Goal: Task Accomplishment & Management: Complete application form

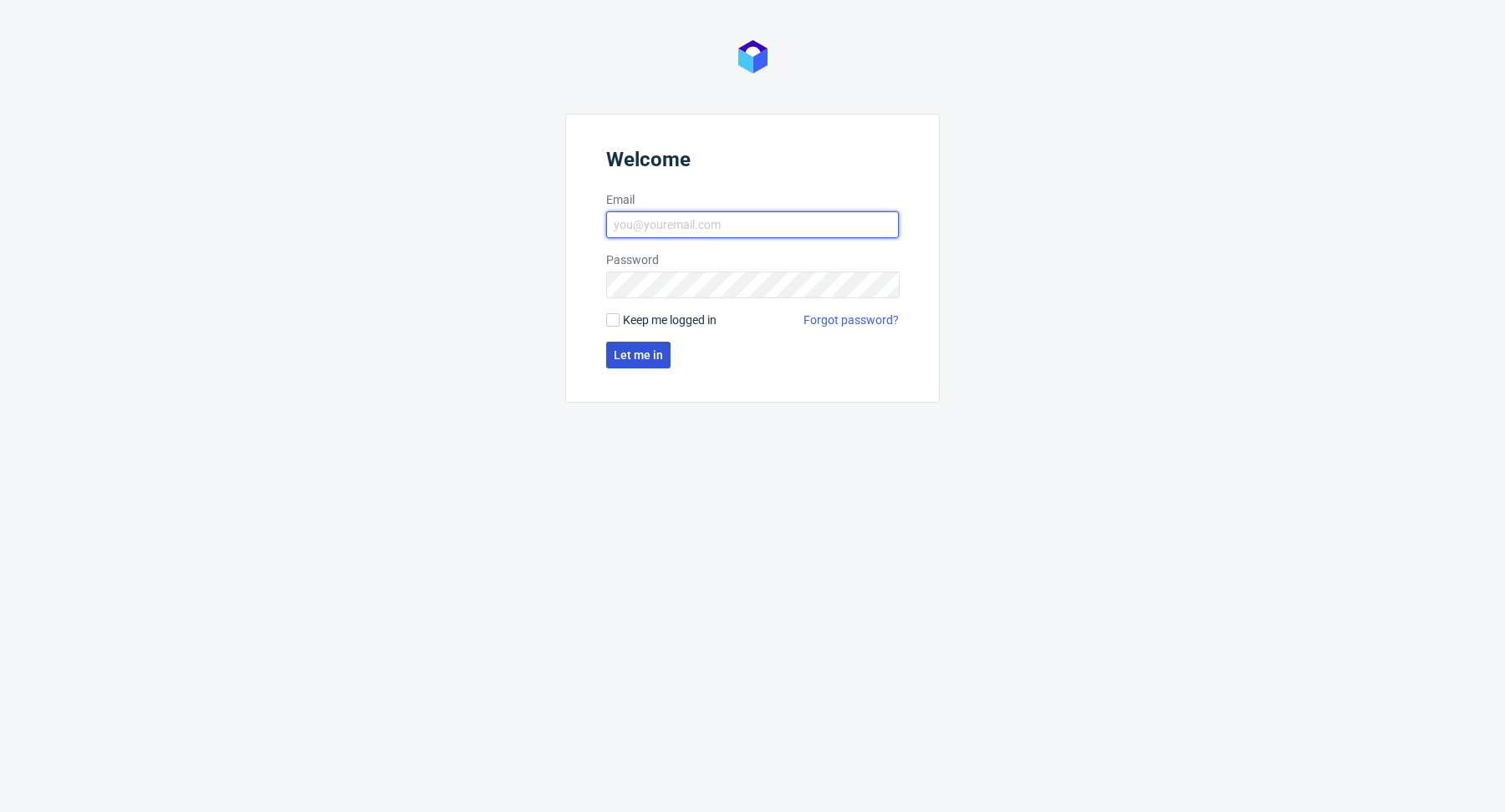
type input "[PERSON_NAME][EMAIL_ADDRESS][PERSON_NAME][DOMAIN_NAME]"
click at [647, 363] on button "Let me in" at bounding box center [638, 355] width 64 height 26
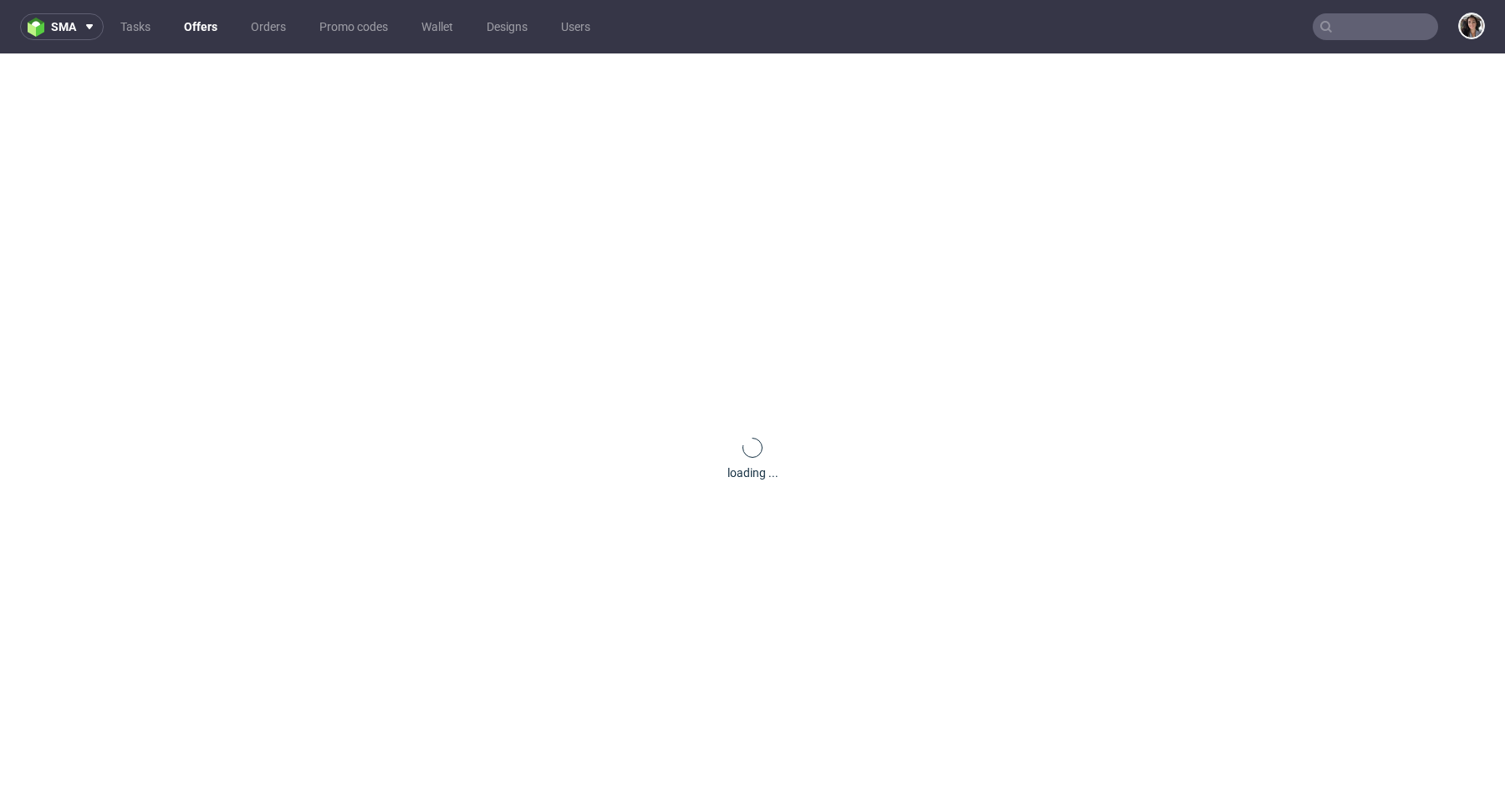
click at [1329, 47] on nav "sma Tasks Offers Orders Promo codes Wallet Designs Users" at bounding box center [752, 26] width 1505 height 54
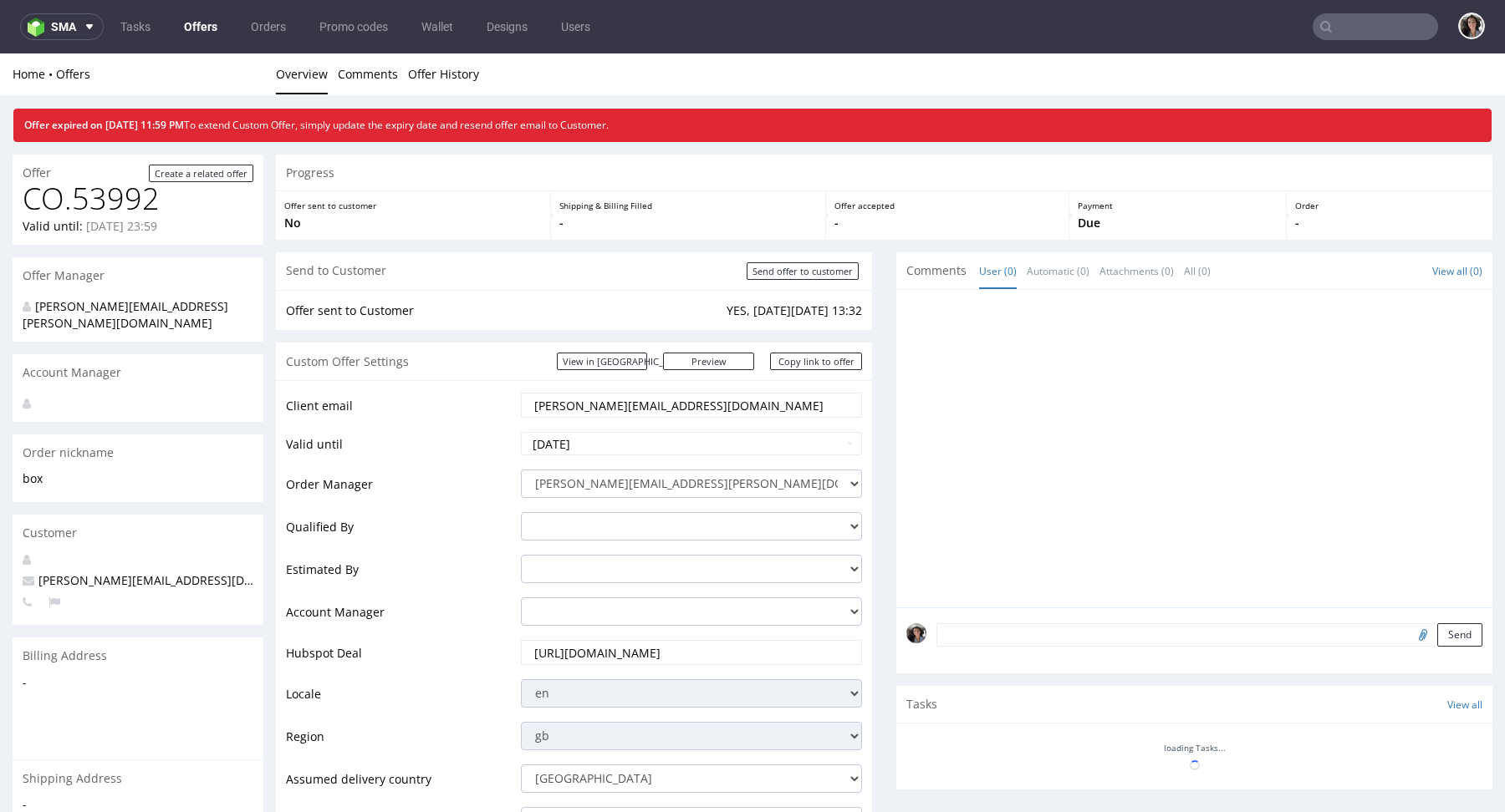
click at [1329, 33] on input "text" at bounding box center [1375, 26] width 125 height 26
paste input "[PERSON_NAME][EMAIL_ADDRESS][DOMAIN_NAME]"
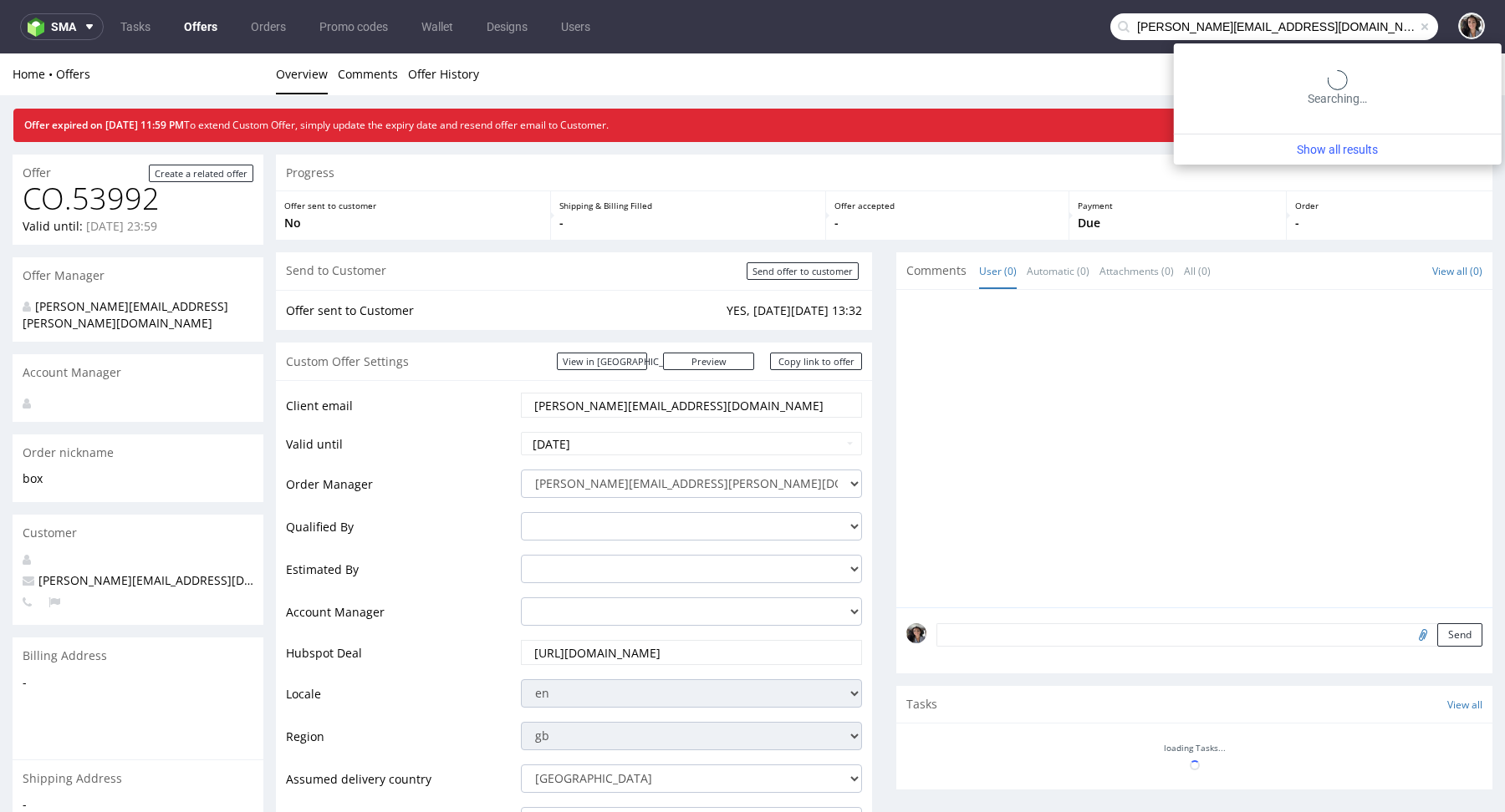
type input "[PERSON_NAME][EMAIL_ADDRESS][DOMAIN_NAME]"
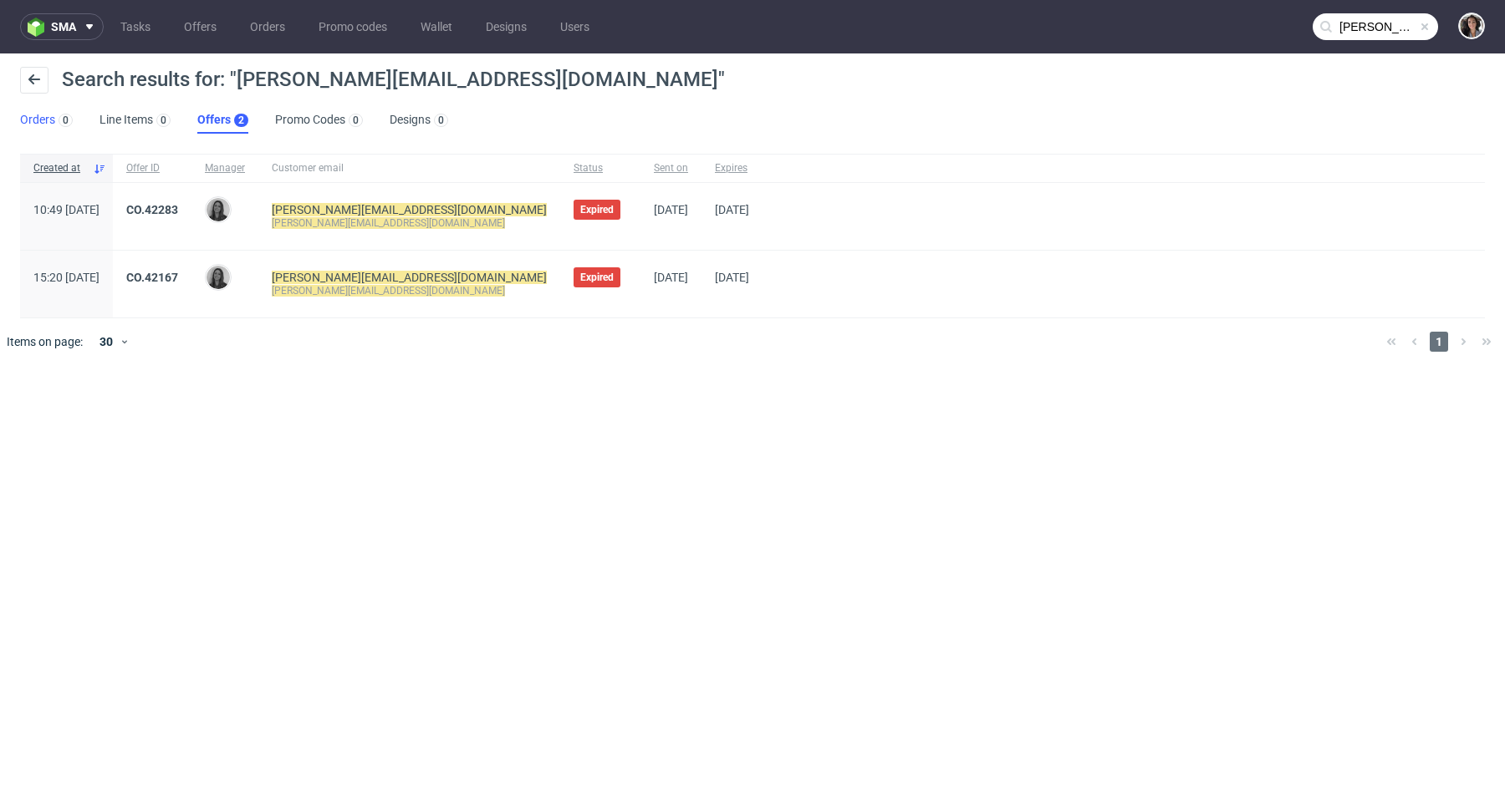
click at [33, 119] on link "Orders 0" at bounding box center [46, 120] width 53 height 26
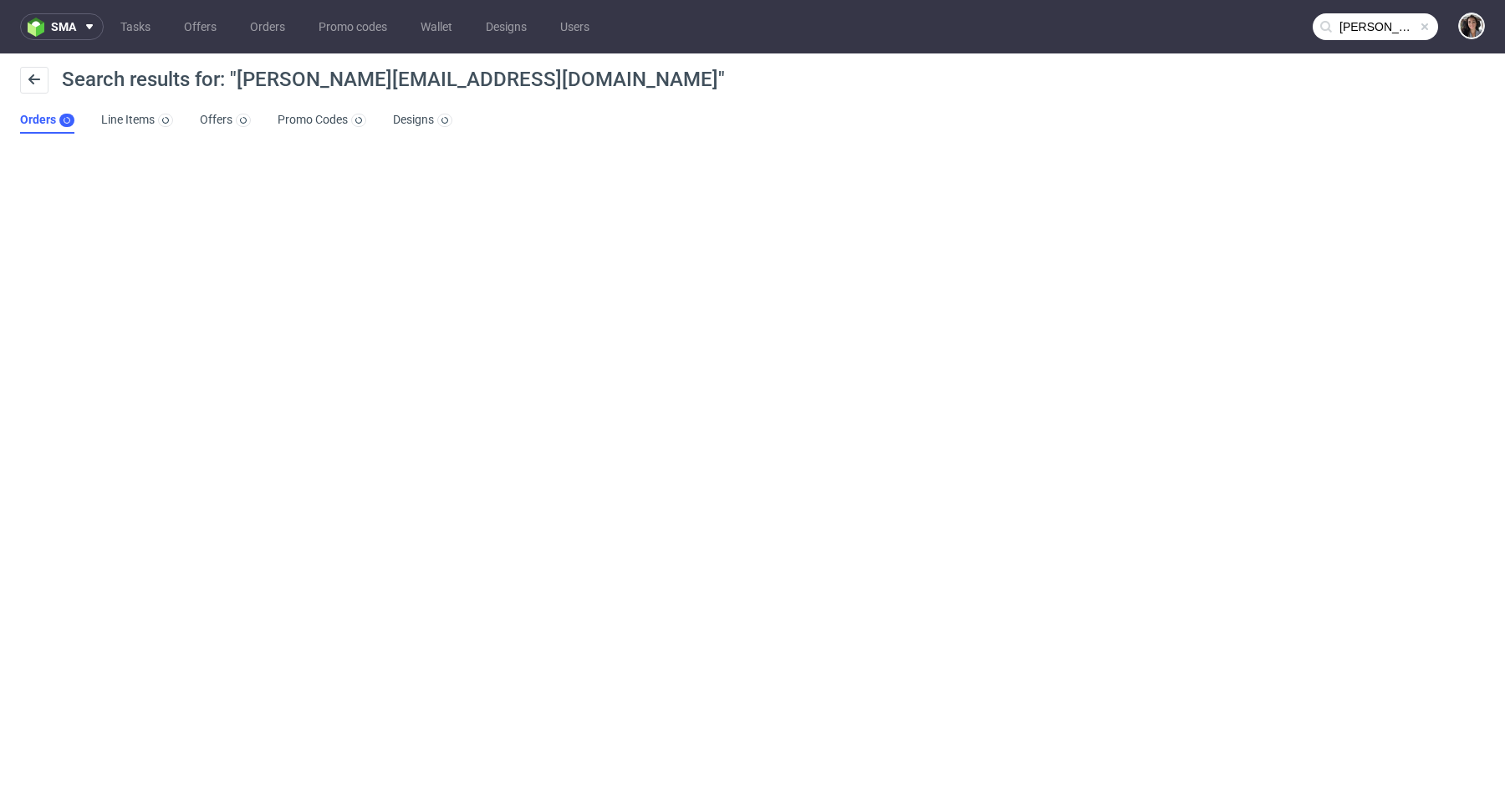
click at [198, 114] on ul "Orders Line Items Offers Promo Codes Designs" at bounding box center [242, 120] width 445 height 26
click at [217, 123] on link "Offers" at bounding box center [226, 120] width 51 height 26
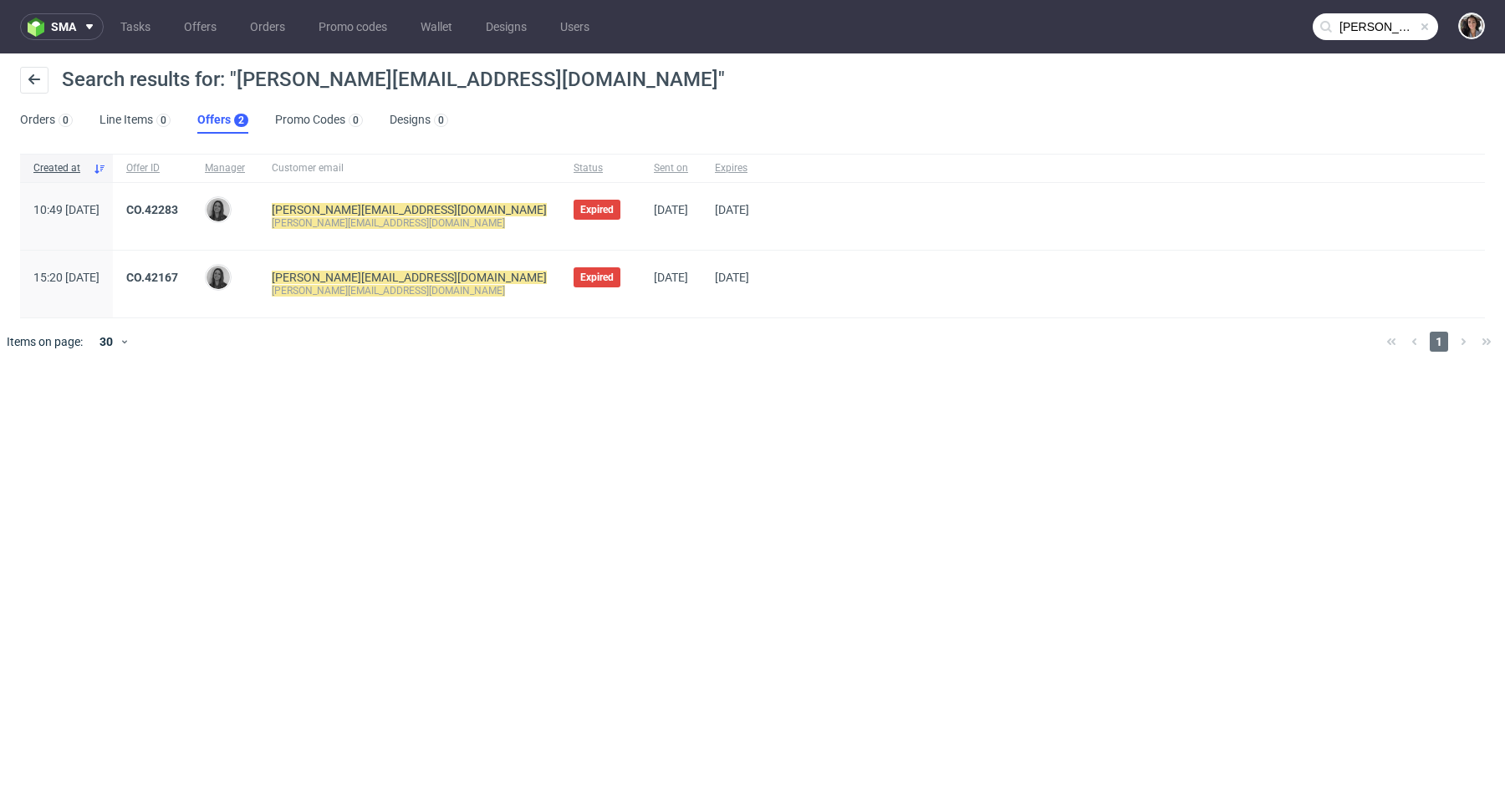
click at [1388, 22] on input "[PERSON_NAME][EMAIL_ADDRESS][DOMAIN_NAME]" at bounding box center [1375, 26] width 125 height 26
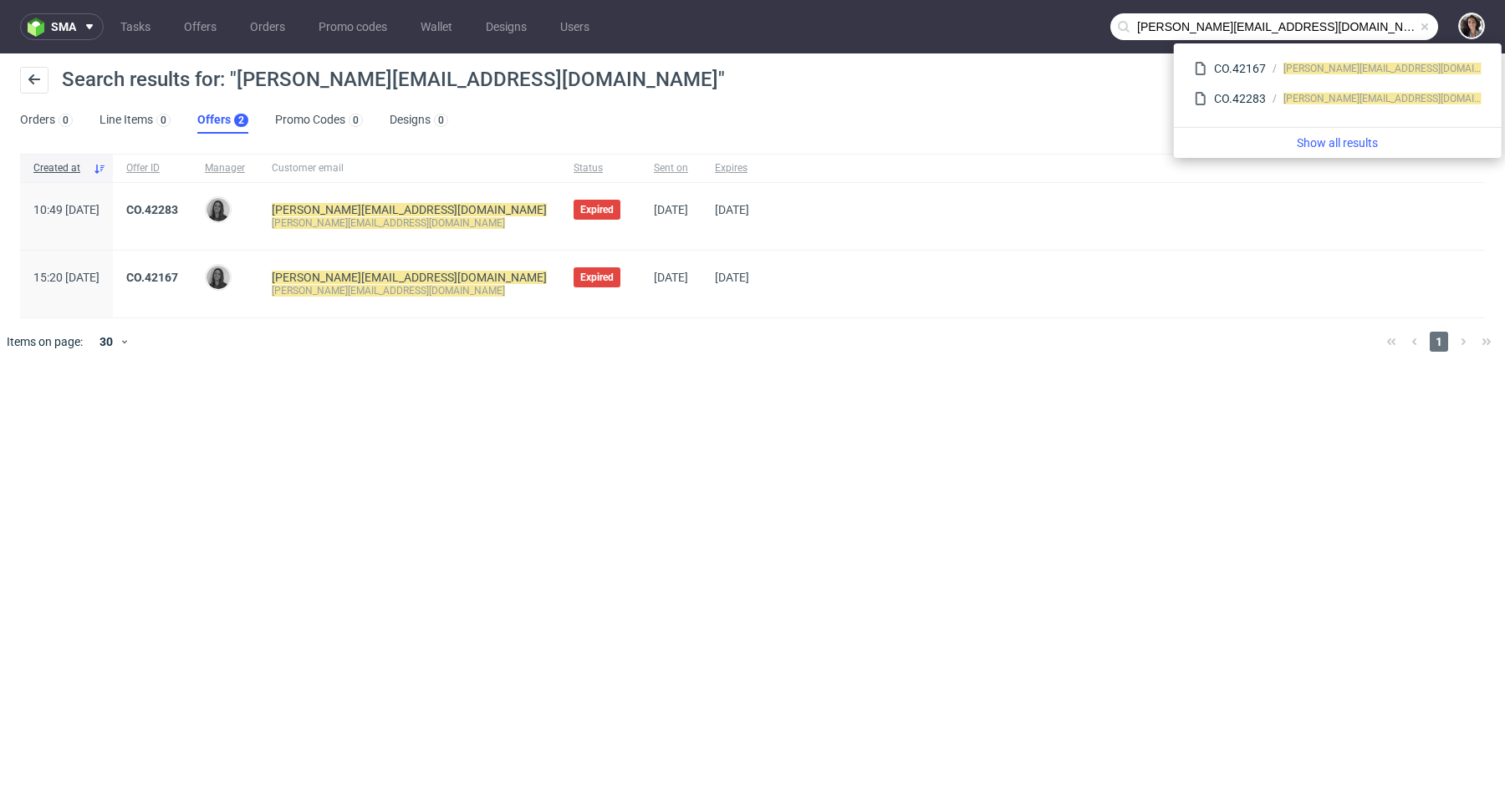
drag, startPoint x: 1193, startPoint y: 26, endPoint x: 1116, endPoint y: 26, distance: 77.0
click at [1116, 26] on input "[PERSON_NAME][EMAIL_ADDRESS][DOMAIN_NAME]" at bounding box center [1274, 26] width 327 height 26
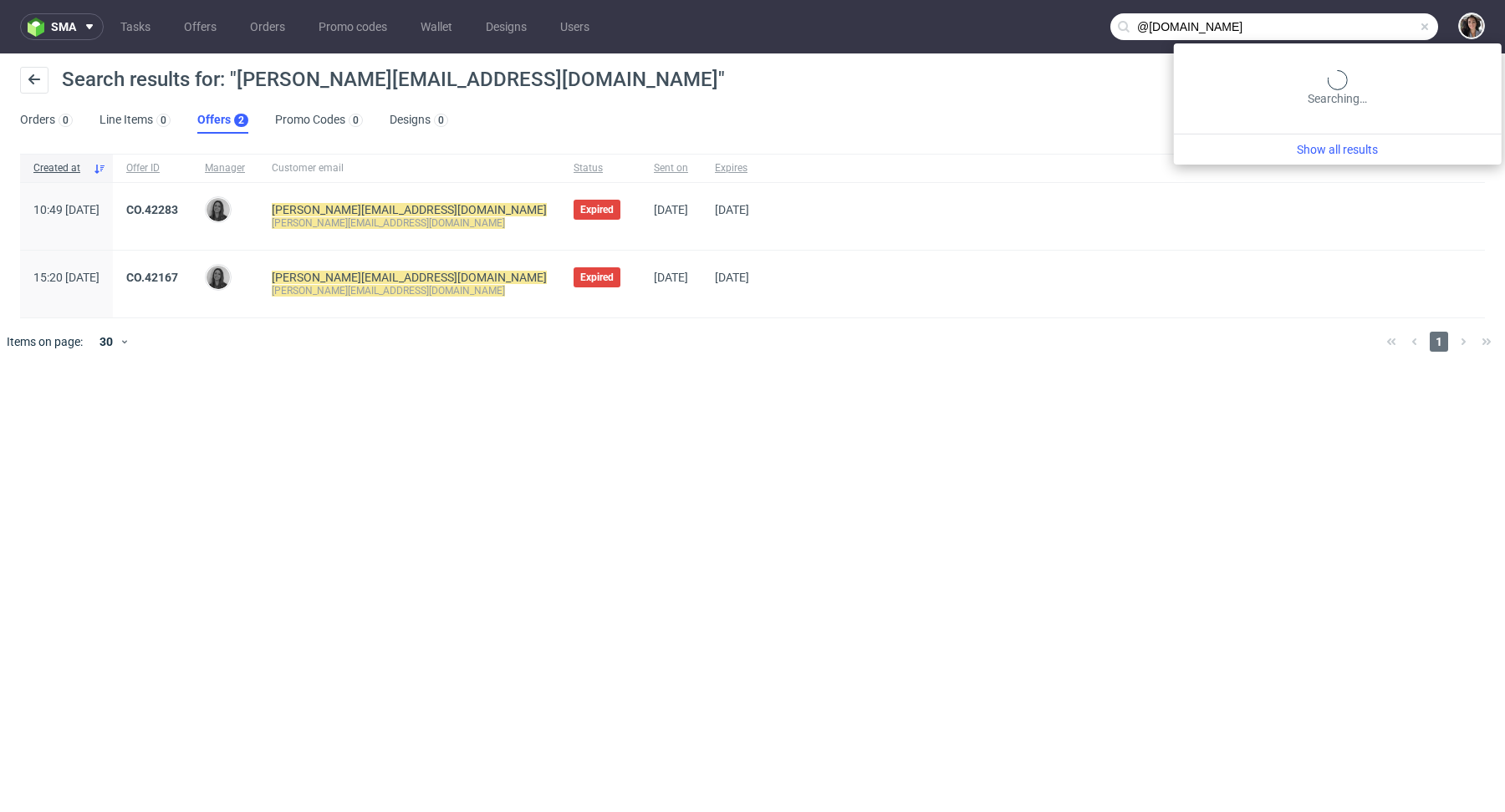
type input "@[DOMAIN_NAME]"
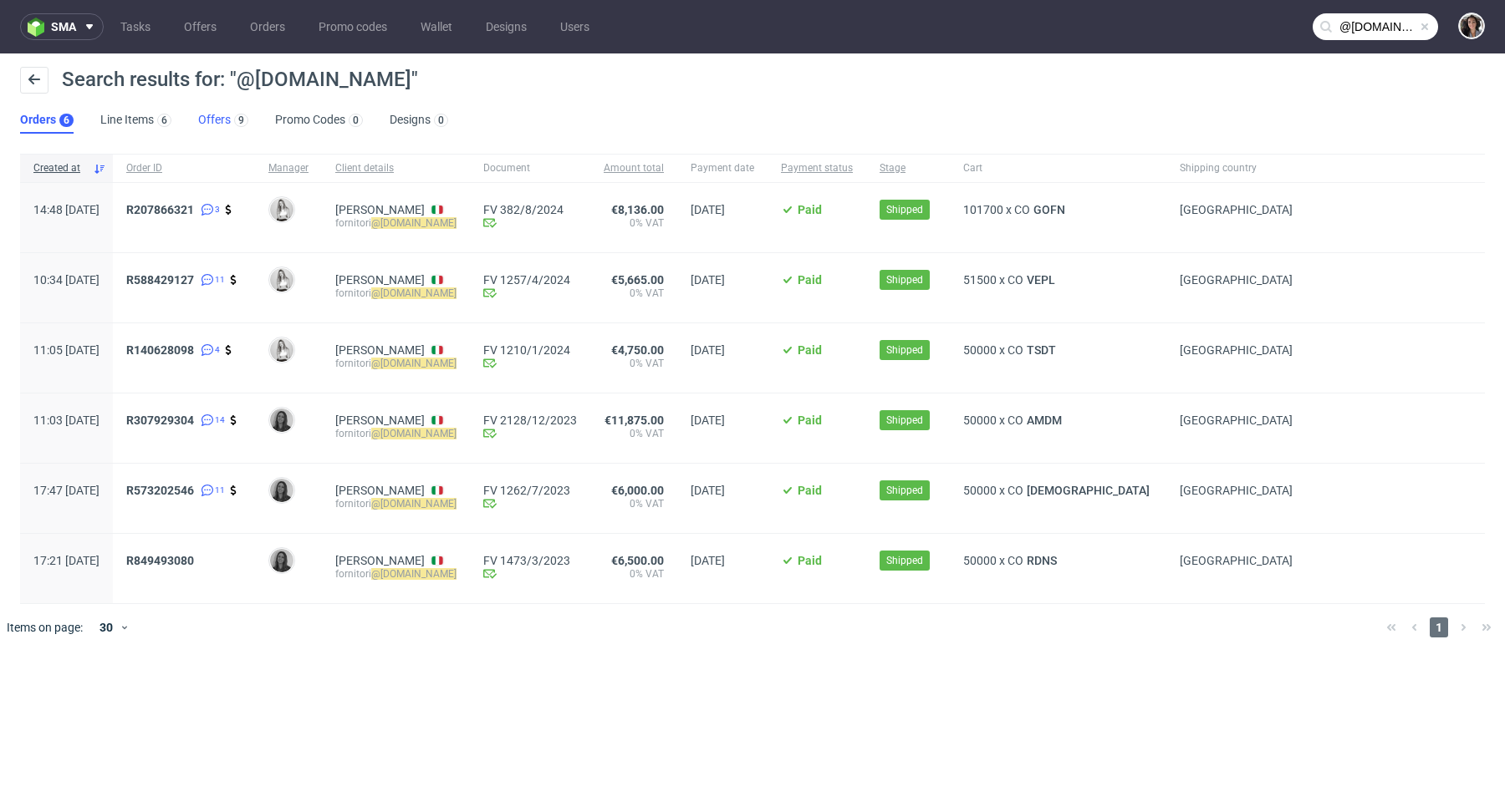
click at [213, 128] on link "Offers 9" at bounding box center [223, 120] width 50 height 26
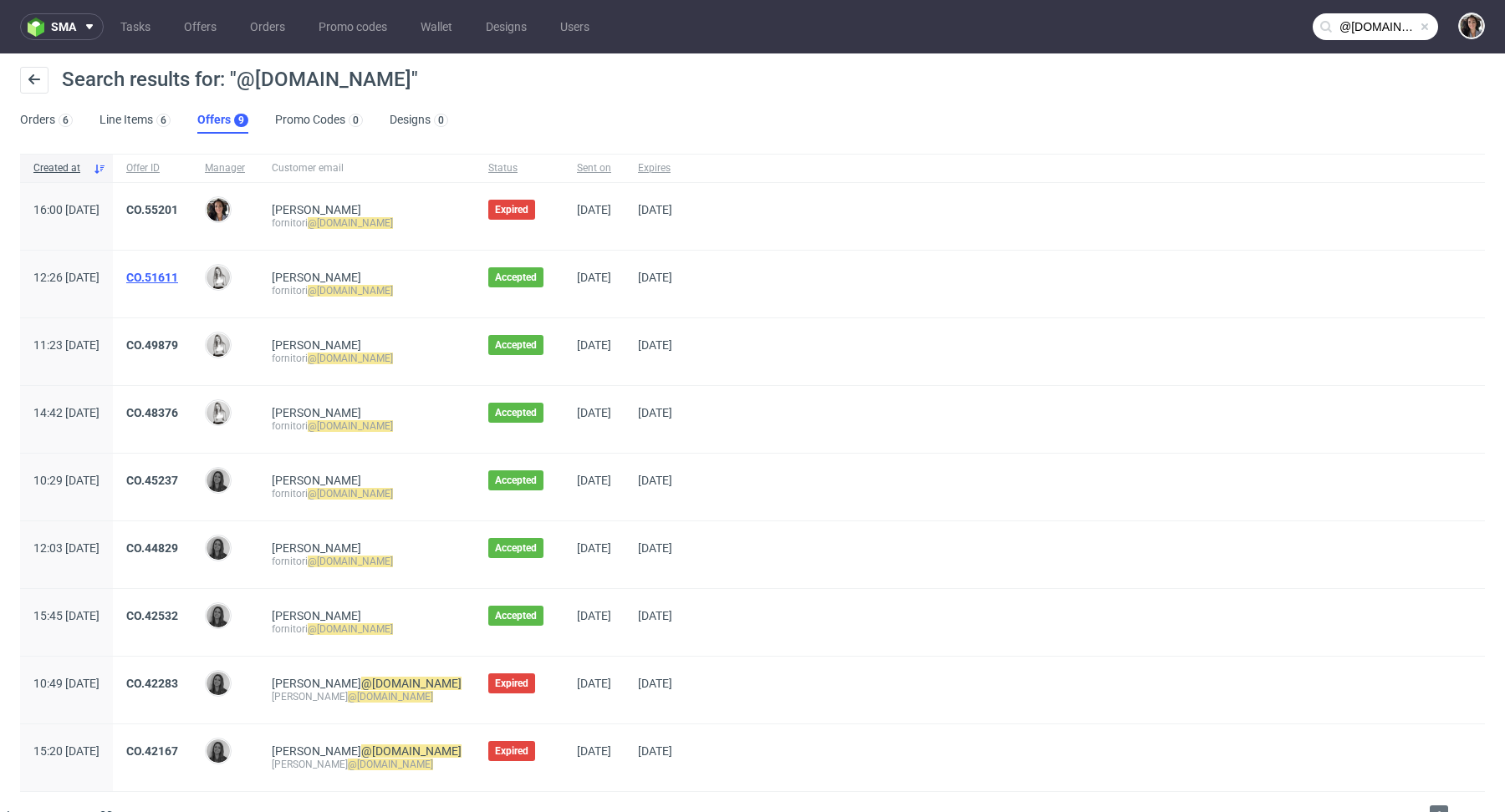
click at [178, 275] on link "CO.51611" at bounding box center [152, 277] width 52 height 13
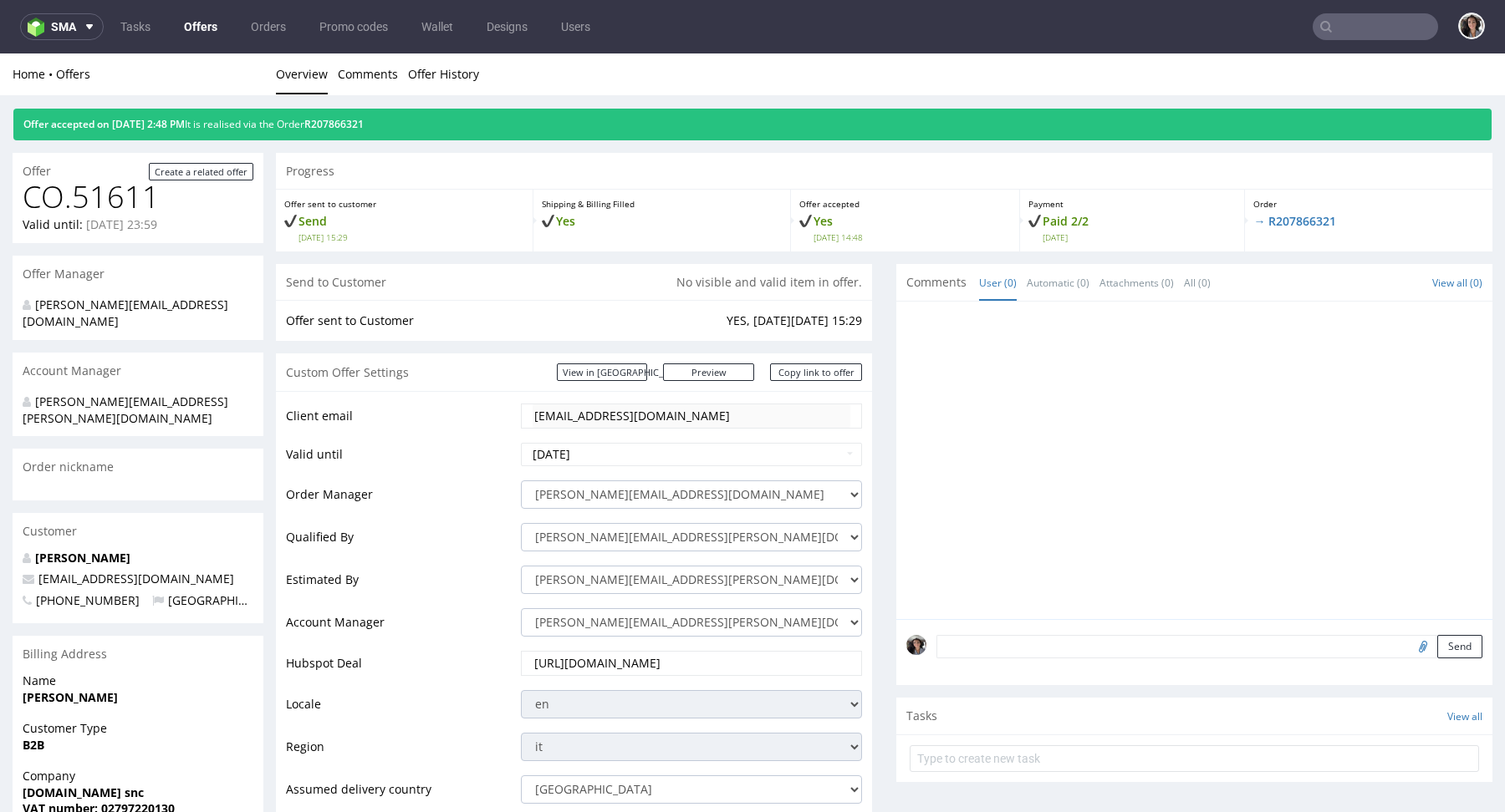
type input "@quiteco.com"
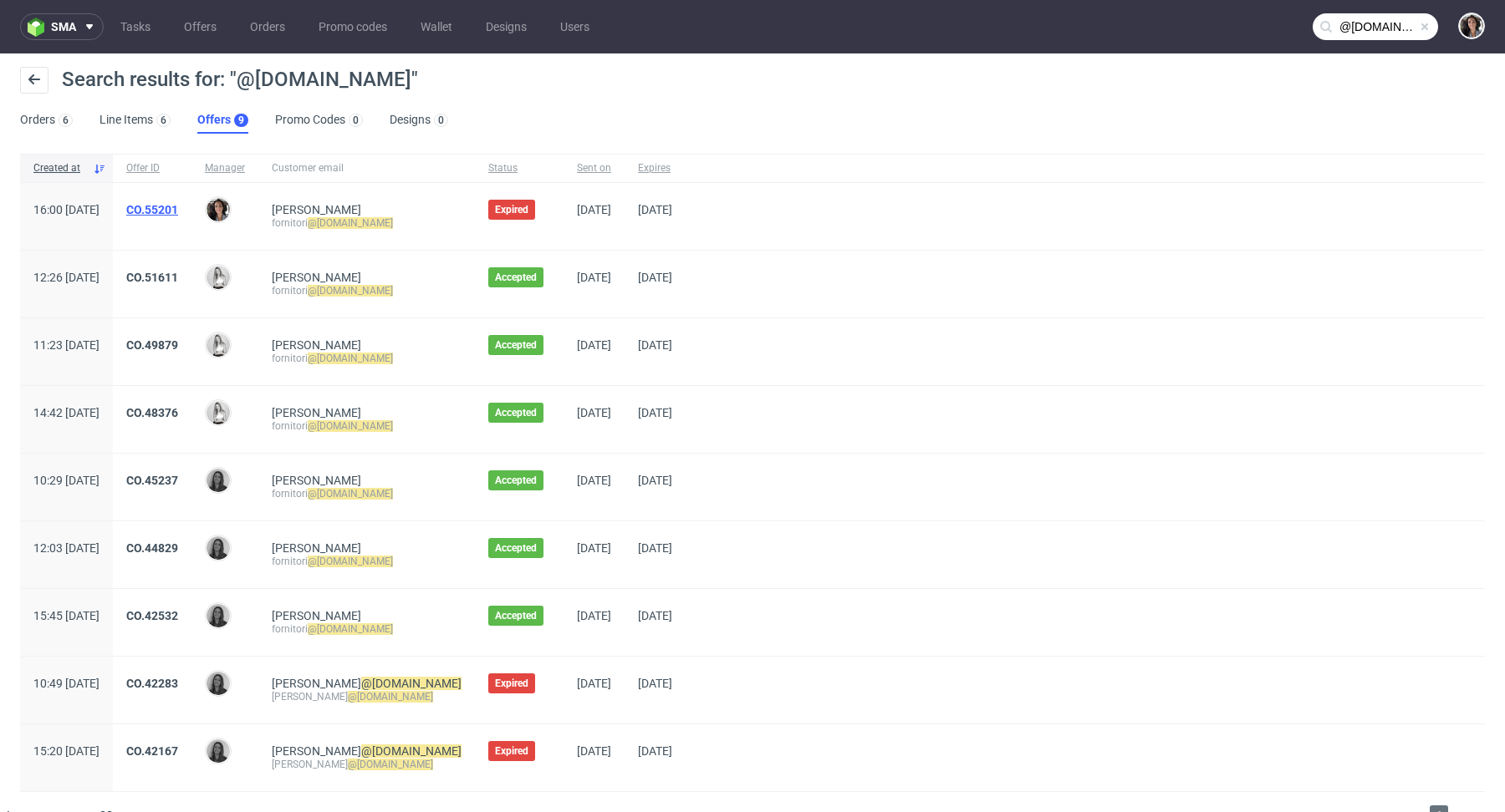
click at [178, 207] on link "CO.55201" at bounding box center [152, 209] width 52 height 13
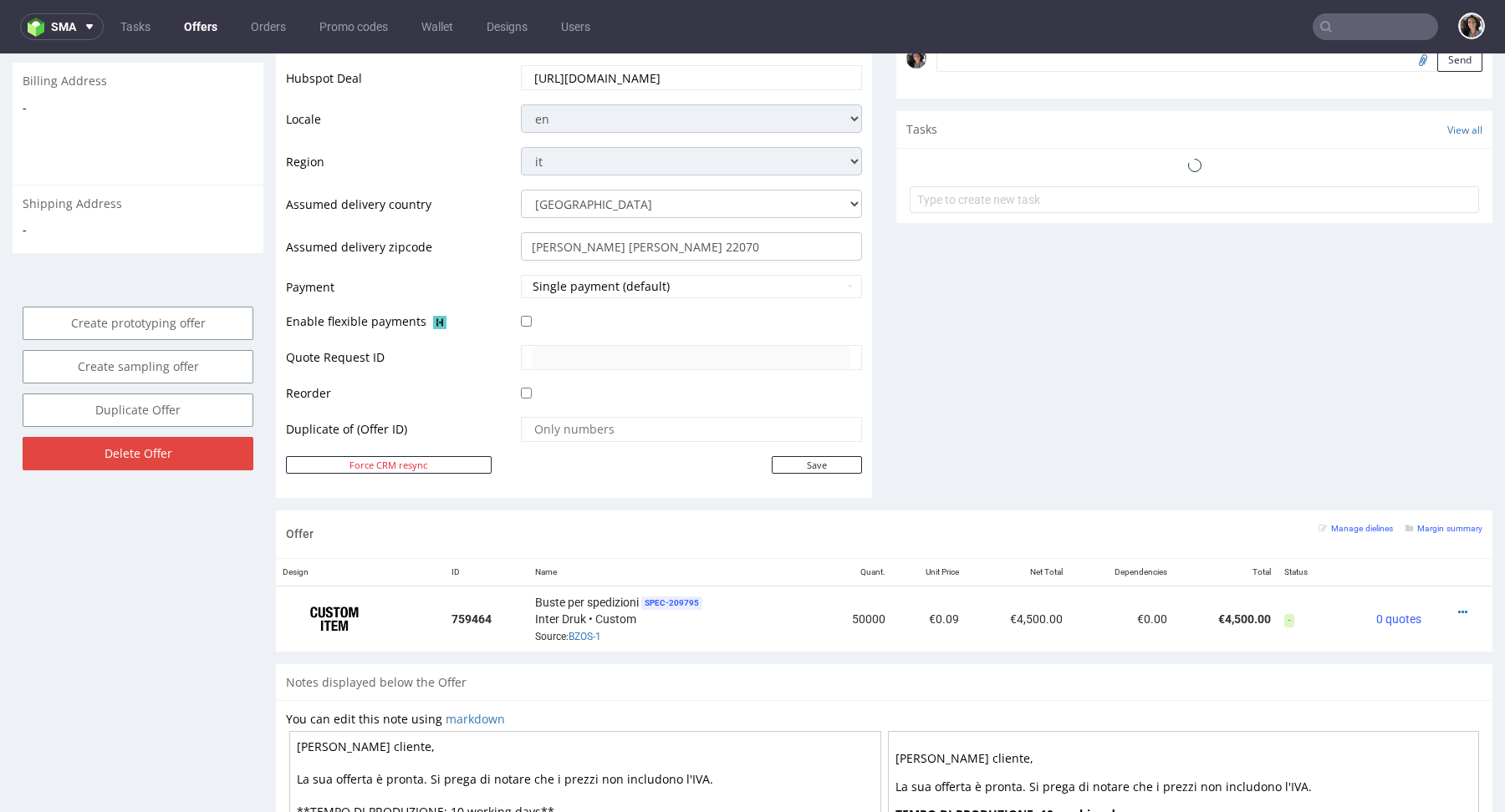
scroll to position [847, 0]
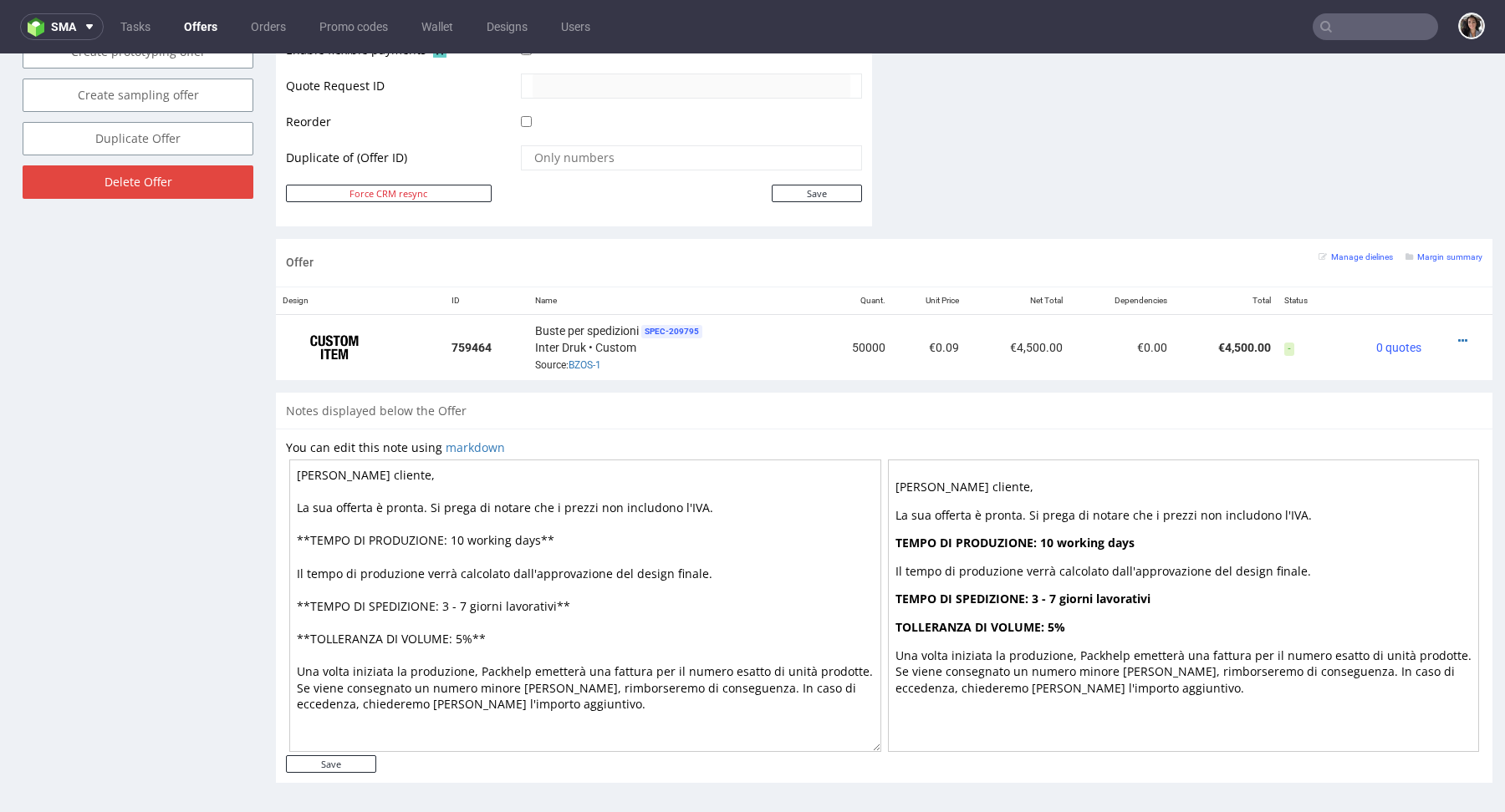
type input "@quiteco.com"
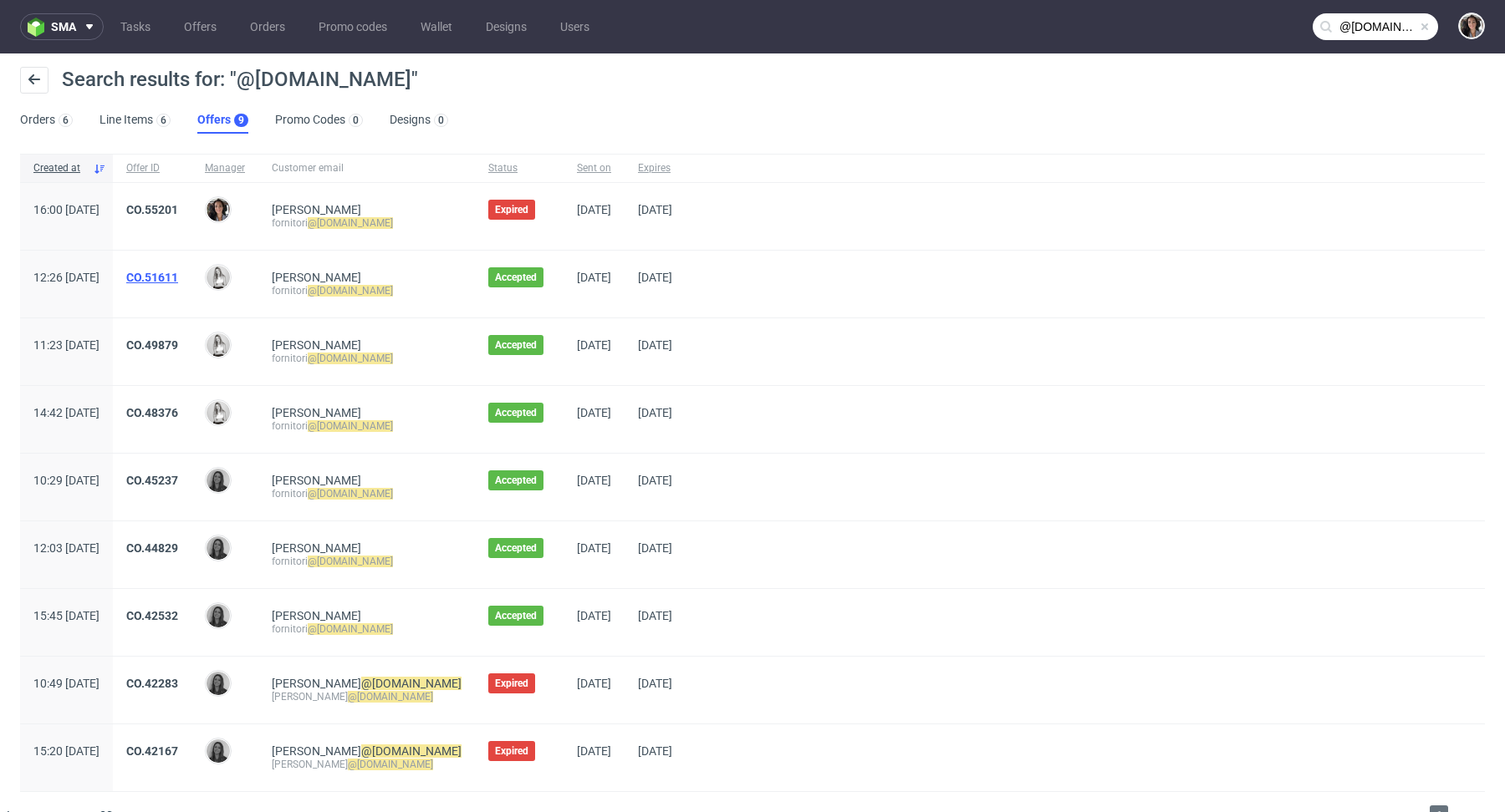
click at [178, 278] on link "CO.51611" at bounding box center [152, 277] width 52 height 13
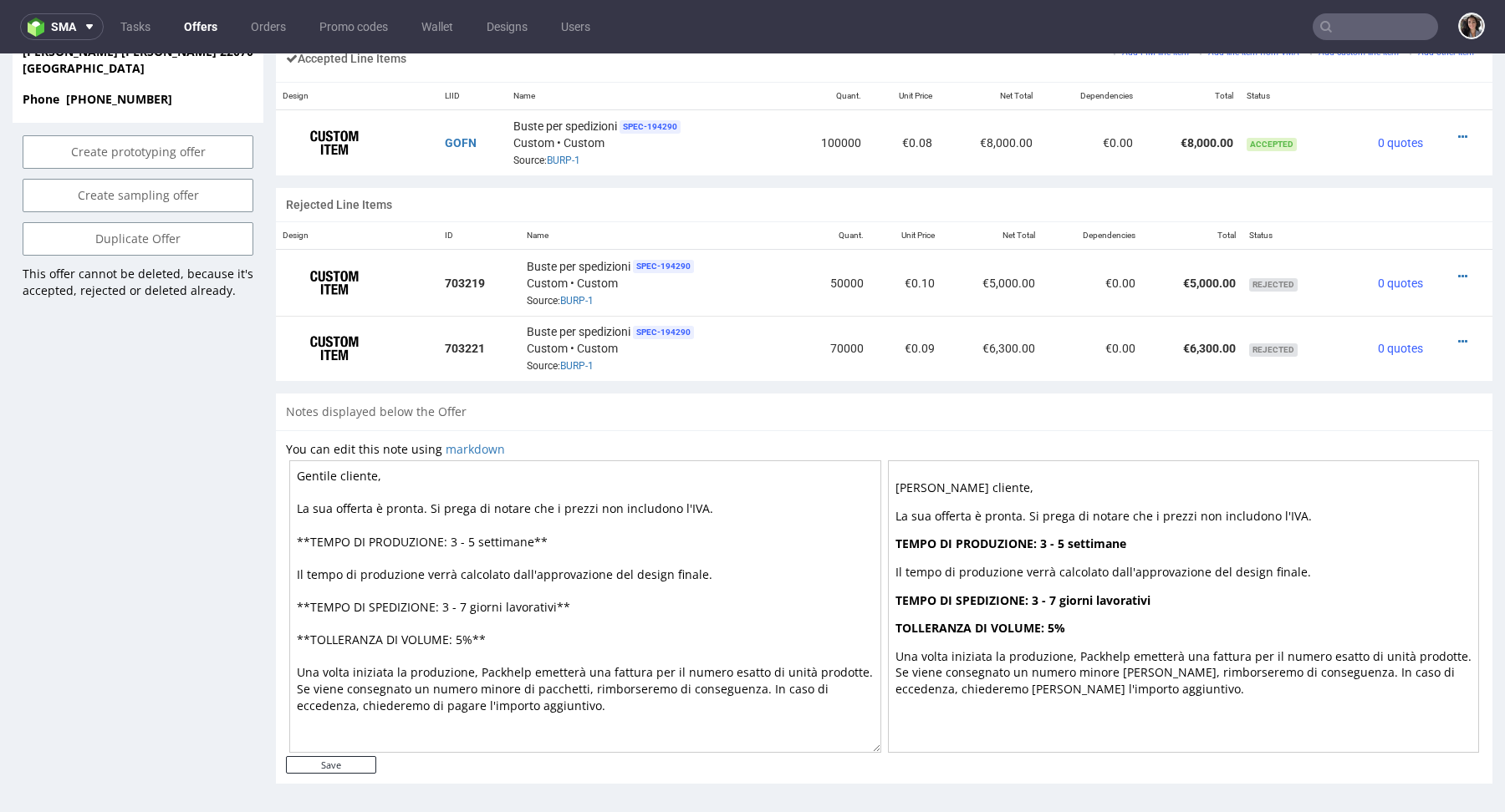
scroll to position [766, 0]
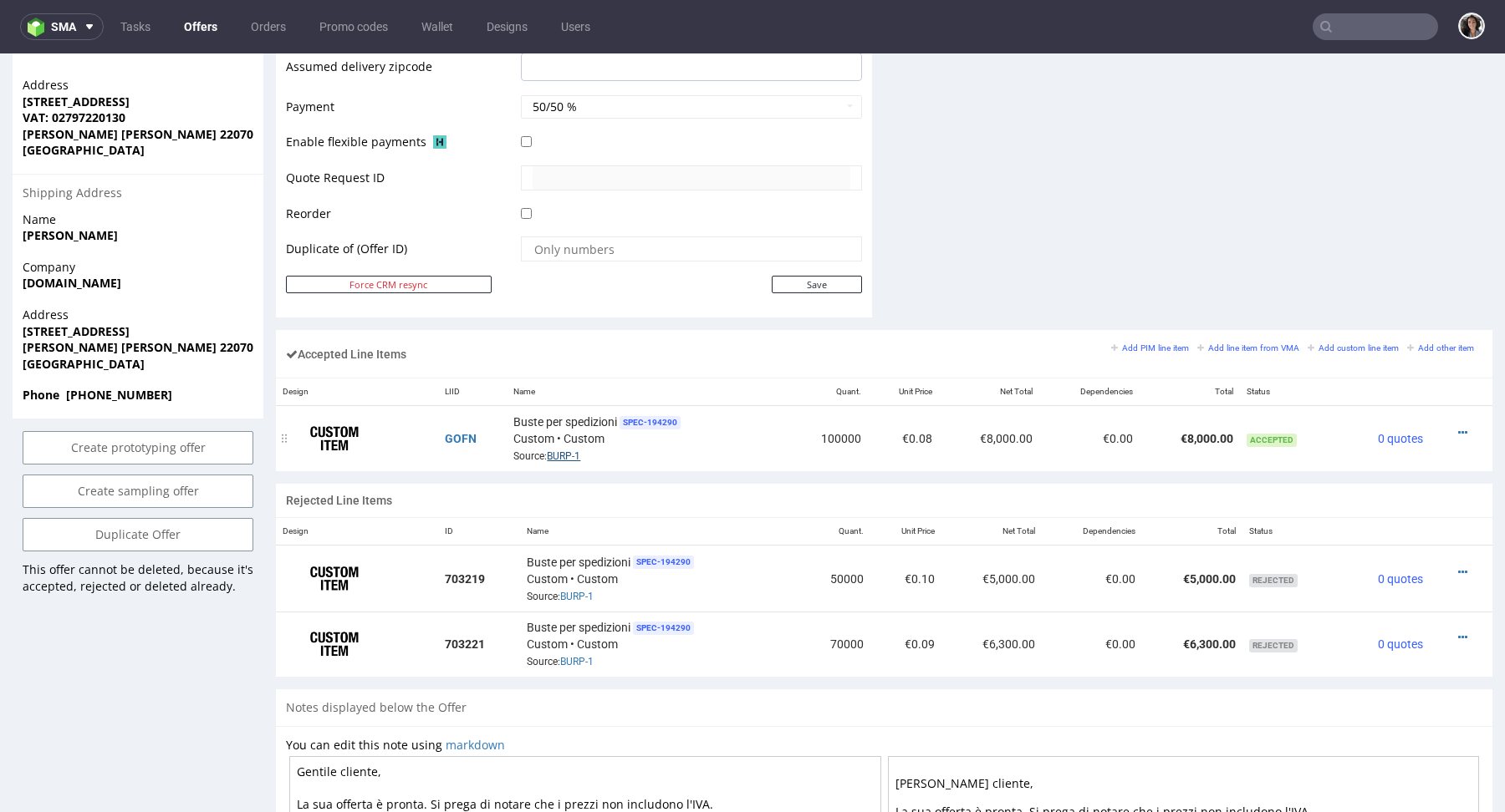
click at [565, 451] on link "BURP-1" at bounding box center [563, 456] width 33 height 11
click at [462, 425] on td "GOFN" at bounding box center [472, 439] width 69 height 66
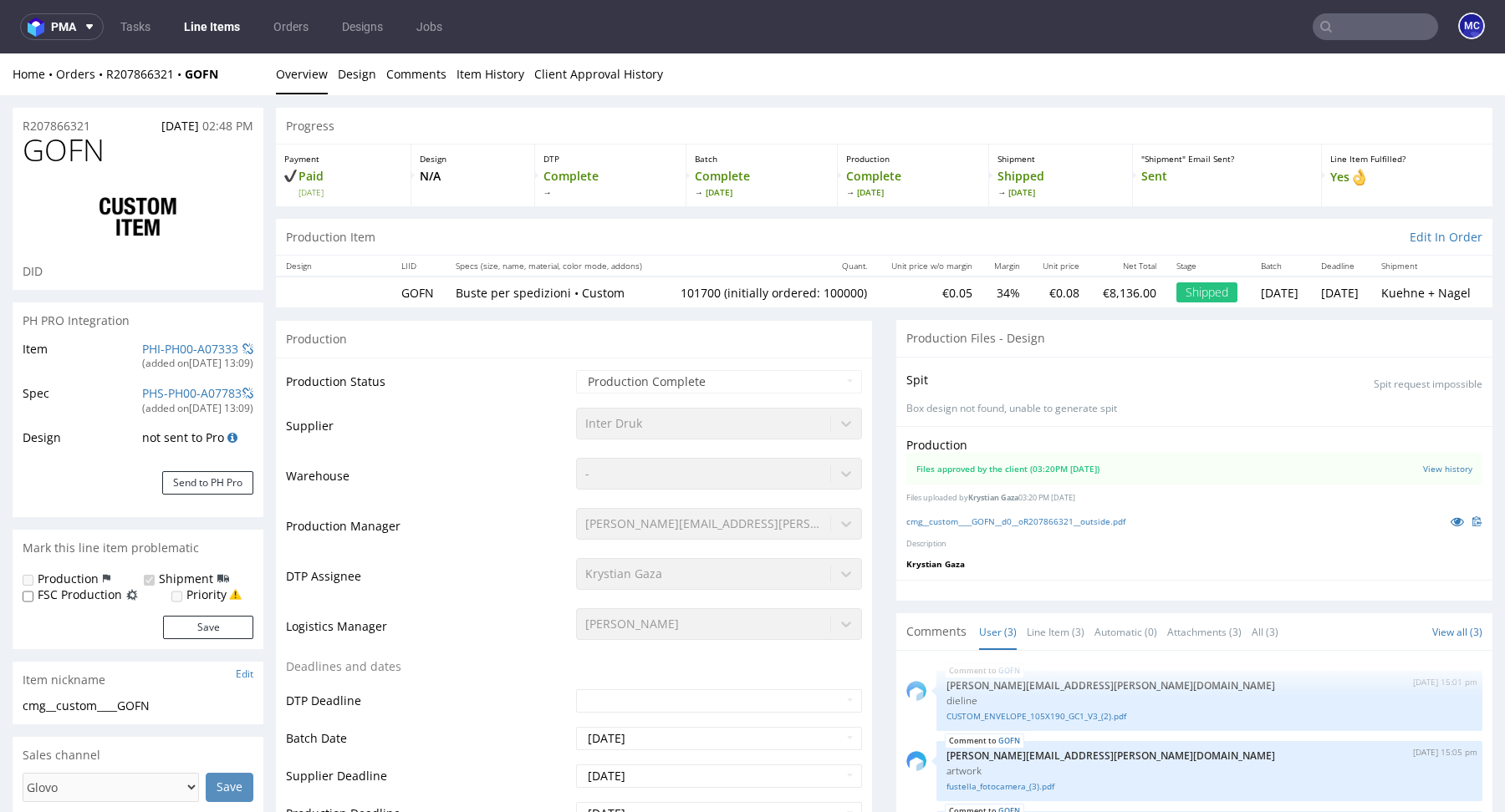
type input "101700"
select select "in_progress"
drag, startPoint x: 429, startPoint y: 291, endPoint x: 357, endPoint y: 292, distance: 72.0
click at [357, 292] on tr "GOFN Buste per spedizioni • Custom 101700 (initially ordered: 100000) €0.05 34%…" at bounding box center [883, 291] width 1216 height 31
copy td "GOFN"
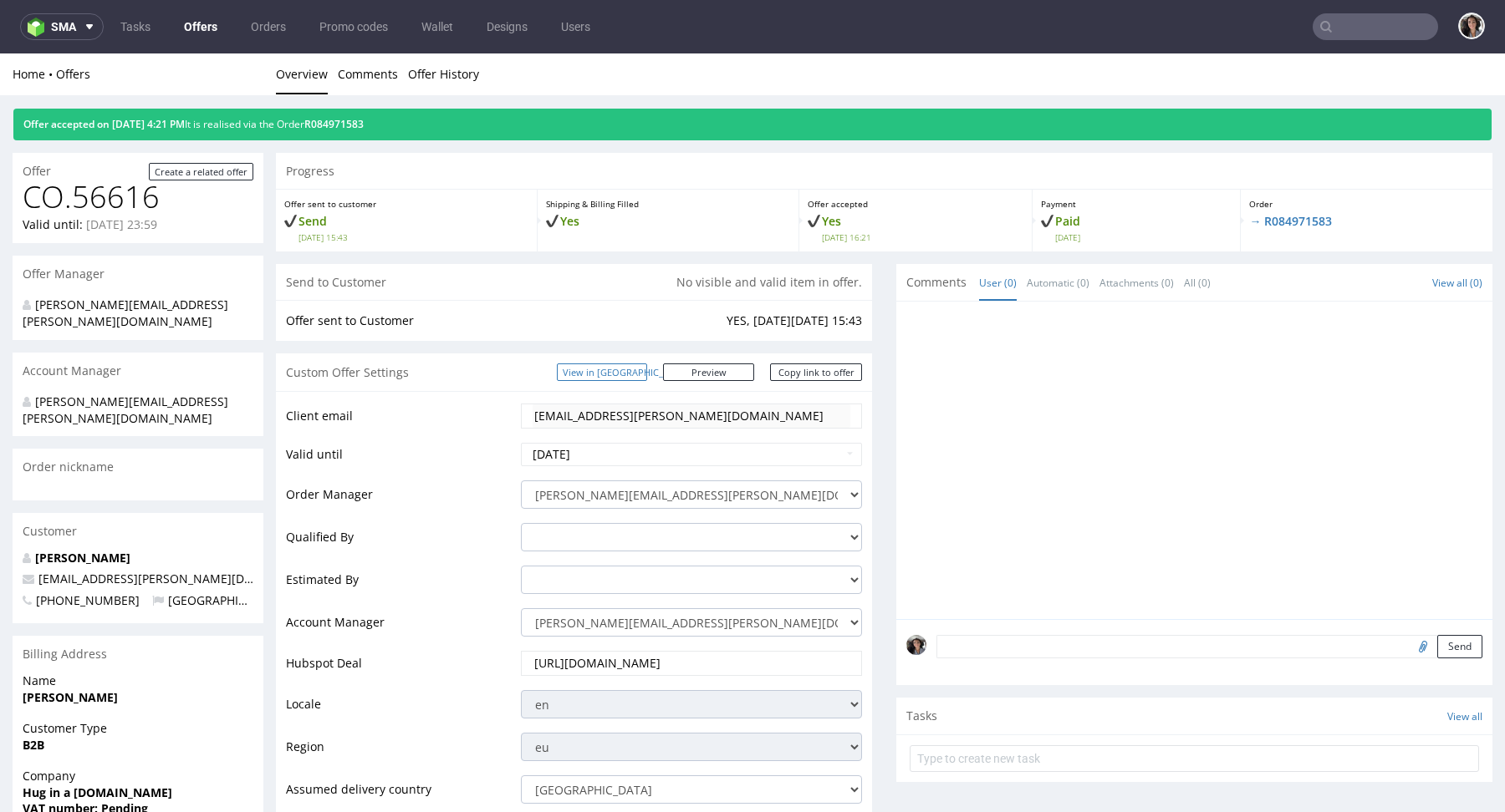
click at [647, 375] on link "View in [GEOGRAPHIC_DATA]" at bounding box center [602, 372] width 91 height 18
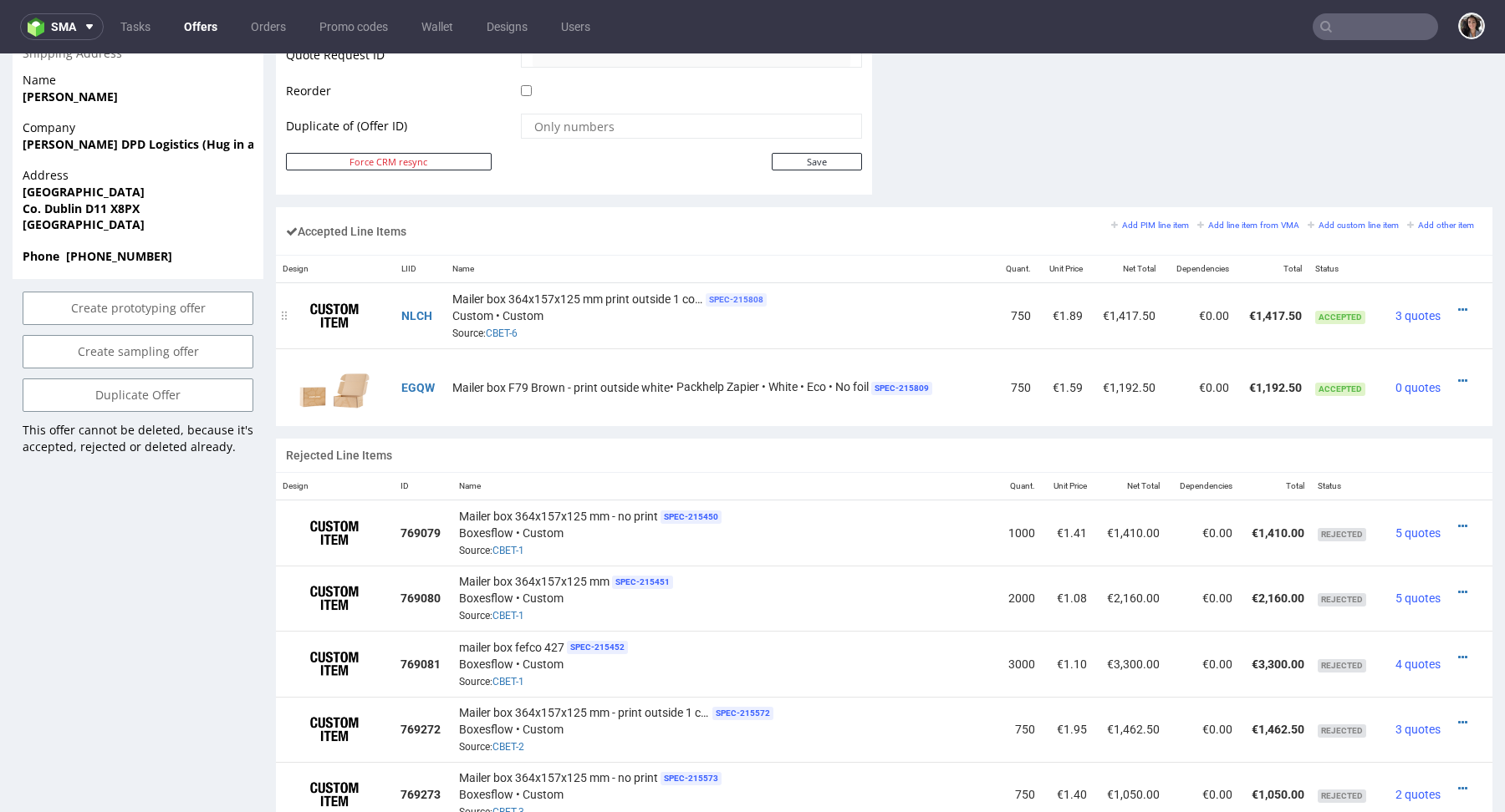
scroll to position [886, 0]
click at [508, 336] on link "CBET-6" at bounding box center [502, 336] width 32 height 11
drag, startPoint x: 540, startPoint y: 331, endPoint x: 484, endPoint y: 331, distance: 56.0
click at [483, 331] on div "Mailer box 364x157x125 mm print outside 1 colour SPEC- 215808 Custom • Custom S…" at bounding box center [720, 318] width 536 height 52
copy link "CBET-6"
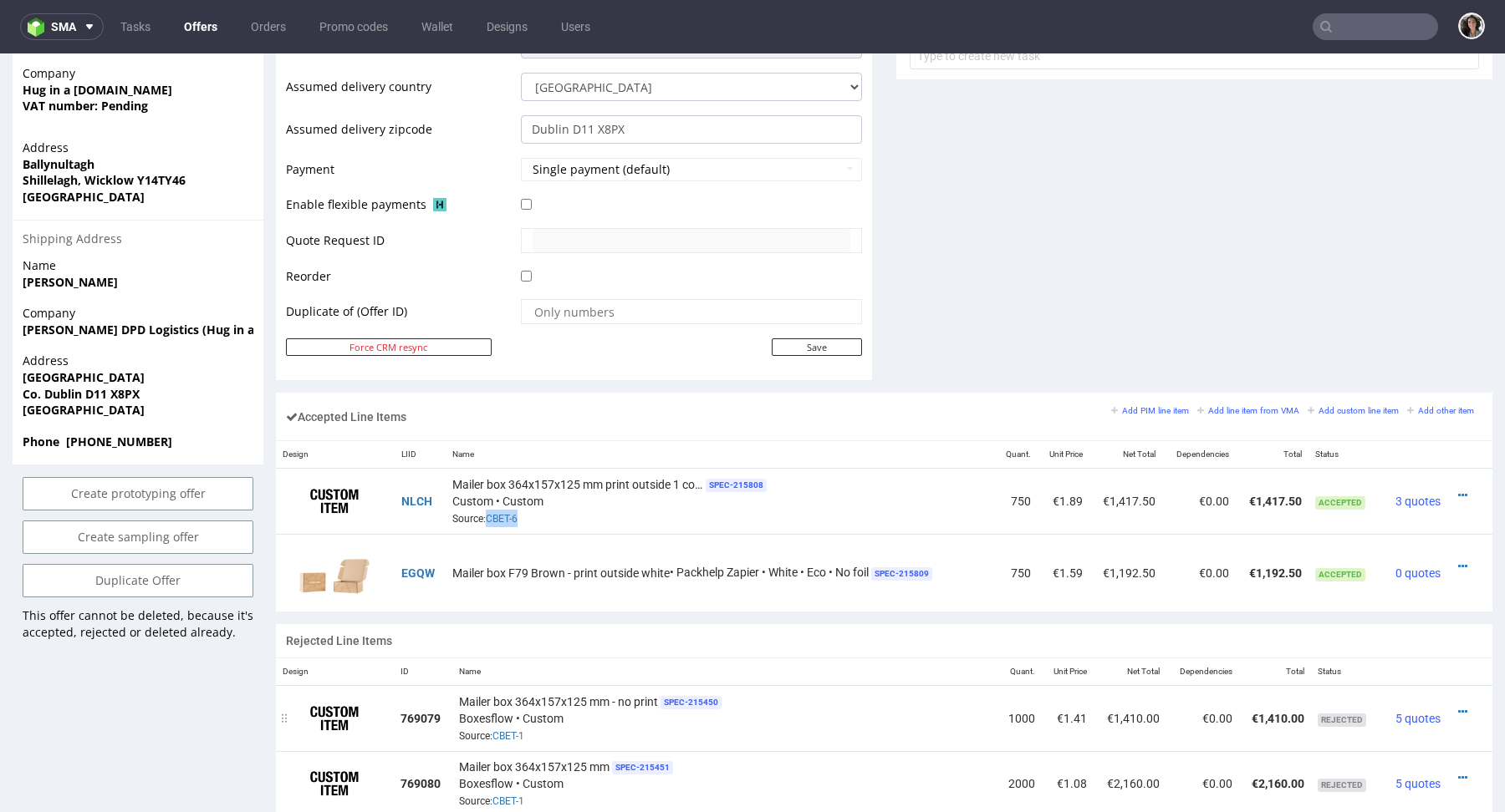
scroll to position [610, 0]
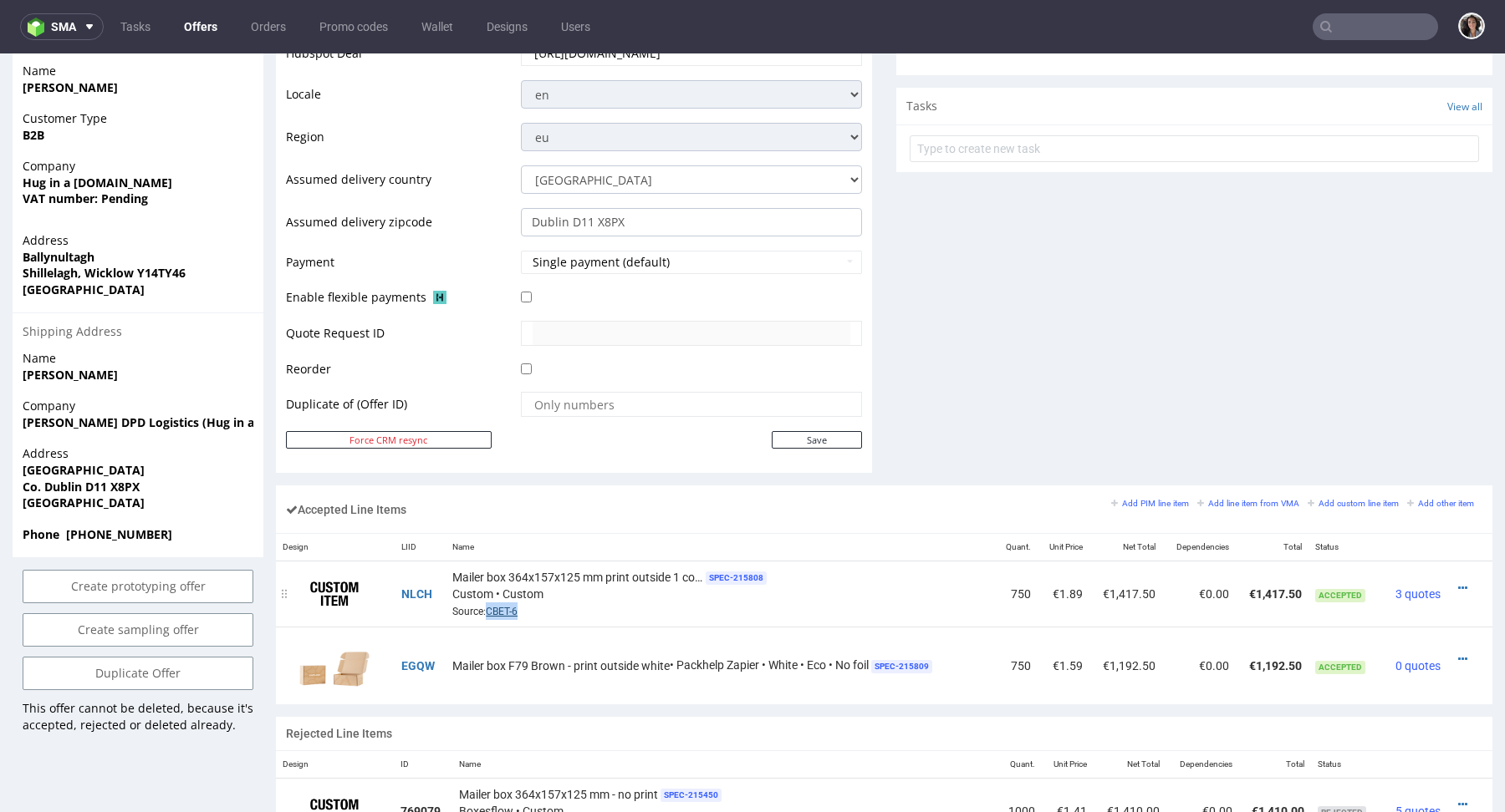
click at [496, 609] on link "CBET-6" at bounding box center [502, 611] width 32 height 11
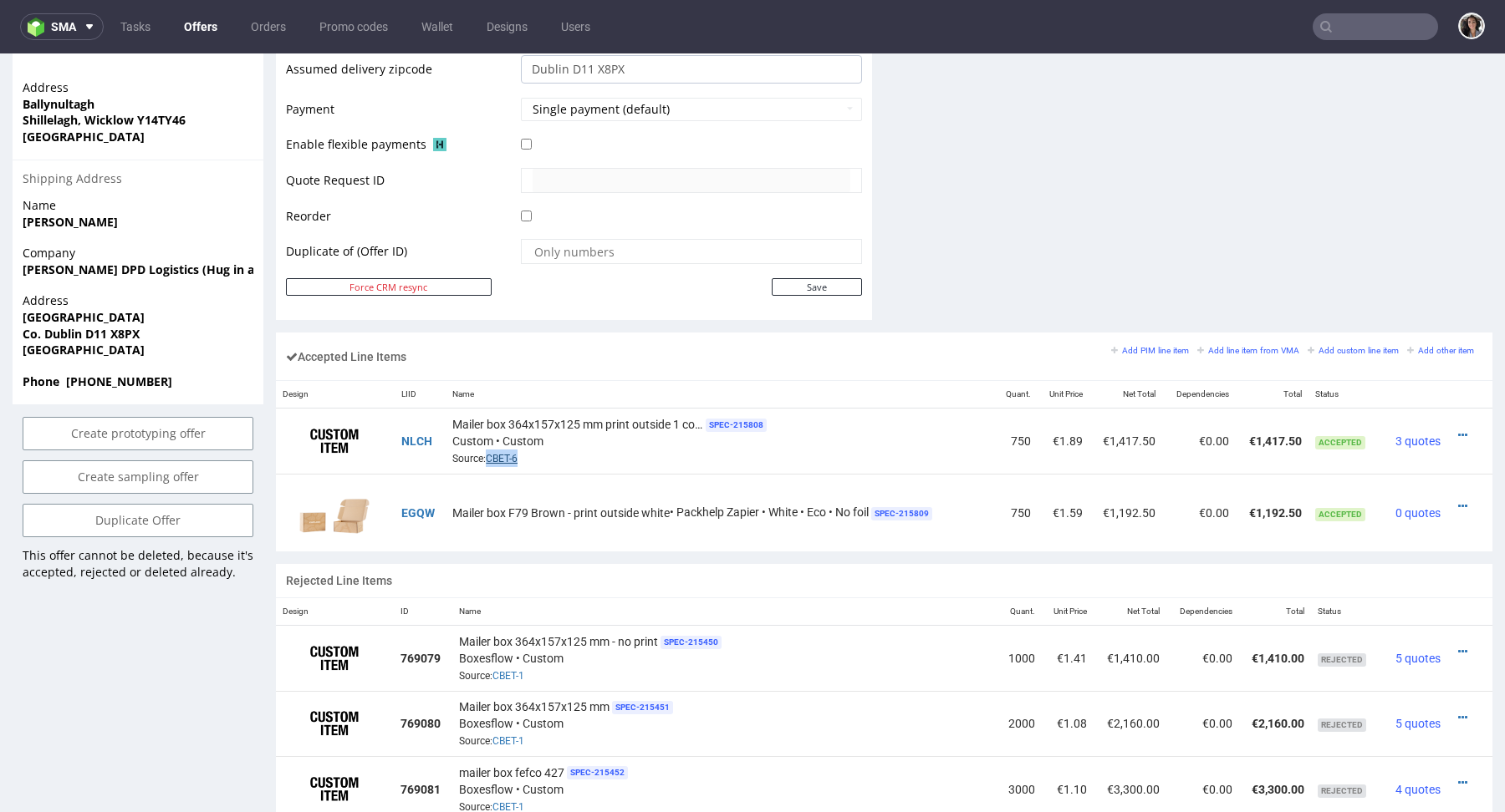
scroll to position [710, 0]
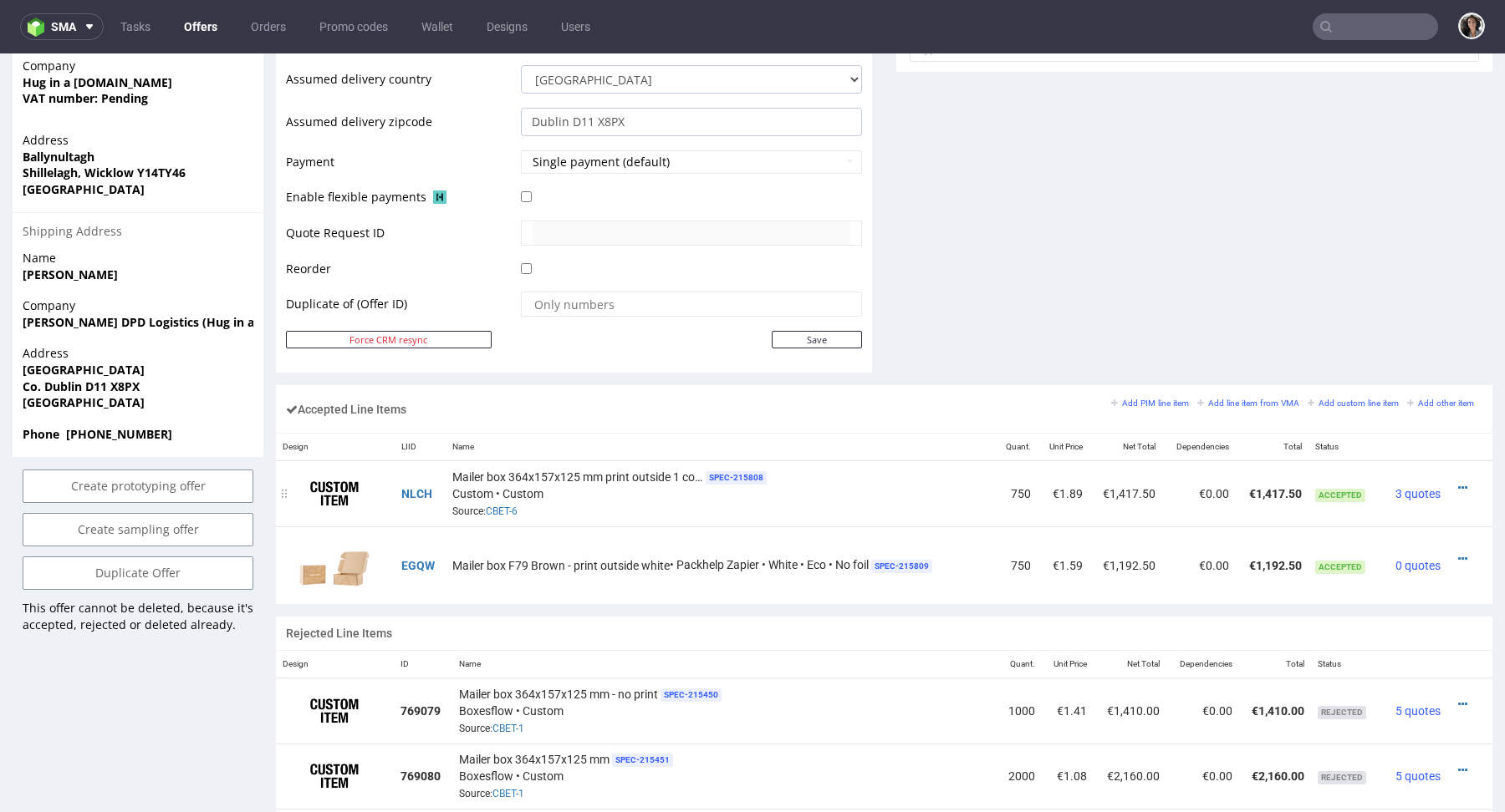
click at [848, 483] on div "Mailer box 364x157x125 mm print outside 1 colour SPEC- 215808 Custom • Custom S…" at bounding box center [720, 493] width 536 height 52
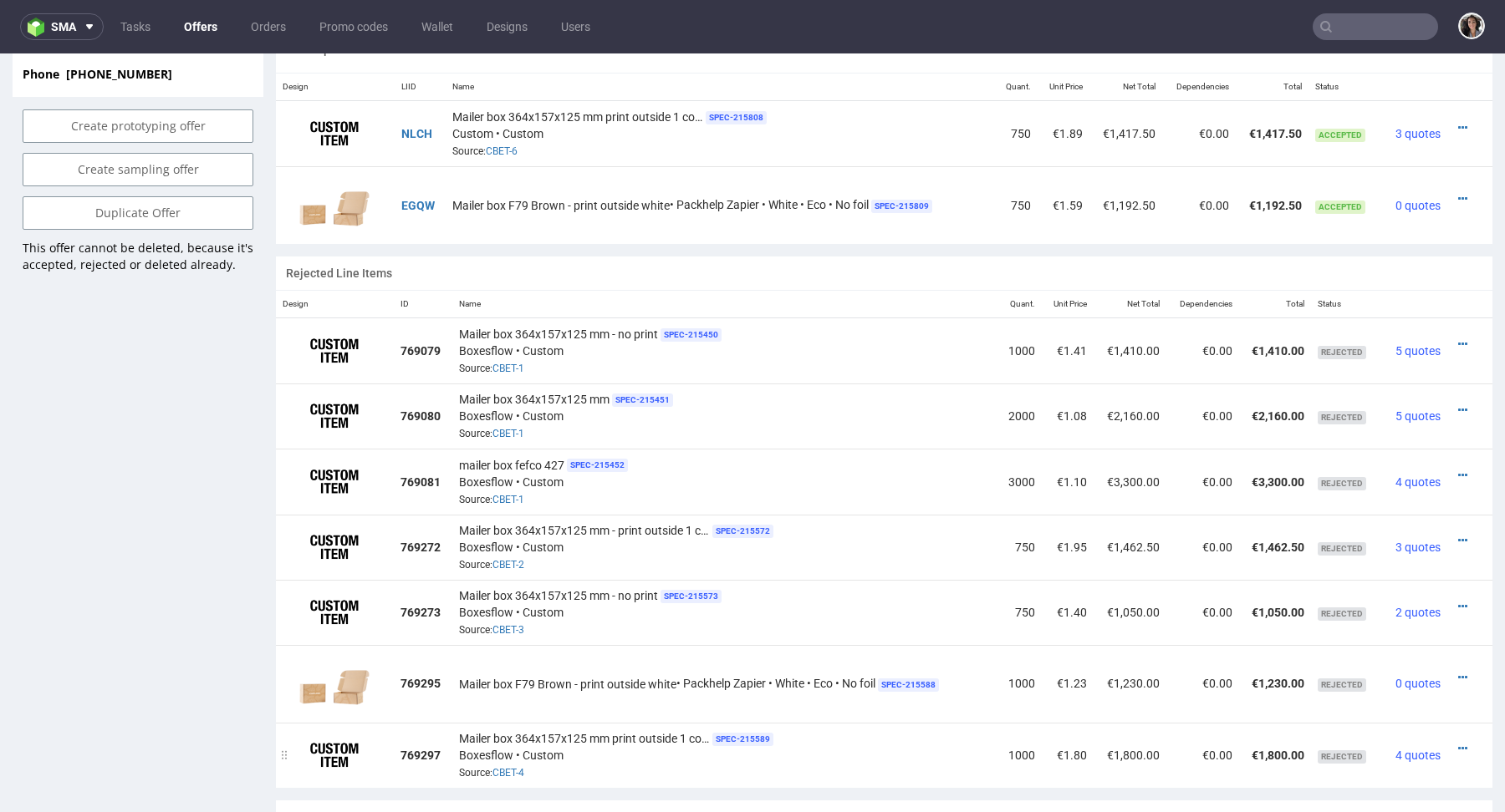
scroll to position [561, 0]
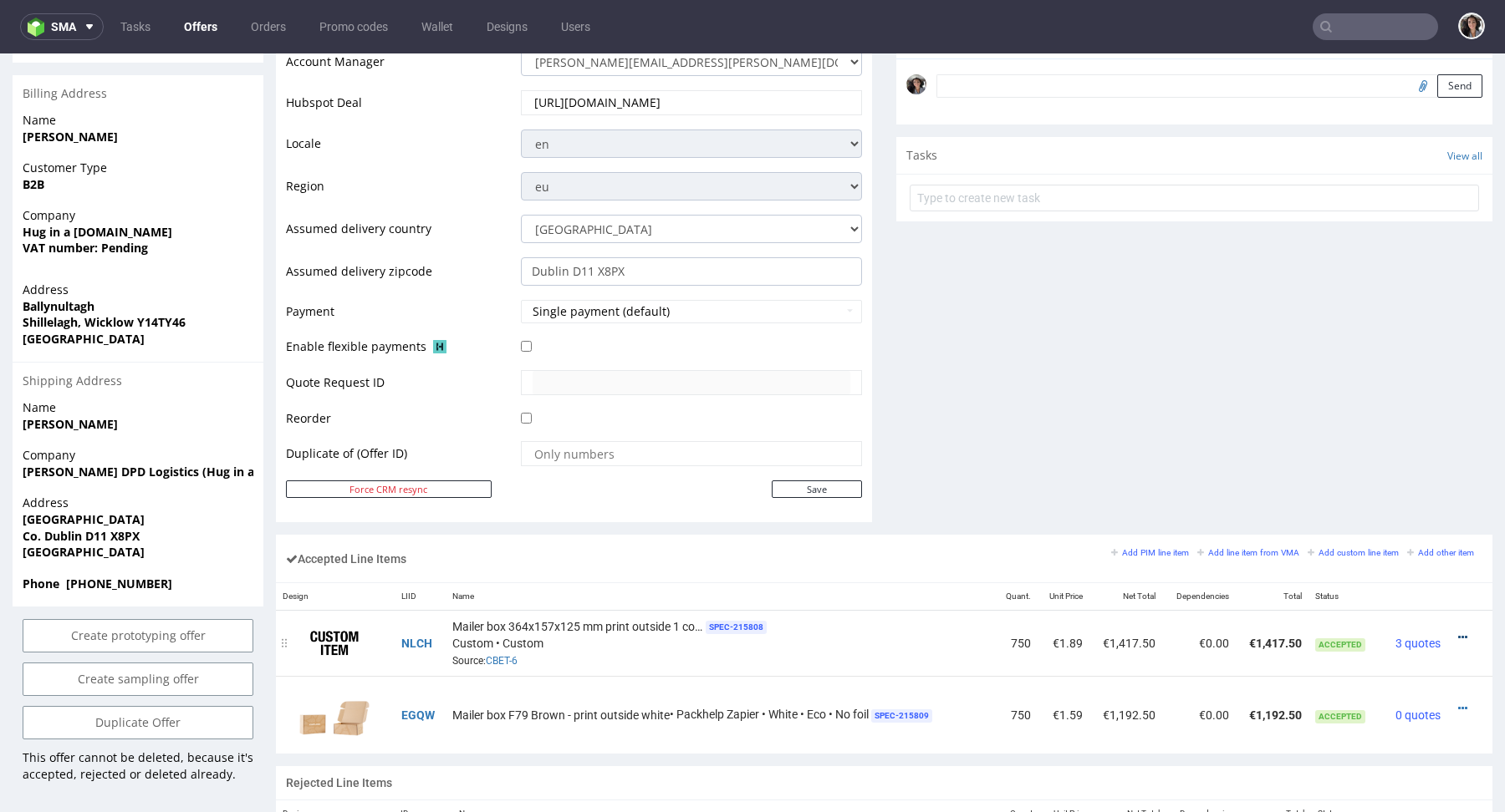
click at [1458, 632] on icon at bounding box center [1463, 638] width 9 height 11
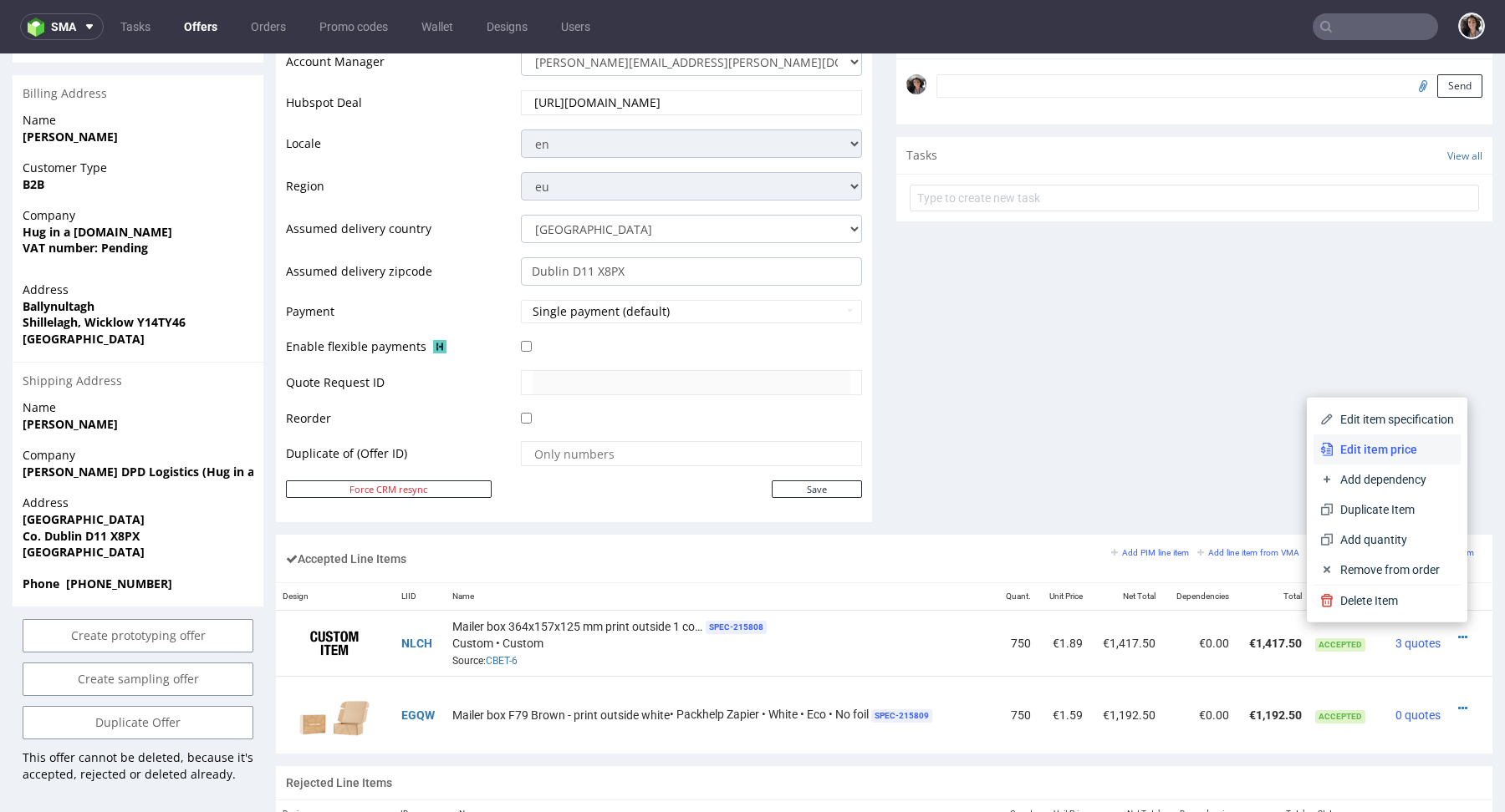
click at [1356, 447] on span "Edit item price" at bounding box center [1394, 450] width 121 height 17
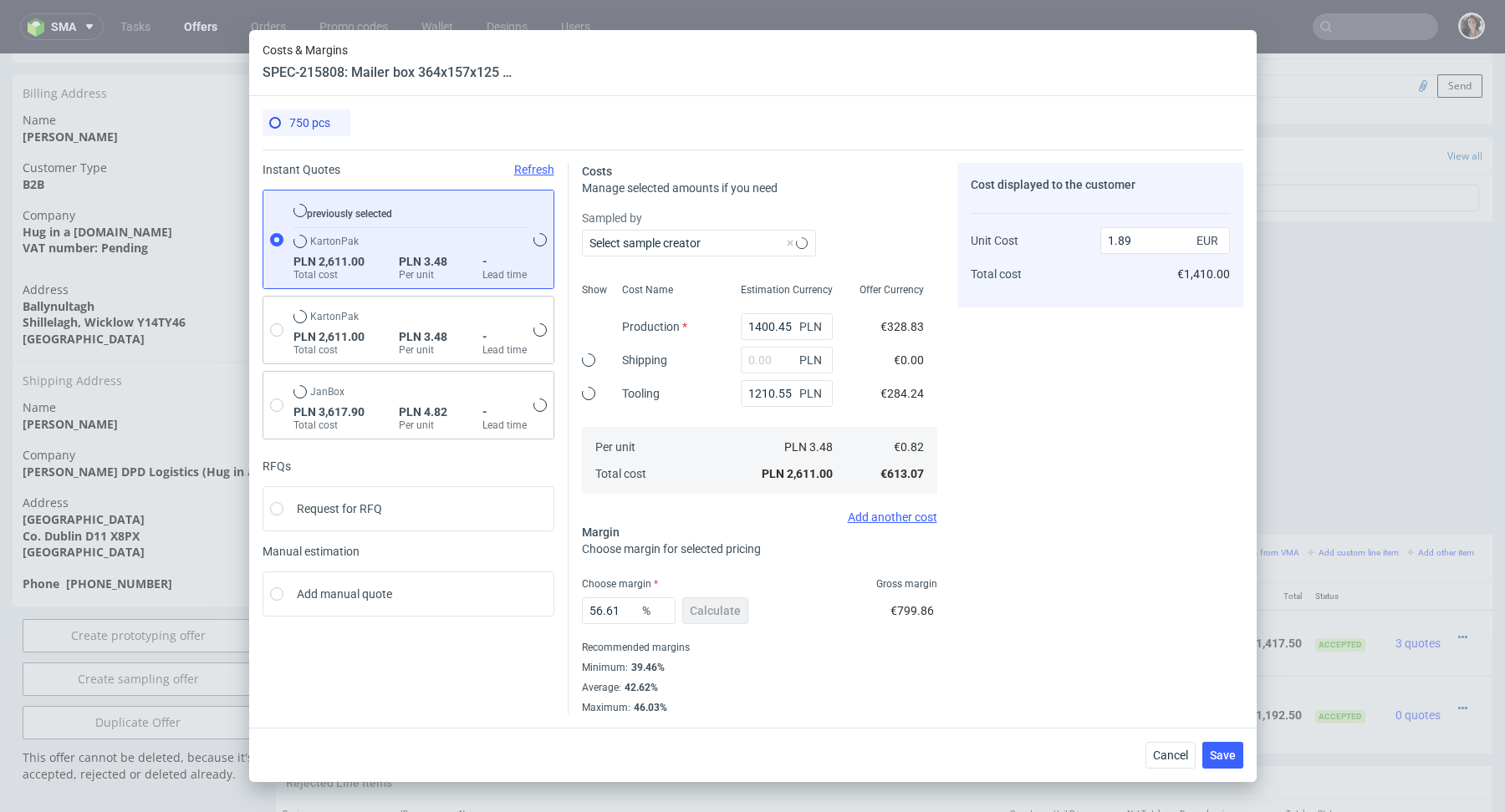
type input "1.88"
click at [1164, 754] on span "Cancel" at bounding box center [1170, 755] width 35 height 11
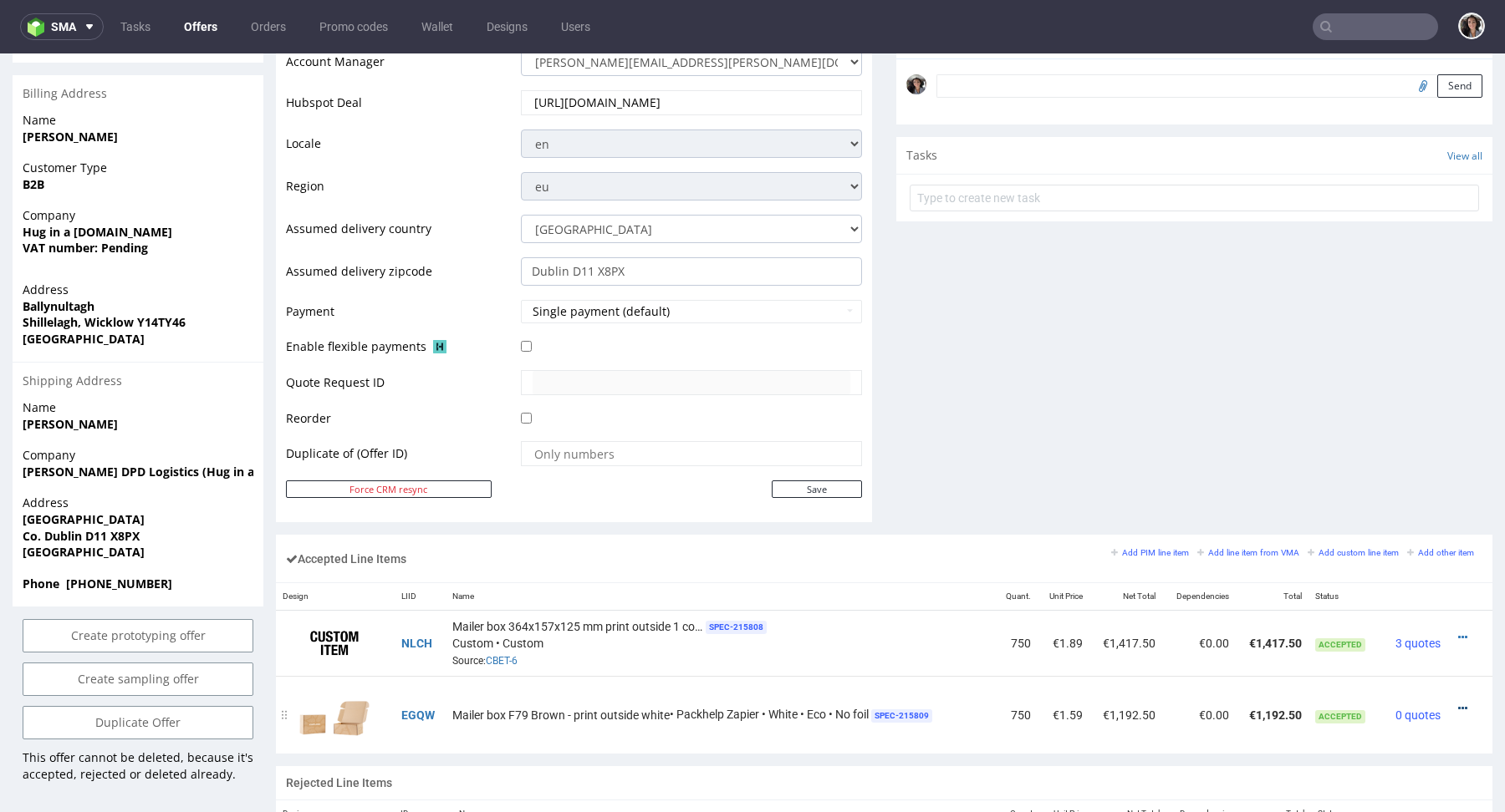
click at [1458, 704] on icon at bounding box center [1463, 708] width 9 height 11
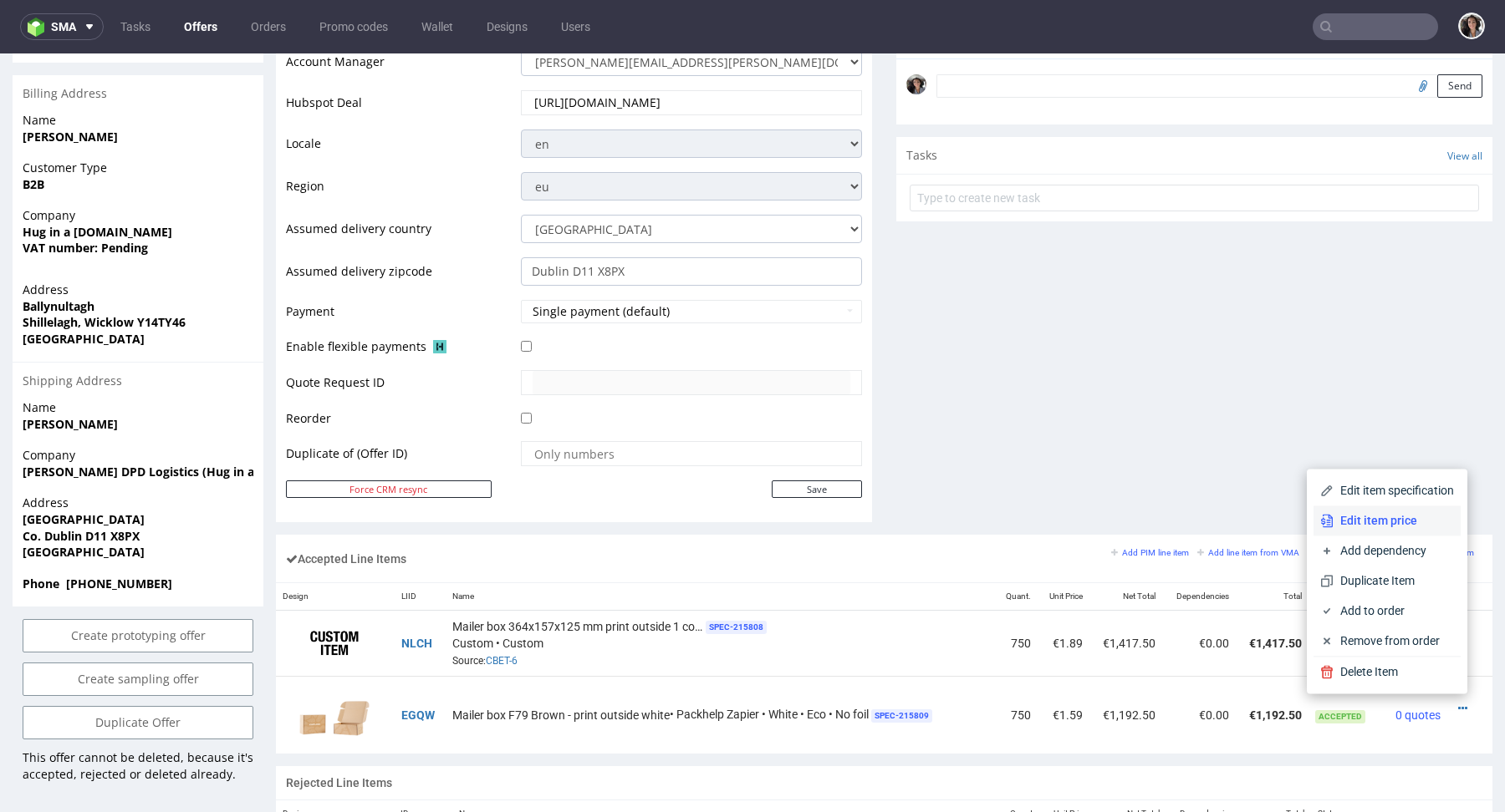
click at [1365, 521] on span "Edit item price" at bounding box center [1394, 521] width 121 height 17
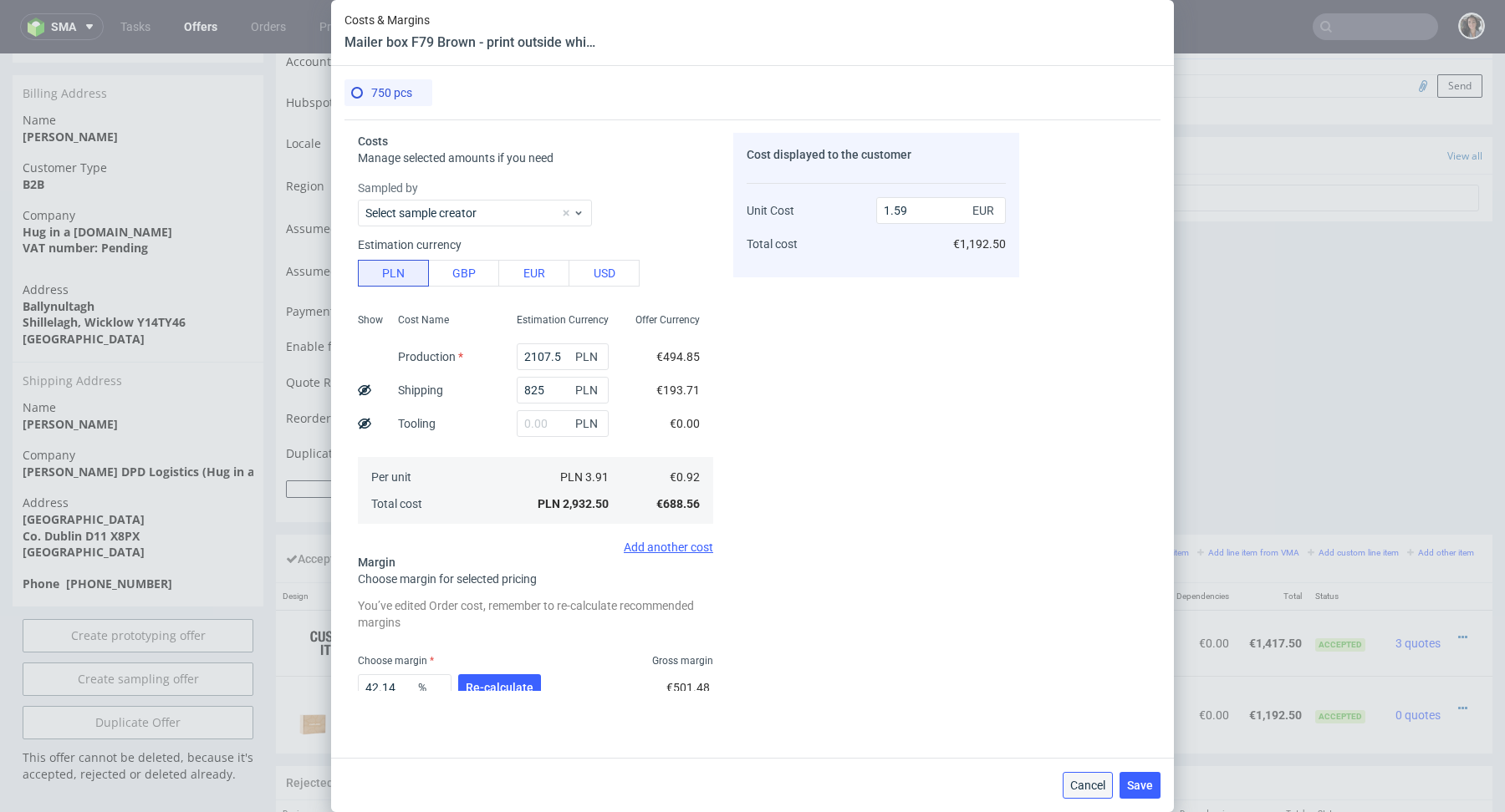
click at [1083, 780] on span "Cancel" at bounding box center [1087, 786] width 35 height 11
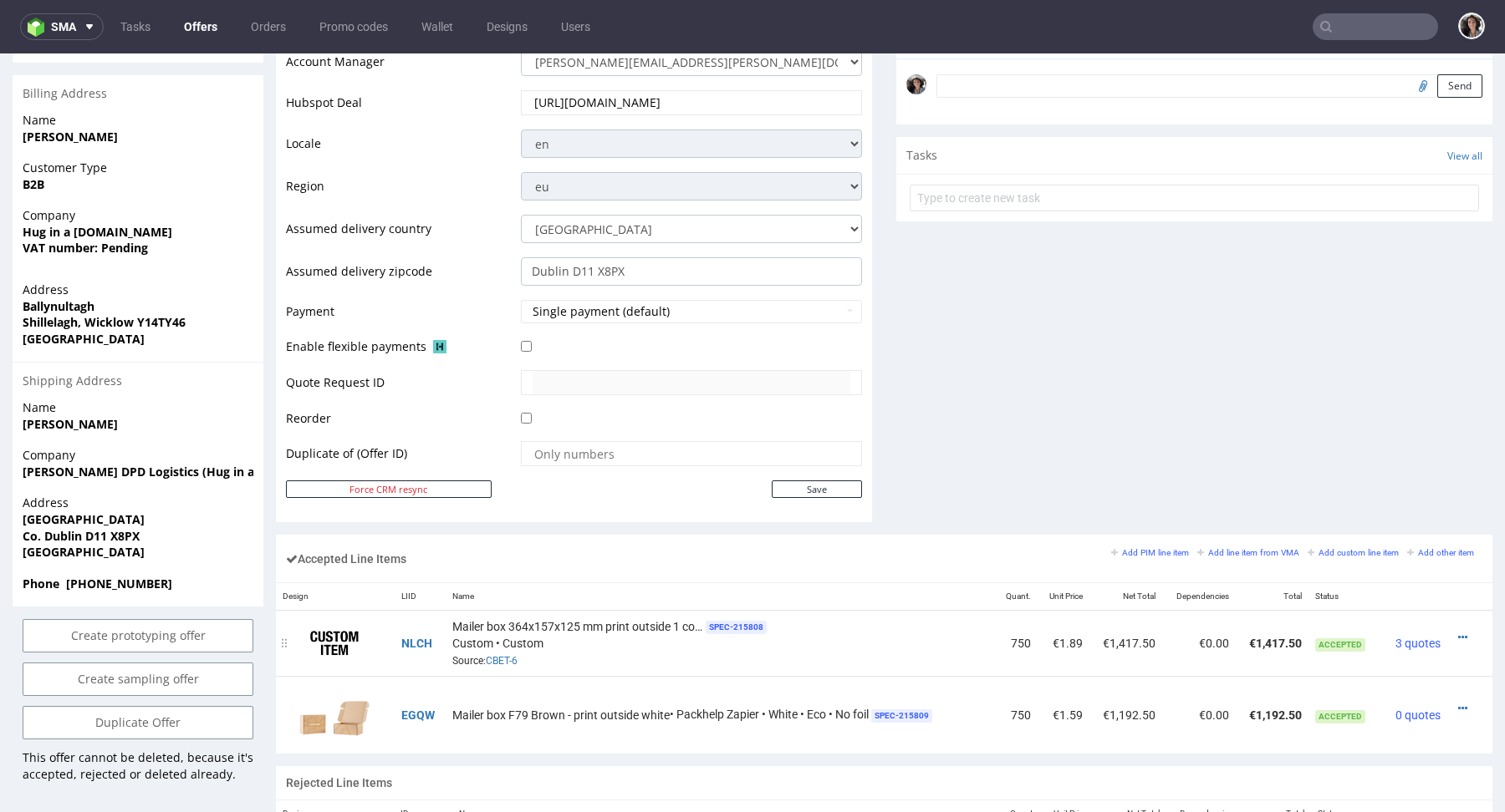
click at [1454, 629] on div at bounding box center [1464, 638] width 22 height 17
click at [1458, 635] on icon at bounding box center [1463, 638] width 9 height 11
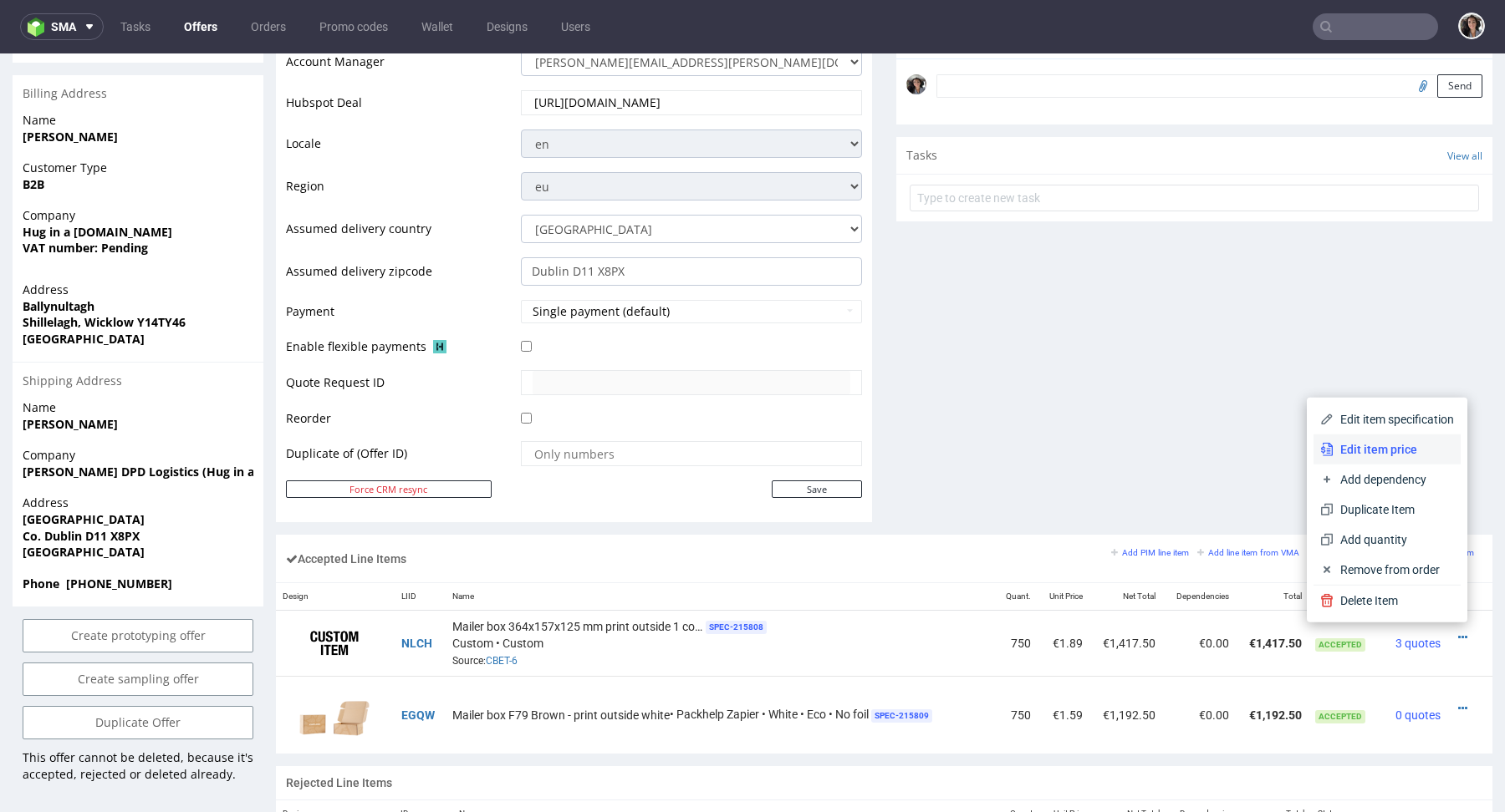
click at [1384, 452] on span "Edit item price" at bounding box center [1394, 450] width 121 height 17
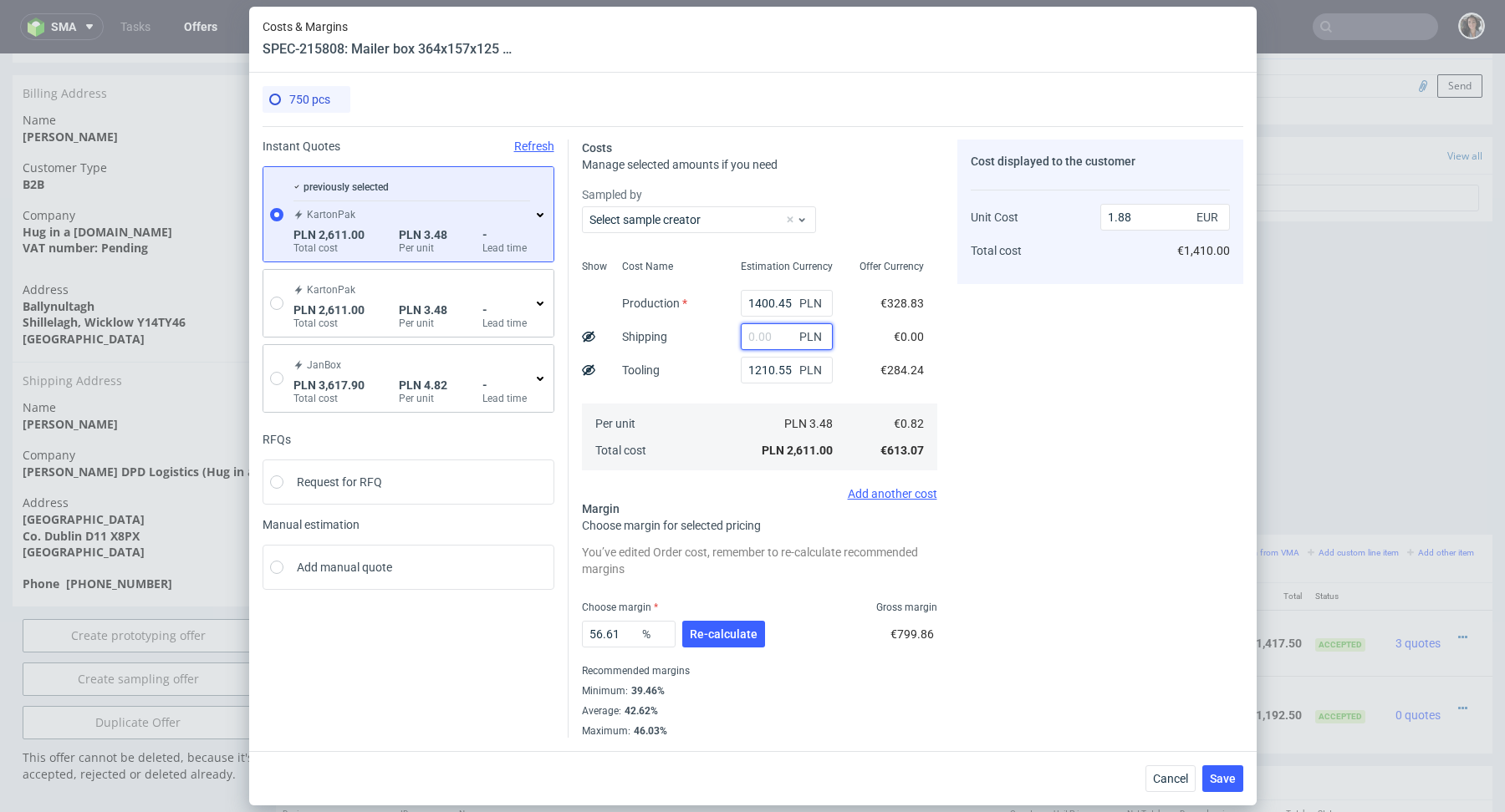
click at [782, 331] on input "text" at bounding box center [786, 337] width 92 height 26
click at [1182, 442] on div "Cost displayed to the customer Unit Cost Total cost 1.88 EUR €1,410.00" at bounding box center [1100, 439] width 286 height 598
click at [1167, 797] on div "Cancel Save" at bounding box center [753, 779] width 1008 height 55
click at [1167, 786] on button "Cancel" at bounding box center [1170, 779] width 50 height 26
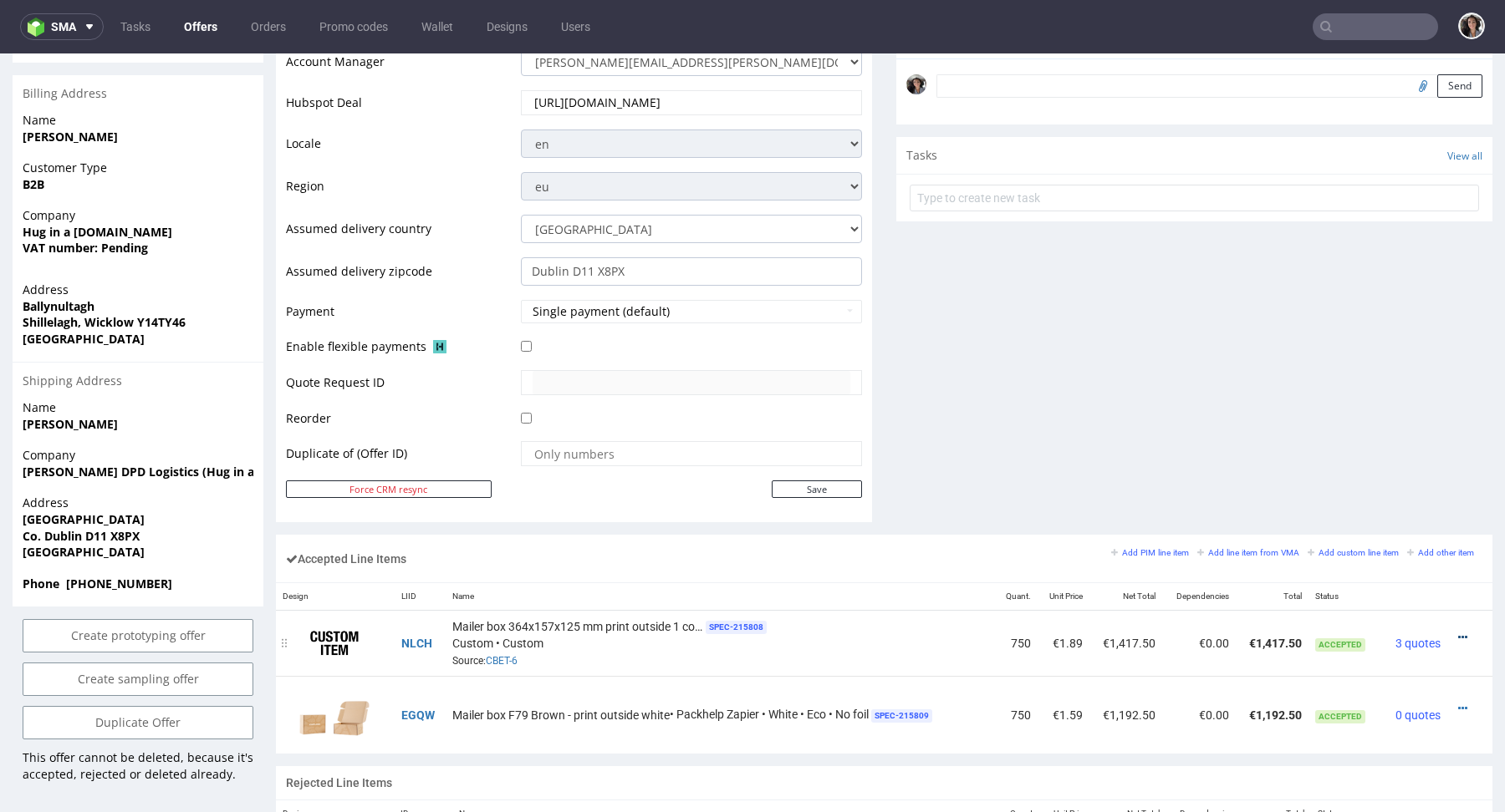
click at [1458, 632] on icon at bounding box center [1463, 638] width 9 height 11
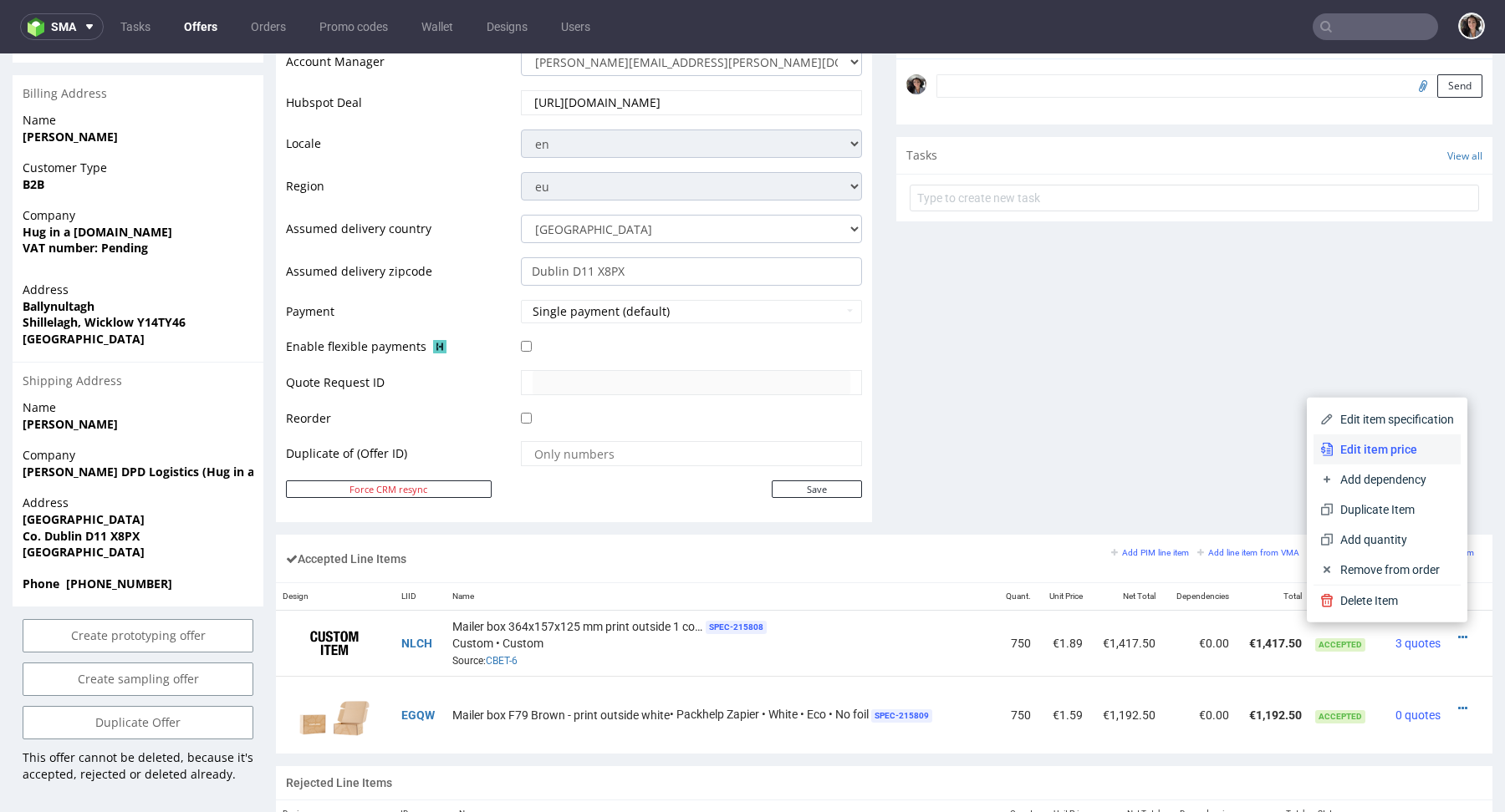
click at [1397, 458] on li "Edit item price" at bounding box center [1387, 450] width 147 height 30
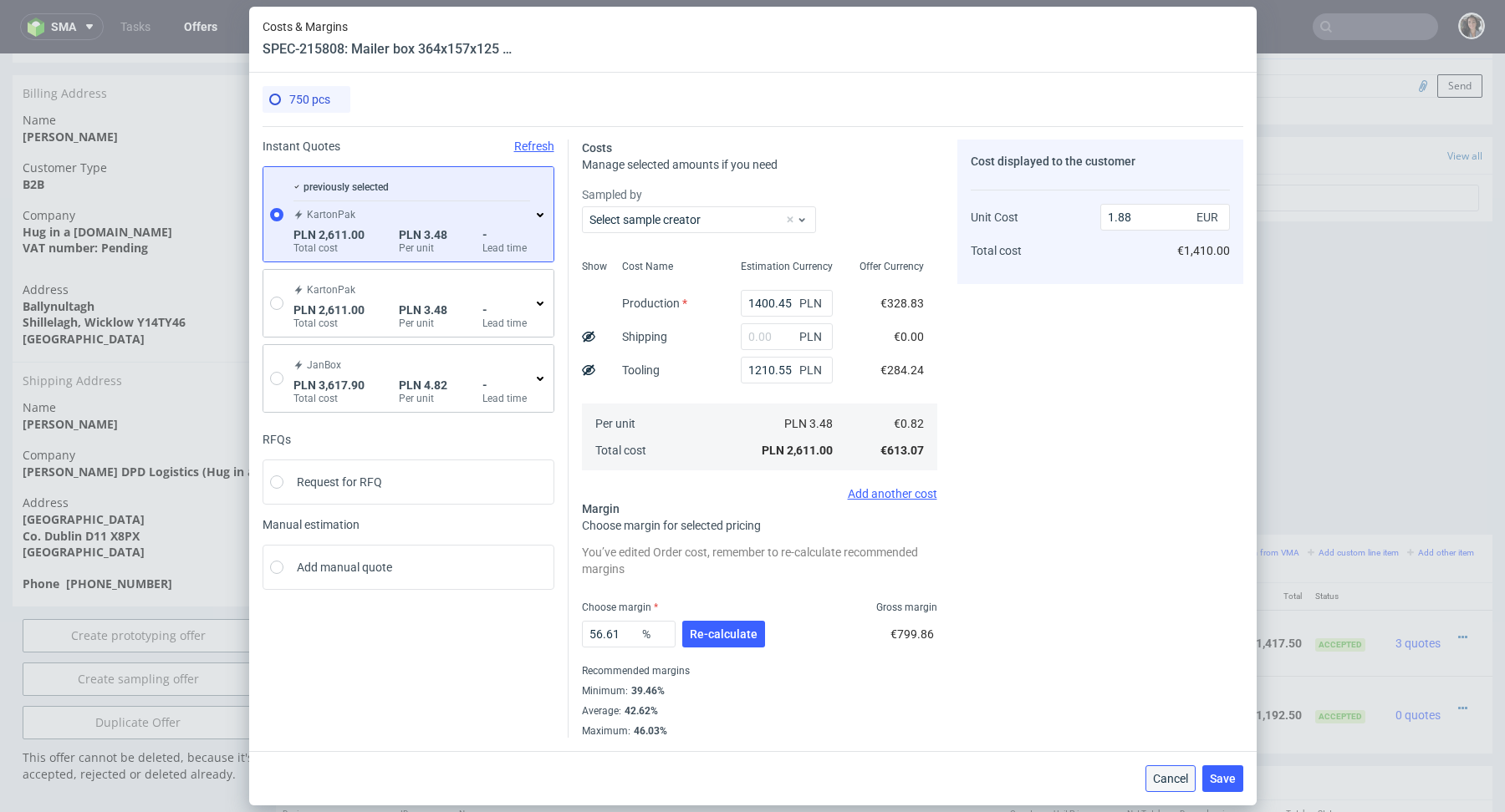
click at [1169, 773] on span "Cancel" at bounding box center [1170, 779] width 35 height 11
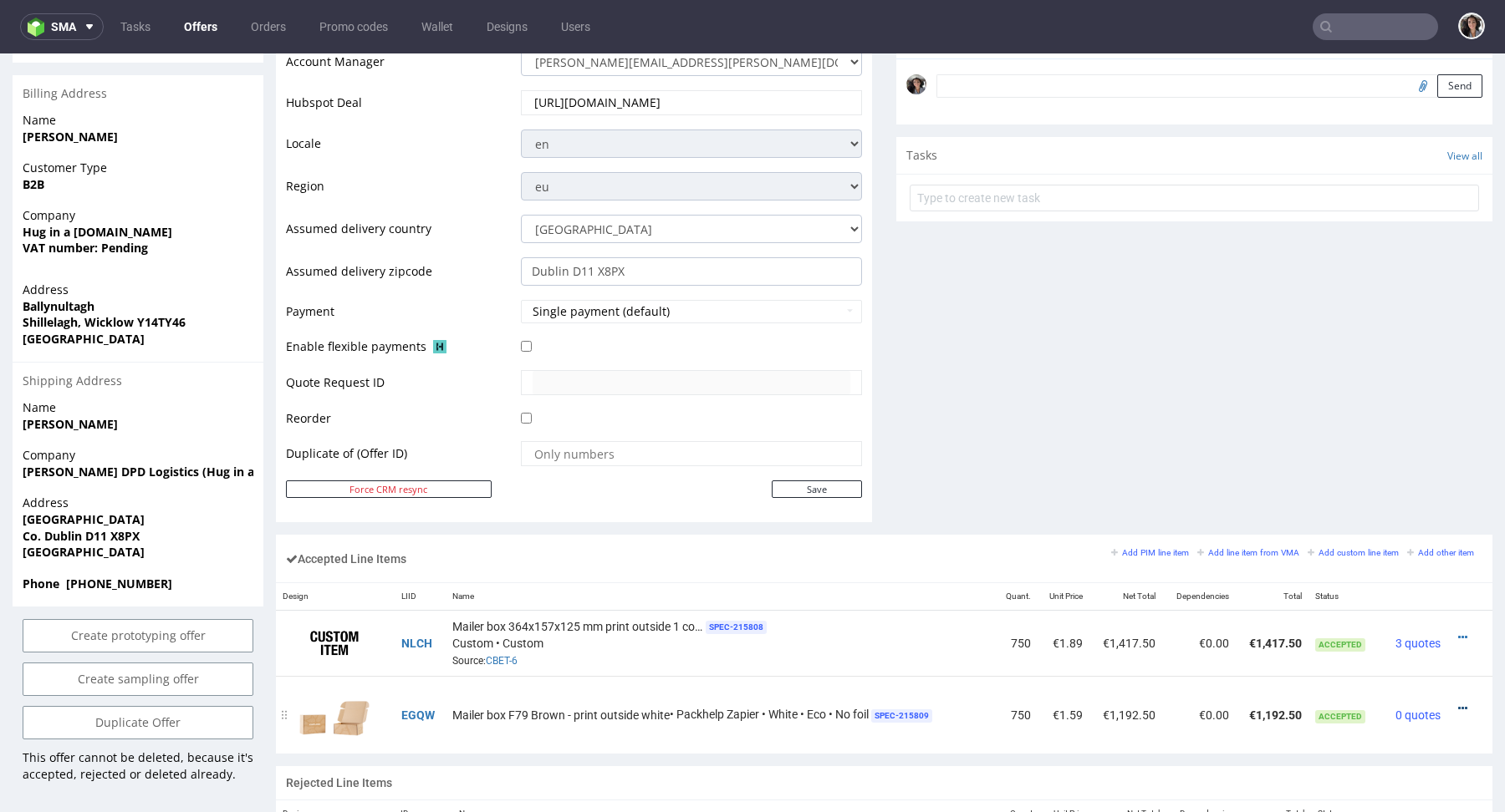
click at [1458, 703] on icon at bounding box center [1463, 708] width 9 height 11
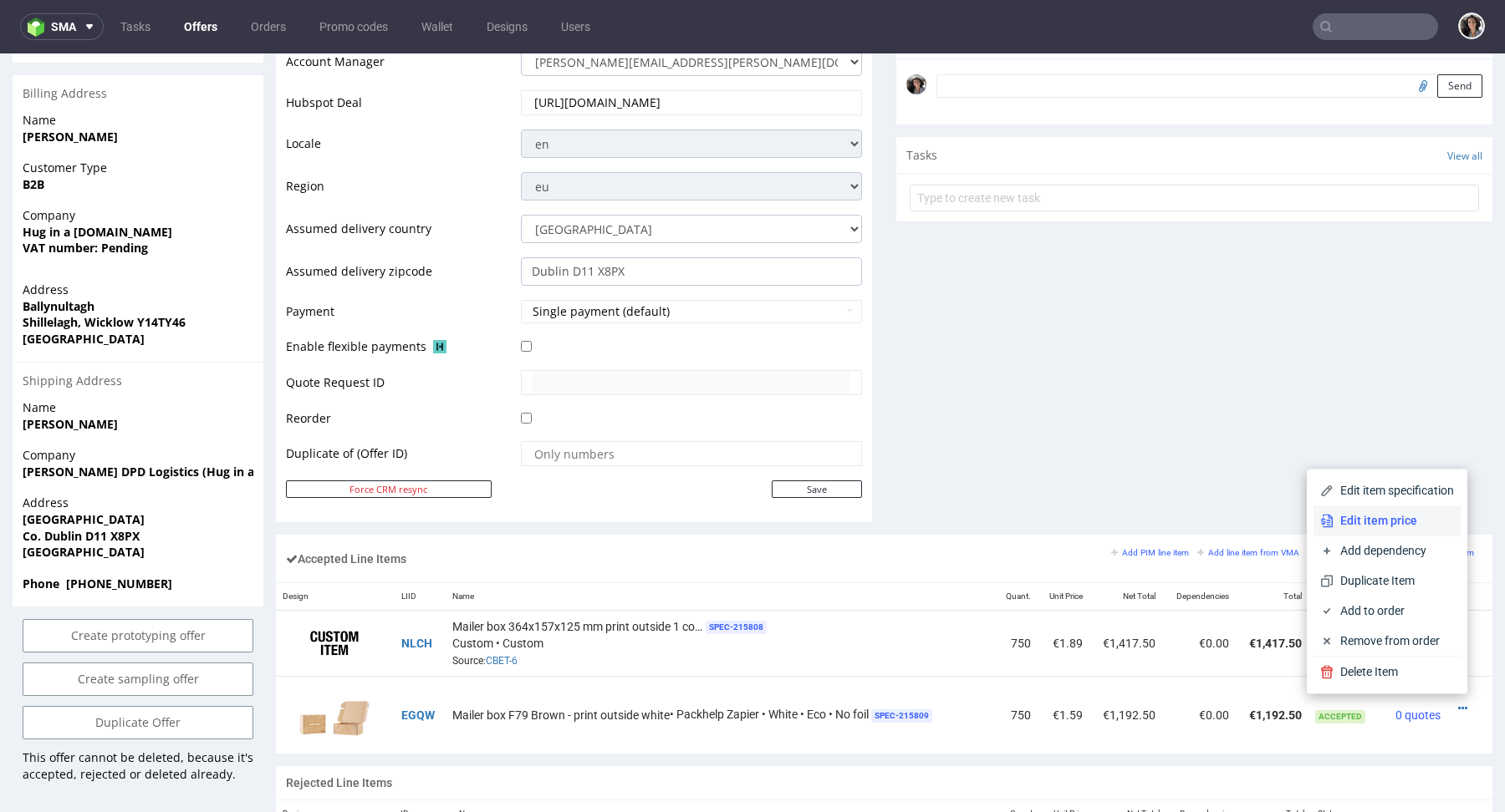
click at [1380, 518] on span "Edit item price" at bounding box center [1394, 521] width 121 height 17
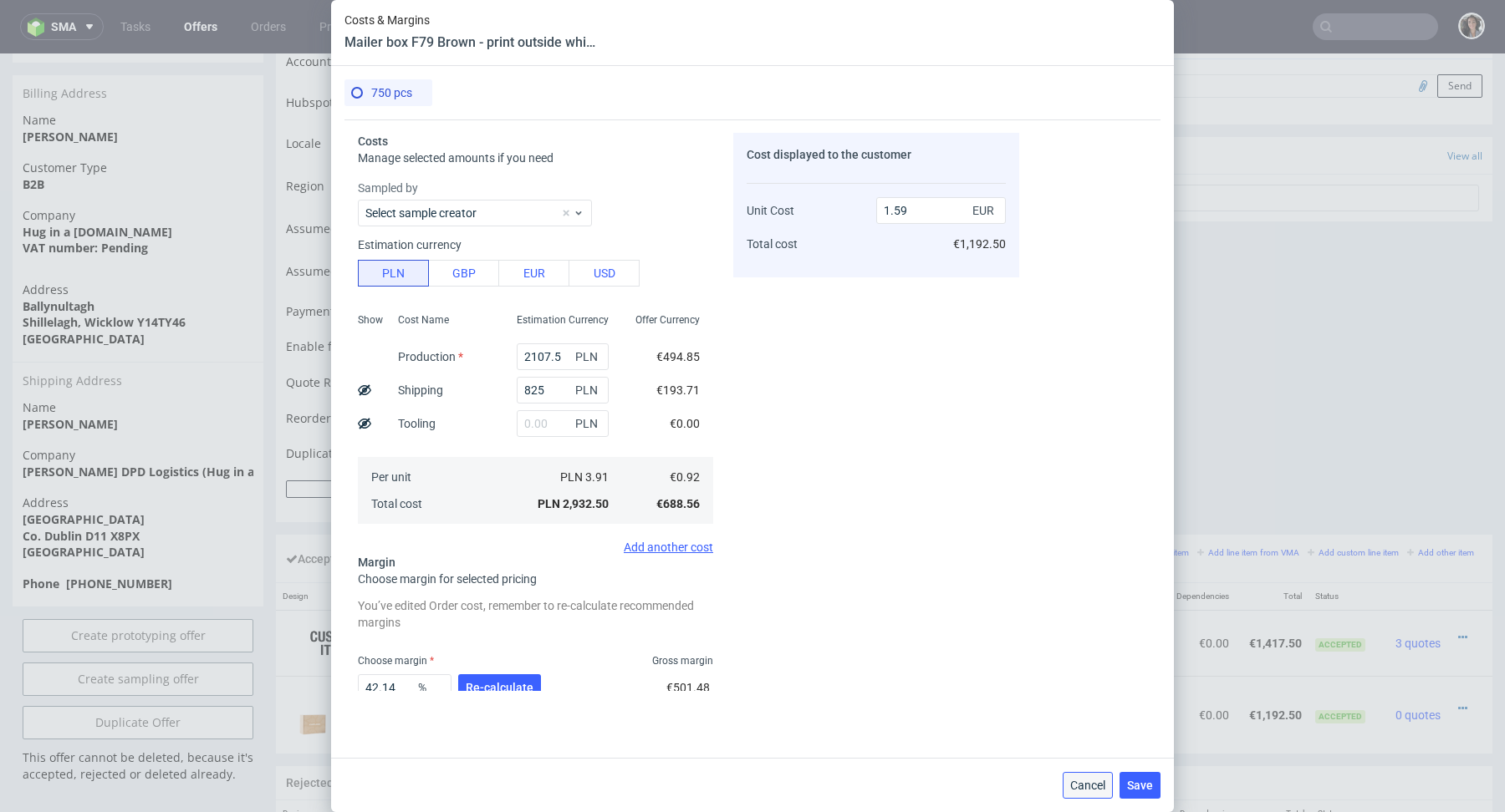
click at [1093, 788] on span "Cancel" at bounding box center [1087, 786] width 35 height 11
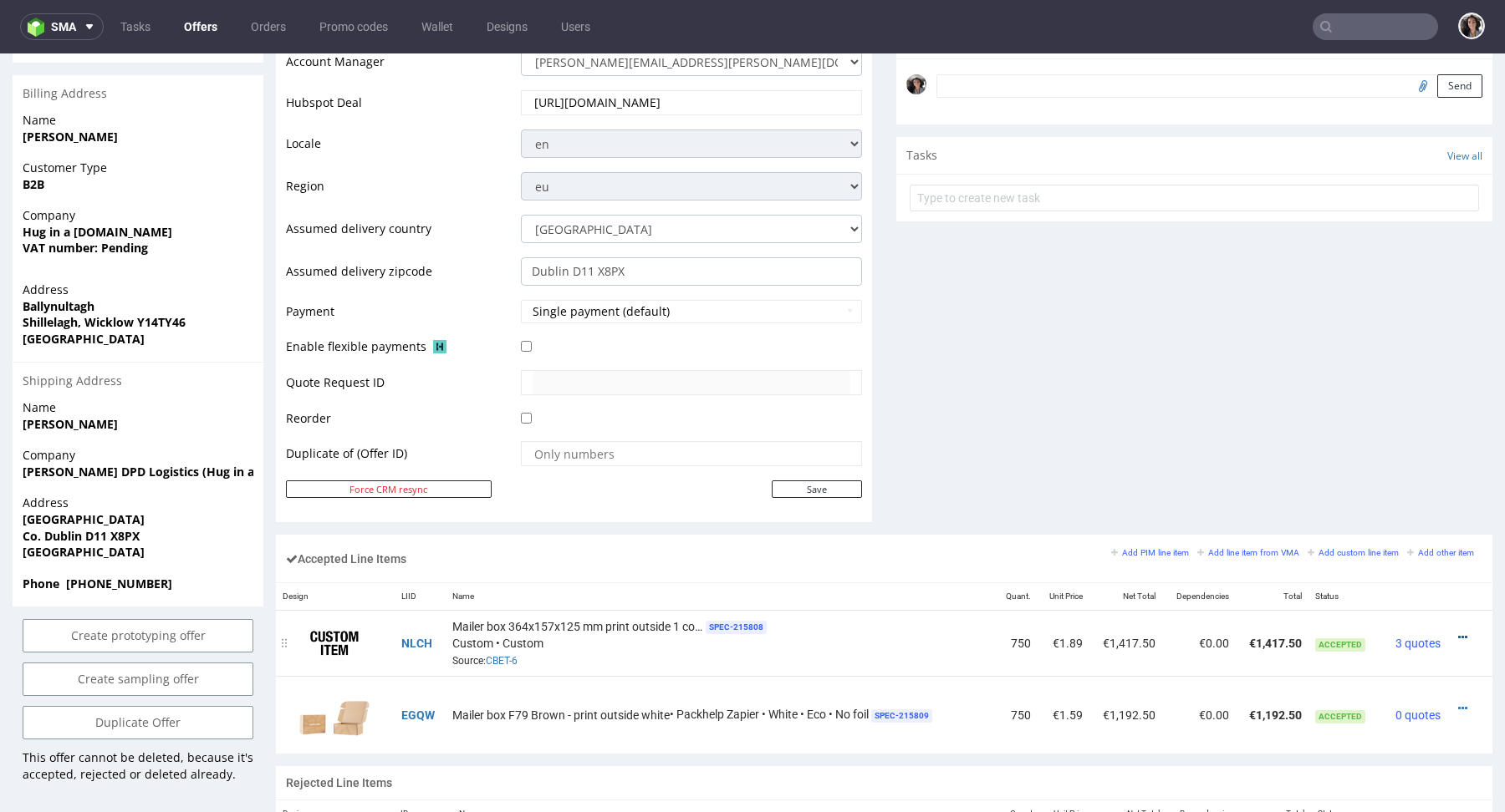
click at [1458, 635] on icon at bounding box center [1463, 638] width 9 height 11
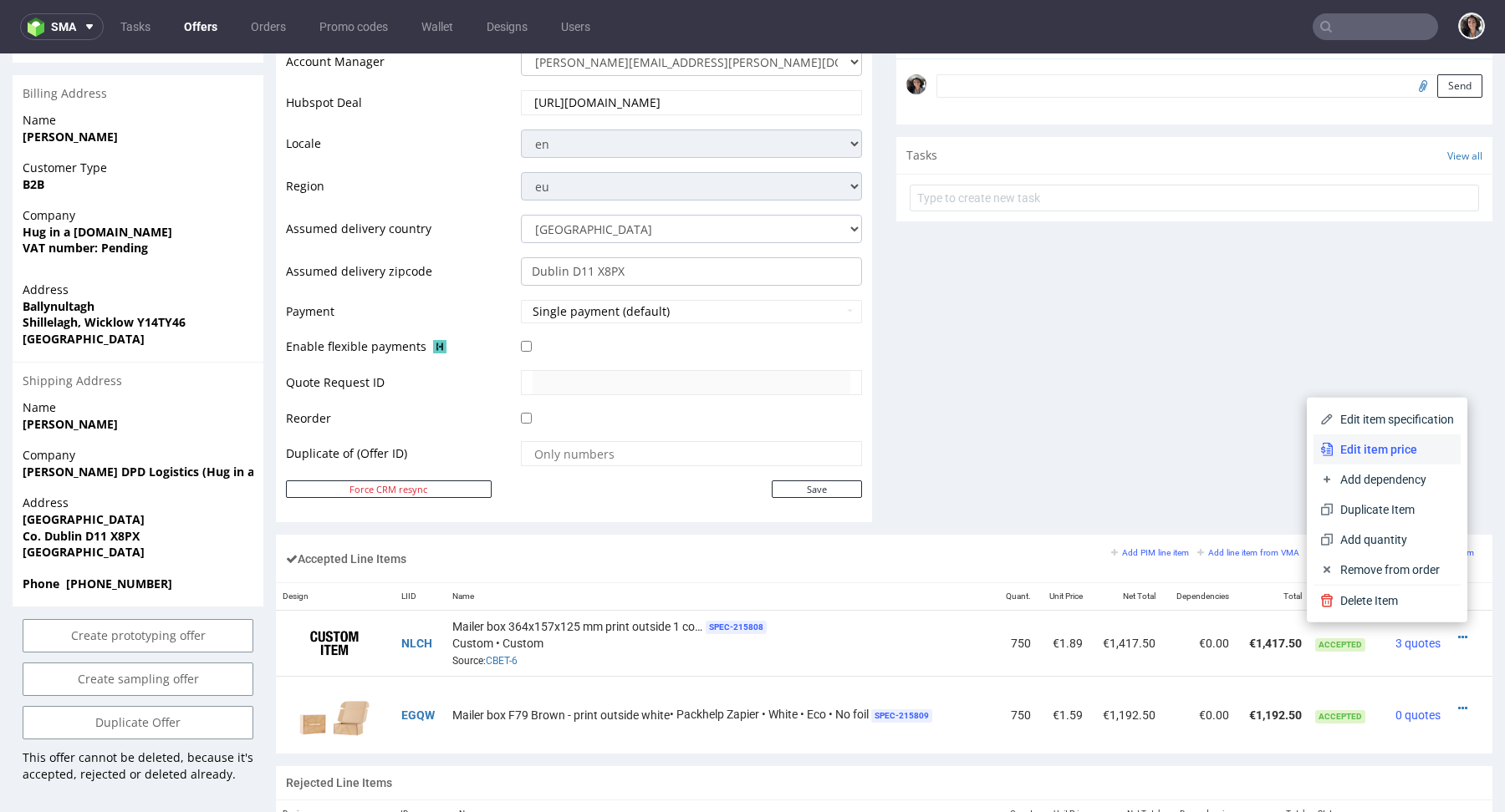
click at [1380, 457] on span "Edit item price" at bounding box center [1394, 450] width 121 height 17
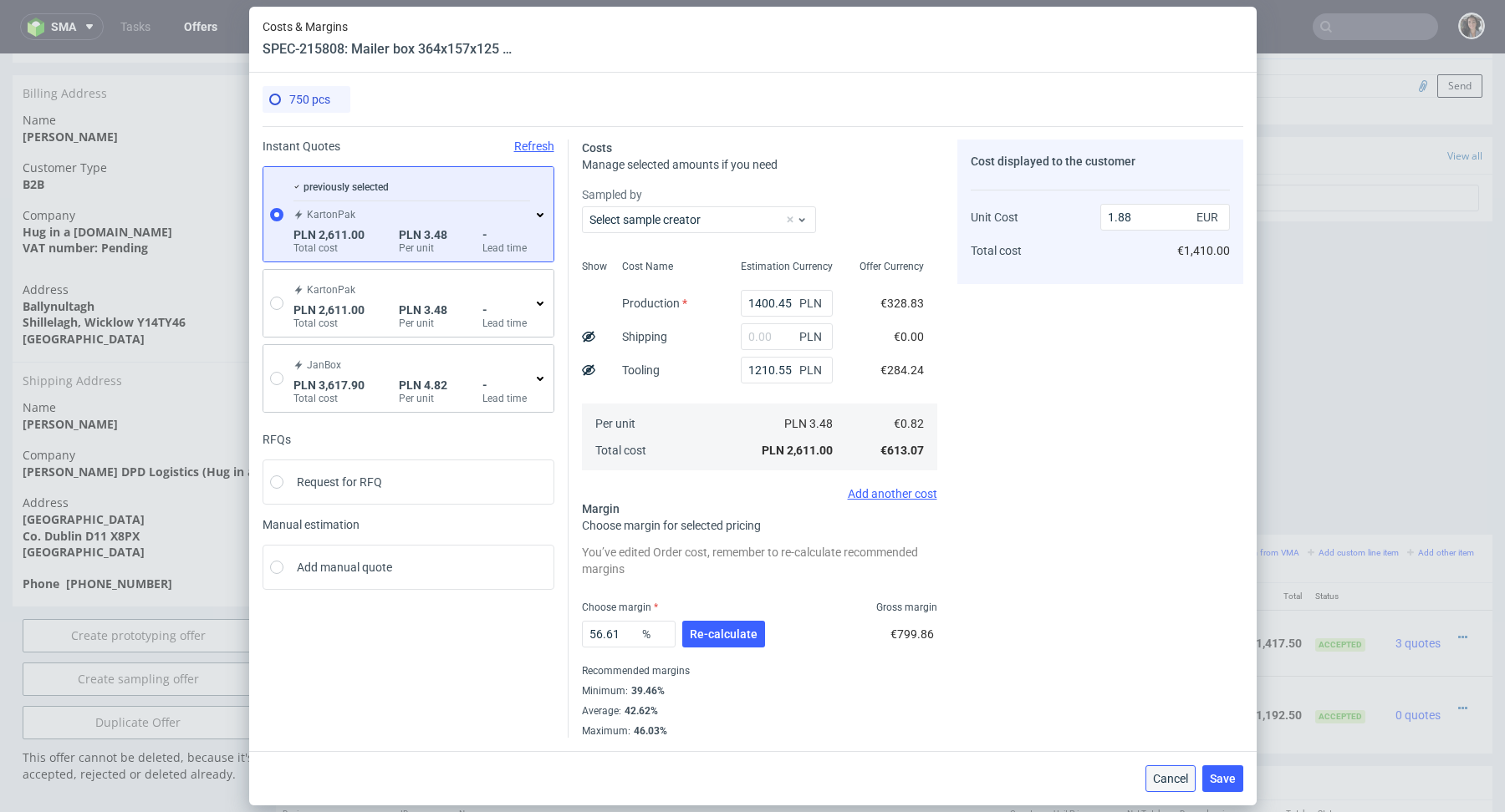
click at [1164, 774] on span "Cancel" at bounding box center [1170, 779] width 35 height 11
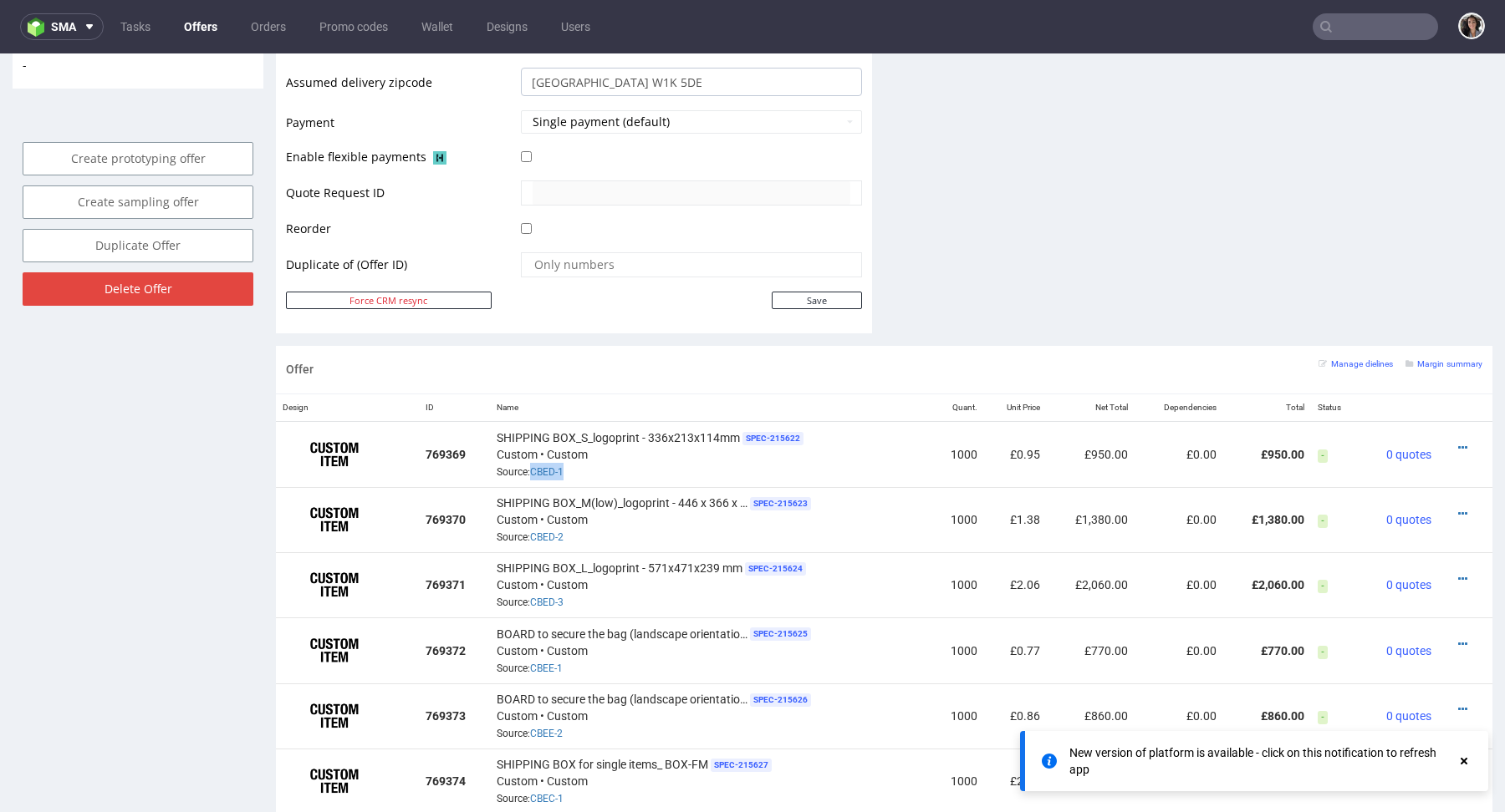
scroll to position [4, 0]
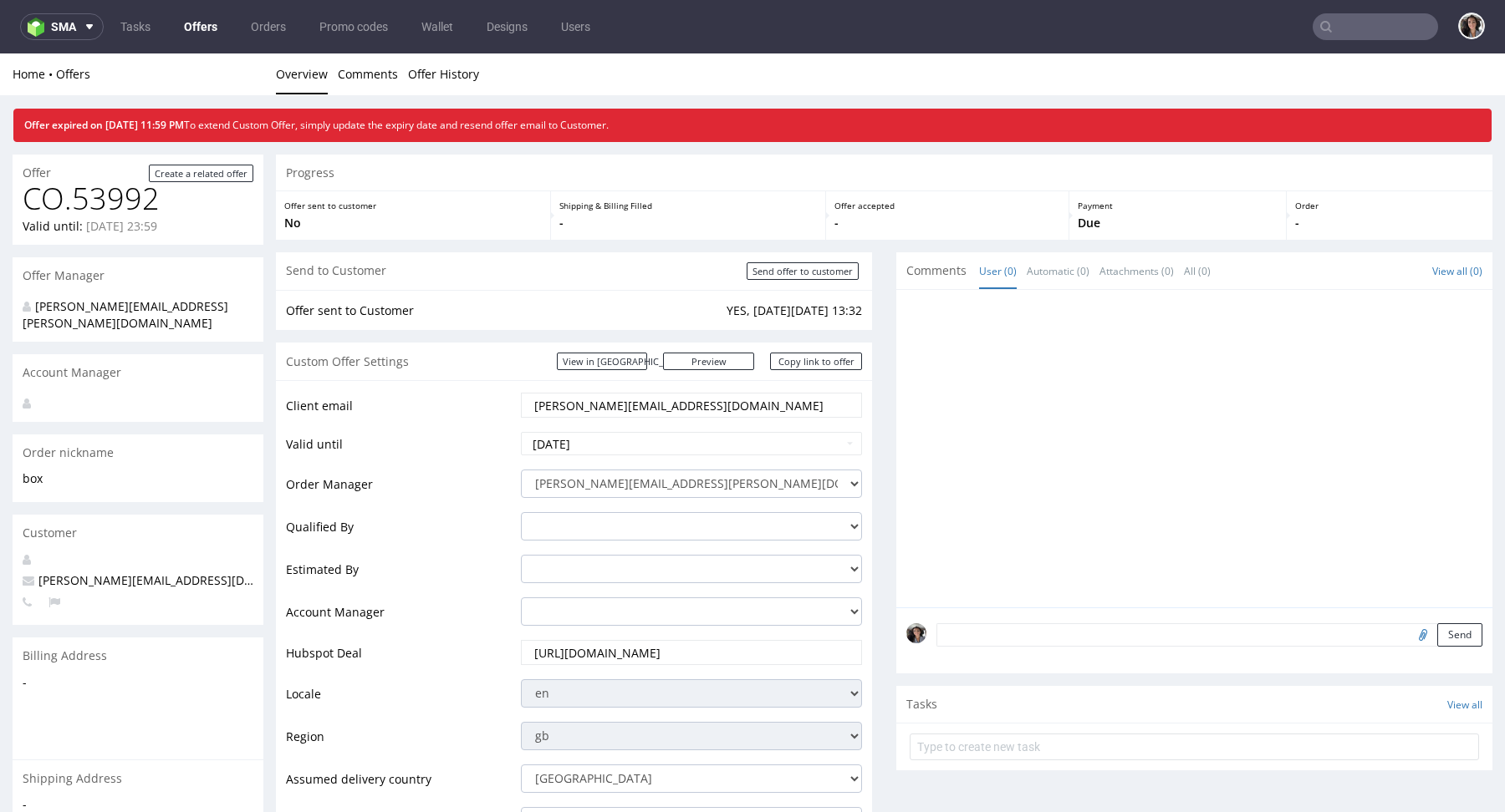
click at [1348, 34] on input "text" at bounding box center [1375, 26] width 125 height 26
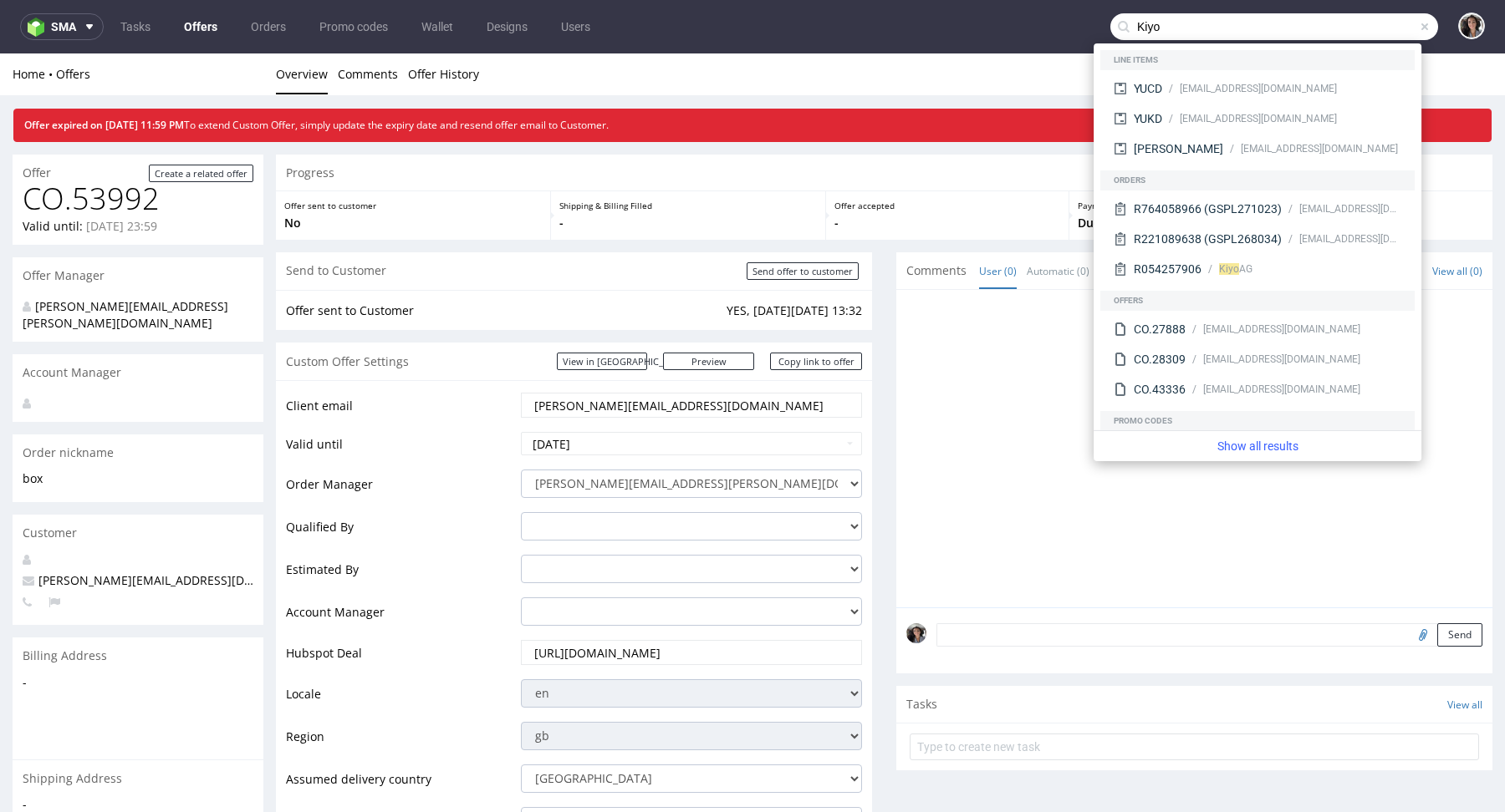
type input "Kiyo"
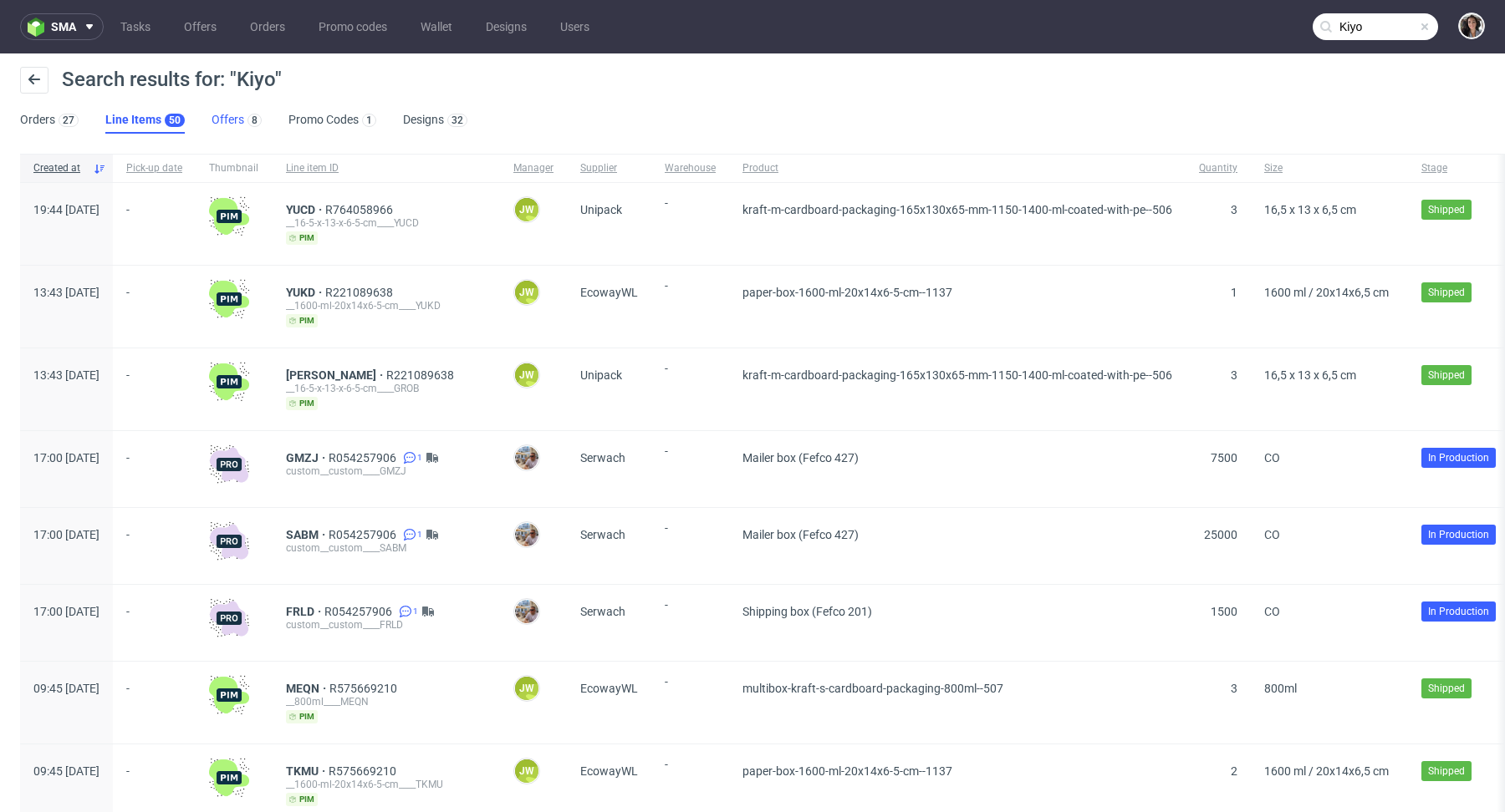
click at [231, 115] on link "Offers 8" at bounding box center [236, 120] width 50 height 26
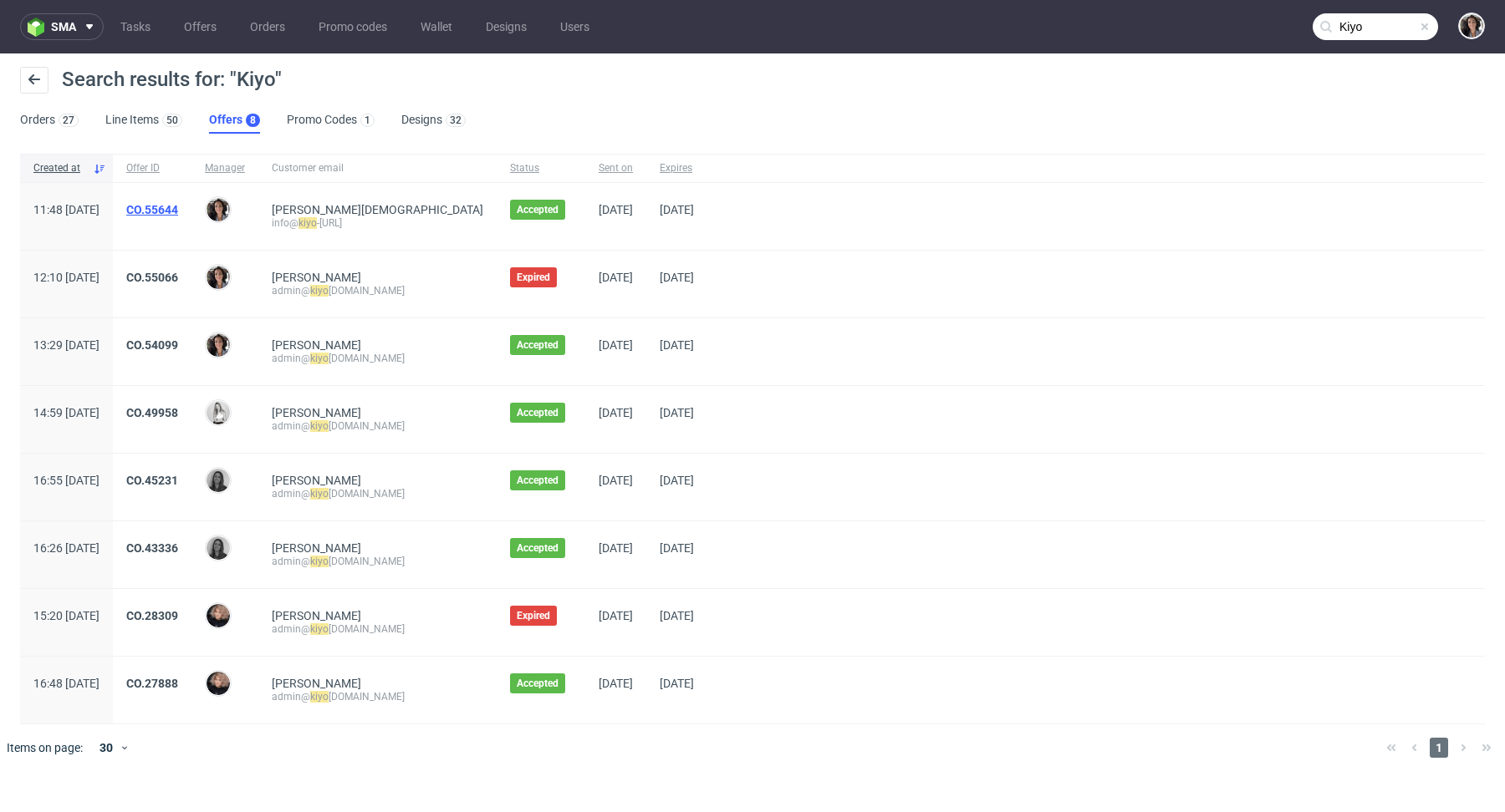
click at [178, 209] on link "CO.55644" at bounding box center [152, 209] width 52 height 13
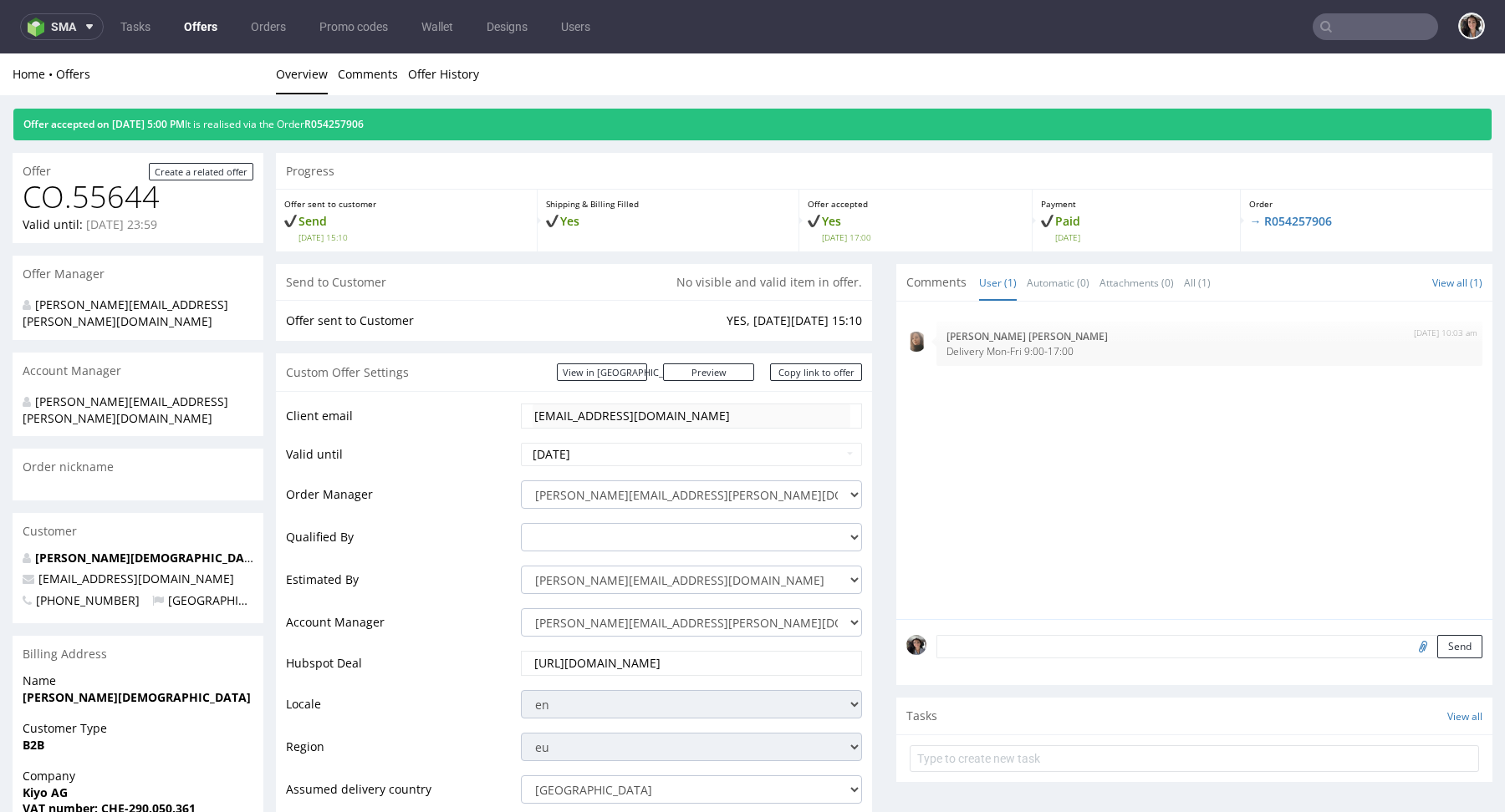
type input "Kiyo"
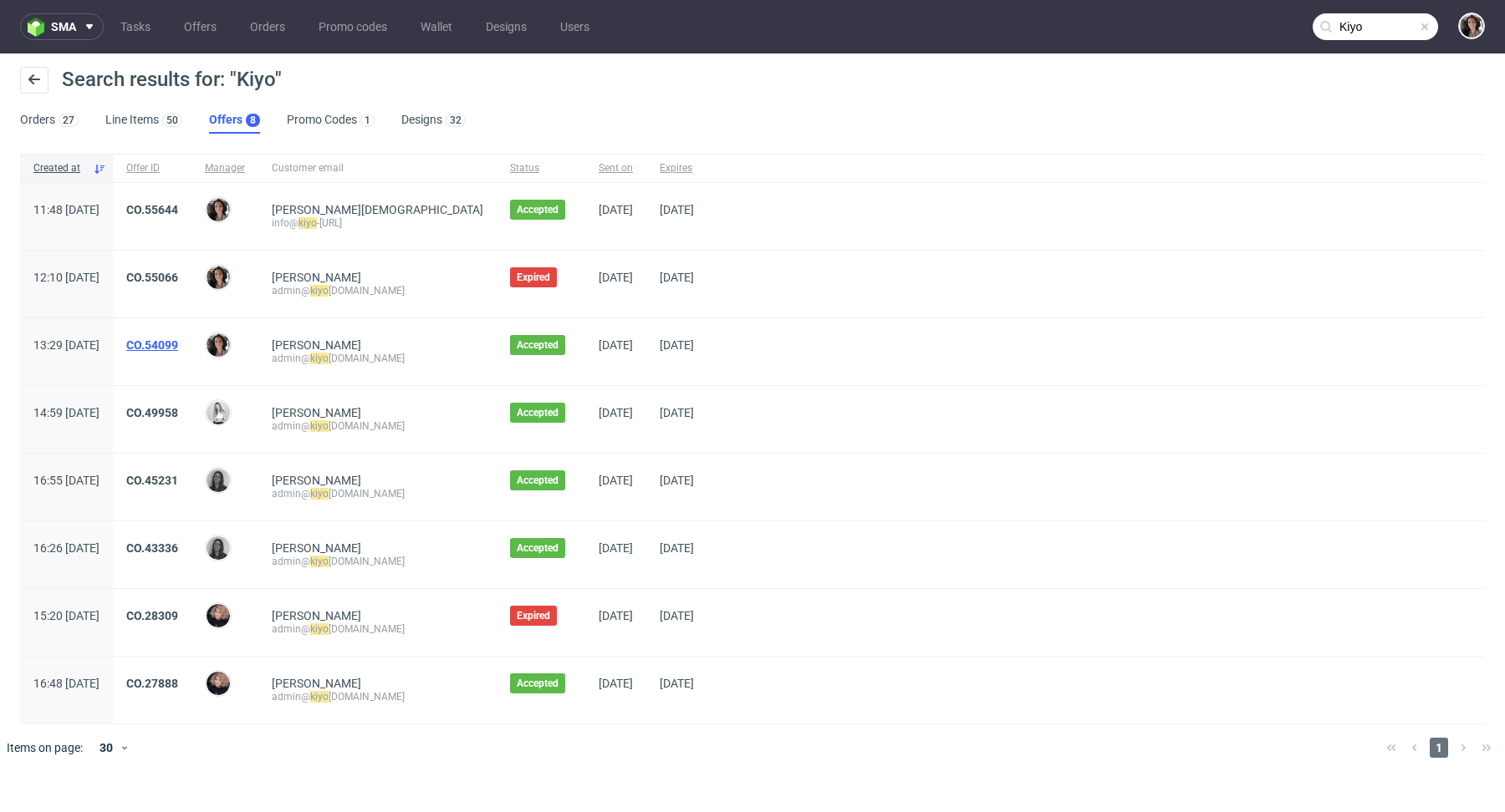
click at [178, 344] on link "CO.54099" at bounding box center [152, 345] width 52 height 13
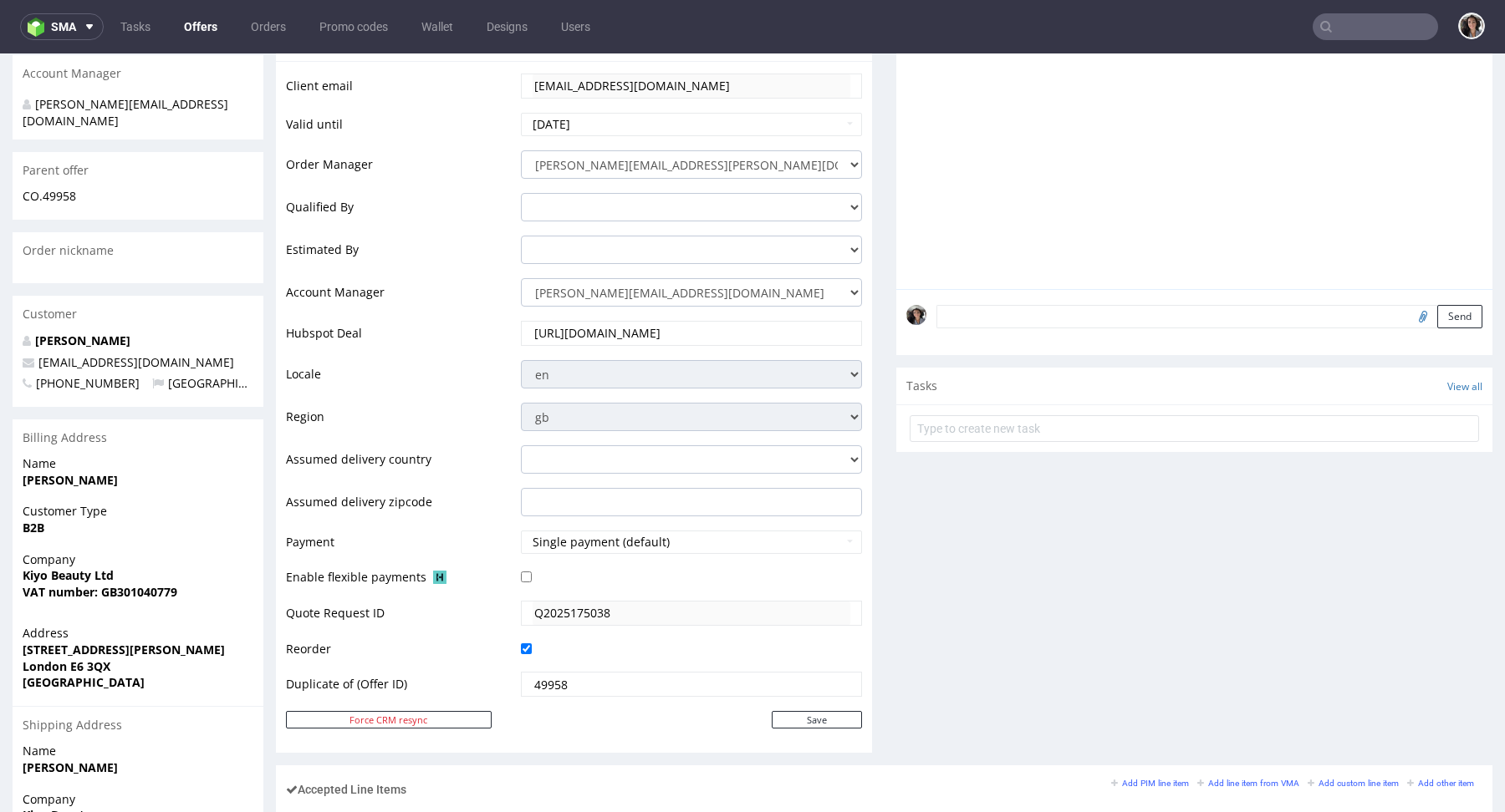
scroll to position [982, 0]
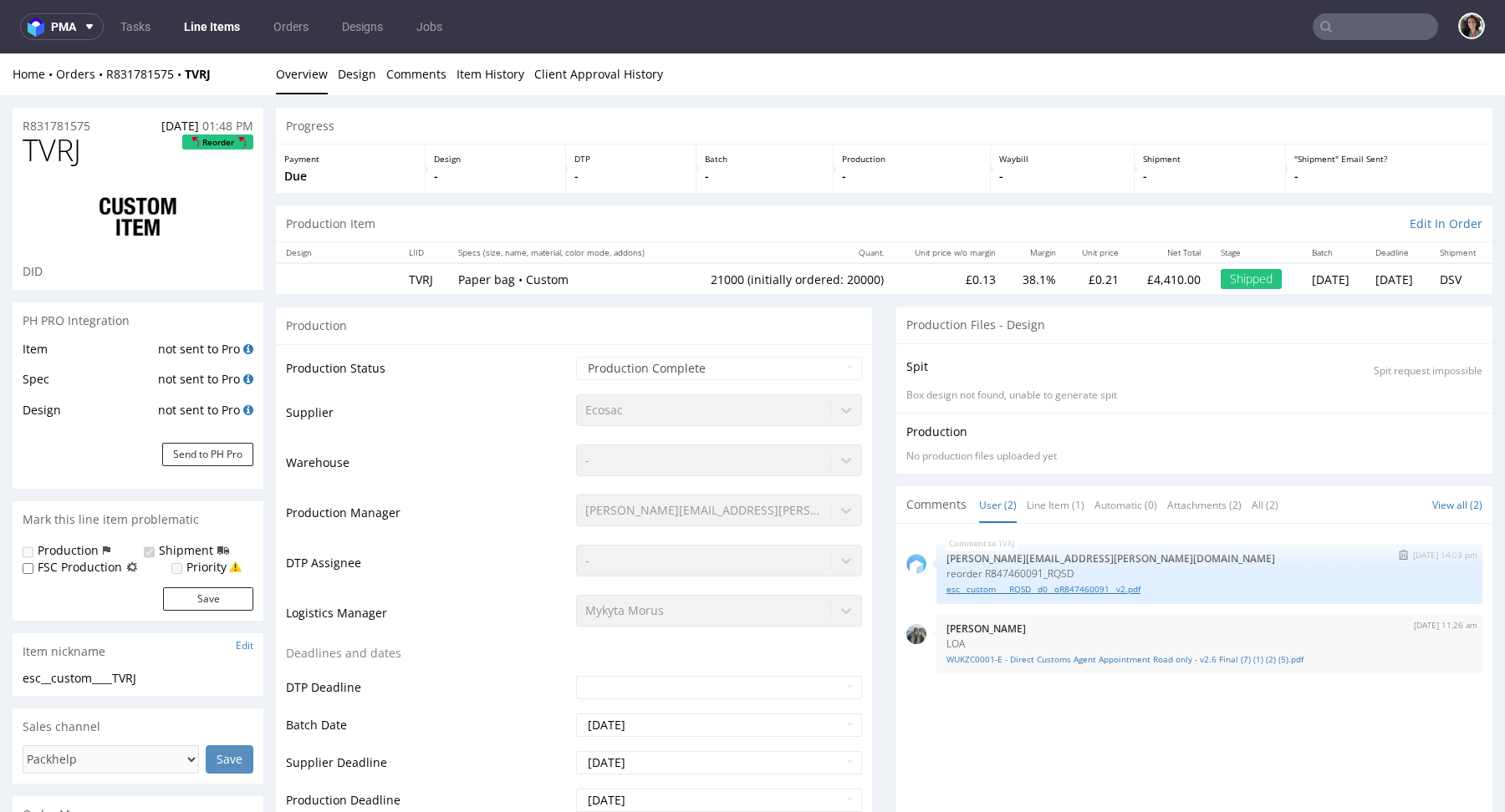
click at [1011, 591] on link "esc__custom____RQSD__d0__oR847460091__v2.pdf" at bounding box center [1209, 589] width 526 height 12
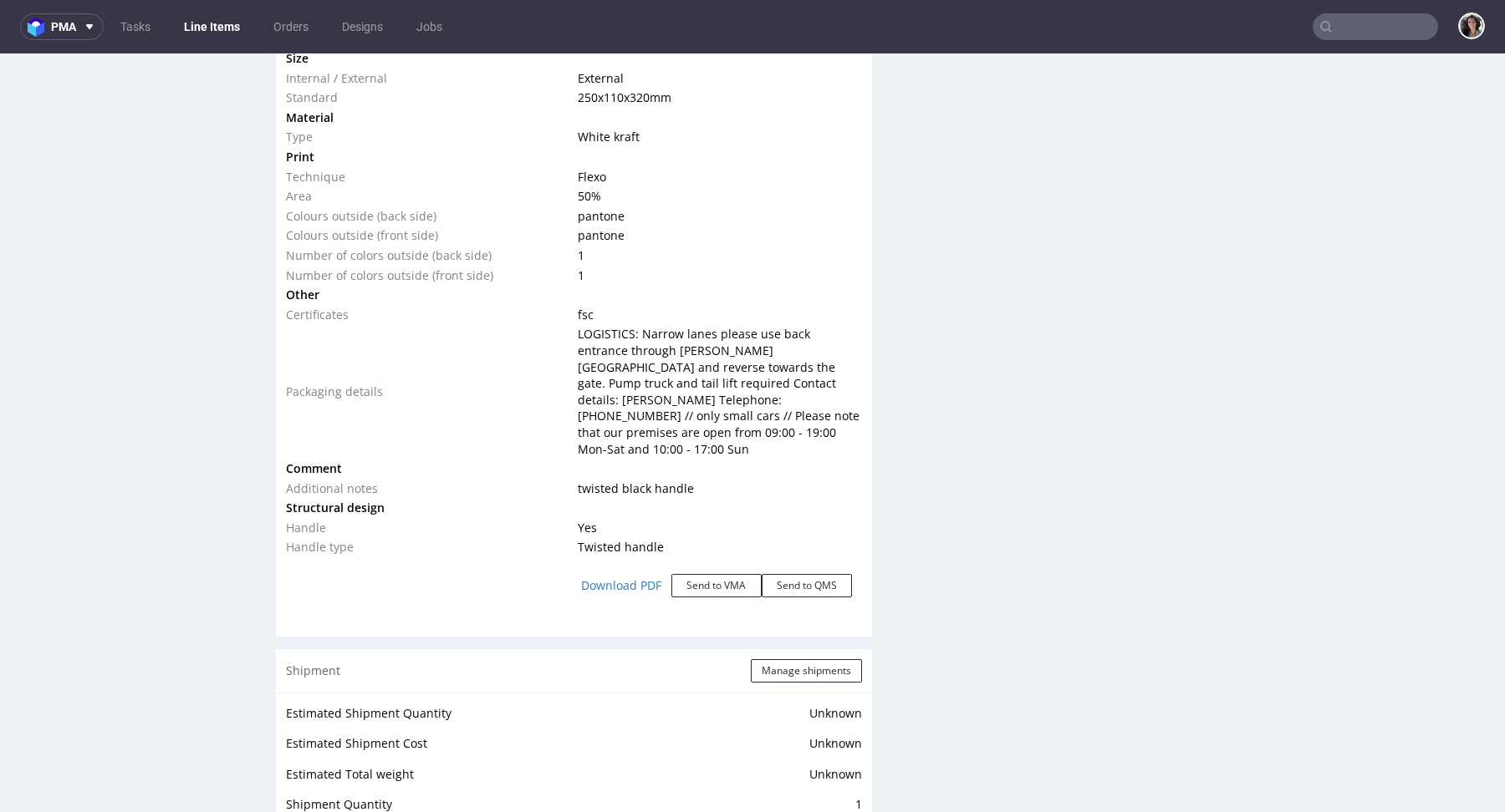
scroll to position [1846, 0]
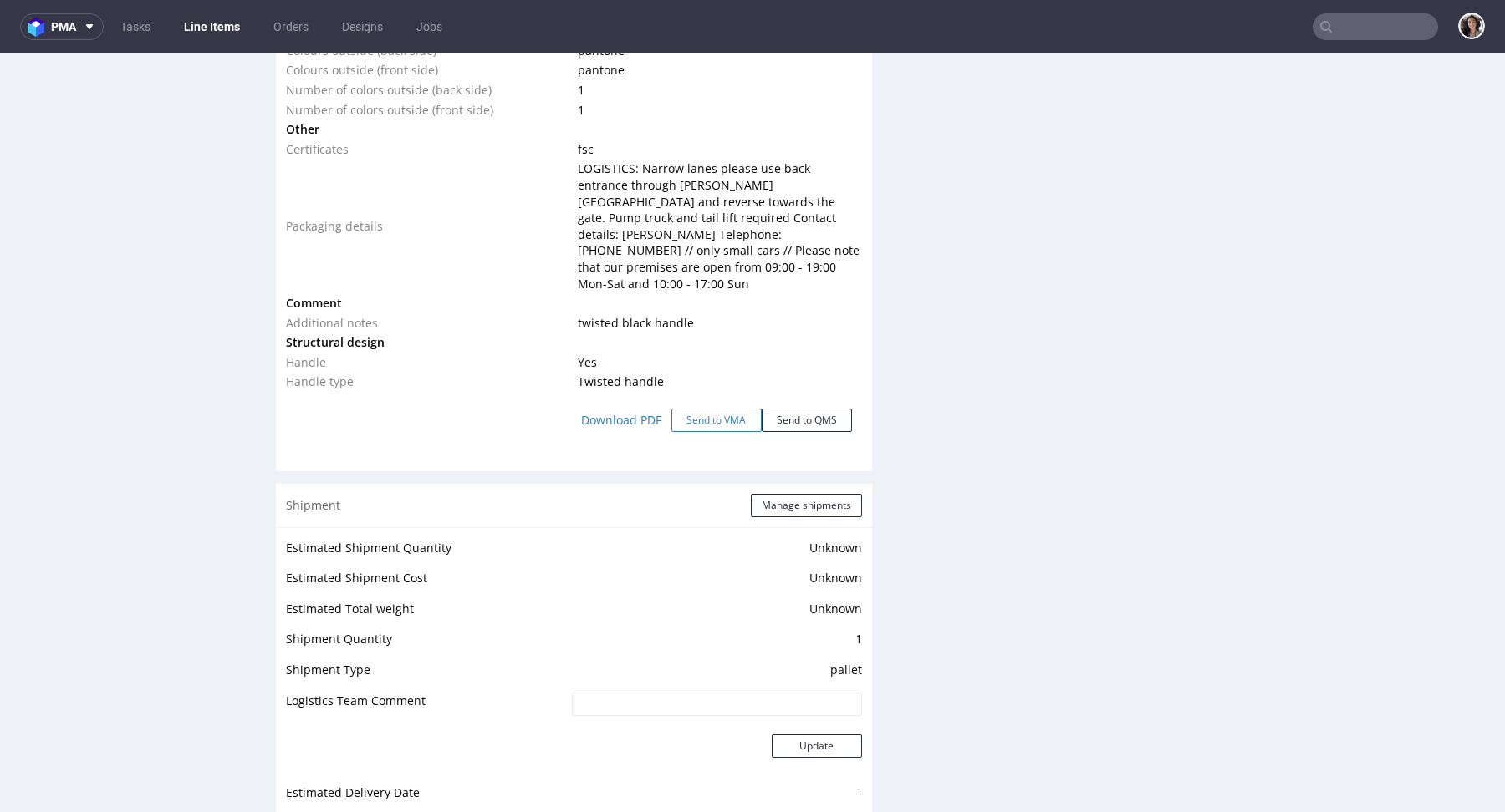
click at [713, 408] on button "Send to VMA" at bounding box center [717, 420] width 91 height 24
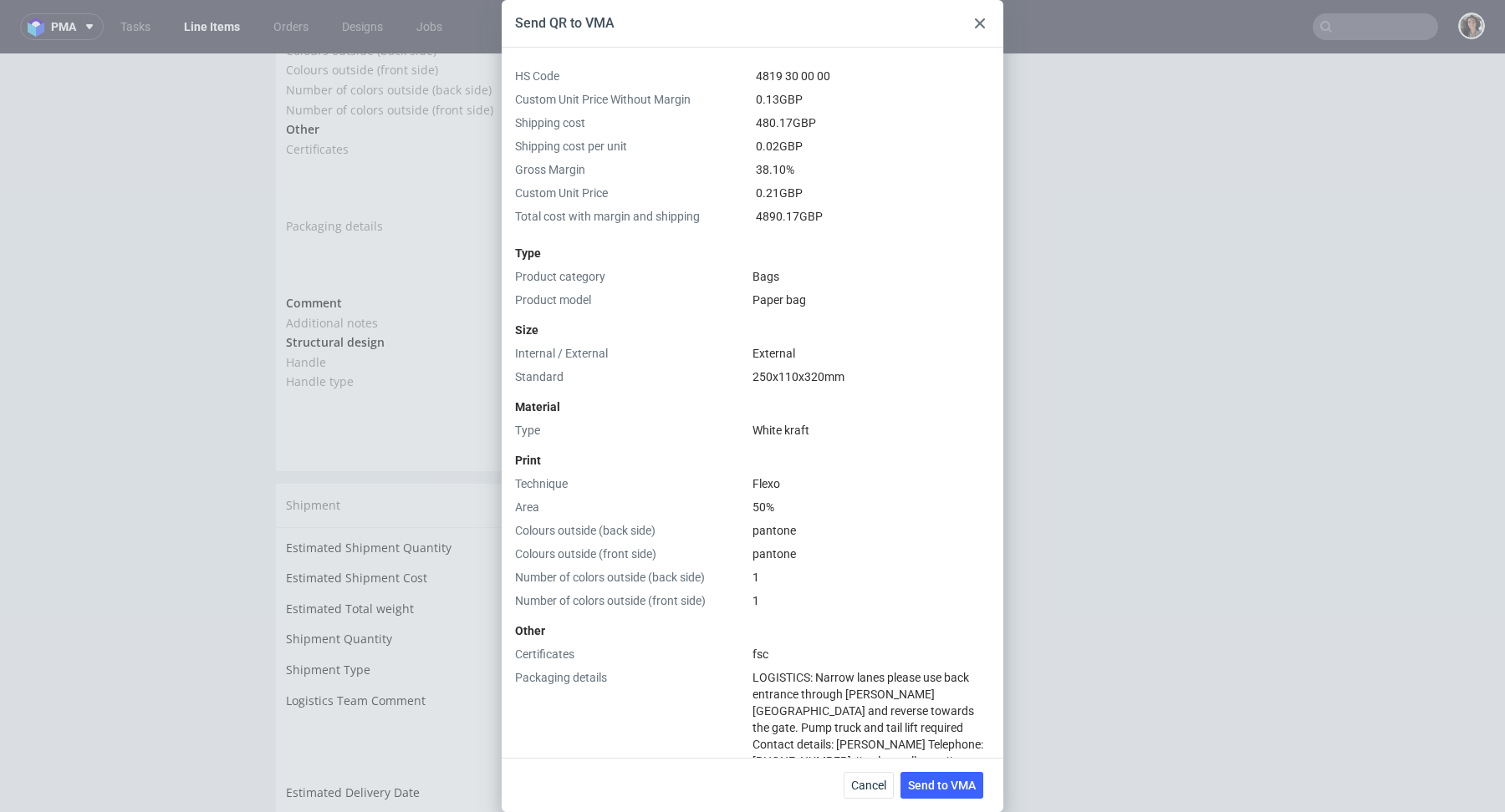
scroll to position [461, 0]
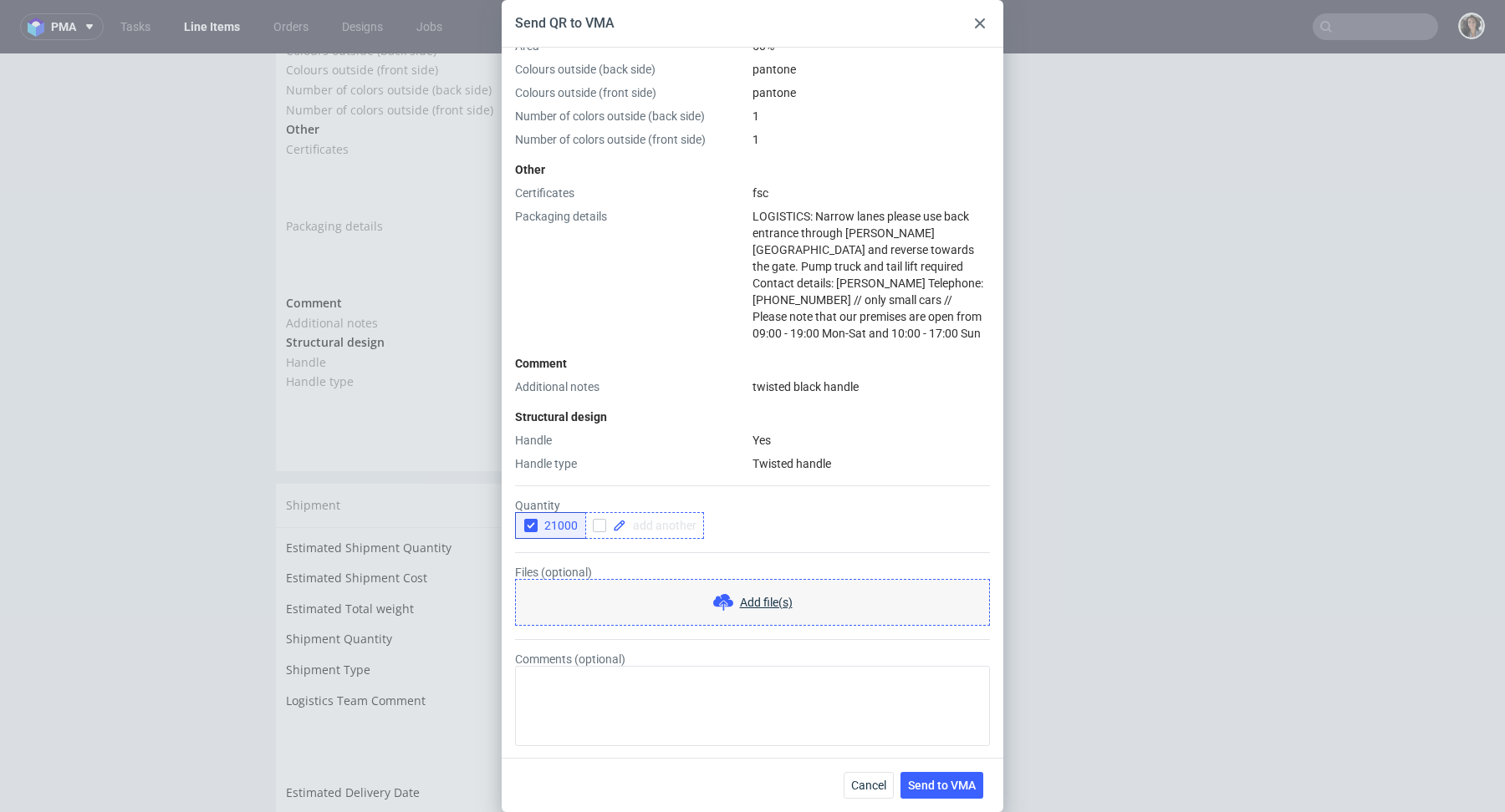
click at [664, 534] on div at bounding box center [644, 525] width 119 height 26
checkbox input "true"
click at [723, 536] on div "21000 20000" at bounding box center [752, 525] width 475 height 26
click at [533, 520] on icon "button" at bounding box center [531, 525] width 11 height 11
click at [953, 788] on span "Send to VMA" at bounding box center [942, 786] width 68 height 11
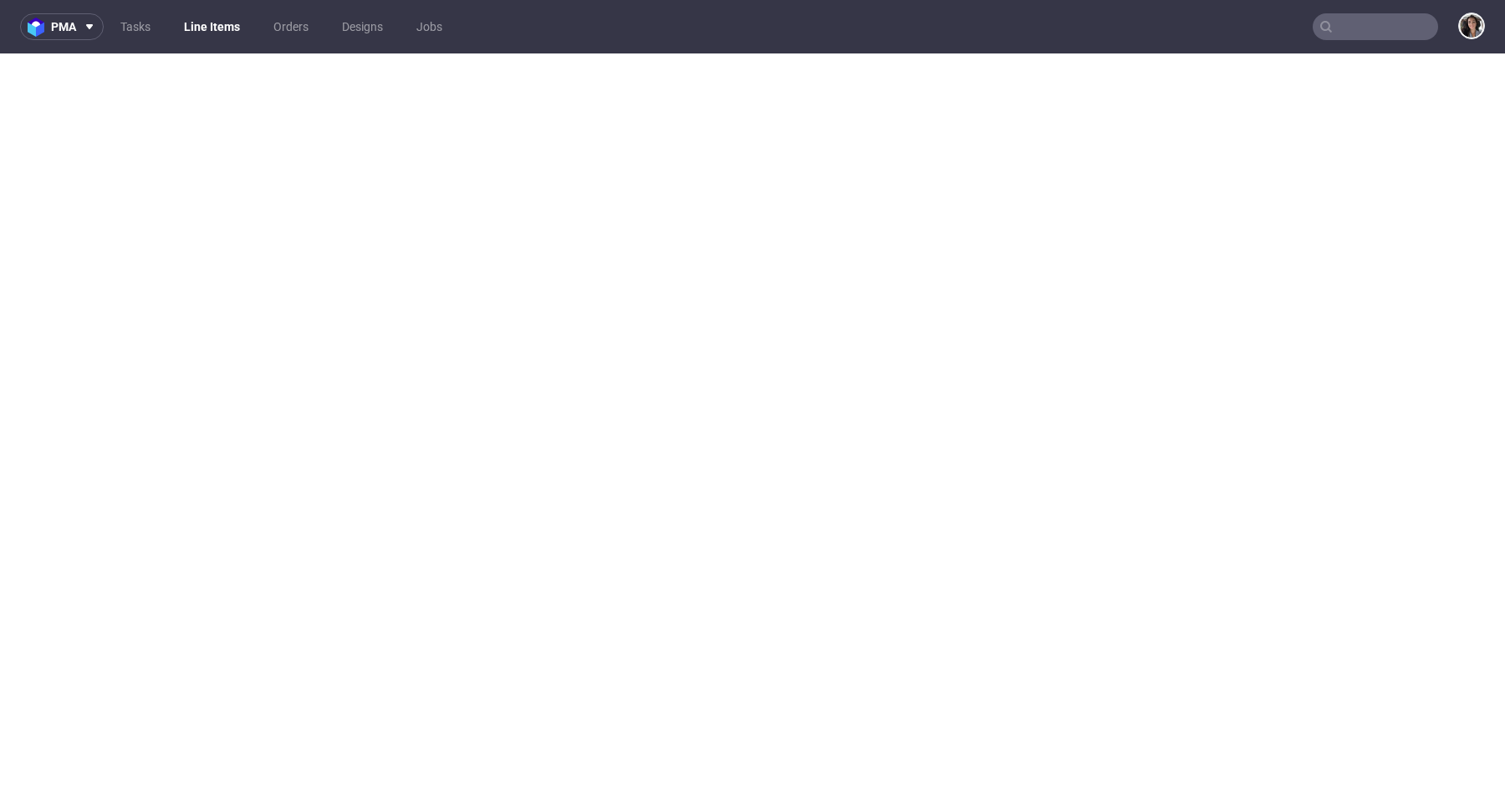
select select "in_progress"
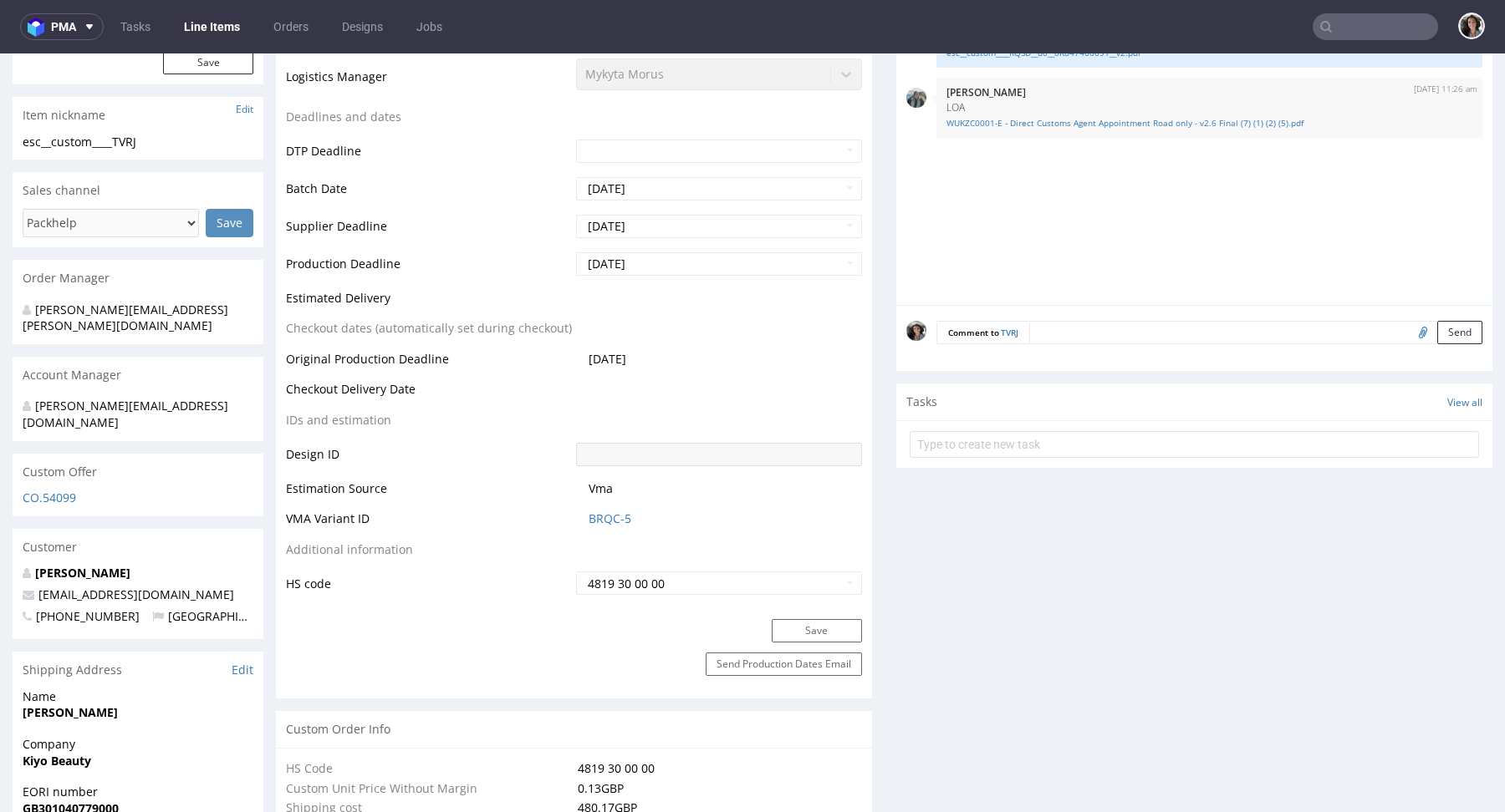
scroll to position [0, 0]
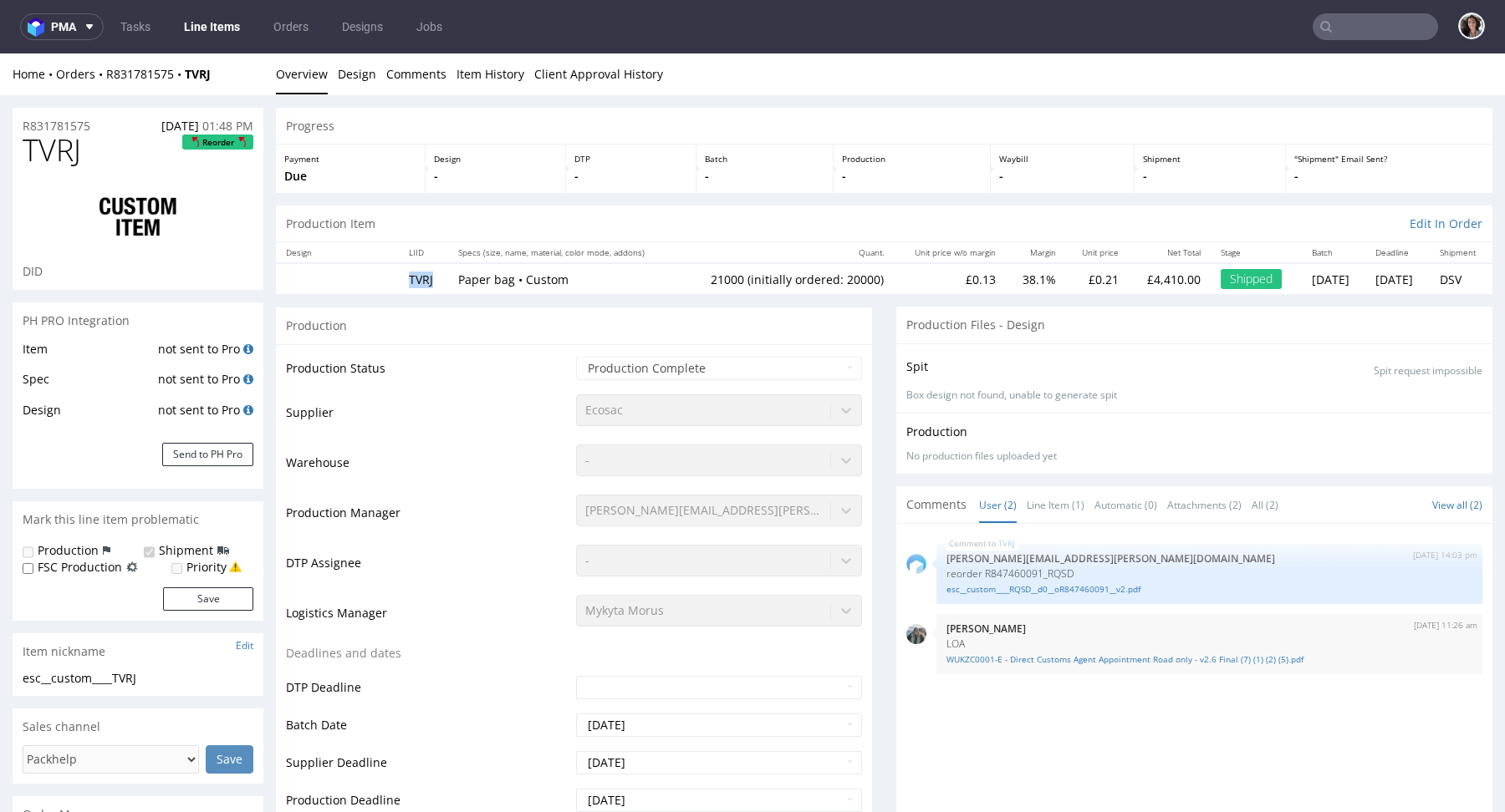
drag, startPoint x: 440, startPoint y: 283, endPoint x: 390, endPoint y: 283, distance: 50.0
click at [399, 283] on td "TVRJ" at bounding box center [424, 278] width 49 height 31
copy td "TVRJ"
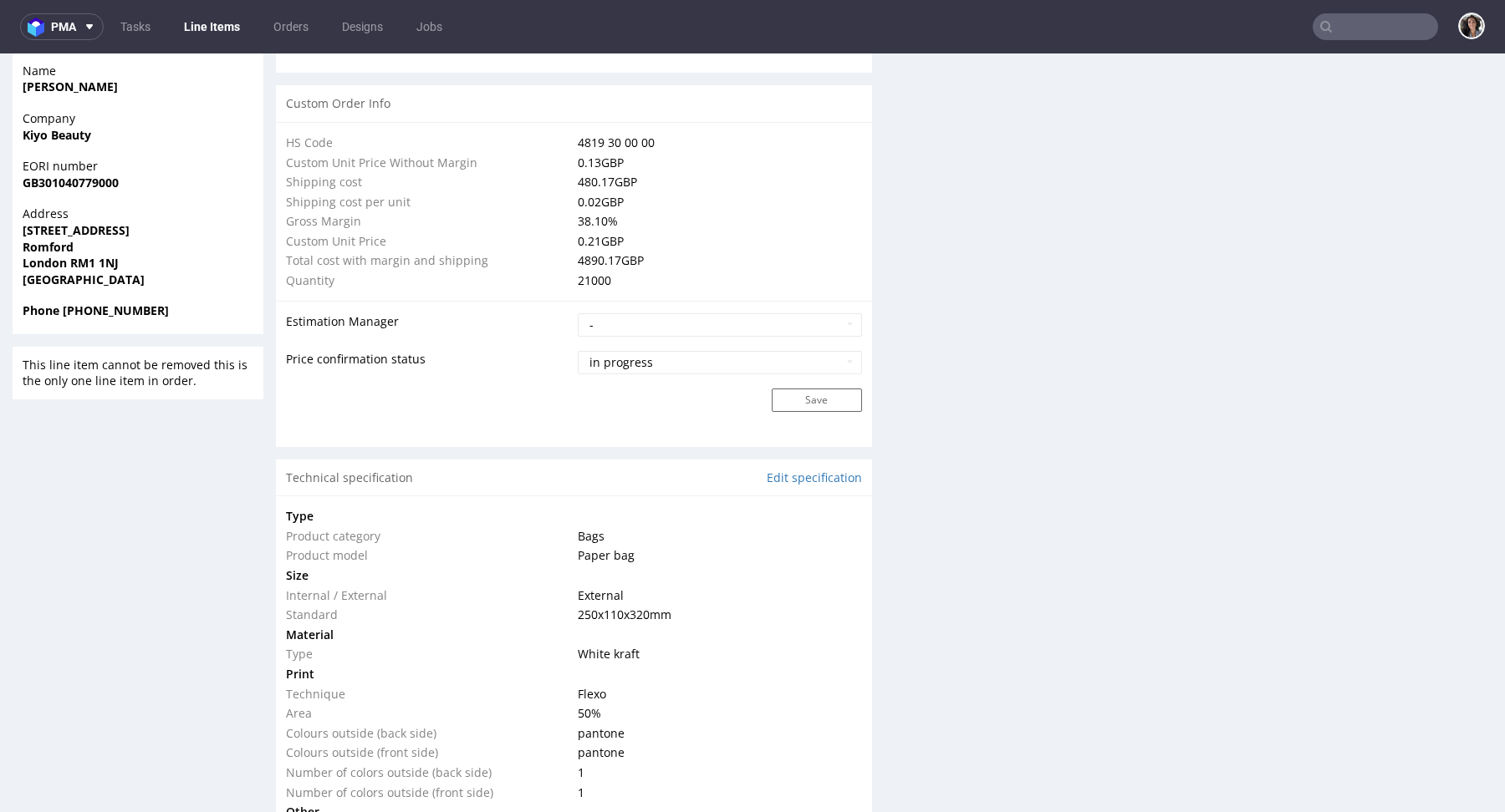
scroll to position [1368, 0]
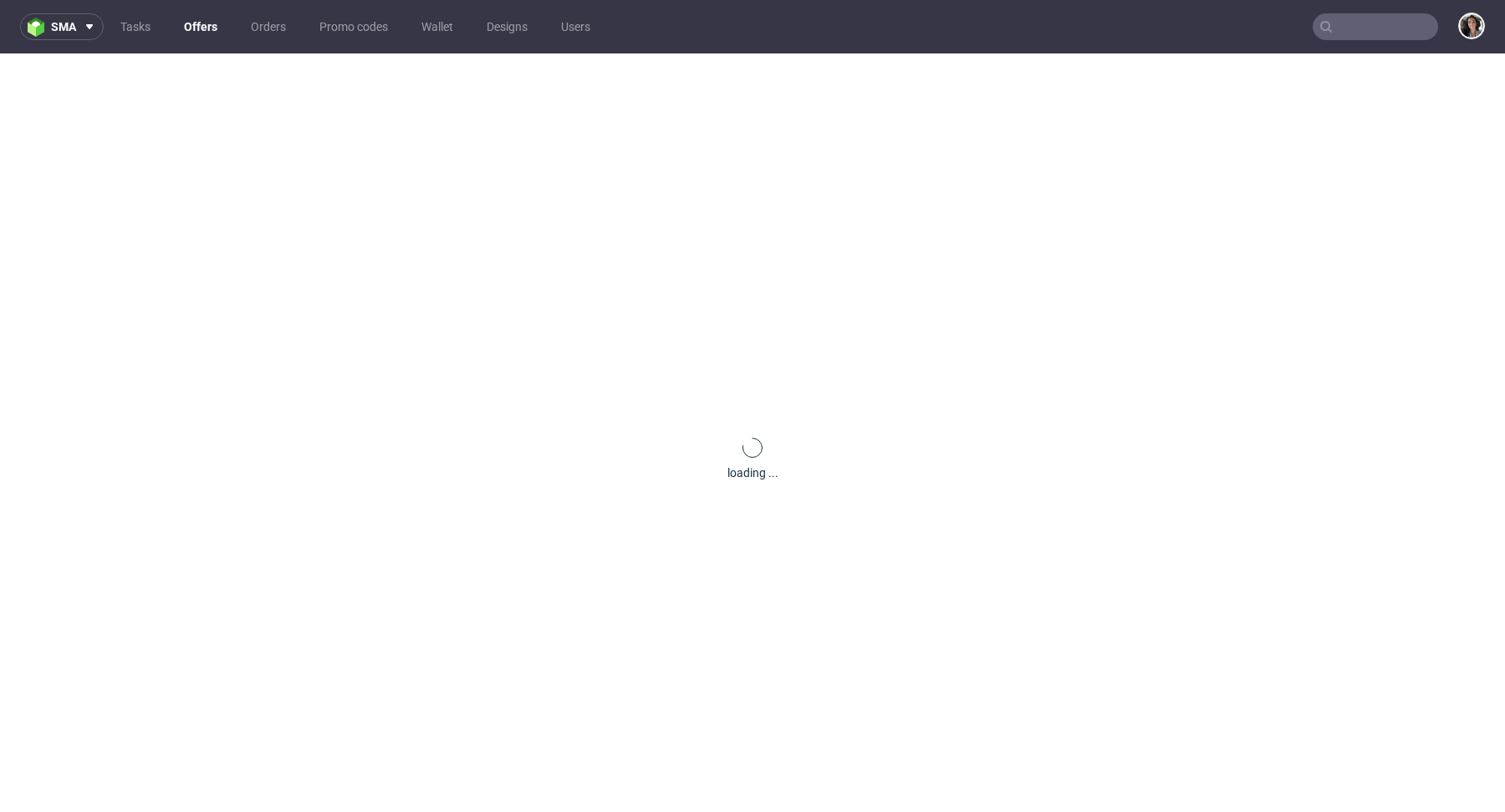
click at [1363, 28] on input "text" at bounding box center [1375, 26] width 125 height 26
paste input "[EMAIL_ADDRESS][PERSON_NAME][DOMAIN_NAME]"
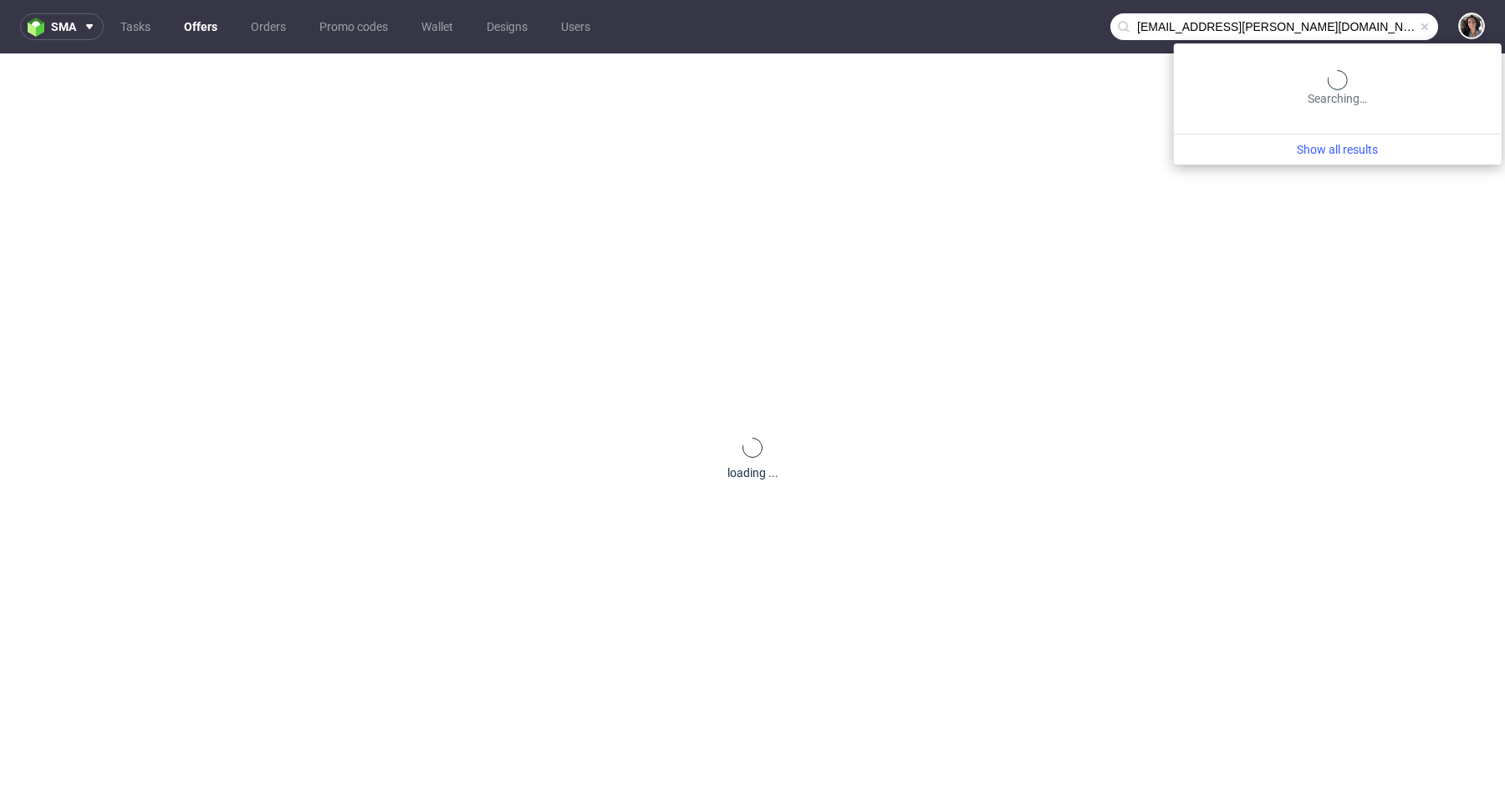
type input "[EMAIL_ADDRESS][PERSON_NAME][DOMAIN_NAME]"
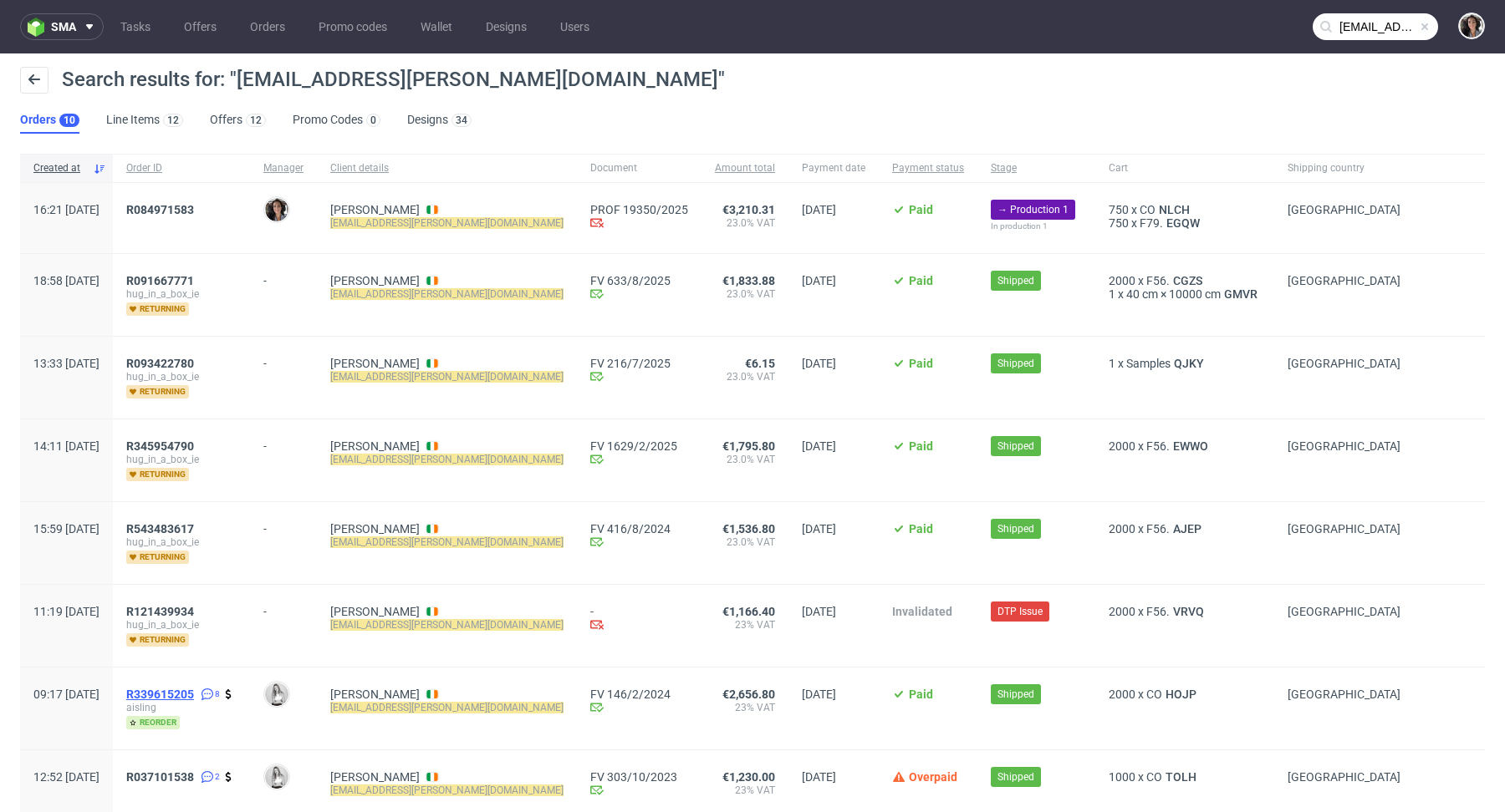
click at [194, 688] on span "R339615205" at bounding box center [160, 694] width 68 height 13
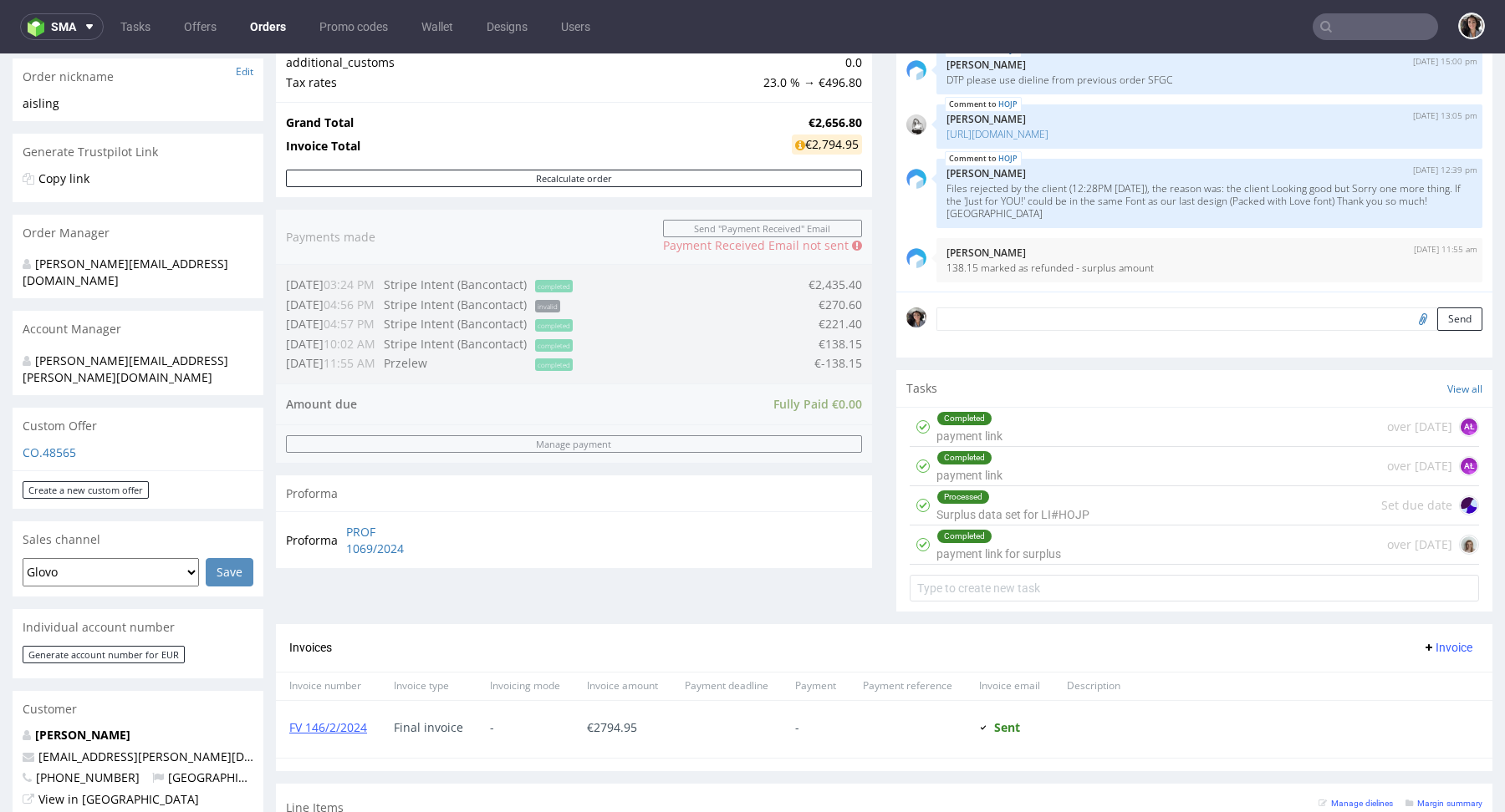
scroll to position [144, 0]
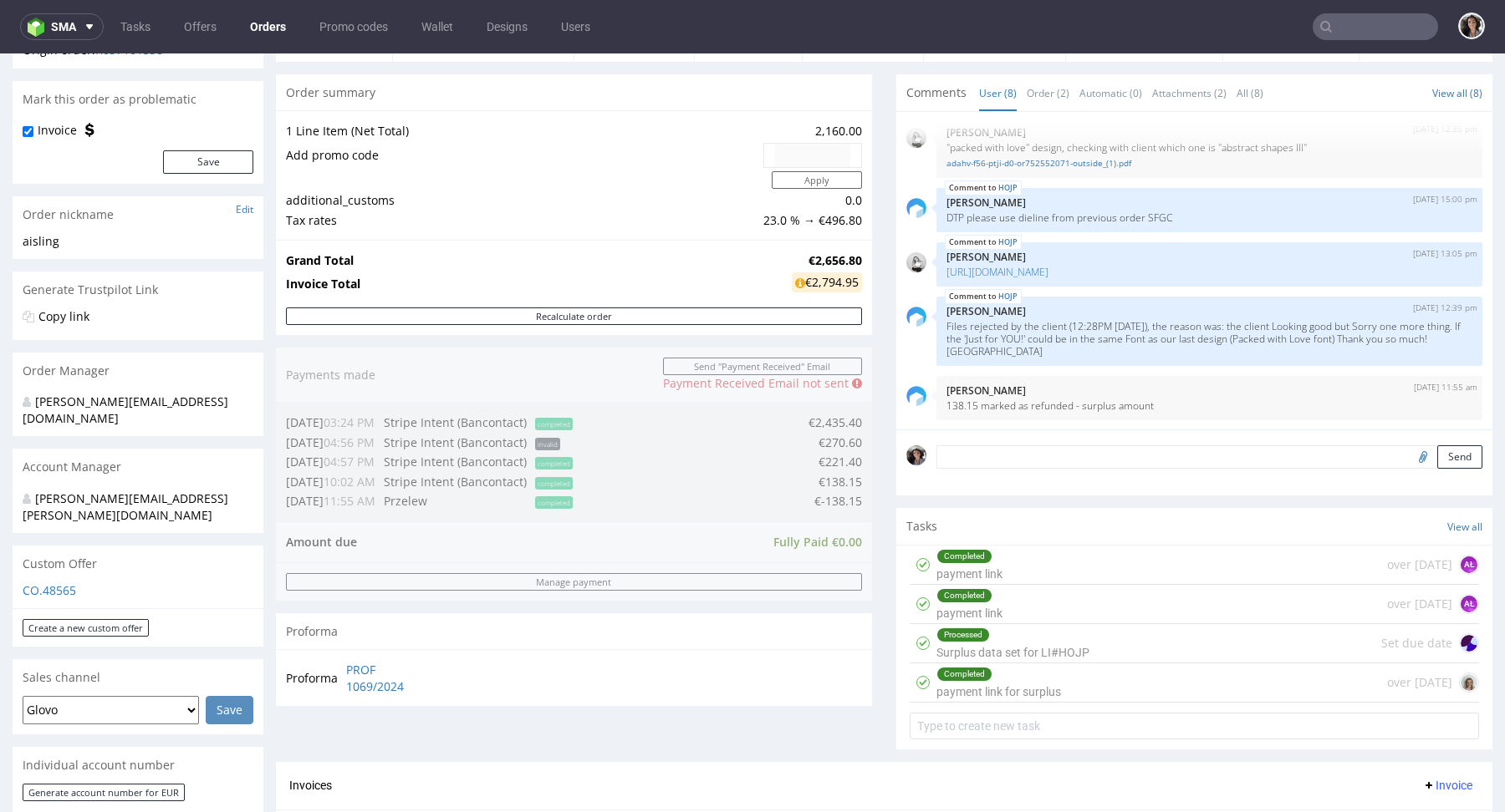
click at [44, 583] on p "CO.48565" at bounding box center [138, 591] width 231 height 17
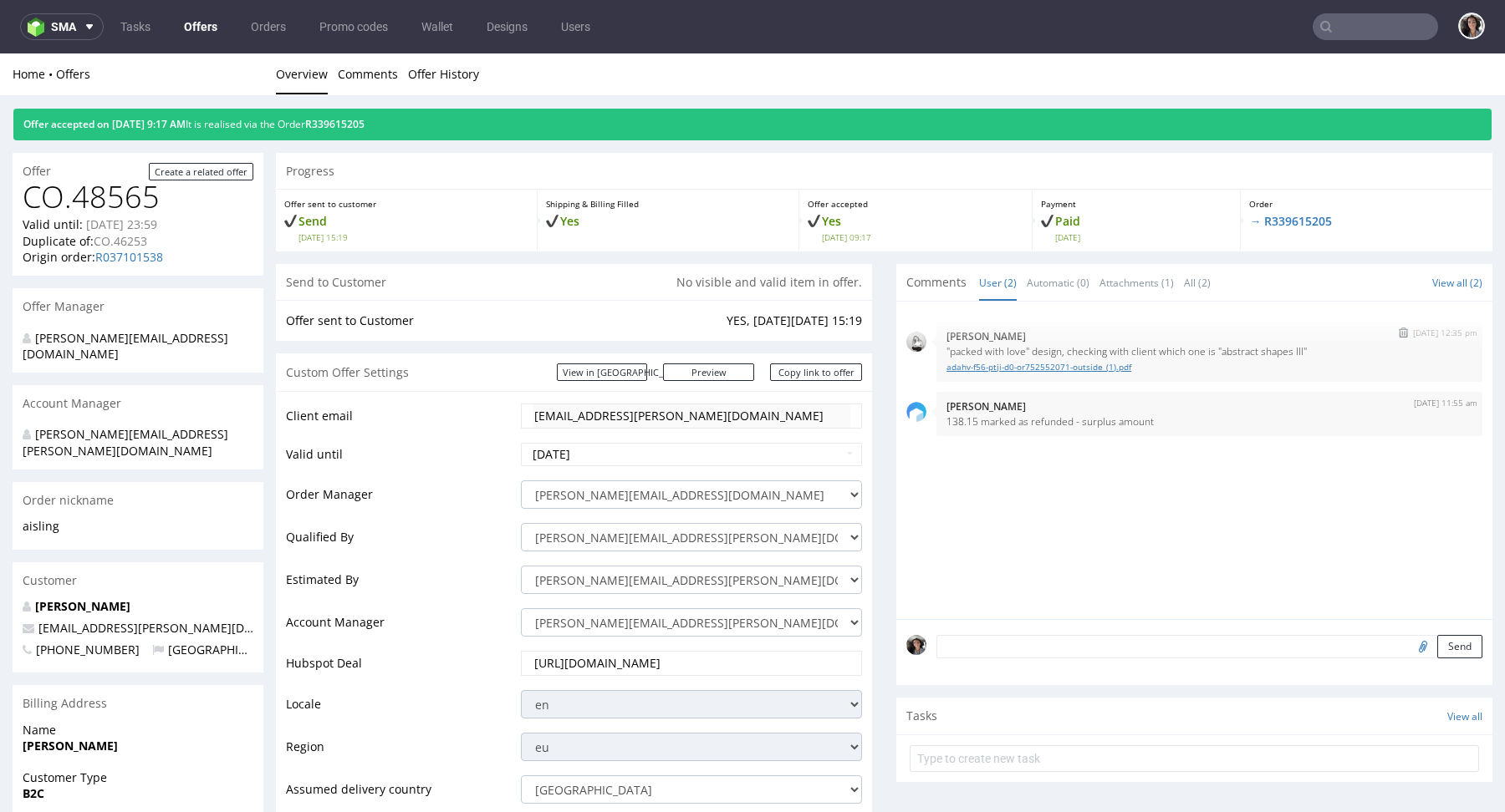
click at [1045, 361] on link "adahv-f56-ptji-d0-or752552071-outside_(1).pdf" at bounding box center [1209, 367] width 526 height 12
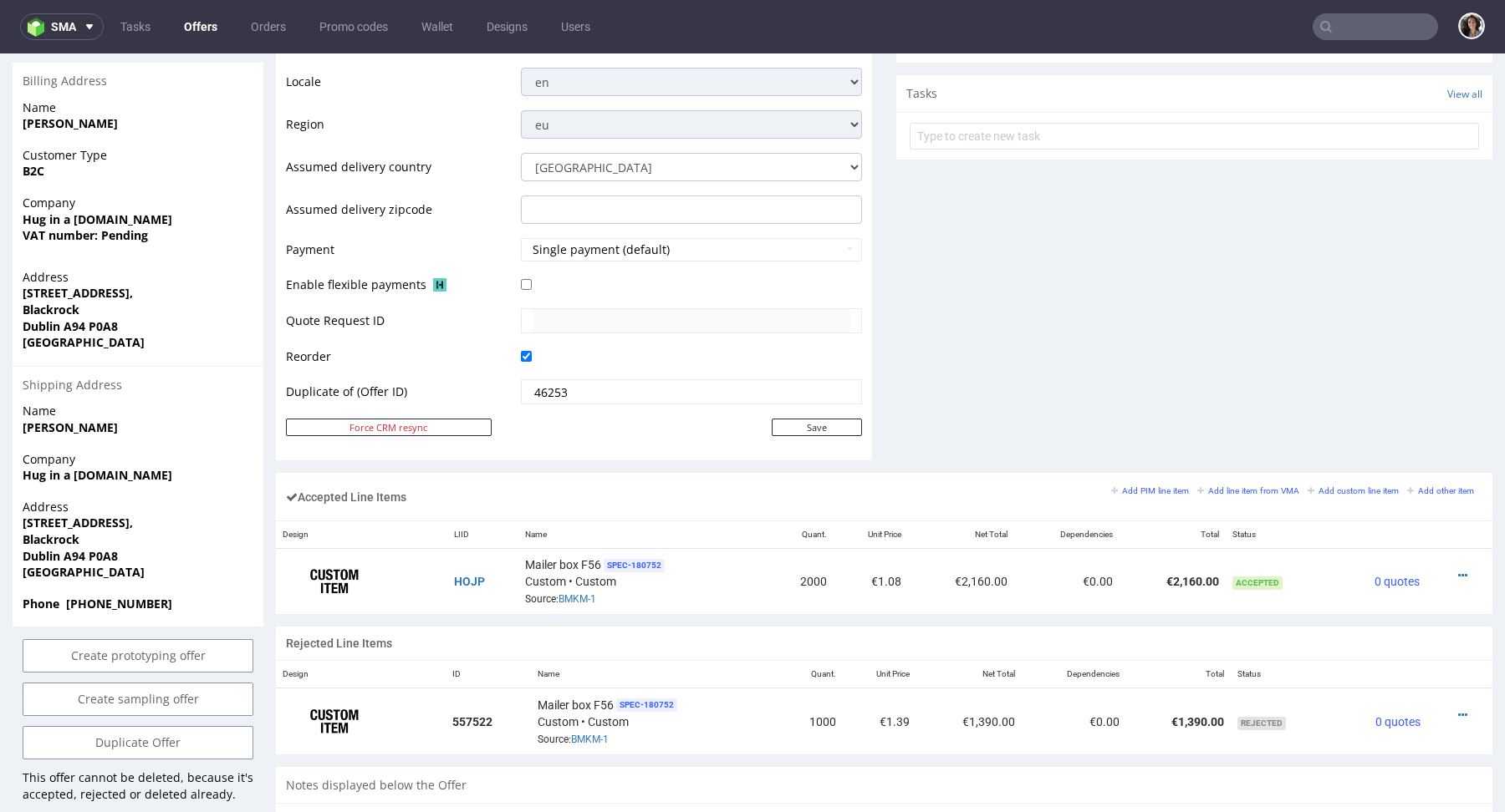
scroll to position [996, 0]
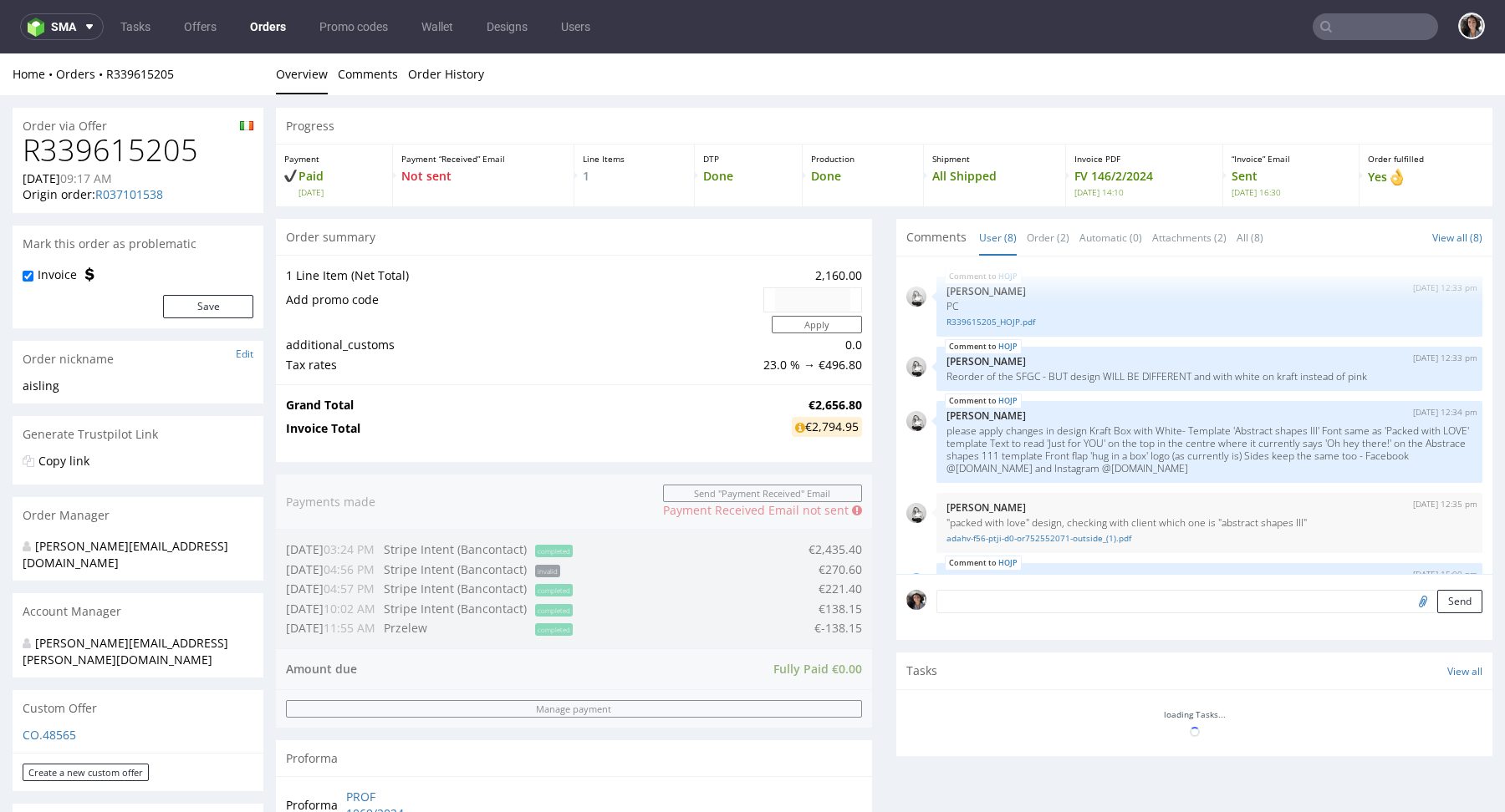
scroll to position [231, 0]
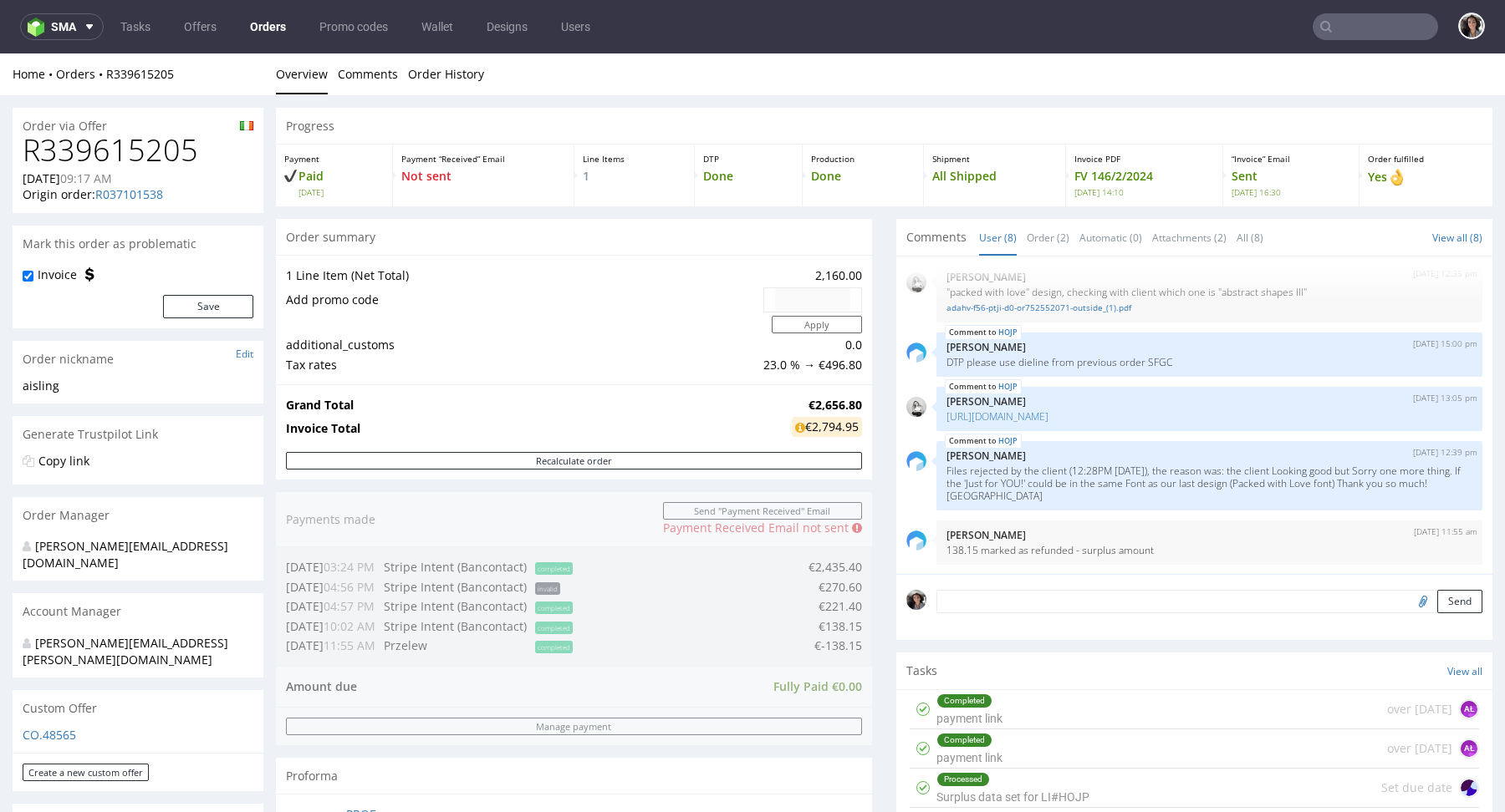
type input "[EMAIL_ADDRESS][PERSON_NAME][DOMAIN_NAME]"
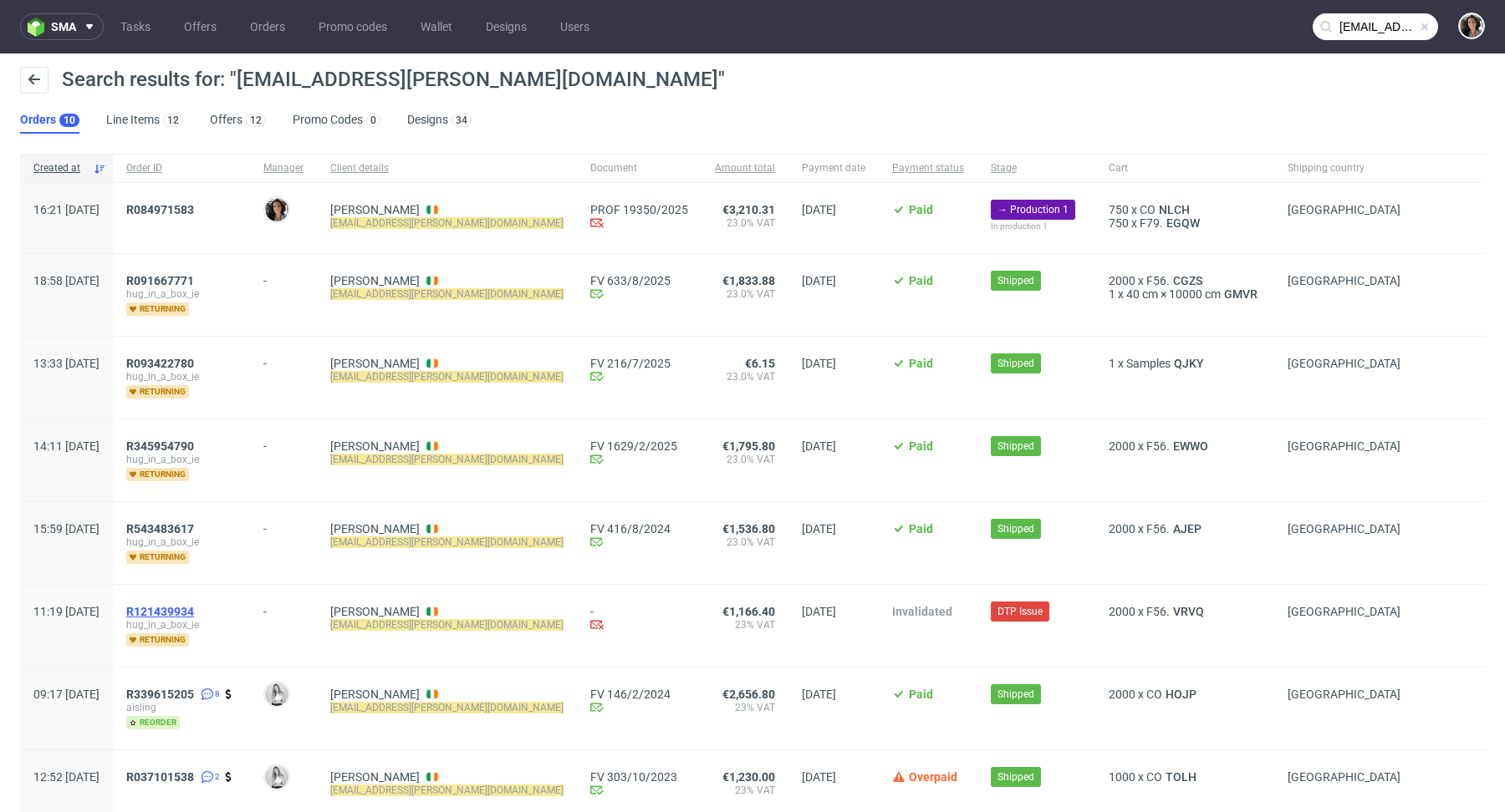
click at [194, 605] on span "R121439934" at bounding box center [160, 612] width 68 height 13
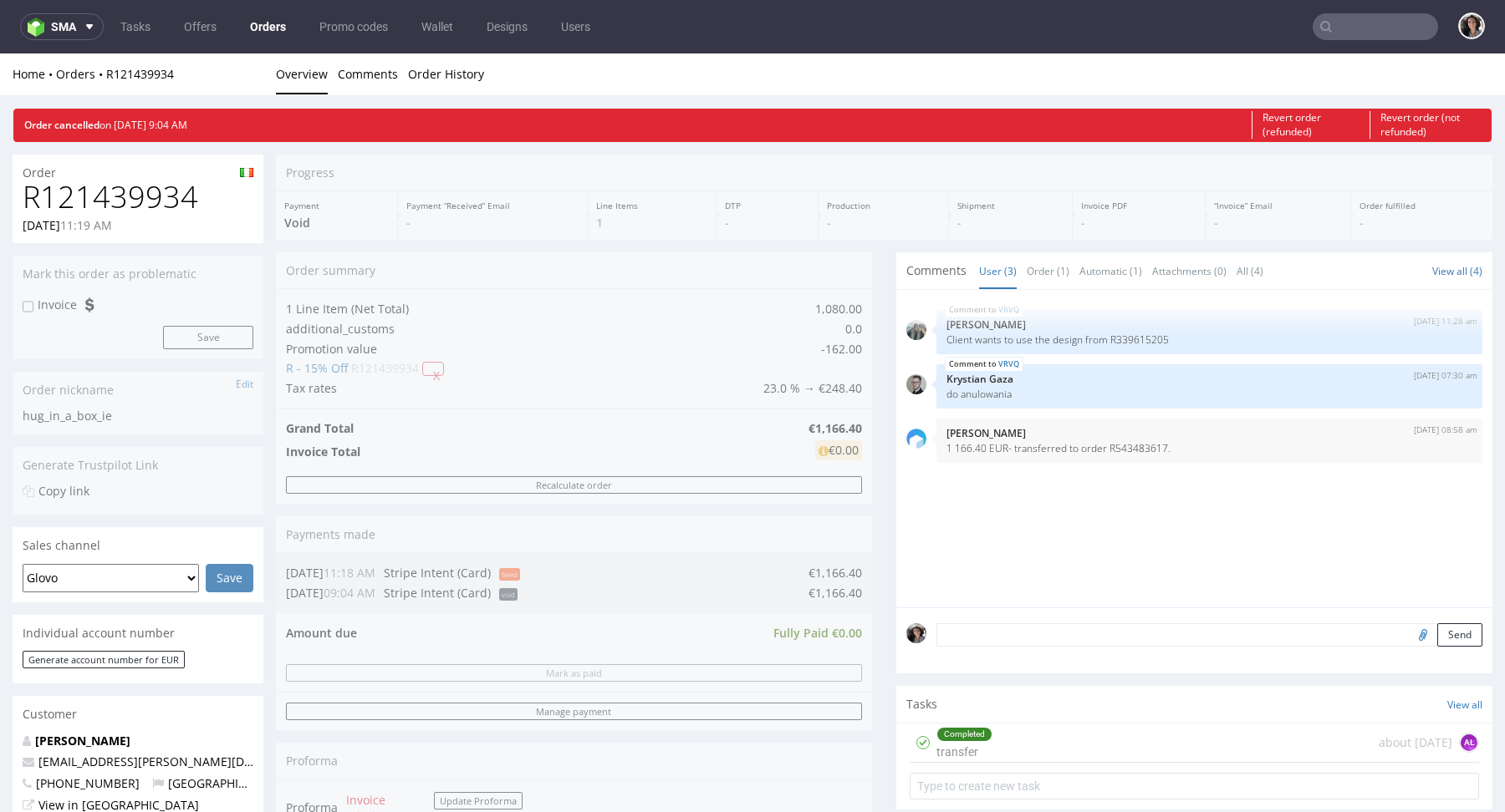
type input "[EMAIL_ADDRESS][PERSON_NAME][DOMAIN_NAME]"
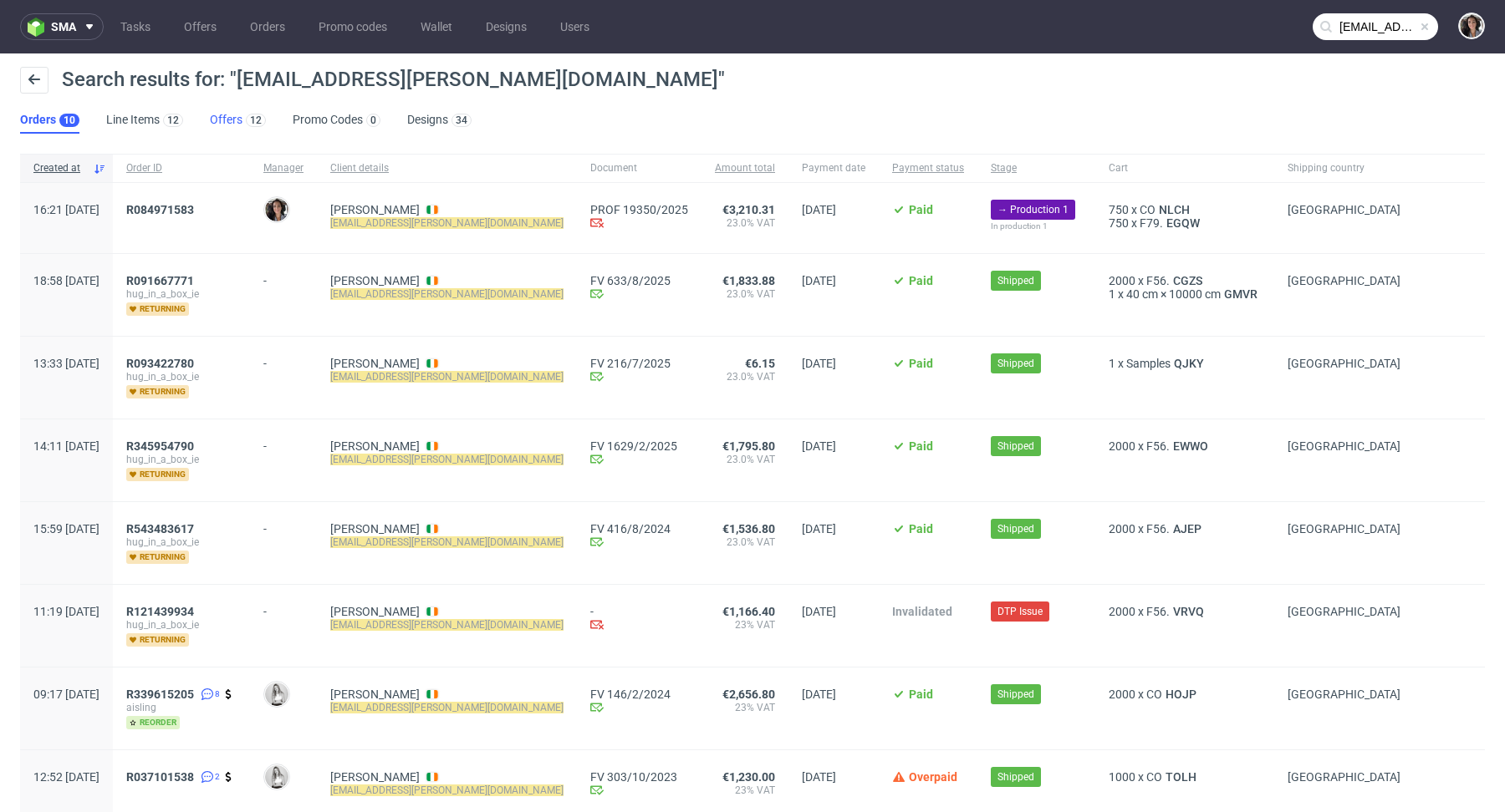
click at [213, 121] on link "Offers 12" at bounding box center [237, 120] width 56 height 26
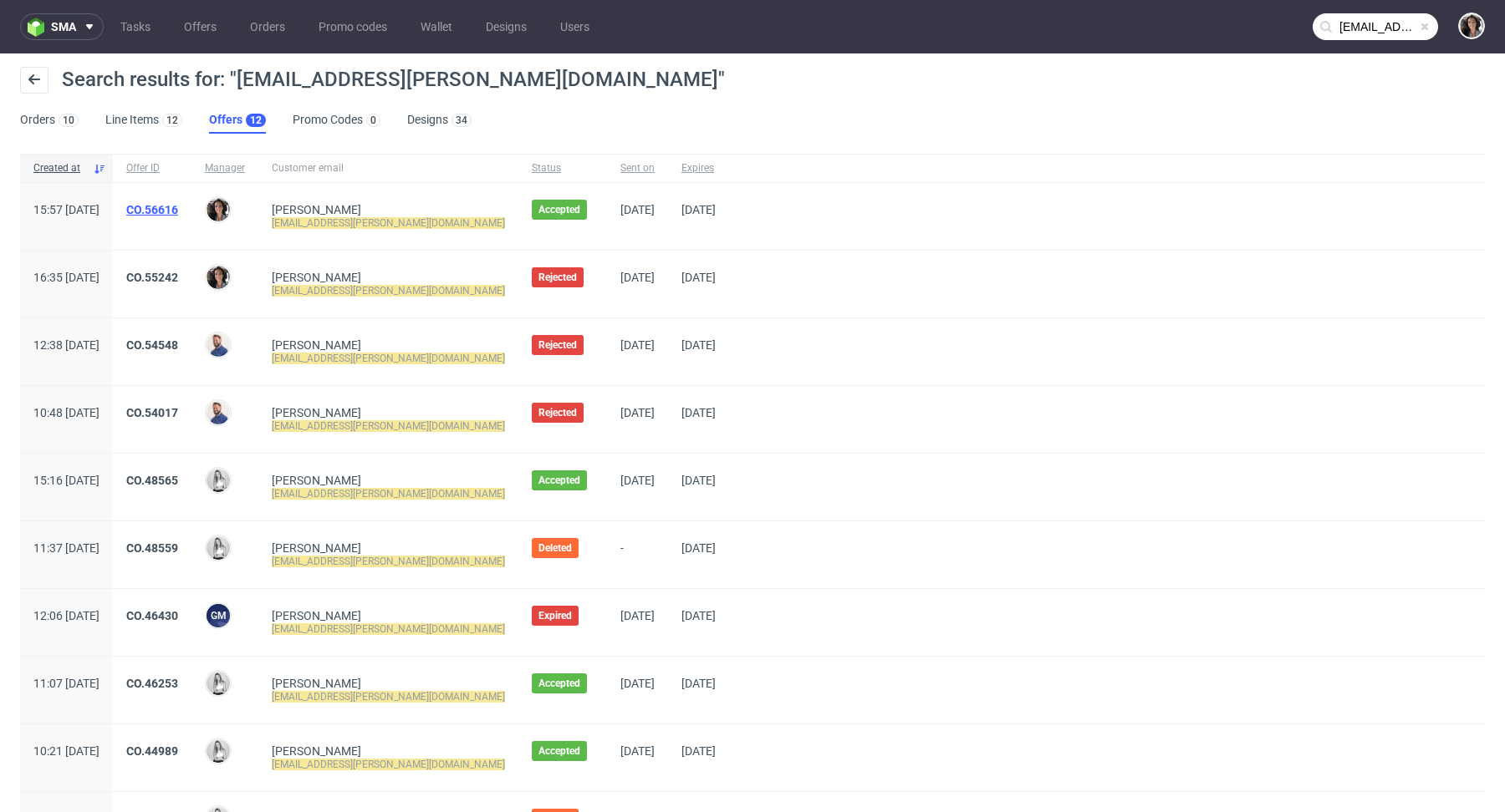
click at [178, 204] on link "CO.56616" at bounding box center [152, 209] width 52 height 13
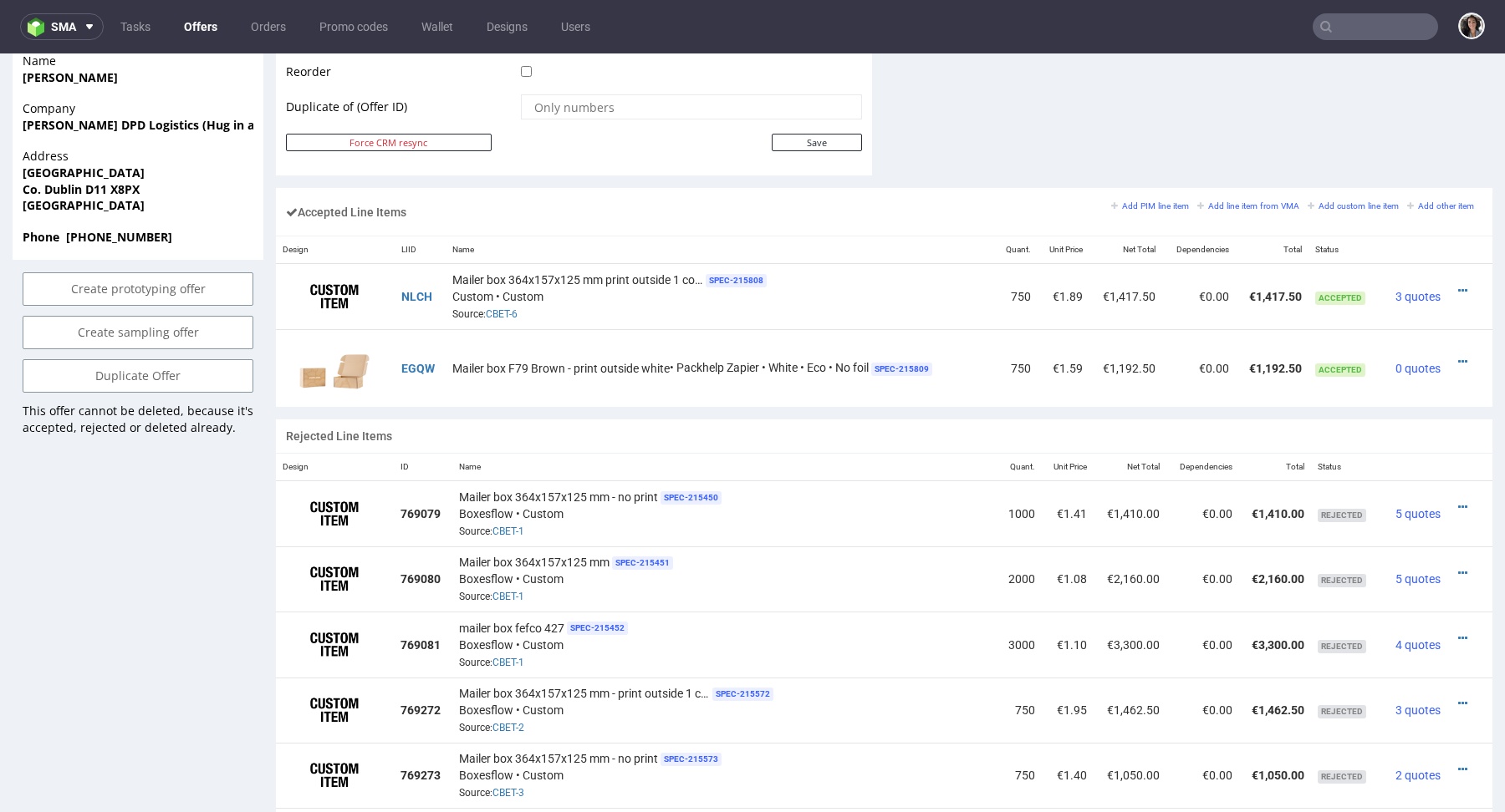
scroll to position [847, 0]
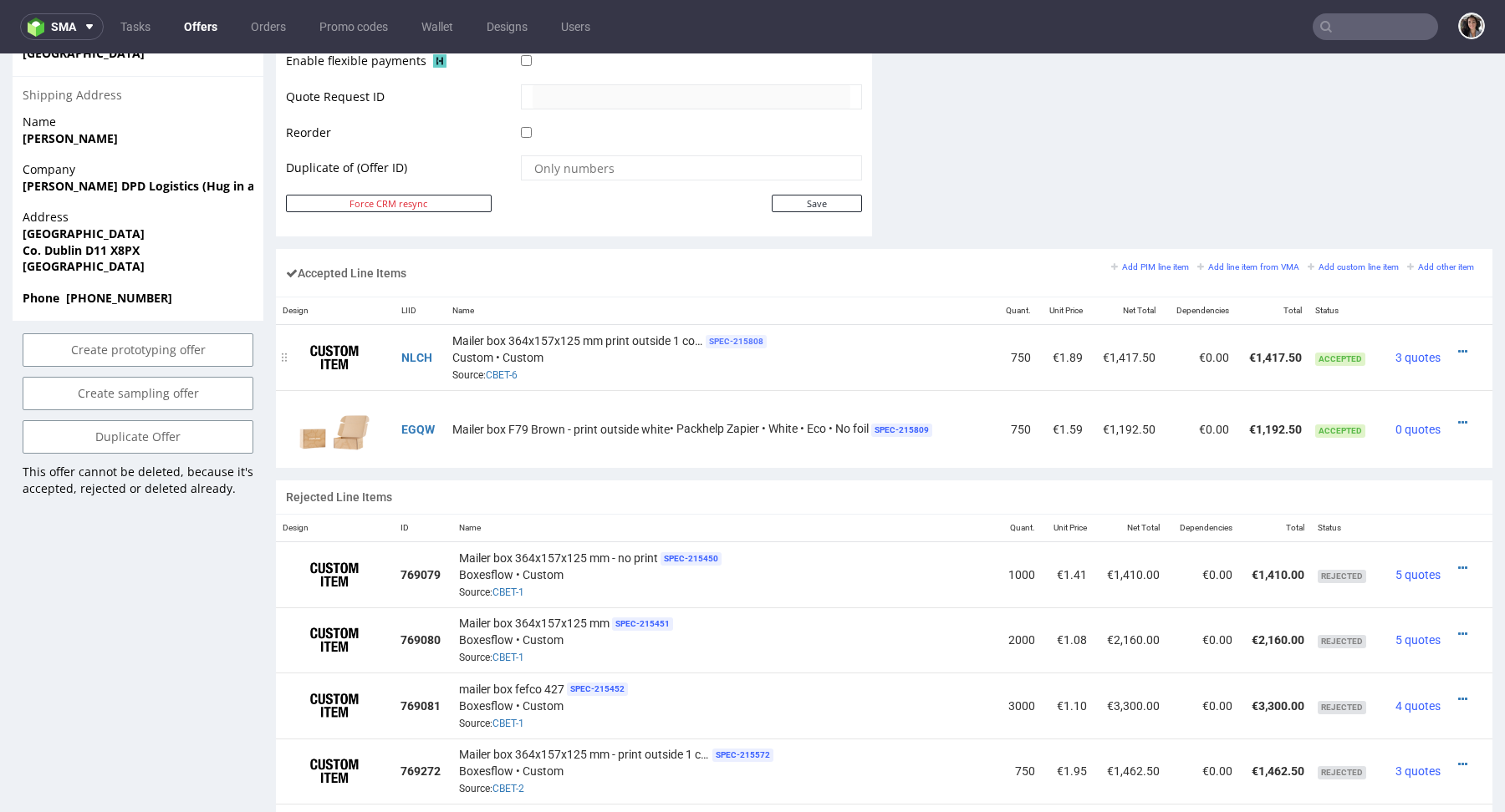
click at [735, 335] on span "SPEC- 215808" at bounding box center [736, 341] width 61 height 13
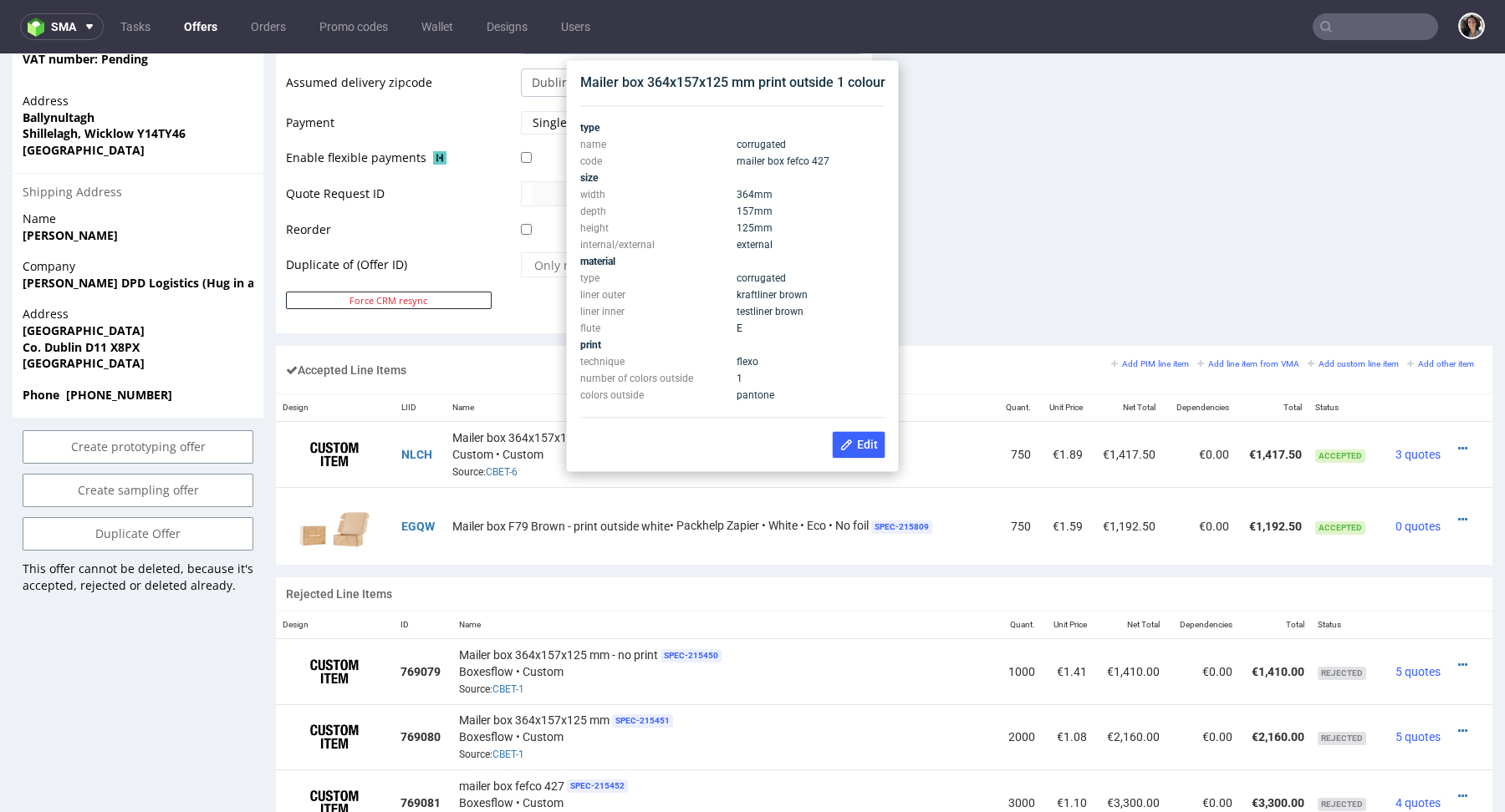
scroll to position [757, 0]
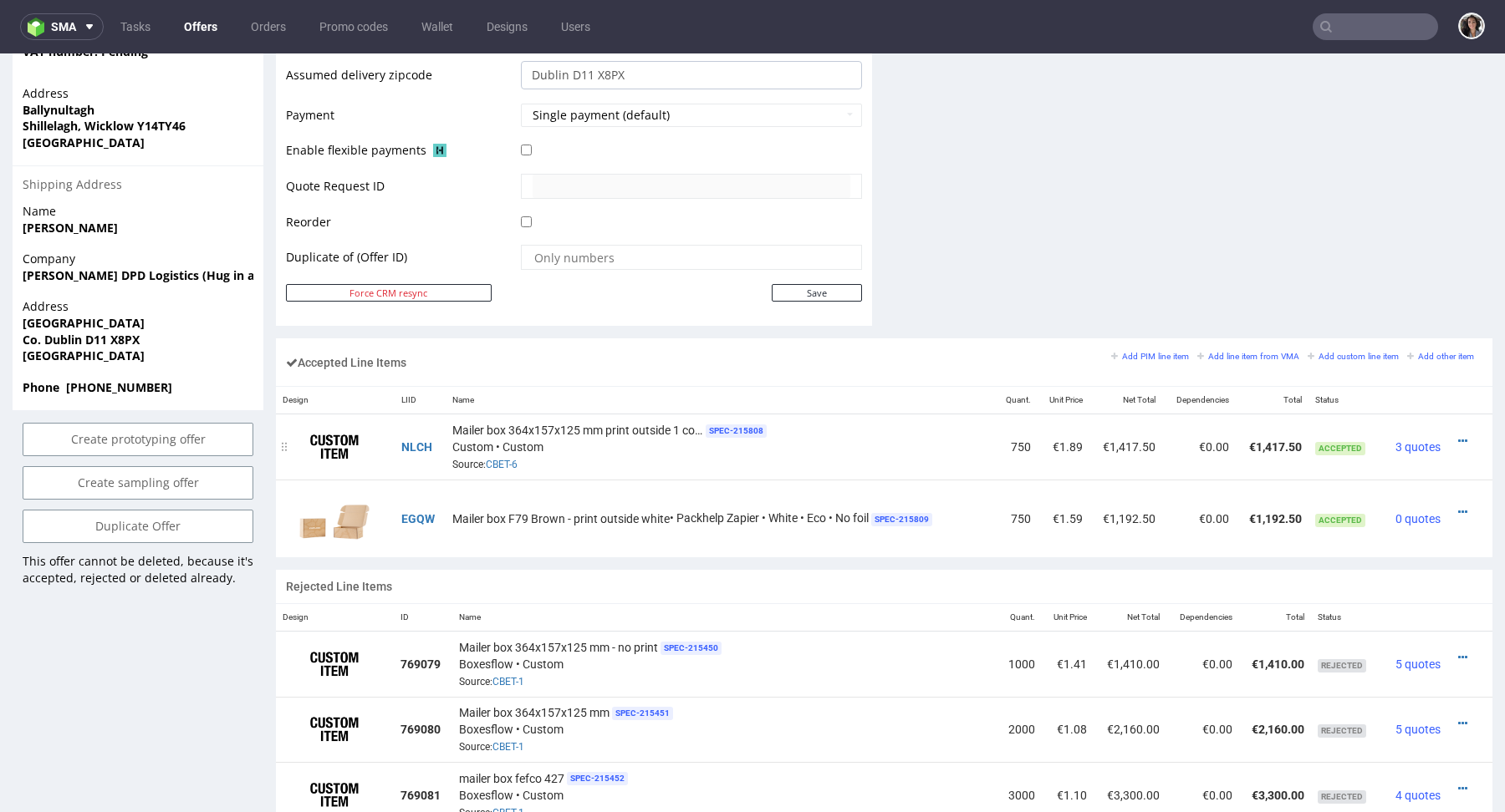
click at [1456, 439] on div at bounding box center [1464, 441] width 22 height 17
click at [1458, 436] on icon at bounding box center [1463, 441] width 9 height 11
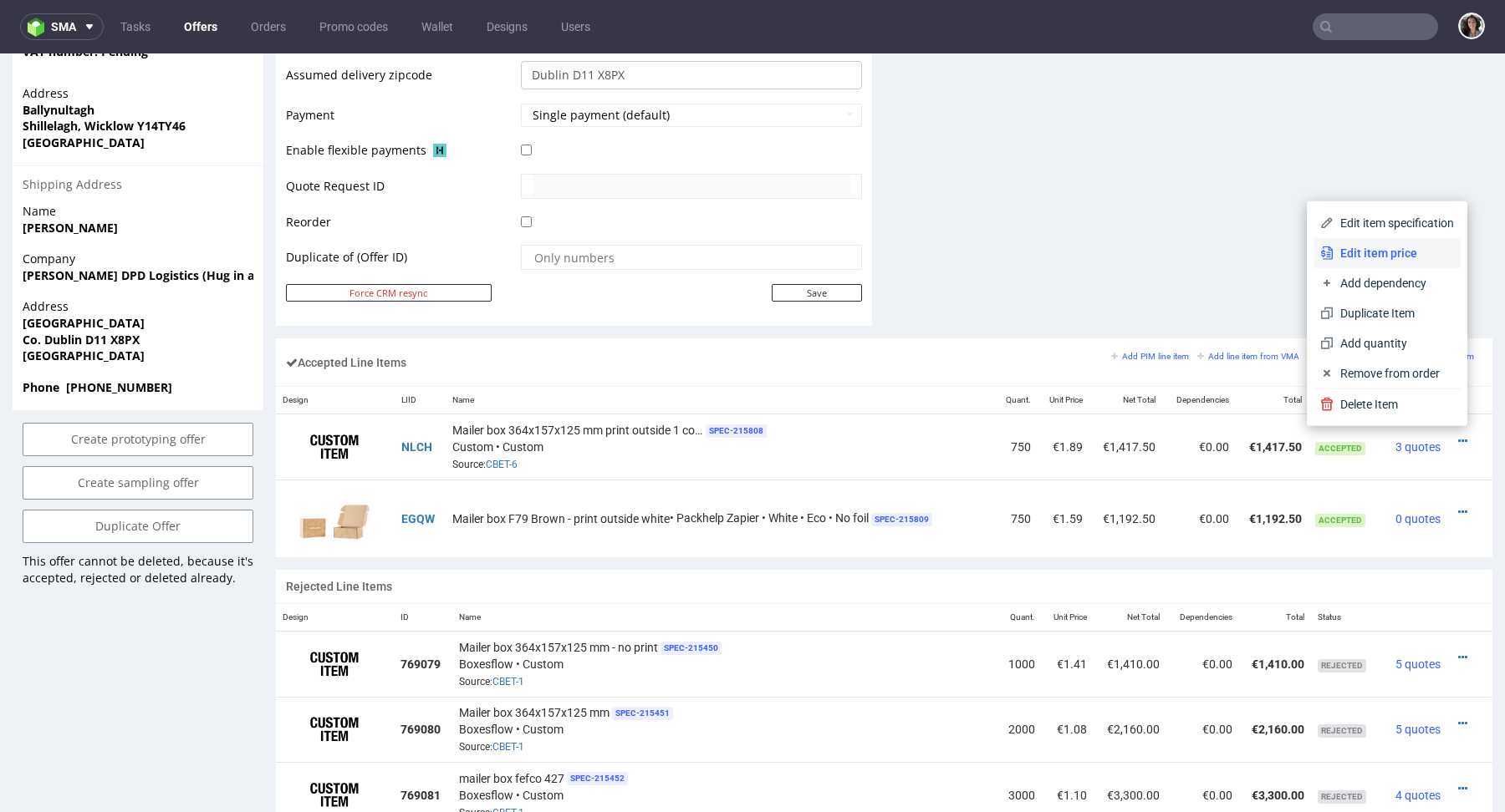
click at [1357, 257] on span "Edit item price" at bounding box center [1394, 254] width 121 height 17
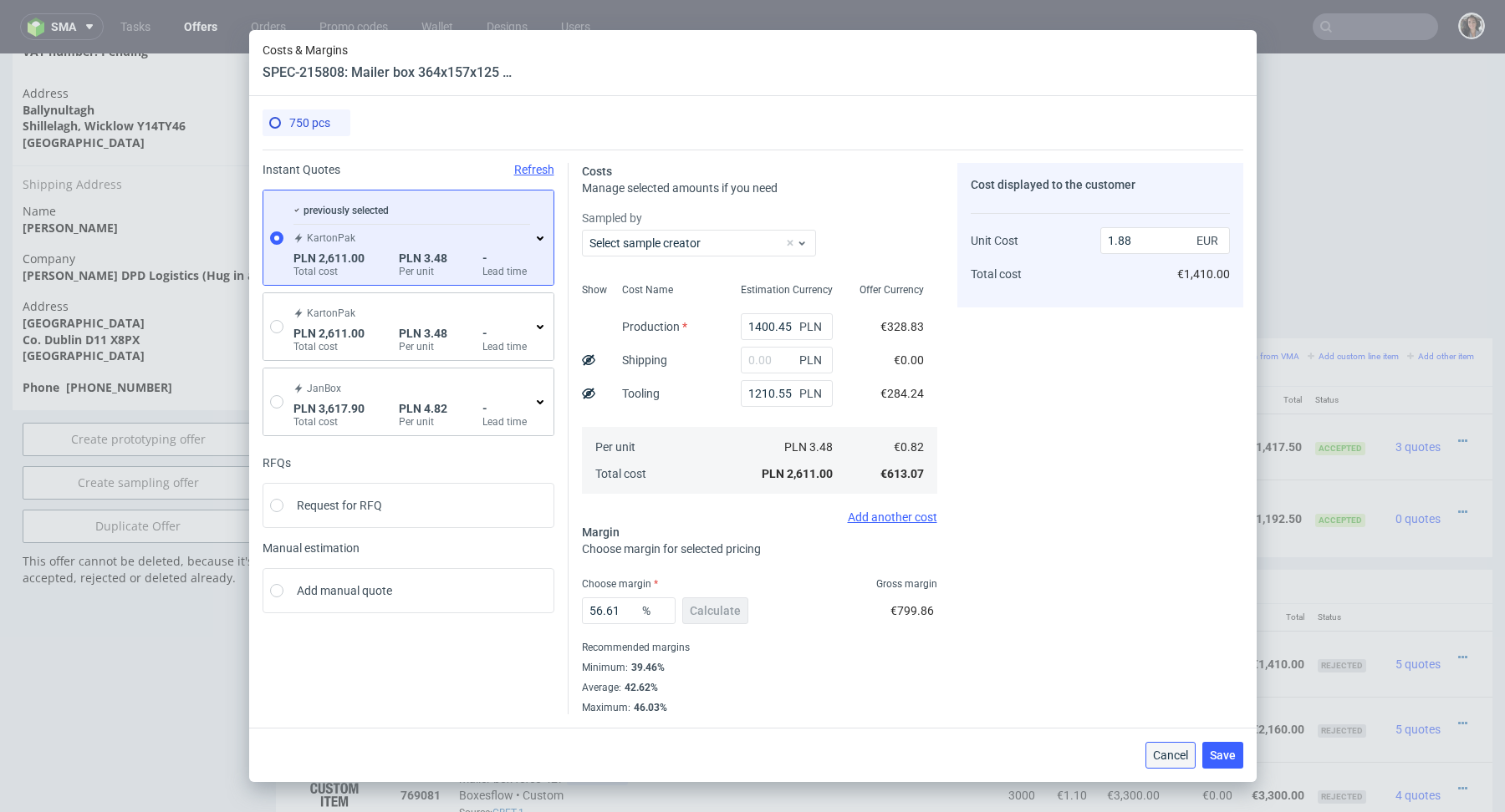
click at [1164, 752] on span "Cancel" at bounding box center [1170, 755] width 35 height 11
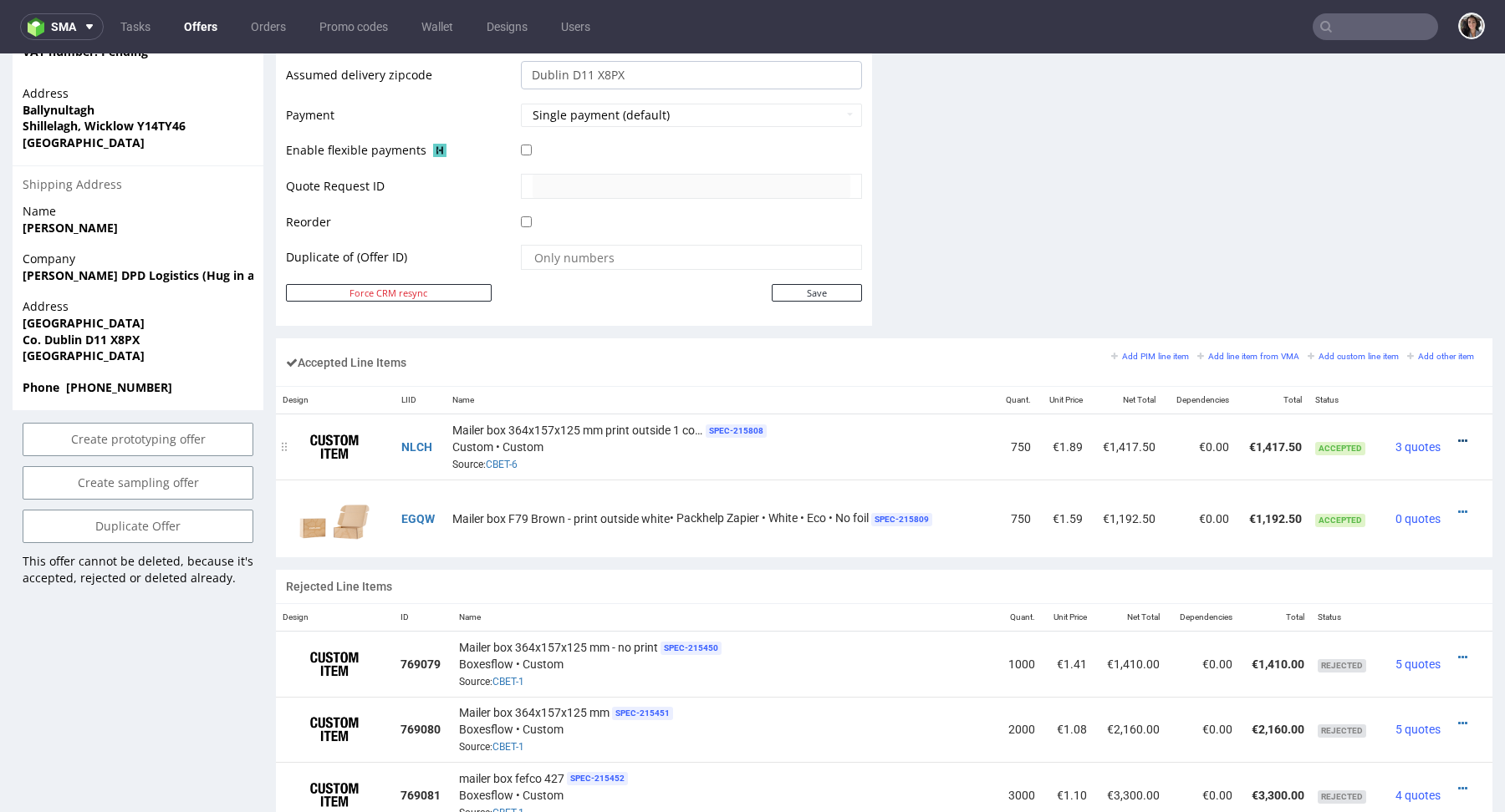
click at [1458, 437] on icon at bounding box center [1463, 441] width 9 height 11
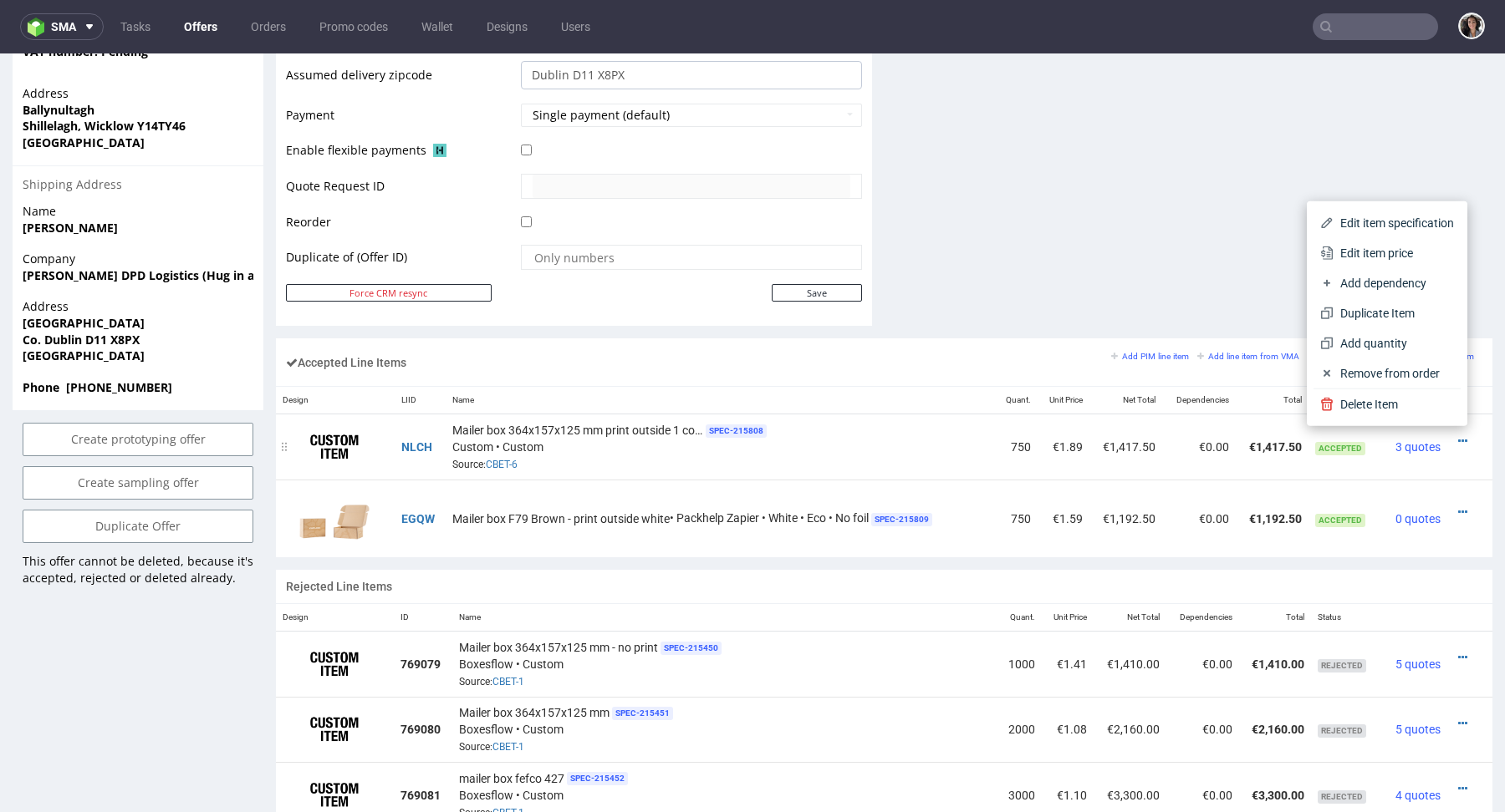
click at [496, 452] on div "Mailer box 364x157x125 mm print outside 1 colour SPEC- 215808 Custom • Custom S…" at bounding box center [720, 447] width 536 height 52
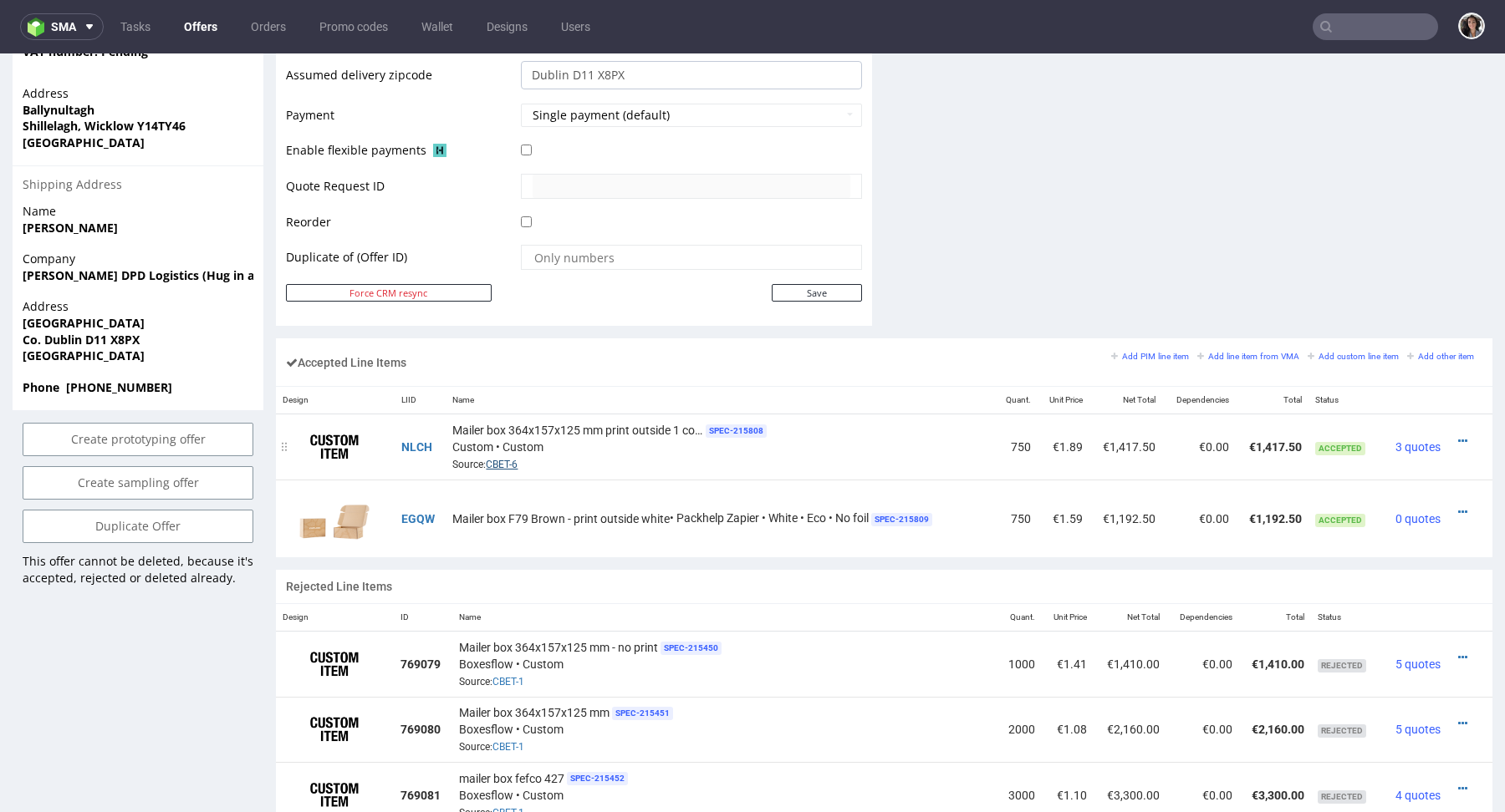
click at [496, 459] on link "CBET-6" at bounding box center [502, 465] width 32 height 11
click at [1458, 438] on icon at bounding box center [1463, 441] width 9 height 11
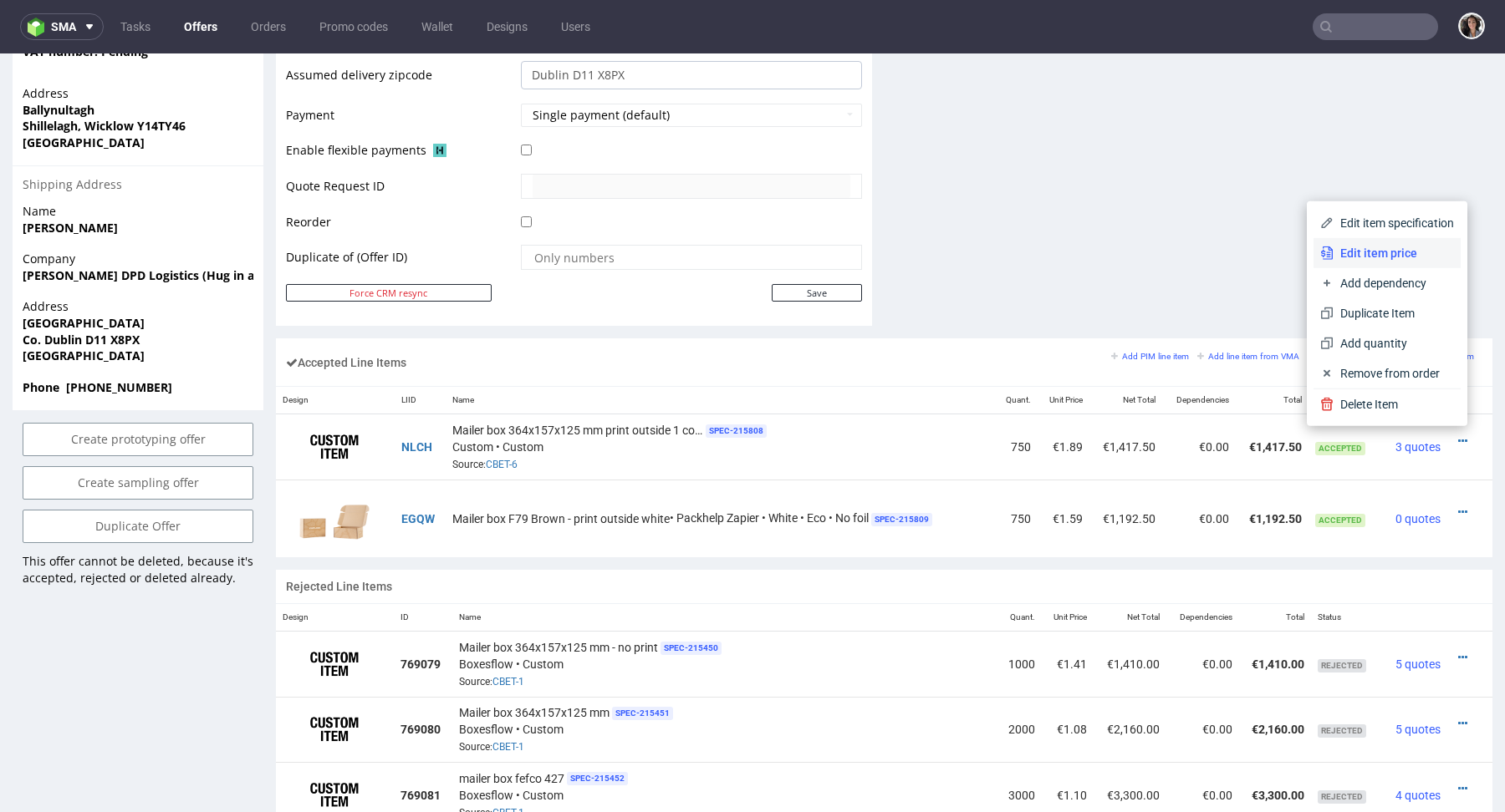
click at [1349, 266] on li "Edit item price" at bounding box center [1387, 254] width 147 height 30
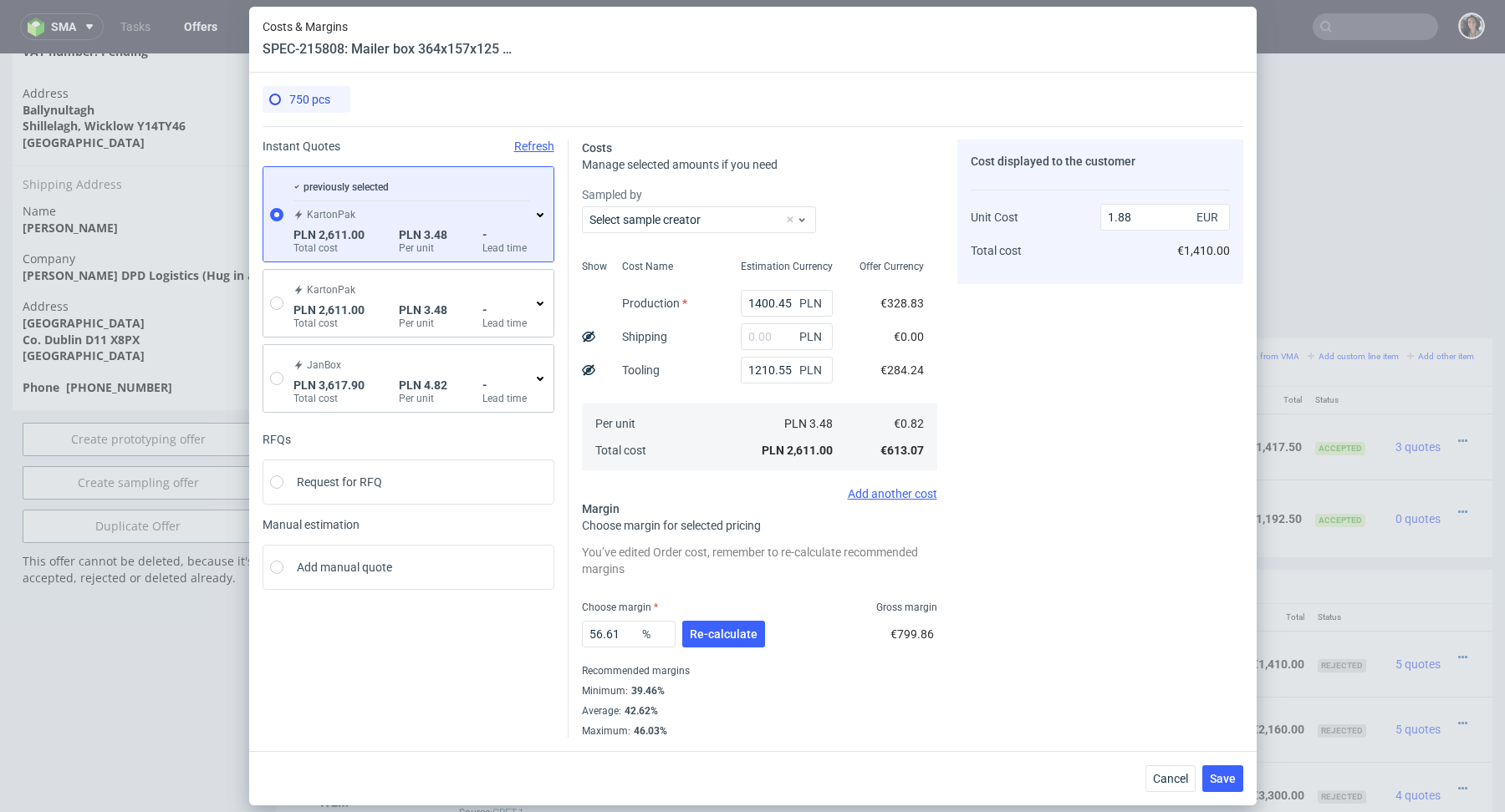
click at [1163, 792] on div "Cancel Save" at bounding box center [753, 779] width 1008 height 55
click at [1158, 773] on span "Cancel" at bounding box center [1170, 779] width 35 height 11
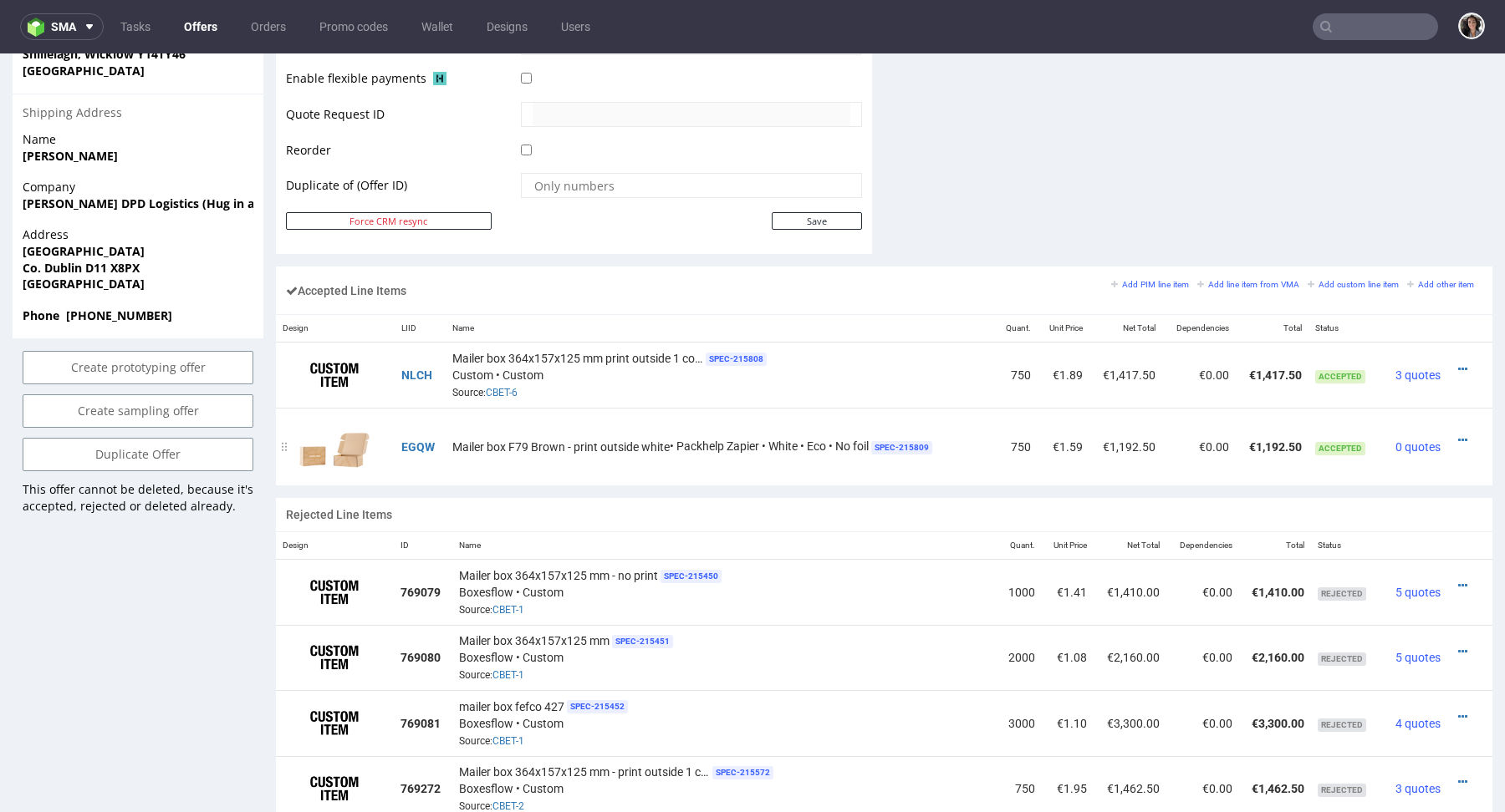
scroll to position [833, 0]
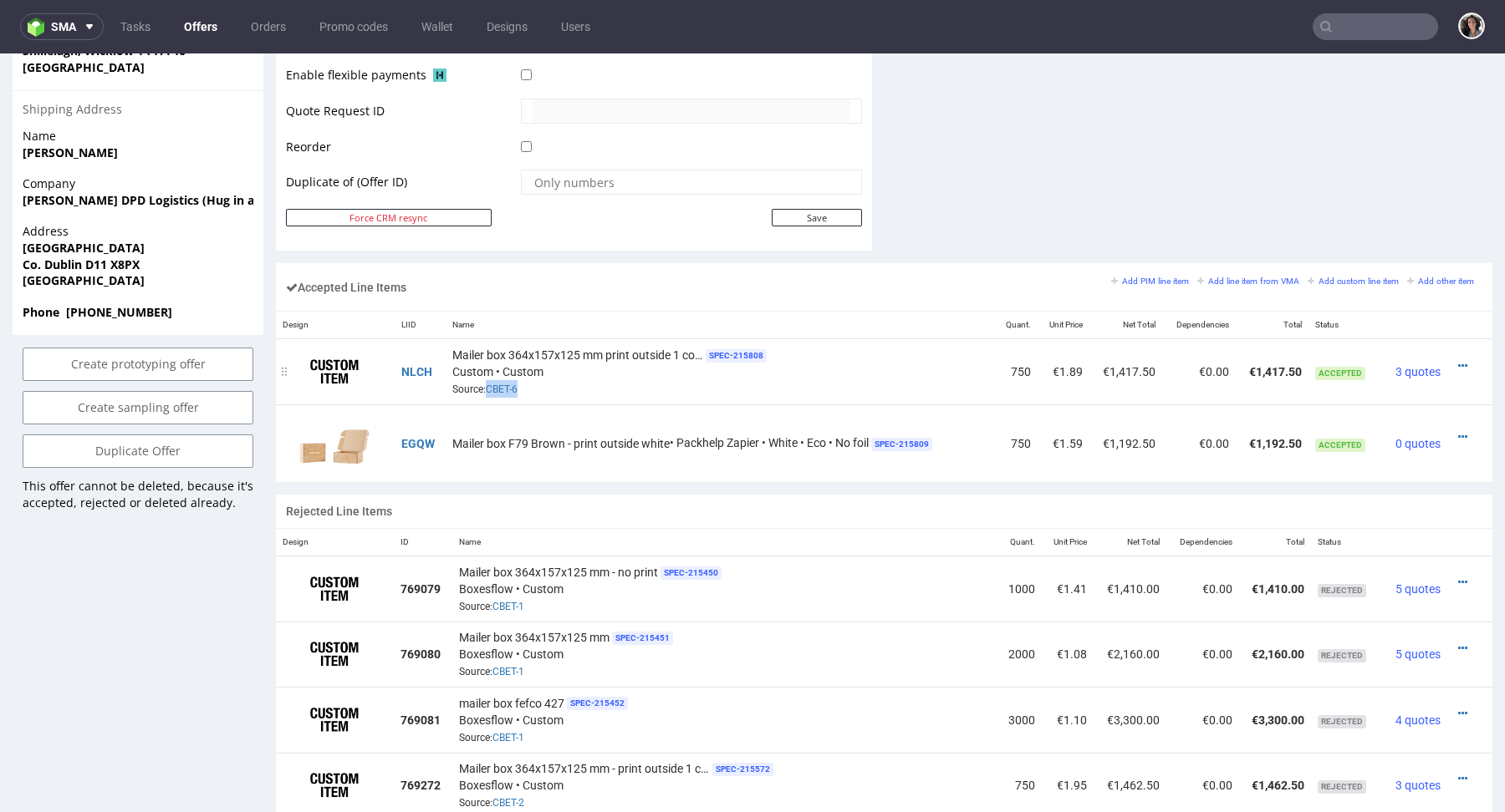
drag, startPoint x: 540, startPoint y: 386, endPoint x: 482, endPoint y: 386, distance: 58.0
click at [482, 386] on div "Mailer box 364x157x125 mm print outside 1 colour SPEC- 215808 Custom • Custom S…" at bounding box center [720, 372] width 536 height 52
copy span "CBET-6"
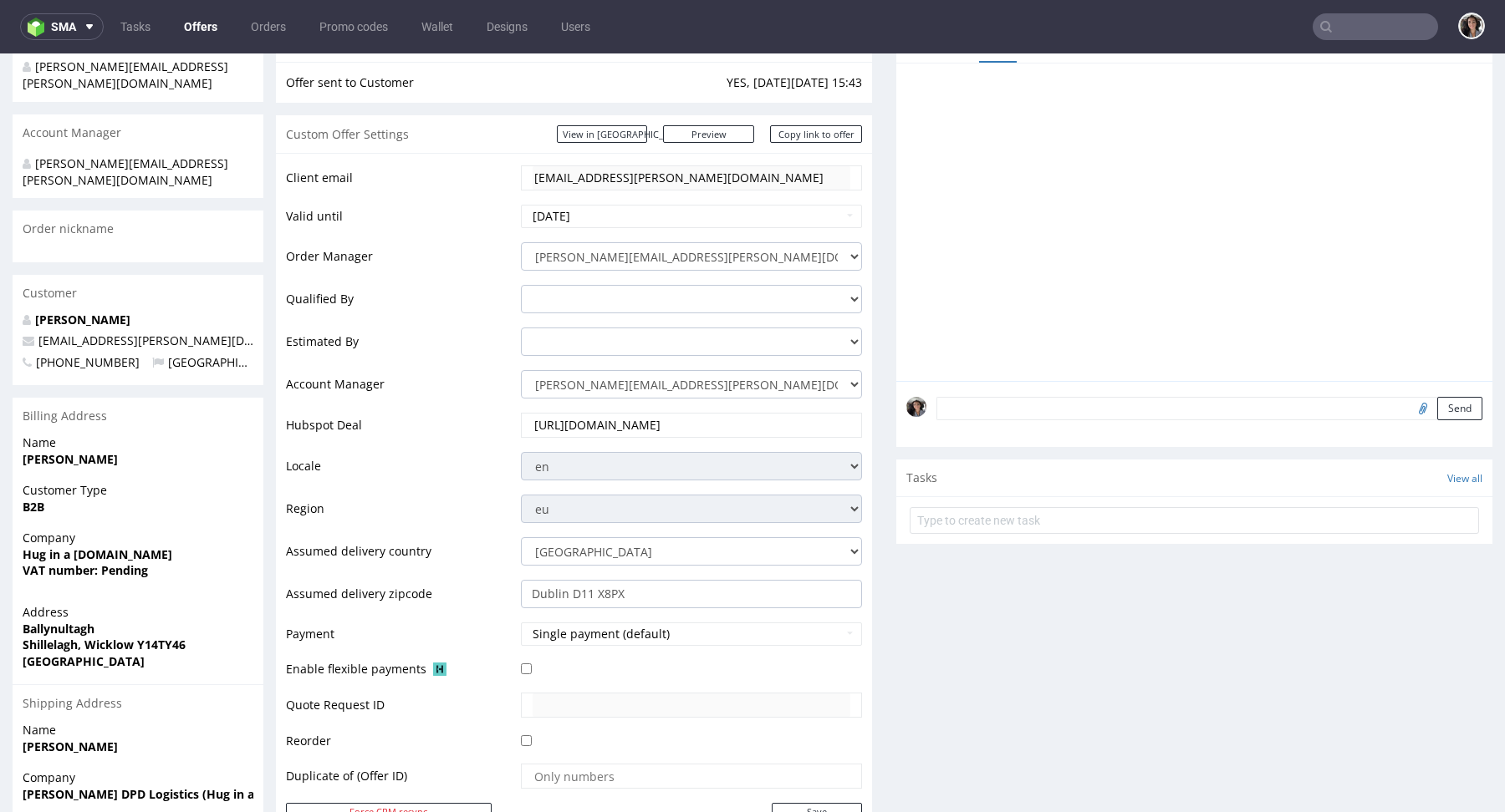
scroll to position [0, 0]
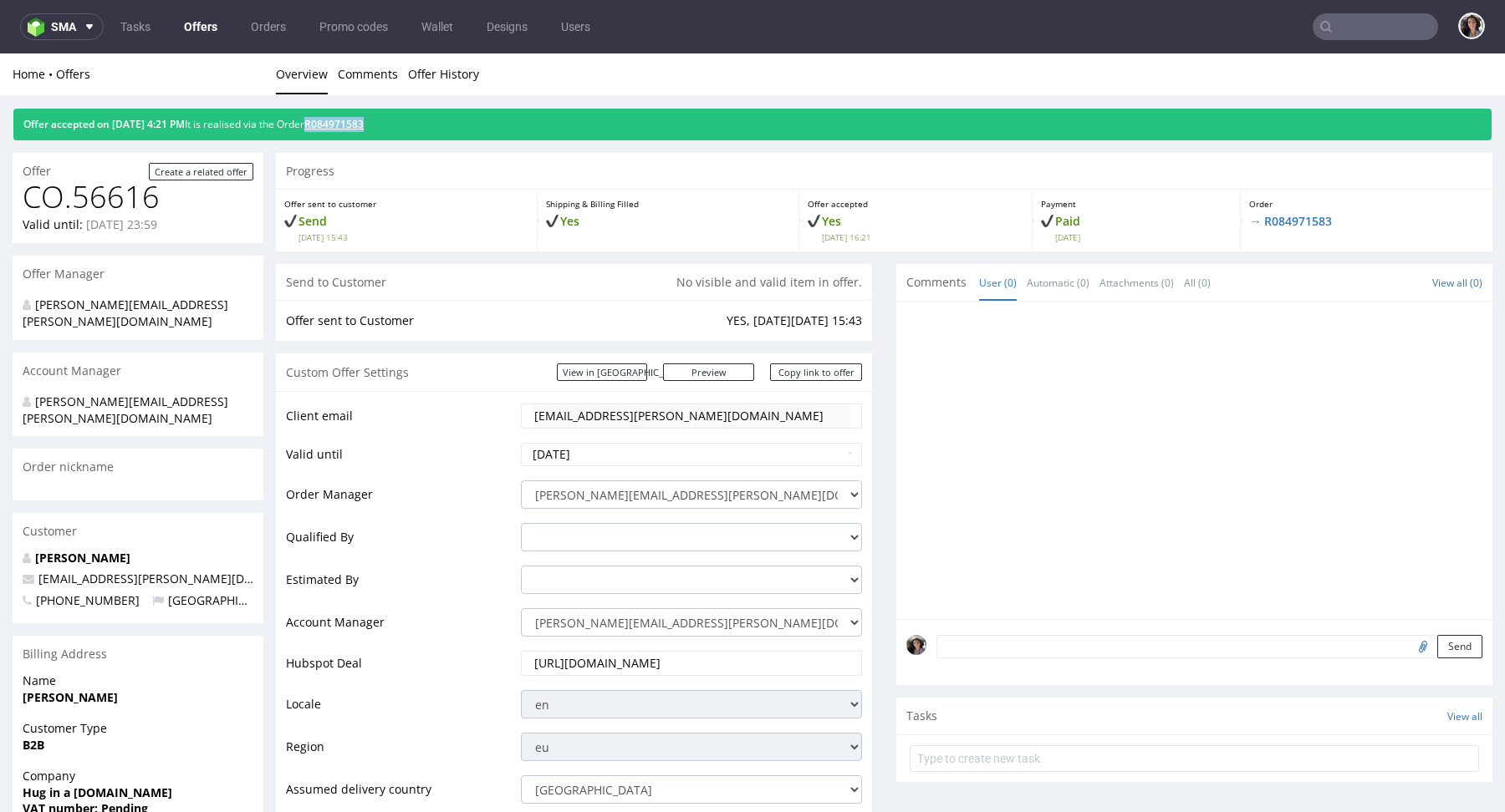
copy link "R084971583"
drag, startPoint x: 417, startPoint y: 121, endPoint x: 342, endPoint y: 123, distance: 75.0
click at [342, 123] on div "Offer accepted on 10.09.2025 4:21 PM It is realised via the Order R084971583" at bounding box center [752, 124] width 1479 height 32
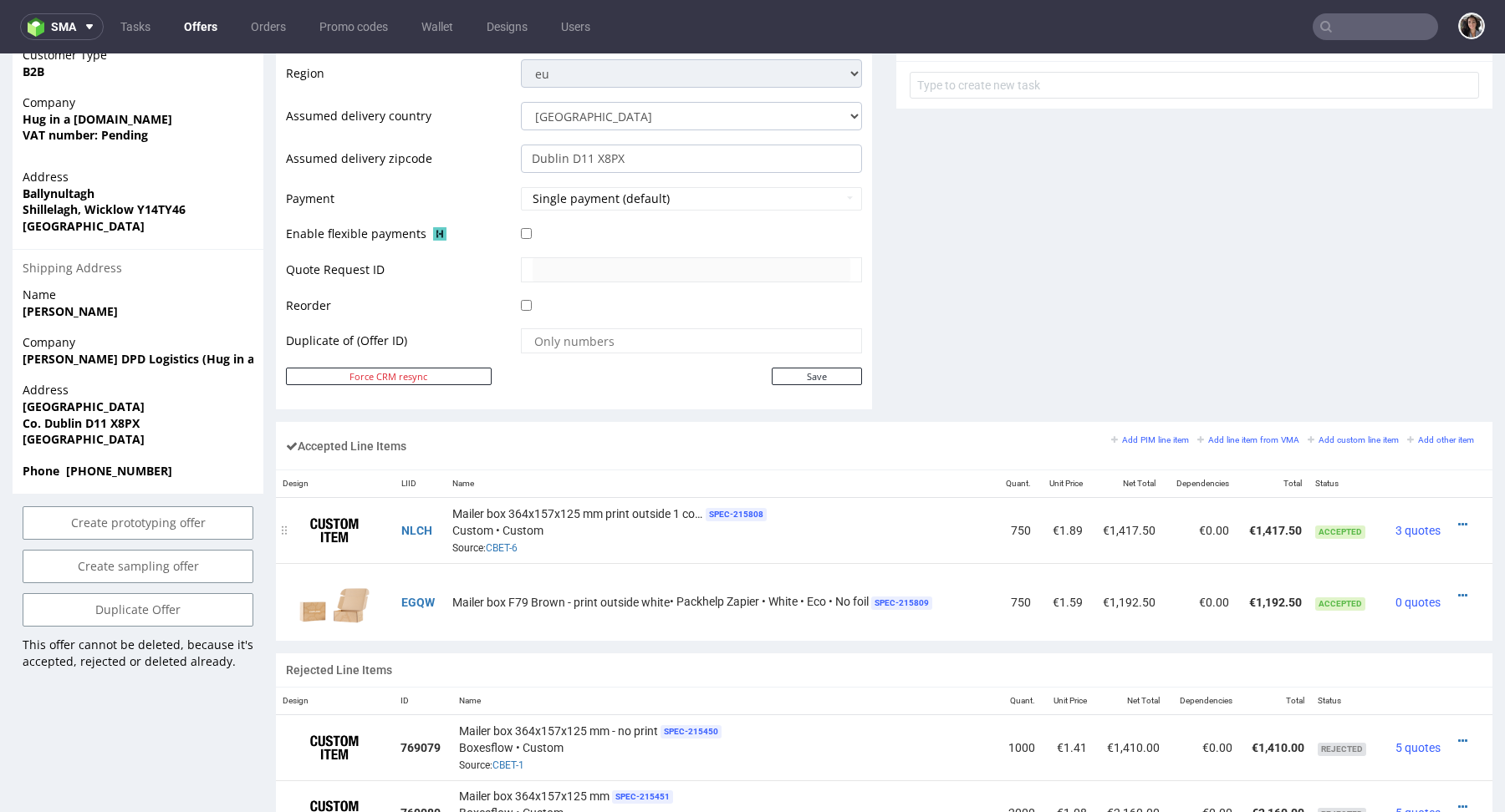
scroll to position [708, 0]
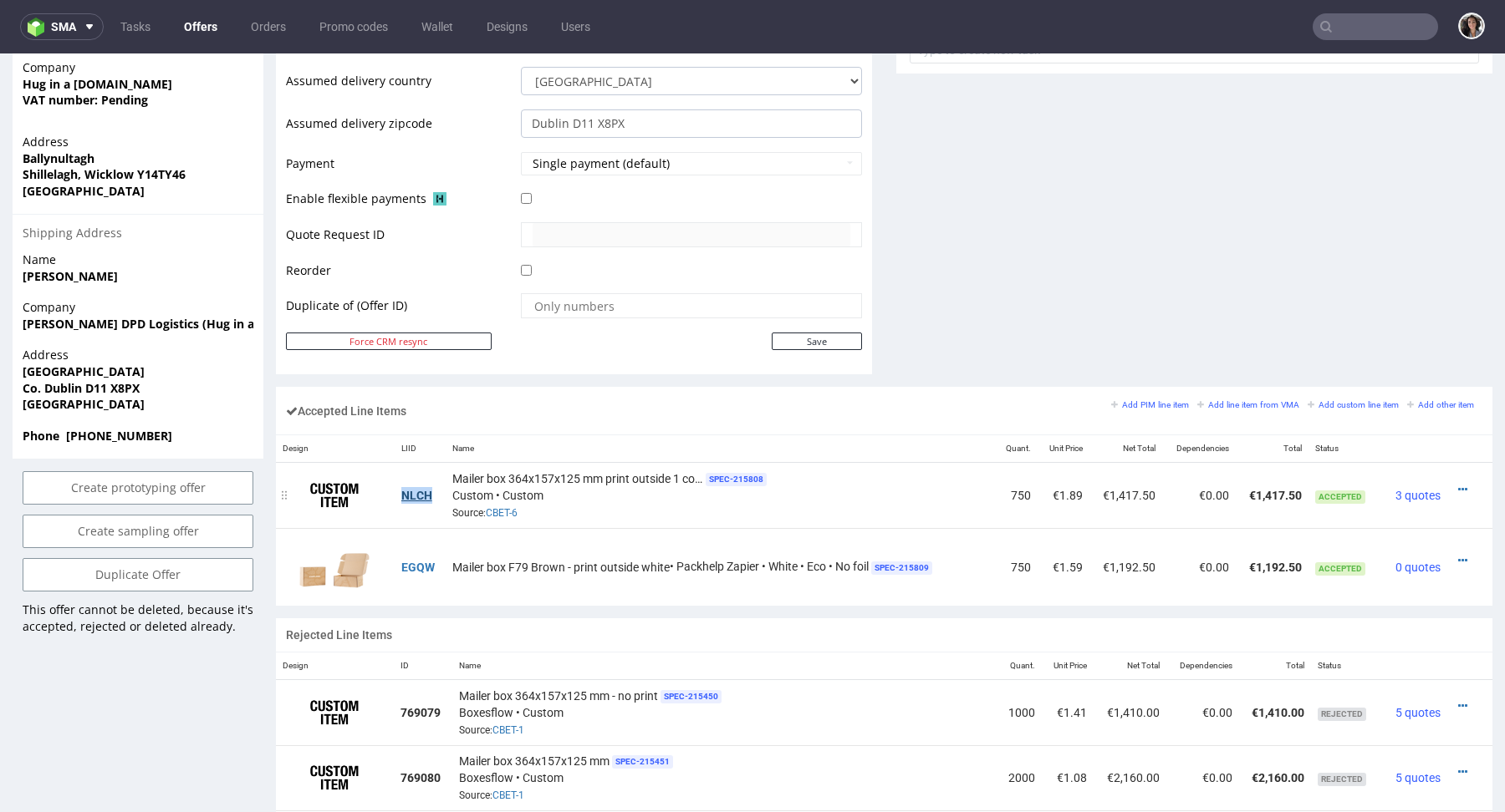
copy link "NLCH"
drag, startPoint x: 438, startPoint y: 487, endPoint x: 400, endPoint y: 487, distance: 38.0
click at [400, 487] on td "NLCH" at bounding box center [420, 496] width 52 height 66
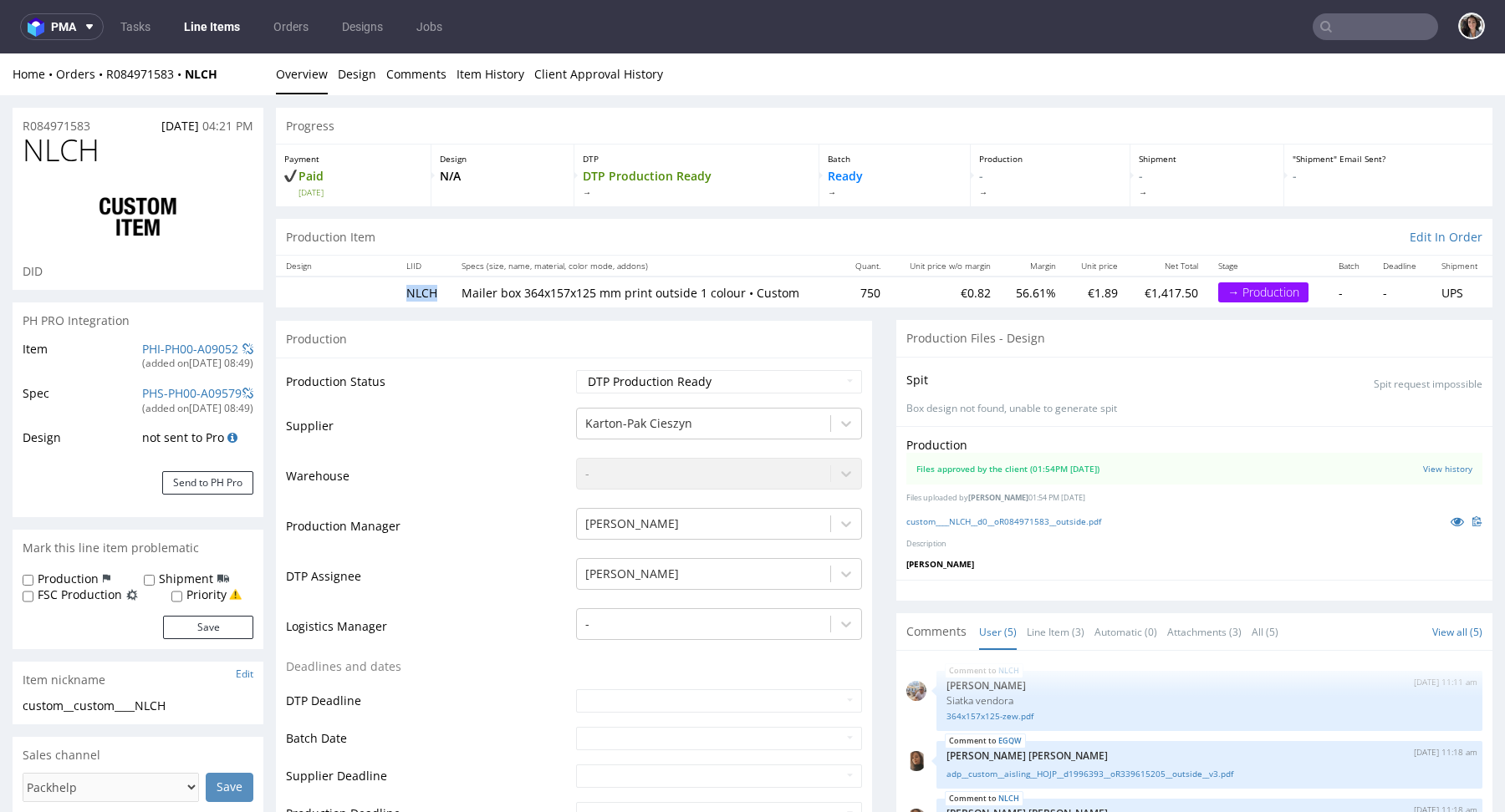
drag, startPoint x: 439, startPoint y: 295, endPoint x: 378, endPoint y: 295, distance: 61.0
click at [378, 295] on tr "NLCH Mailer box 364x157x125 mm print outside 1 colour • Custom 750 €0.82 56.61%…" at bounding box center [883, 291] width 1216 height 31
copy td "NLCH"
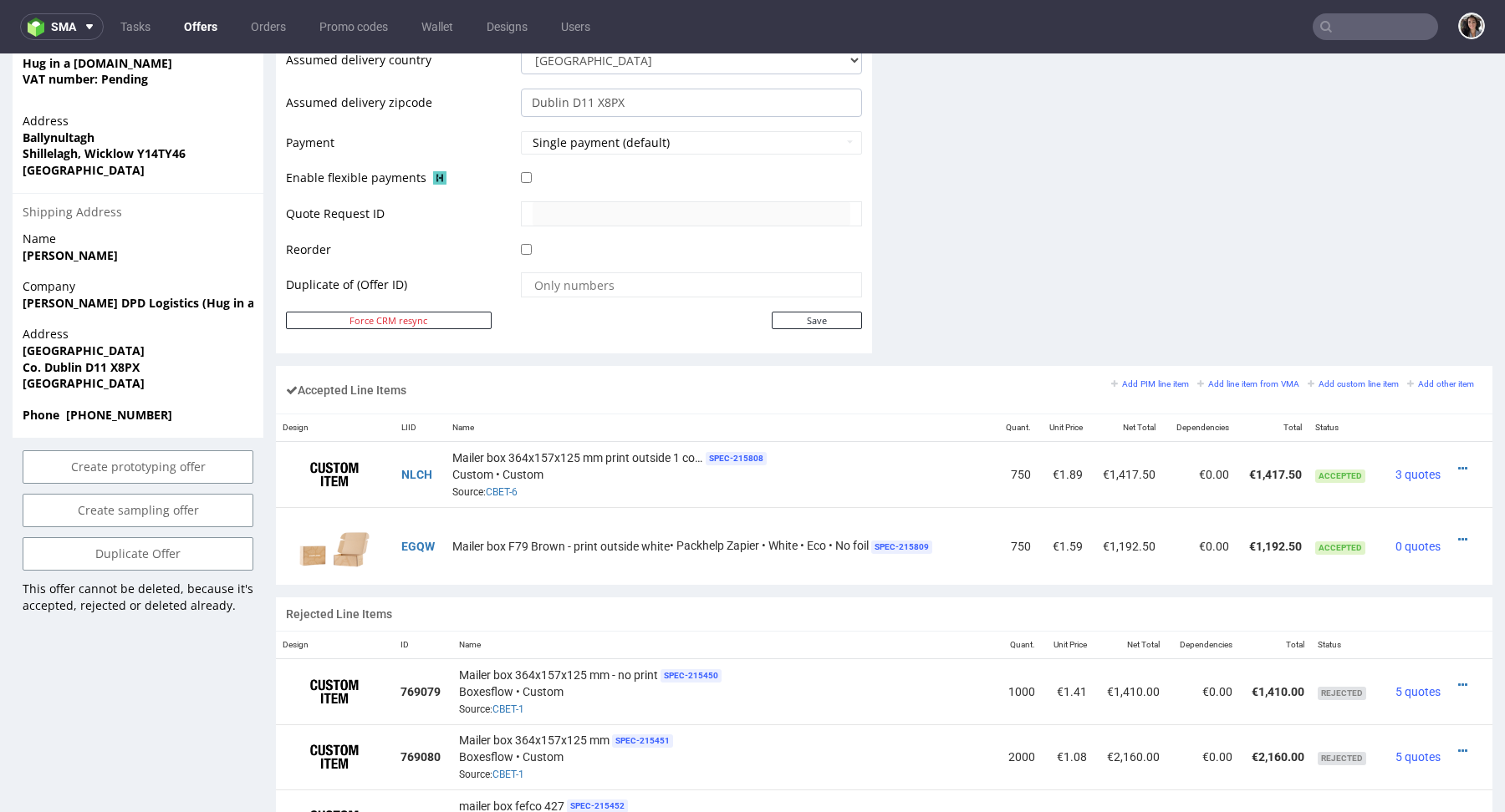
scroll to position [729, 0]
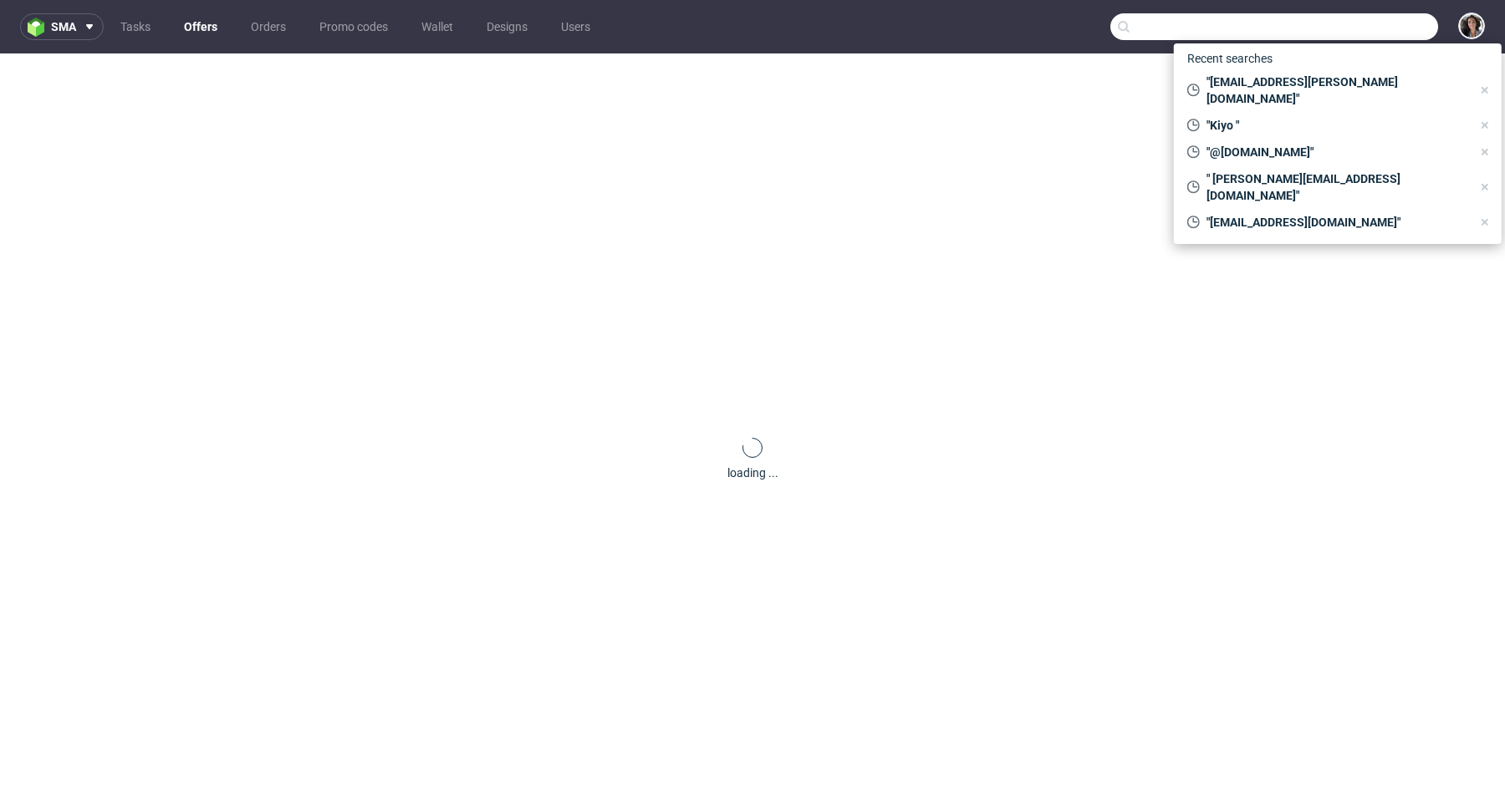
click at [1355, 24] on input "text" at bounding box center [1274, 26] width 327 height 26
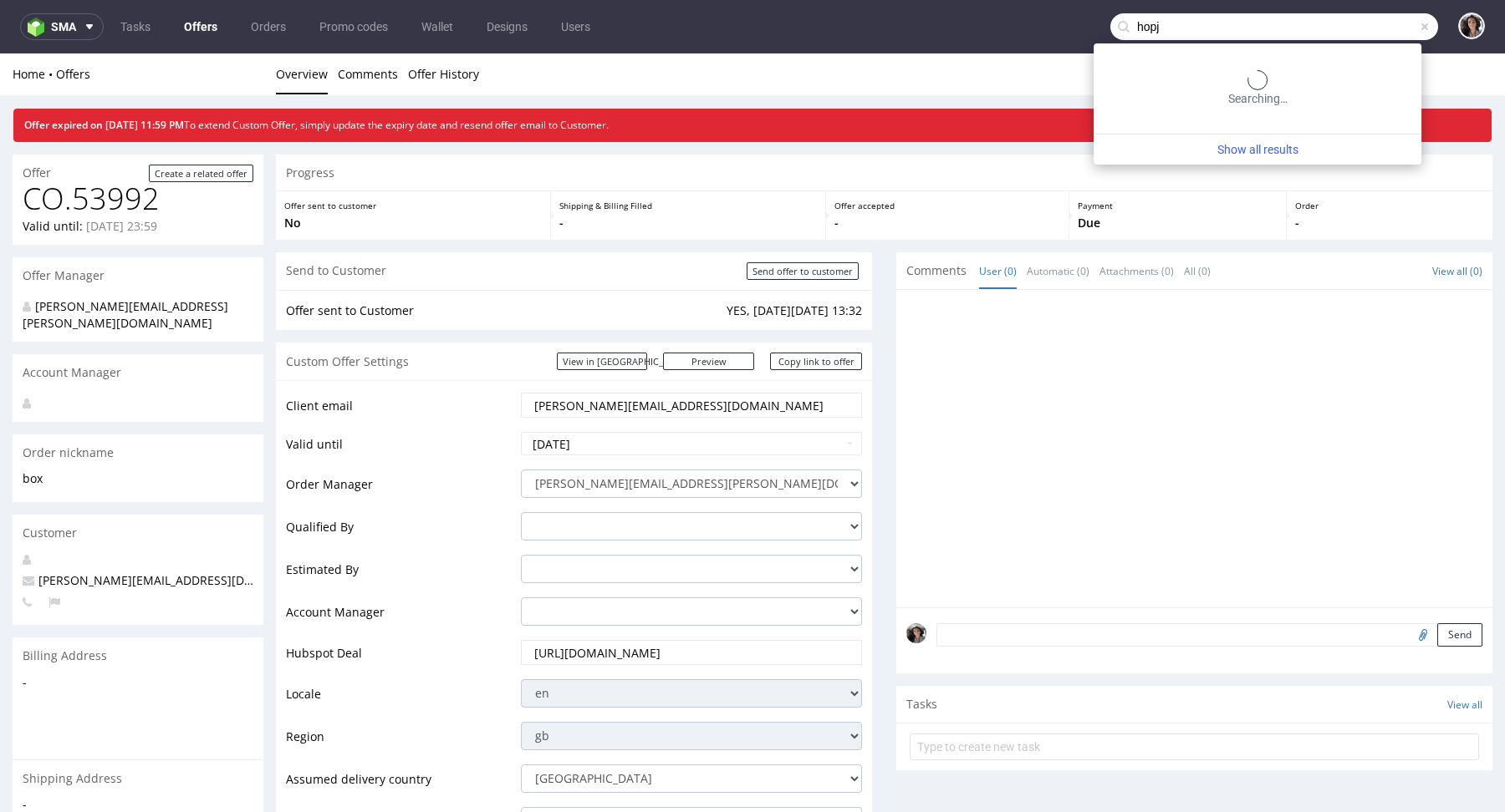
type input "hopj"
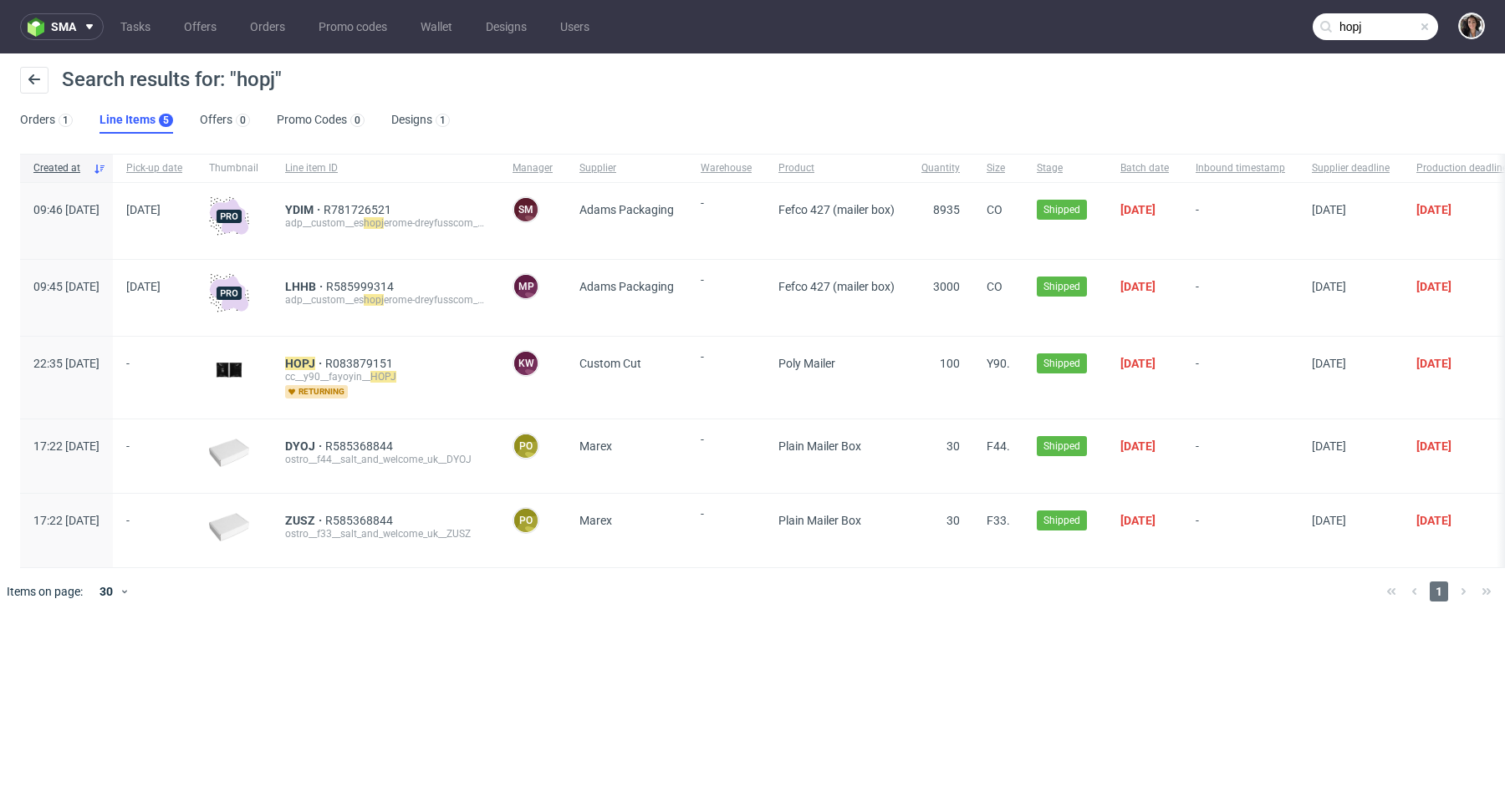
click at [356, 356] on div "HOPJ R083879151 cc__y90__fayoyin__ HOPJ returning" at bounding box center [385, 377] width 227 height 82
click at [315, 366] on mark "HOPJ" at bounding box center [300, 363] width 30 height 13
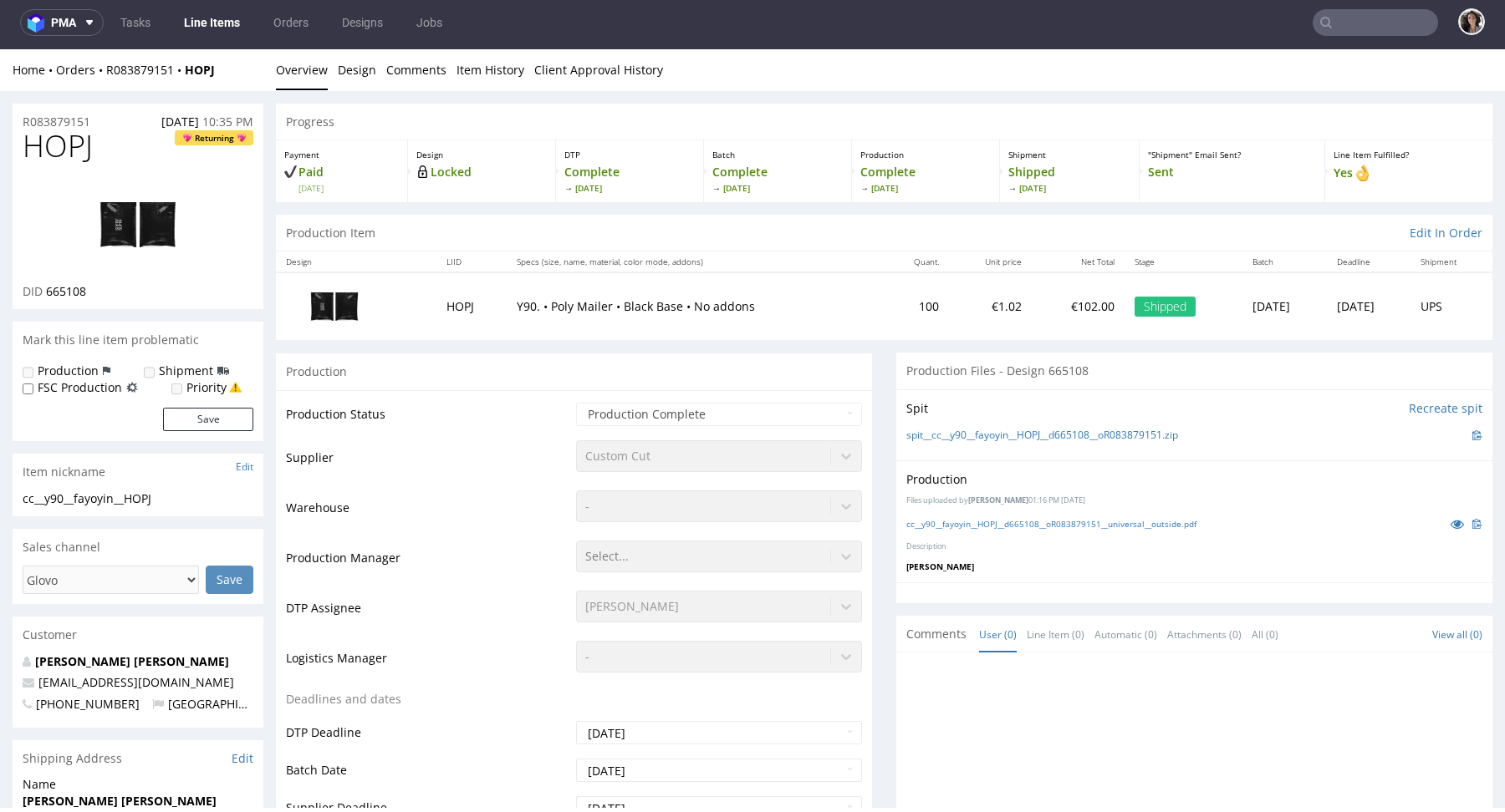
click at [1350, 19] on input "text" at bounding box center [1375, 23] width 125 height 26
paste input "HOJP"
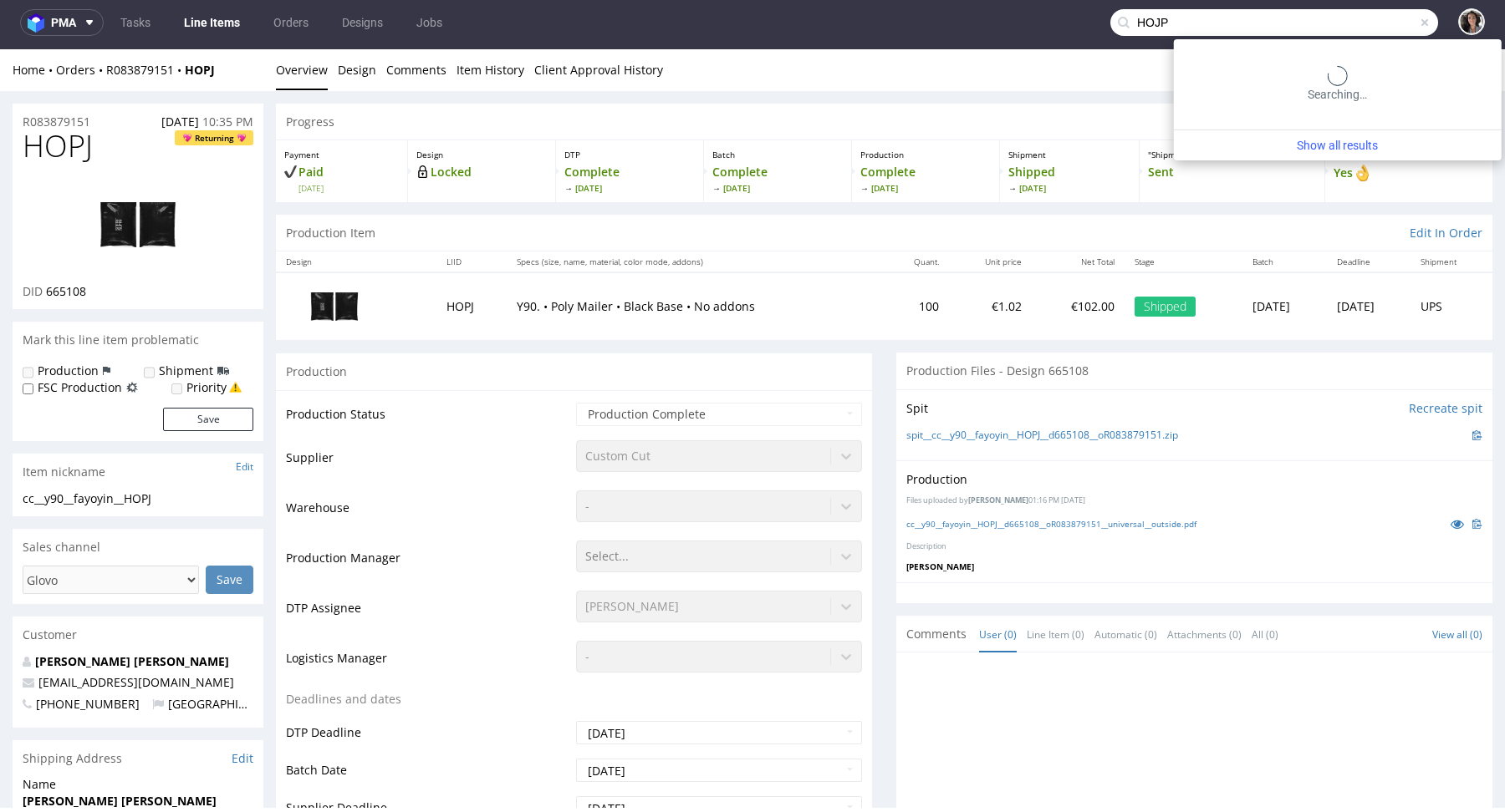
type input "HOJP"
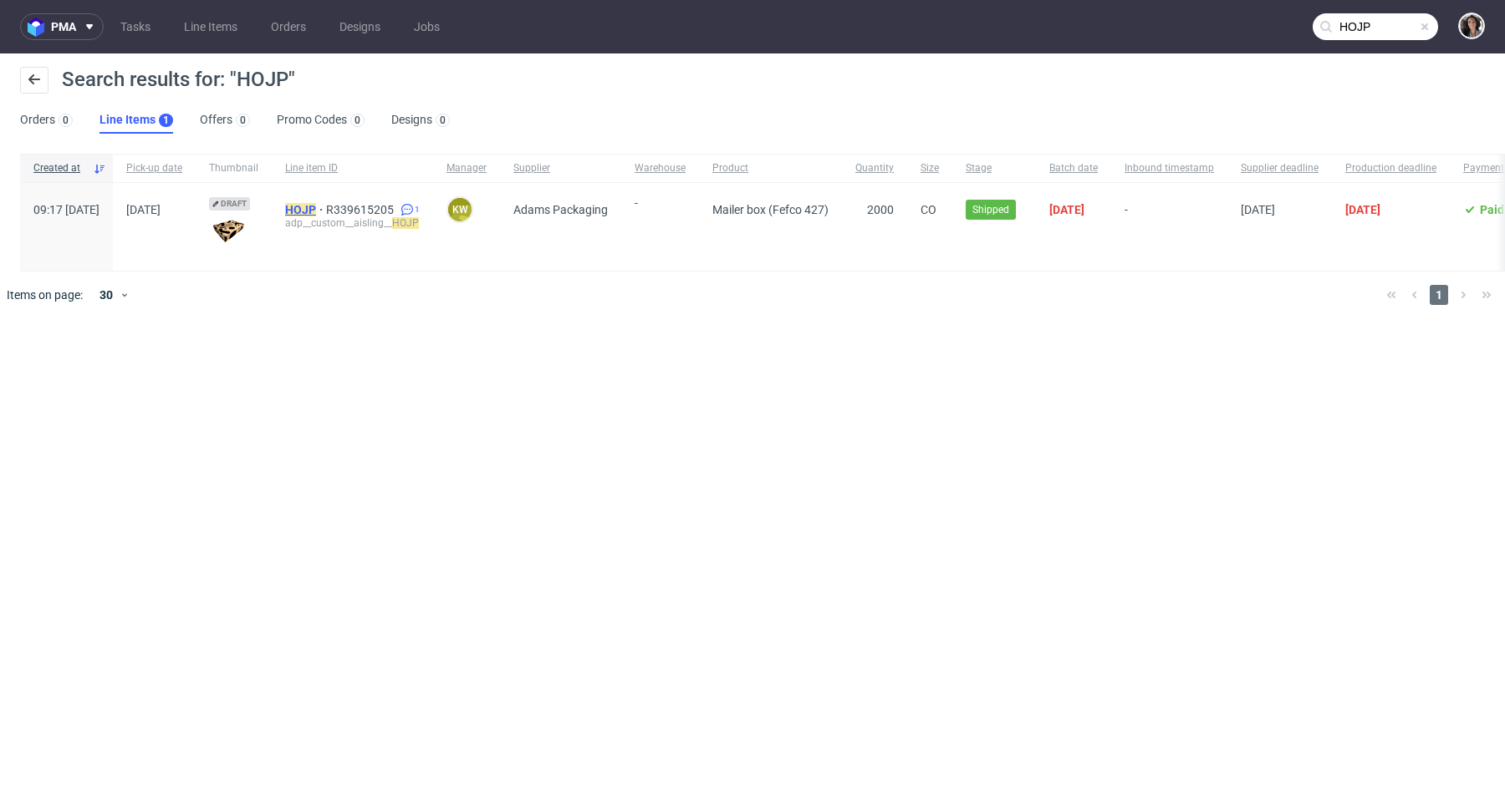
click at [316, 209] on mark "HOJP" at bounding box center [300, 209] width 31 height 13
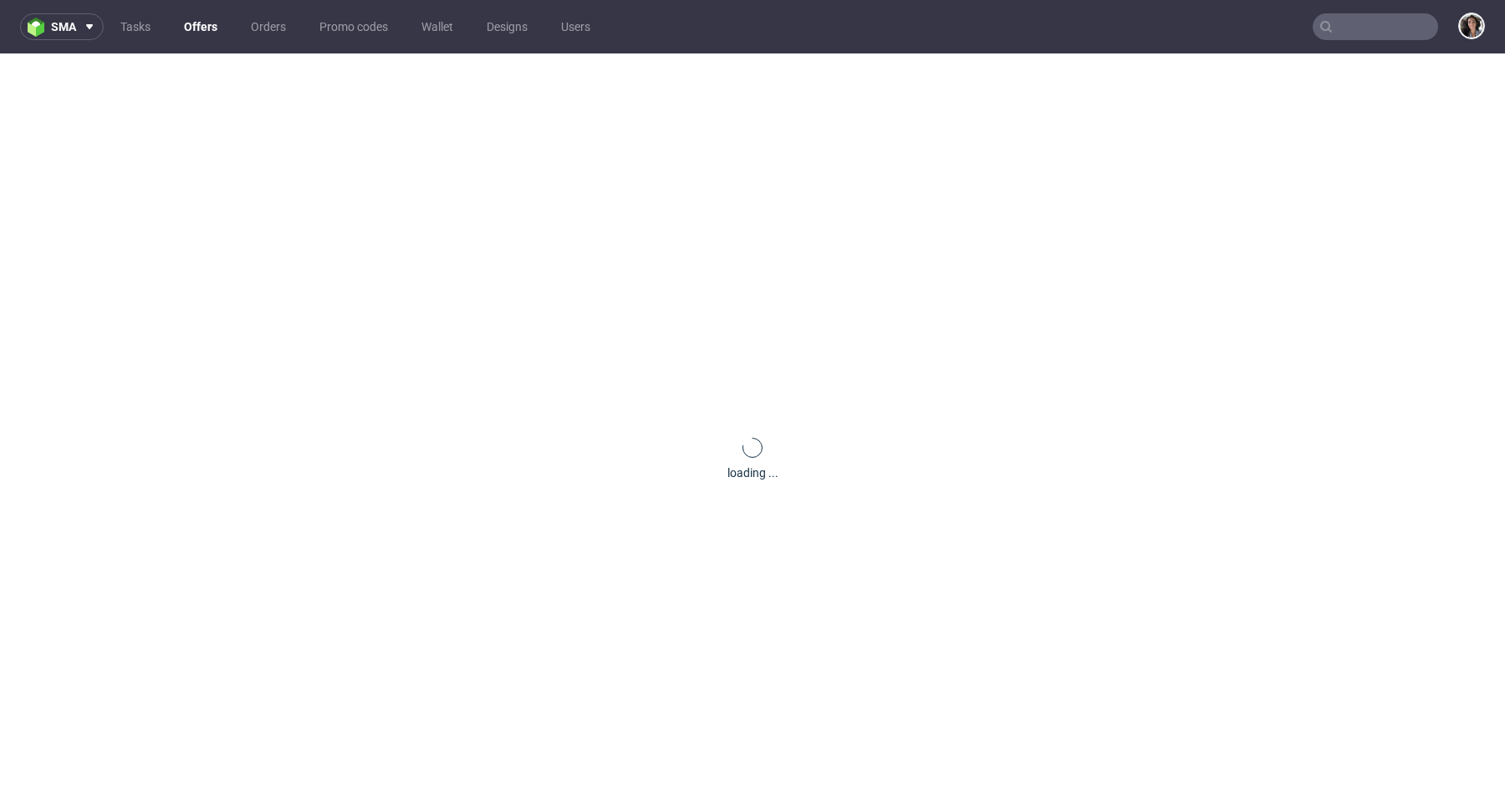
click at [1375, 21] on input "text" at bounding box center [1375, 26] width 125 height 26
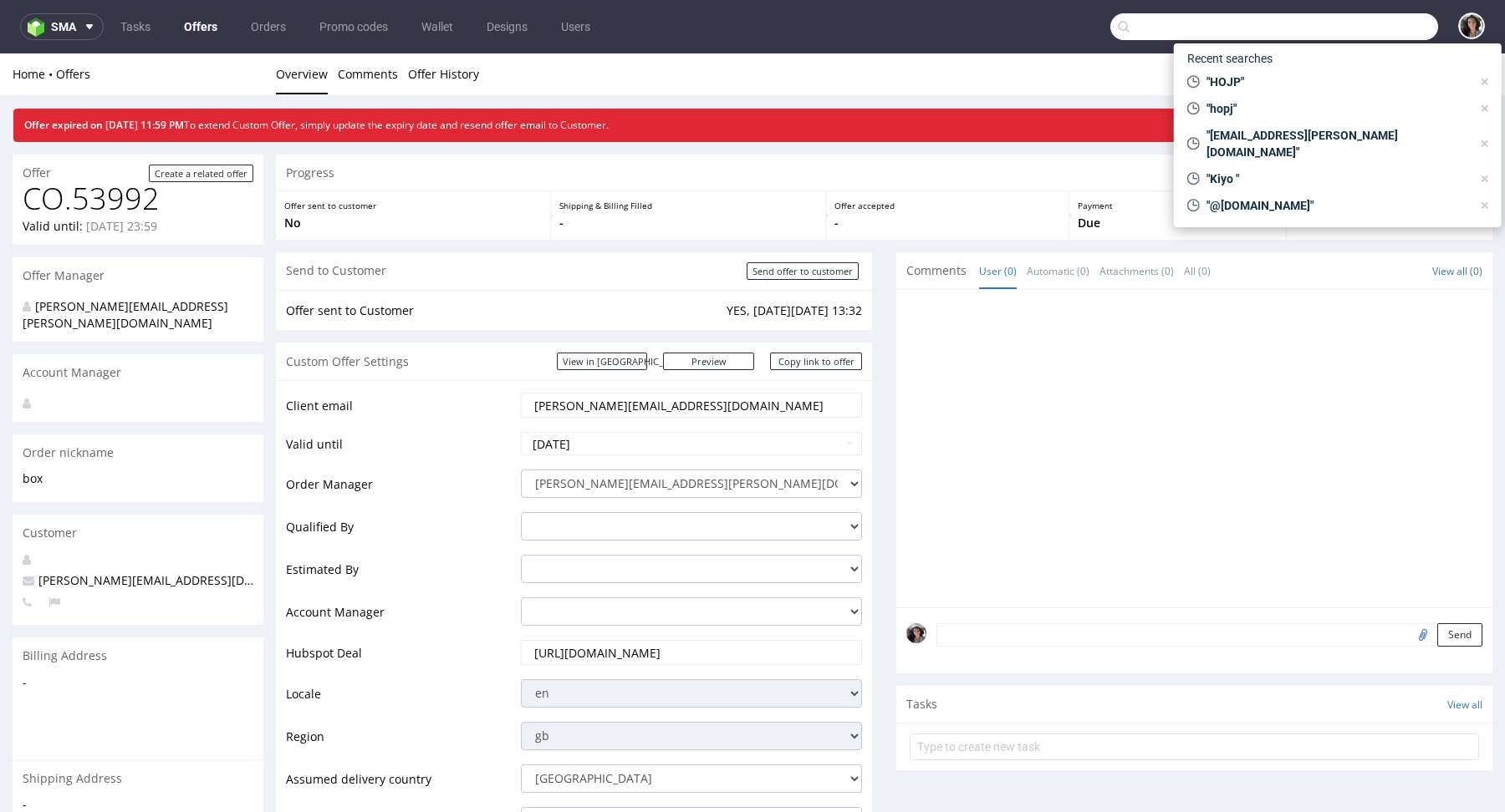
paste input "CBET-6"
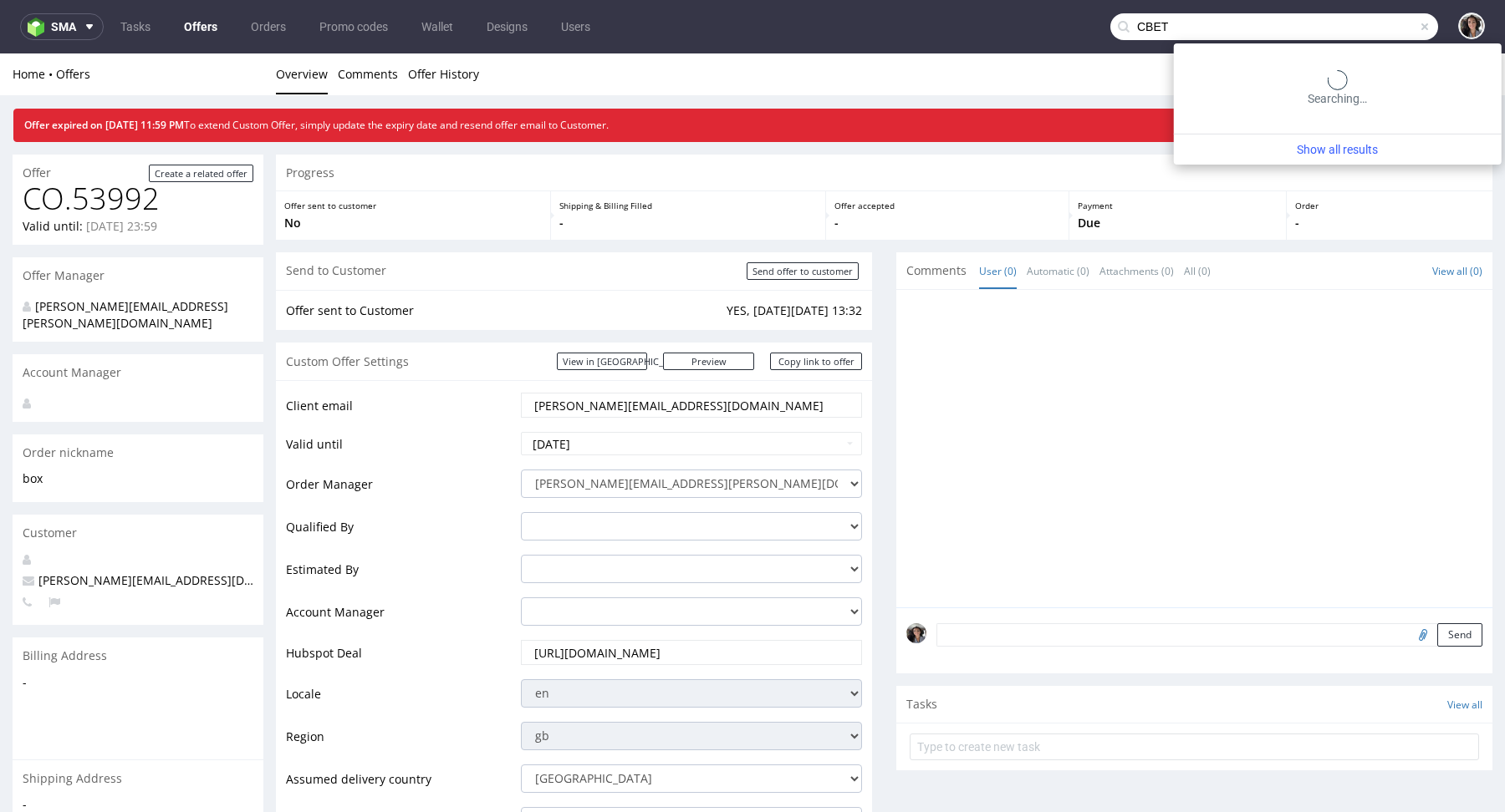
type input "CBET"
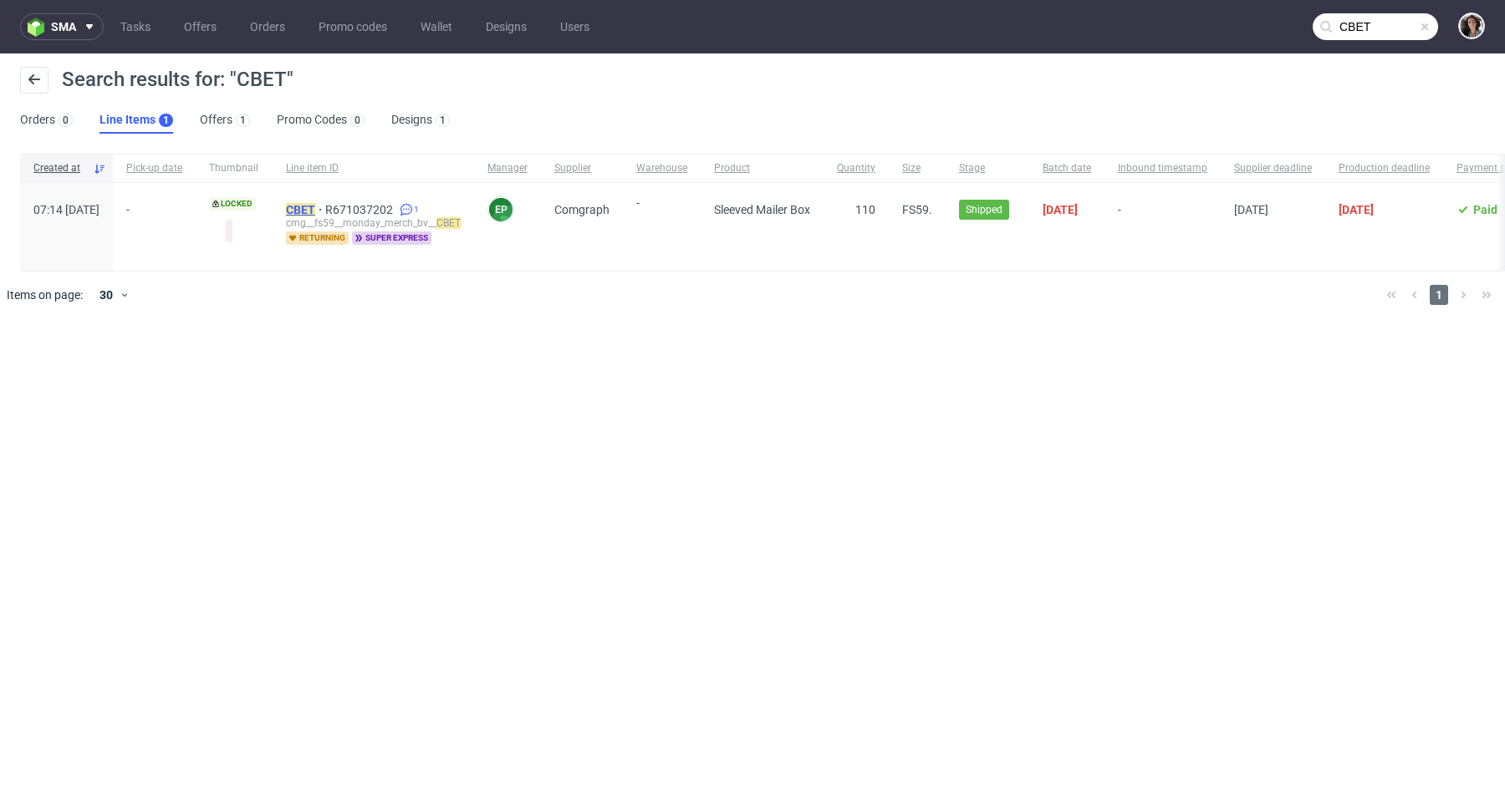
click at [315, 209] on mark "CBET" at bounding box center [300, 209] width 29 height 13
click at [218, 117] on link "Offers 1" at bounding box center [225, 120] width 50 height 26
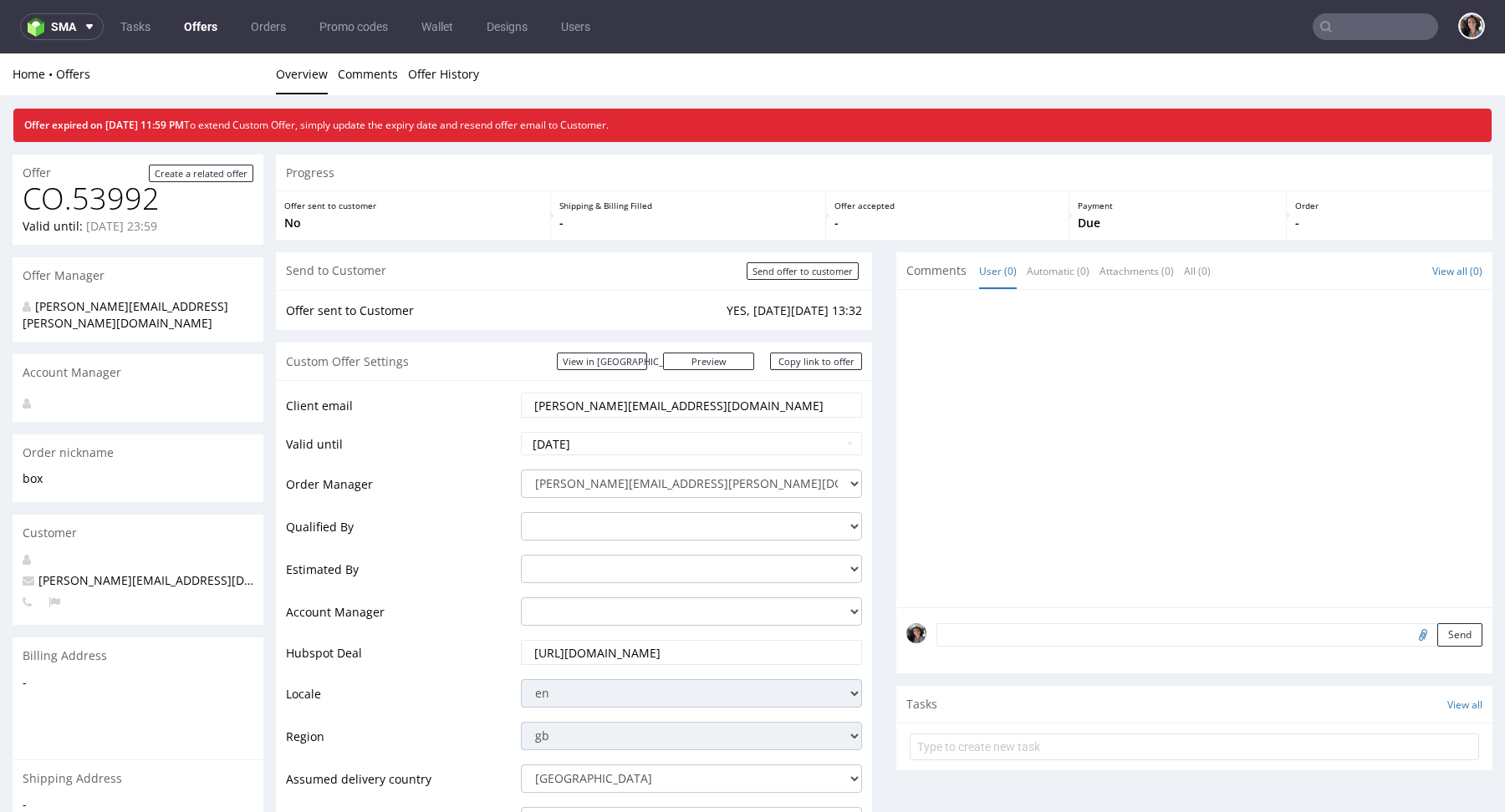
click at [194, 32] on link "Offers" at bounding box center [200, 26] width 54 height 26
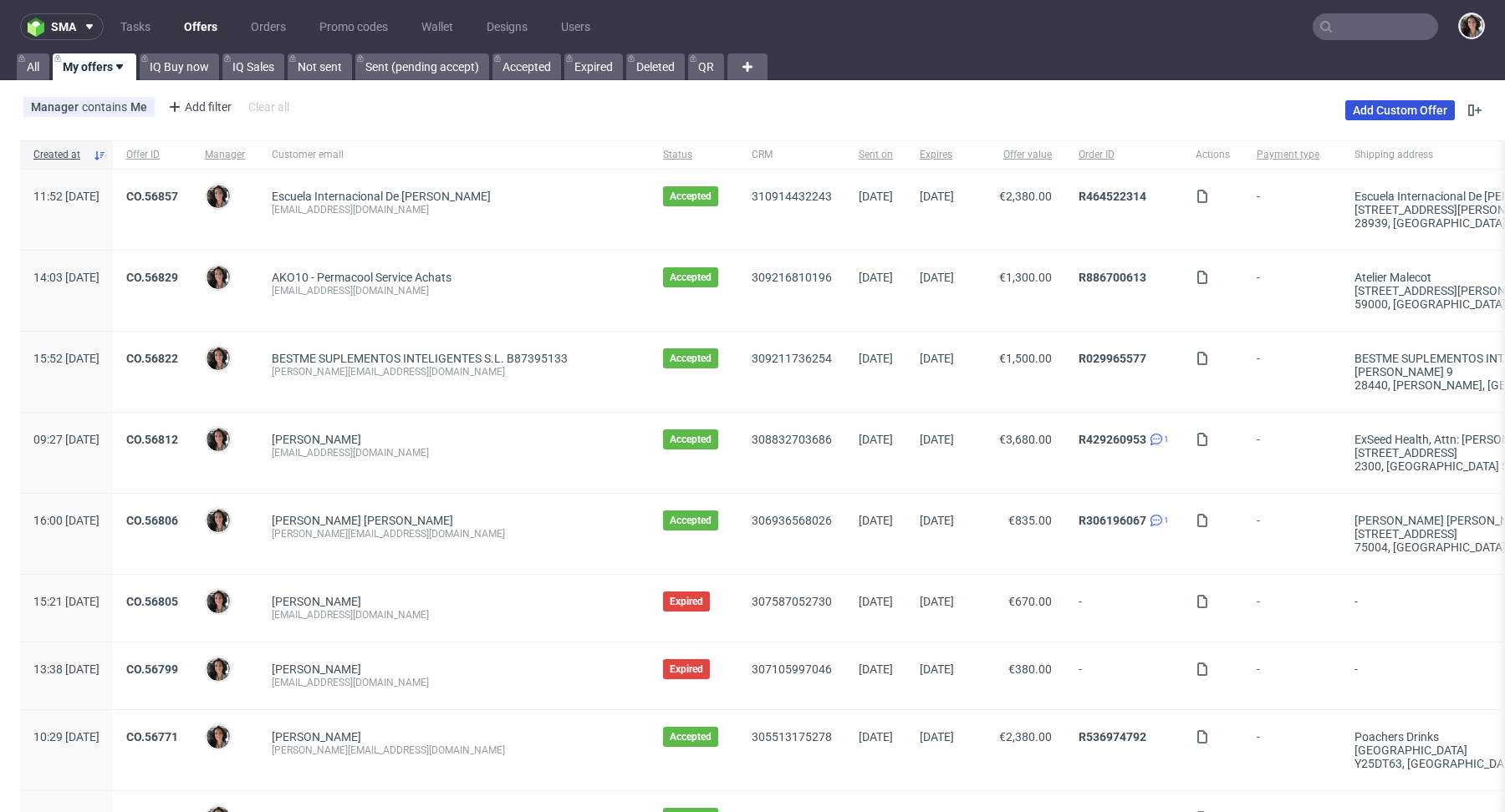
click at [1374, 108] on link "Add Custom Offer" at bounding box center [1400, 109] width 109 height 20
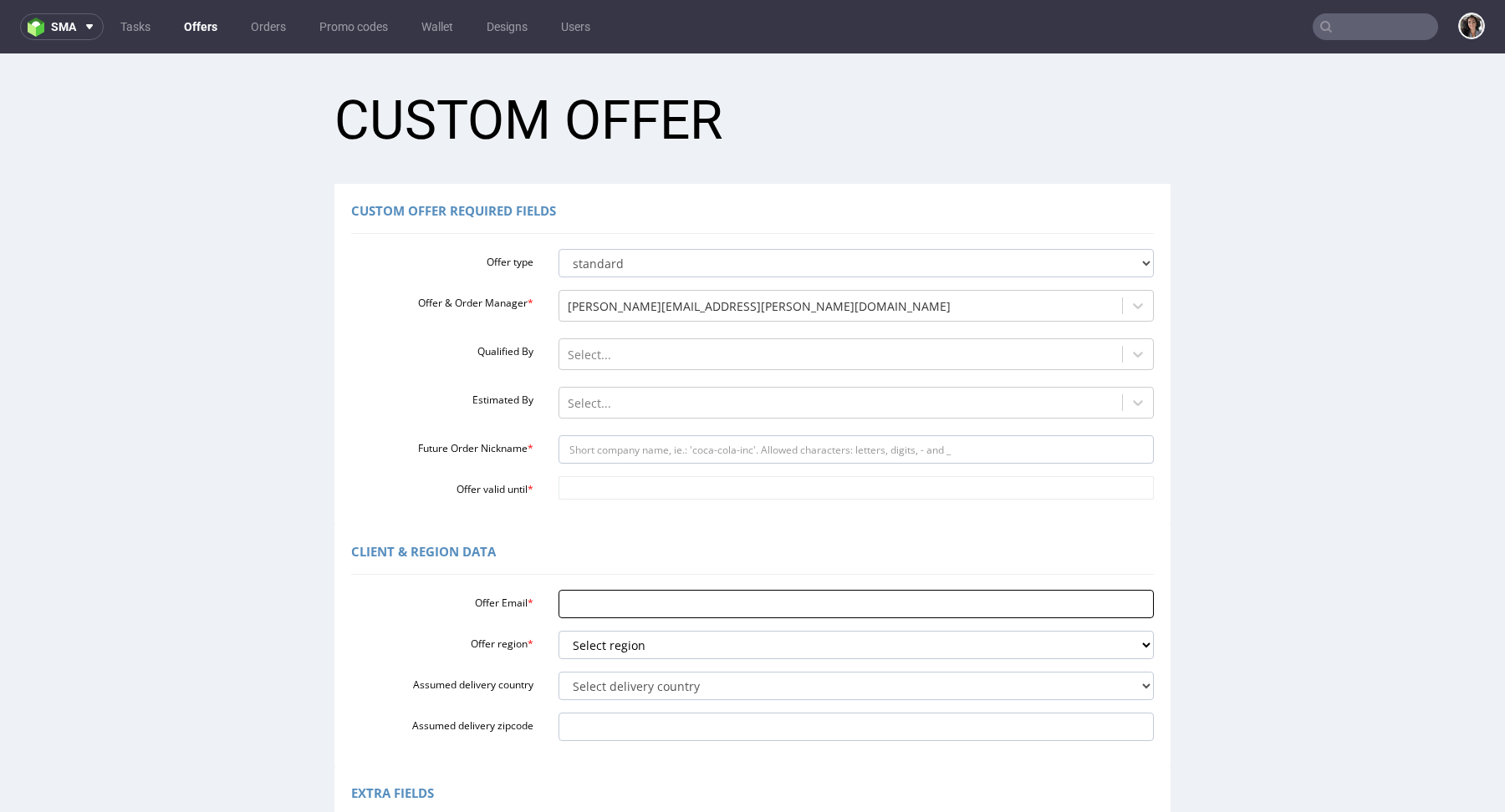
click at [591, 596] on input "Offer Email *" at bounding box center [857, 605] width 596 height 28
paste input "[PERSON_NAME][EMAIL_ADDRESS][DOMAIN_NAME]"
type input "[PERSON_NAME][EMAIL_ADDRESS][DOMAIN_NAME]"
click at [605, 642] on select "Select region eu gb de pl fr it es" at bounding box center [857, 645] width 596 height 28
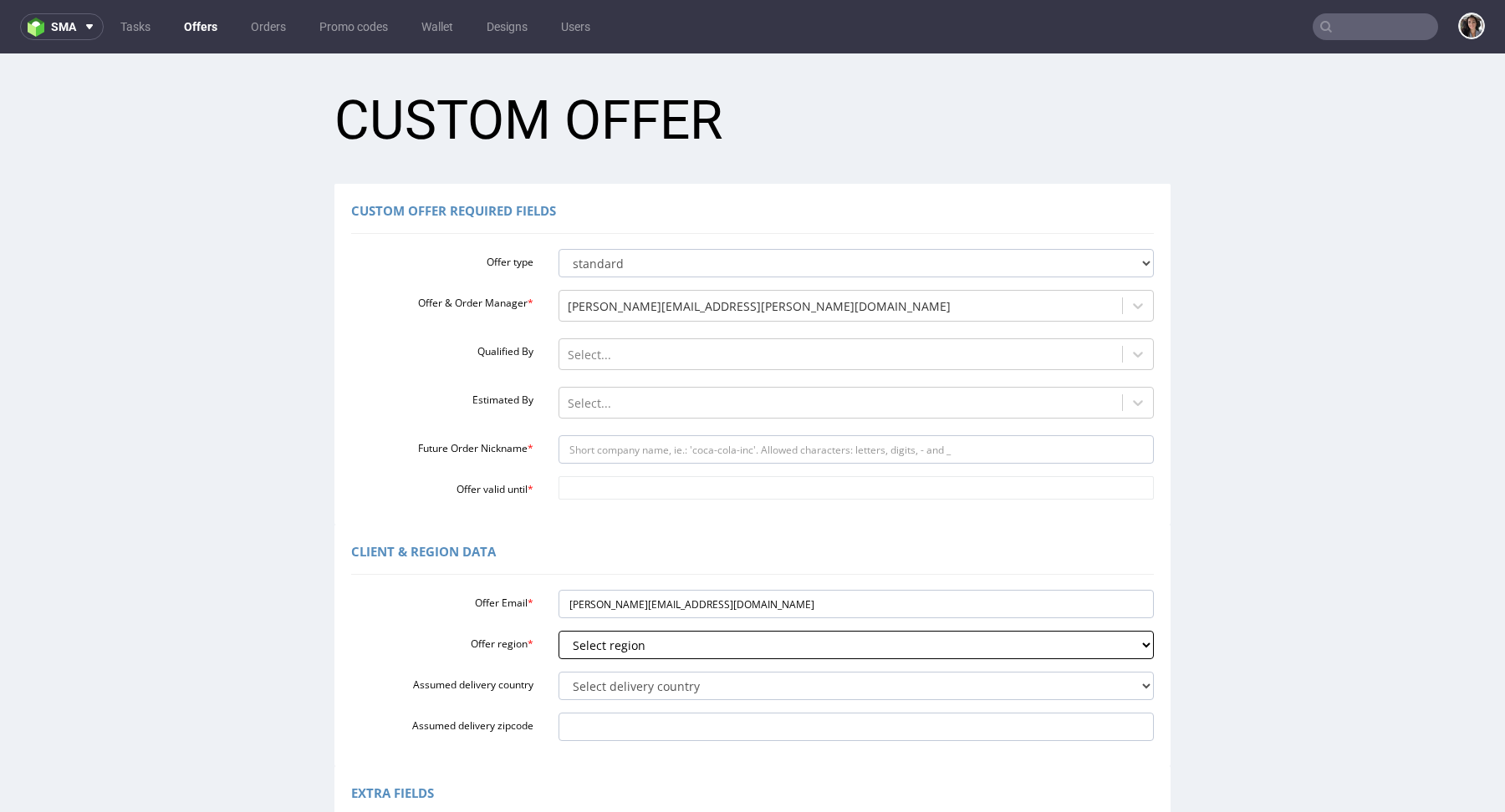
type input "Please wait..."
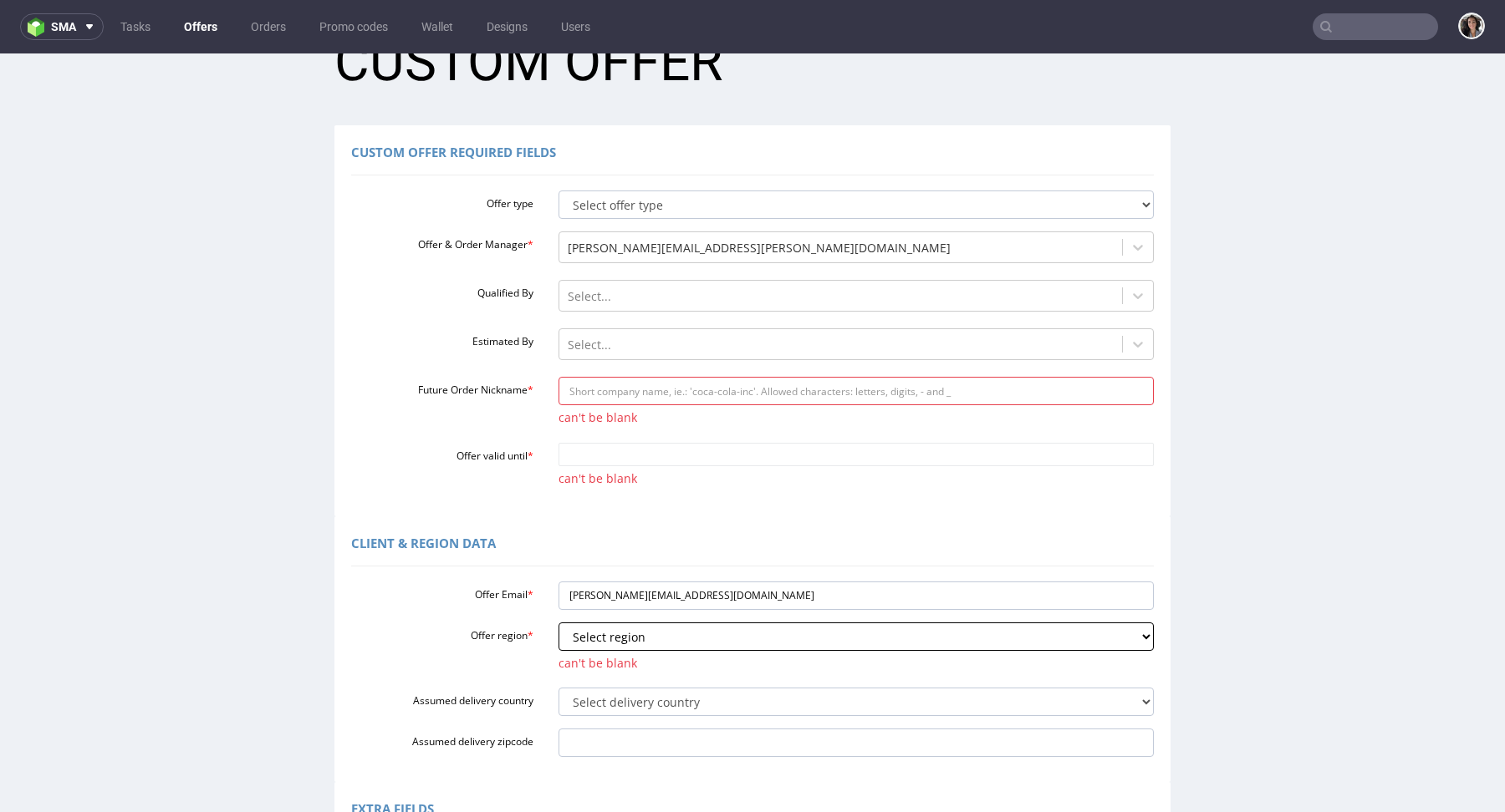
scroll to position [143, 0]
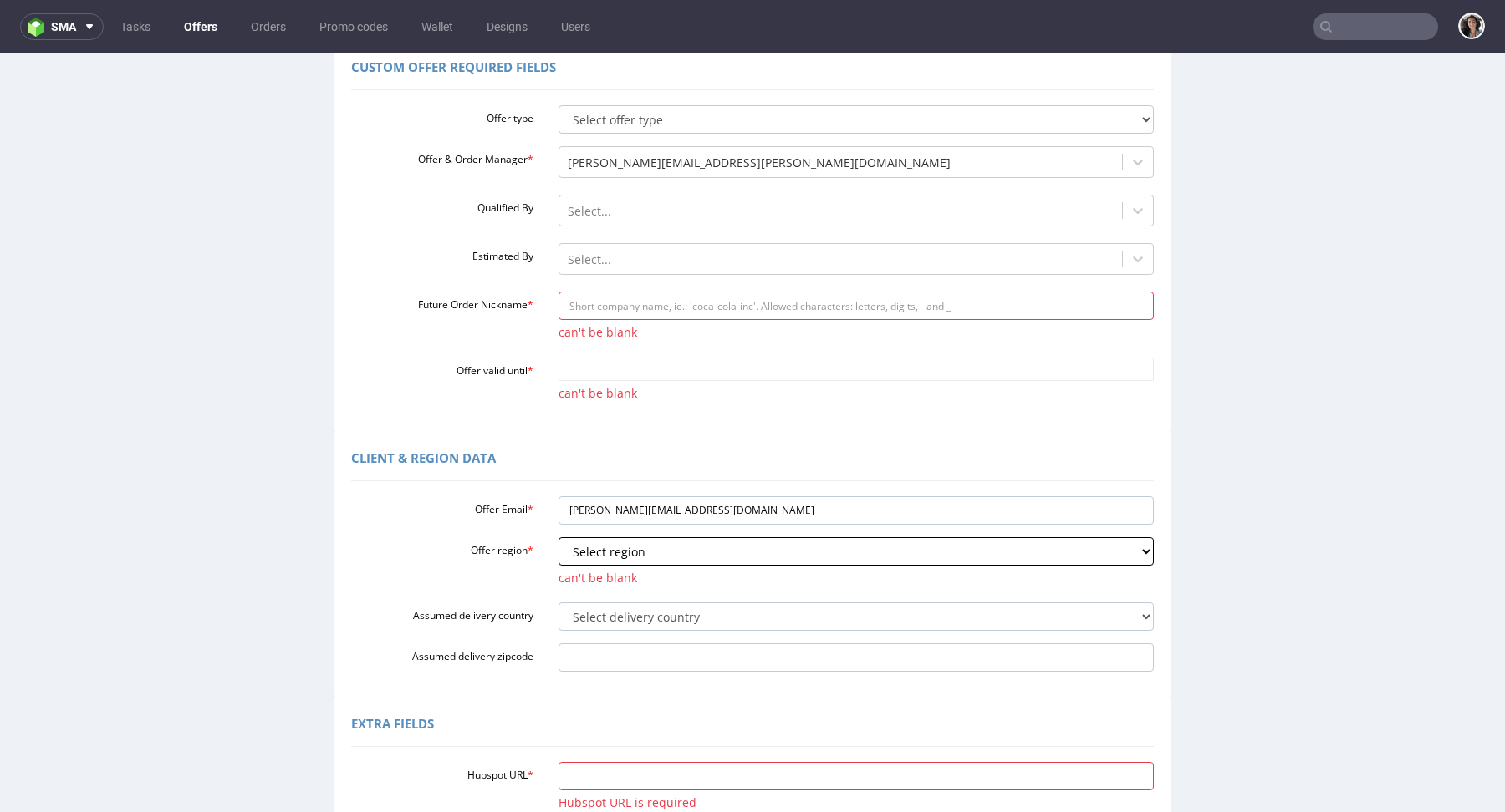
click at [618, 555] on select "Select region eu gb de pl fr it es" at bounding box center [857, 552] width 596 height 28
click at [607, 550] on select "Select region eu gb de pl fr it es" at bounding box center [857, 552] width 596 height 28
select select "eu"
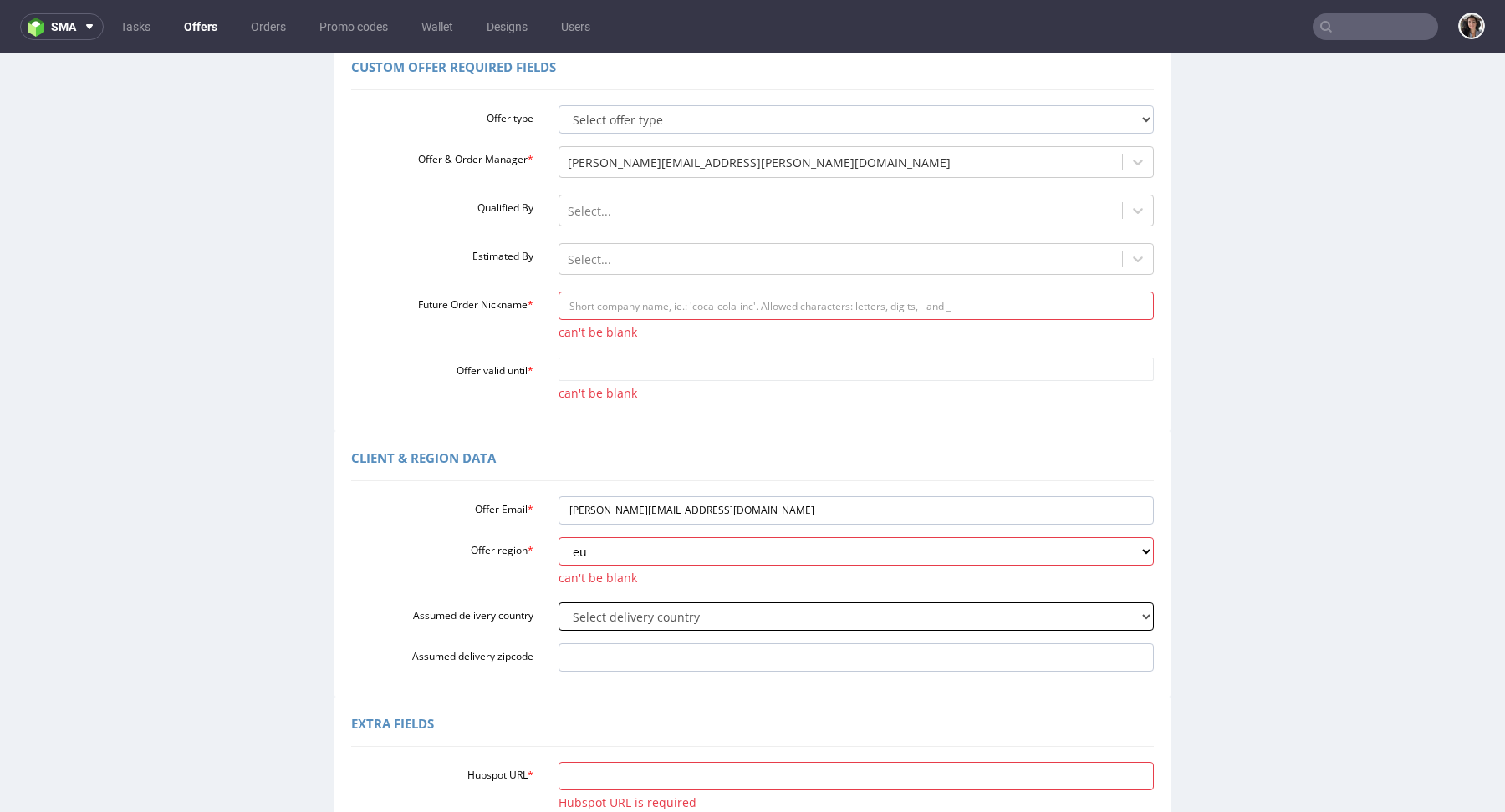
click at [596, 613] on select "Select delivery country Andorra Afghanistan Anguilla Albania Armenia Antarctica…" at bounding box center [857, 617] width 596 height 28
select select "166"
click at [623, 655] on input "Assumed delivery zipcode" at bounding box center [857, 657] width 596 height 28
paste input "cindy@bfuturist.com"
type input "cindy@bfuturist.com"
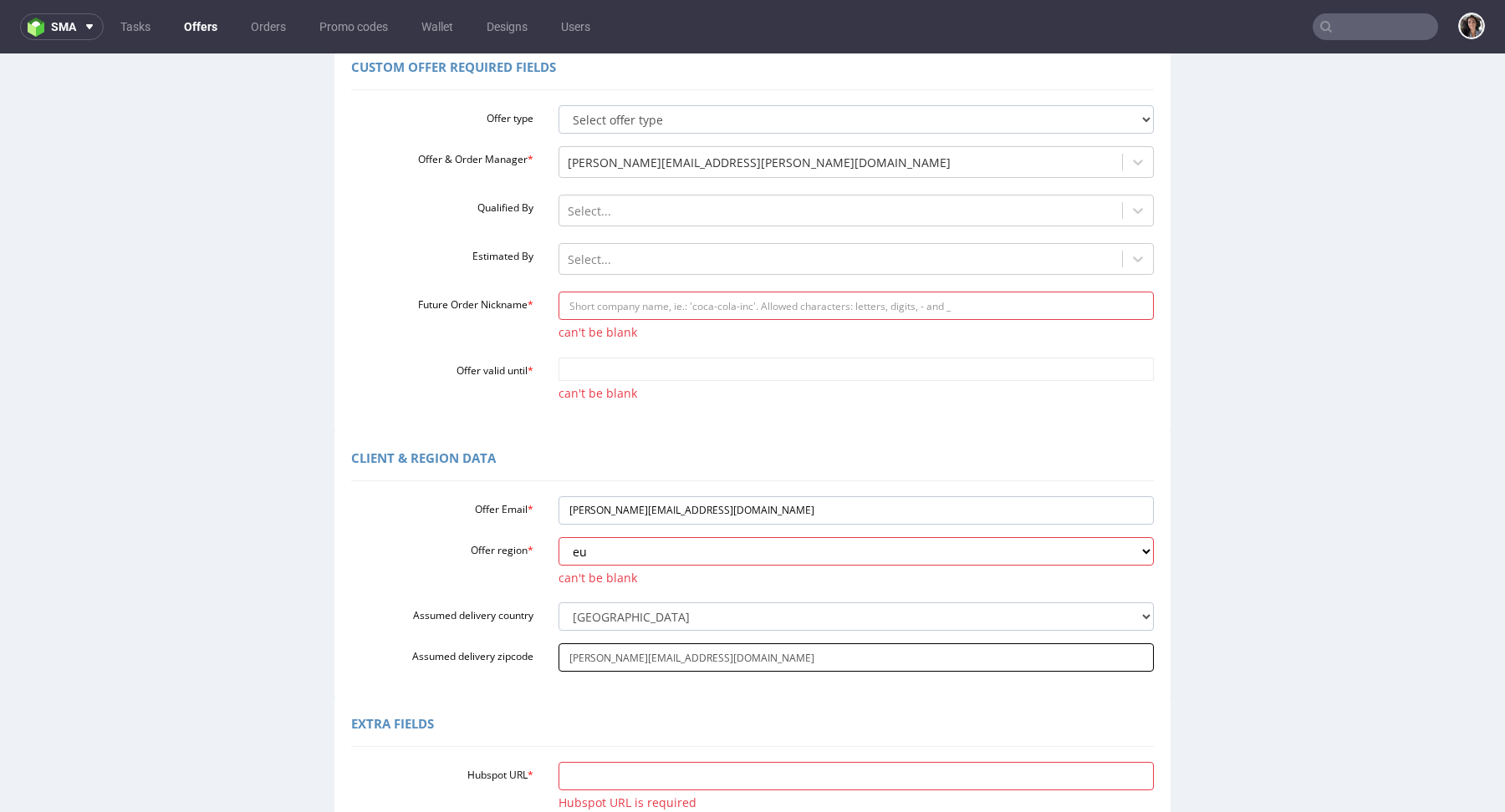
click at [623, 655] on input "cindy@bfuturist.com" at bounding box center [857, 657] width 596 height 28
paste input "Gouda 2803 PB"
type input "Gouda 2803 PB"
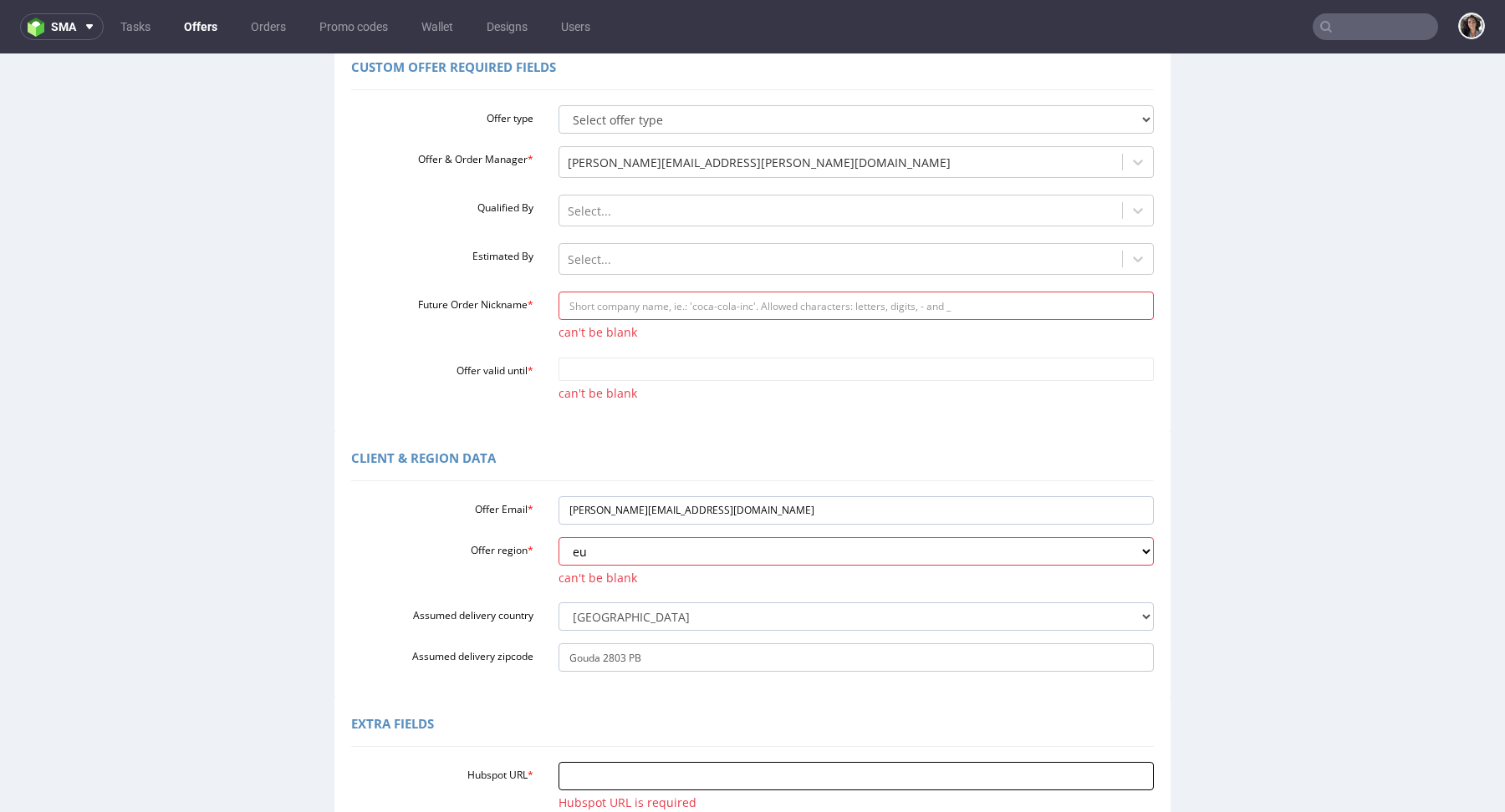
click at [591, 771] on input "Hubspot URL *" at bounding box center [857, 776] width 596 height 28
paste input "https://app-eu1.hubspot.com/contacts/25600958/record/0-3/309406134506/"
type input "v"
paste input "https://app-eu1.hubspot.com/contacts/25600958/record/0-3/309406134506/"
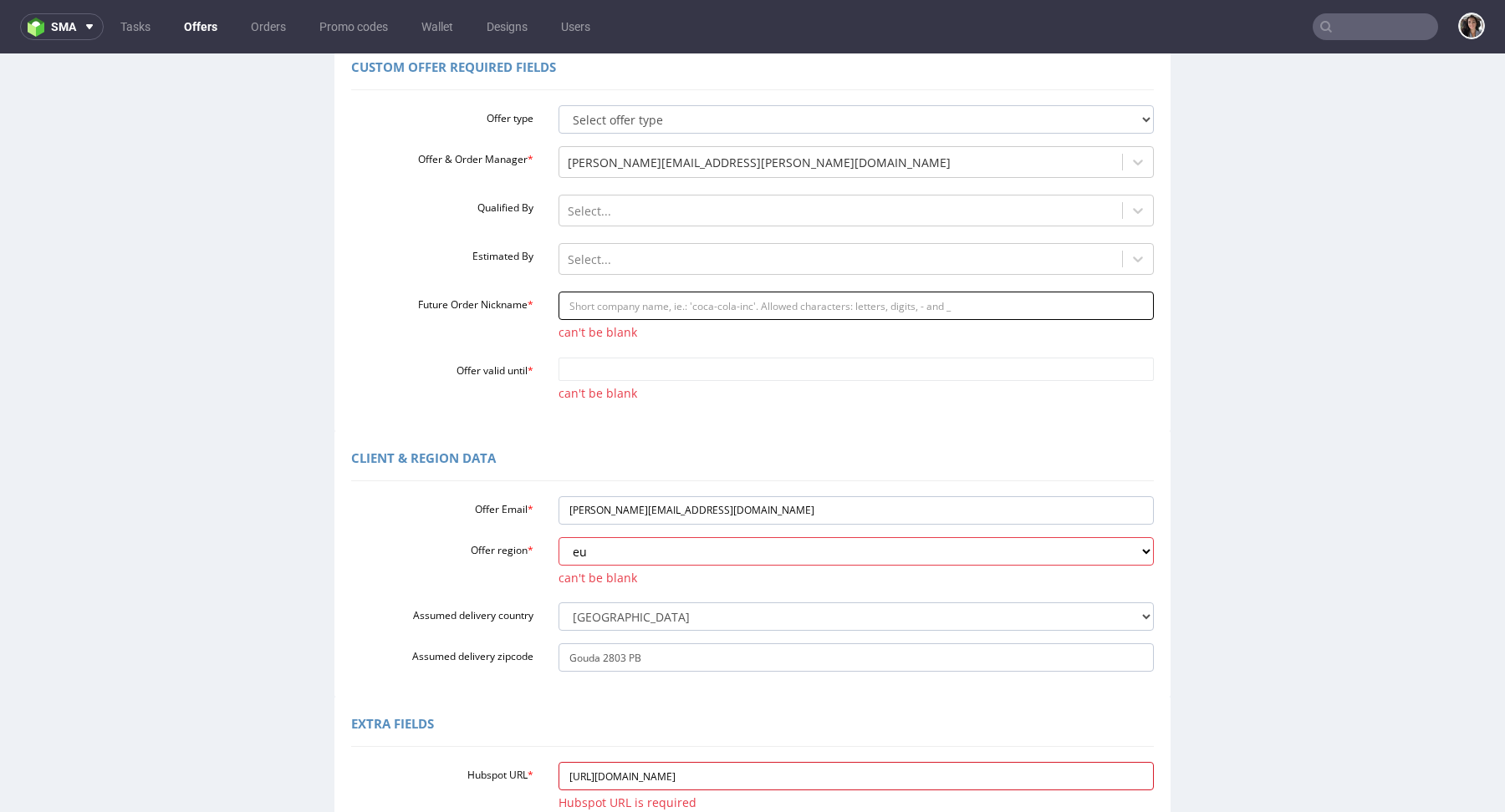
type input "https://app-eu1.hubspot.com/contacts/25600958/record/0-3/309406134506/"
click at [594, 304] on input "Future Order Nickname *" at bounding box center [857, 306] width 596 height 28
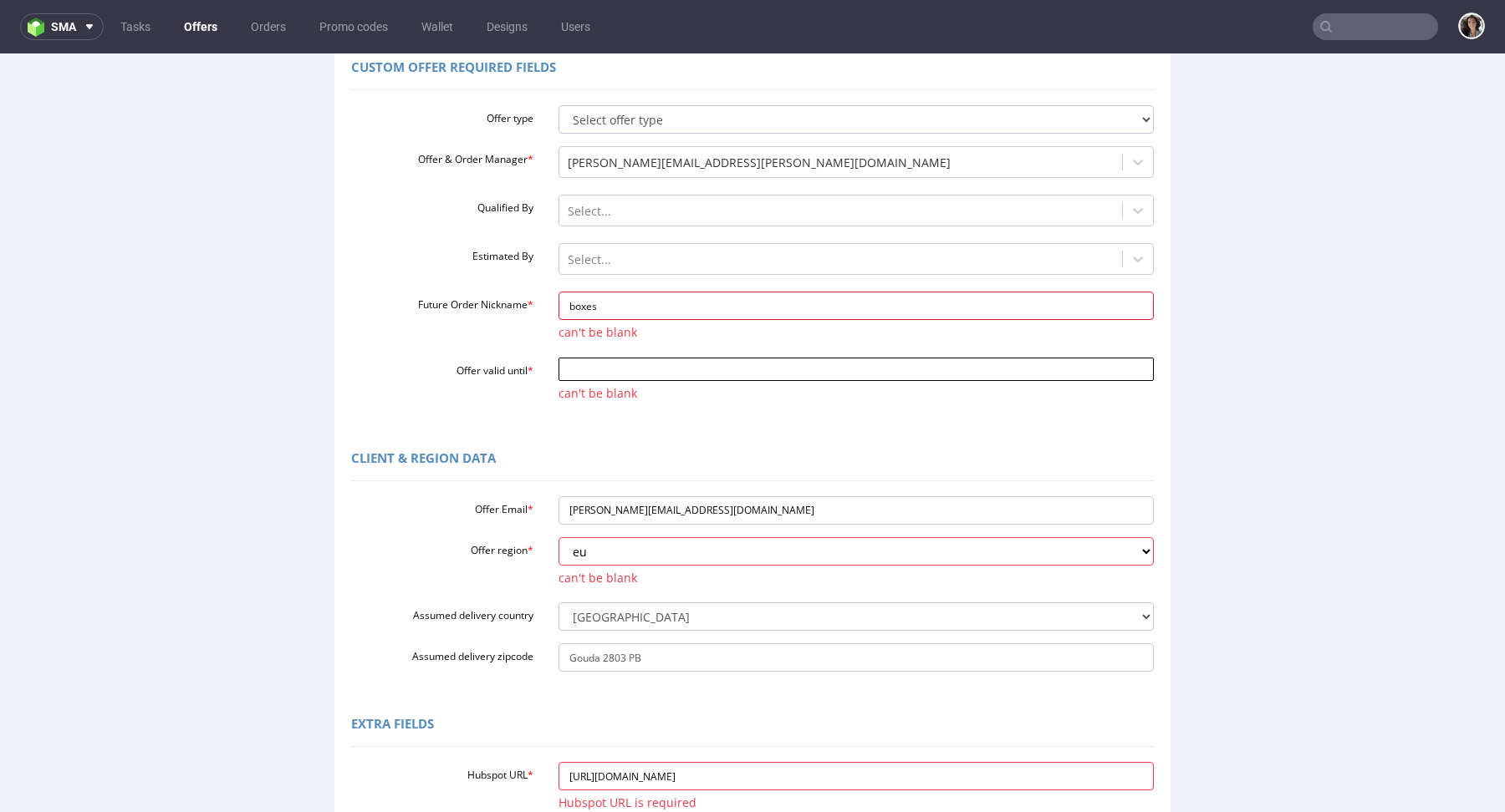
type input "boxes"
click at [569, 363] on input "Offer valid until *" at bounding box center [857, 369] width 596 height 24
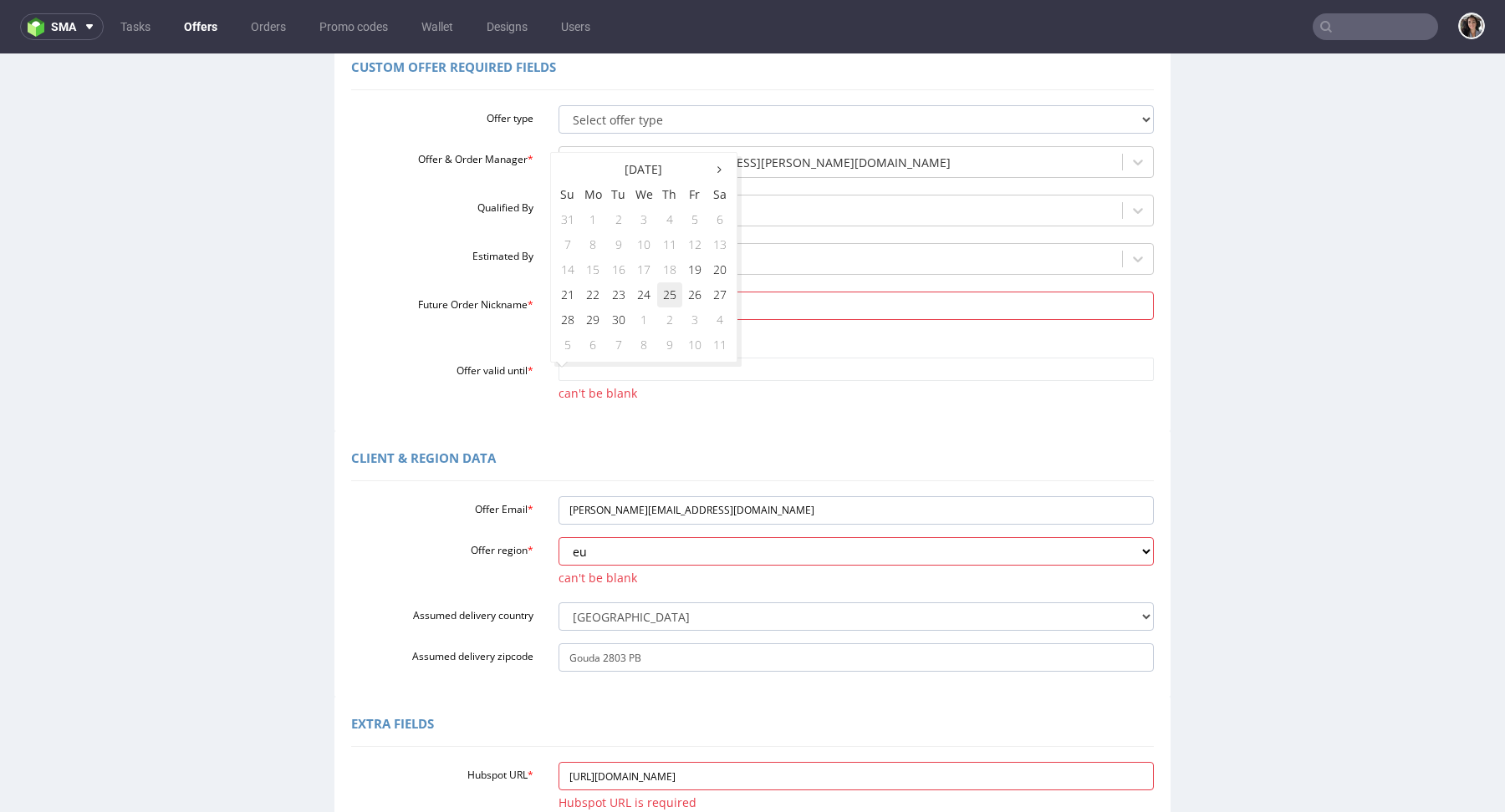
click at [672, 290] on td "25" at bounding box center [670, 295] width 25 height 25
type input "[DATE]"
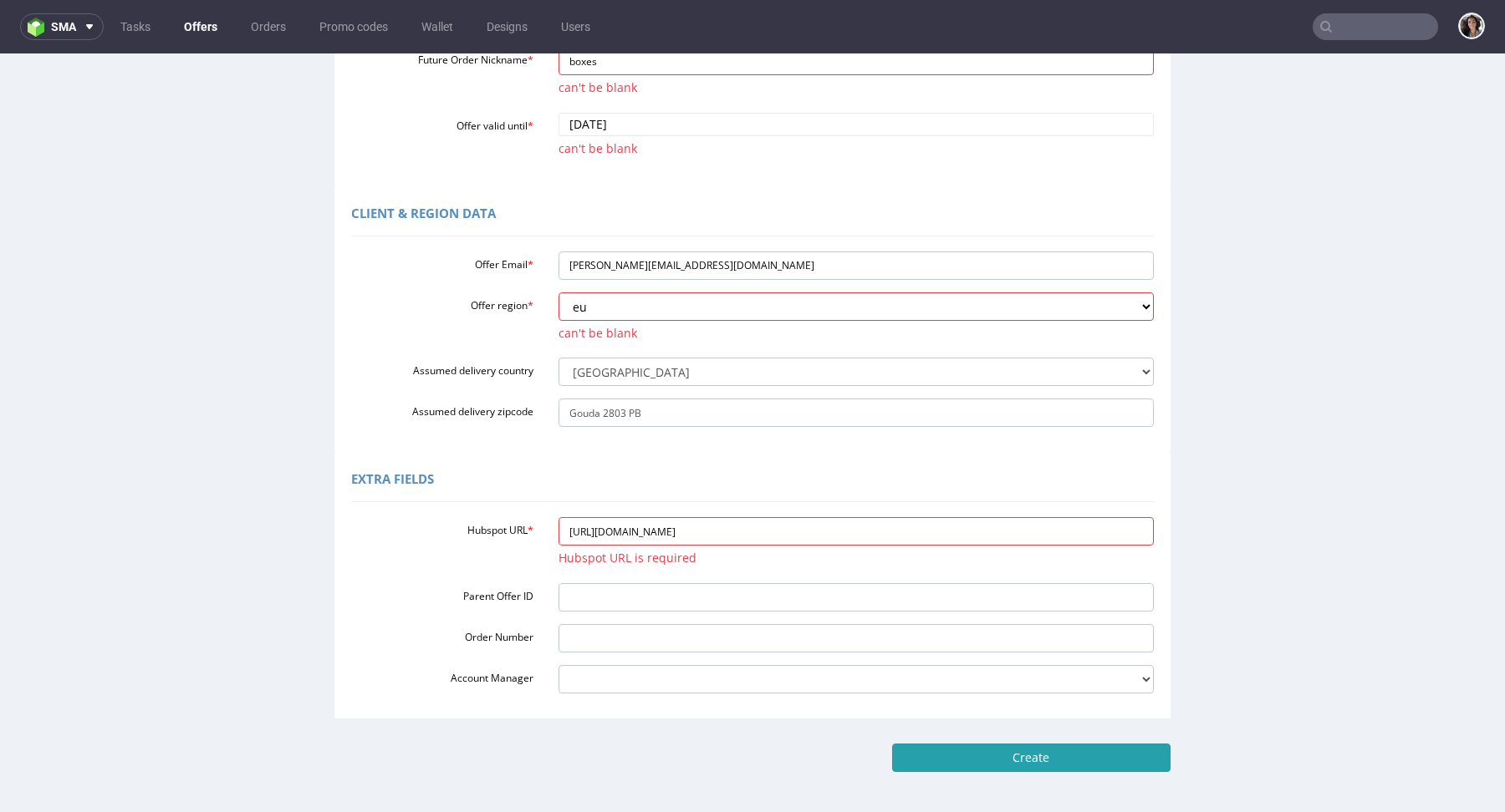
click at [1001, 750] on input "Create" at bounding box center [1031, 758] width 278 height 28
type input "Please wait..."
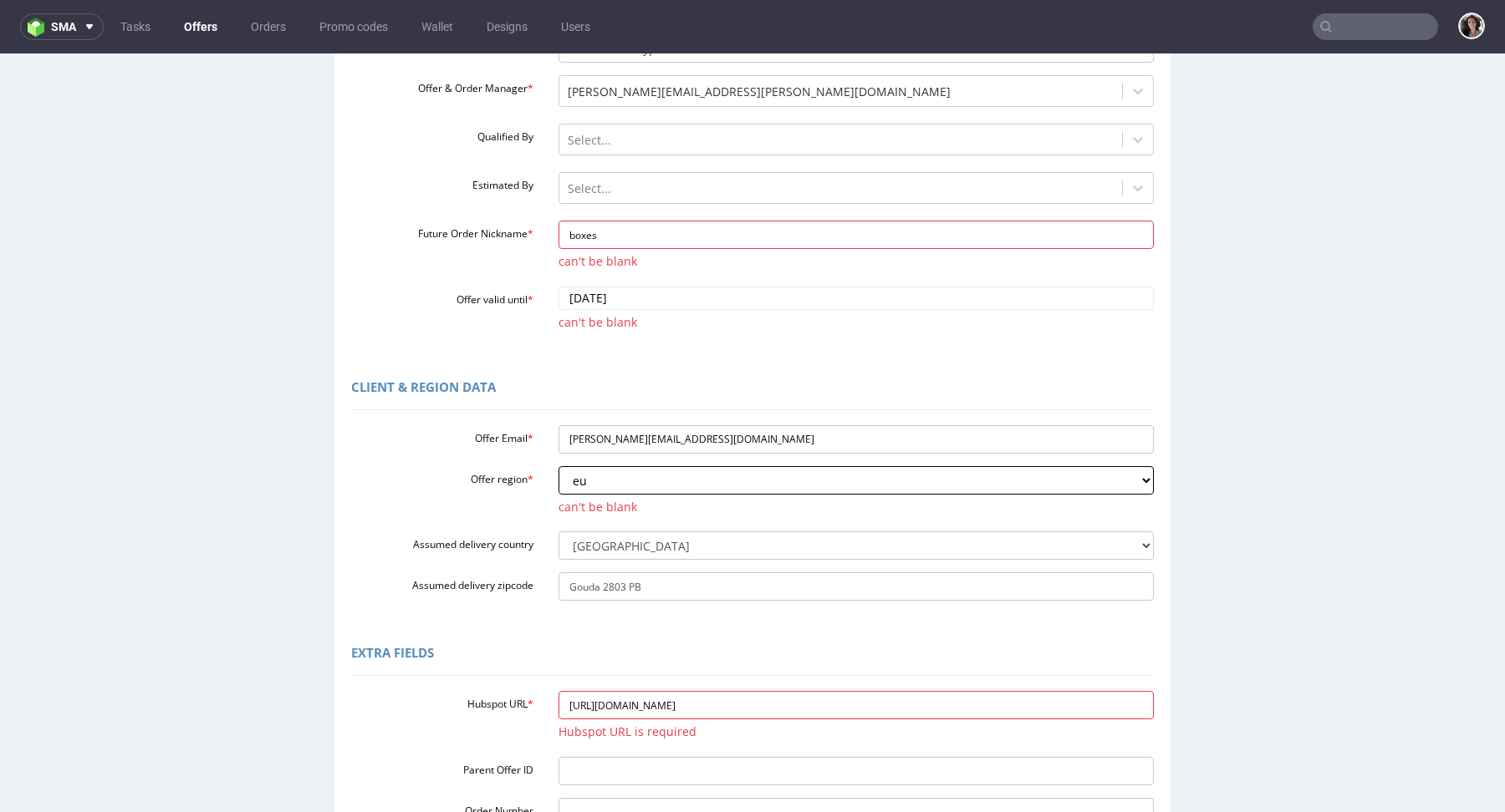
scroll to position [0, 0]
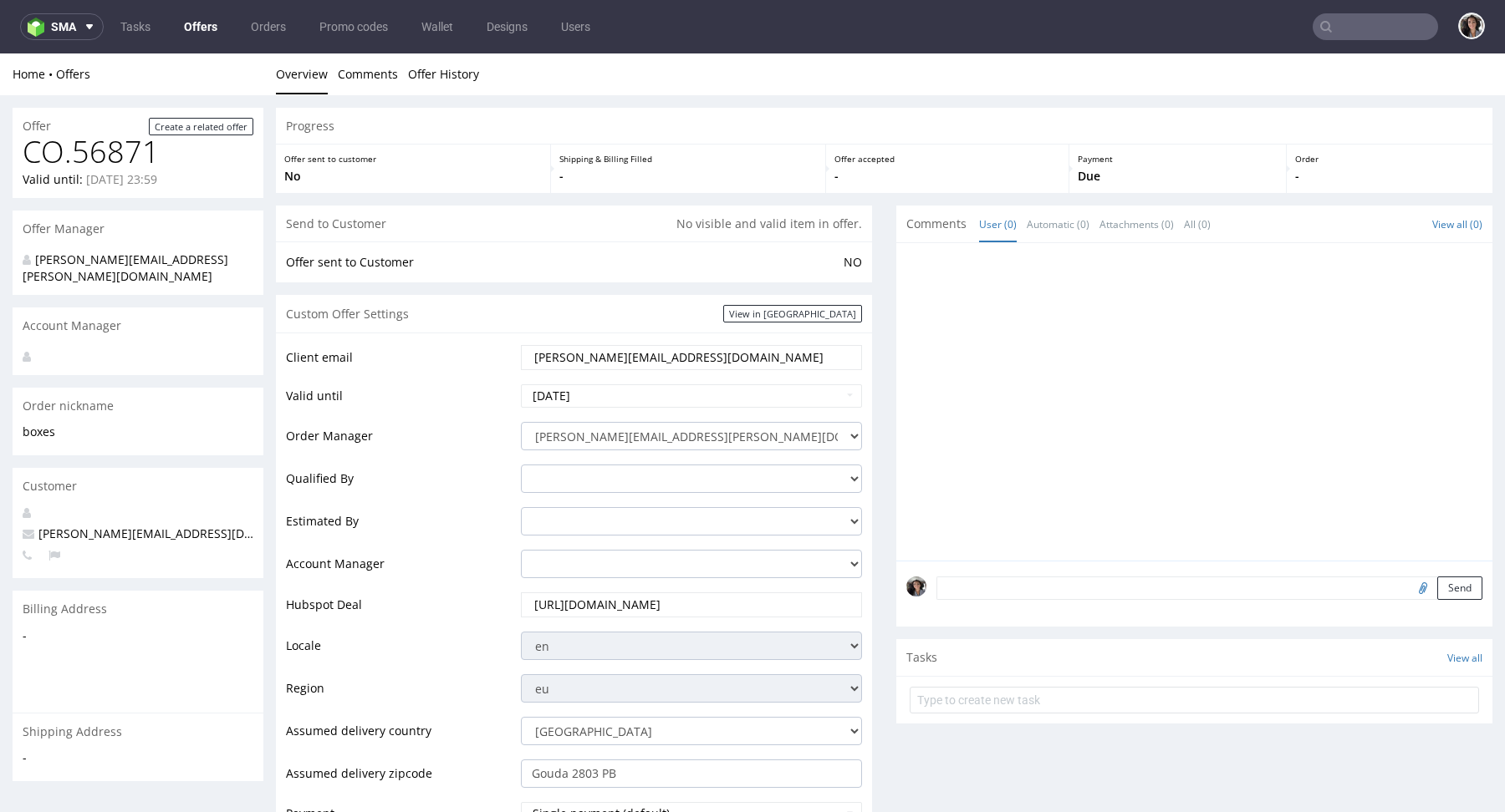
scroll to position [670, 0]
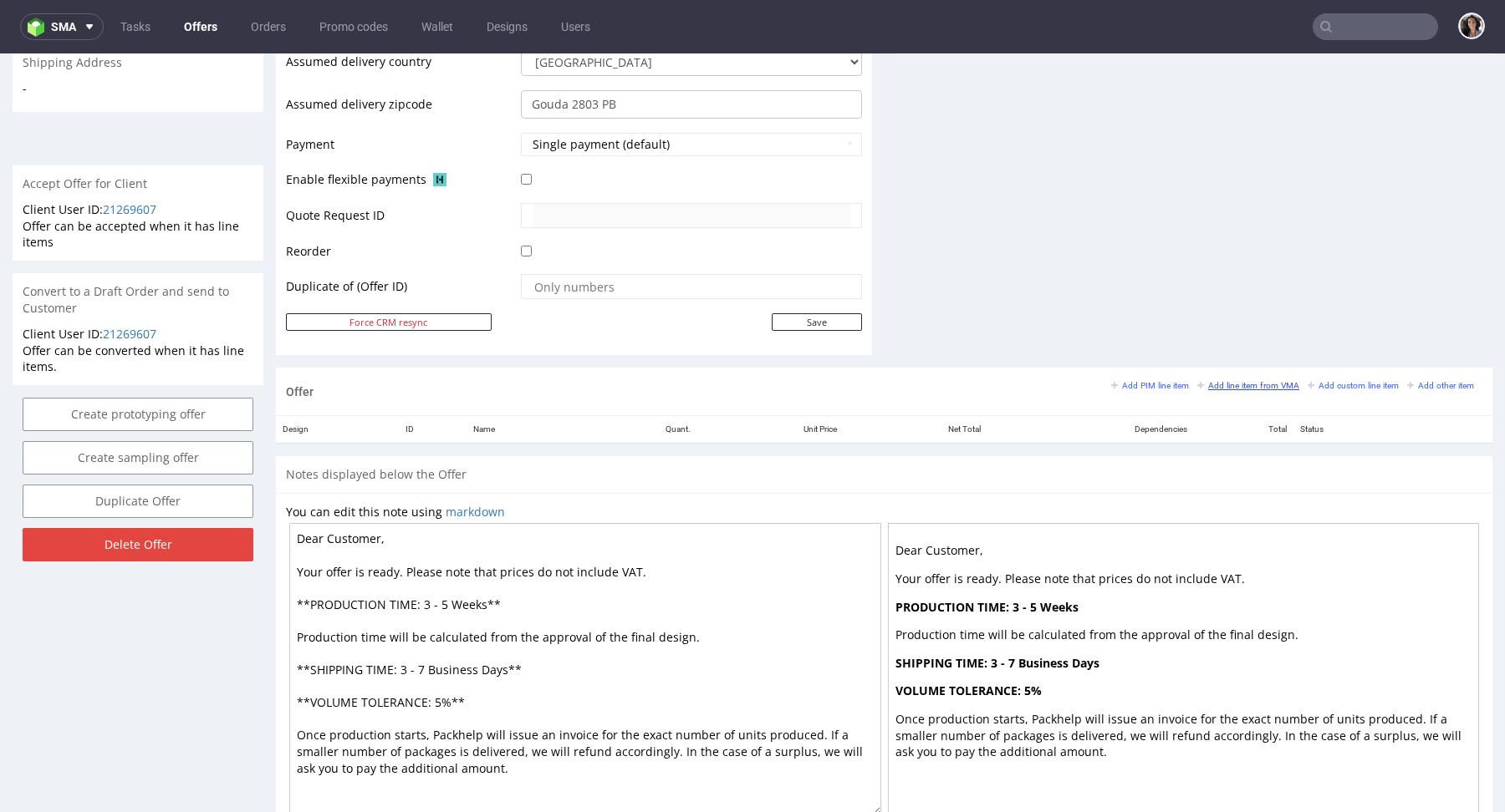
click at [1253, 381] on small "Add line item from VMA" at bounding box center [1248, 386] width 102 height 9
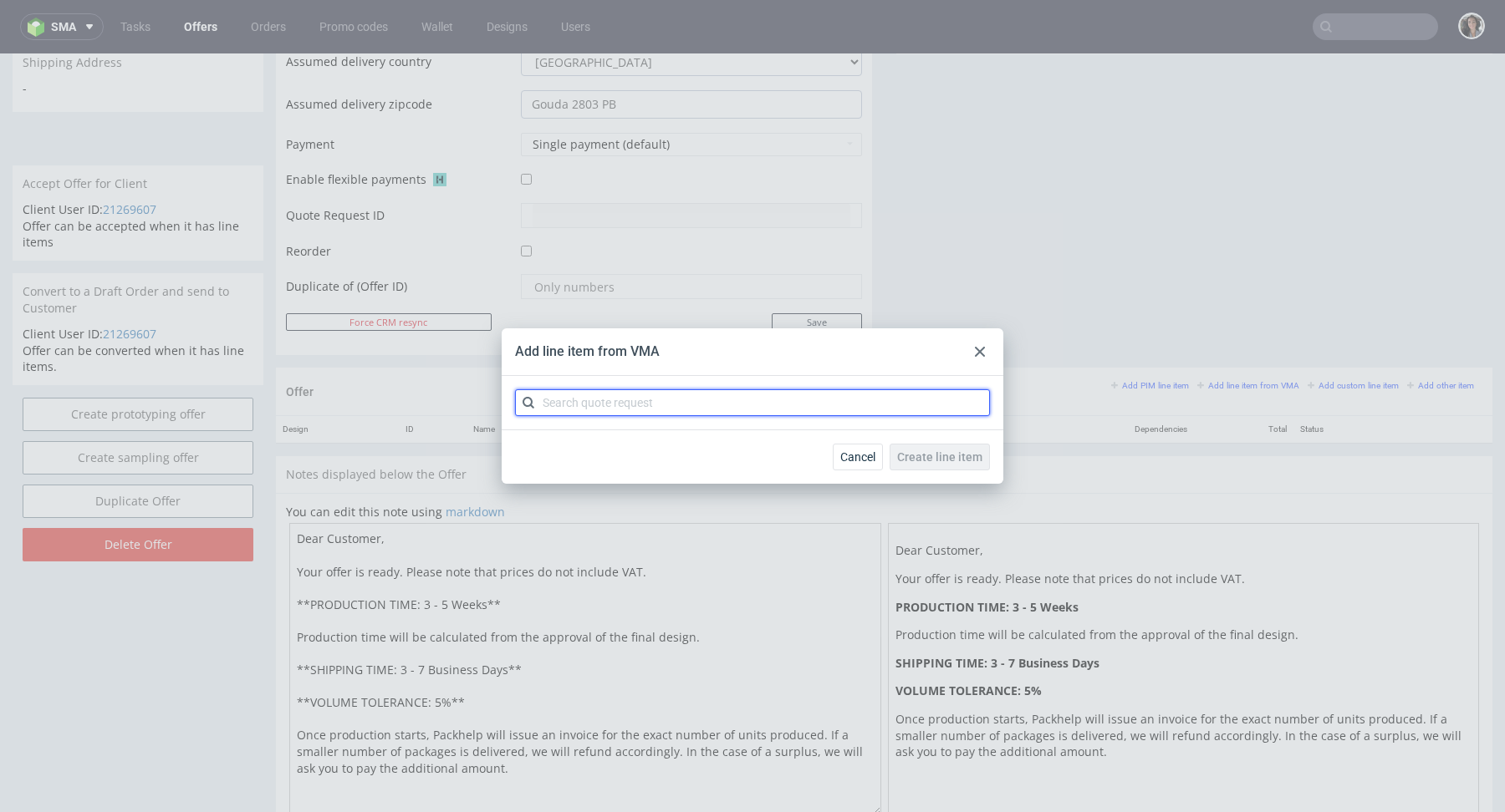
click at [765, 401] on input "text" at bounding box center [752, 403] width 475 height 26
paste input "CBLE"
type input "CBLE"
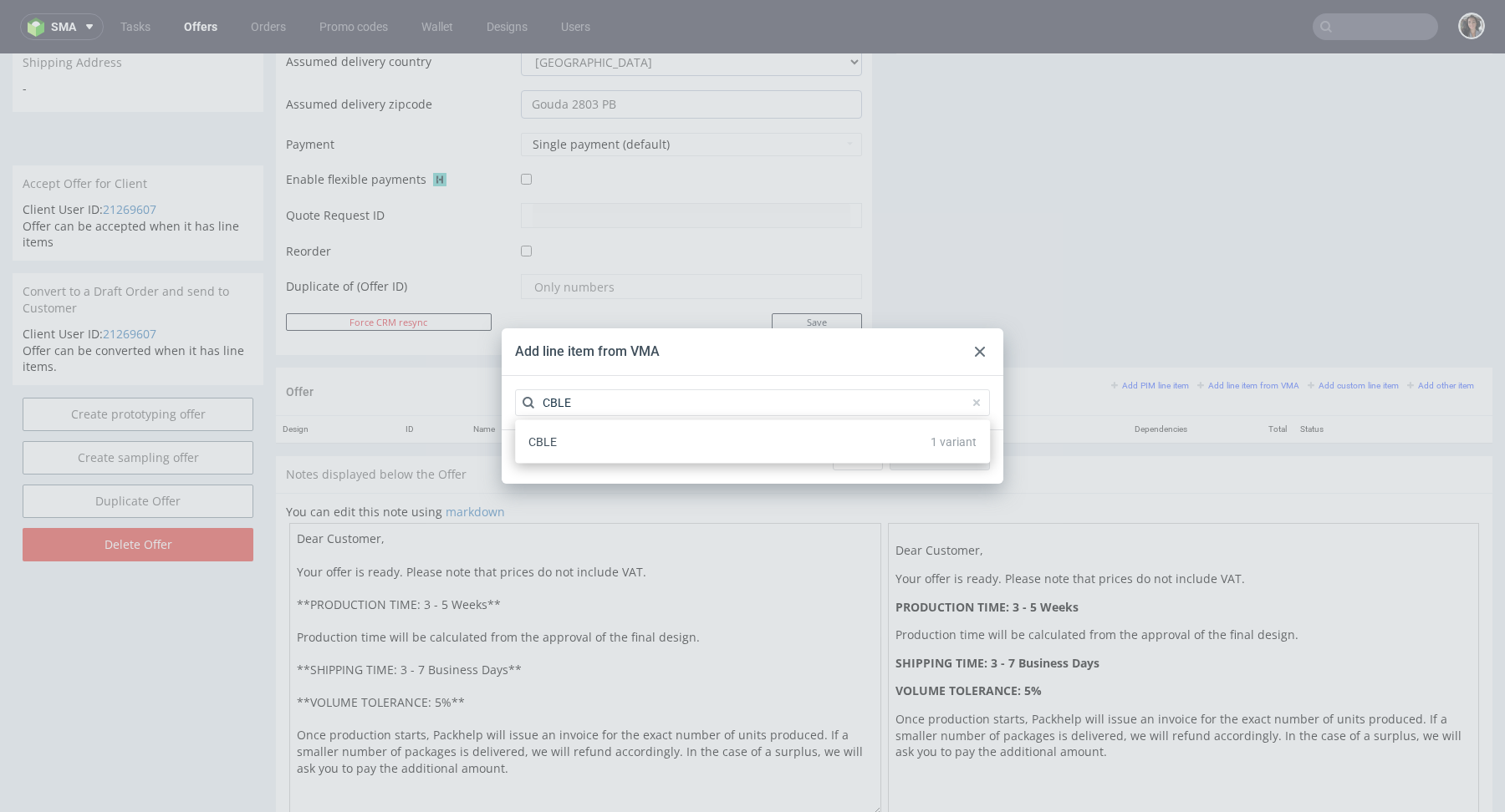
click at [560, 438] on div "CBLE 1 variant" at bounding box center [752, 442] width 461 height 30
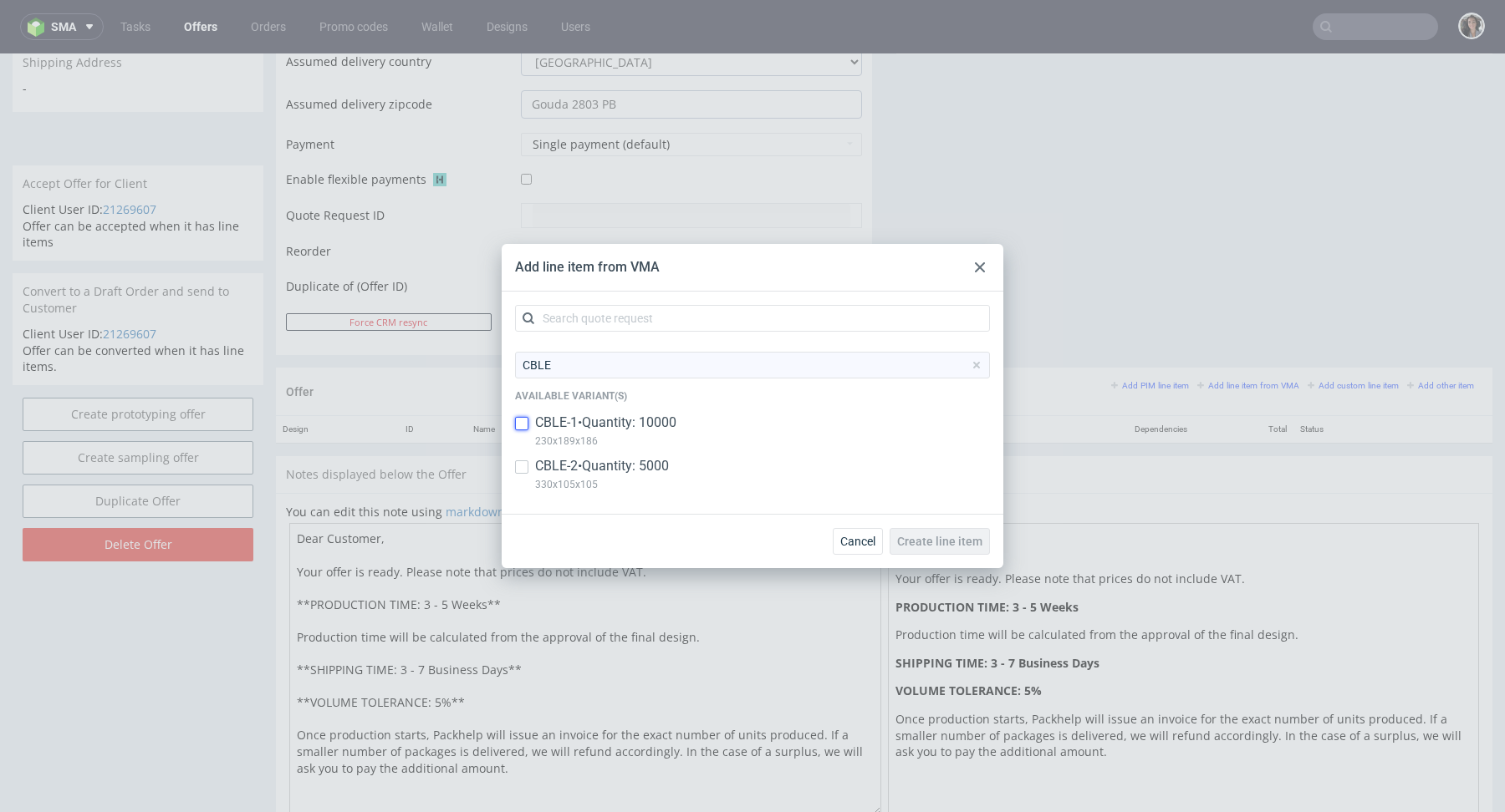
click at [526, 420] on input "checkbox" at bounding box center [522, 423] width 13 height 13
click at [523, 419] on input "checkbox" at bounding box center [522, 423] width 13 height 13
checkbox input "false"
click at [522, 461] on input "checkbox" at bounding box center [522, 467] width 13 height 13
checkbox input "true"
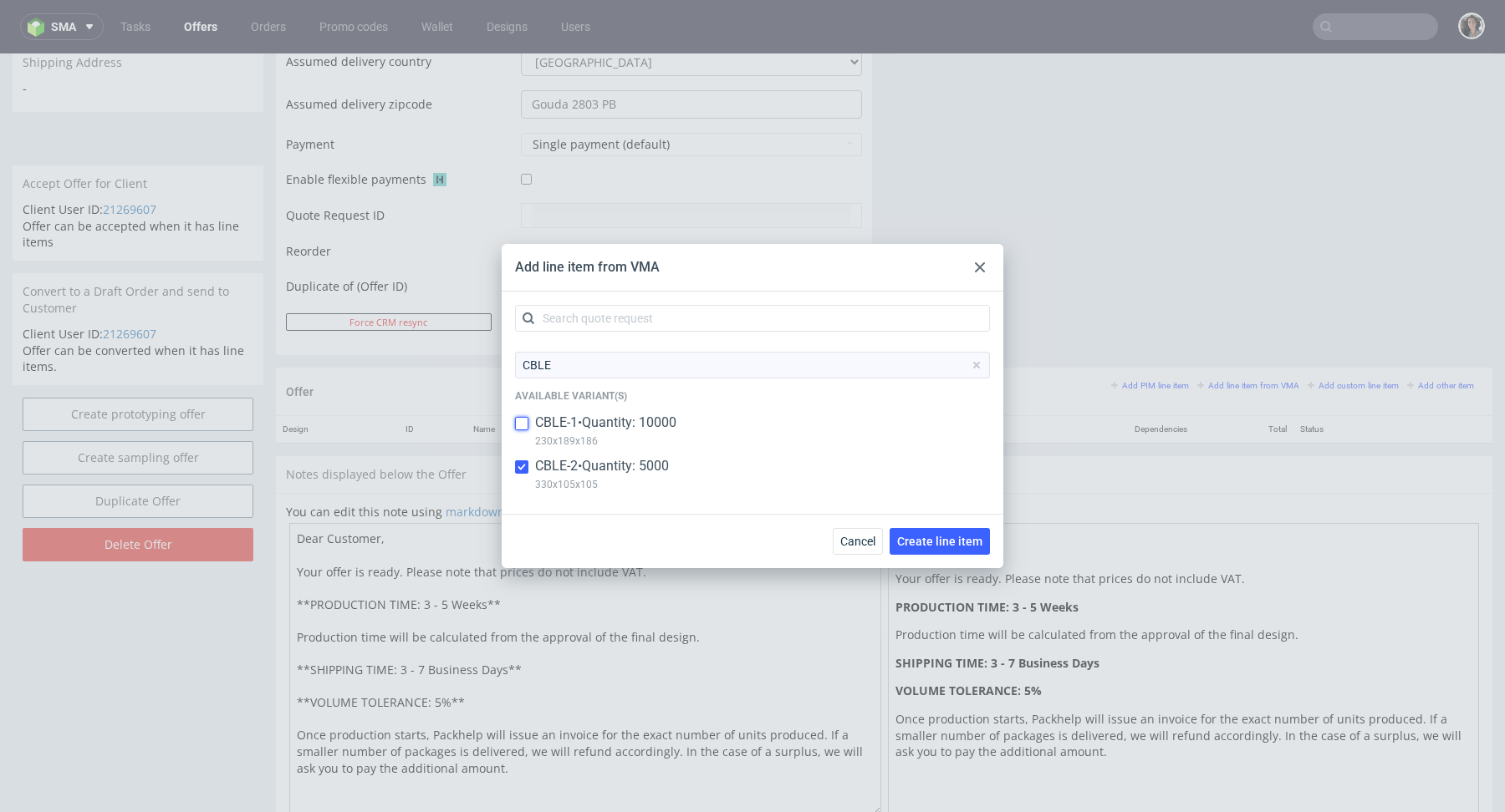
click at [519, 423] on input "checkbox" at bounding box center [522, 423] width 13 height 13
click at [523, 421] on input "checkbox" at bounding box center [522, 423] width 13 height 13
checkbox input "false"
click at [522, 469] on input "checkbox" at bounding box center [522, 467] width 13 height 13
checkbox input "false"
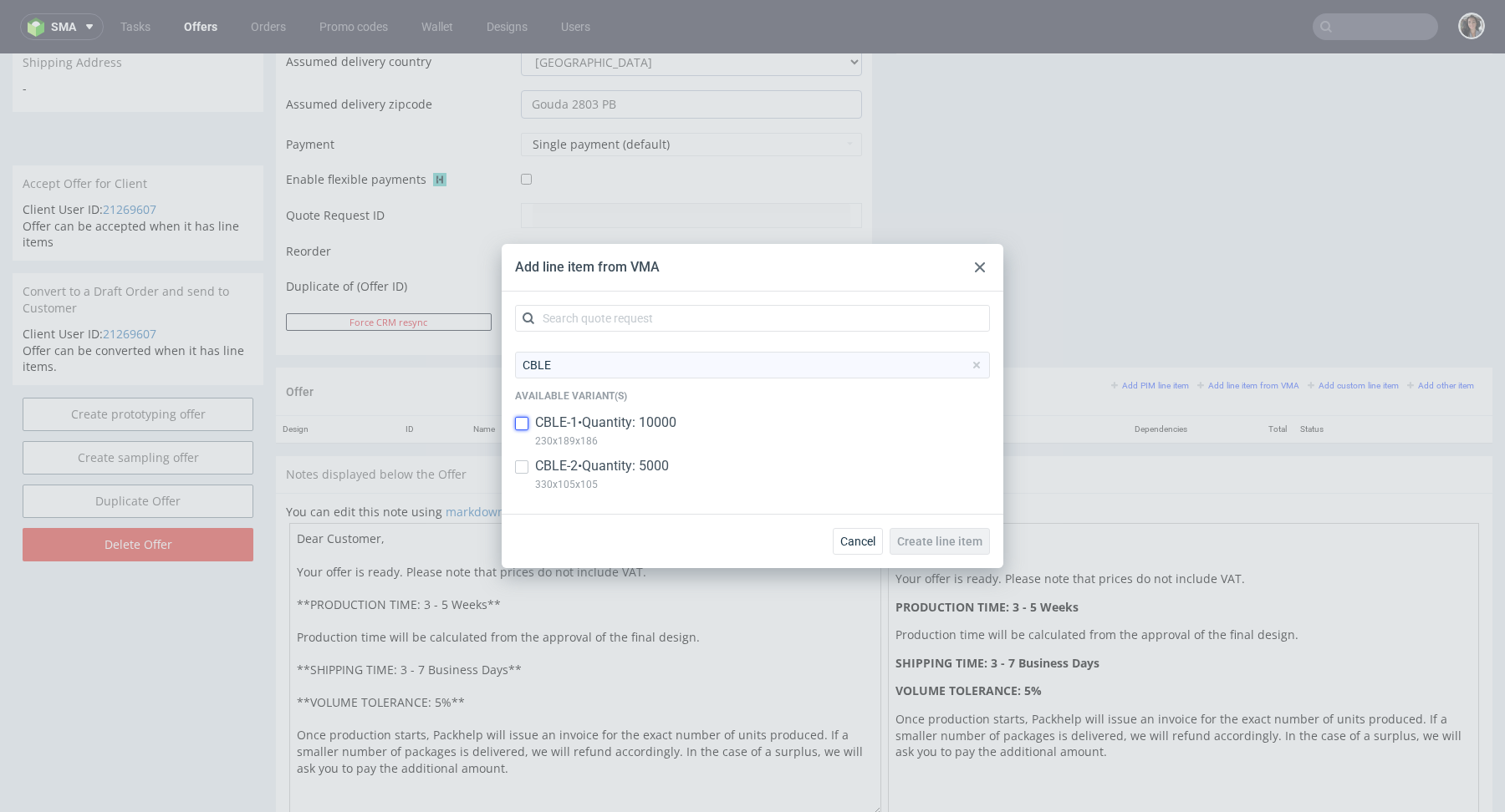
click at [522, 423] on input "checkbox" at bounding box center [522, 423] width 13 height 13
drag, startPoint x: 606, startPoint y: 440, endPoint x: 531, endPoint y: 440, distance: 75.0
click at [531, 440] on div "CBLE-1 • Quantity: 10000 230x189x186" at bounding box center [752, 436] width 475 height 43
copy p "230x189x186"
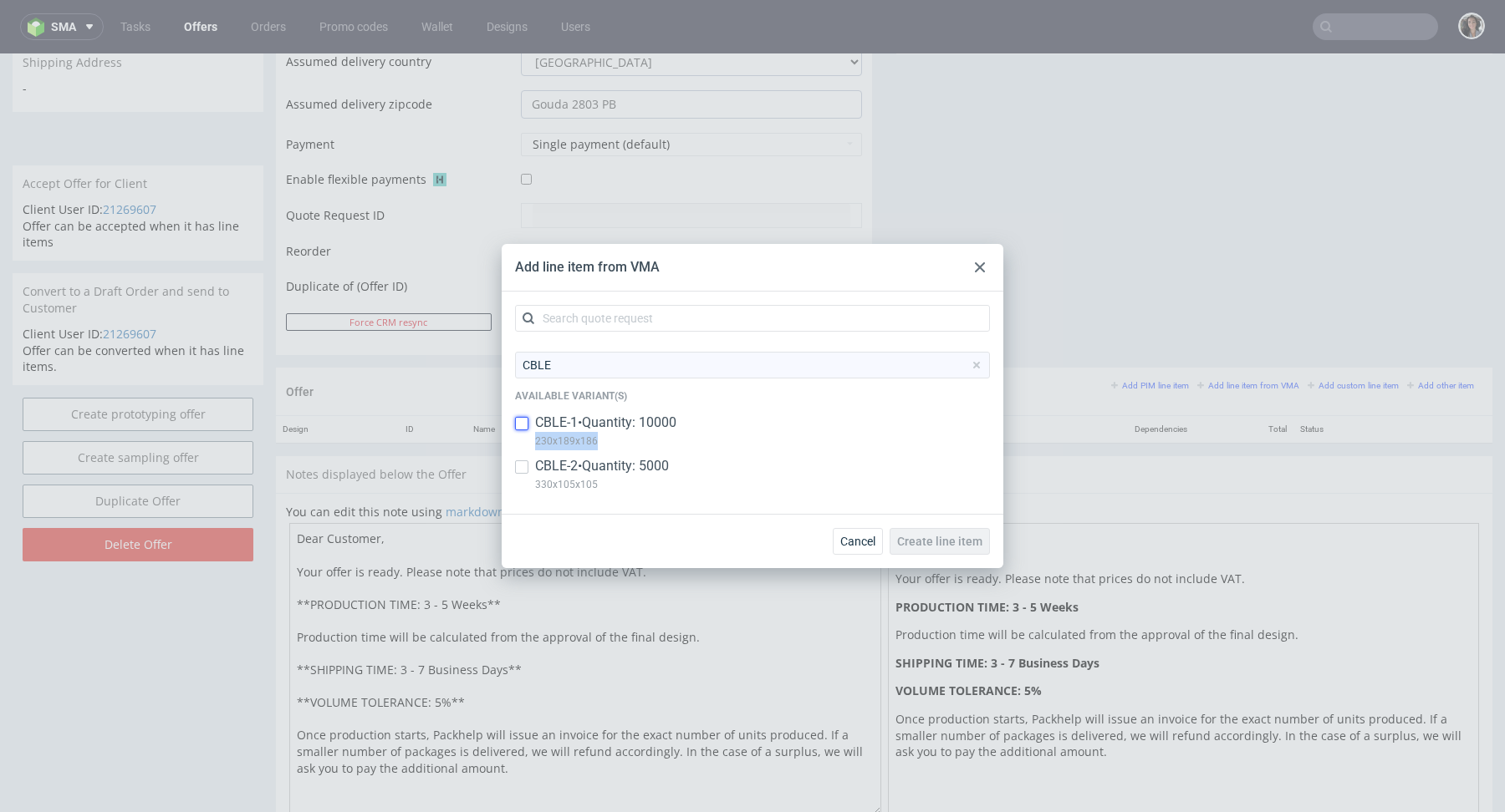
click at [520, 424] on input "checkbox" at bounding box center [522, 423] width 13 height 13
checkbox input "true"
click at [523, 466] on input "checkbox" at bounding box center [522, 467] width 13 height 13
click at [526, 468] on input "checkbox" at bounding box center [522, 467] width 13 height 13
checkbox input "false"
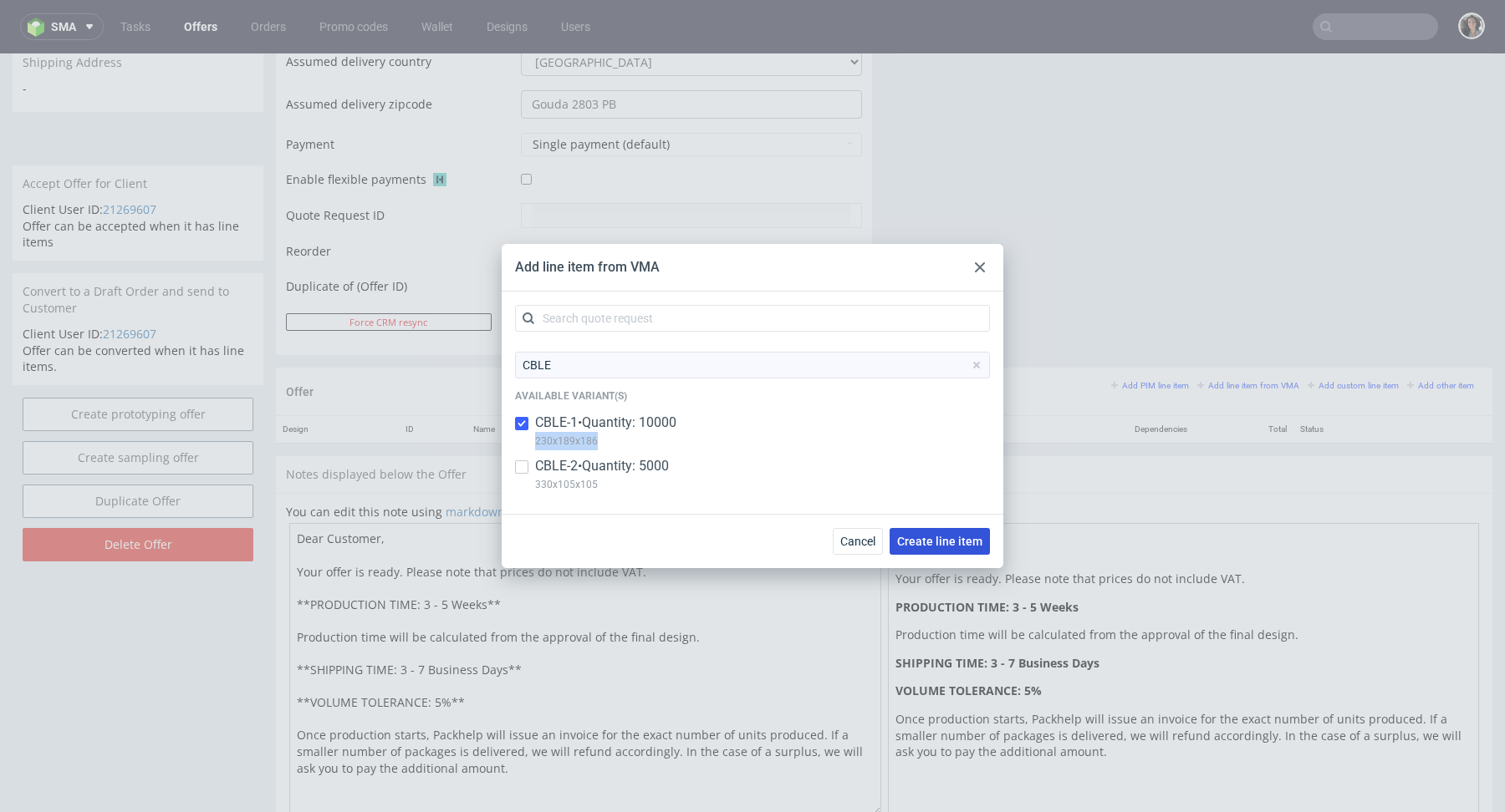
click at [946, 539] on span "Create line item" at bounding box center [940, 541] width 85 height 11
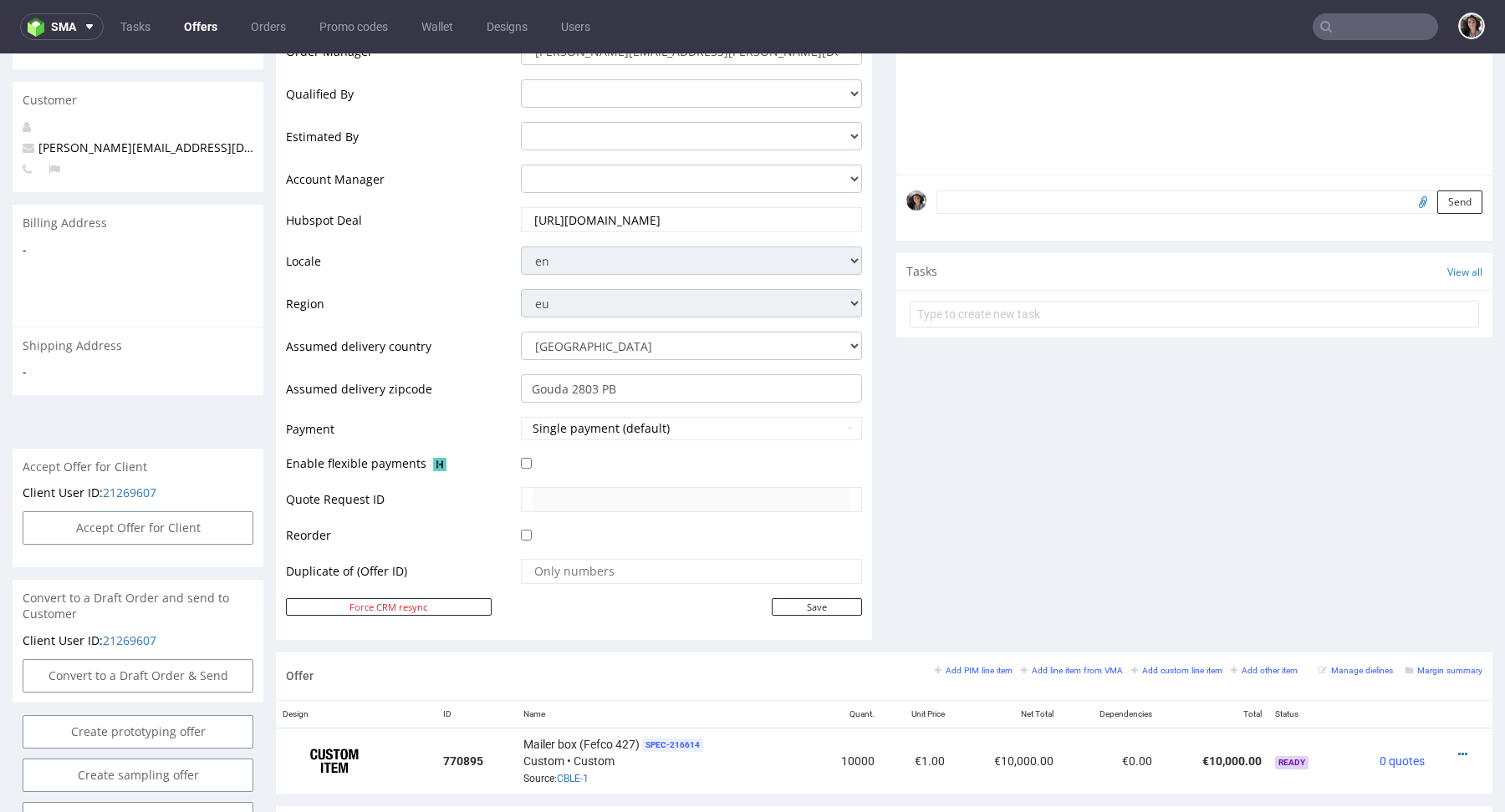
scroll to position [661, 0]
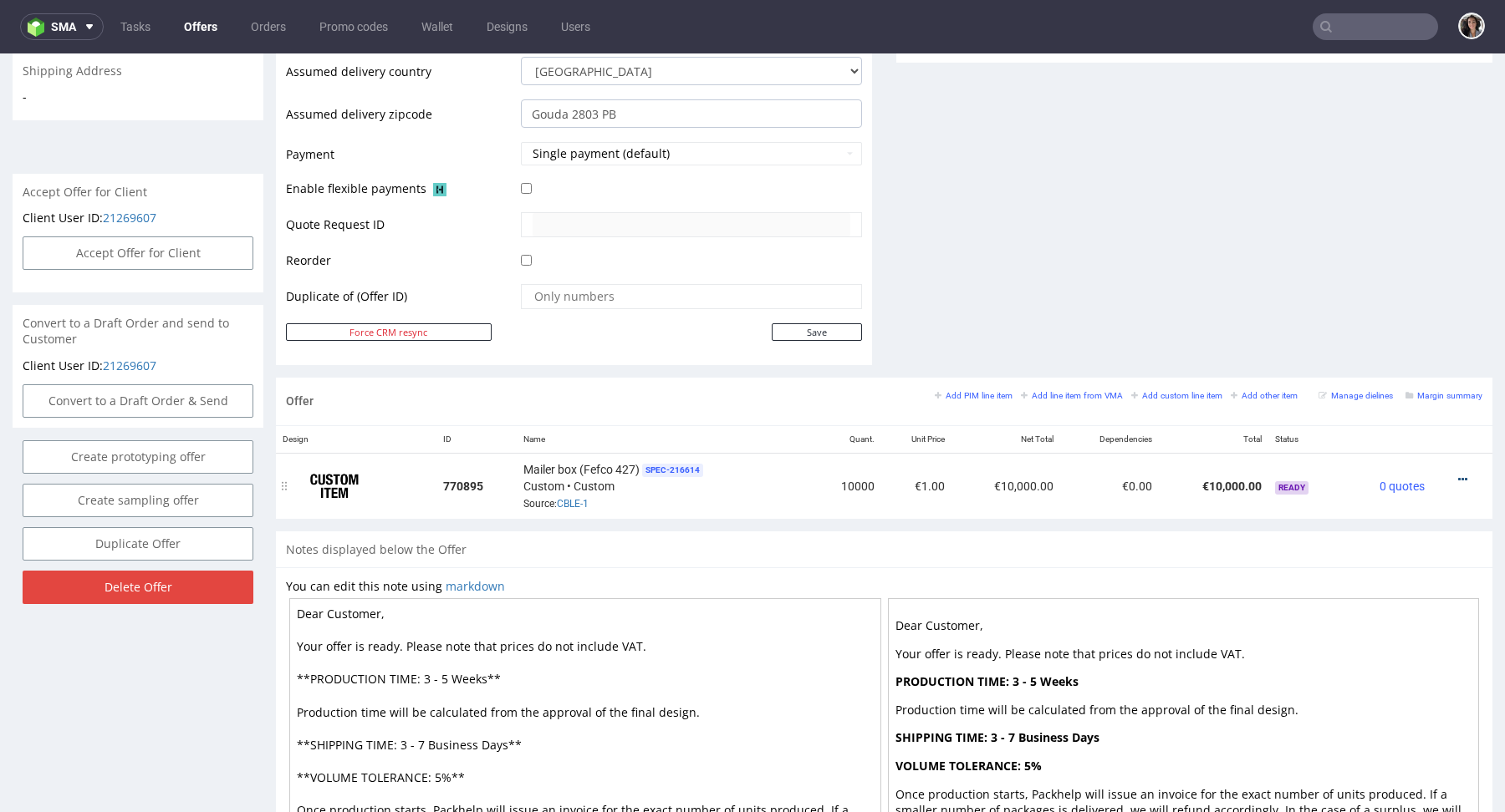
click at [1458, 473] on icon at bounding box center [1463, 479] width 9 height 11
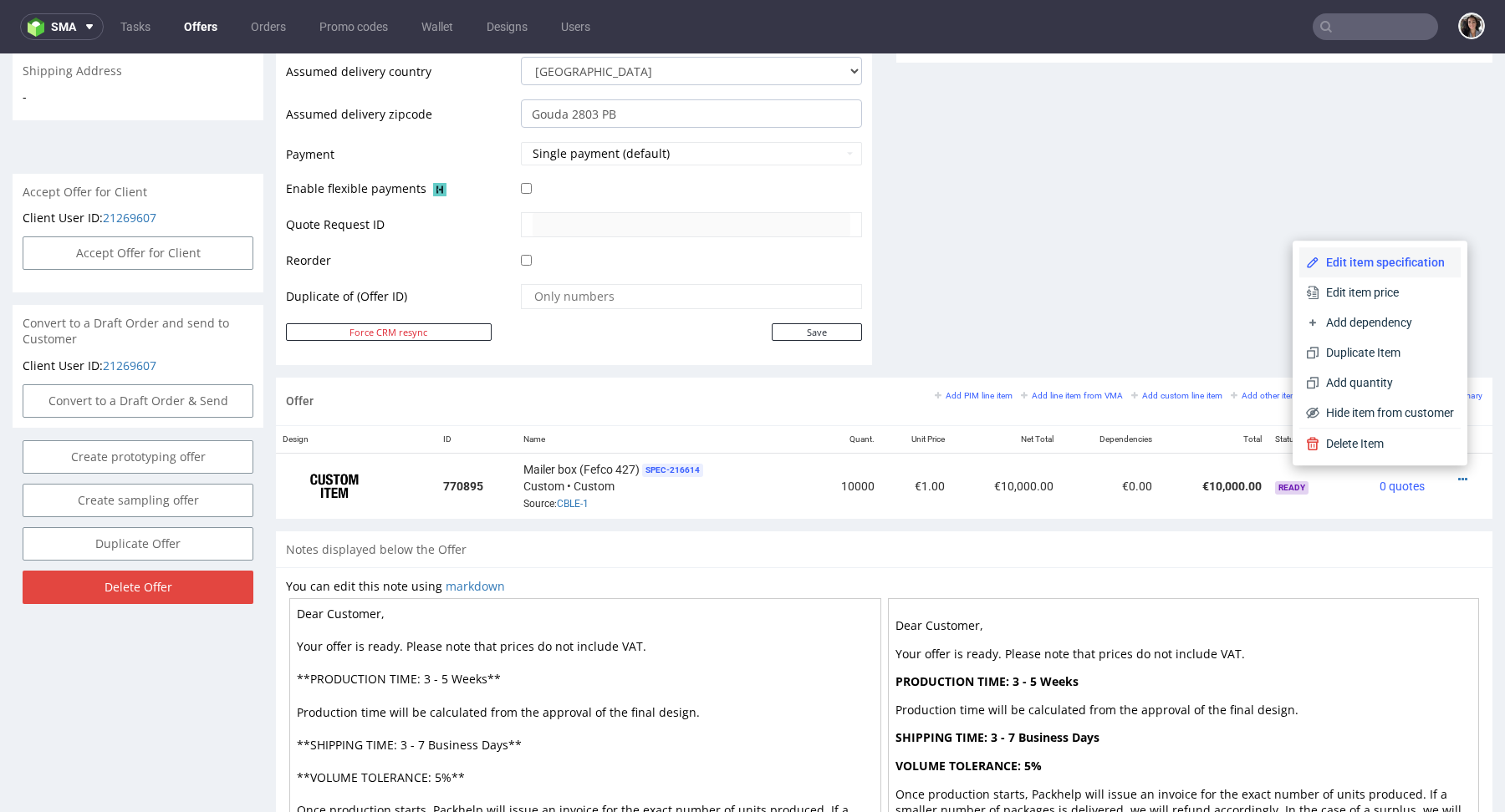
click at [1339, 260] on span "Edit item specification" at bounding box center [1386, 262] width 135 height 17
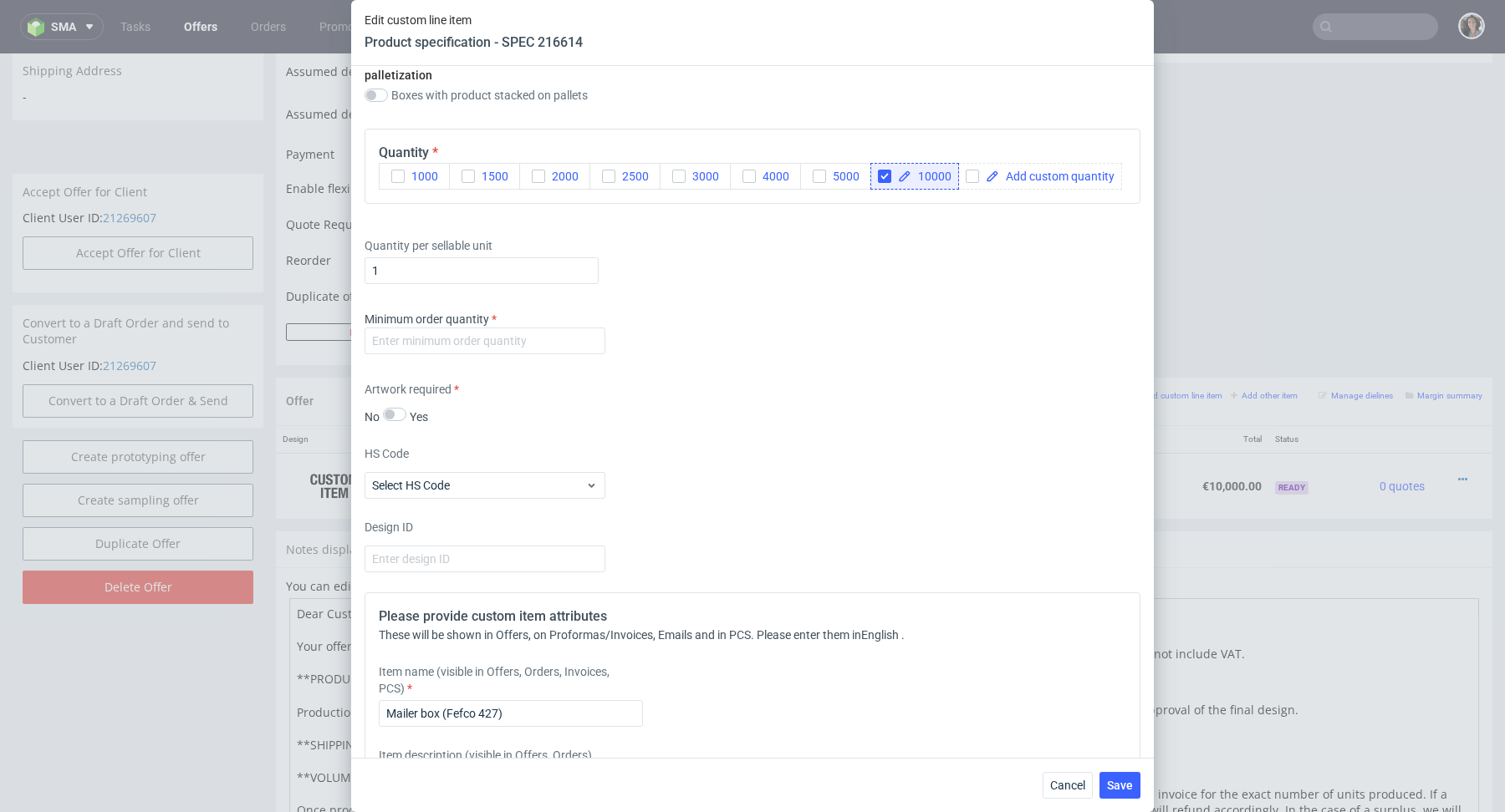
scroll to position [2221, 0]
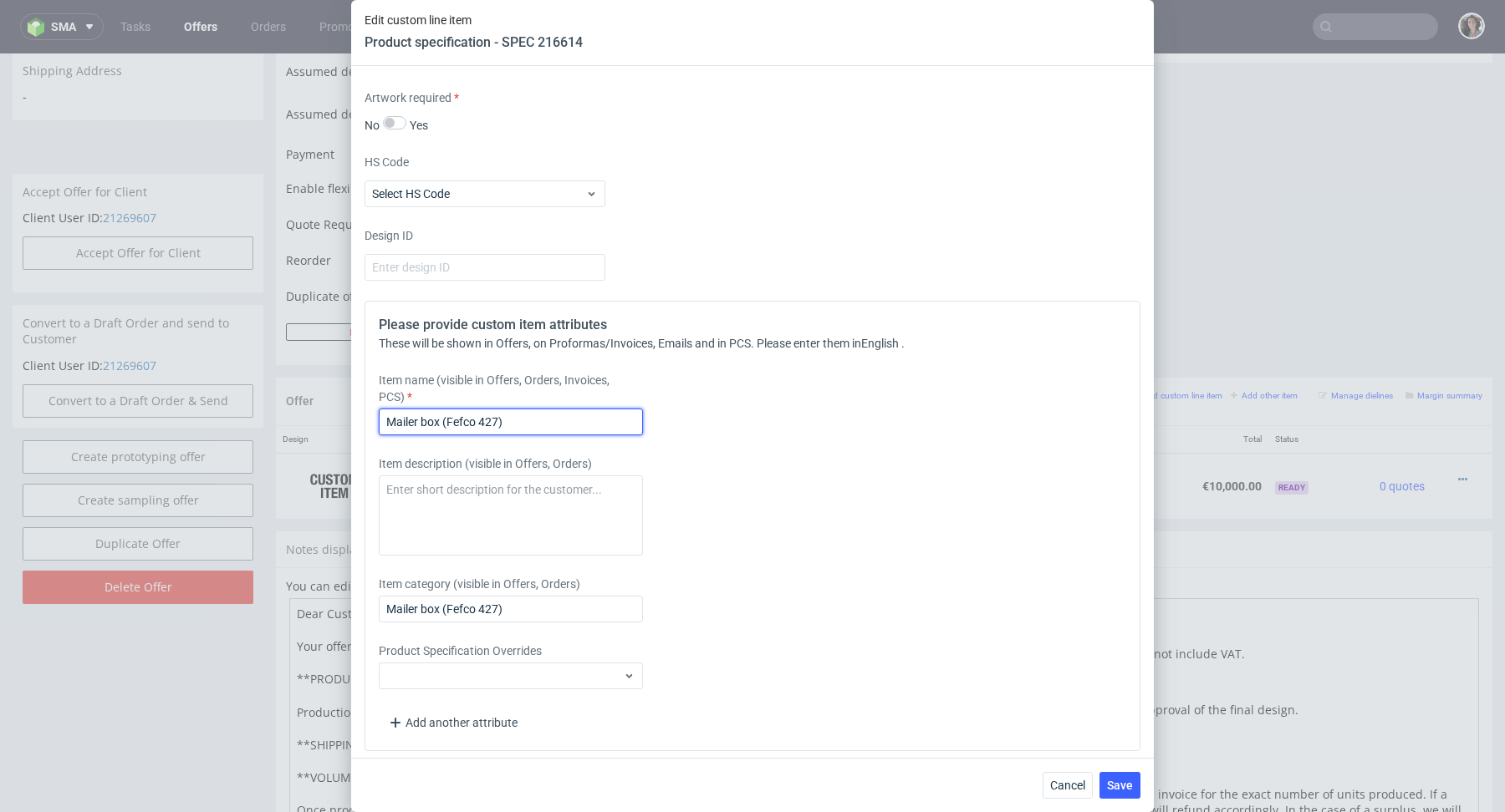
click at [534, 408] on input "Mailer box (Fefco 427)" at bounding box center [510, 422] width 264 height 26
drag, startPoint x: 518, startPoint y: 414, endPoint x: 316, endPoint y: 414, distance: 202.0
click at [316, 414] on div "Edit custom line item Product specification - SPEC 216614 Supplier Adams Packag…" at bounding box center [752, 406] width 1505 height 812
click at [510, 419] on input "Mailer box (Fefco 427)" at bounding box center [510, 422] width 264 height 26
paste input "230x189x186"
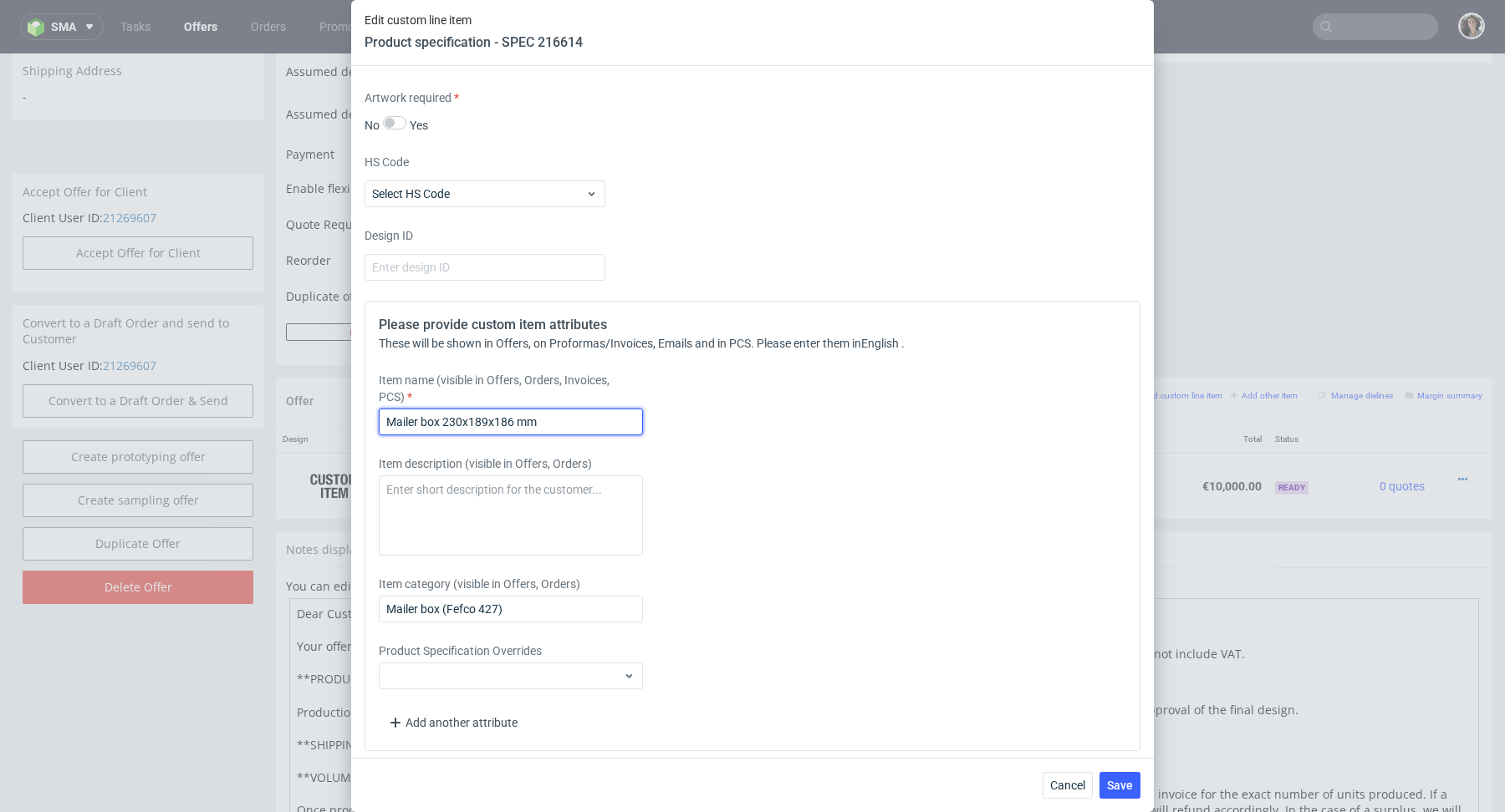
click at [552, 423] on input "Mailer box 230x189x186 mm" at bounding box center [510, 422] width 264 height 26
type input "Mailer box 230x189x186 mm"
click at [504, 610] on input "Mailer box (Fefco 427)" at bounding box center [510, 609] width 264 height 26
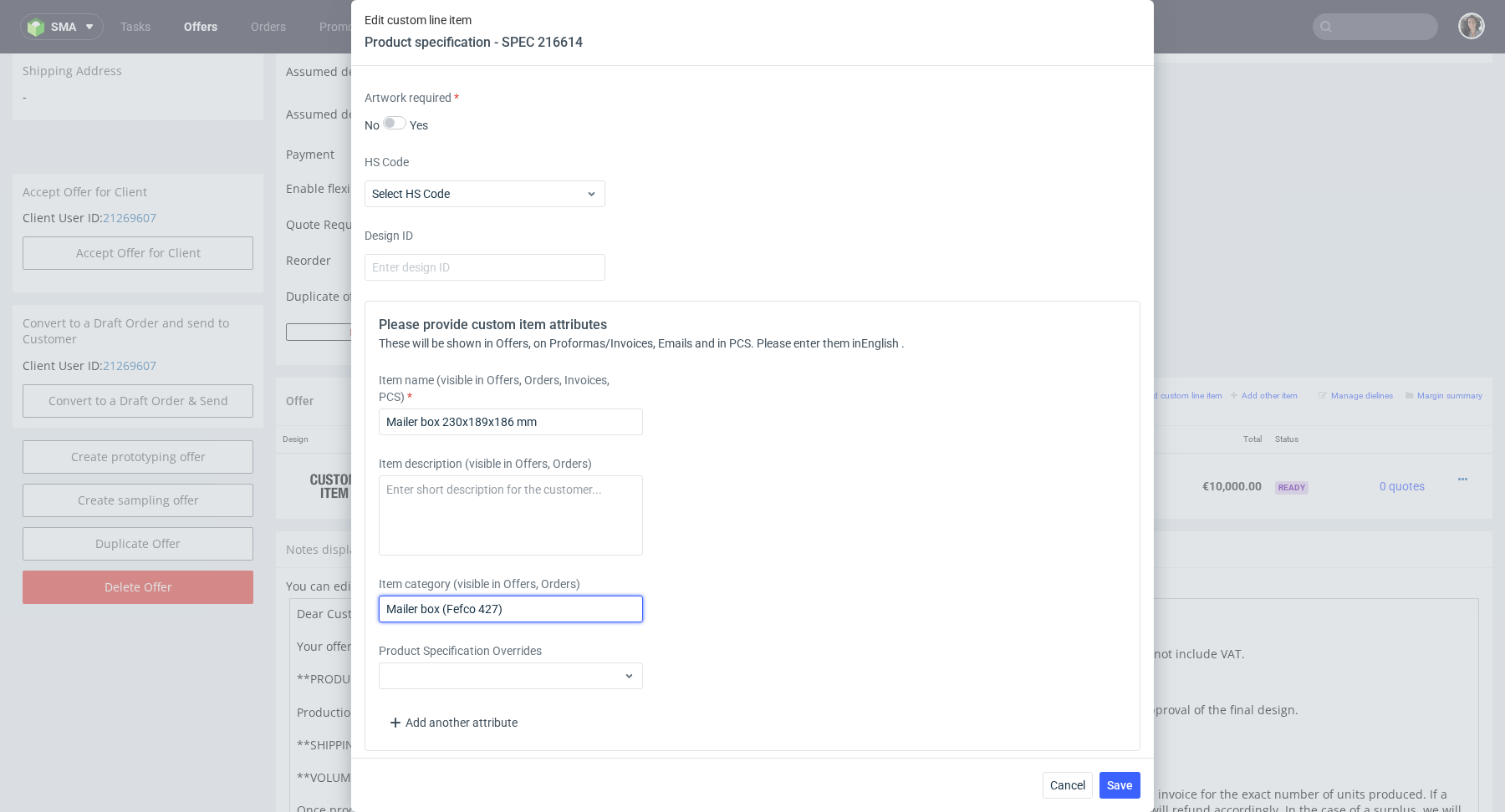
click at [504, 610] on input "Mailer box (Fefco 427)" at bounding box center [510, 609] width 264 height 26
paste input "230x189x186 mm"
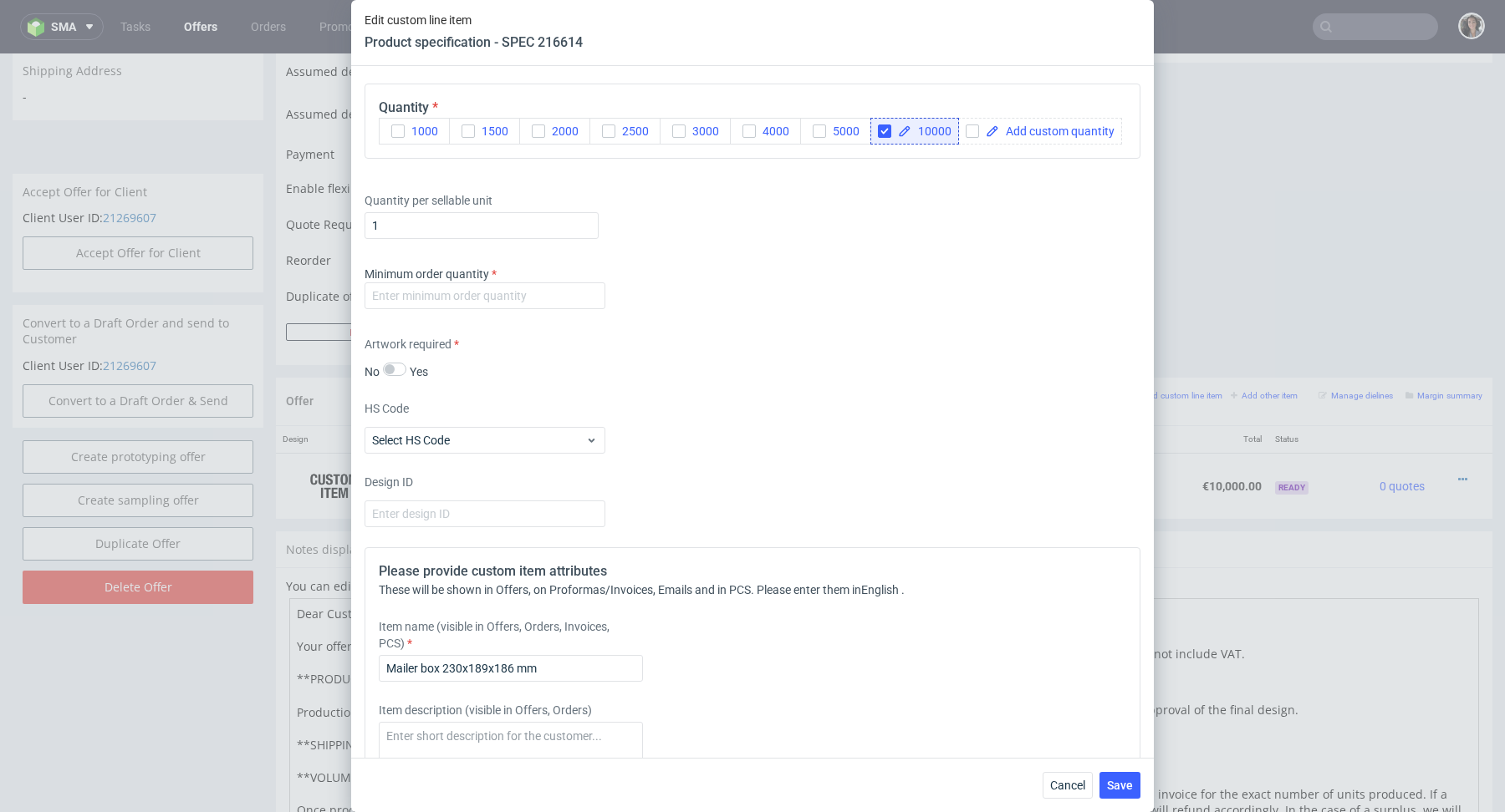
scroll to position [1946, 0]
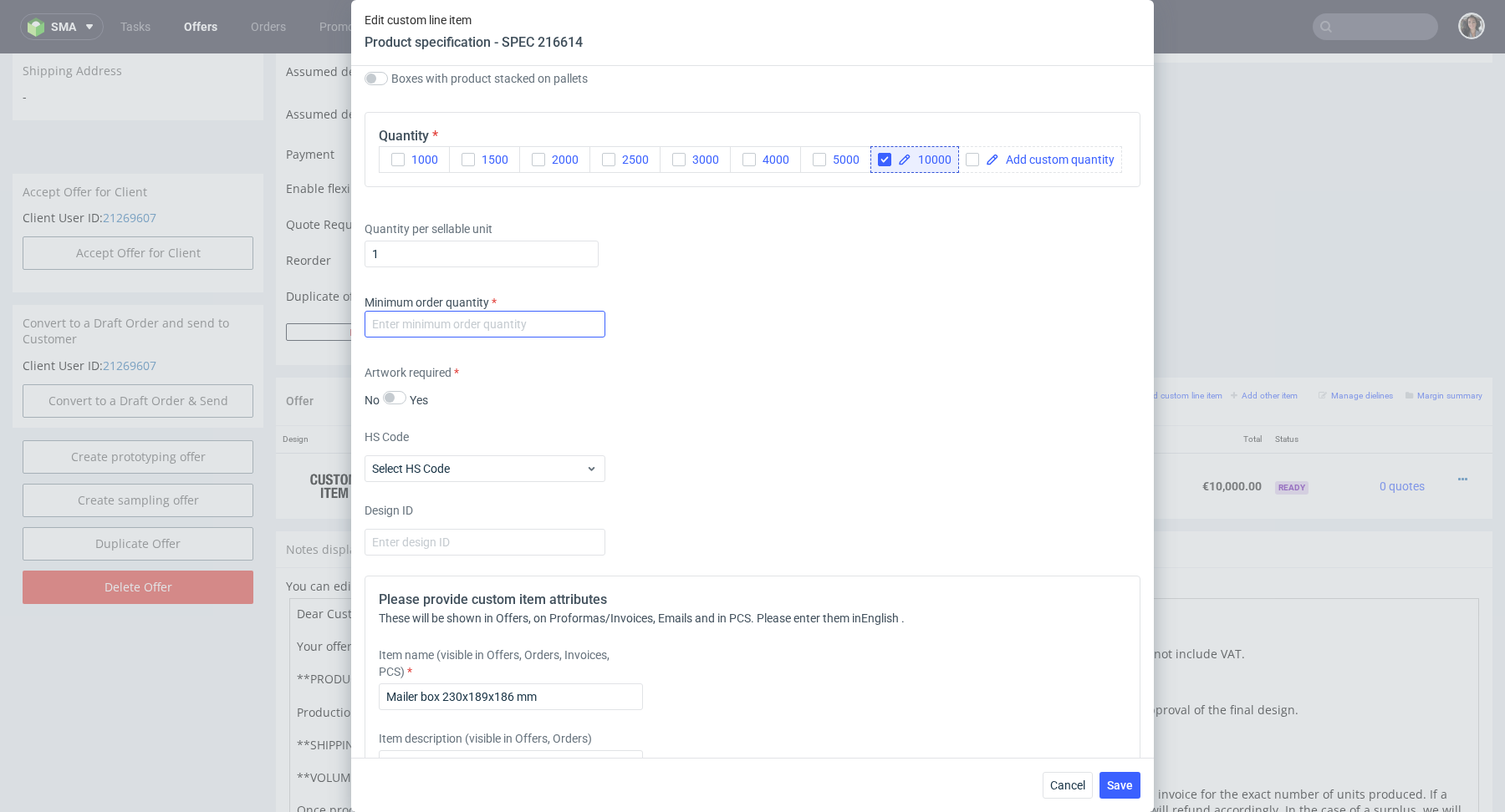
type input "Mailer box 230x189x186 mm"
click at [495, 315] on input "number" at bounding box center [484, 324] width 241 height 26
type input "1"
click at [708, 356] on div "Supplier Adams Packaging Technical specification Instant price RFQ Type Product…" at bounding box center [752, 412] width 803 height 692
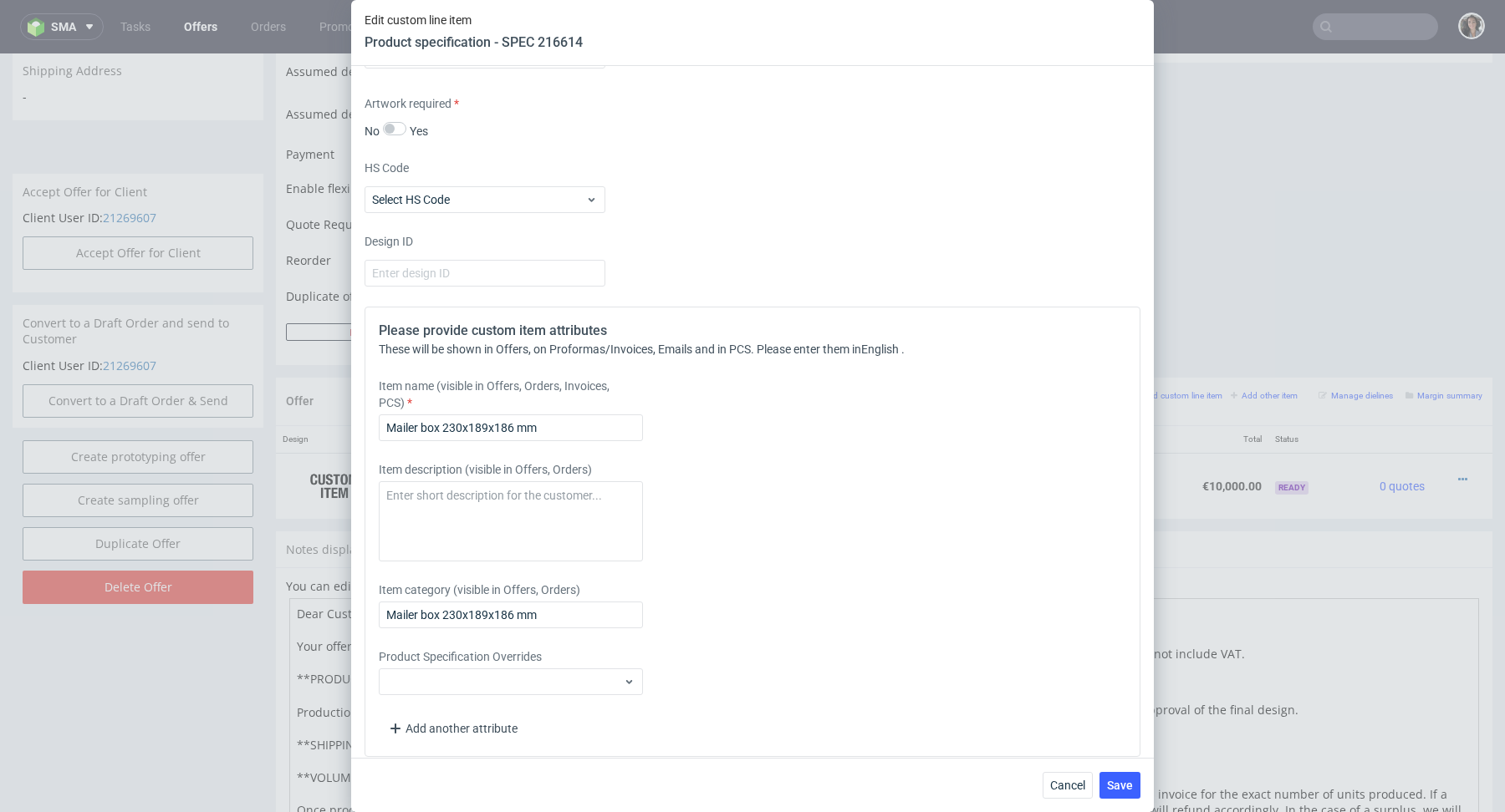
scroll to position [2221, 0]
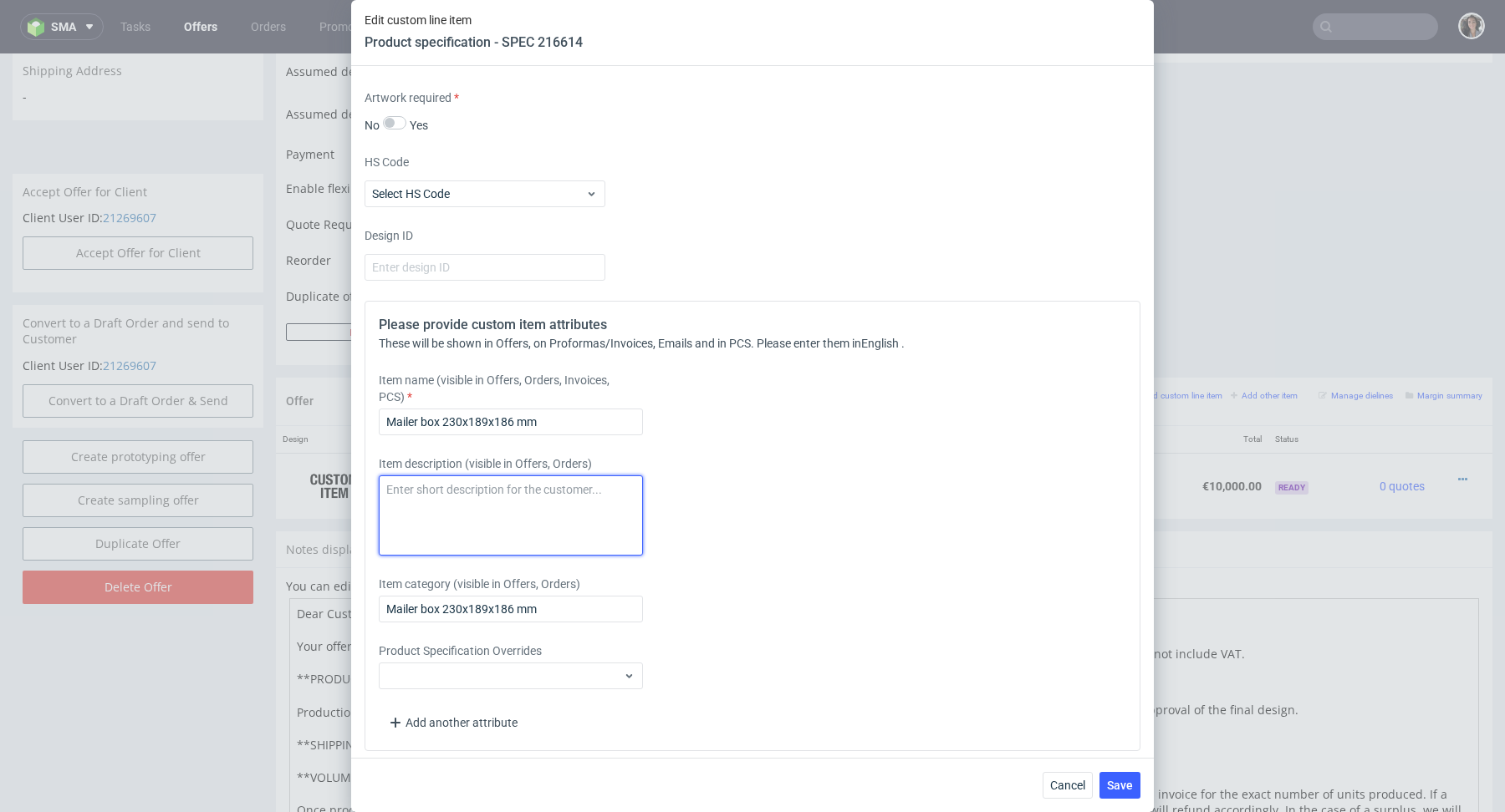
click at [541, 516] on textarea at bounding box center [510, 515] width 264 height 80
paste textarea "PAPI"
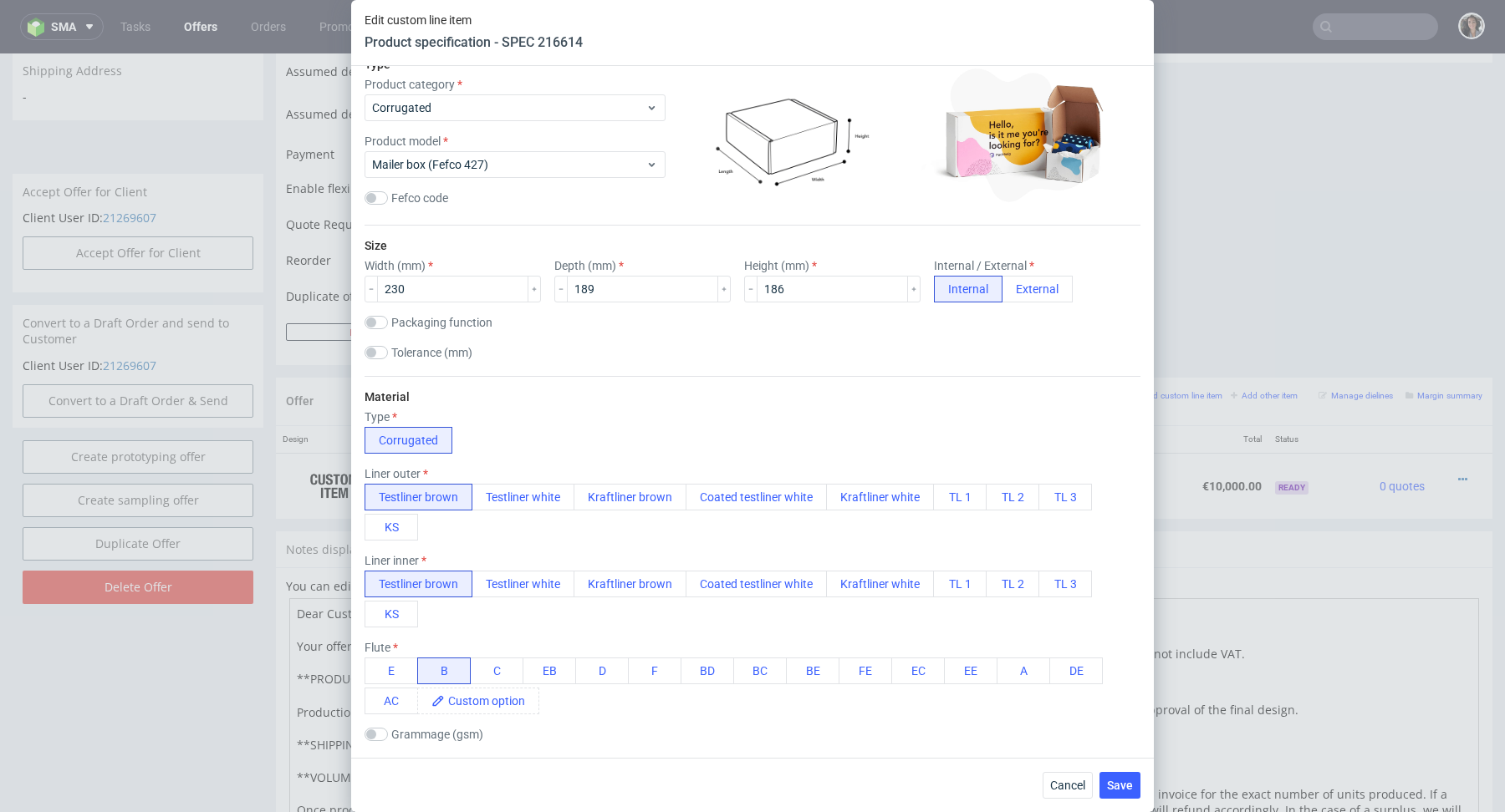
scroll to position [0, 0]
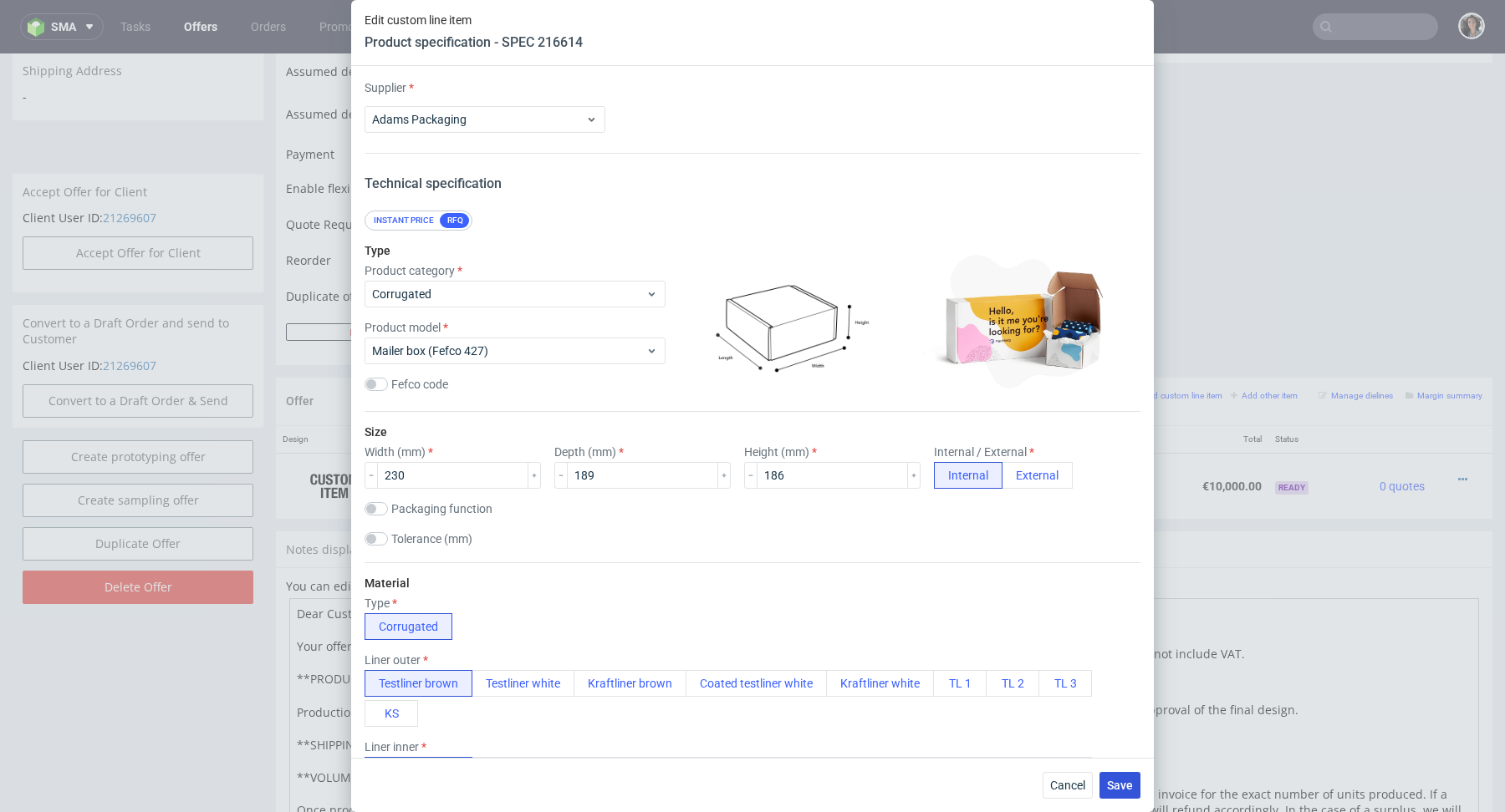
type textarea "Reorder PAPI"
click at [1125, 788] on span "Save" at bounding box center [1119, 786] width 25 height 11
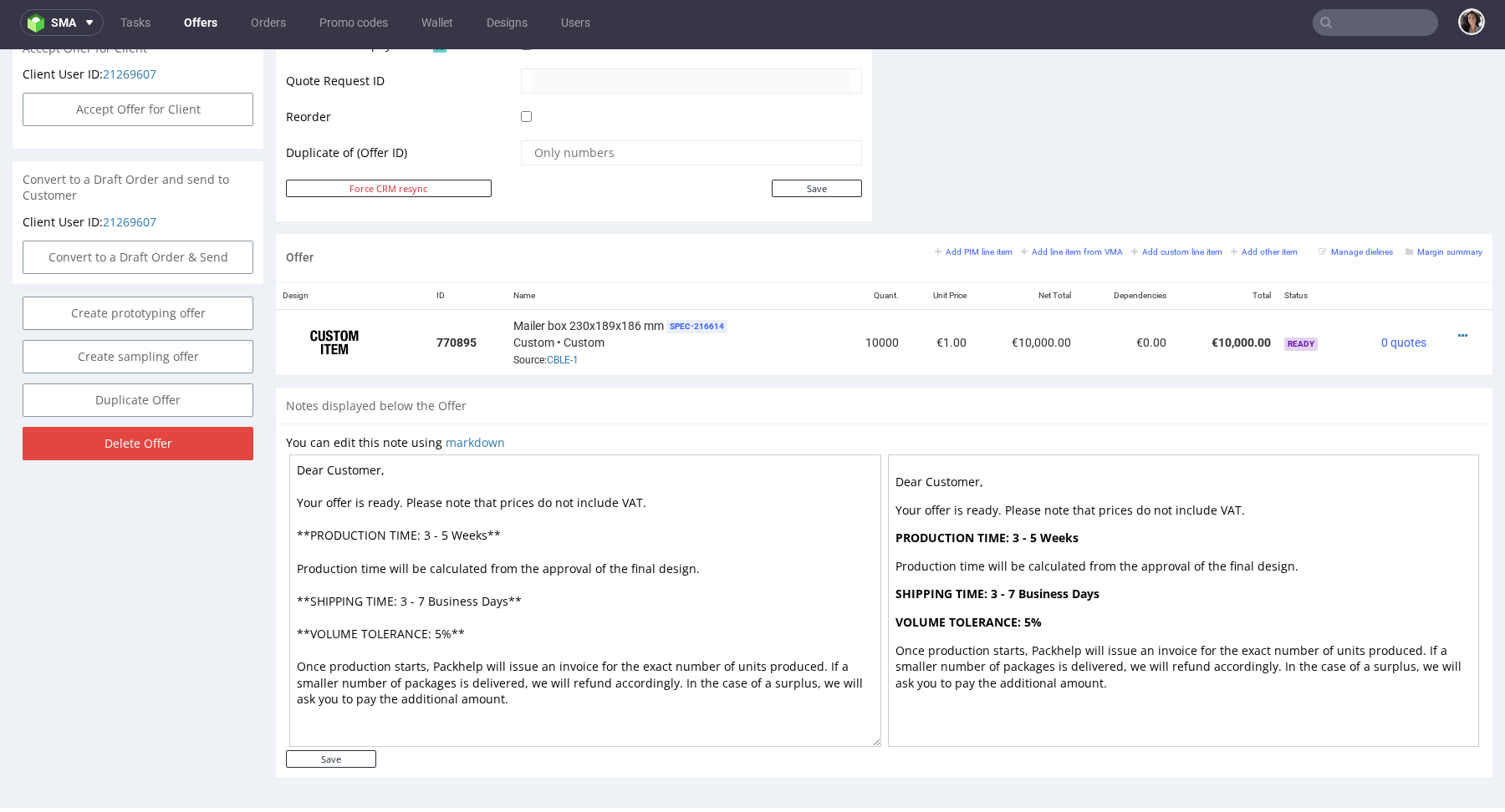
scroll to position [1, 0]
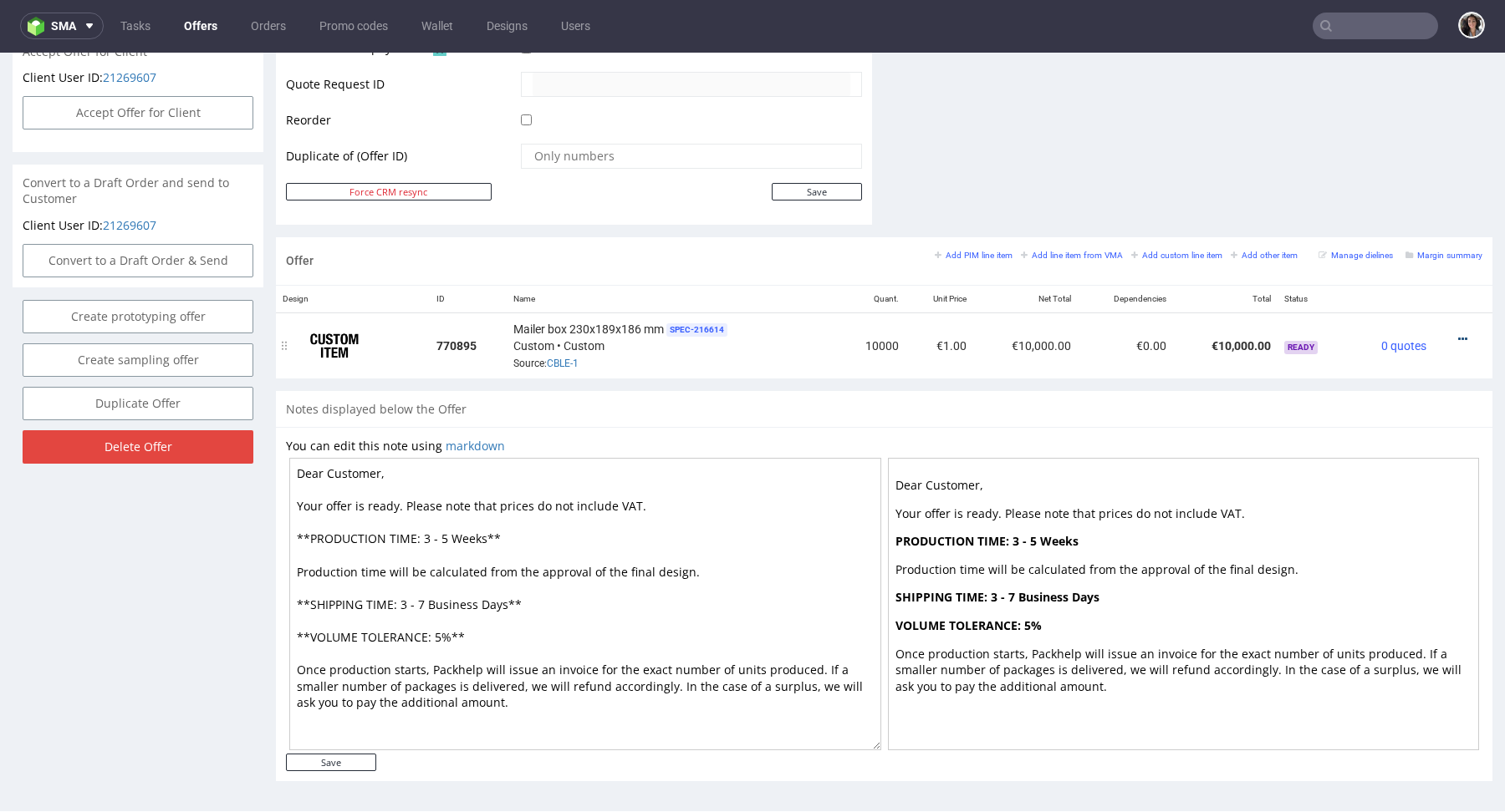
click at [1458, 335] on icon at bounding box center [1463, 340] width 9 height 11
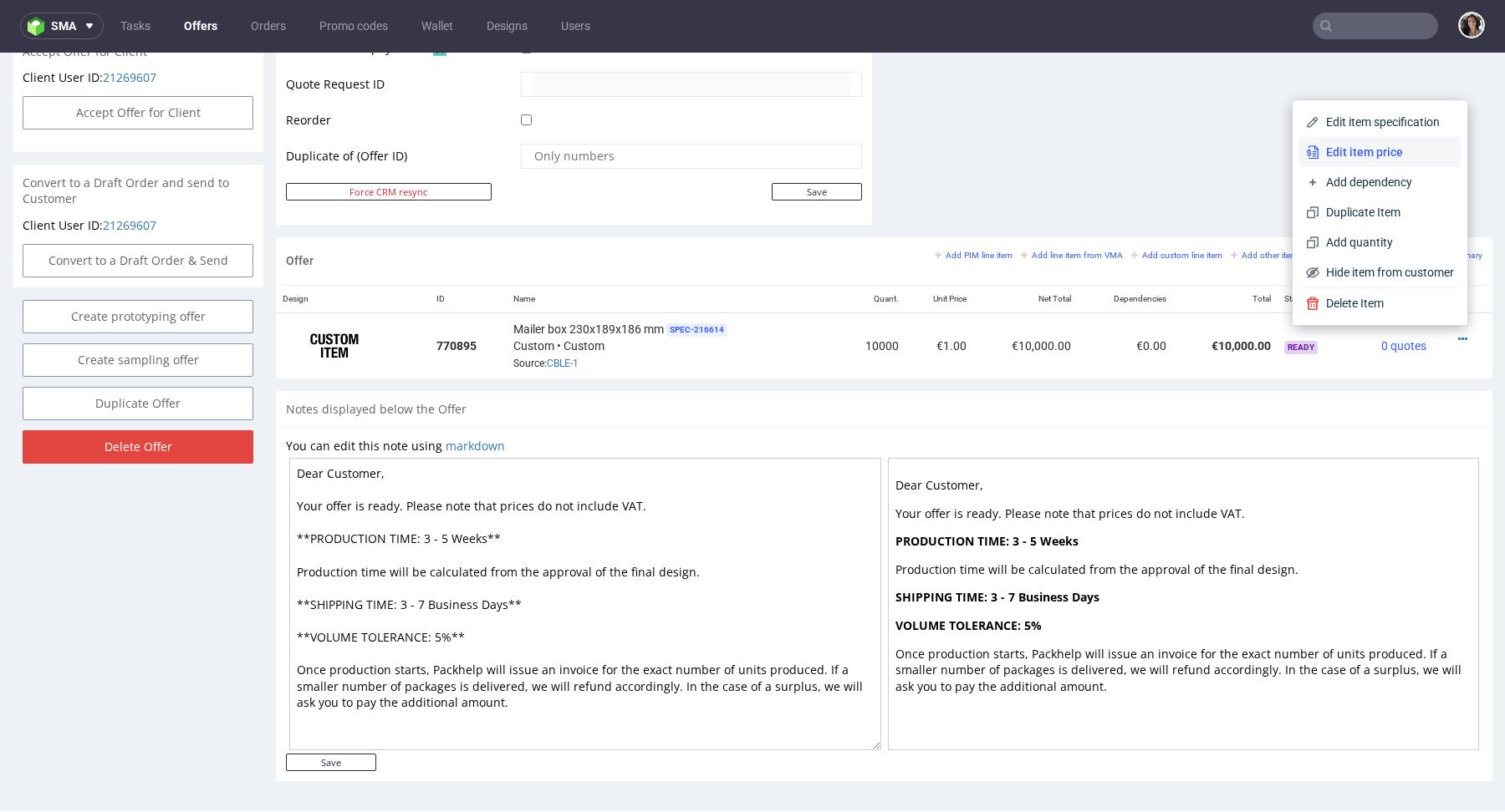
click at [1350, 157] on span "Edit item price" at bounding box center [1386, 152] width 135 height 17
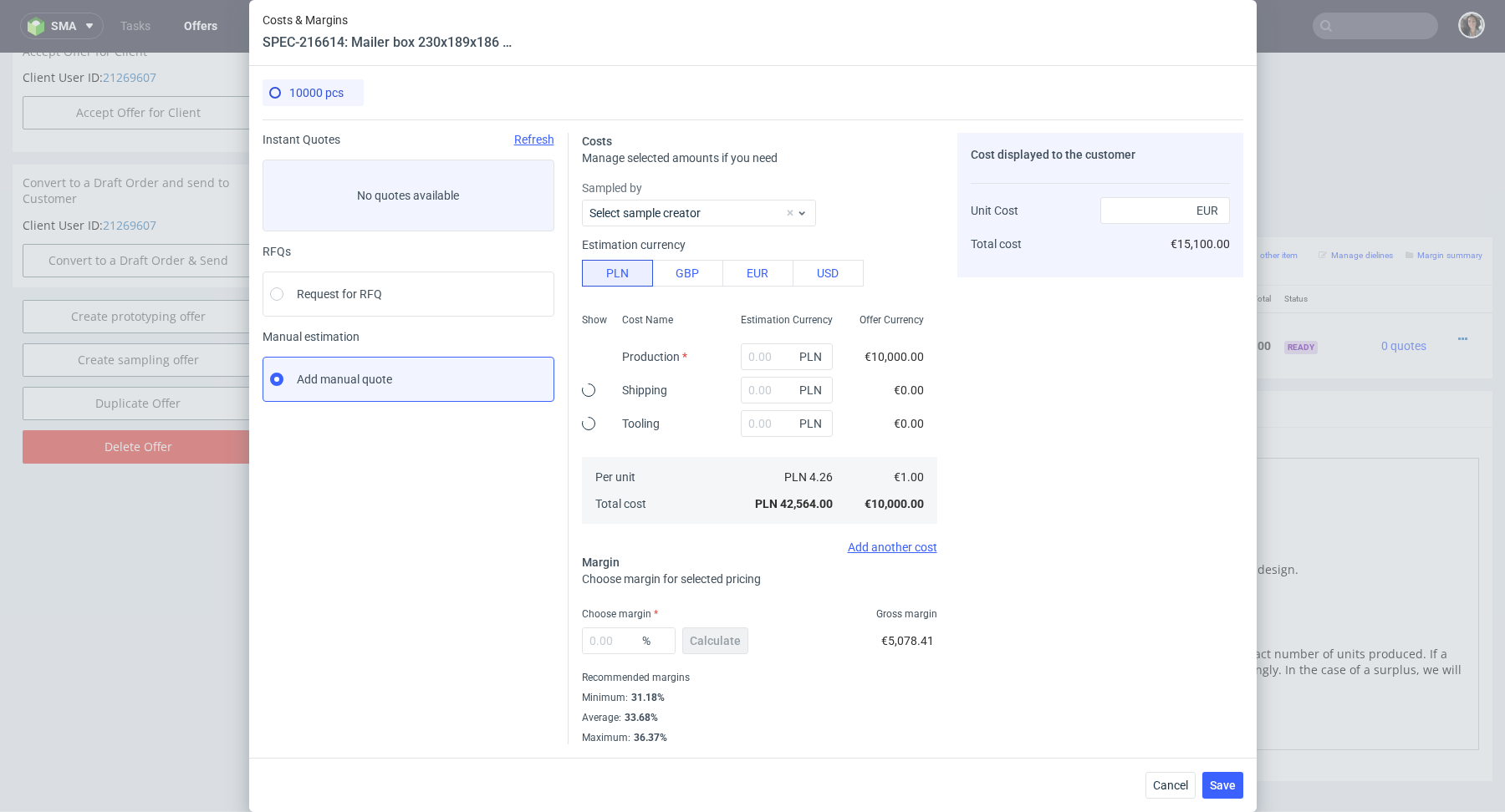
type input "42564"
type input "33.68"
type input "1.51"
click at [772, 365] on input "42564" at bounding box center [786, 356] width 92 height 26
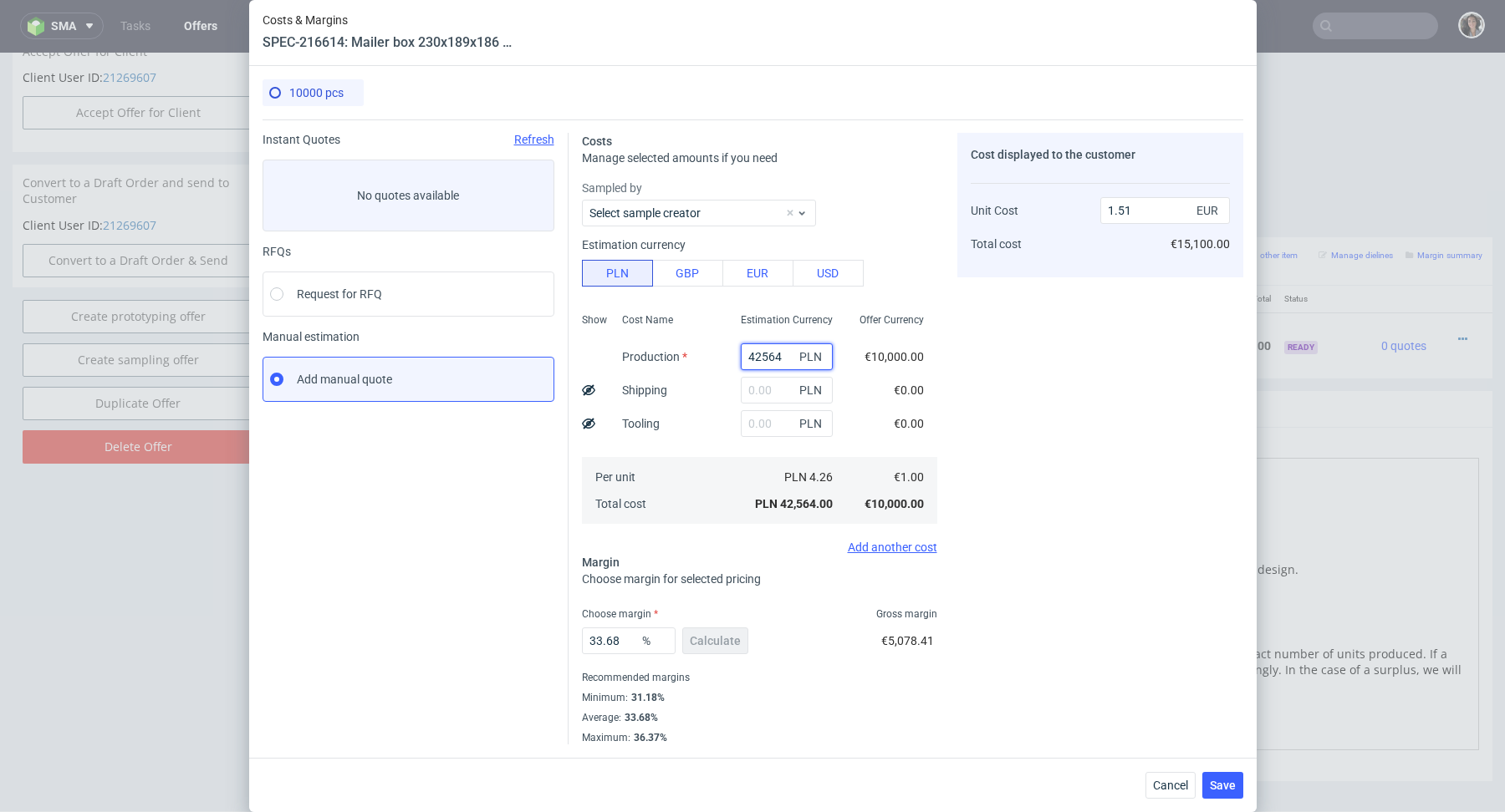
paste input "20800"
type input "20800"
type input "0.74"
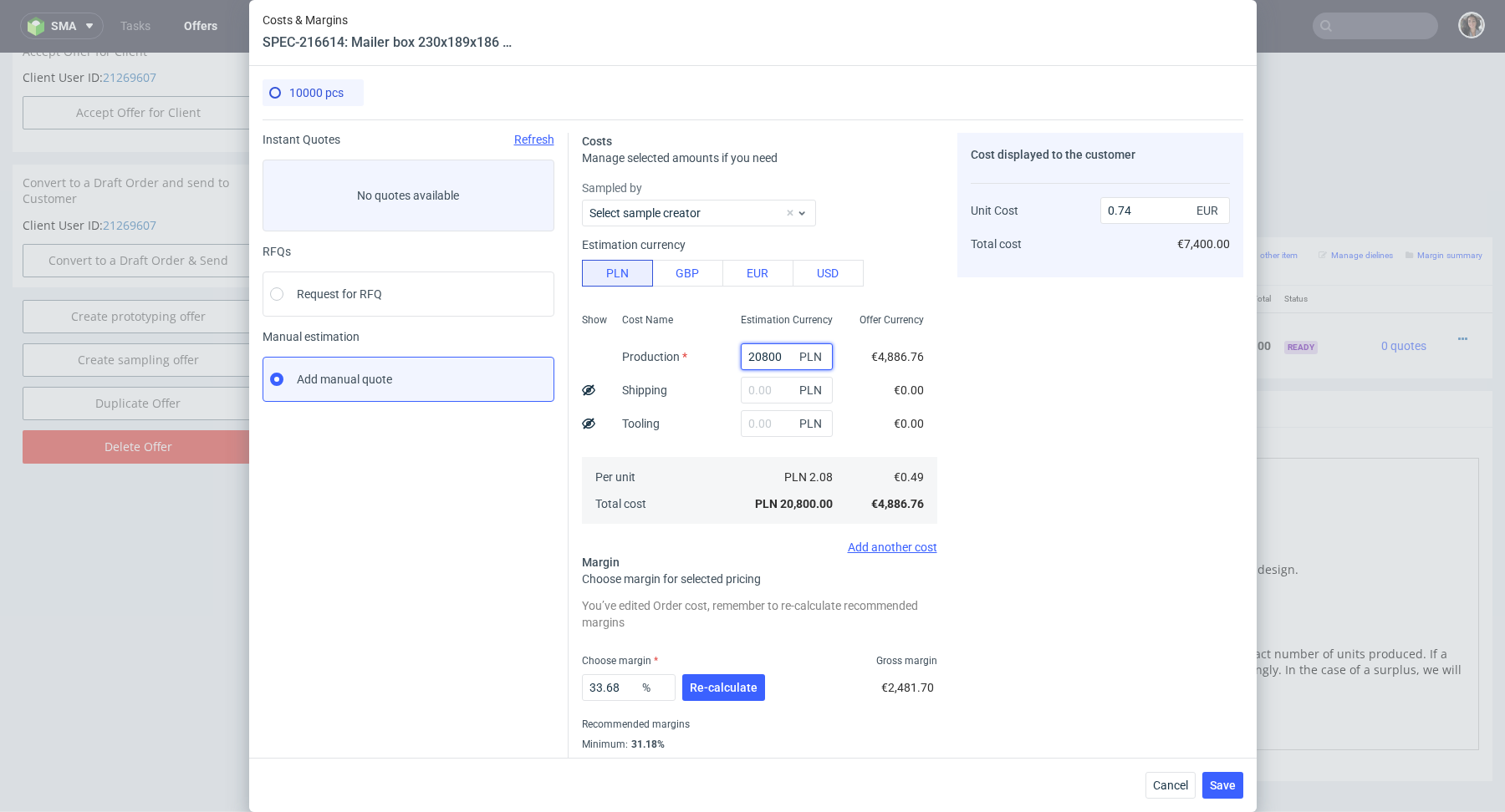
click at [771, 357] on input "20800" at bounding box center [786, 356] width 92 height 26
paste input "17900"
type input "17900"
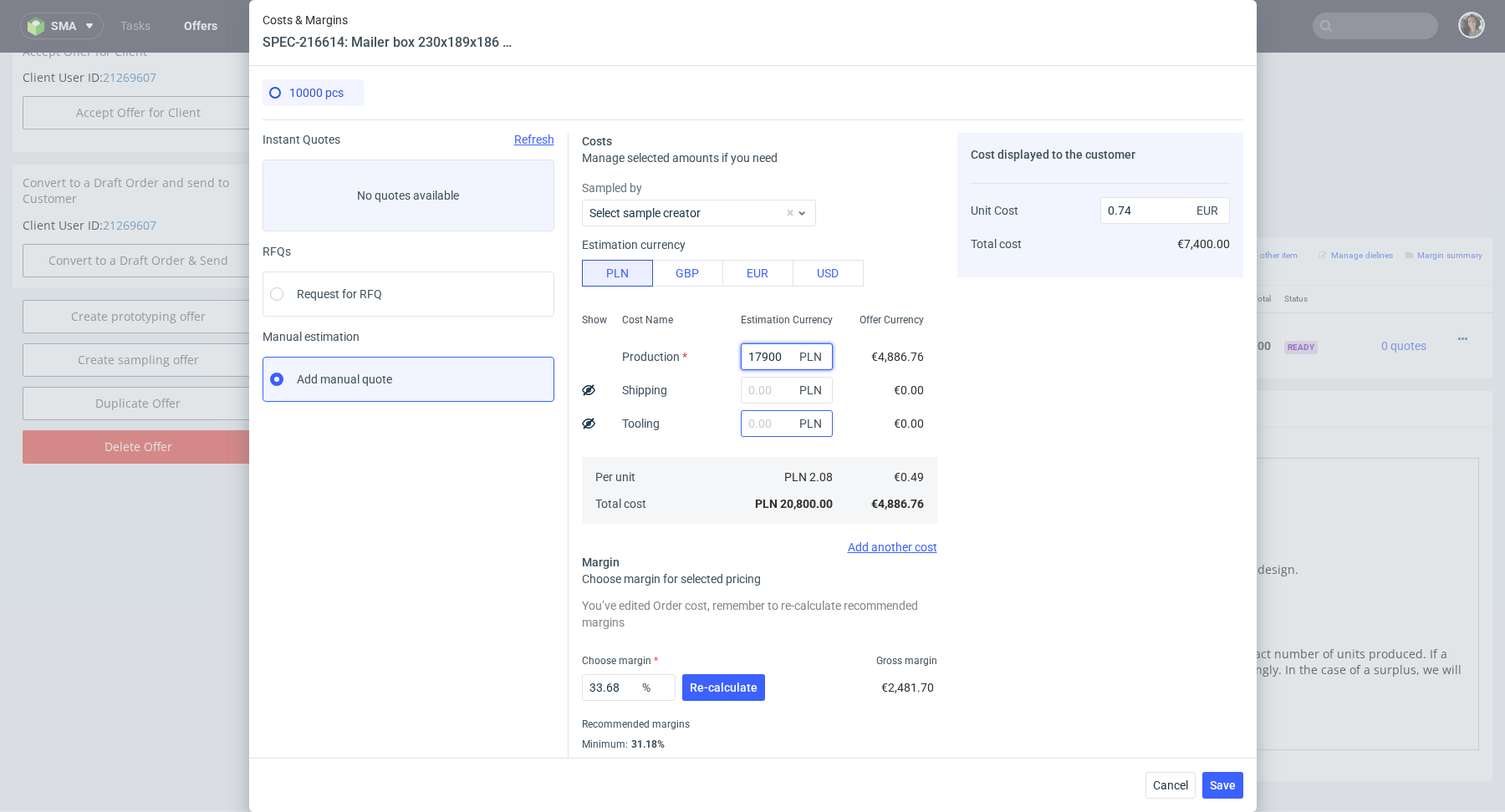
type input "0.63"
type input "17900"
click at [766, 423] on input "text" at bounding box center [786, 423] width 92 height 26
type input "2900"
type input "0.74"
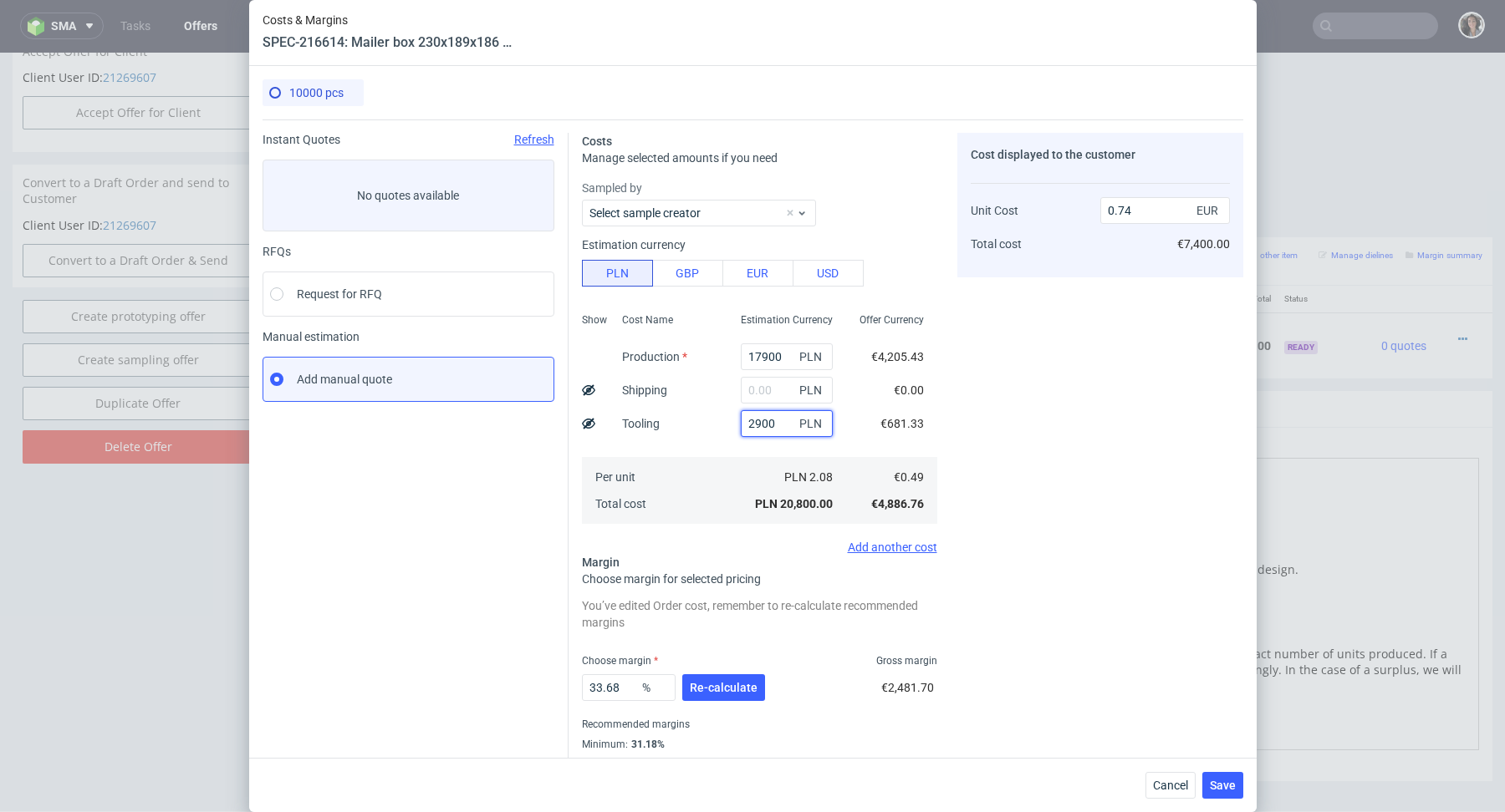
type input "2900"
click at [694, 495] on div "Per unit Total cost" at bounding box center [668, 490] width 119 height 67
click at [709, 682] on span "Re-calculate" at bounding box center [724, 688] width 68 height 11
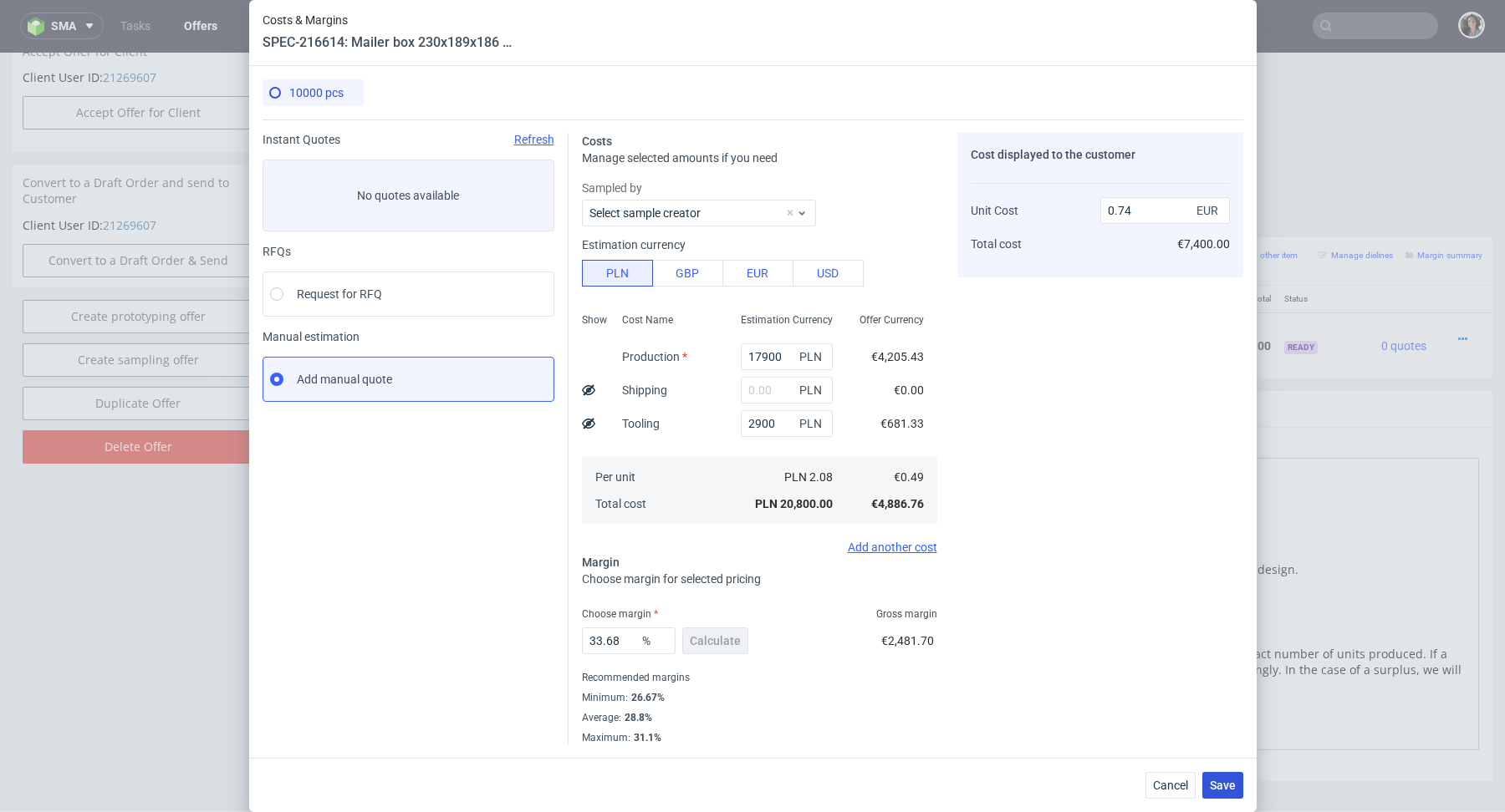
click at [1221, 788] on span "Save" at bounding box center [1222, 786] width 25 height 11
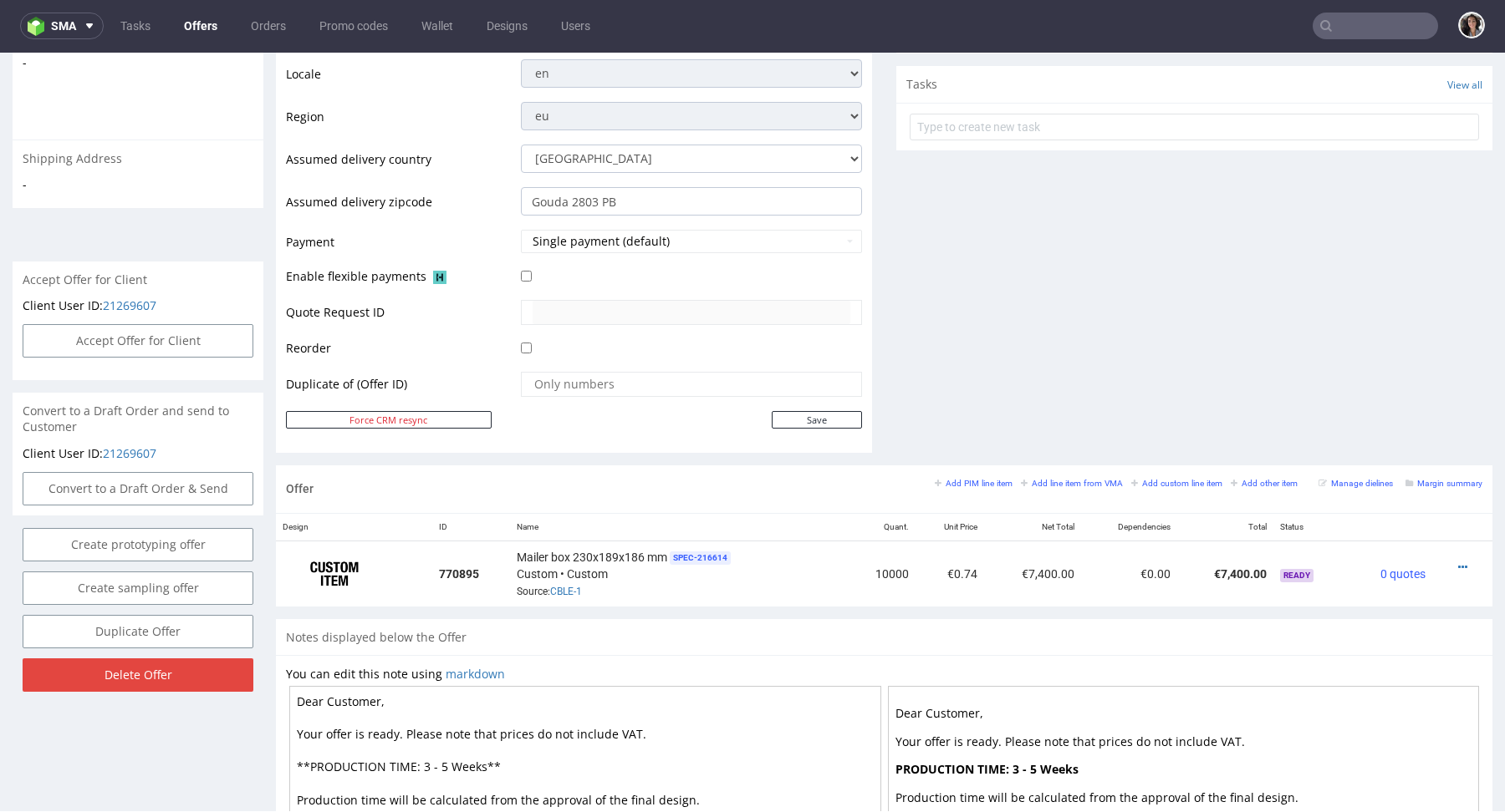
scroll to position [801, 0]
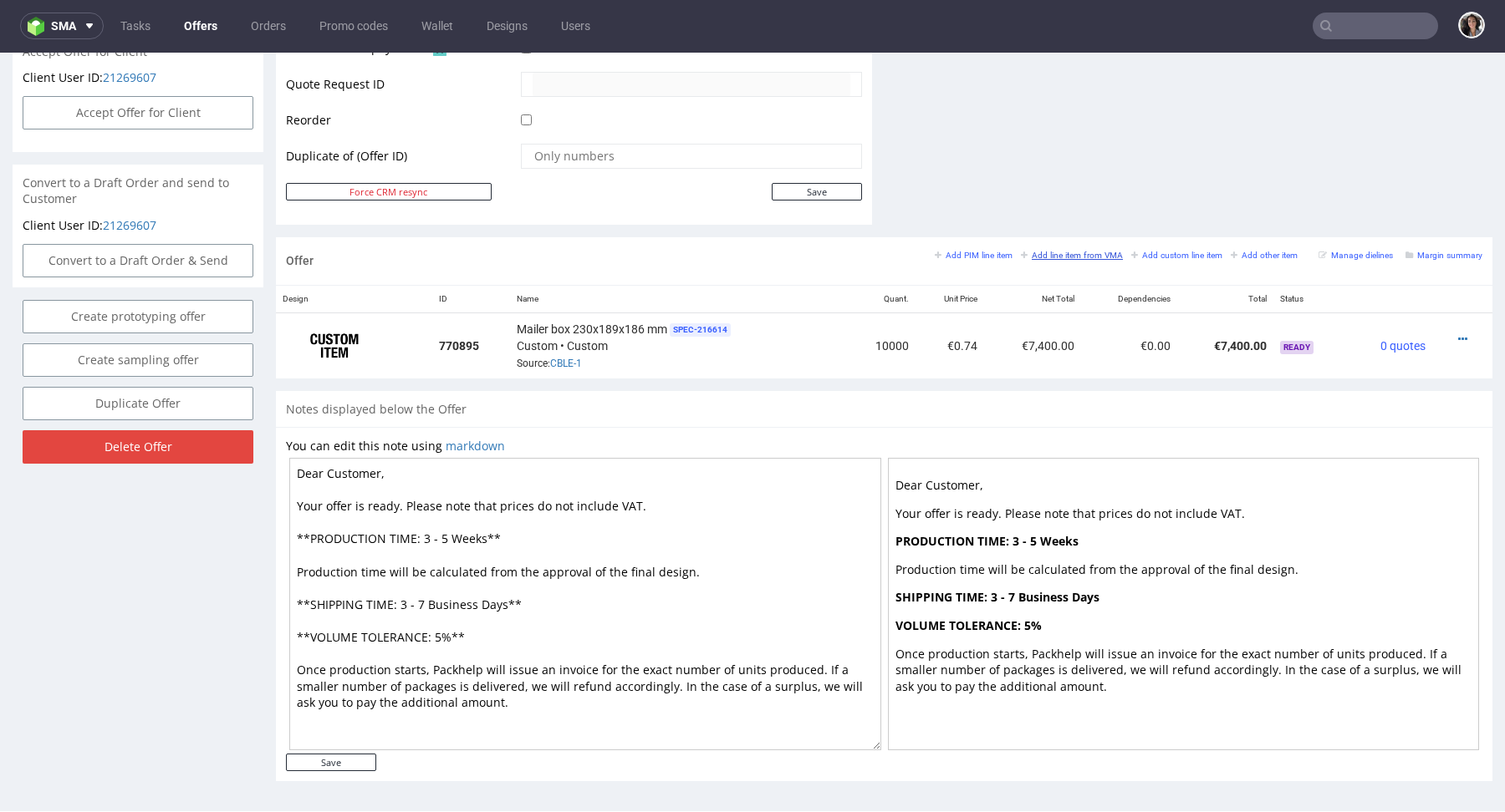
click at [1092, 256] on small "Add line item from VMA" at bounding box center [1072, 256] width 102 height 9
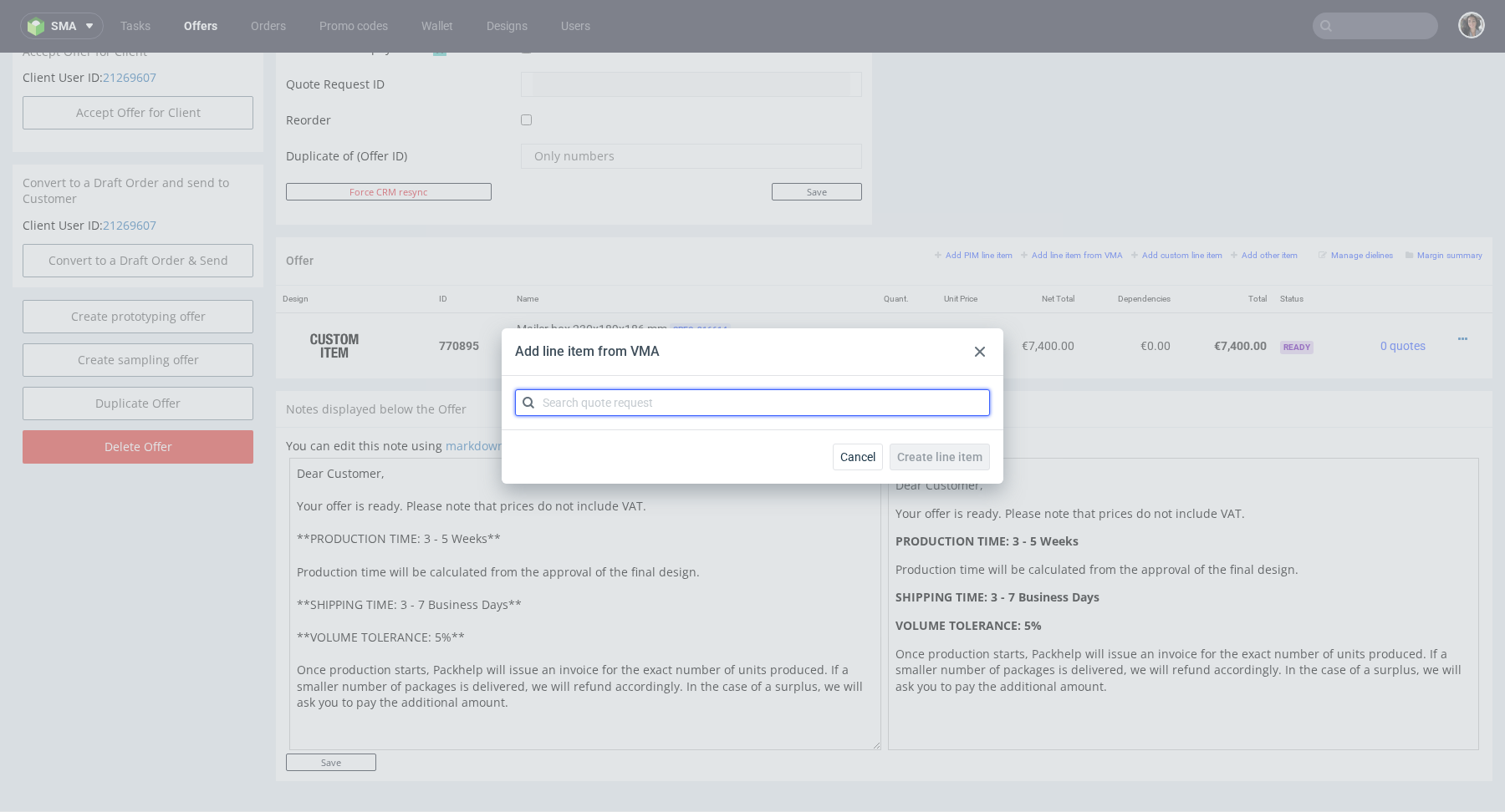
click at [709, 402] on input "text" at bounding box center [752, 403] width 475 height 26
paste input "CBLE"
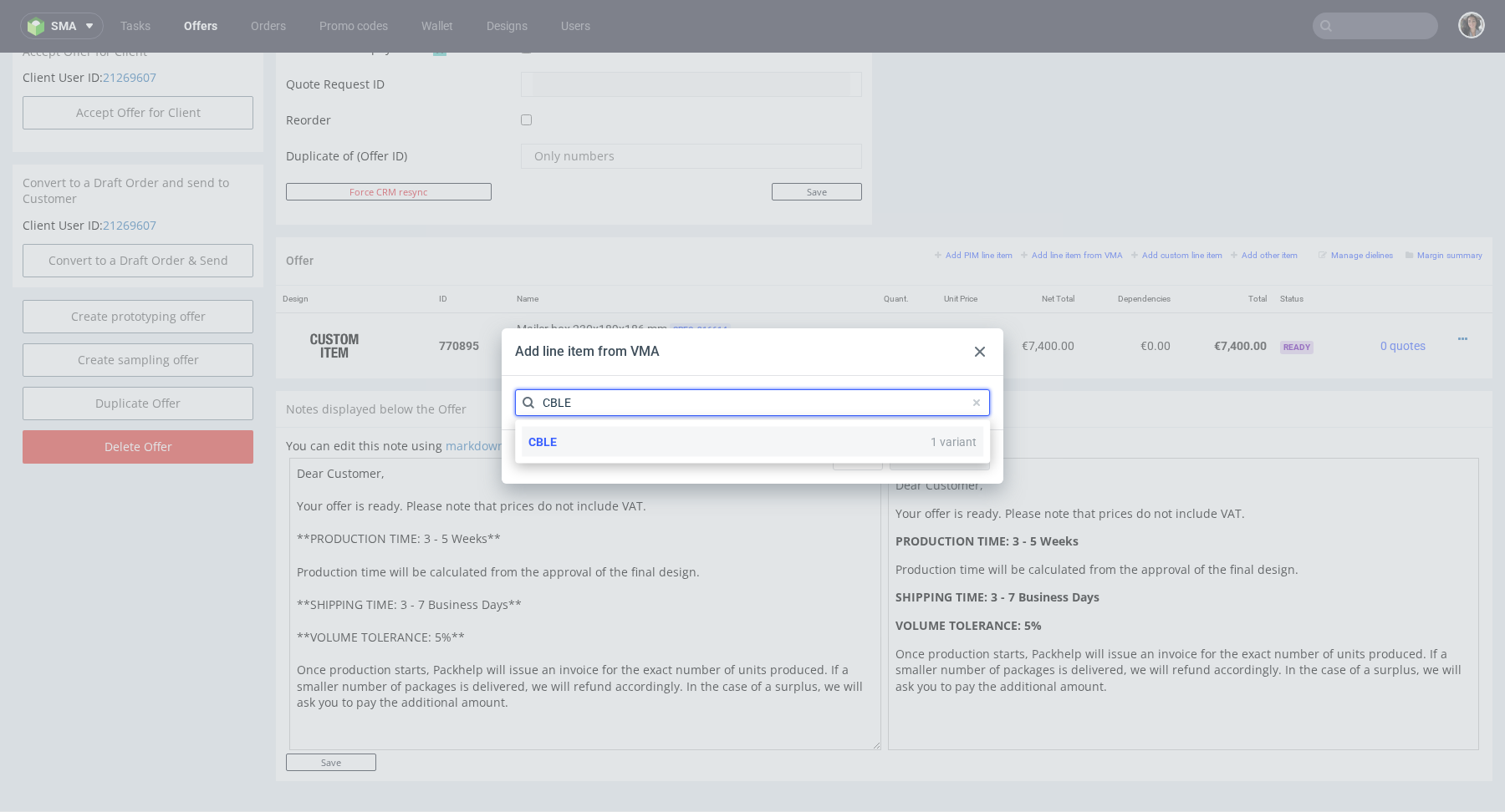
type input "CBLE"
click at [545, 437] on span "CBLE" at bounding box center [543, 442] width 28 height 13
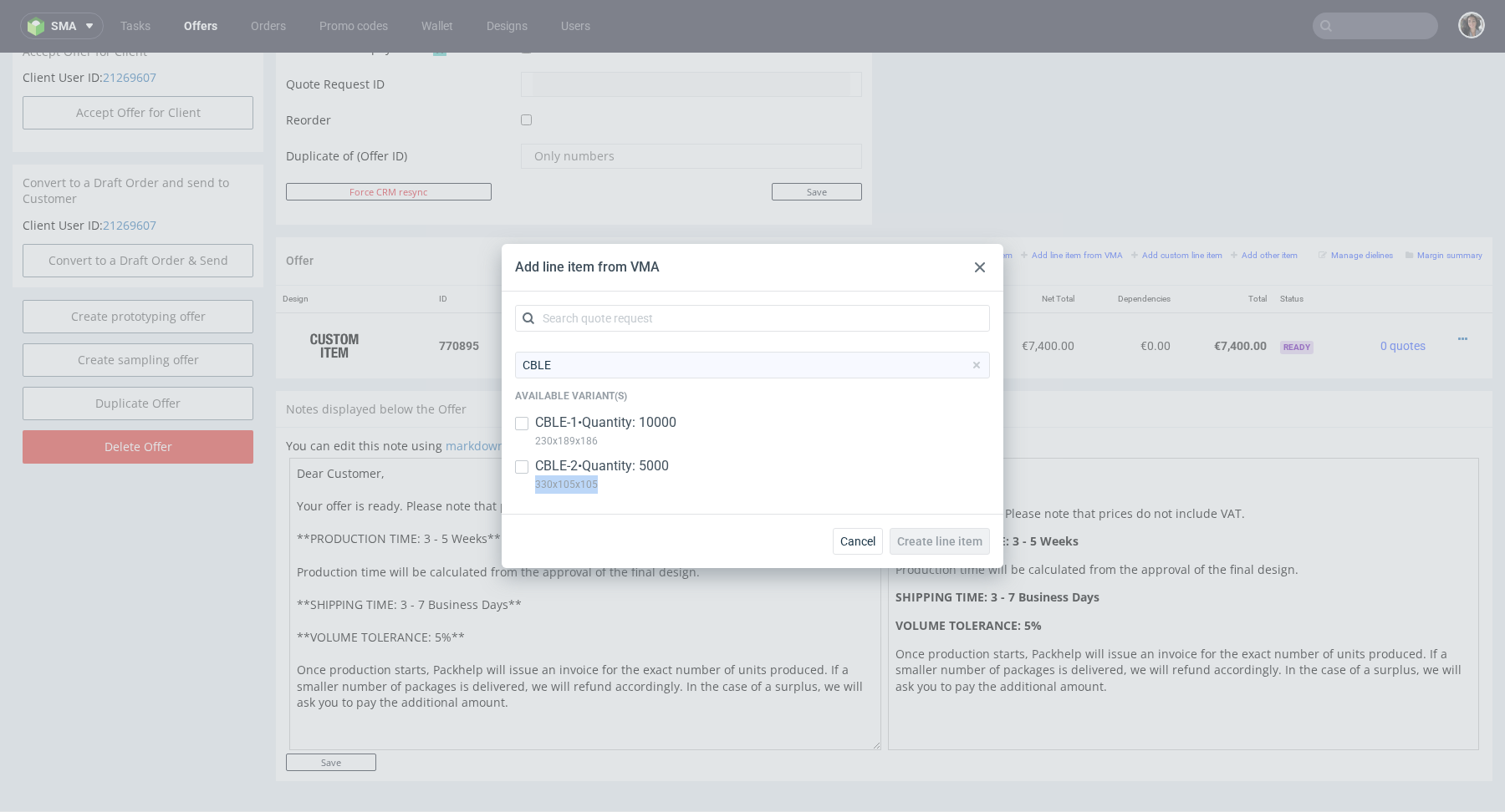
copy p "330x105x105"
drag, startPoint x: 617, startPoint y: 485, endPoint x: 527, endPoint y: 486, distance: 90.0
click at [527, 486] on div "CBLE-2 • Quantity: 5000 330x105x105" at bounding box center [752, 479] width 475 height 43
checkbox input "true"
click at [974, 544] on span "Create line item" at bounding box center [940, 541] width 85 height 11
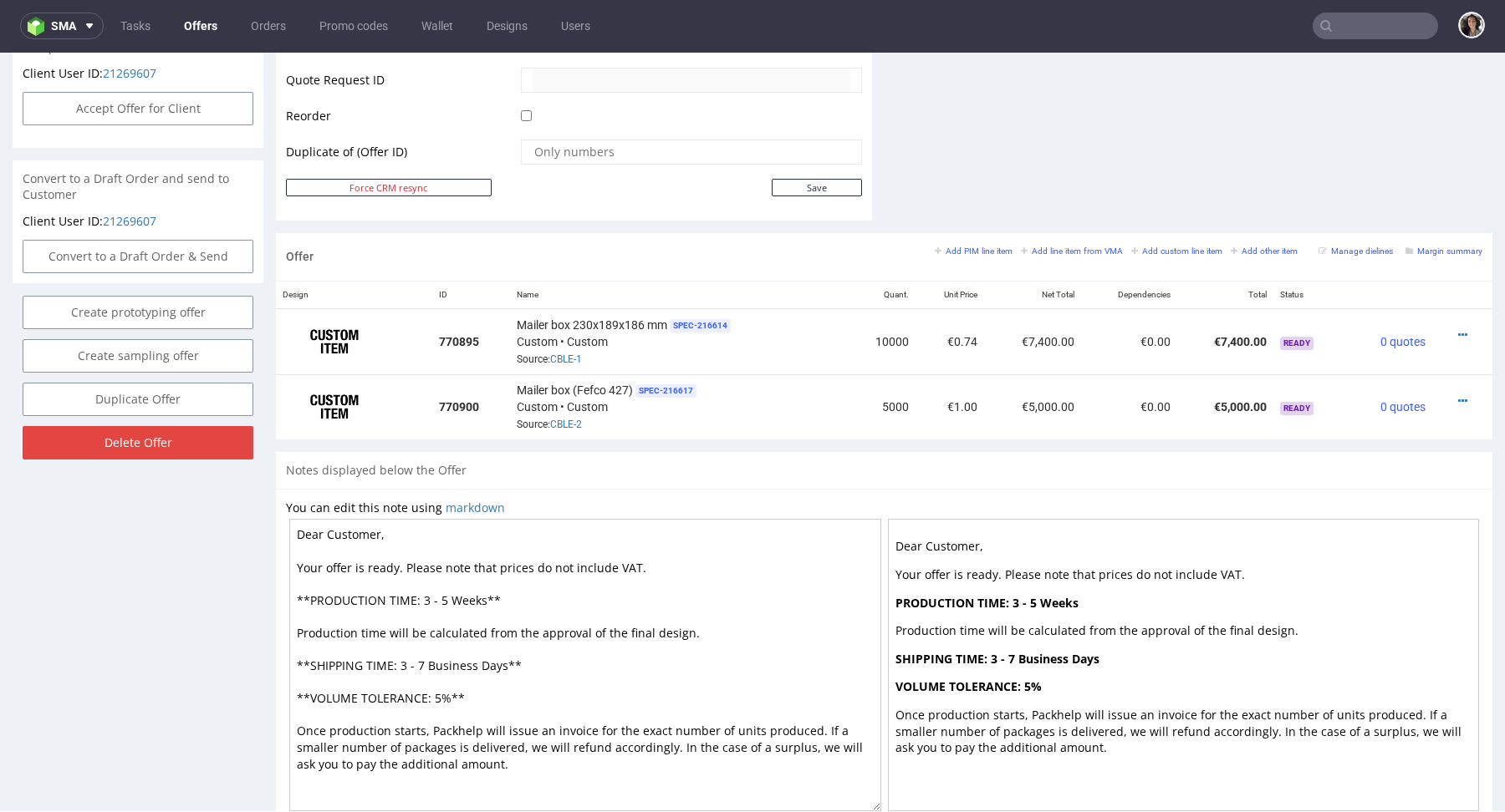
scroll to position [866, 0]
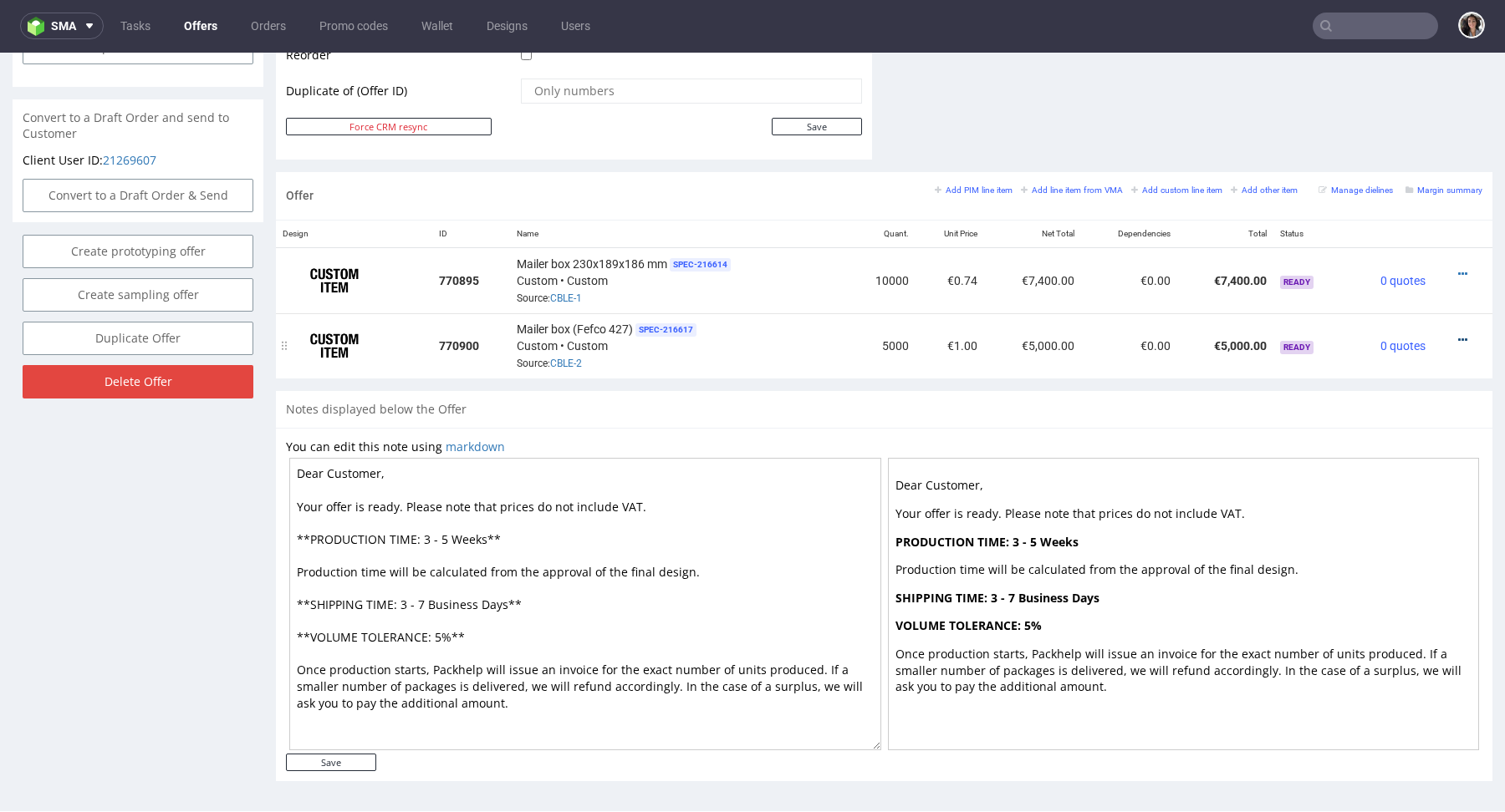
click at [1458, 334] on icon at bounding box center [1463, 340] width 9 height 11
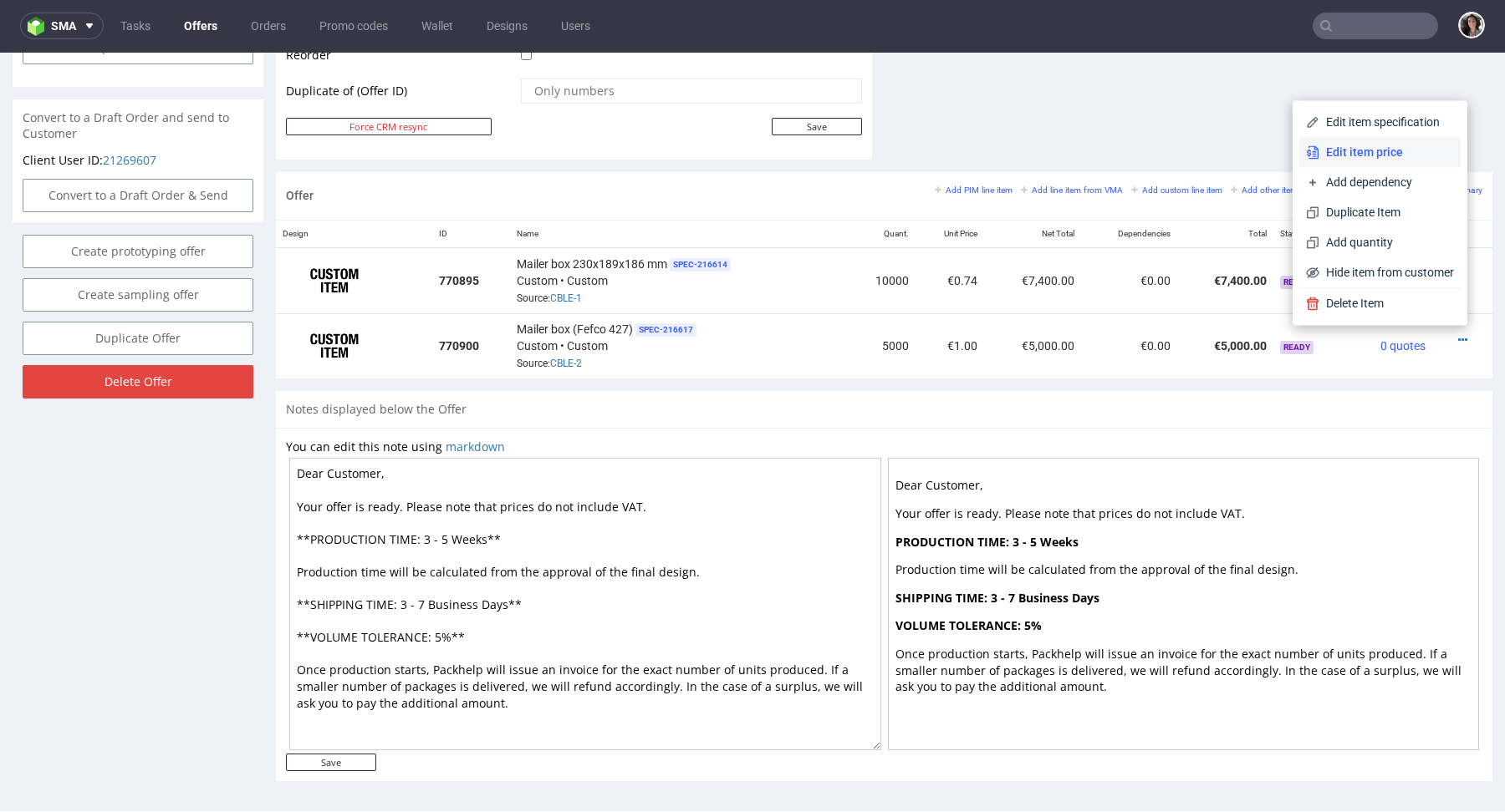
click at [1343, 152] on span "Edit item price" at bounding box center [1386, 152] width 135 height 17
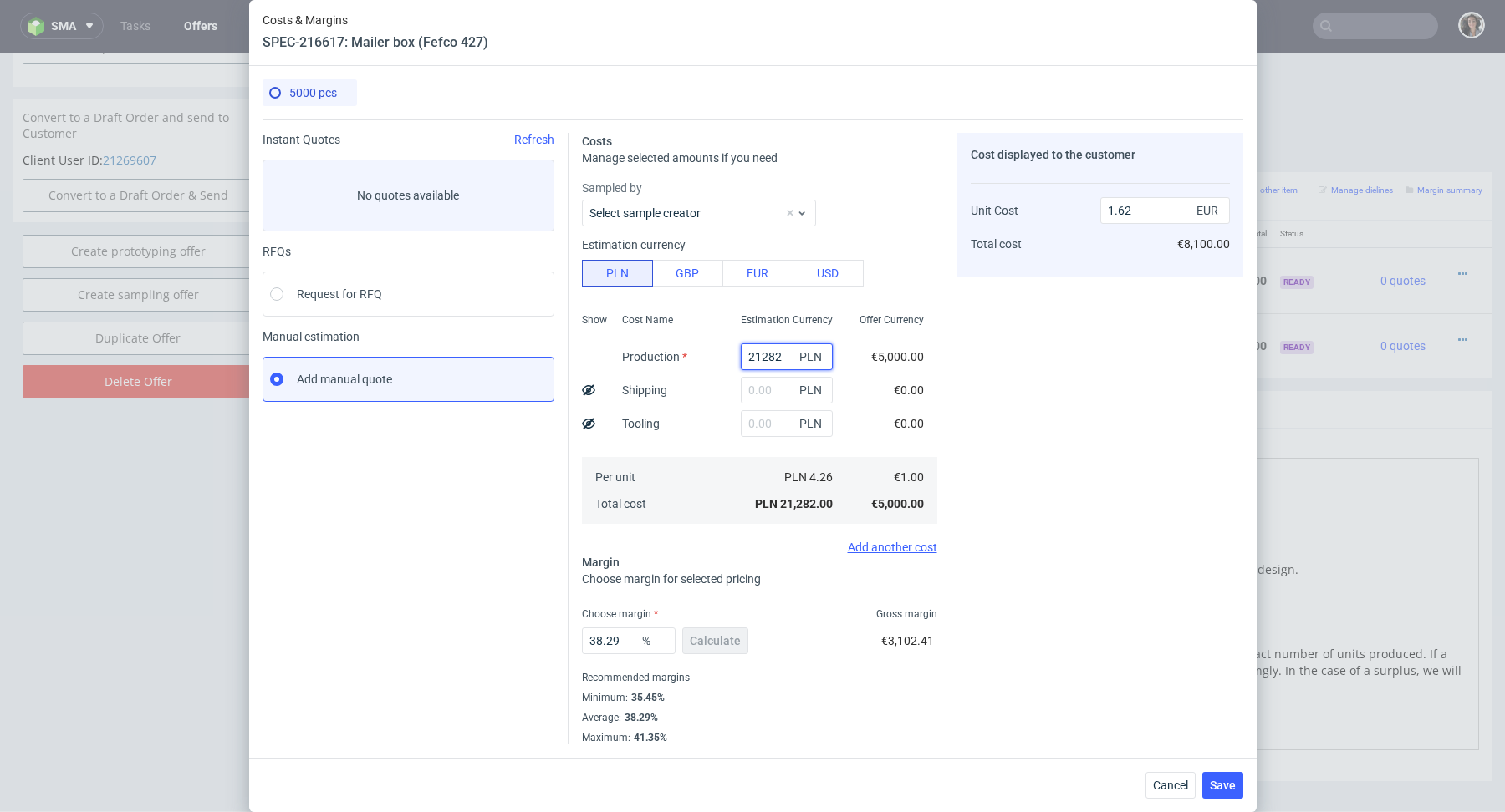
click at [775, 355] on input "21282" at bounding box center [786, 356] width 92 height 26
paste input "330x105x105"
type input "2128330x105x1052"
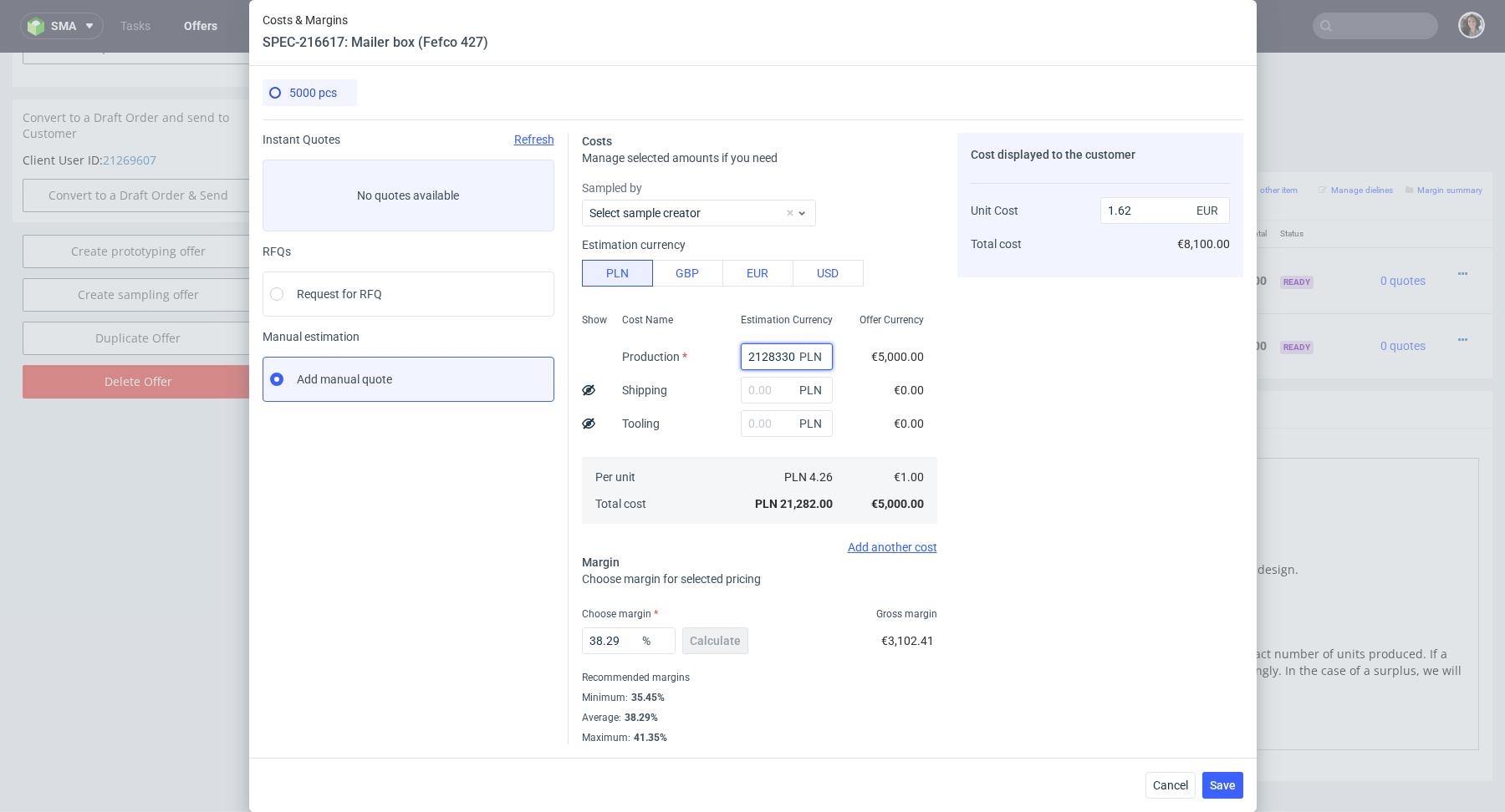
scroll to position [0, 50]
type input "0"
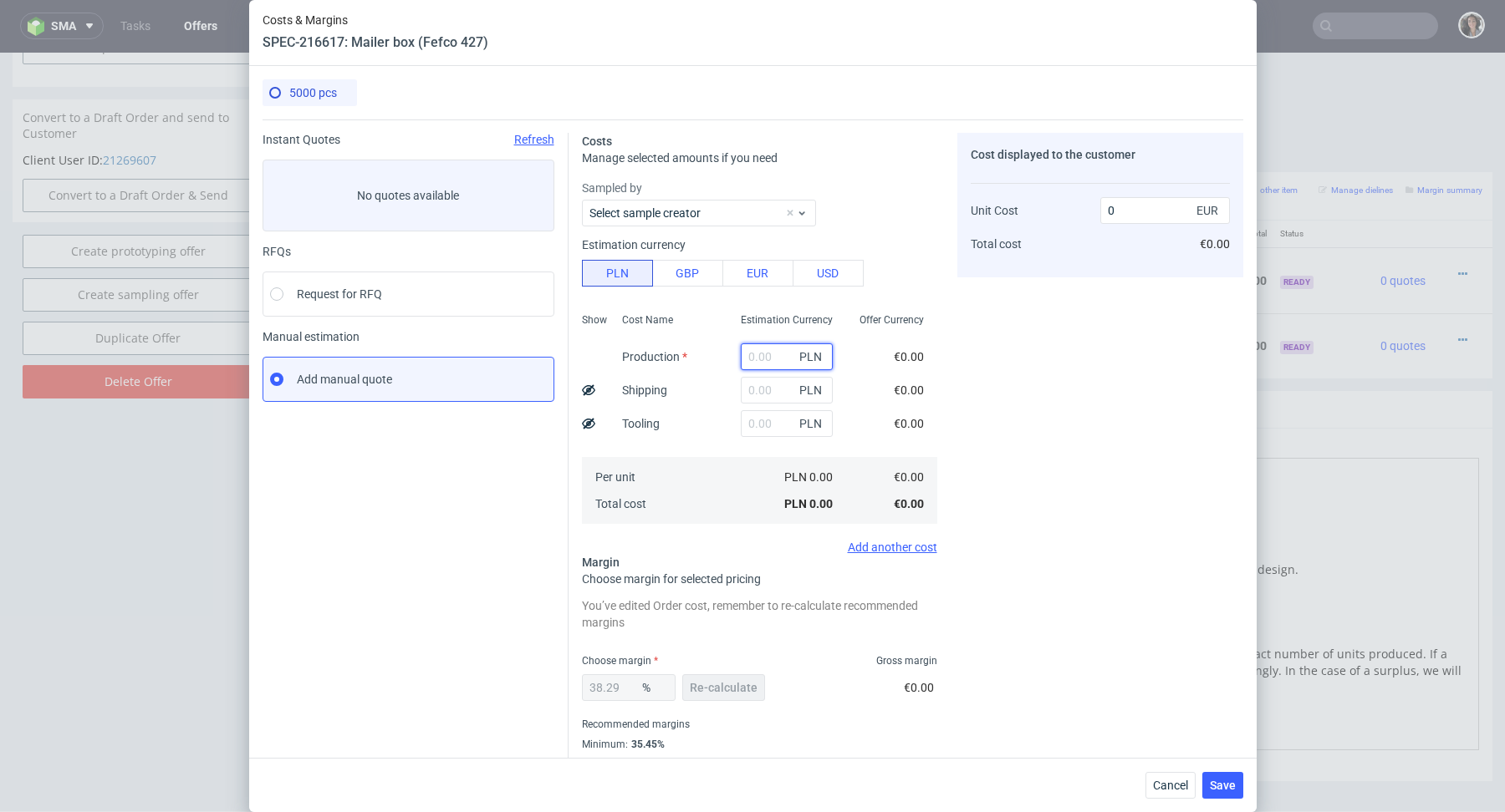
scroll to position [0, 0]
click at [1170, 789] on span "Cancel" at bounding box center [1170, 786] width 35 height 11
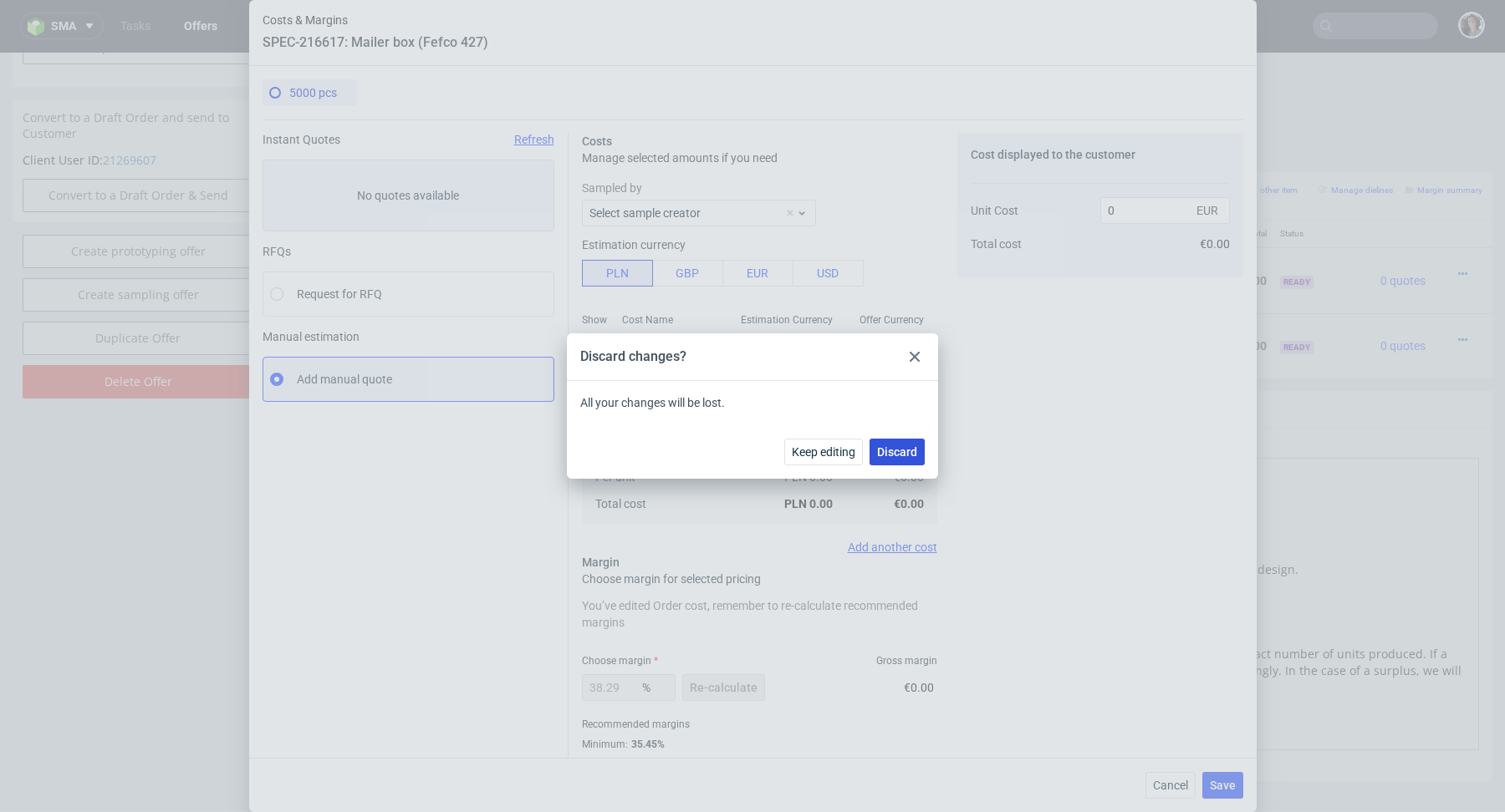
click at [912, 452] on span "Discard" at bounding box center [897, 452] width 41 height 11
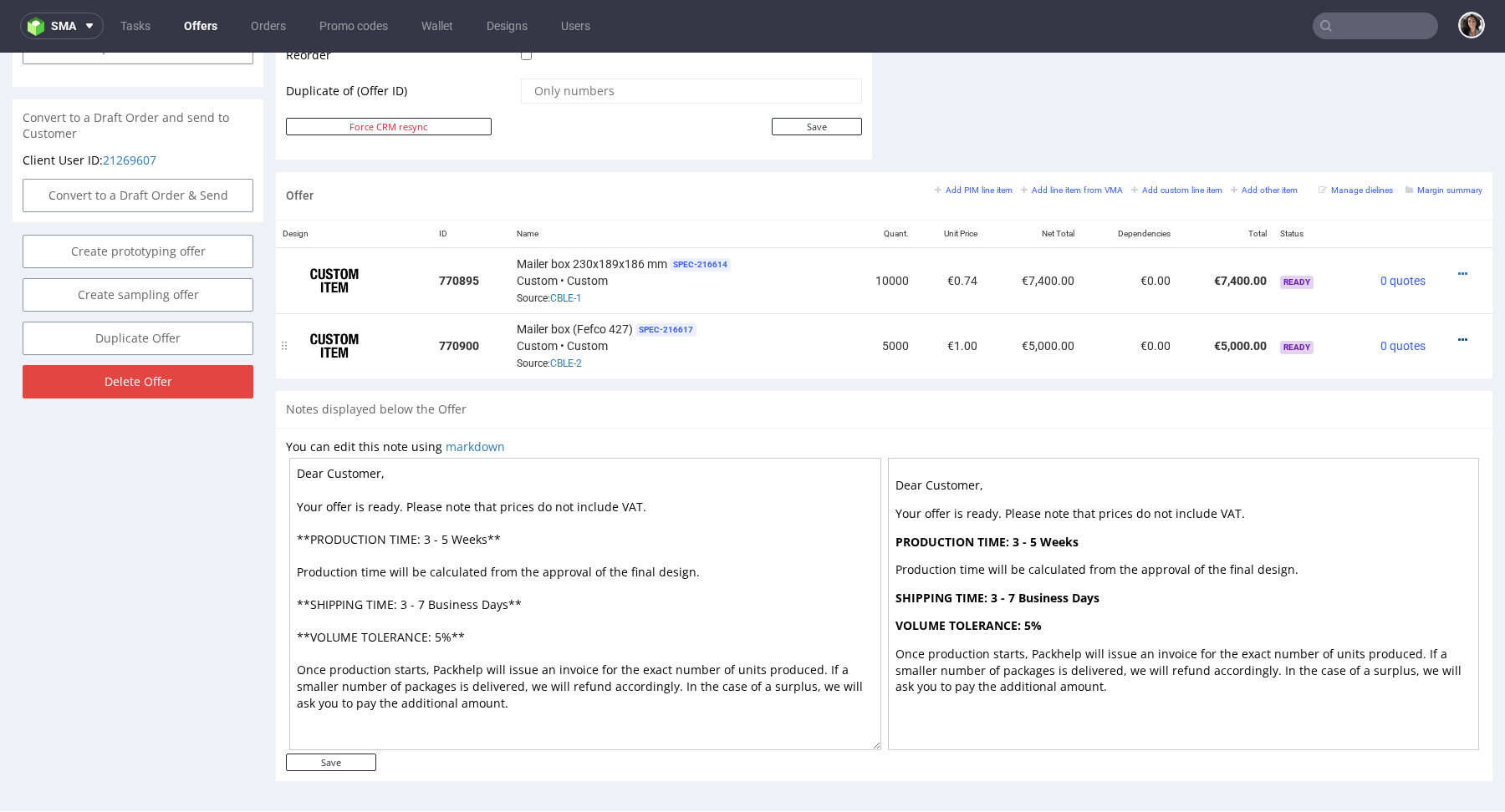
click at [1458, 334] on icon at bounding box center [1463, 340] width 9 height 11
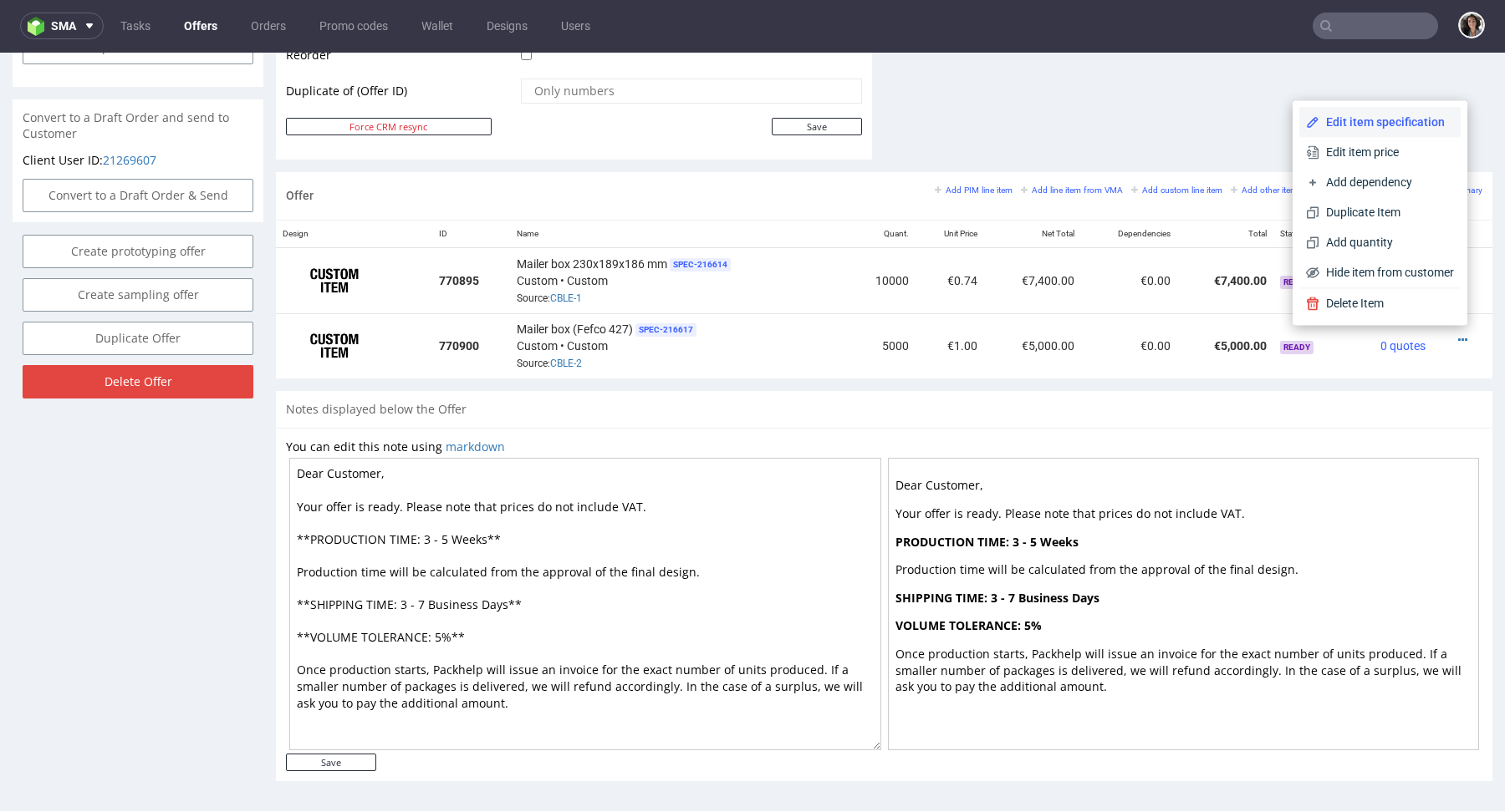
click at [1349, 115] on span "Edit item specification" at bounding box center [1386, 123] width 135 height 17
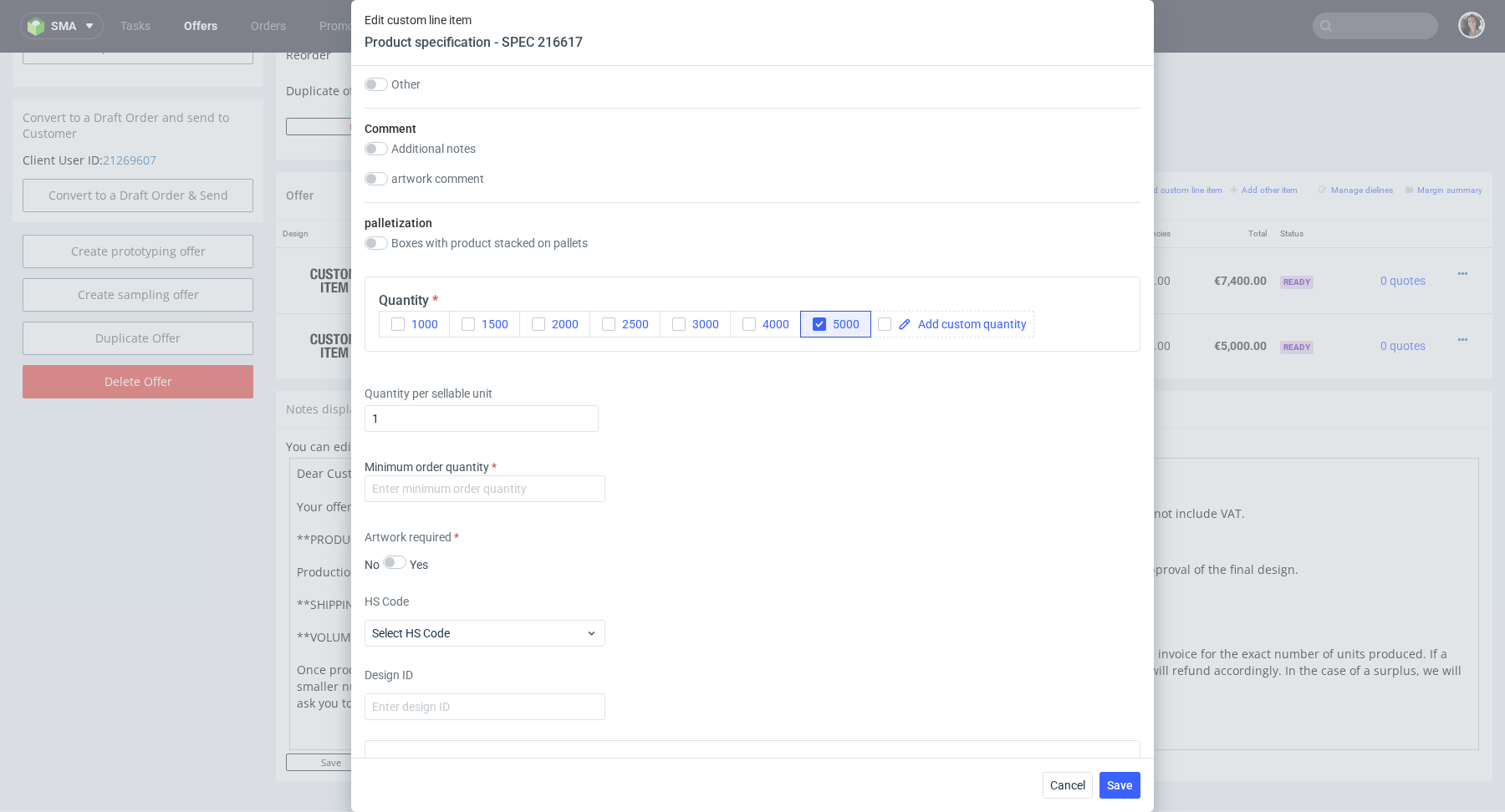
scroll to position [1797, 0]
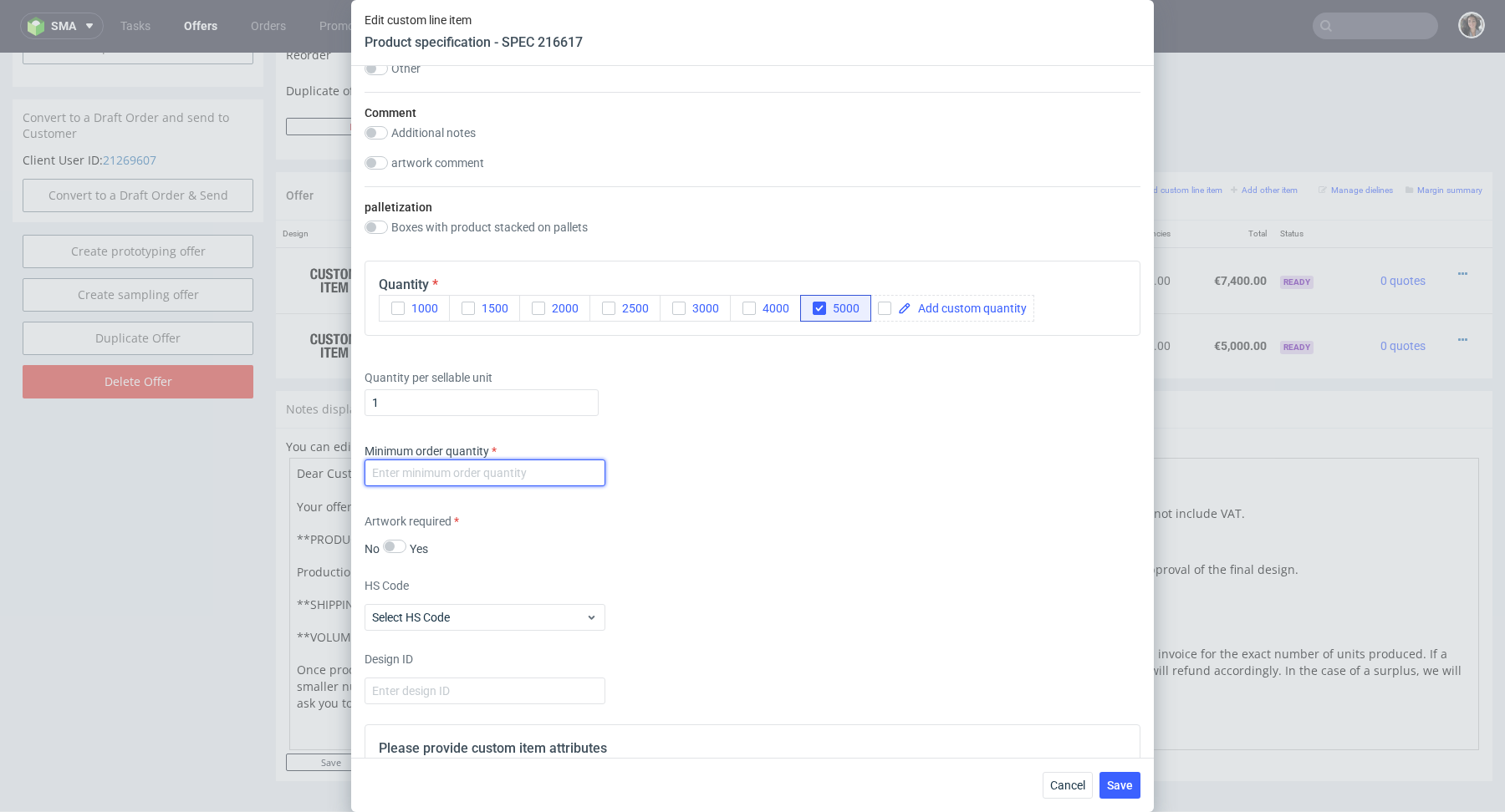
click at [476, 474] on input "number" at bounding box center [484, 472] width 241 height 26
type input "1"
click at [638, 565] on div "Supplier Adams Packaging Technical specification Instant price RFQ Type Product…" at bounding box center [752, 412] width 803 height 692
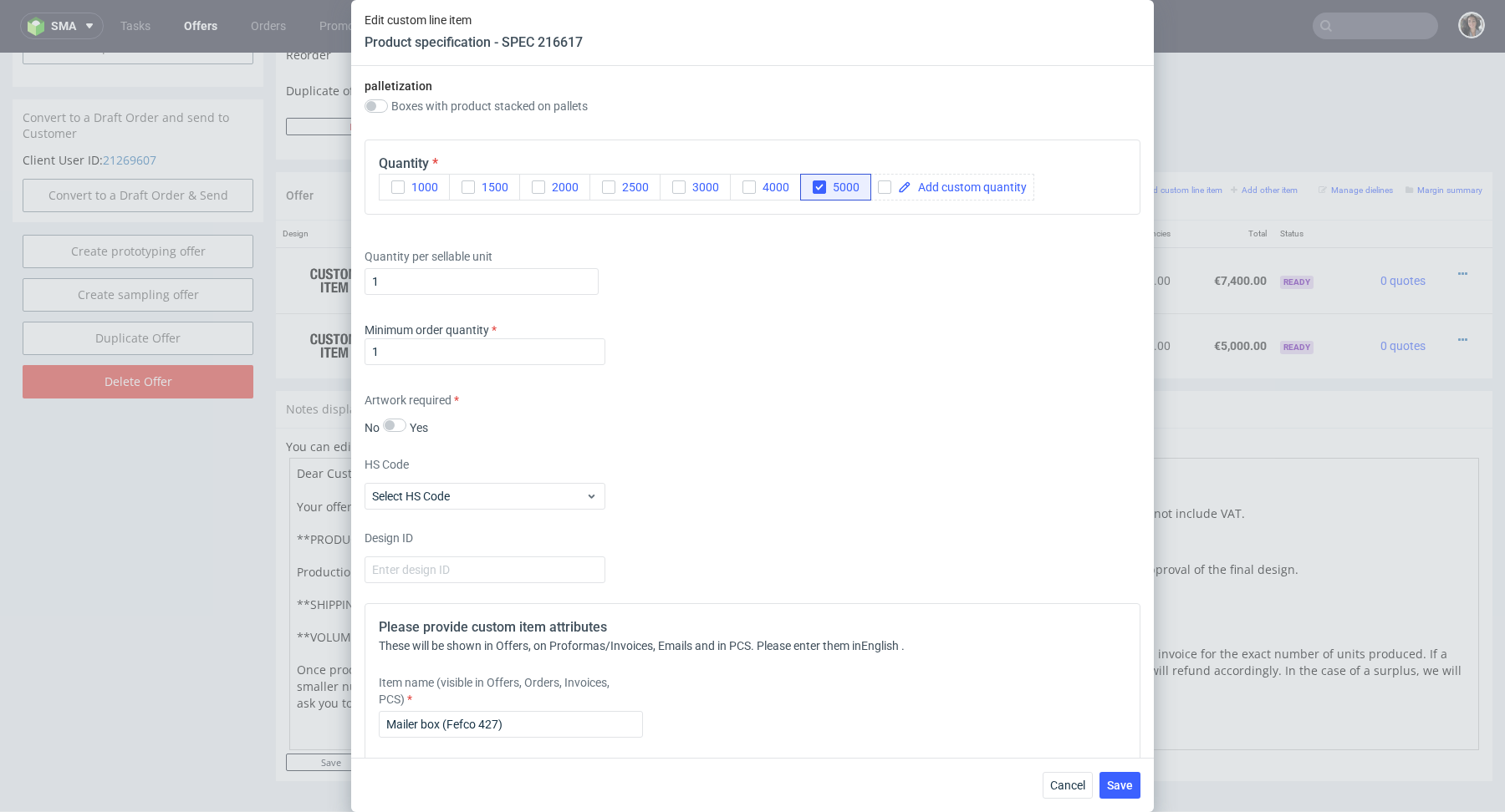
scroll to position [2069, 0]
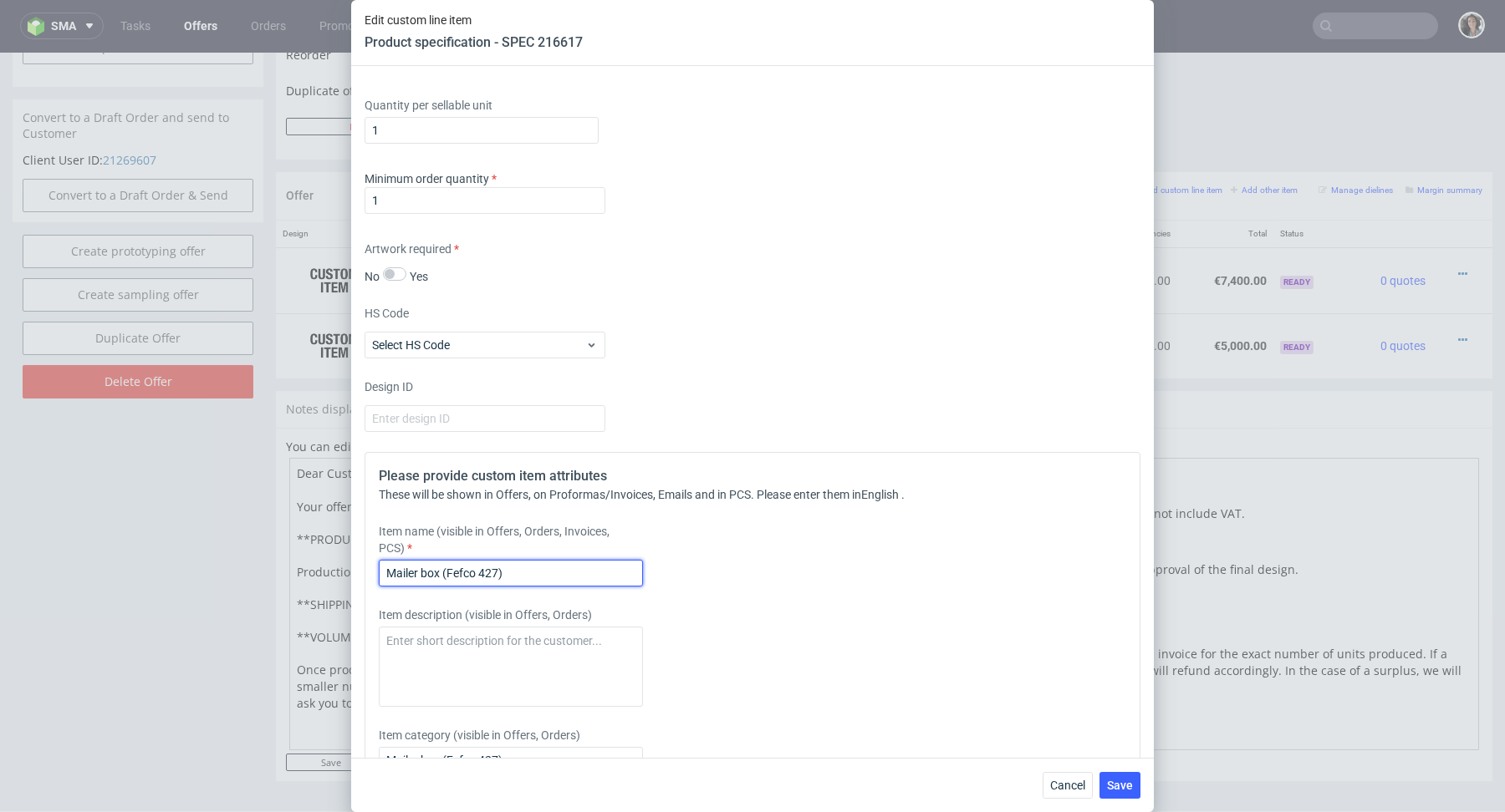
click at [501, 568] on input "Mailer box (Fefco 427)" at bounding box center [510, 573] width 264 height 26
drag, startPoint x: 442, startPoint y: 568, endPoint x: 555, endPoint y: 568, distance: 113.0
click at [555, 568] on input "Mailer box (Fefco 427)" at bounding box center [510, 573] width 264 height 26
paste input "330x105x105"
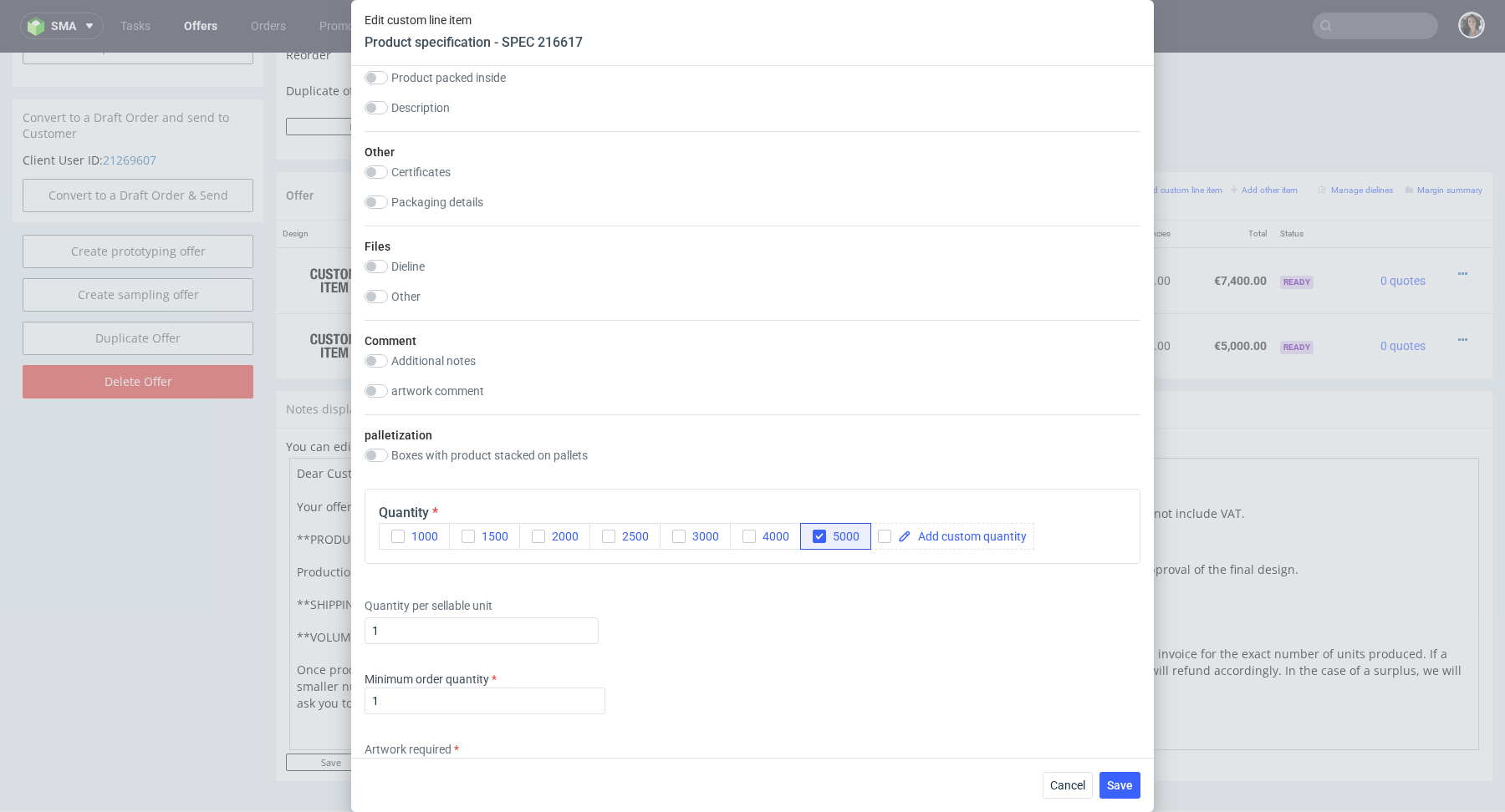
scroll to position [1989, 0]
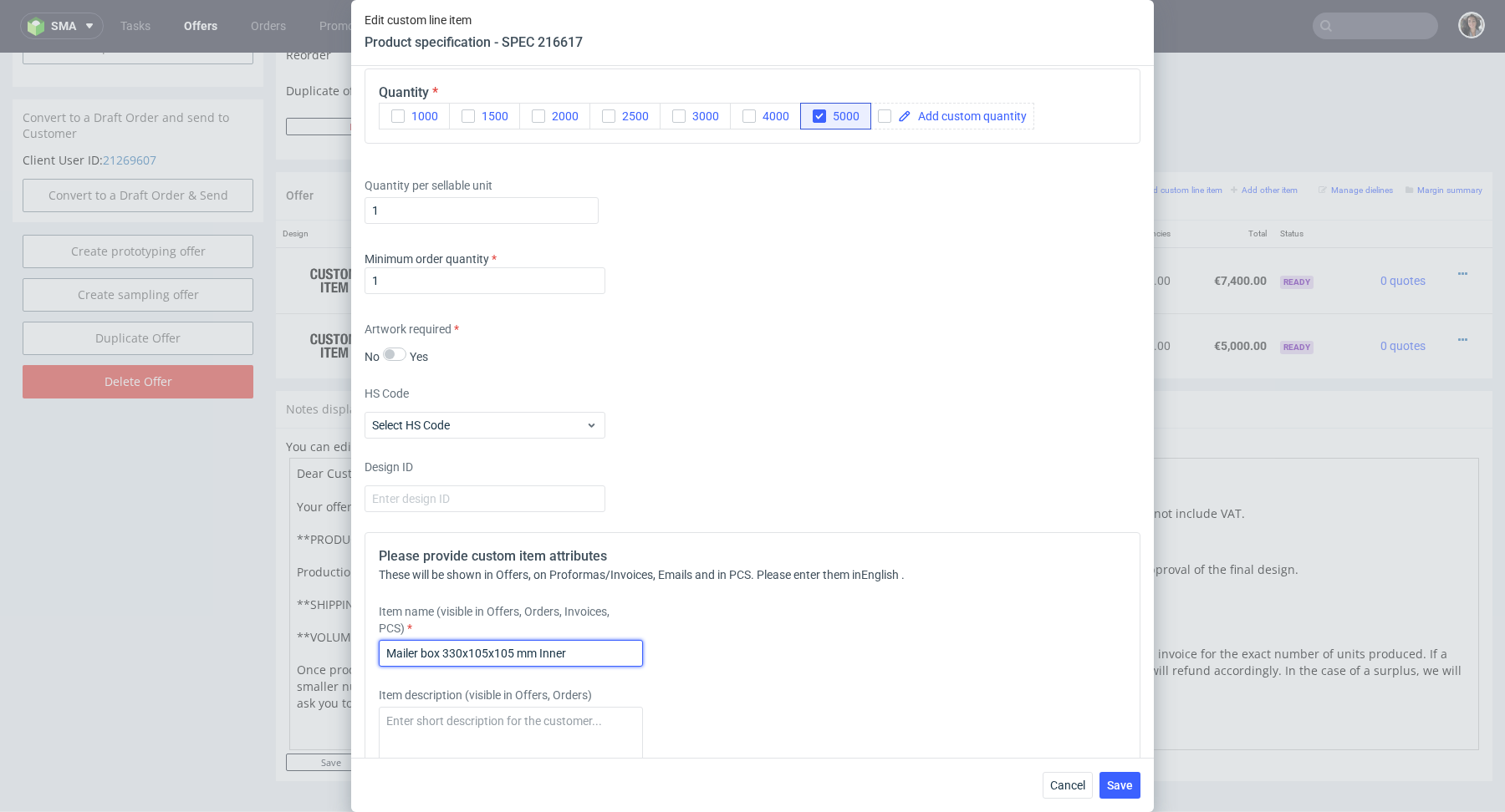
click at [573, 650] on input "Mailer box 330x105x105 mm Inner" at bounding box center [510, 654] width 264 height 26
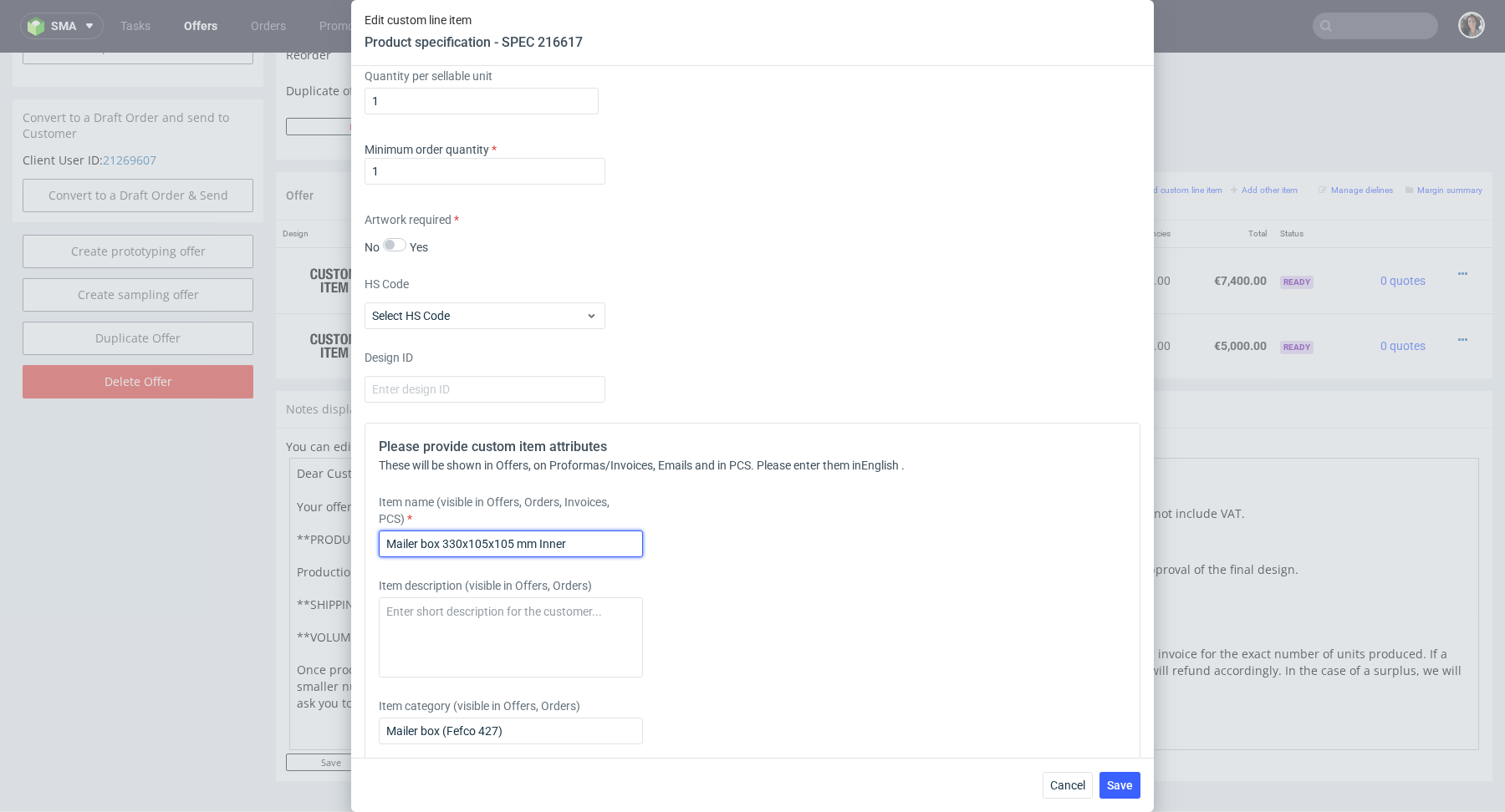
scroll to position [2221, 0]
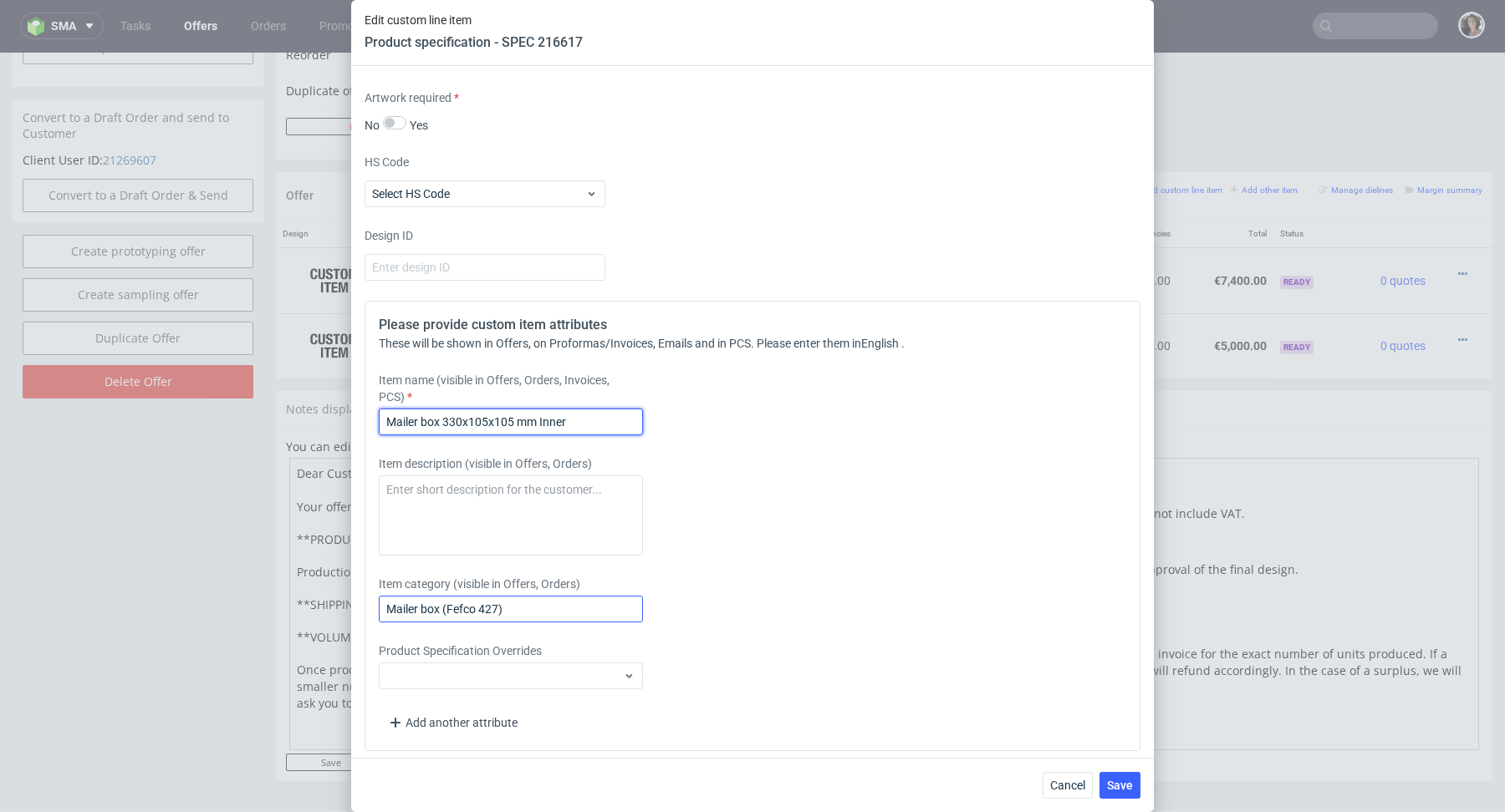
type input "Mailer box 330x105x105 mm Inner"
click at [529, 602] on input "Mailer box (Fefco 427)" at bounding box center [510, 609] width 264 height 26
paste input "330x105x105 mm Inner"
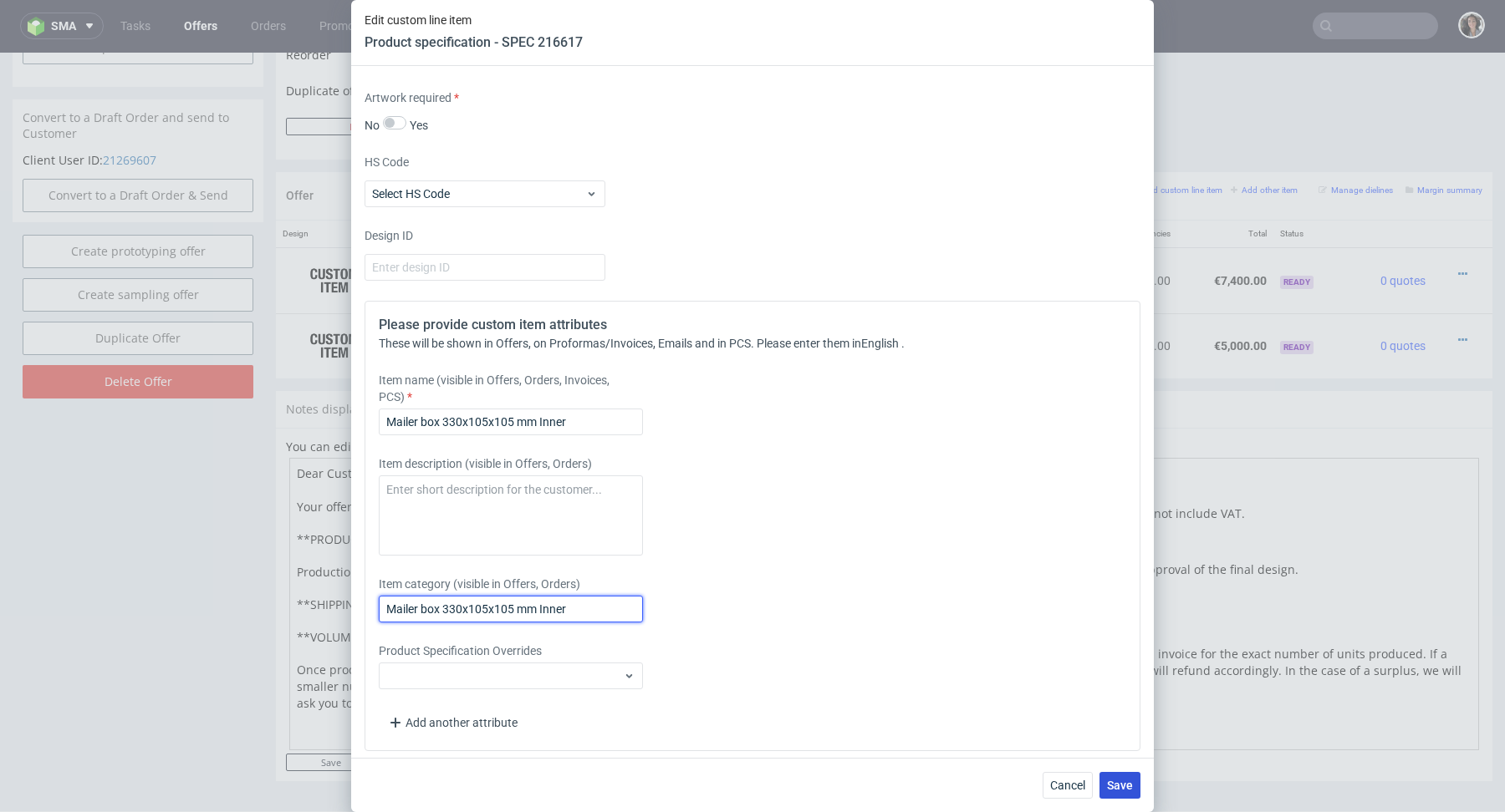
type input "Mailer box 330x105x105 mm Inner"
click at [1119, 785] on span "Save" at bounding box center [1119, 786] width 25 height 11
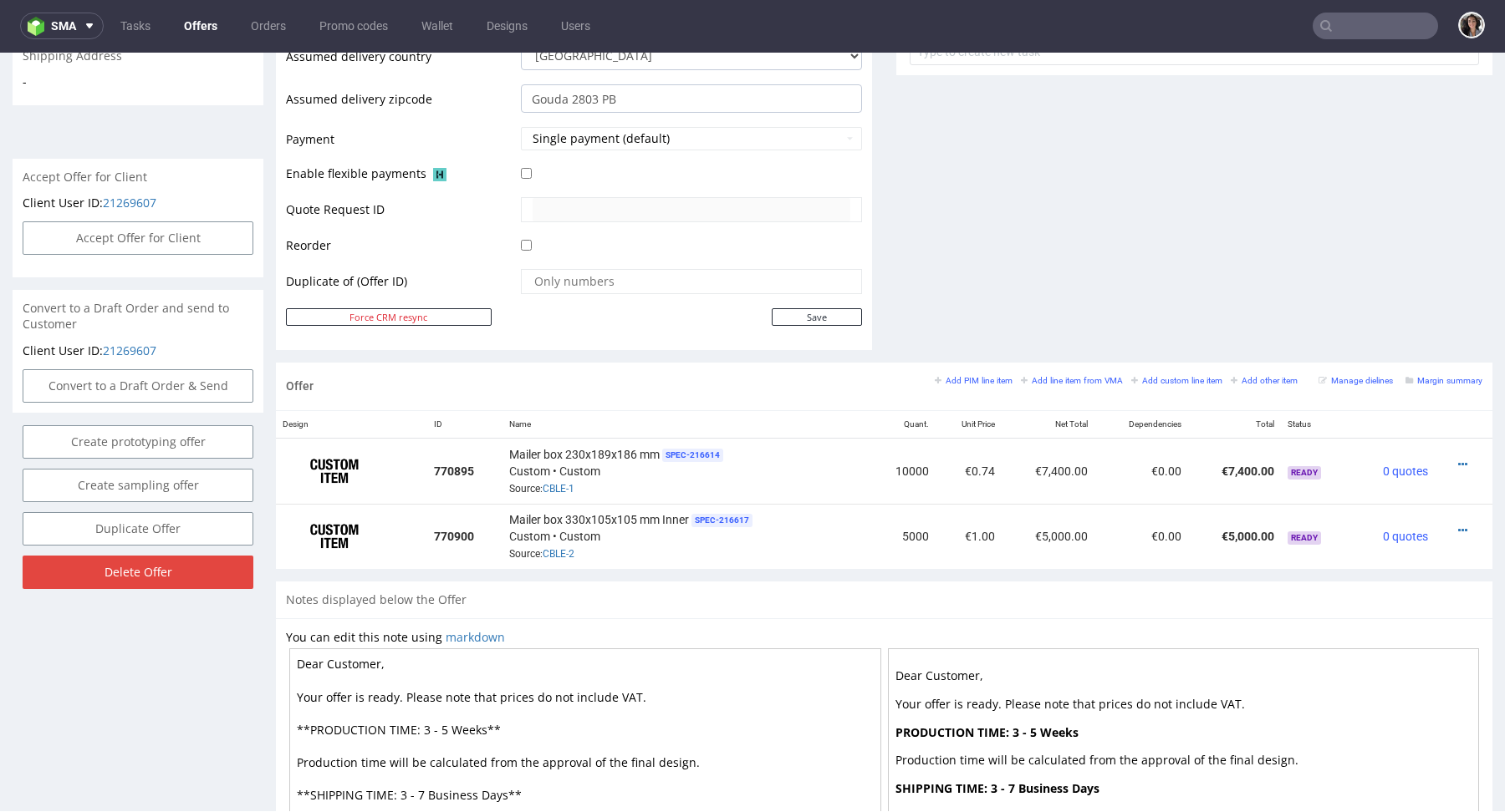
scroll to position [834, 0]
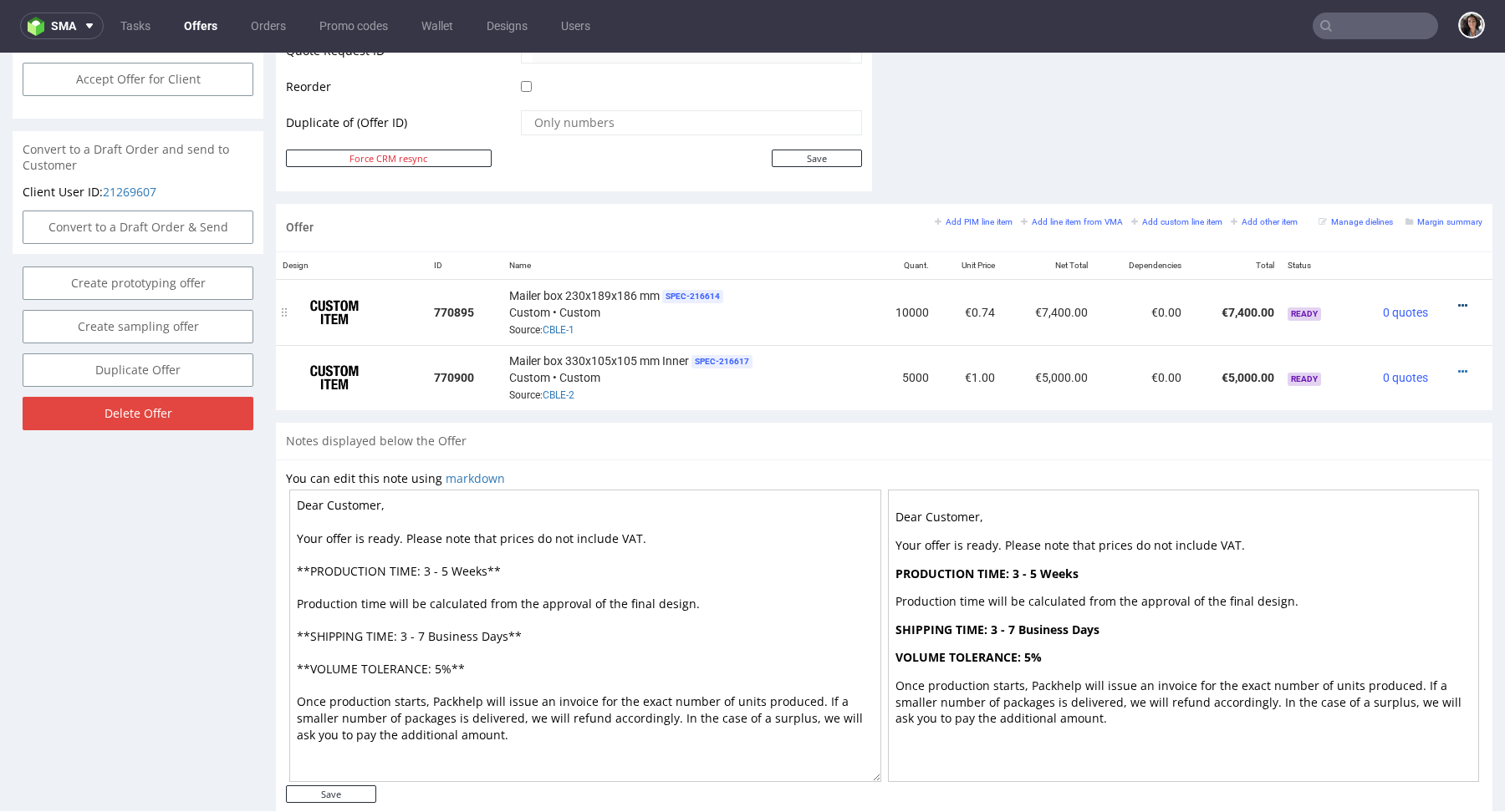
click at [1458, 300] on icon at bounding box center [1463, 306] width 9 height 11
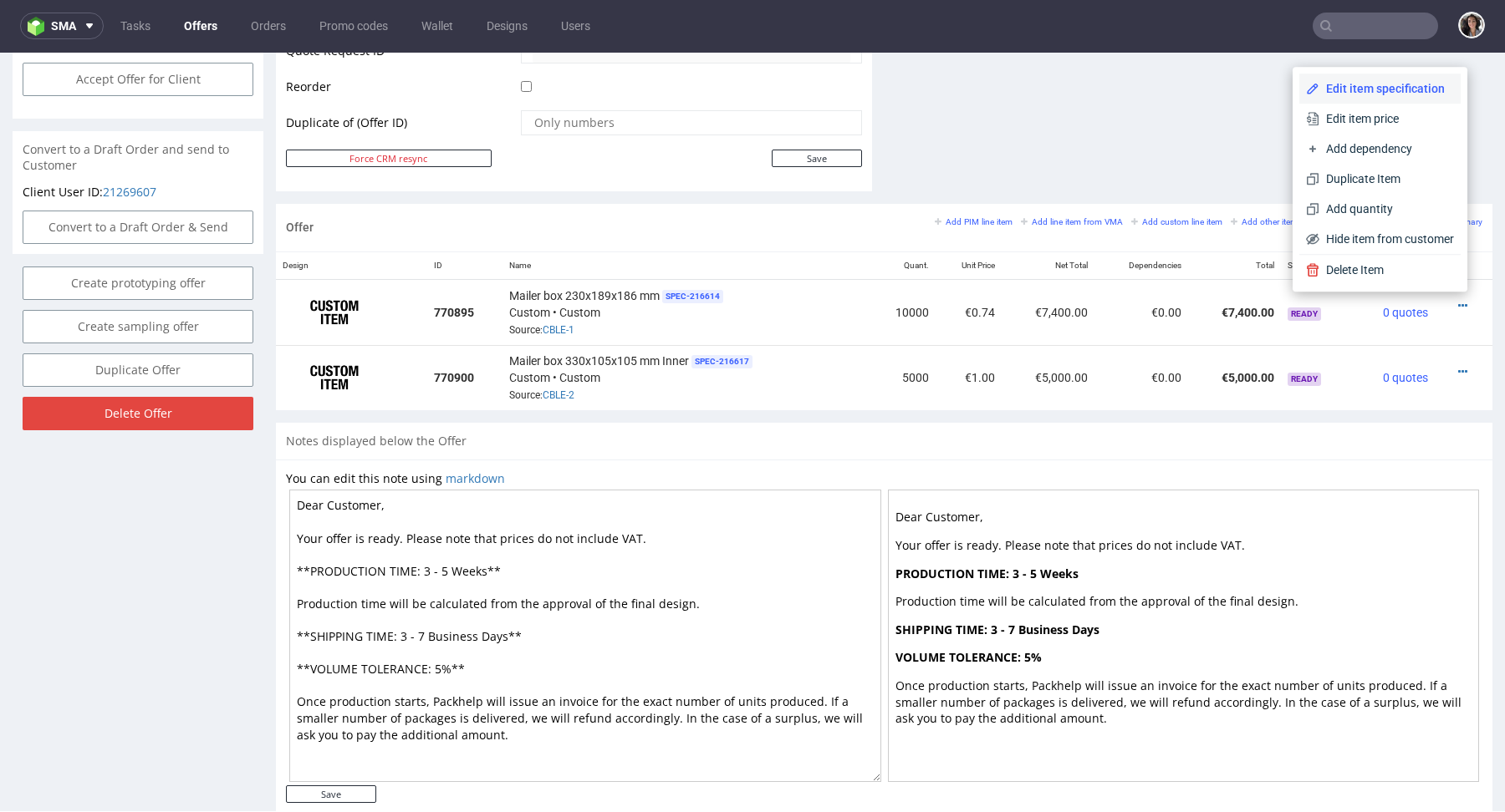
click at [1348, 75] on li "Edit item specification" at bounding box center [1380, 89] width 161 height 30
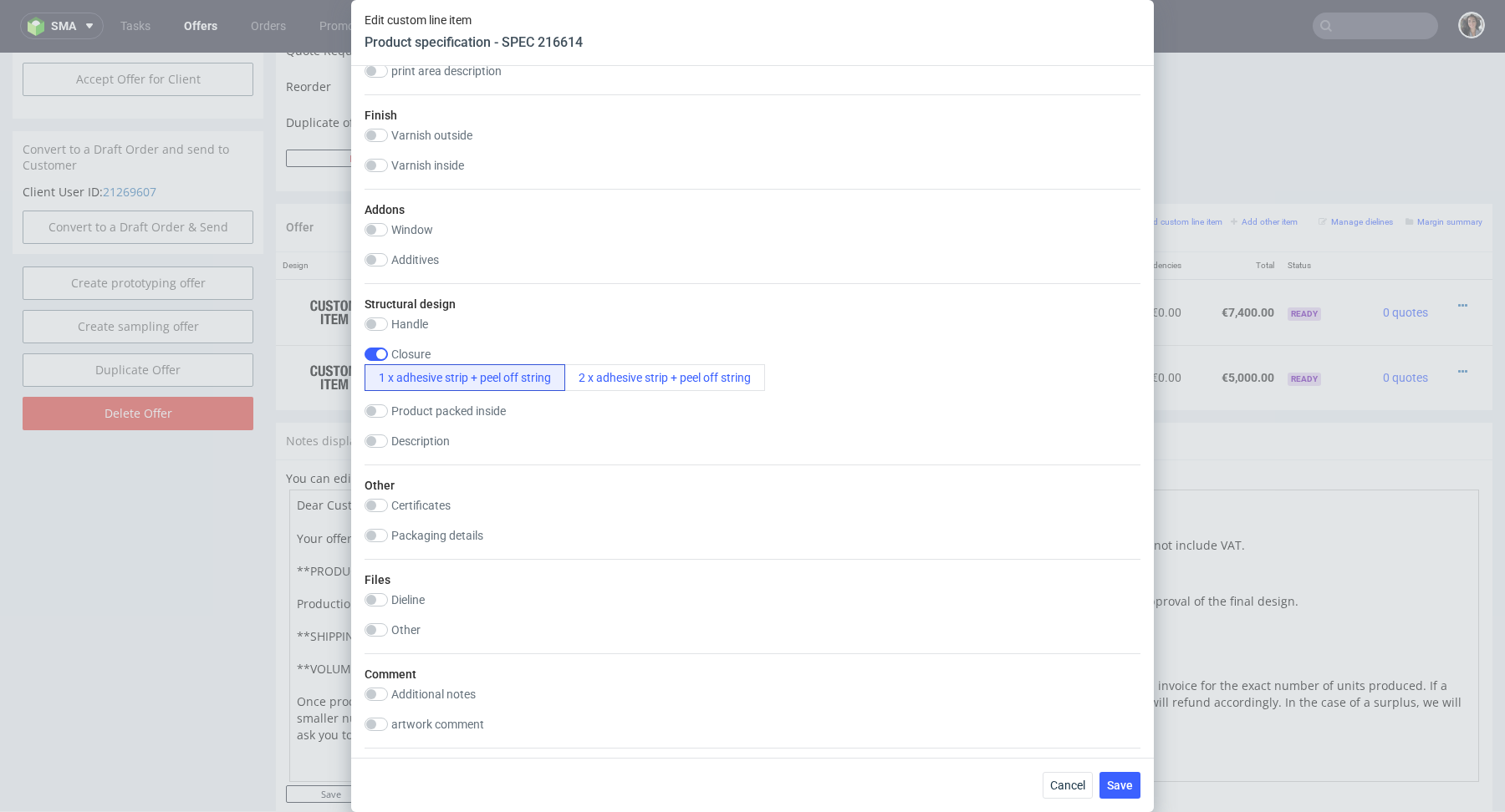
scroll to position [2221, 0]
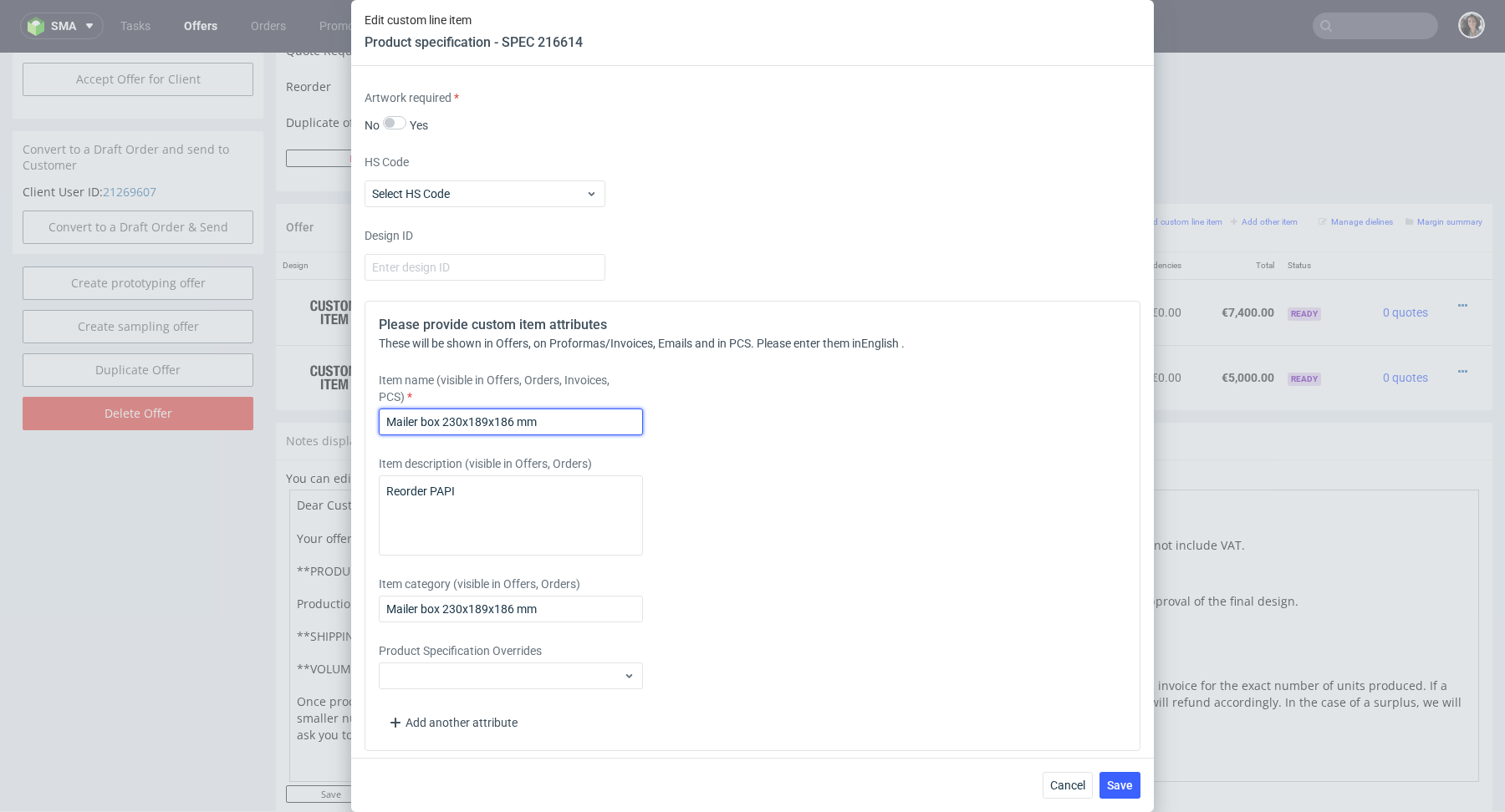
click at [594, 408] on input "Mailer box 230x189x186 mm" at bounding box center [510, 422] width 264 height 26
click at [594, 415] on input "Mailer box 230x189x186 mm" at bounding box center [510, 422] width 264 height 26
click at [562, 417] on input "Mailer box 230x189x186 mm Inner" at bounding box center [510, 422] width 264 height 26
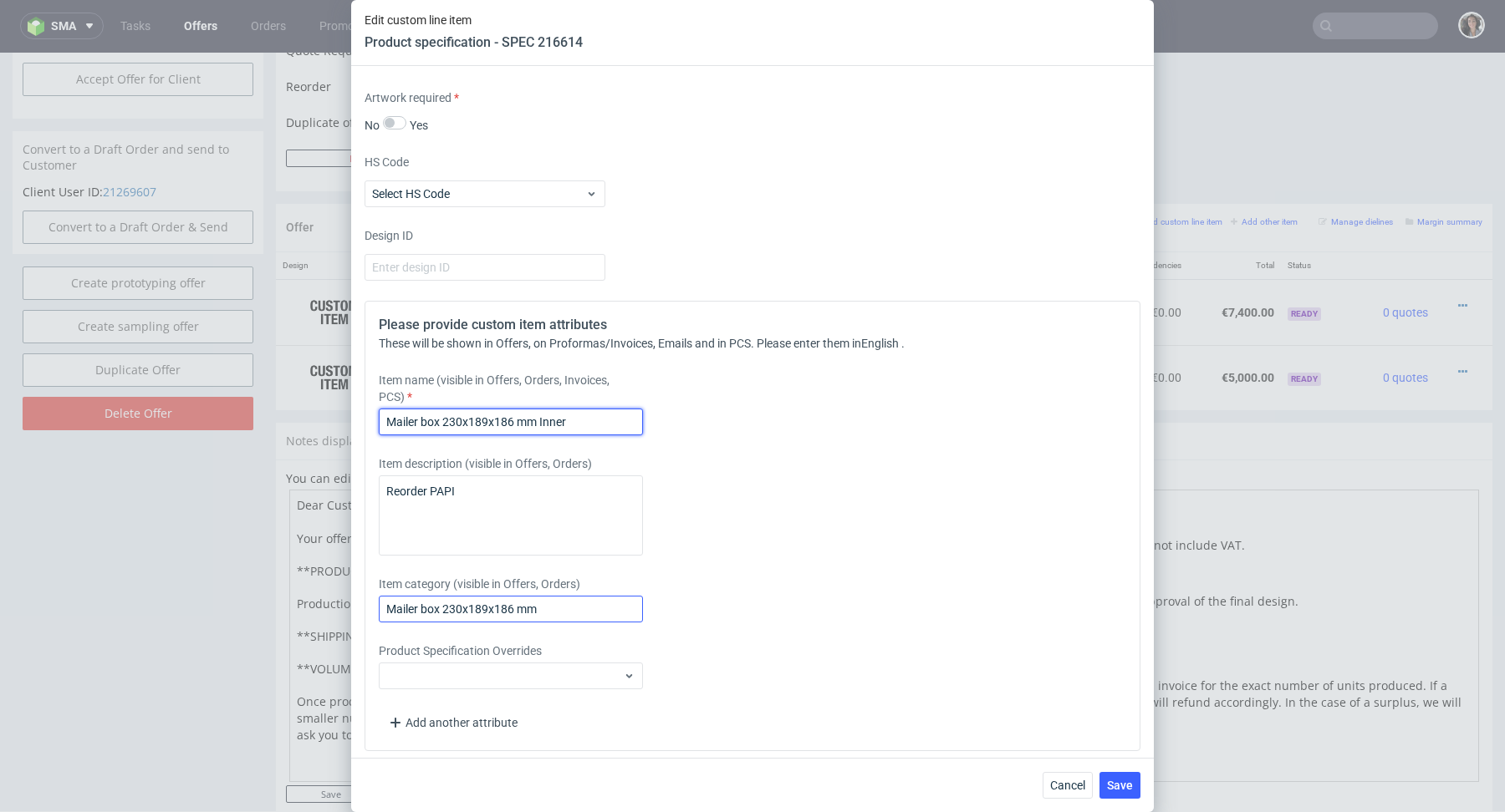
type input "Mailer box 230x189x186 mm Inner"
click at [549, 610] on input "Mailer box 230x189x186 mm" at bounding box center [510, 609] width 264 height 26
paste input "Inner"
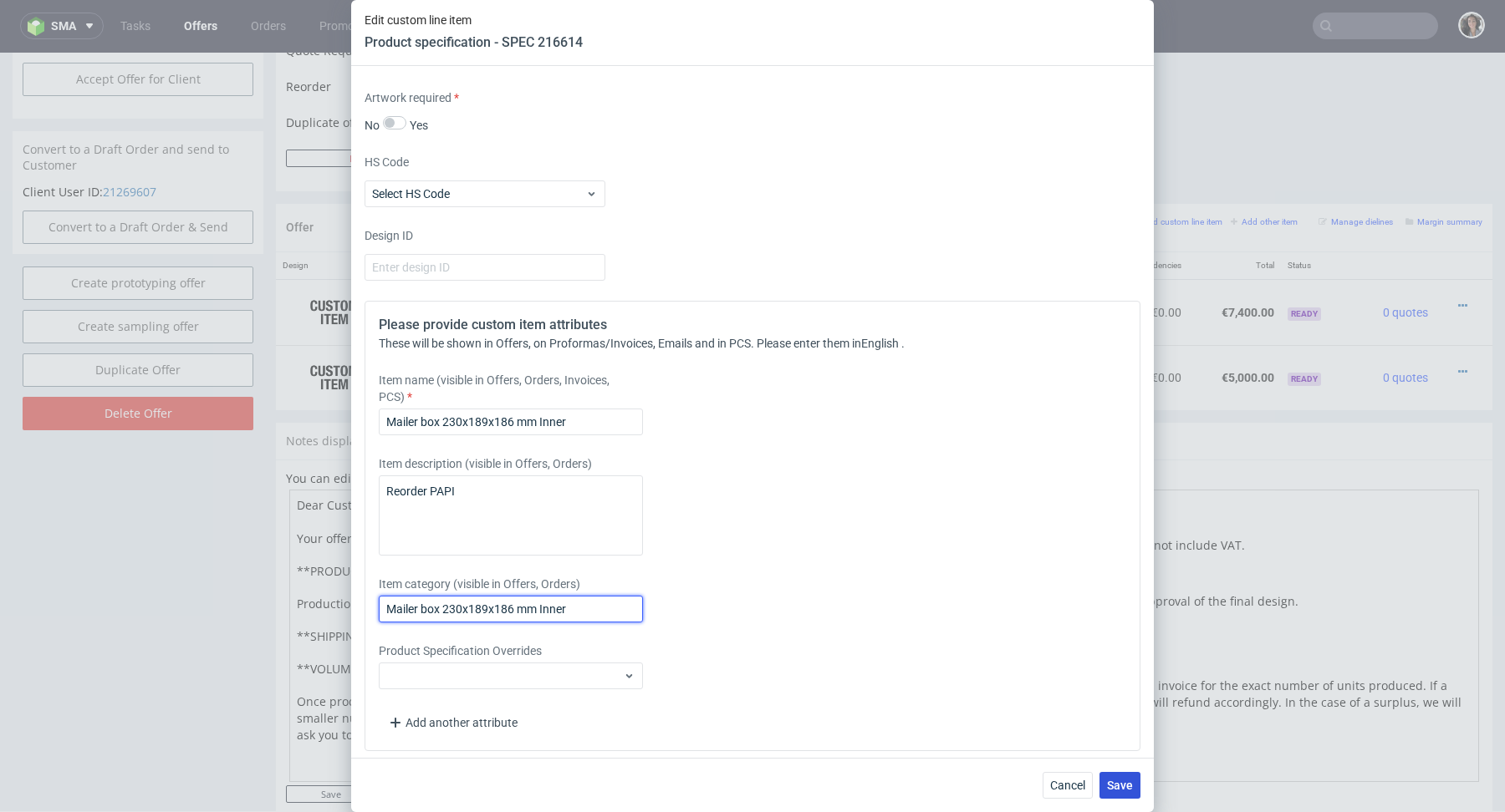
type input "Mailer box 230x189x186 mm Inner"
click at [1105, 791] on button "Save" at bounding box center [1119, 786] width 41 height 26
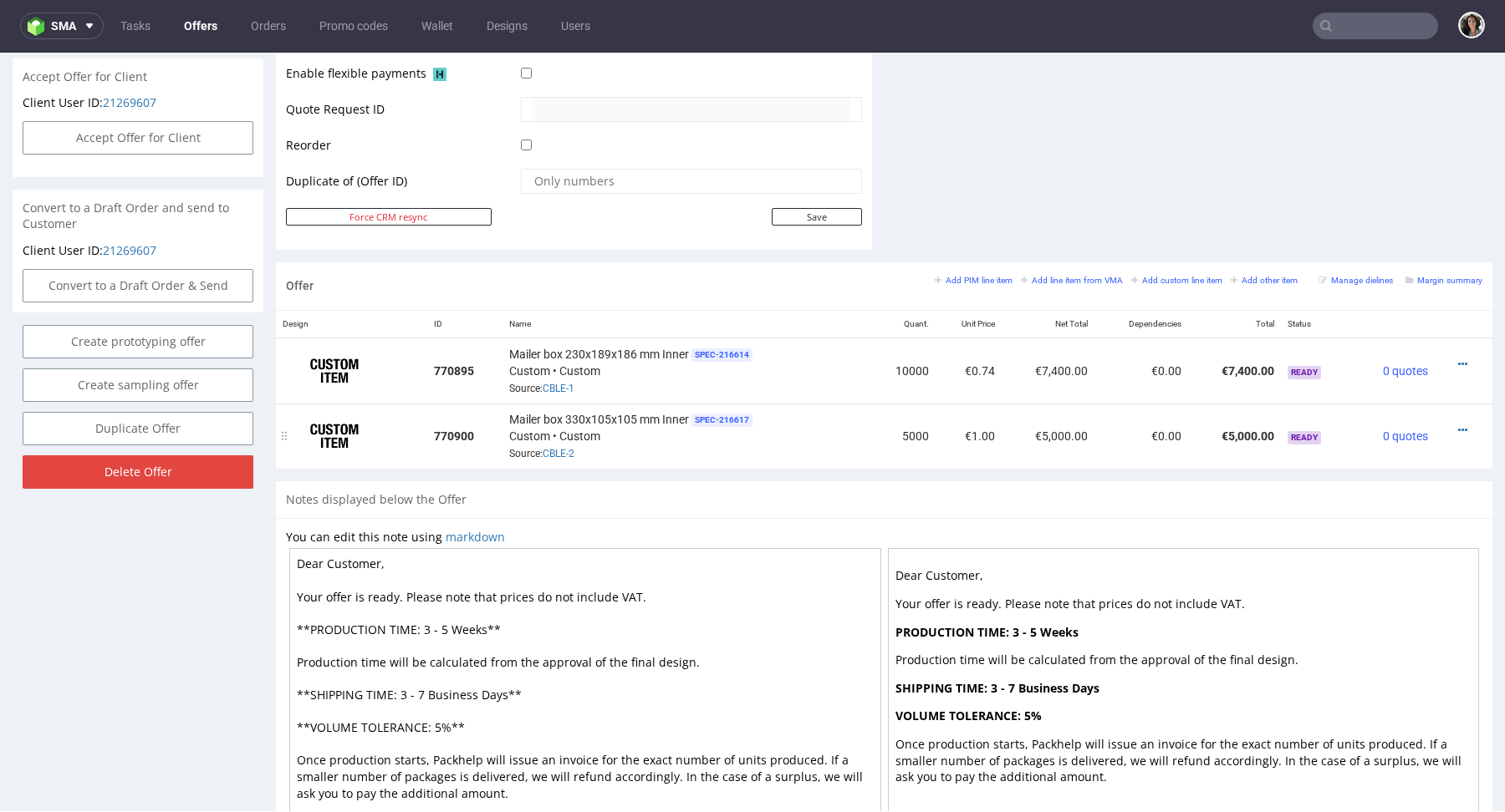
scroll to position [689, 0]
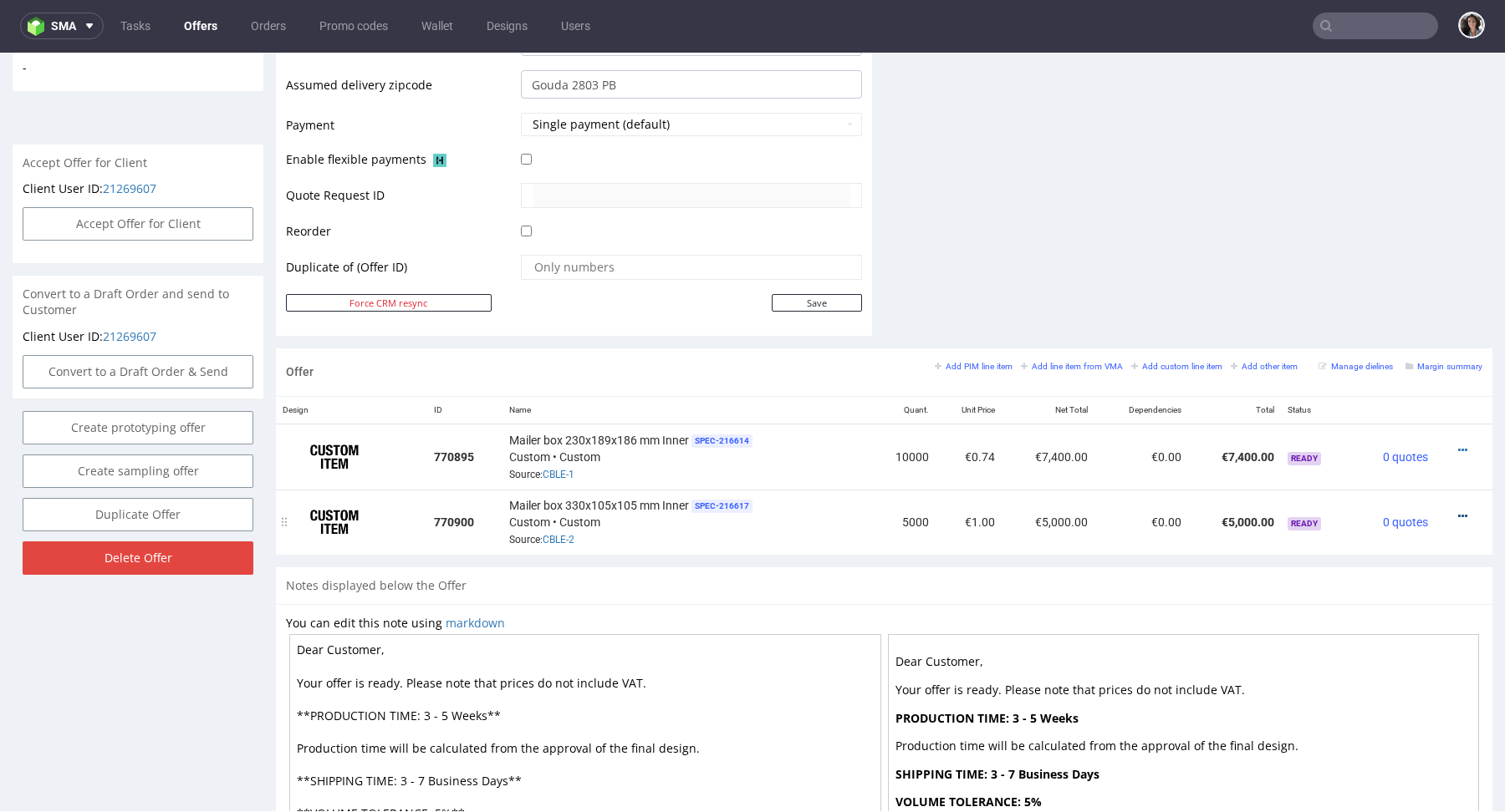
click at [1458, 513] on icon at bounding box center [1463, 516] width 9 height 11
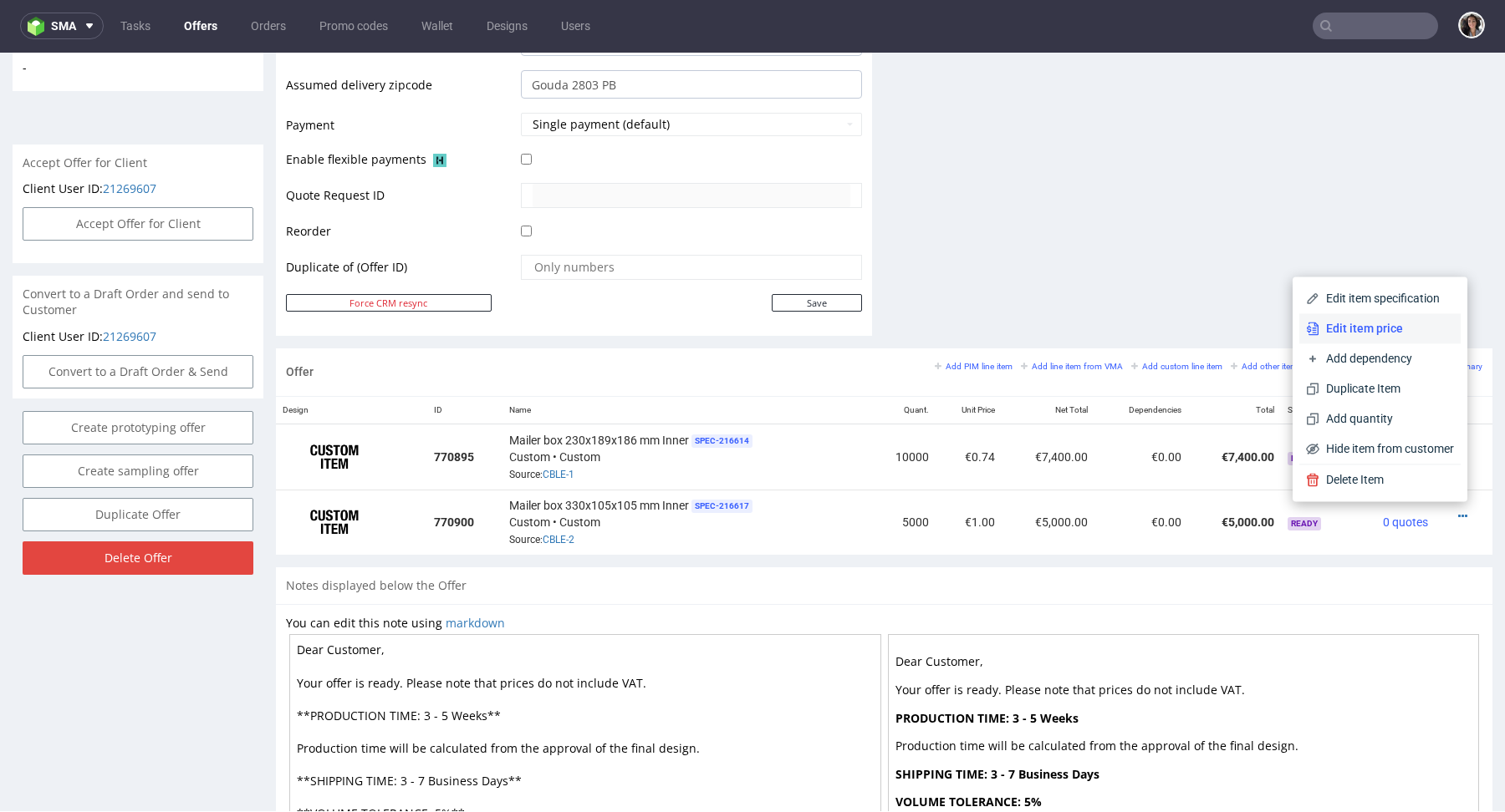
click at [1358, 332] on span "Edit item price" at bounding box center [1386, 328] width 135 height 17
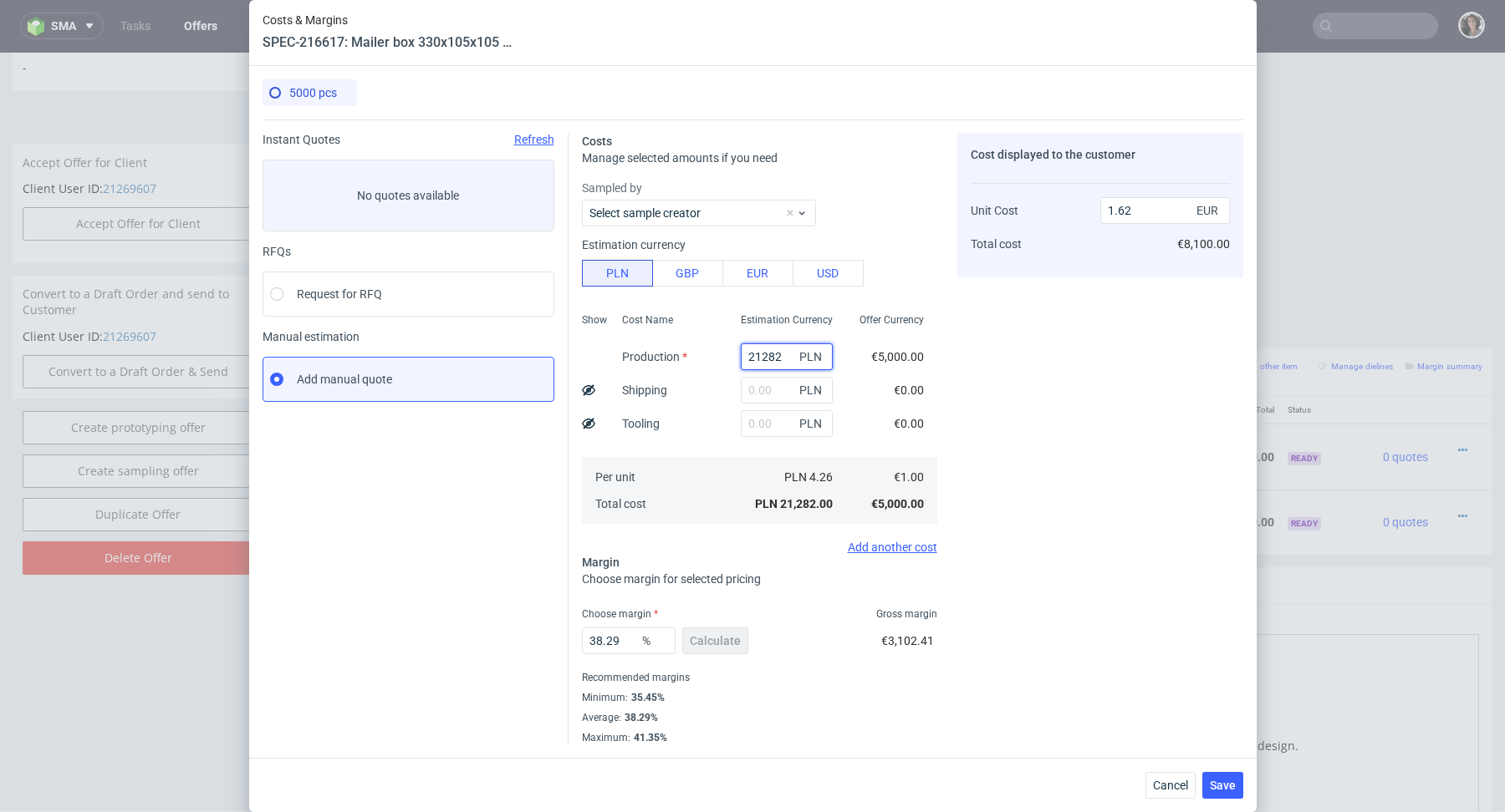
click at [781, 350] on input "21282" at bounding box center [786, 356] width 92 height 26
paste input "5050"
type input "5050"
type input "0.38"
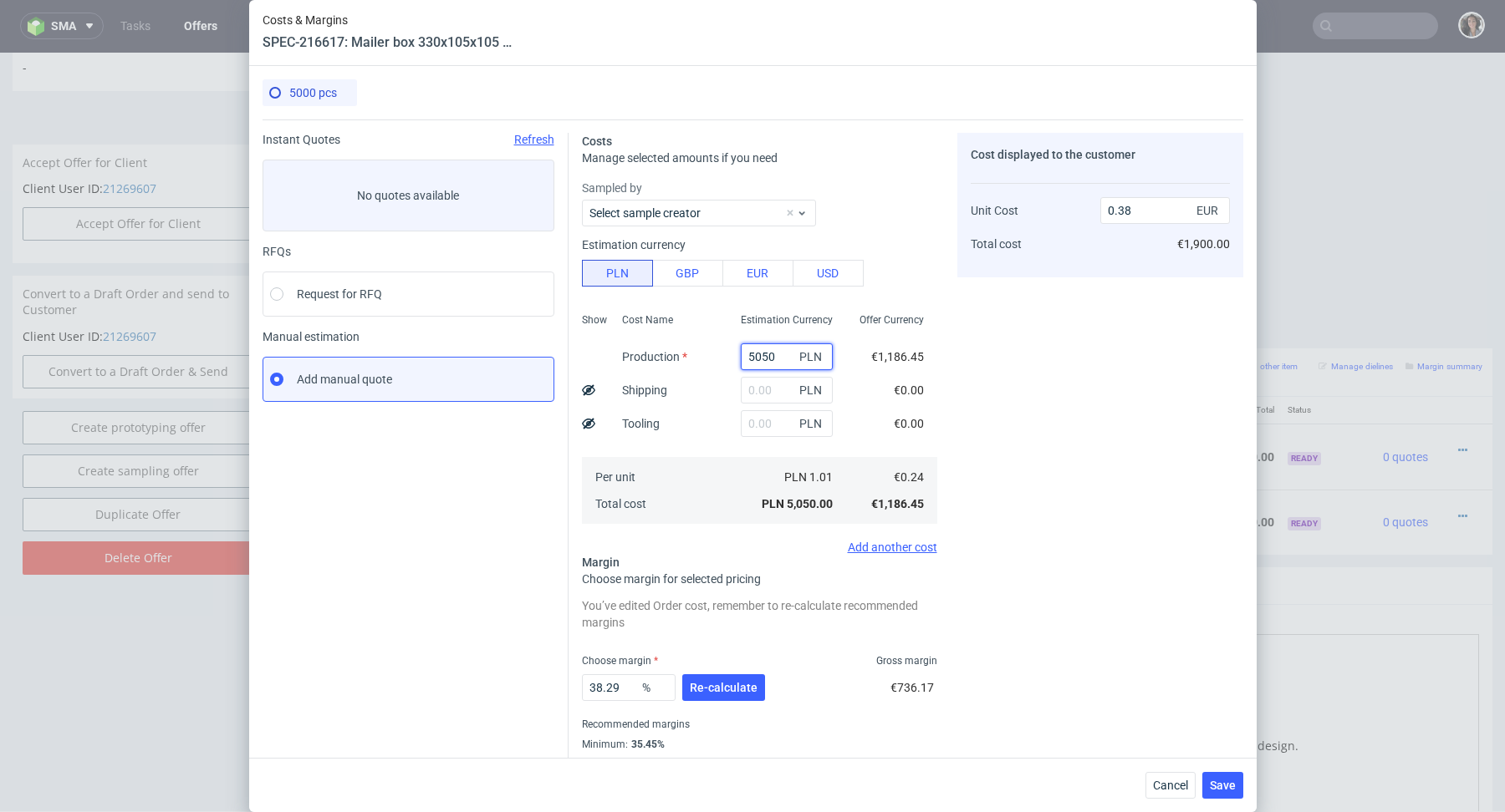
type input "5050"
click at [766, 421] on input "text" at bounding box center [786, 423] width 92 height 26
type input "3100"
type input "0.62"
type input "3100"
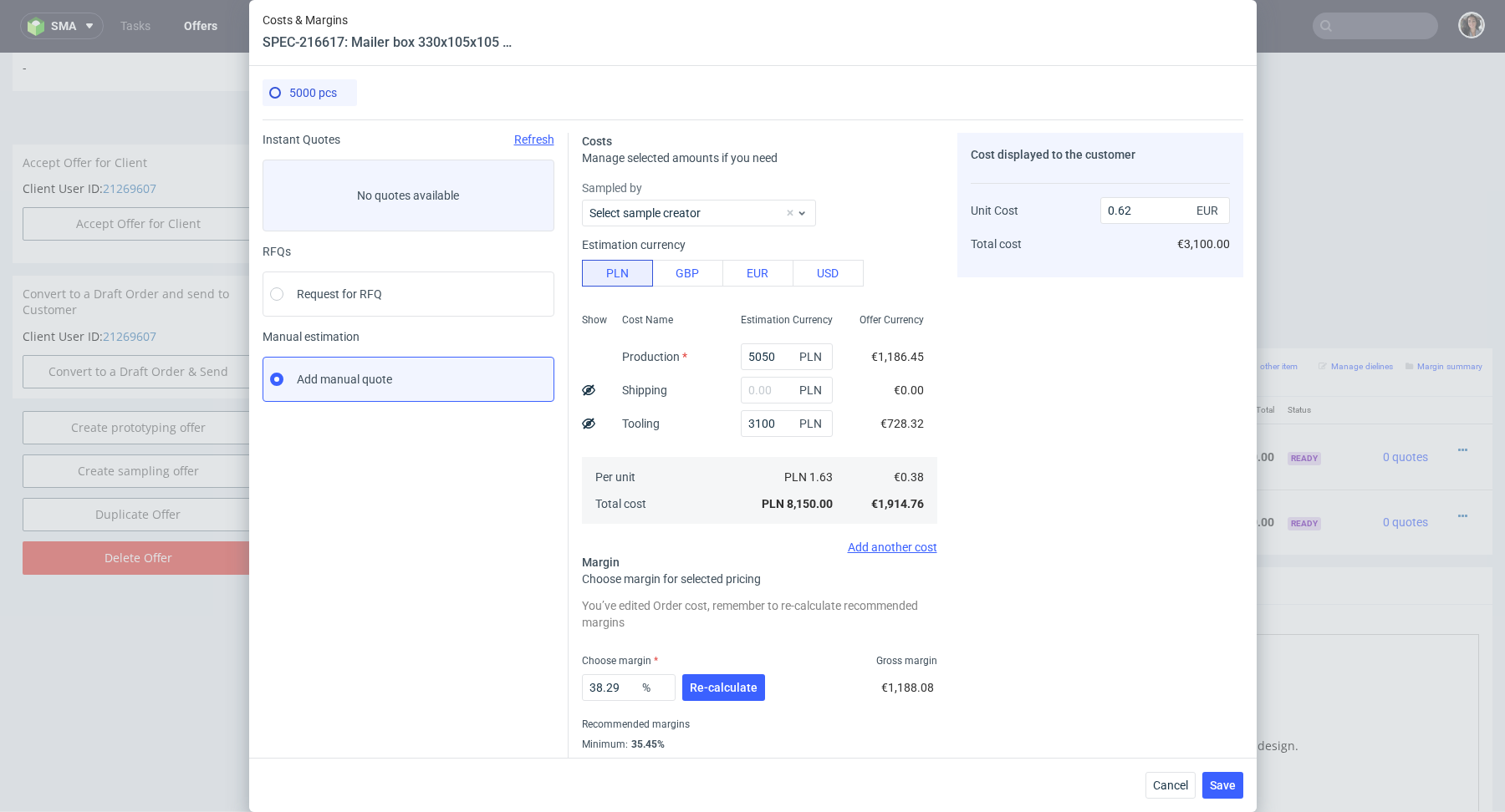
click at [685, 428] on div "Cost Name Production Shipping Tooling Per unit Total cost" at bounding box center [668, 417] width 119 height 221
click at [709, 687] on span "Re-calculate" at bounding box center [724, 688] width 68 height 11
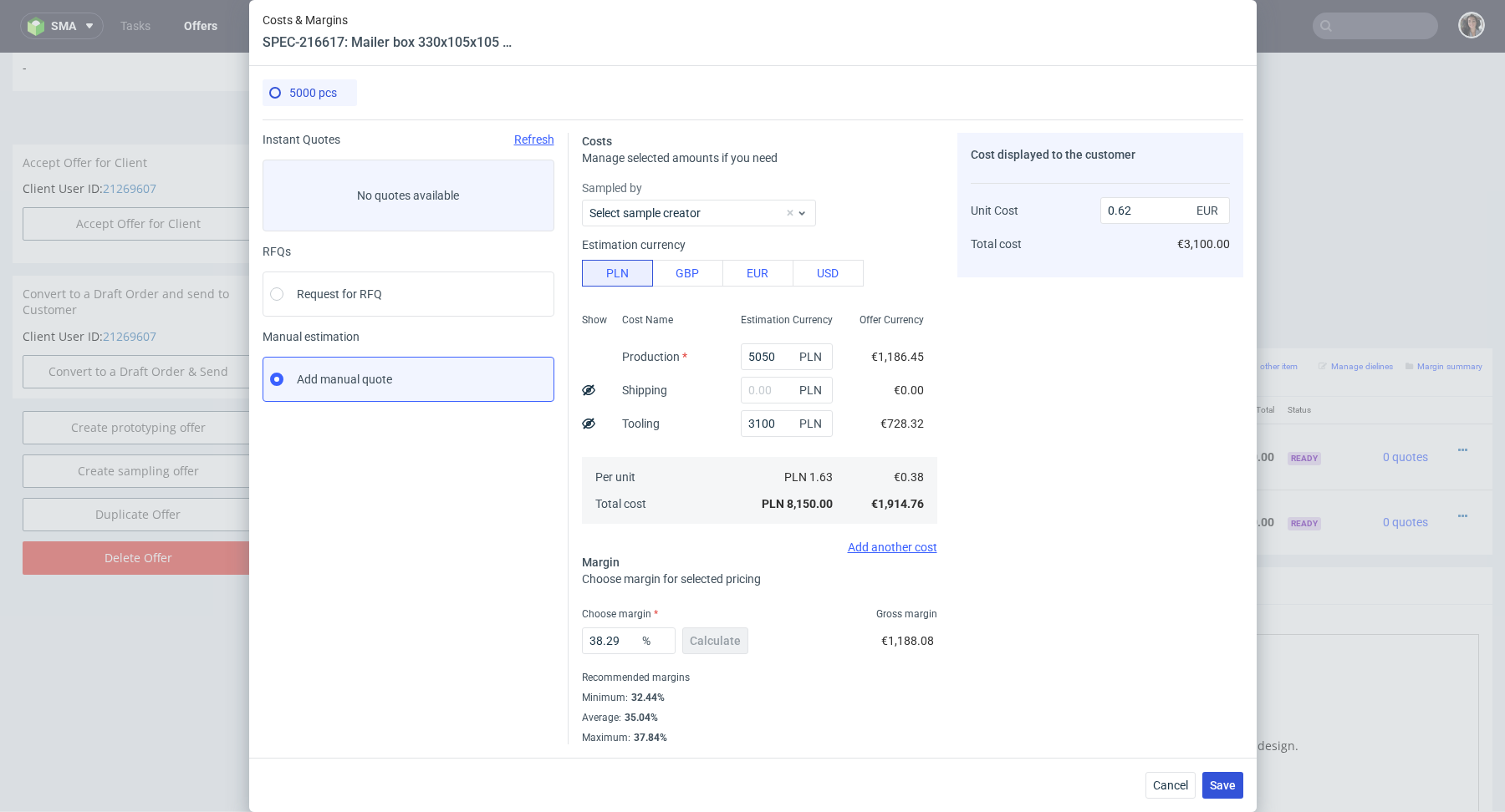
click at [1221, 788] on span "Save" at bounding box center [1222, 786] width 25 height 11
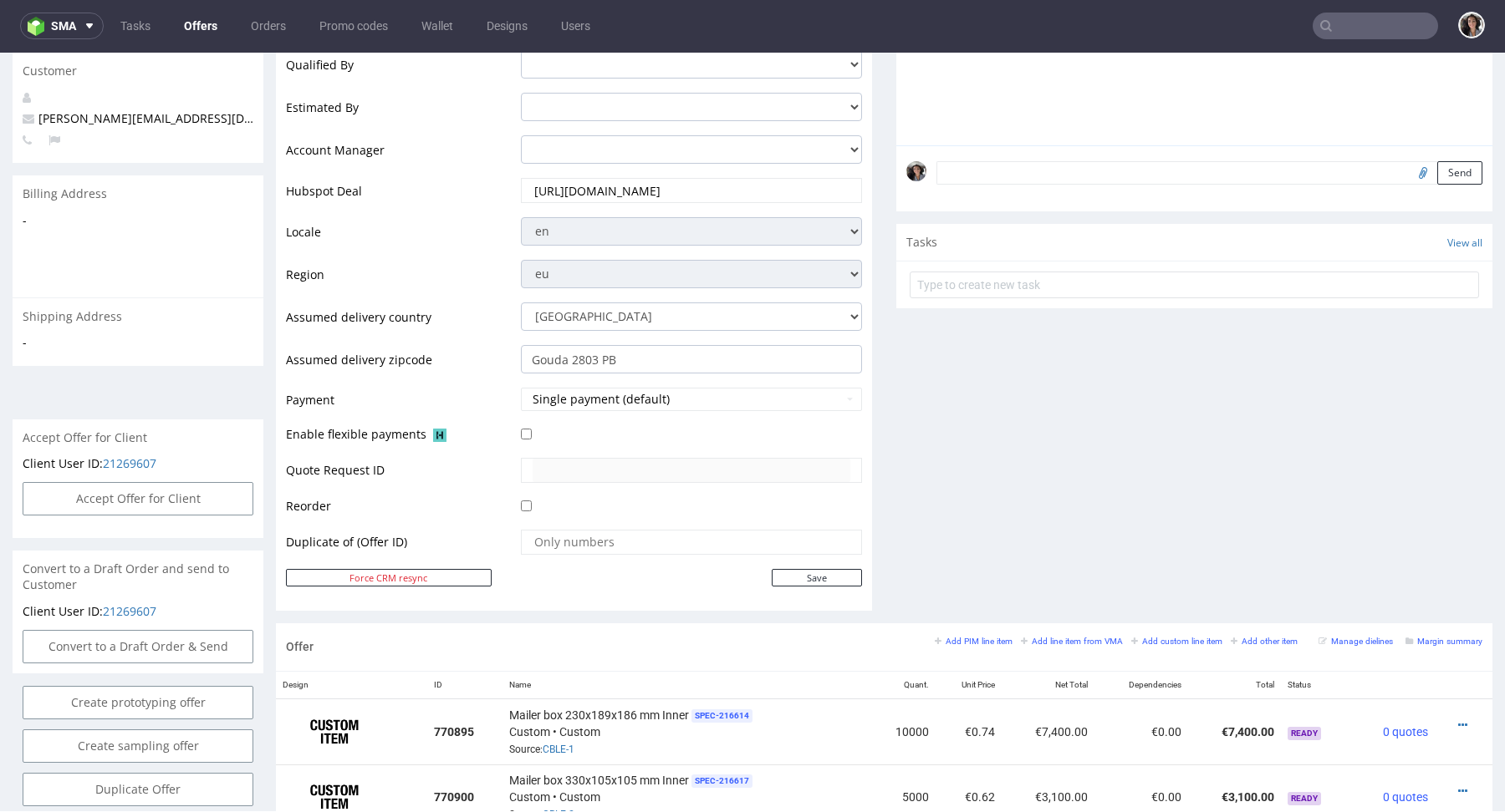
scroll to position [866, 0]
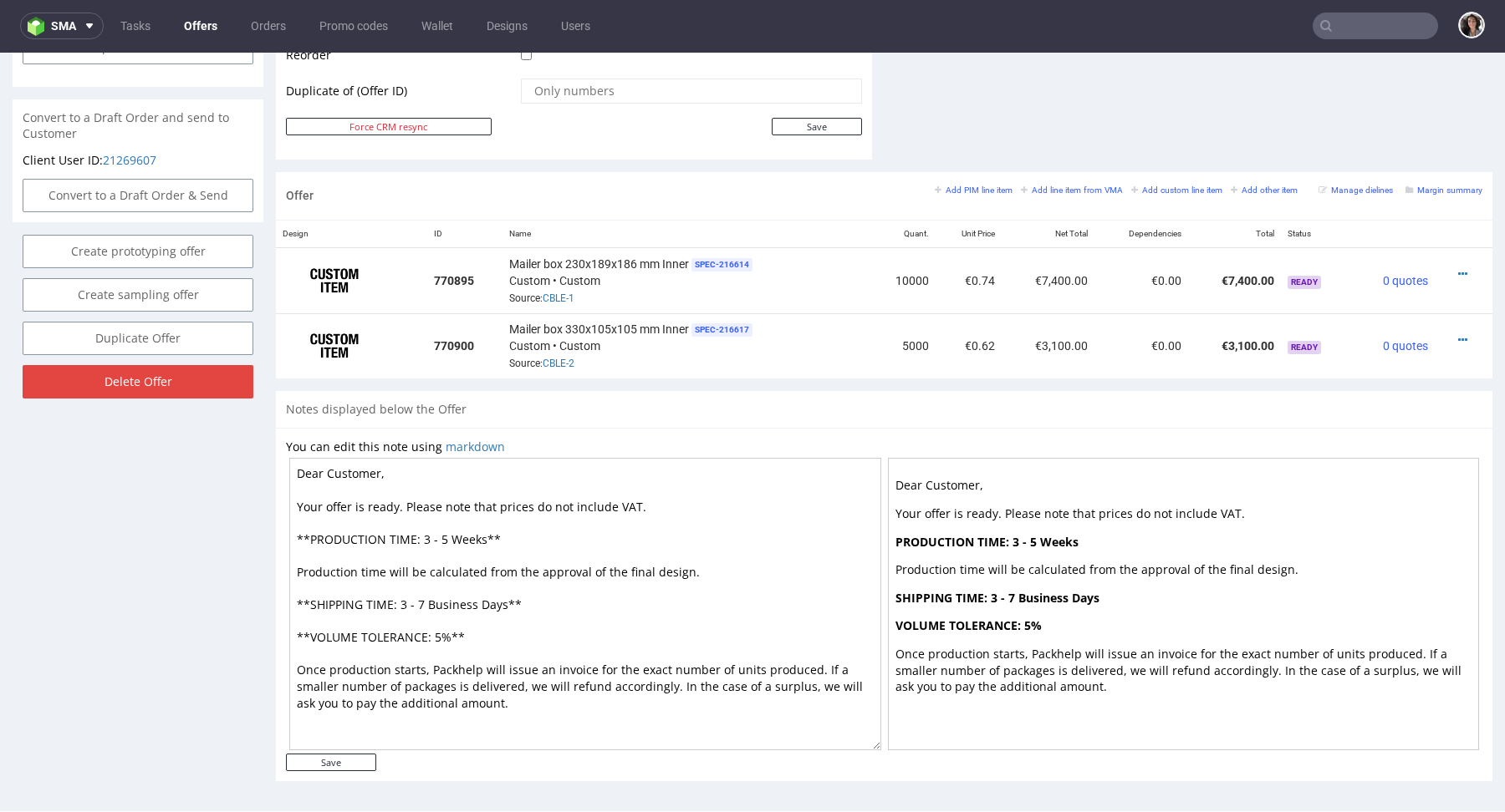
drag, startPoint x: 485, startPoint y: 535, endPoint x: 421, endPoint y: 536, distance: 64.0
click at [421, 536] on textarea "Dear Customer, Your offer is ready. Please note that prices do not include VAT.…" at bounding box center [585, 605] width 592 height 292
drag, startPoint x: 503, startPoint y: 596, endPoint x: 425, endPoint y: 598, distance: 78.0
click at [425, 598] on textarea "Dear Customer, Your offer is ready. Please note that prices do not include VAT.…" at bounding box center [585, 605] width 592 height 292
click at [435, 537] on textarea "Dear Customer, Your offer is ready. Please note that prices do not include VAT.…" at bounding box center [585, 605] width 592 height 292
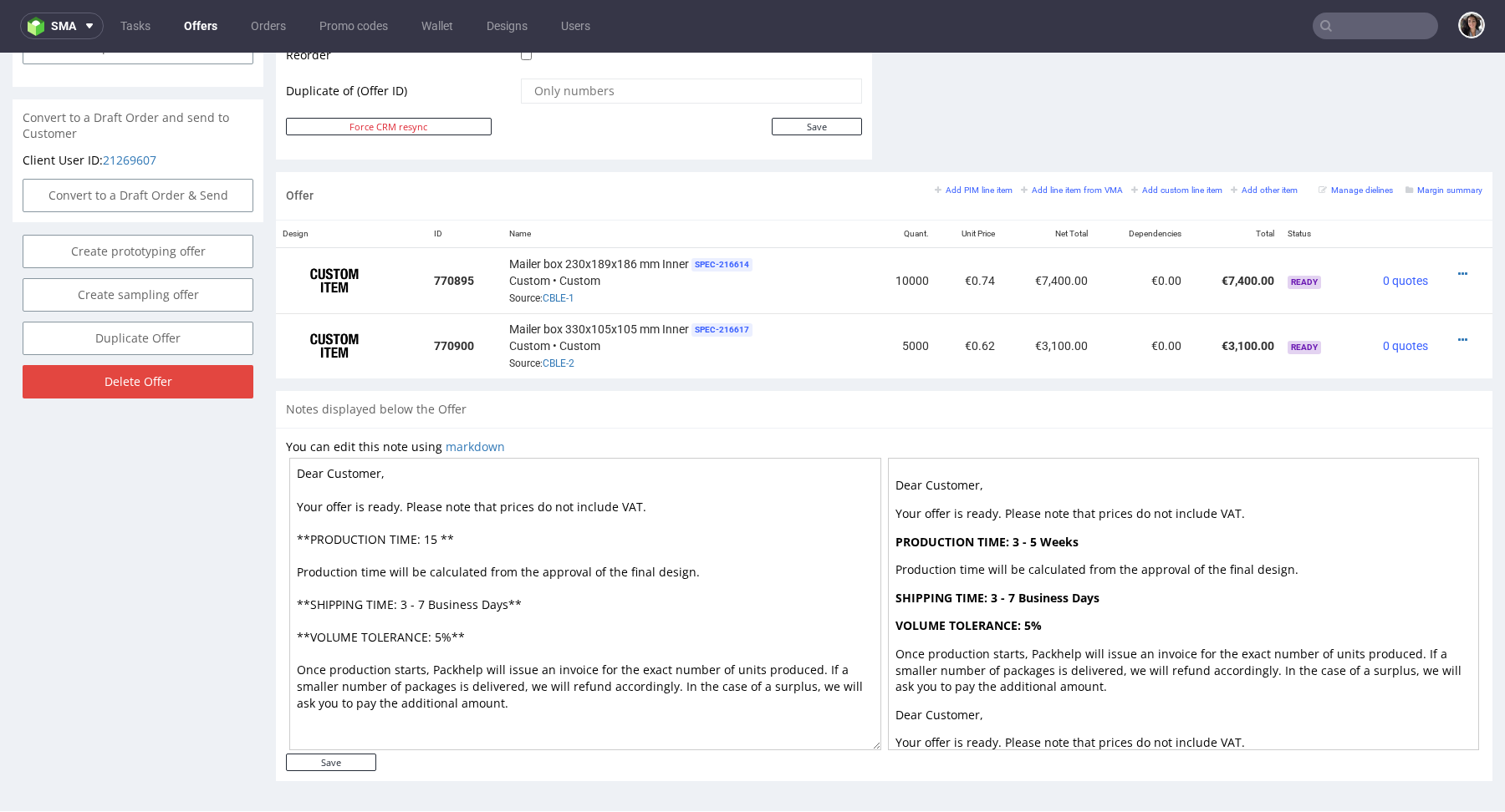
paste textarea "Business Days"
click at [436, 536] on textarea "Dear Customer, Your offer is ready. Please note that prices do not include VAT.…" at bounding box center [585, 605] width 592 height 292
type textarea "Dear Customer, Your offer is ready. Please note that prices do not include VAT.…"
click at [344, 754] on input "Save" at bounding box center [331, 762] width 91 height 18
type input "In progress..."
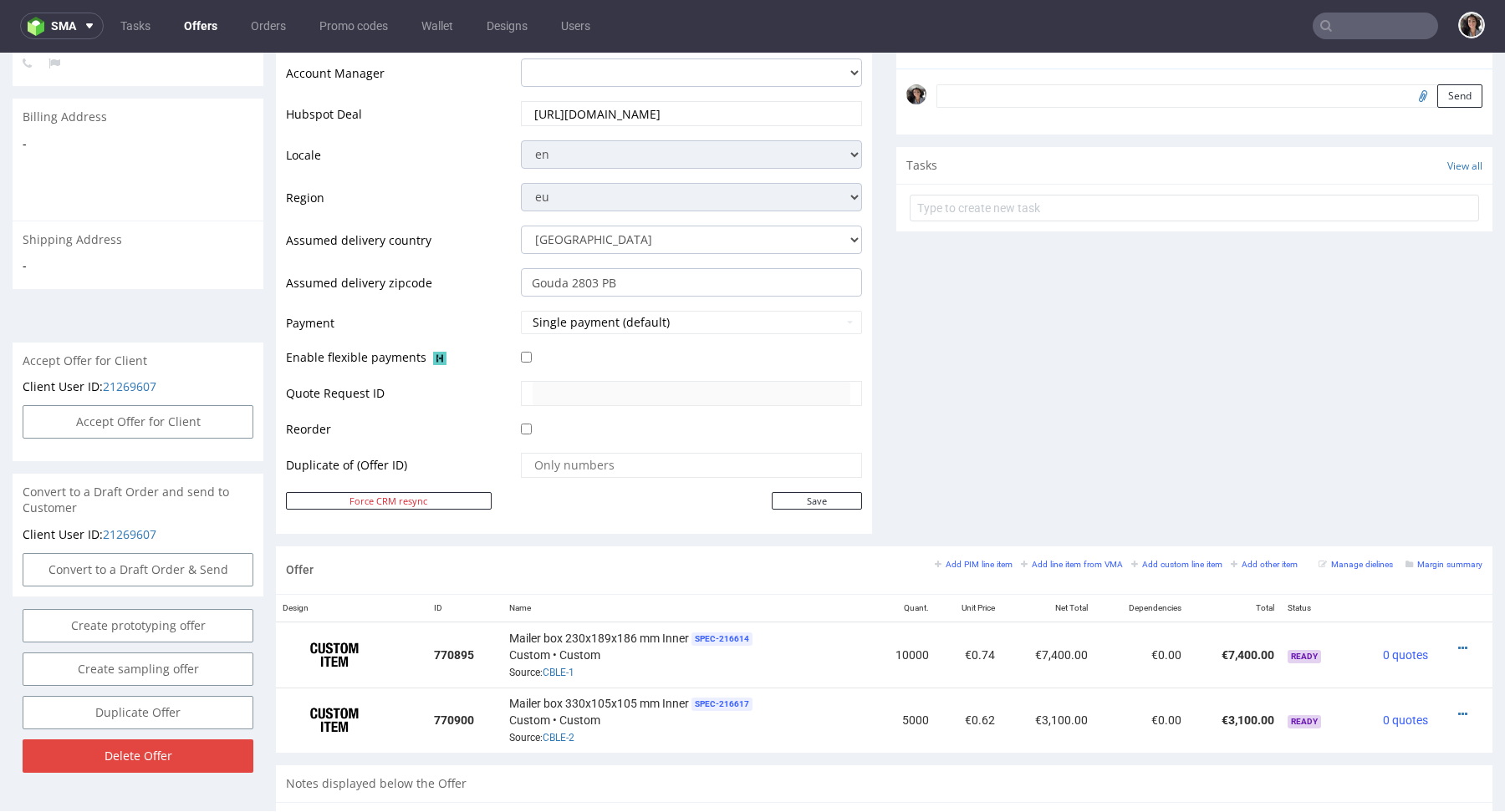
scroll to position [640, 0]
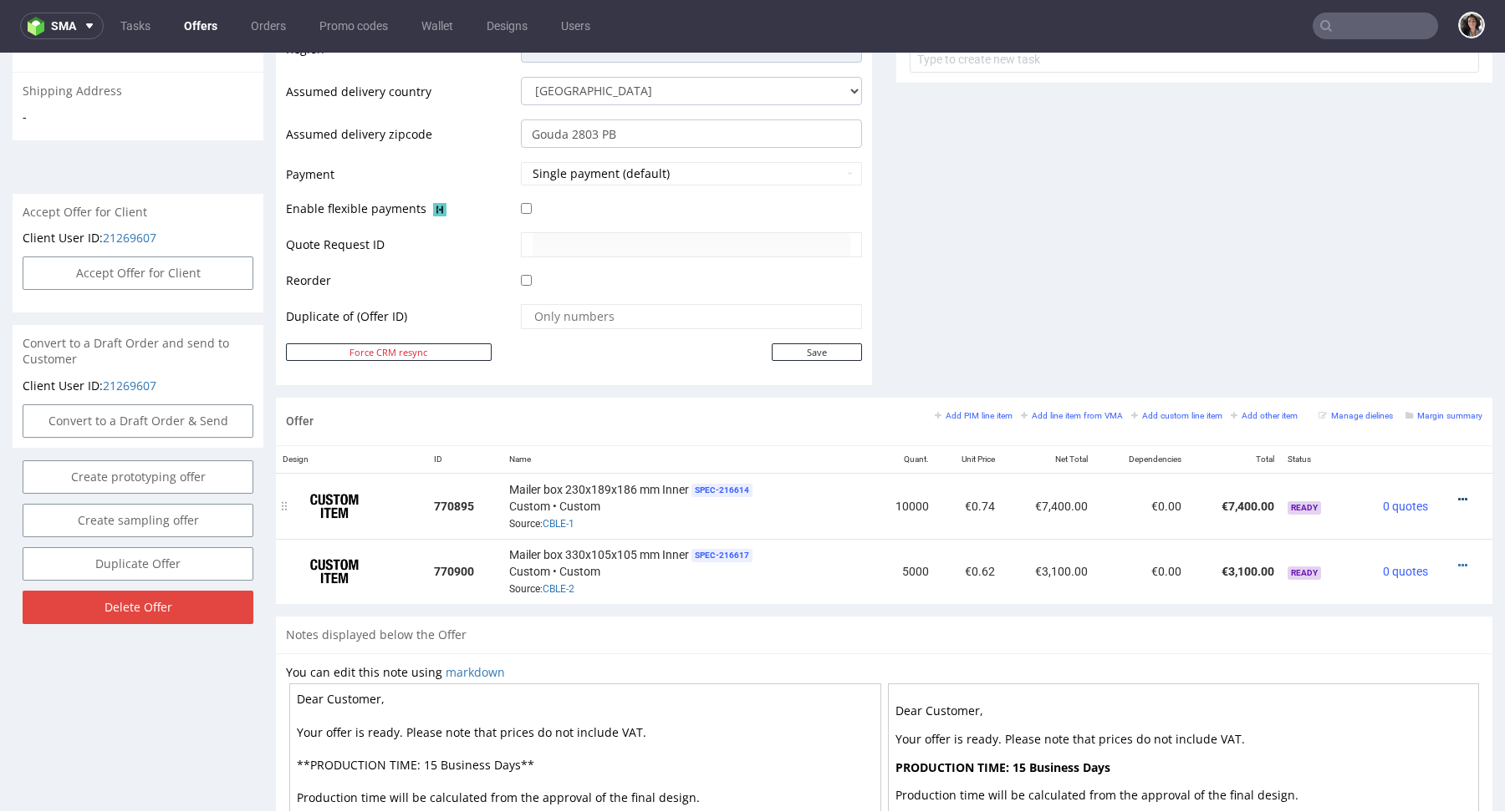
click at [1458, 495] on icon at bounding box center [1463, 500] width 9 height 11
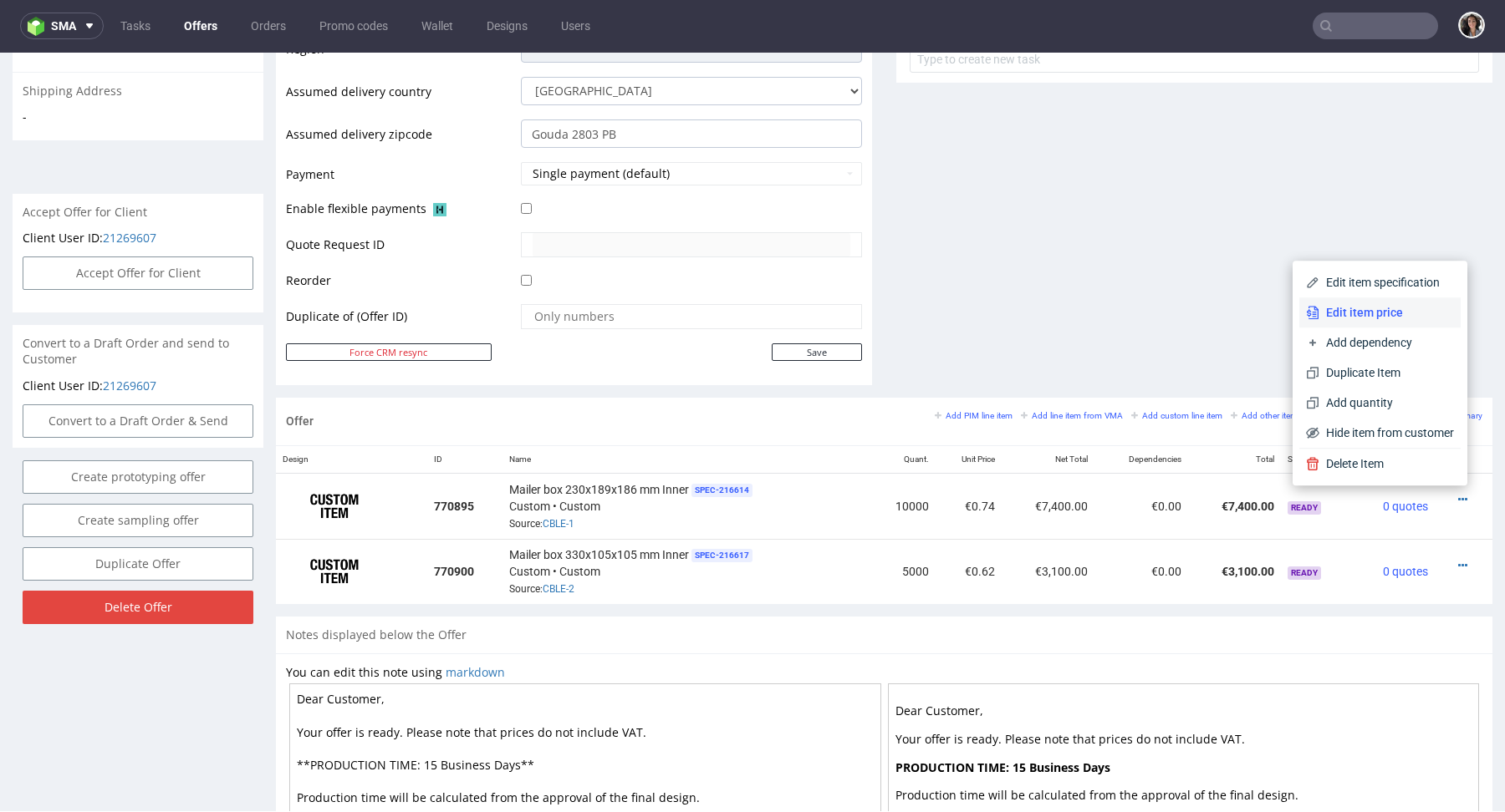
click at [1363, 307] on span "Edit item price" at bounding box center [1386, 313] width 135 height 17
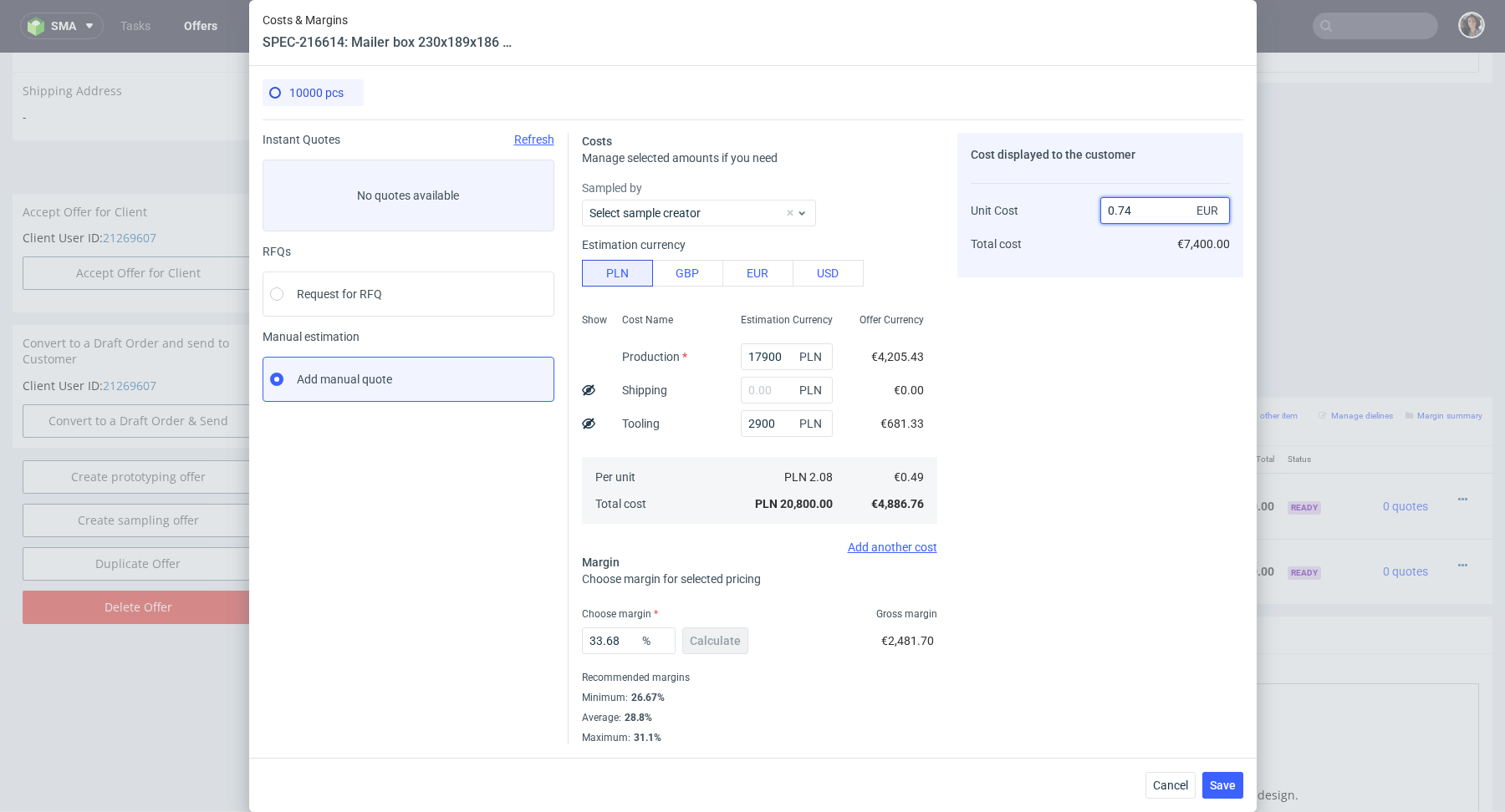
drag, startPoint x: 1140, startPoint y: 207, endPoint x: 1116, endPoint y: 207, distance: 24.0
click at [1116, 207] on input "0.74" at bounding box center [1164, 210] width 129 height 26
type input "0.82"
type input "40.243902439024396"
type input "0.82"
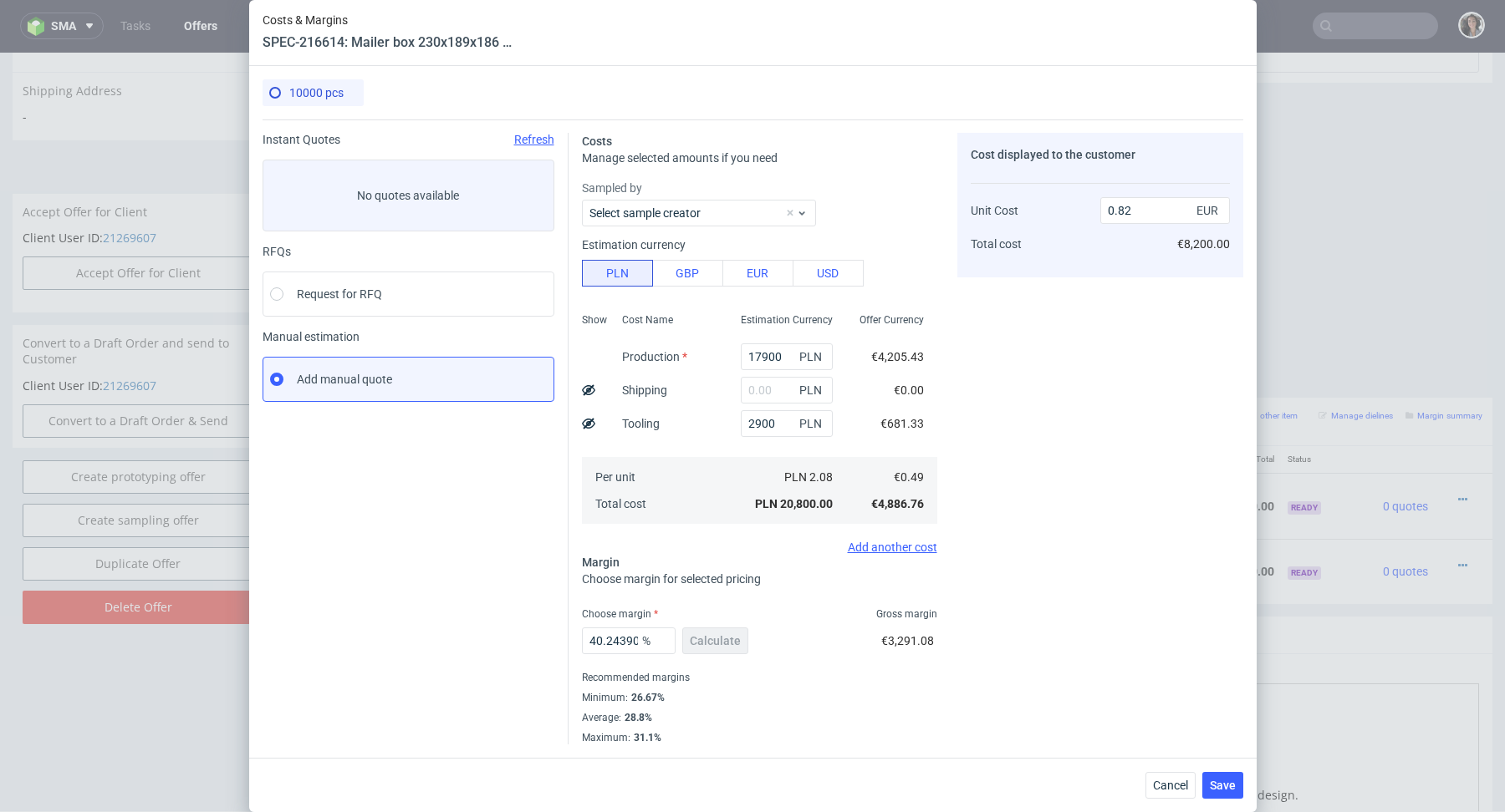
click at [1062, 314] on div "Cost displayed to the customer Unit Cost Total cost 0.82 EUR €8,200.00" at bounding box center [1100, 439] width 286 height 612
click at [1215, 781] on span "Save" at bounding box center [1222, 786] width 25 height 11
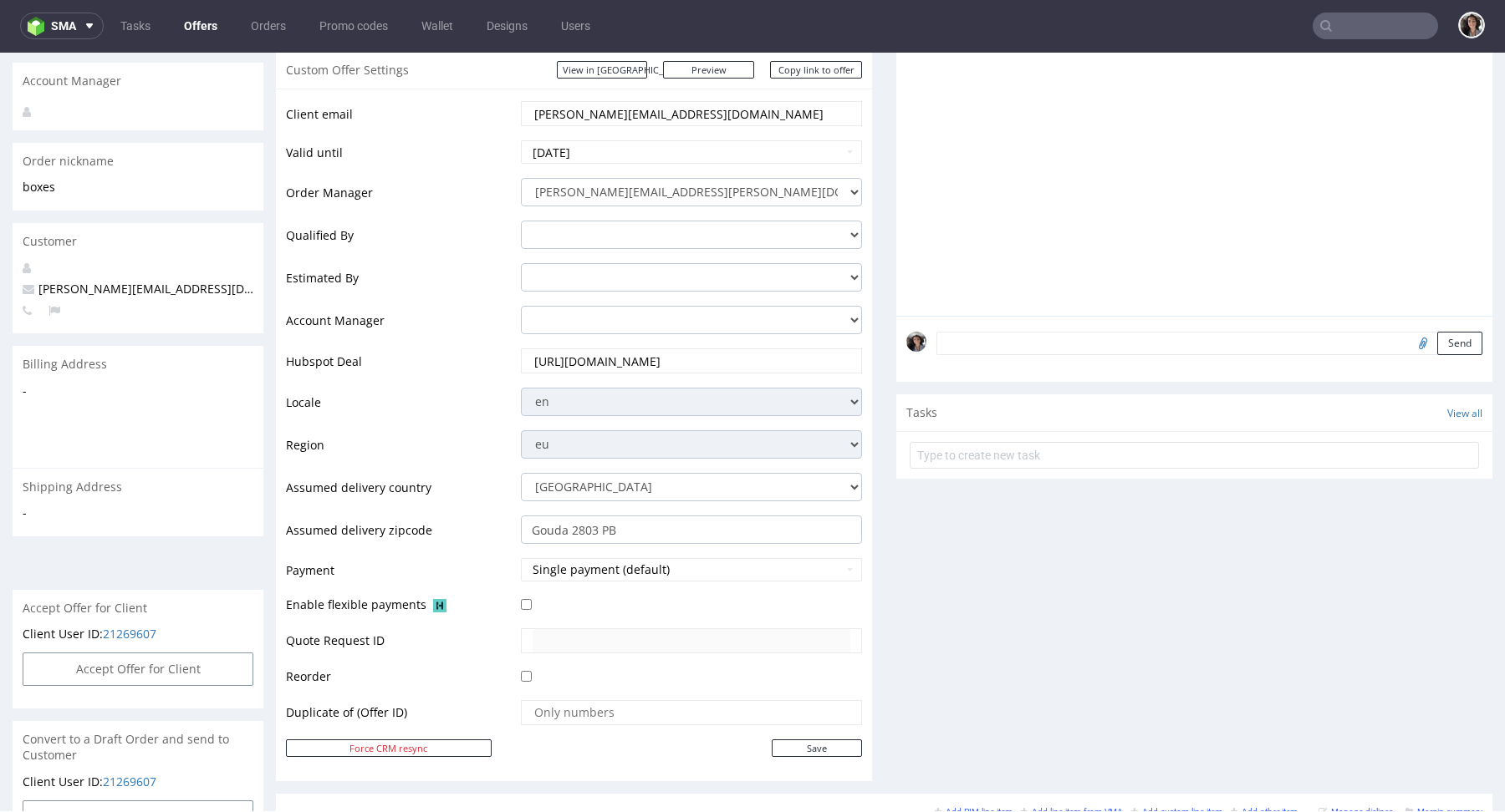
scroll to position [555, 0]
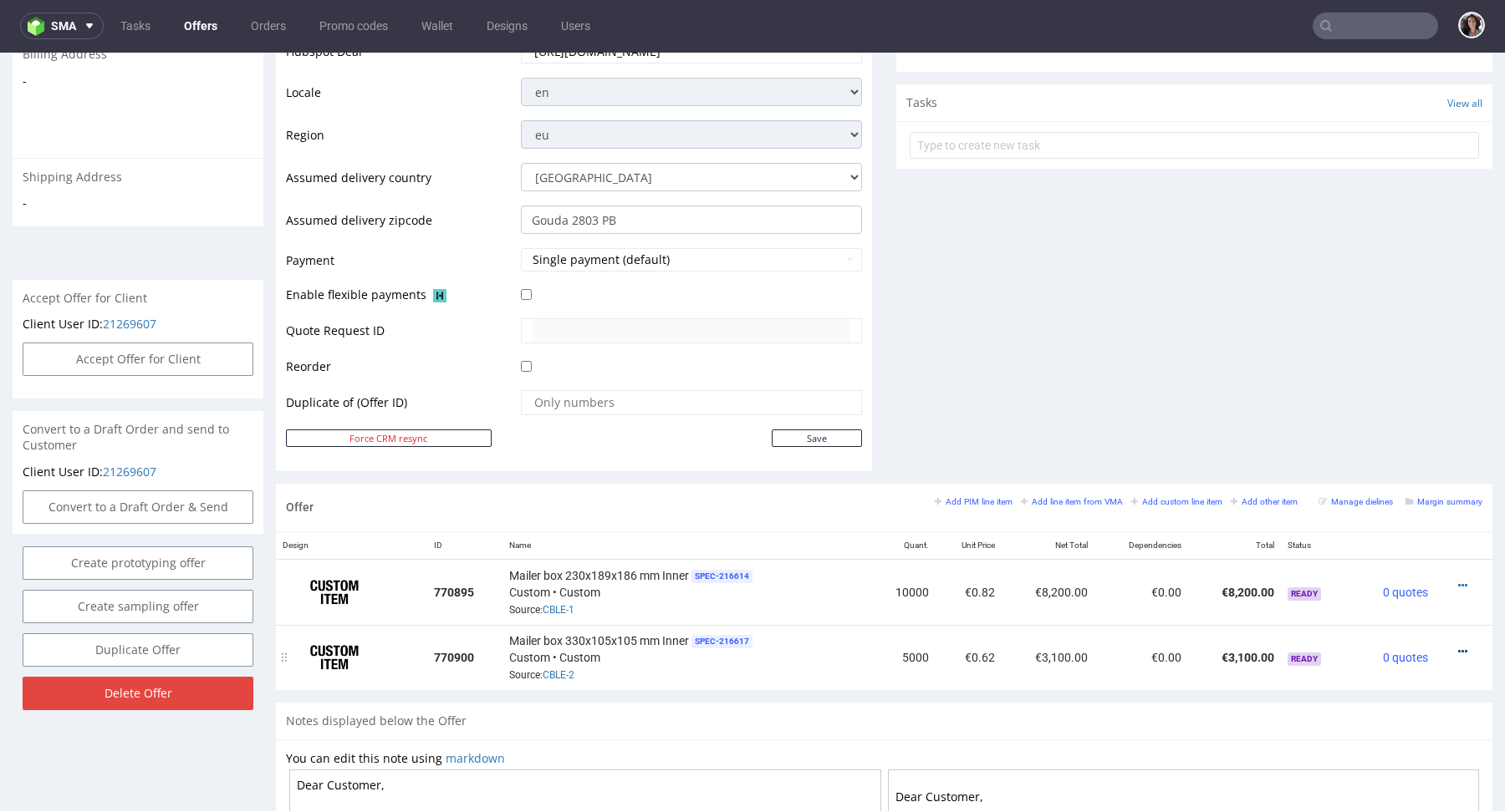
click at [1458, 646] on icon at bounding box center [1463, 652] width 9 height 11
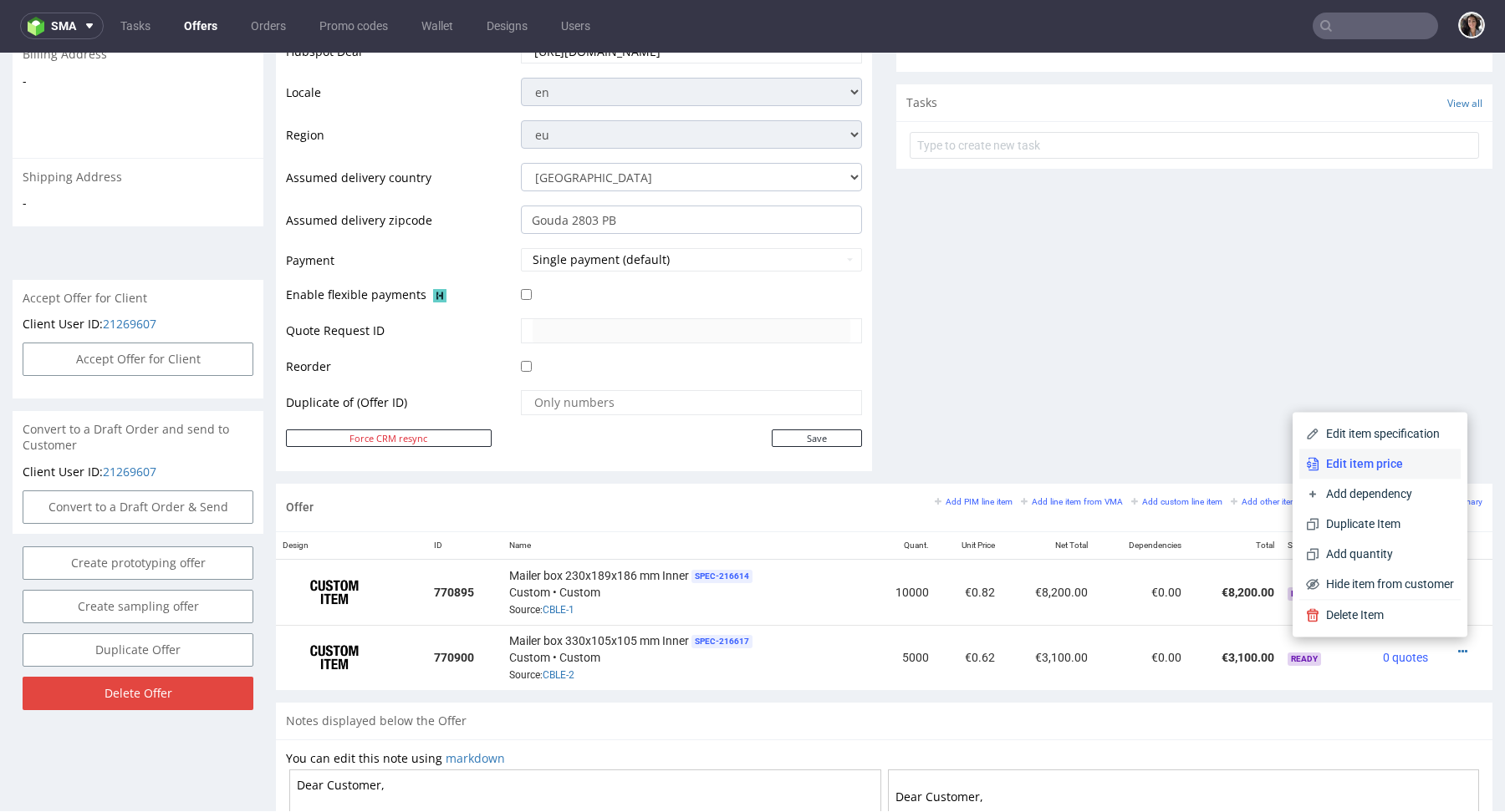
click at [1381, 466] on span "Edit item price" at bounding box center [1386, 464] width 135 height 17
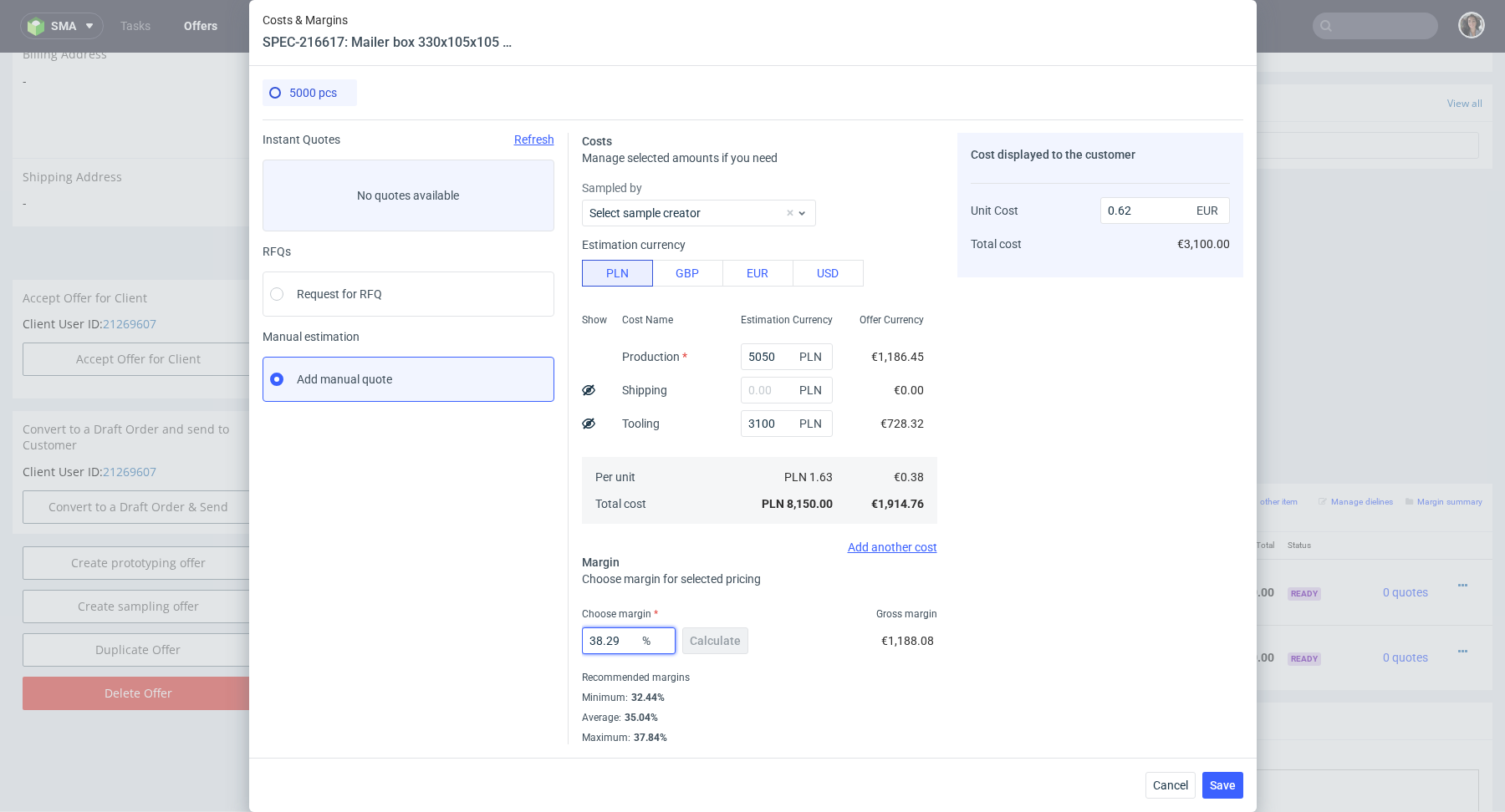
drag, startPoint x: 621, startPoint y: 641, endPoint x: 550, endPoint y: 641, distance: 71.0
click at [550, 641] on div "Instant Quotes Refresh No quotes available RFQs Request for RFQ Manual estimati…" at bounding box center [752, 432] width 980 height 625
type input "41"
type input "0.65"
type input "41"
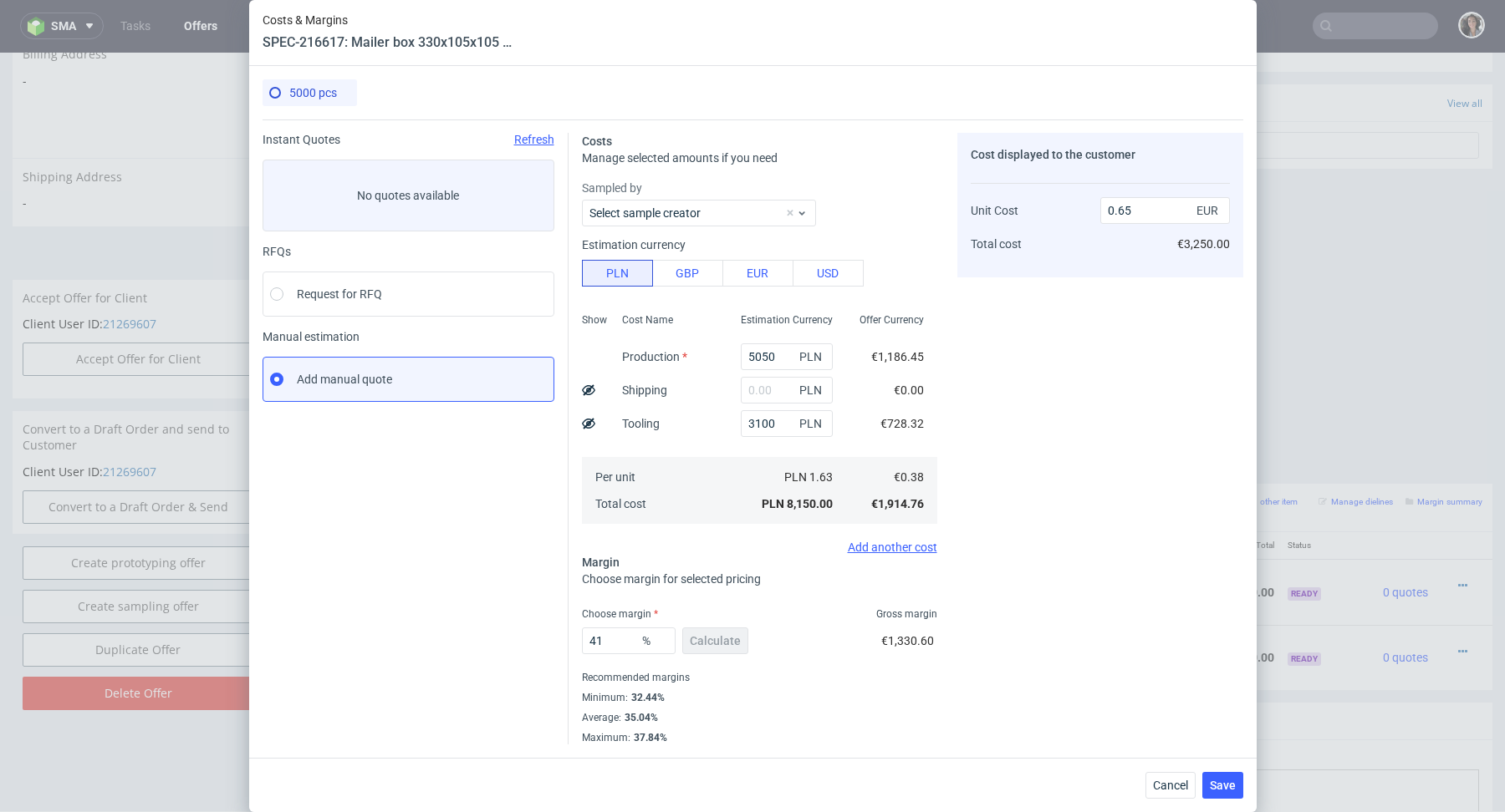
click at [756, 663] on div "41 % Calculate €1,330.60" at bounding box center [760, 644] width 356 height 47
click at [1226, 796] on button "Save" at bounding box center [1222, 786] width 41 height 26
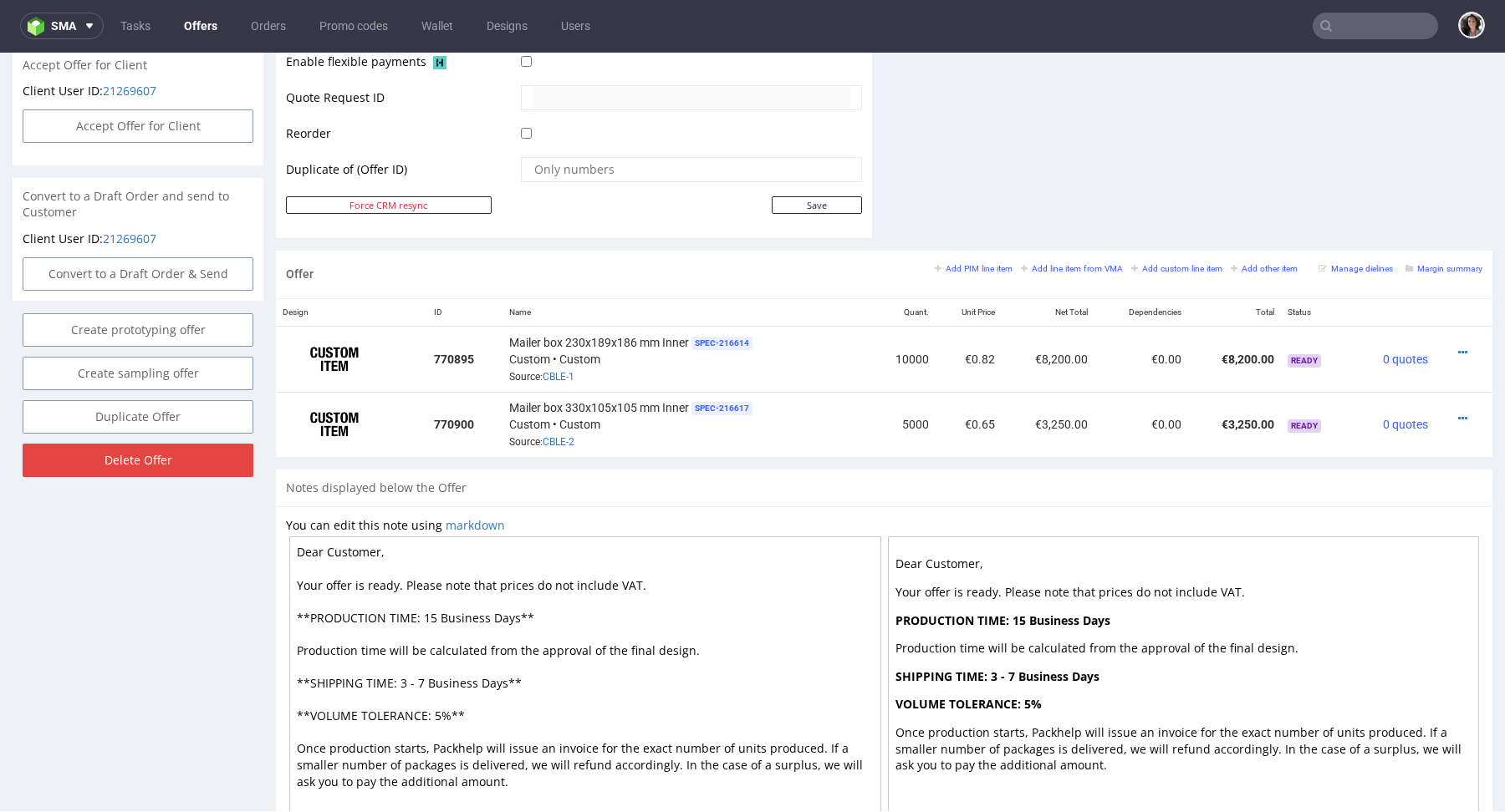
scroll to position [866, 0]
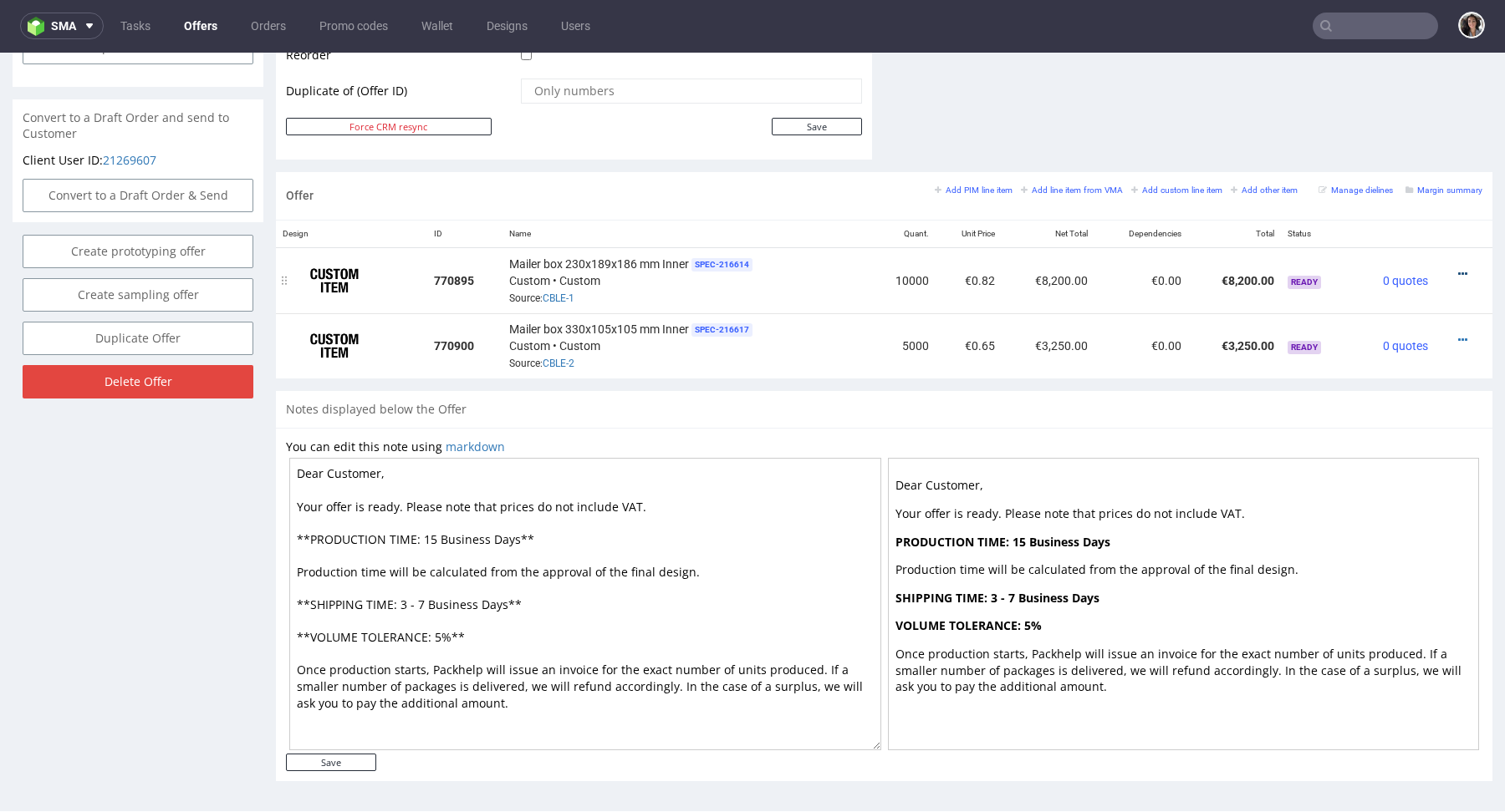
click at [1458, 272] on icon at bounding box center [1463, 273] width 9 height 11
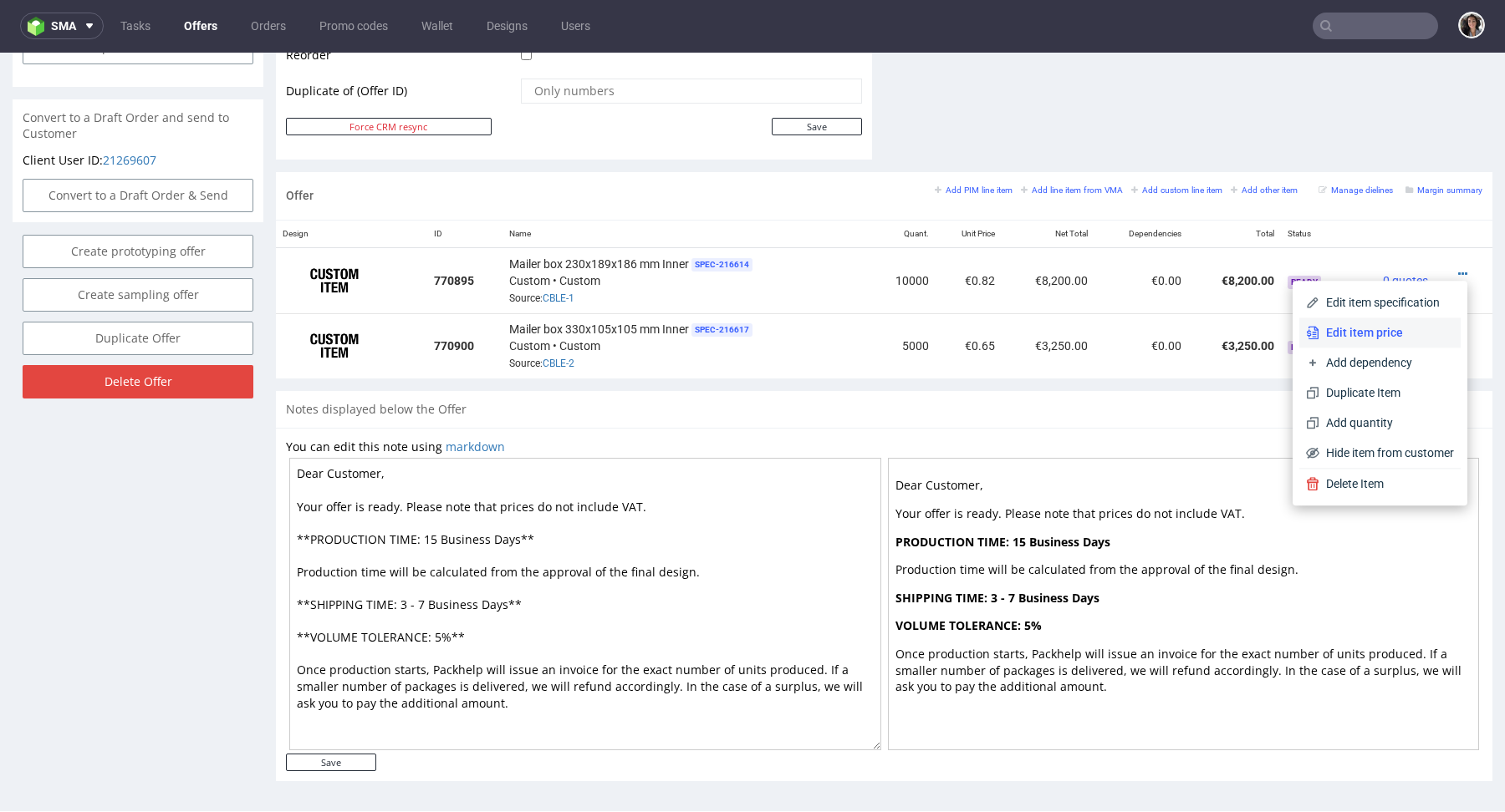
click at [1350, 341] on li "Edit item price" at bounding box center [1380, 333] width 161 height 30
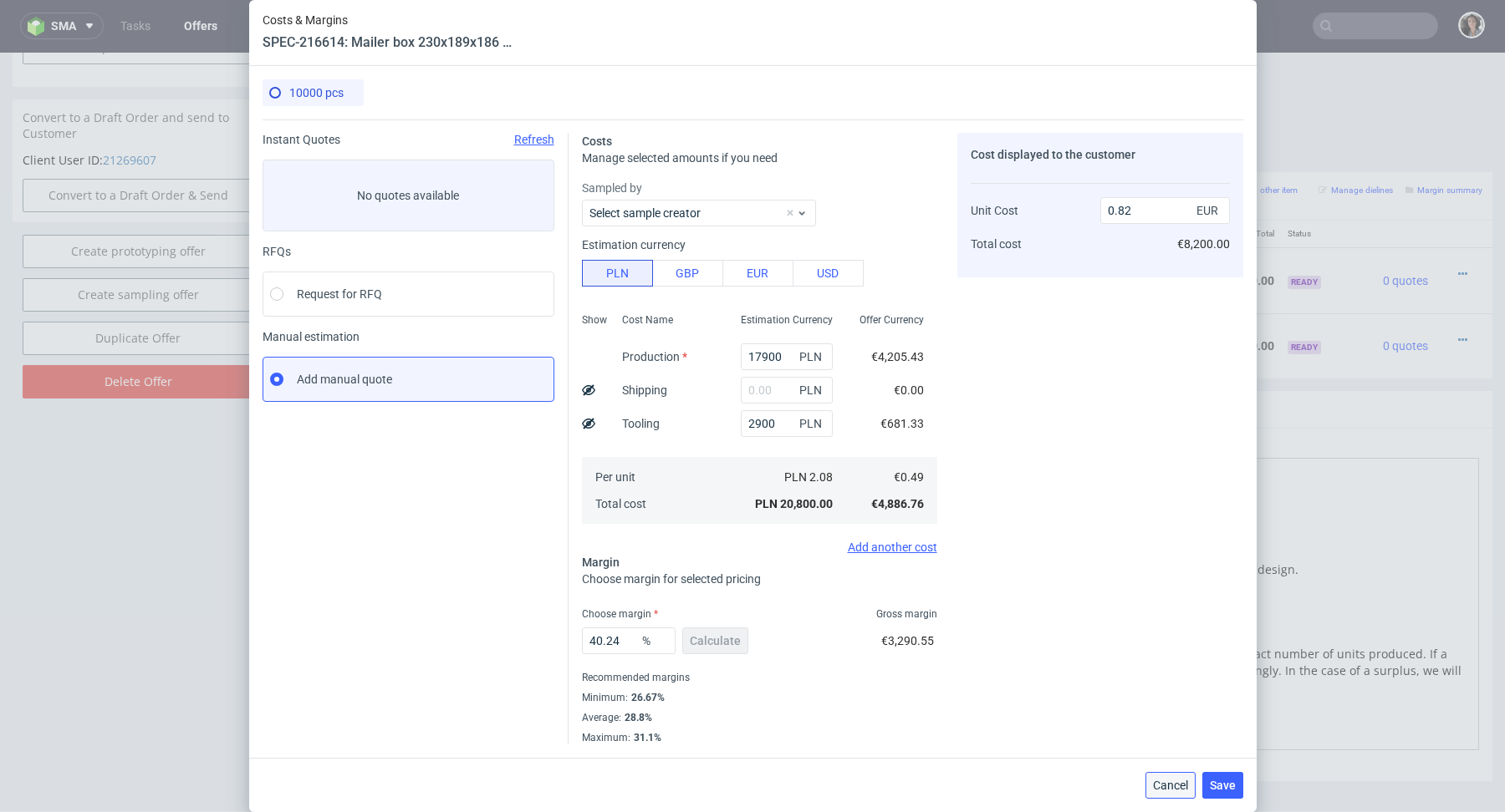
click at [1168, 786] on span "Cancel" at bounding box center [1170, 786] width 35 height 11
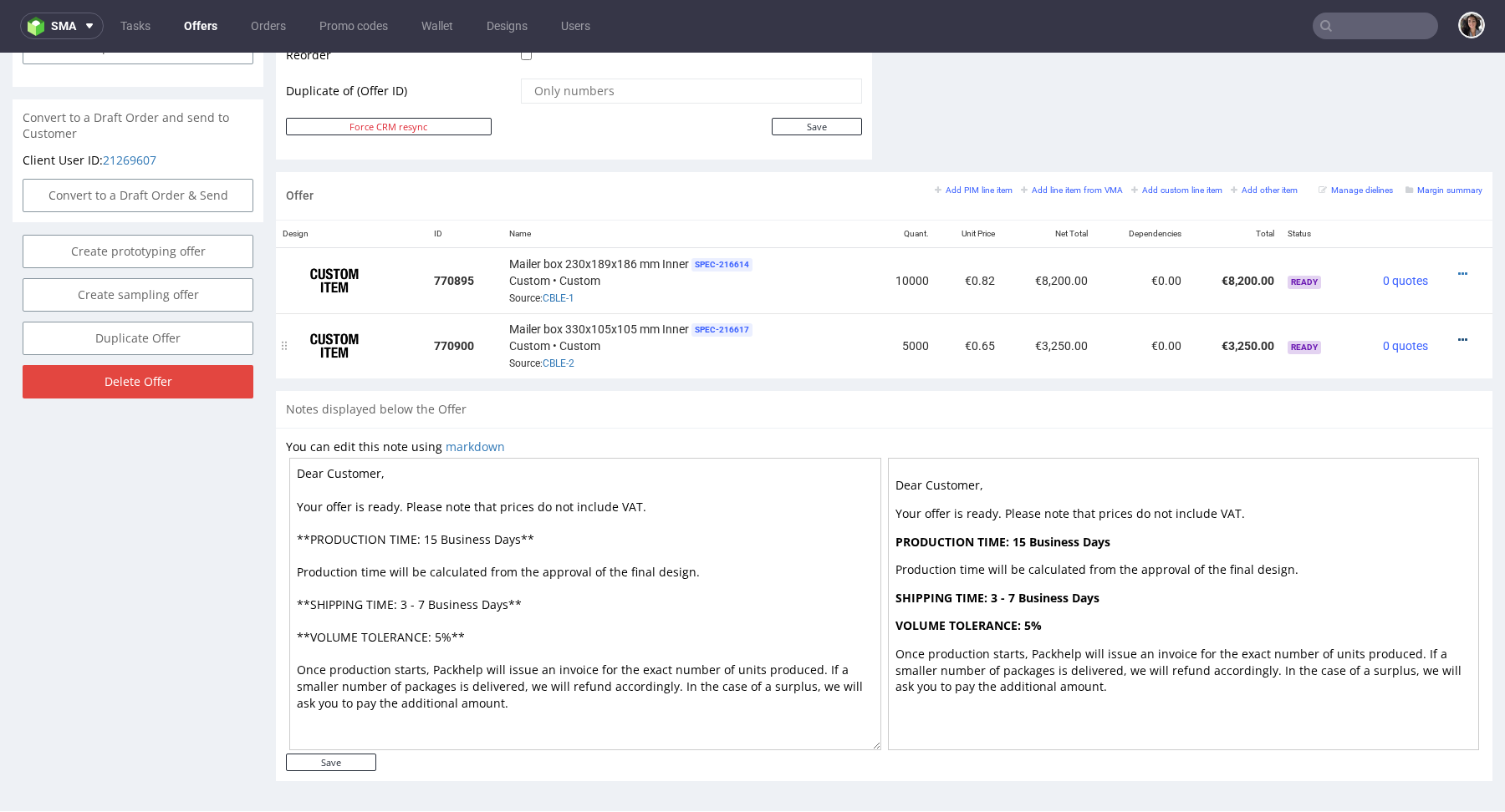
click at [1458, 334] on icon at bounding box center [1463, 340] width 9 height 11
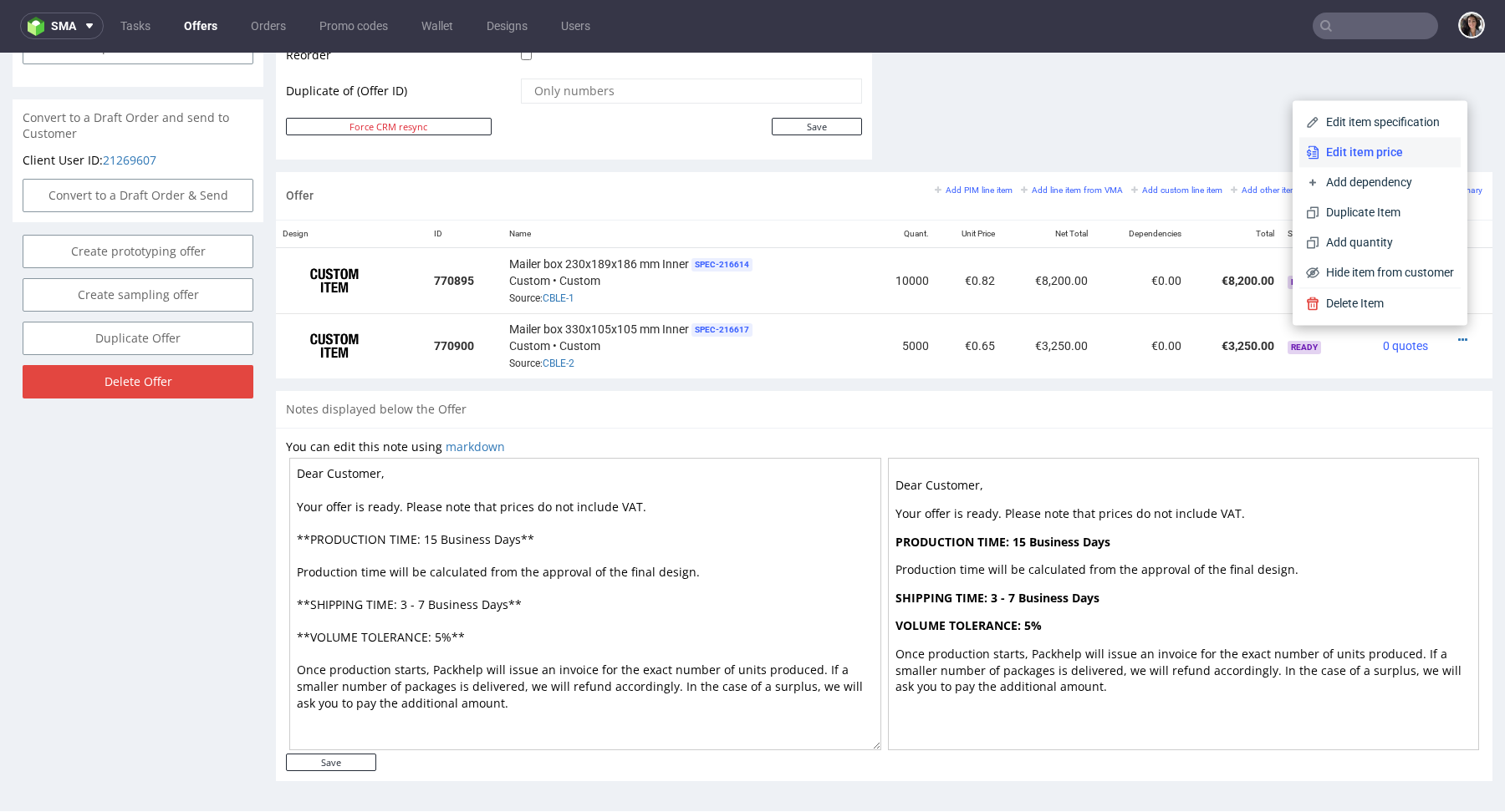
click at [1337, 159] on span "Edit item price" at bounding box center [1386, 152] width 135 height 17
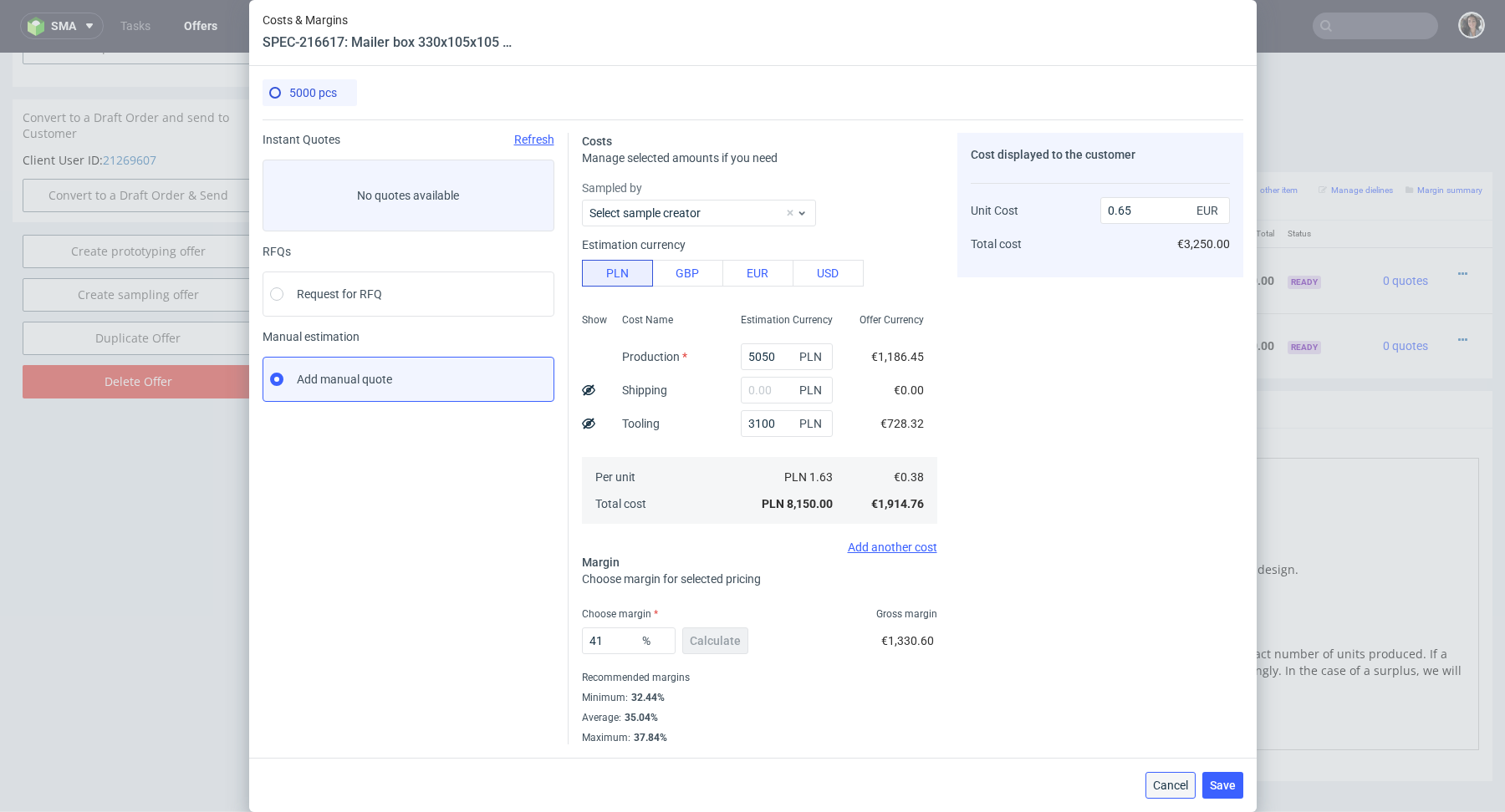
click at [1170, 782] on span "Cancel" at bounding box center [1170, 786] width 35 height 11
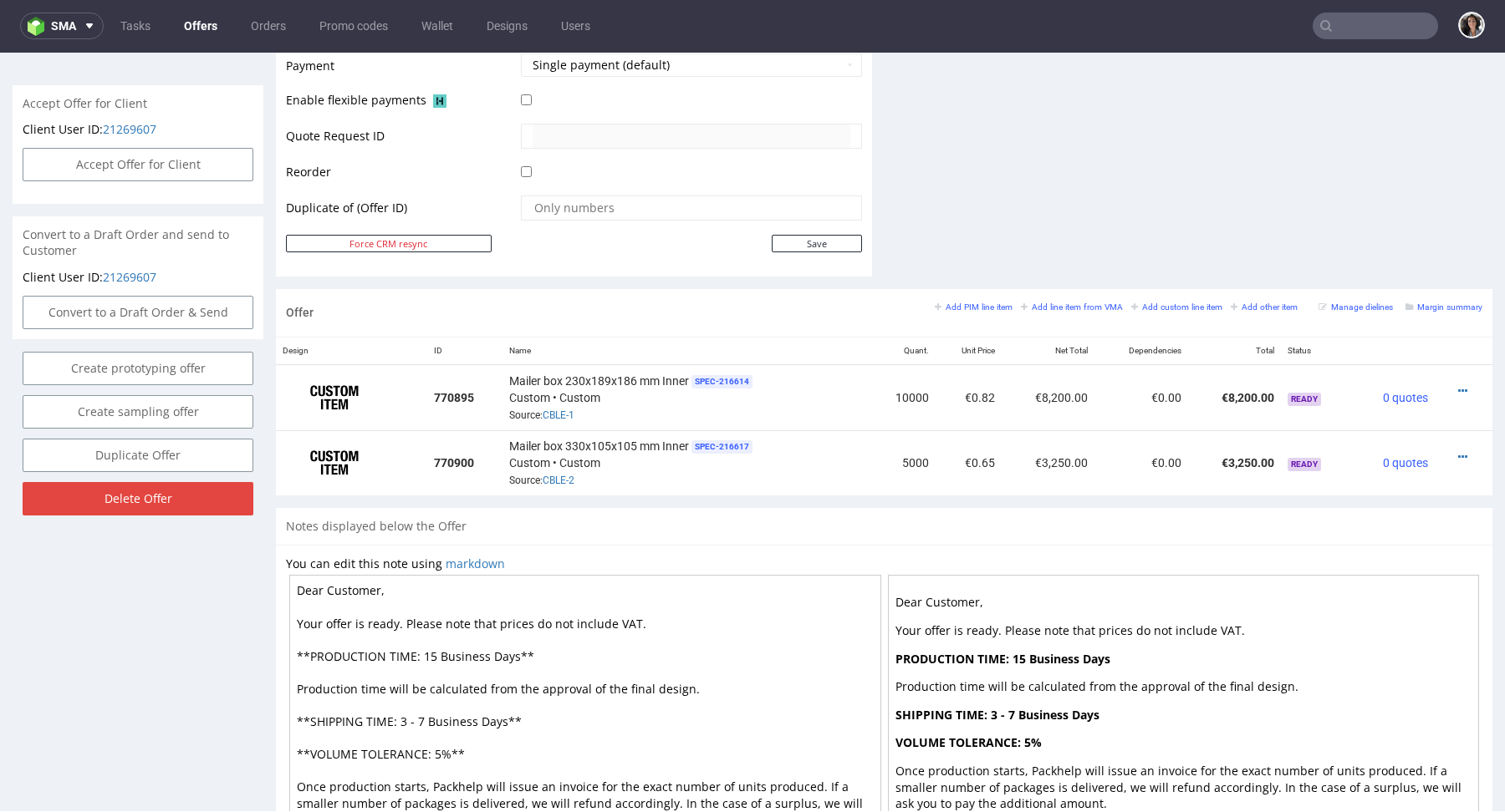
scroll to position [745, 0]
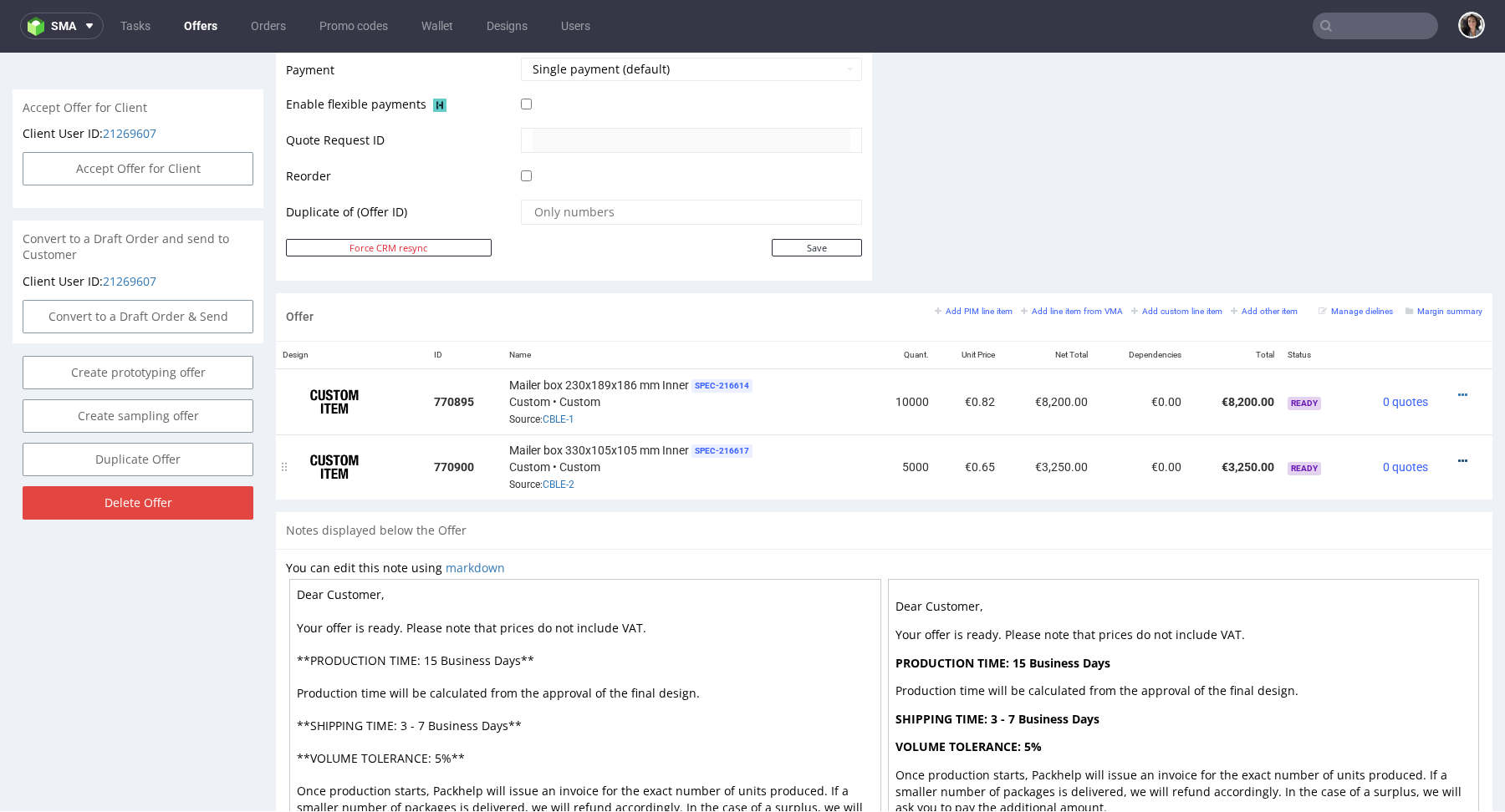
click at [1458, 458] on icon at bounding box center [1463, 461] width 9 height 11
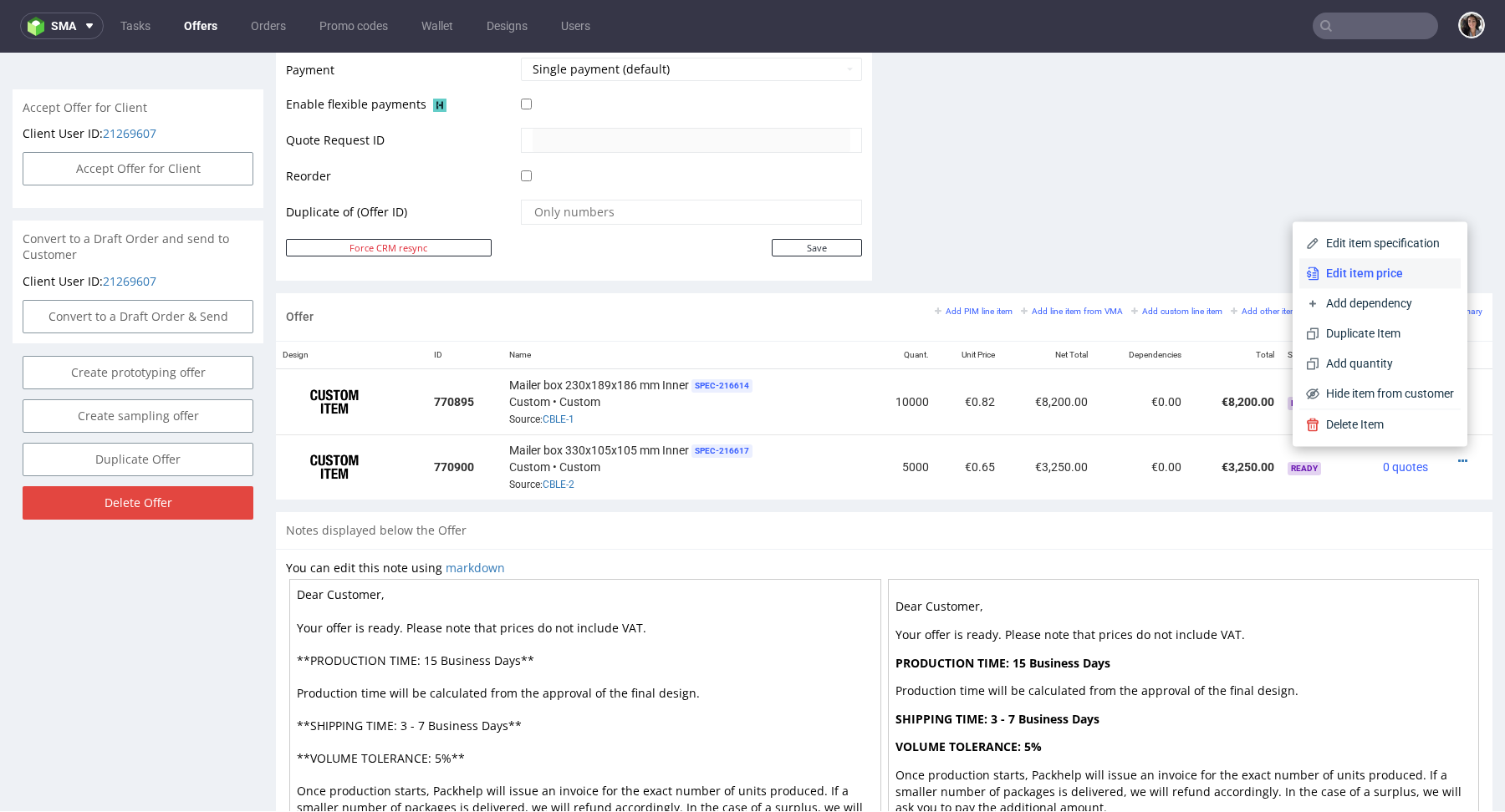
click at [1329, 277] on span "Edit item price" at bounding box center [1386, 273] width 135 height 17
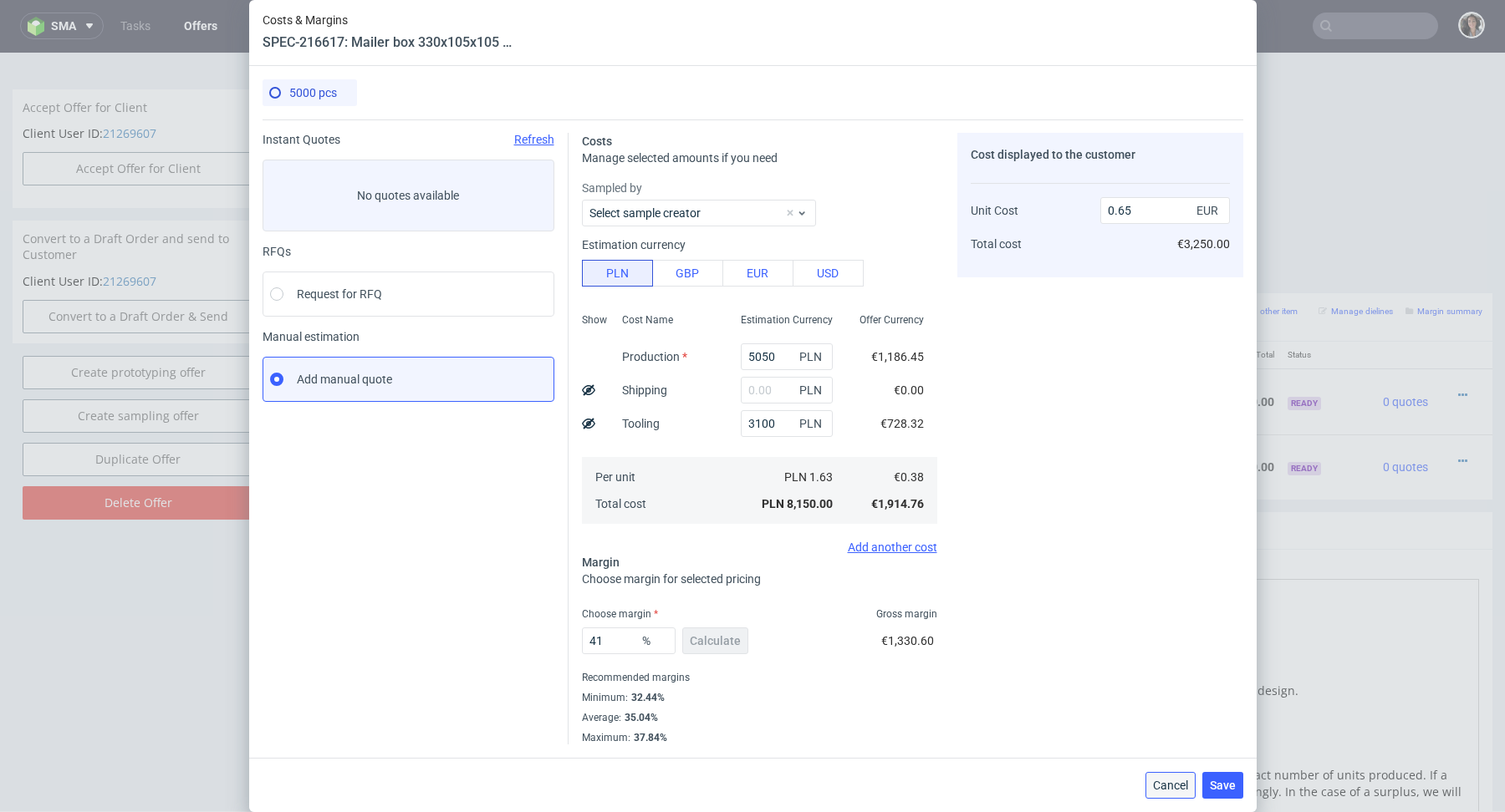
click at [1170, 780] on span "Cancel" at bounding box center [1170, 786] width 35 height 11
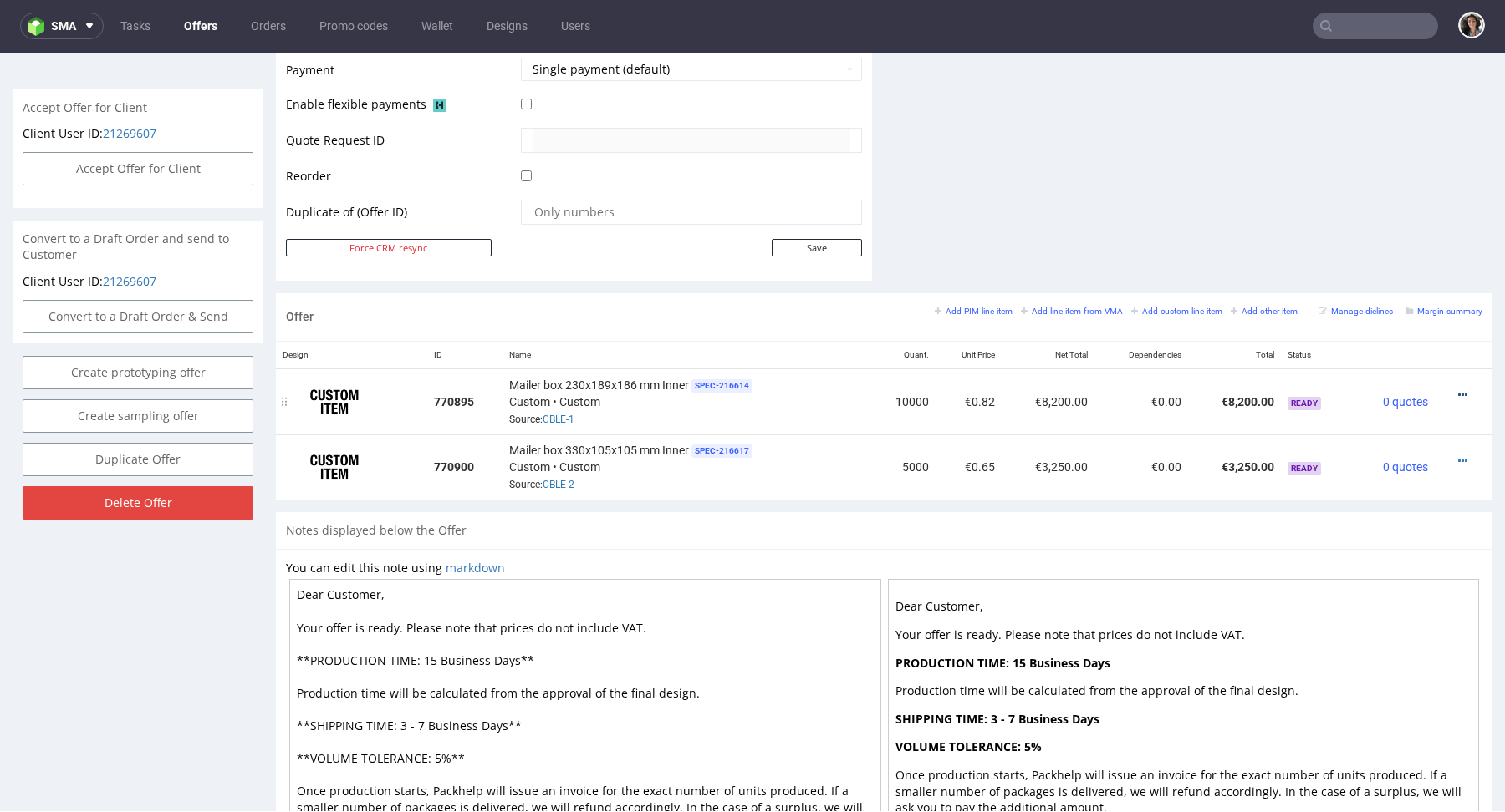
click at [1458, 389] on icon at bounding box center [1463, 395] width 9 height 11
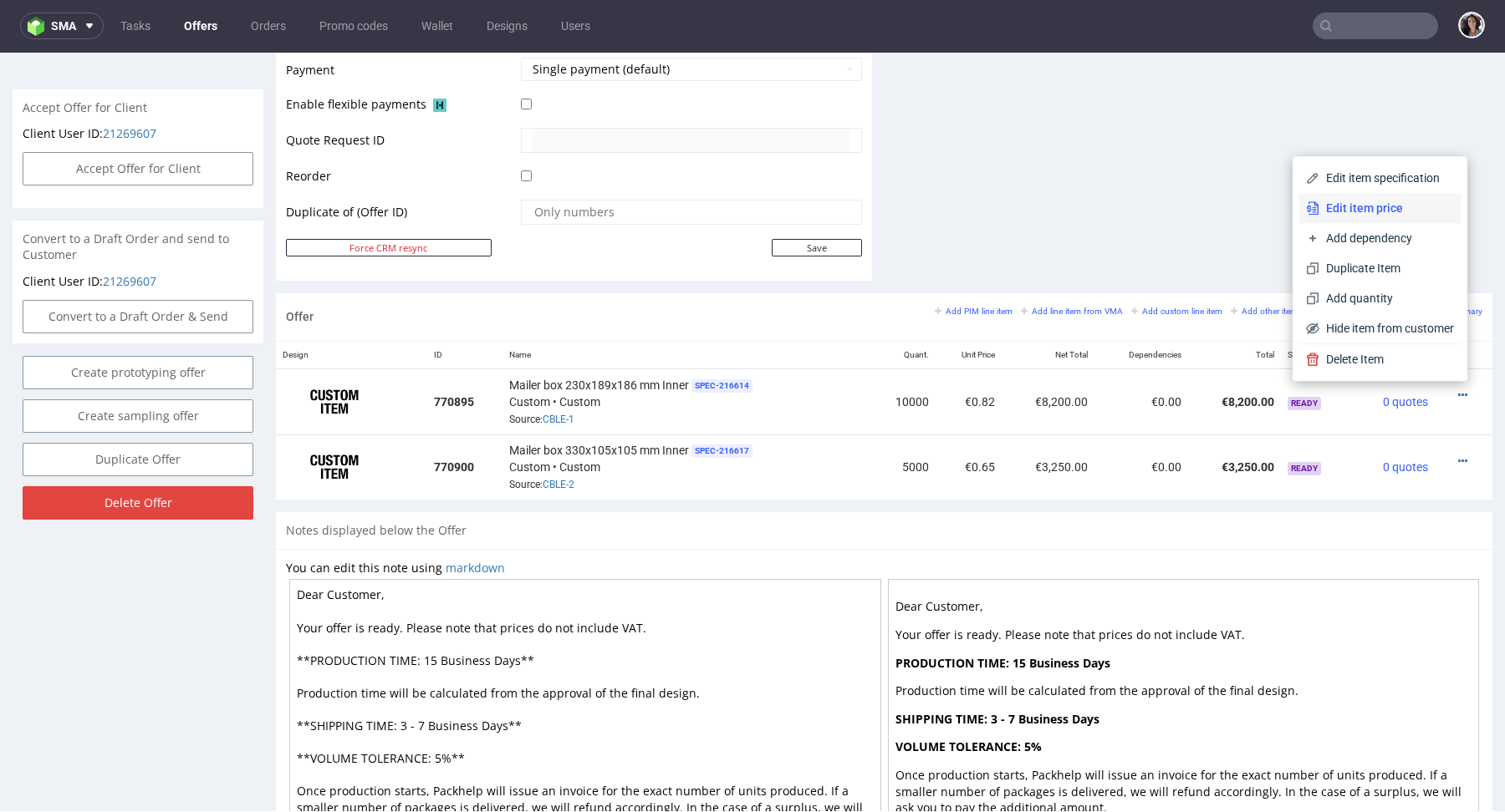
click at [1347, 201] on span "Edit item price" at bounding box center [1386, 208] width 135 height 17
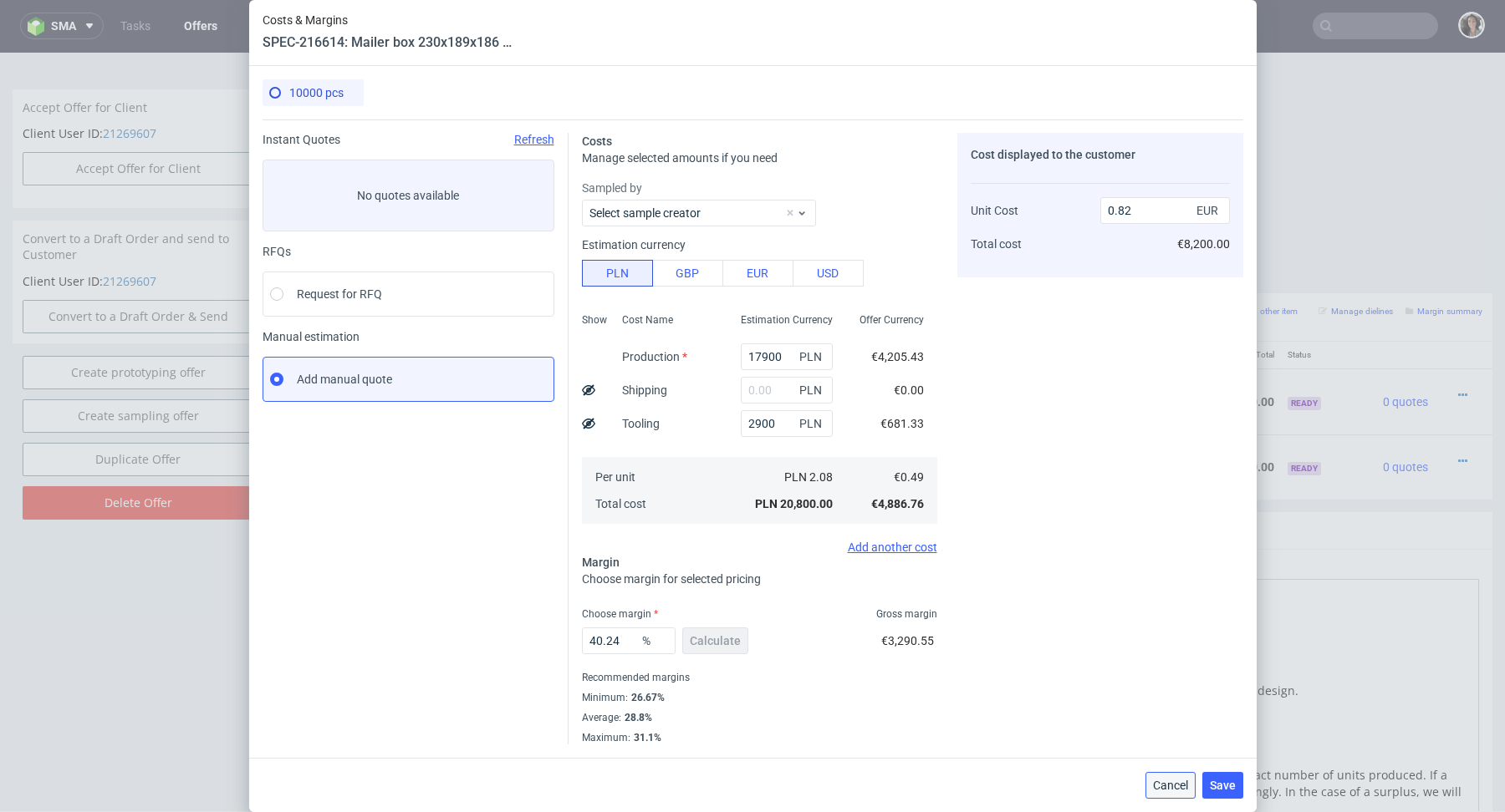
click at [1164, 781] on span "Cancel" at bounding box center [1170, 786] width 35 height 11
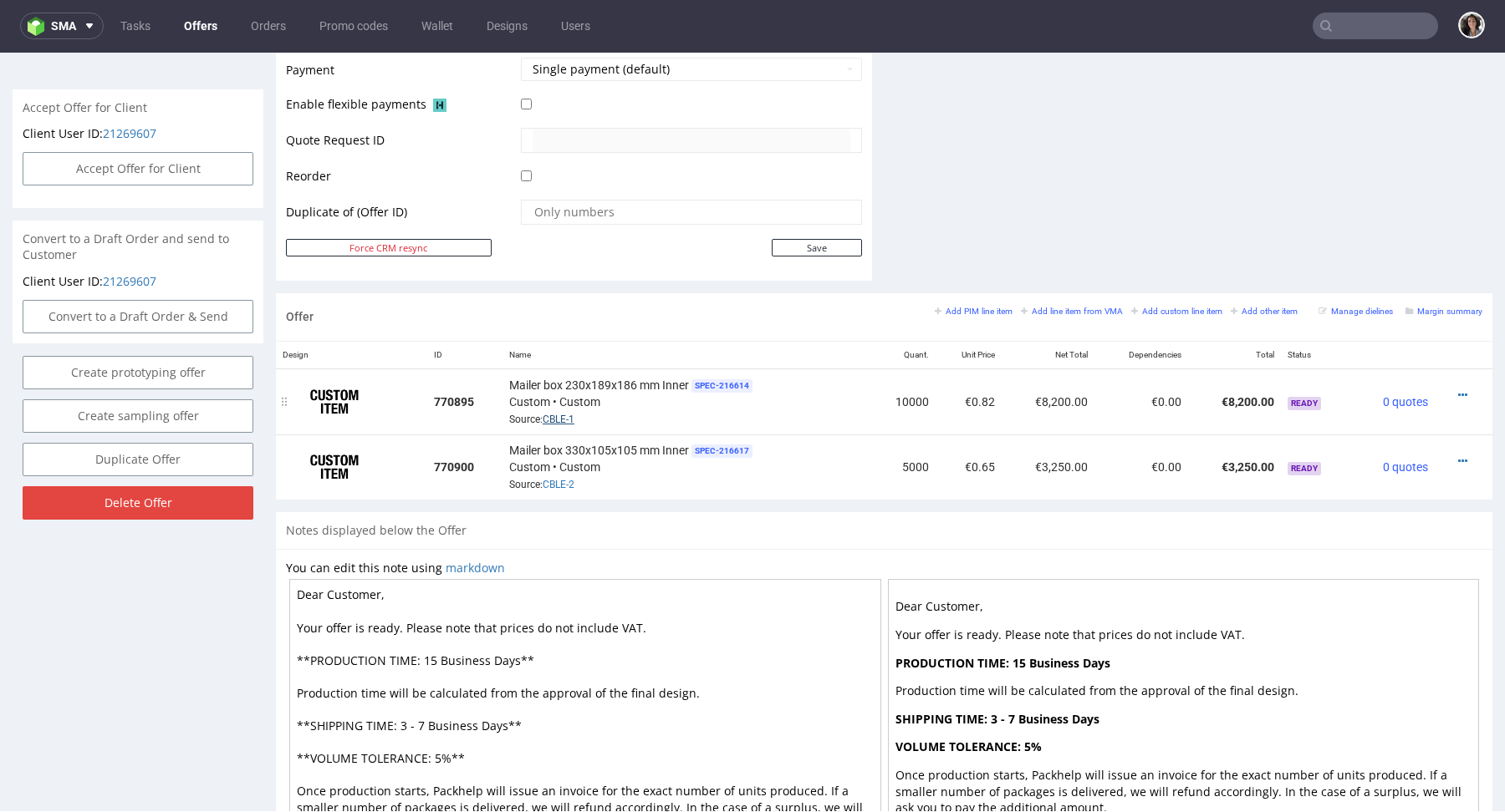
click at [559, 414] on link "CBLE-1" at bounding box center [559, 420] width 32 height 11
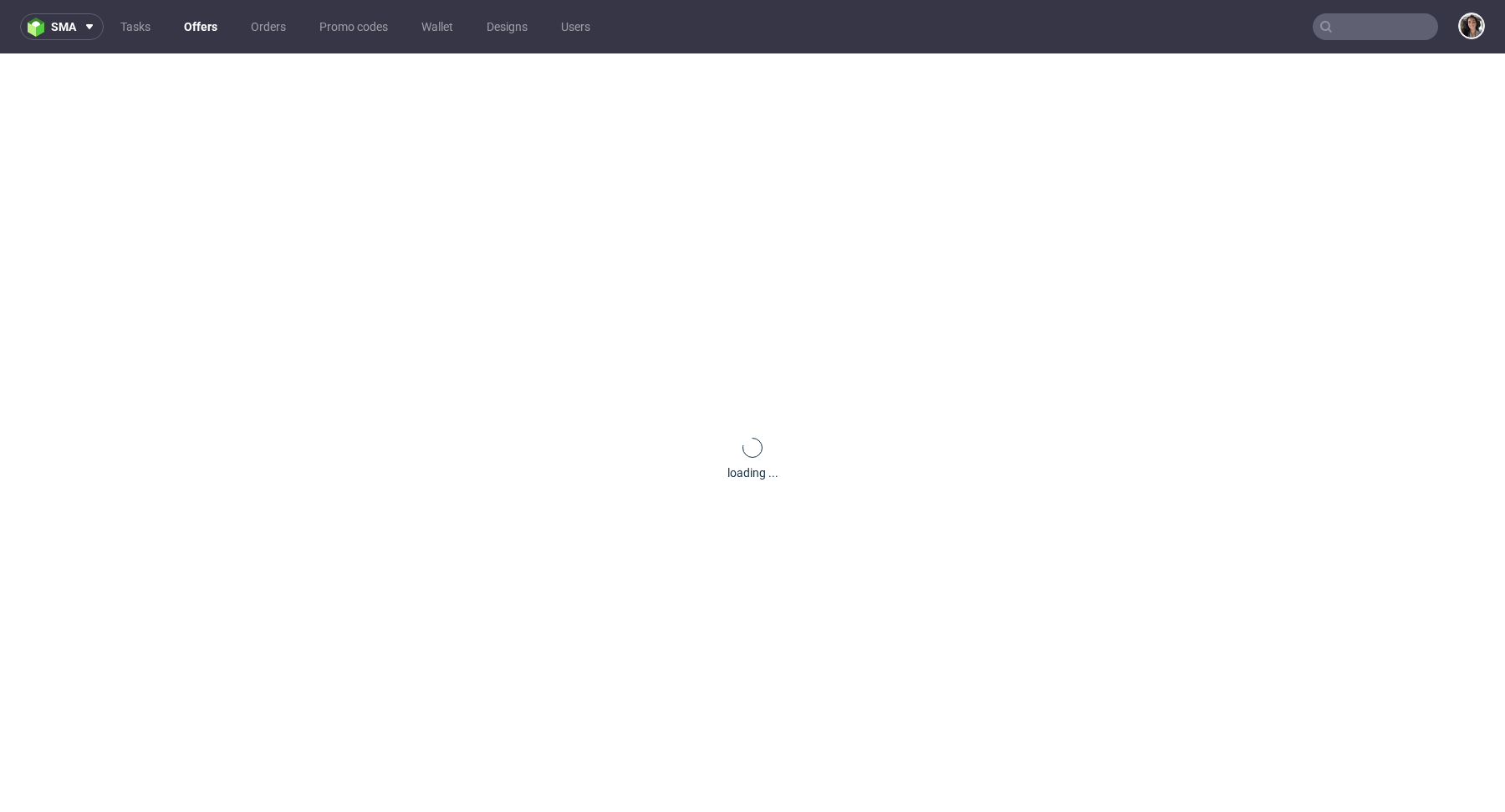
click at [1358, 40] on input "text" at bounding box center [1375, 26] width 125 height 26
paste input "[PERSON_NAME][EMAIL_ADDRESS][DOMAIN_NAME]"
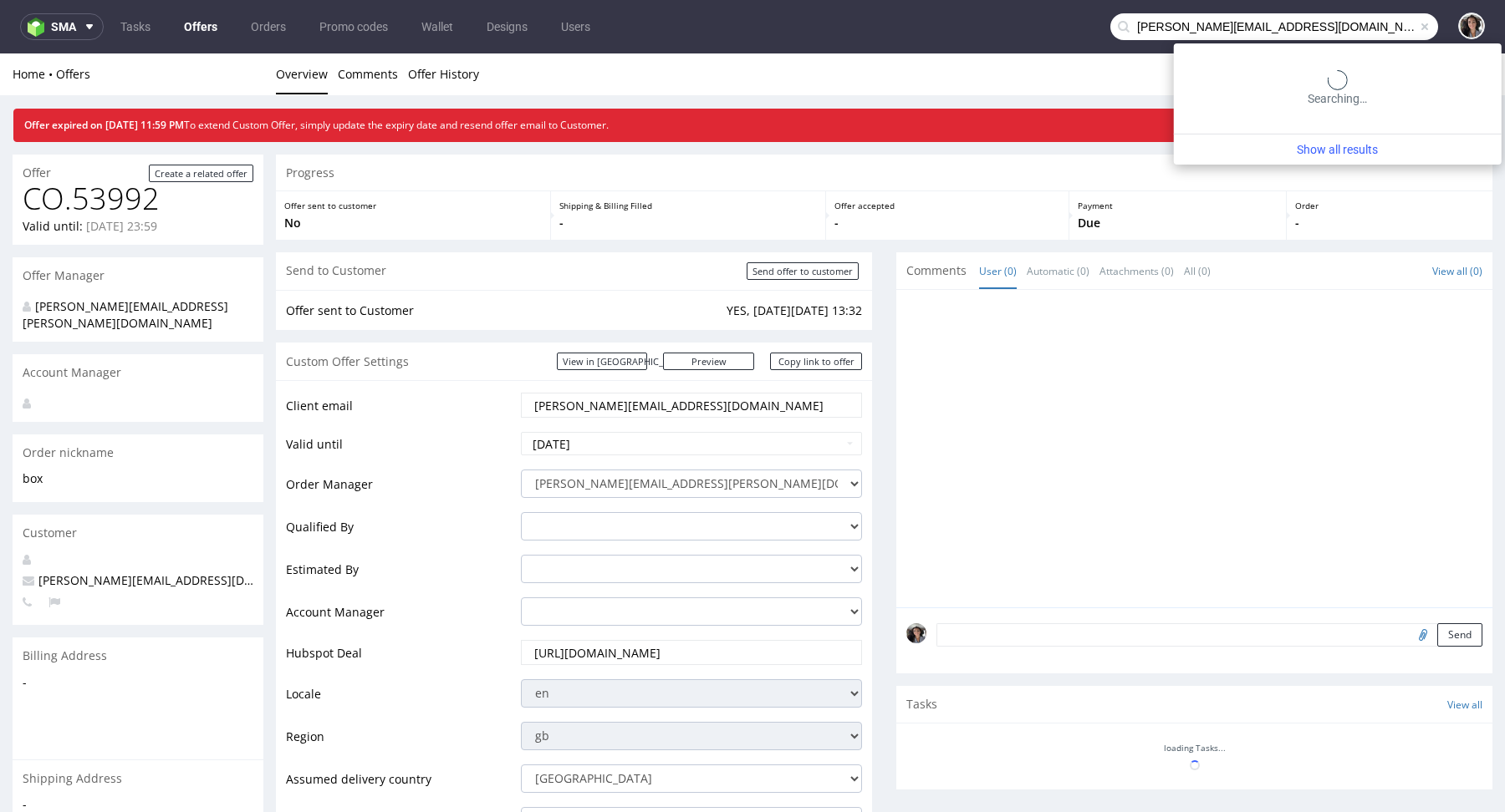
type input "[PERSON_NAME][EMAIL_ADDRESS][DOMAIN_NAME]"
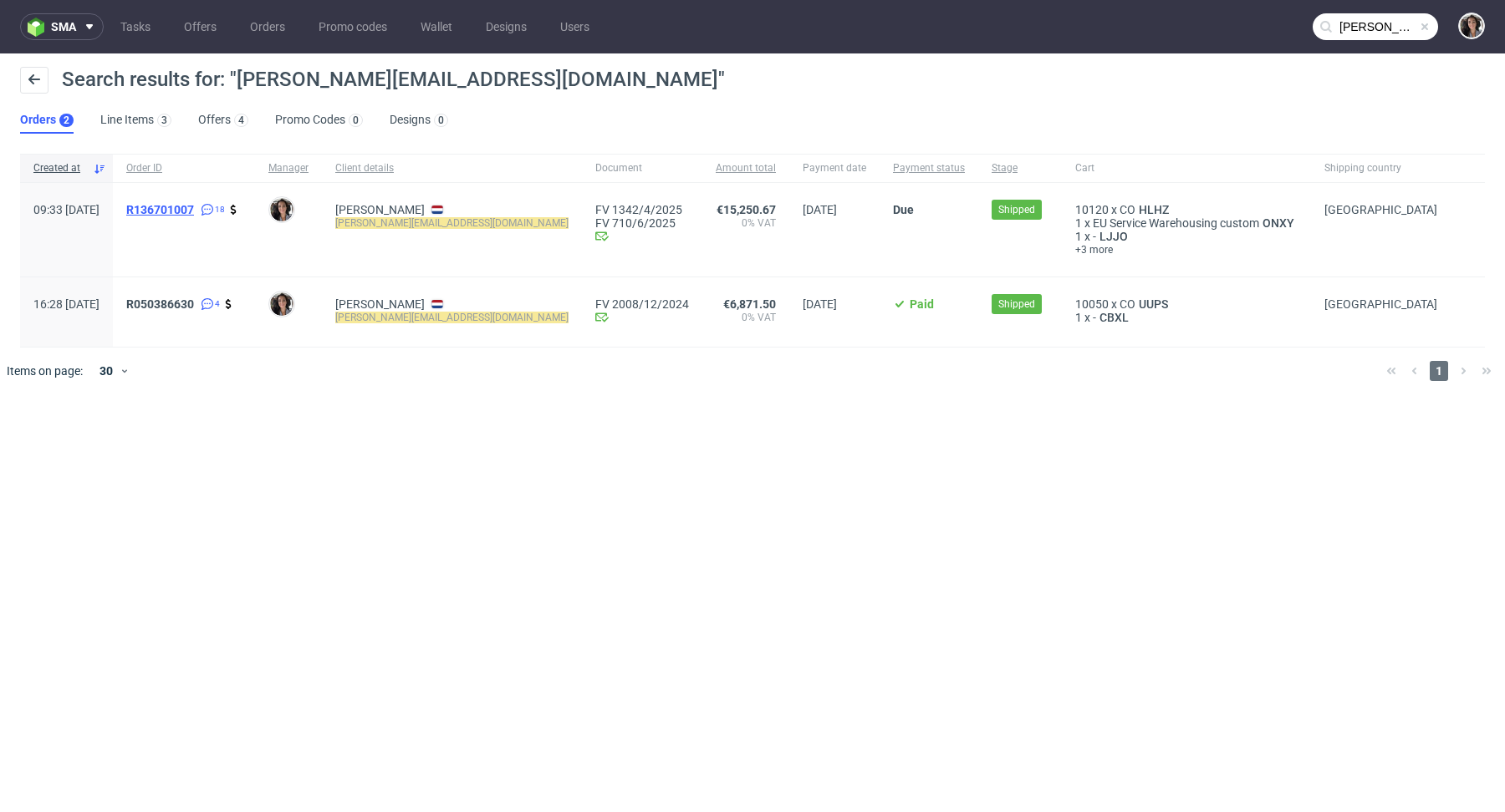
click at [194, 211] on span "R136701007" at bounding box center [160, 209] width 68 height 13
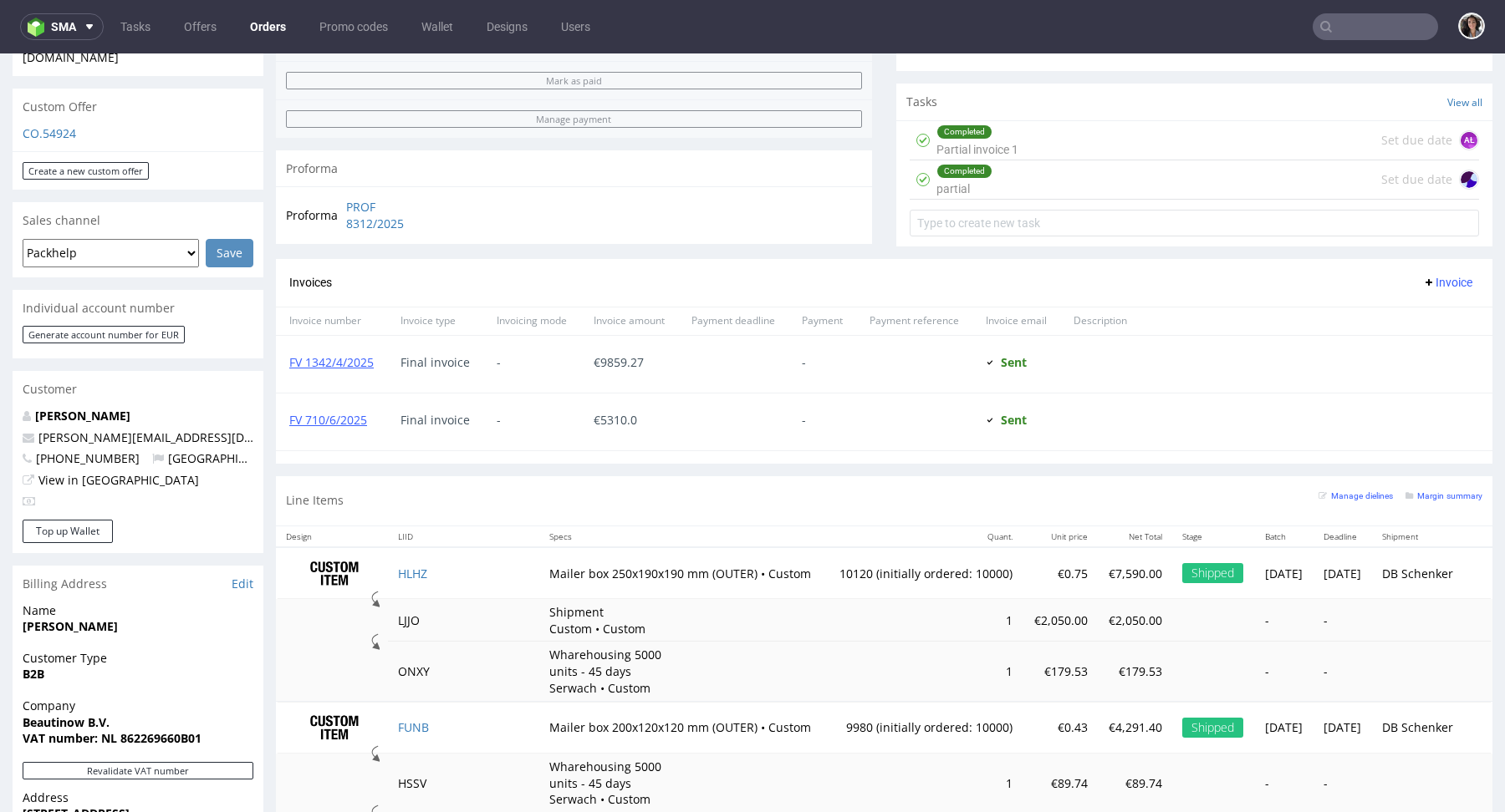
scroll to position [495, 0]
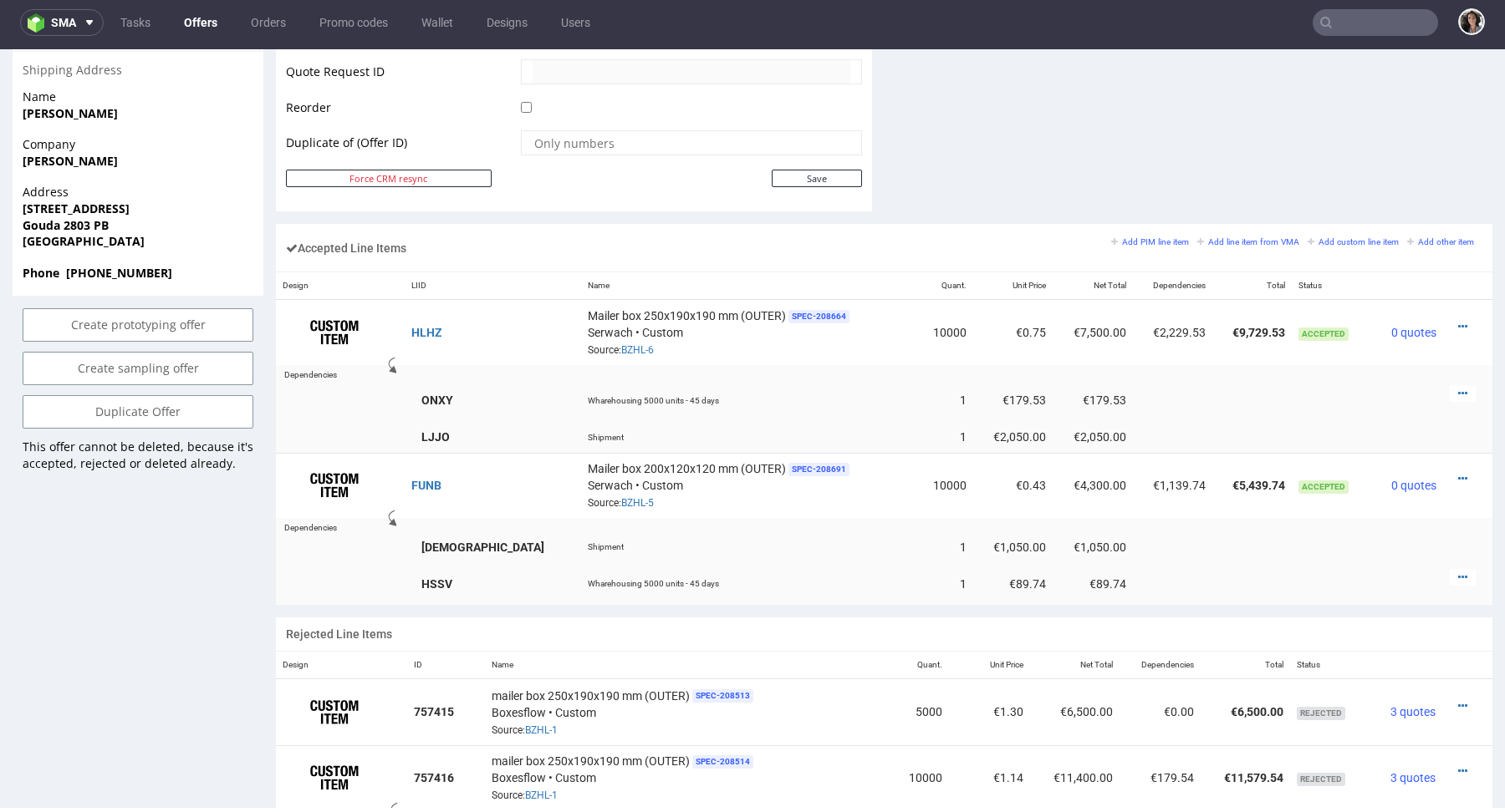
scroll to position [677, 0]
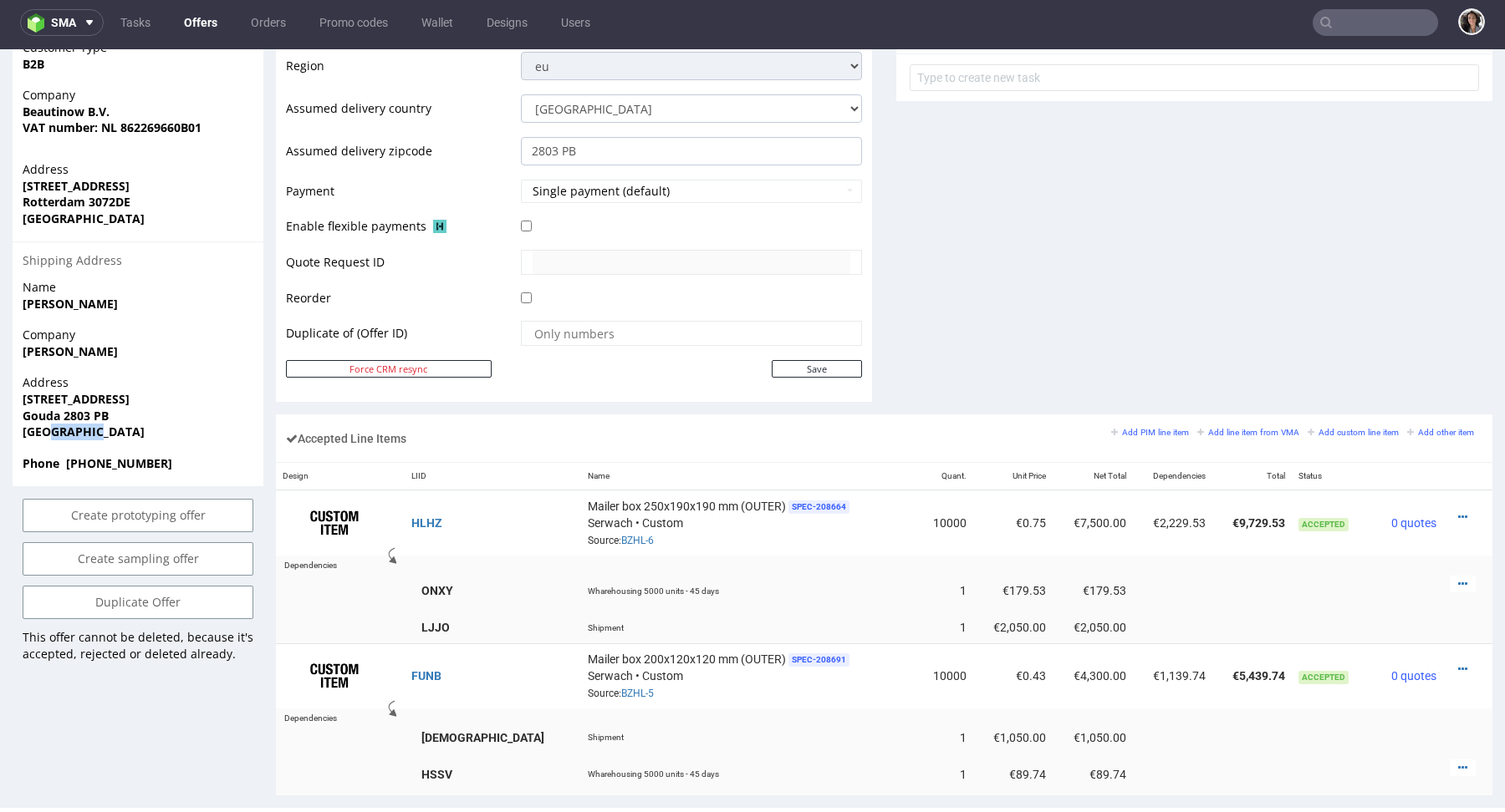
drag, startPoint x: 119, startPoint y: 406, endPoint x: 51, endPoint y: 402, distance: 68.1
click at [50, 423] on span "[GEOGRAPHIC_DATA]" at bounding box center [138, 432] width 231 height 17
drag, startPoint x: 111, startPoint y: 380, endPoint x: 0, endPoint y: 380, distance: 111.0
copy strong "Gouda 2803 PB"
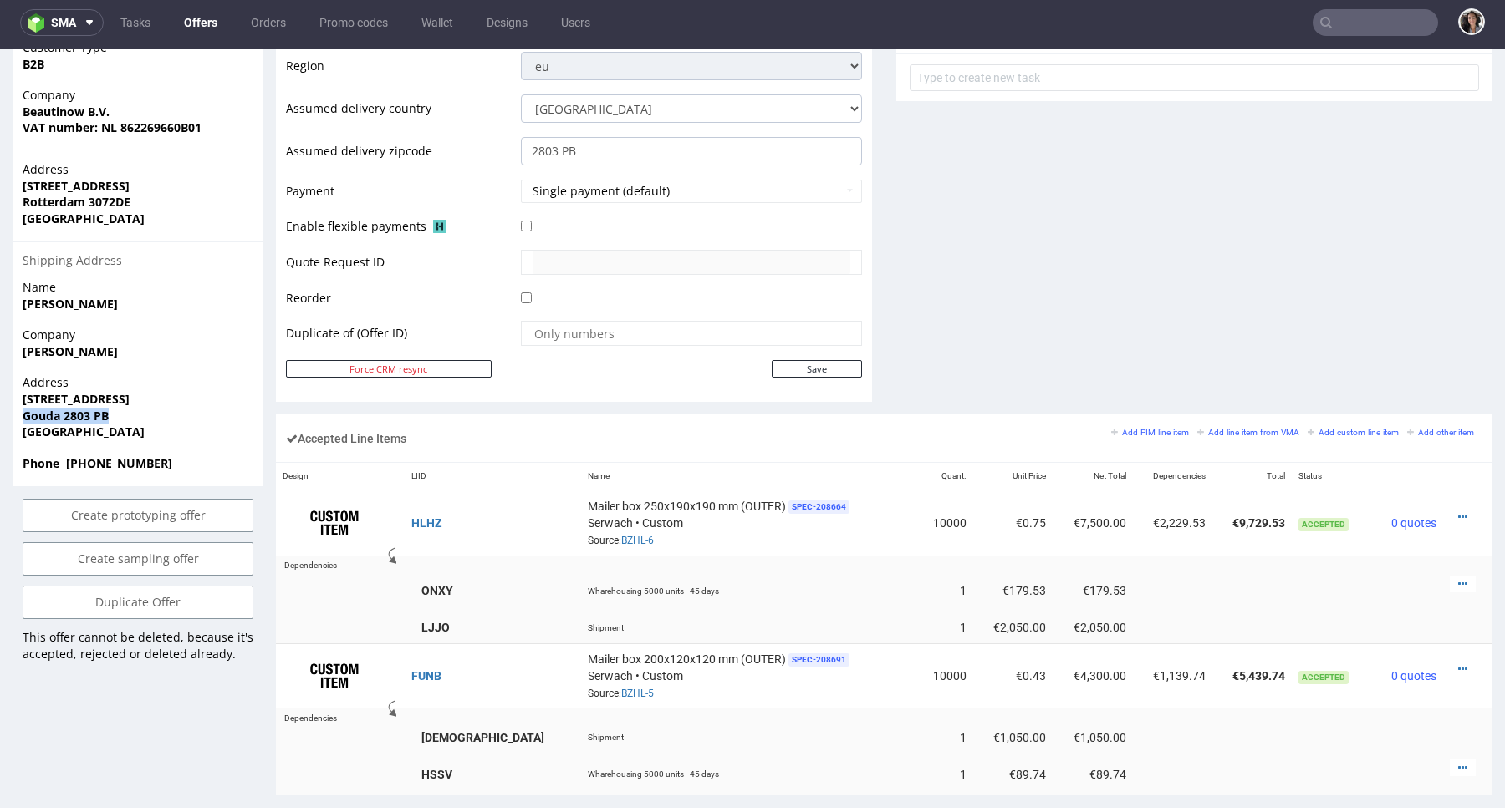
copy strong "Gouda 2803 PB"
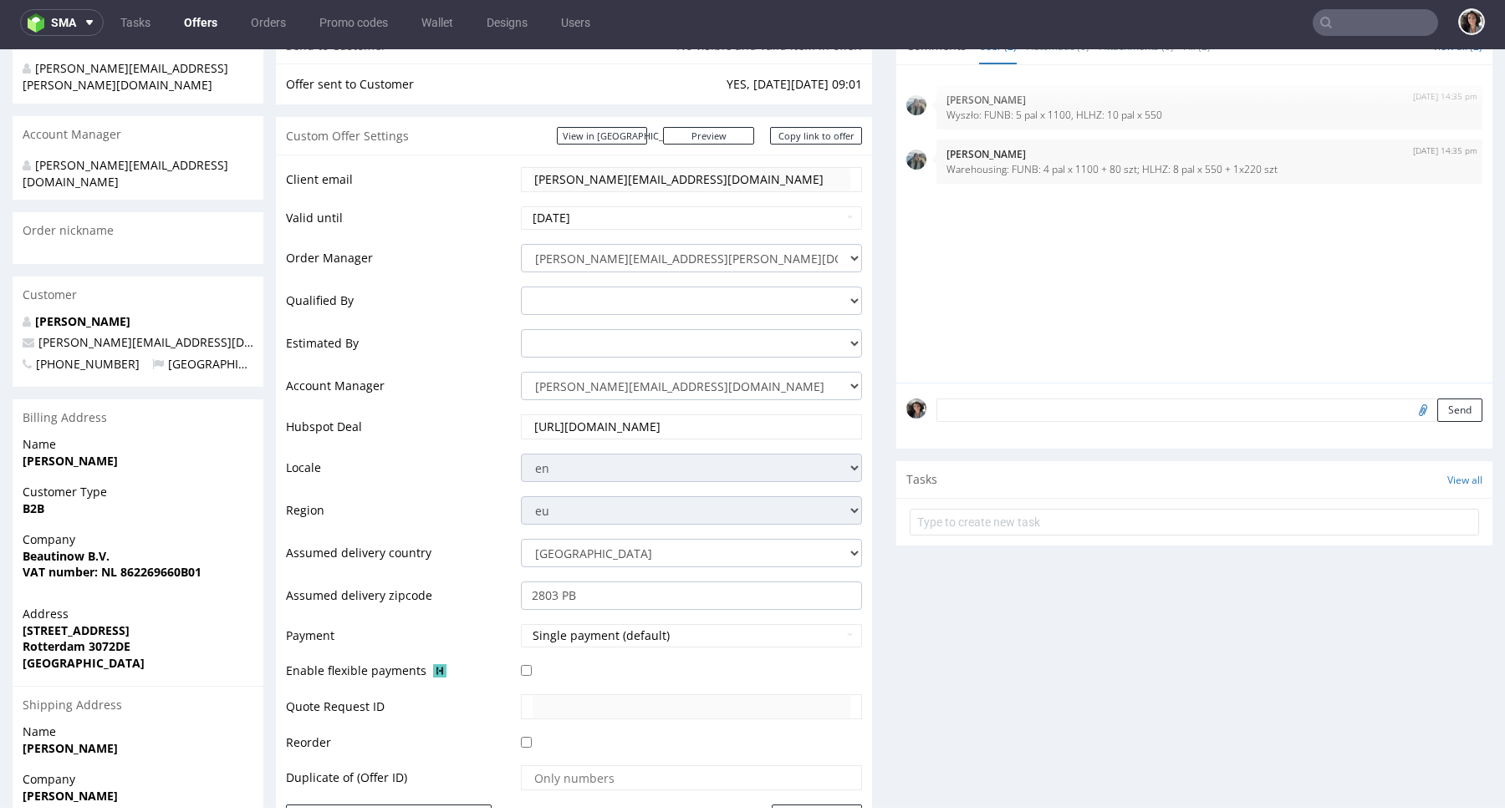
scroll to position [103, 0]
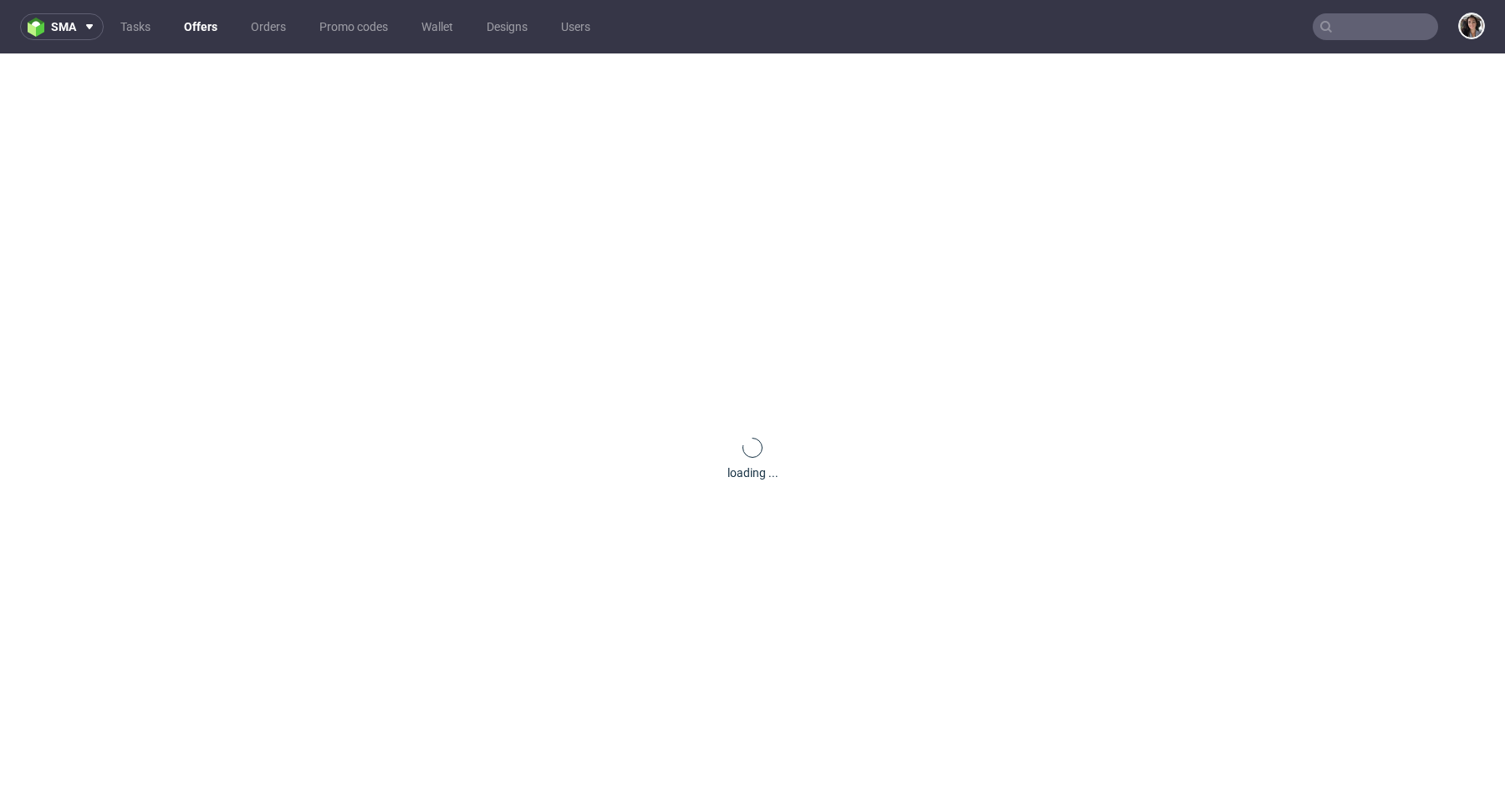
click at [1376, 27] on input "text" at bounding box center [1375, 26] width 125 height 26
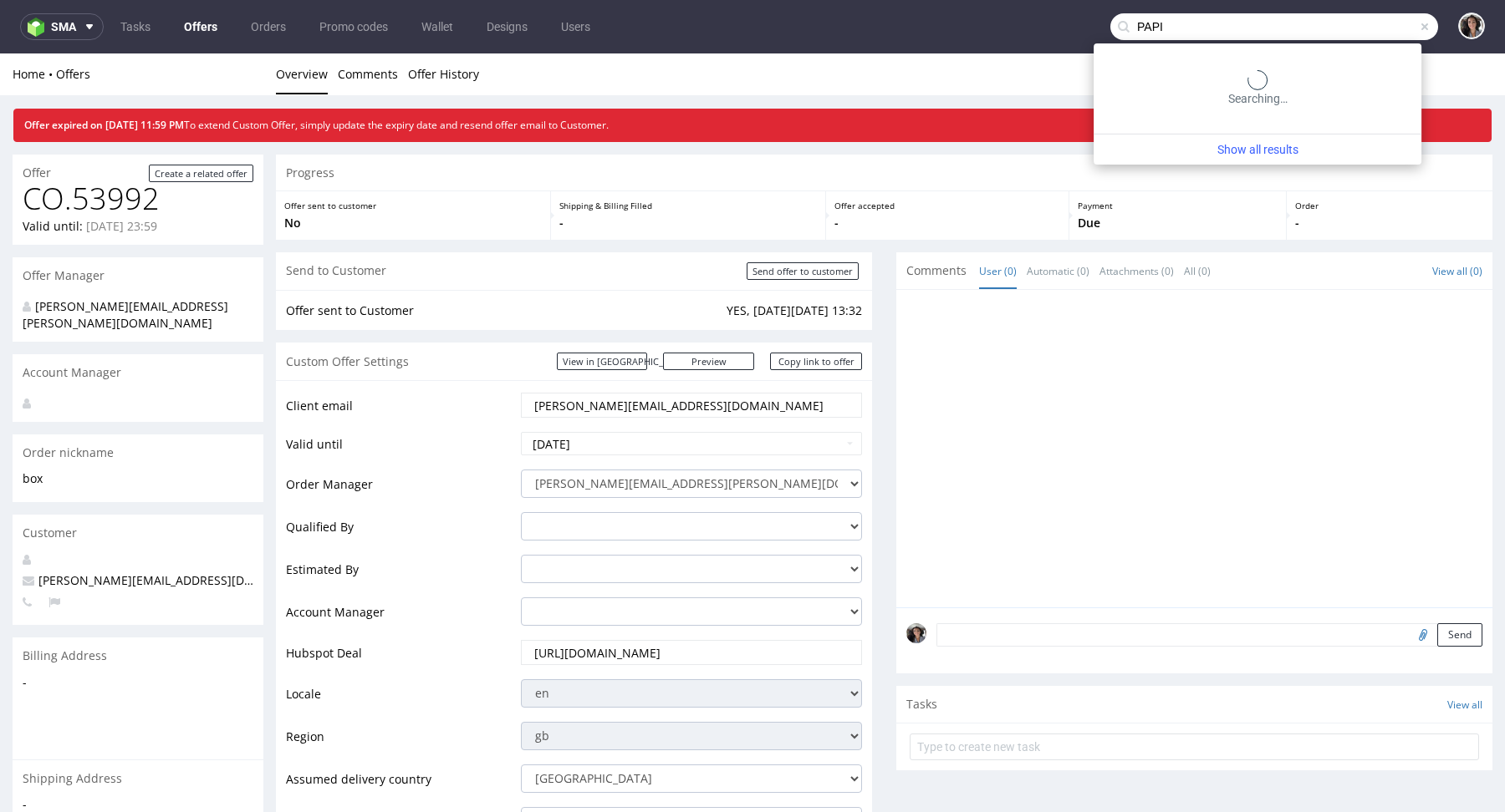
type input "PAPI"
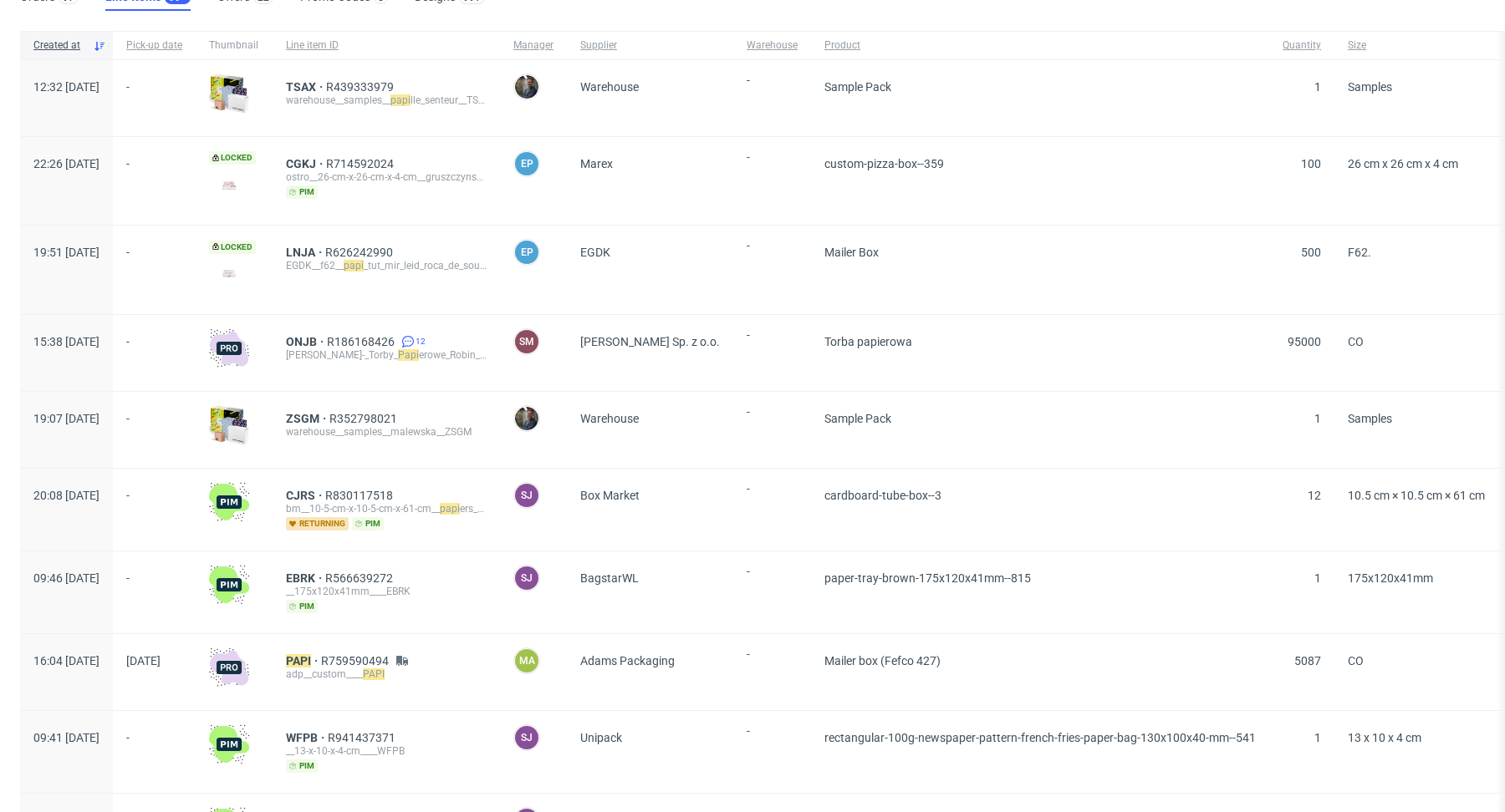
scroll to position [151, 0]
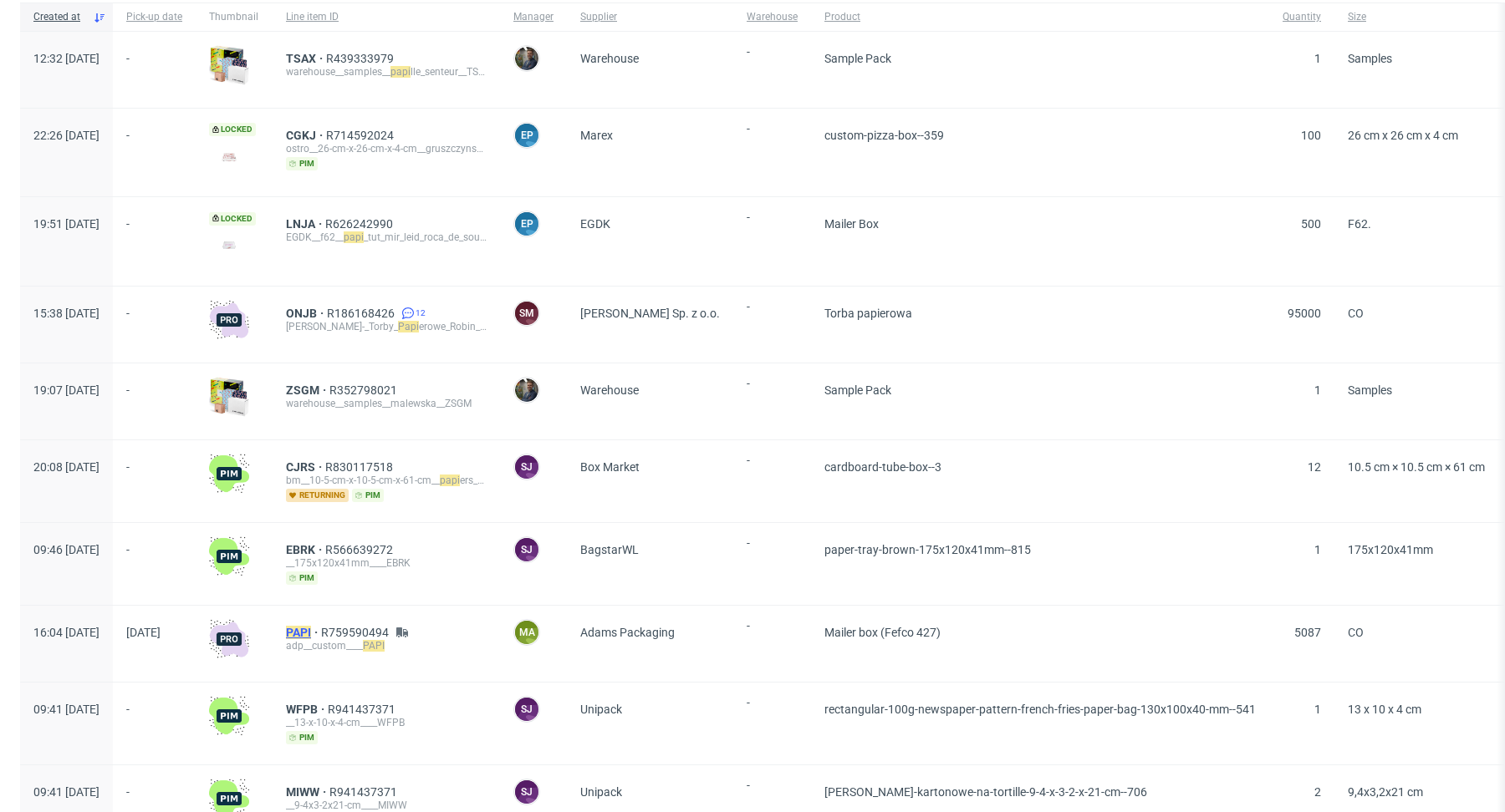
click at [311, 628] on mark "PAPI" at bounding box center [298, 633] width 25 height 13
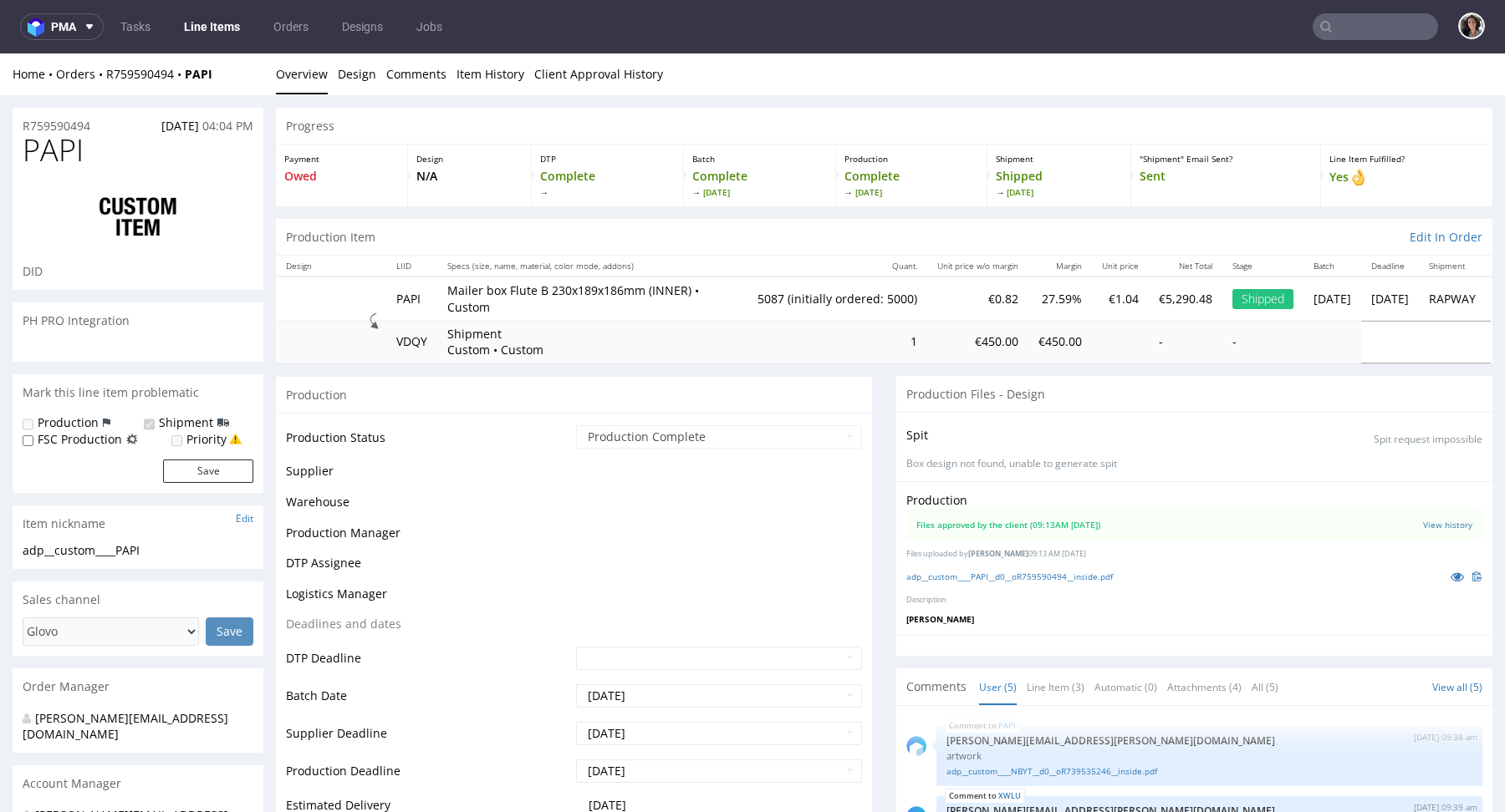
scroll to position [50, 0]
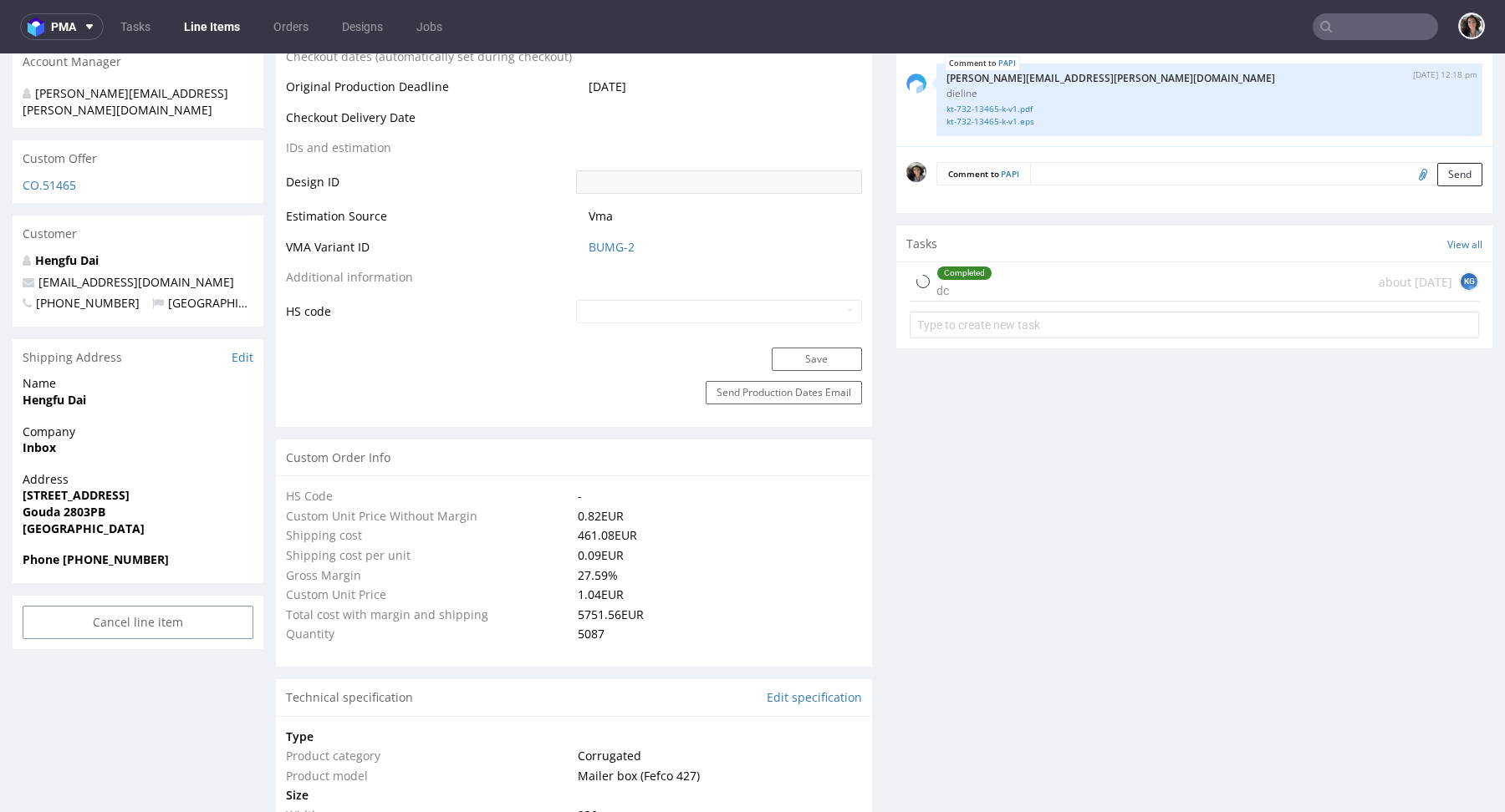
select select "in_progress"
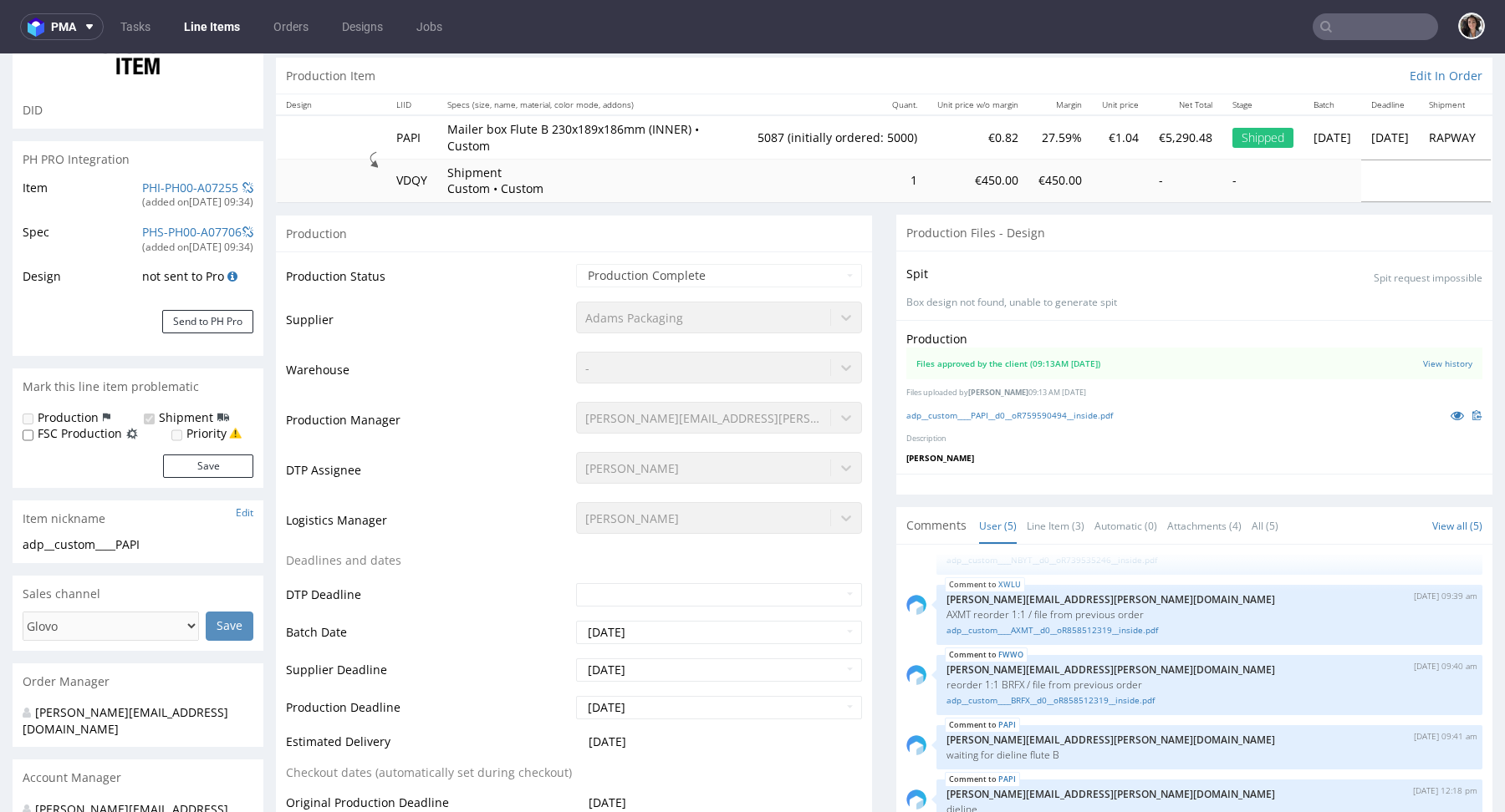
scroll to position [0, 0]
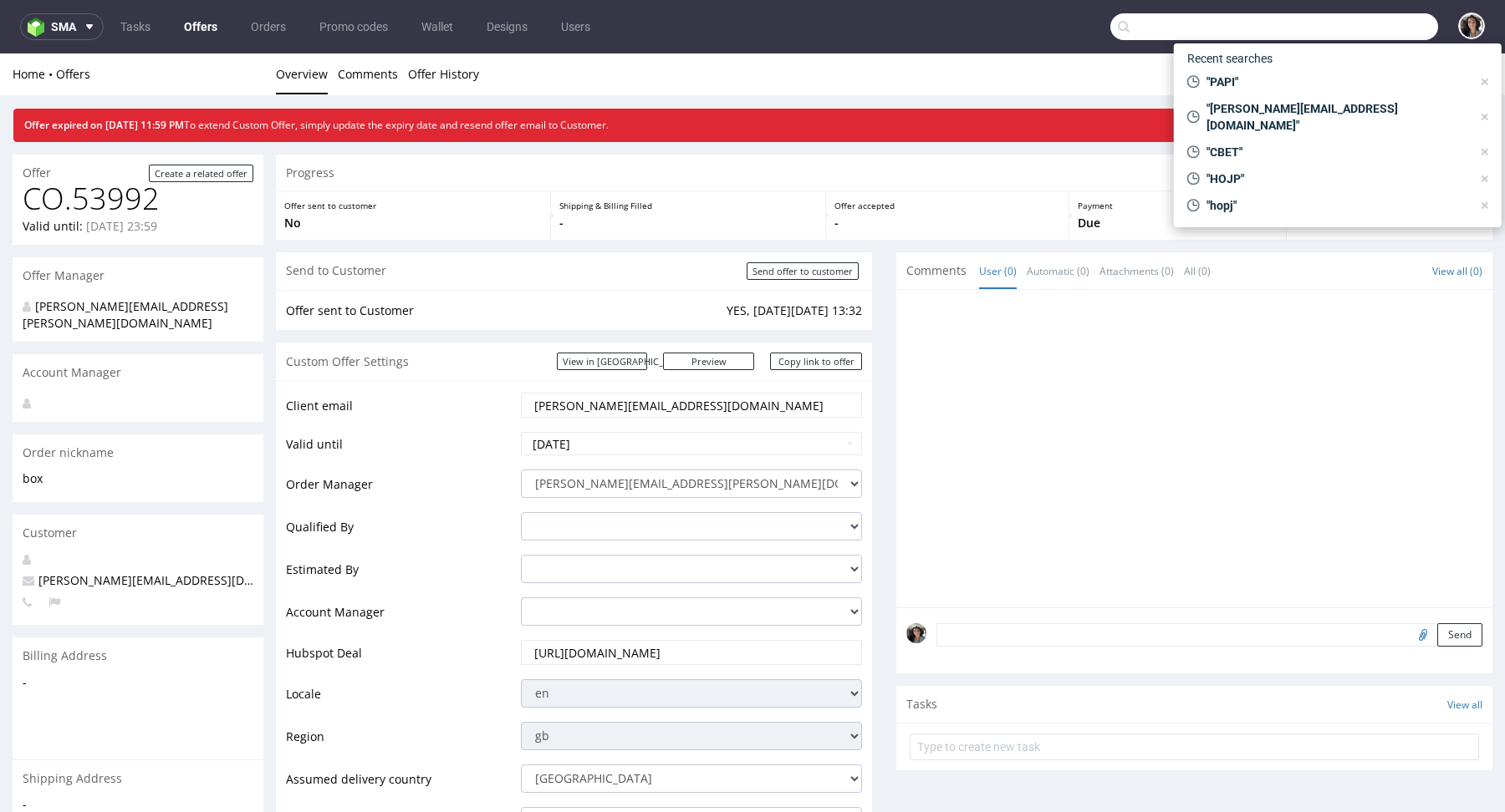
click at [1363, 34] on input "text" at bounding box center [1274, 26] width 327 height 26
paste input "[EMAIL_ADDRESS][DOMAIN_NAME]"
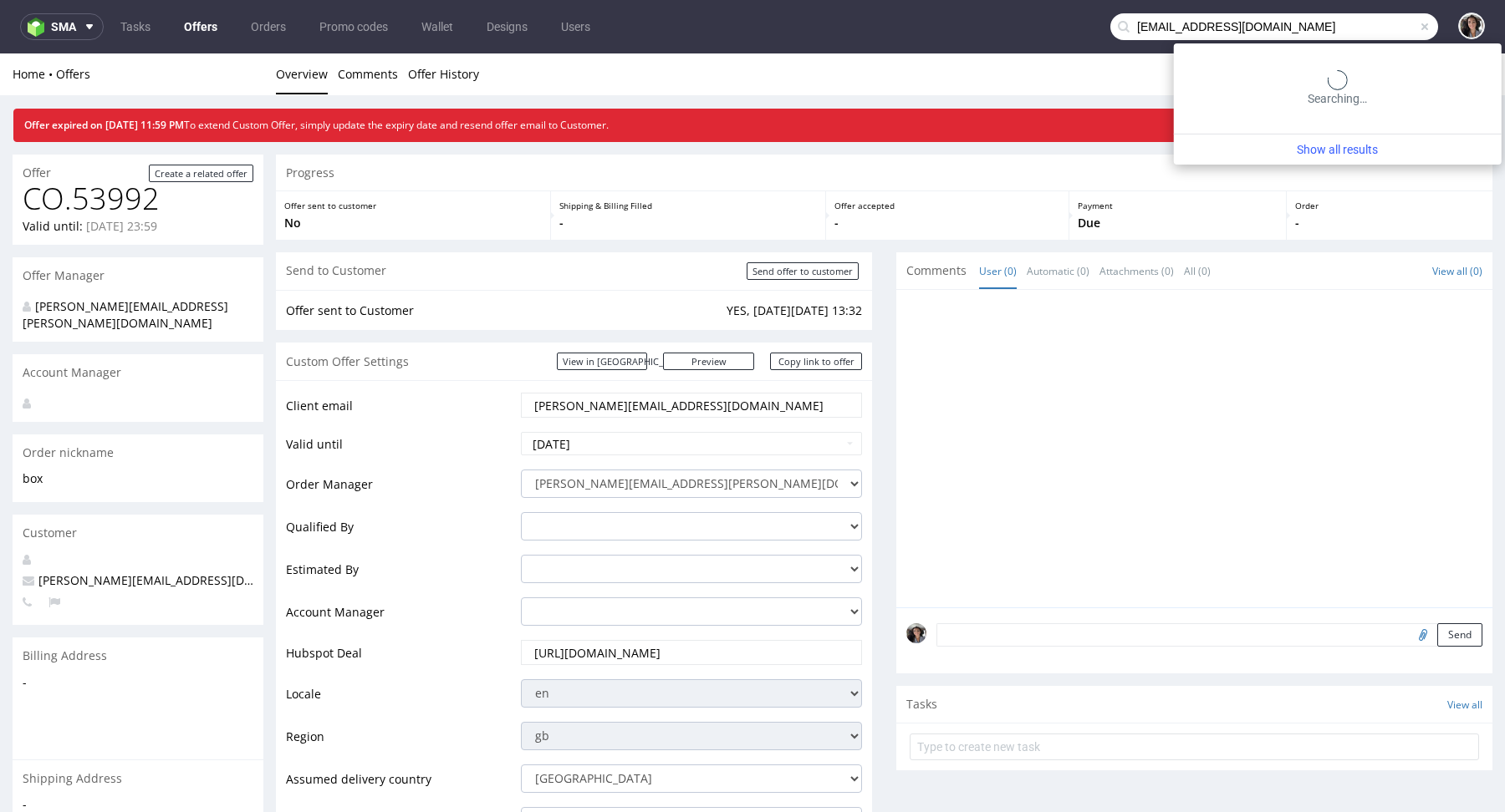
type input "[EMAIL_ADDRESS][DOMAIN_NAME]"
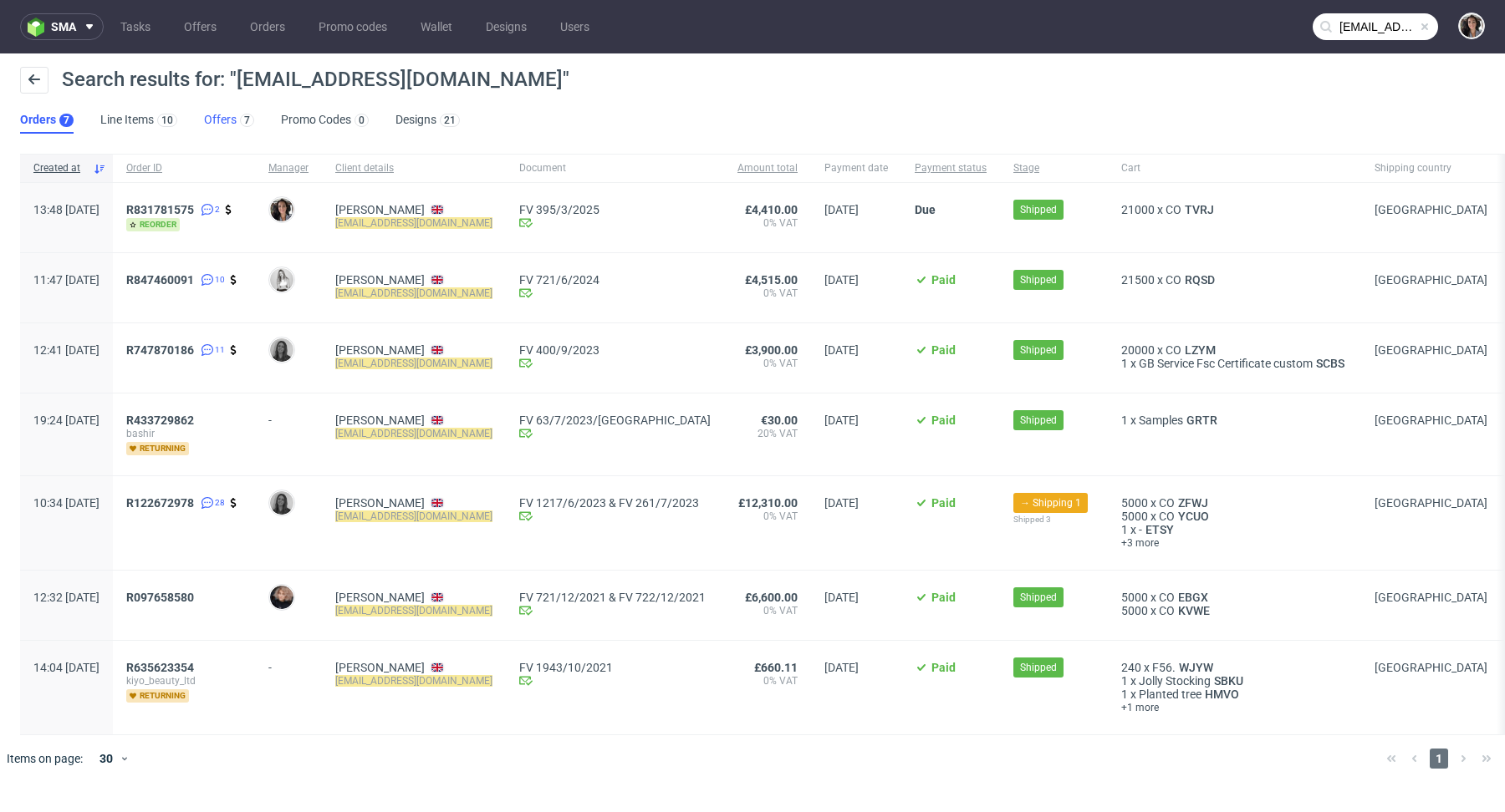
click at [225, 117] on link "Offers 7" at bounding box center [228, 120] width 50 height 26
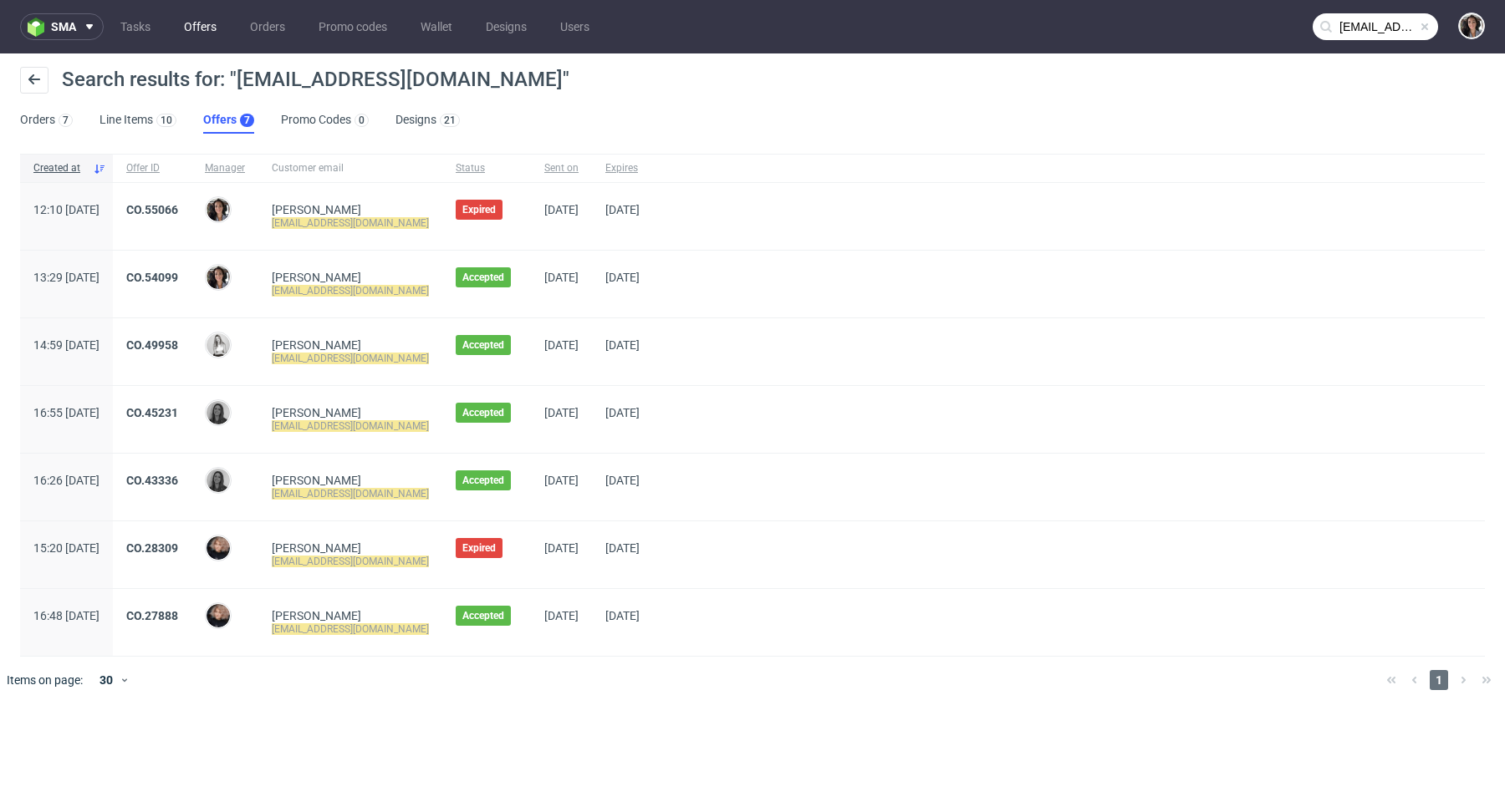
click at [201, 23] on link "Offers" at bounding box center [200, 26] width 53 height 26
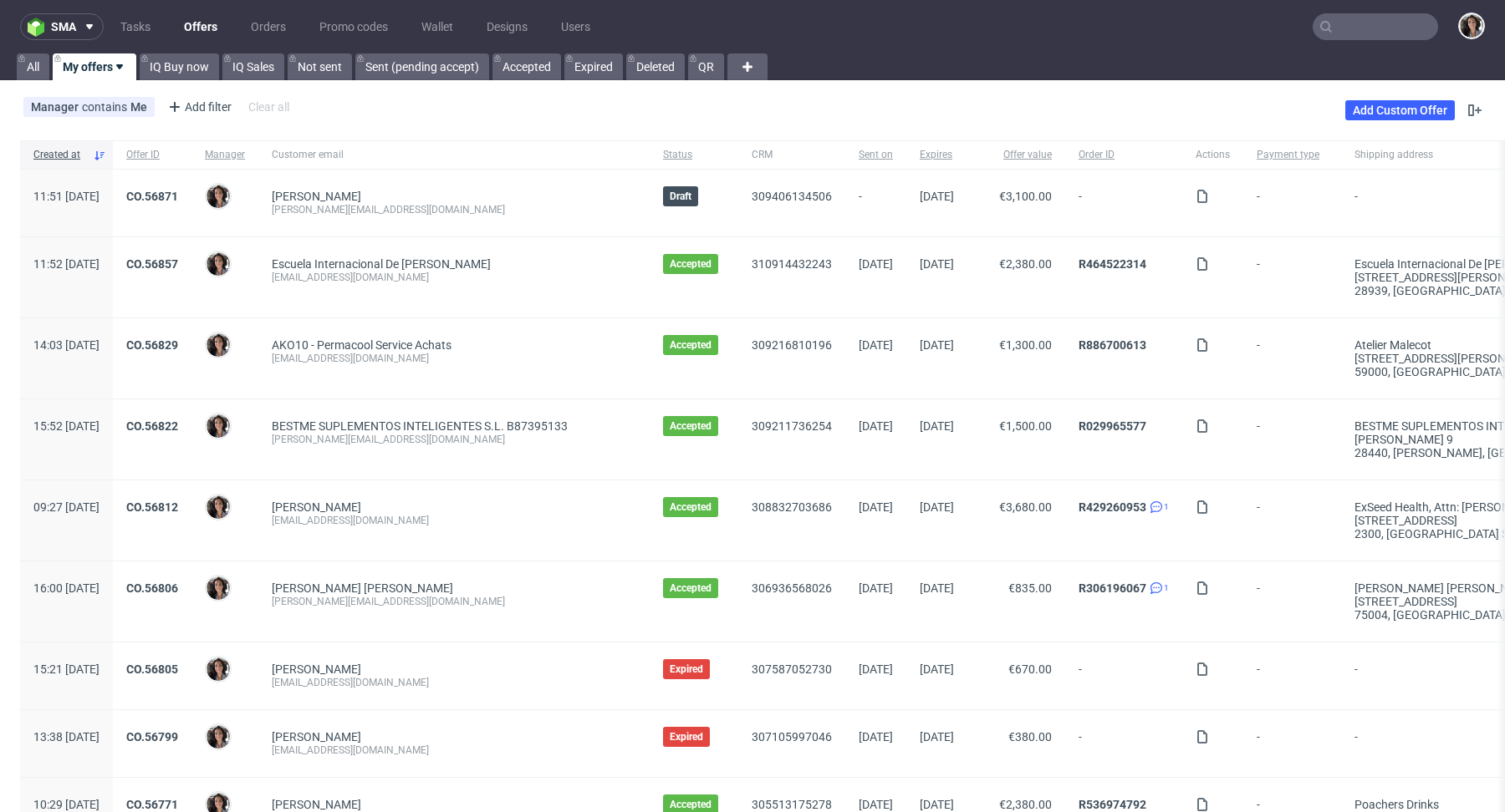
click at [1388, 127] on div "Manager contains Me Add filter Hide filters Clear all Add Custom Offer" at bounding box center [752, 110] width 1505 height 47
click at [1383, 114] on link "Add Custom Offer" at bounding box center [1400, 109] width 109 height 20
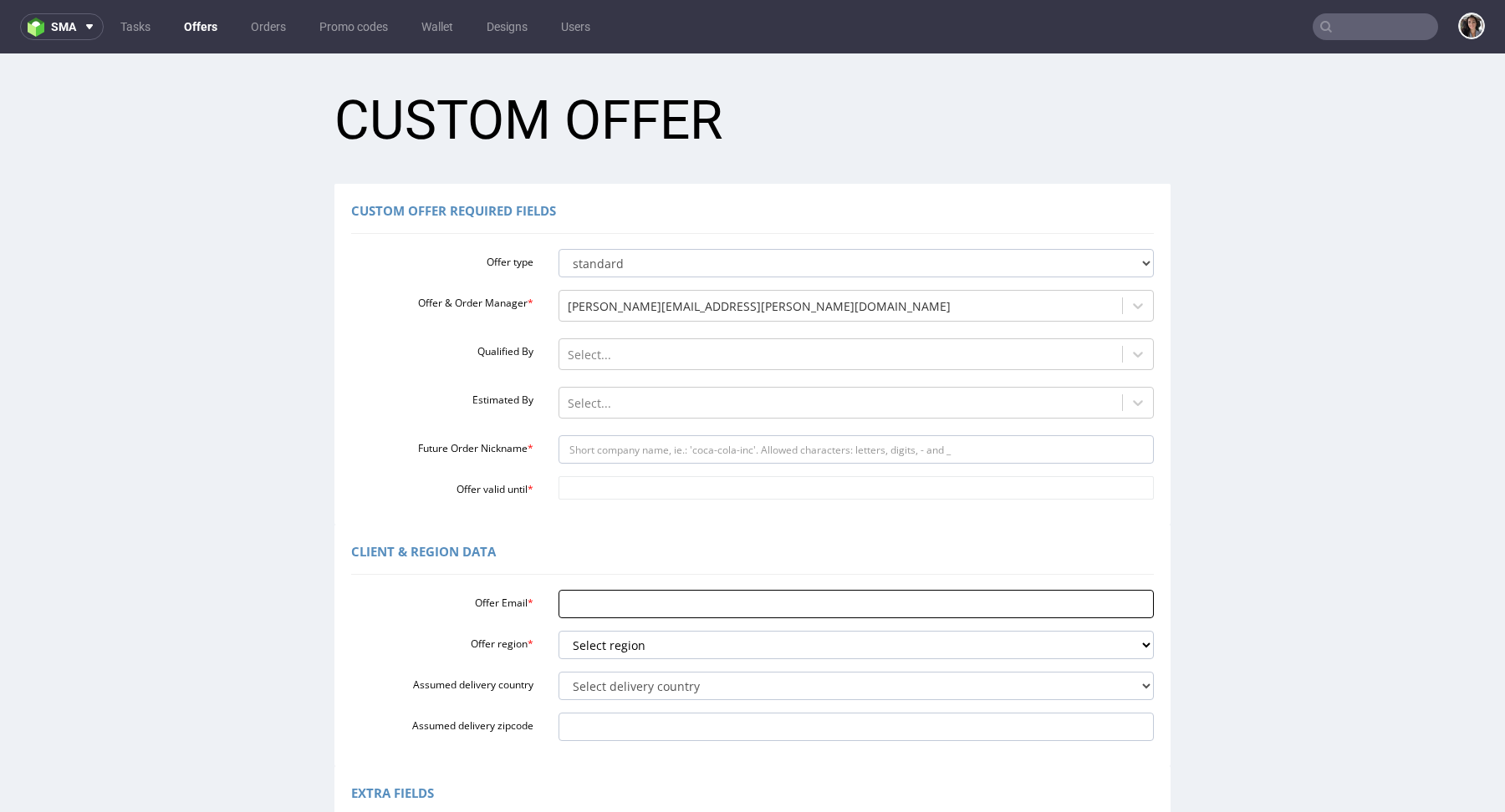
click at [587, 604] on input "Offer Email *" at bounding box center [857, 605] width 596 height 28
paste input "[EMAIL_ADDRESS][DOMAIN_NAME]"
type input "[EMAIL_ADDRESS][DOMAIN_NAME]"
click at [613, 645] on select "Select region eu gb de pl fr it es" at bounding box center [857, 645] width 596 height 28
select select "gb"
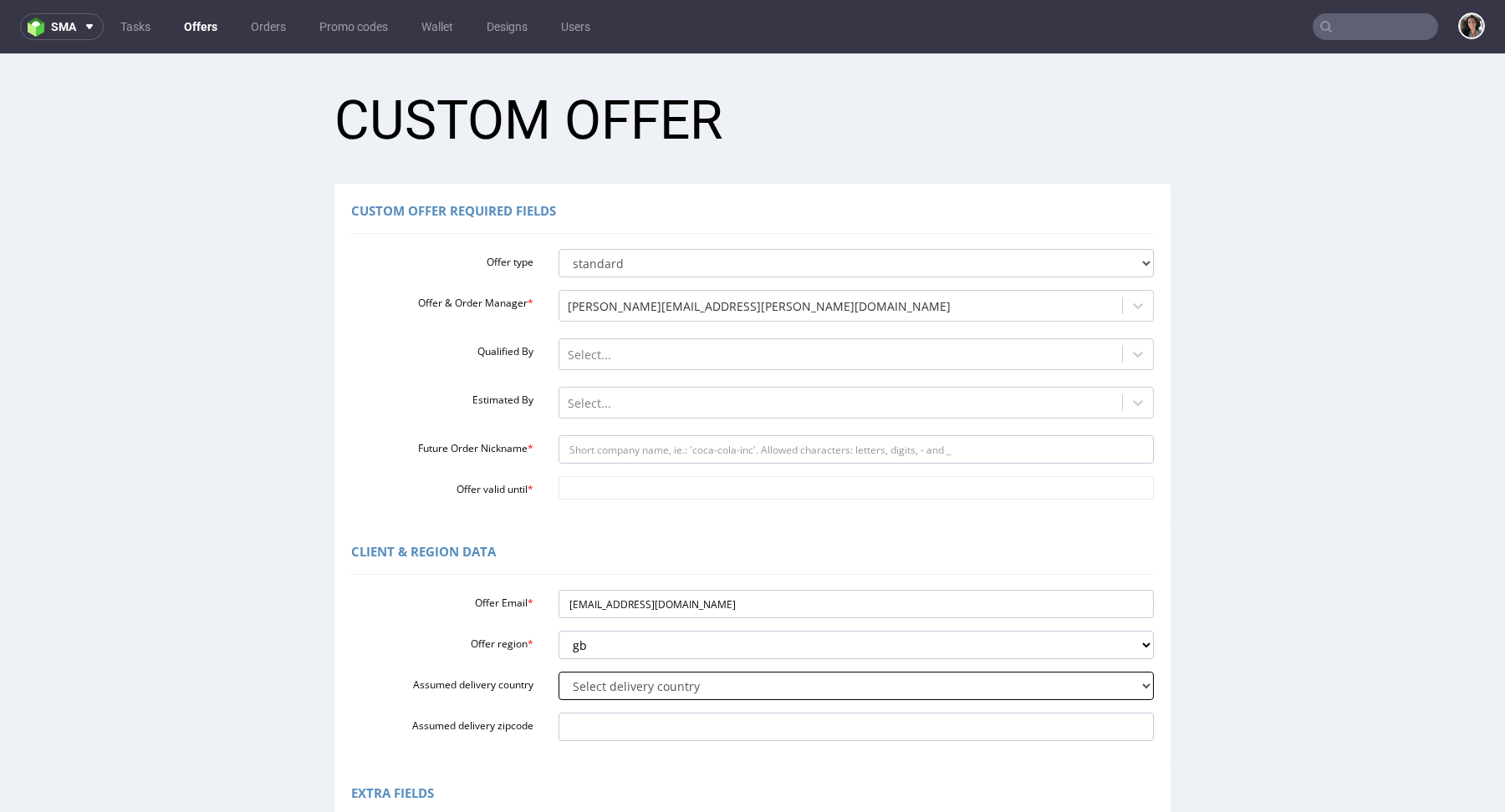
click at [585, 686] on select "Select delivery country [GEOGRAPHIC_DATA] [GEOGRAPHIC_DATA] [GEOGRAPHIC_DATA] […" at bounding box center [857, 686] width 596 height 28
select select "77"
click at [609, 730] on input "Assumed delivery zipcode" at bounding box center [857, 727] width 596 height 28
paste input "London RM1 1NJ"
type input "London RM1 1NJ"
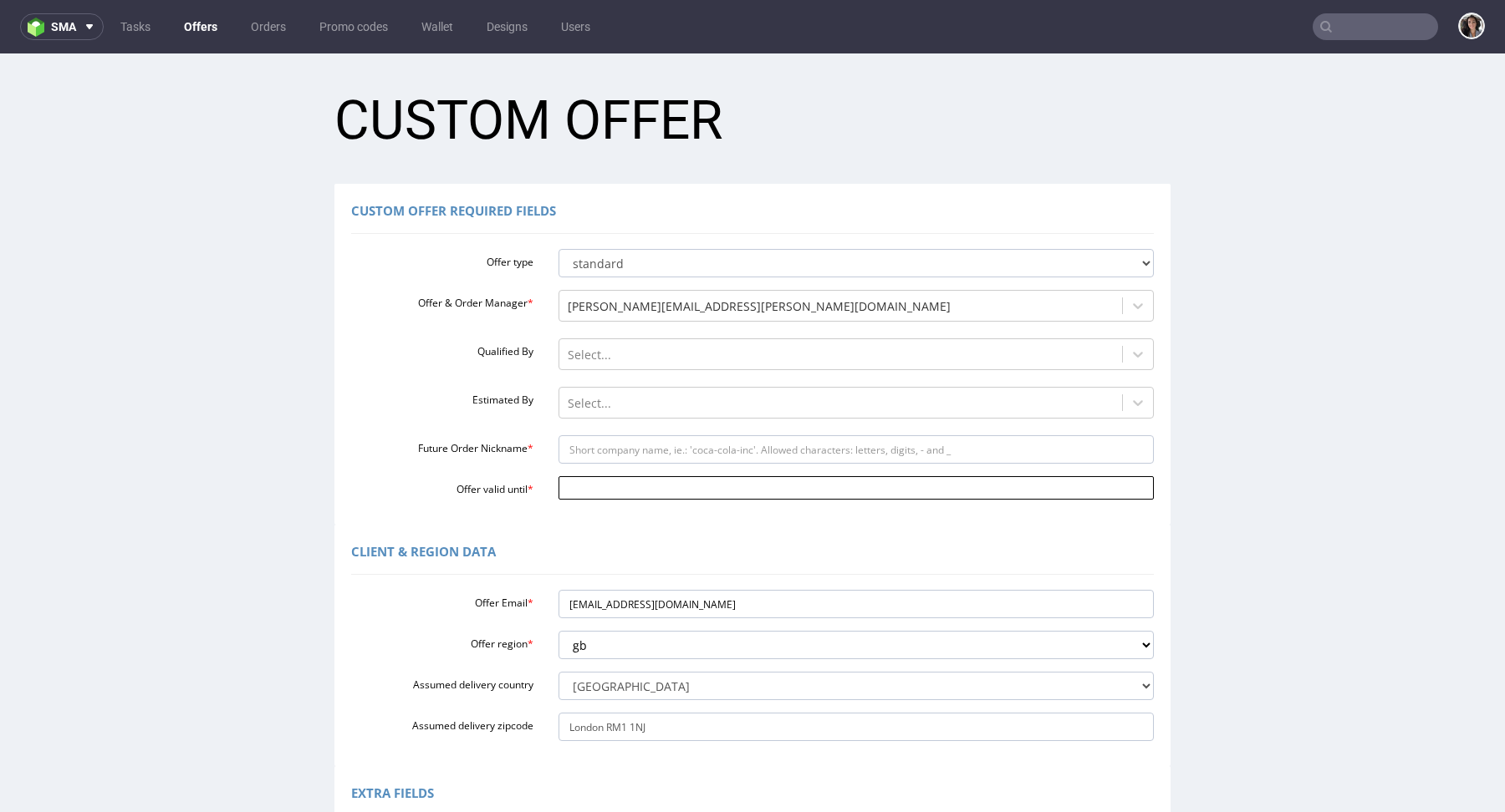
click at [599, 485] on input "Offer valid until *" at bounding box center [857, 488] width 596 height 24
click at [666, 409] on td "25" at bounding box center [670, 413] width 25 height 25
type input "[DATE]"
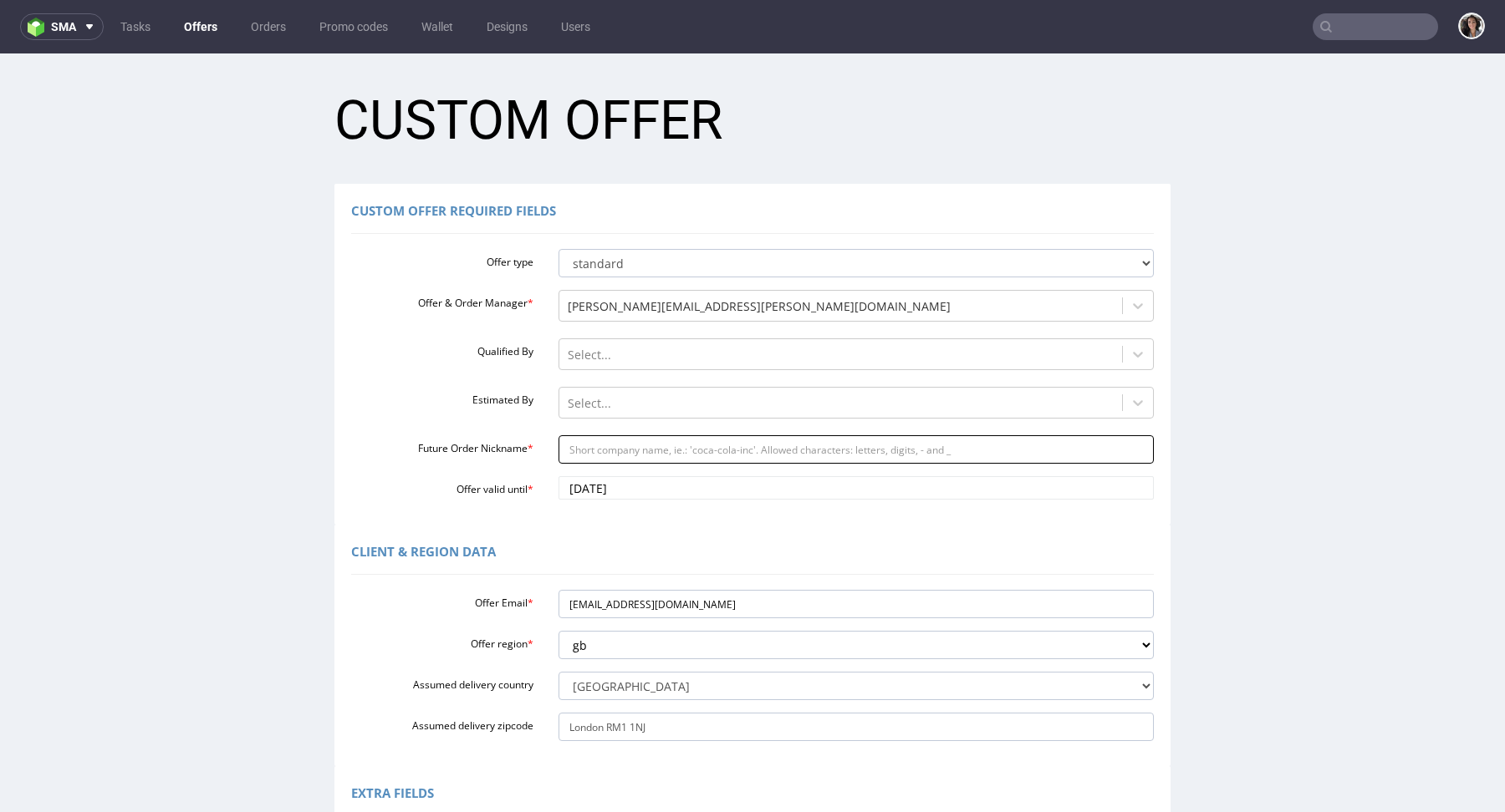
click at [640, 439] on input "Future Order Nickname *" at bounding box center [857, 450] width 596 height 28
click at [559, 445] on input "bags" at bounding box center [857, 450] width 596 height 28
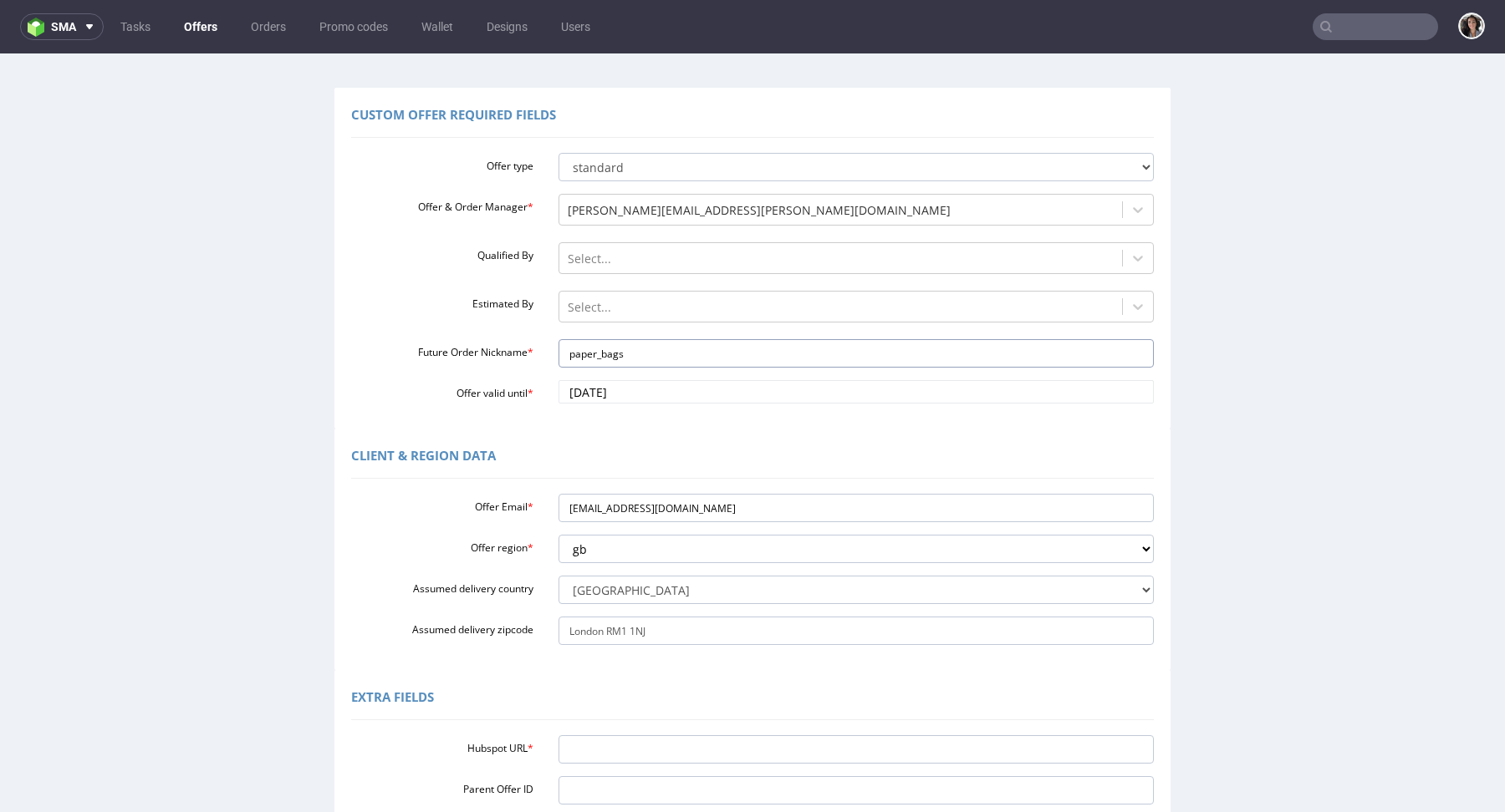
scroll to position [197, 0]
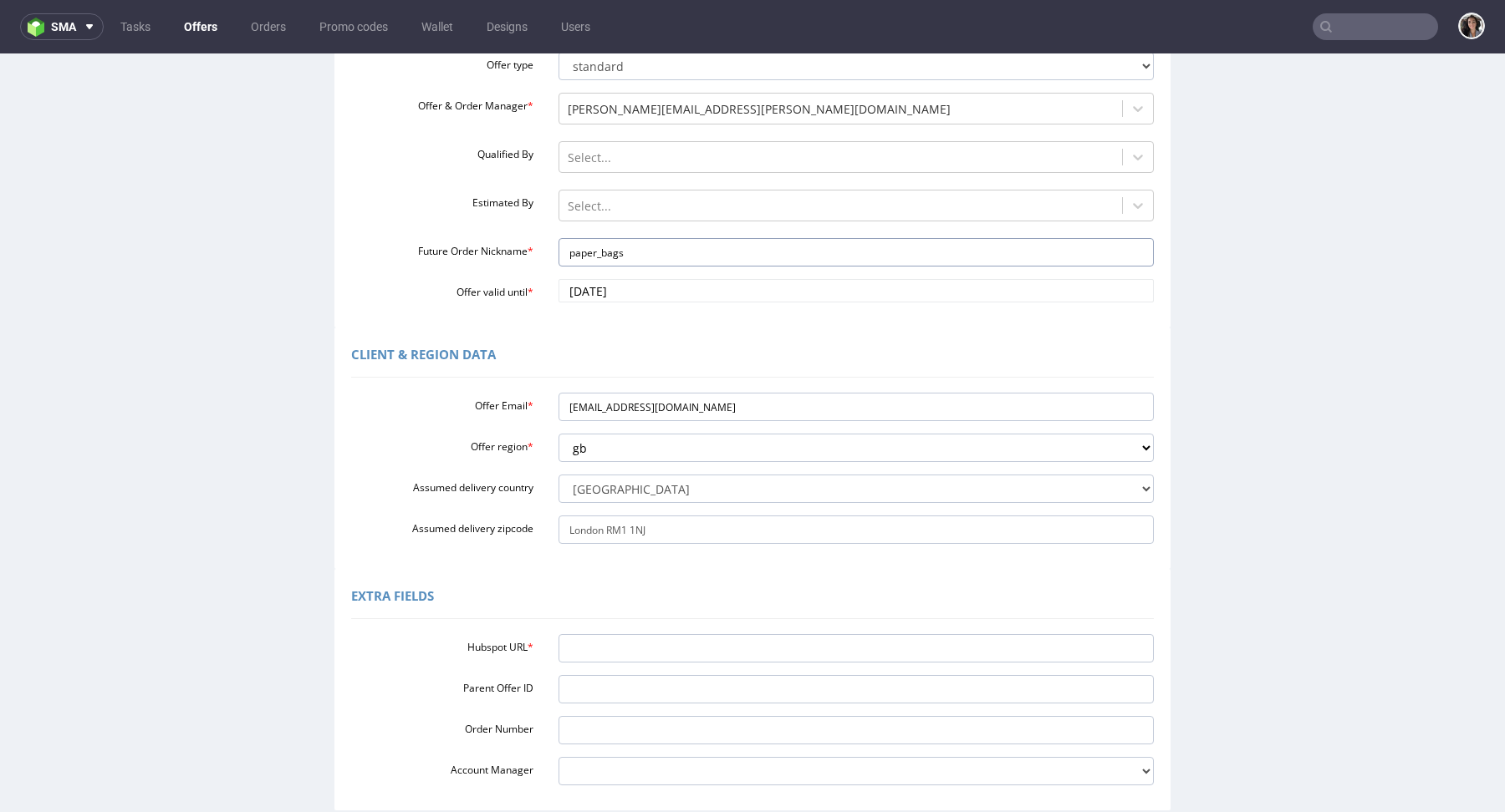
type input "paper_bags"
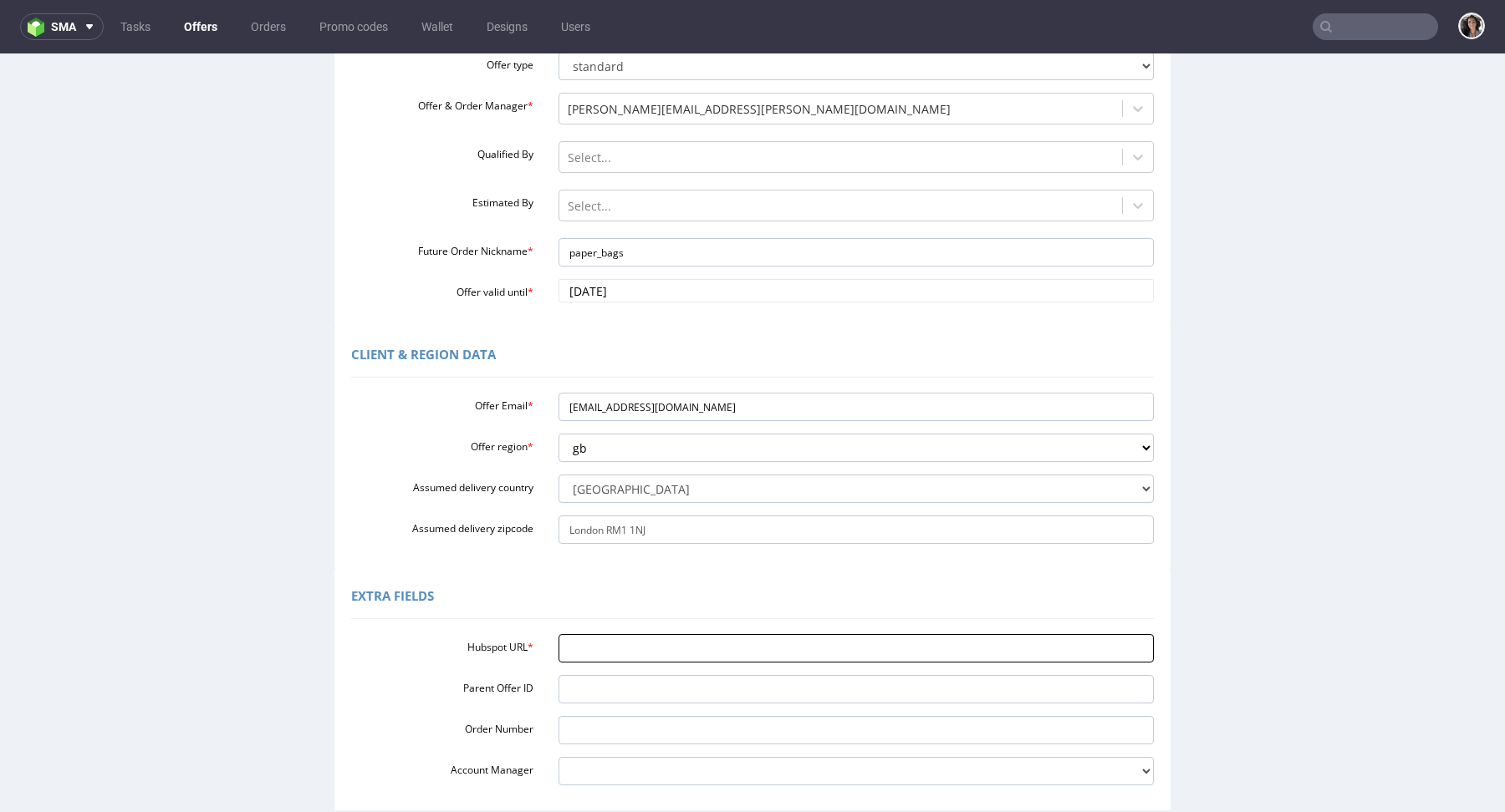
click at [616, 645] on input "Hubspot URL *" at bounding box center [857, 649] width 596 height 28
paste input "[URL][DOMAIN_NAME]"
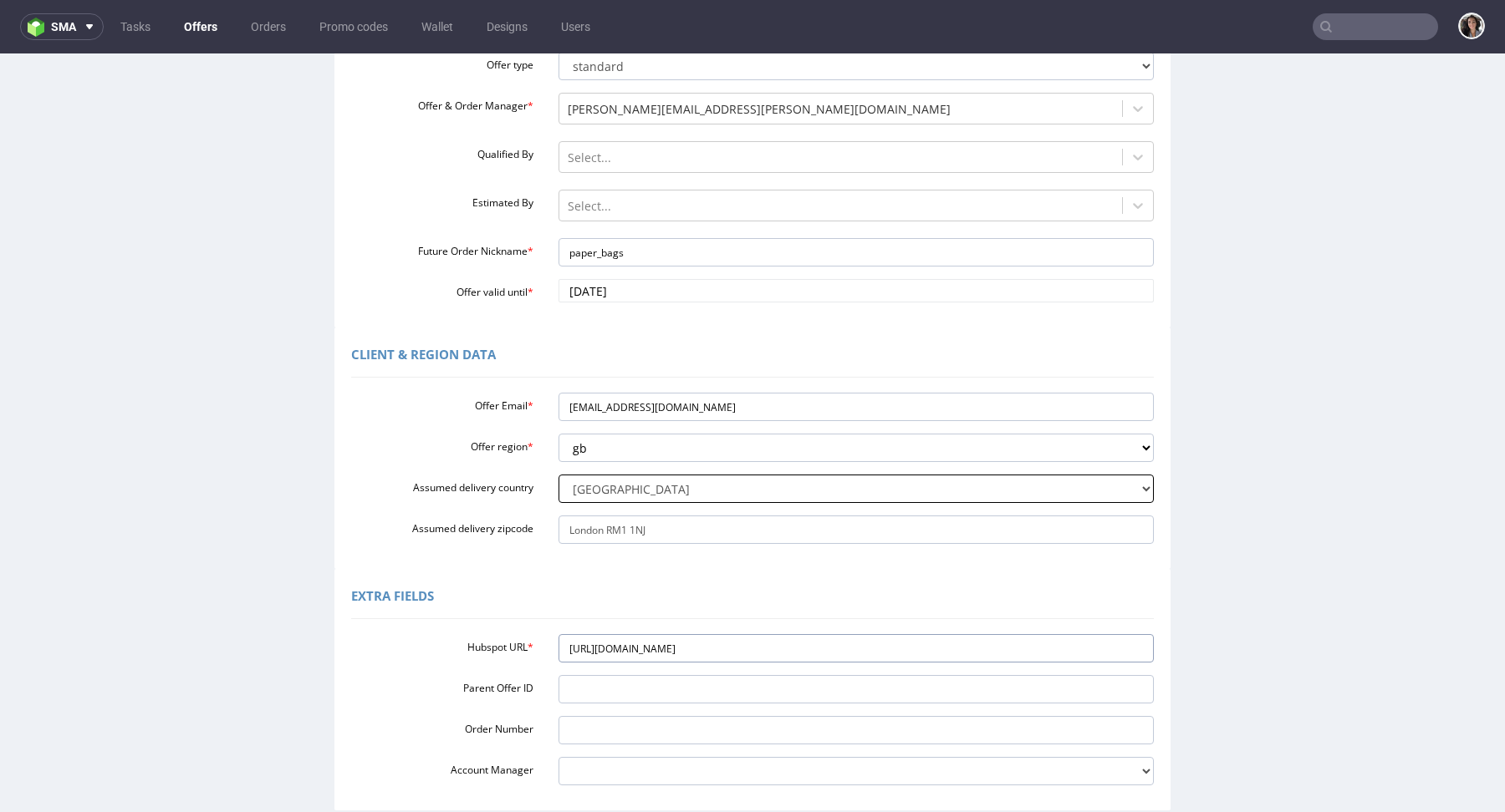
scroll to position [356, 0]
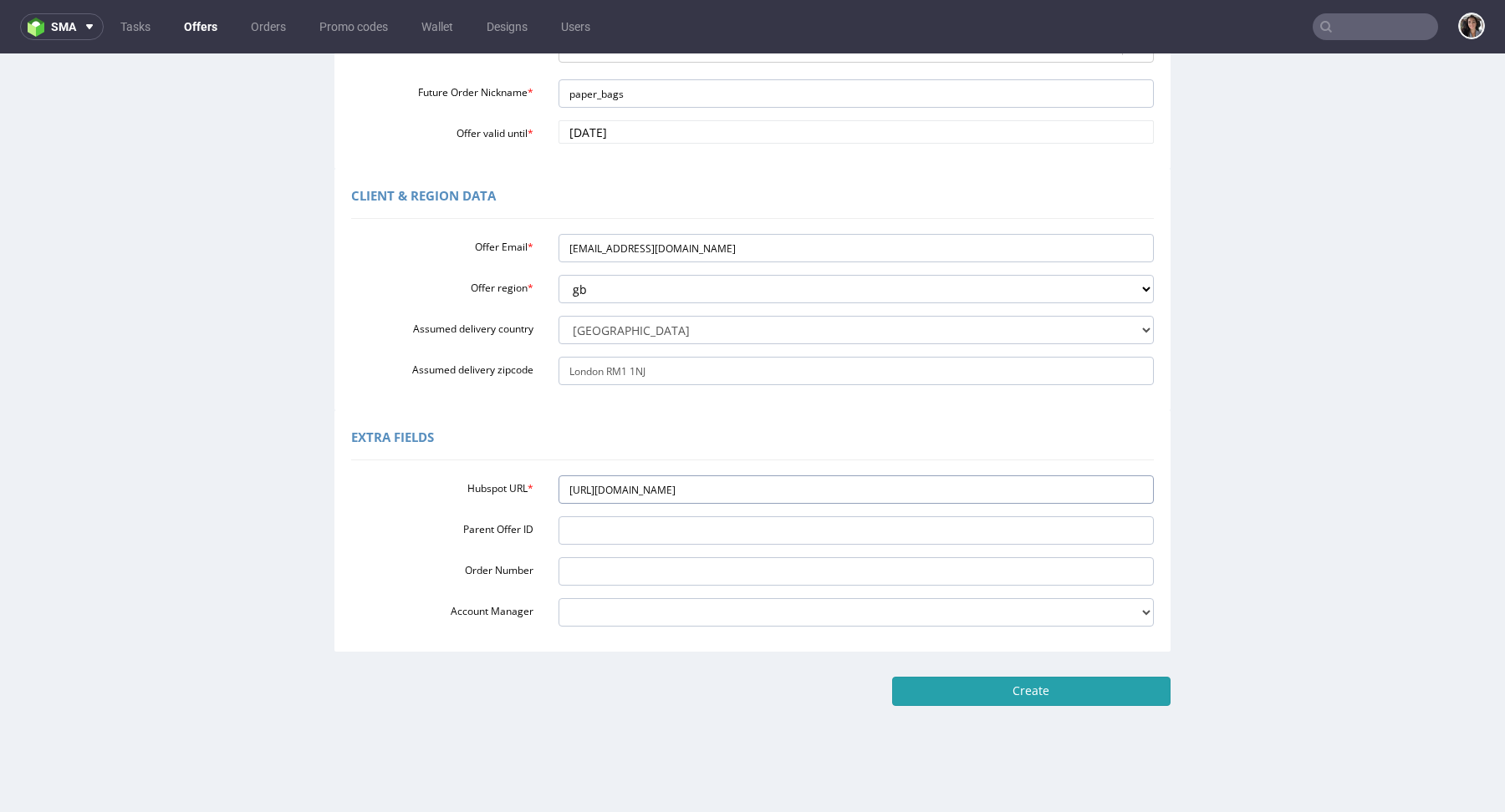
type input "[URL][DOMAIN_NAME]"
click at [1081, 695] on input "Create" at bounding box center [1031, 691] width 278 height 28
type input "Please wait..."
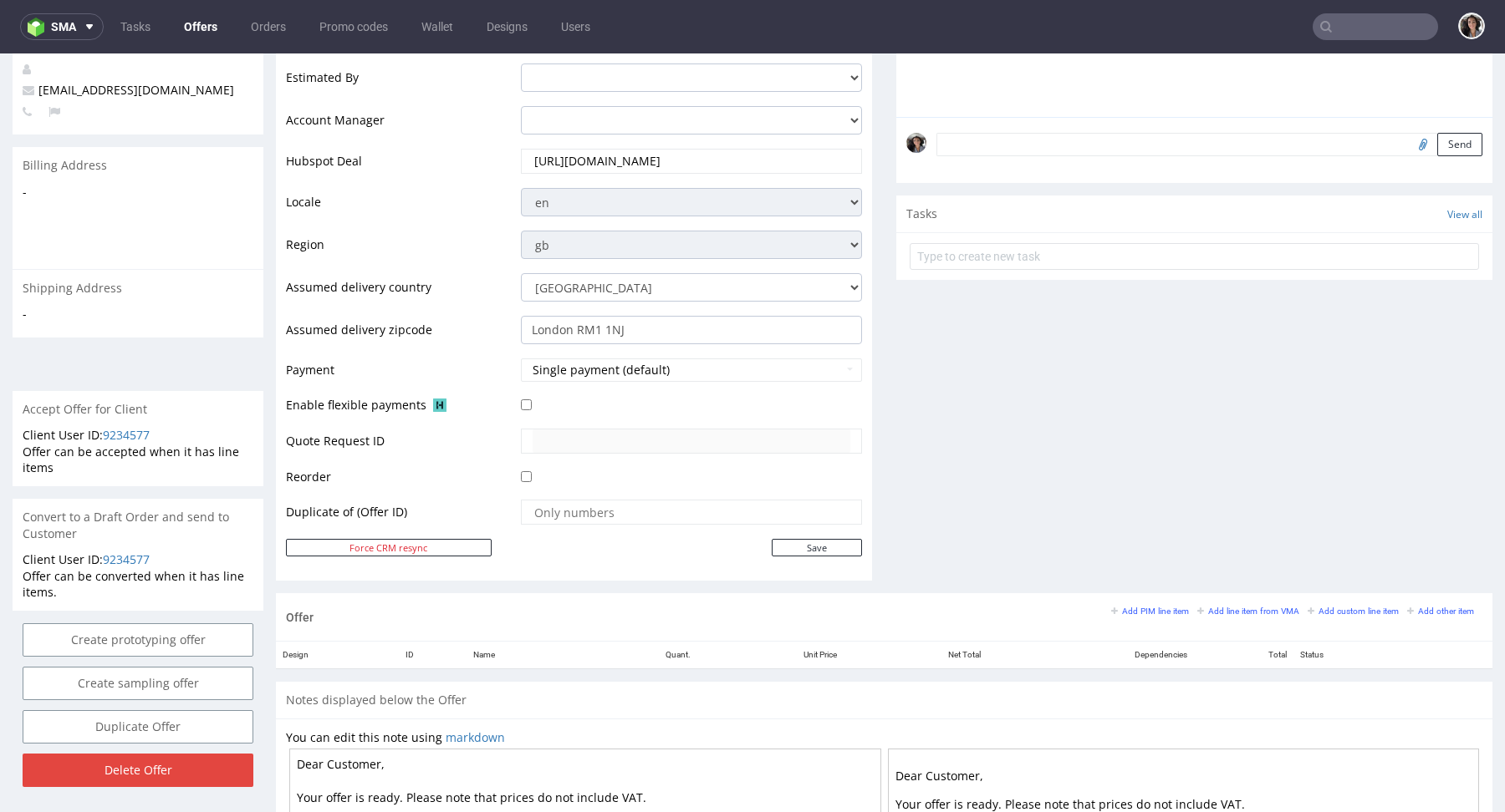
scroll to position [732, 0]
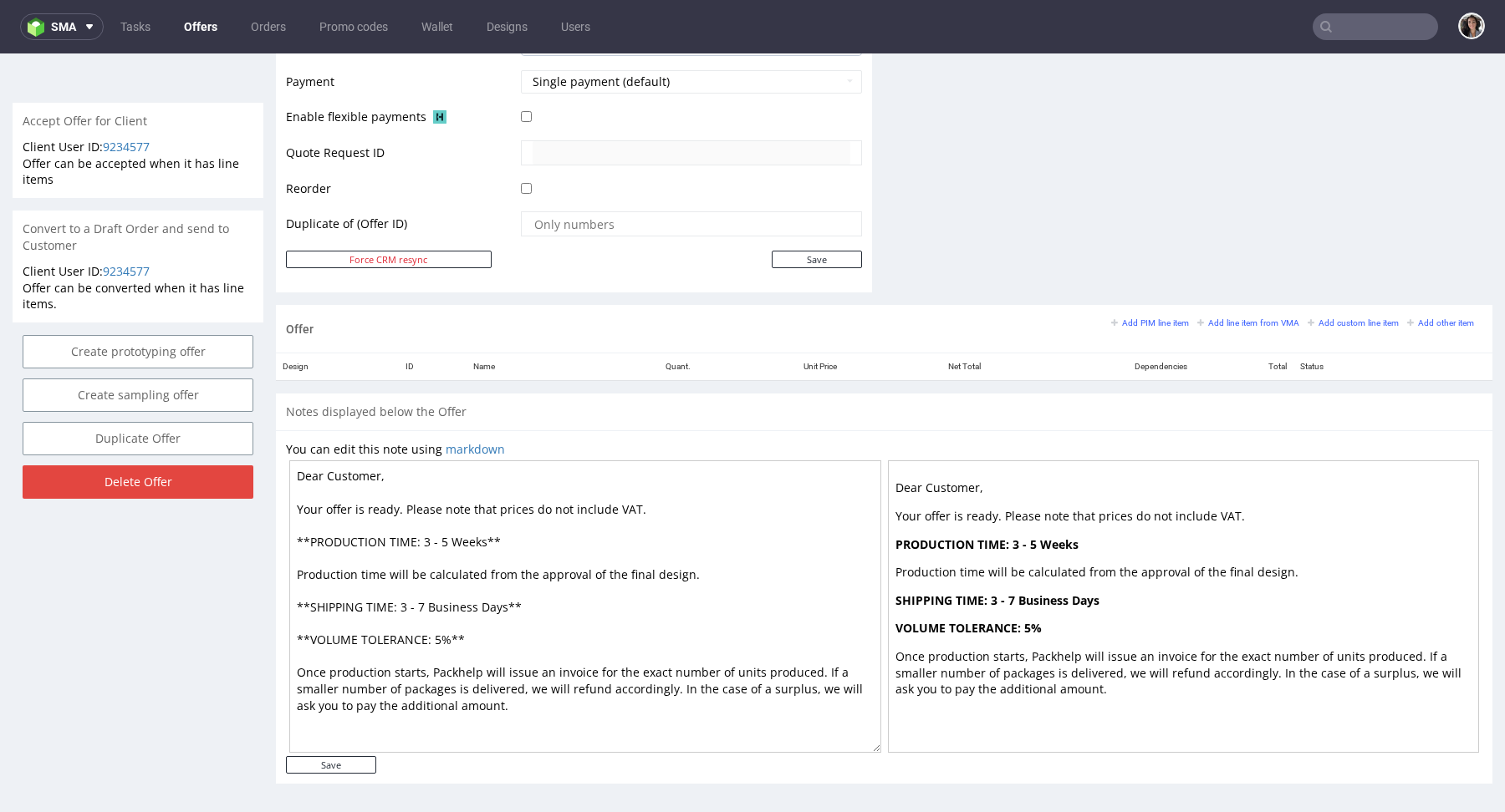
click at [643, 505] on textarea "Dear Customer, Your offer is ready. Please note that prices do not include VAT.…" at bounding box center [585, 606] width 592 height 292
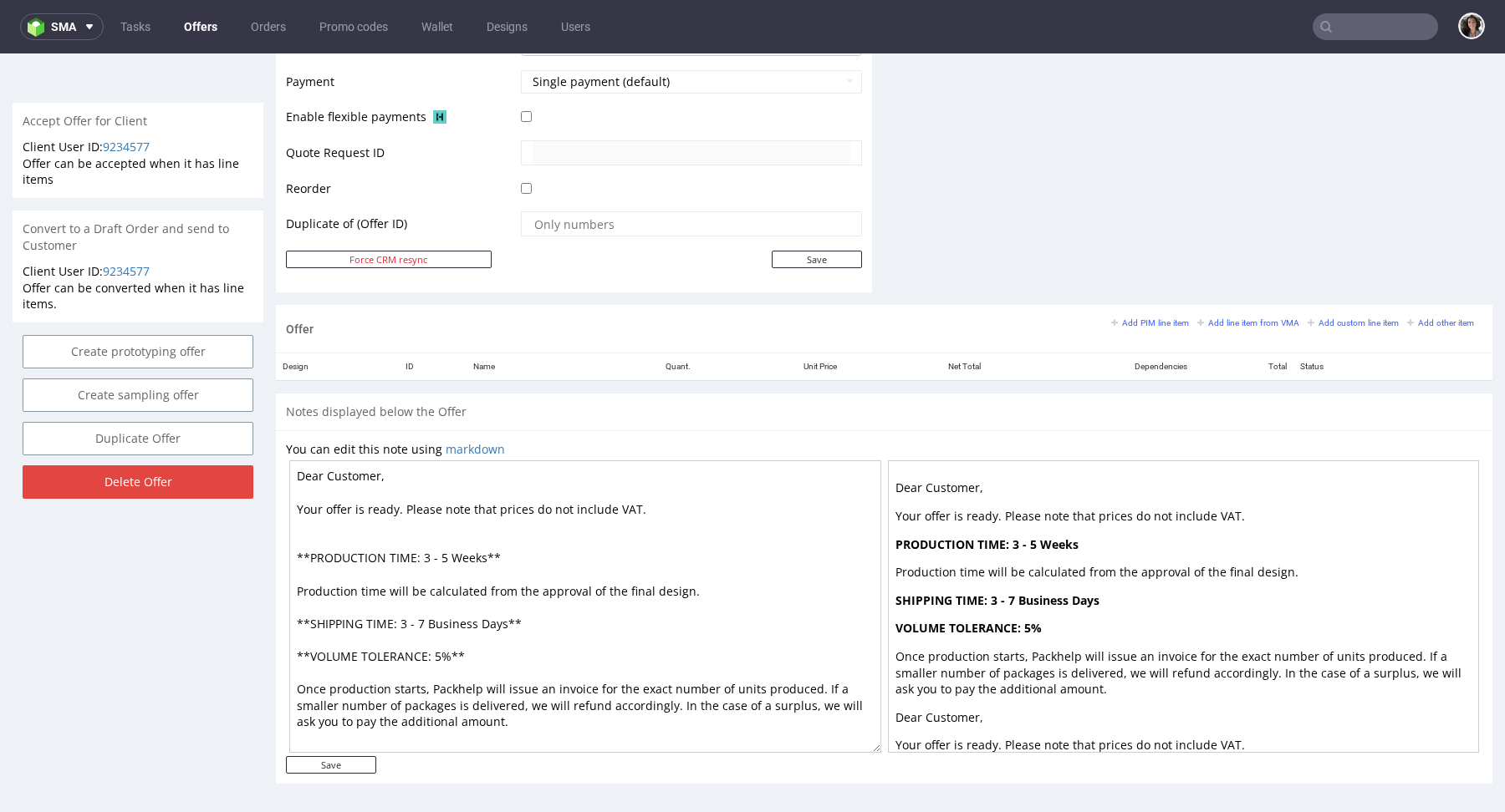
paste textarea "60 GBP import fees when receiving the order in the [GEOGRAPHIC_DATA]."
type textarea "Dear Customer, Your offer is ready. Please note that prices do not include VAT.…"
click at [342, 760] on input "Save" at bounding box center [331, 765] width 91 height 18
type input "In progress..."
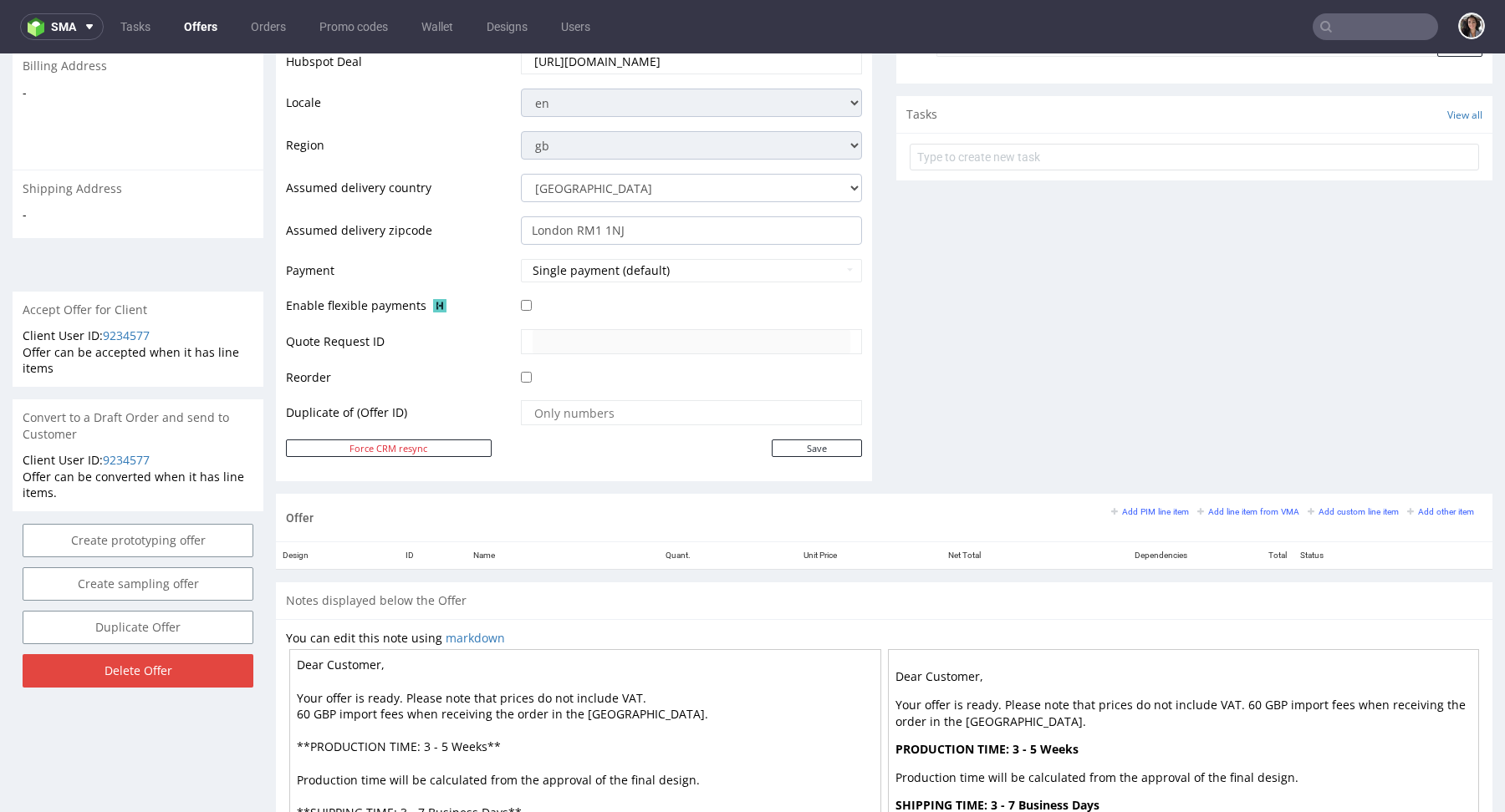
scroll to position [749, 0]
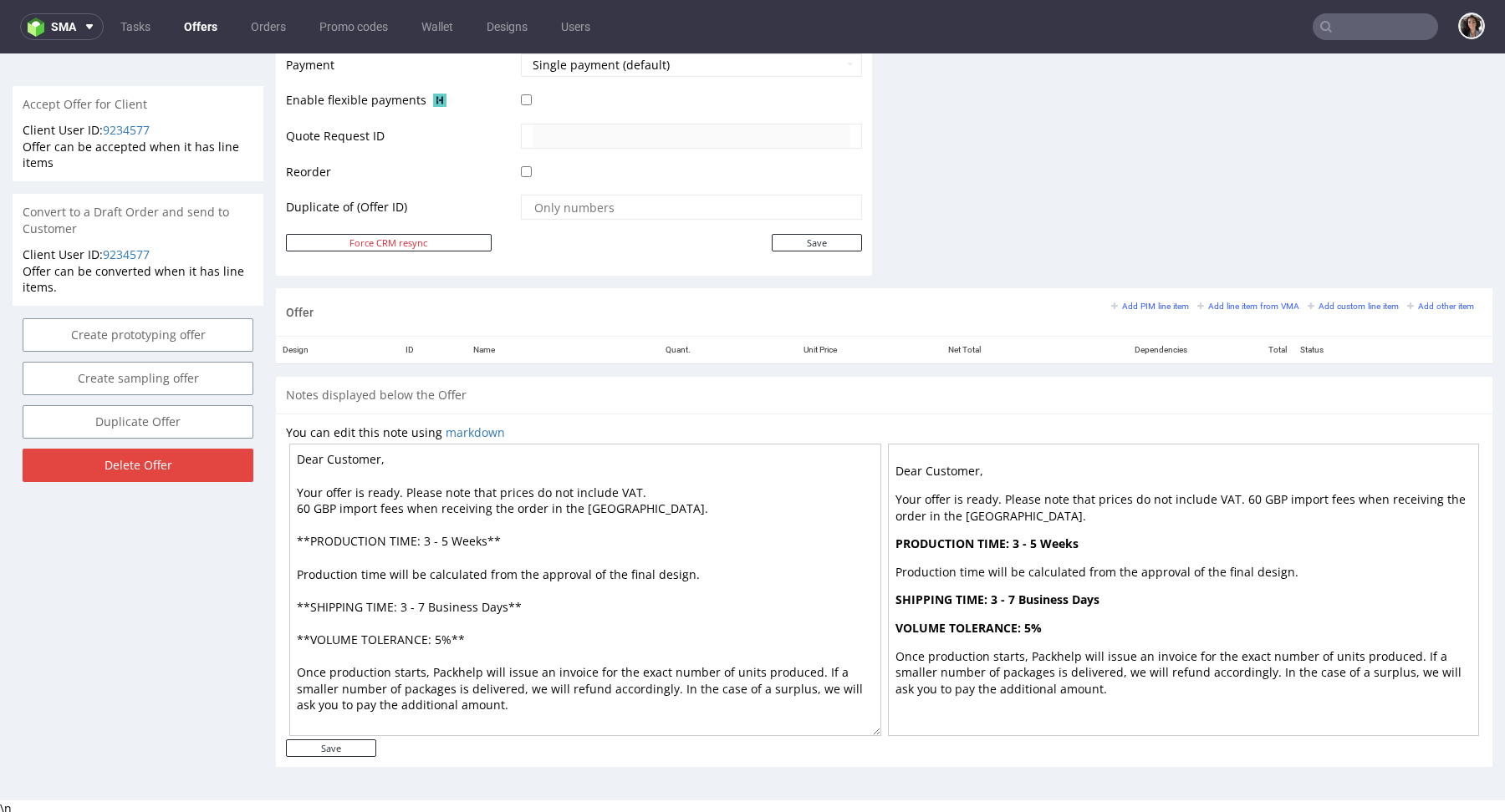
drag, startPoint x: 505, startPoint y: 605, endPoint x: 426, endPoint y: 604, distance: 79.0
click at [426, 604] on textarea "Dear Customer, Your offer is ready. Please note that prices do not include VAT.…" at bounding box center [585, 590] width 592 height 292
drag, startPoint x: 485, startPoint y: 534, endPoint x: 422, endPoint y: 535, distance: 63.0
click at [422, 535] on textarea "Dear Customer, Your offer is ready. Please note that prices do not include VAT.…" at bounding box center [585, 590] width 592 height 292
paste textarea "Business Days"
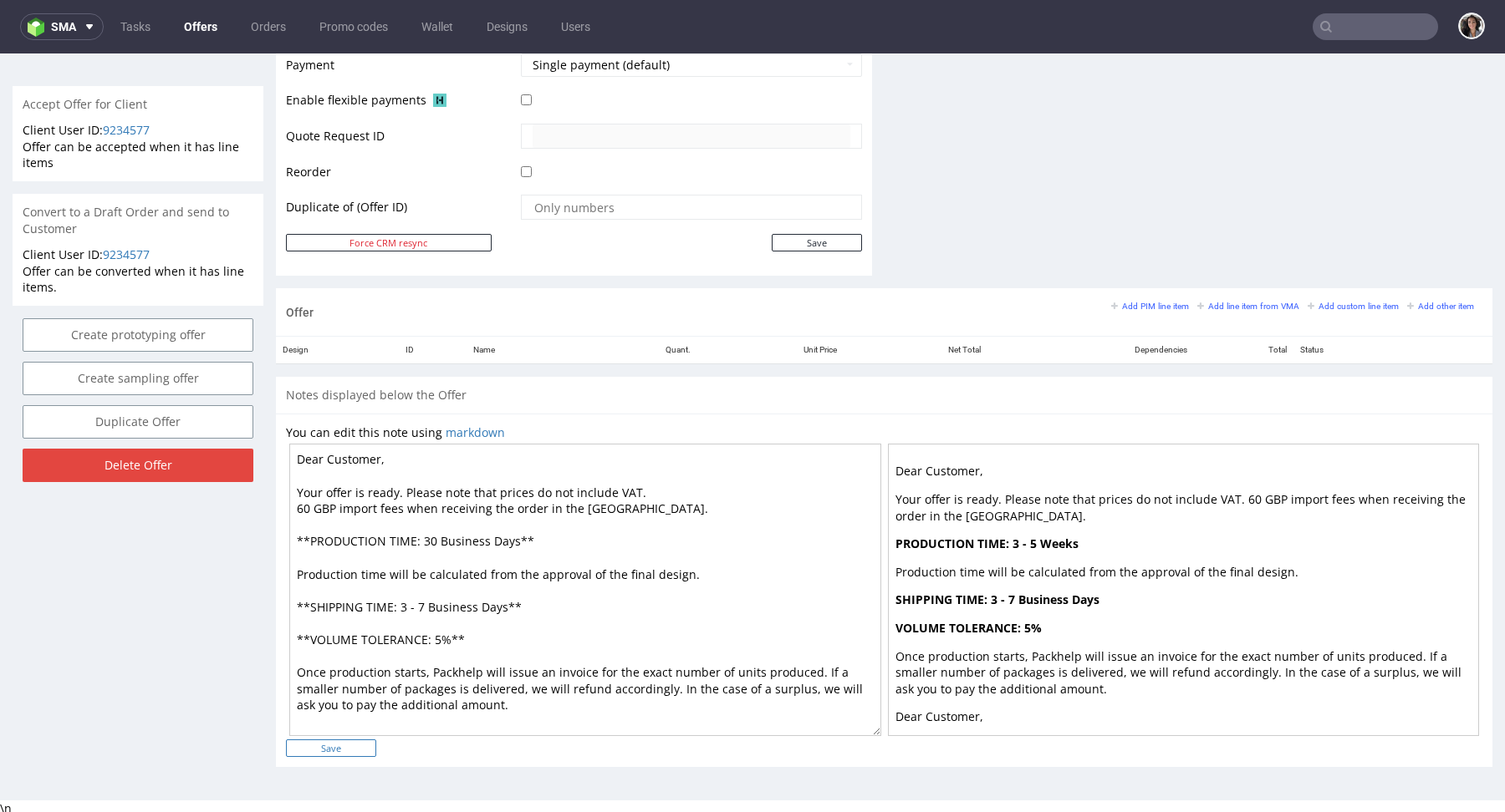
type textarea "Dear Customer, Your offer is ready. Please note that prices do not include VAT.…"
click at [343, 748] on input "Save" at bounding box center [331, 748] width 91 height 18
type input "In progress..."
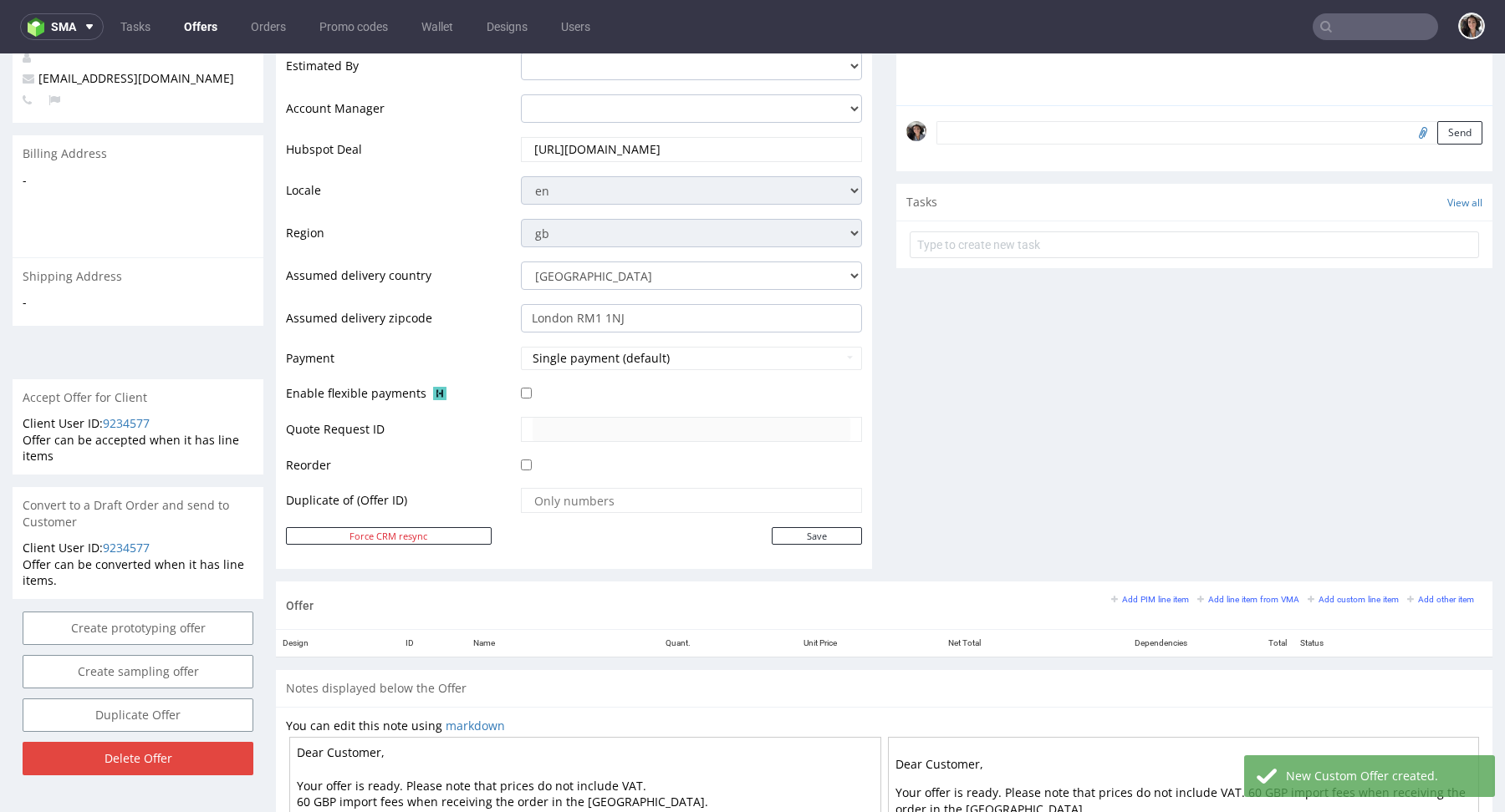
scroll to position [517, 0]
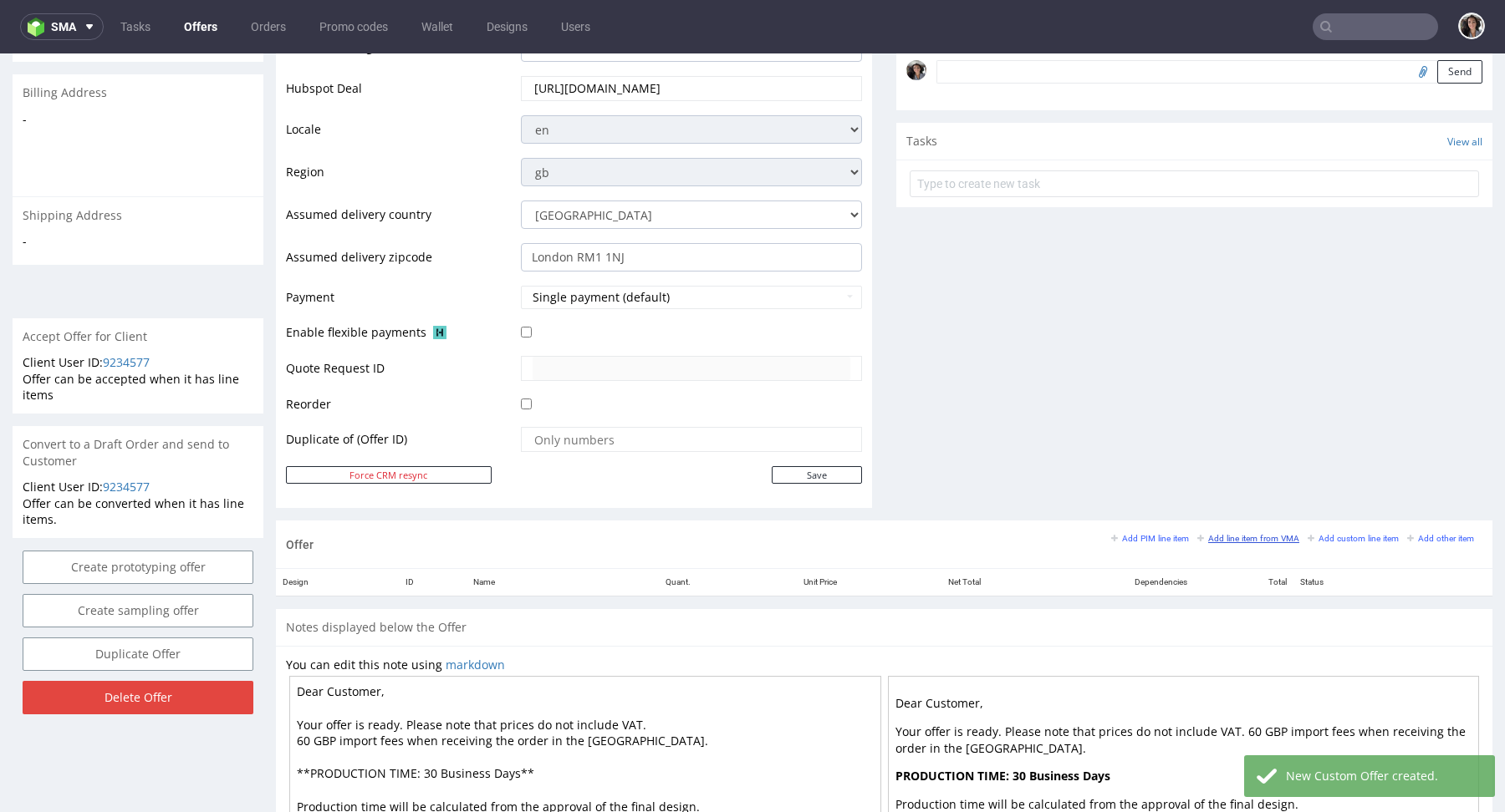
click at [1266, 534] on small "Add line item from VMA" at bounding box center [1248, 539] width 102 height 9
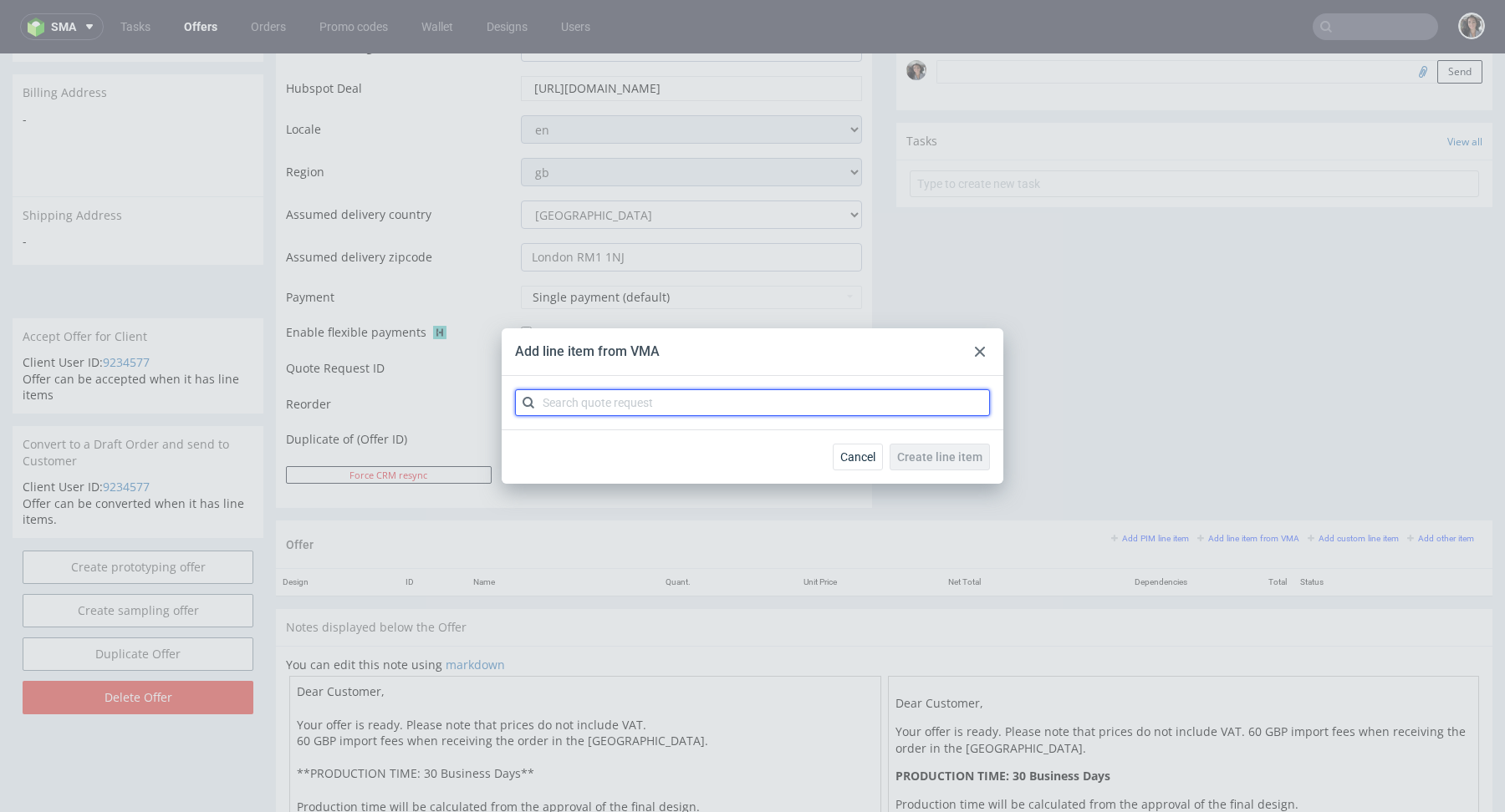
click at [587, 401] on input "text" at bounding box center [752, 403] width 475 height 26
paste input "CBMN"
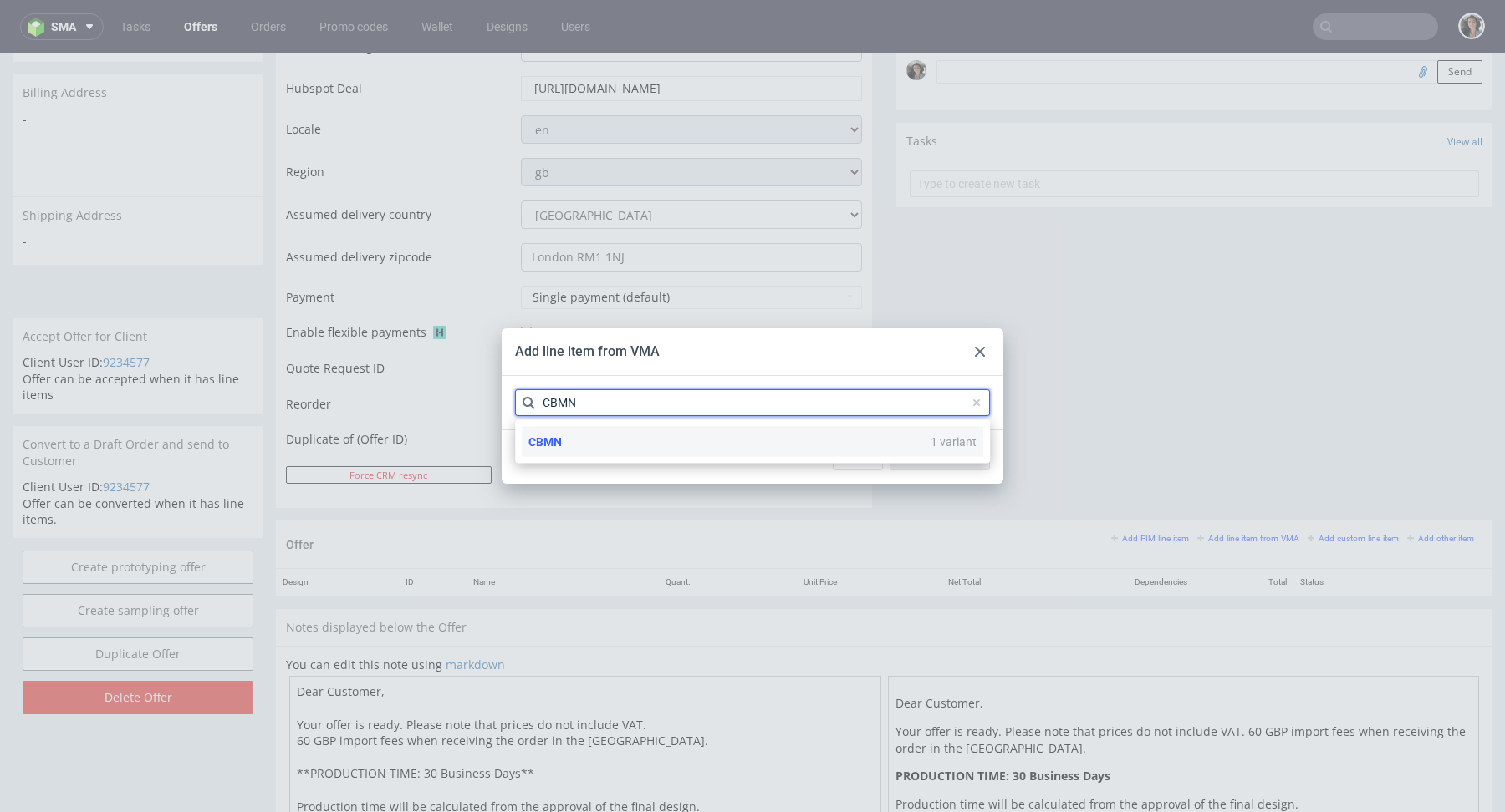
type input "CBMN"
click at [560, 439] on span "CBMN" at bounding box center [544, 442] width 33 height 13
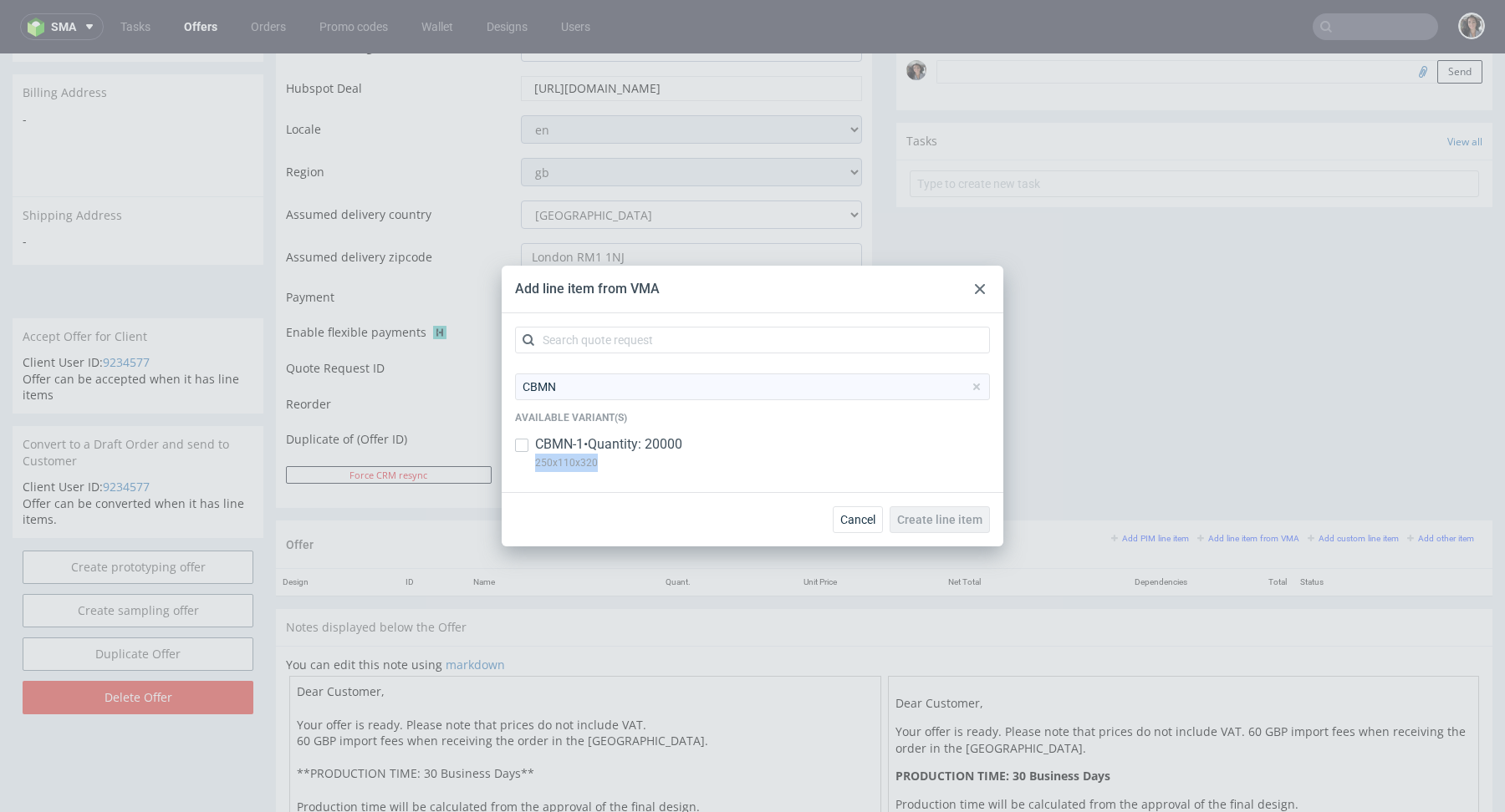
copy p "250x110x320"
drag, startPoint x: 611, startPoint y: 465, endPoint x: 533, endPoint y: 465, distance: 78.0
click at [533, 465] on div "CBMN-1 • Quantity: 20000 250x110x320" at bounding box center [752, 457] width 475 height 43
checkbox input "true"
click at [928, 514] on span "Create line item" at bounding box center [940, 520] width 85 height 11
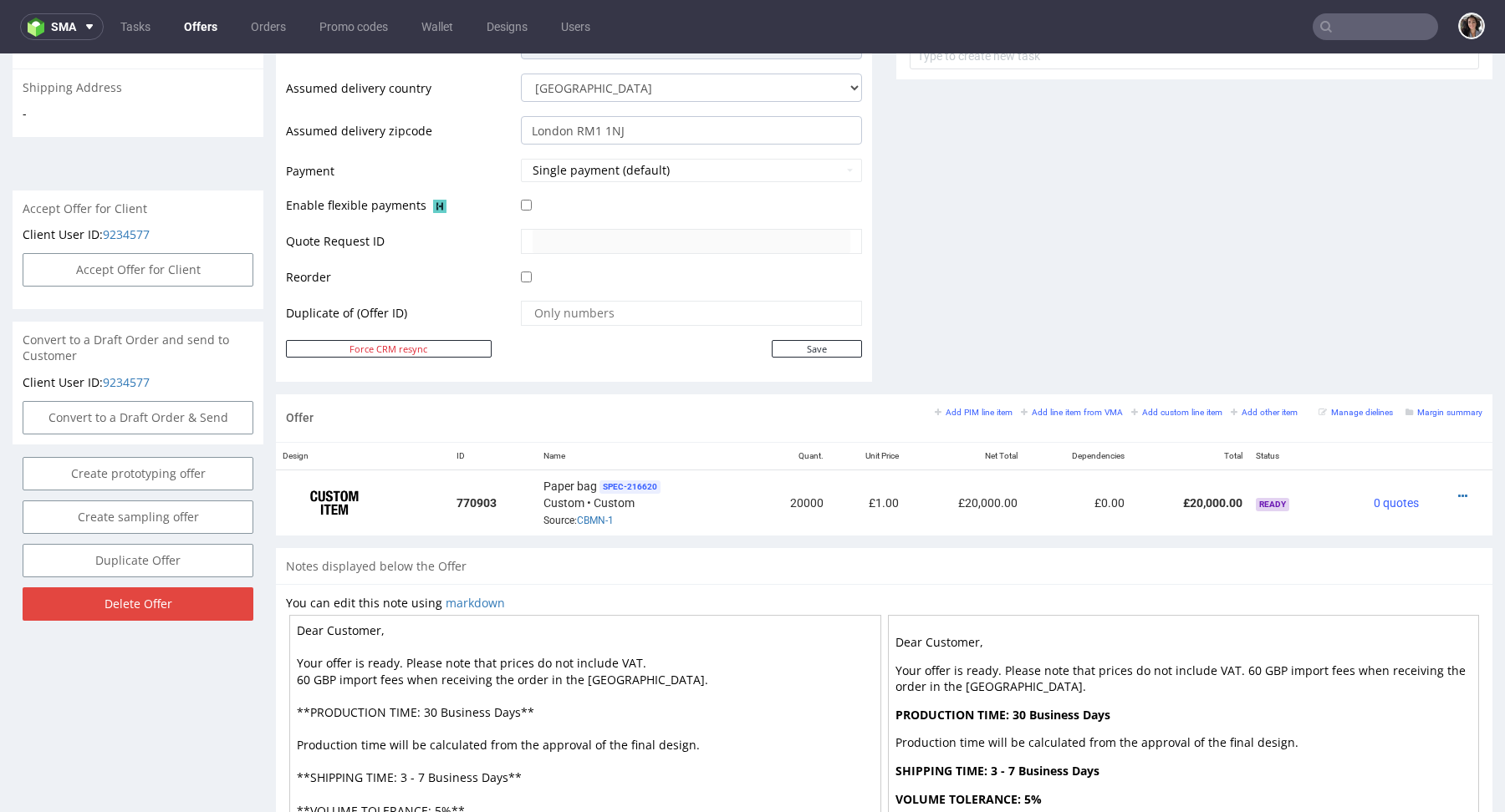
scroll to position [801, 0]
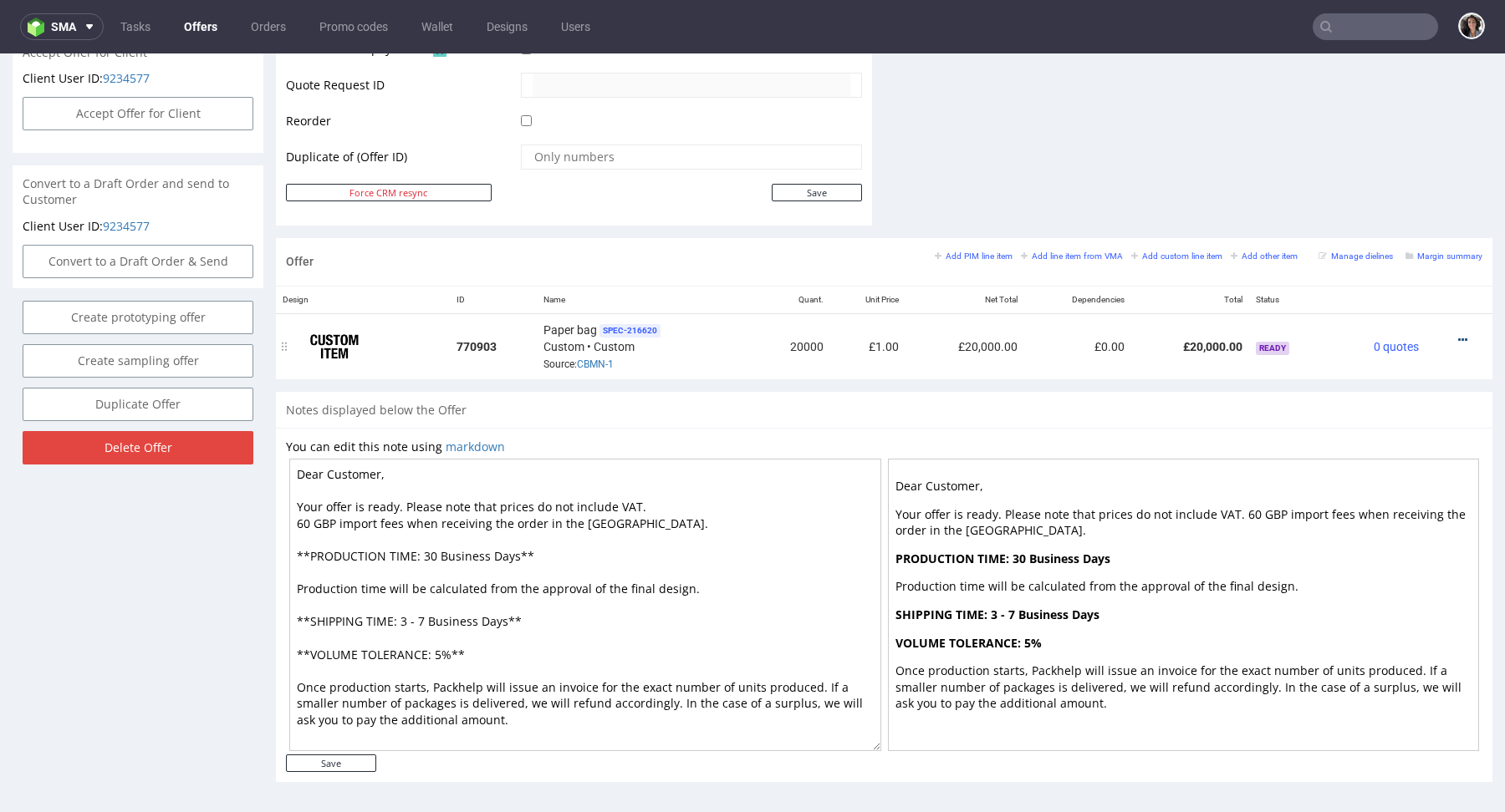
click at [1458, 341] on icon at bounding box center [1463, 340] width 9 height 11
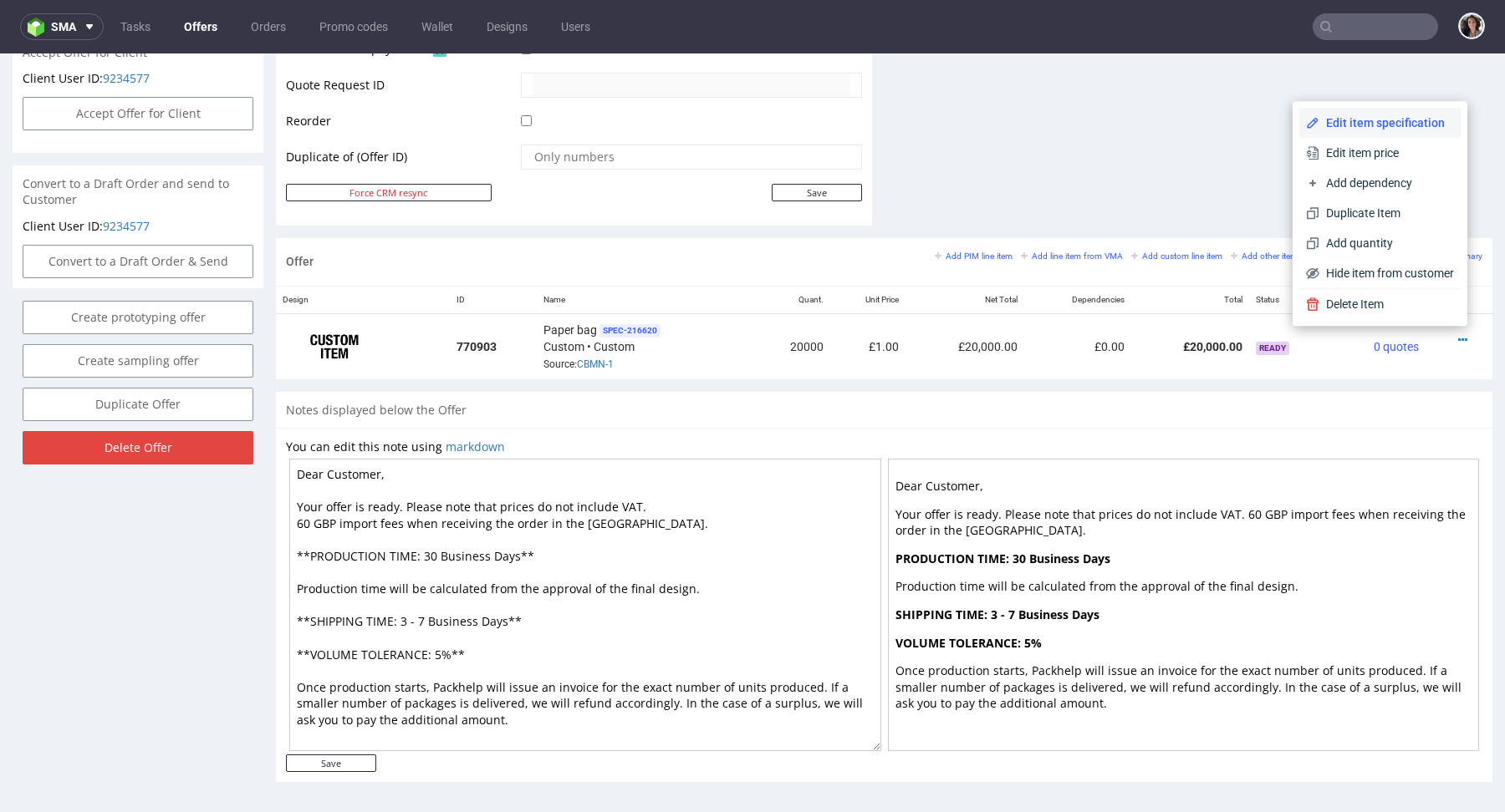
click at [1369, 134] on li "Edit item specification" at bounding box center [1380, 123] width 161 height 30
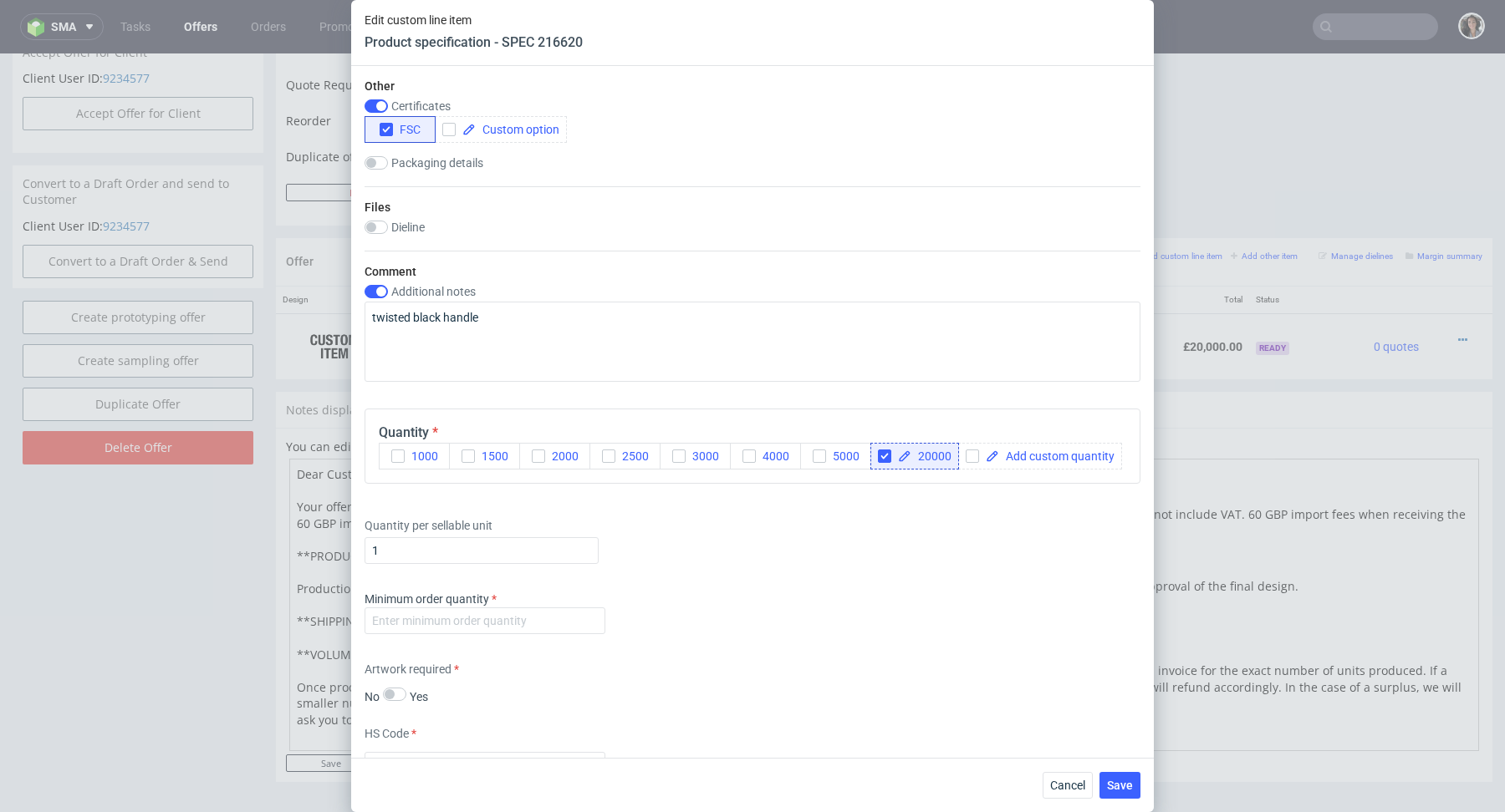
scroll to position [1609, 0]
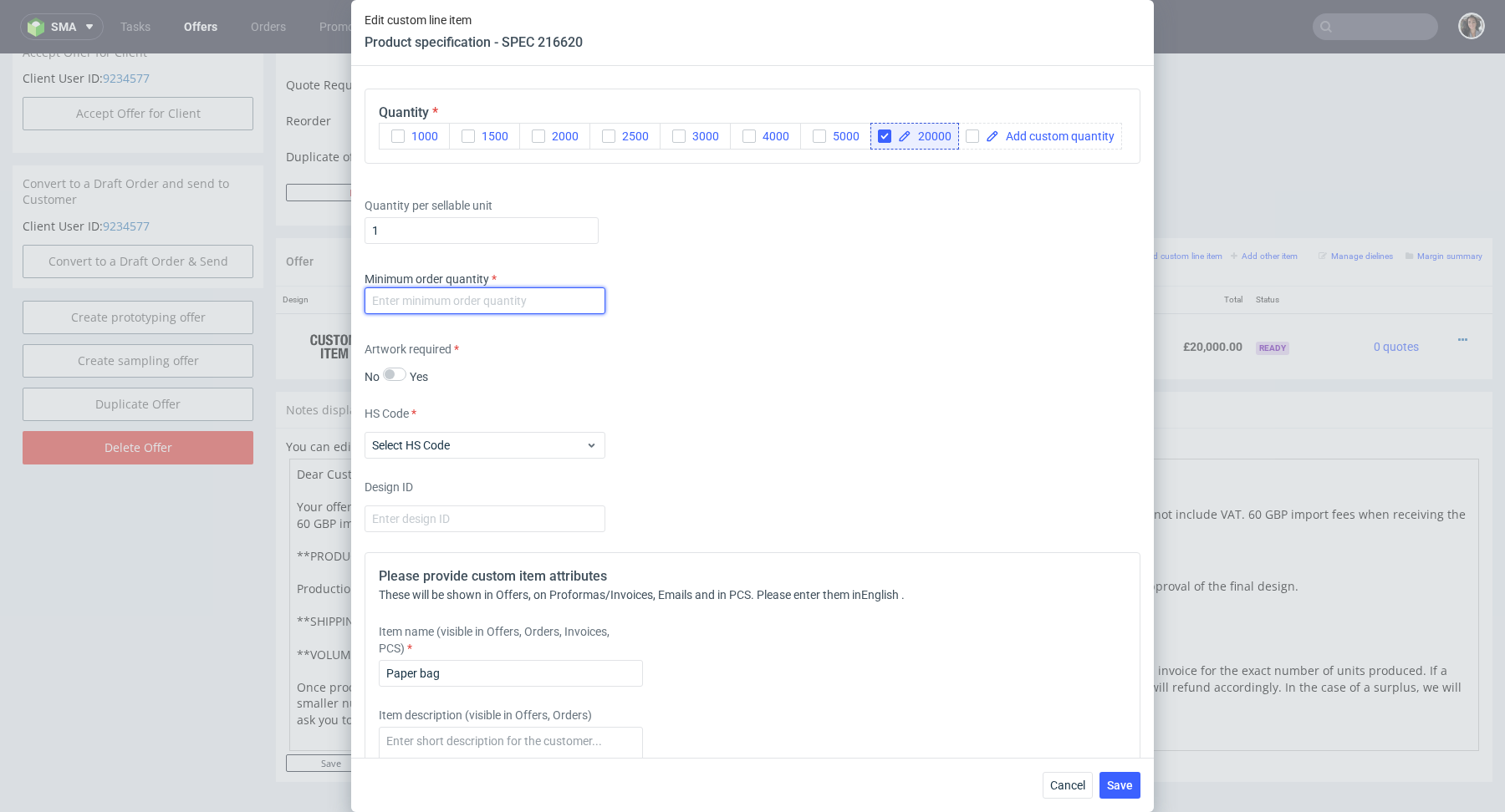
click at [562, 298] on input "number" at bounding box center [484, 301] width 241 height 26
type input "1"
click at [721, 331] on div "Supplier Ecosac Technical specification Instant price RFQ Type Product category…" at bounding box center [752, 412] width 803 height 692
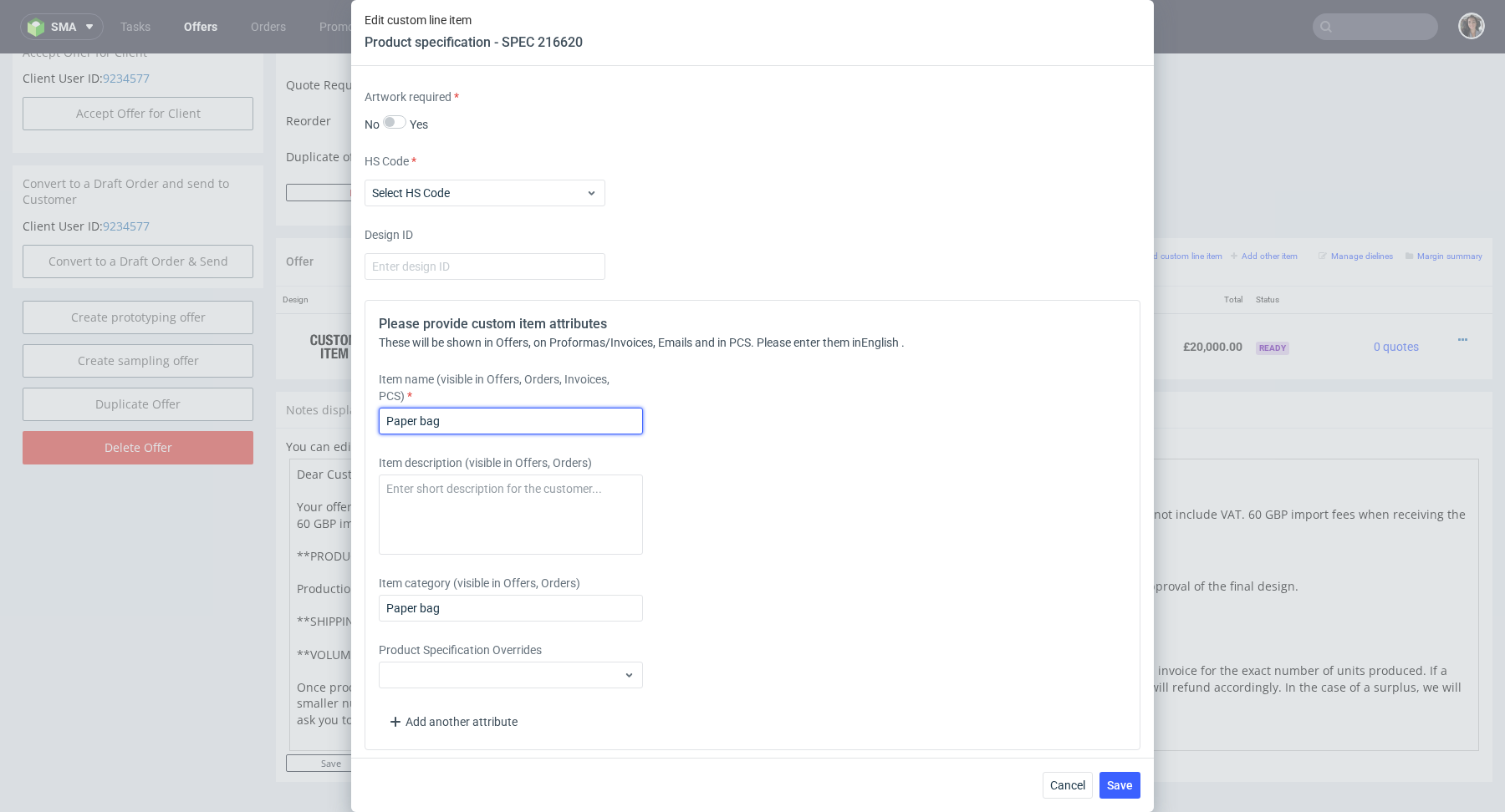
click at [523, 418] on input "Paper bag" at bounding box center [510, 421] width 264 height 26
paste input "250x110x320"
type input "Paper bag 250x110x320mm"
click at [517, 605] on input "Paper bag" at bounding box center [510, 608] width 264 height 26
paste input "250x110x320"
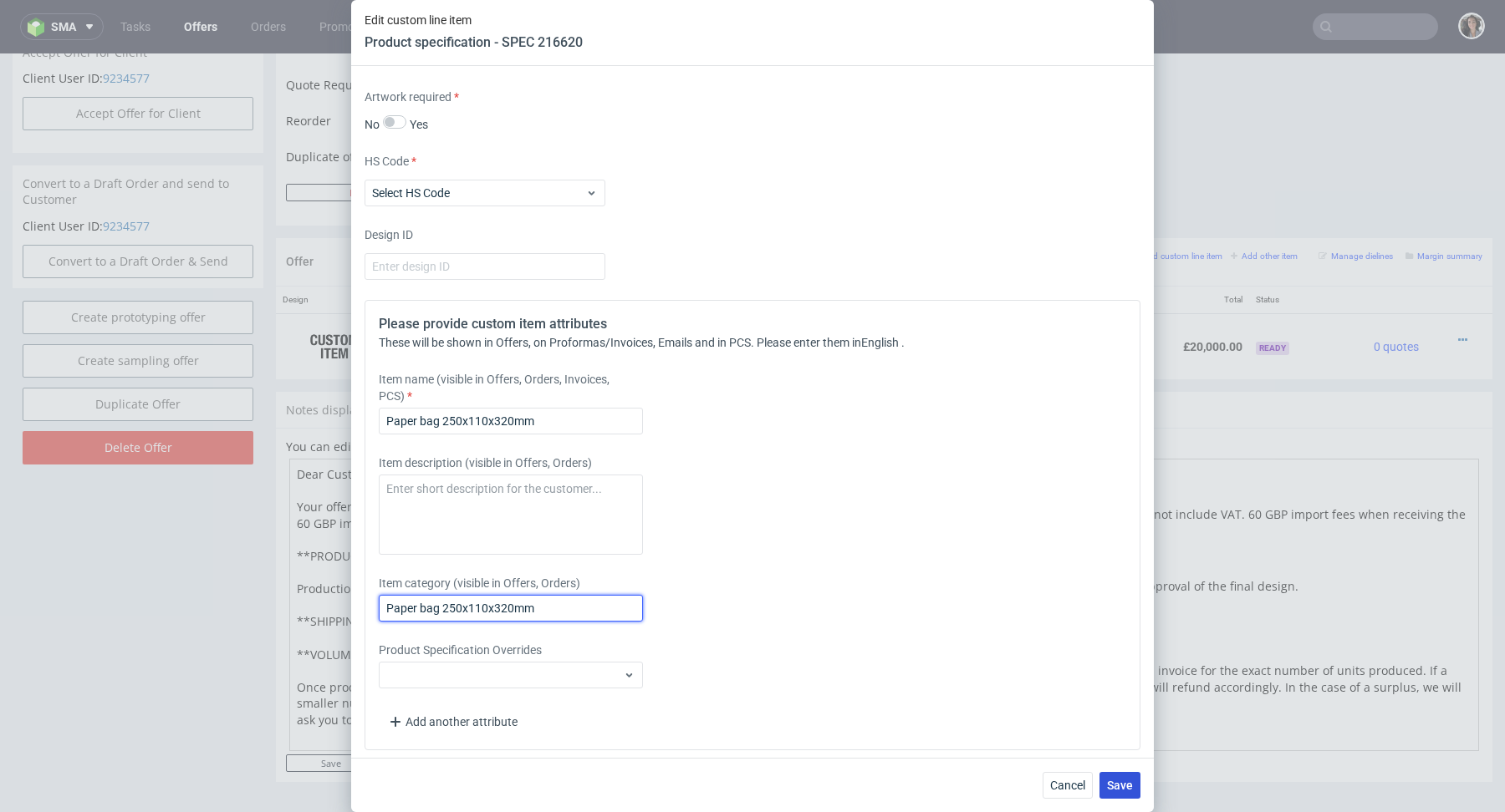
type input "Paper bag 250x110x320mm"
click at [1131, 783] on span "Save" at bounding box center [1119, 786] width 25 height 11
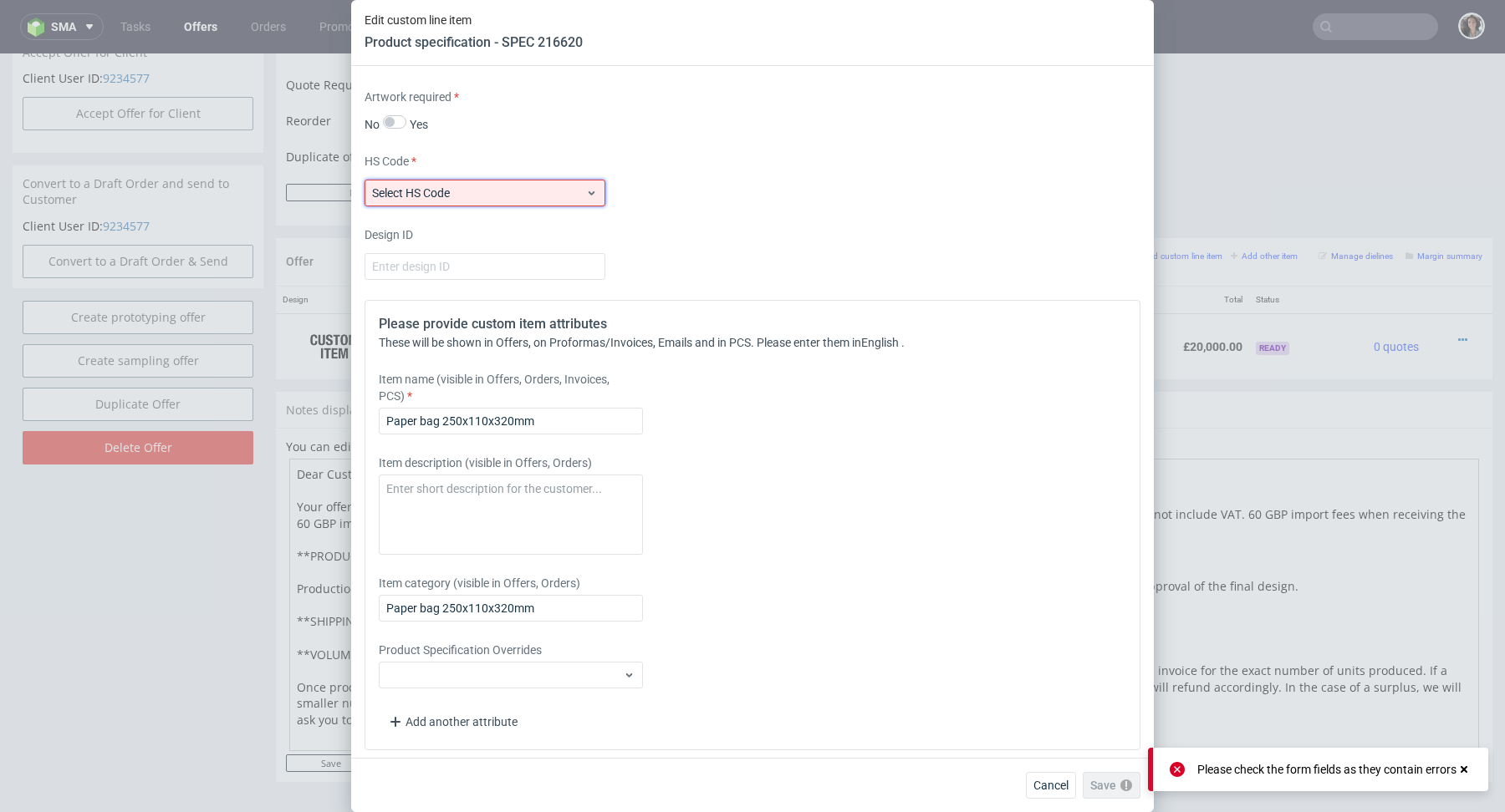
click at [510, 185] on span "Select HS Code" at bounding box center [478, 193] width 213 height 17
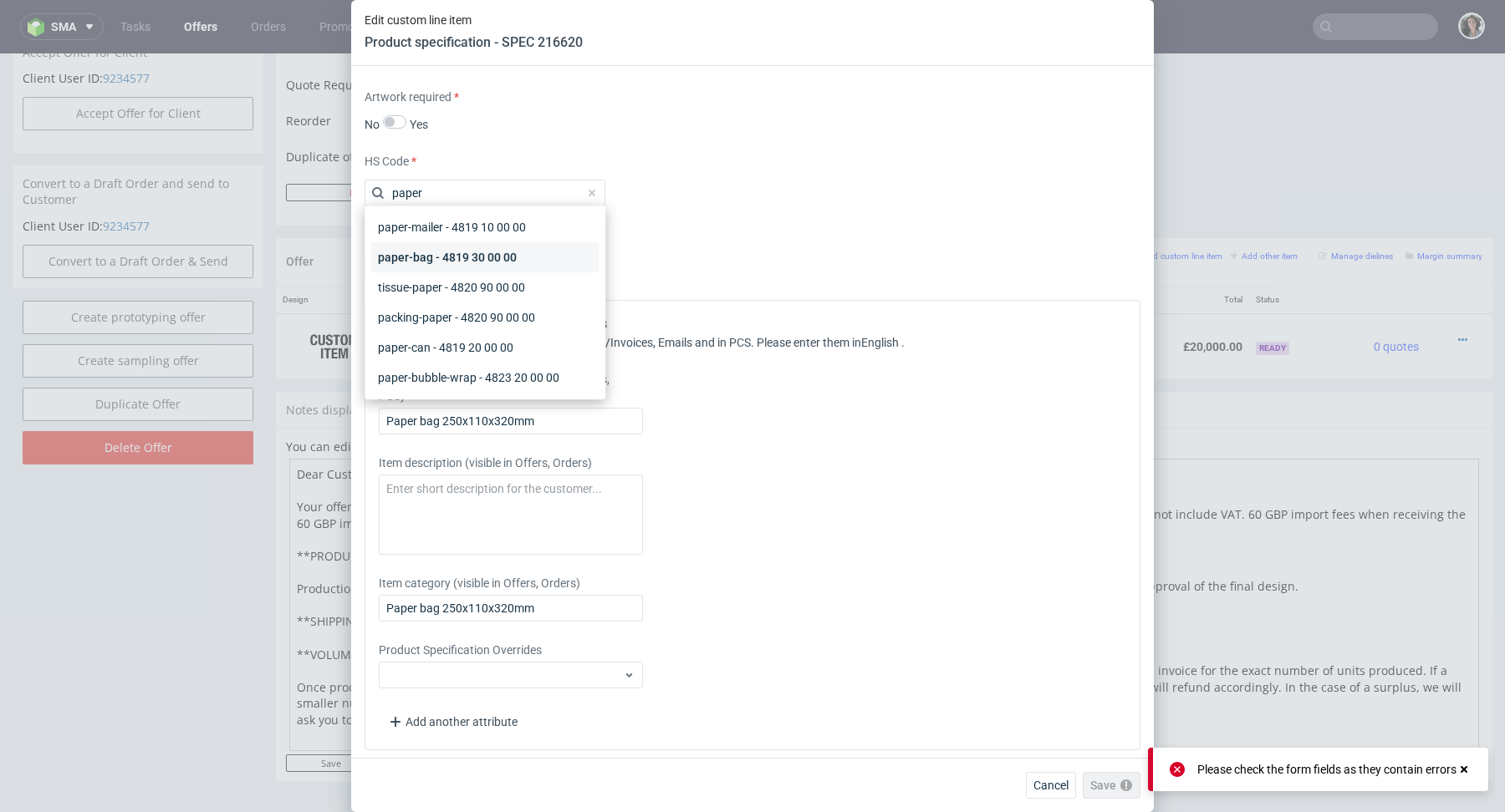
type input "paper"
click at [437, 260] on div "paper-bag - 4819 30 00 00" at bounding box center [484, 257] width 227 height 30
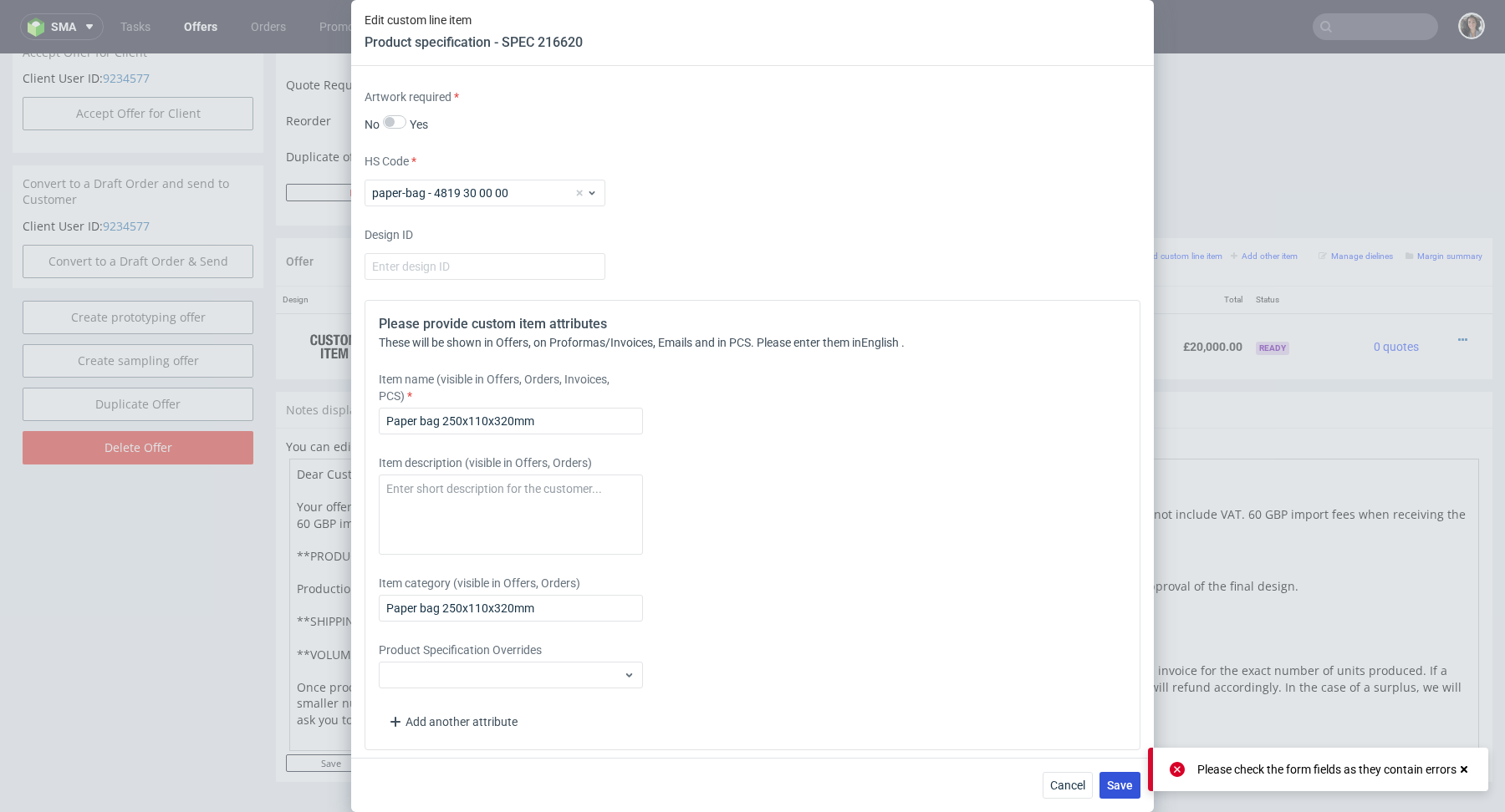
click at [1109, 780] on span "Save" at bounding box center [1119, 786] width 25 height 11
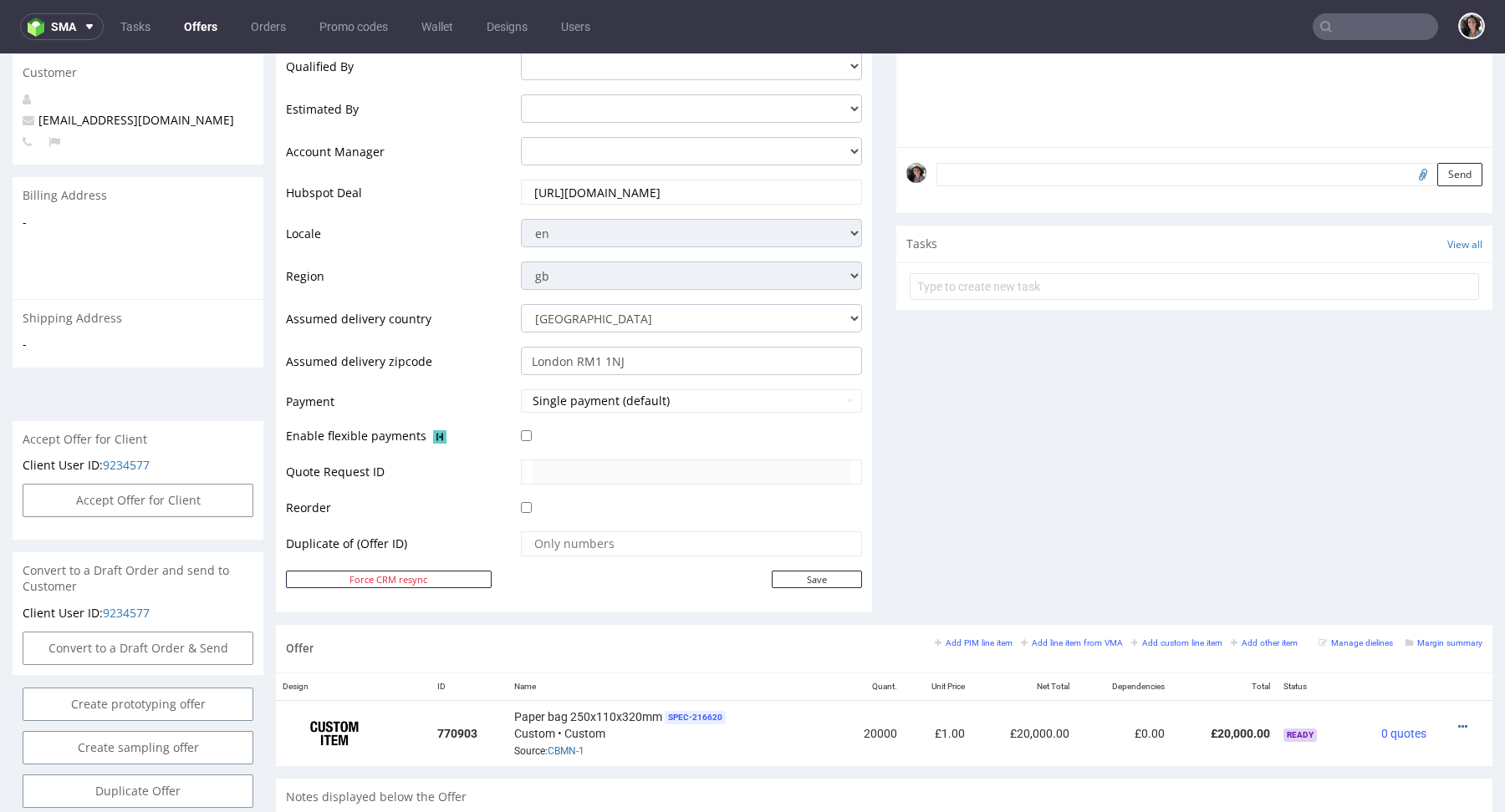
scroll to position [415, 0]
click at [1458, 722] on icon at bounding box center [1463, 726] width 9 height 11
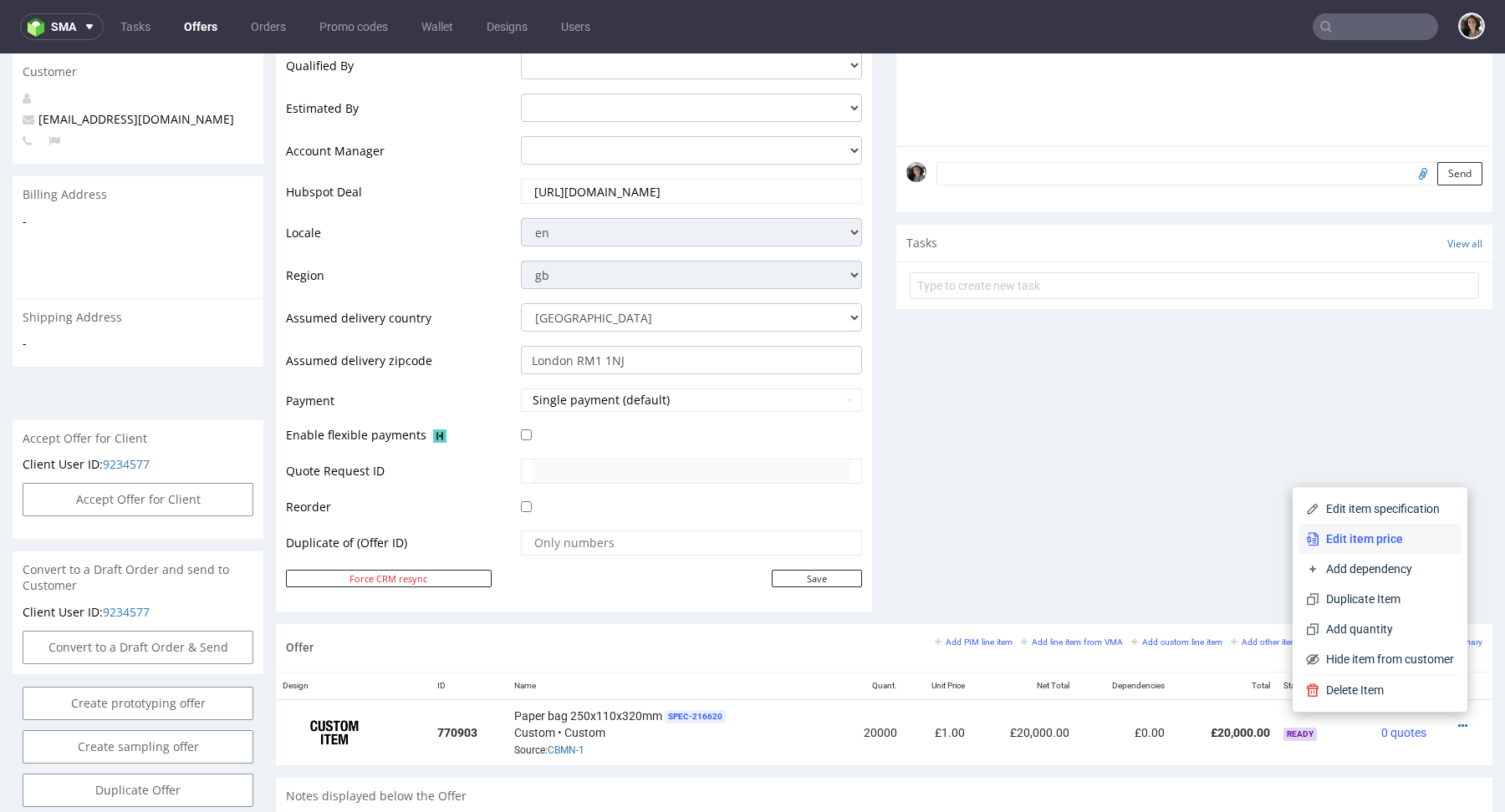
click at [1381, 534] on span "Edit item price" at bounding box center [1386, 539] width 135 height 17
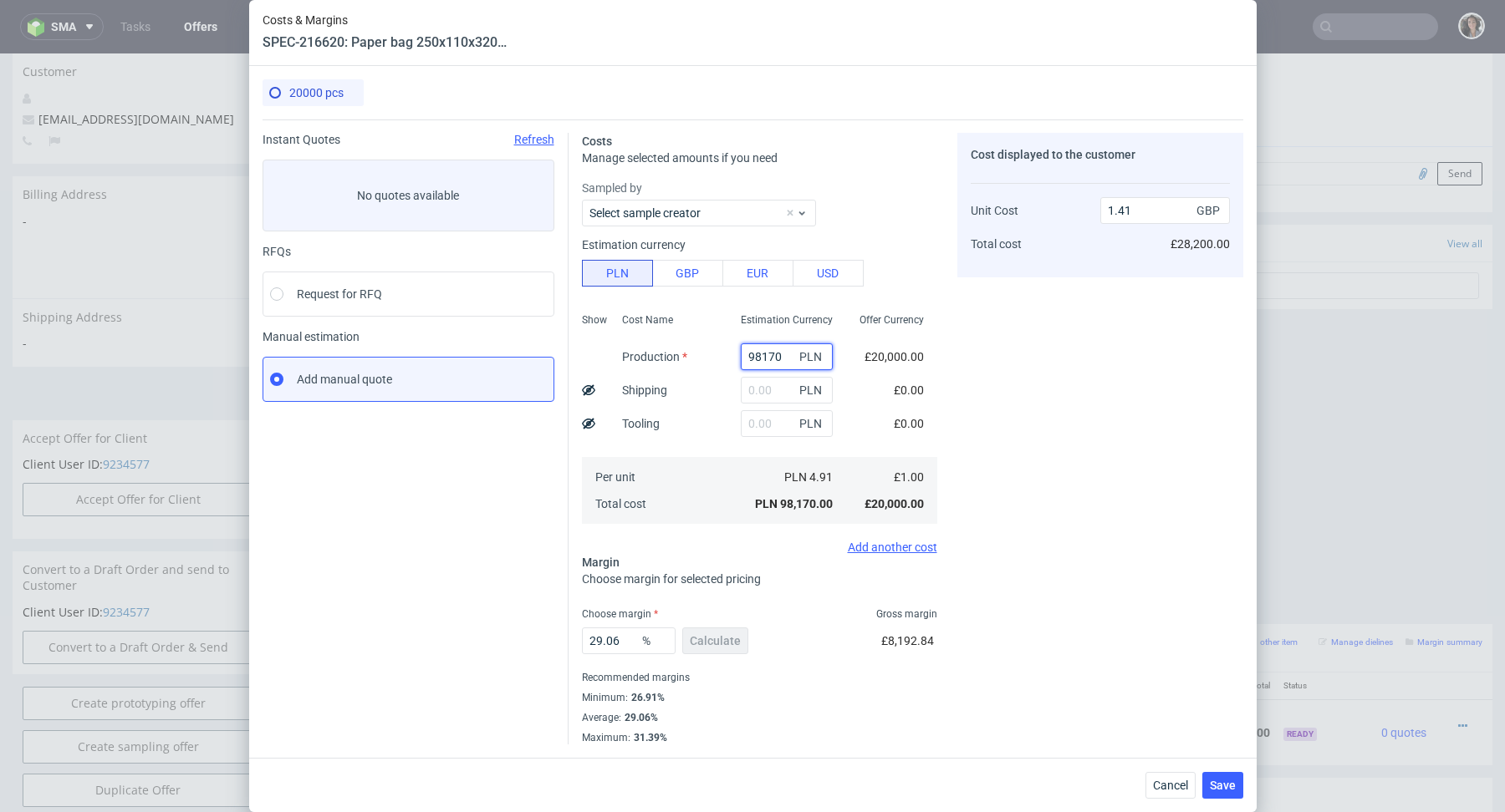
click at [777, 359] on input "98170" at bounding box center [786, 356] width 92 height 26
paste input "880"
type input "8800"
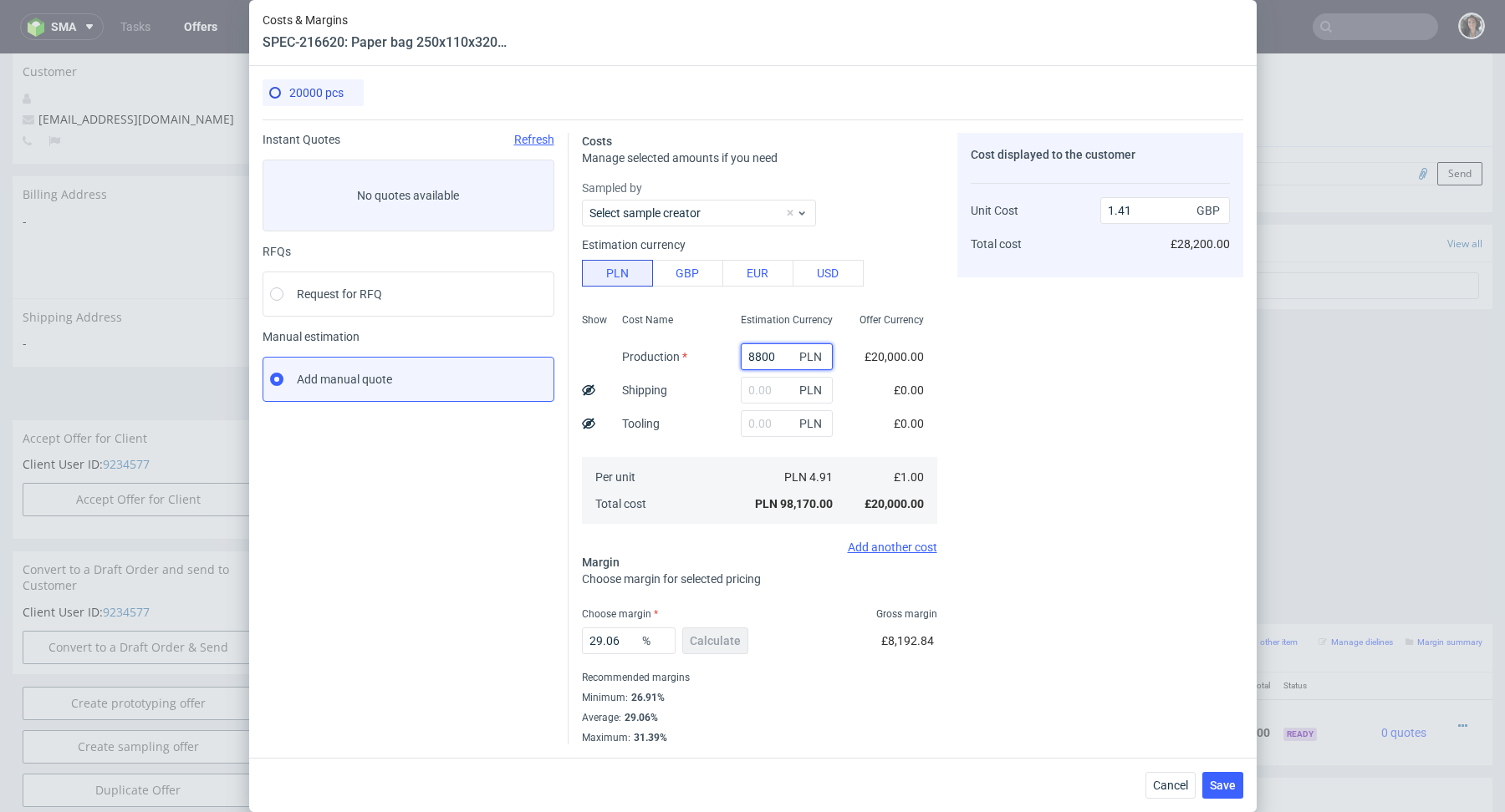
type input "0.13"
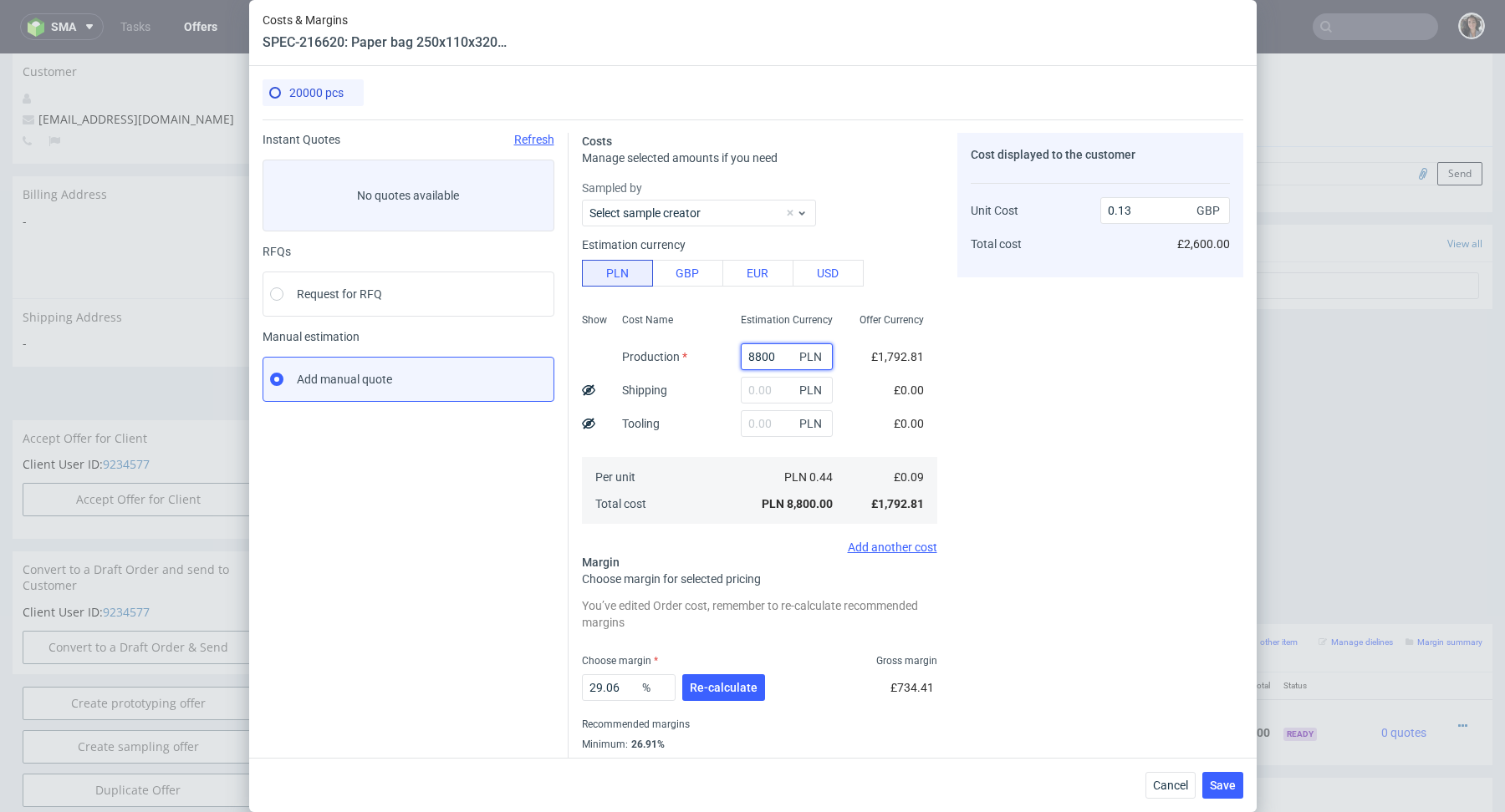
type input "8800"
click at [705, 694] on button "Re-calculate" at bounding box center [724, 688] width 83 height 26
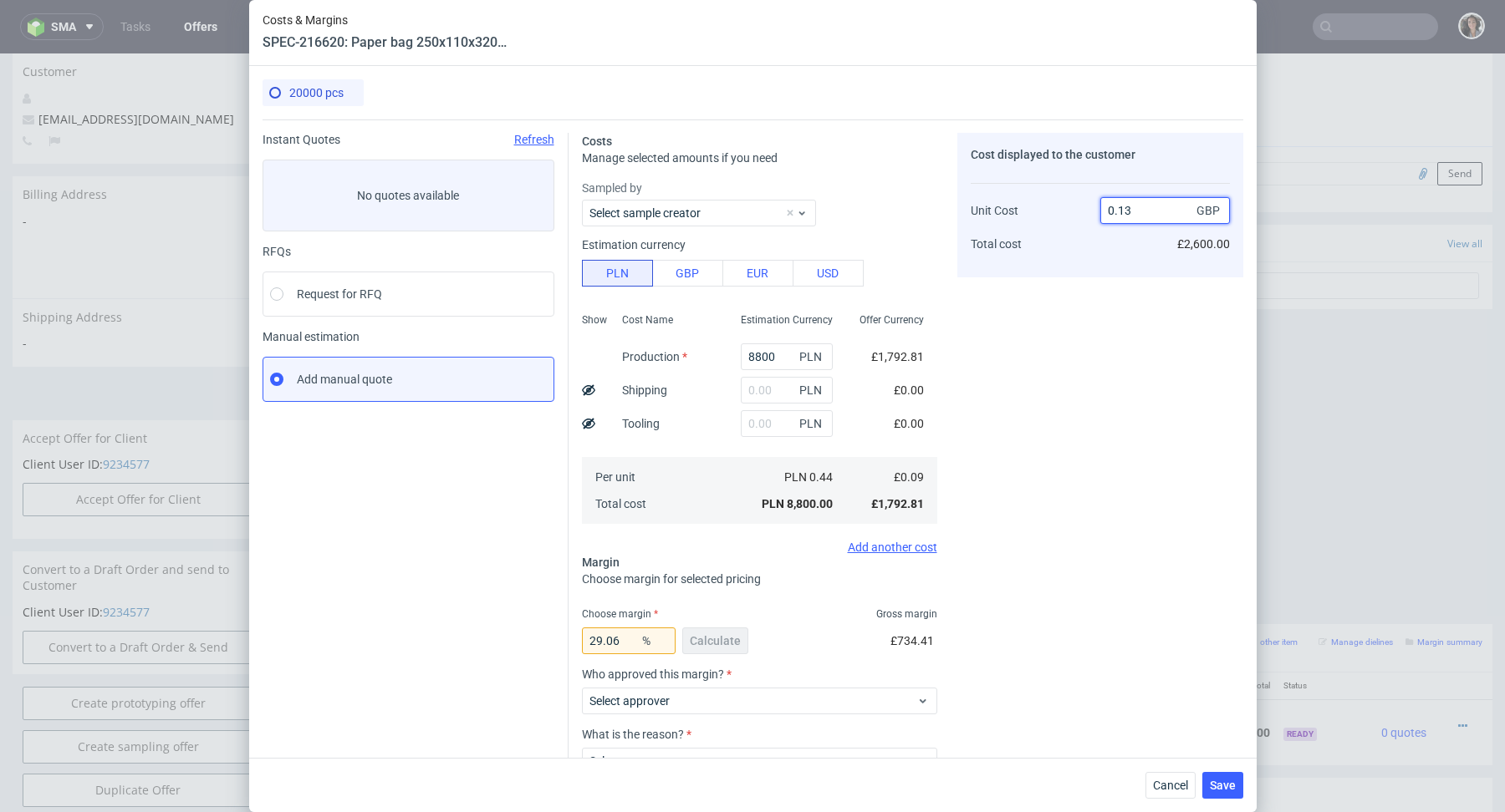
drag, startPoint x: 1152, startPoint y: 209, endPoint x: 1040, endPoint y: 209, distance: 112.0
click at [1040, 209] on div "Unit Cost Total cost 0.13 GBP £2,600.00" at bounding box center [1100, 220] width 259 height 88
type input "0.21"
type input "57.14285714285714"
type input "0.21"
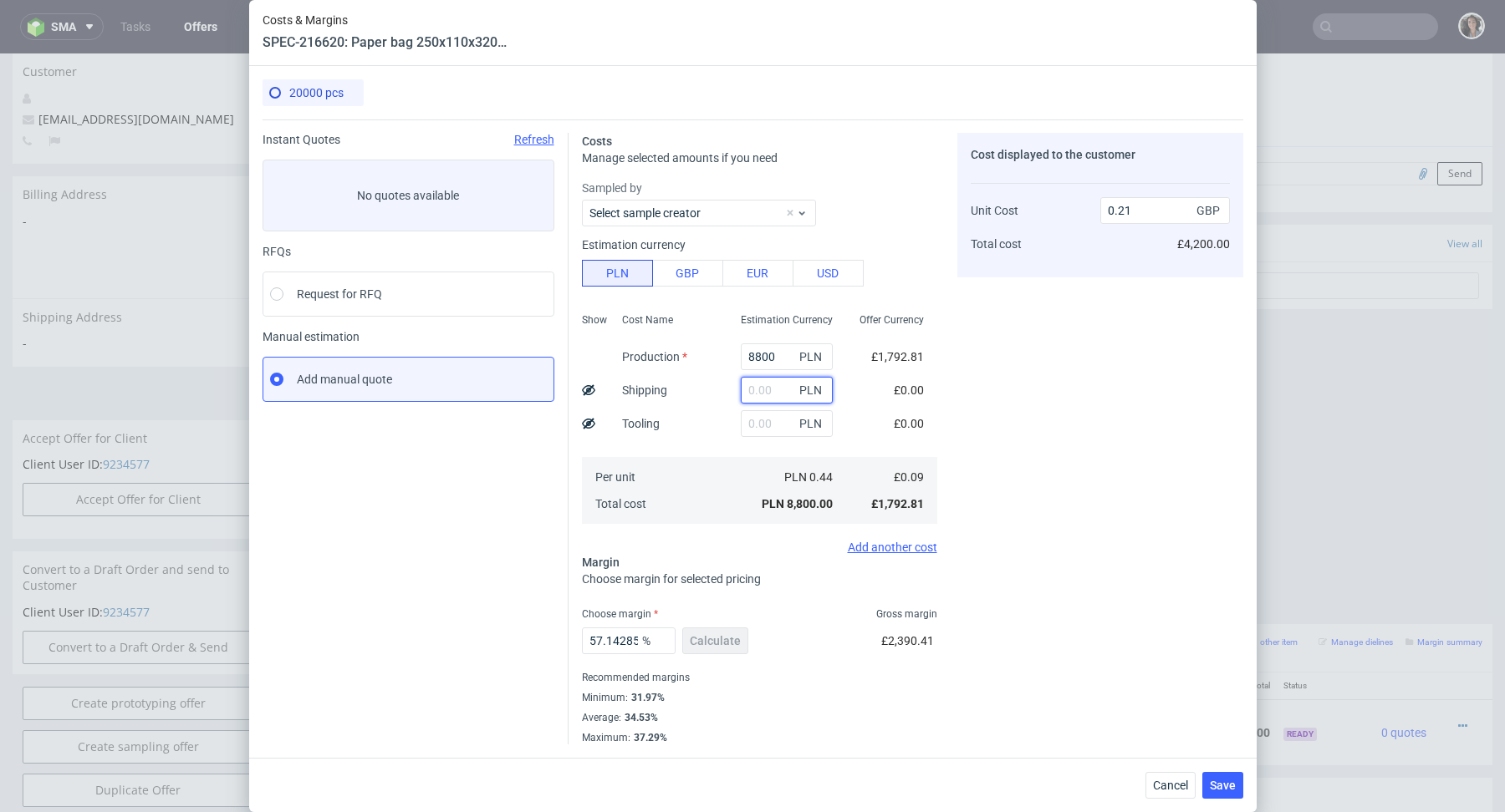
click at [775, 393] on input "text" at bounding box center [786, 390] width 92 height 26
paste input "2 264,43"
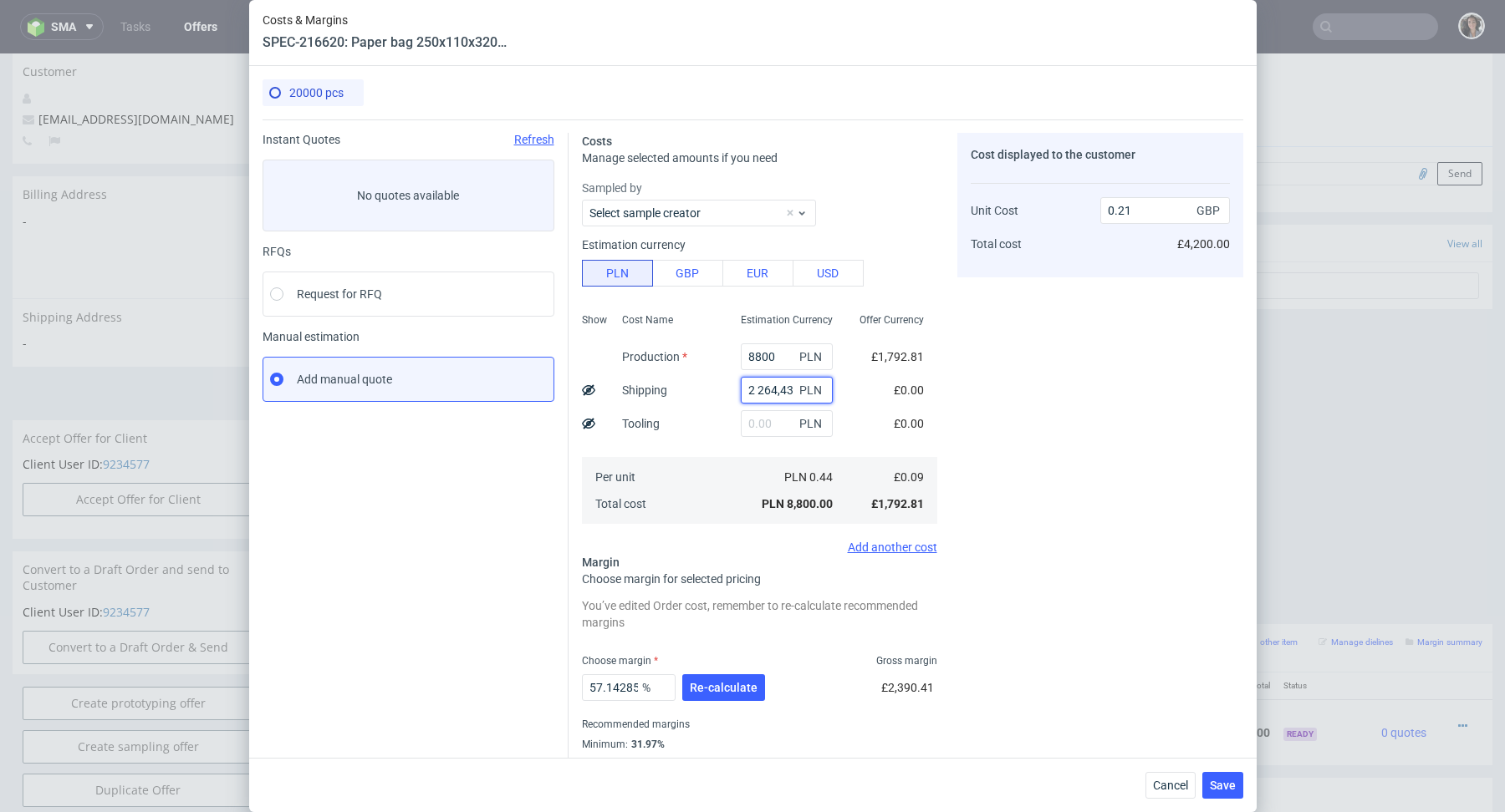
click at [757, 391] on input "2 264,43" at bounding box center [786, 390] width 92 height 26
type input "2264.43"
type input "0.26"
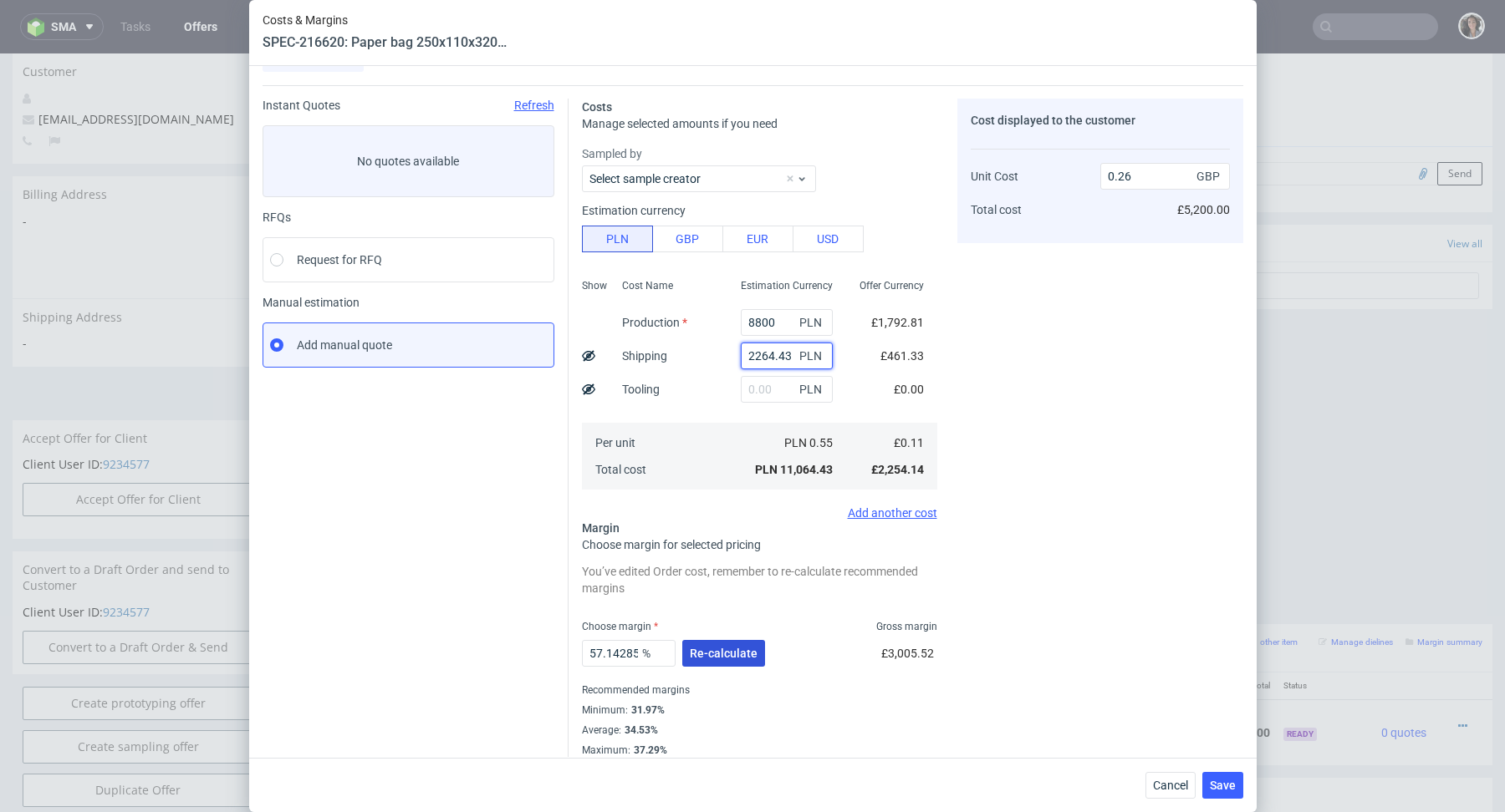
type input "2264.43"
click at [714, 651] on span "Re-calculate" at bounding box center [724, 654] width 68 height 11
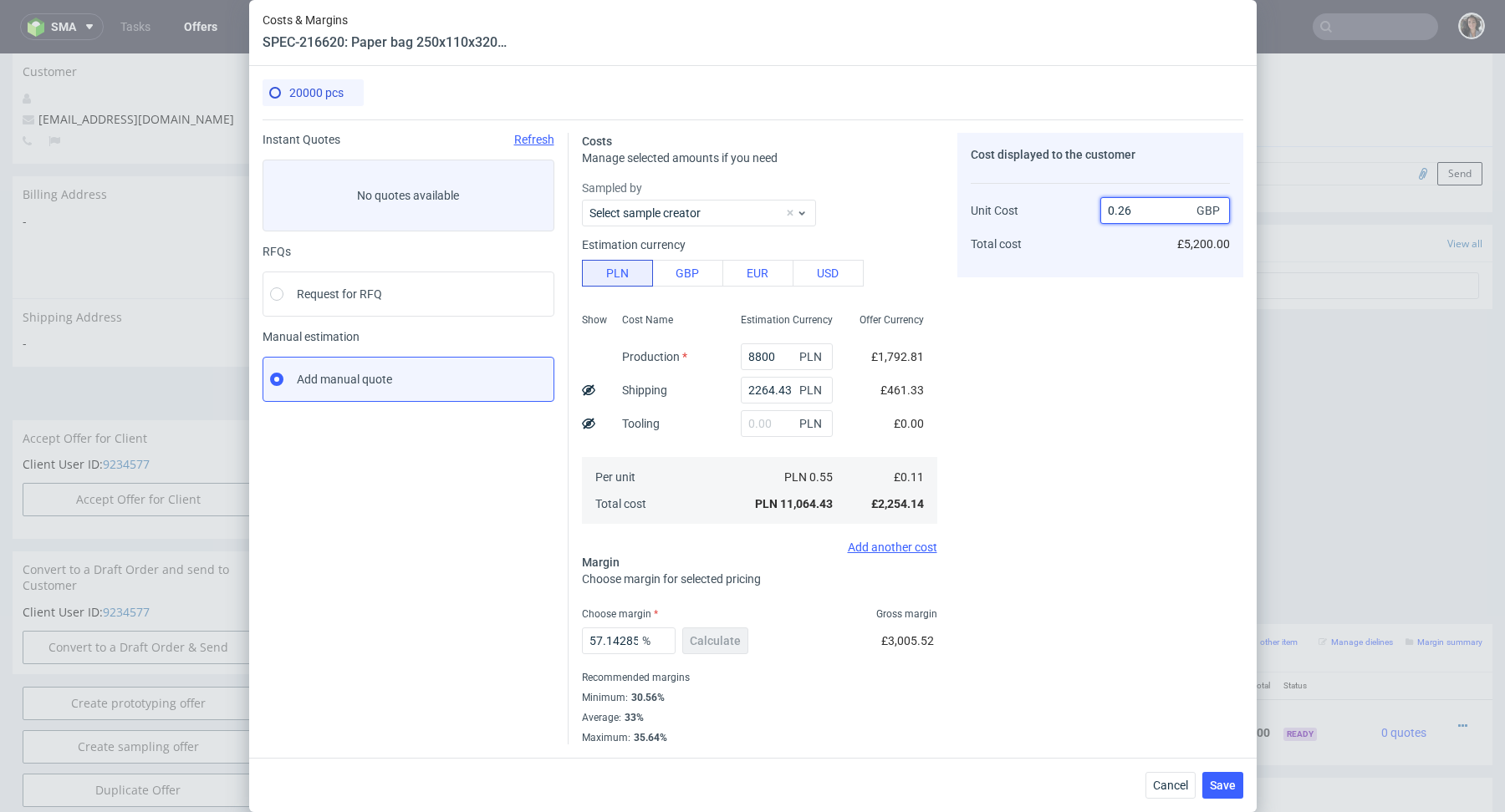
click at [1144, 205] on input "0.26" at bounding box center [1164, 210] width 129 height 26
type input "0.21"
type input "47.61904761904761"
type input "0.21"
click at [1046, 450] on div "Cost displayed to the customer Unit Cost Total cost 0.21 GBP £4,200.00" at bounding box center [1100, 439] width 286 height 612
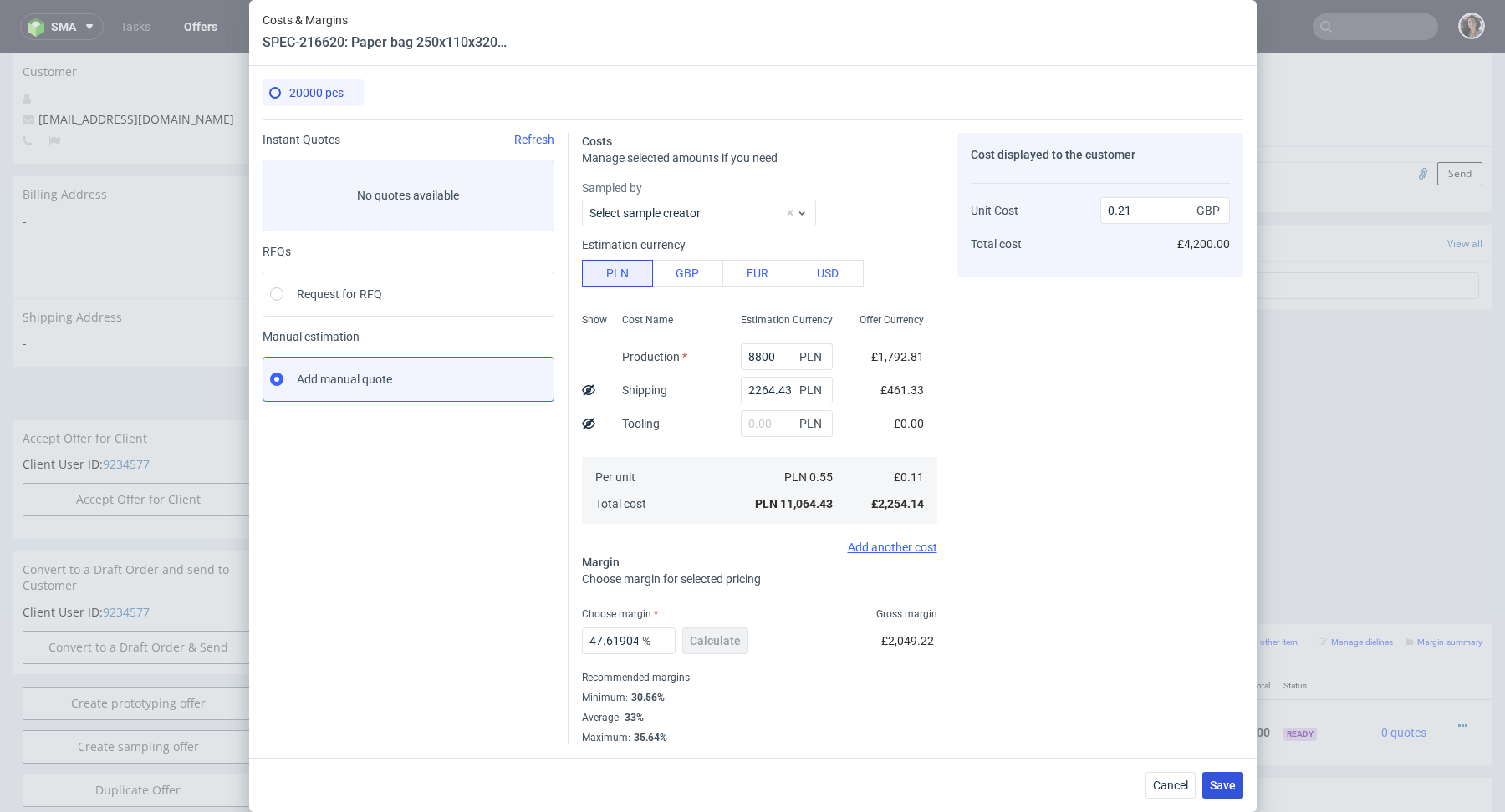
click at [1229, 789] on span "Save" at bounding box center [1222, 786] width 25 height 11
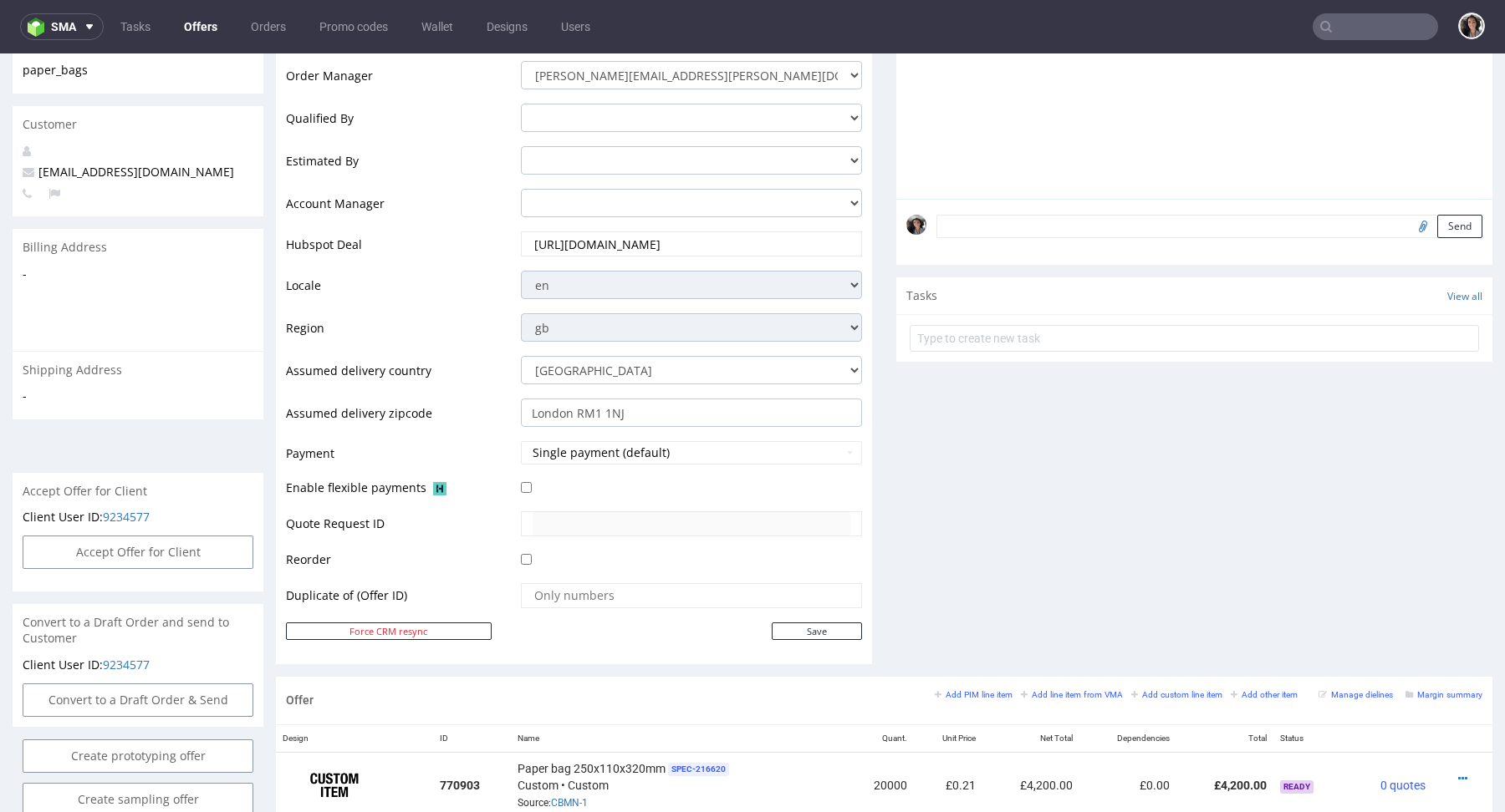
scroll to position [562, 0]
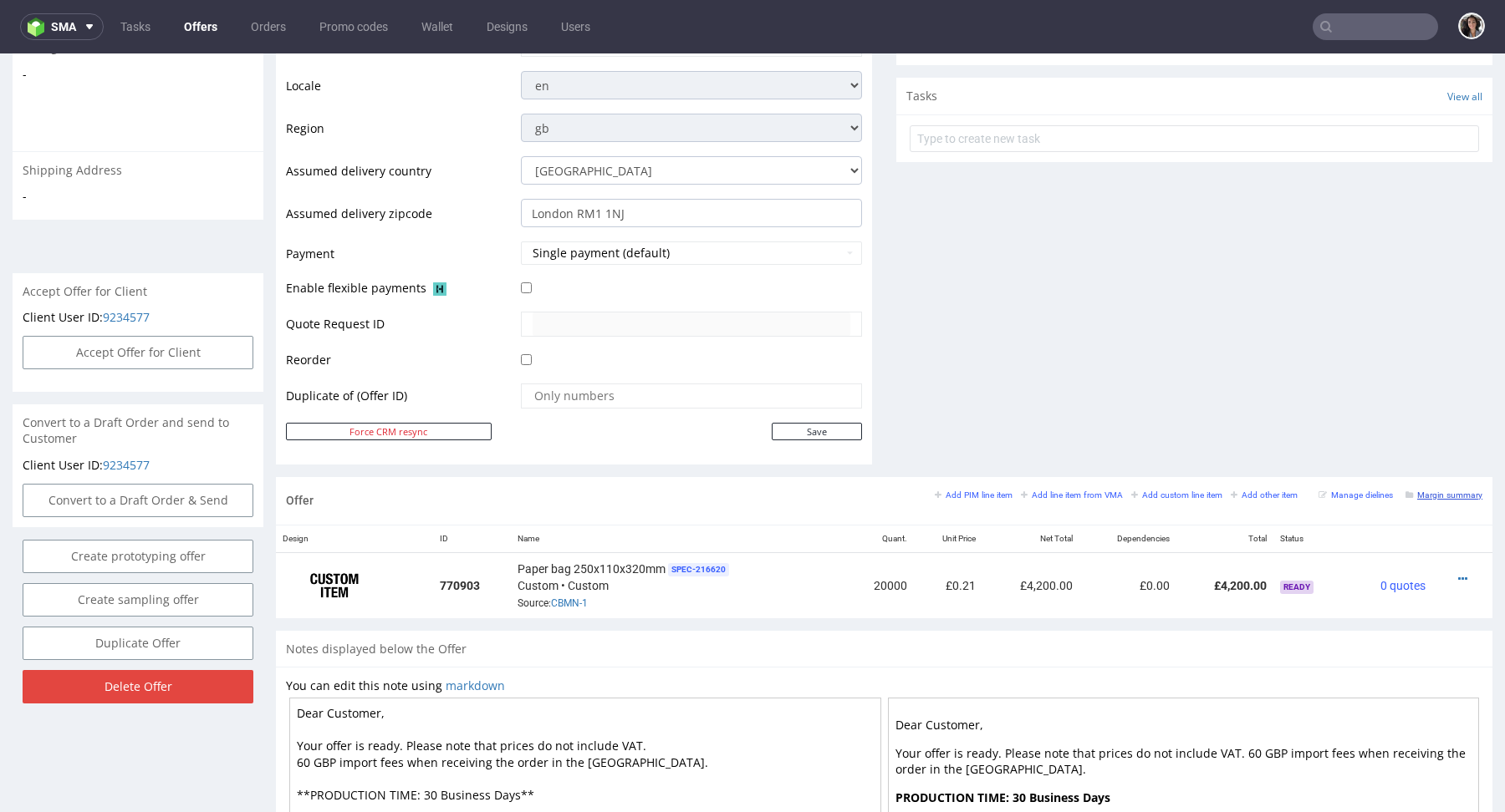
click at [1444, 490] on small "Margin summary" at bounding box center [1445, 495] width 77 height 9
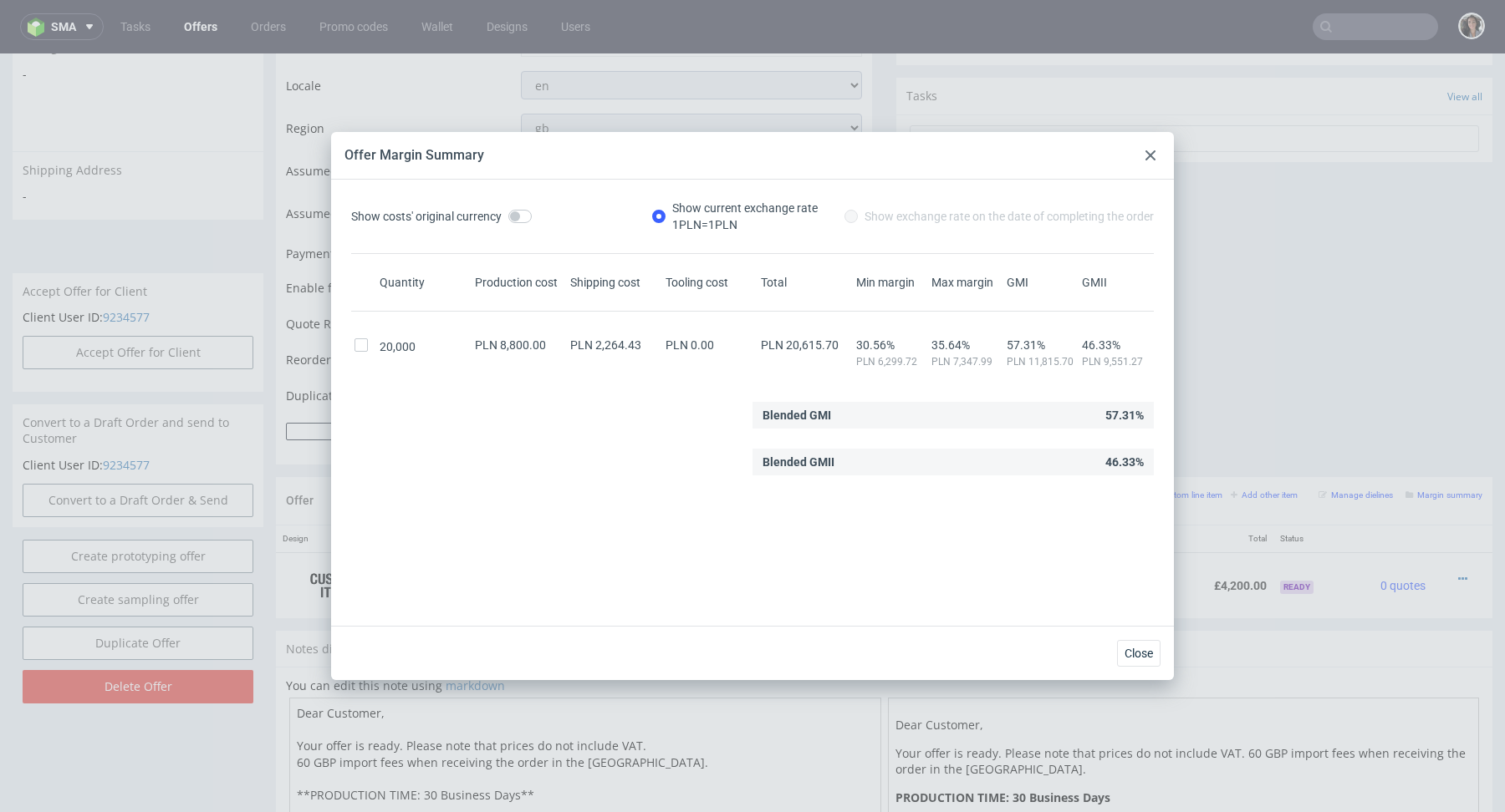
click at [1150, 153] on icon at bounding box center [1150, 156] width 10 height 10
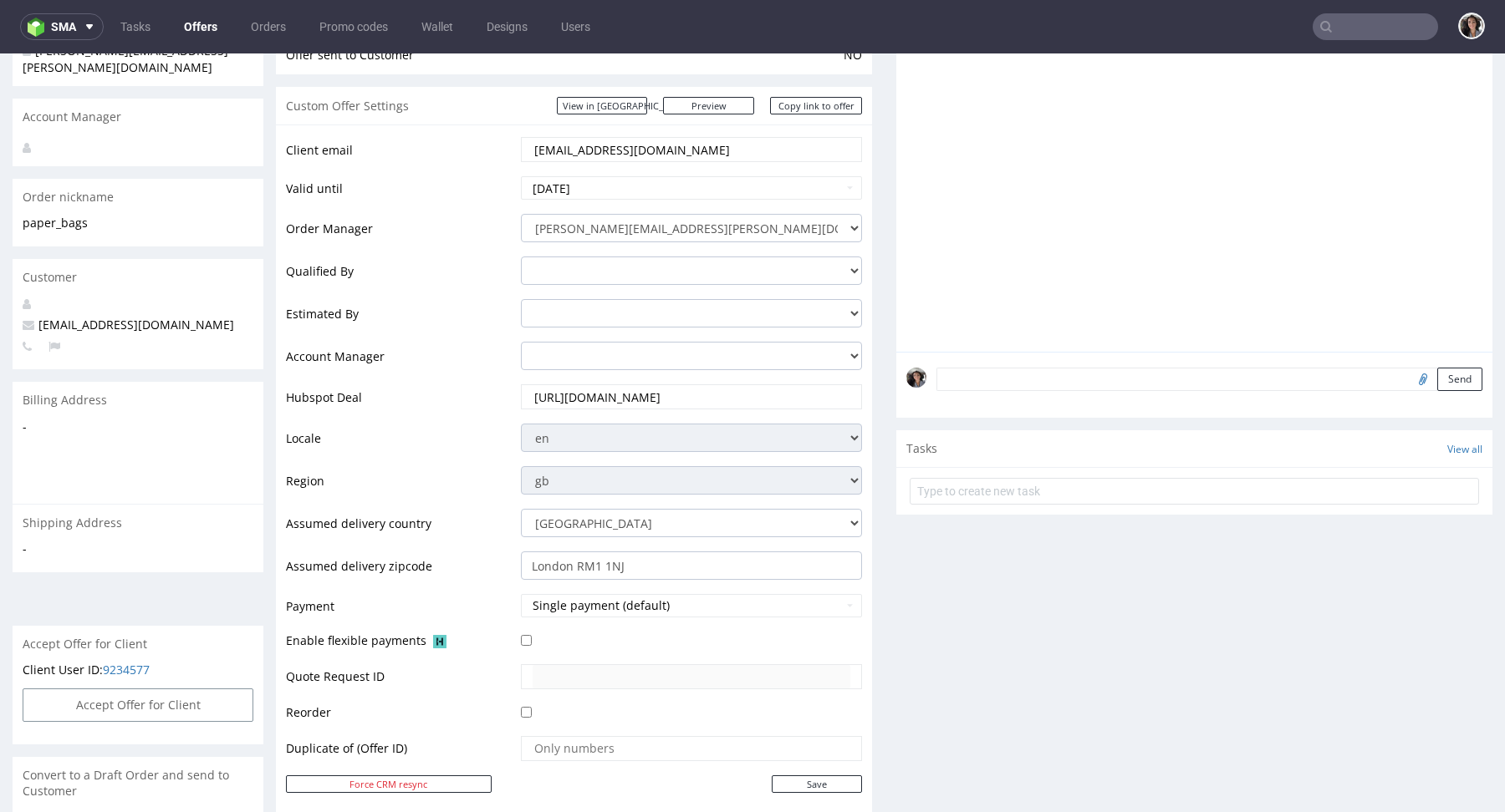
scroll to position [445, 0]
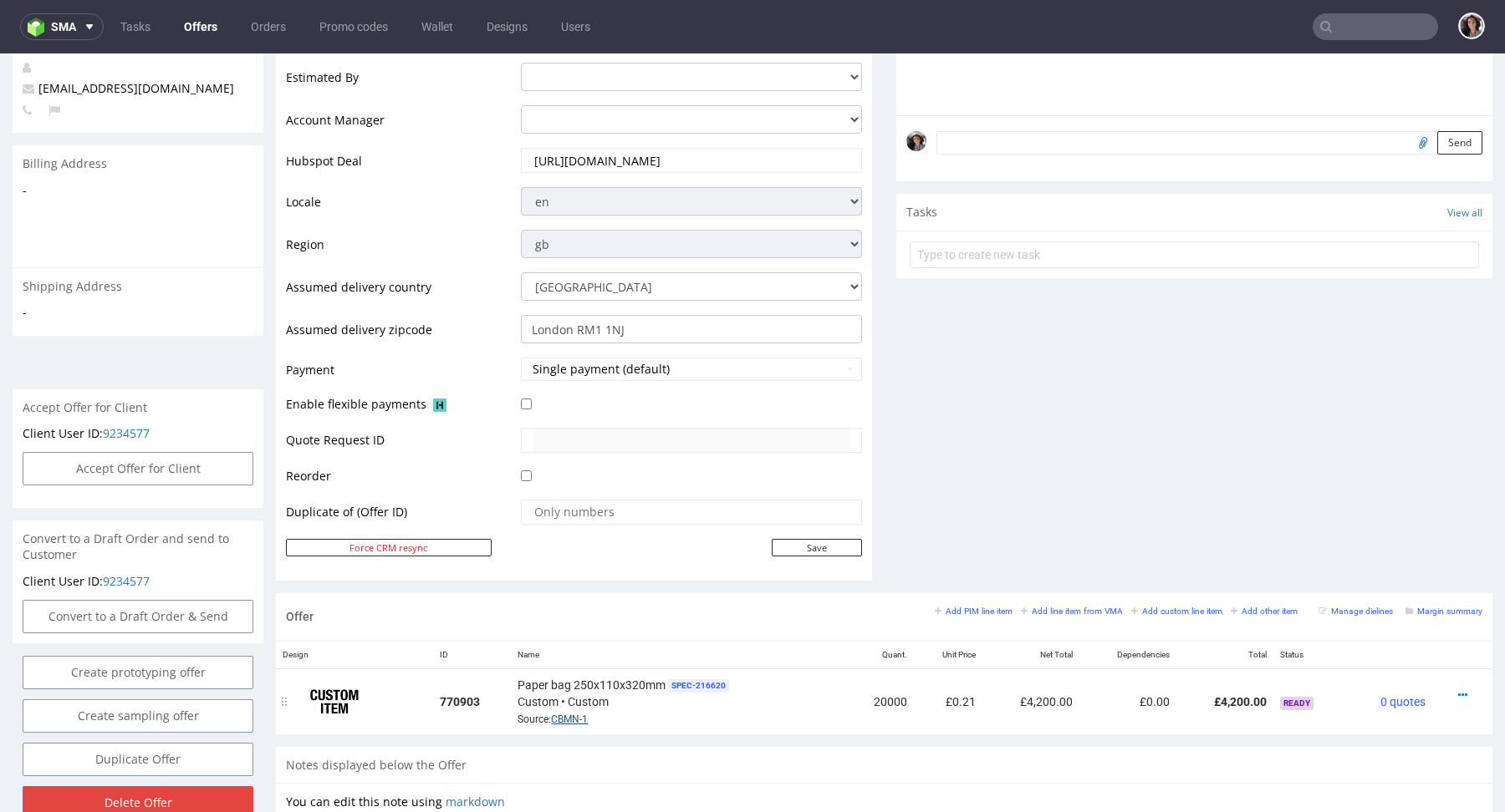
click at [562, 715] on link "CBMN-1" at bounding box center [569, 720] width 37 height 11
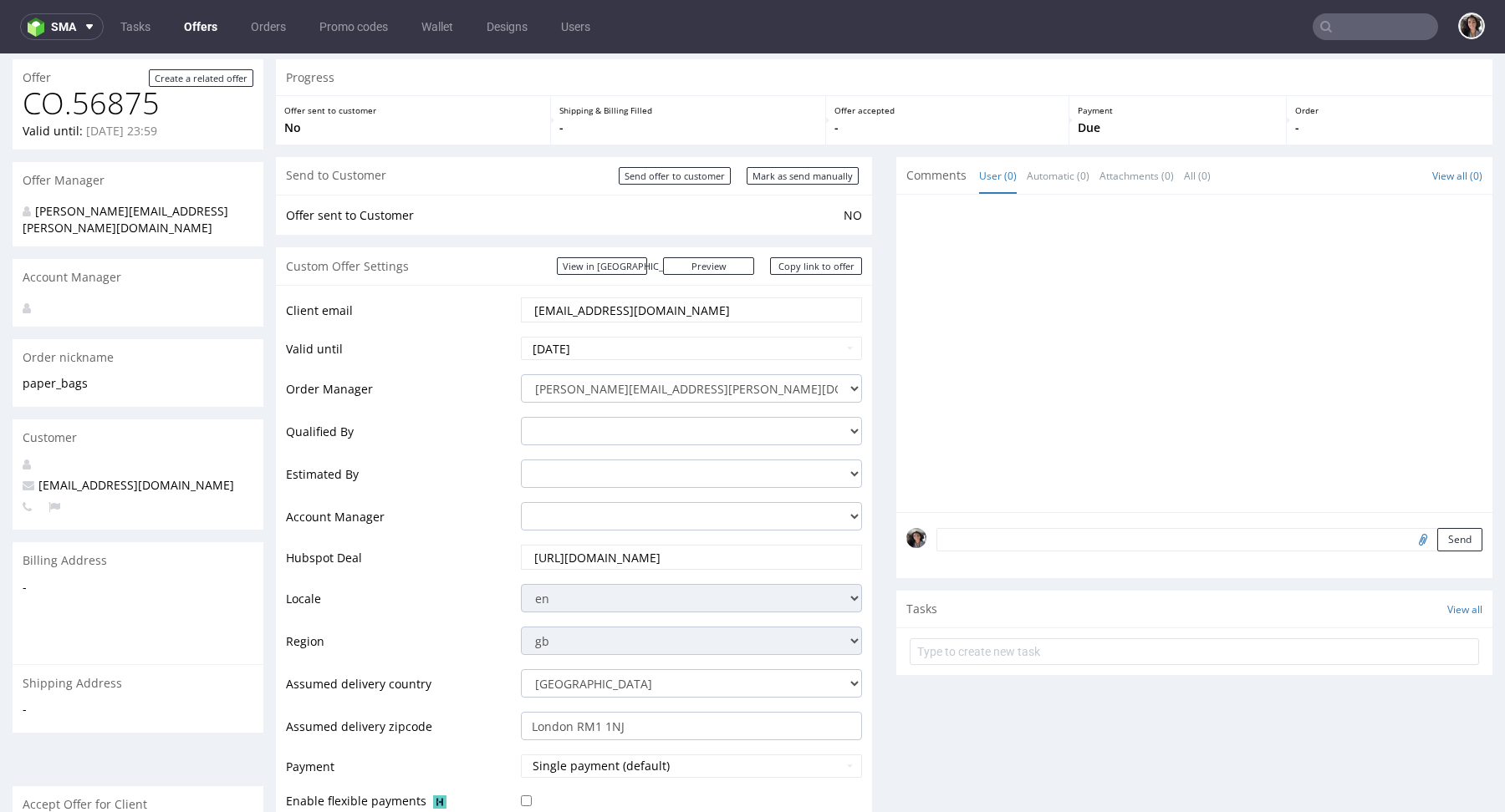
scroll to position [0, 0]
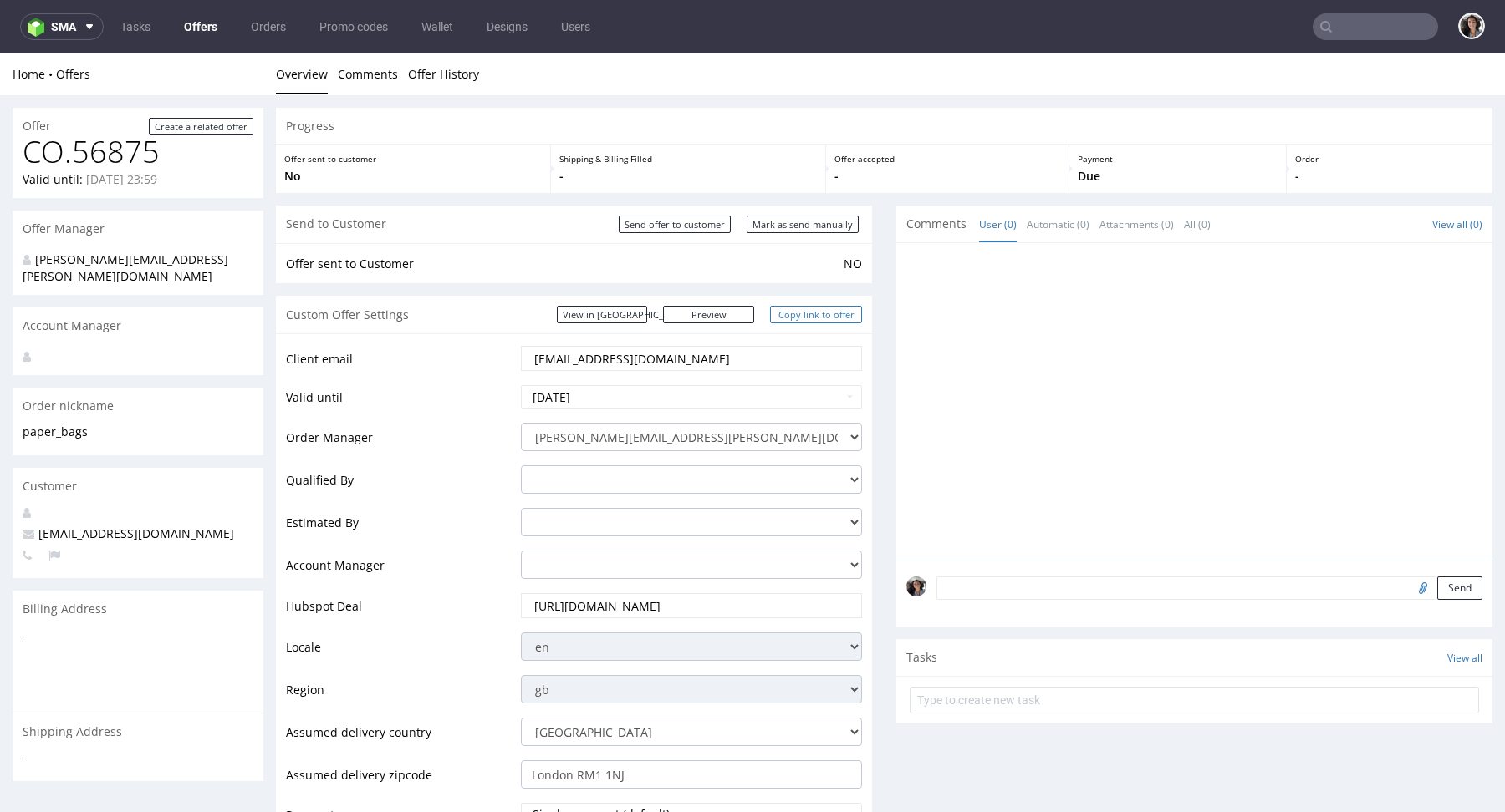
click at [827, 315] on link "Copy link to offer" at bounding box center [815, 314] width 92 height 18
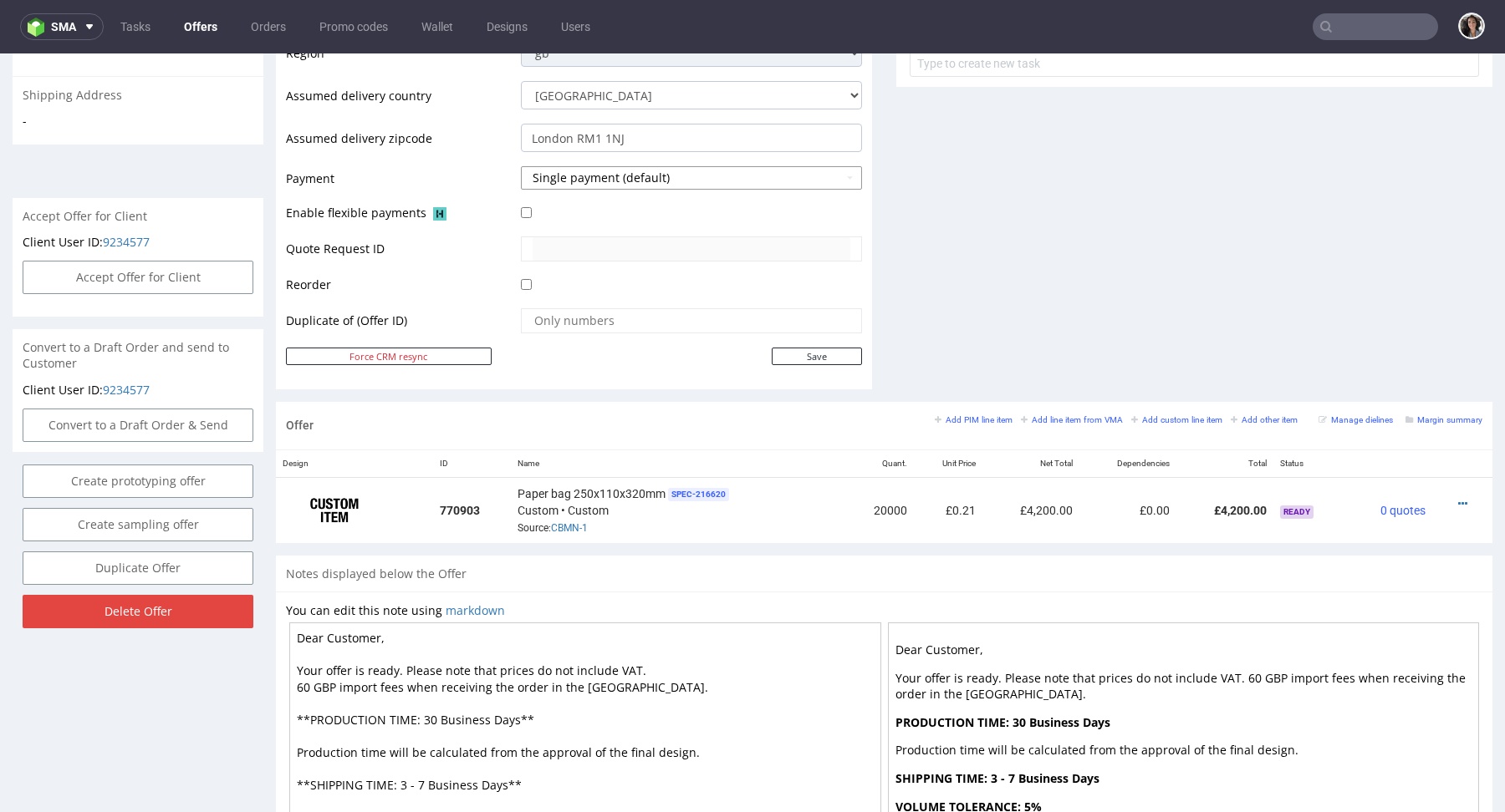
scroll to position [566, 0]
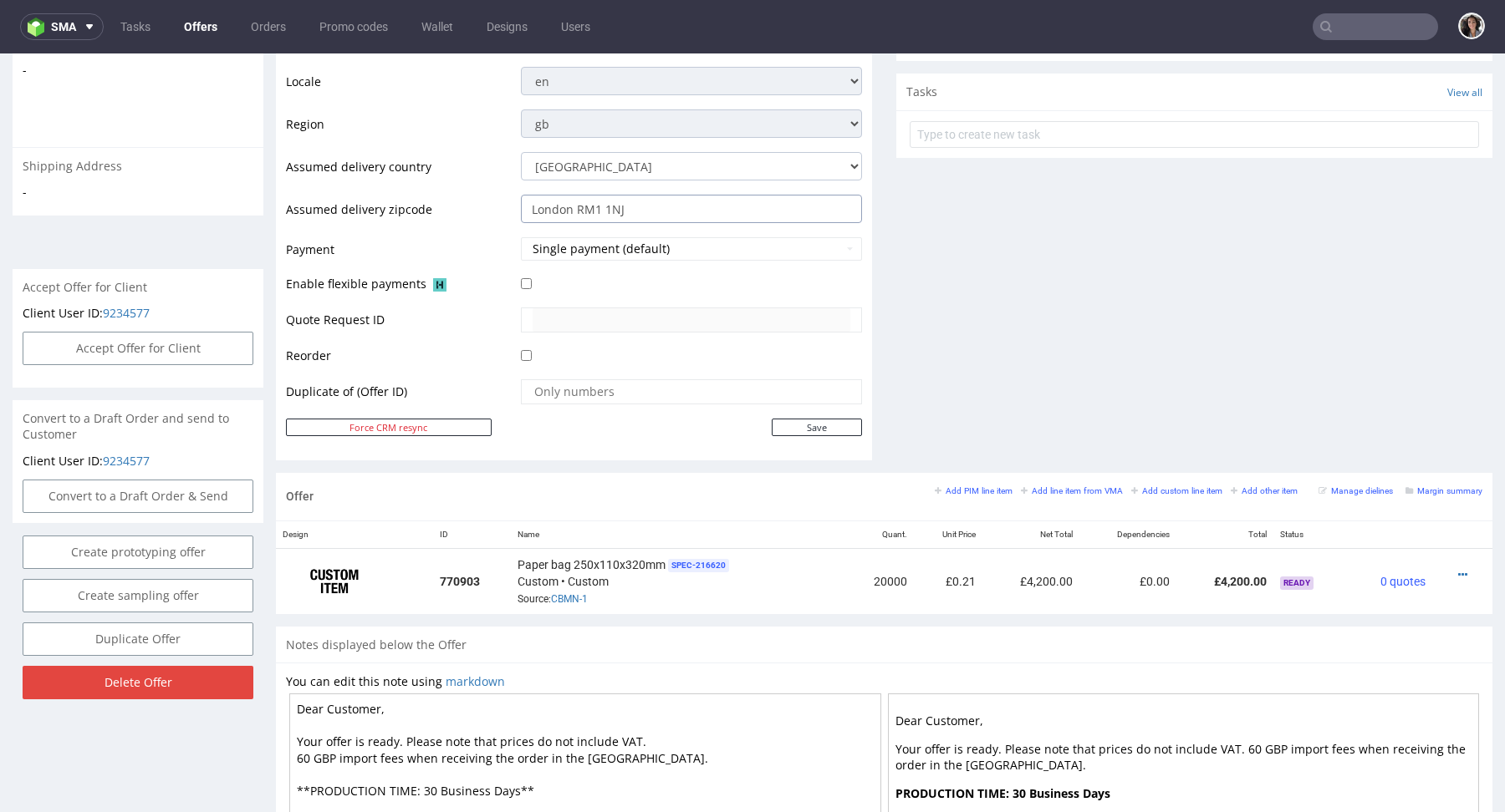
click at [665, 215] on input "London RM1 1NJ" at bounding box center [692, 208] width 342 height 28
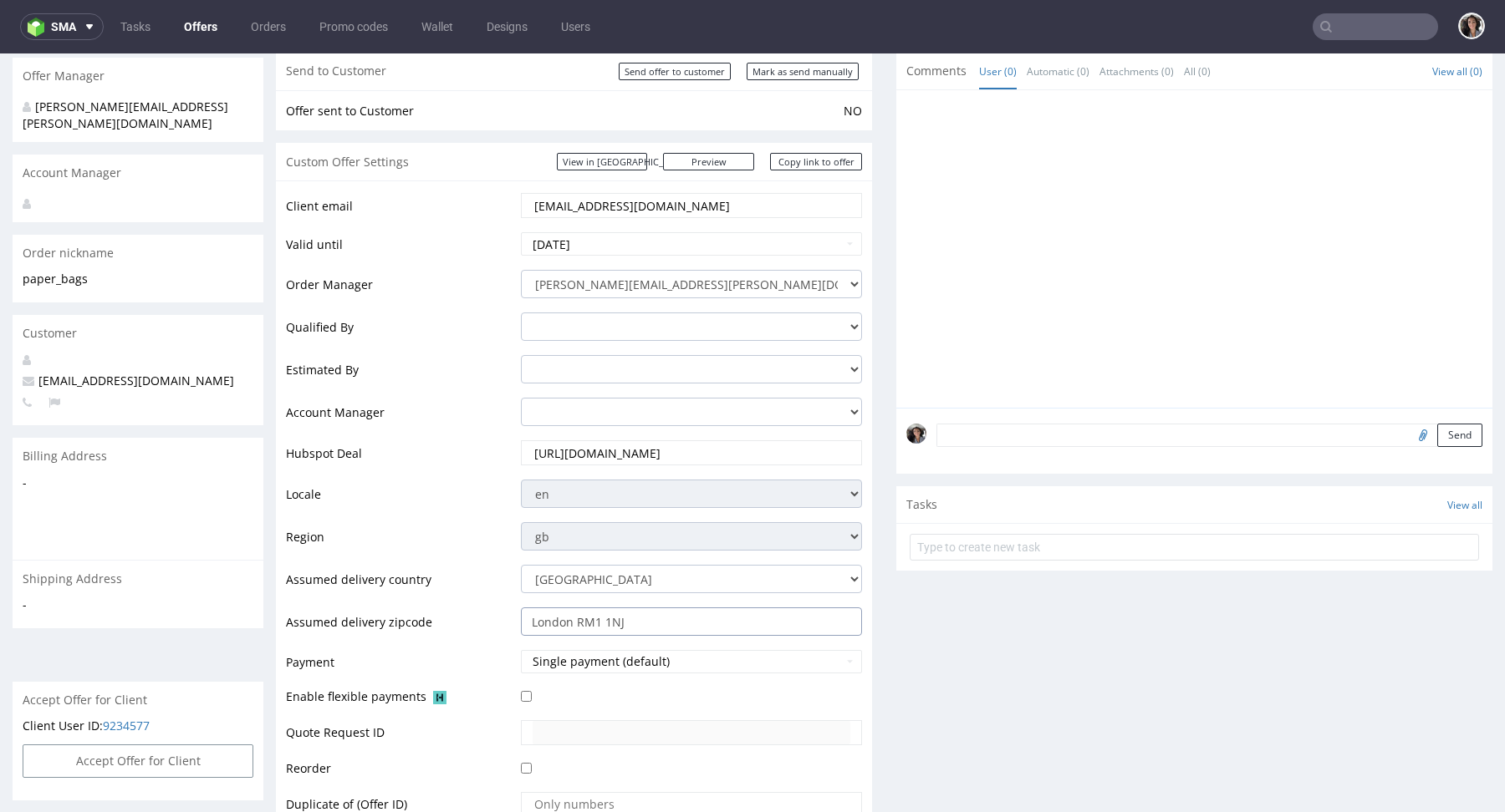
scroll to position [0, 0]
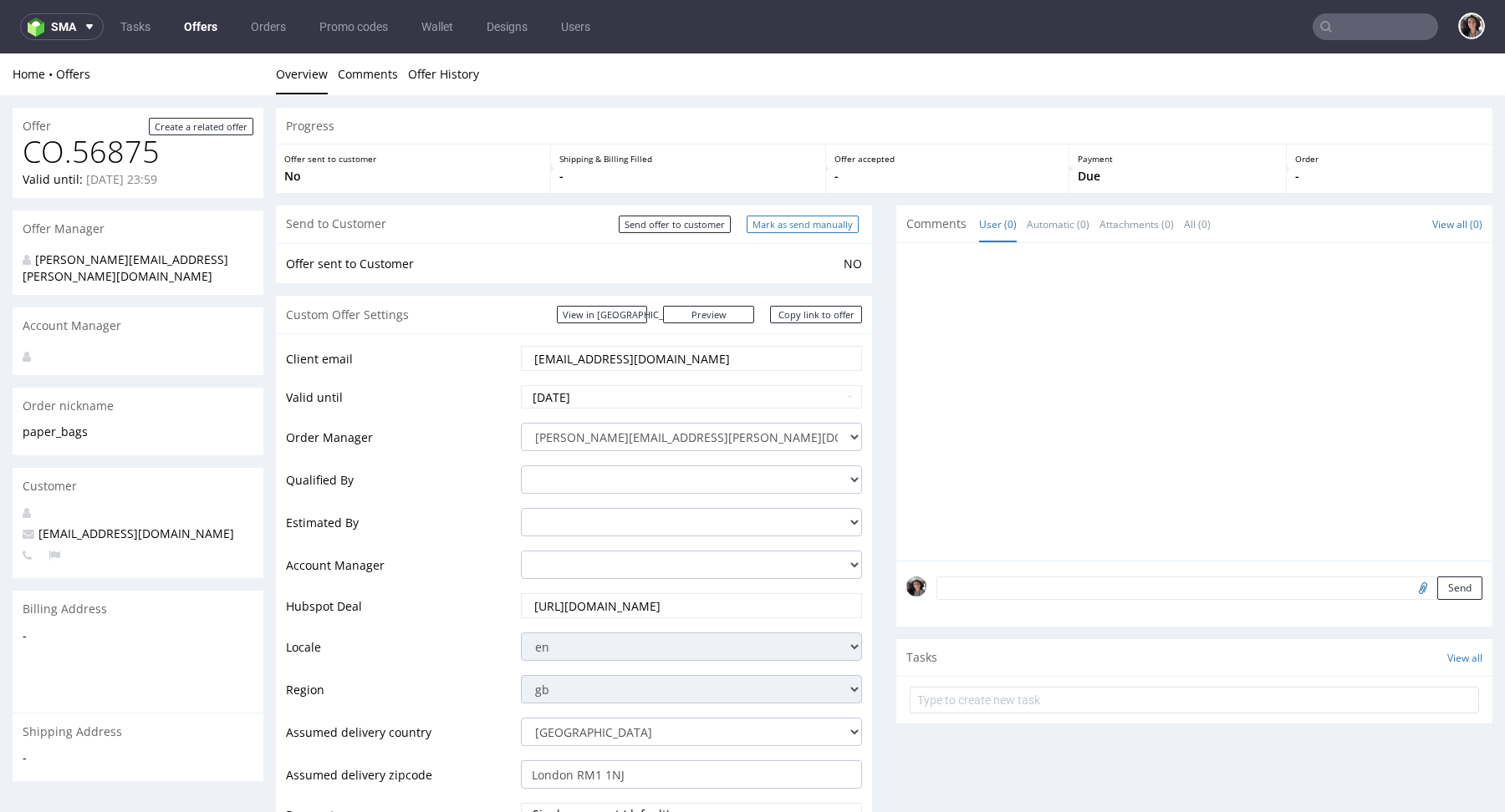
click at [792, 218] on input "Mark as send manually" at bounding box center [802, 224] width 112 height 18
type input "In progress..."
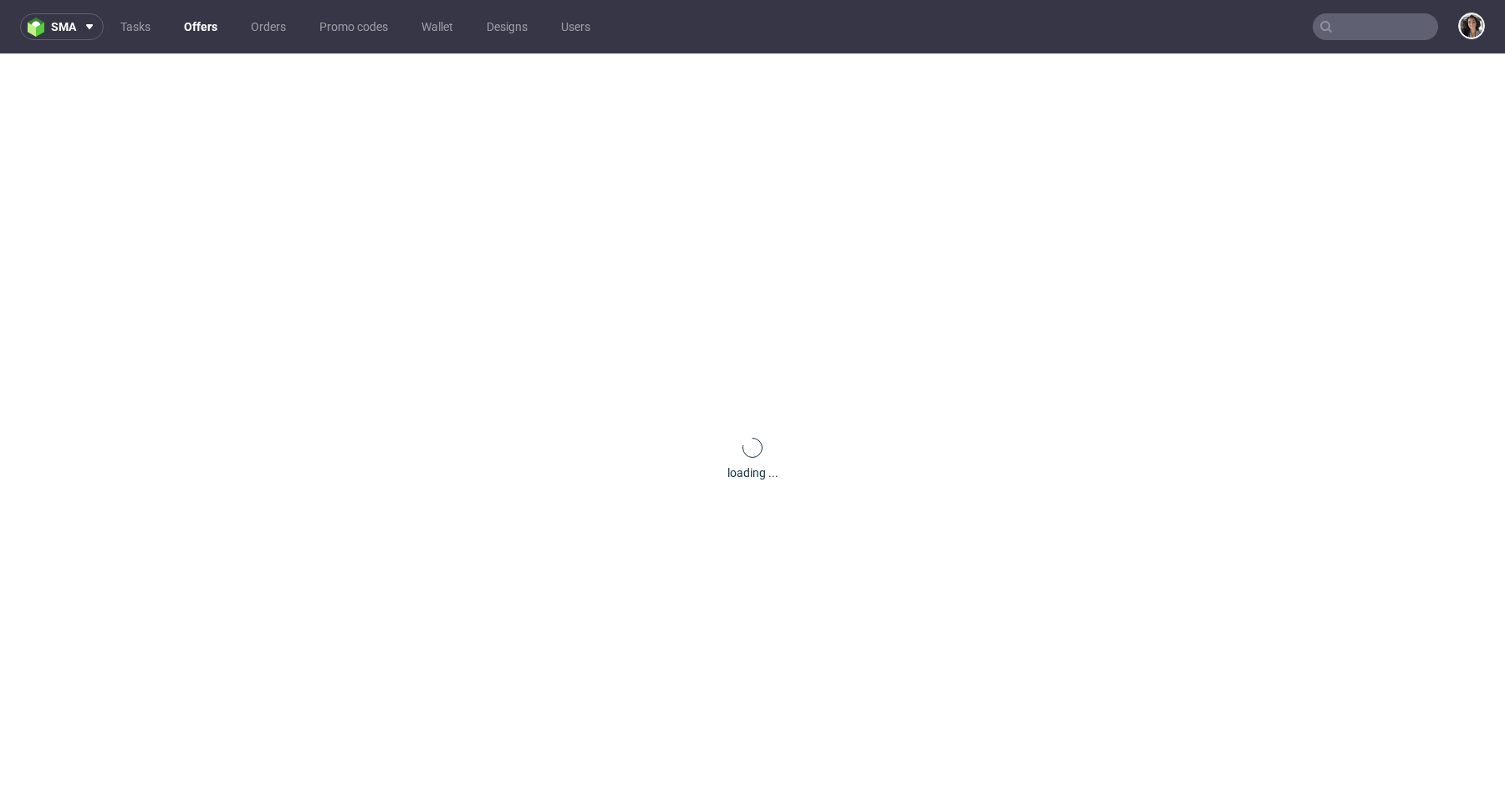
click at [1371, 23] on input "text" at bounding box center [1375, 26] width 125 height 26
paste input "[EMAIL_ADDRESS][DOMAIN_NAME]"
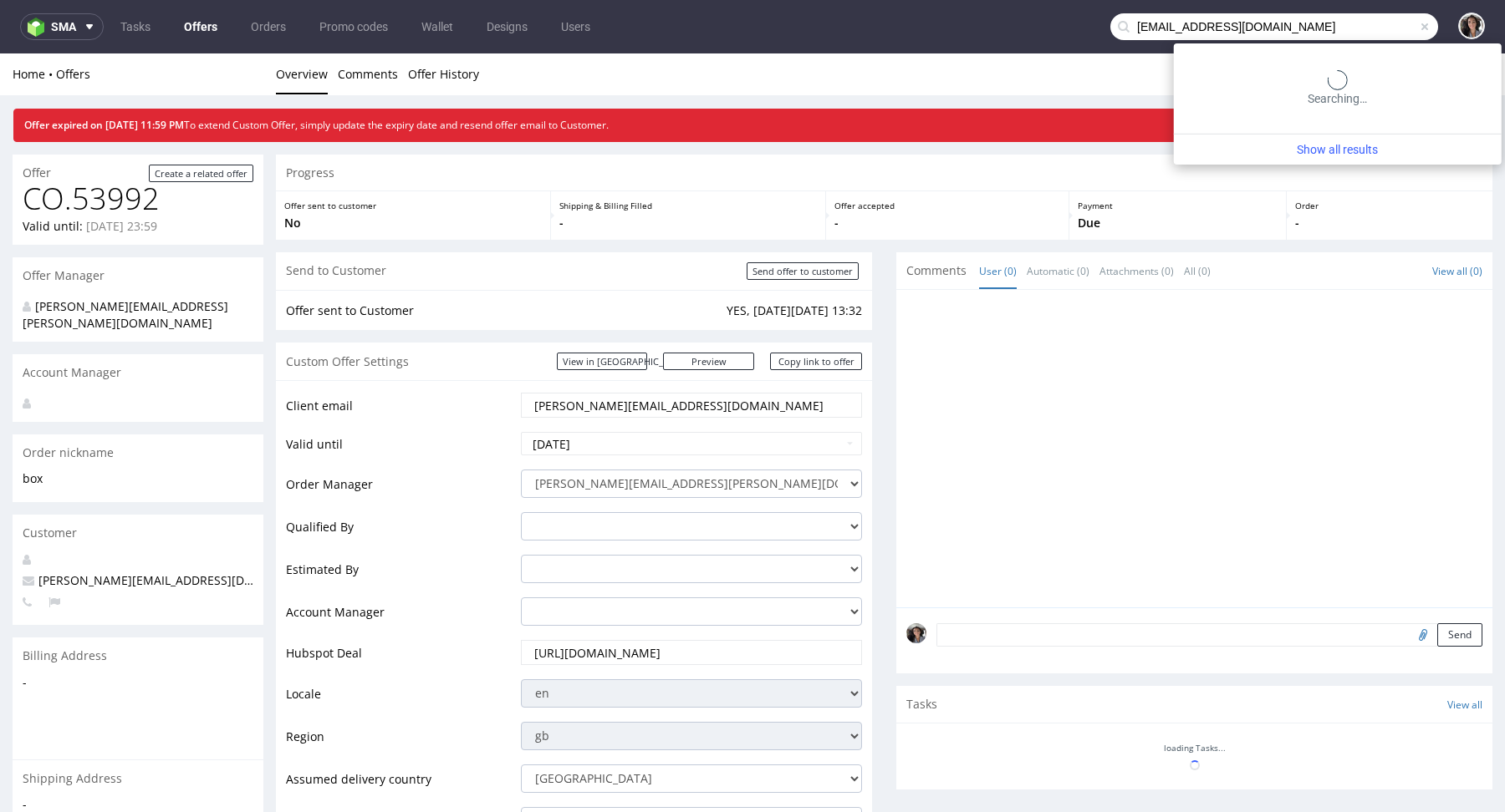
type input "[EMAIL_ADDRESS][DOMAIN_NAME]"
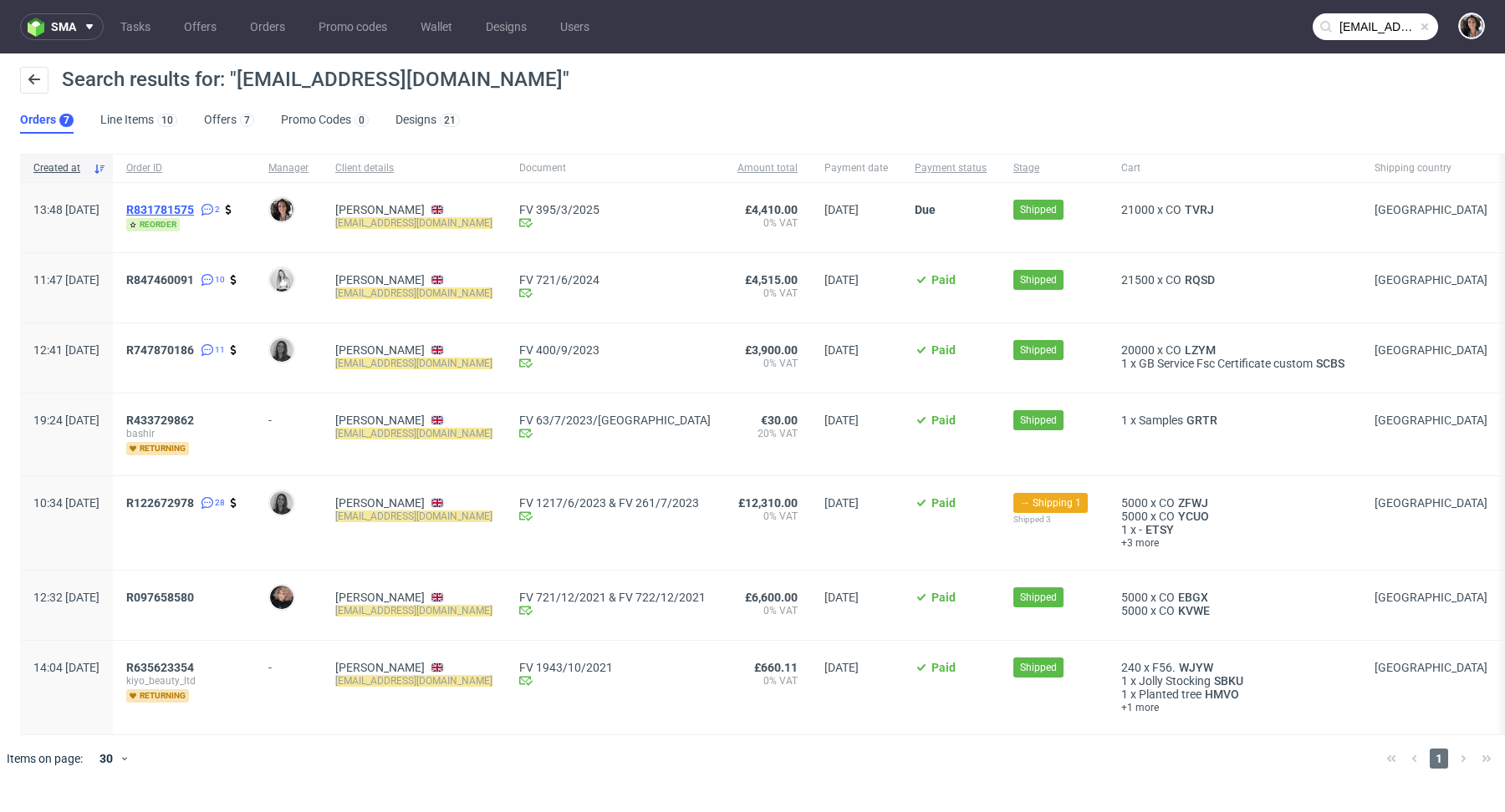
click at [194, 206] on span "R831781575" at bounding box center [160, 209] width 68 height 13
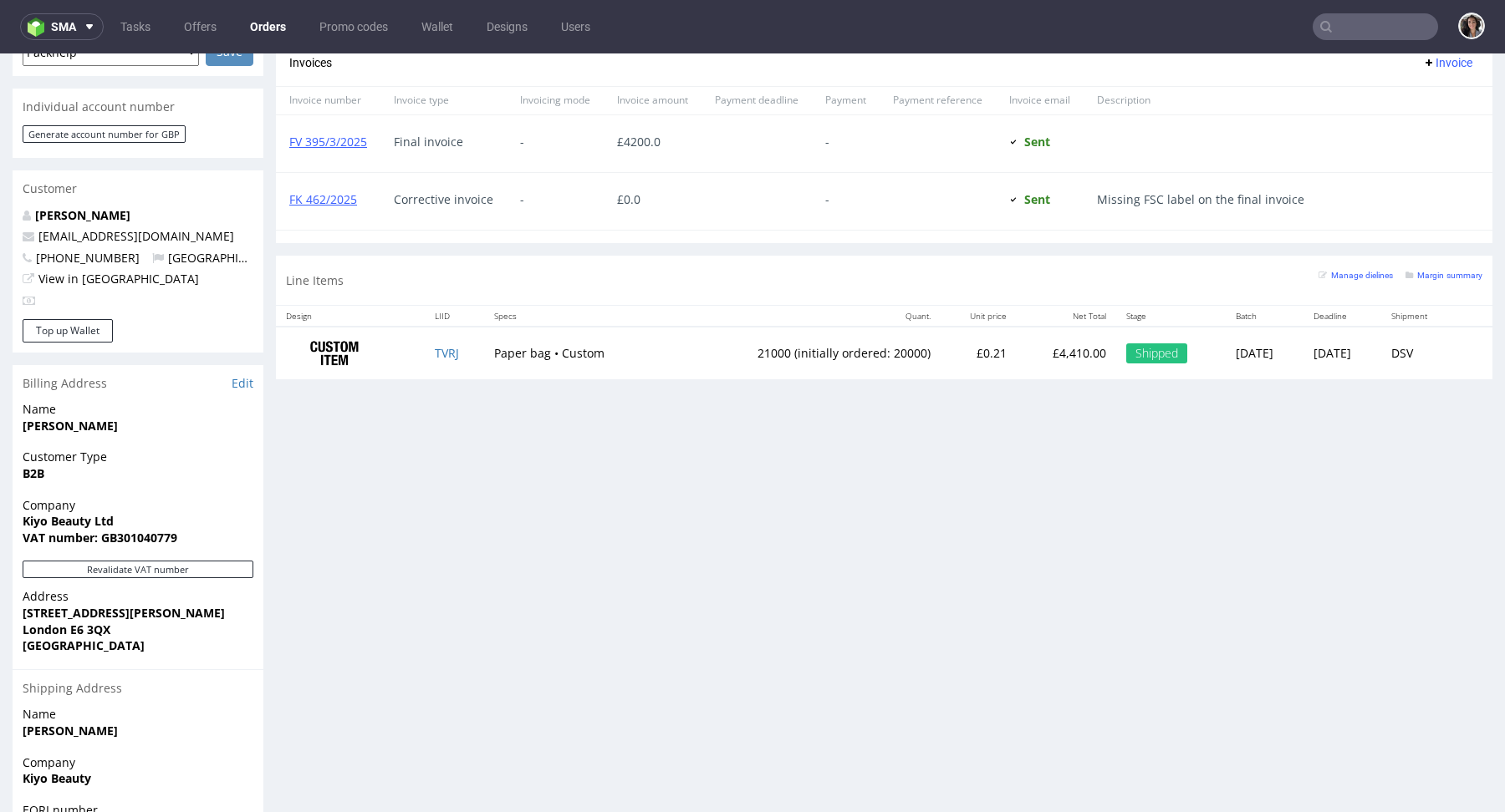
scroll to position [943, 0]
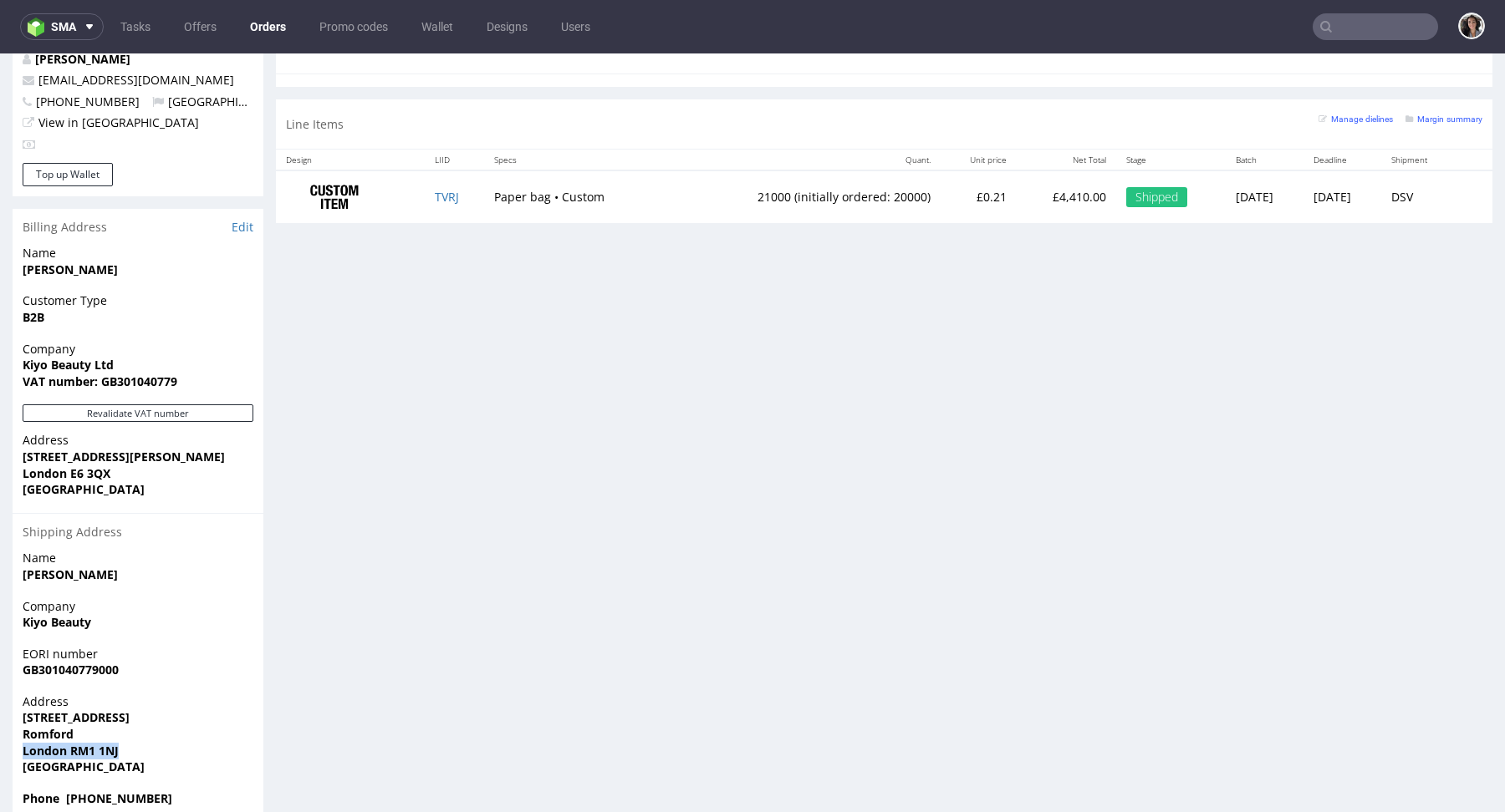
drag, startPoint x: 131, startPoint y: 717, endPoint x: 2, endPoint y: 717, distance: 129.0
copy strong "London RM1 1NJ"
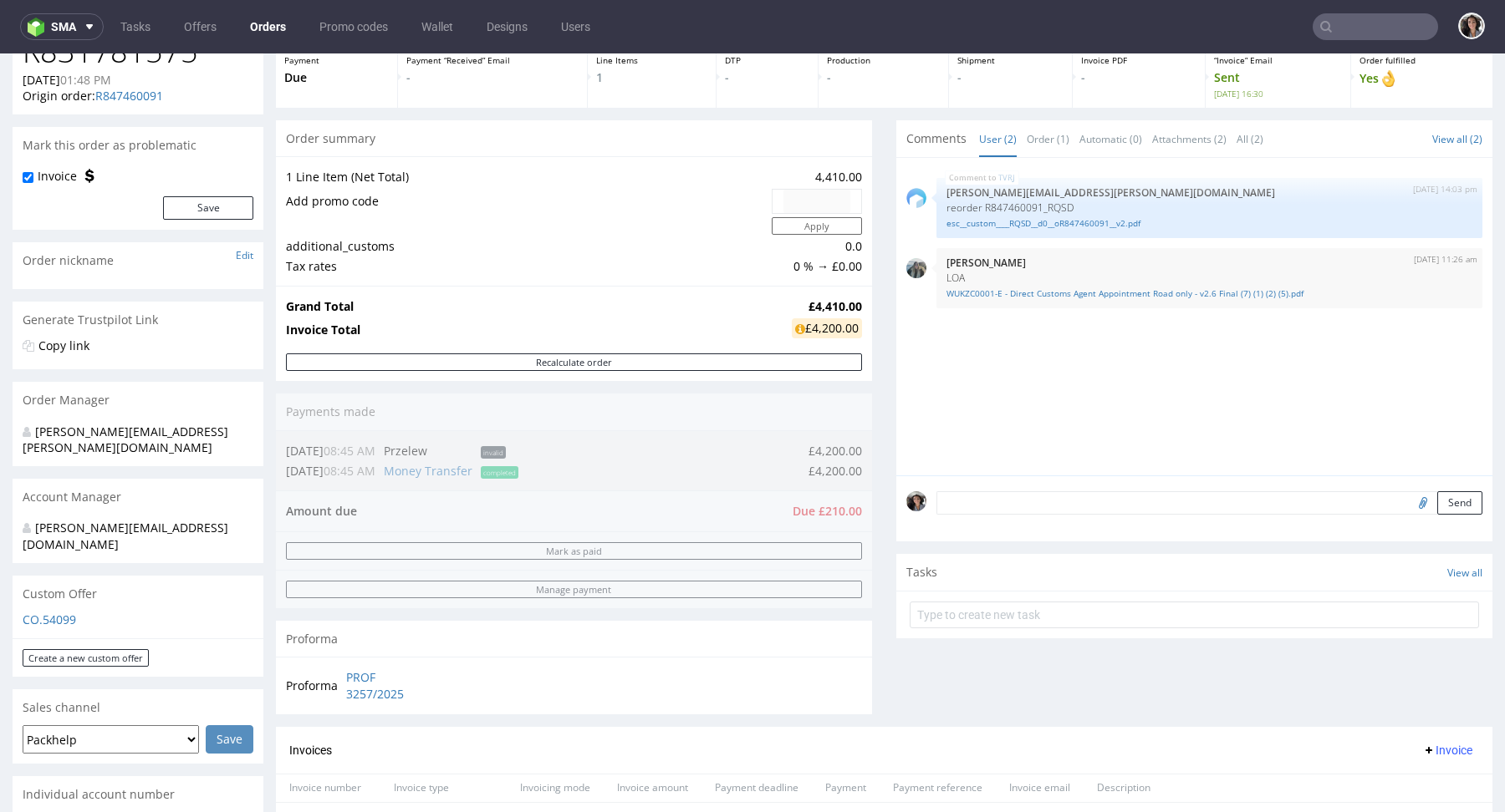
scroll to position [0, 0]
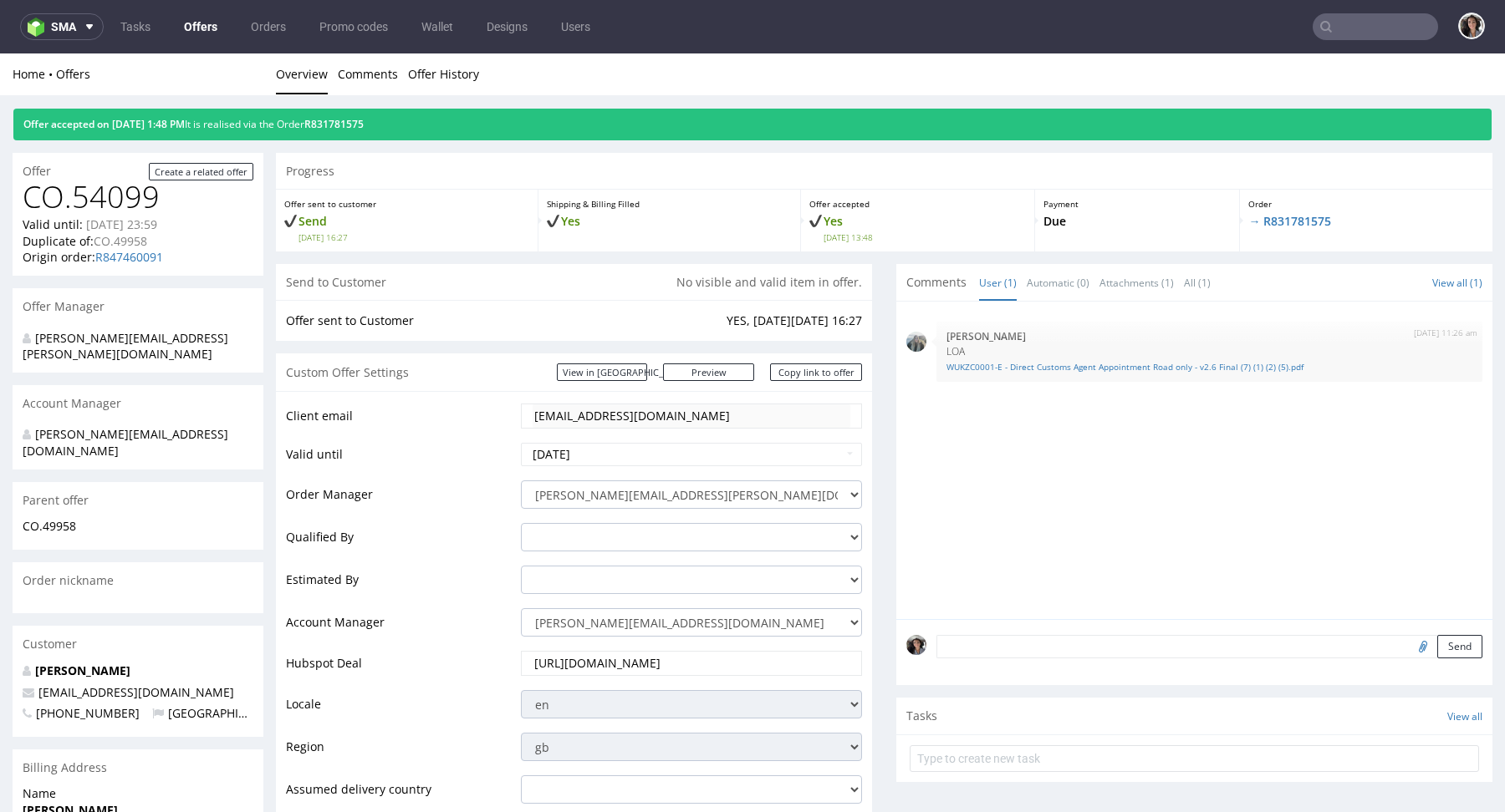
scroll to position [829, 0]
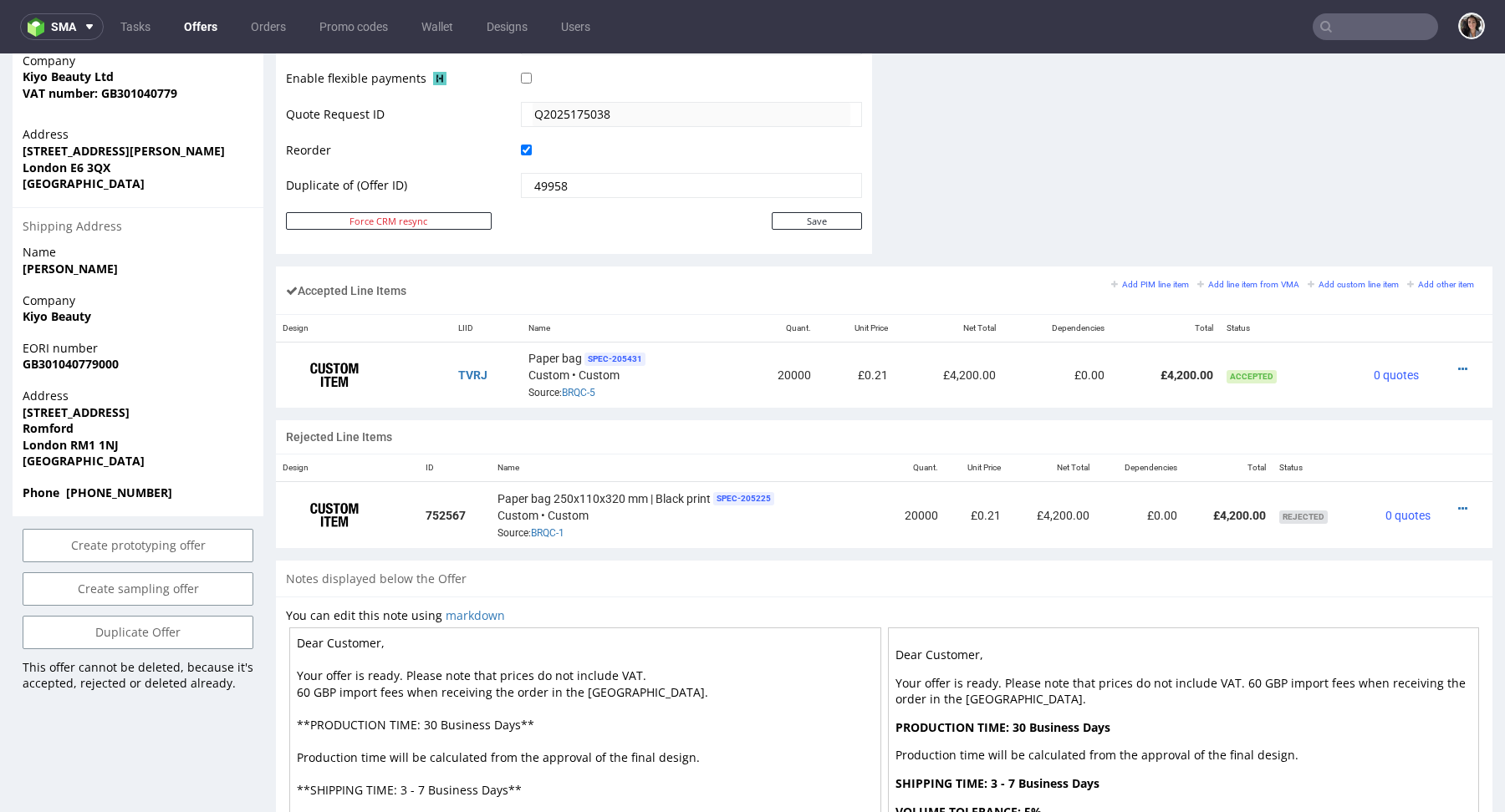
drag, startPoint x: 607, startPoint y: 693, endPoint x: 270, endPoint y: 691, distance: 337.0
click at [270, 691] on div "Offer Create a related offer CO.54099 Valid until: [DATE] 23:59 Duplicate of: C…" at bounding box center [752, 143] width 1505 height 1665
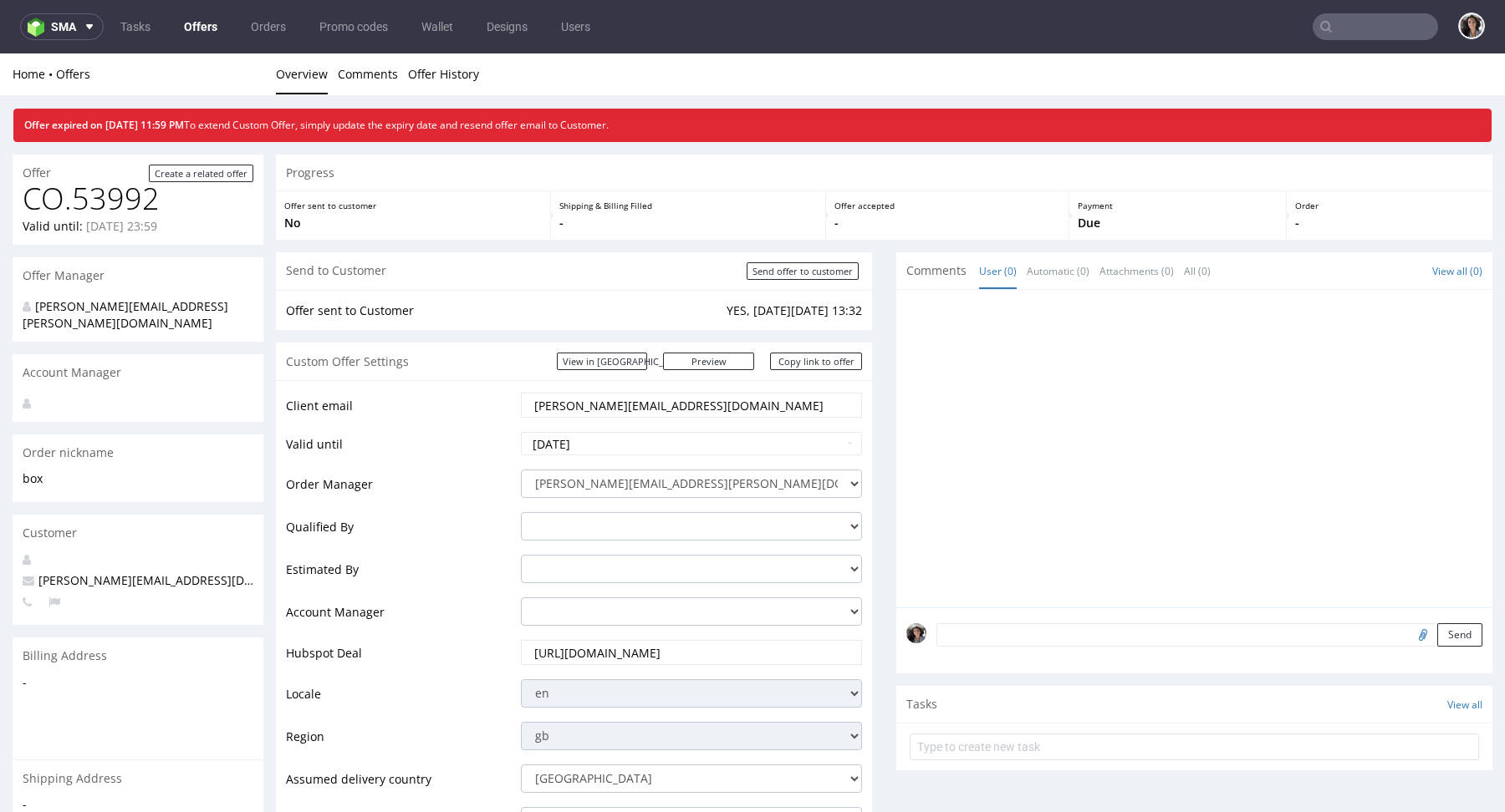
click at [191, 26] on link "Offers" at bounding box center [200, 26] width 54 height 26
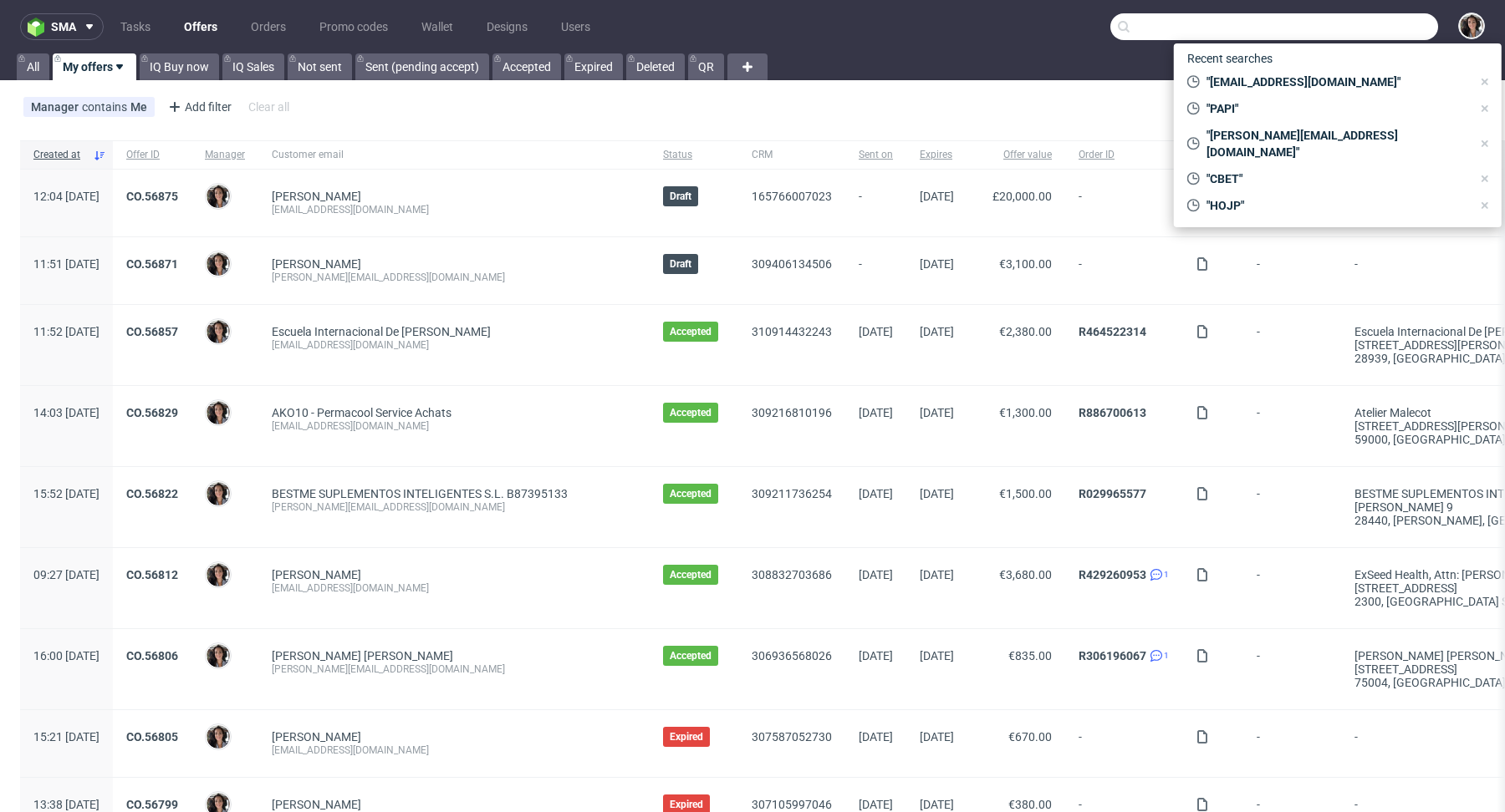
click at [1357, 13] on input "text" at bounding box center [1274, 26] width 327 height 26
paste input "[EMAIL_ADDRESS][DOMAIN_NAME]"
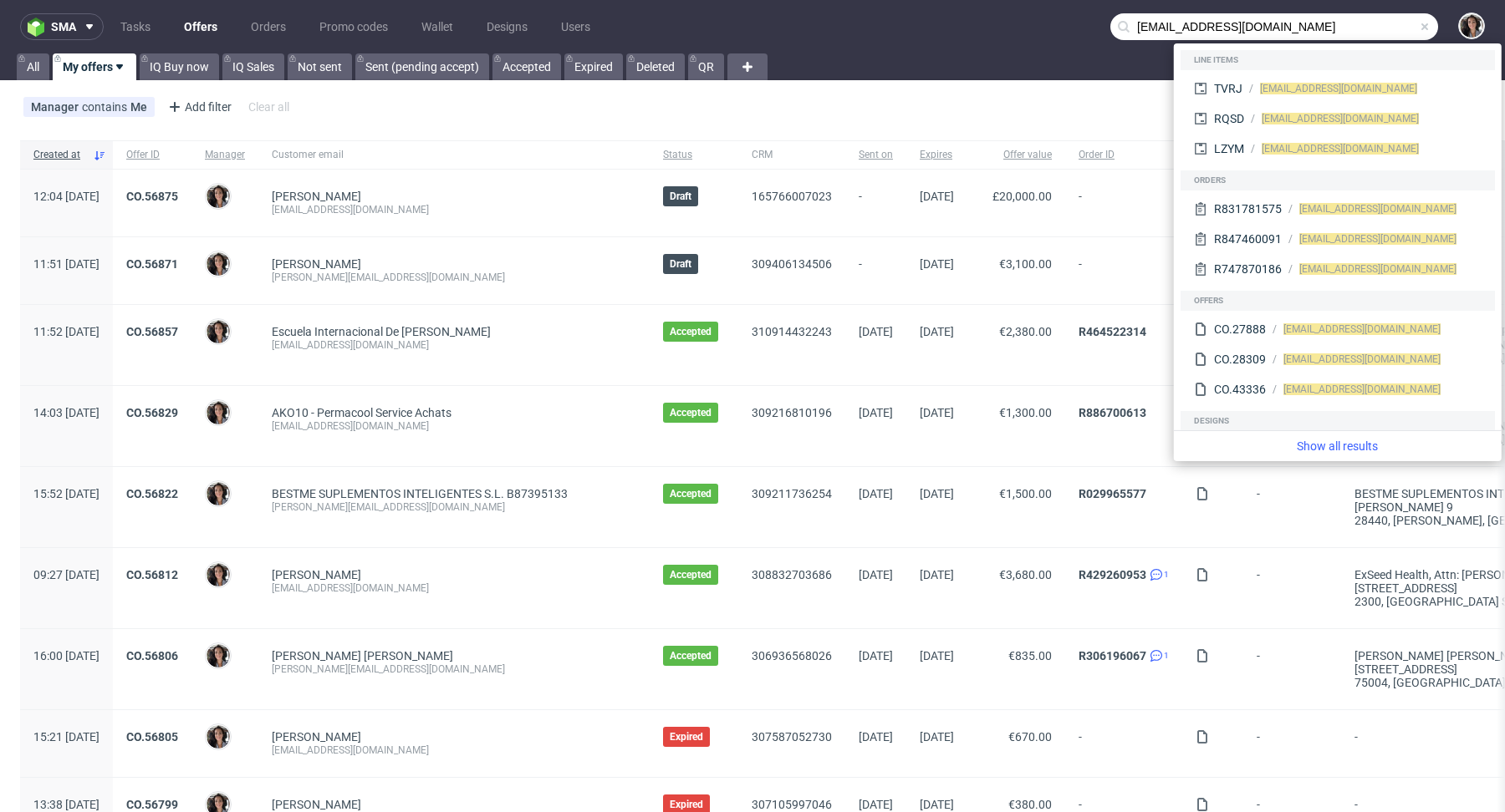
drag, startPoint x: 1154, startPoint y: 22, endPoint x: 1086, endPoint y: 22, distance: 68.0
click at [1086, 22] on nav "sma Tasks Offers Orders Promo codes Wallet Designs Users [EMAIL_ADDRESS][DOMAIN…" at bounding box center [752, 26] width 1505 height 54
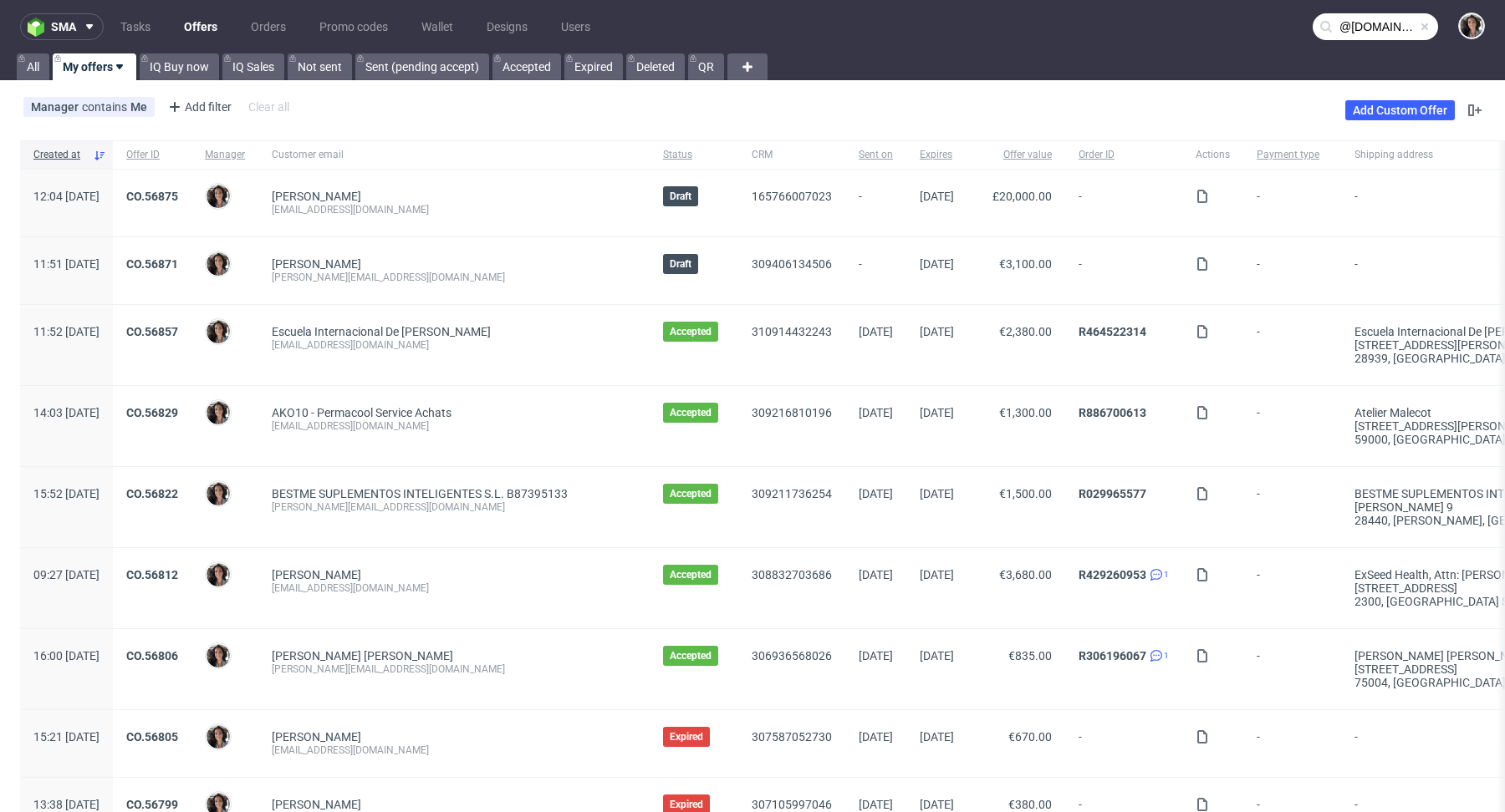
type input "@[DOMAIN_NAME]"
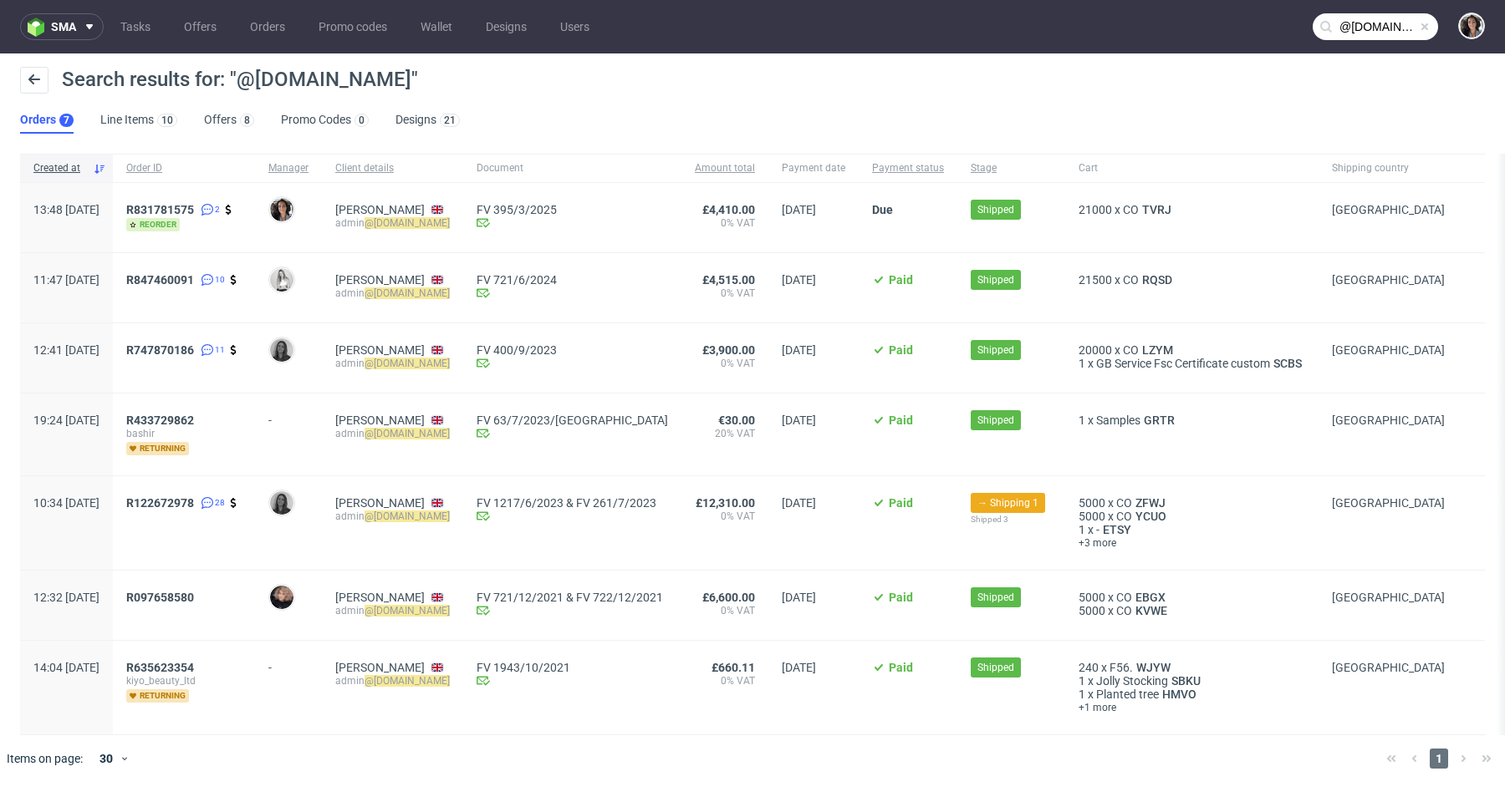
click at [208, 199] on div "R831781575 2 reorder" at bounding box center [184, 218] width 142 height 70
click at [194, 275] on span "R847460091" at bounding box center [160, 280] width 68 height 13
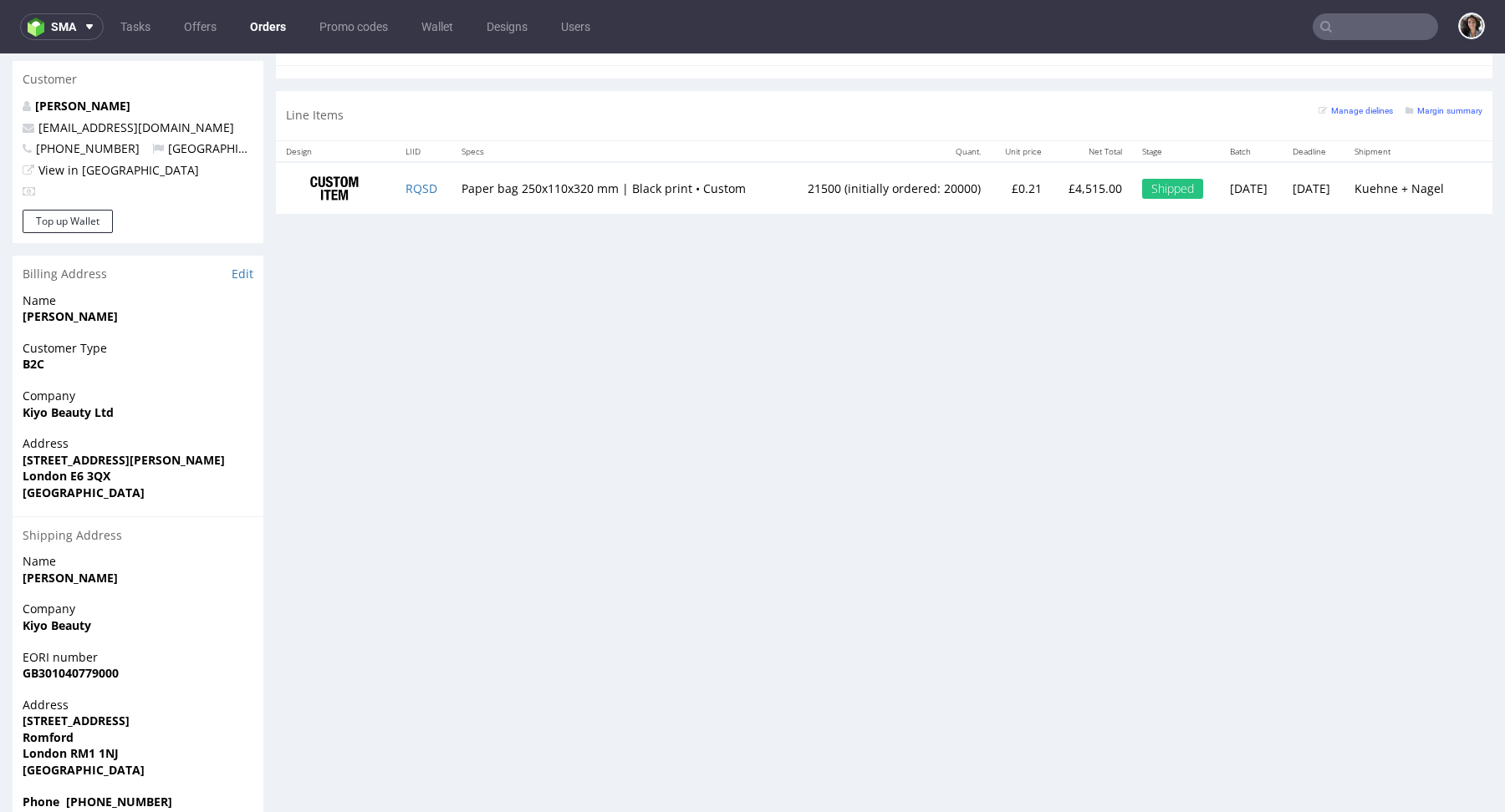
scroll to position [473, 0]
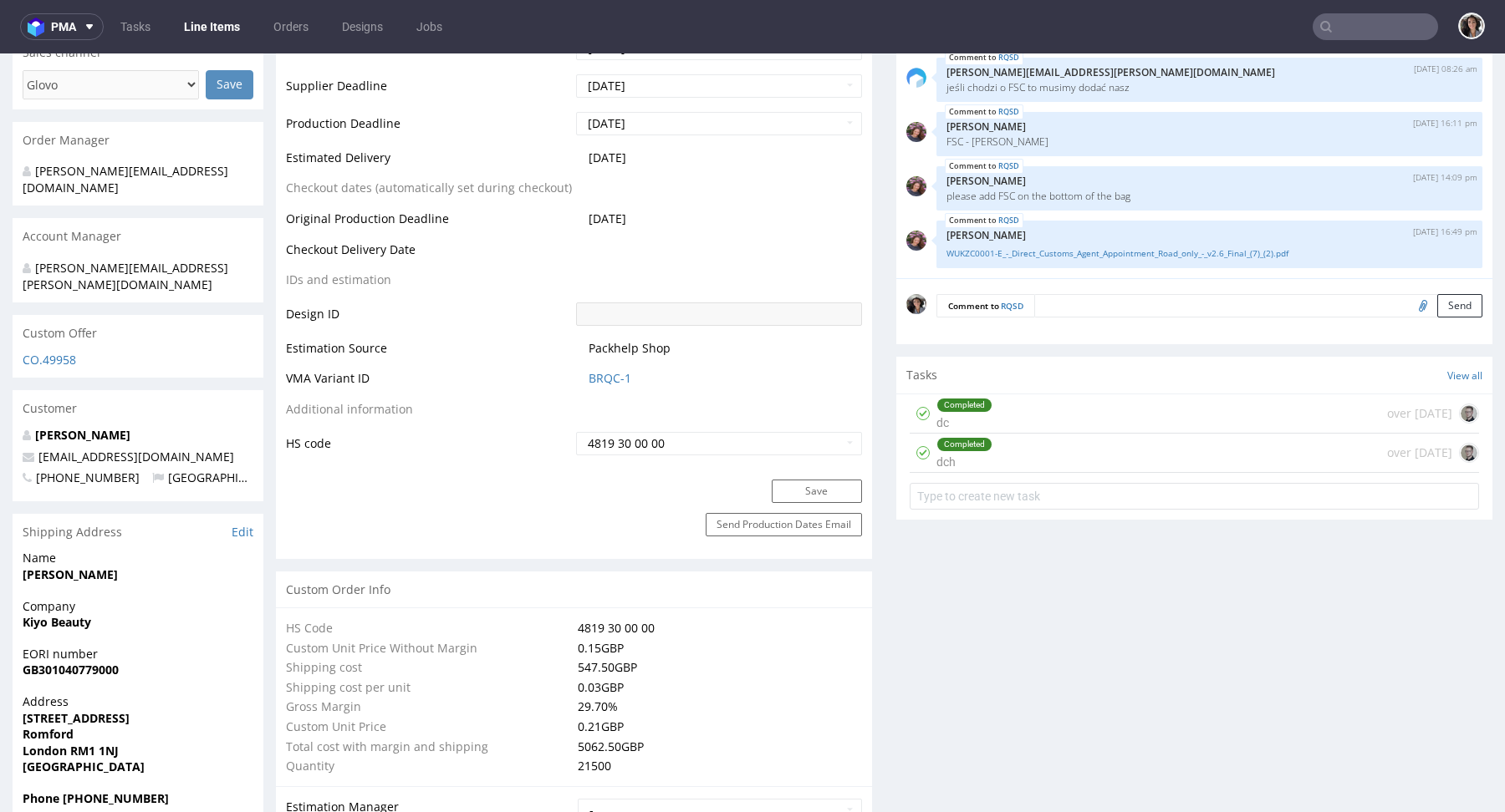
scroll to position [856, 0]
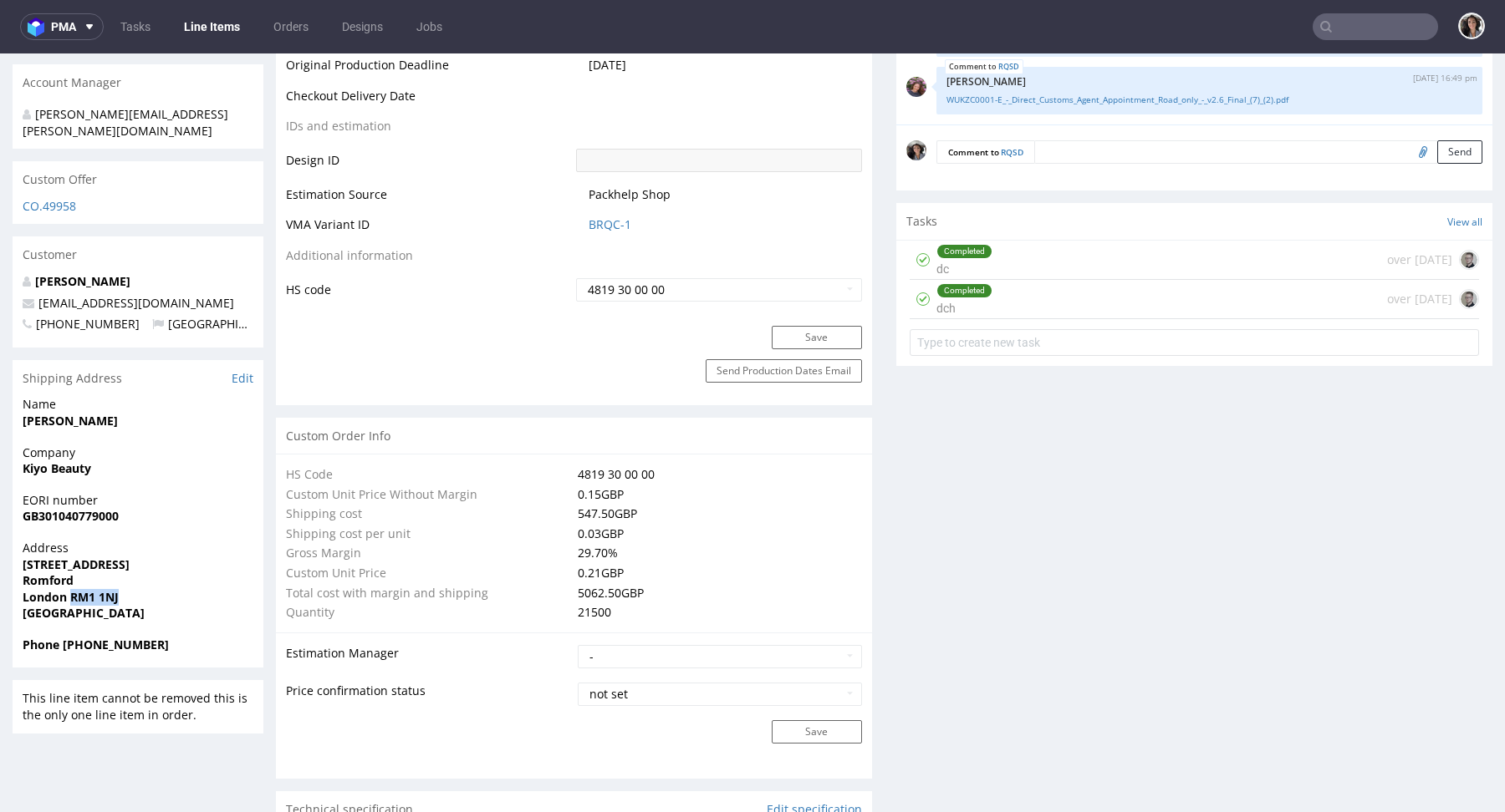
drag, startPoint x: 127, startPoint y: 563, endPoint x: 69, endPoint y: 566, distance: 58.1
click at [69, 589] on span "London RM1 1NJ" at bounding box center [138, 598] width 231 height 17
copy strong "RM1 1NJ"
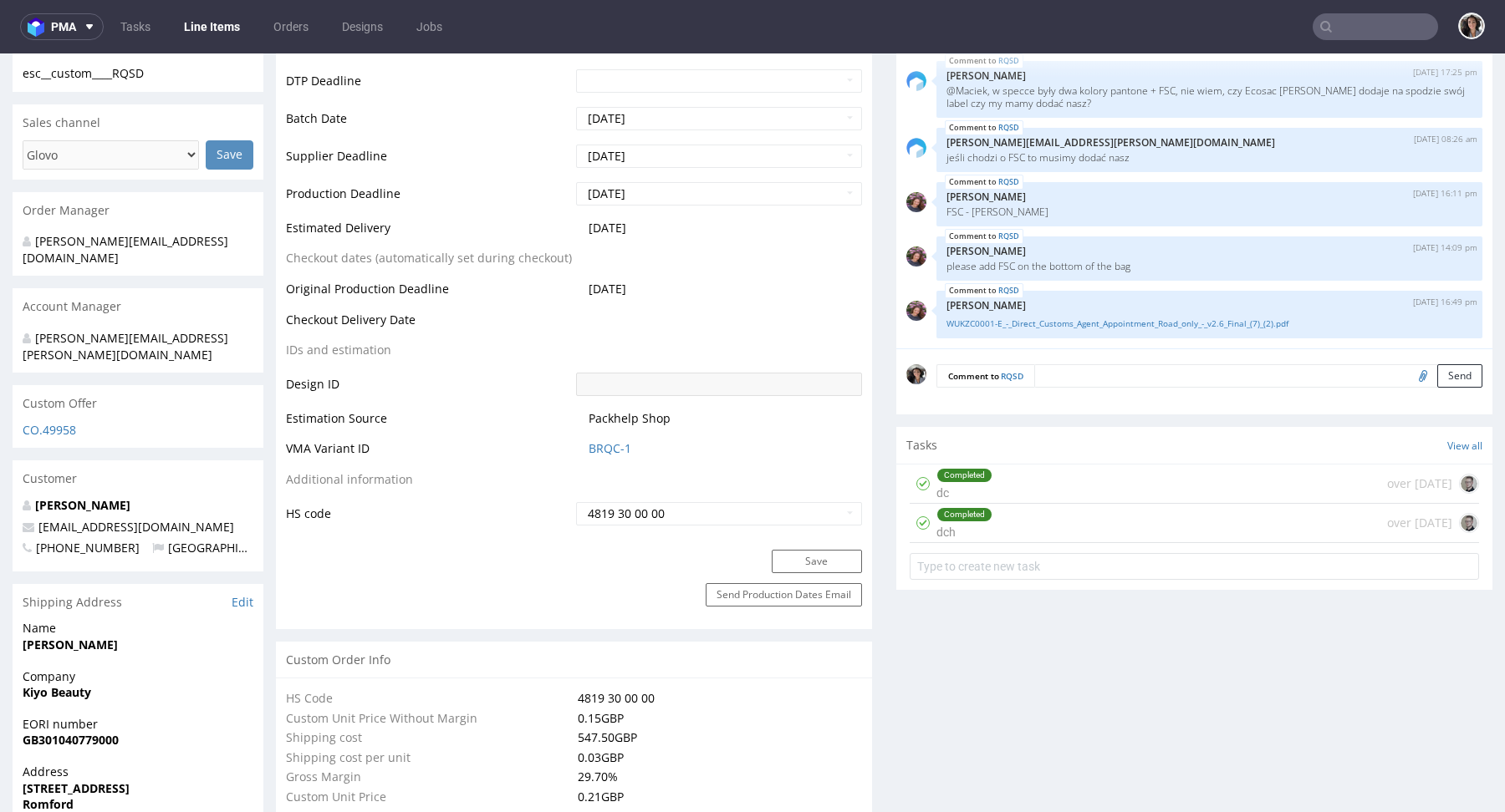
scroll to position [498, 0]
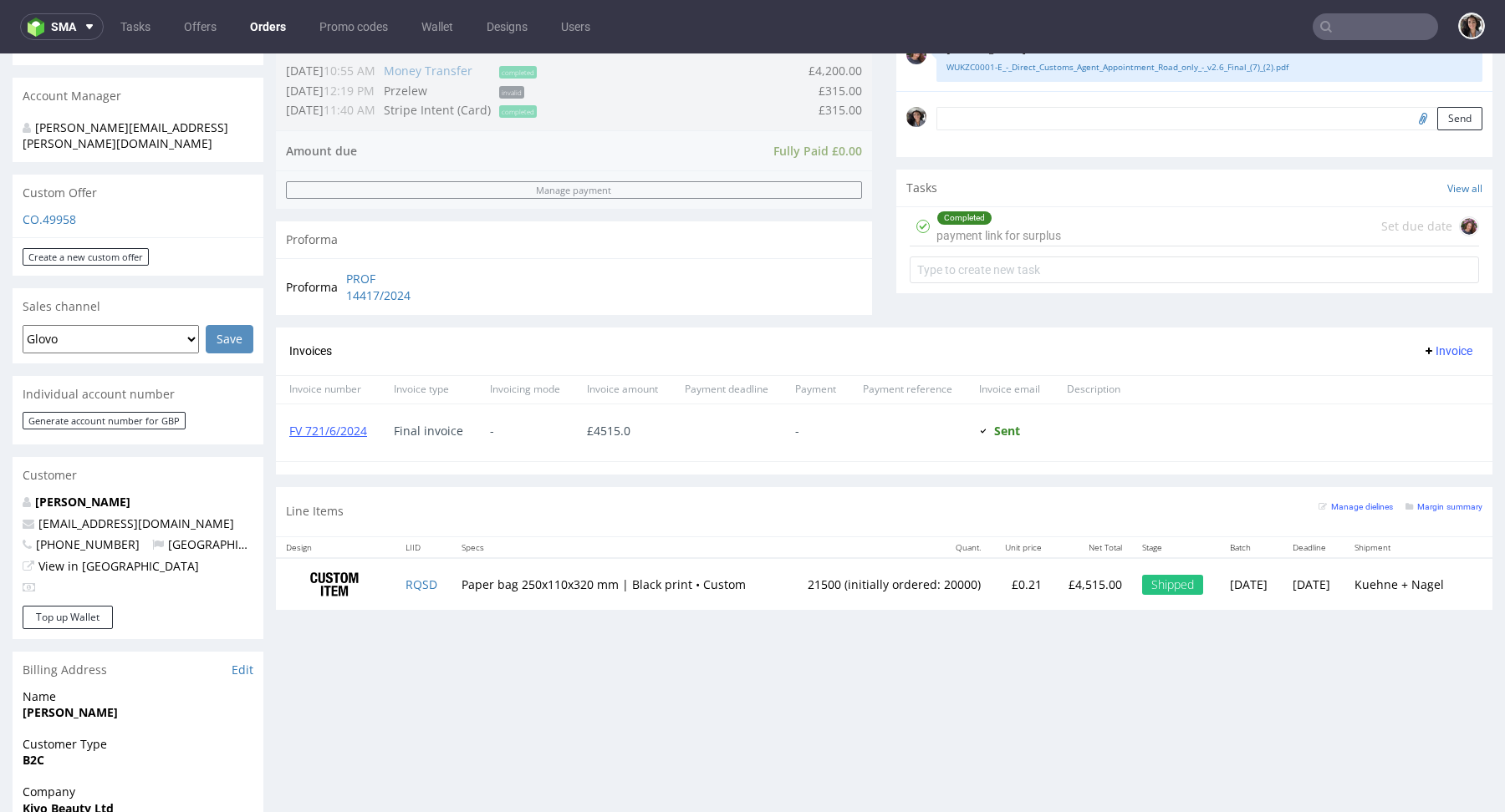
scroll to position [532, 0]
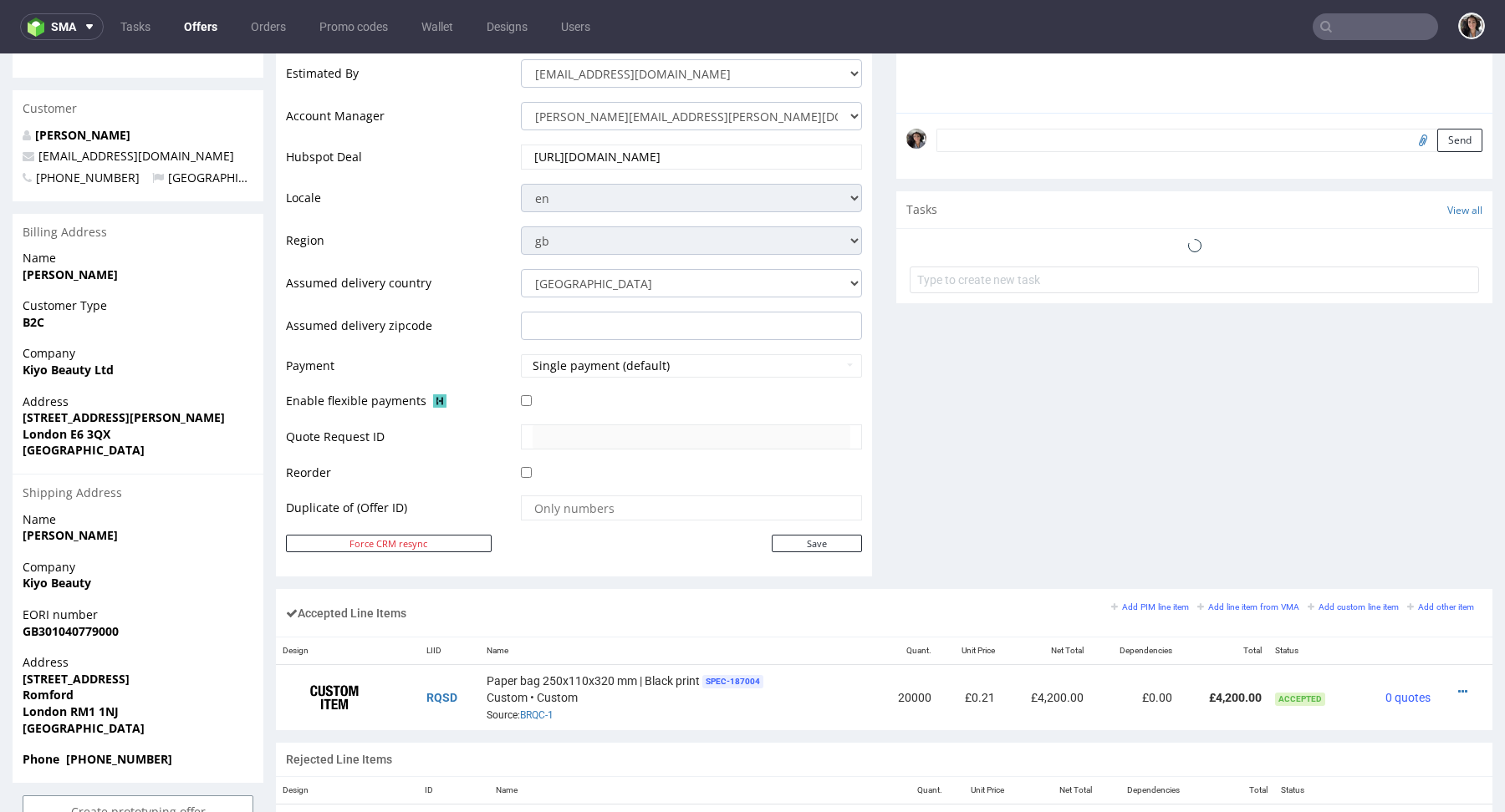
scroll to position [771, 0]
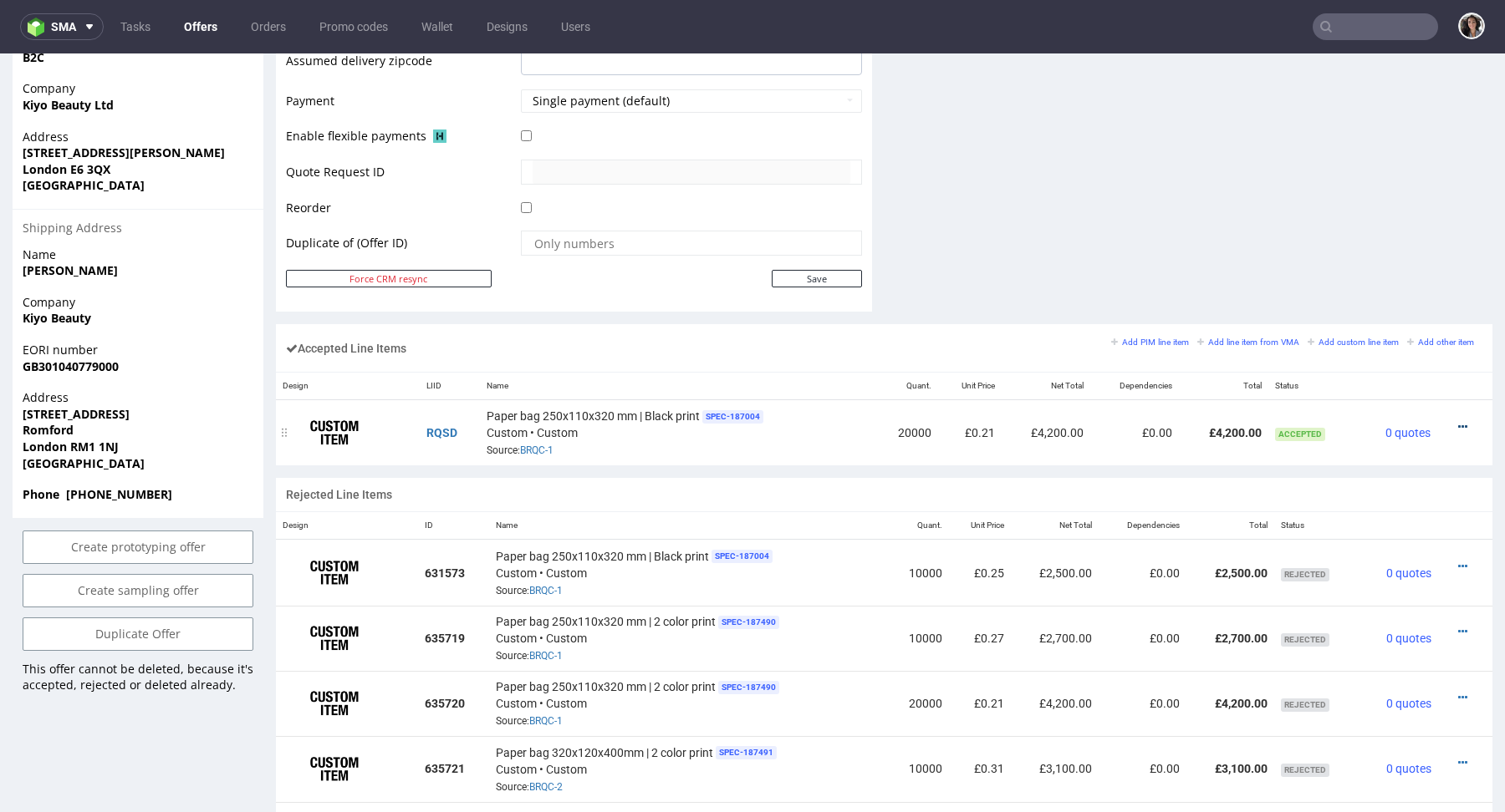
click at [1458, 422] on icon at bounding box center [1463, 427] width 9 height 11
click at [1367, 276] on span "Edit item price" at bounding box center [1394, 269] width 121 height 17
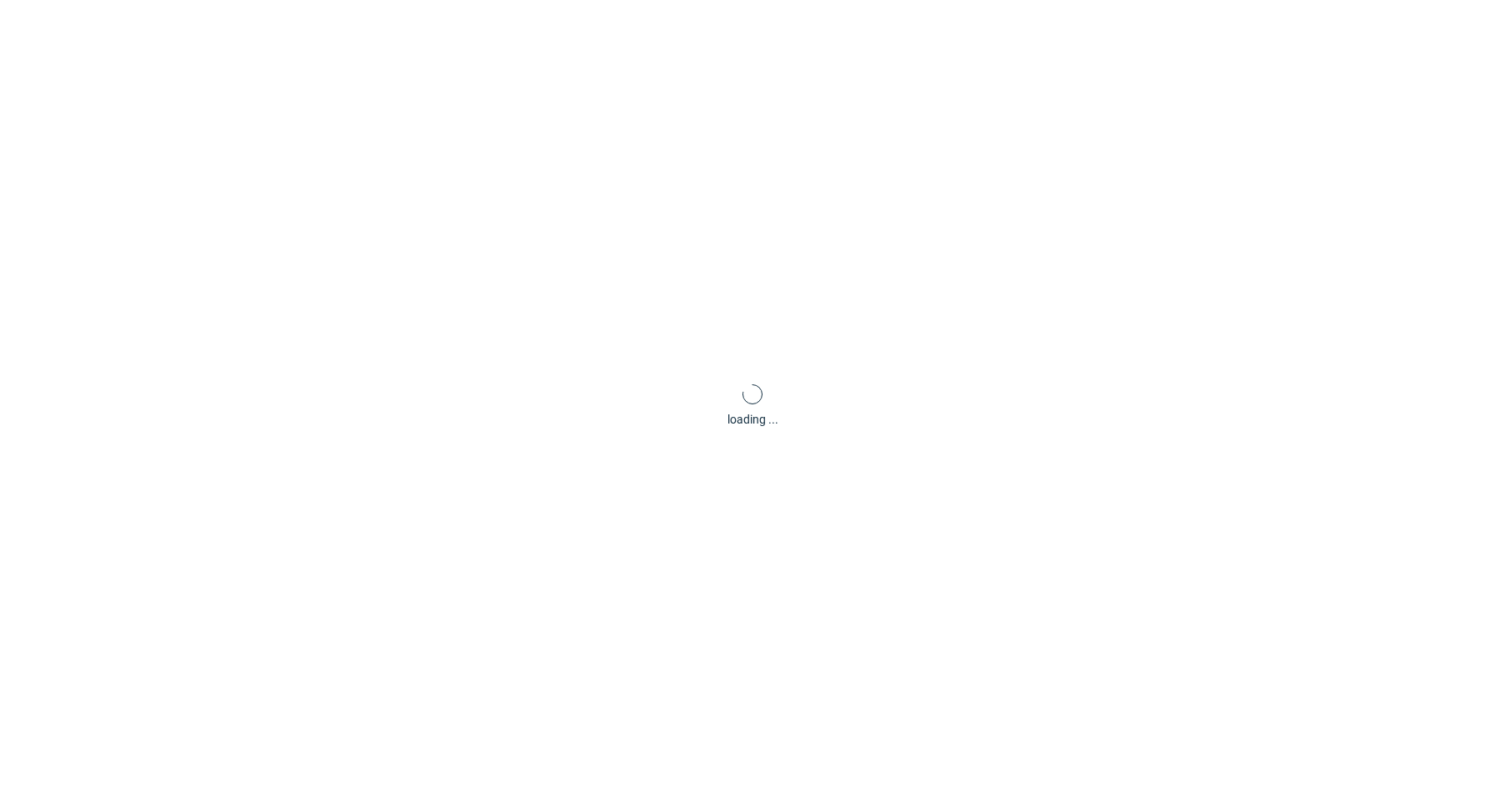
scroll to position [0, 0]
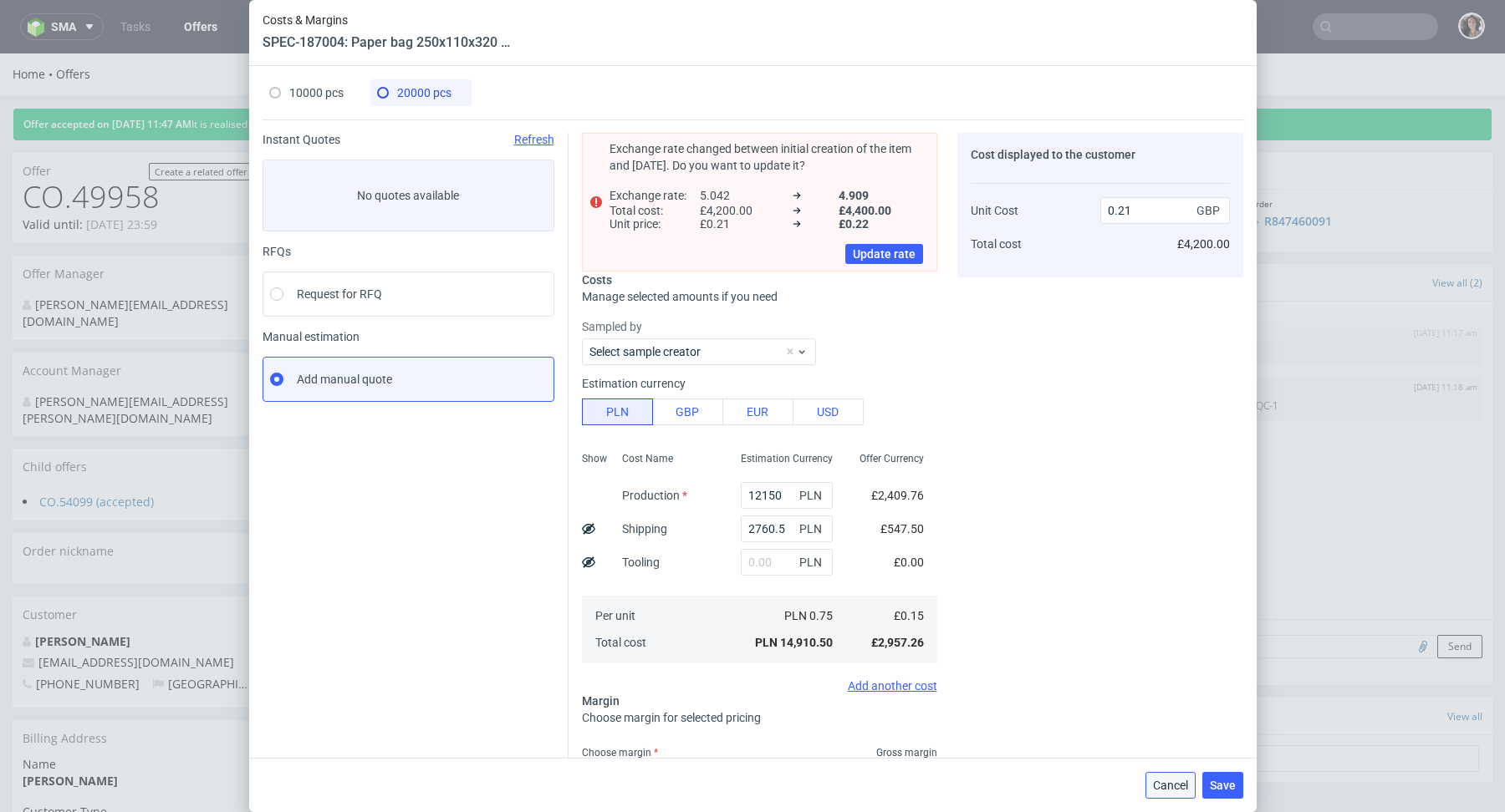
click at [1159, 781] on span "Cancel" at bounding box center [1170, 786] width 35 height 11
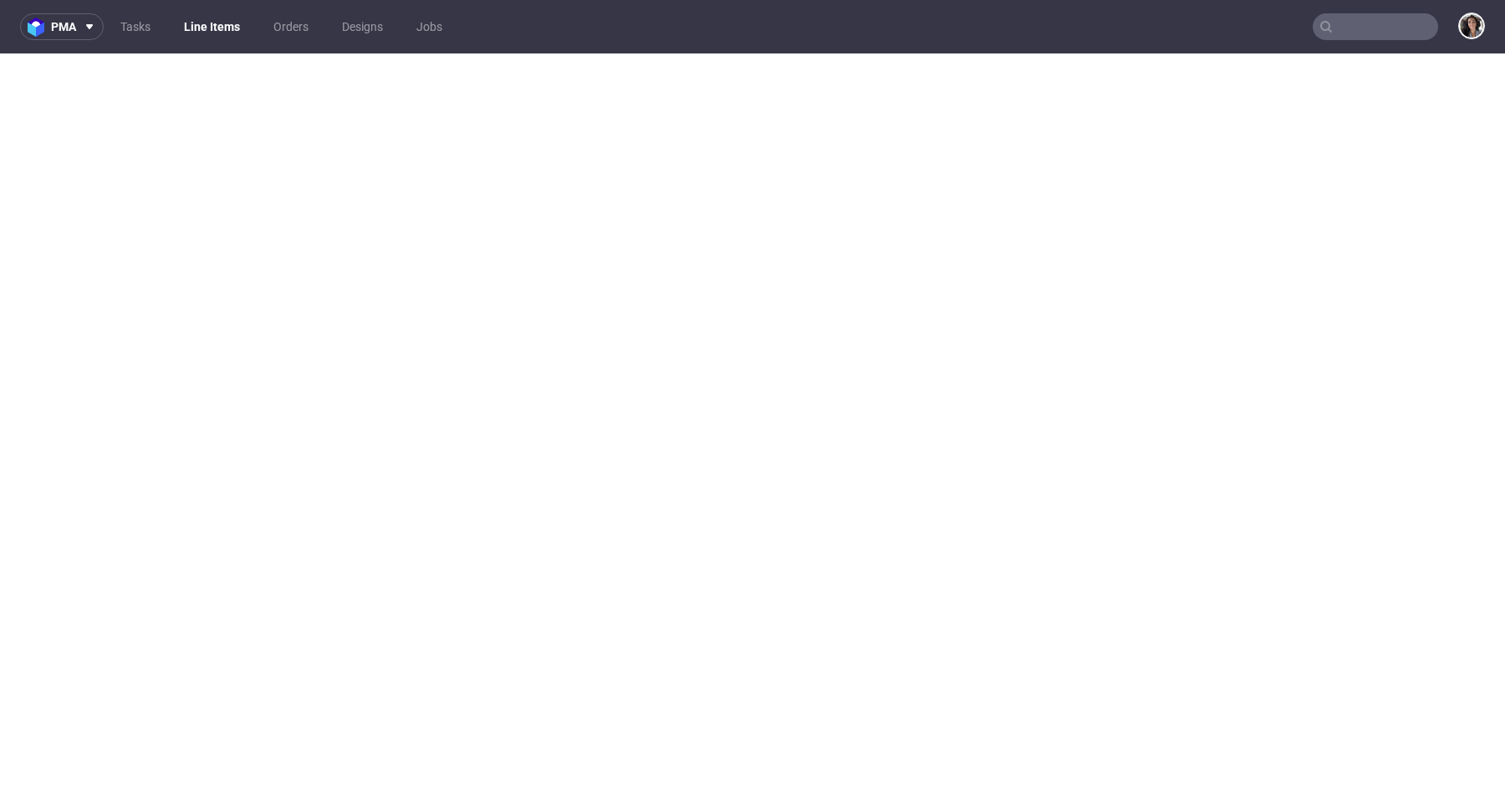
select select "in_progress"
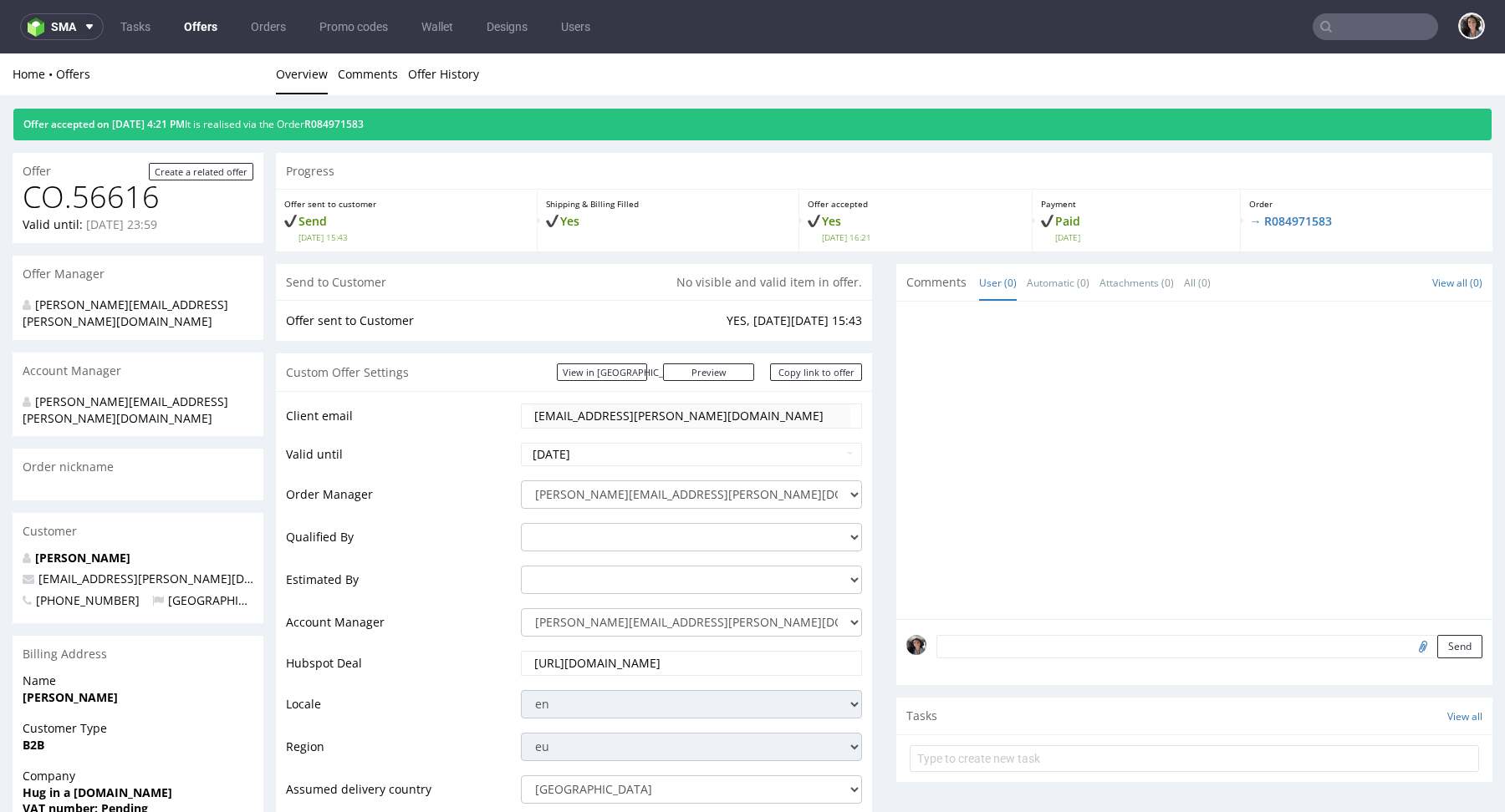
scroll to position [729, 0]
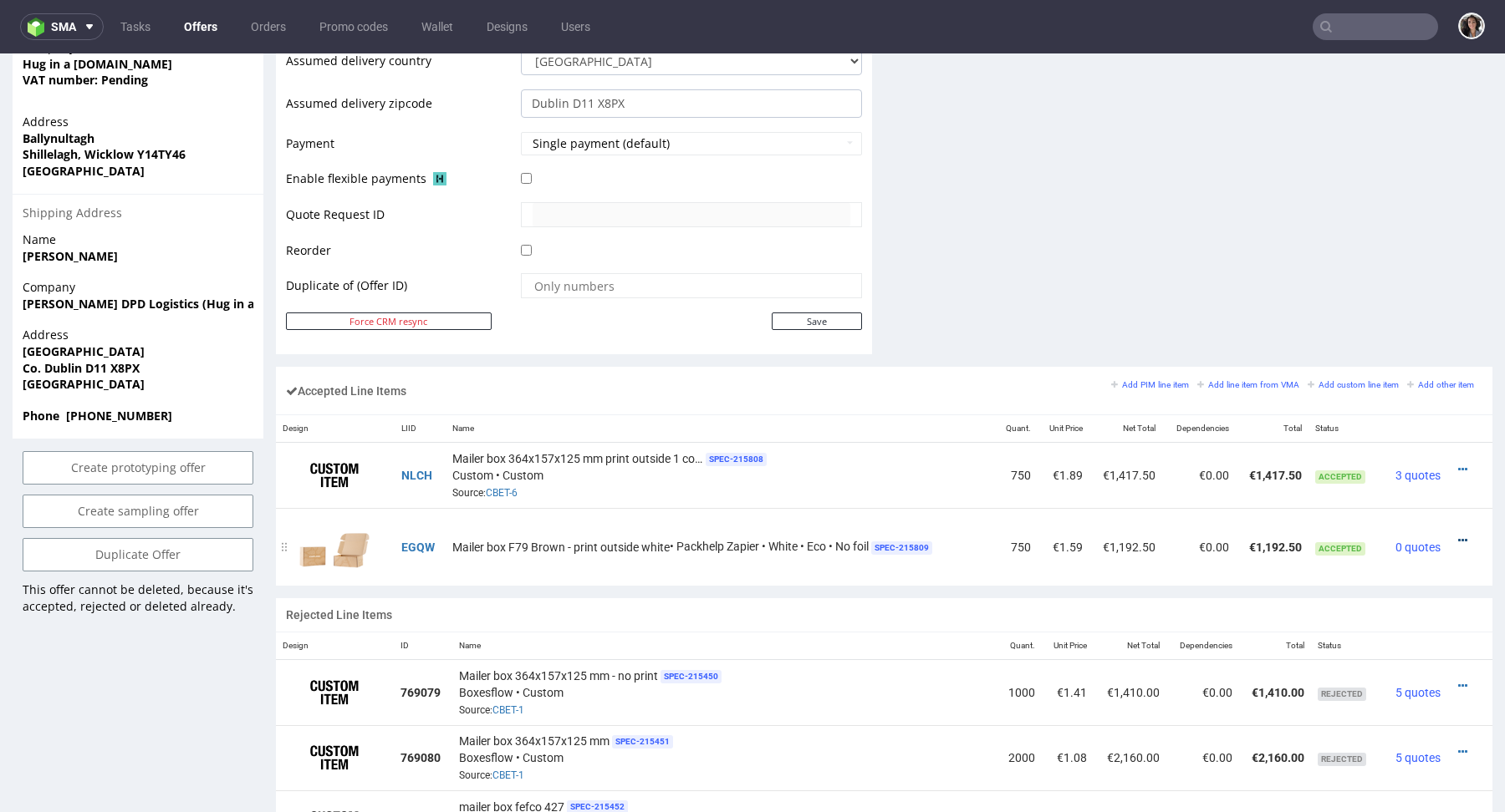
click at [1458, 535] on icon at bounding box center [1463, 540] width 9 height 11
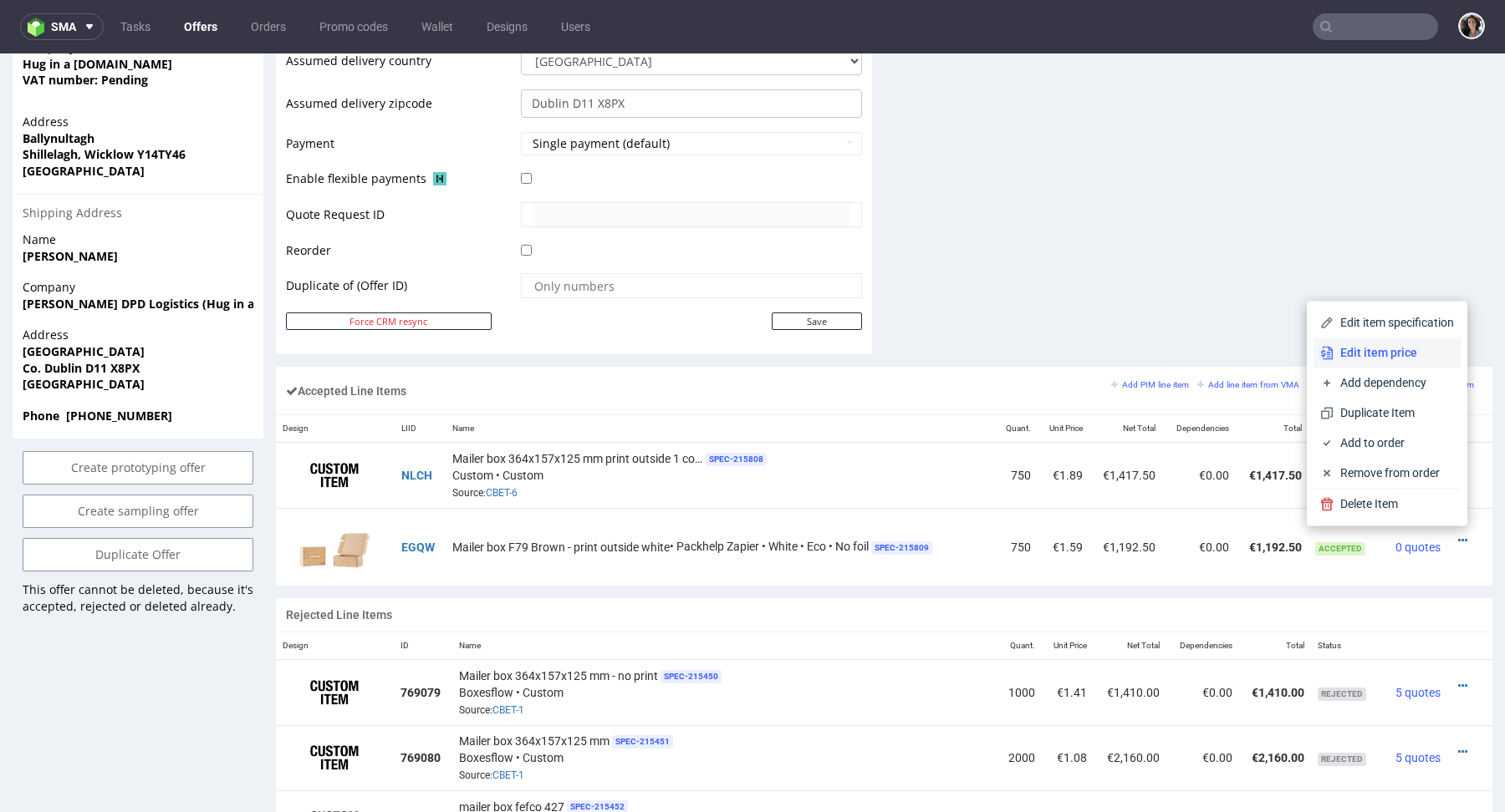
click at [1370, 357] on span "Edit item price" at bounding box center [1394, 353] width 121 height 17
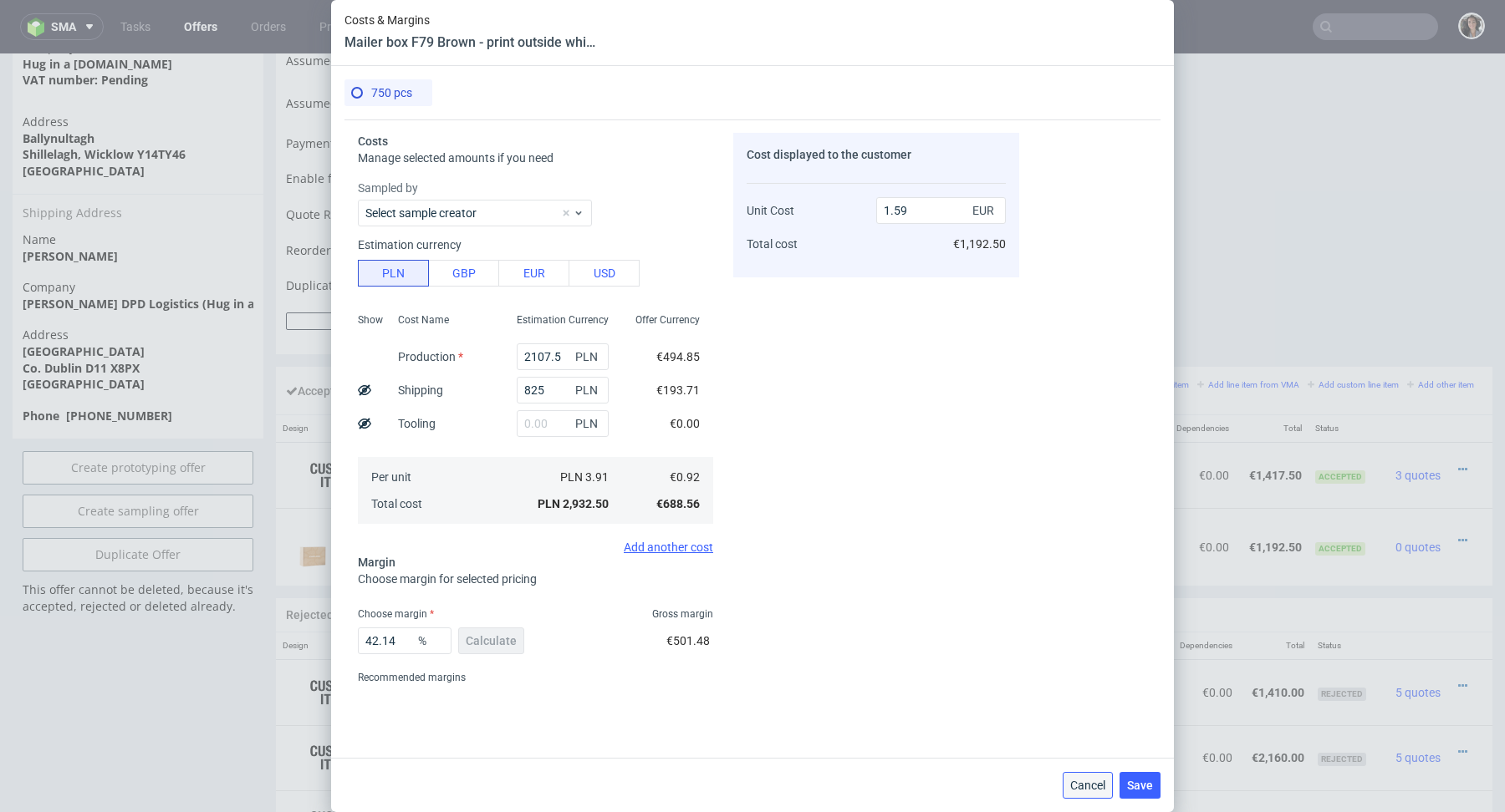
click at [1088, 788] on span "Cancel" at bounding box center [1087, 786] width 35 height 11
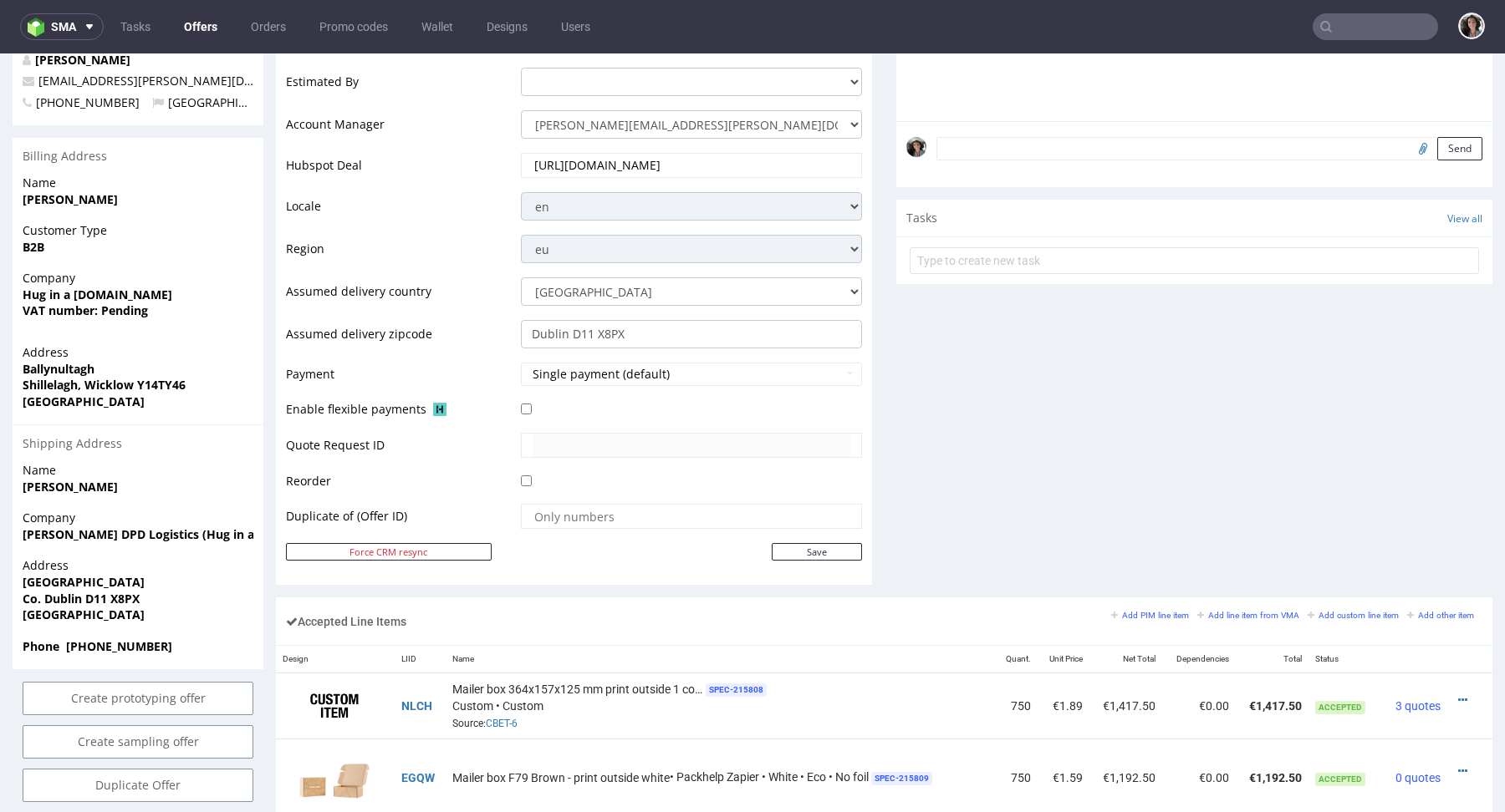
scroll to position [629, 0]
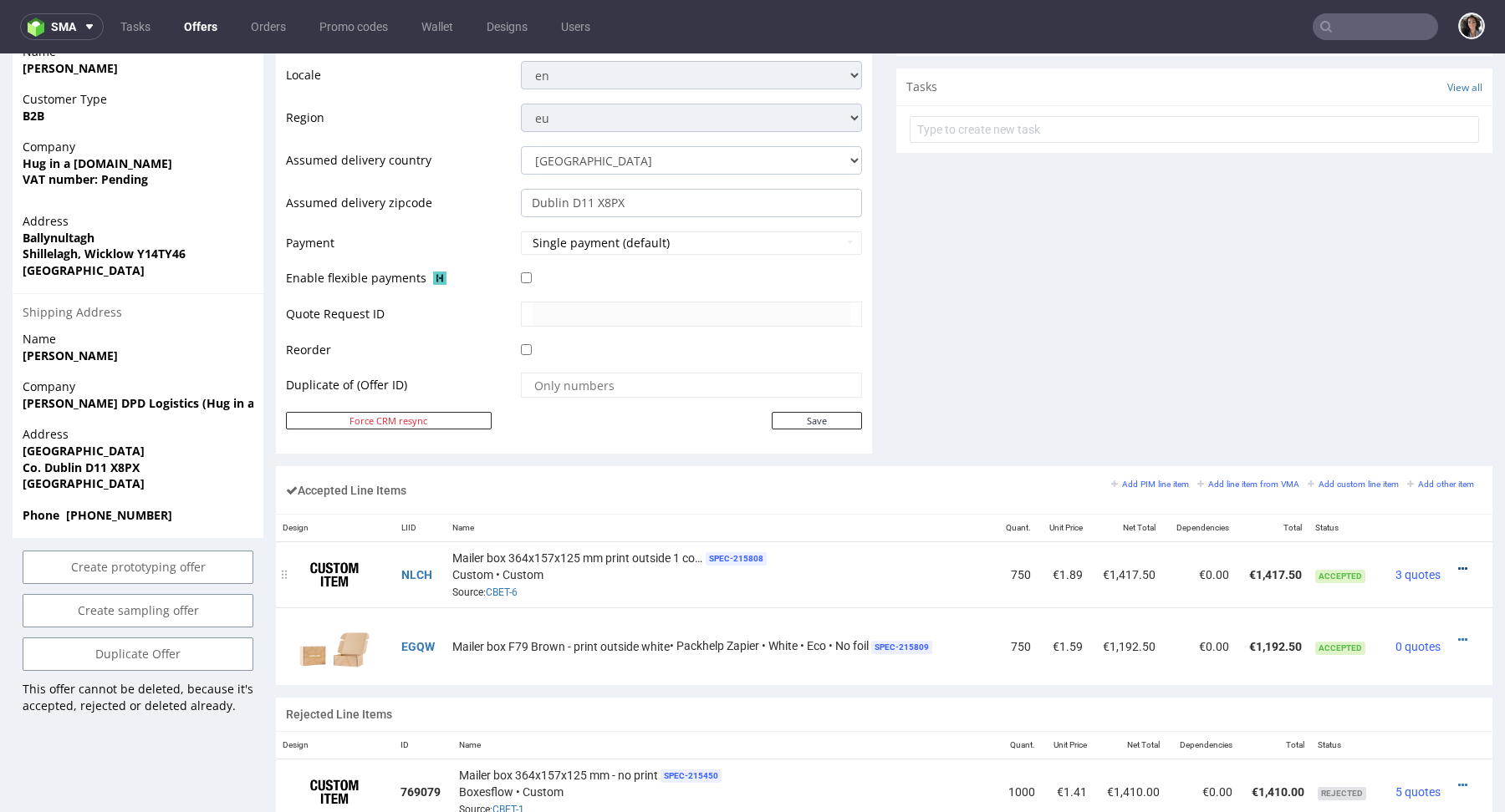
click at [1458, 563] on icon at bounding box center [1463, 569] width 9 height 11
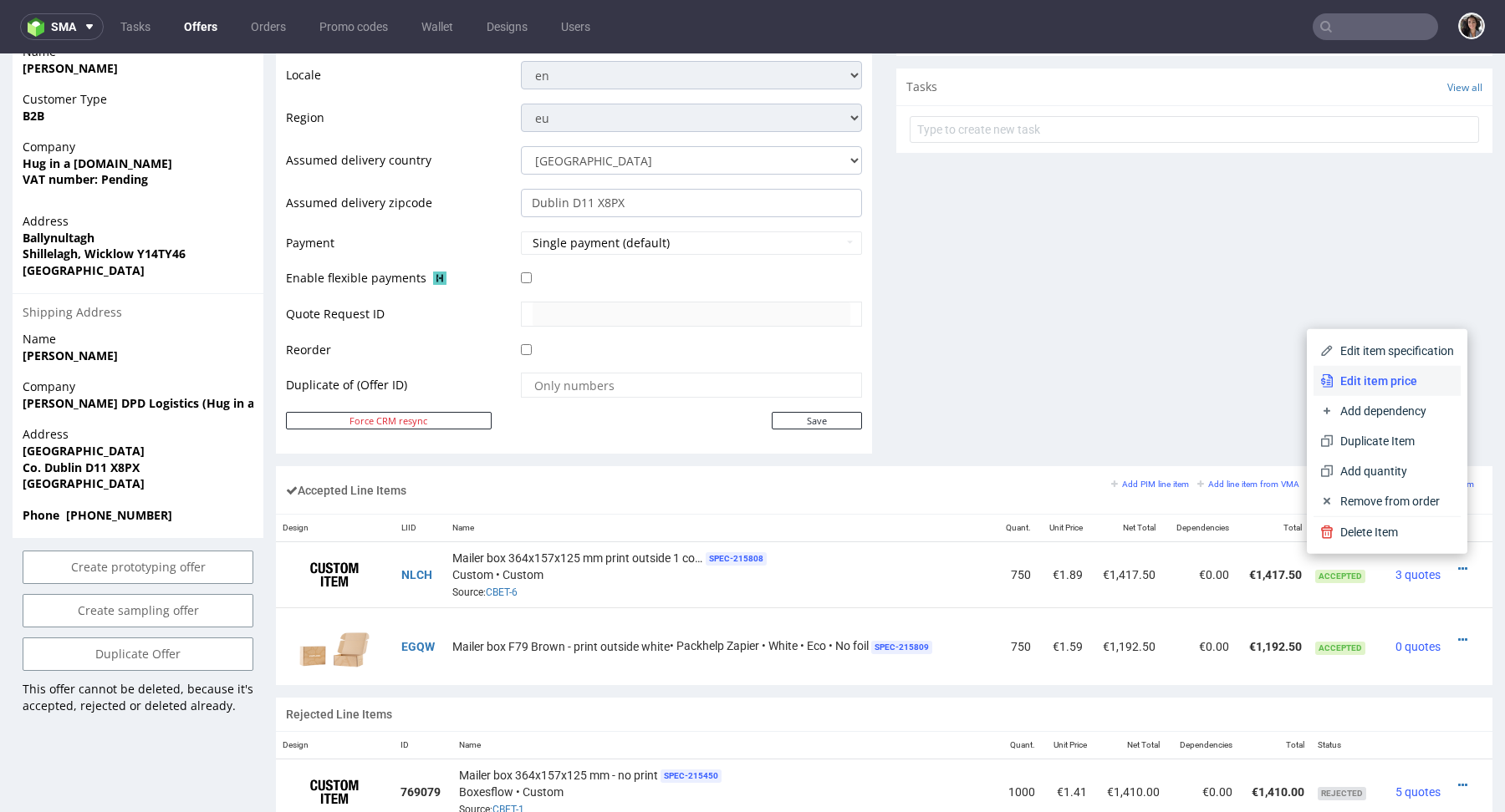
click at [1346, 383] on span "Edit item price" at bounding box center [1394, 381] width 121 height 17
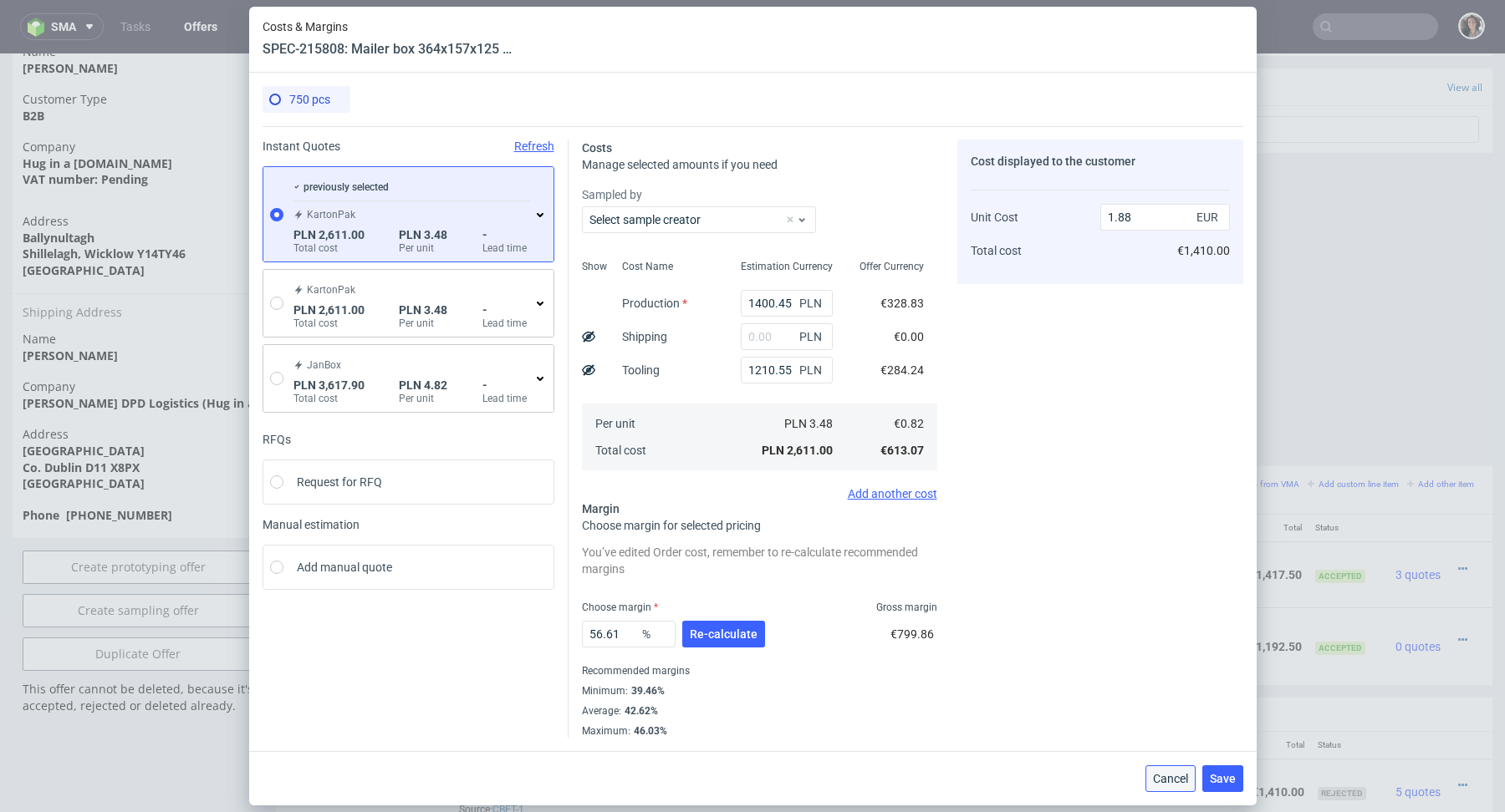
click at [1176, 771] on button "Cancel" at bounding box center [1170, 779] width 50 height 26
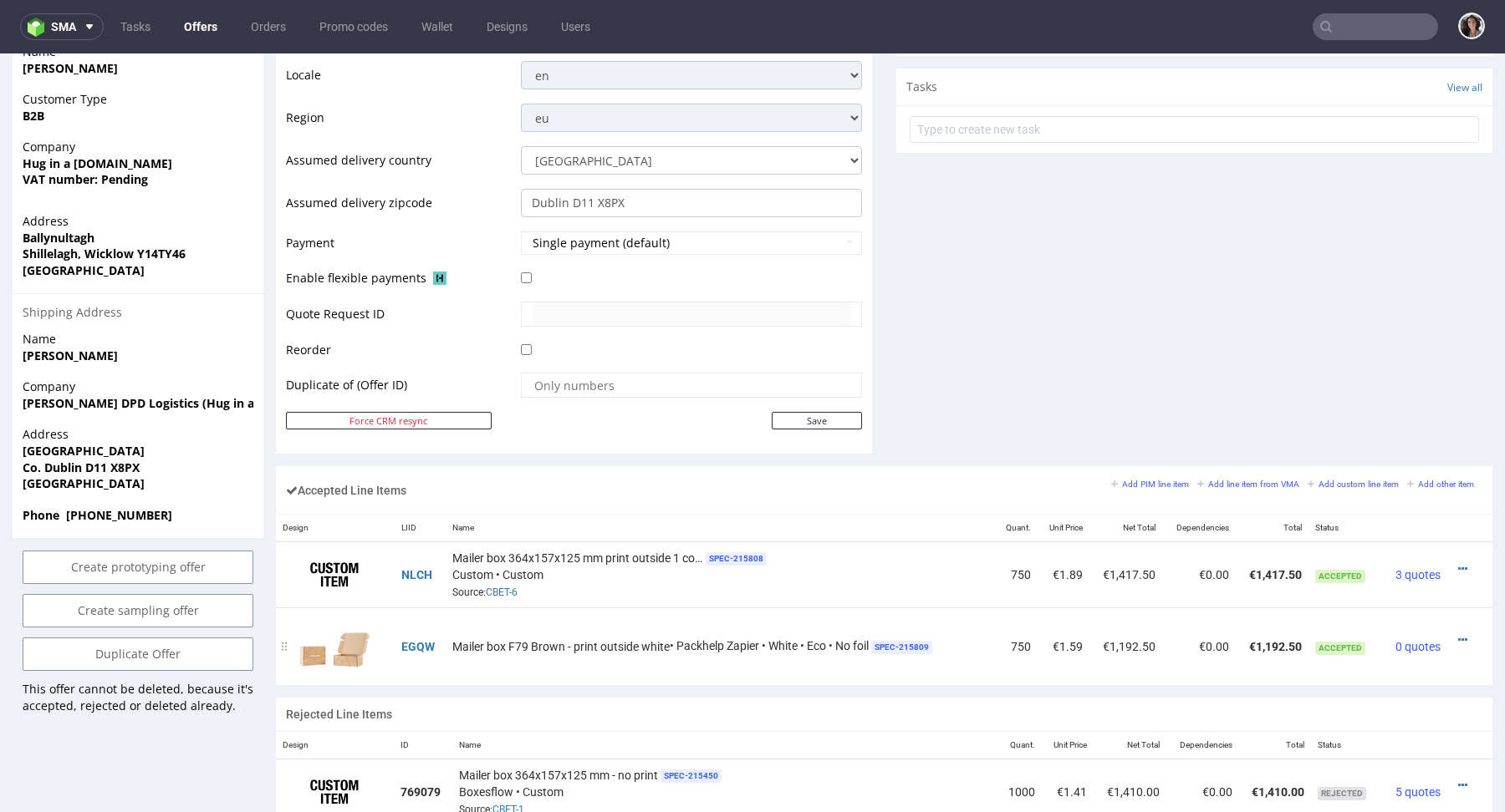
click at [1454, 632] on div at bounding box center [1464, 640] width 22 height 17
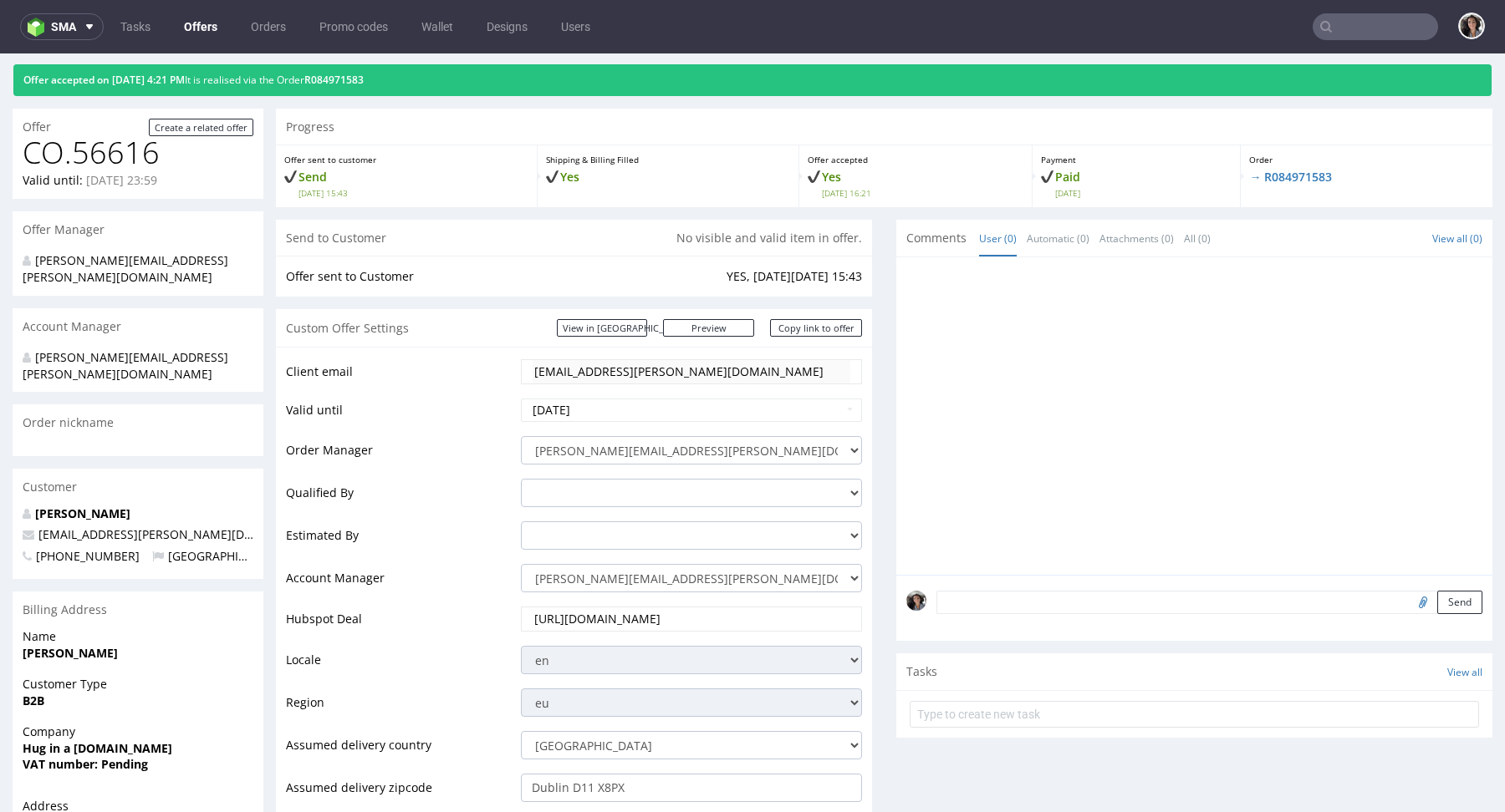
scroll to position [39, 0]
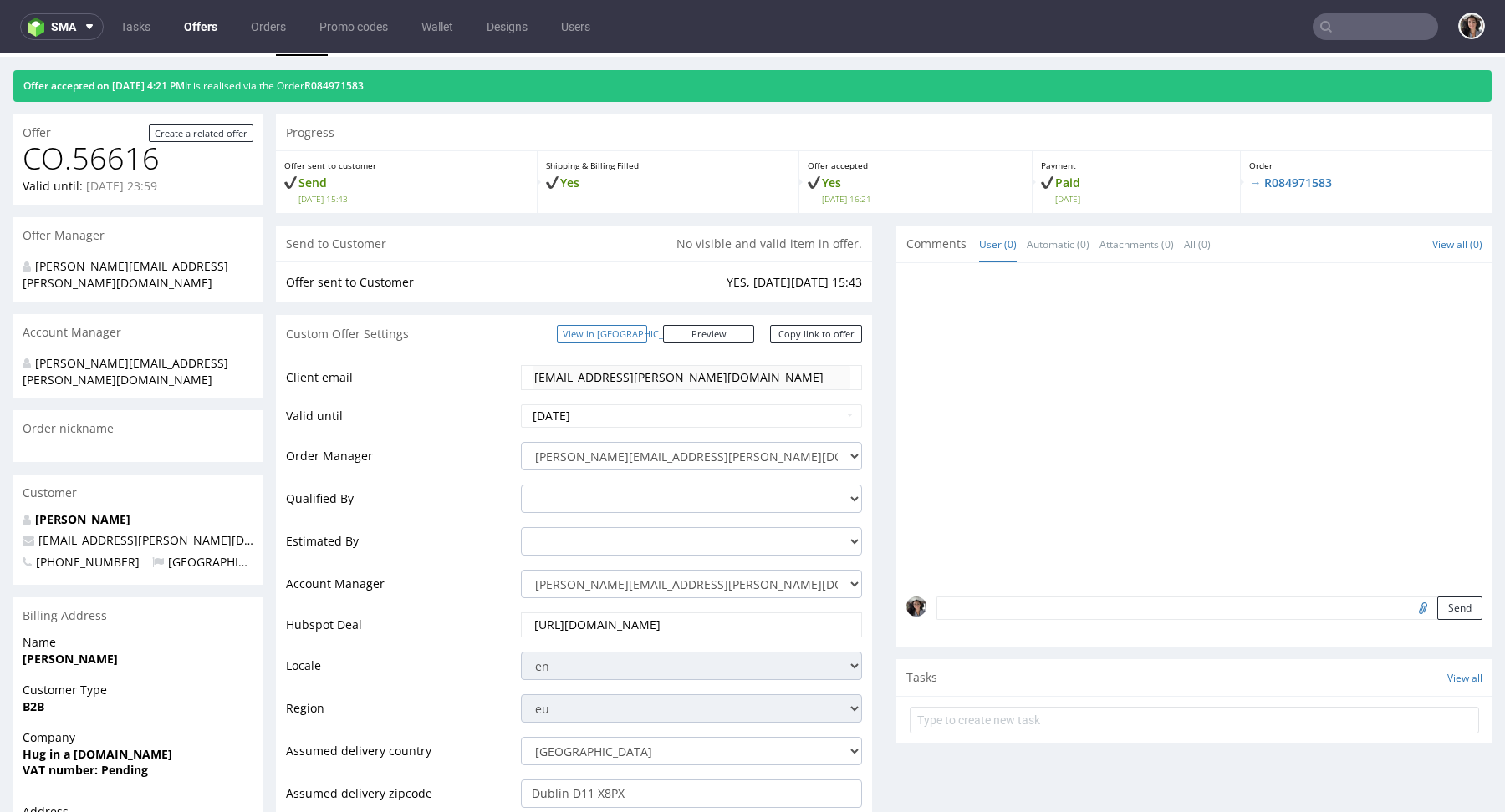
click at [644, 333] on link "View in [GEOGRAPHIC_DATA]" at bounding box center [602, 334] width 91 height 18
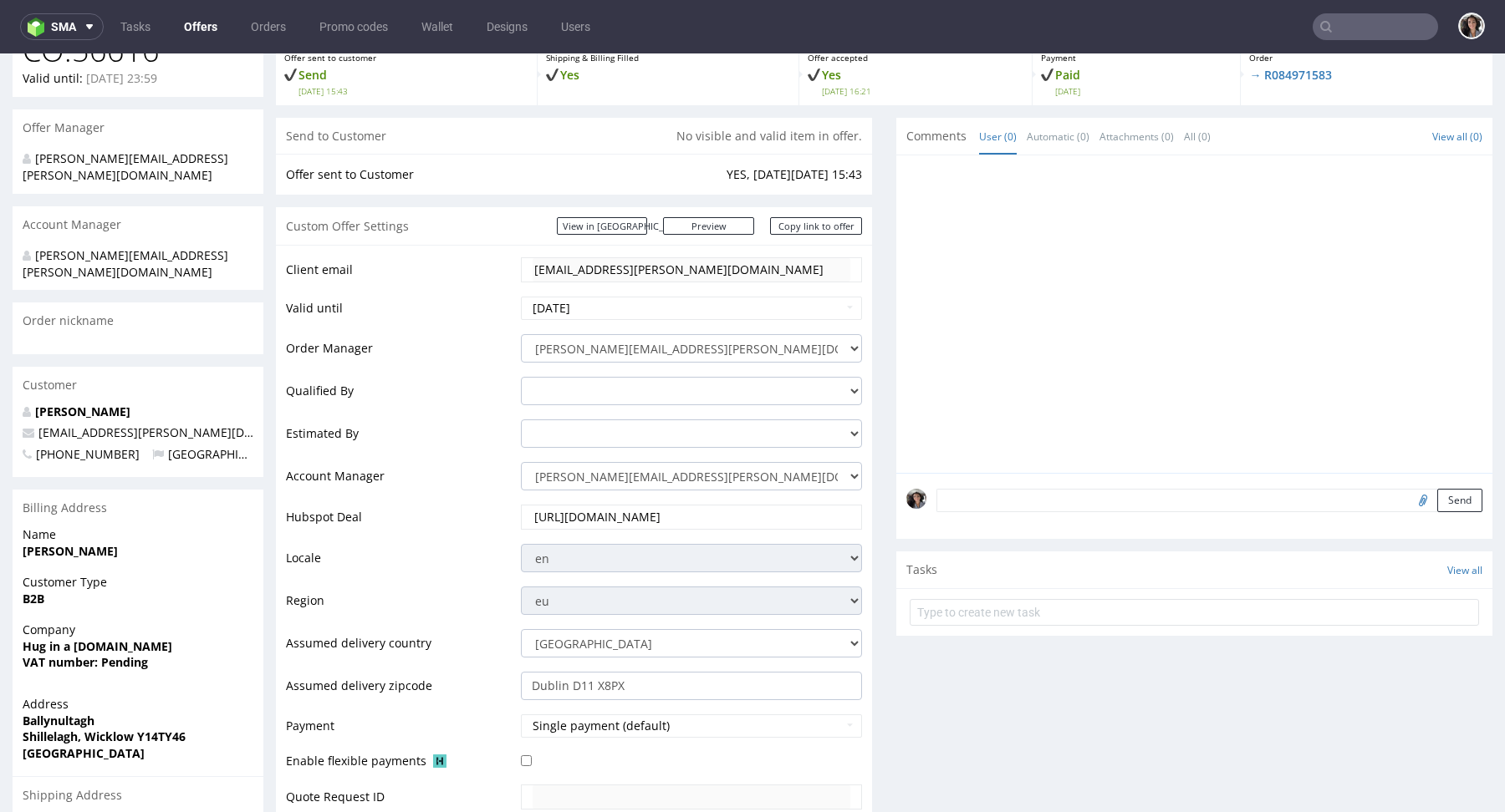
scroll to position [555, 0]
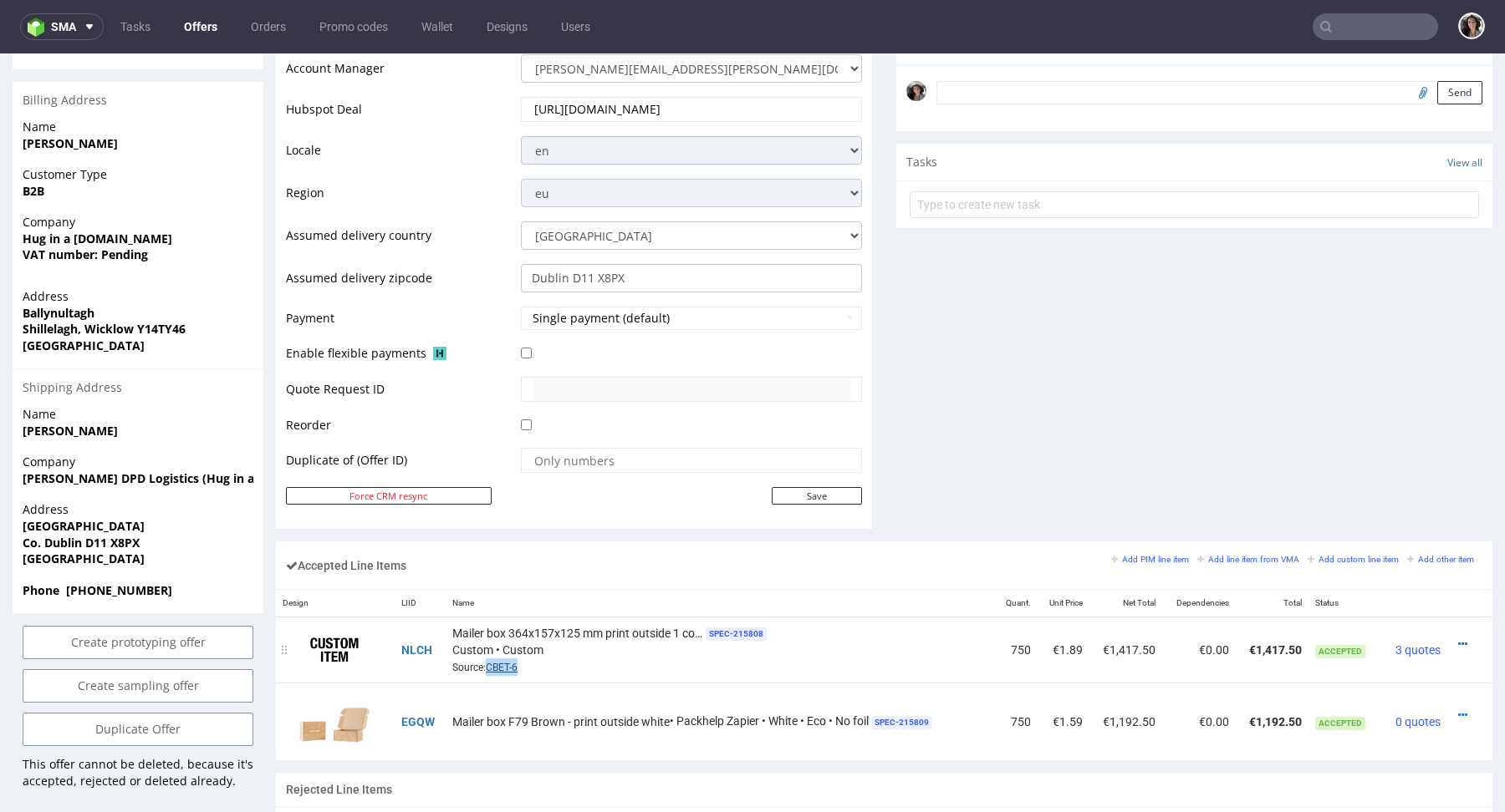
drag, startPoint x: 536, startPoint y: 663, endPoint x: 485, endPoint y: 664, distance: 51.0
click at [485, 664] on div "Mailer box 364x157x125 mm print outside 1 colour SPEC- 215808 Custom • Custom S…" at bounding box center [720, 650] width 536 height 52
click at [507, 665] on link "CBET-6" at bounding box center [502, 668] width 32 height 11
click at [1458, 638] on icon at bounding box center [1463, 644] width 9 height 11
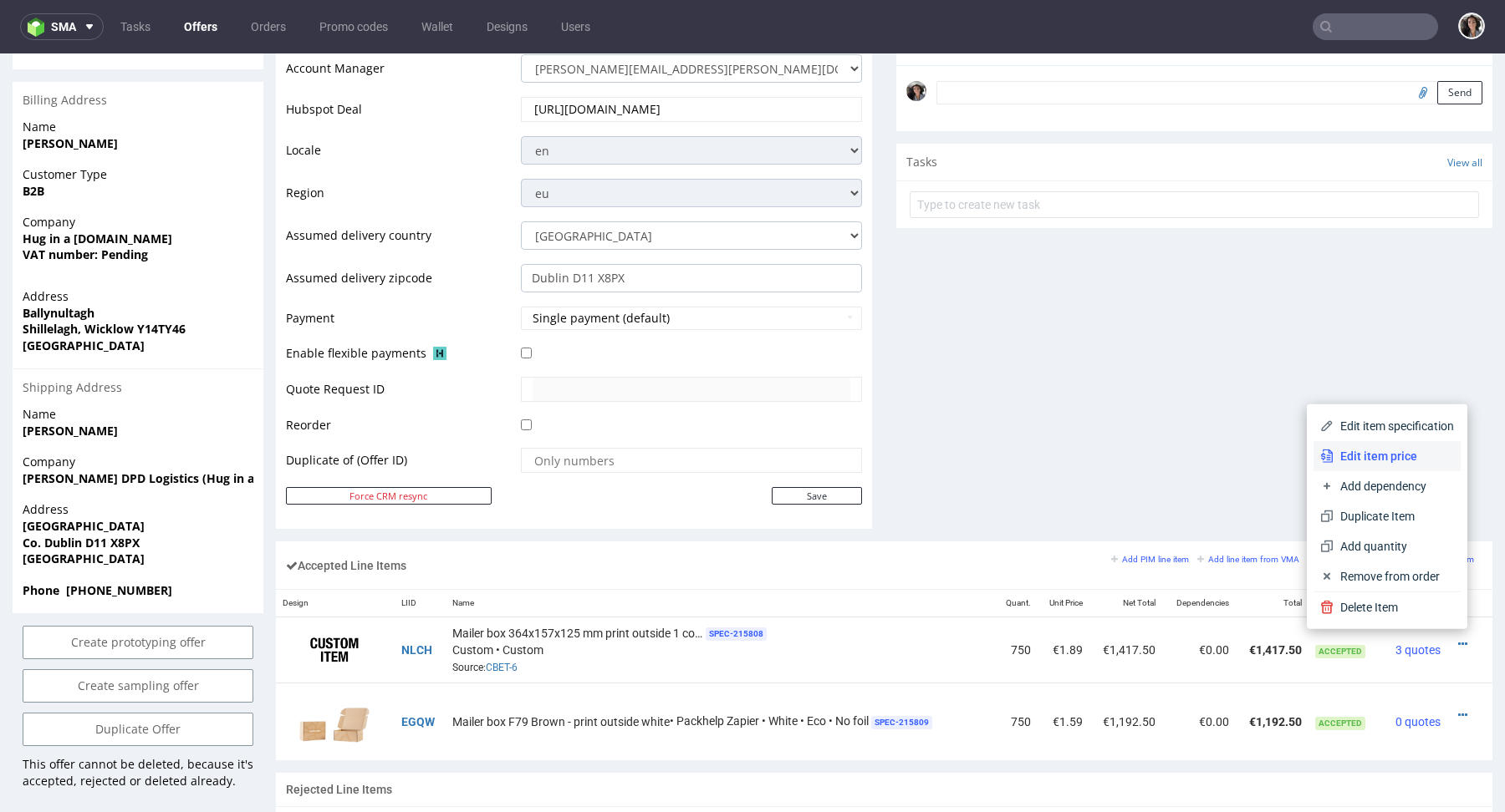
click at [1398, 459] on span "Edit item price" at bounding box center [1394, 456] width 121 height 17
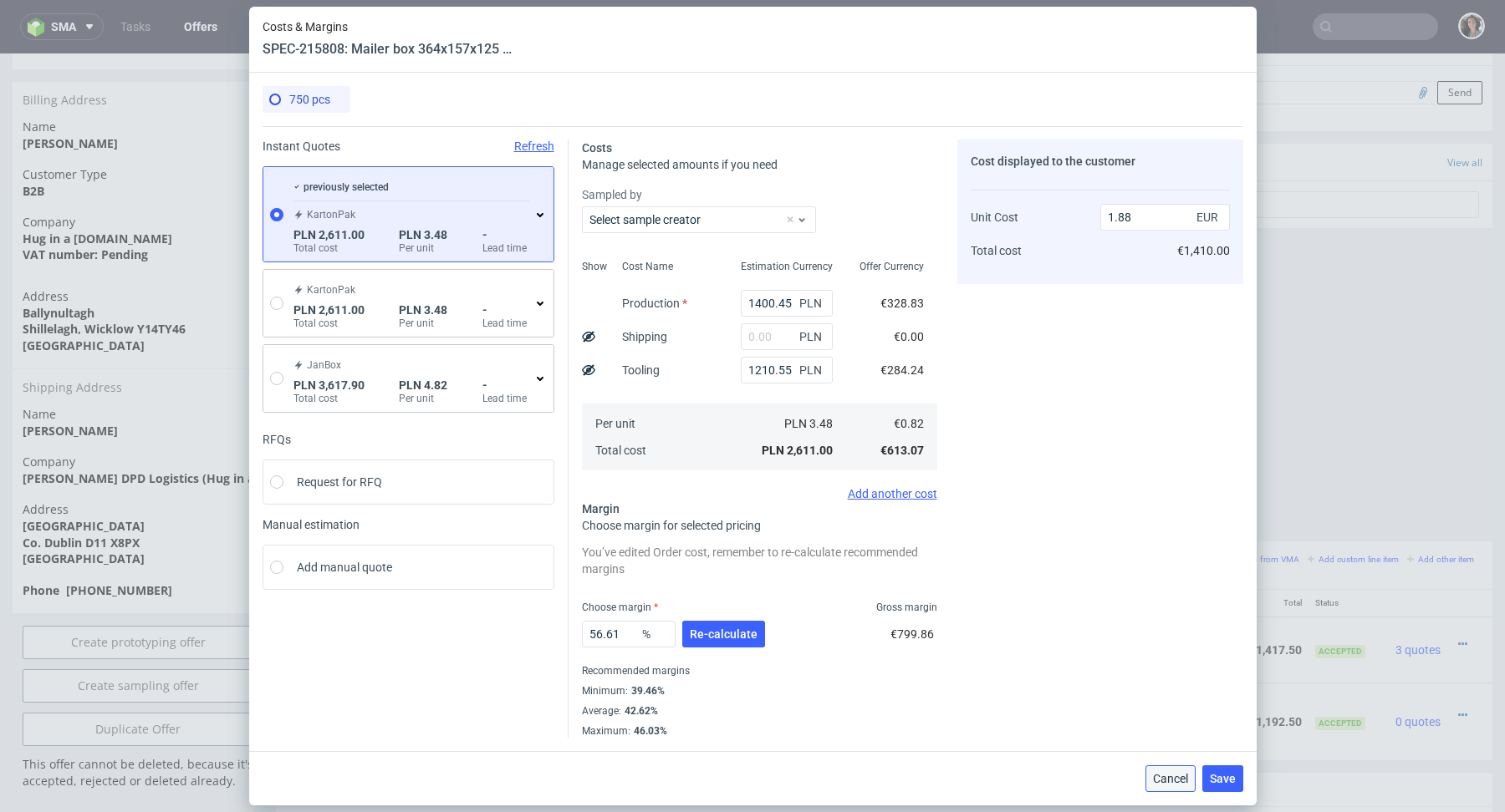
click at [1168, 768] on button "Cancel" at bounding box center [1170, 779] width 50 height 26
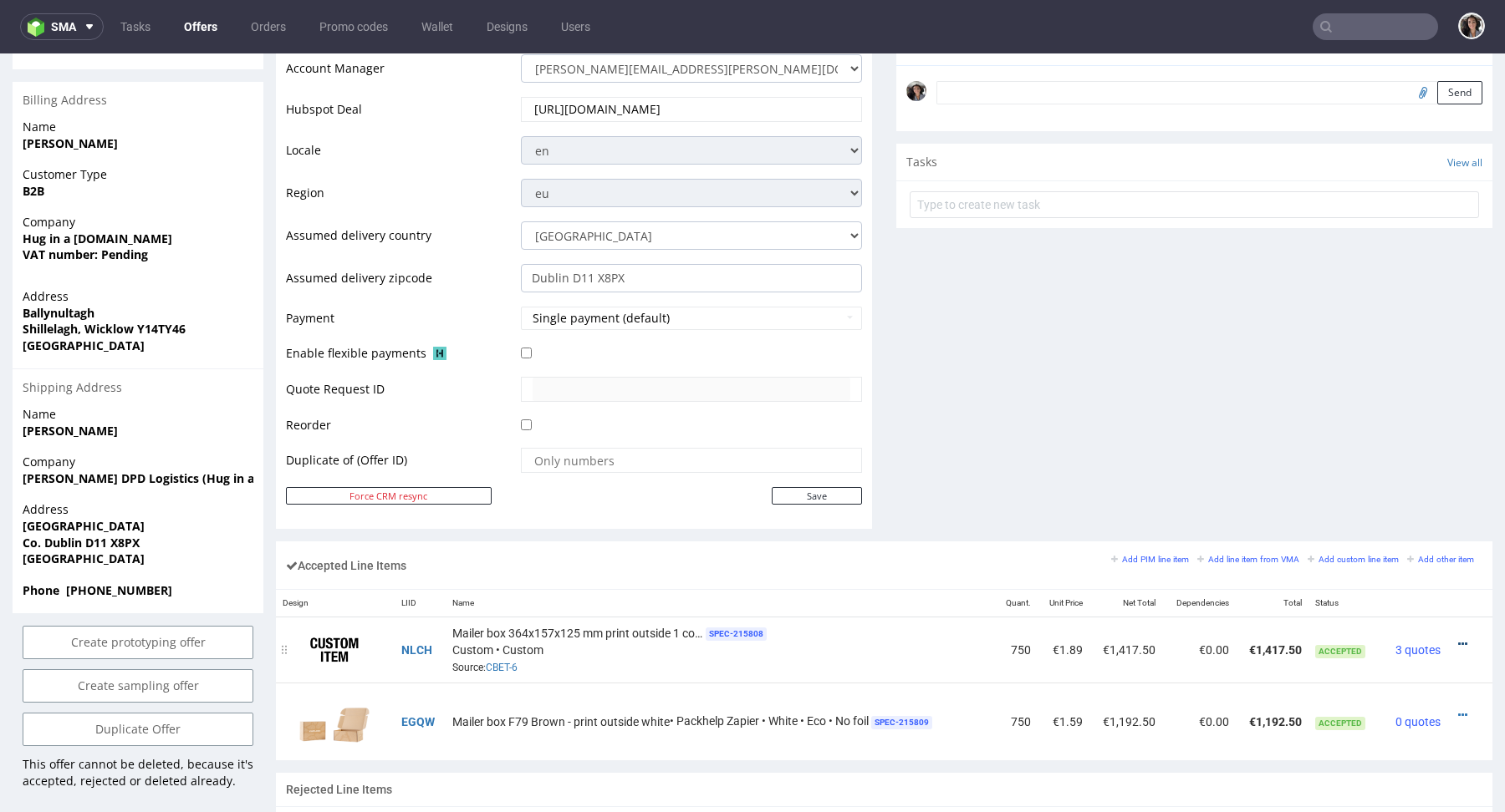
click at [1458, 638] on icon at bounding box center [1463, 644] width 9 height 11
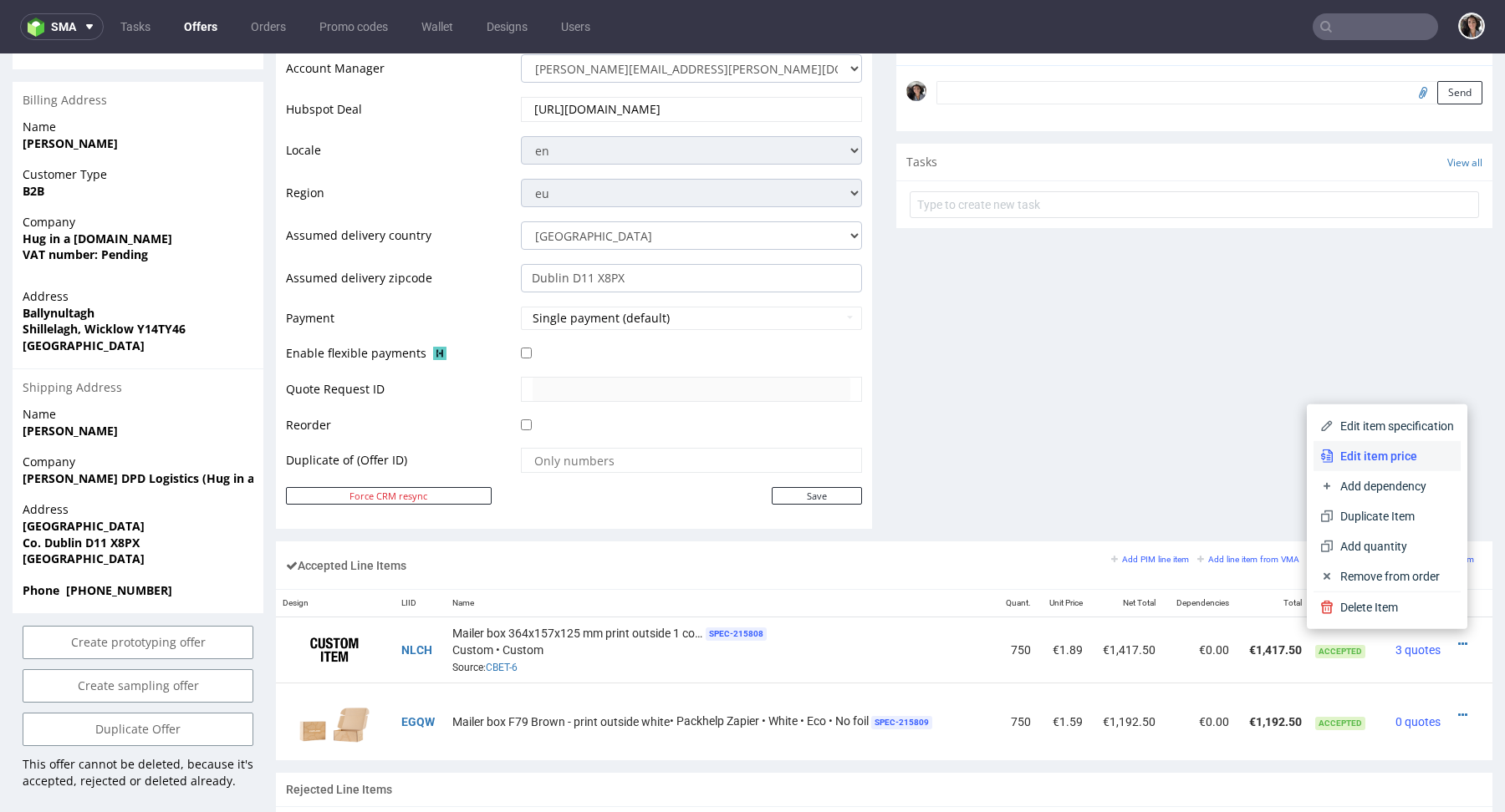
click at [1363, 452] on span "Edit item price" at bounding box center [1394, 456] width 121 height 17
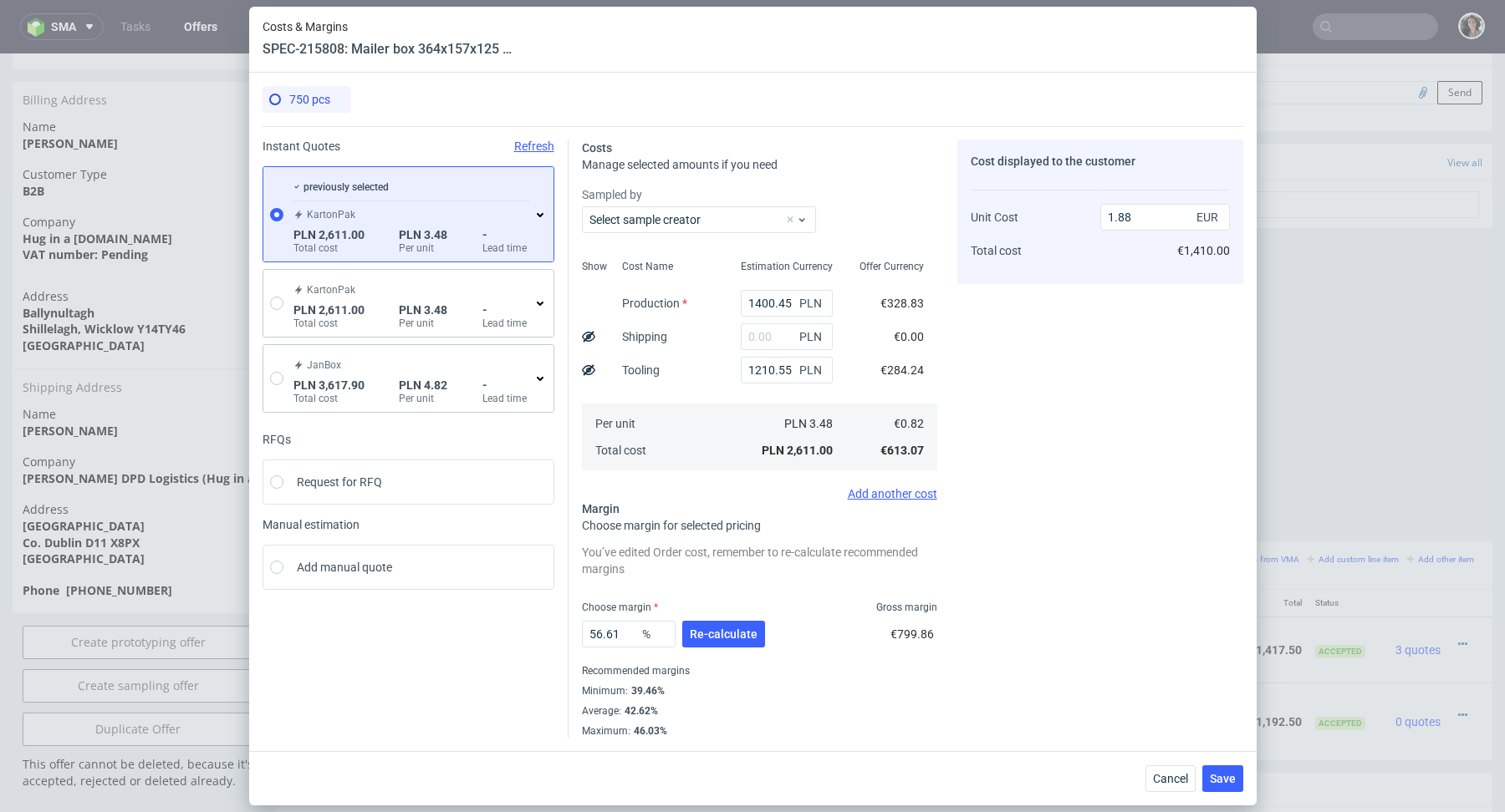
drag, startPoint x: 812, startPoint y: 423, endPoint x: 835, endPoint y: 423, distance: 23.0
click at [835, 423] on div "PLN 3.48" at bounding box center [787, 423] width 119 height 26
drag, startPoint x: 834, startPoint y: 423, endPoint x: 809, endPoint y: 423, distance: 25.0
click at [809, 423] on div "PLN 3.48" at bounding box center [787, 423] width 119 height 26
drag, startPoint x: 786, startPoint y: 454, endPoint x: 844, endPoint y: 451, distance: 58.1
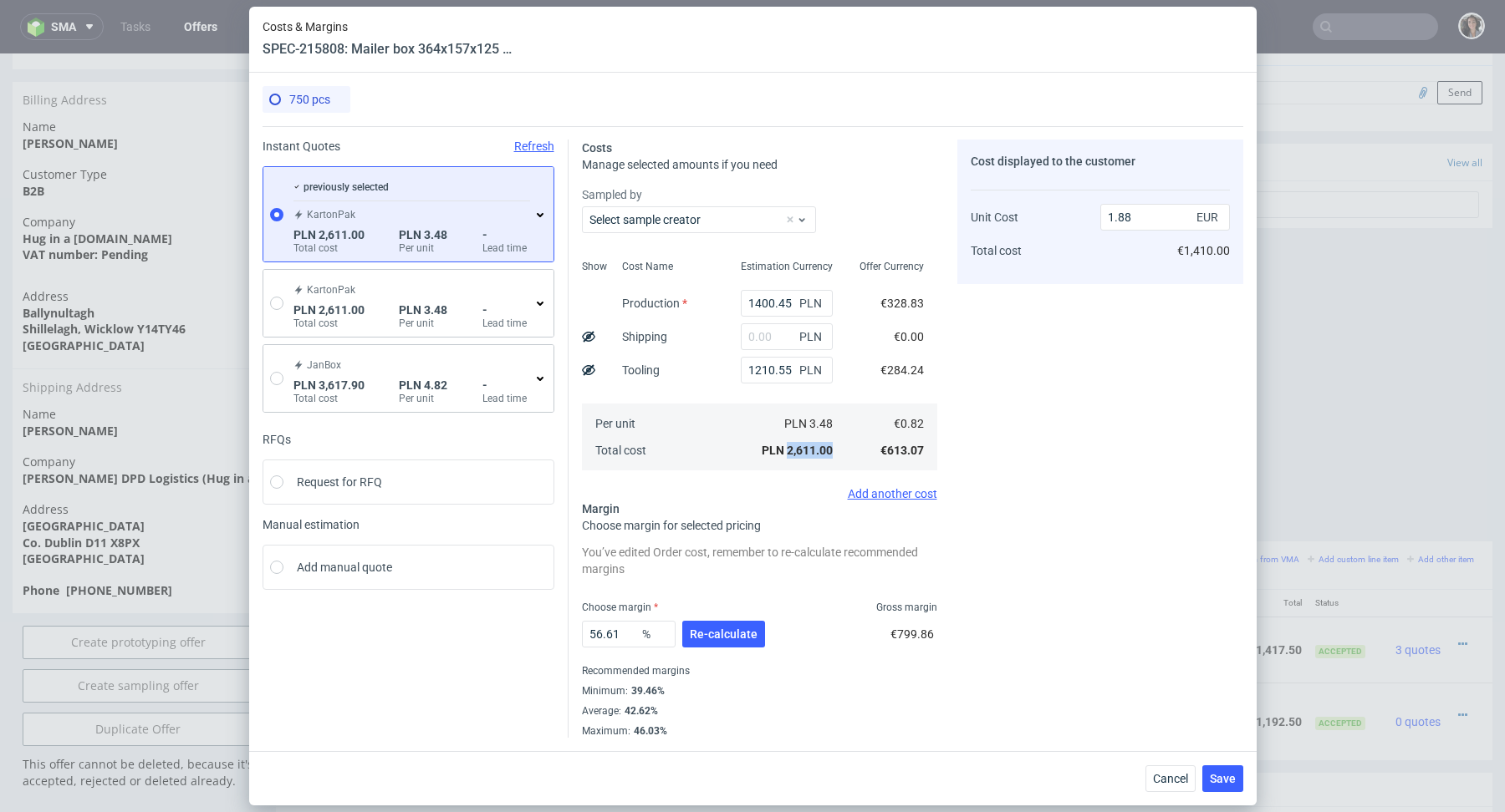
click at [844, 451] on div "PLN 2,611.00" at bounding box center [787, 450] width 119 height 26
click at [838, 423] on div "PLN 3.48" at bounding box center [787, 423] width 119 height 26
click at [771, 297] on input "1400.45" at bounding box center [786, 304] width 92 height 26
click at [772, 364] on input "1210.55" at bounding box center [786, 370] width 92 height 26
click at [426, 292] on div "KartonPak" at bounding box center [411, 290] width 237 height 13
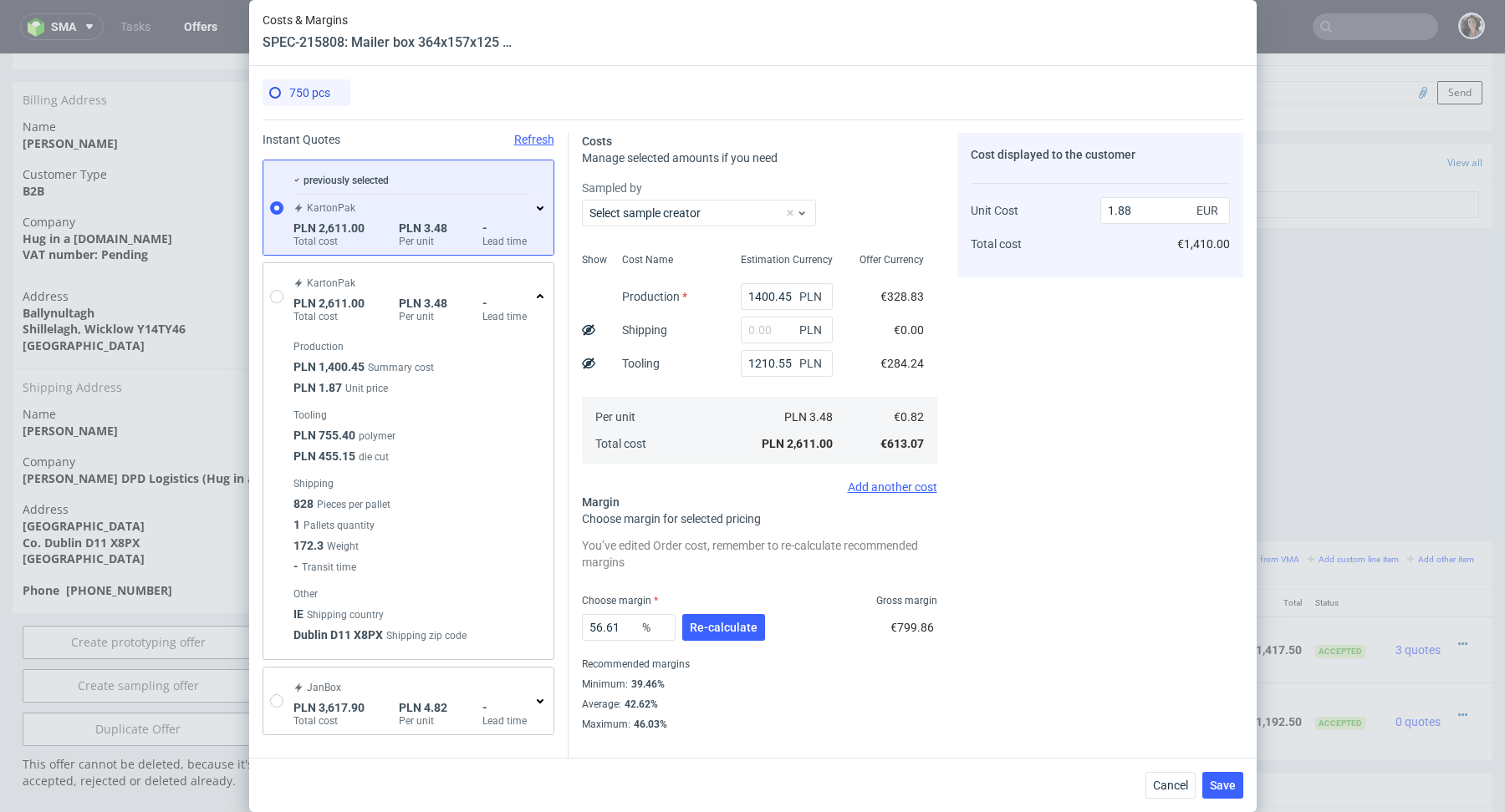
click at [879, 688] on div "Minimum : 39.46%" at bounding box center [760, 684] width 356 height 20
drag, startPoint x: 934, startPoint y: 629, endPoint x: 891, endPoint y: 628, distance: 43.0
click at [892, 628] on div "€799.86" at bounding box center [914, 631] width 47 height 47
click at [863, 387] on div "Offer Currency €328.83 €0.00 €284.24 €0.82 €613.07" at bounding box center [892, 356] width 92 height 221
click at [1154, 786] on span "Cancel" at bounding box center [1170, 786] width 35 height 11
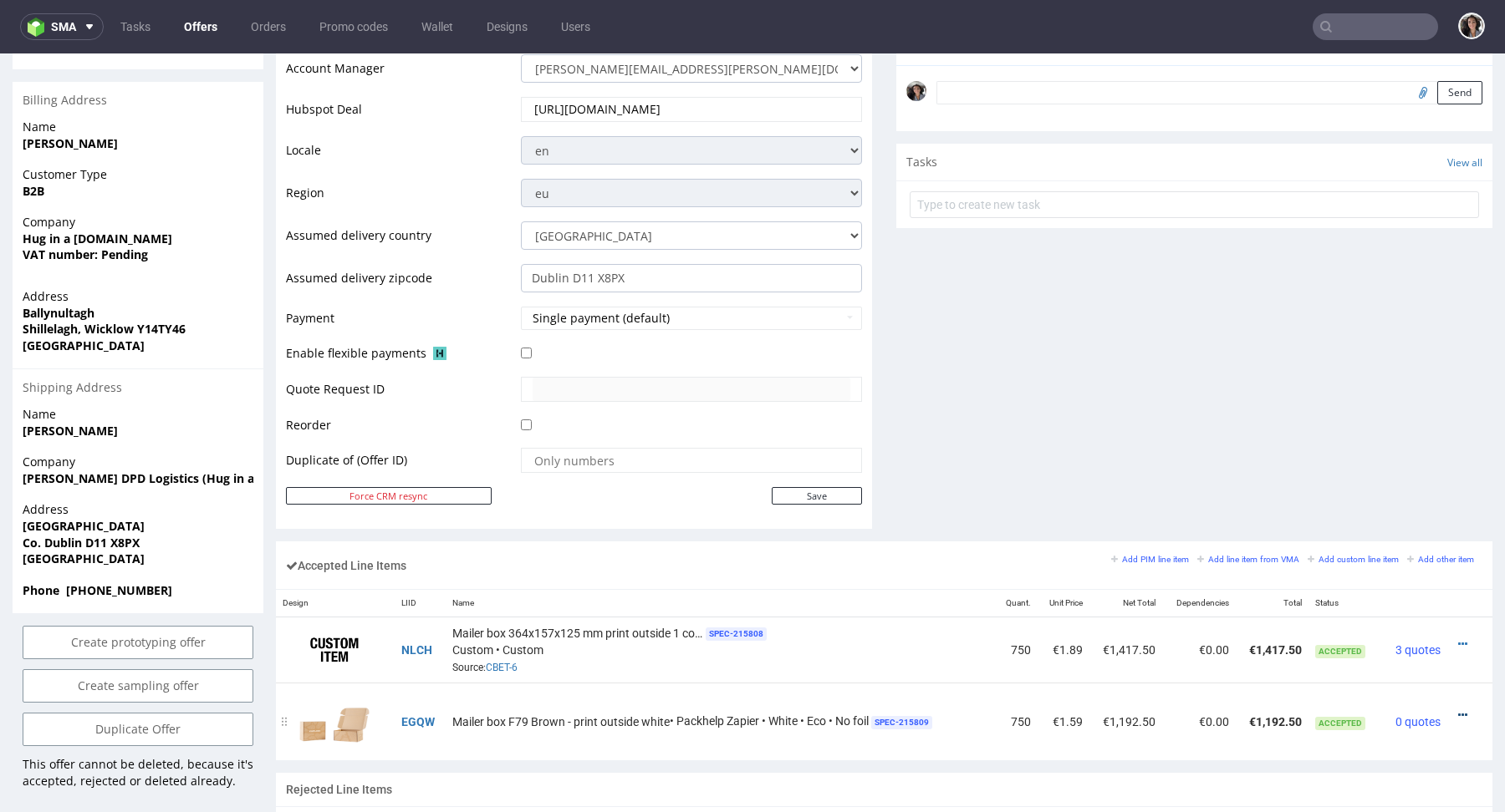
click at [1458, 713] on icon at bounding box center [1463, 715] width 9 height 11
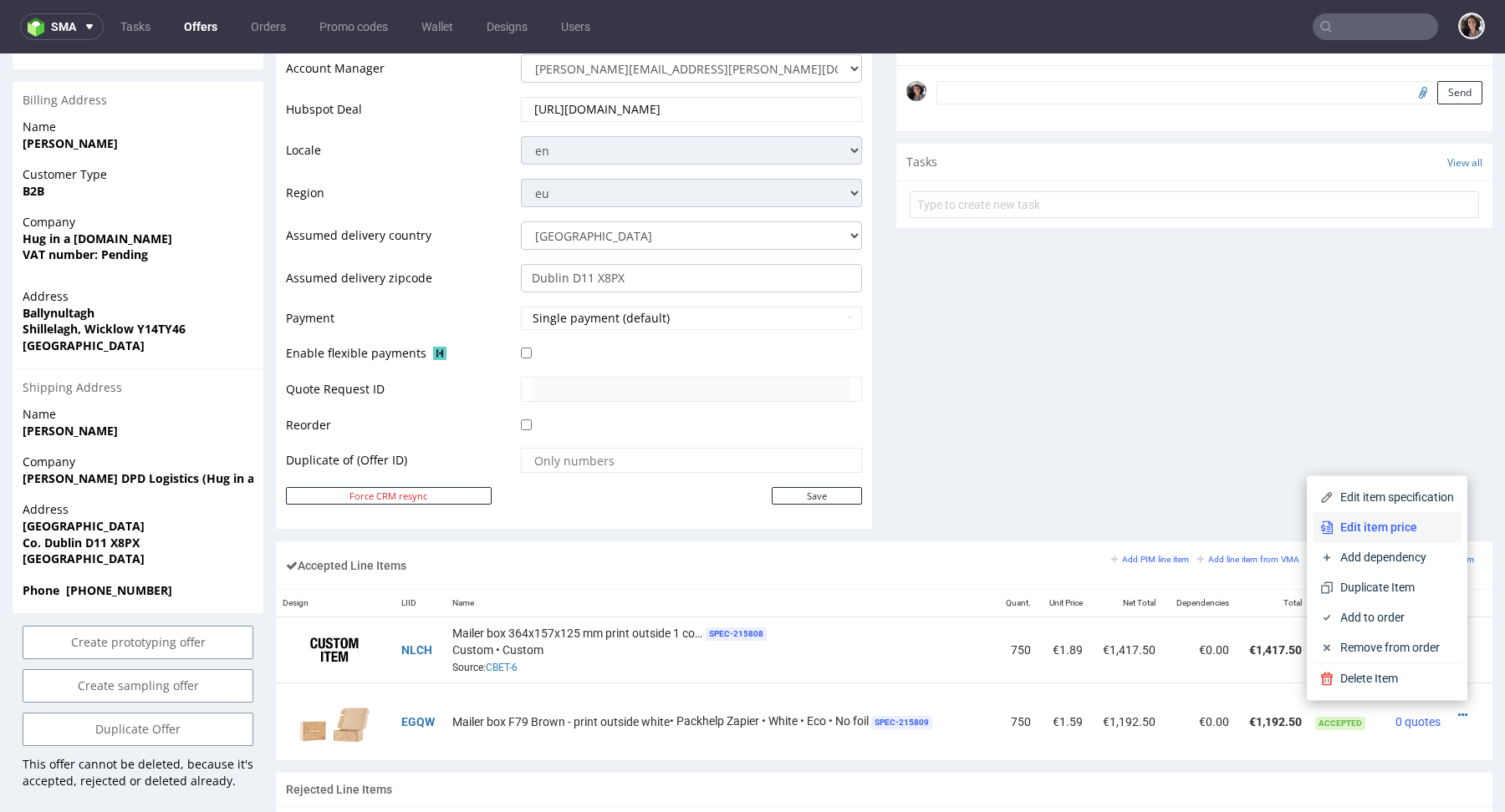
click at [1378, 529] on span "Edit item price" at bounding box center [1394, 527] width 121 height 17
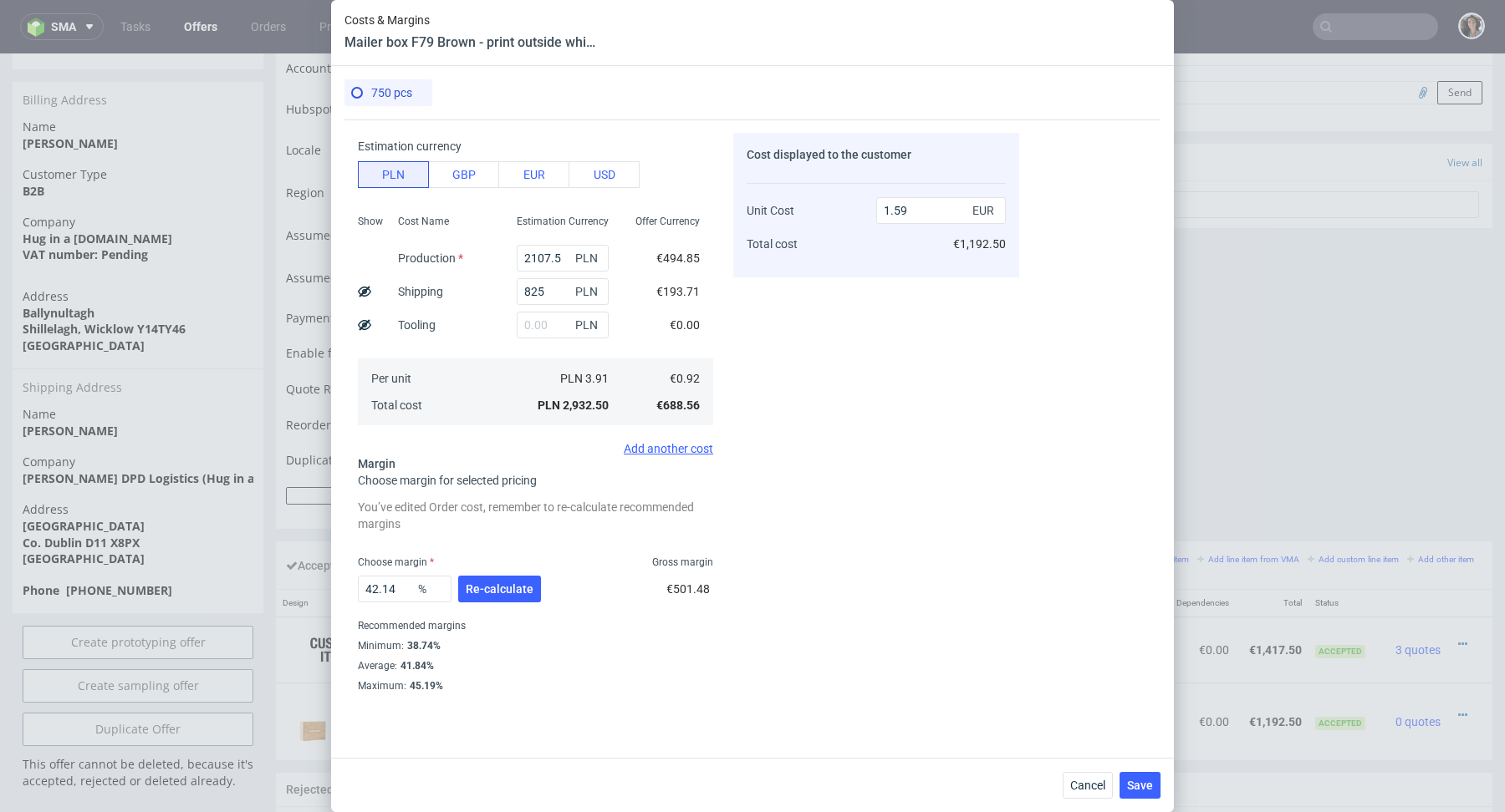
scroll to position [0, 0]
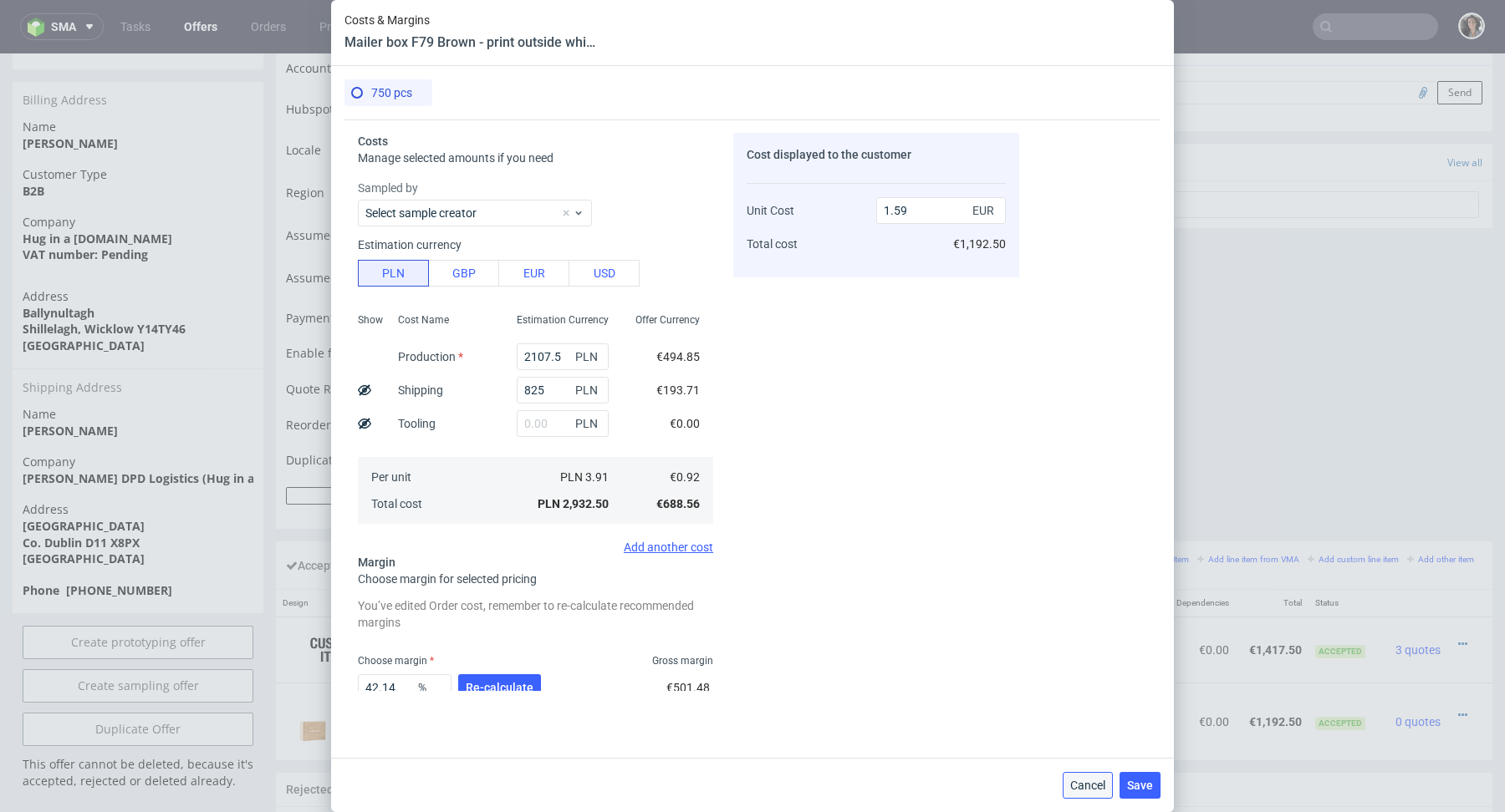
click at [1080, 780] on span "Cancel" at bounding box center [1087, 786] width 35 height 11
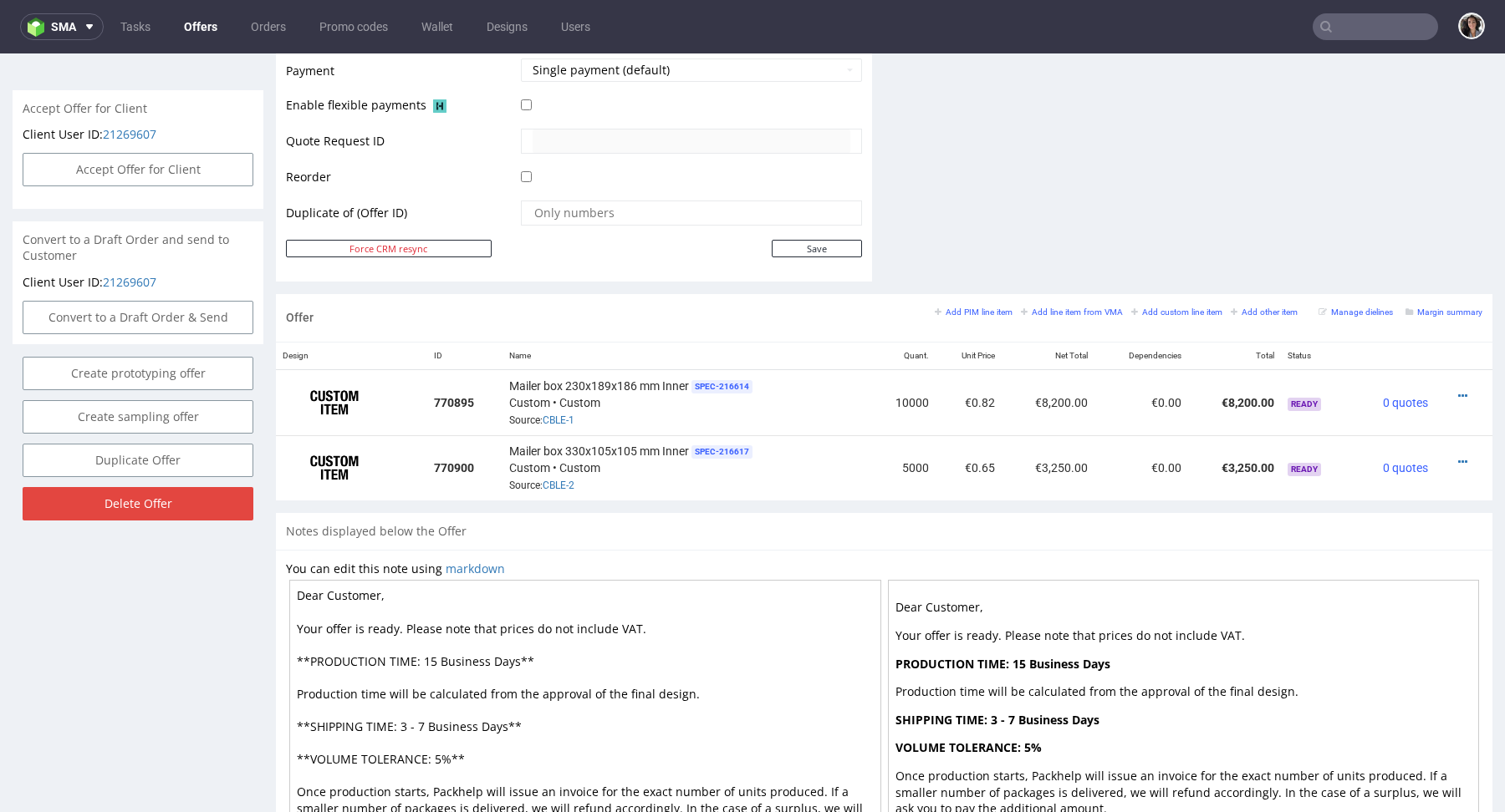
scroll to position [1, 0]
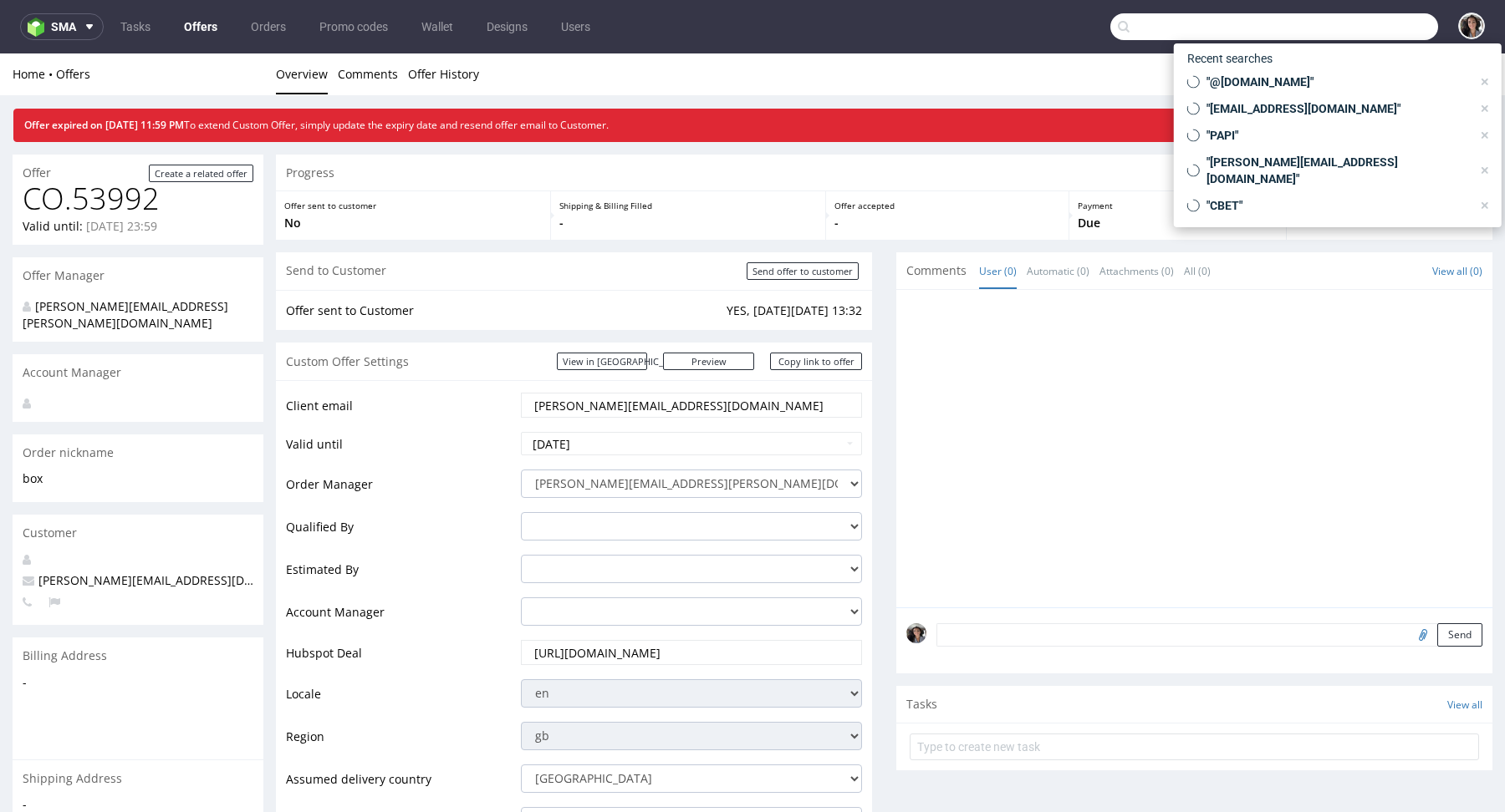
click at [1343, 17] on input "text" at bounding box center [1274, 26] width 327 height 26
paste input "[PERSON_NAME][EMAIL_ADDRESS][DOMAIN_NAME]"
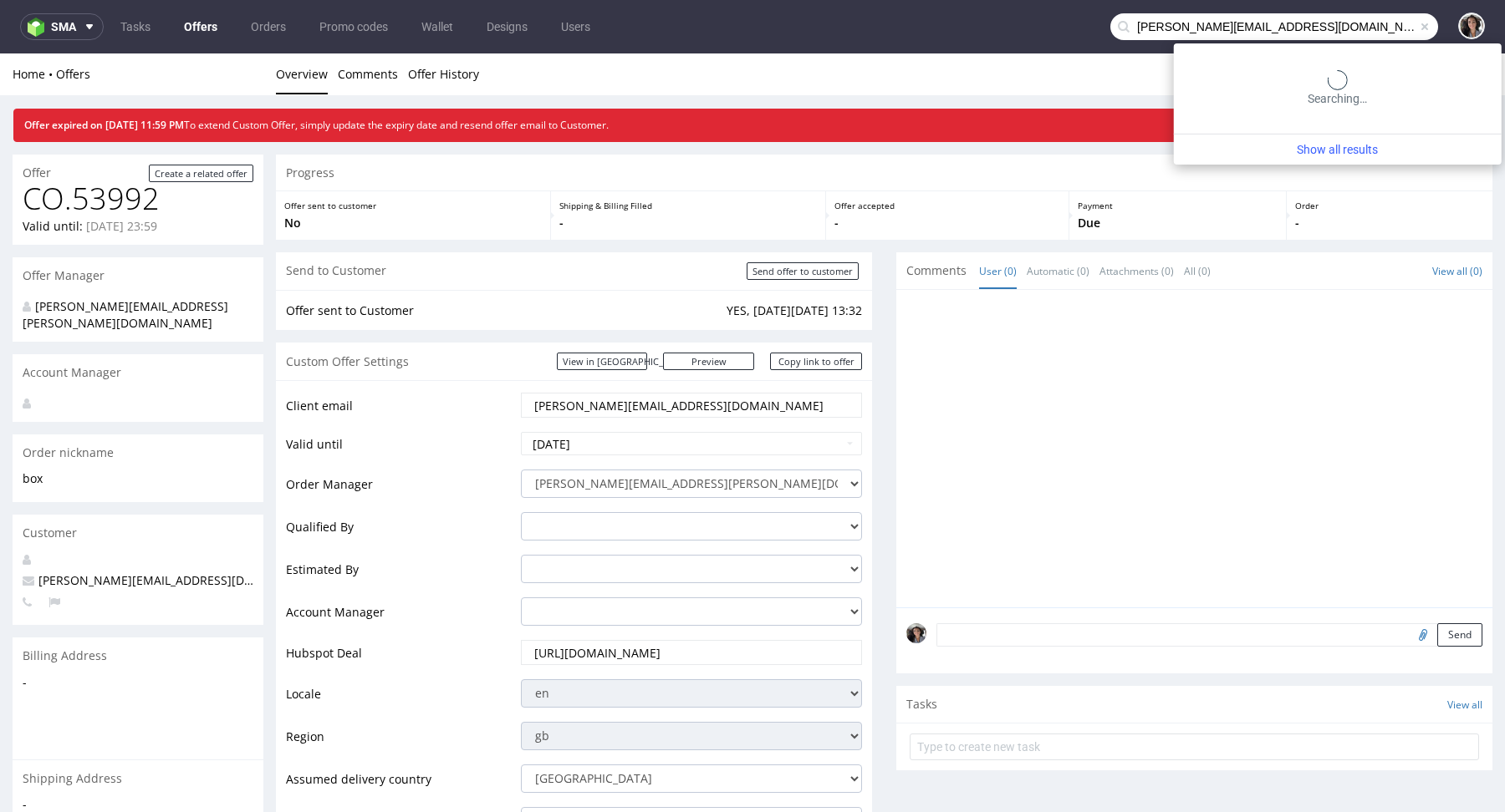
type input "[PERSON_NAME][EMAIL_ADDRESS][DOMAIN_NAME]"
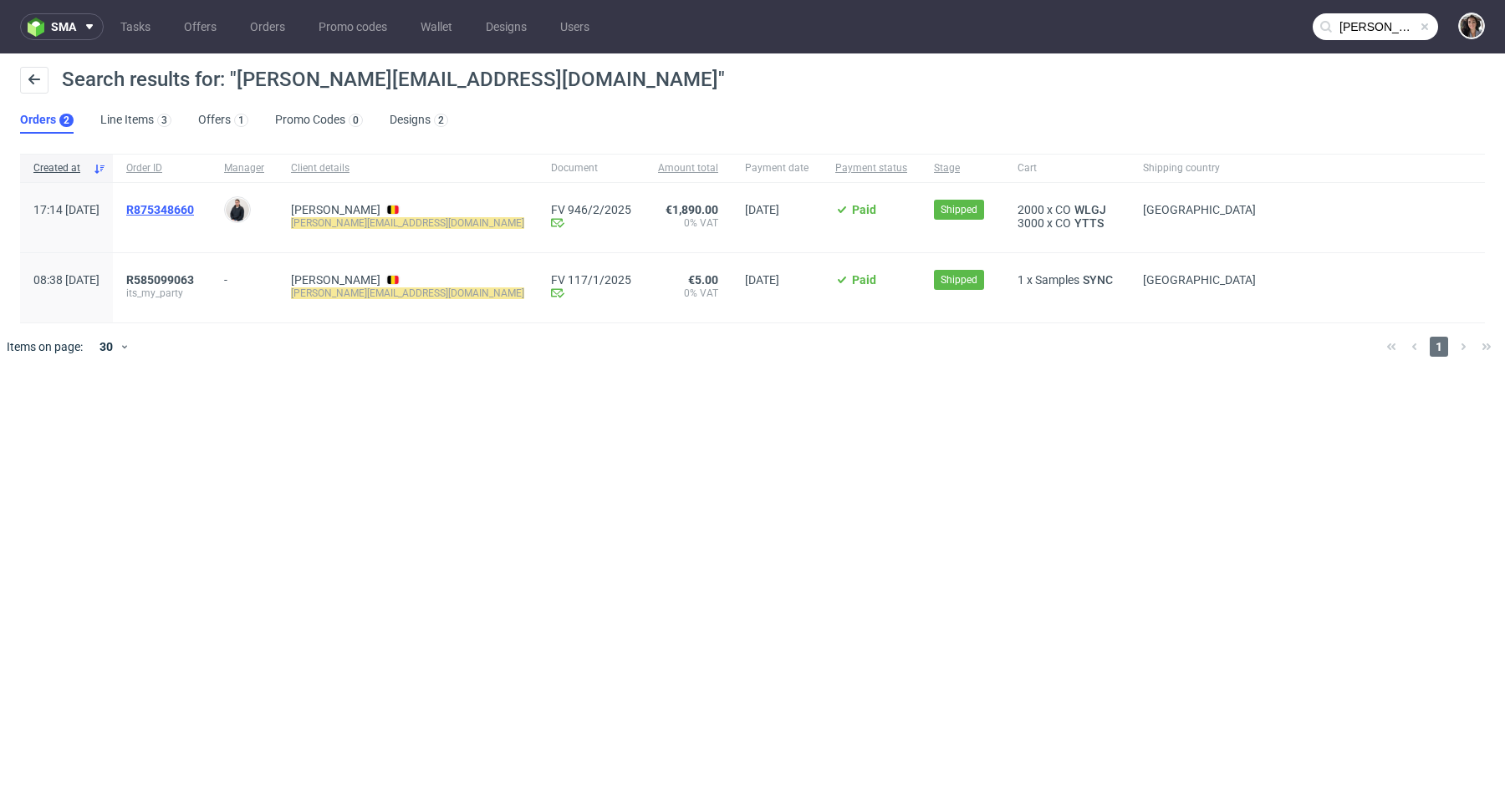
click at [194, 205] on span "R875348660" at bounding box center [160, 209] width 68 height 13
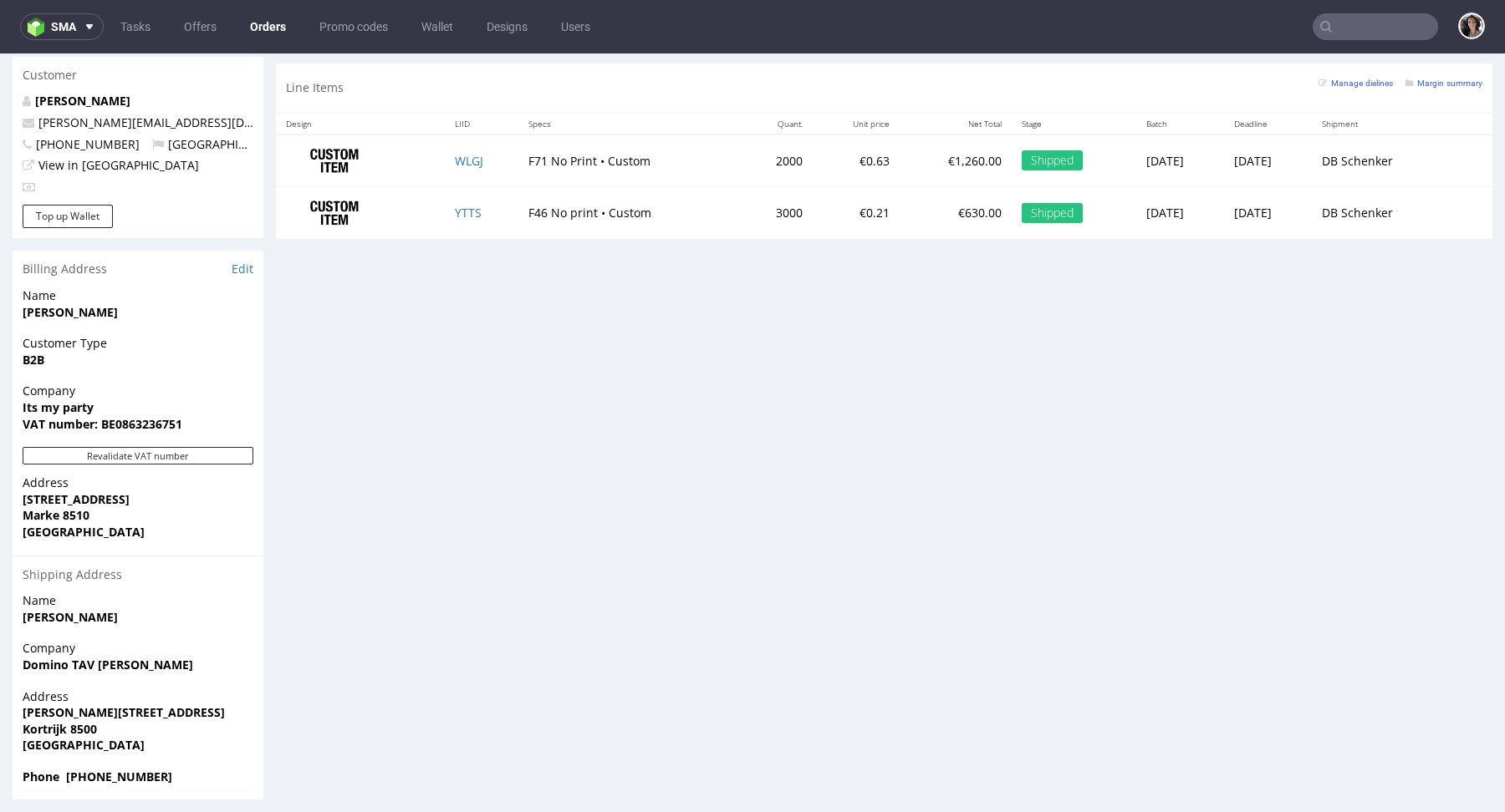
scroll to position [876, 0]
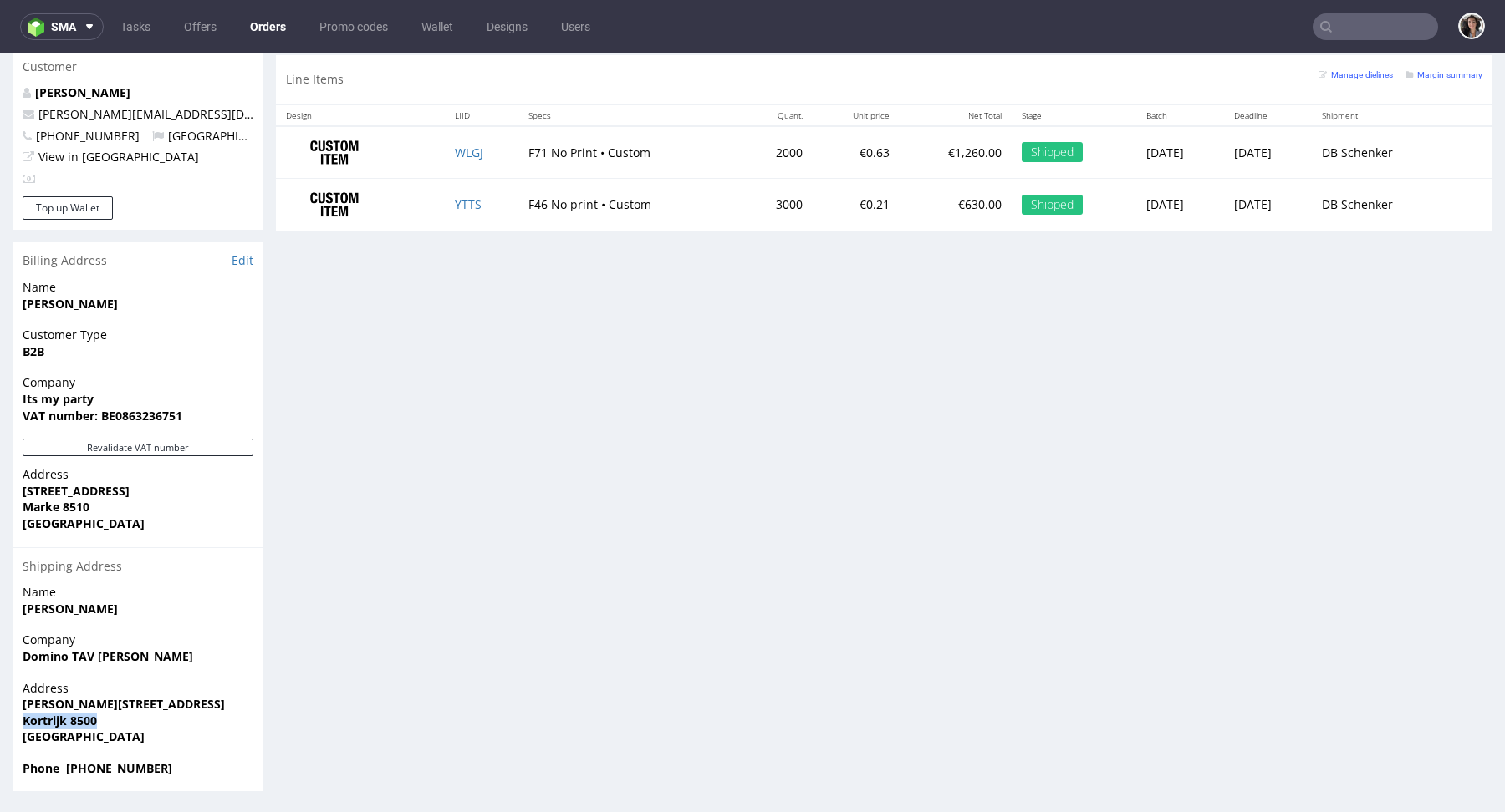
drag, startPoint x: 120, startPoint y: 725, endPoint x: 19, endPoint y: 723, distance: 101.0
click at [19, 723] on div "Address [PERSON_NAME][STREET_ADDRESS]" at bounding box center [138, 720] width 251 height 80
copy strong "Kortrijk 8500"
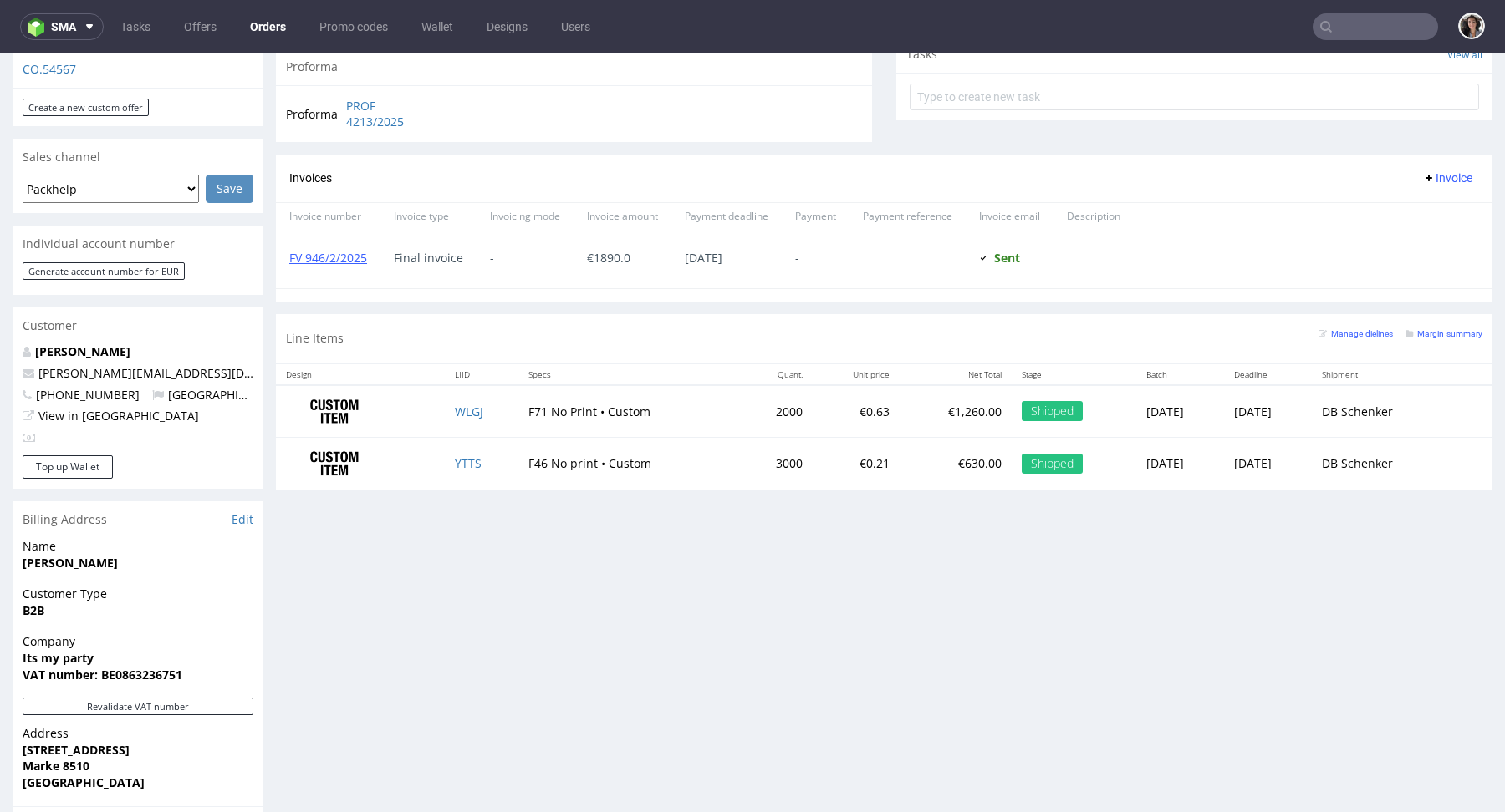
scroll to position [218, 0]
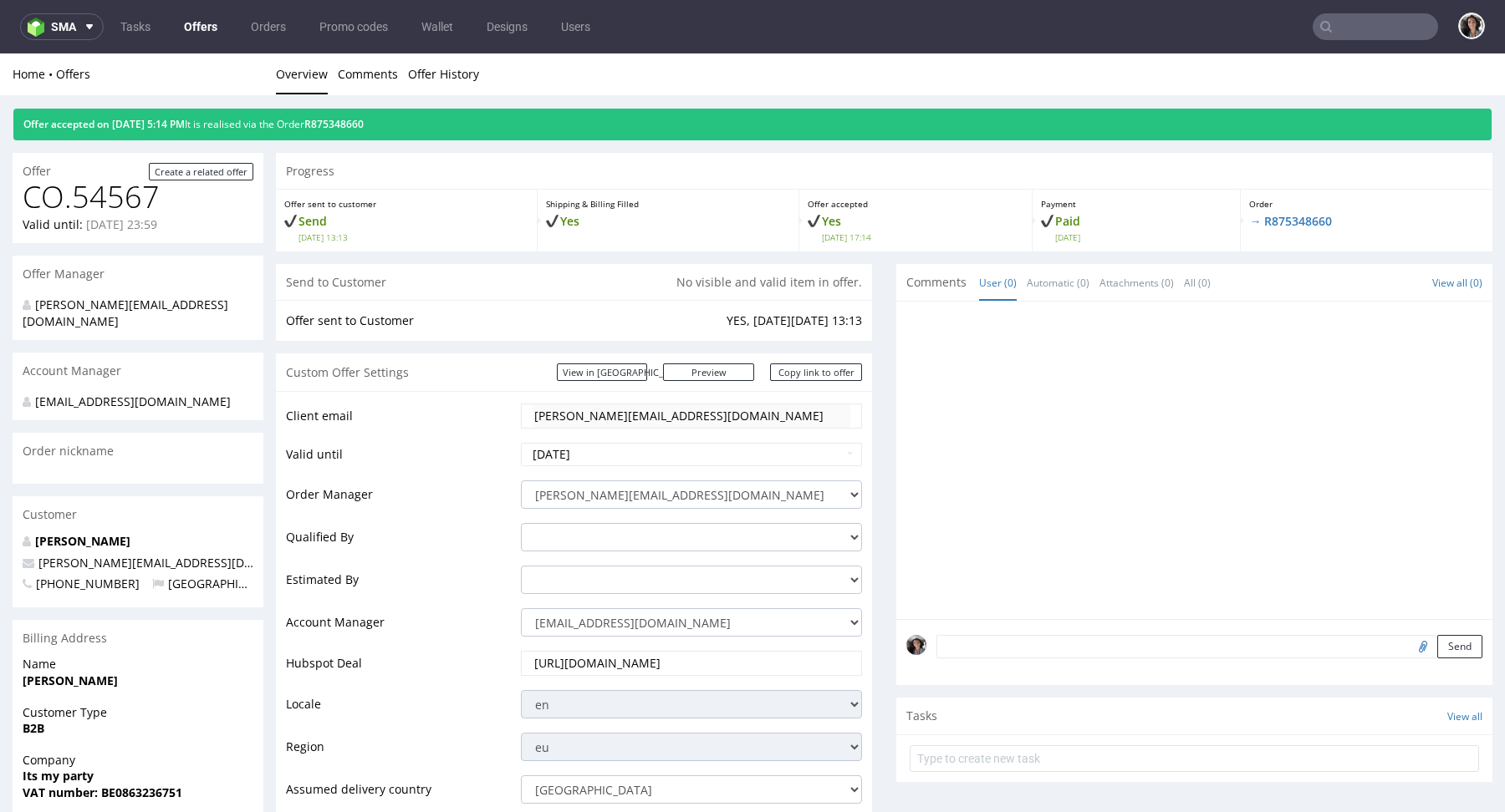
click at [209, 32] on link "Offers" at bounding box center [200, 26] width 54 height 26
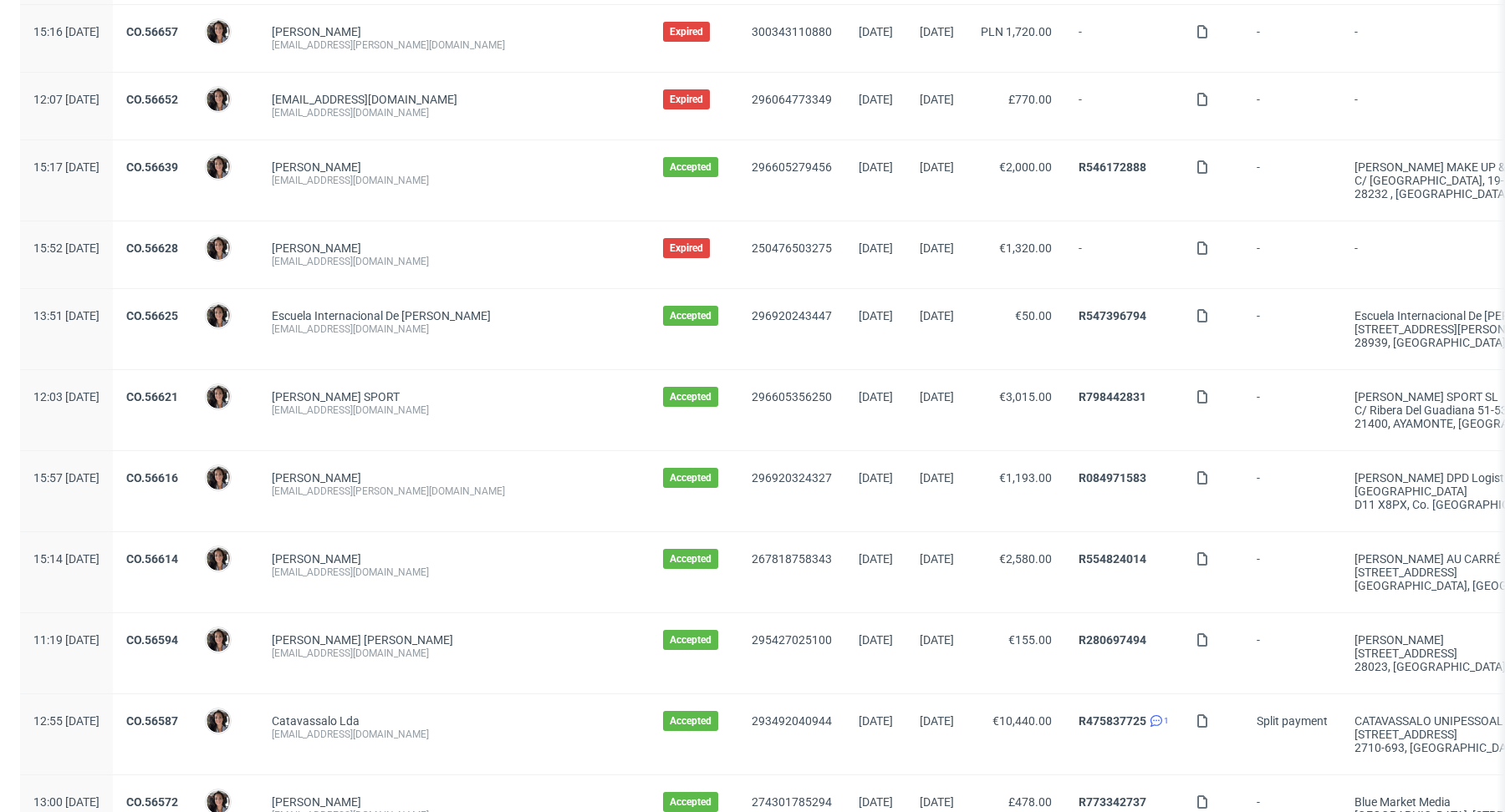
scroll to position [1685, 0]
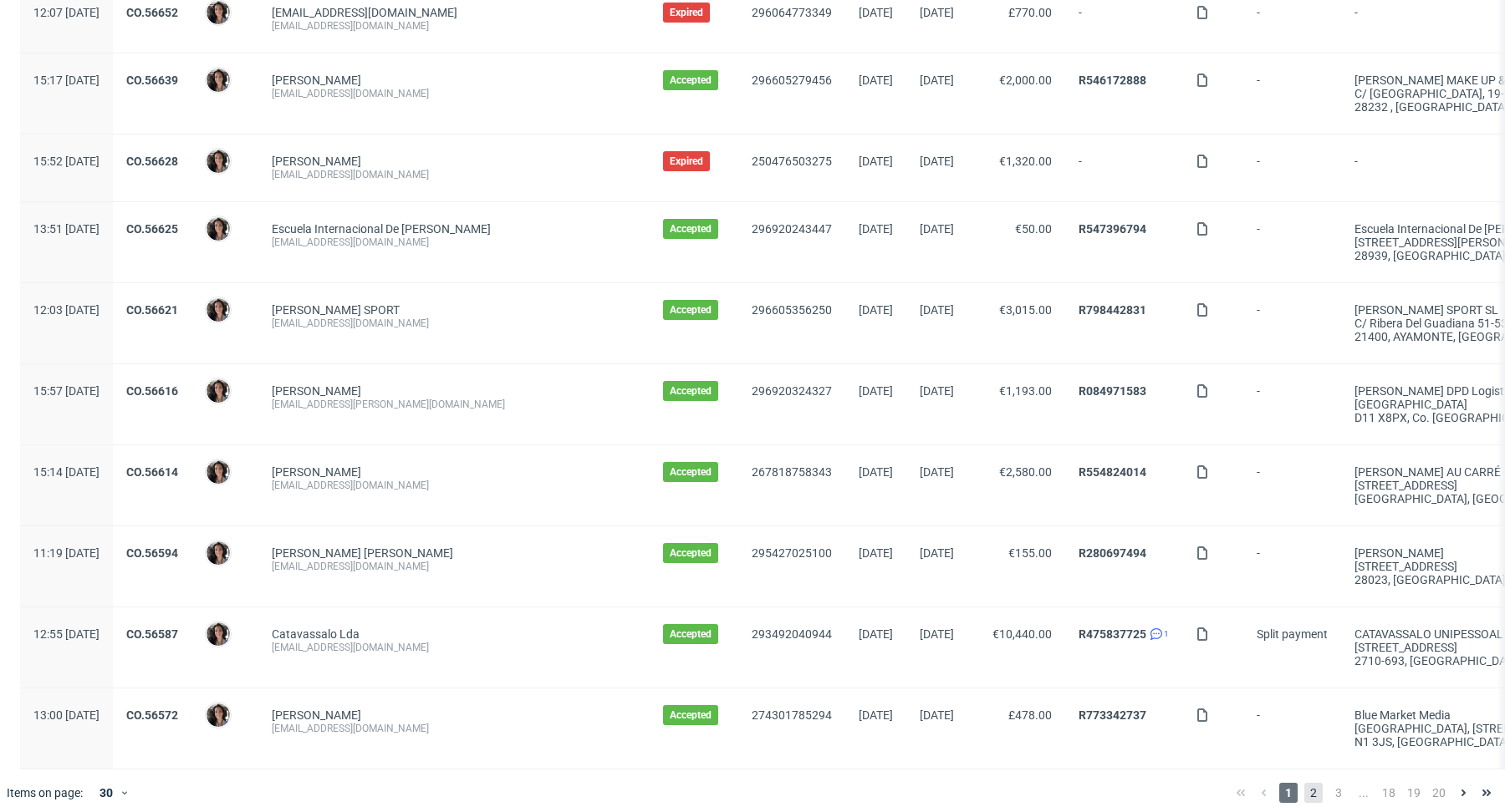
click at [1304, 783] on span "2" at bounding box center [1313, 792] width 18 height 20
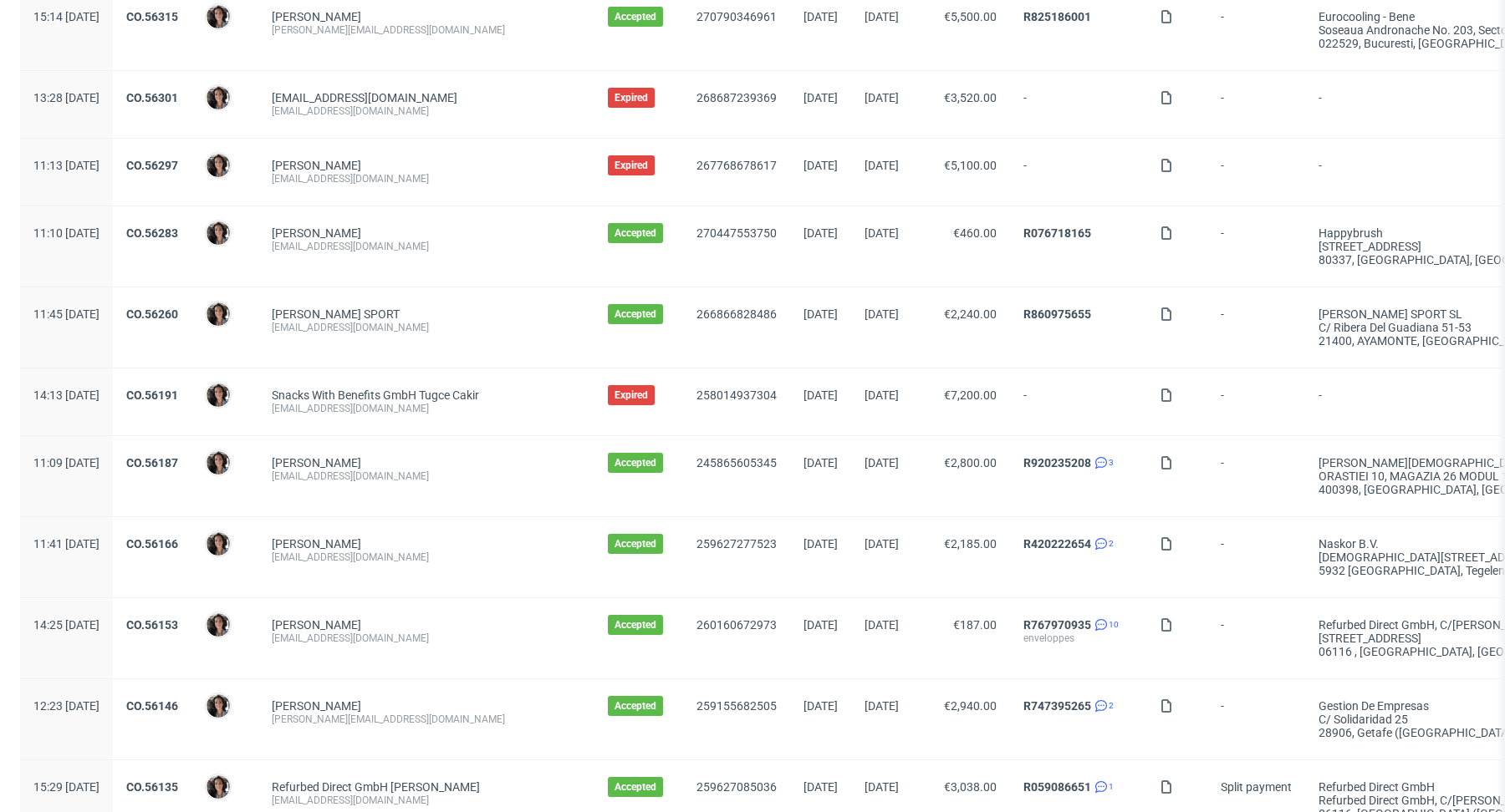
scroll to position [1698, 0]
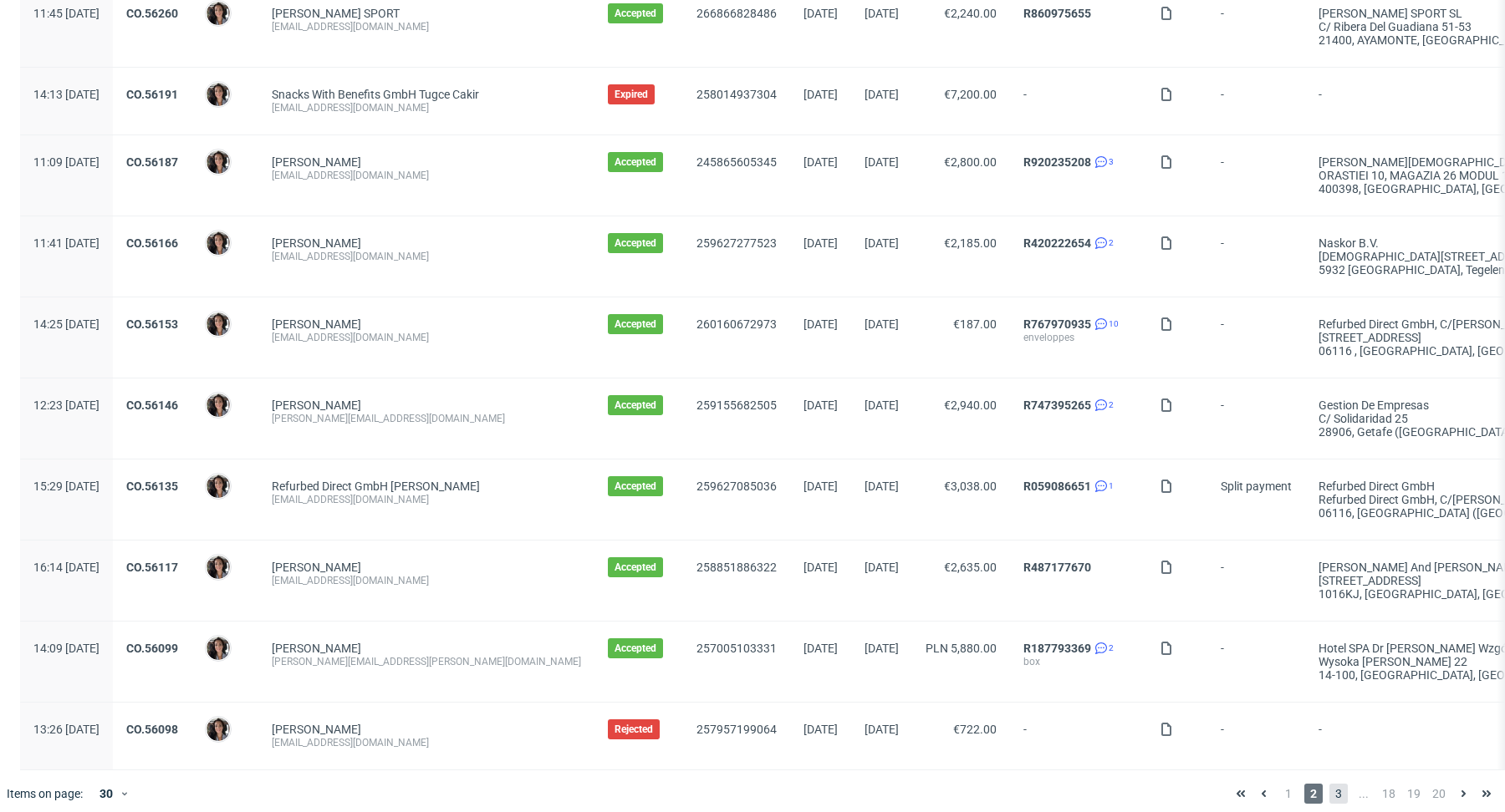
click at [1329, 784] on span "3" at bounding box center [1338, 793] width 18 height 20
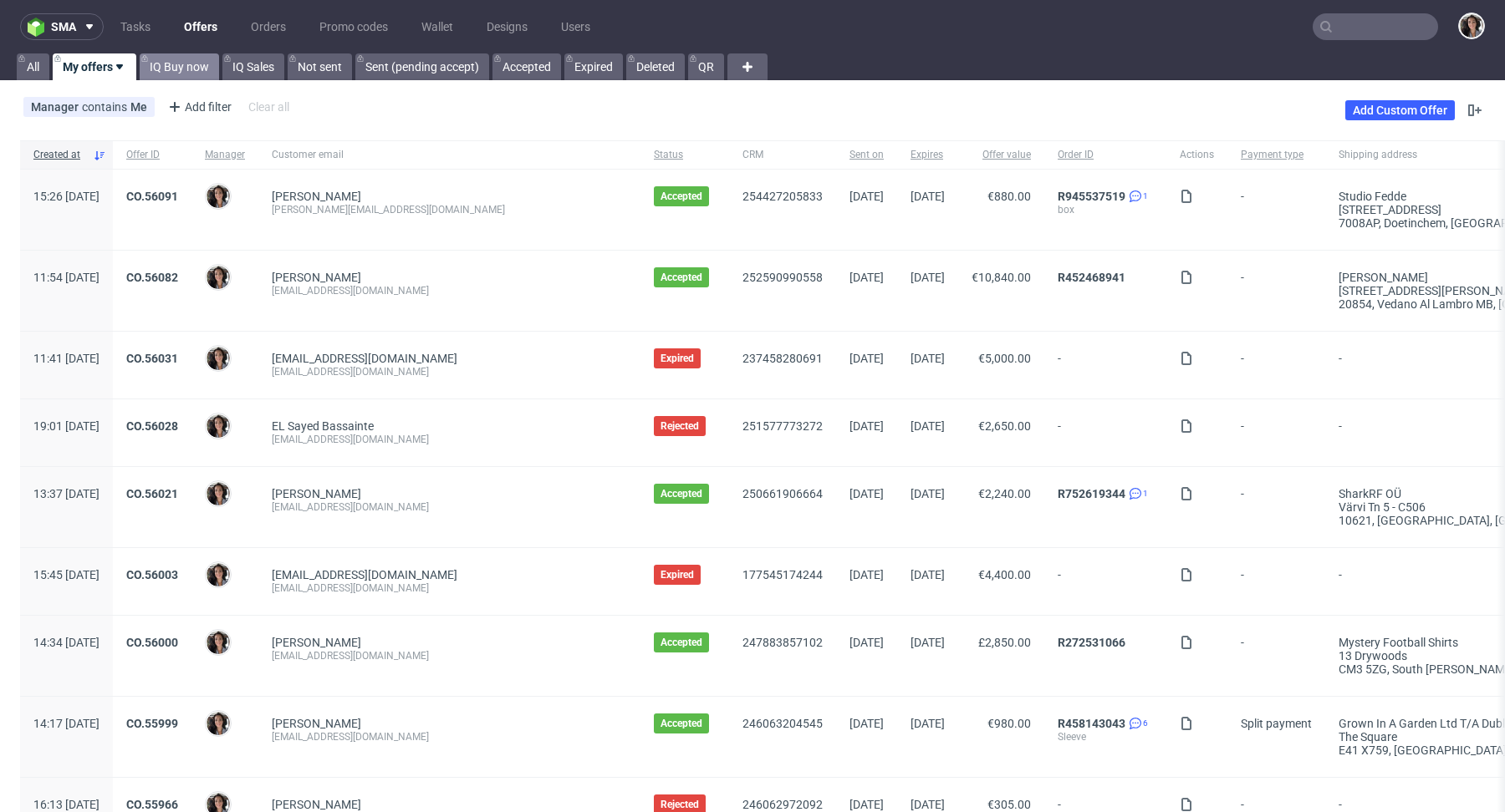
click at [189, 77] on link "IQ Buy now" at bounding box center [179, 67] width 79 height 26
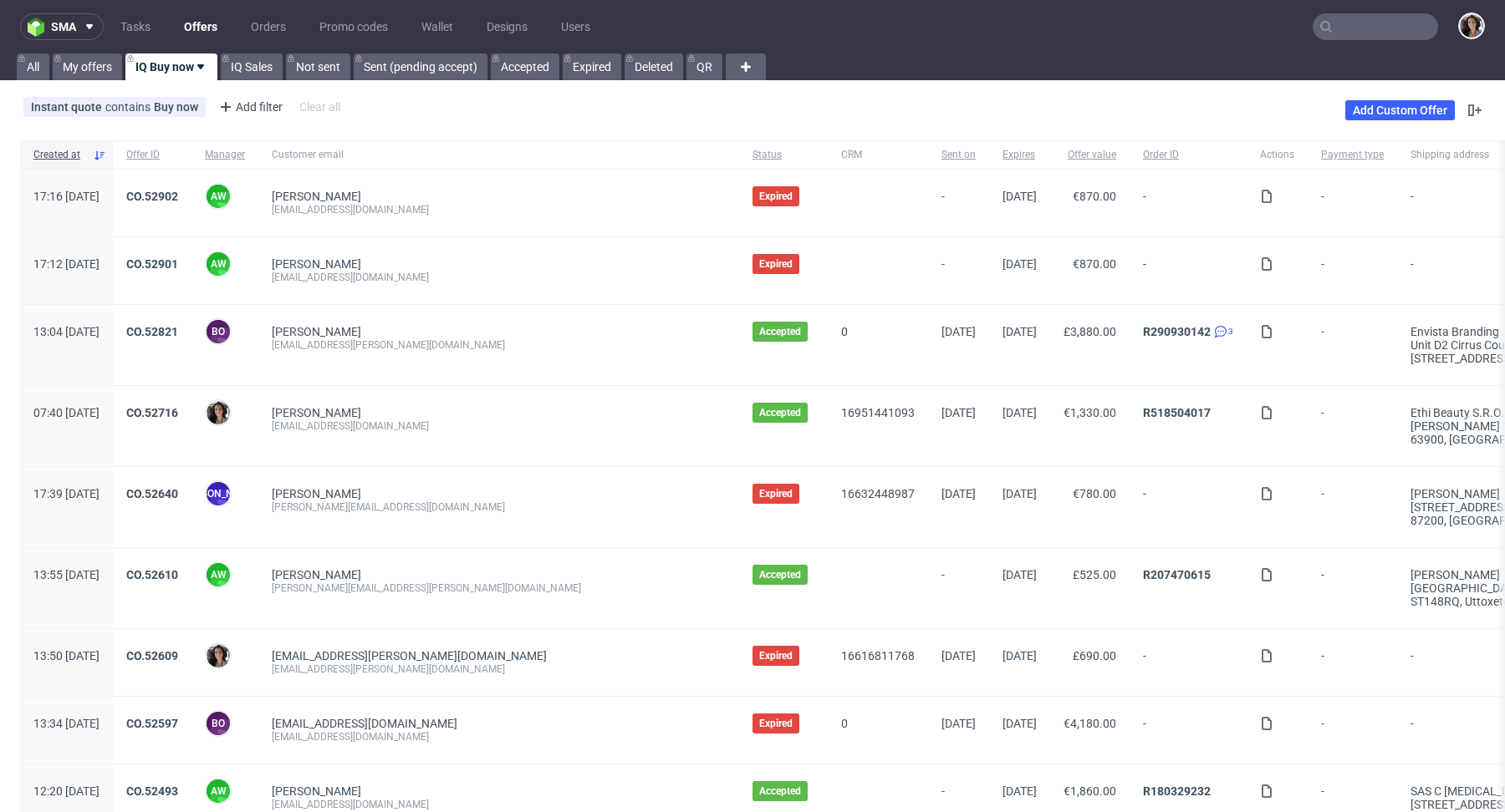
click at [198, 17] on link "Offers" at bounding box center [200, 26] width 54 height 26
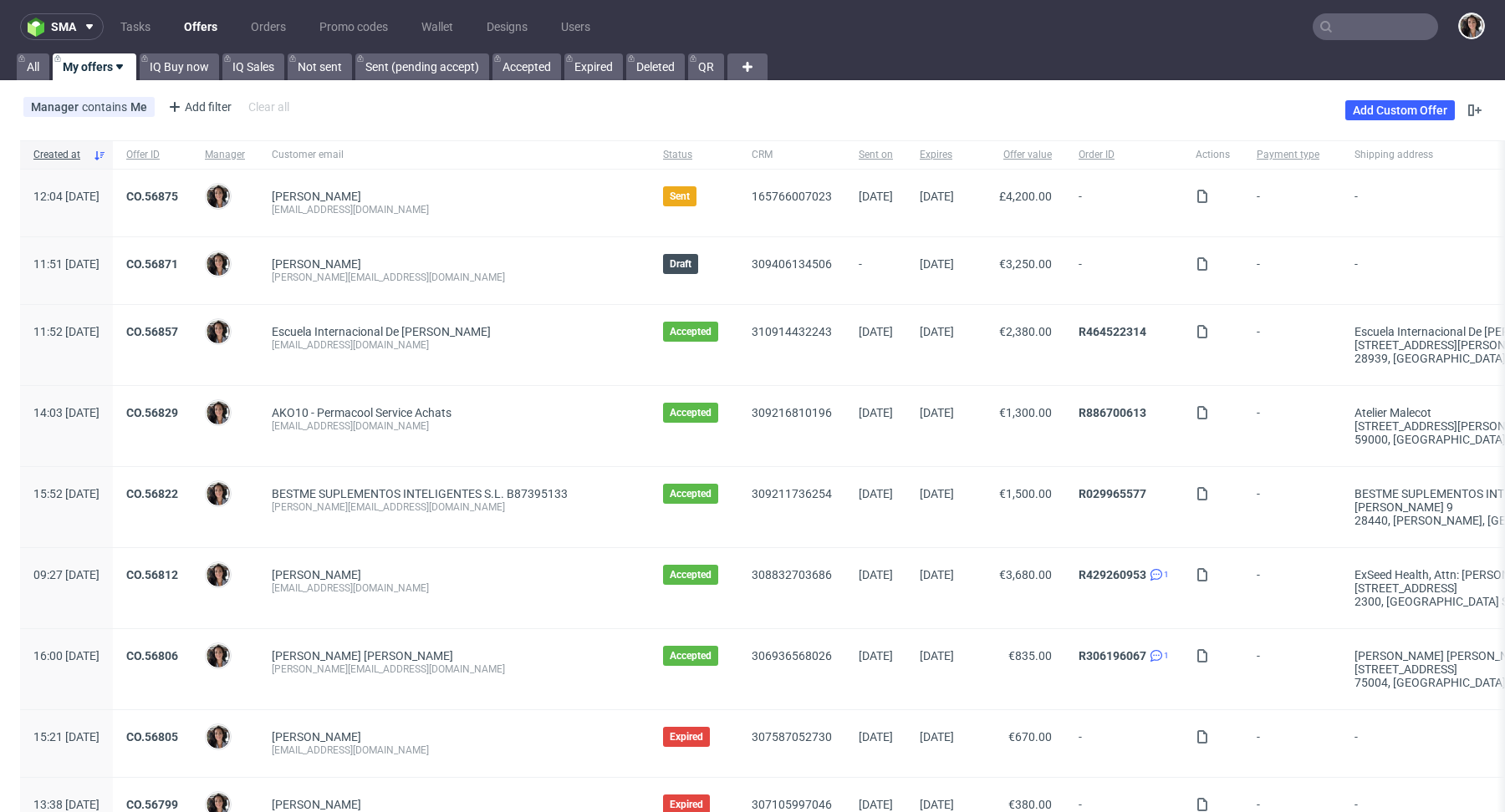
click at [197, 23] on link "Offers" at bounding box center [200, 26] width 54 height 26
click at [1397, 107] on link "Add Custom Offer" at bounding box center [1400, 109] width 109 height 20
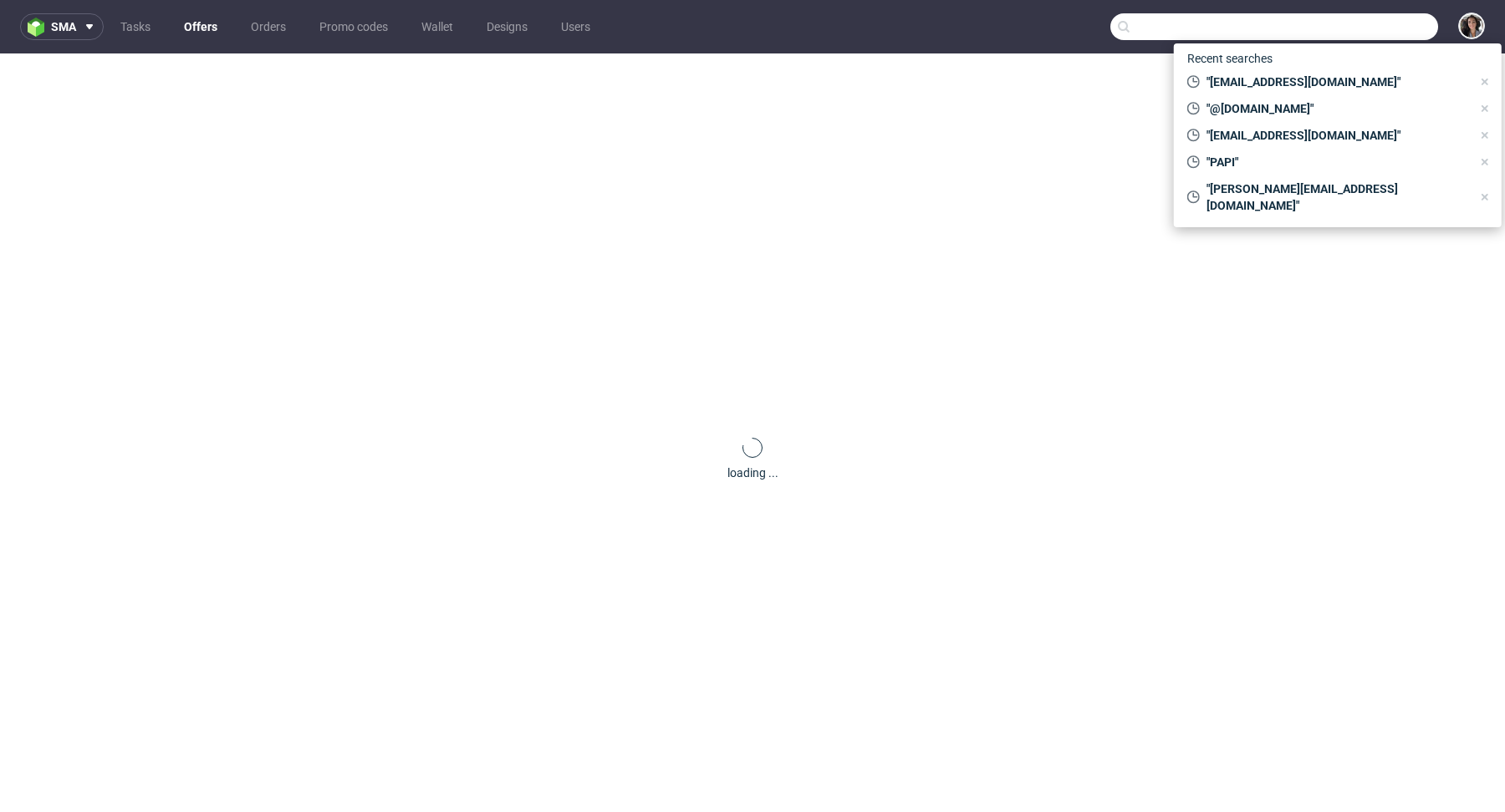
click at [1363, 30] on input "text" at bounding box center [1274, 26] width 327 height 26
paste input "[PERSON_NAME][EMAIL_ADDRESS][DOMAIN_NAME]"
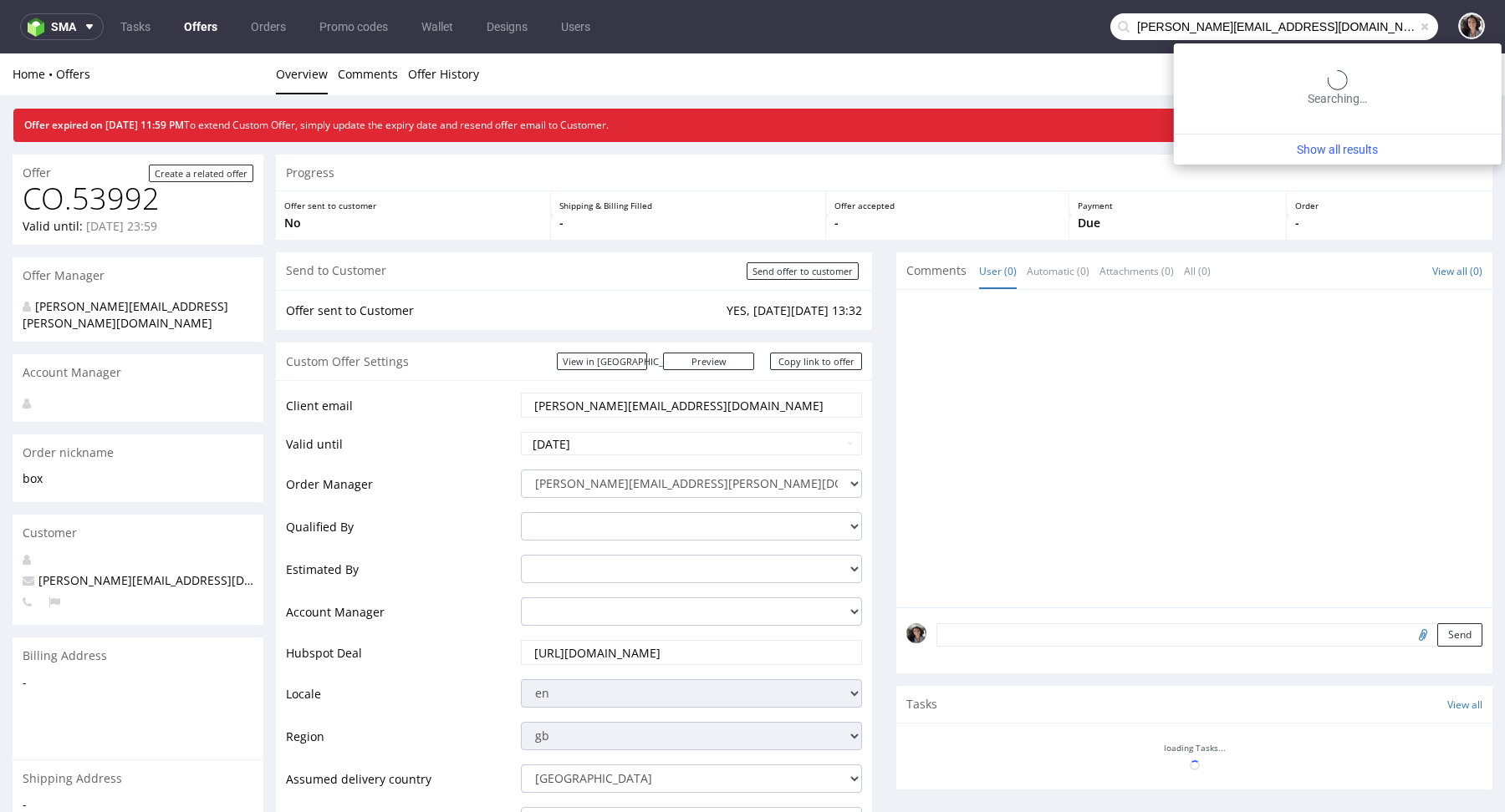
type input "[PERSON_NAME][EMAIL_ADDRESS][DOMAIN_NAME]"
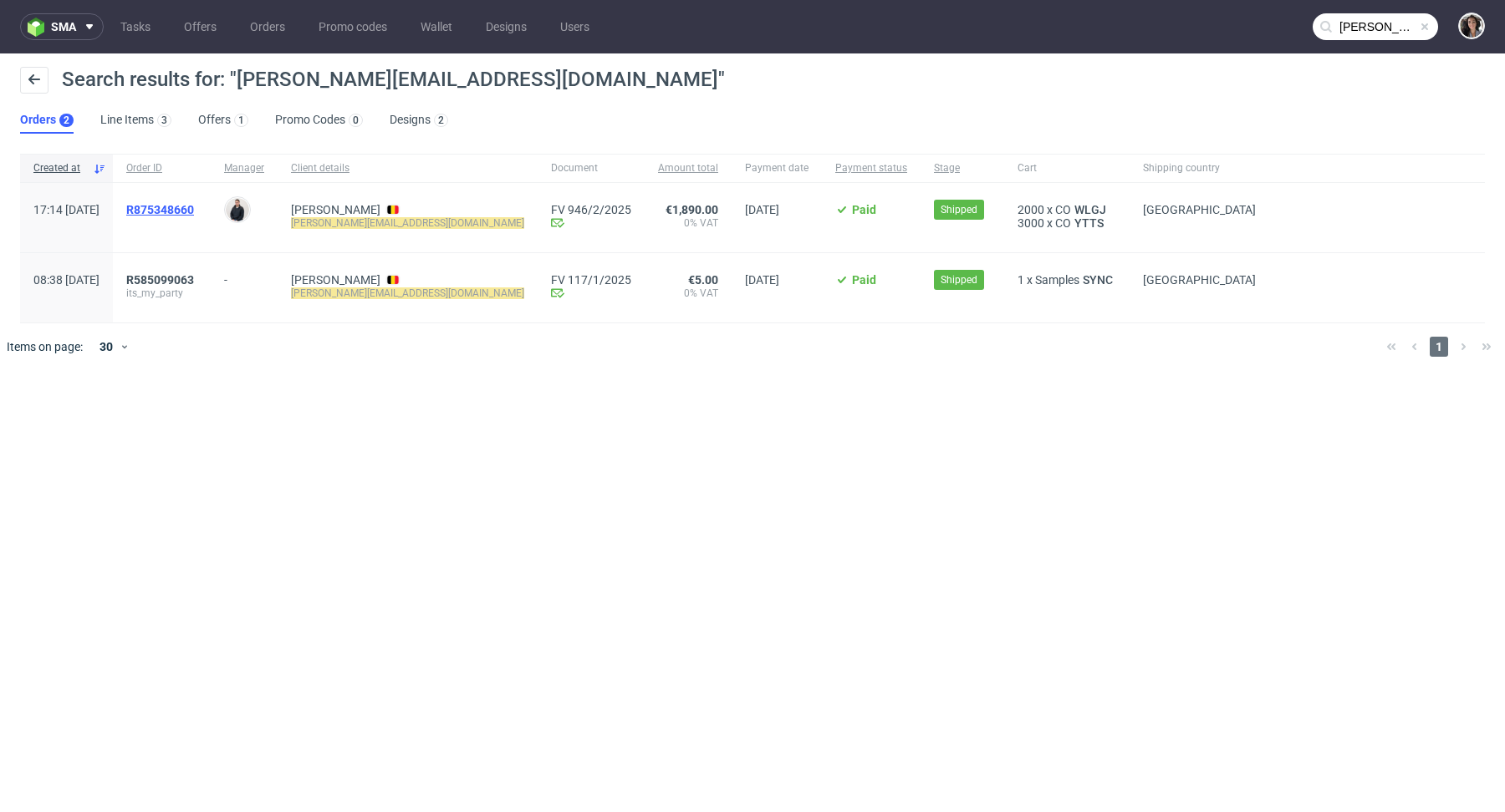
click at [194, 203] on span "R875348660" at bounding box center [160, 209] width 68 height 13
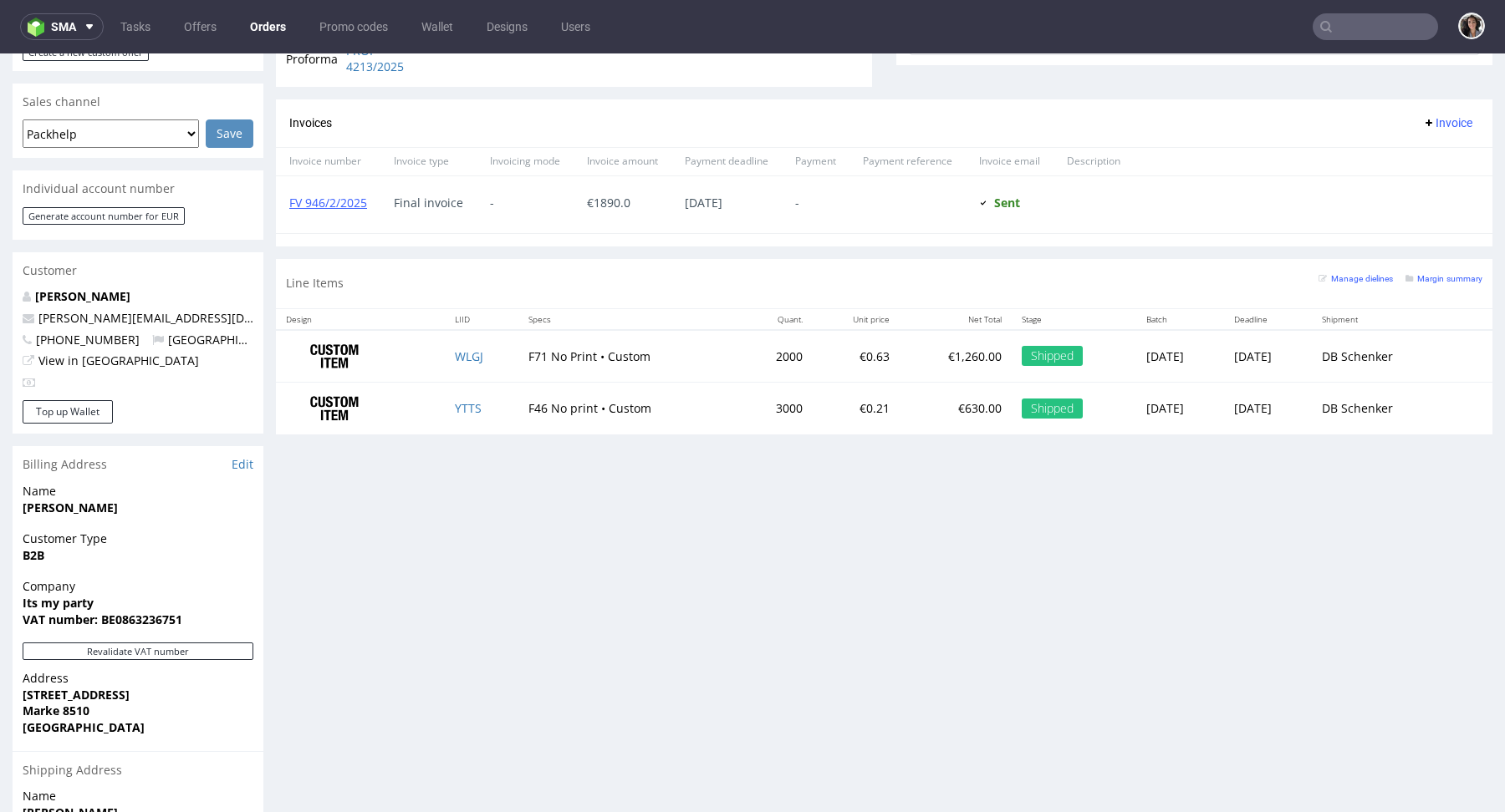
scroll to position [669, 0]
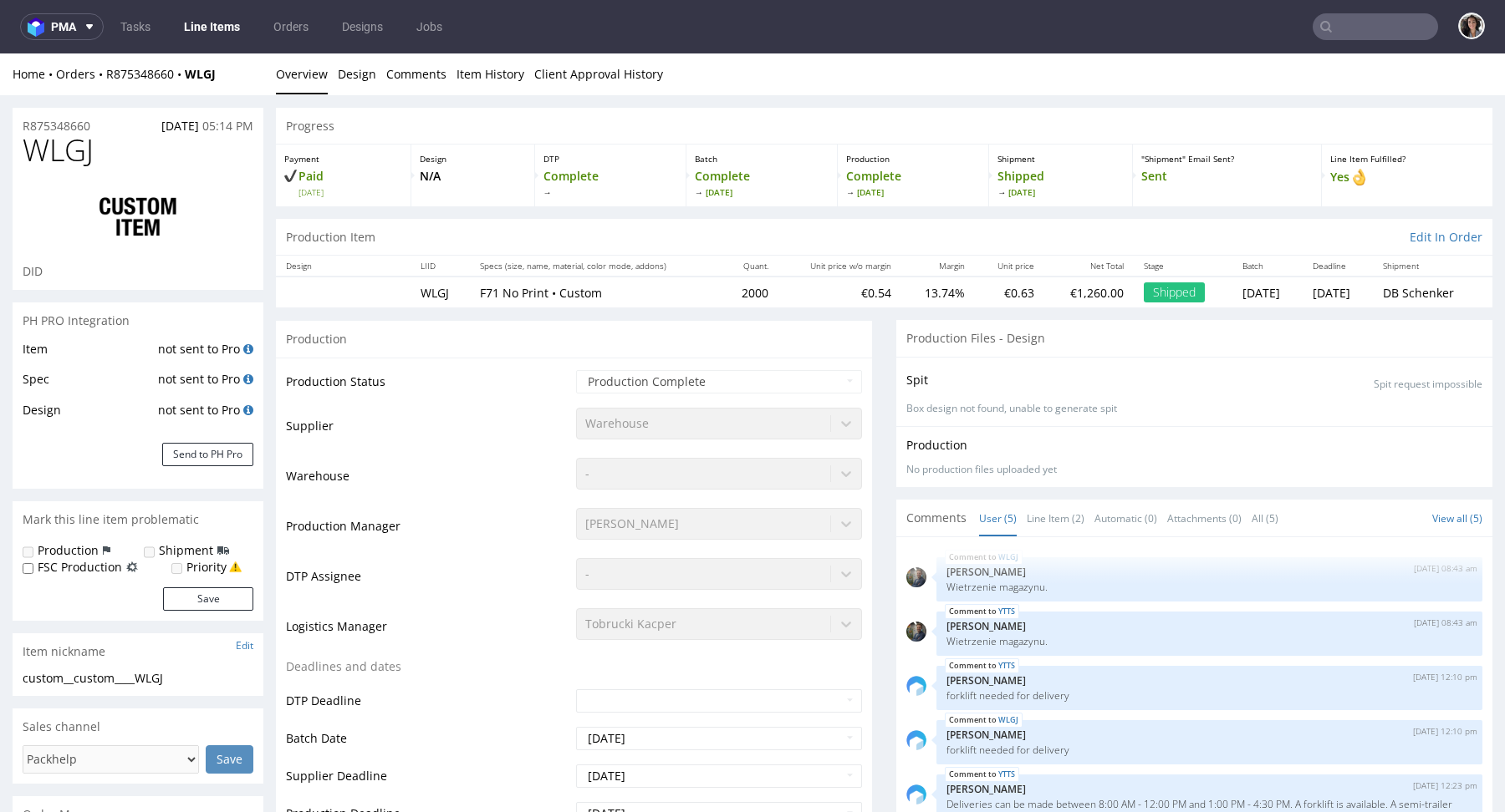
scroll to position [453, 0]
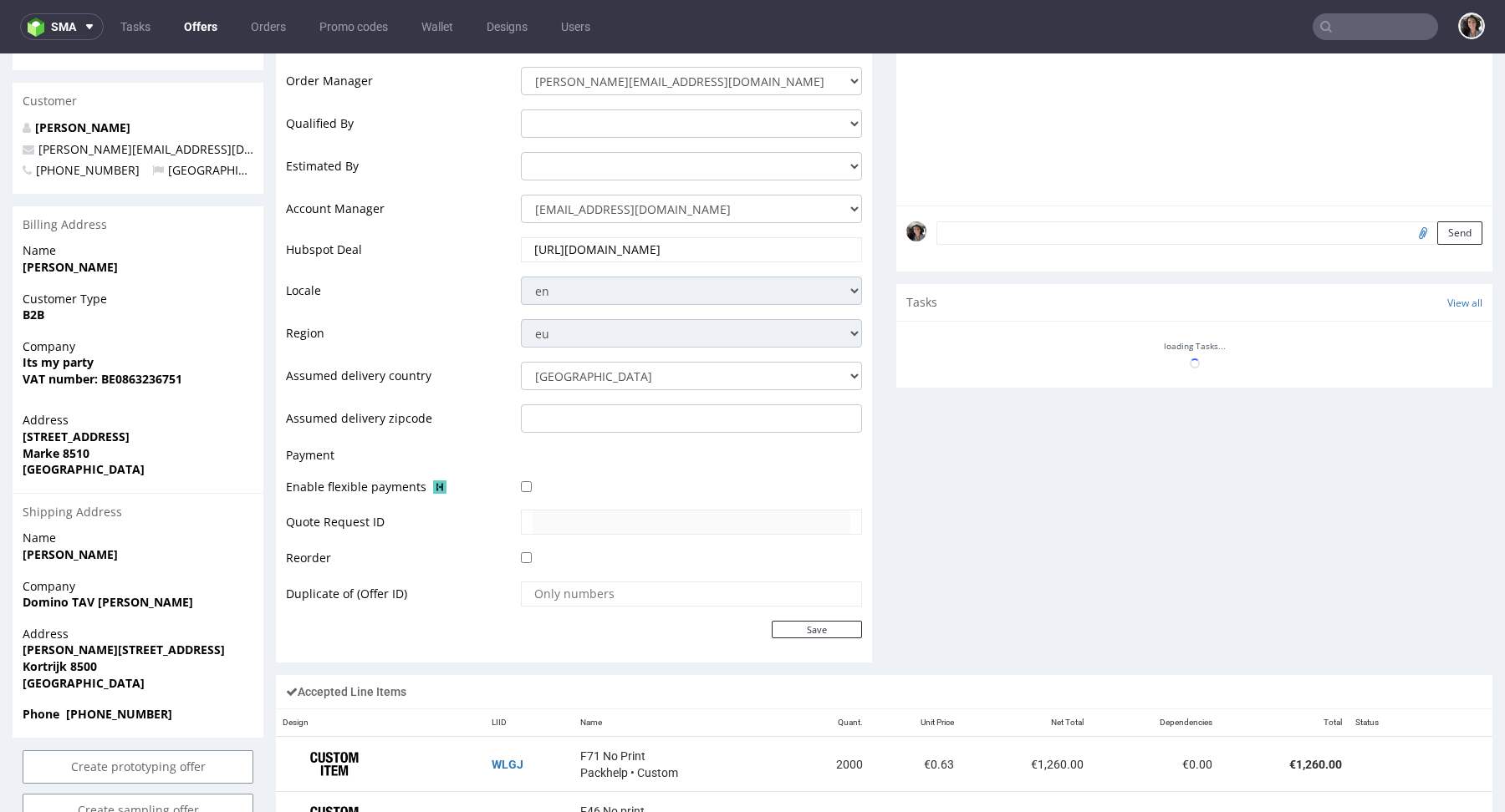
scroll to position [753, 0]
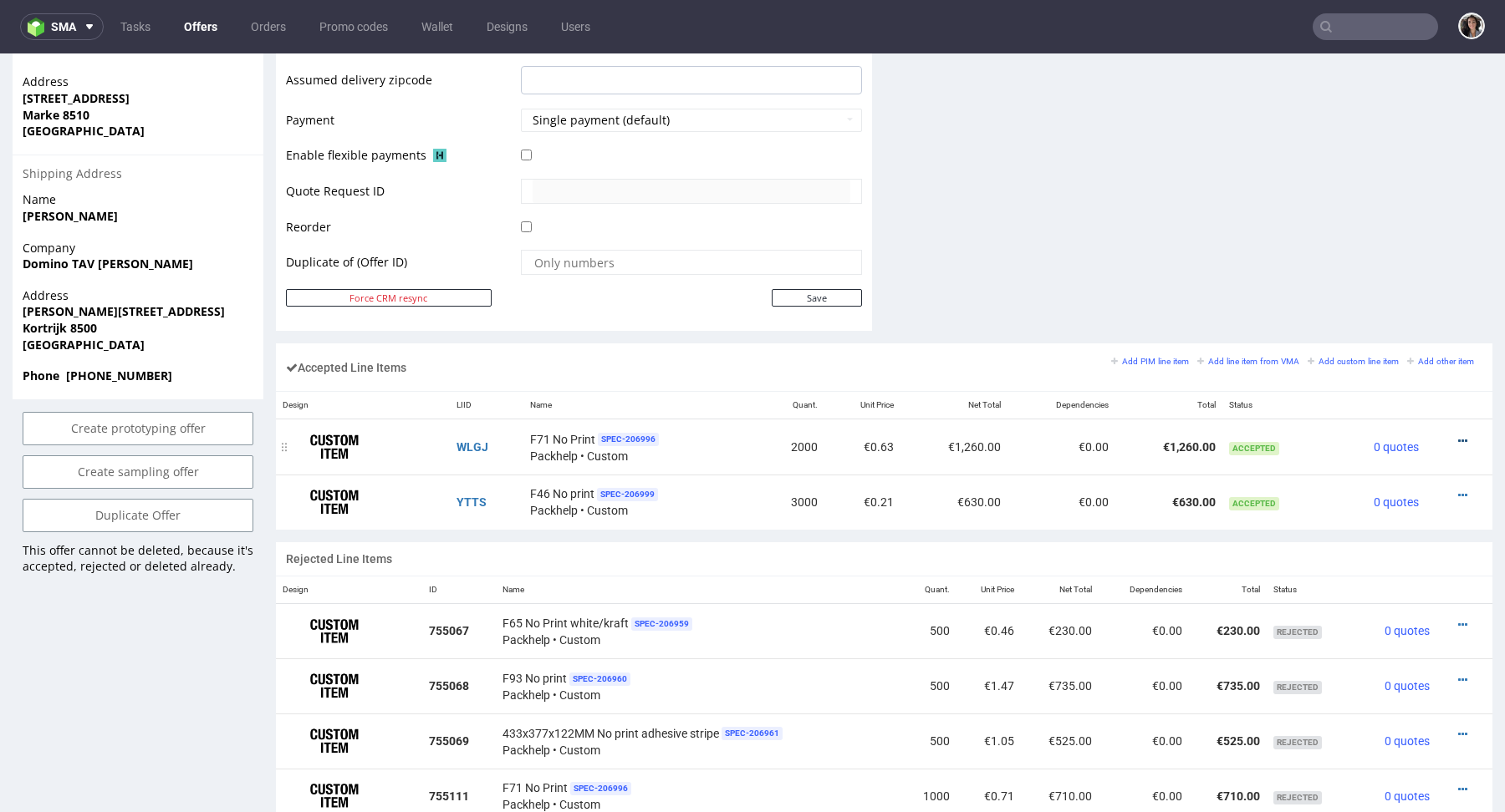
click at [1458, 436] on icon at bounding box center [1463, 441] width 9 height 11
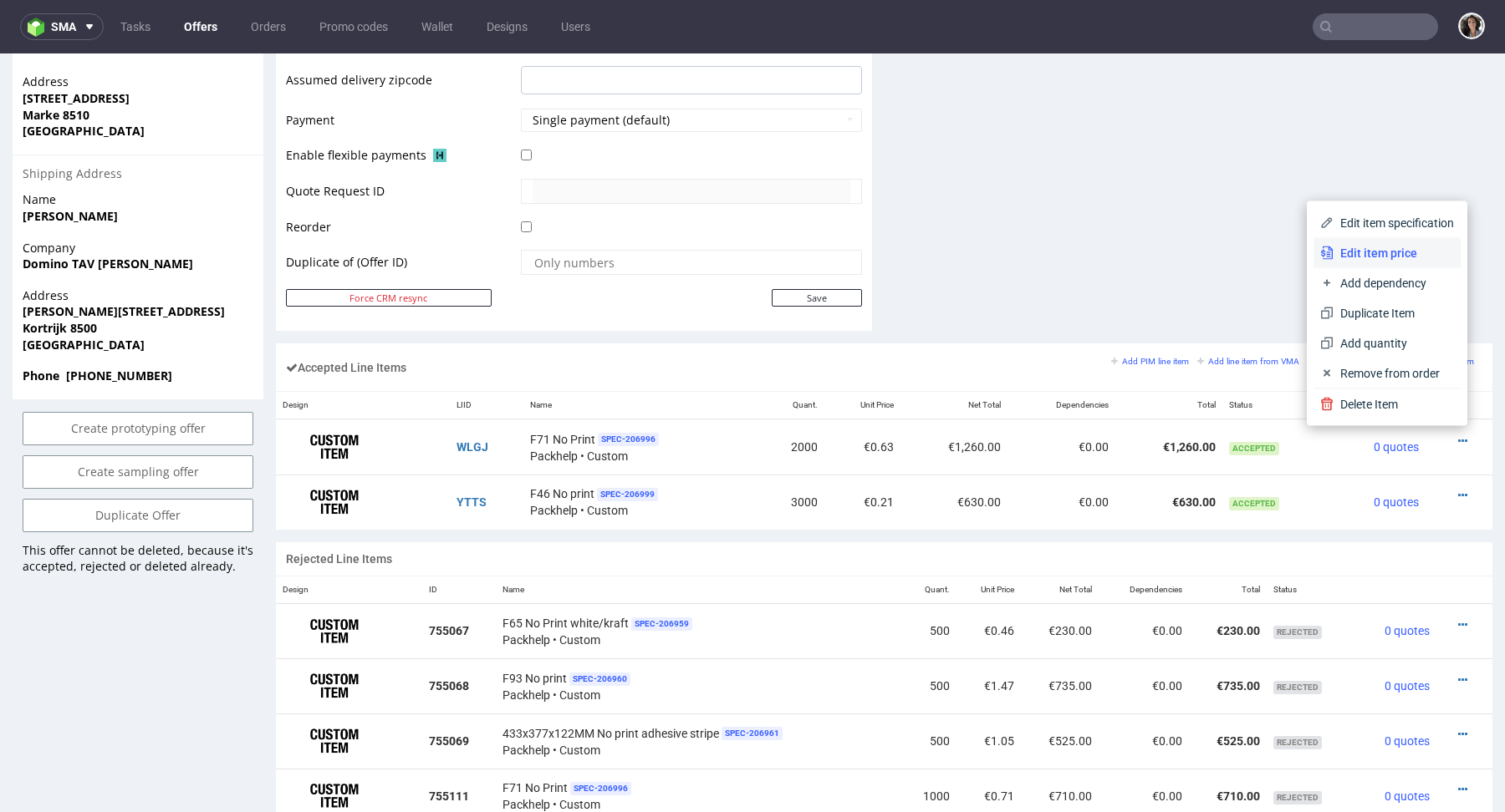
click at [1367, 257] on span "Edit item price" at bounding box center [1394, 254] width 121 height 17
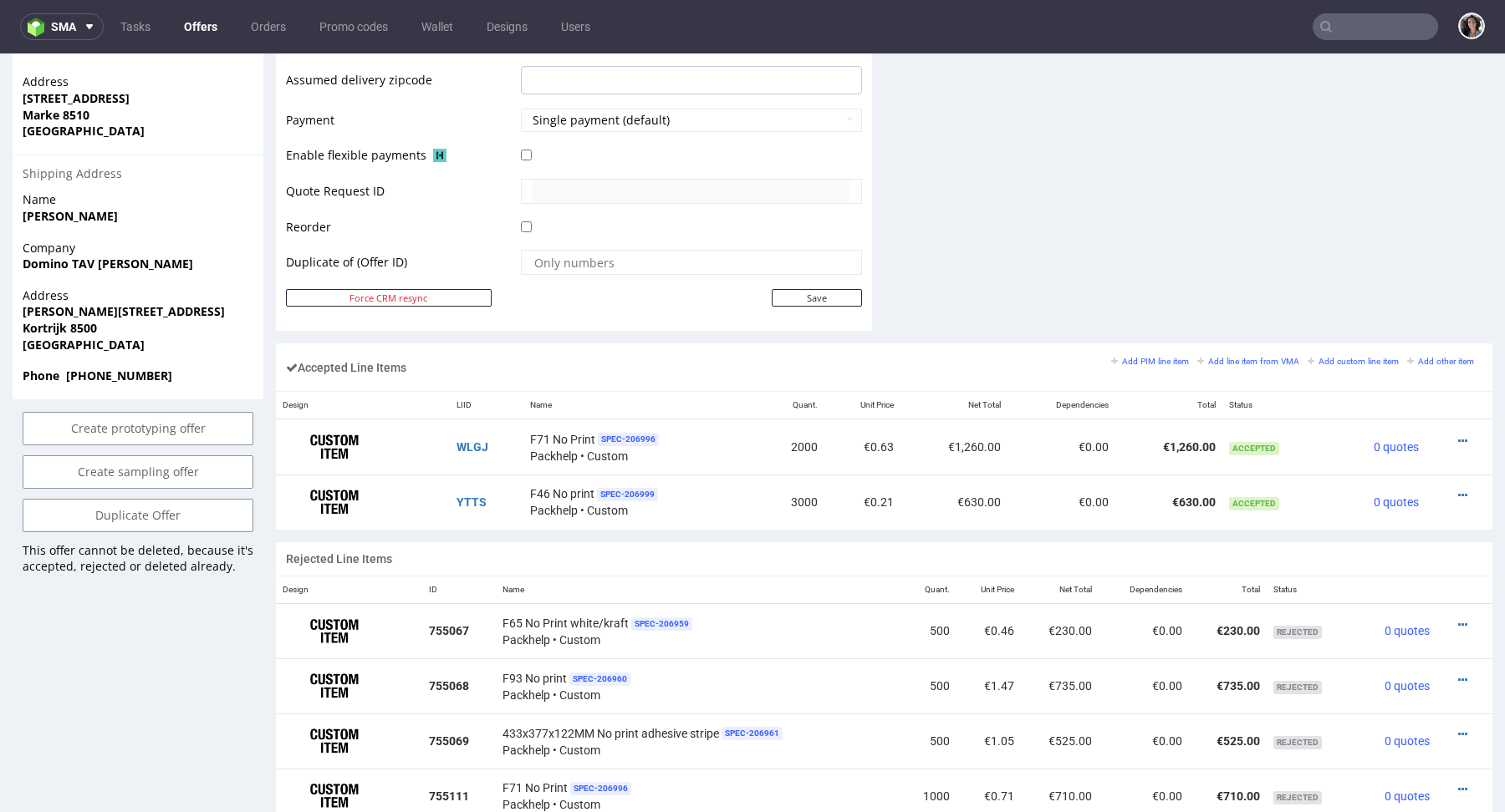
scroll to position [0, 0]
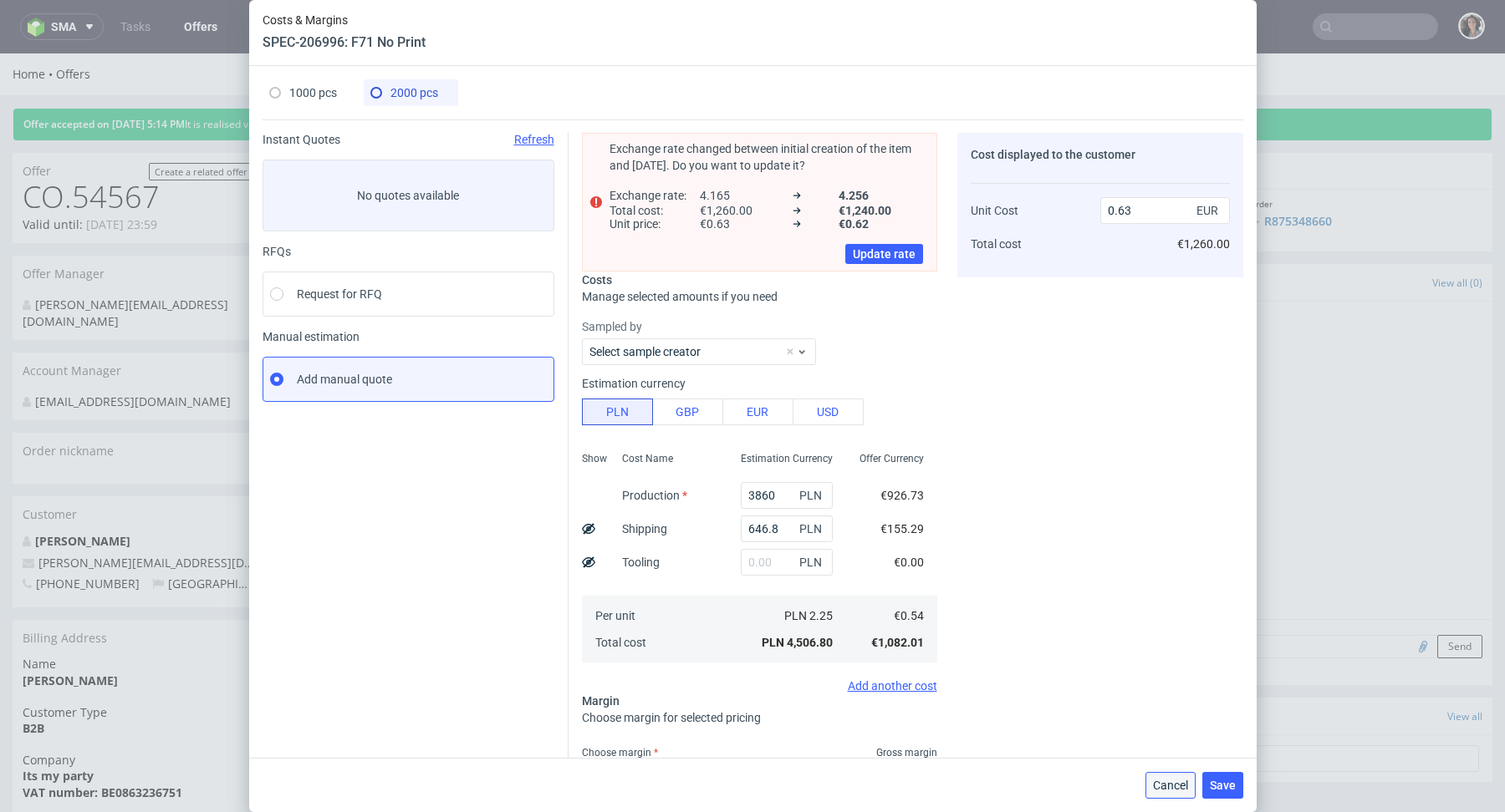
click at [1169, 782] on span "Cancel" at bounding box center [1170, 786] width 35 height 11
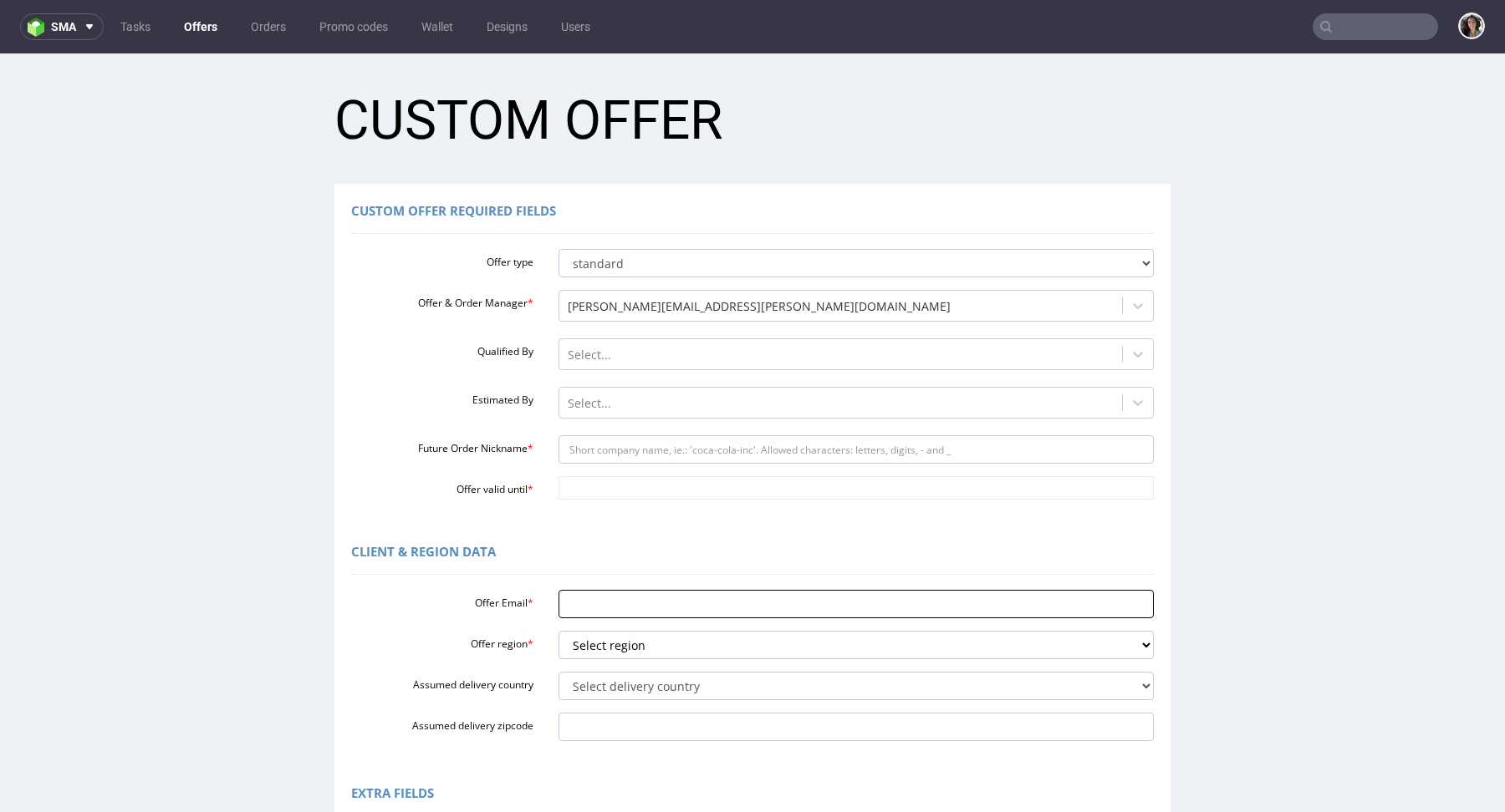
click at [610, 595] on input "Offer Email *" at bounding box center [857, 605] width 596 height 28
paste input "Kortrijk 8500"
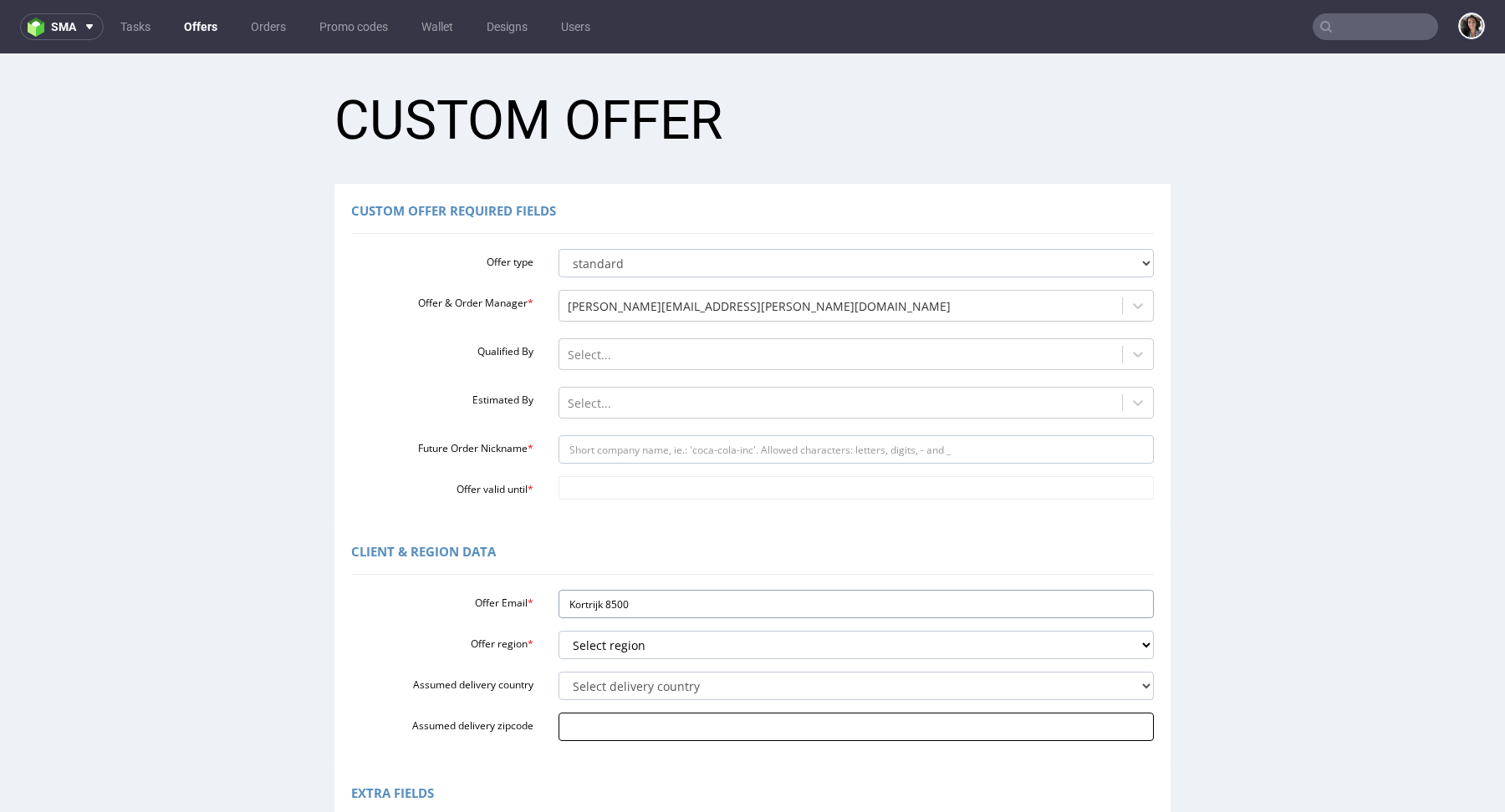
type input "Kortrijk 8500"
click at [610, 725] on input "Assumed delivery zipcode" at bounding box center [857, 727] width 596 height 28
paste input "Kortrijk 8500"
type input "Kortrijk 8500"
click at [610, 684] on select "Select delivery country [GEOGRAPHIC_DATA] [GEOGRAPHIC_DATA] [GEOGRAPHIC_DATA] […" at bounding box center [857, 686] width 596 height 28
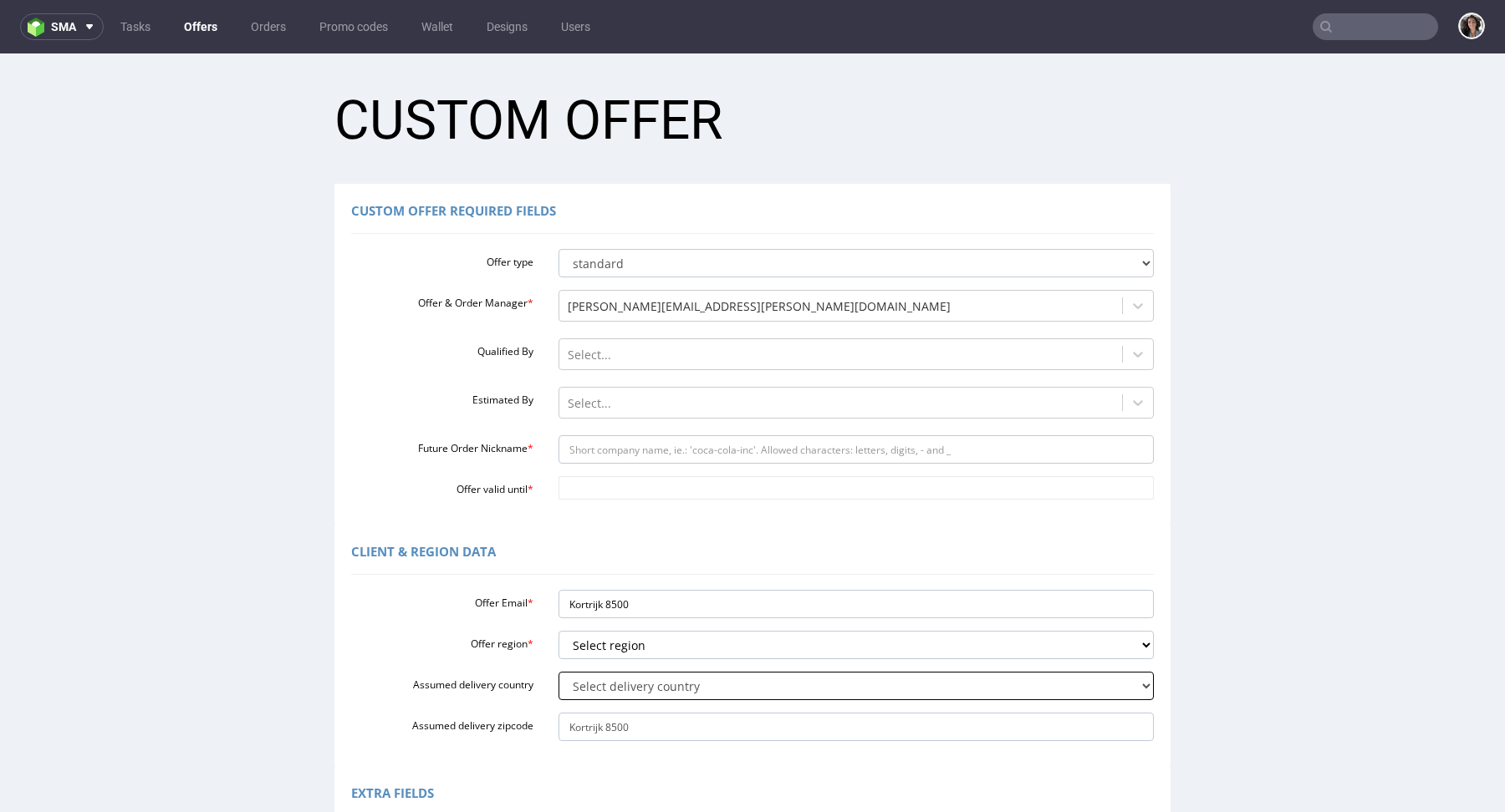
select select "20"
click at [606, 651] on select "Select region eu gb de pl fr it es" at bounding box center [857, 645] width 596 height 28
select select "eu"
click at [632, 598] on input "Kortrijk 8500" at bounding box center [857, 605] width 596 height 28
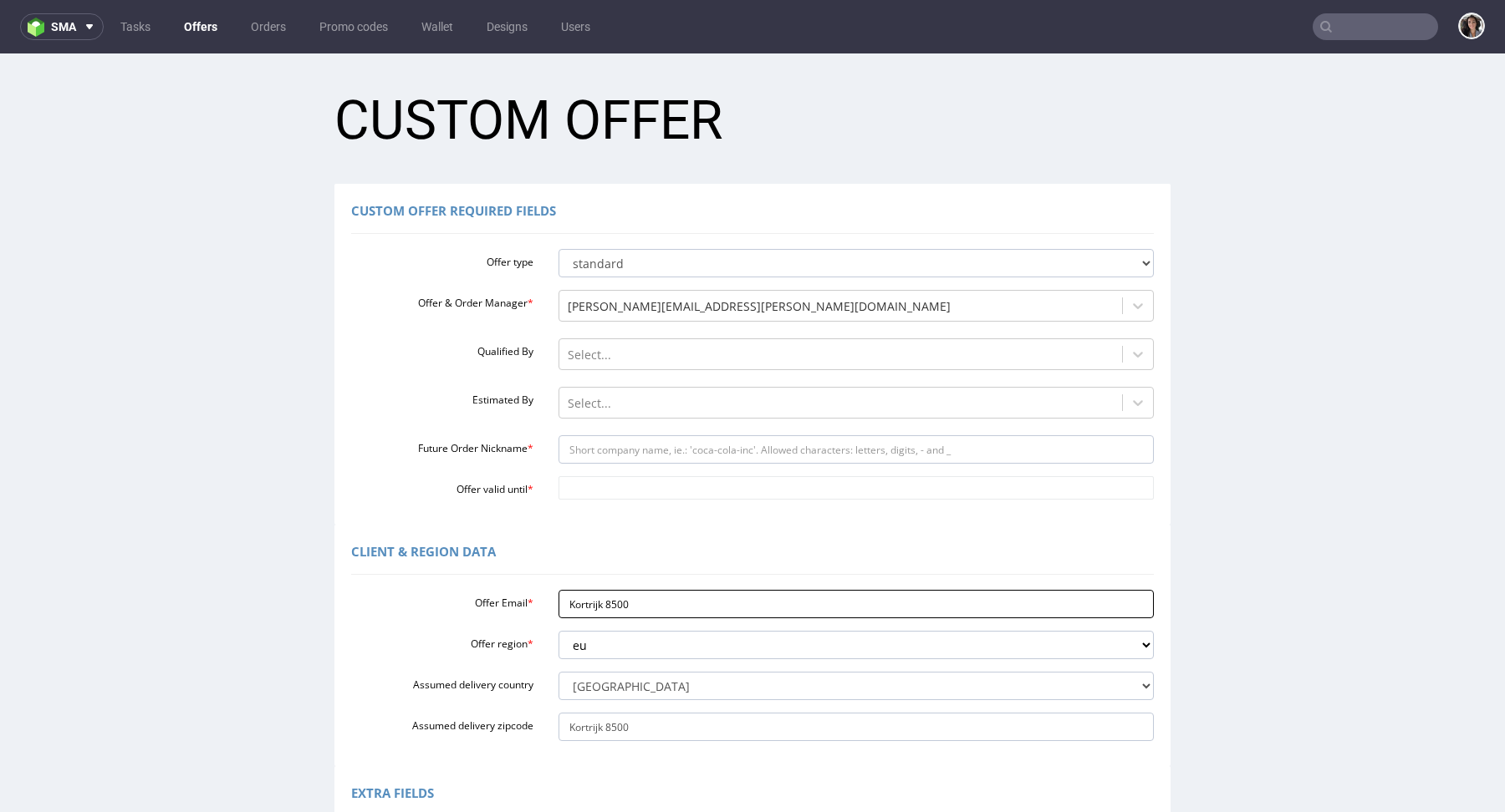
click at [632, 598] on input "Kortrijk 8500" at bounding box center [857, 605] width 596 height 28
paste input "[PERSON_NAME][EMAIL_ADDRESS][DOMAIN_NAME]"
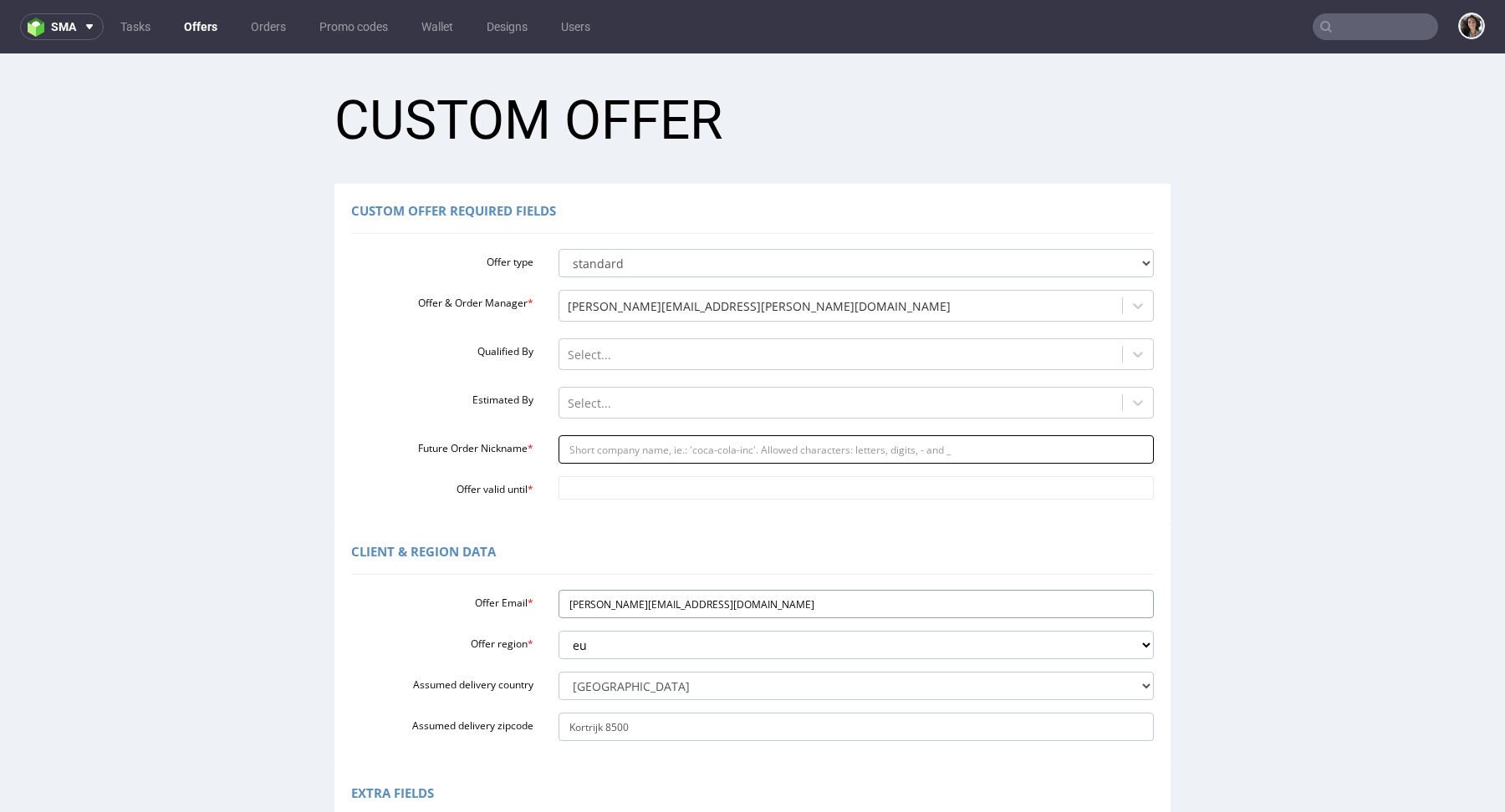
type input "[PERSON_NAME][EMAIL_ADDRESS][DOMAIN_NAME]"
click at [587, 446] on input "Future Order Nickname *" at bounding box center [857, 450] width 596 height 28
type input "plain_box"
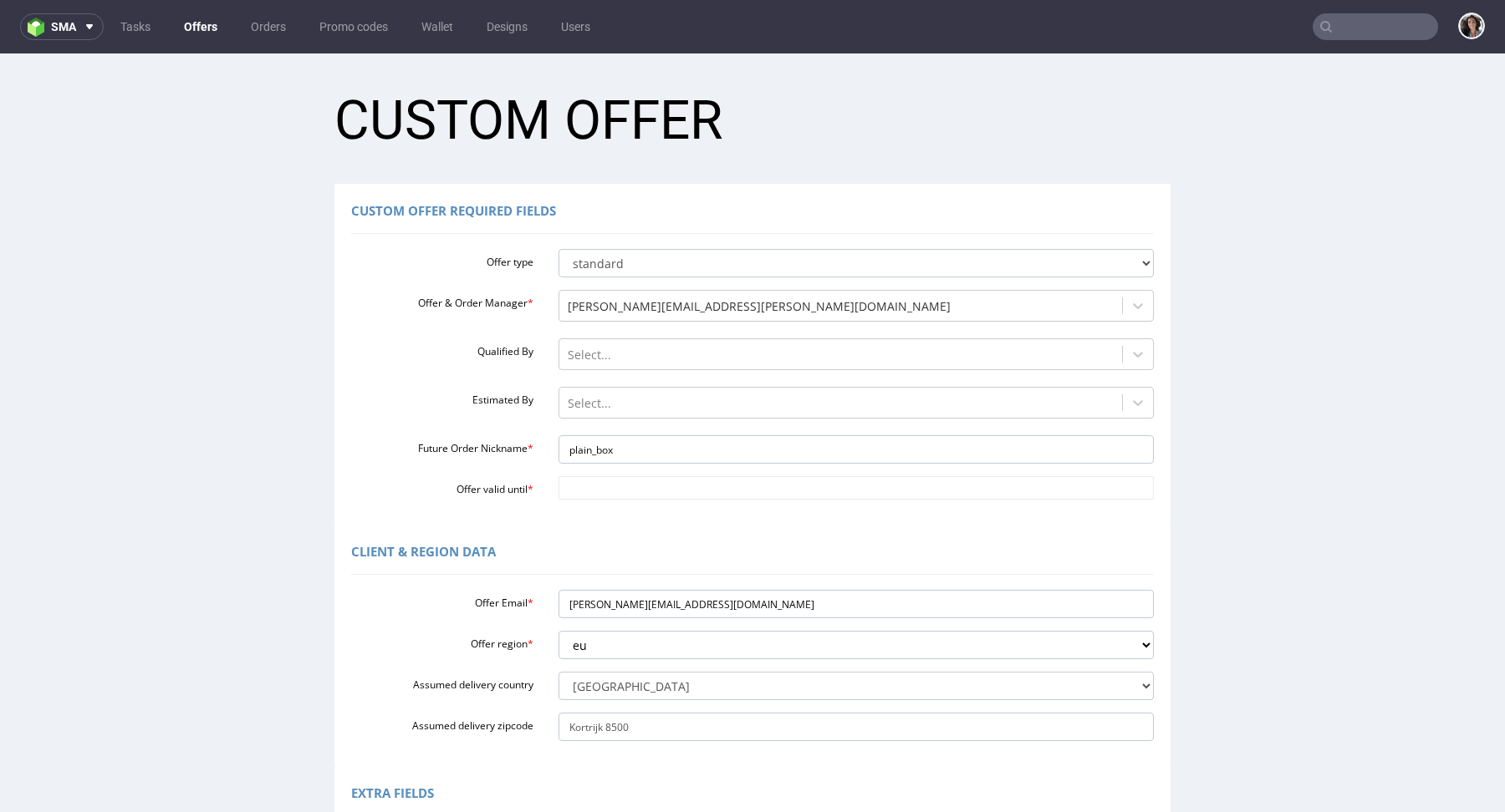
click at [621, 473] on div "Offer type standard prototyping sampling Offer & Order Manager * cristina.marti…" at bounding box center [752, 371] width 803 height 257
click at [611, 489] on input "Offer valid until *" at bounding box center [857, 488] width 596 height 24
click at [672, 406] on td "25" at bounding box center [670, 413] width 25 height 25
type input "2025-09-25"
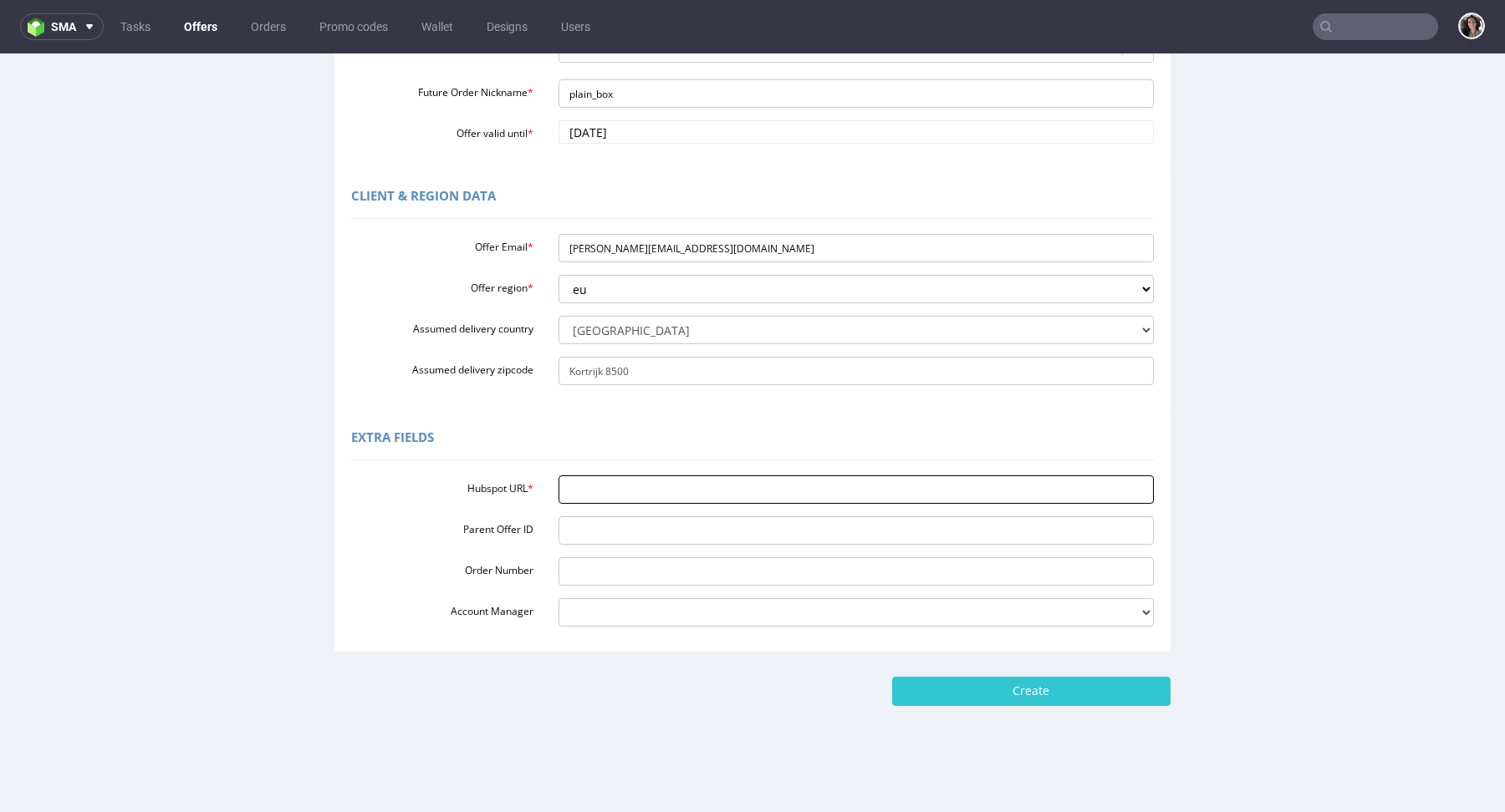
click at [624, 489] on input "Hubspot URL *" at bounding box center [857, 489] width 596 height 28
paste input "https://app-eu1.hubspot.com/contacts/25600958/record/0-3/294802091250?interacti…"
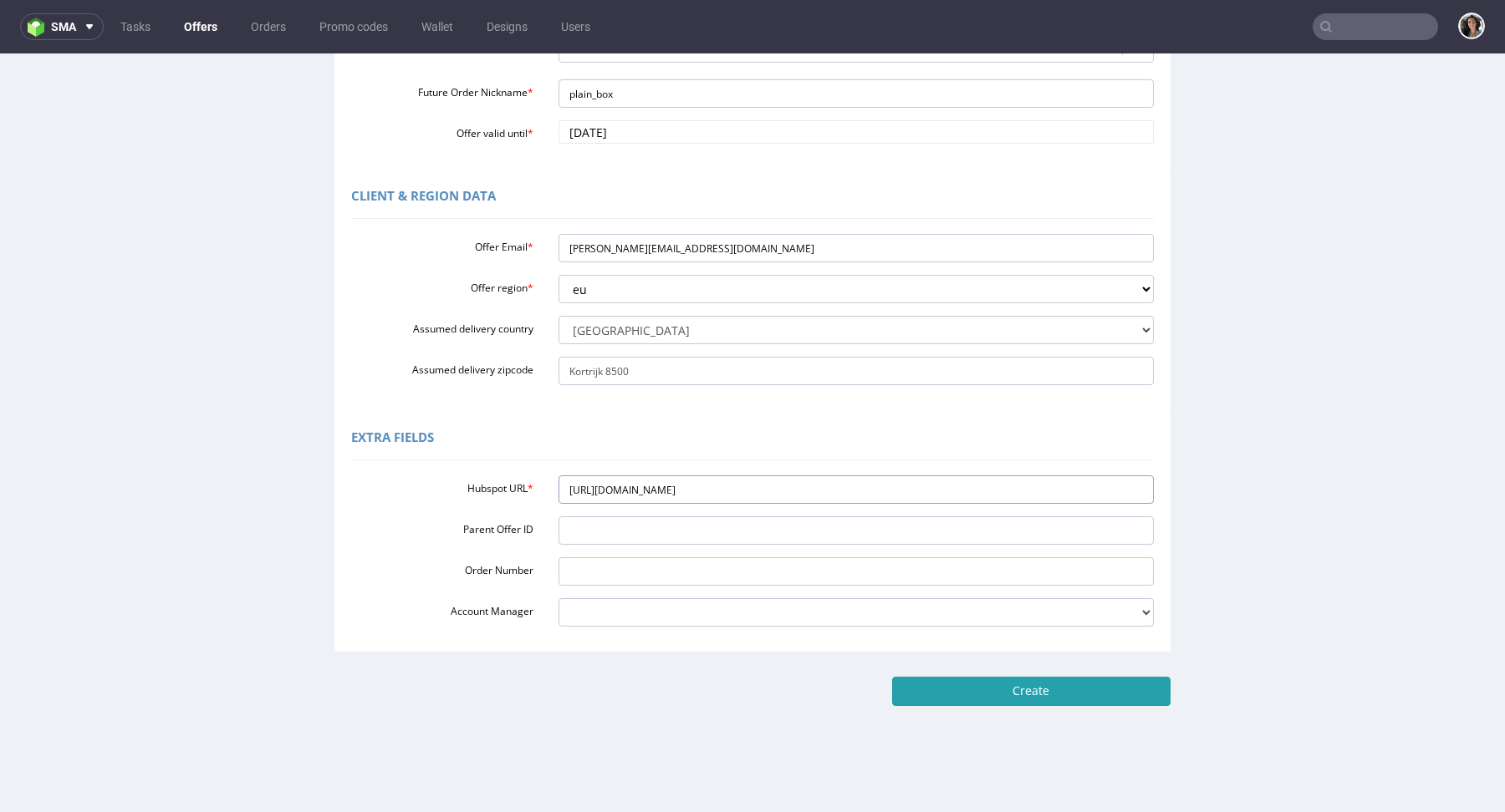
type input "https://app-eu1.hubspot.com/contacts/25600958/record/0-3/294802091250?interacti…"
click at [1041, 694] on input "Create" at bounding box center [1031, 691] width 278 height 28
type input "Please wait..."
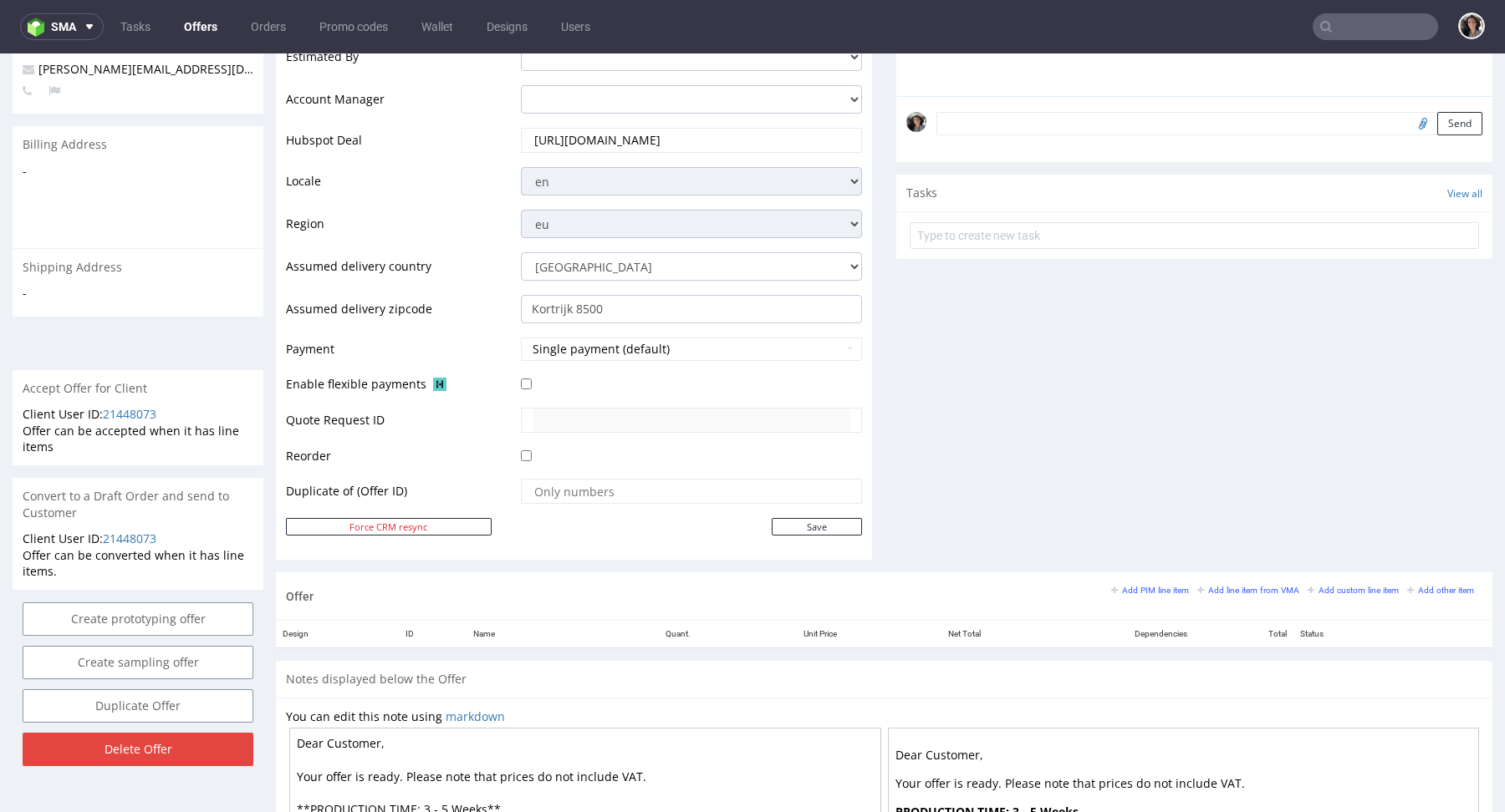
scroll to position [732, 0]
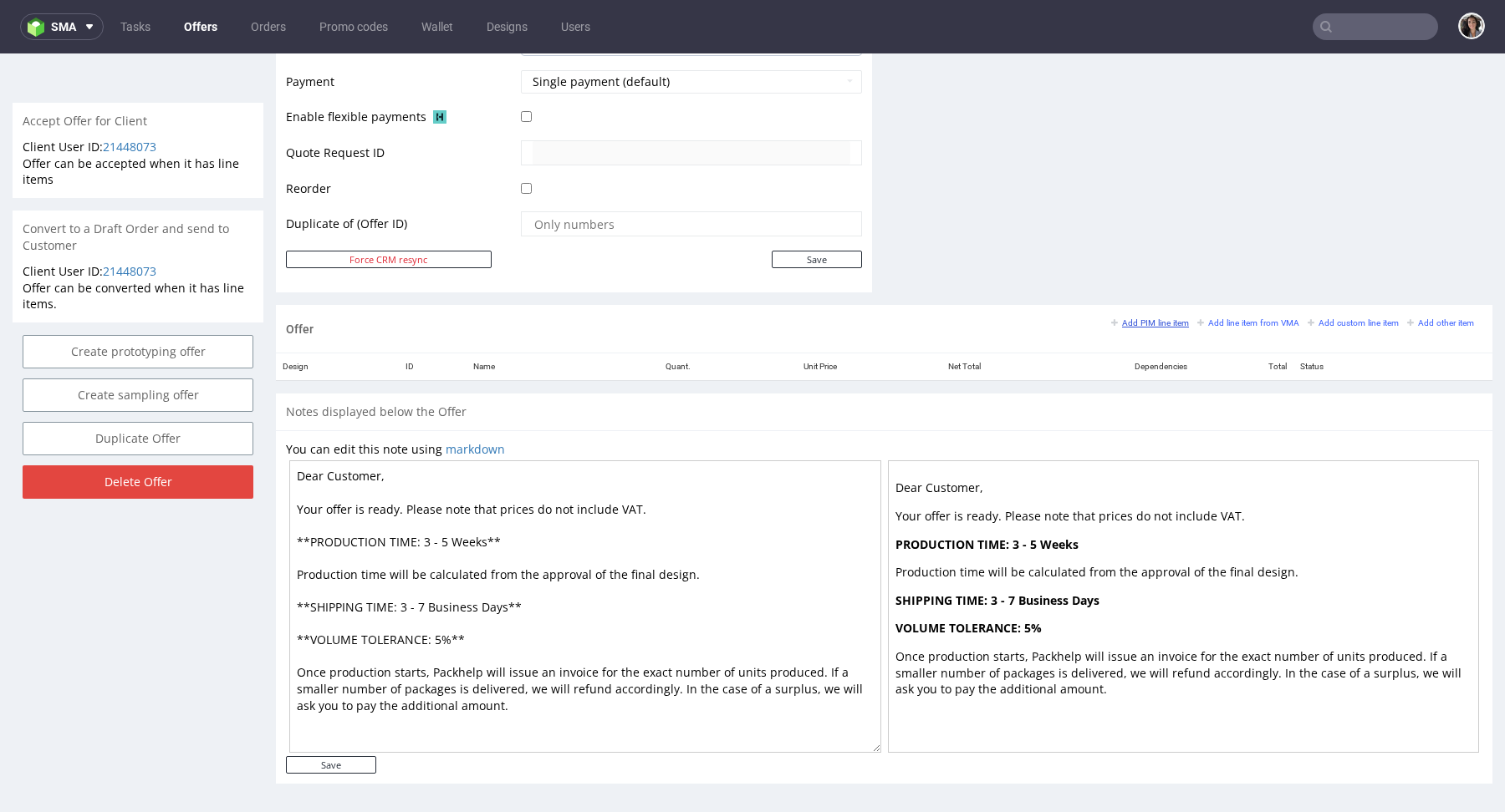
click at [1162, 319] on small "Add PIM line item" at bounding box center [1150, 323] width 77 height 9
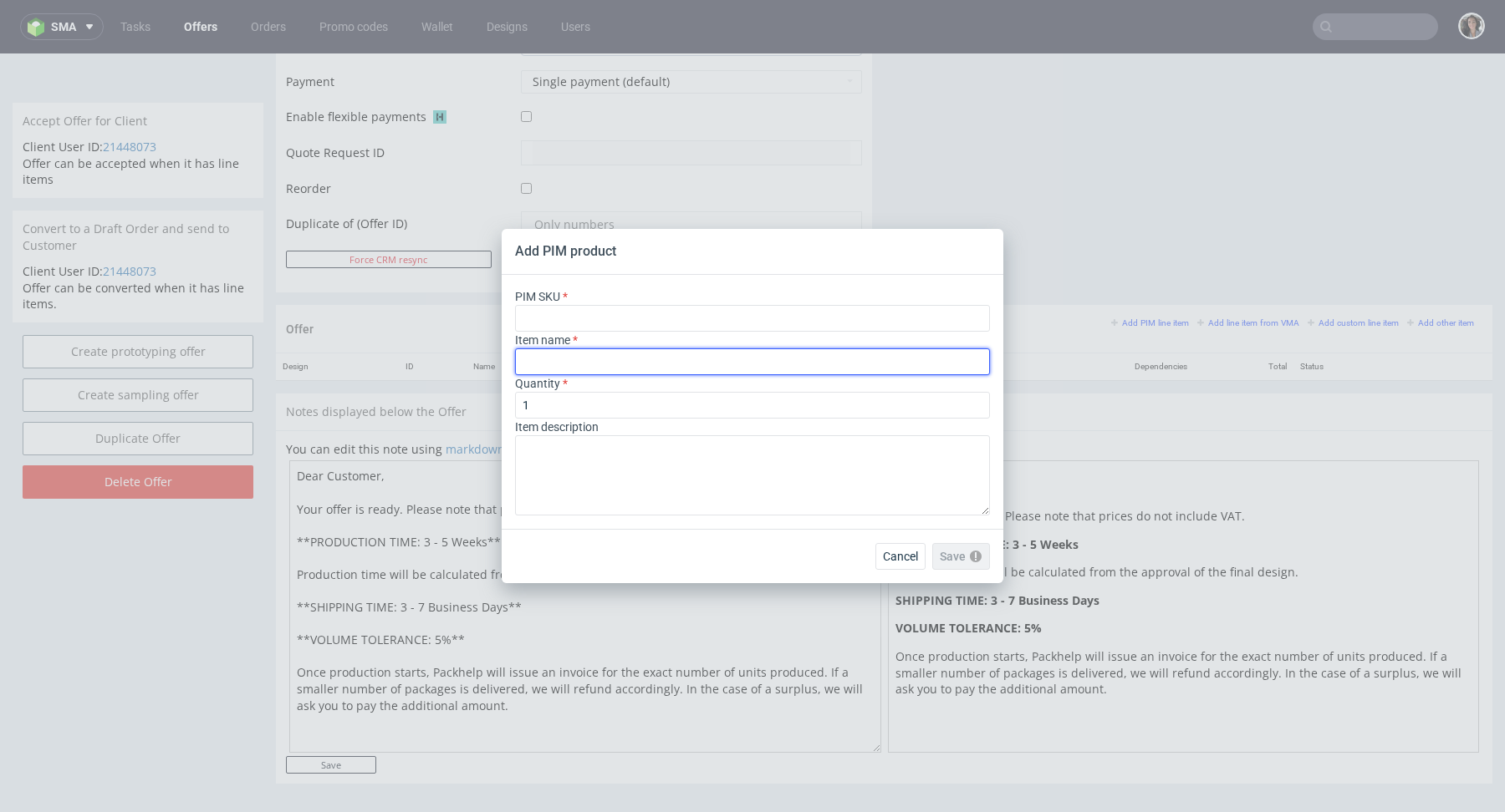
click at [644, 367] on input "text" at bounding box center [752, 362] width 475 height 26
drag, startPoint x: 562, startPoint y: 369, endPoint x: 434, endPoint y: 370, distance: 128.0
click at [435, 369] on div "Add PIM product PIM SKU Item name F62 ( Quantity 1 Item description Cancel Save…" at bounding box center [752, 406] width 1505 height 812
paste input "F62 (30.2 x 23.3 x 8.8 cm)"
click at [557, 353] on input "F62 ( F62 (30.2 x 23.3 x 8.8 cm)" at bounding box center [752, 362] width 475 height 26
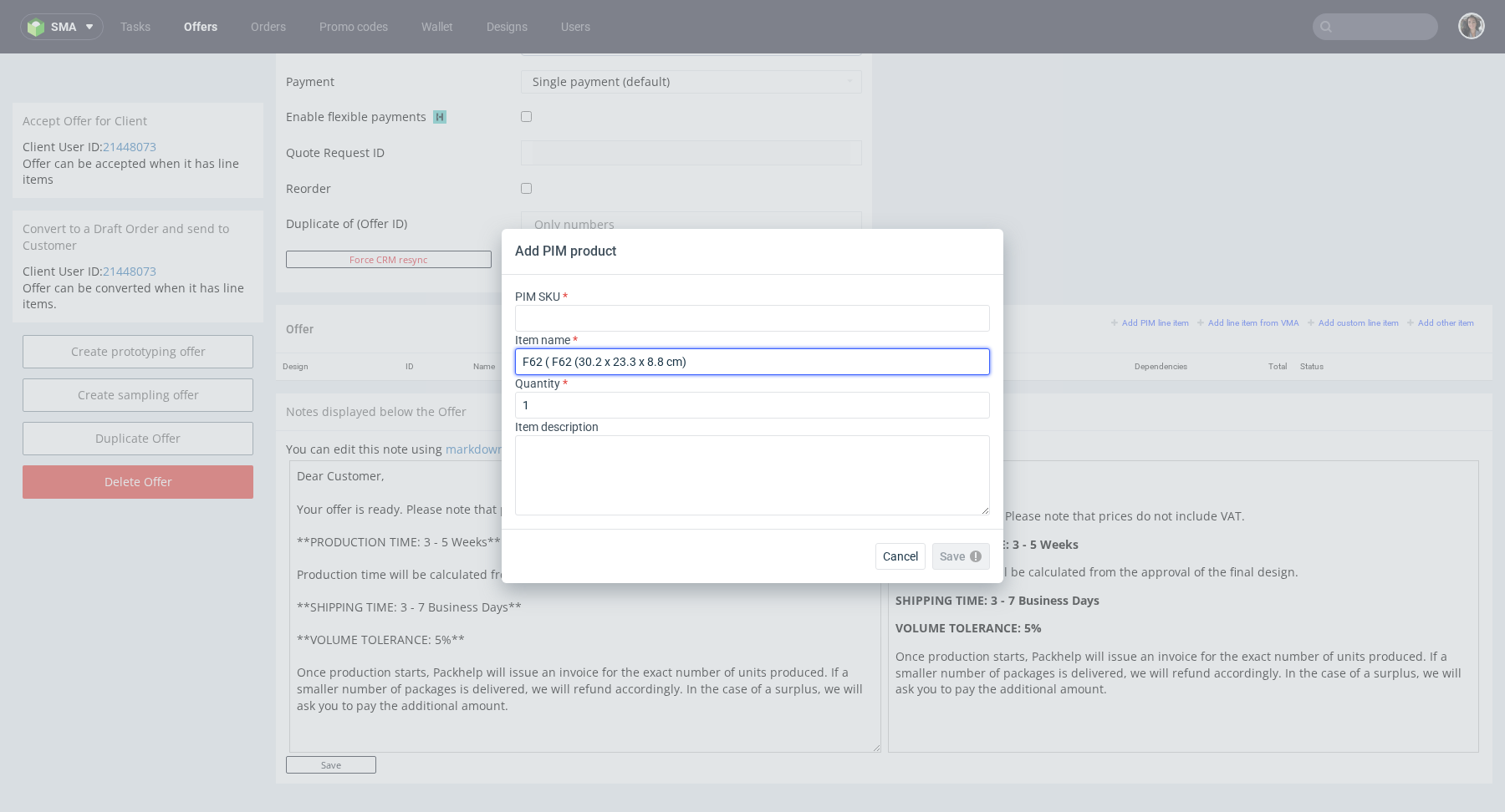
click at [557, 353] on input "F62 ( F62 (30.2 x 23.3 x 8.8 cm)" at bounding box center [752, 362] width 475 height 26
paste input "text"
type input "F62 (30.2 x 23.3 x 8.8 cm)"
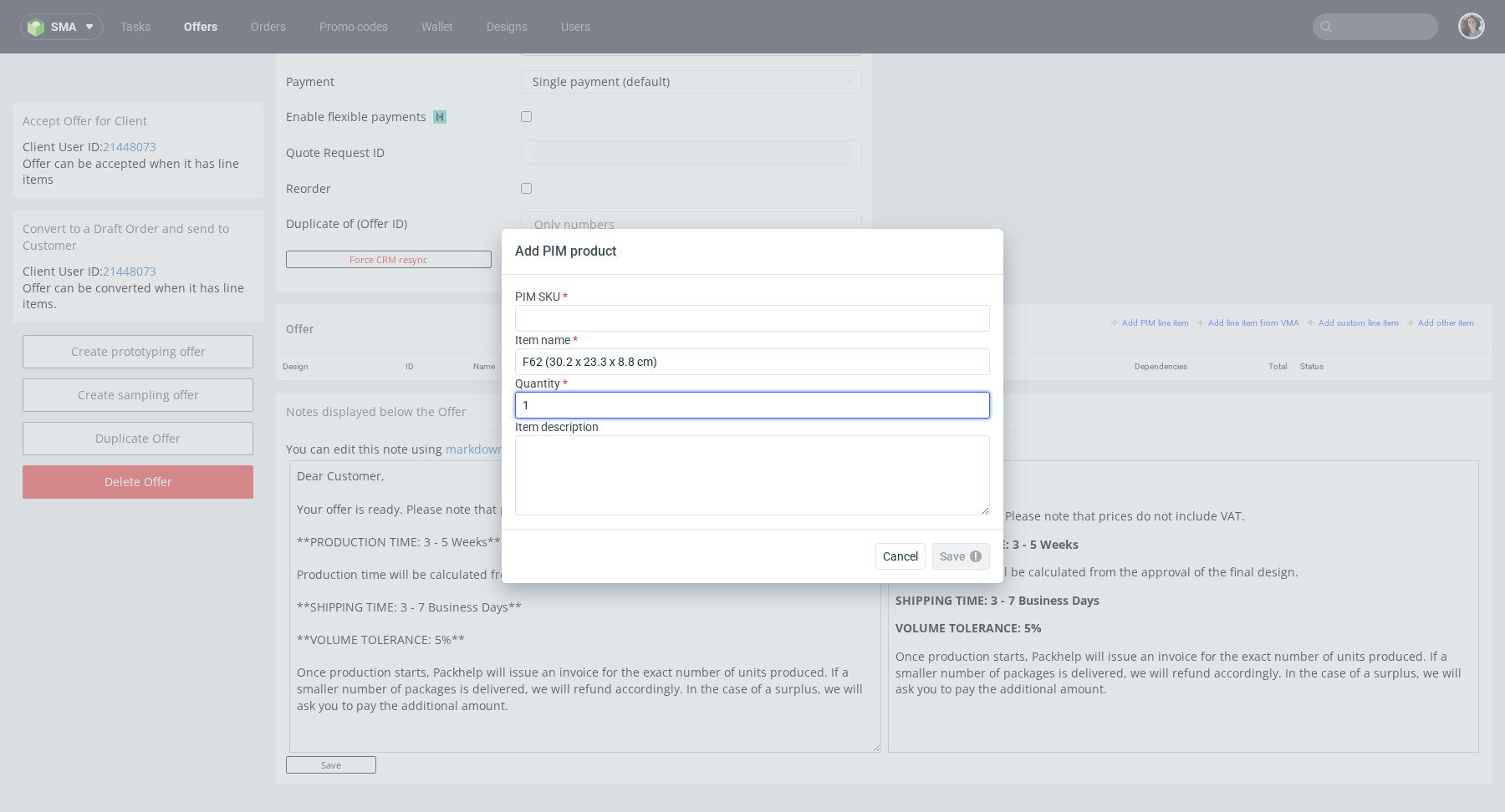
drag, startPoint x: 543, startPoint y: 400, endPoint x: 452, endPoint y: 400, distance: 91.0
click at [452, 400] on div "Add PIM product PIM SKU Item name F62 (30.2 x 23.3 x 8.8 cm) Quantity 1 Item de…" at bounding box center [752, 406] width 1505 height 812
type input "1000"
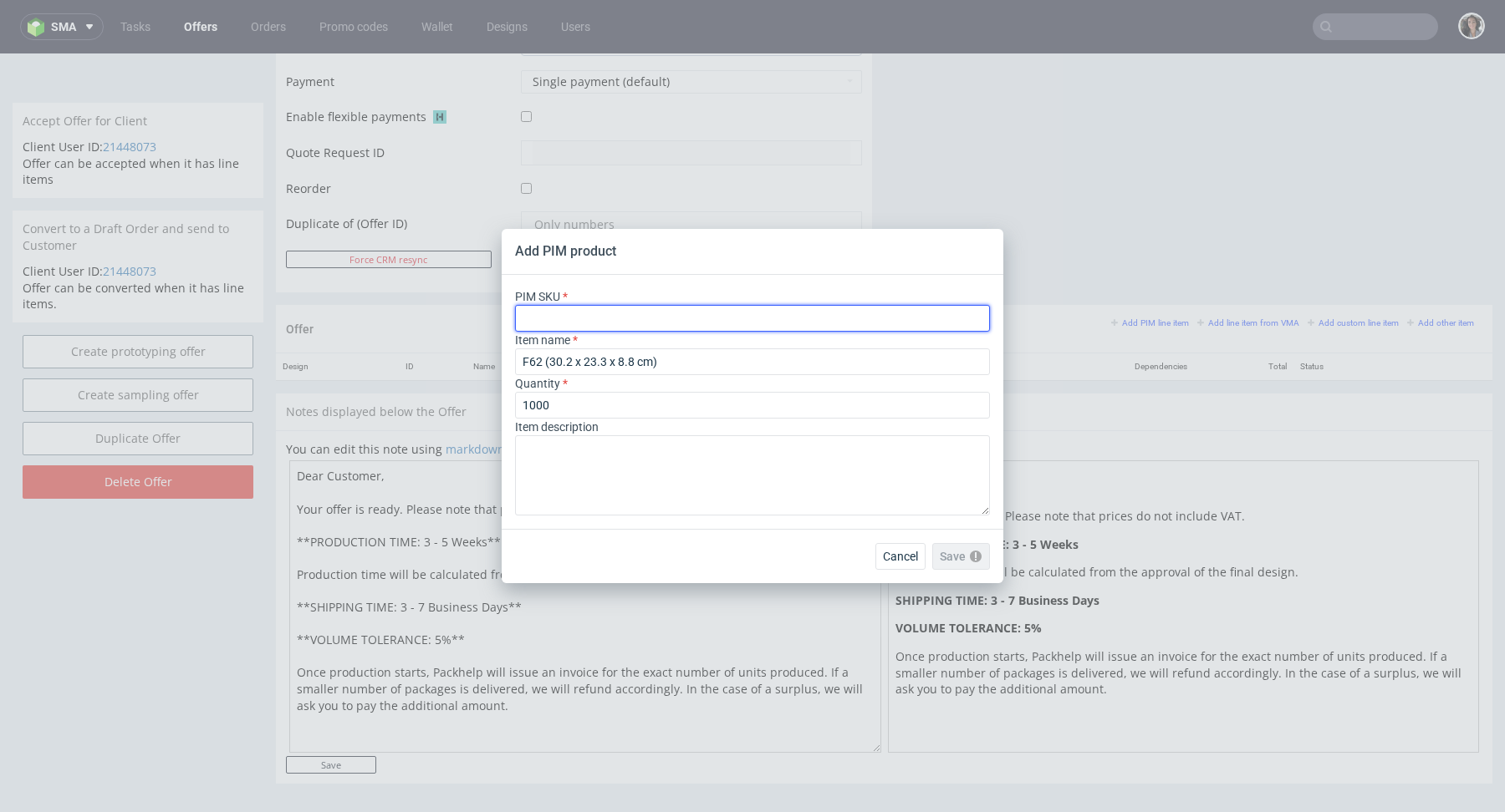
click at [563, 319] on input "text" at bounding box center [752, 318] width 475 height 26
paste input "box--mailer-box-plain--62--cardboard-natural--no-print--foil-none"
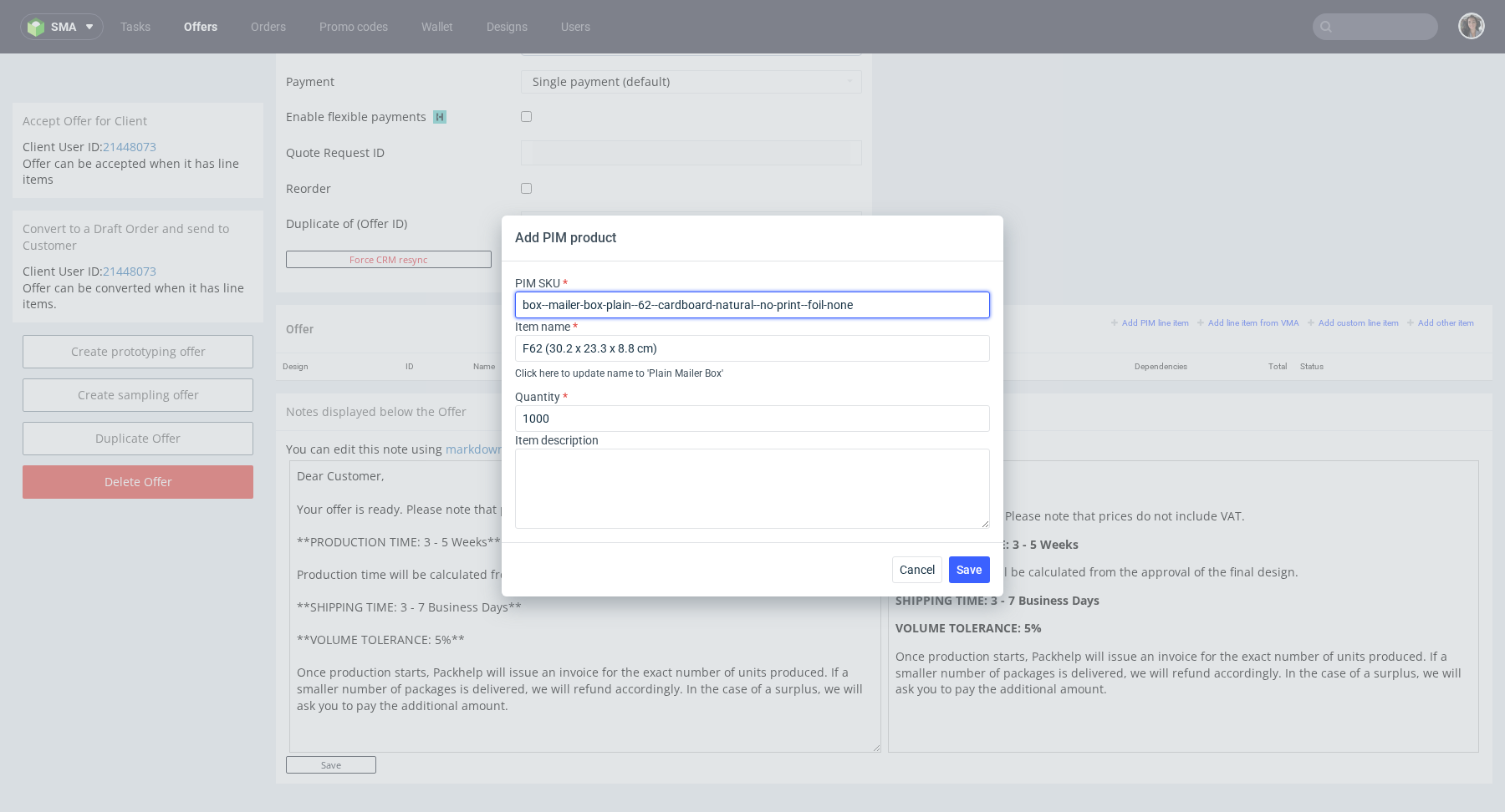
click at [523, 305] on input "box--mailer-box-plain--62--cardboard-natural--no-print--foil-none" at bounding box center [752, 305] width 475 height 26
type input "box--mailer-box-plain--62--cardboard-natural--no-print--foil-none"
click at [966, 564] on span "Save" at bounding box center [969, 570] width 25 height 11
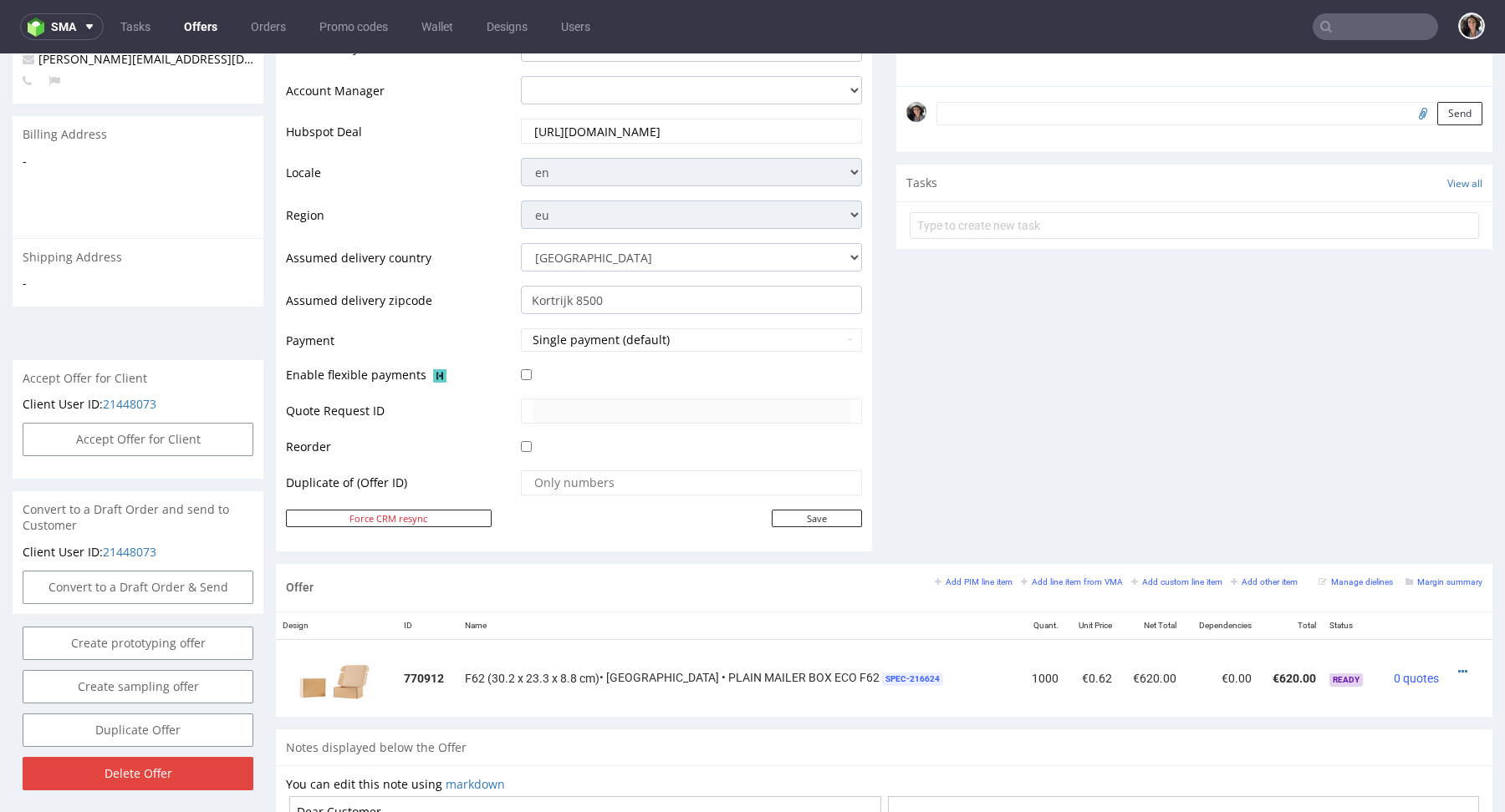
scroll to position [510, 0]
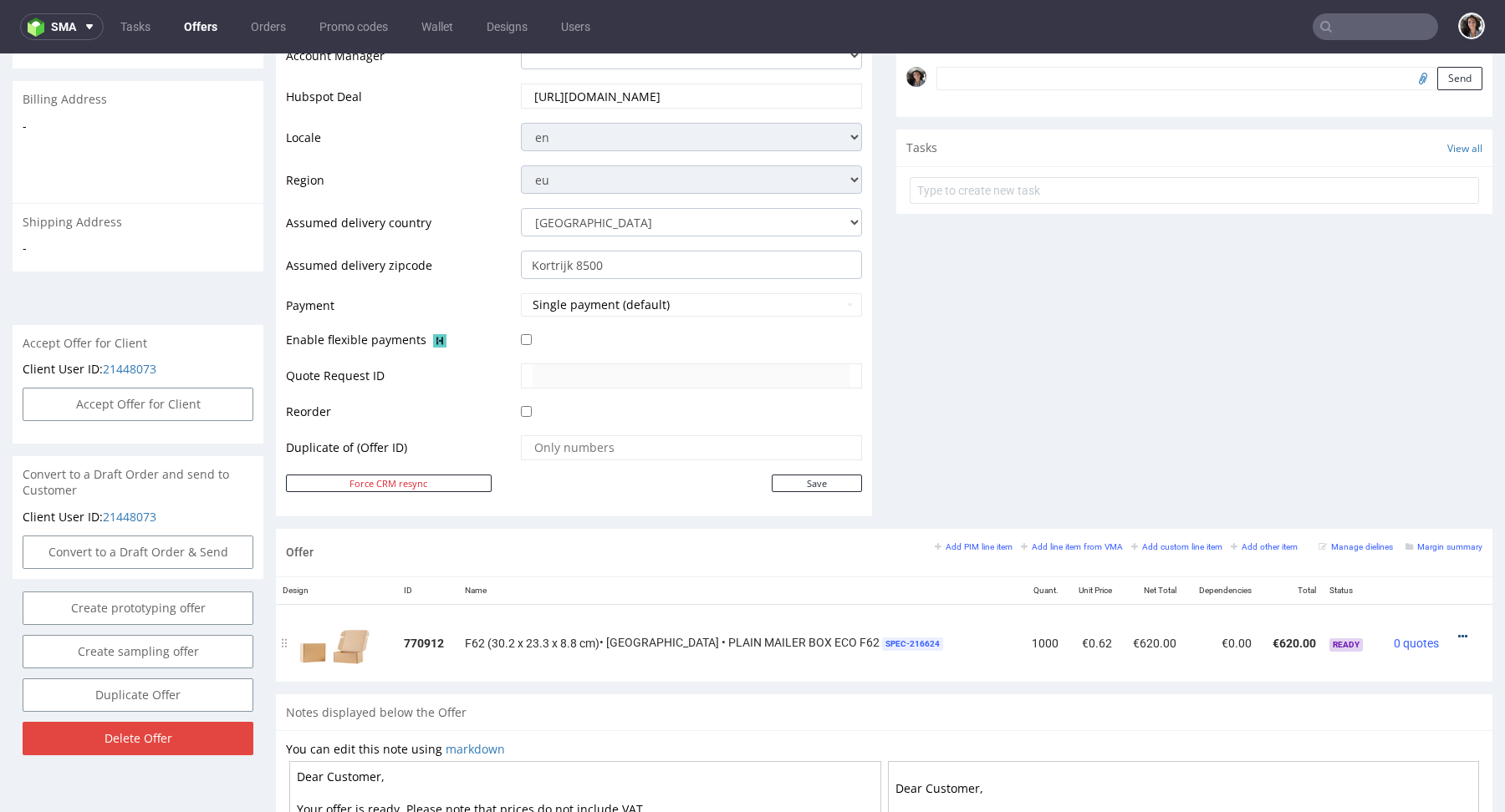
click at [1458, 636] on icon at bounding box center [1463, 637] width 9 height 11
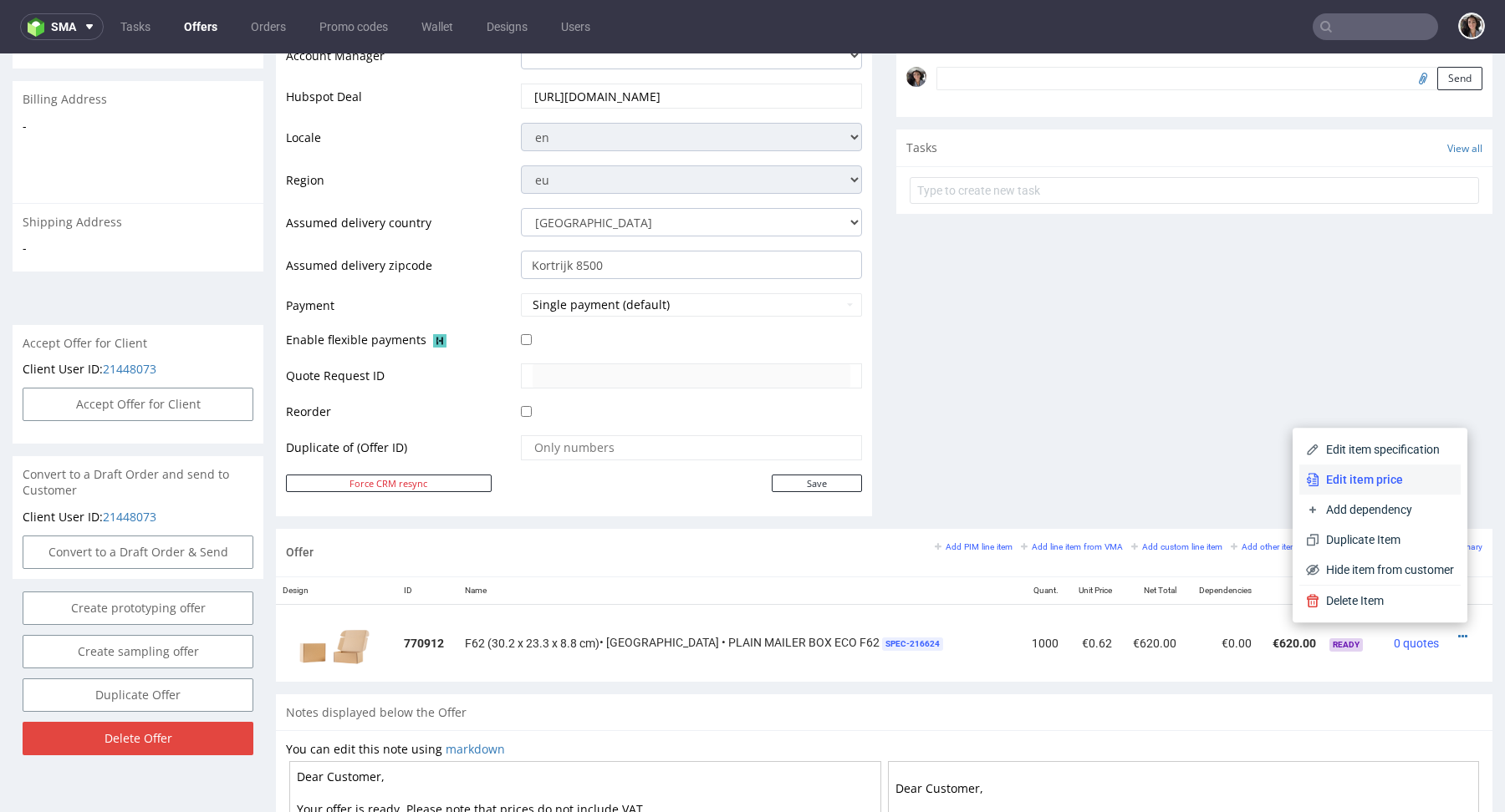
click at [1359, 486] on span "Edit item price" at bounding box center [1386, 480] width 135 height 17
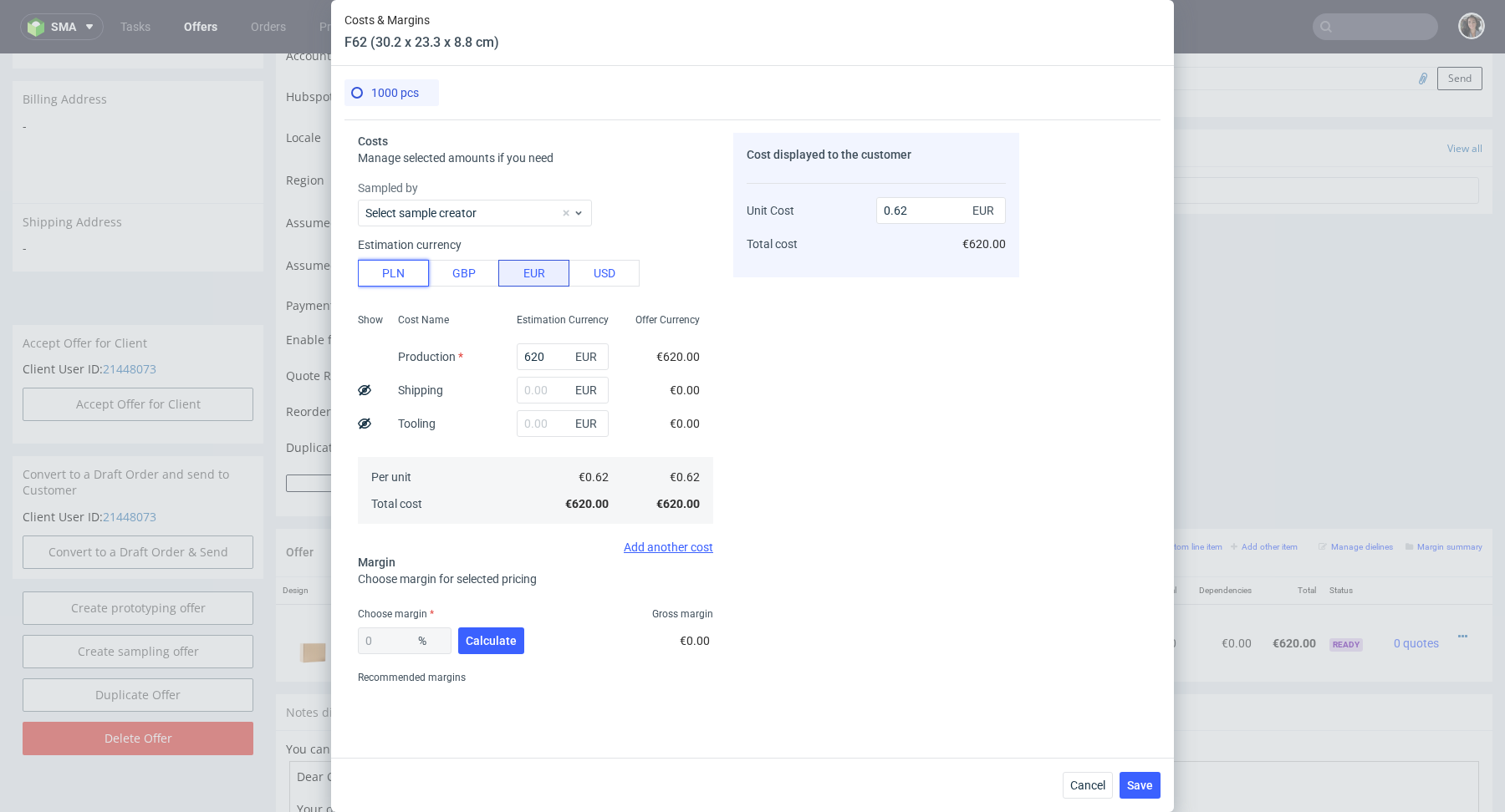
click at [398, 275] on button "PLN" at bounding box center [393, 273] width 71 height 26
type input "0.15"
drag, startPoint x: 550, startPoint y: 356, endPoint x: 465, endPoint y: 356, distance: 85.0
click at [468, 356] on div "Show Cost Name Production Shipping Tooling Per unit Total cost Estimation Curre…" at bounding box center [535, 417] width 356 height 221
type input "0"
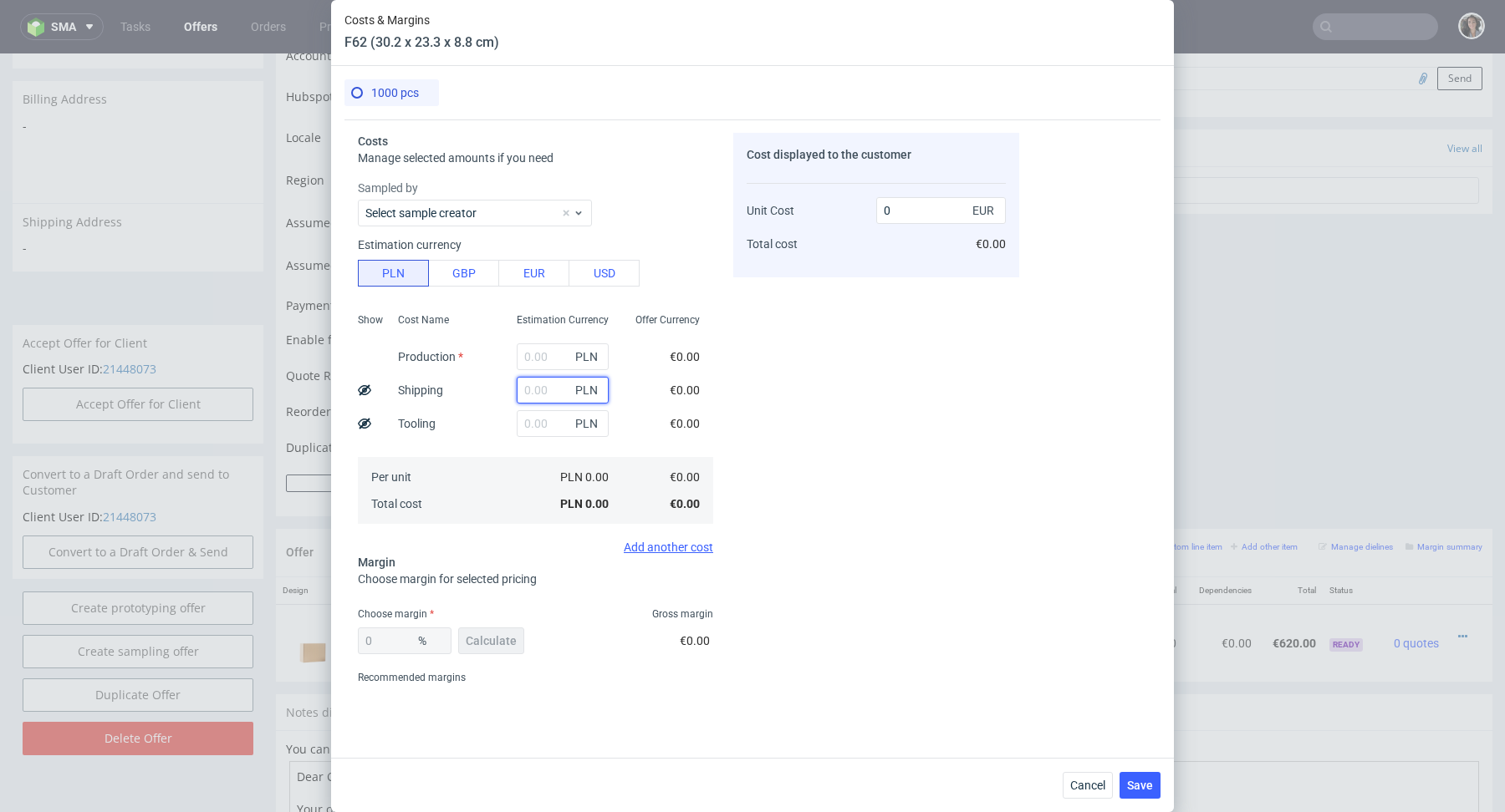
click at [532, 388] on input "text" at bounding box center [562, 390] width 92 height 26
type input "370"
type input "0.09"
type input "370"
click at [545, 336] on div "Estimation Currency" at bounding box center [562, 325] width 119 height 30
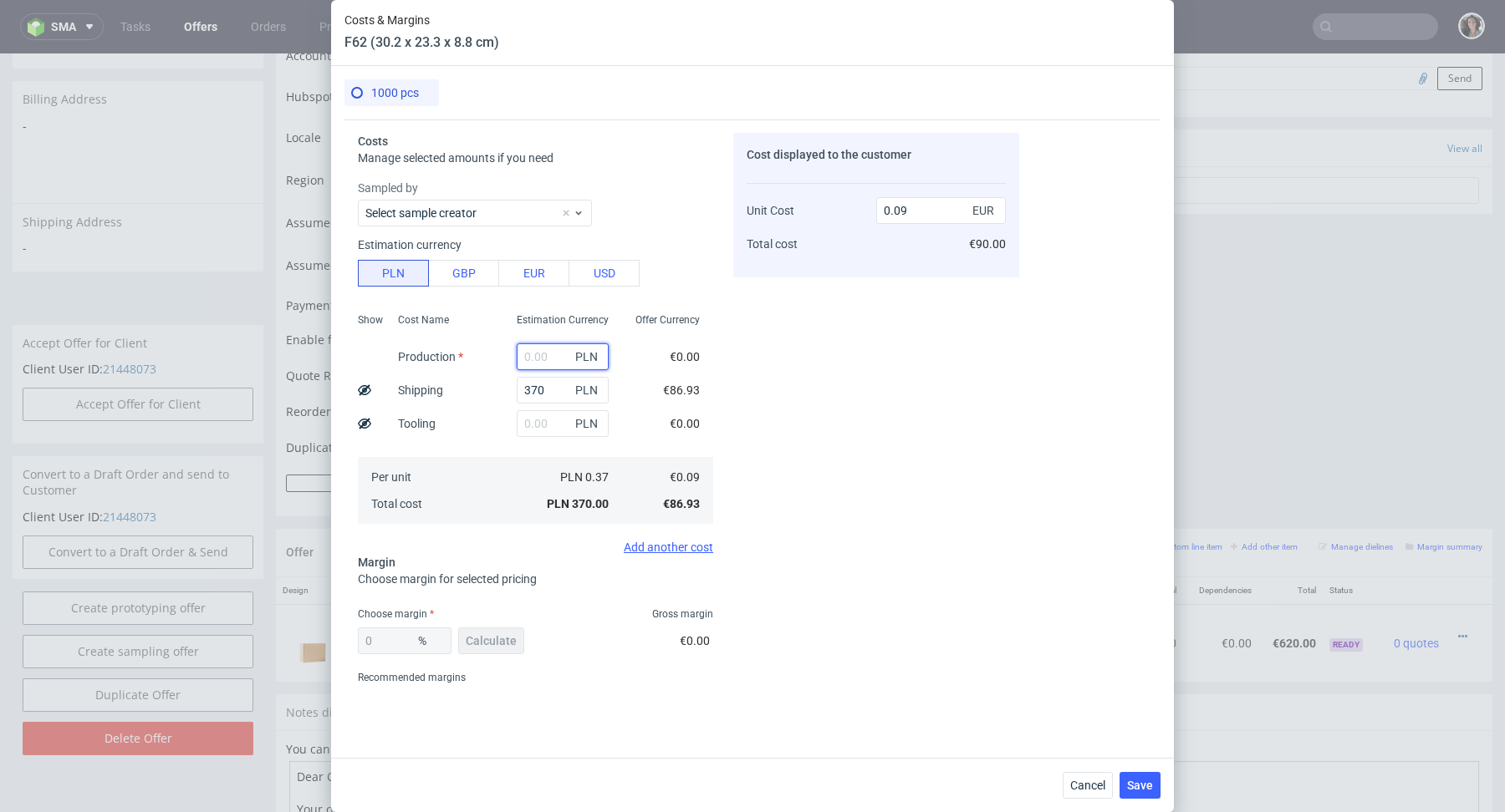
click at [545, 352] on input "text" at bounding box center [562, 356] width 92 height 26
type input "720"
type input "0.26"
type input "720"
click at [525, 539] on div "Sampled by Select sample creator Estimation currency PLN GBP EUR USD Show Cost …" at bounding box center [535, 367] width 356 height 374
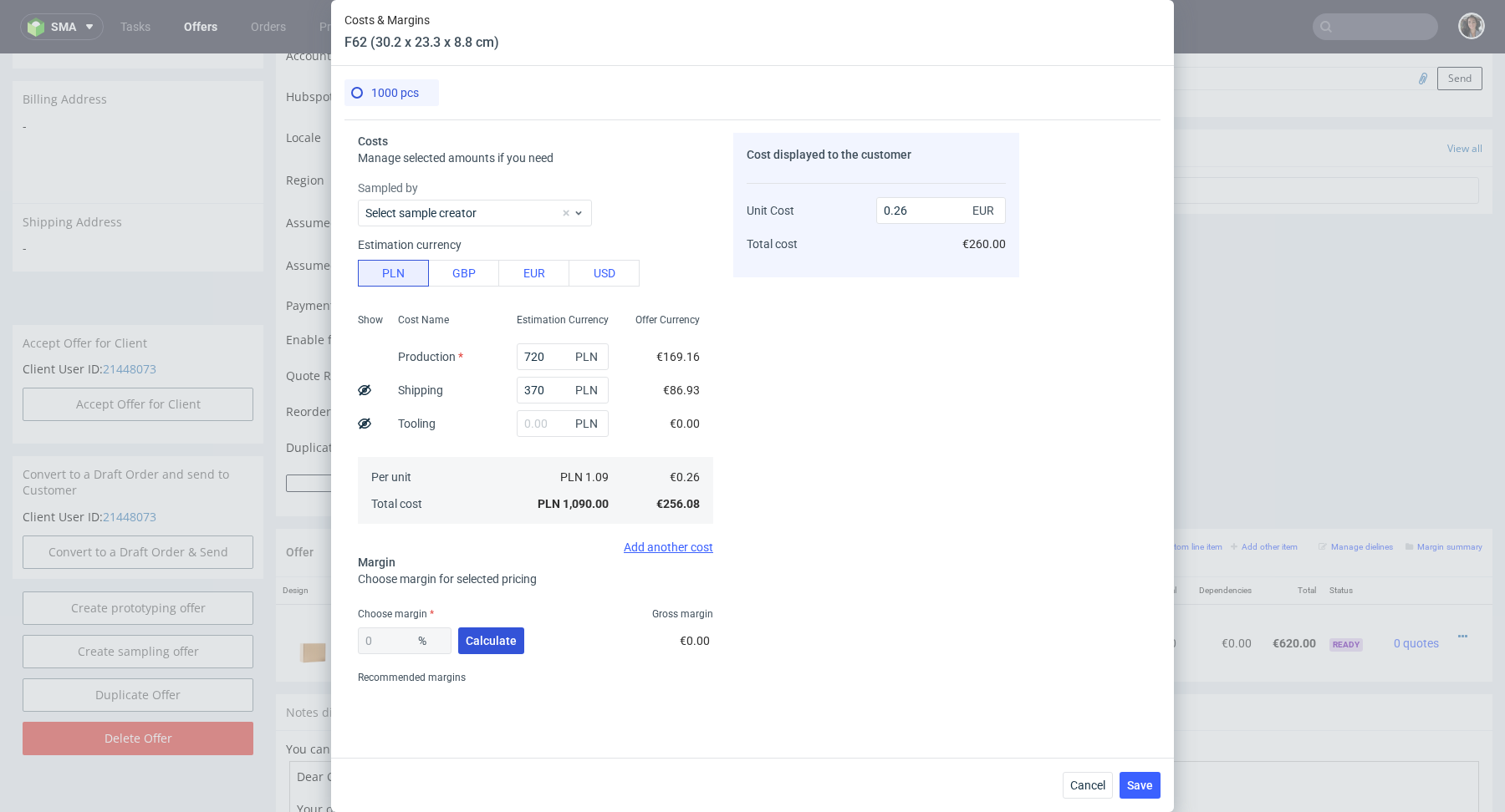
click at [489, 646] on span "Calculate" at bounding box center [492, 640] width 51 height 11
type input "48.43"
drag, startPoint x: 893, startPoint y: 207, endPoint x: 928, endPoint y: 207, distance: 35.0
click at [928, 207] on input "0.5" at bounding box center [941, 210] width 129 height 26
type input "0.52"
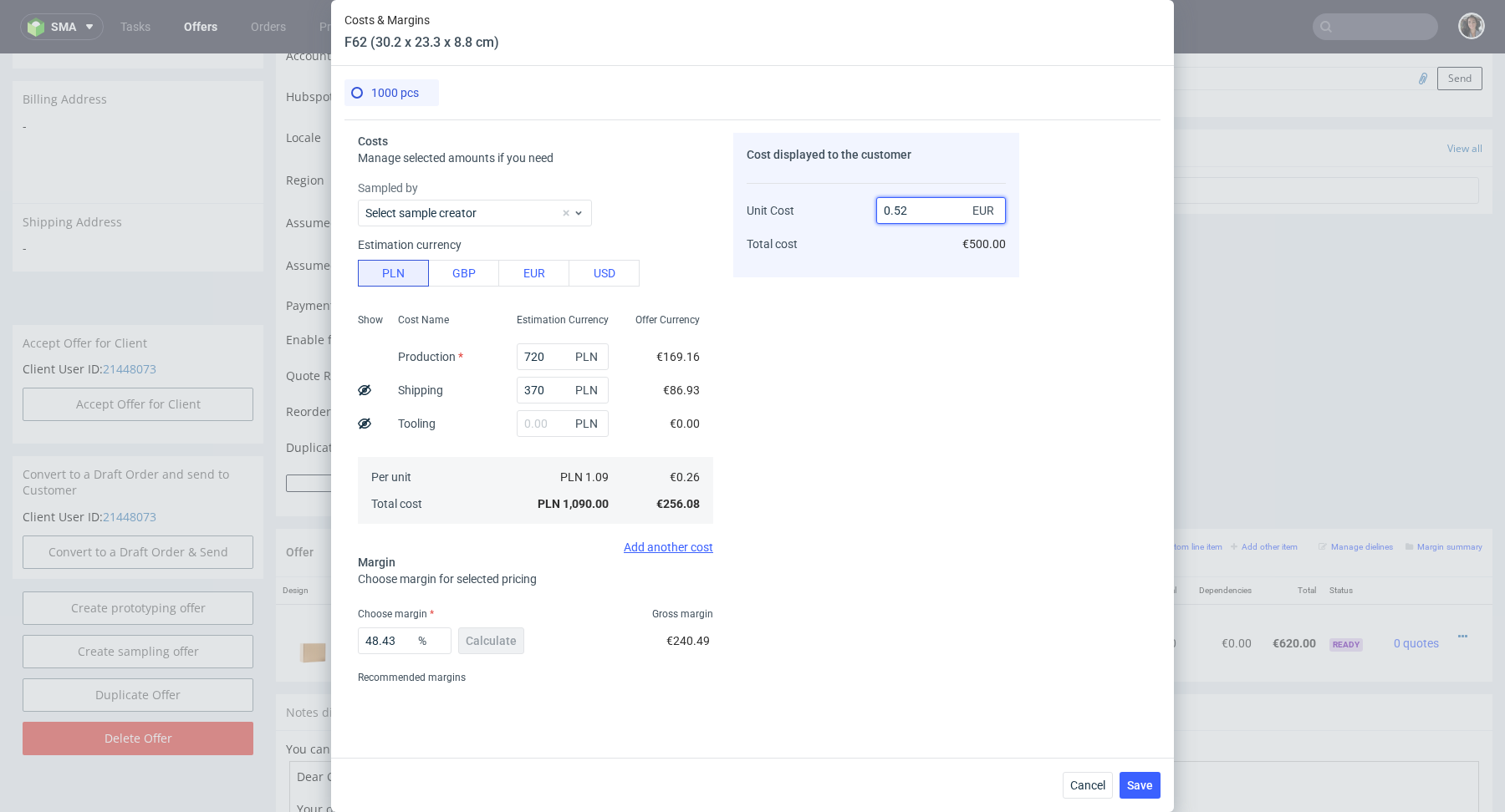
type input "50"
click at [815, 416] on div "Cost displayed to the customer Unit Cost Total cost 0.52 EUR €520.00" at bounding box center [876, 412] width 286 height 558
click at [933, 209] on input "0.52" at bounding box center [941, 210] width 129 height 26
type input "0.55"
type input "52.72727272727272"
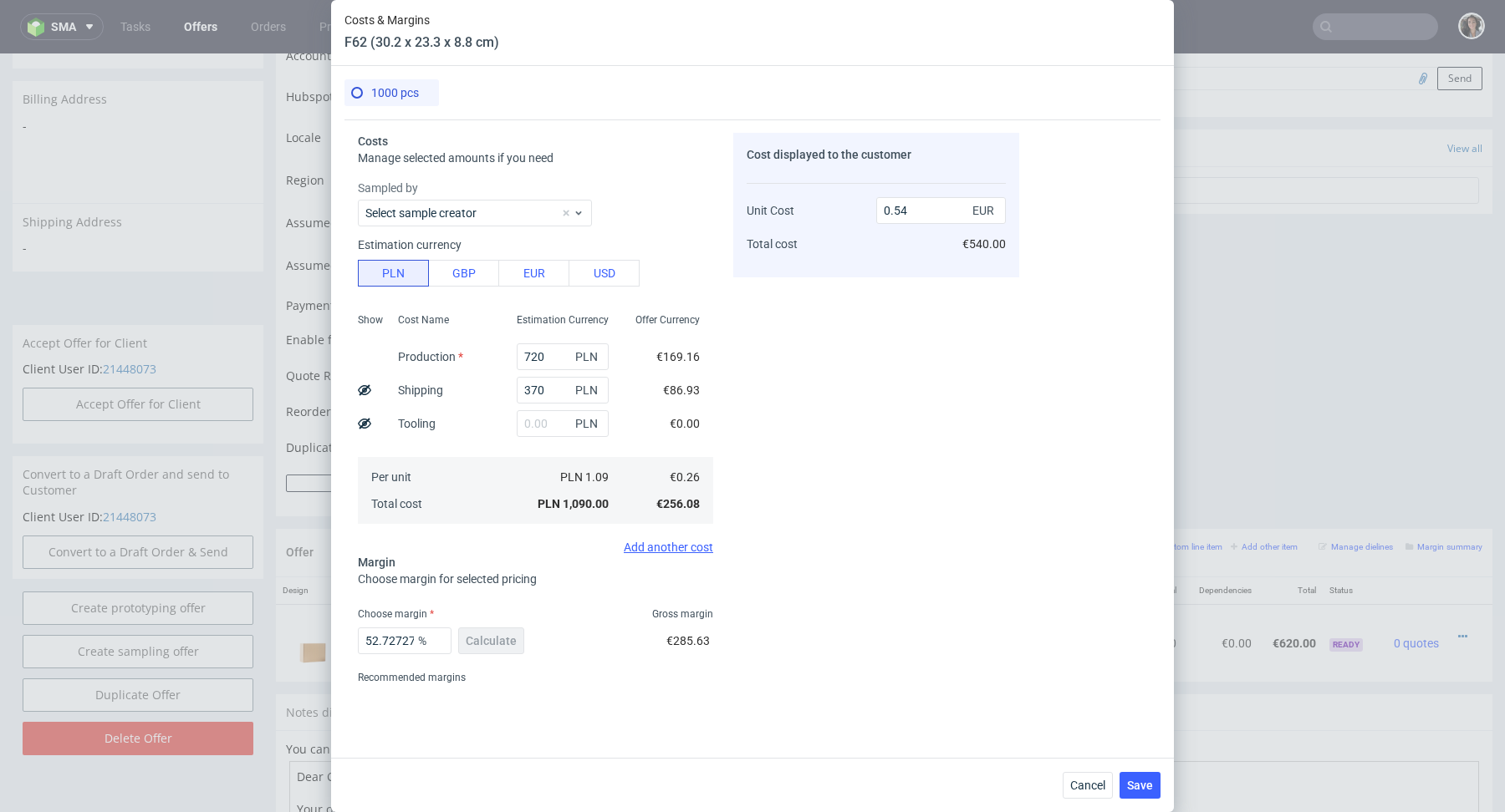
click at [784, 463] on div "Cost displayed to the customer Unit Cost Total cost 0.54 EUR €540.00" at bounding box center [876, 412] width 286 height 558
click at [928, 221] on input "0.54" at bounding box center [941, 210] width 129 height 26
type input "0.56"
type input "53.57142857142857"
type input "0.57"
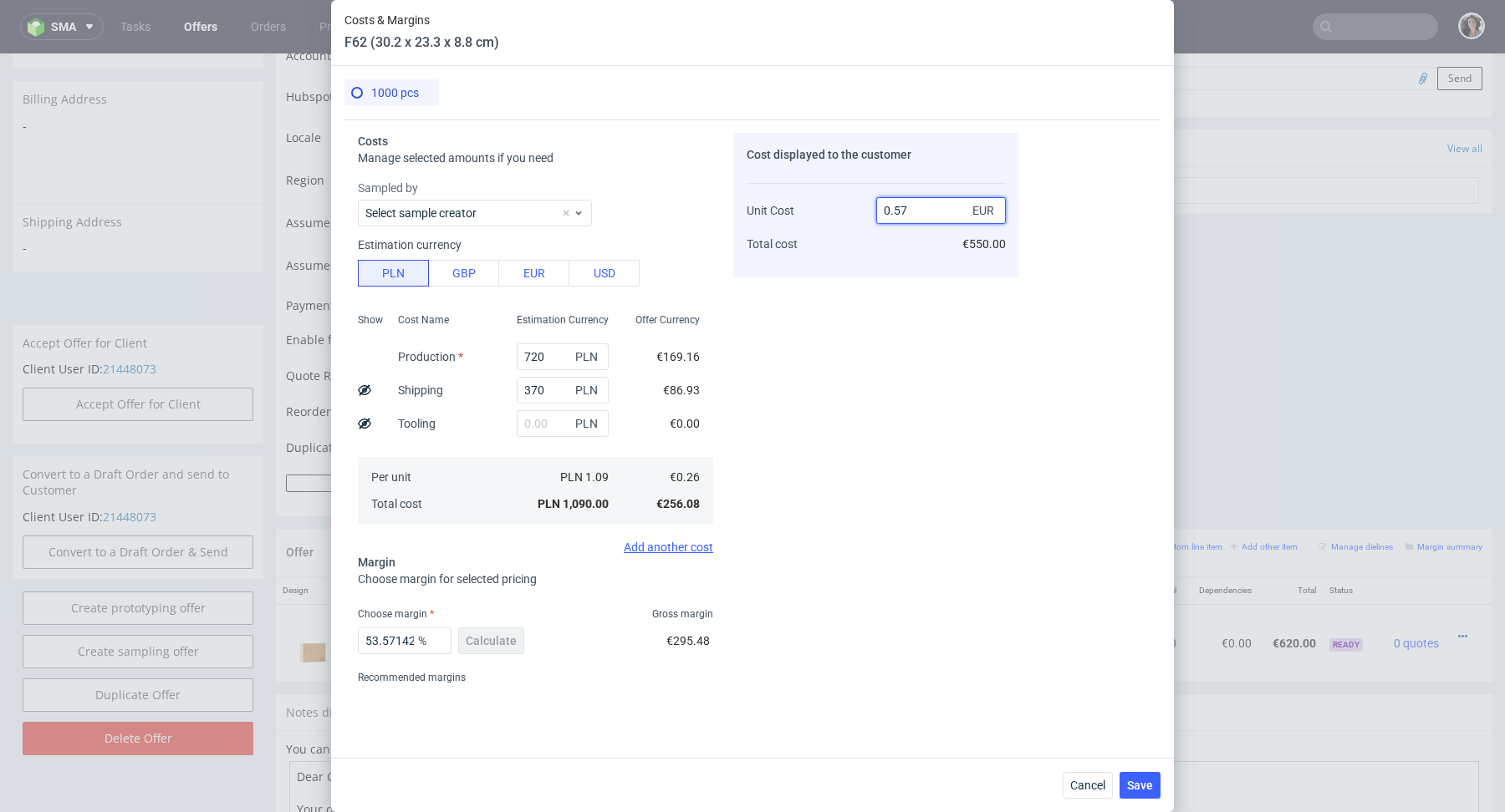
type input "54.385964912280706"
type input "0.56"
click at [1135, 789] on span "Save" at bounding box center [1140, 786] width 25 height 11
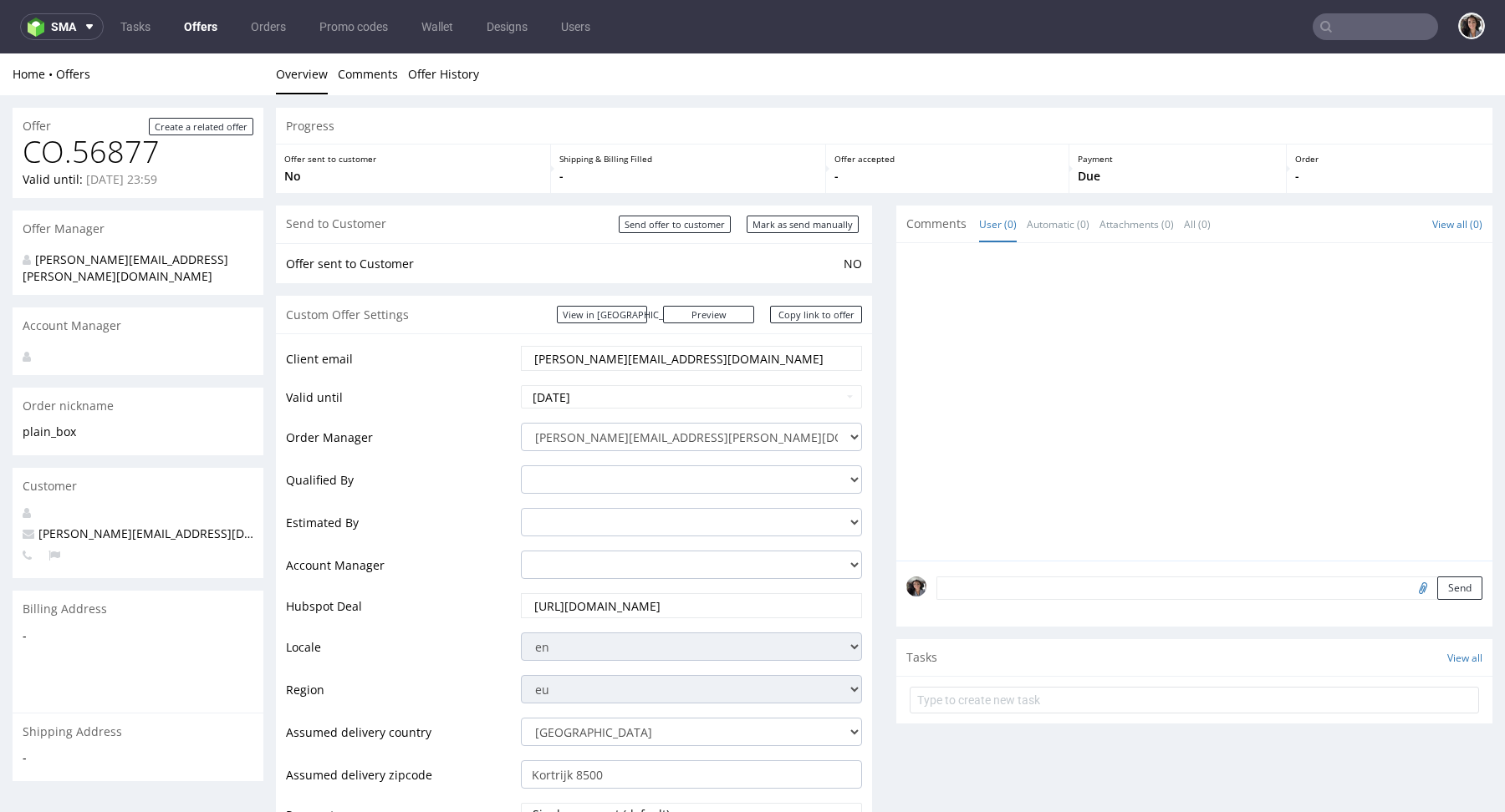
scroll to position [811, 0]
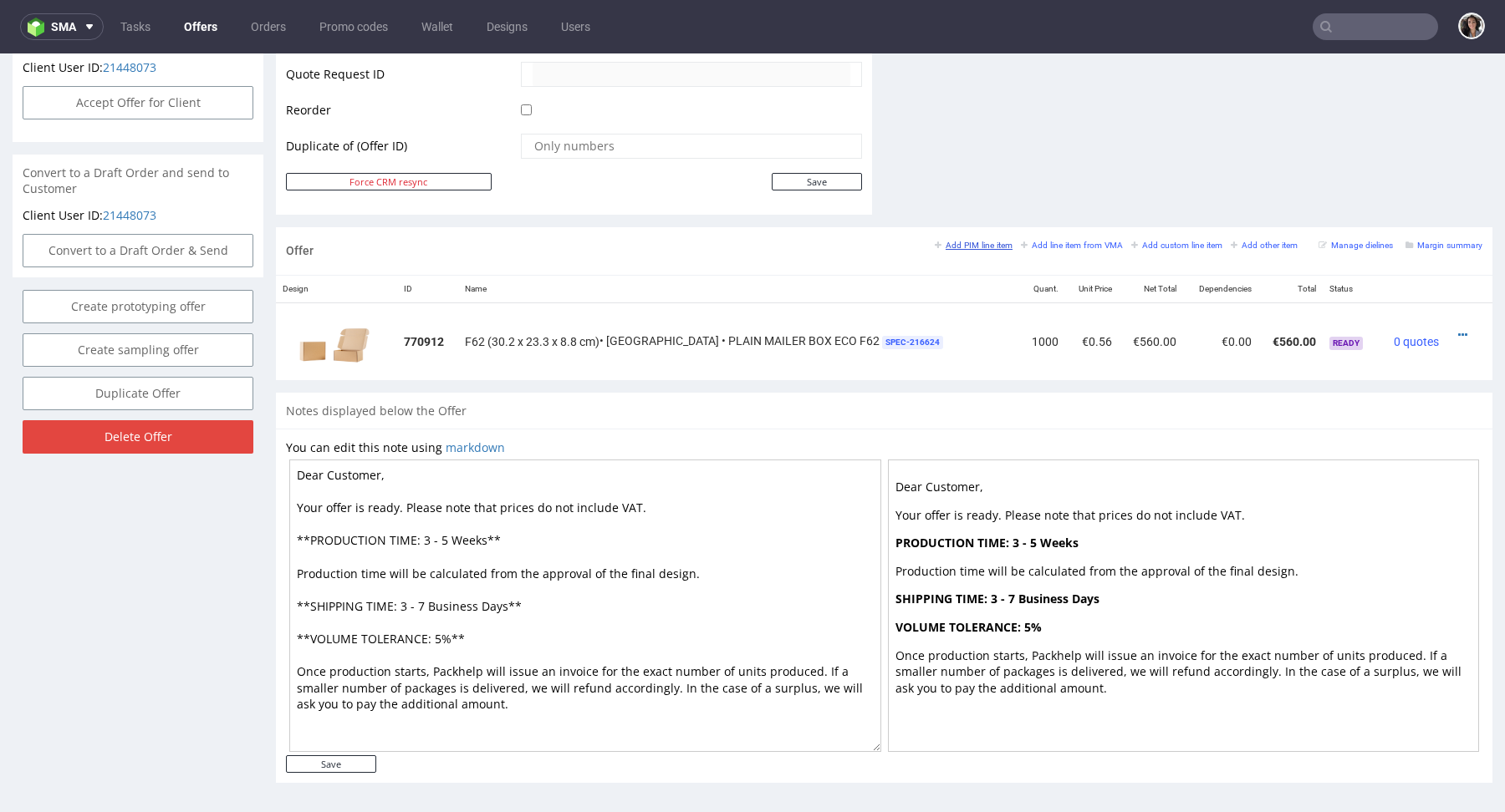
click at [967, 240] on small "Add PIM line item" at bounding box center [974, 245] width 77 height 9
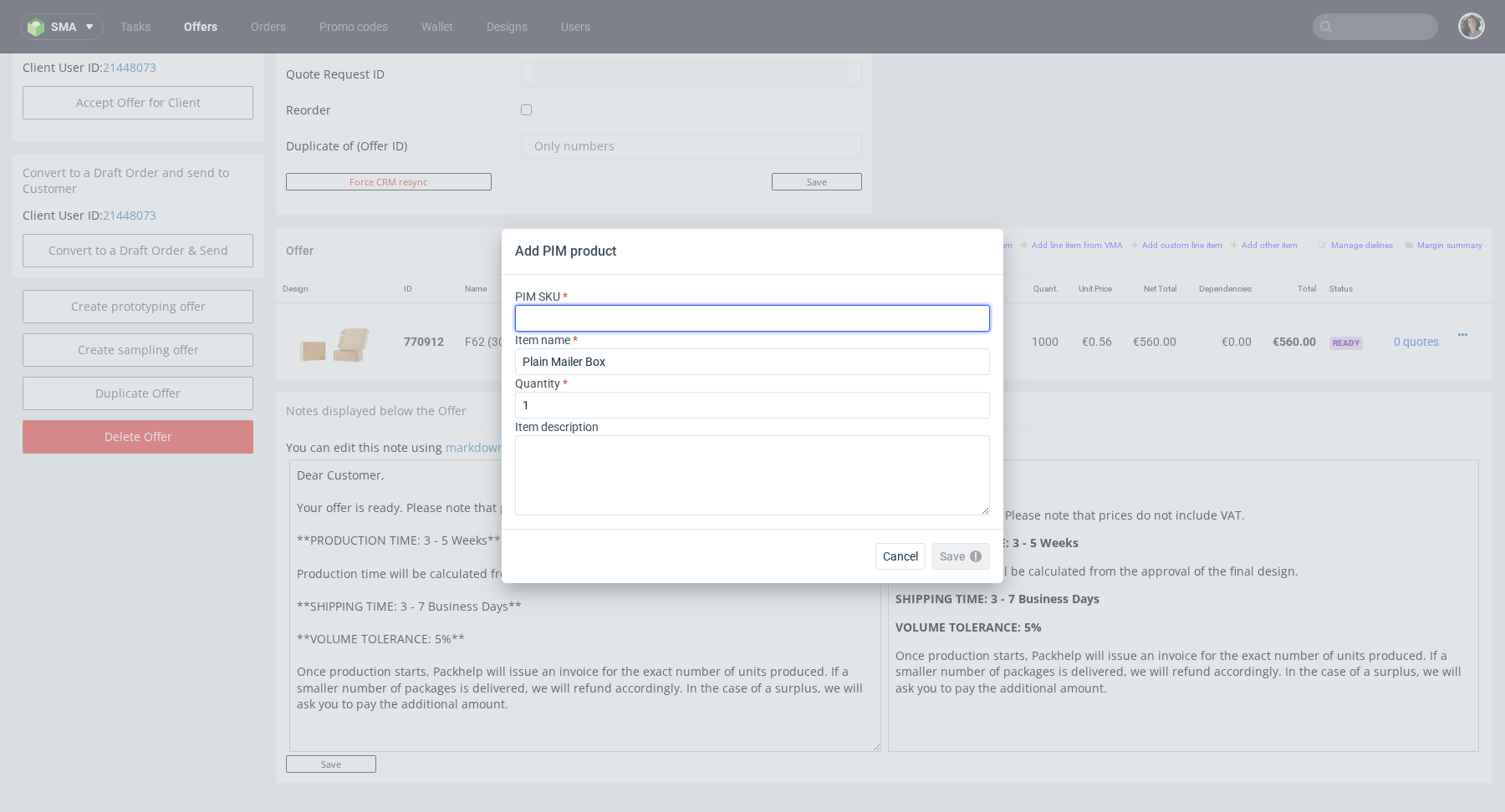
click at [732, 309] on input "text" at bounding box center [752, 318] width 475 height 26
paste input "box--mailer-box-plain--65--cardboard-natural--no-print--foil-none"
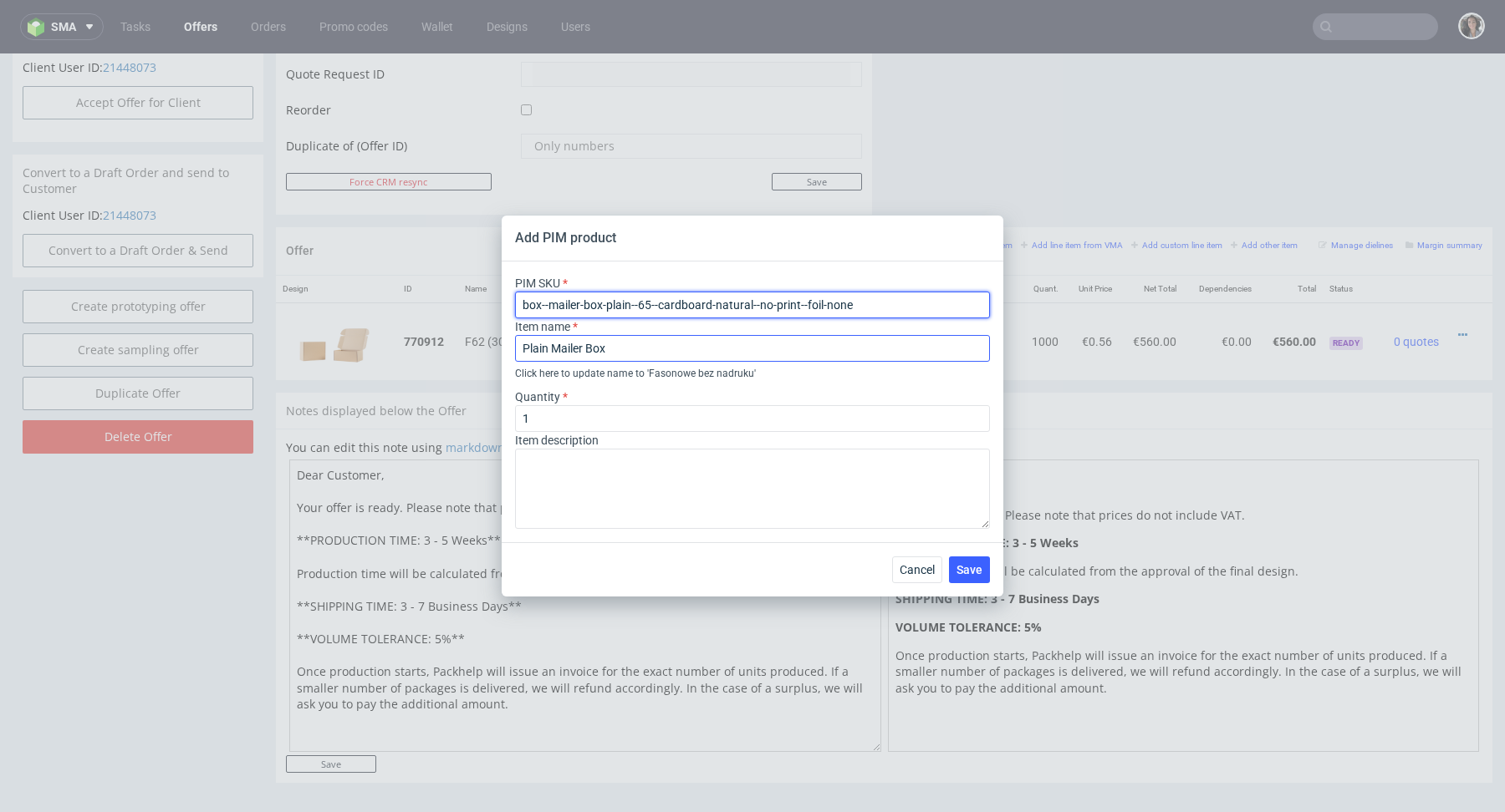
type input "box--mailer-box-plain--65--cardboard-natural--no-print--foil-none"
click at [604, 343] on input "Plain Mailer Box" at bounding box center [752, 348] width 475 height 26
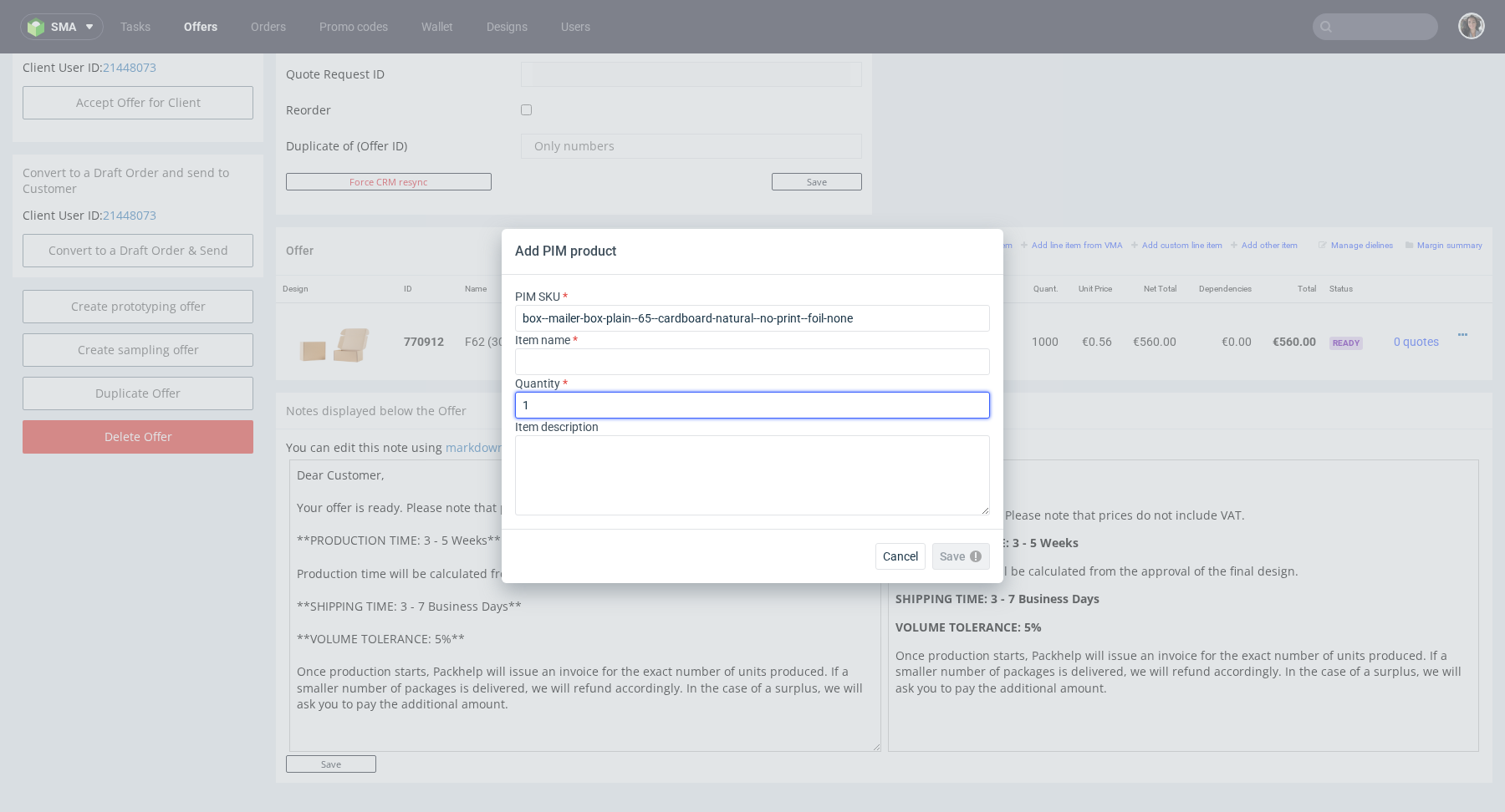
click at [562, 400] on input "1" at bounding box center [752, 406] width 475 height 26
type input "1000"
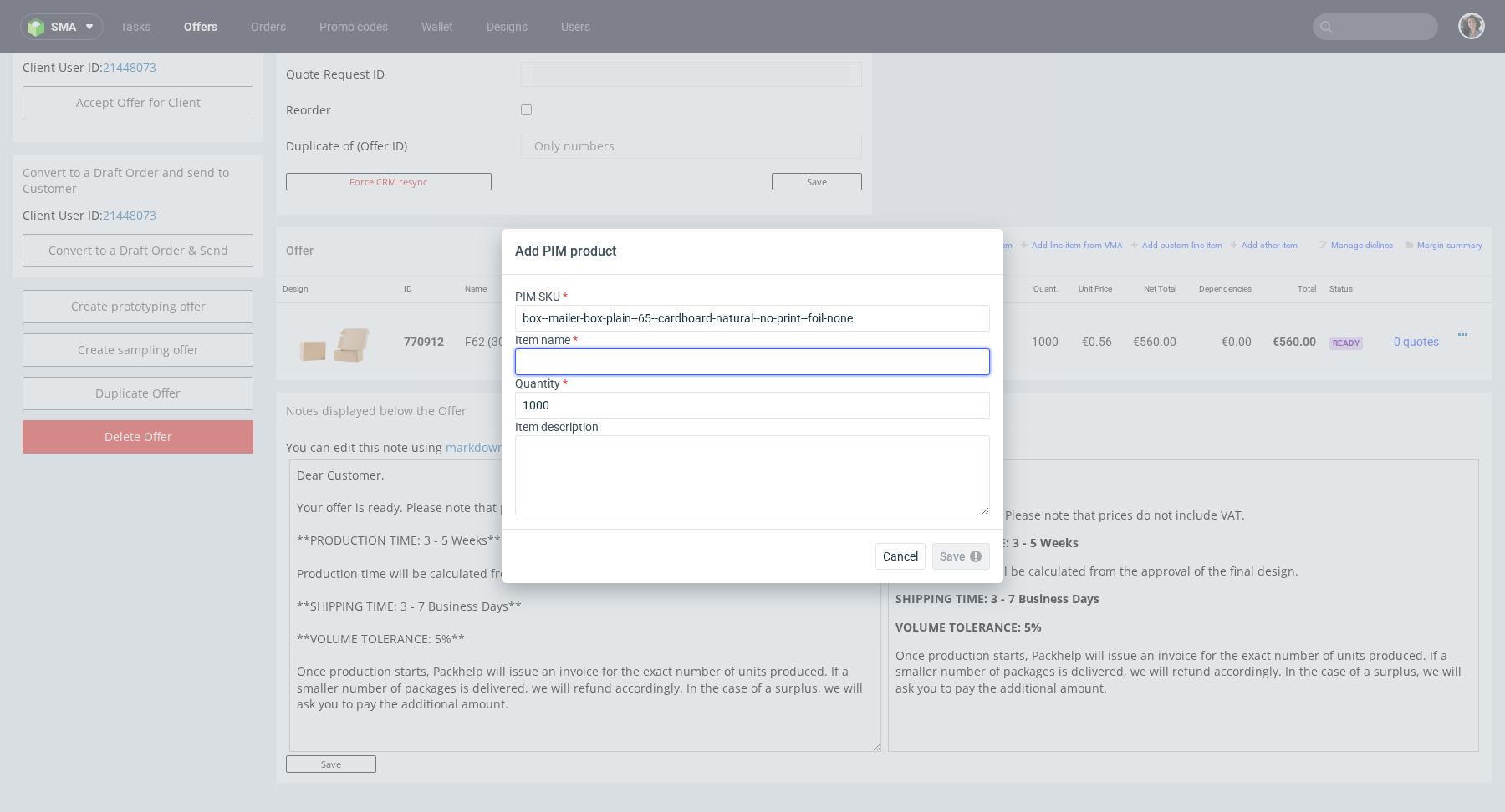
click at [675, 362] on input "text" at bounding box center [752, 362] width 475 height 26
paste input "F65 (35 x 25 x 5 cm)"
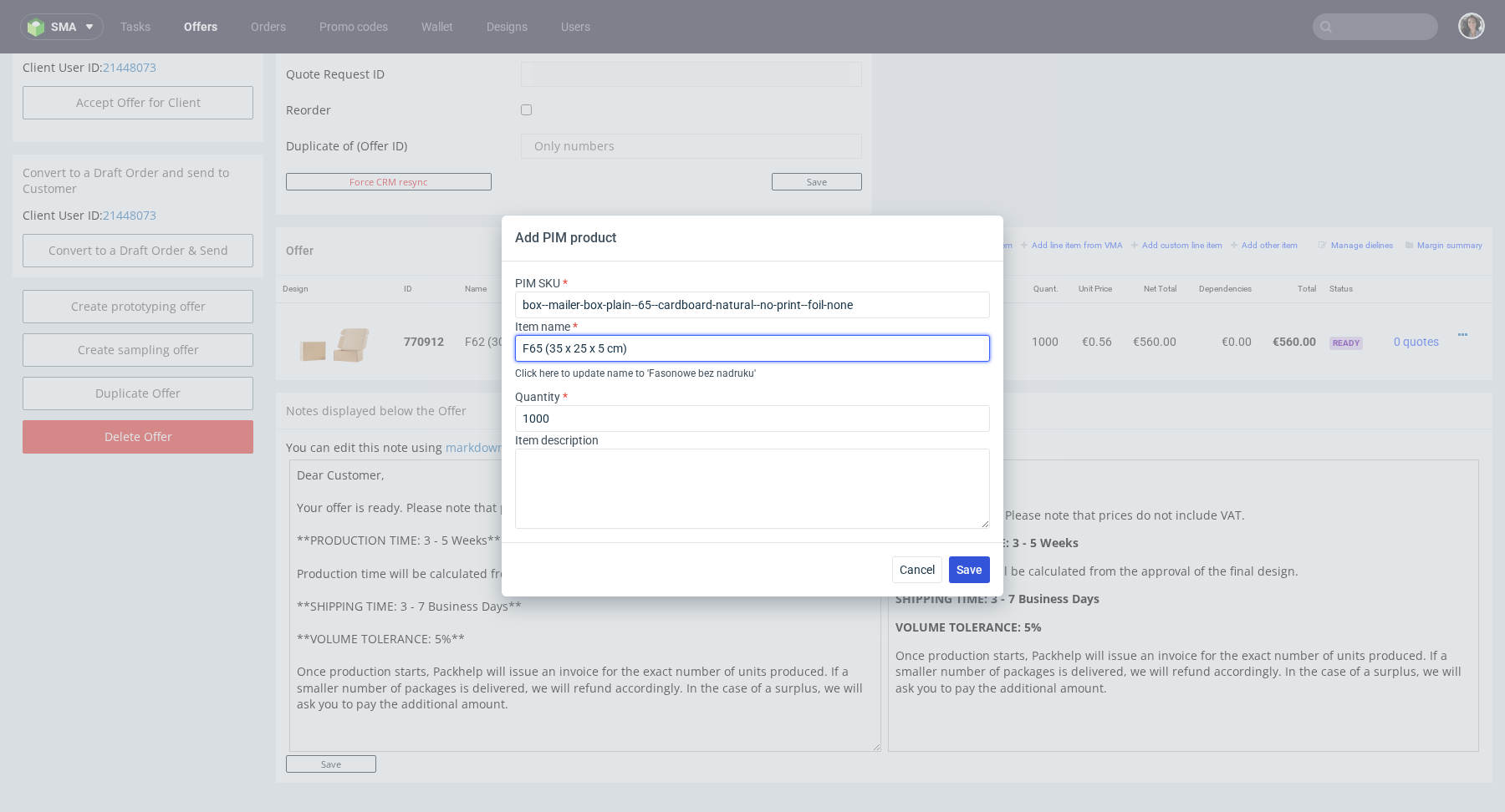
type input "F65 (35 x 25 x 5 cm)"
click at [984, 576] on button "Save" at bounding box center [969, 570] width 41 height 26
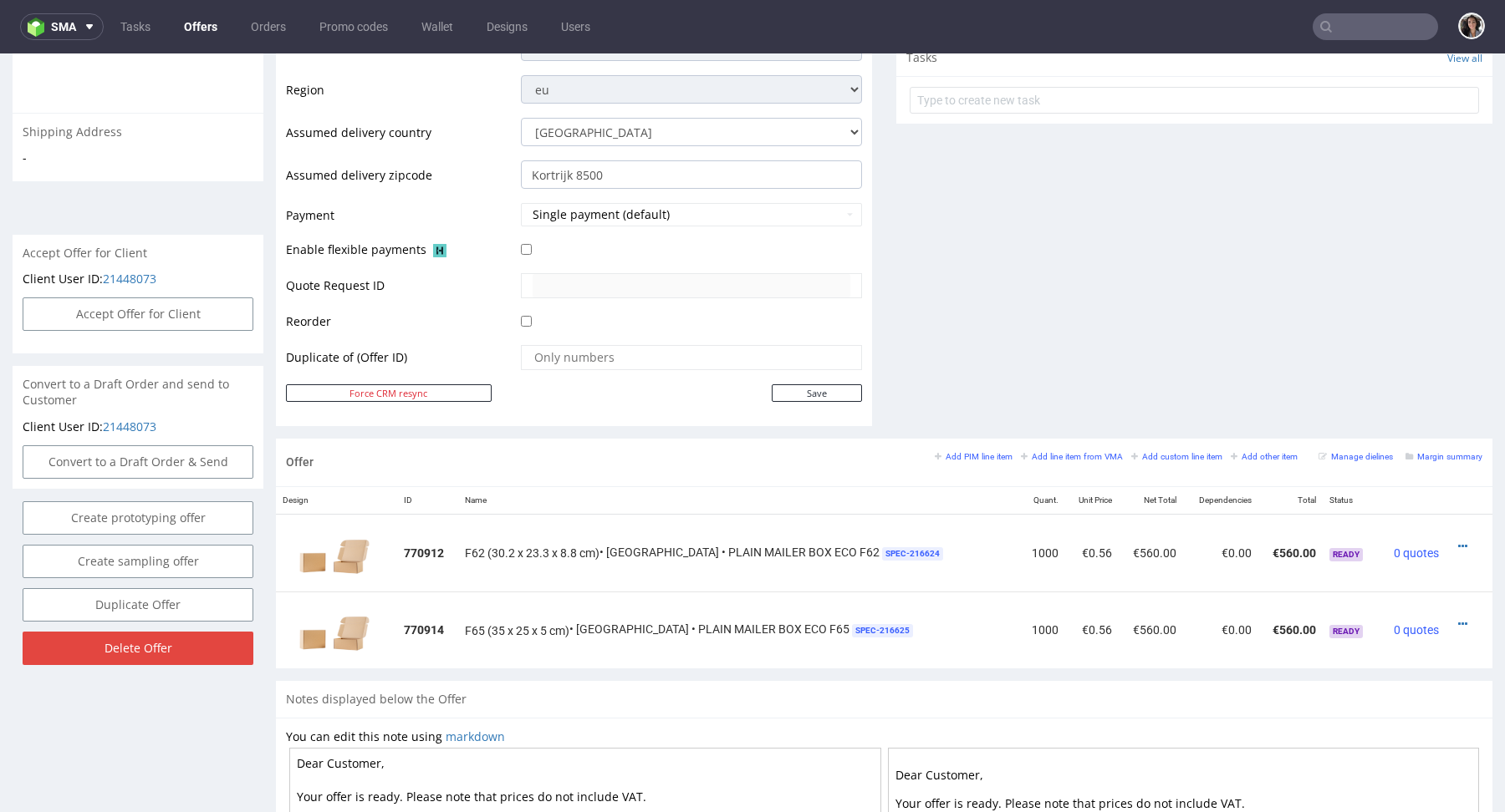
scroll to position [687, 0]
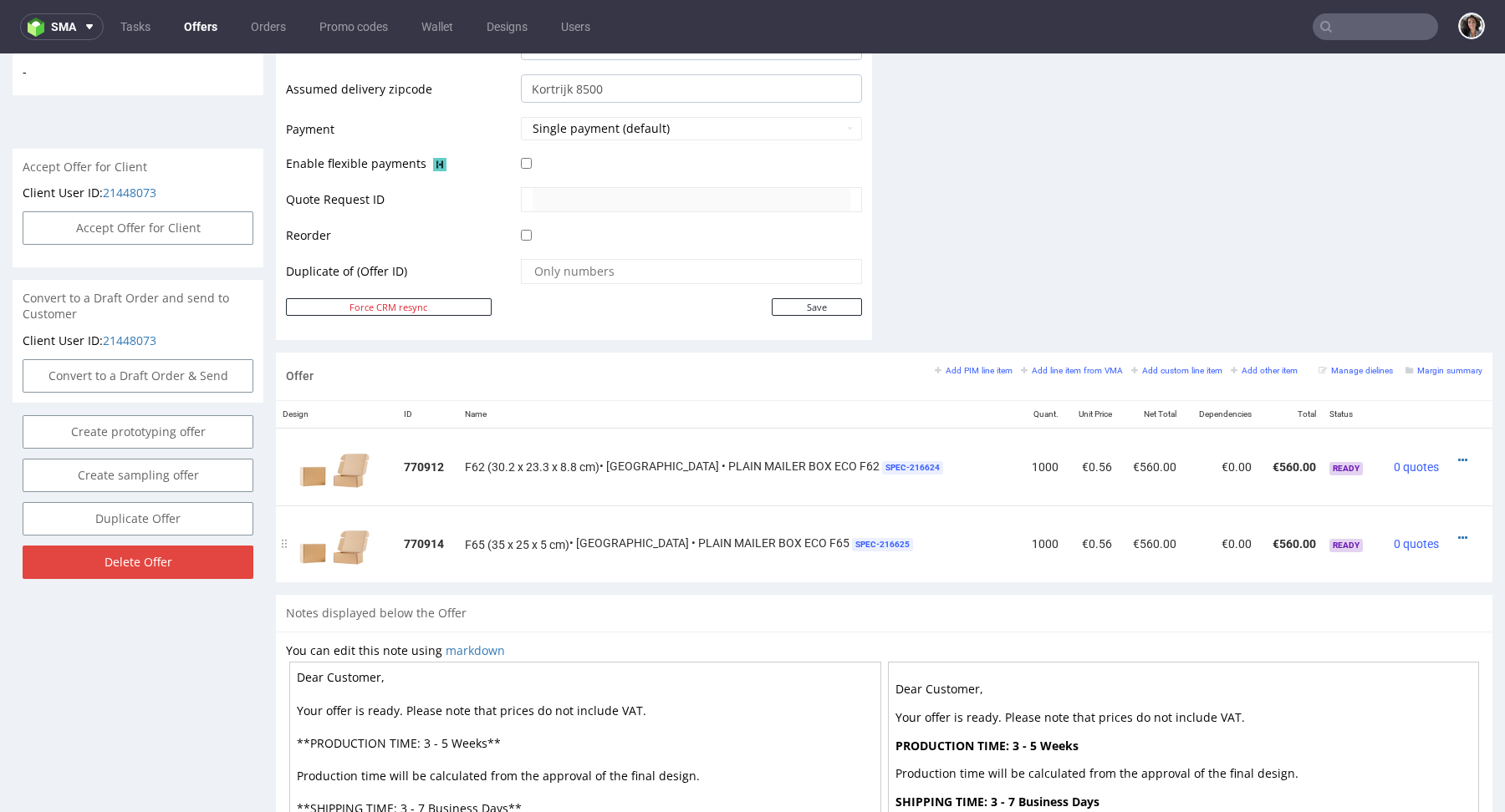
click at [1452, 535] on div at bounding box center [1463, 539] width 24 height 17
click at [1458, 533] on icon at bounding box center [1463, 538] width 9 height 11
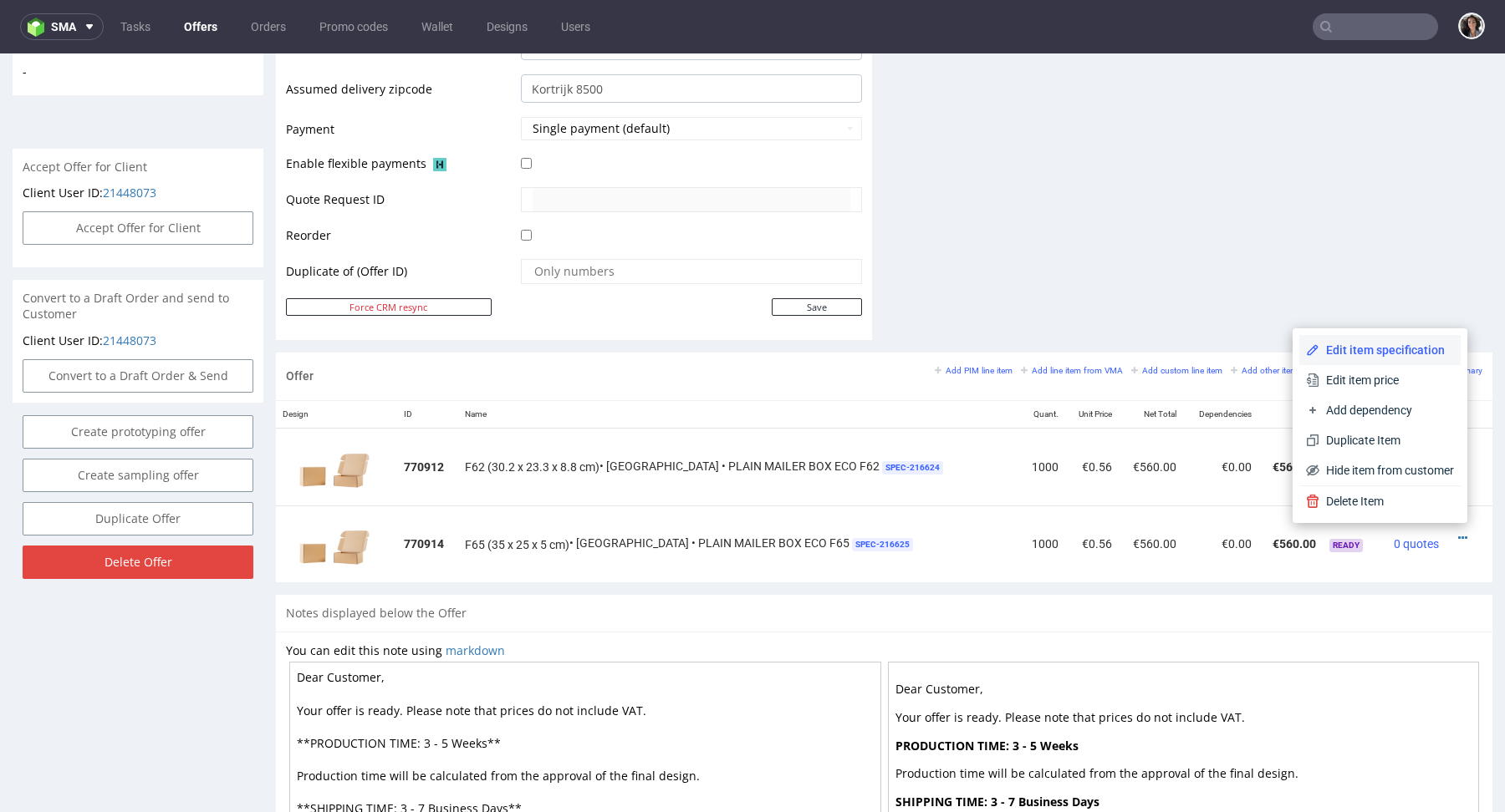
click at [1383, 353] on span "Edit item specification" at bounding box center [1386, 350] width 135 height 17
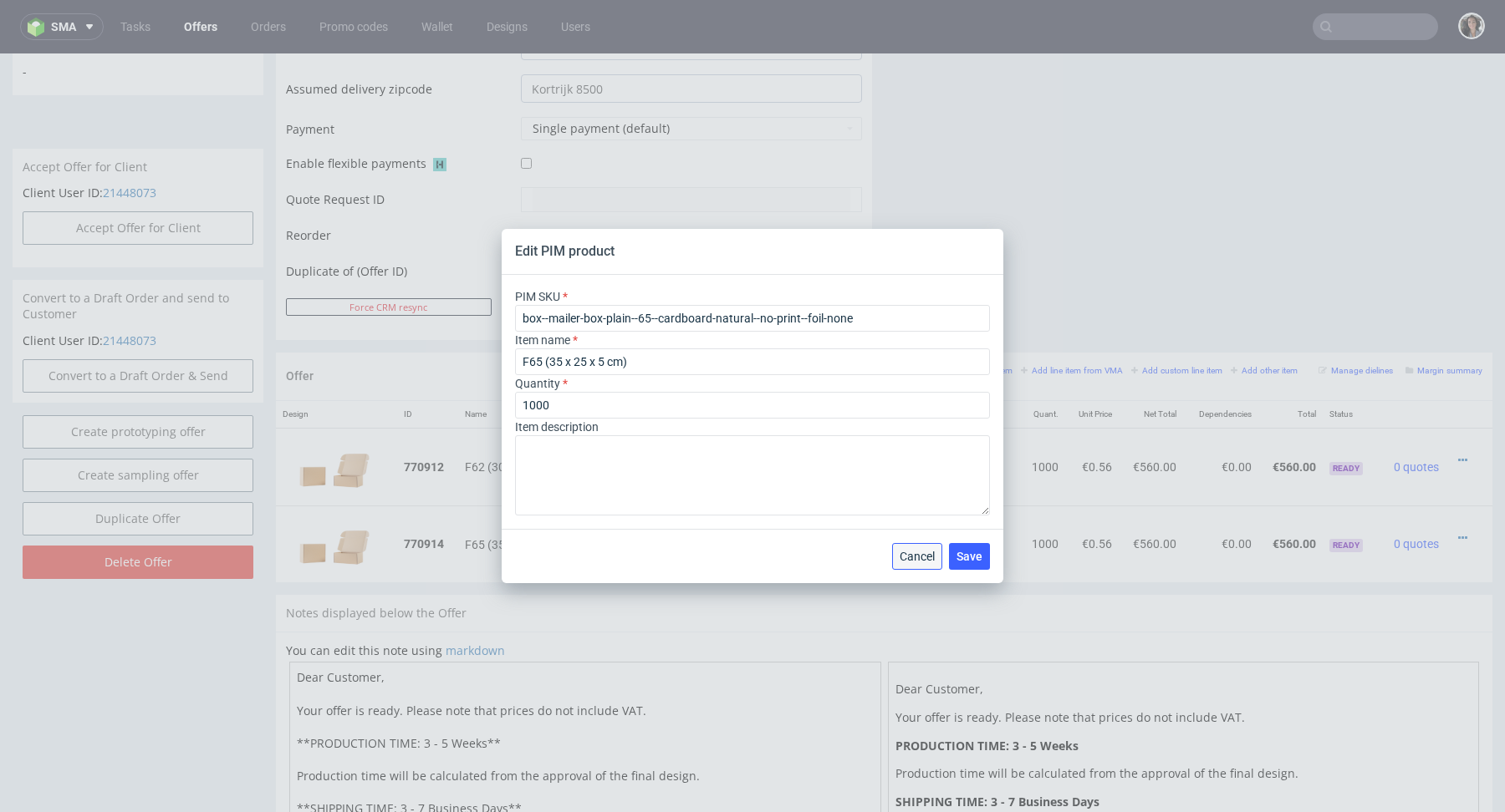
click at [928, 569] on button "Cancel" at bounding box center [917, 556] width 50 height 26
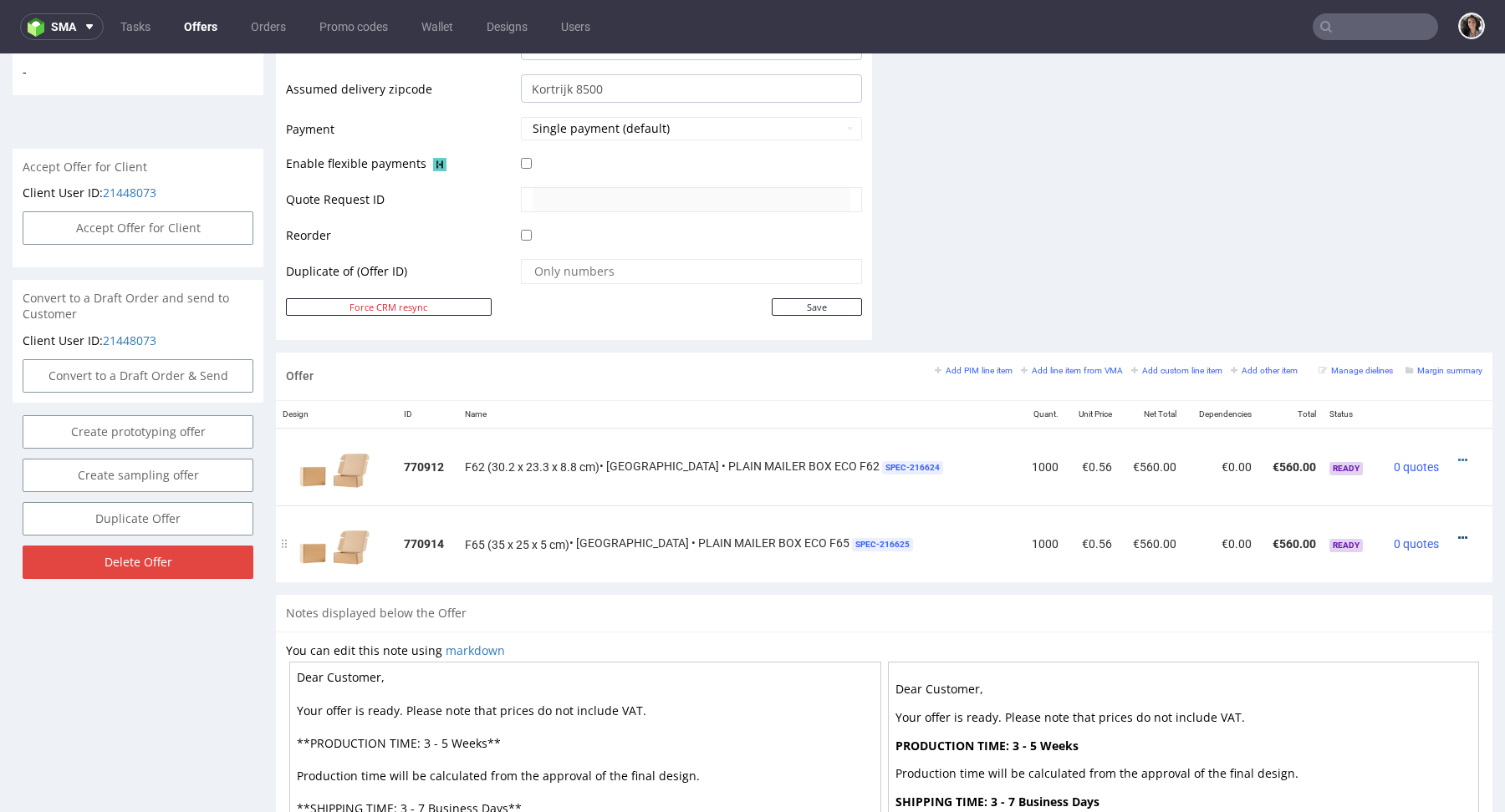
click at [1458, 532] on icon at bounding box center [1463, 538] width 9 height 11
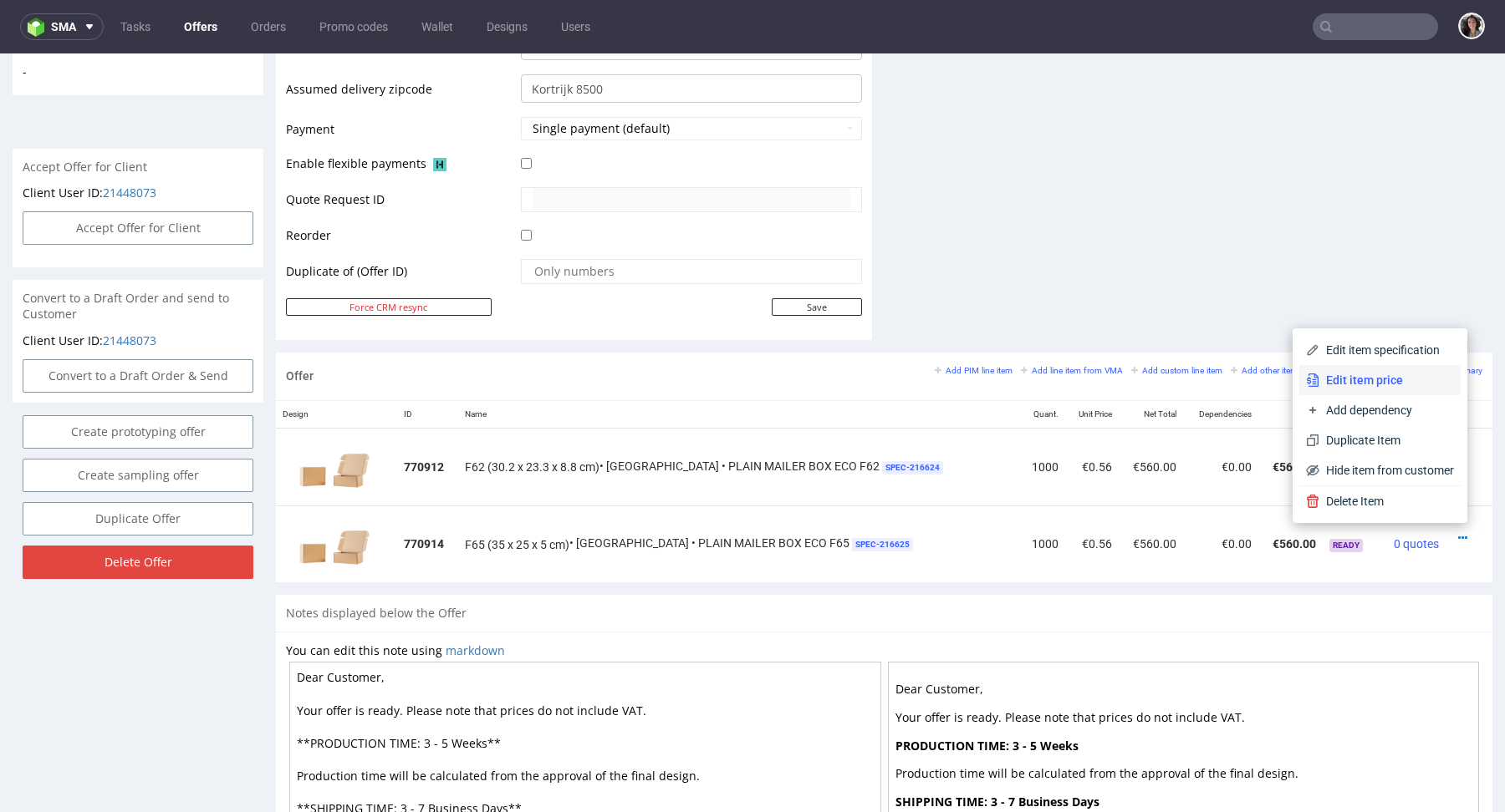
click at [1380, 380] on span "Edit item price" at bounding box center [1386, 380] width 135 height 17
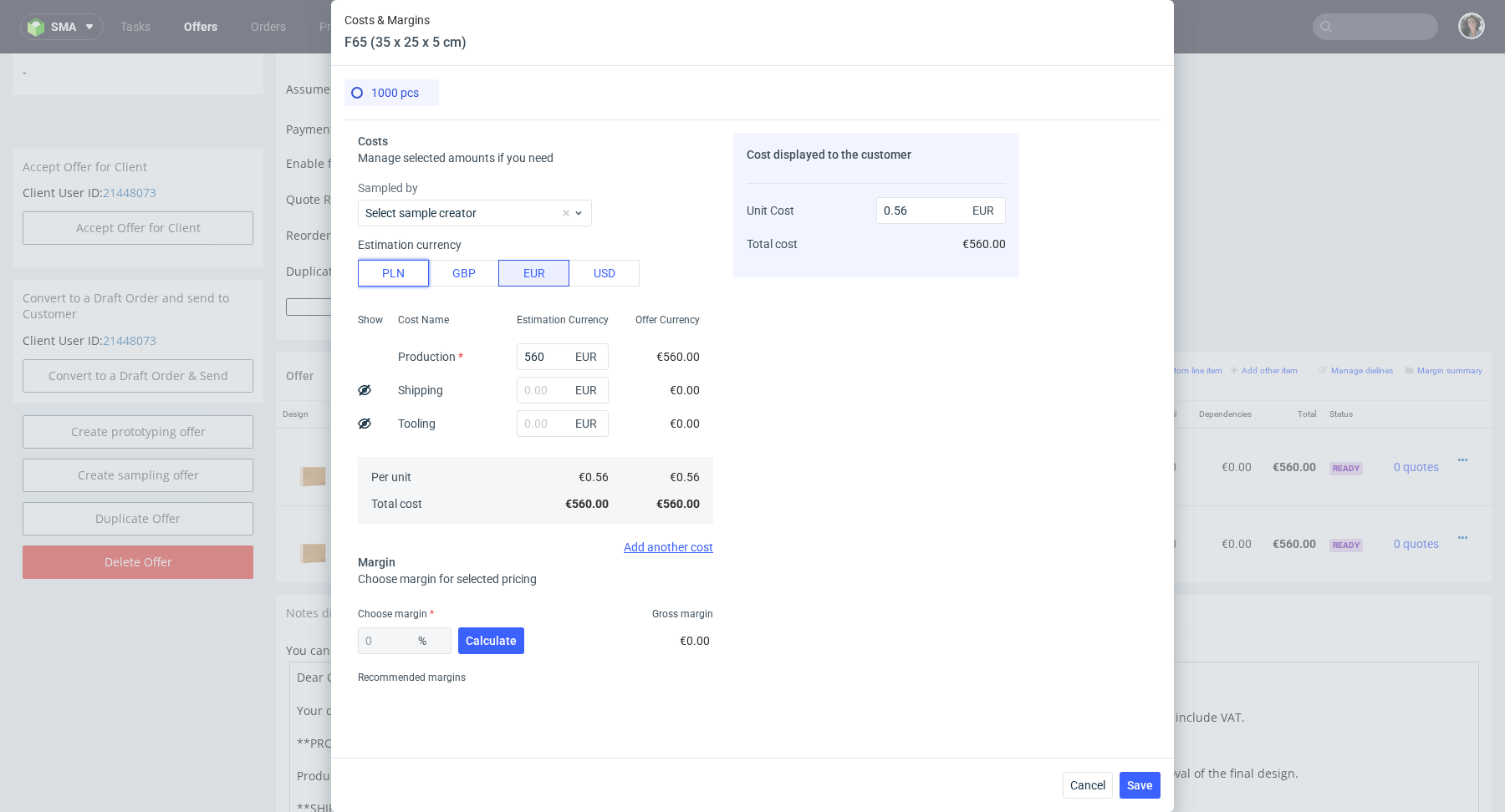
click at [387, 275] on button "PLN" at bounding box center [393, 273] width 71 height 26
type input "0.13"
click at [527, 401] on input "text" at bounding box center [562, 390] width 92 height 26
type input "370"
type input "0.22"
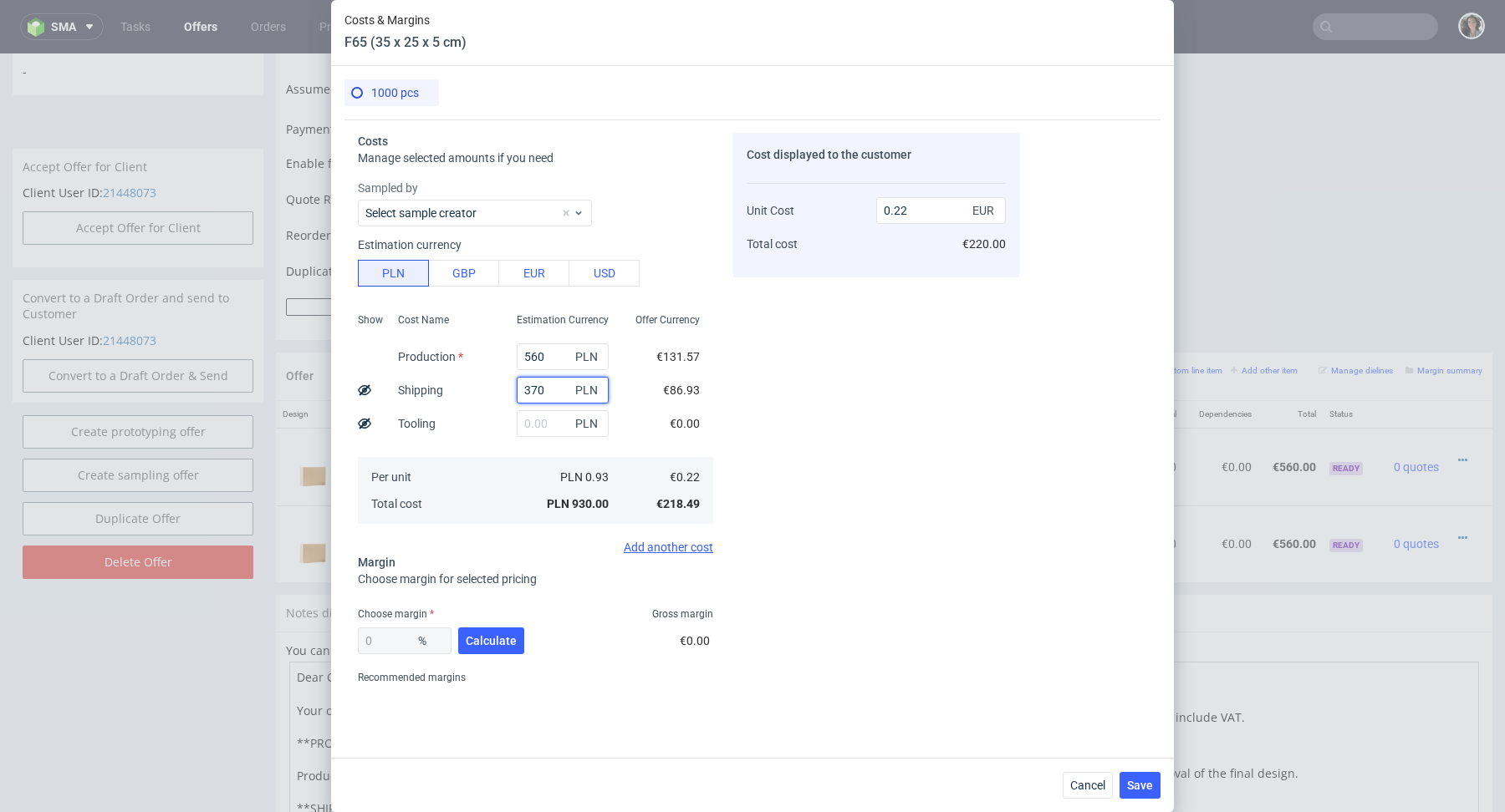
type input "370"
click at [614, 381] on div "370 PLN" at bounding box center [562, 389] width 119 height 33
click at [536, 353] on input "560" at bounding box center [562, 356] width 92 height 26
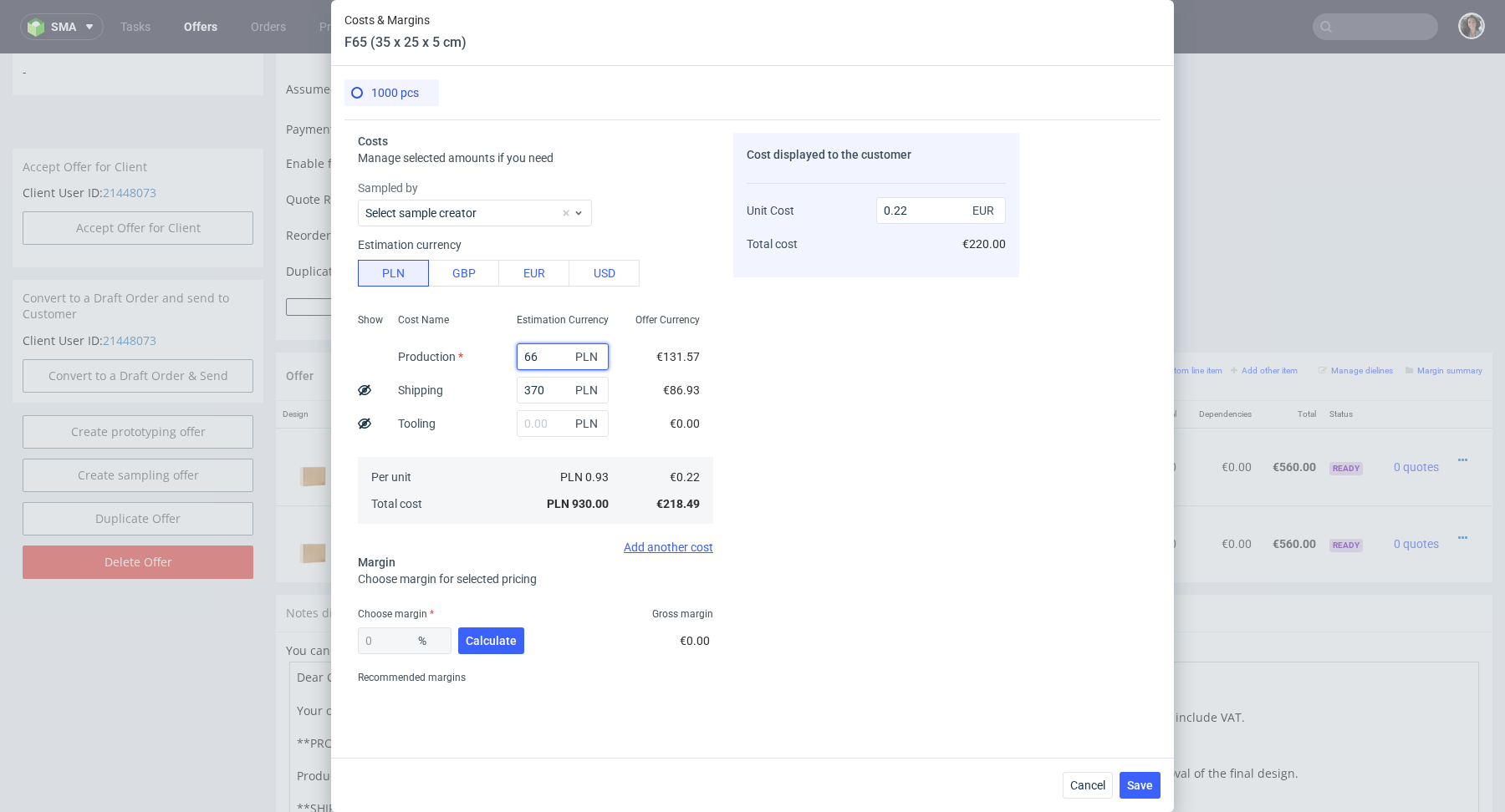
type input "660"
type input "0.25"
type input "660"
click at [446, 507] on div "Per unit Total cost" at bounding box center [444, 490] width 119 height 67
click at [495, 642] on span "Calculate" at bounding box center [492, 640] width 51 height 11
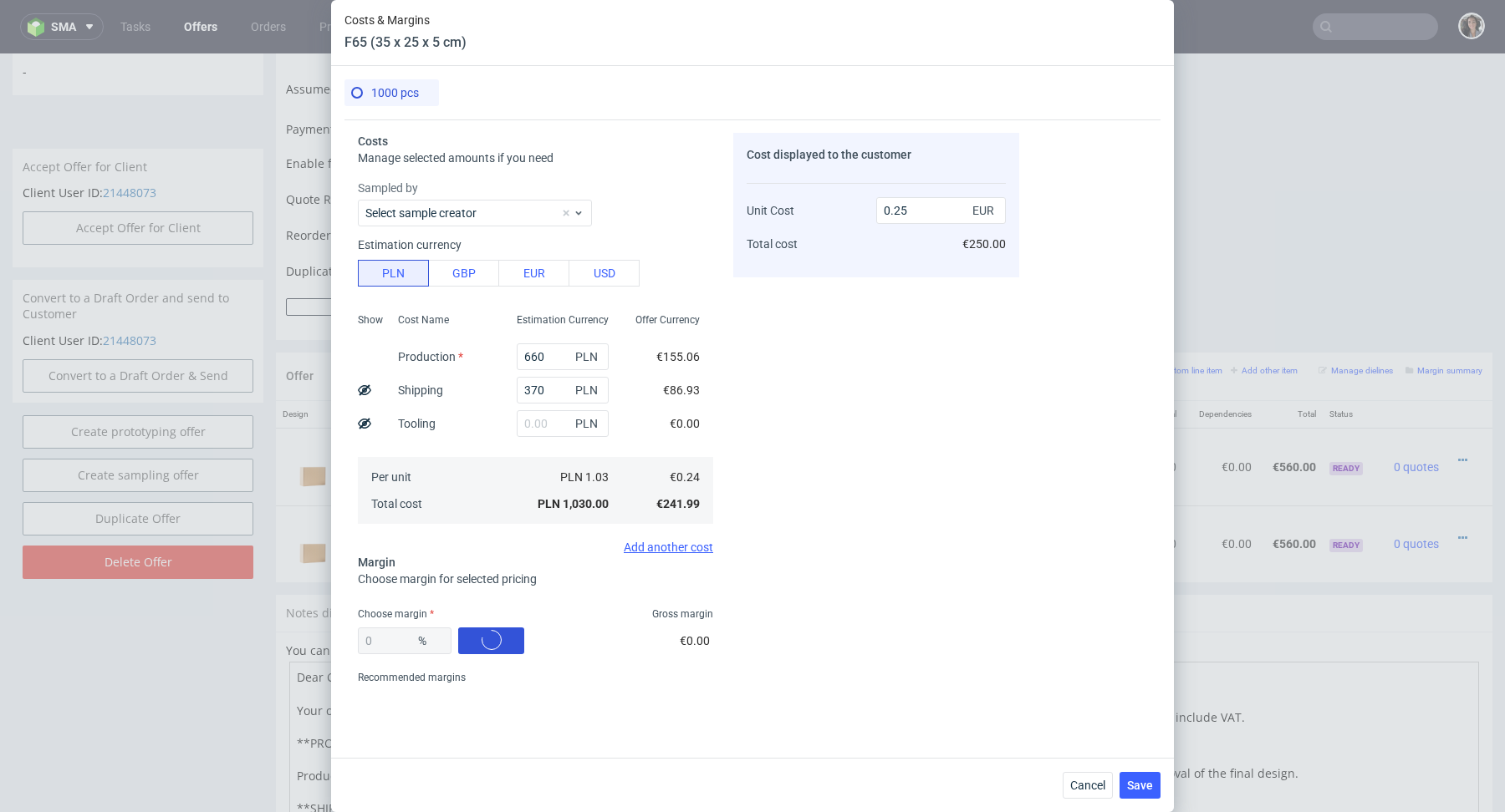
type input "48.81"
drag, startPoint x: 894, startPoint y: 211, endPoint x: 944, endPoint y: 211, distance: 50.0
click at [944, 211] on input "0.48" at bounding box center [941, 210] width 129 height 26
type input "0.56"
type input "57.14285714285714"
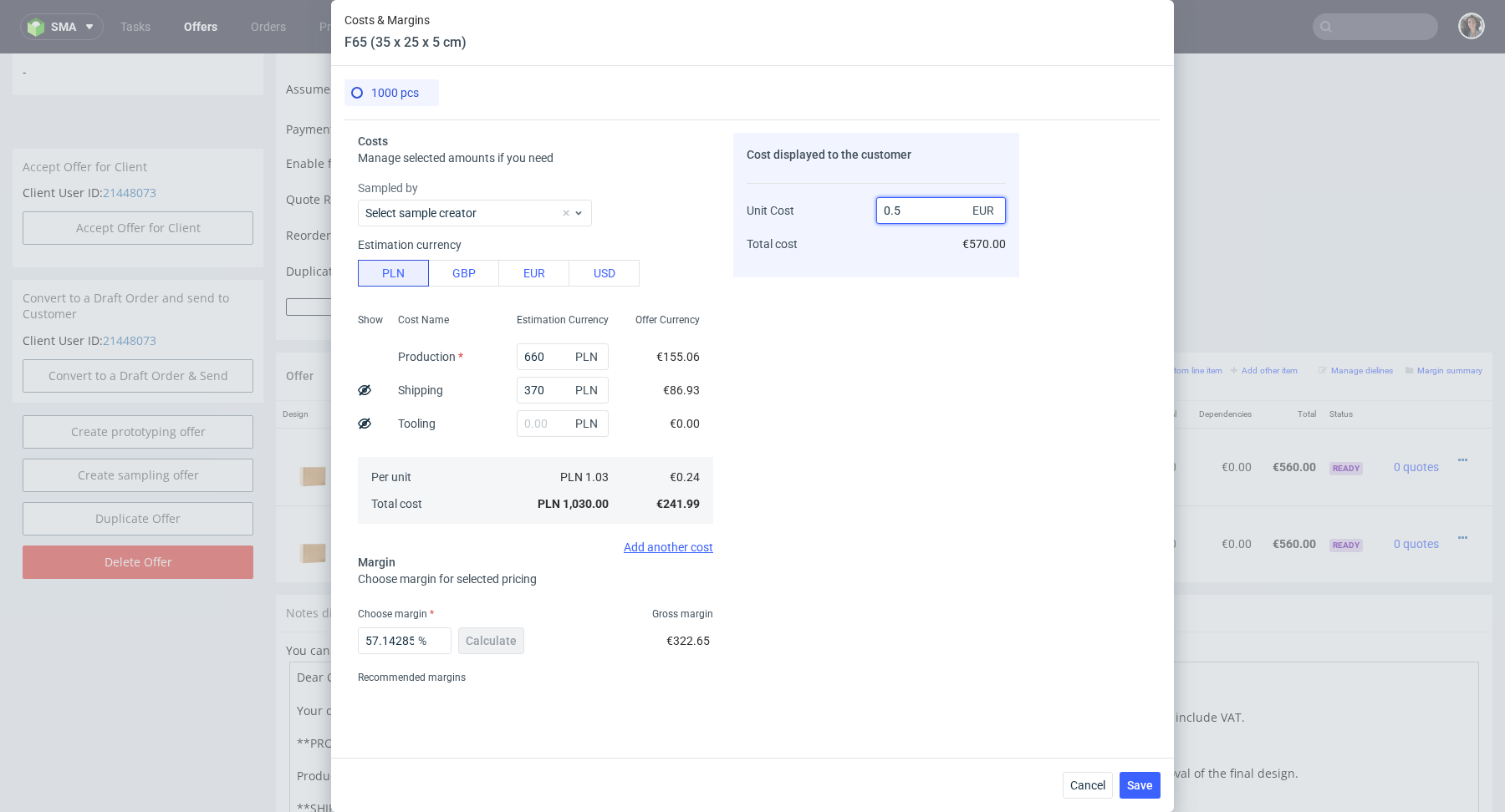
type input "0.55"
type input "56.36363636363636"
click at [885, 628] on div "Cost displayed to the customer Unit Cost Total cost 0.56 EUR €560.00" at bounding box center [876, 412] width 286 height 558
click at [904, 212] on input "0.56" at bounding box center [941, 210] width 129 height 26
type input "0.54"
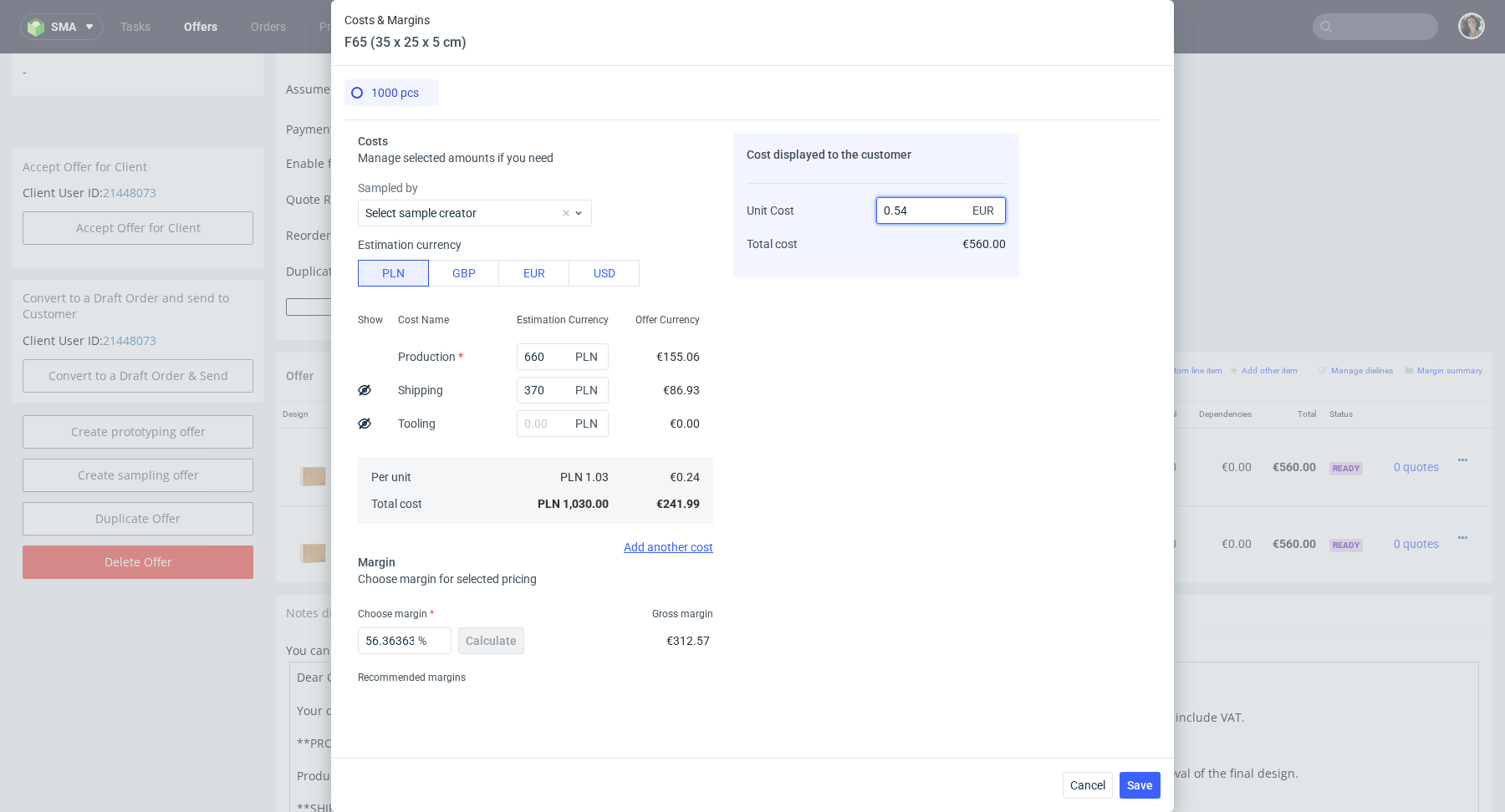
type input "55.55555555555556"
type input "0.55"
click at [1142, 786] on span "Save" at bounding box center [1140, 786] width 25 height 11
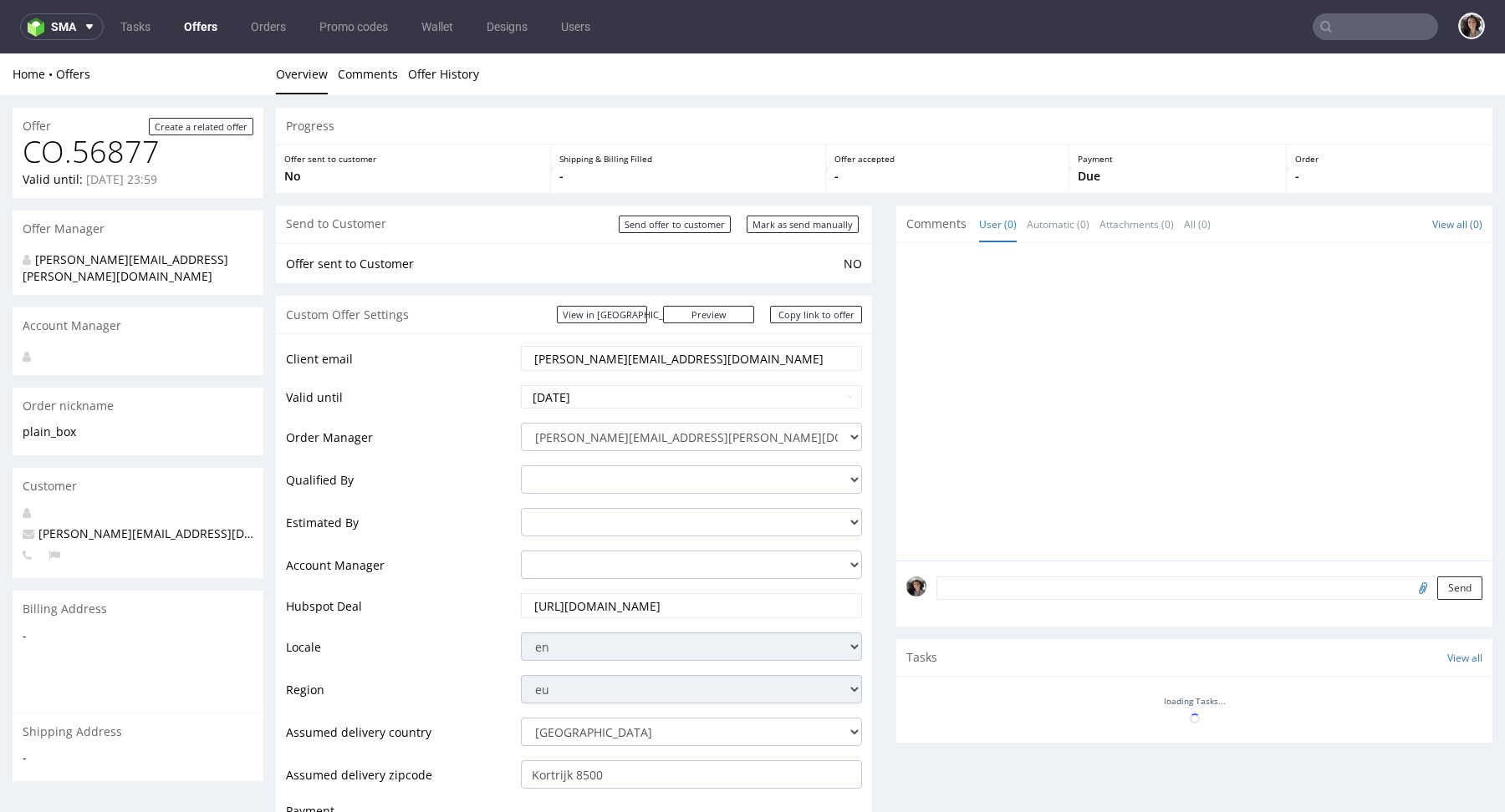
scroll to position [888, 0]
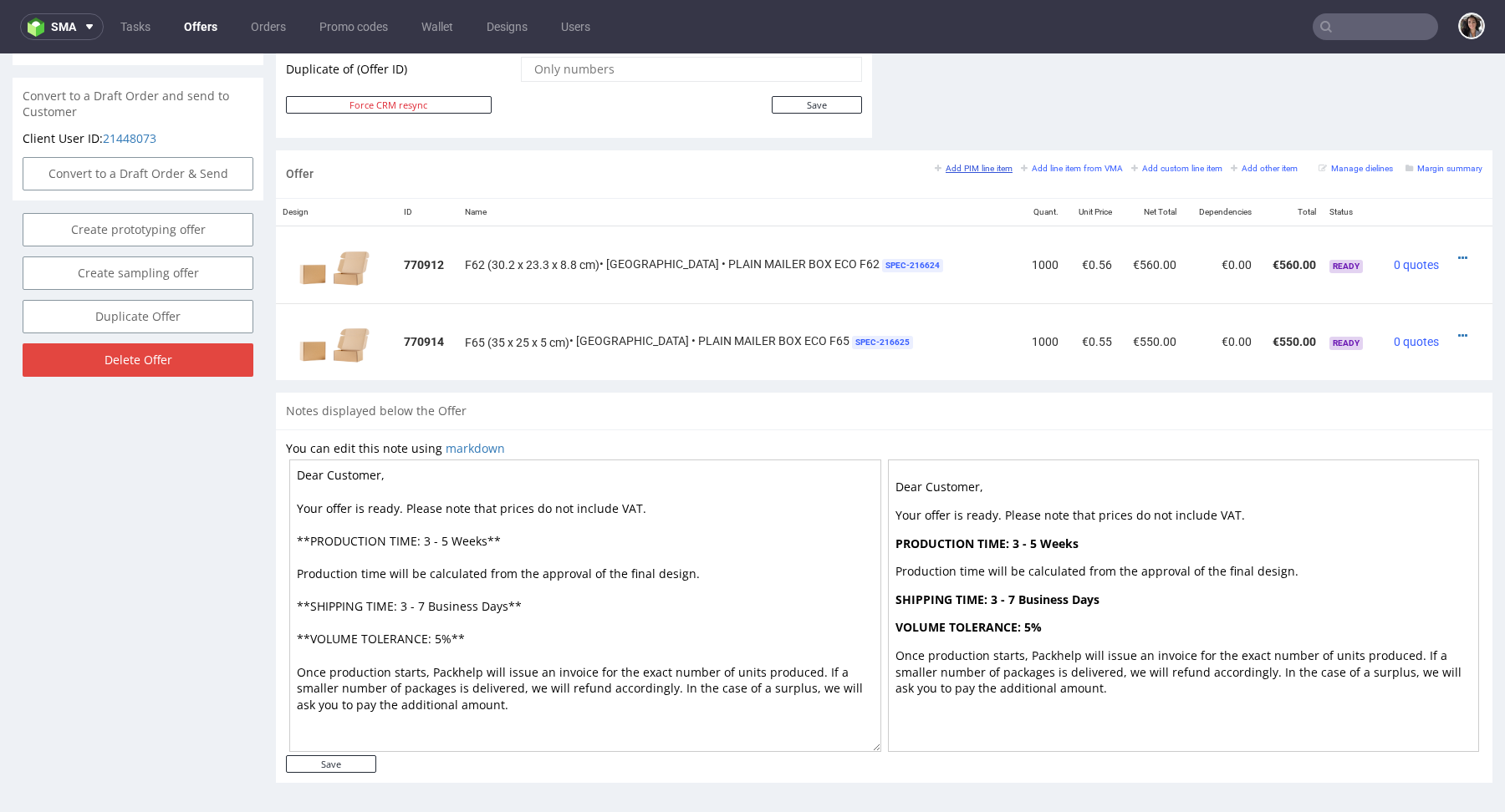
click at [971, 168] on small "Add PIM line item" at bounding box center [974, 169] width 77 height 9
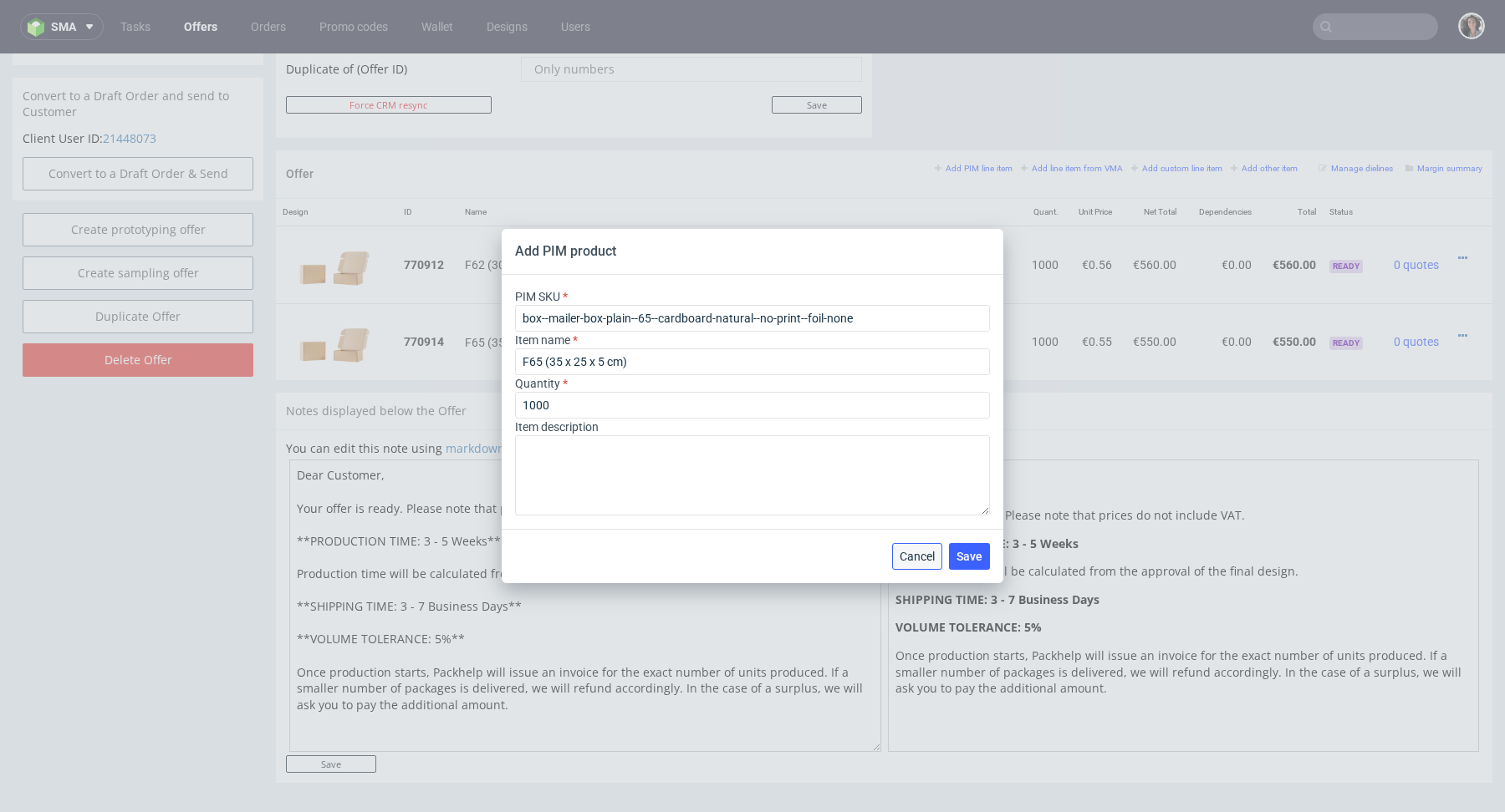
click at [919, 558] on span "Cancel" at bounding box center [917, 556] width 35 height 11
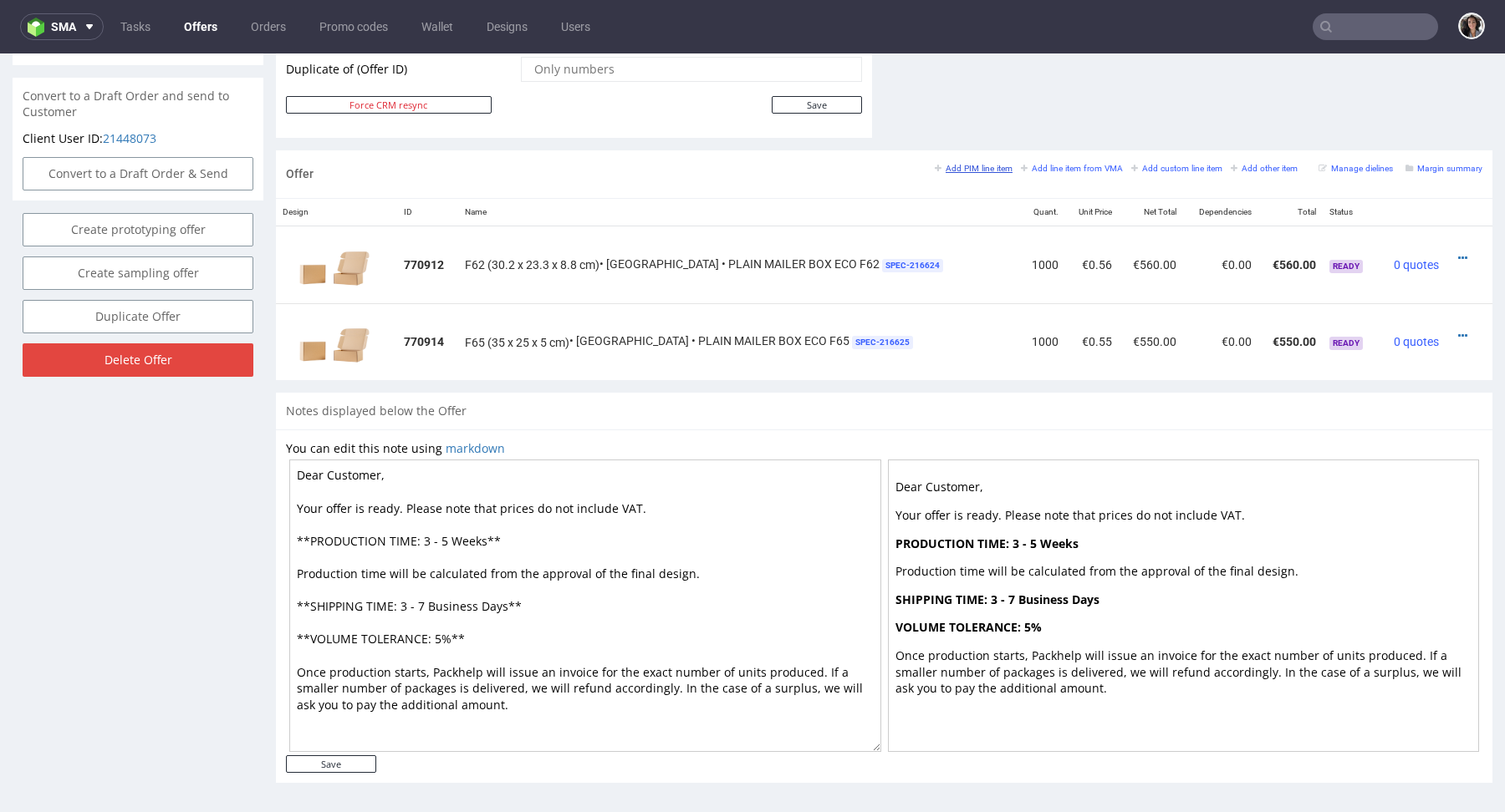
click at [966, 169] on small "Add PIM line item" at bounding box center [974, 169] width 77 height 9
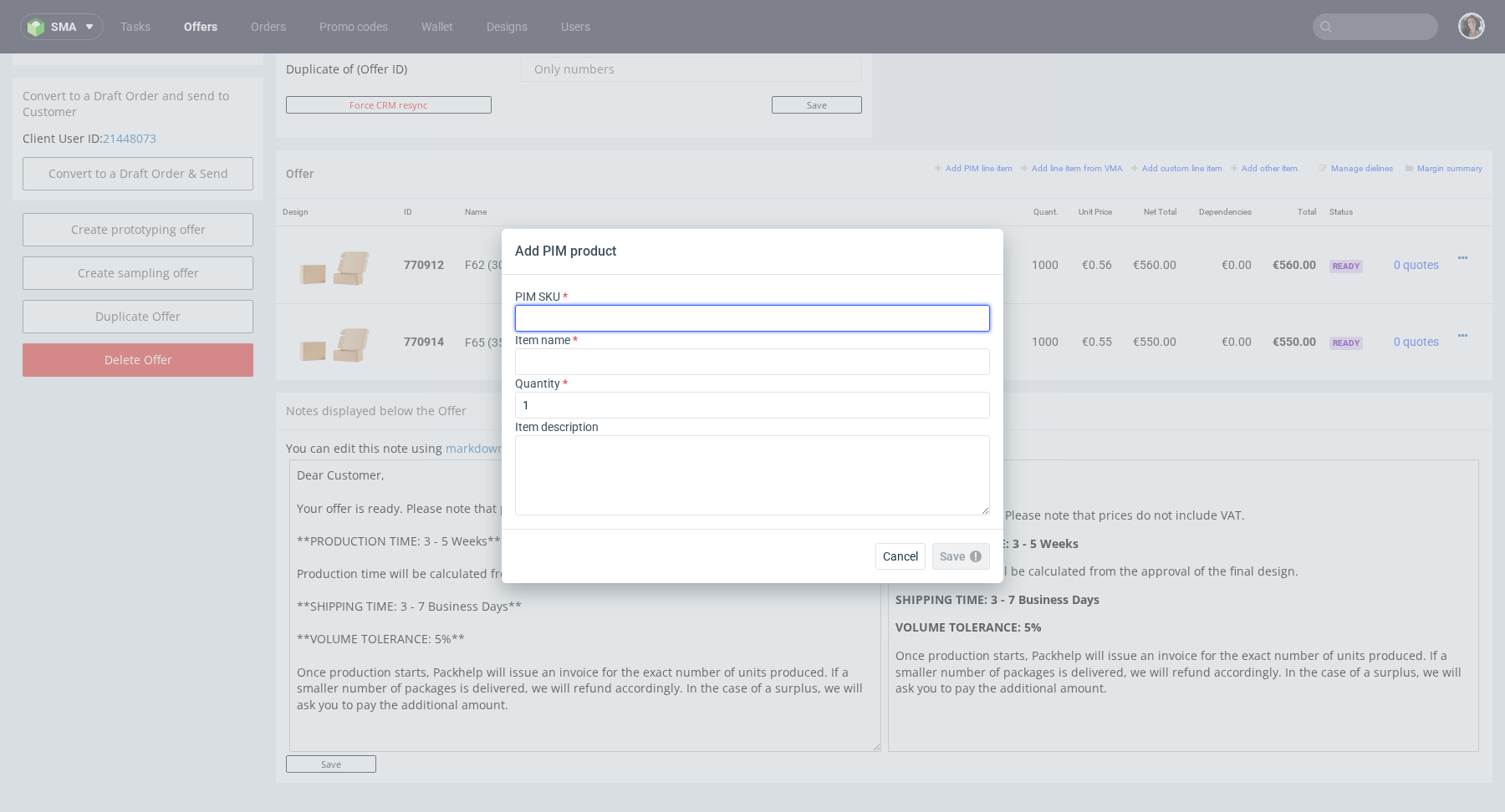
click at [649, 319] on input "text" at bounding box center [752, 318] width 475 height 26
paste input "box--mailer-box-plain--71--cardboard-natural--no-print--foil-none"
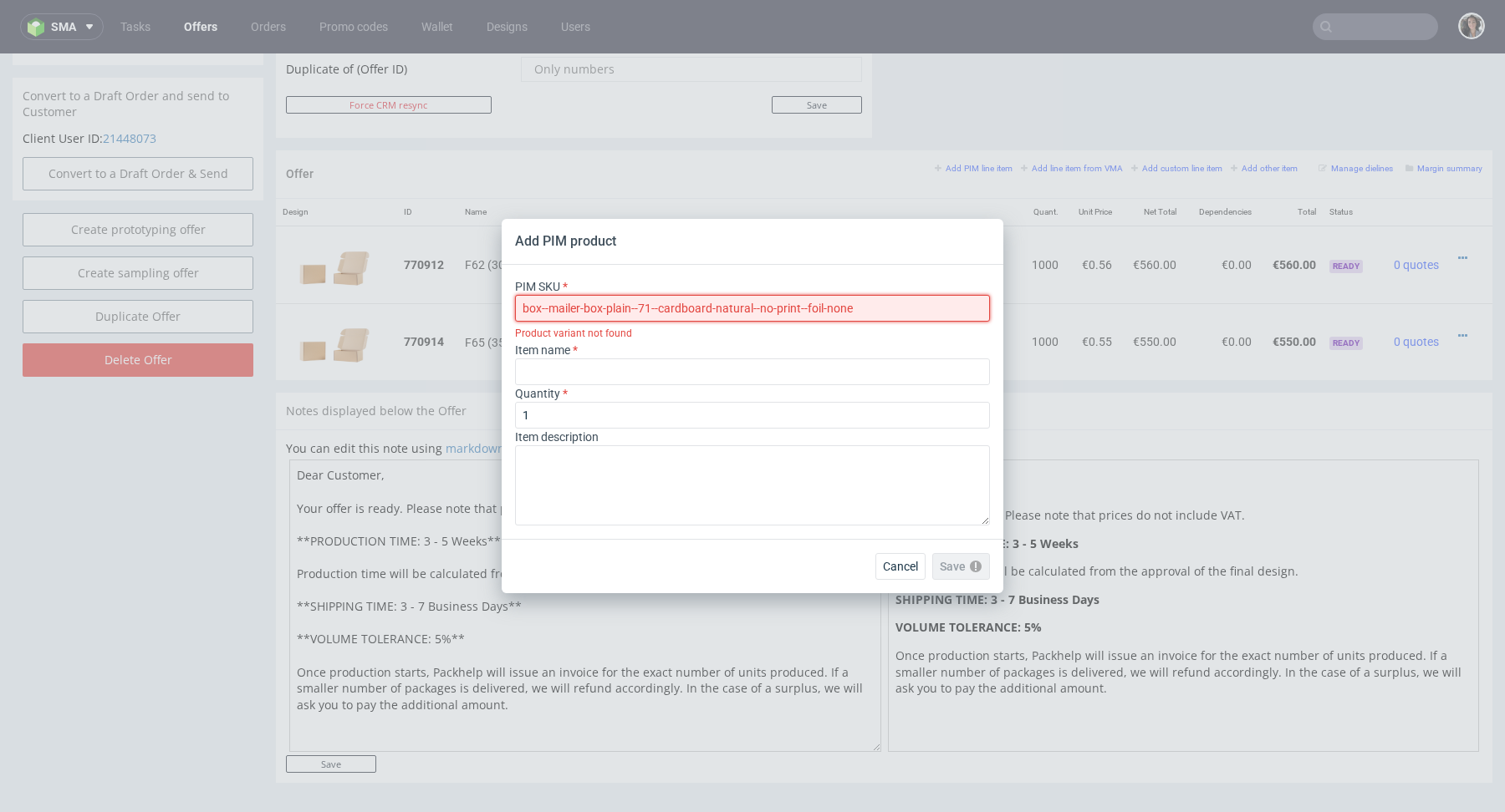
click at [527, 313] on input "box--mailer-box-plain--71--cardboard-natural--no-print--foil-none" at bounding box center [752, 308] width 475 height 26
type input "box--mailer-box-plain--71--cardboard-natural--no-print--foil-none"
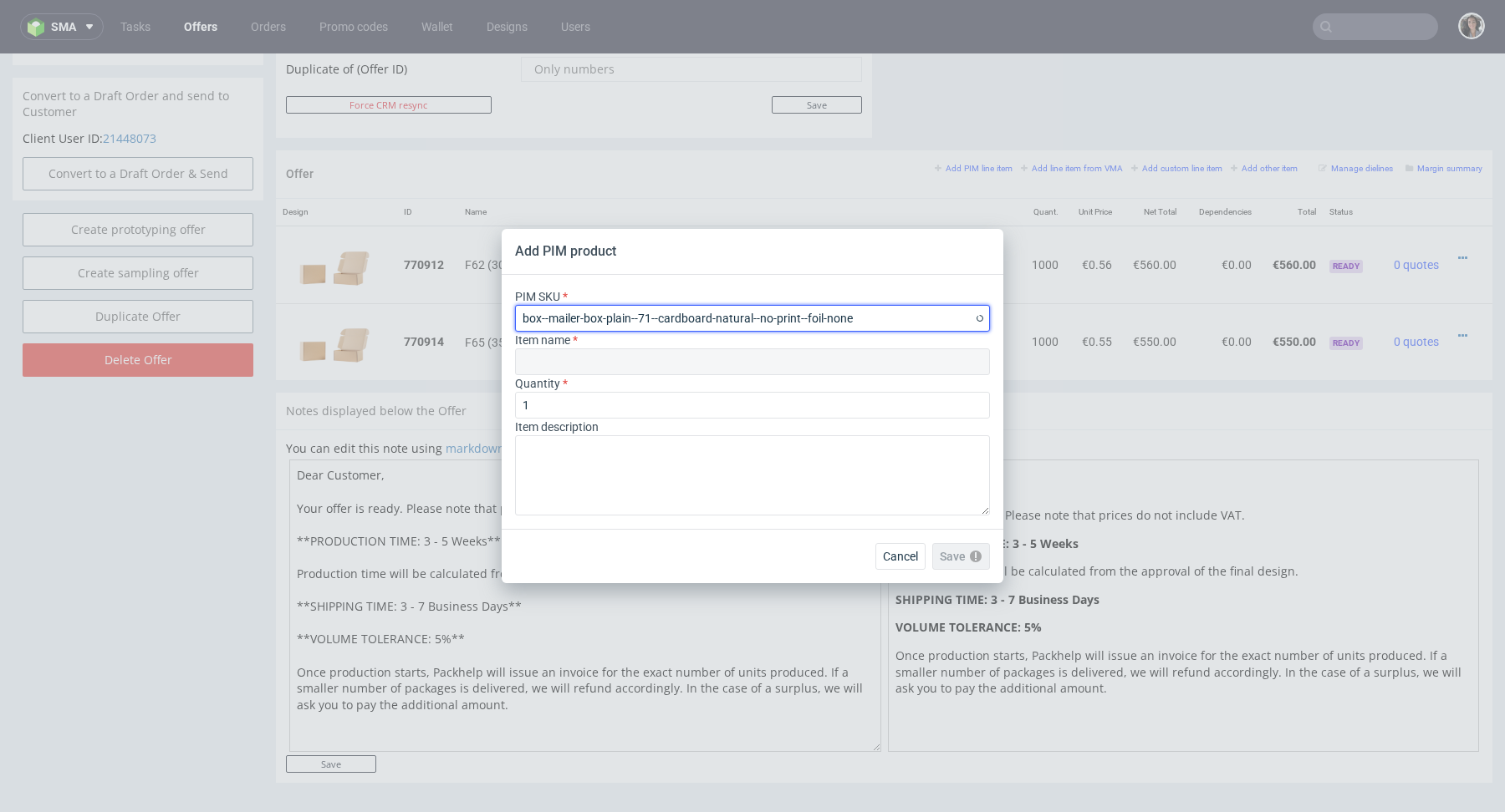
type input "Versandschachteln ohne Aufdruck"
type input "box--mailer-box-plain--71--cardboard-natural--no-print--foil-none"
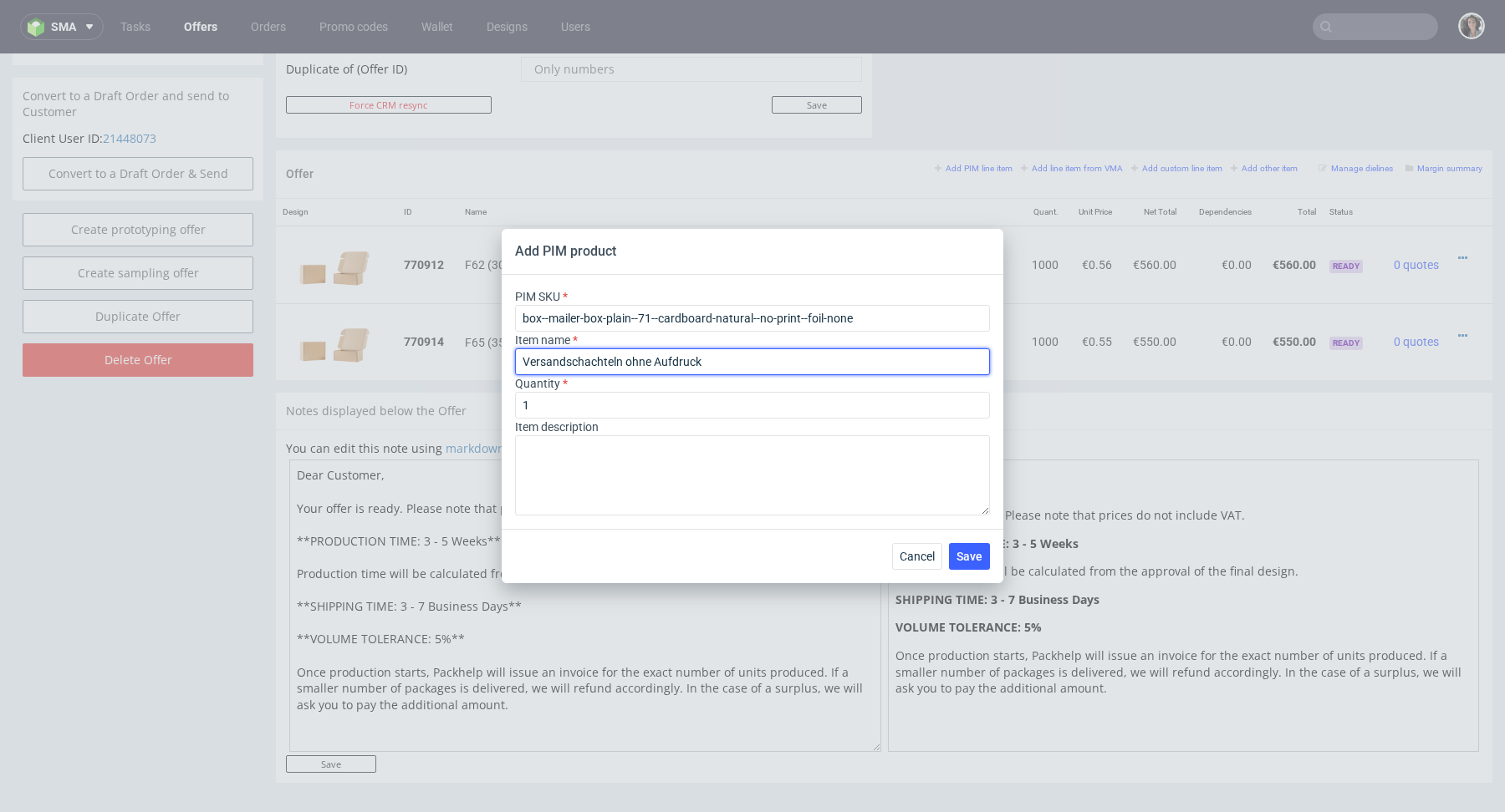
click at [545, 369] on input "Versandschachteln ohne Aufdruck" at bounding box center [752, 362] width 475 height 26
paste input "F71 (35 x 26 x 10 cm)"
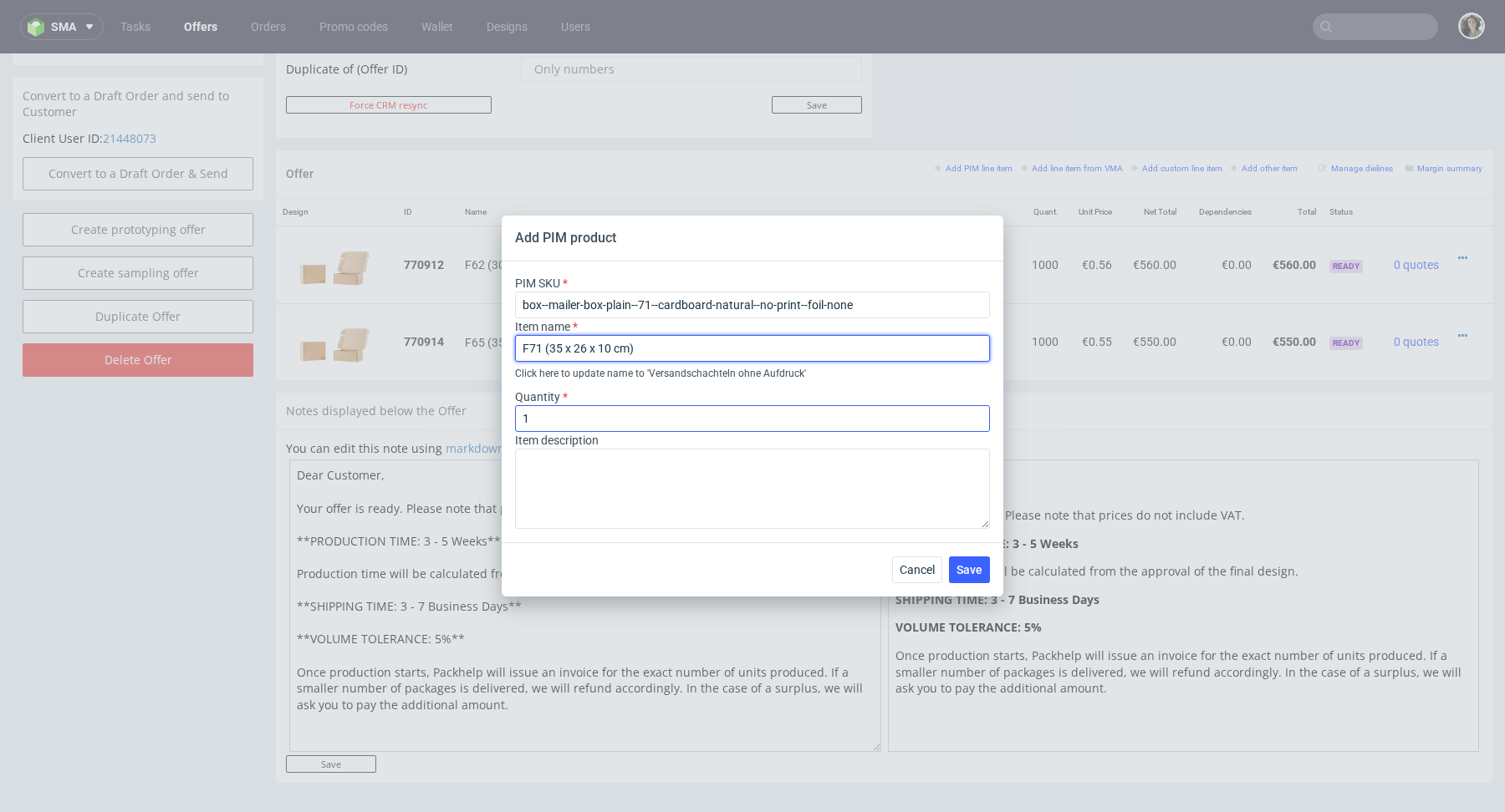
type input "F71 (35 x 26 x 10 cm)"
click at [594, 425] on input "1" at bounding box center [752, 419] width 475 height 26
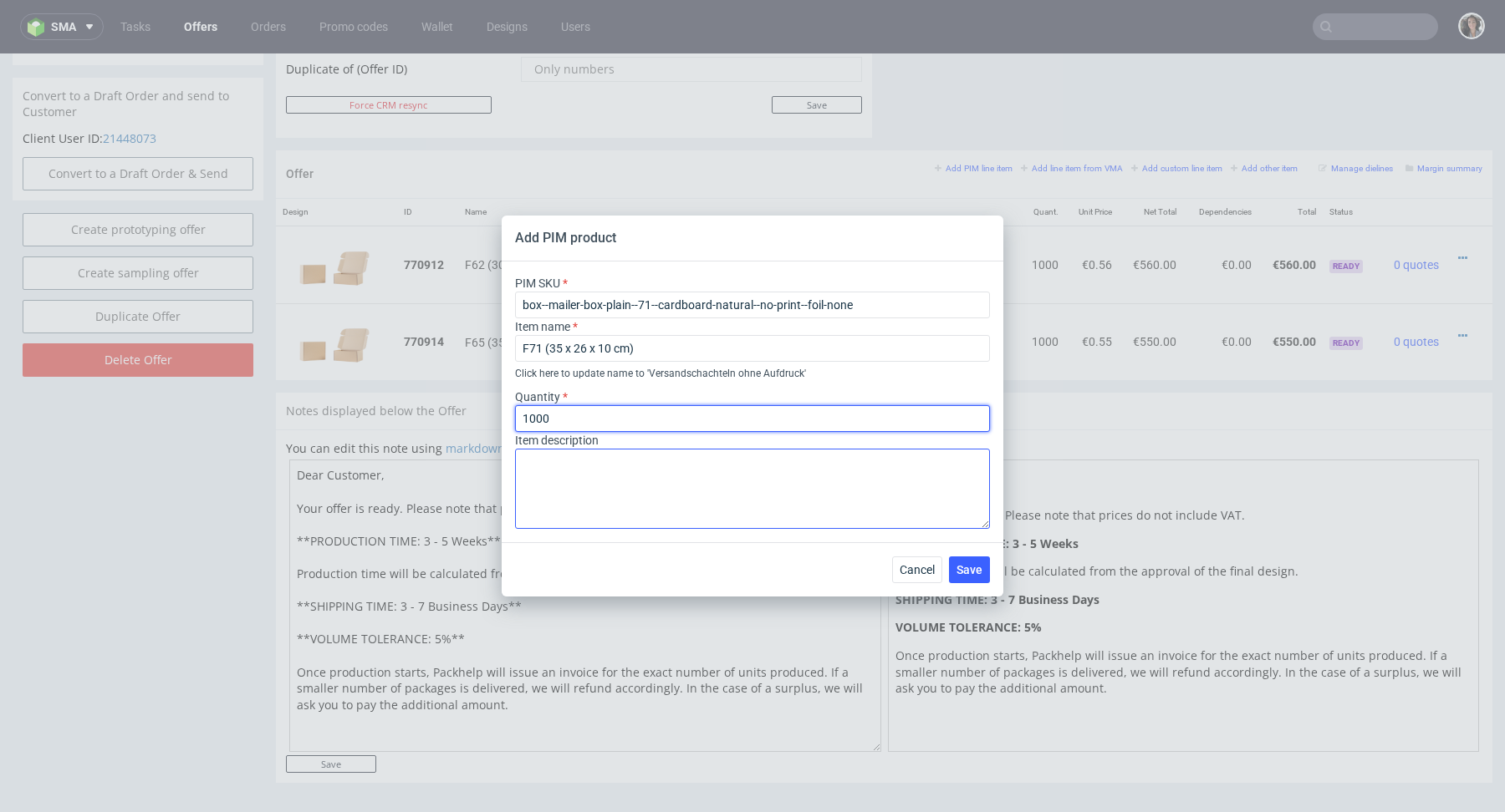
type input "1000"
click at [628, 511] on textarea at bounding box center [752, 489] width 475 height 80
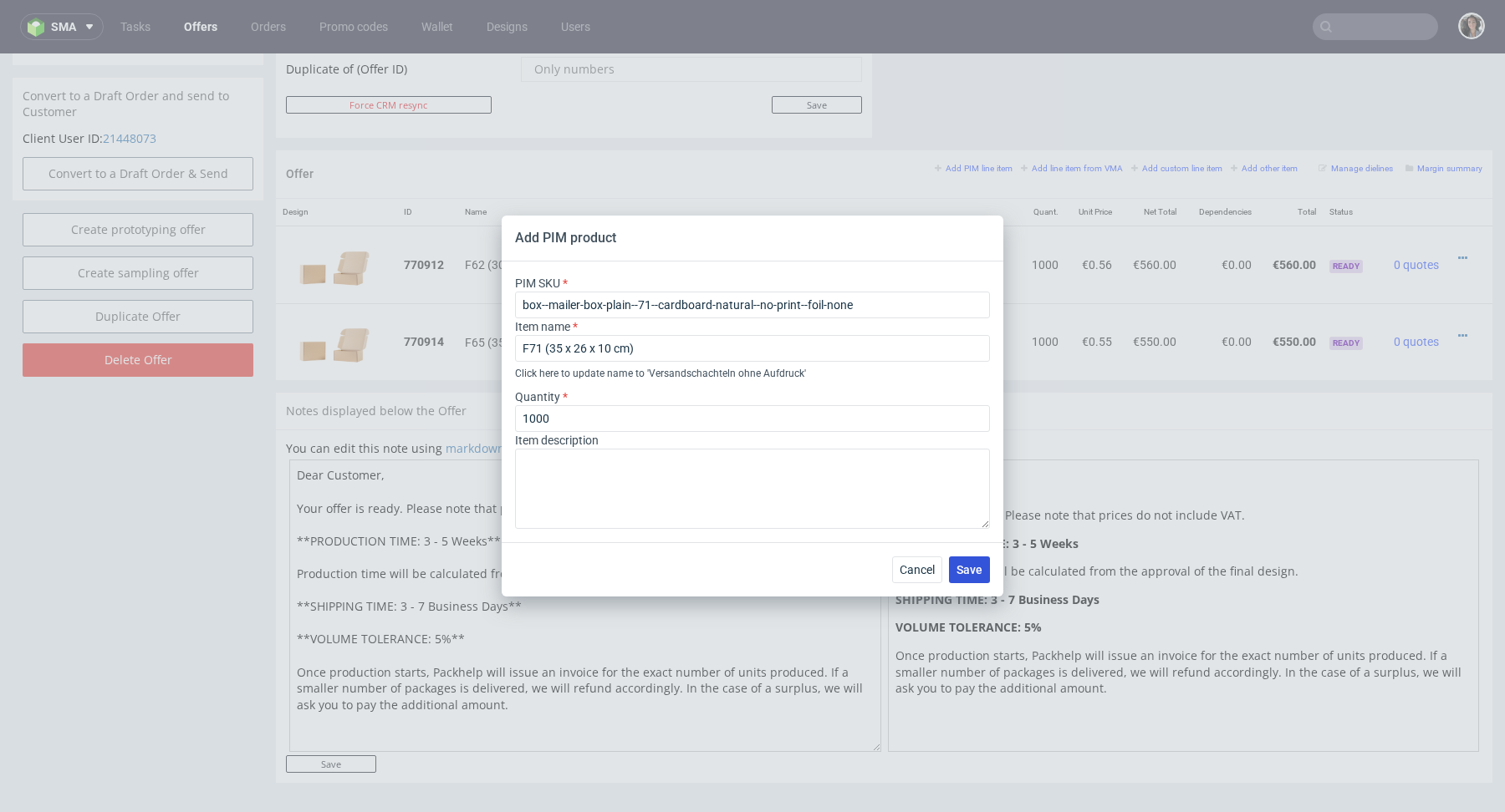
click at [981, 574] on span "Save" at bounding box center [969, 570] width 25 height 11
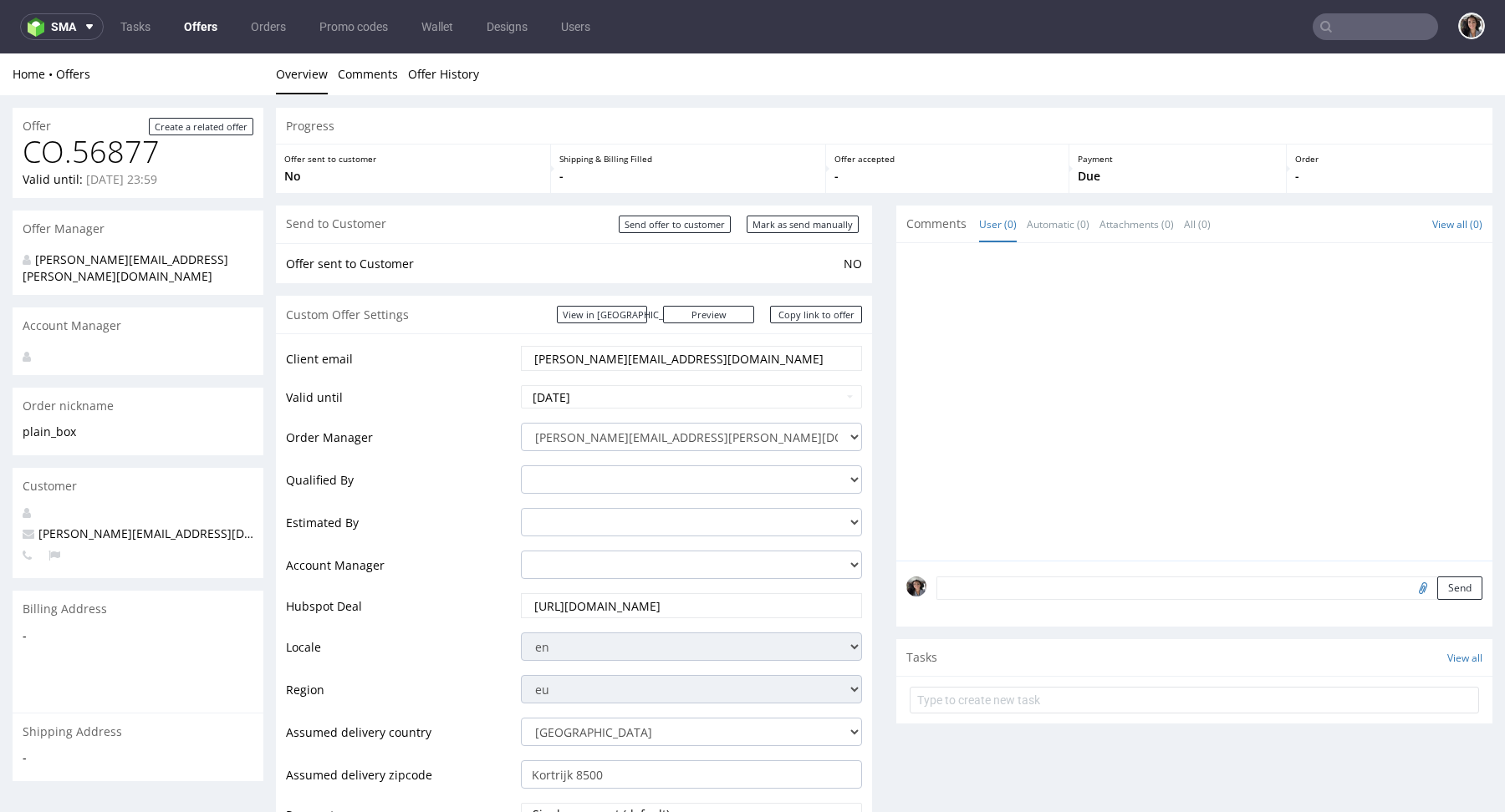
scroll to position [737, 0]
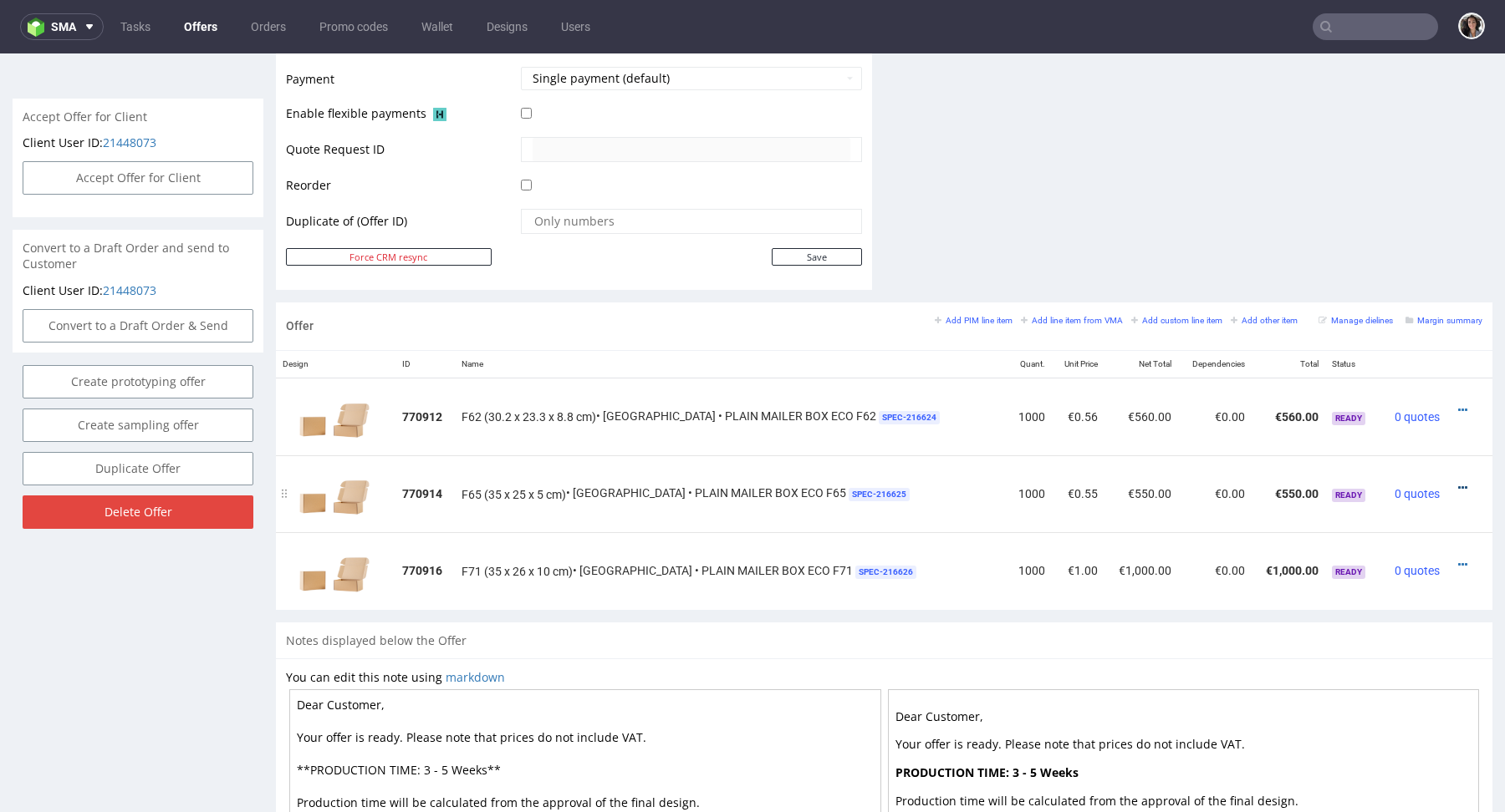
click at [1458, 482] on icon at bounding box center [1463, 488] width 9 height 11
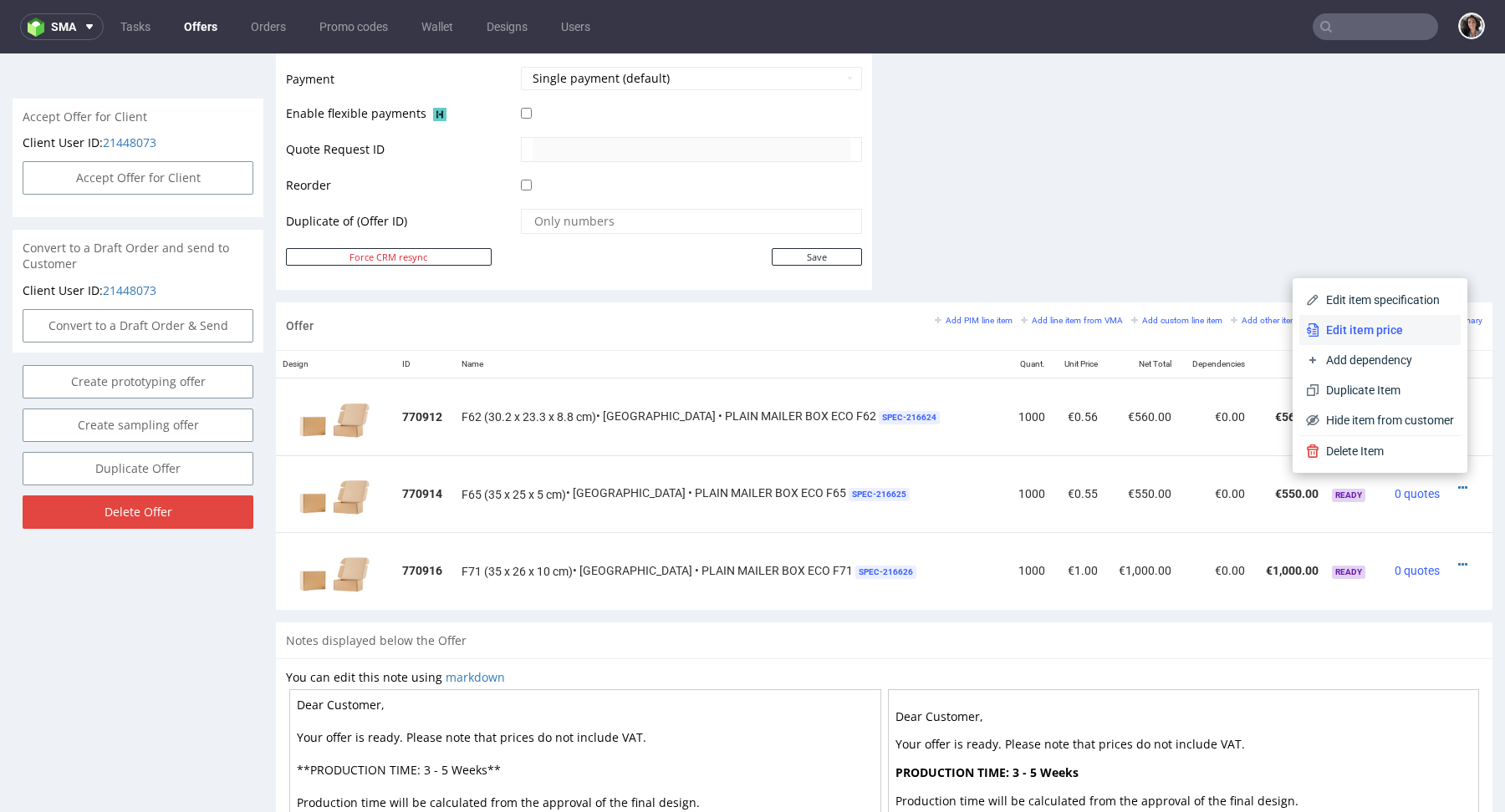
click at [1382, 330] on span "Edit item price" at bounding box center [1386, 330] width 135 height 17
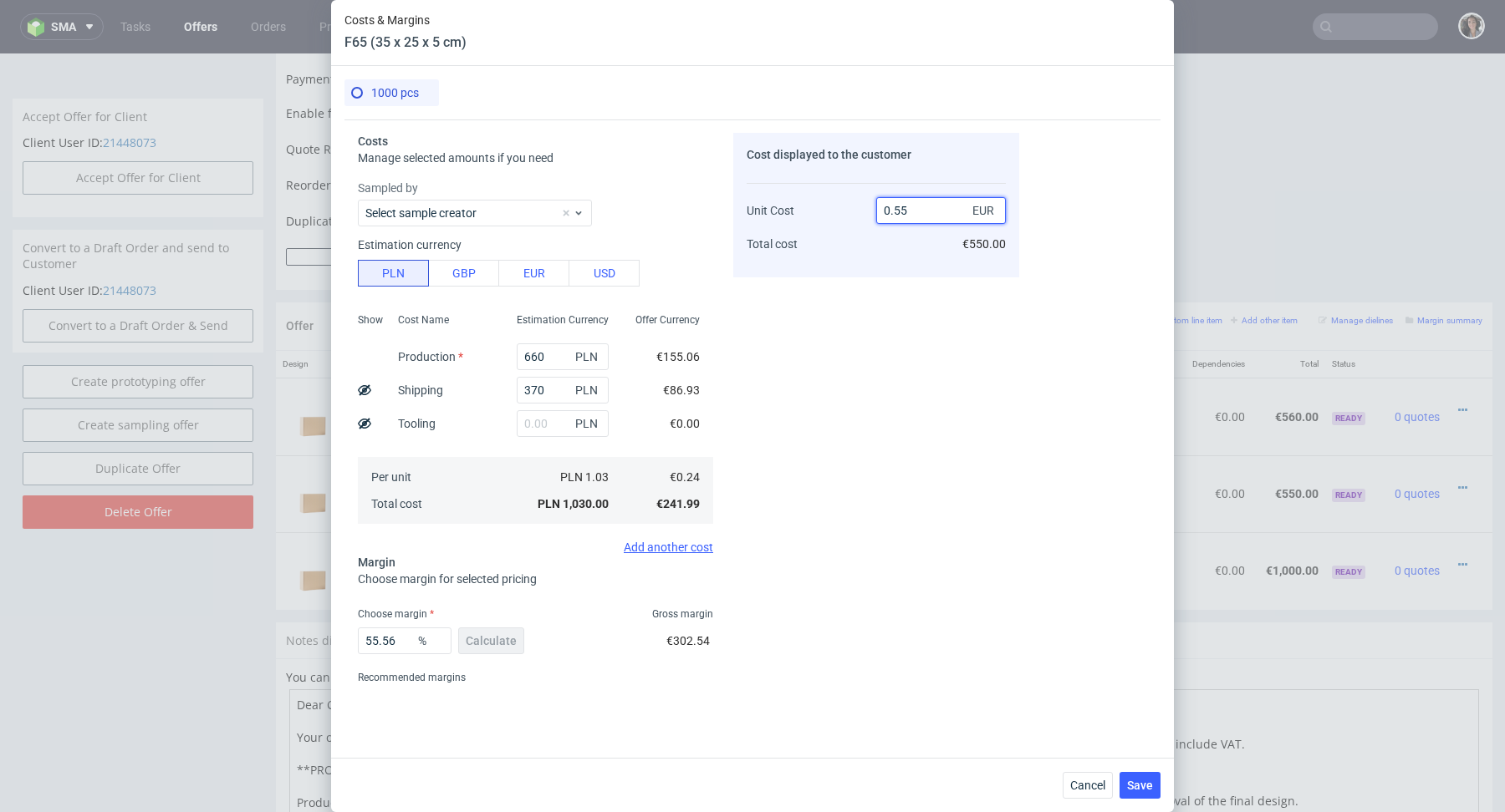
click at [936, 217] on input "0.55" at bounding box center [941, 210] width 129 height 26
type input "0.56"
type input "57.14285714285714"
type input "0.57"
type input "57.89473684210527"
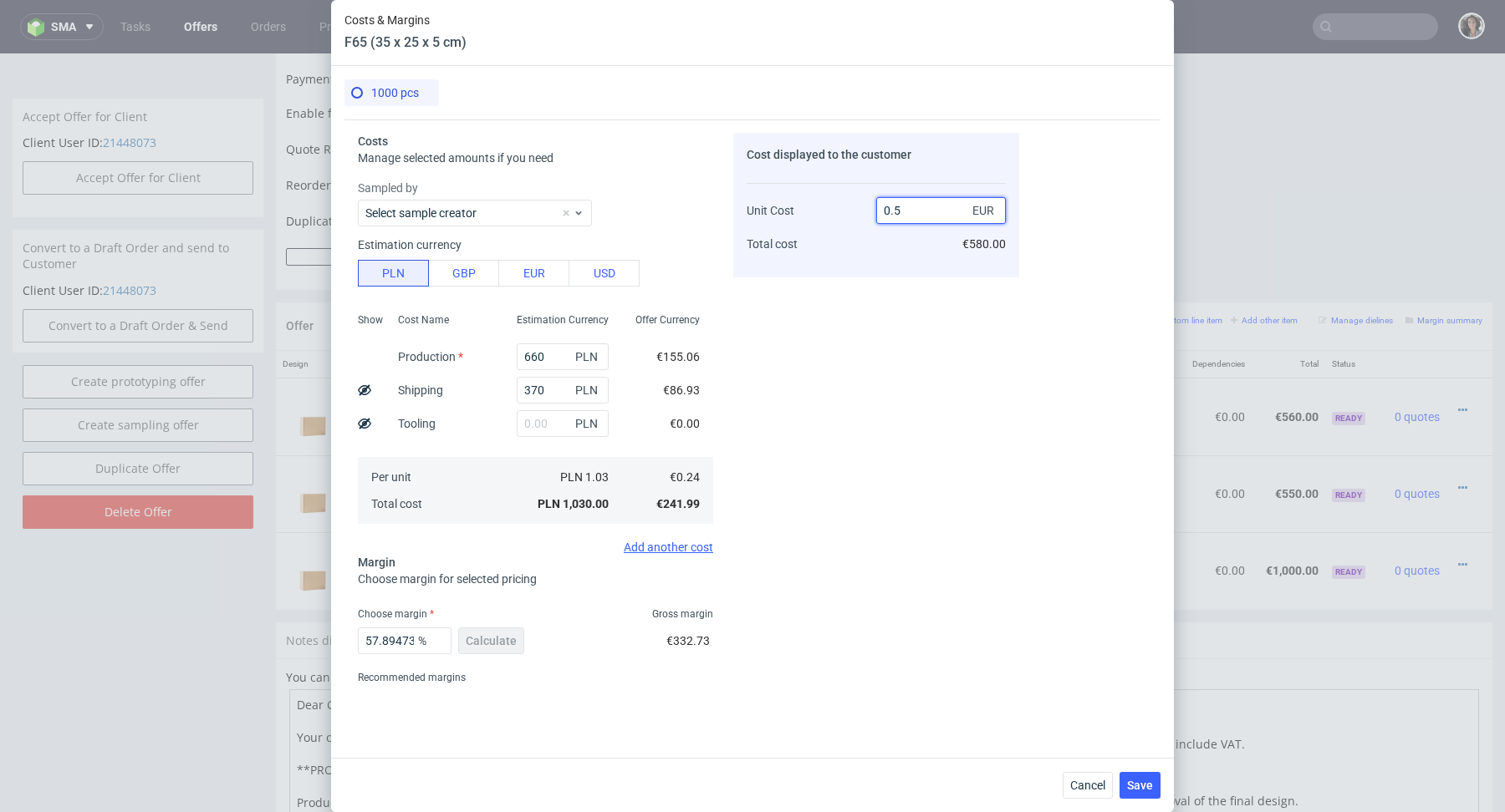
type input "0.55"
type input "56.36363636363636"
type input "0.56"
click at [841, 399] on div "Cost displayed to the customer Unit Cost Total cost 0.56 EUR €560.00" at bounding box center [876, 412] width 286 height 558
click at [1154, 792] on button "Save" at bounding box center [1140, 786] width 41 height 26
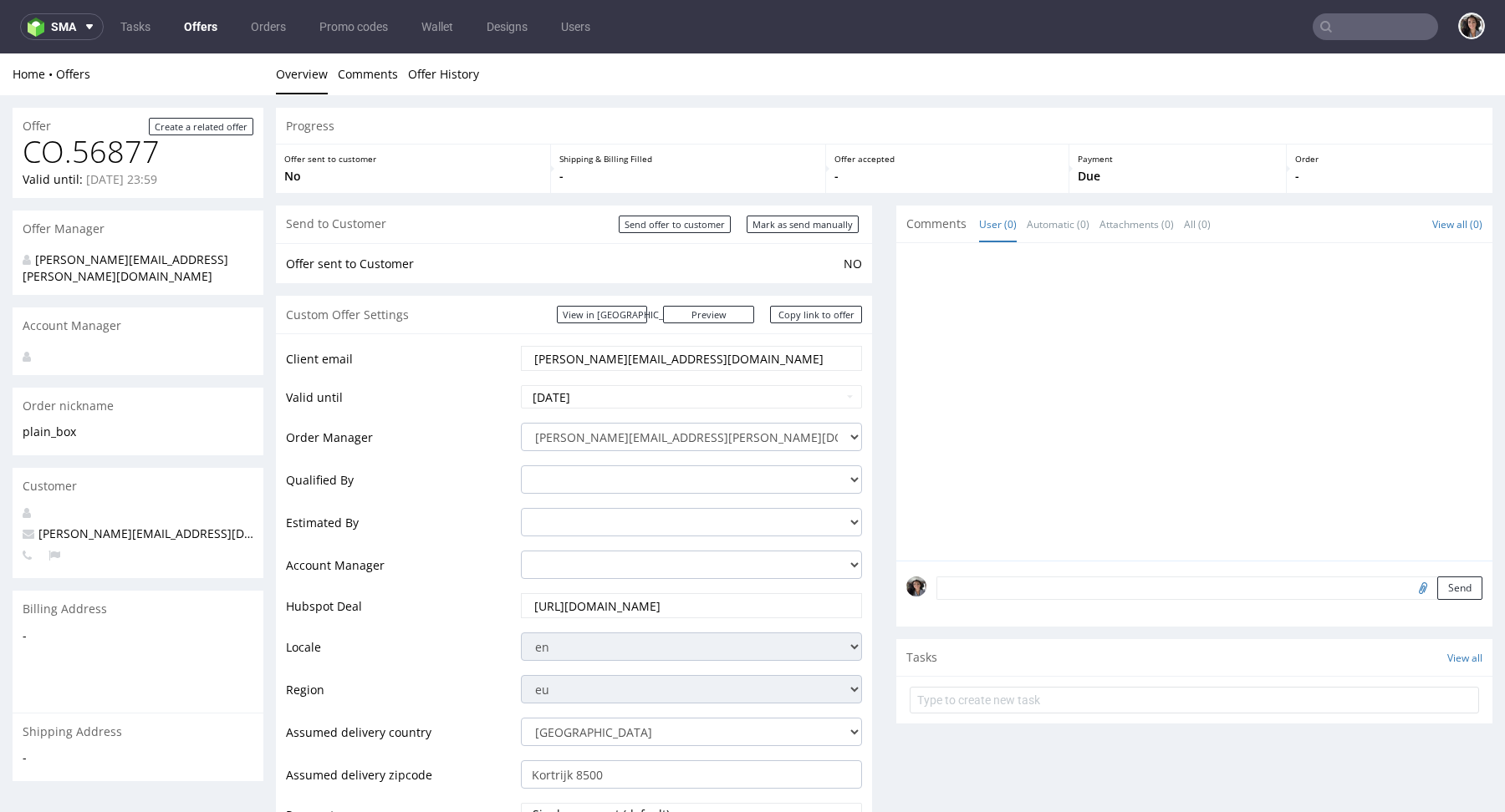
scroll to position [796, 0]
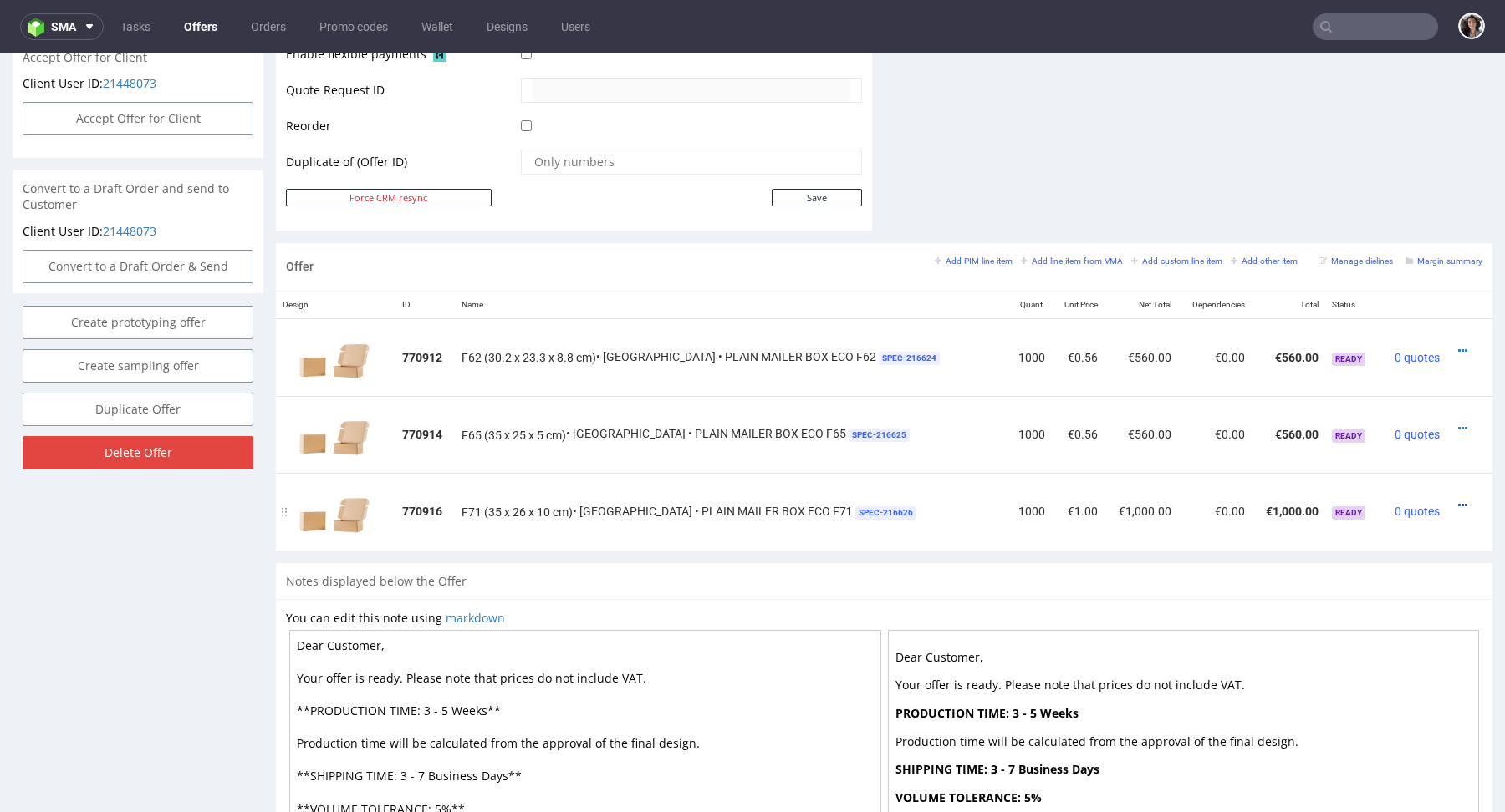
click at [1458, 504] on icon at bounding box center [1463, 505] width 9 height 11
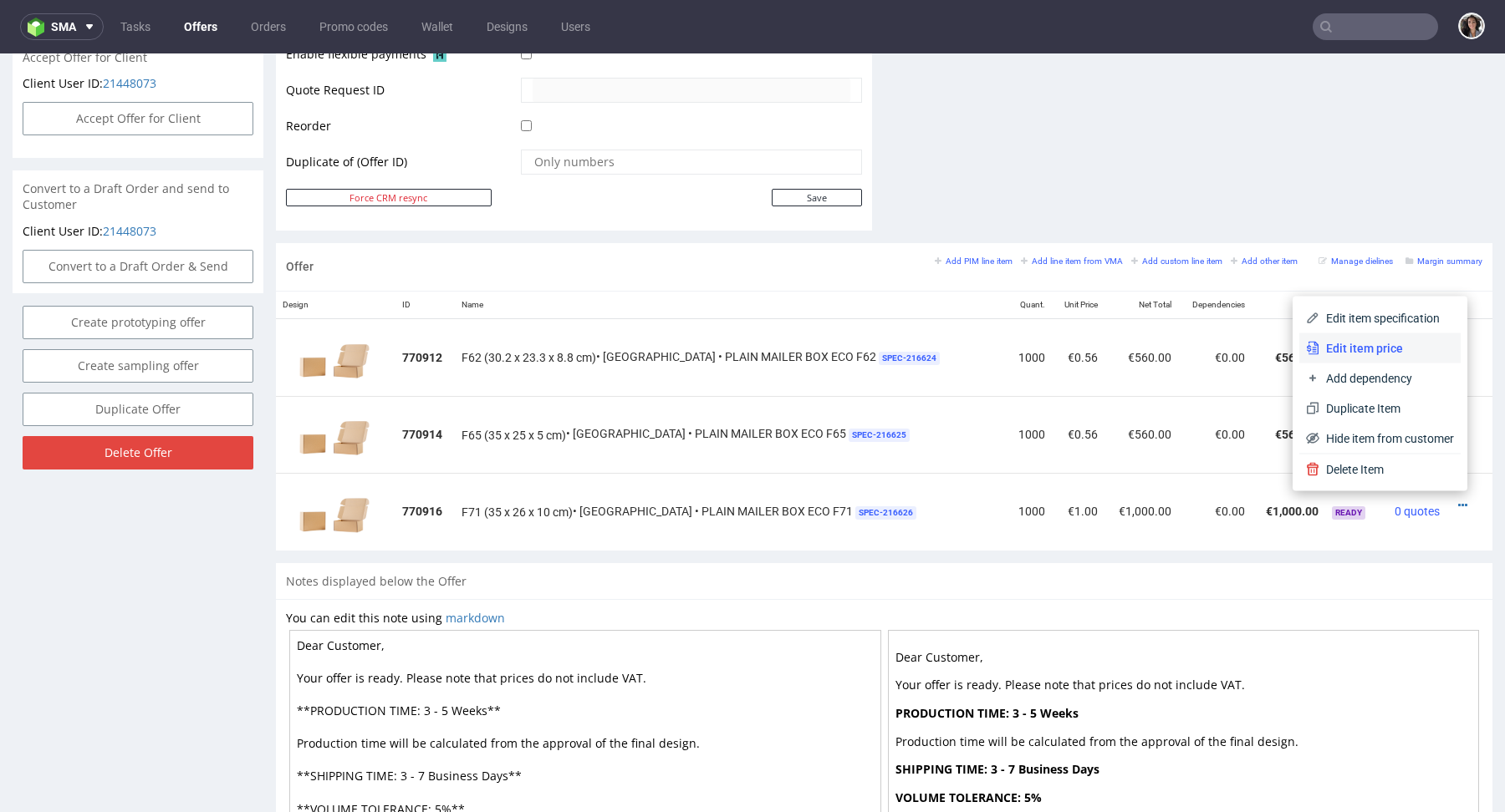
click at [1370, 343] on span "Edit item price" at bounding box center [1386, 349] width 135 height 17
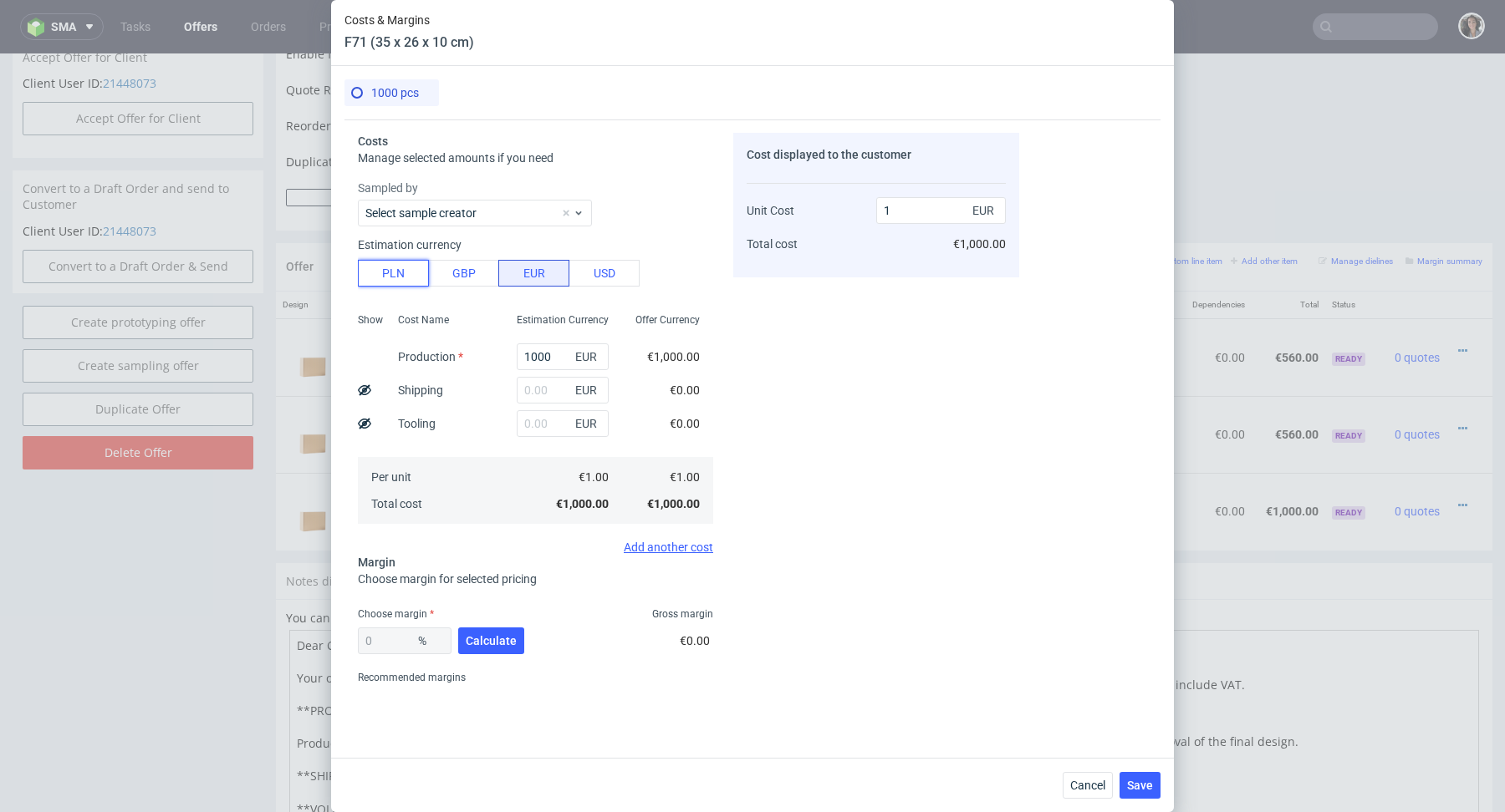
click at [386, 265] on button "PLN" at bounding box center [393, 273] width 71 height 26
type input "0.23"
click at [543, 391] on input "text" at bounding box center [562, 390] width 92 height 26
type input "83"
type input "0.25"
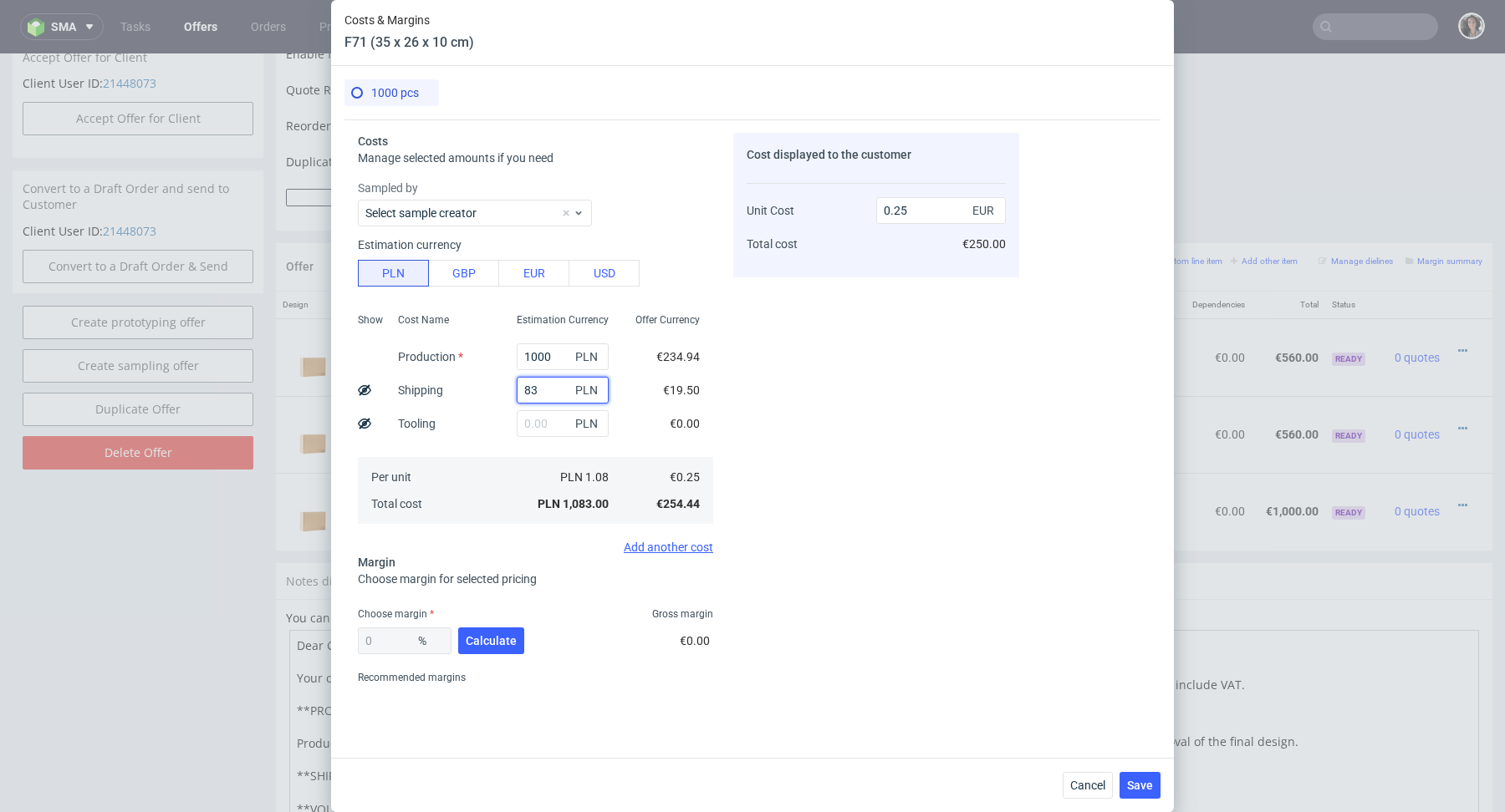
type input "830"
type input "0.43"
type input "830"
click at [543, 349] on input "1000" at bounding box center [562, 356] width 92 height 26
click at [543, 352] on input "1000" at bounding box center [562, 356] width 92 height 26
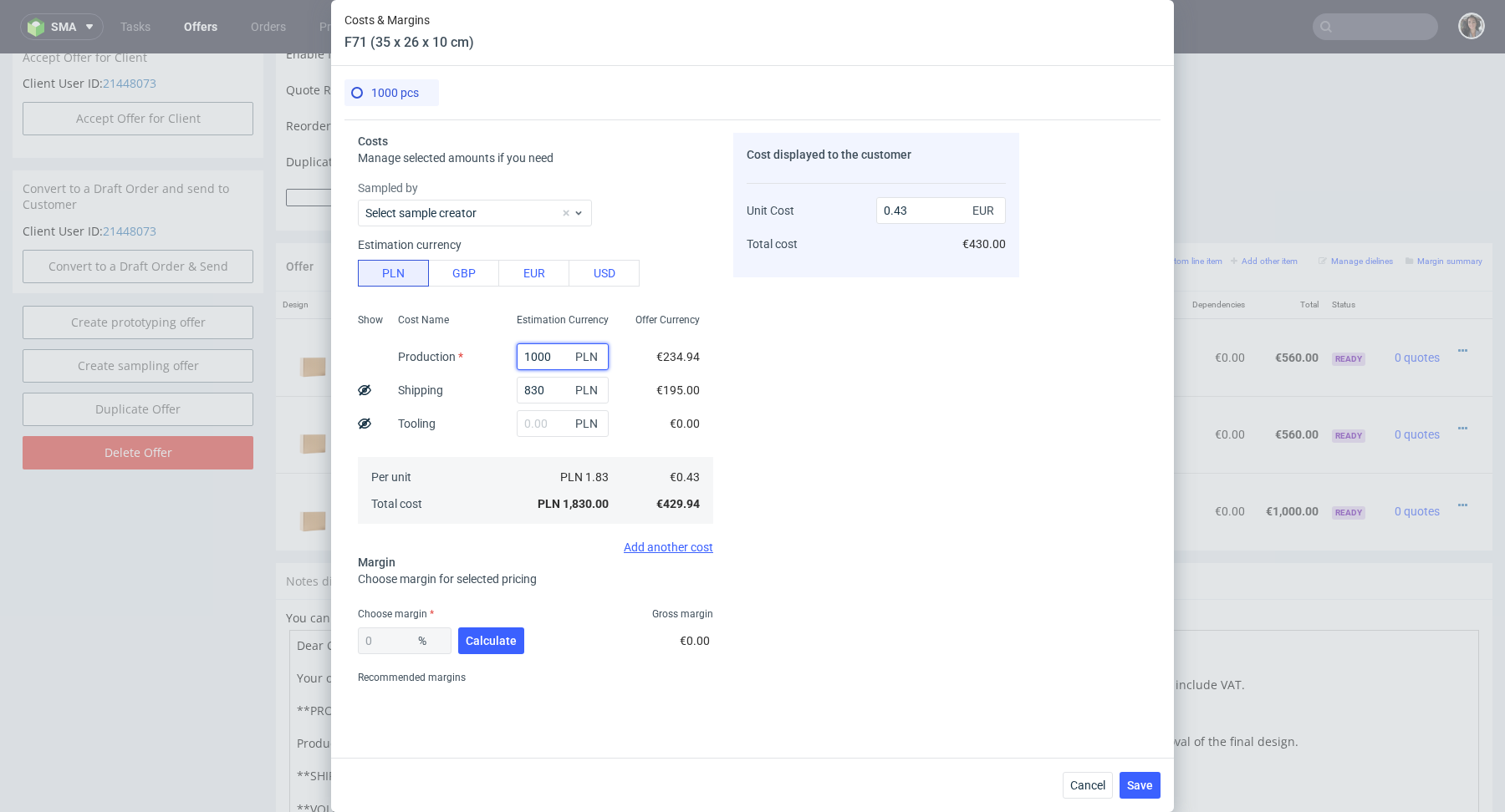
type input "100"
type input "0.22"
type input "1070"
type input "0.45"
type input "1070"
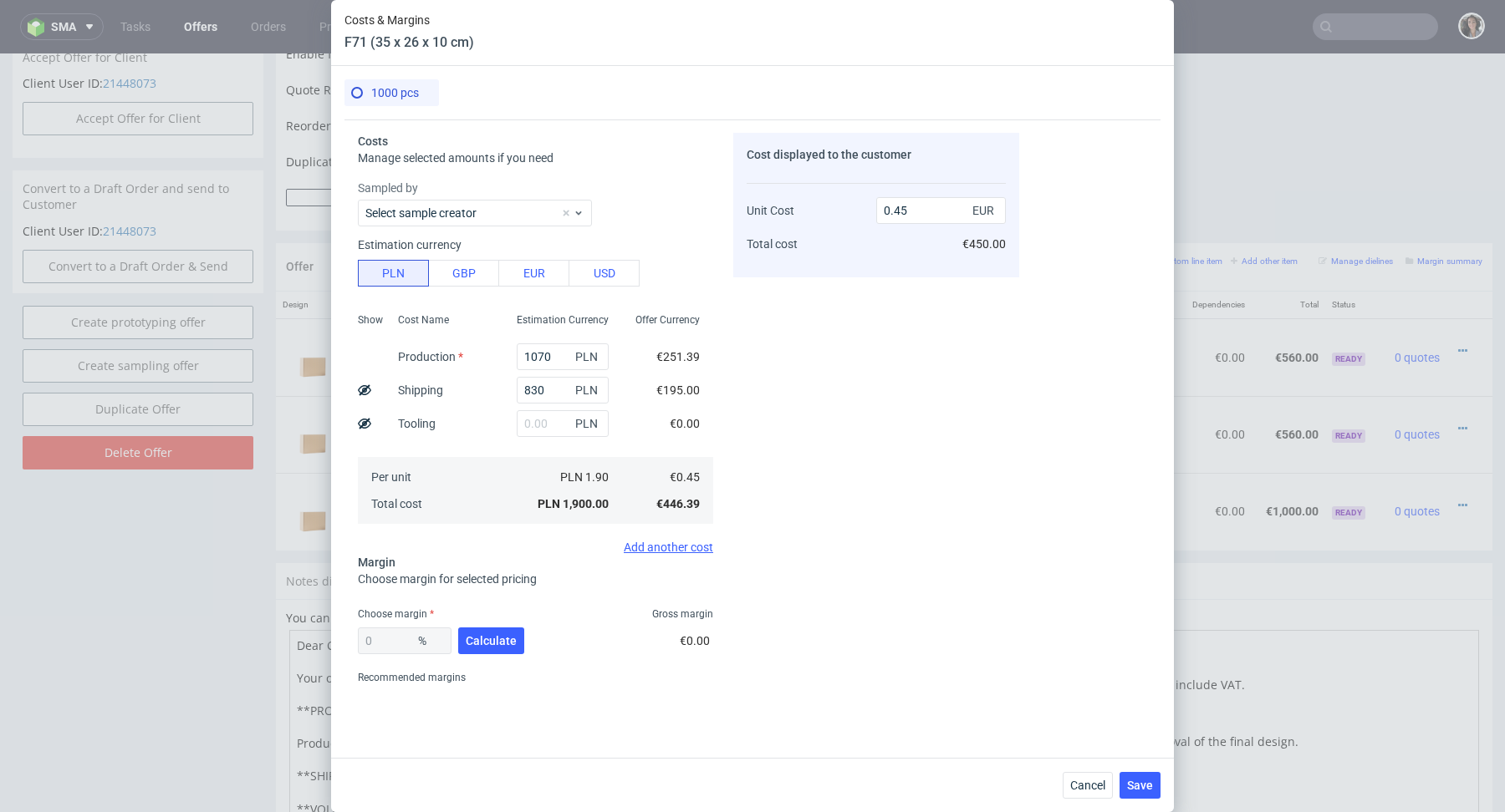
click at [635, 439] on div "Offer Currency €251.39 €195.00 €0.00 €0.45 €446.39" at bounding box center [667, 417] width 92 height 221
click at [493, 640] on span "Calculate" at bounding box center [492, 640] width 51 height 11
type input "44.73"
click at [907, 211] on input "0.81" at bounding box center [941, 210] width 129 height 26
type input "0.90"
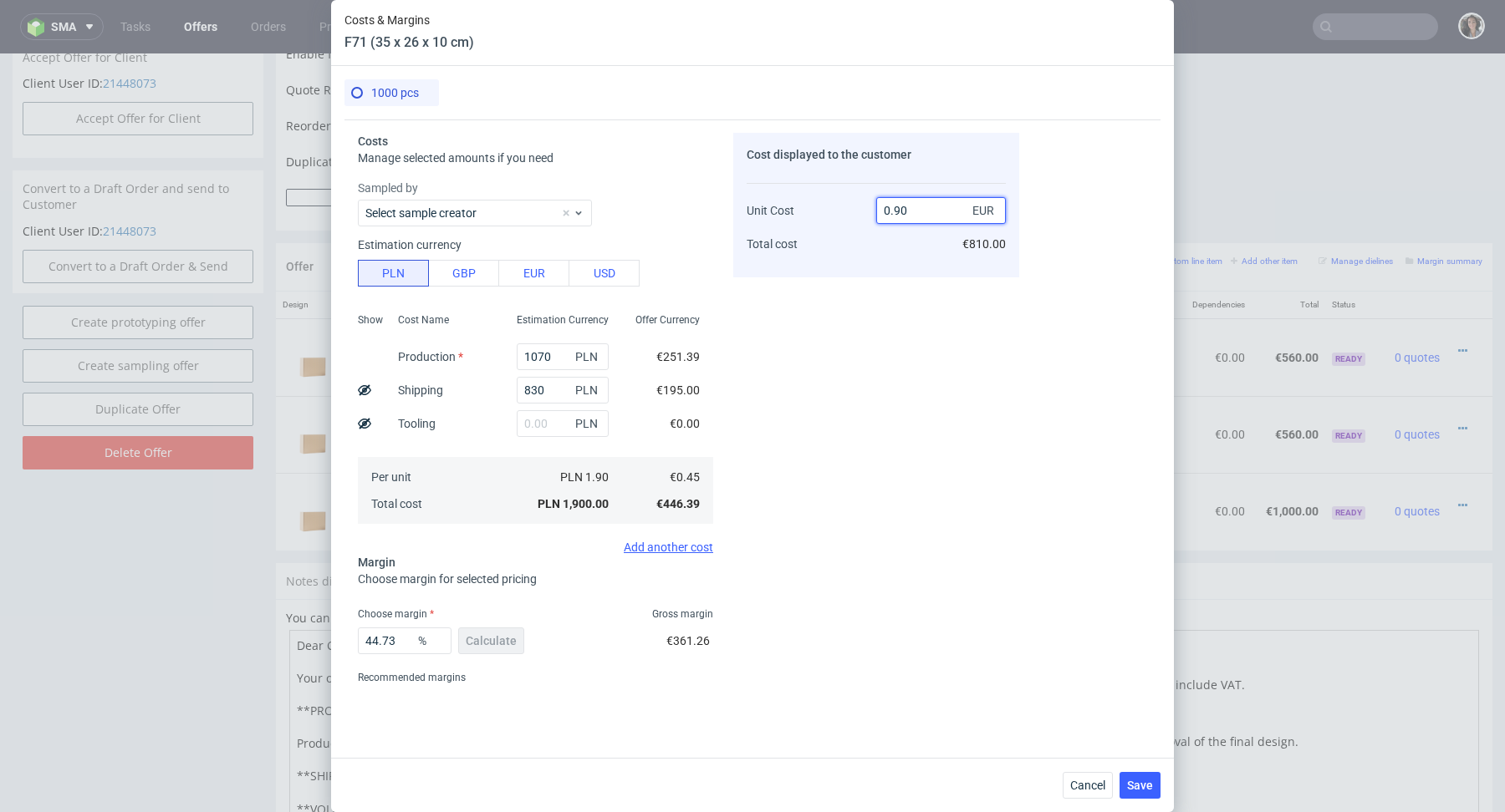
type input "50"
click at [859, 489] on div "Cost displayed to the customer Unit Cost Total cost 0.9 EUR €900.00" at bounding box center [876, 412] width 286 height 558
click at [918, 210] on input "0.9" at bounding box center [941, 210] width 129 height 26
type input "0.81"
type input "44.44444444444444"
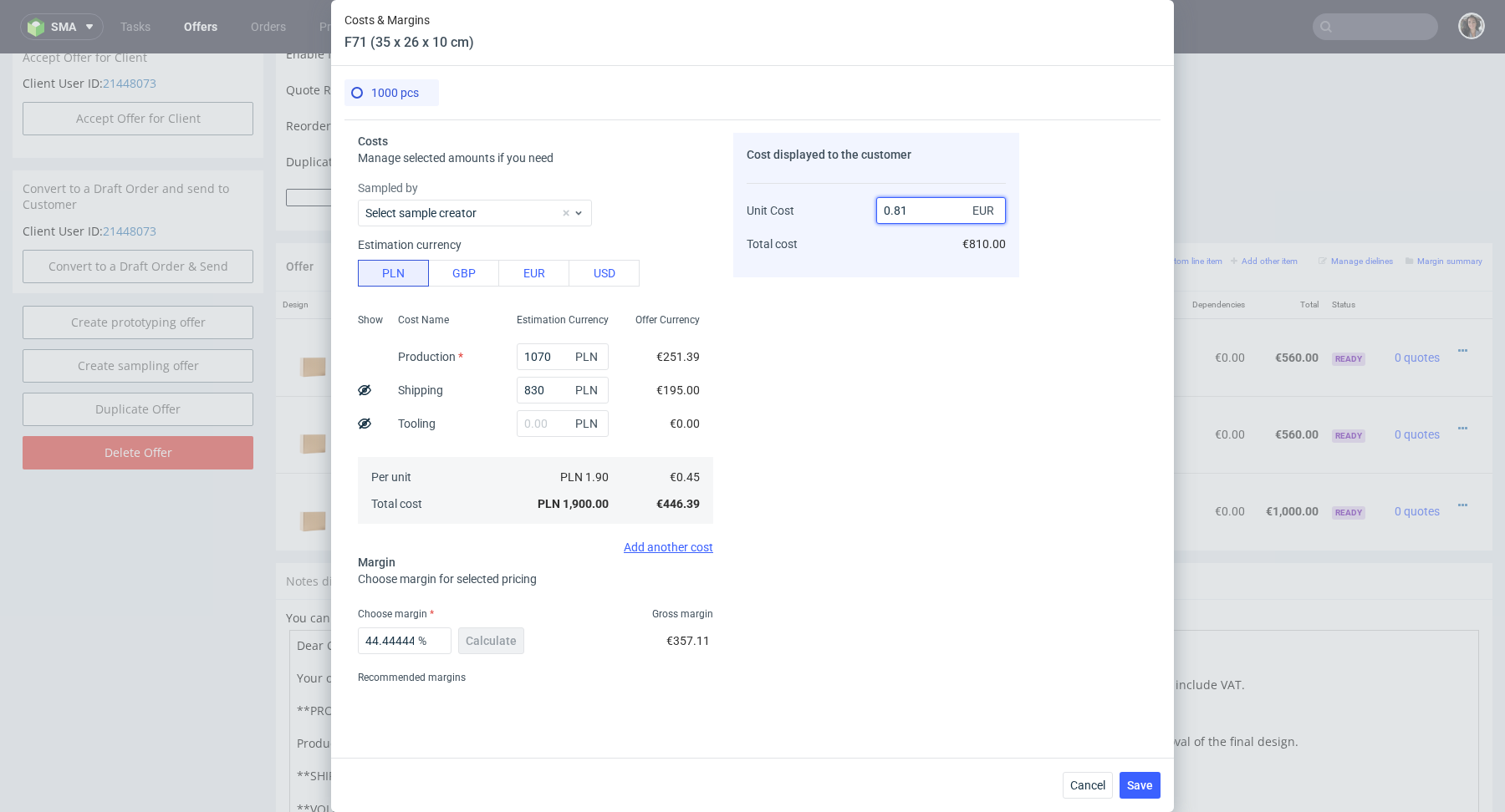
type input "0.81"
click at [915, 340] on div "Cost displayed to the customer Unit Cost Total cost 0.81 EUR €810.00" at bounding box center [876, 412] width 286 height 558
click at [1157, 786] on button "Save" at bounding box center [1140, 786] width 41 height 26
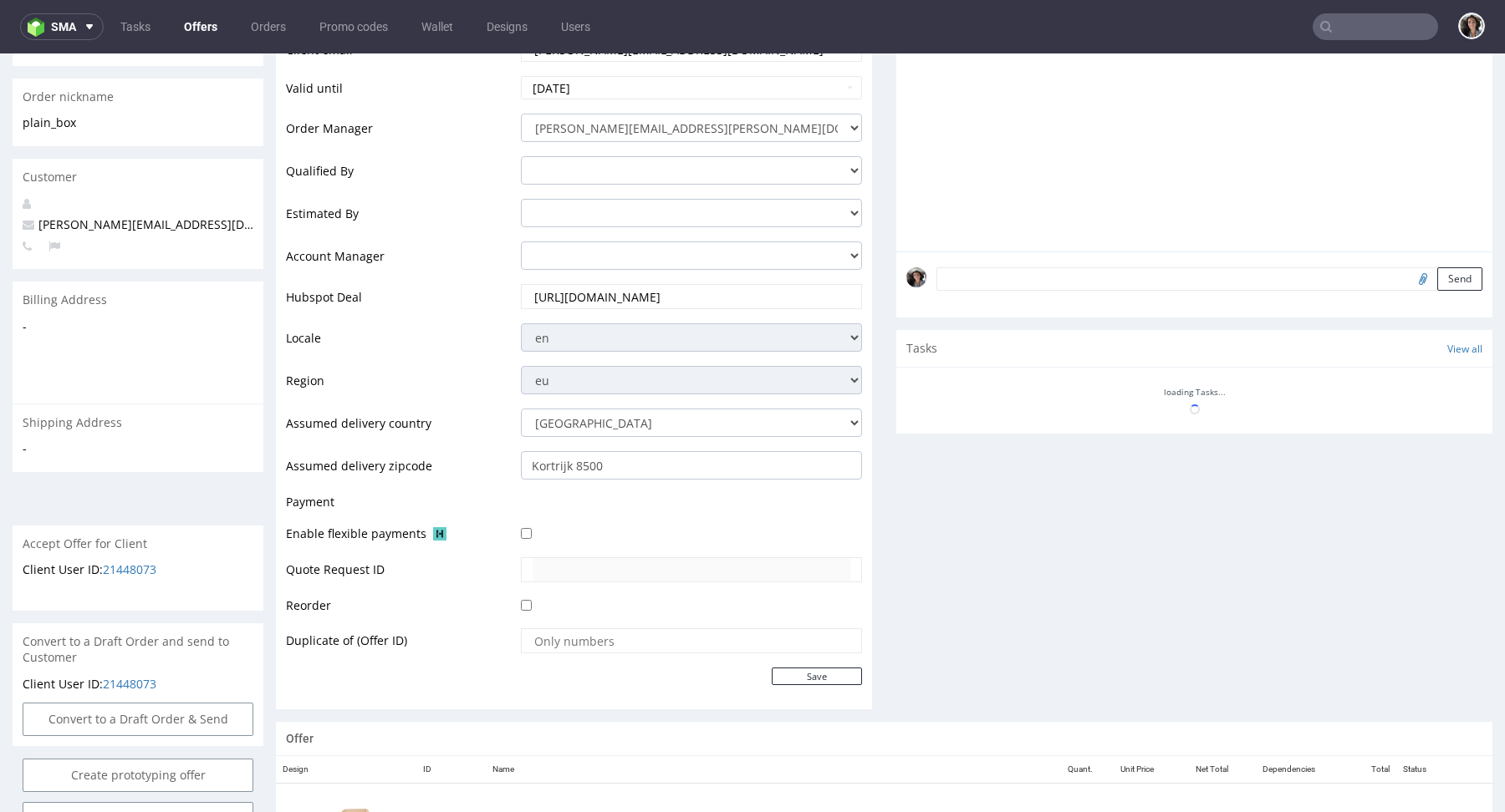
scroll to position [936, 0]
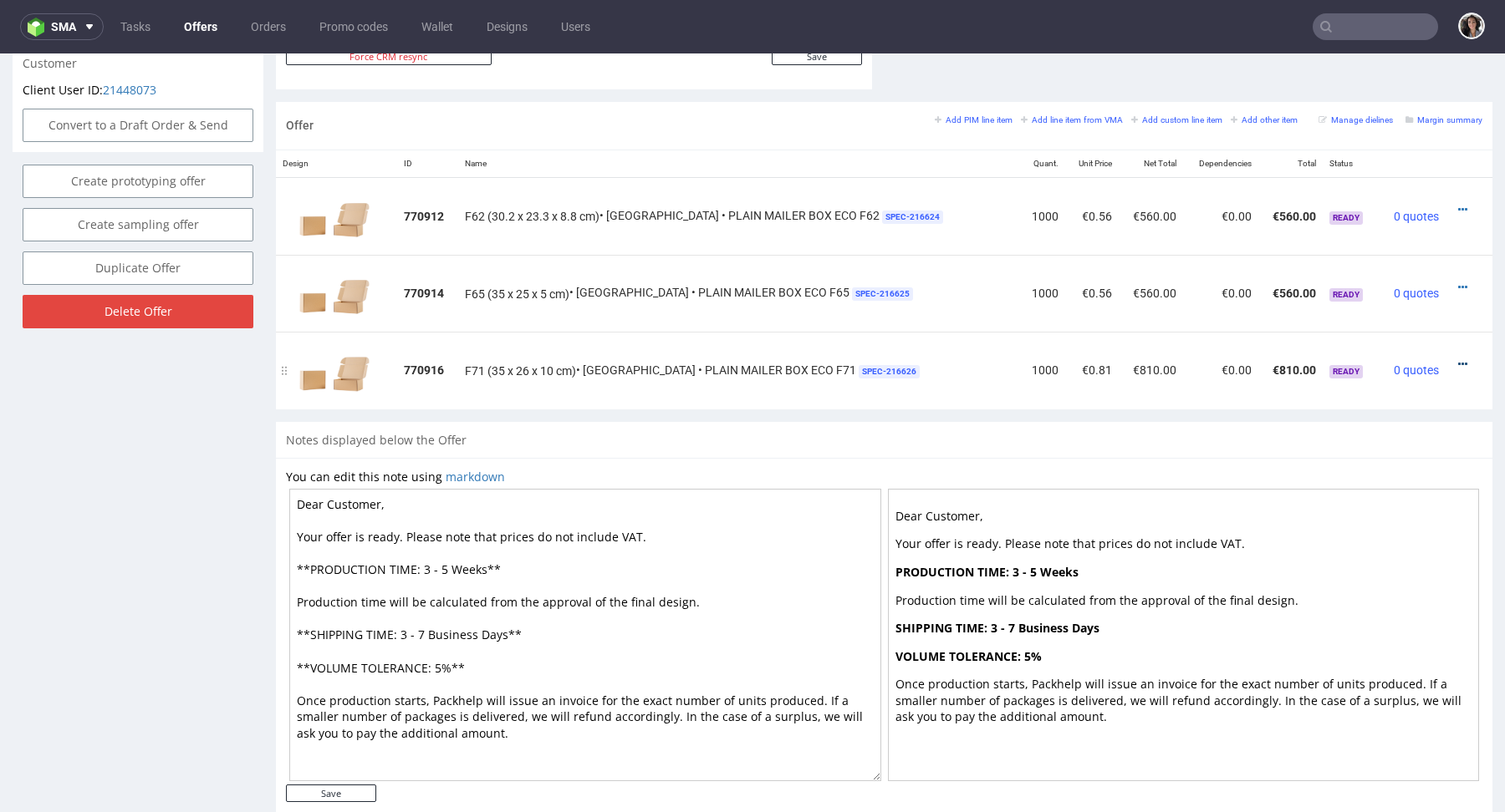
click at [1458, 360] on icon at bounding box center [1463, 364] width 9 height 11
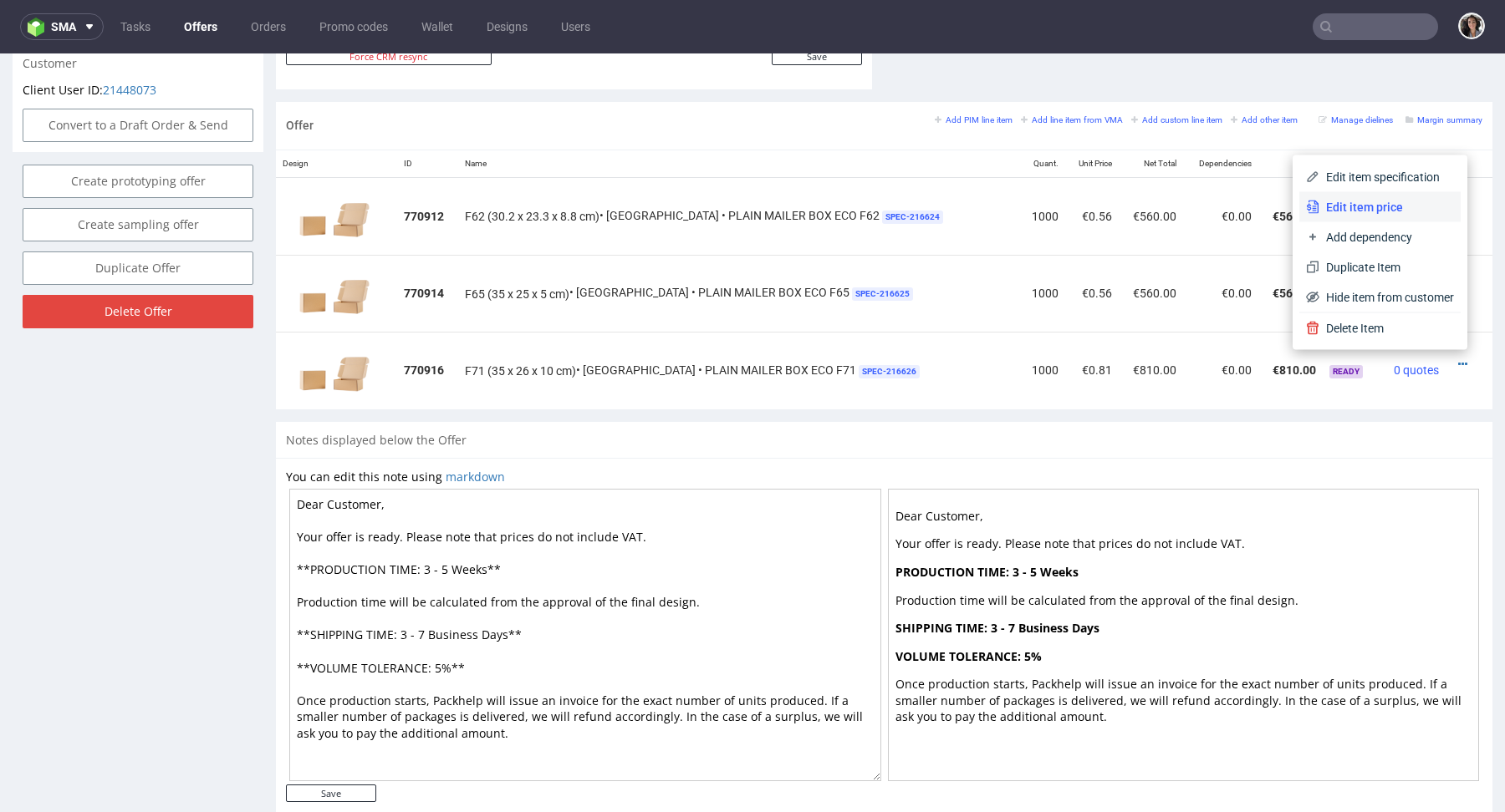
click at [1363, 207] on span "Edit item price" at bounding box center [1386, 207] width 135 height 17
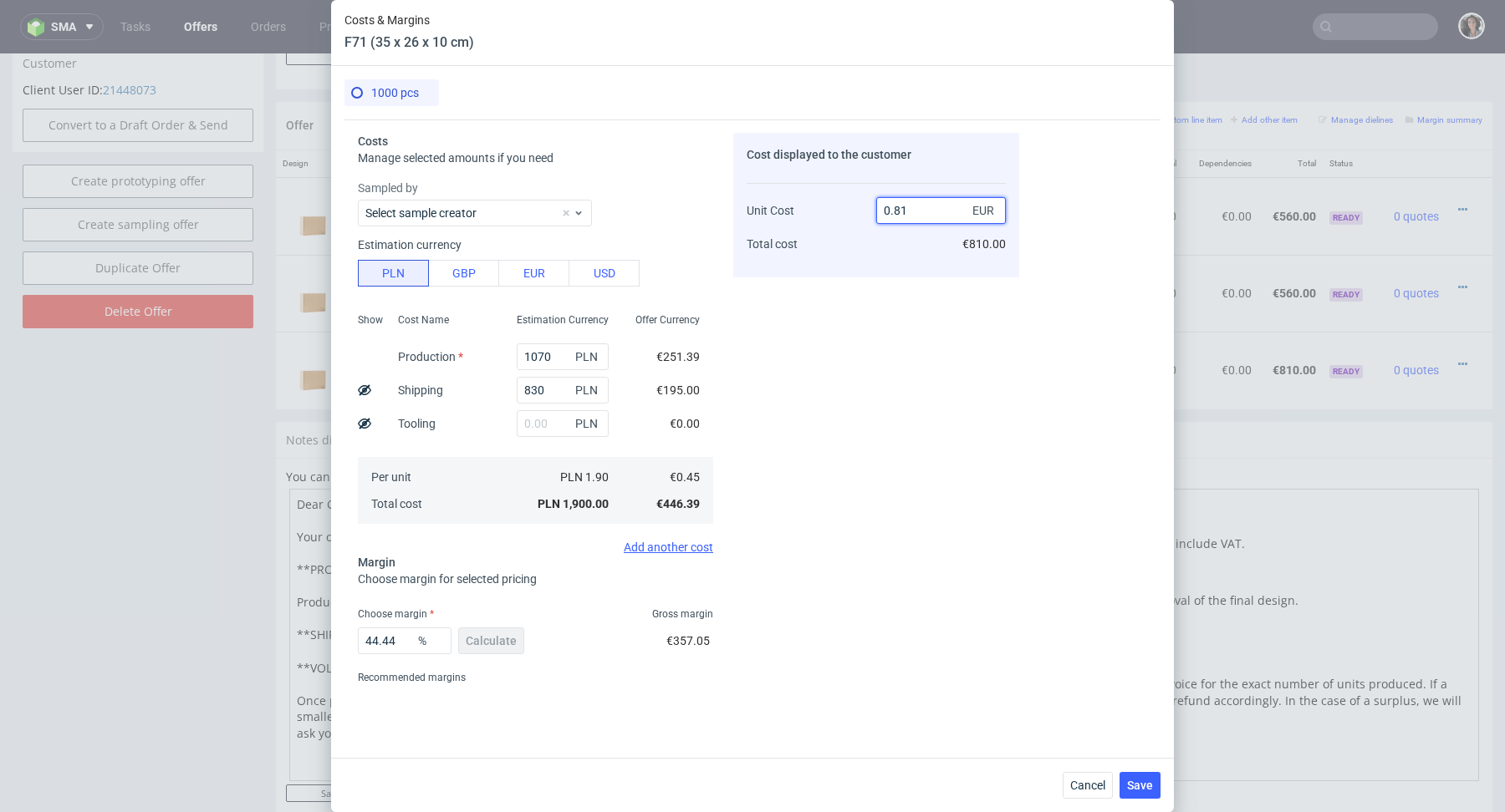
click at [928, 210] on input "0.81" at bounding box center [941, 210] width 129 height 26
type input "0.85"
type input "47.05882352941176"
type input "0.86"
type input "47.674418604651166"
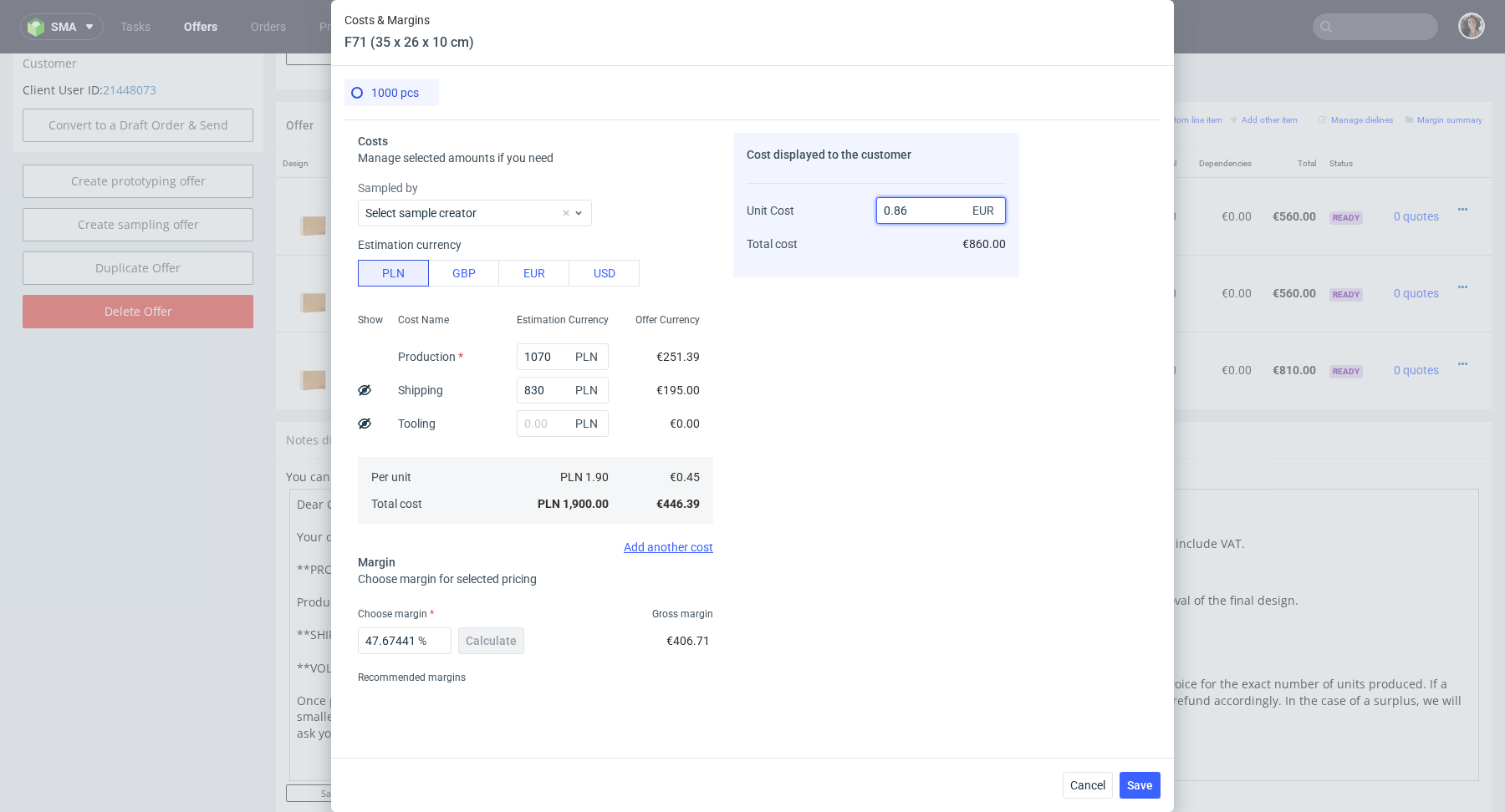
type input "0.86"
click at [922, 485] on div "Cost displayed to the customer Unit Cost Total cost 0.86 EUR €860.00" at bounding box center [876, 412] width 286 height 558
click at [1142, 786] on span "Save" at bounding box center [1140, 786] width 25 height 11
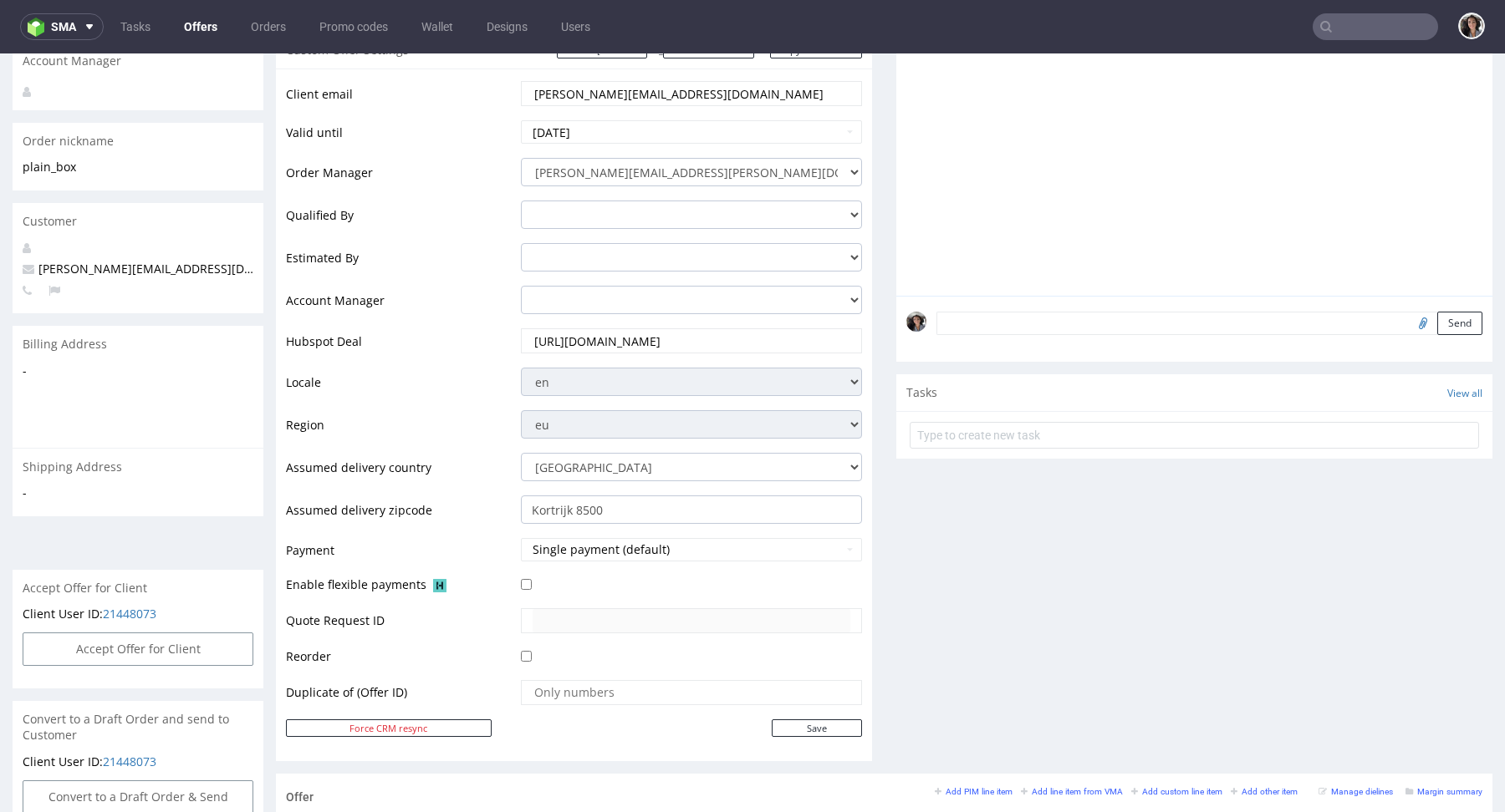
scroll to position [581, 0]
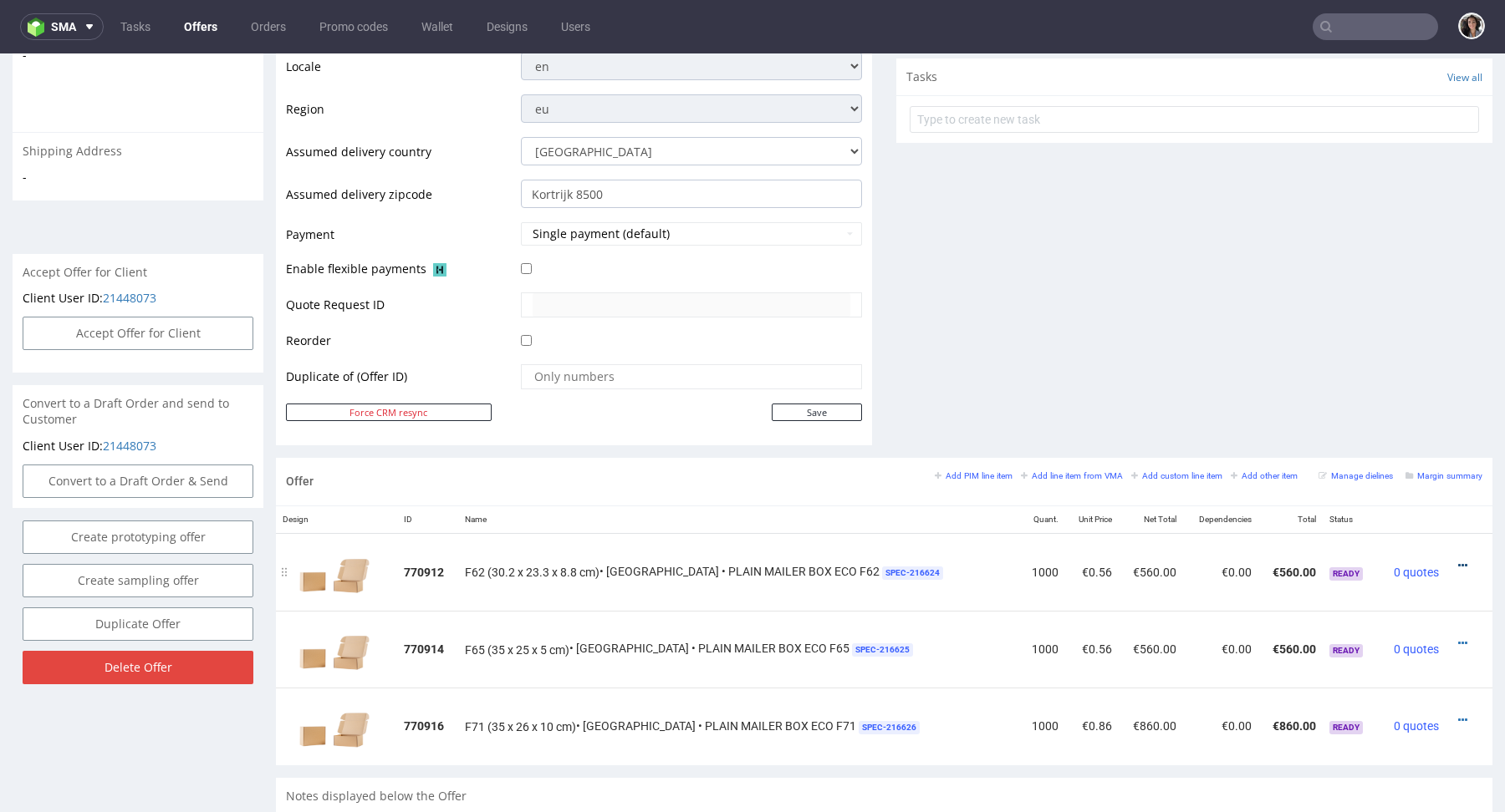
click at [1458, 561] on icon at bounding box center [1463, 566] width 9 height 11
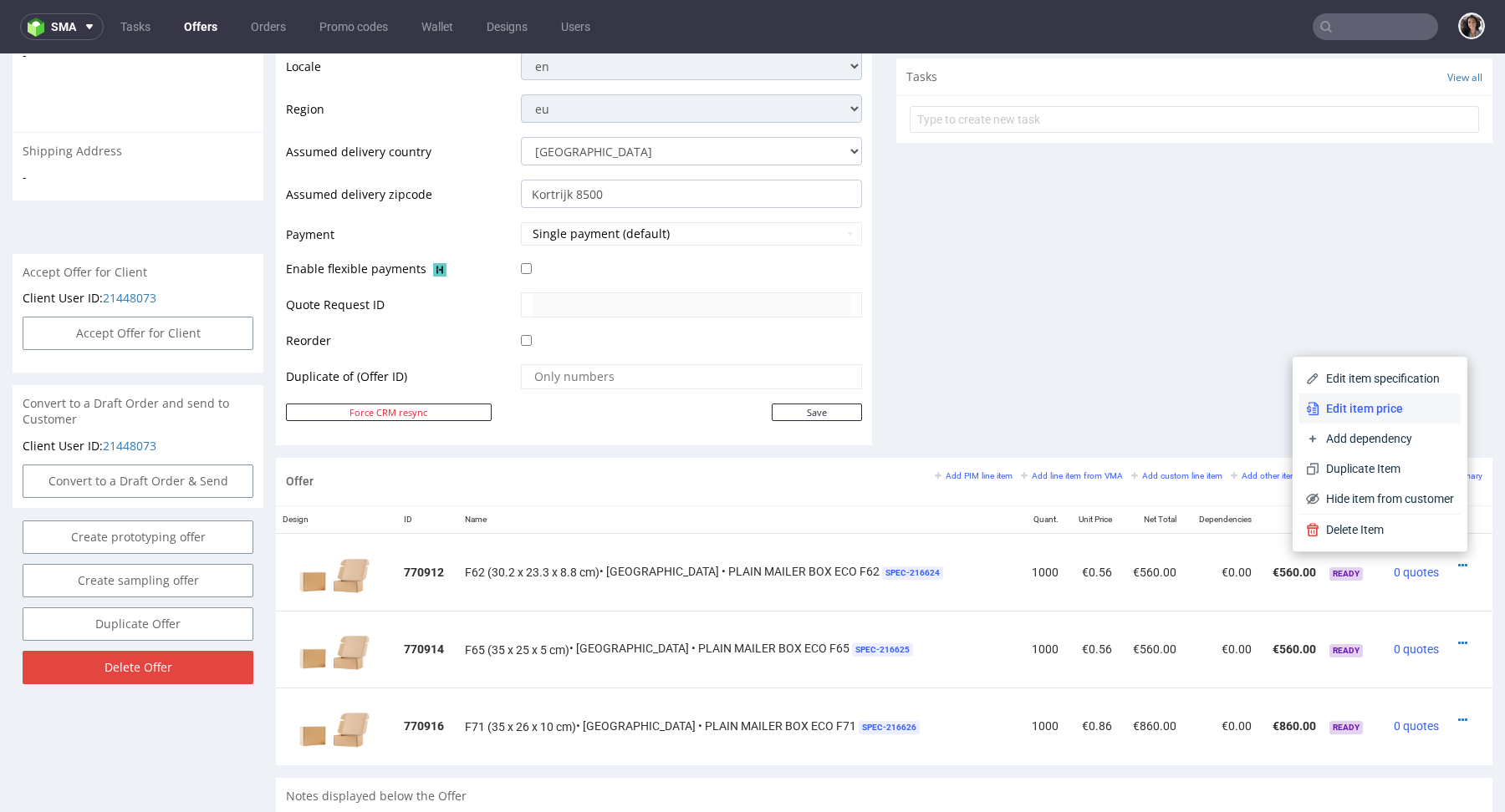
click at [1368, 408] on span "Edit item price" at bounding box center [1386, 408] width 135 height 17
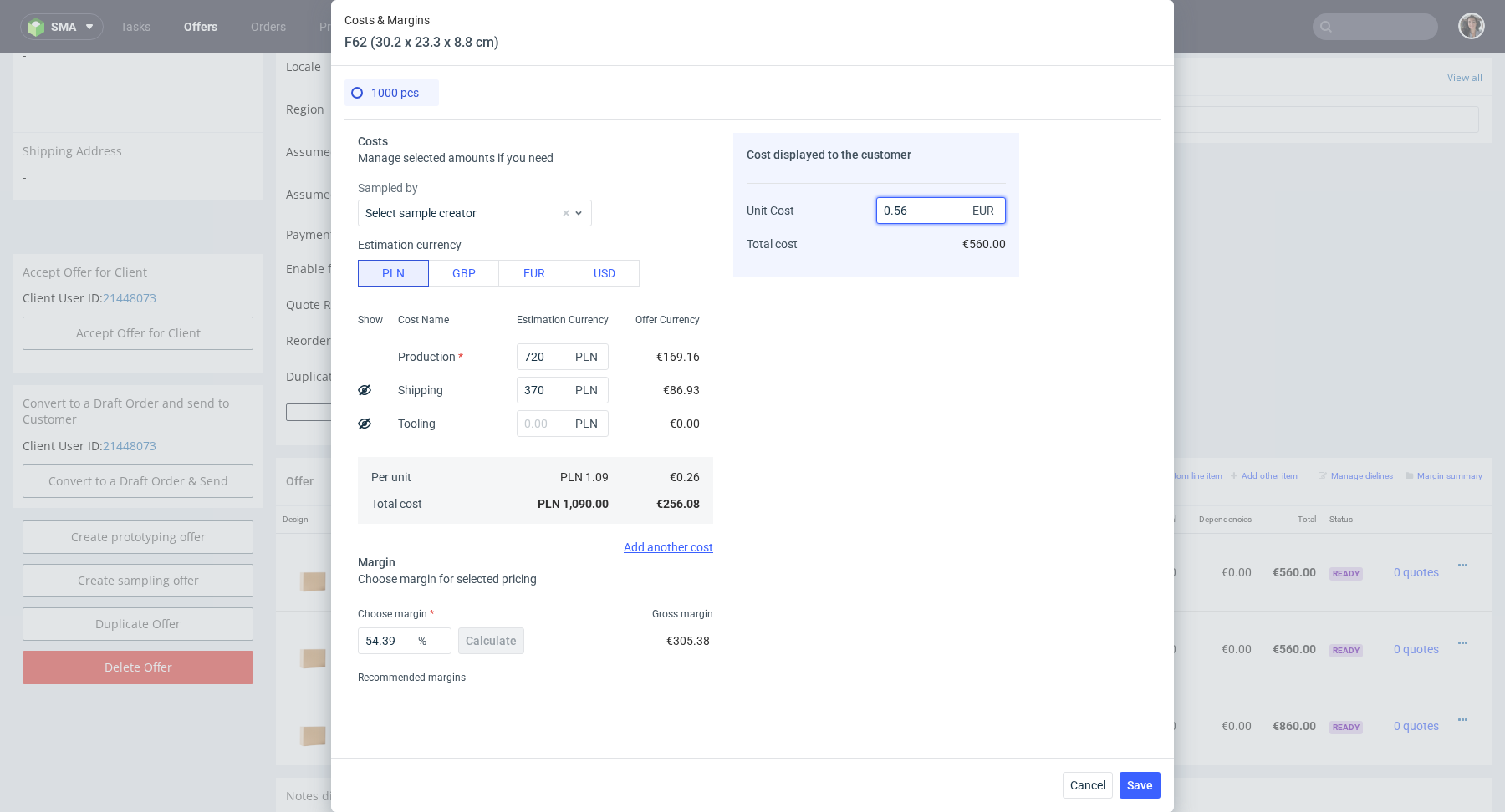
click at [932, 206] on input "0.56" at bounding box center [941, 210] width 129 height 26
type input "0.57"
type input "54.385964912280706"
type input "0.57"
click at [819, 307] on div "Cost displayed to the customer Unit Cost Total cost 0.57 EUR €560.00" at bounding box center [876, 412] width 286 height 558
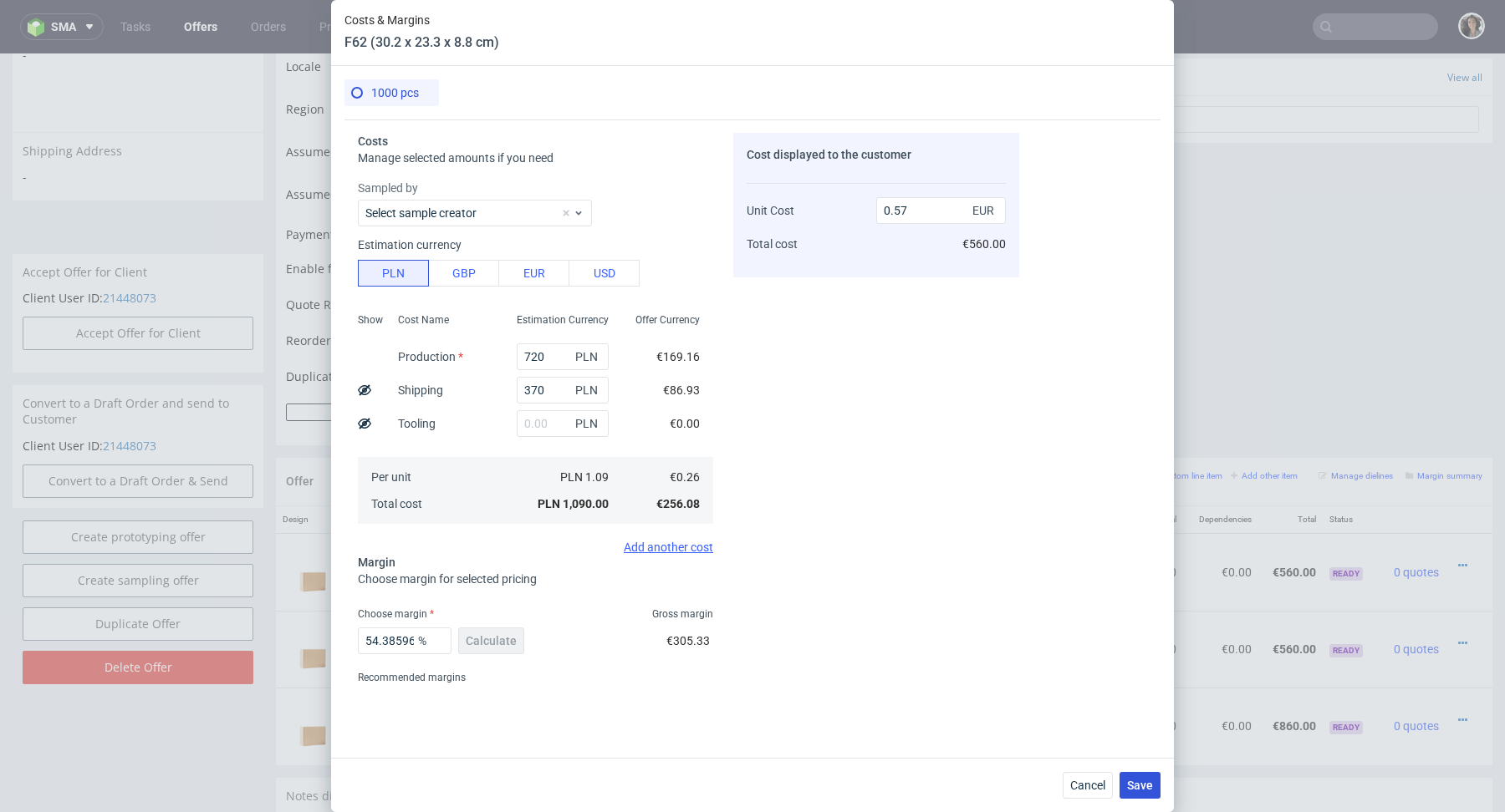
click at [1152, 778] on button "Save" at bounding box center [1140, 786] width 41 height 26
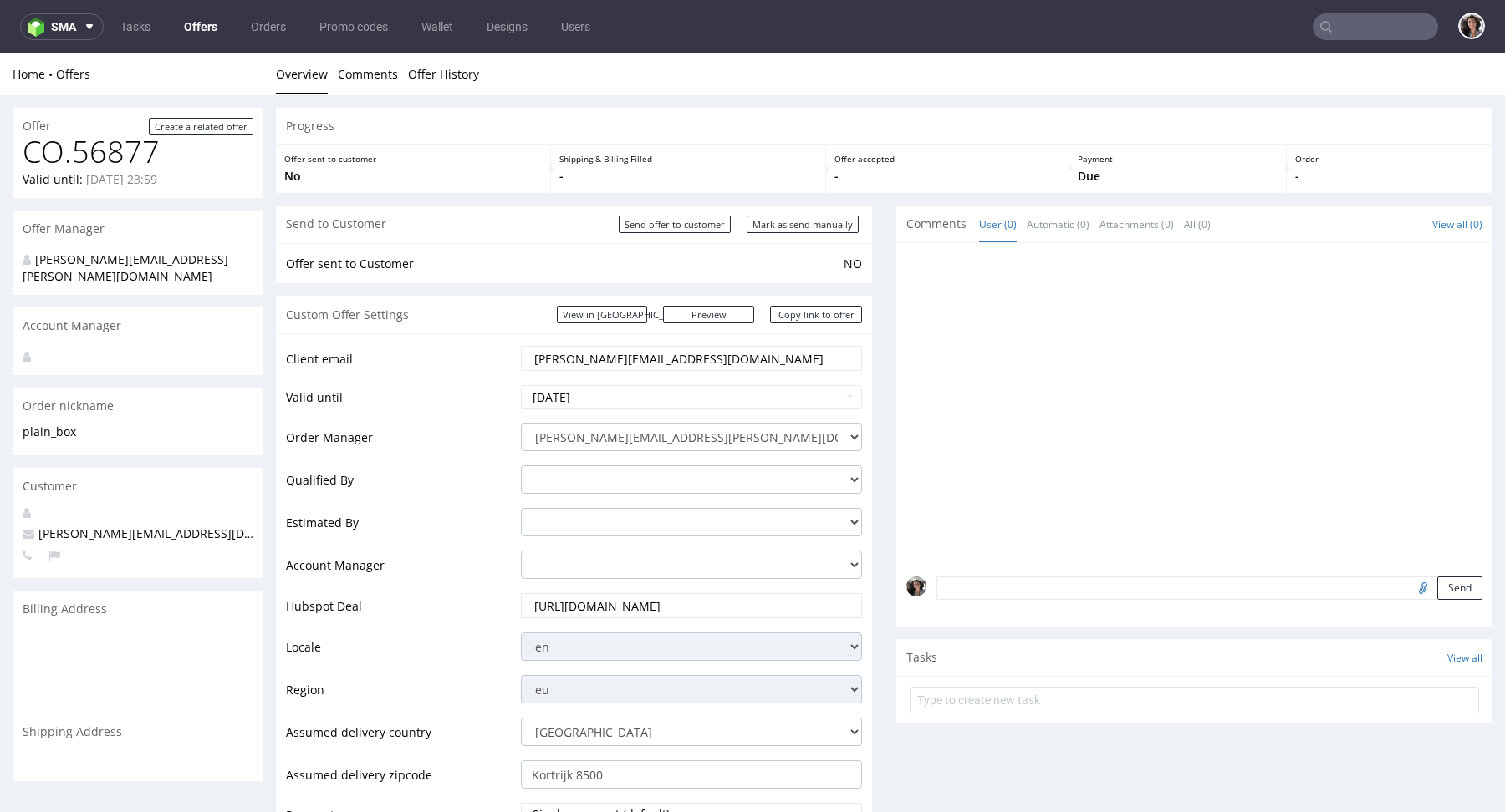
scroll to position [706, 0]
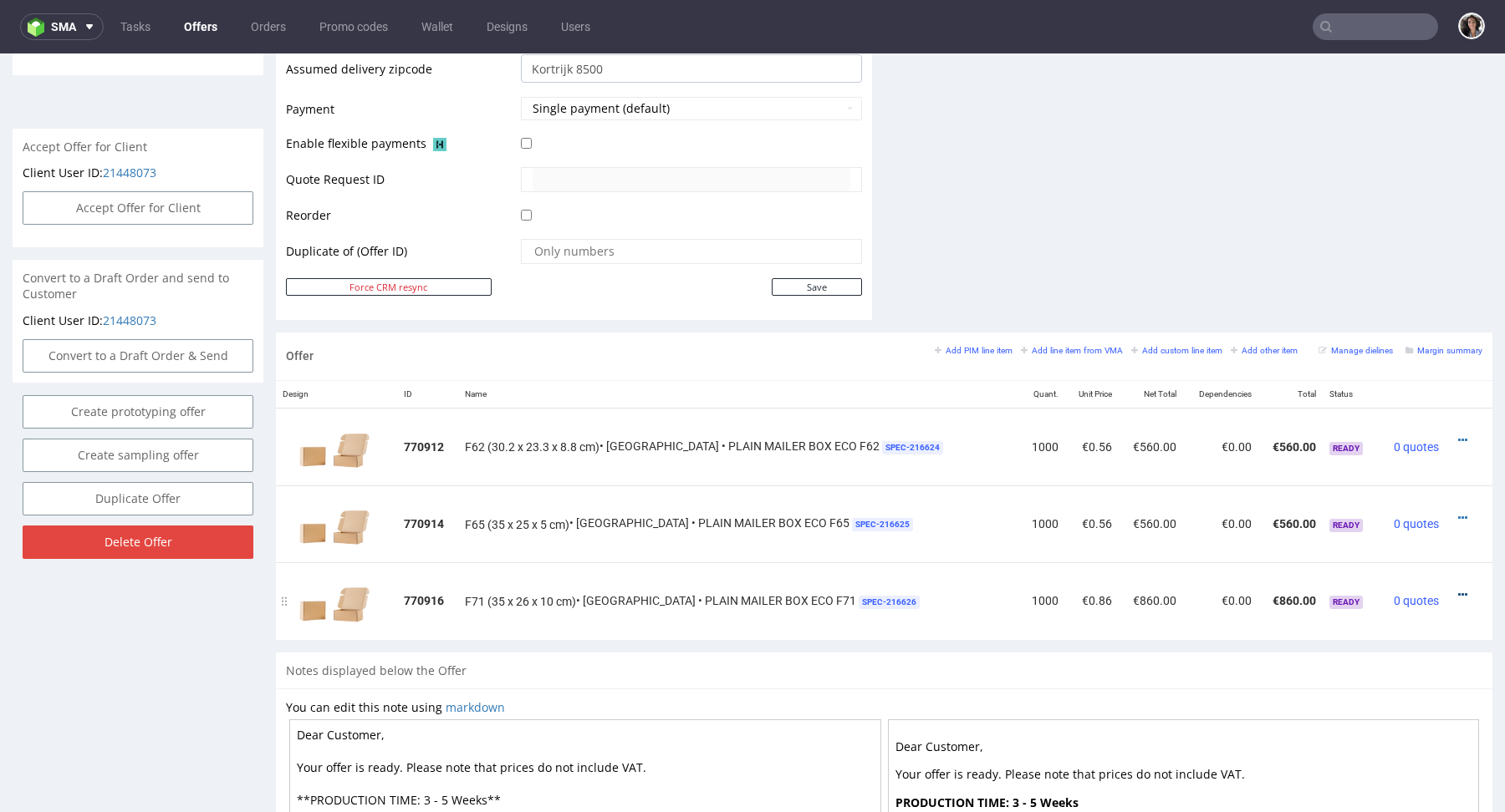
click at [1458, 589] on icon at bounding box center [1463, 595] width 9 height 11
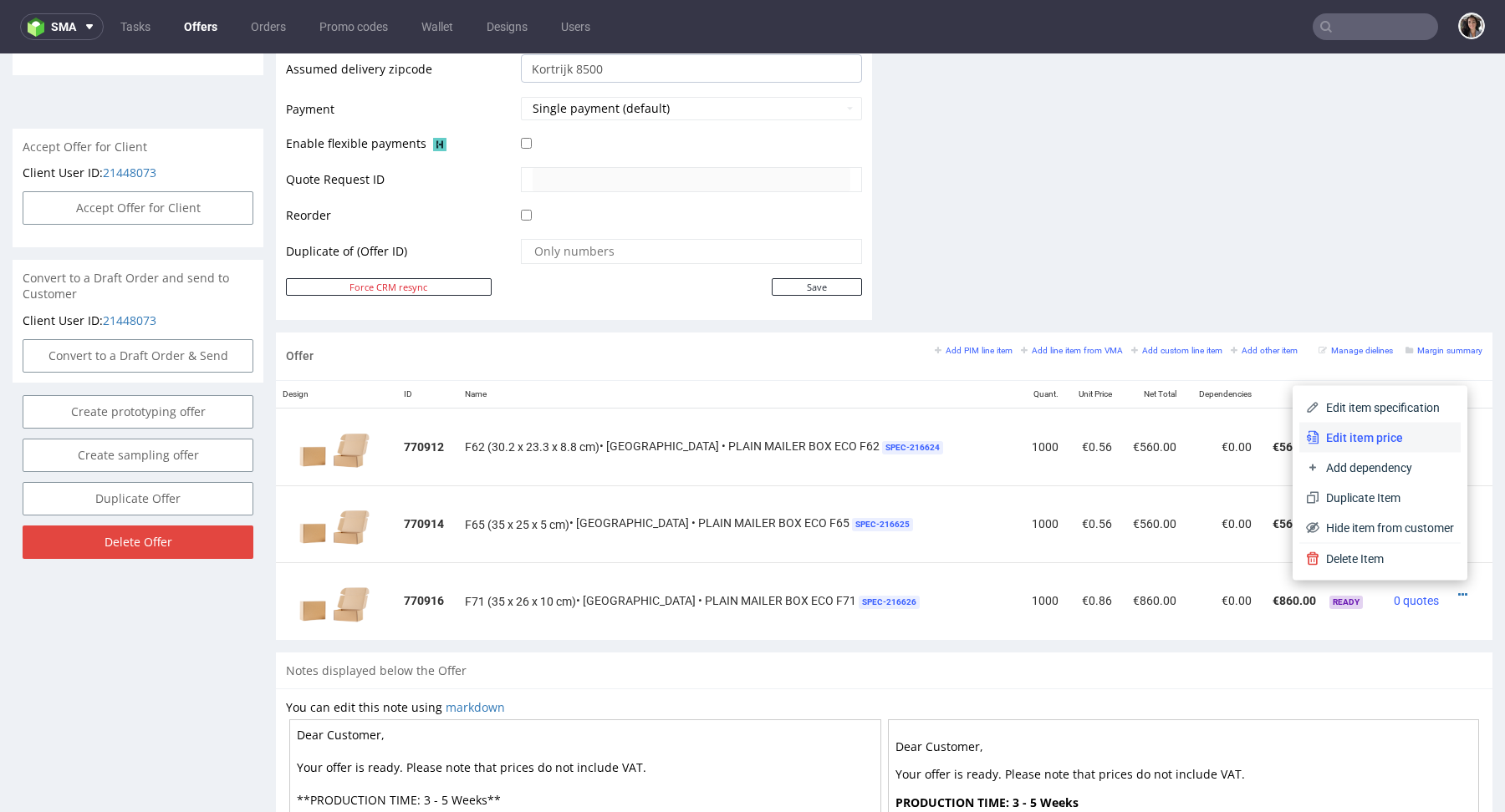
click at [1373, 434] on span "Edit item price" at bounding box center [1386, 438] width 135 height 17
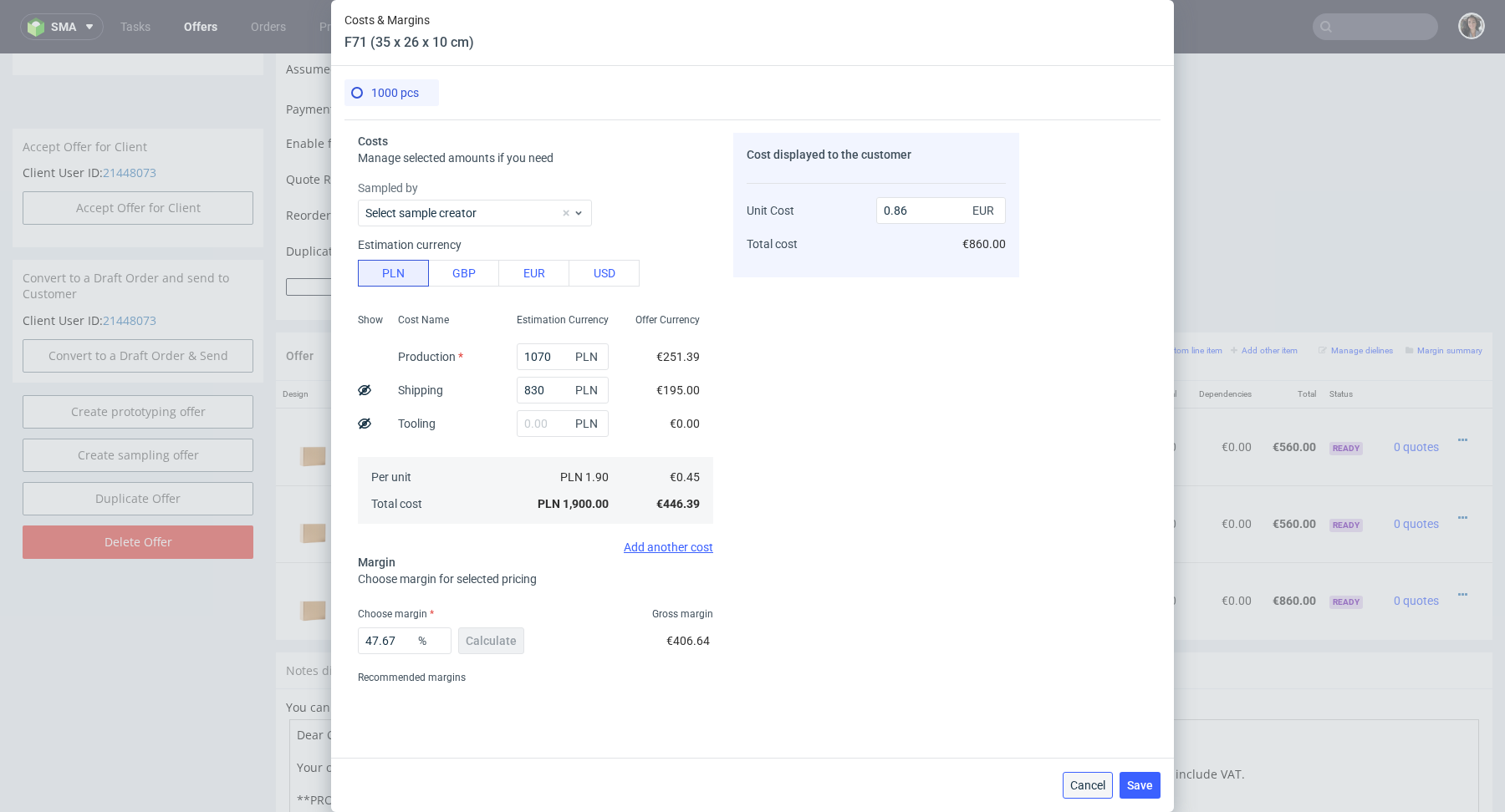
click at [1083, 780] on span "Cancel" at bounding box center [1087, 786] width 35 height 11
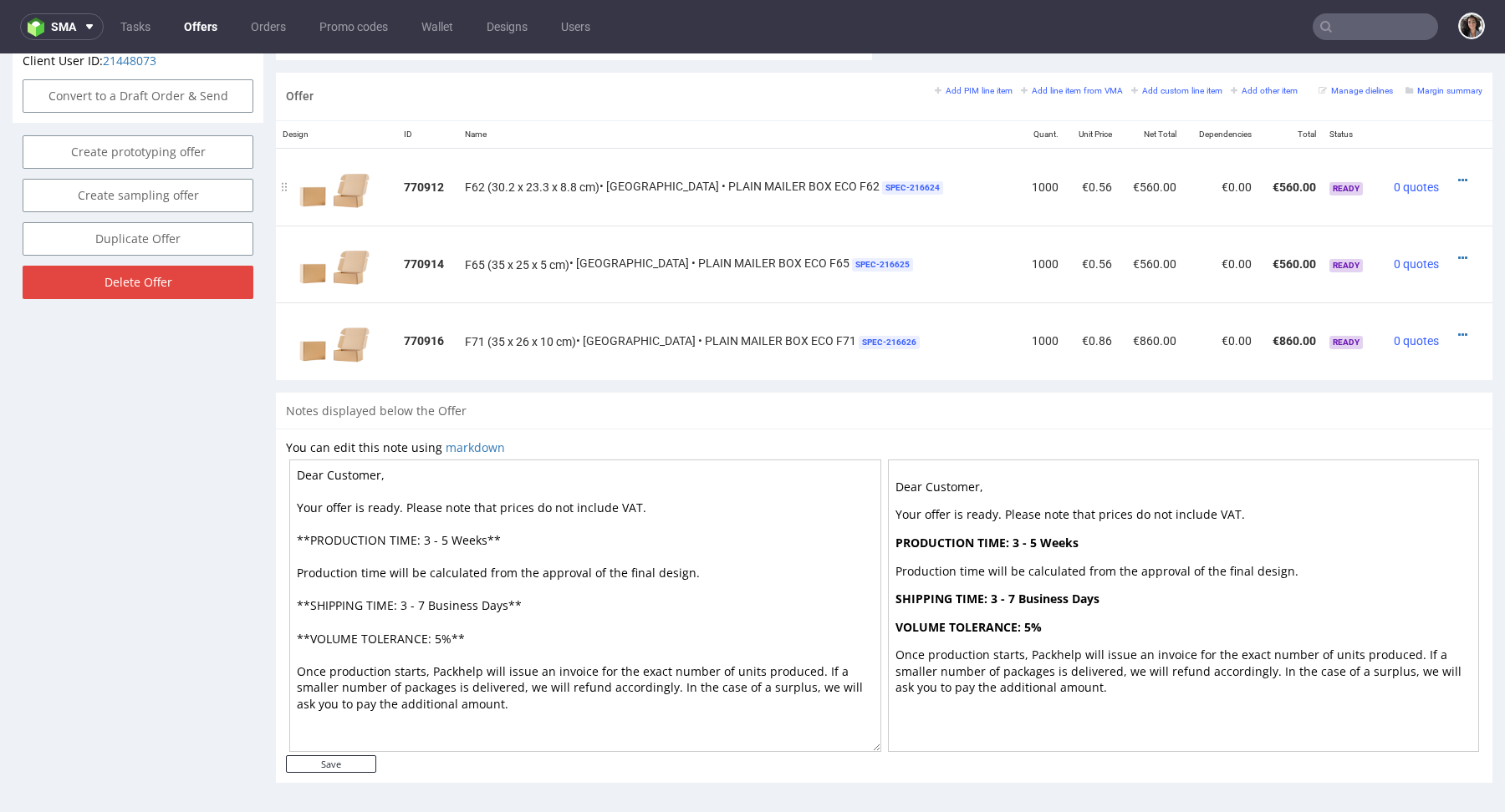
scroll to position [0, 0]
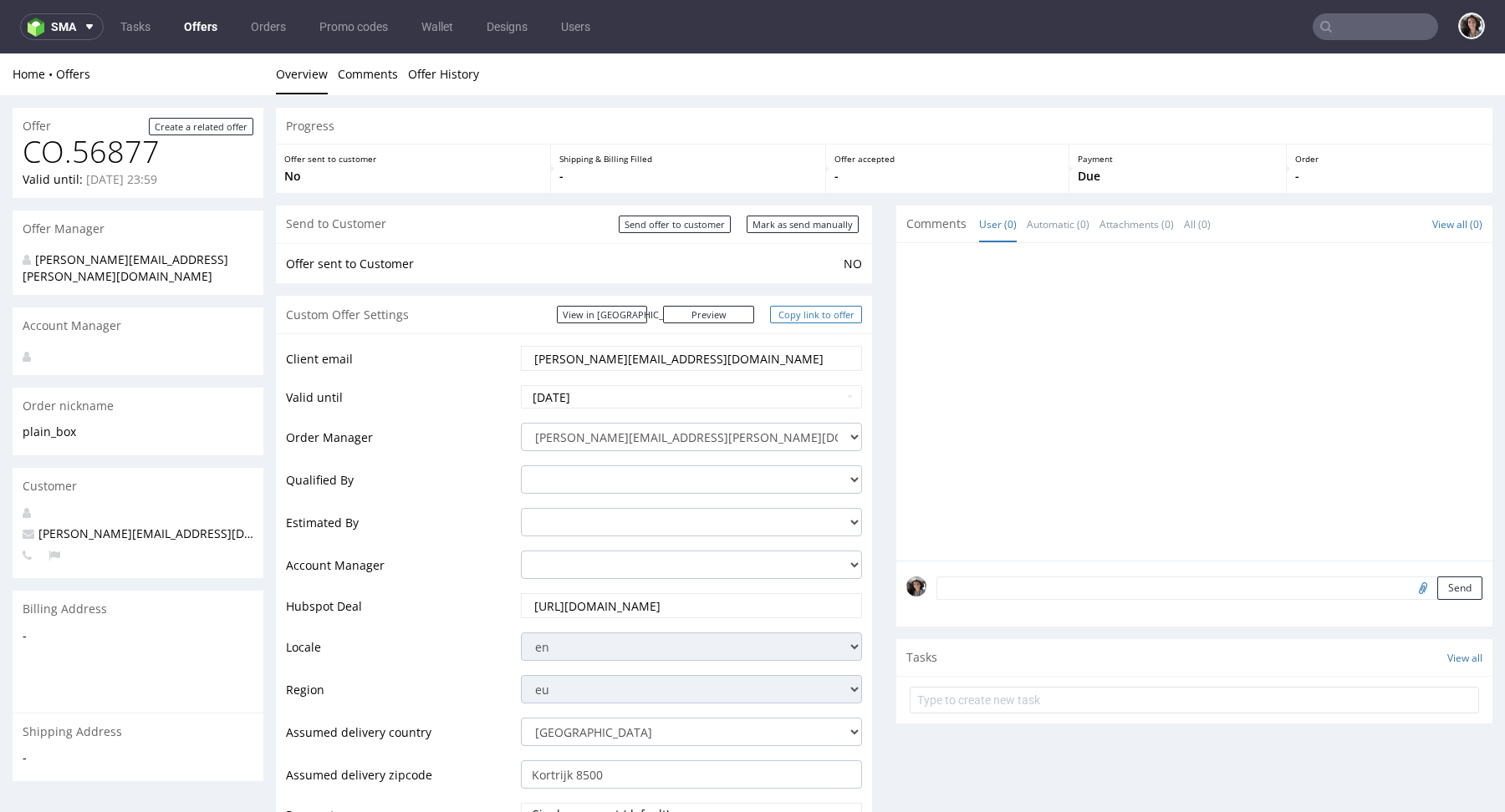
click at [842, 316] on link "Copy link to offer" at bounding box center [815, 314] width 92 height 18
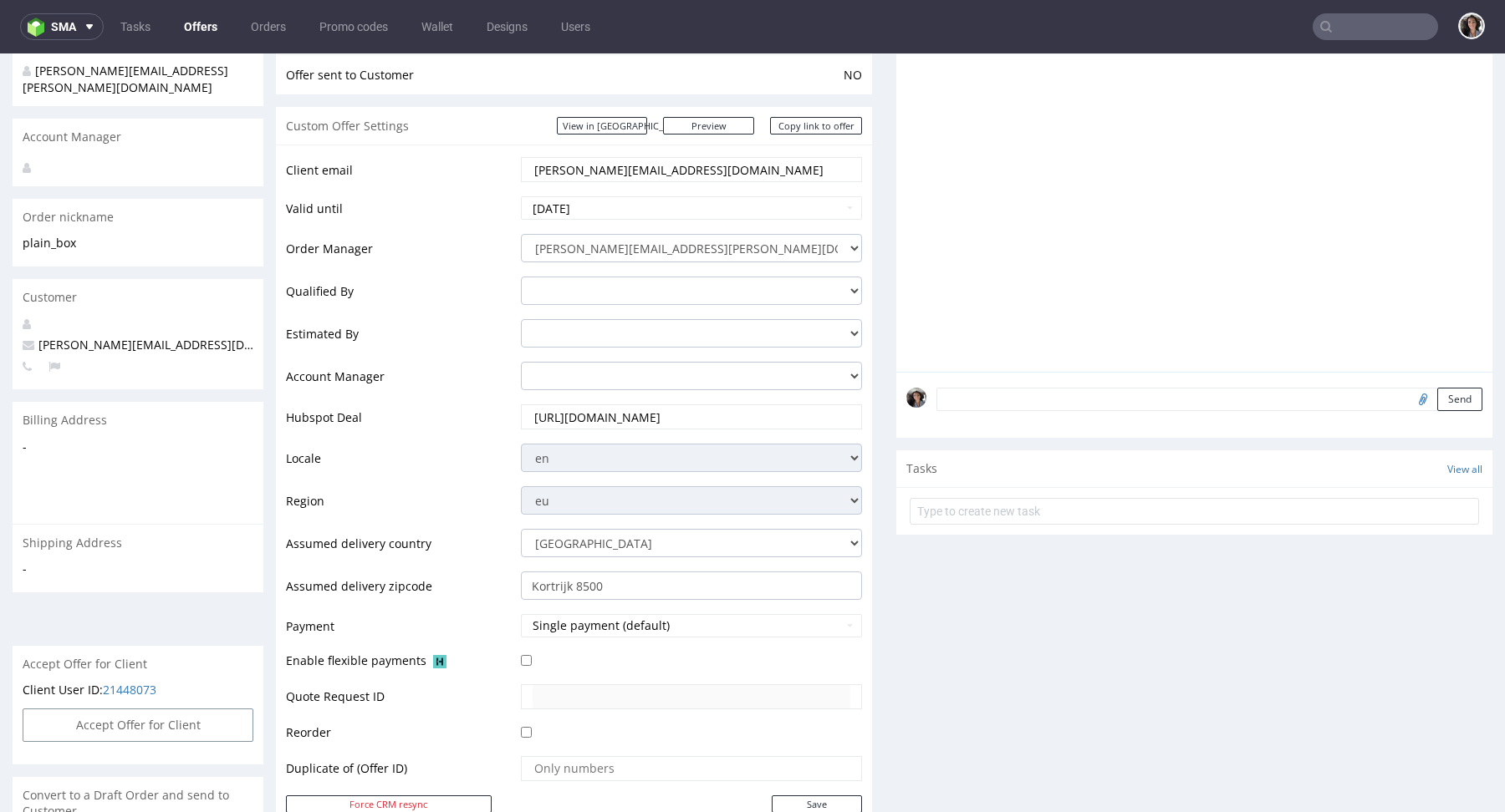
scroll to position [516, 0]
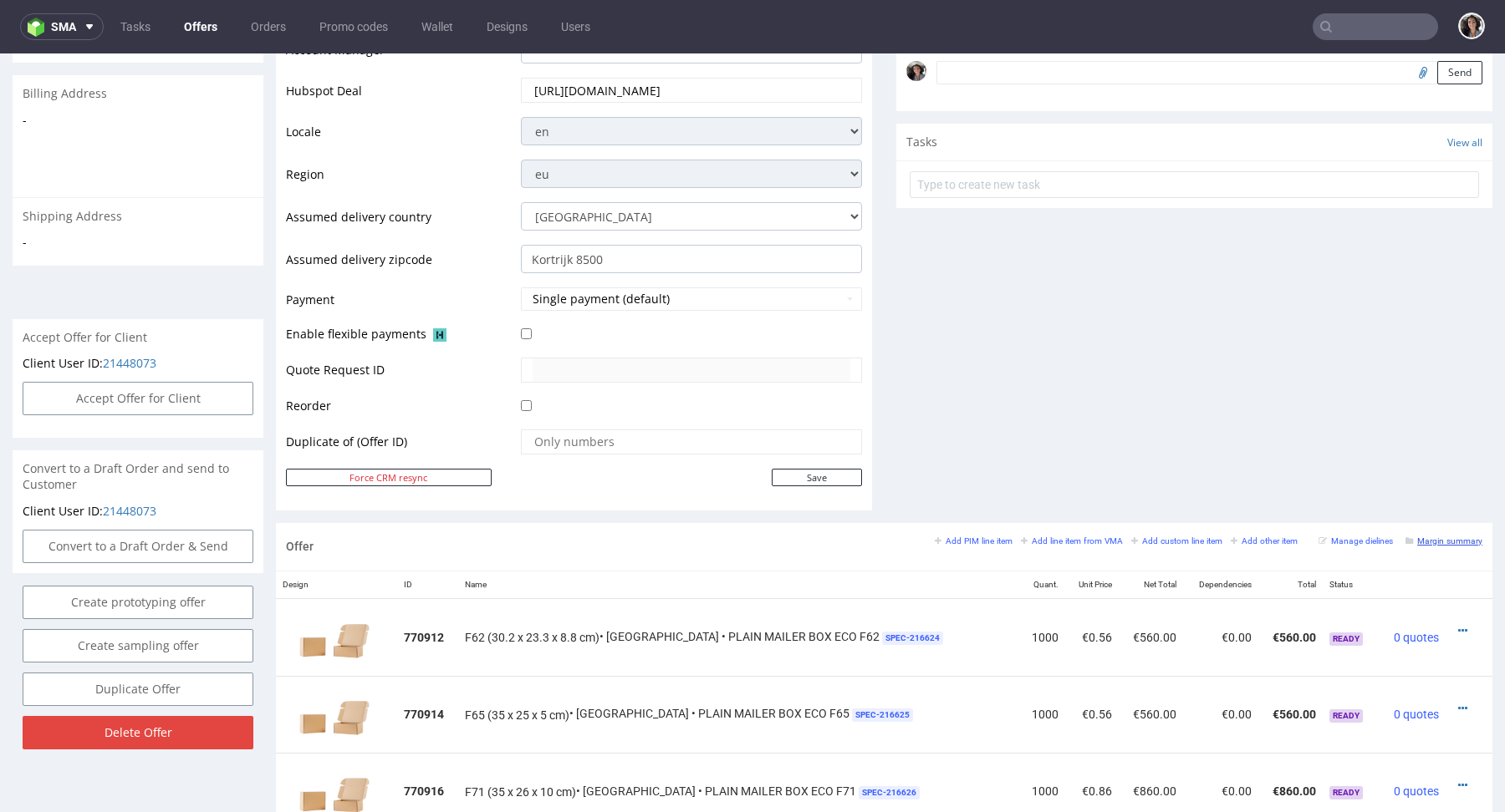
click at [1435, 542] on link "Margin summary" at bounding box center [1445, 540] width 77 height 11
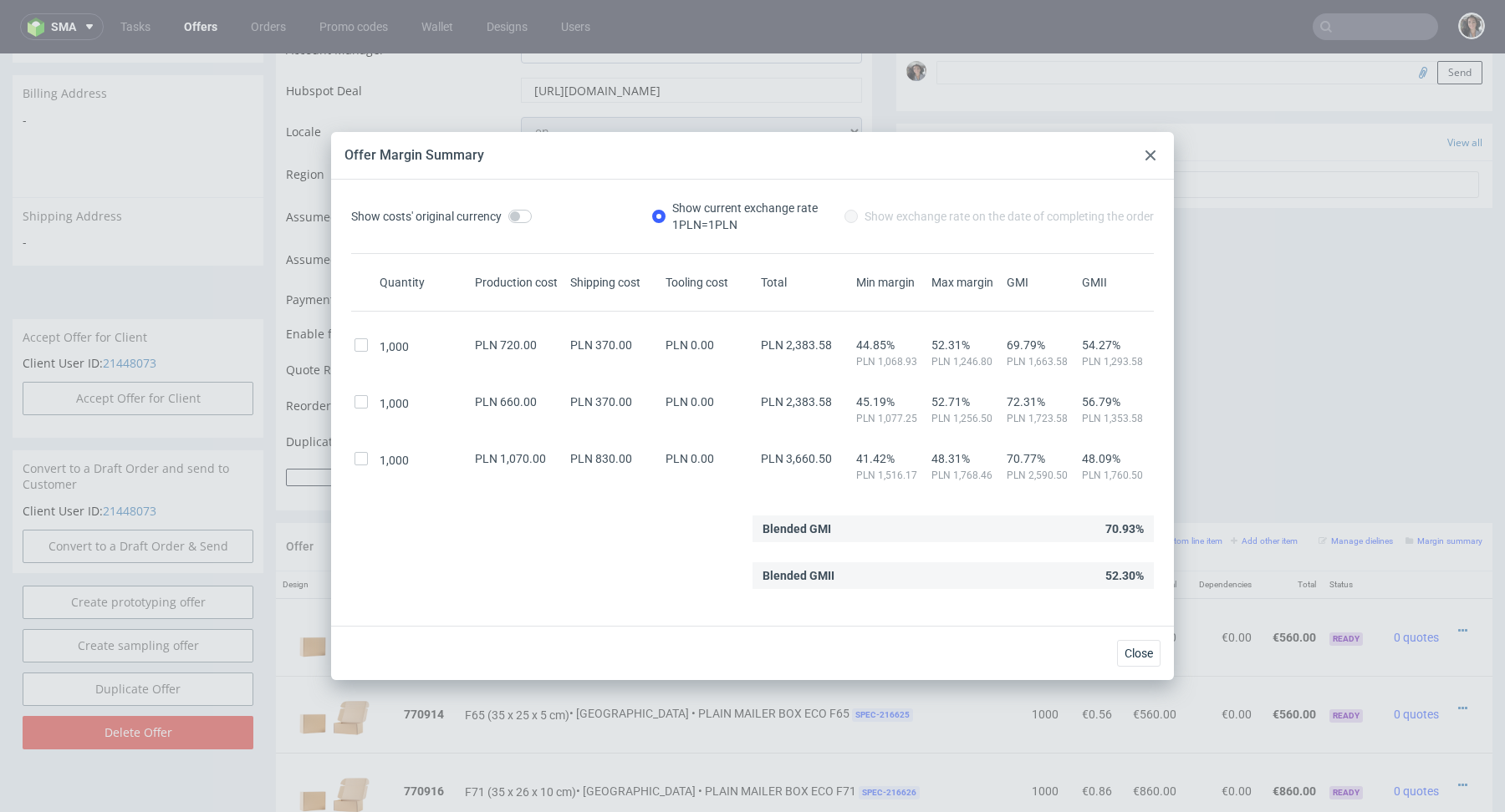
click at [1149, 151] on icon at bounding box center [1150, 156] width 10 height 10
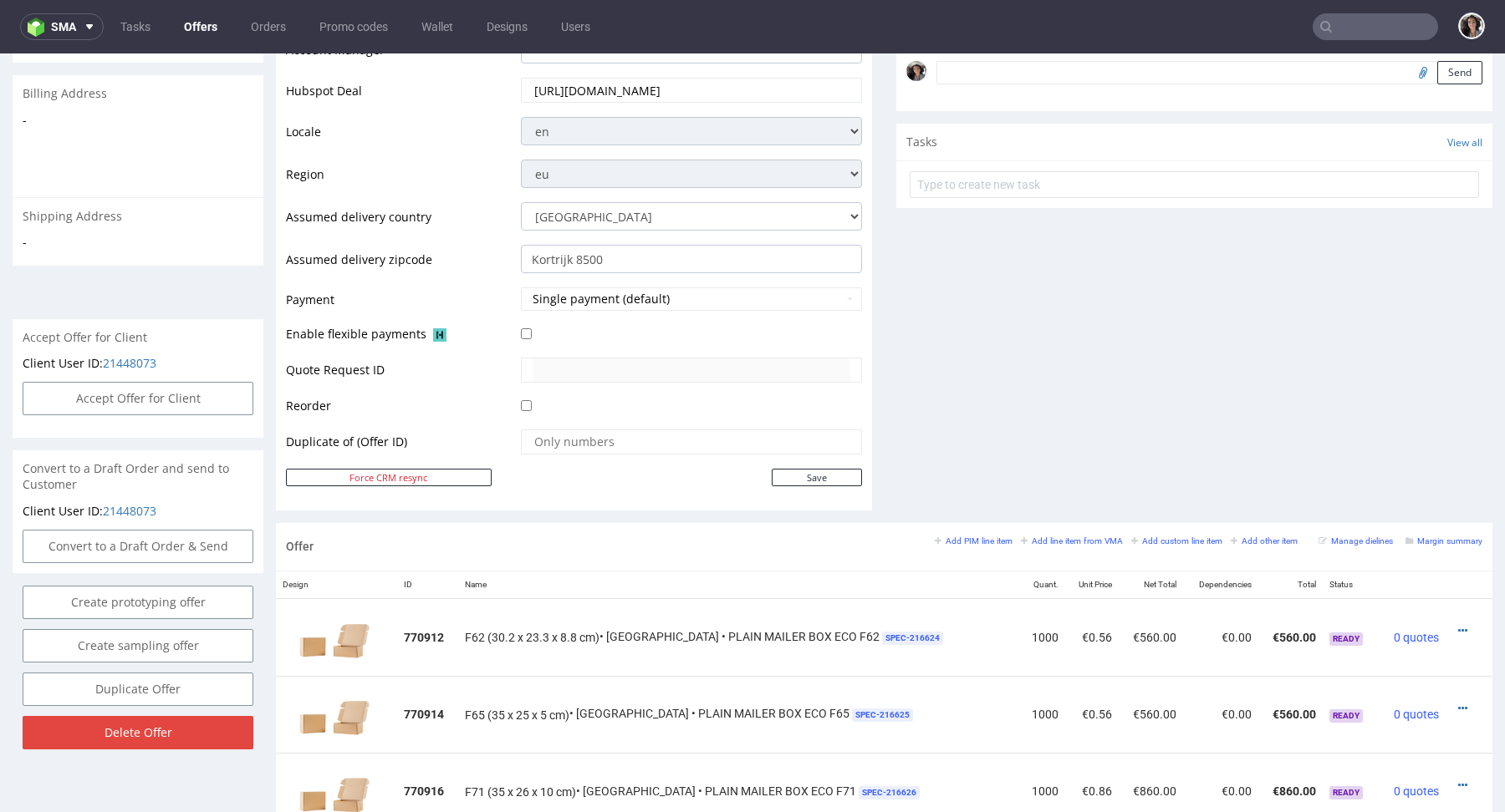
scroll to position [0, 0]
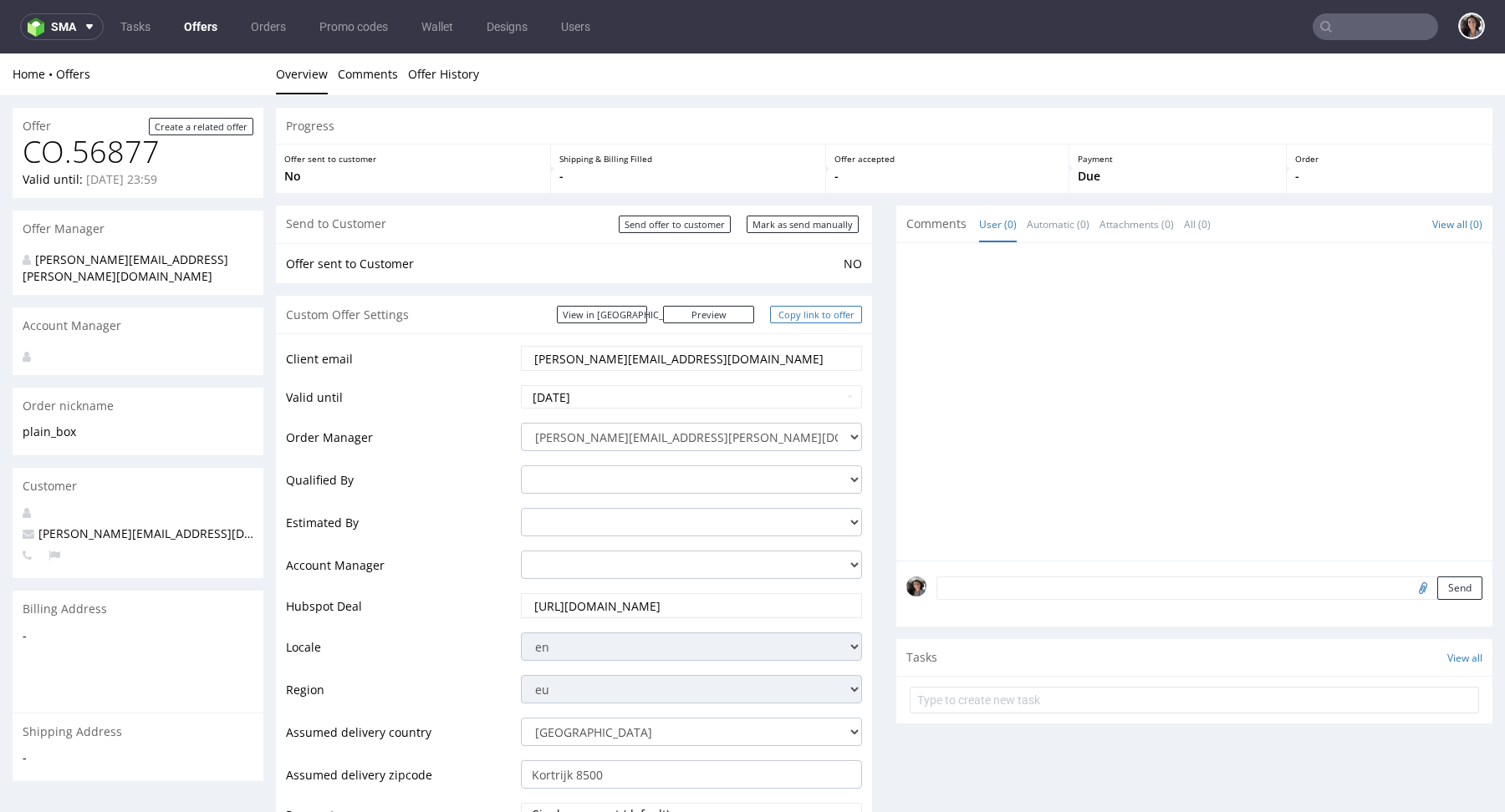
click at [807, 315] on link "Copy link to offer" at bounding box center [815, 314] width 92 height 18
click at [827, 229] on input "Mark as send manually" at bounding box center [802, 224] width 112 height 18
type input "In progress..."
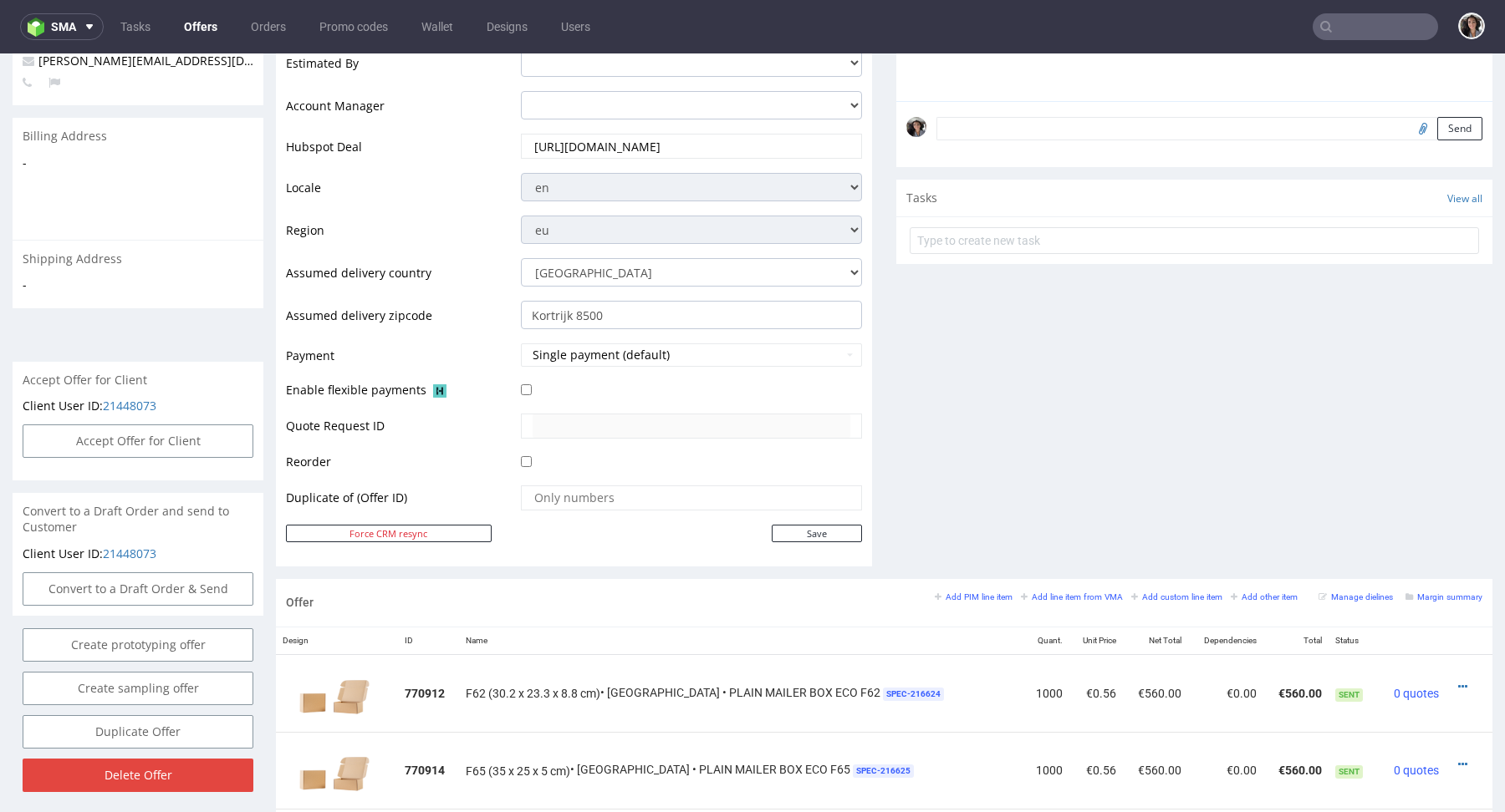
scroll to position [817, 0]
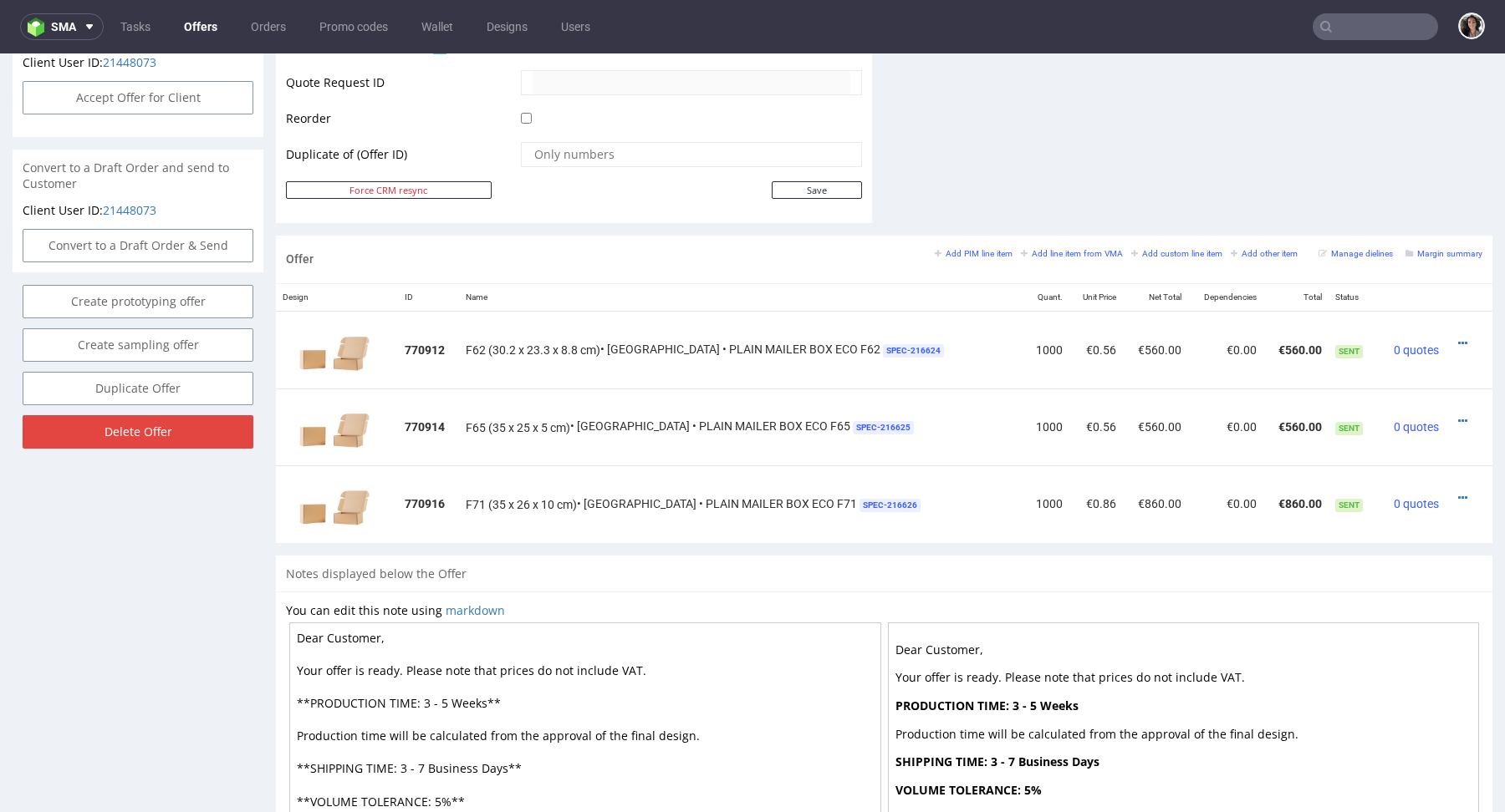
click at [1438, 257] on div "Margin summary" at bounding box center [1445, 254] width 77 height 15
click at [1438, 251] on small "Margin summary" at bounding box center [1445, 254] width 77 height 9
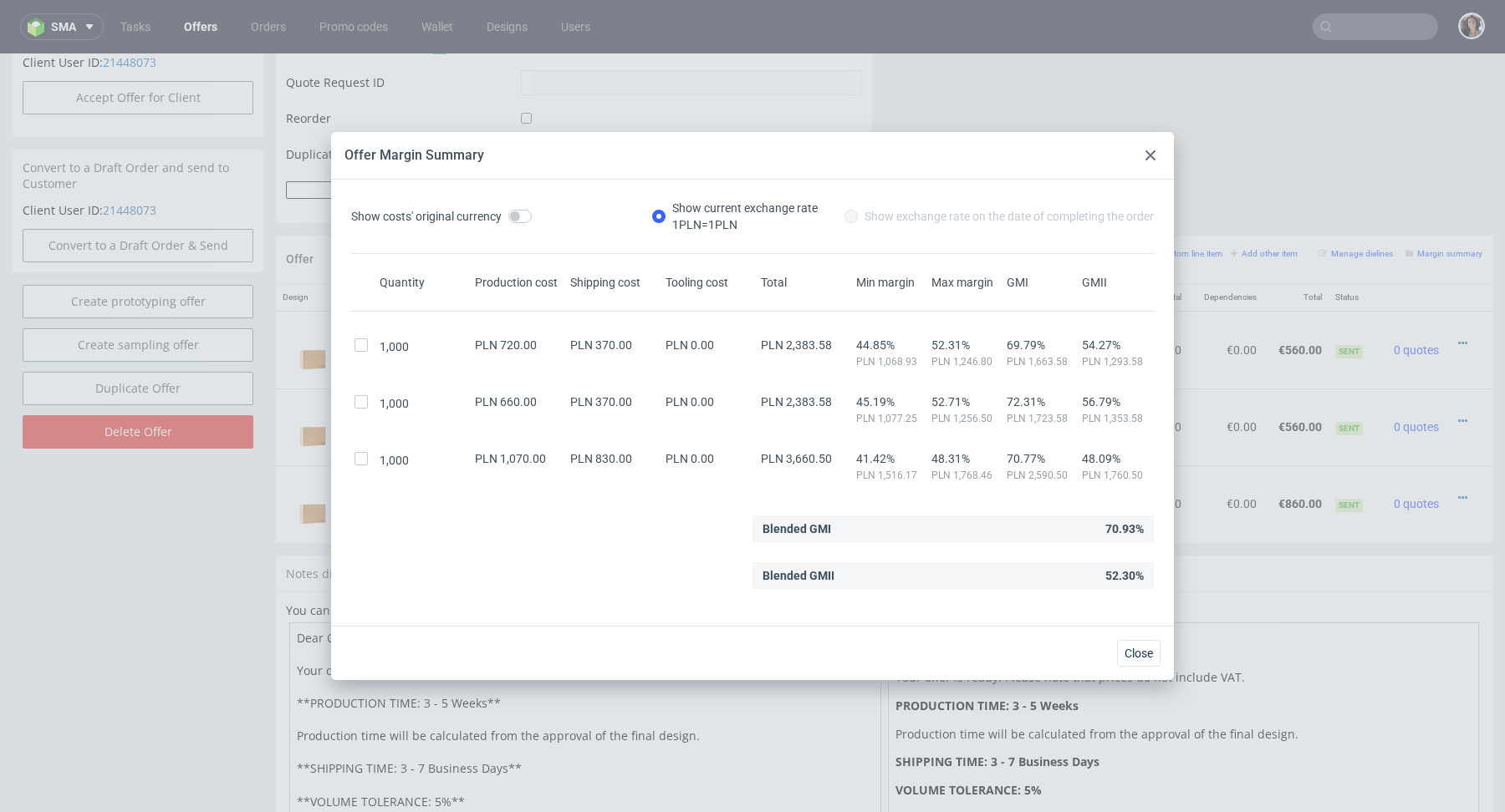
click at [1149, 146] on div at bounding box center [1150, 155] width 20 height 20
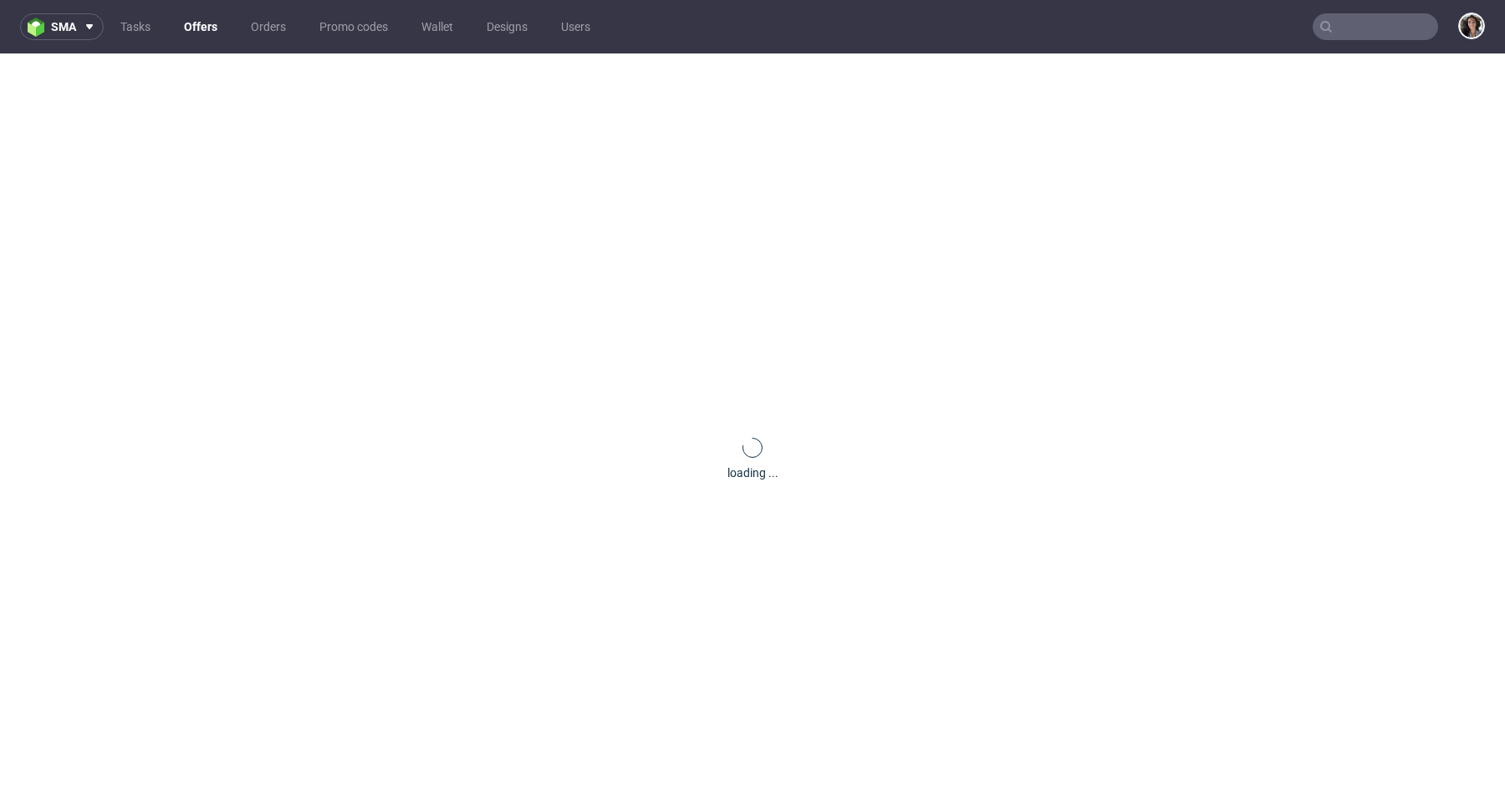
click at [1355, 38] on input "text" at bounding box center [1375, 26] width 125 height 26
paste input "[PERSON_NAME][EMAIL_ADDRESS][DOMAIN_NAME]"
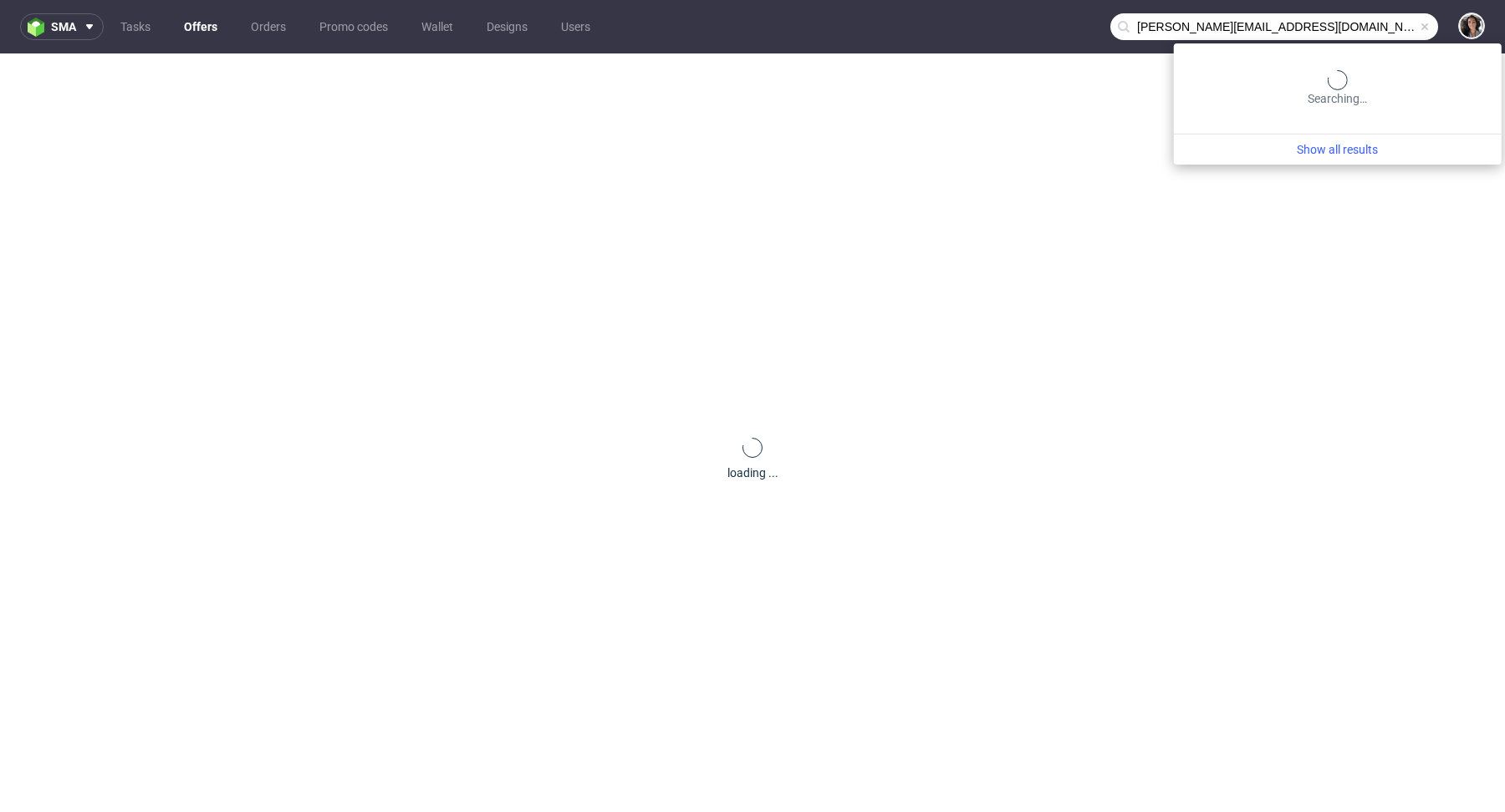
type input "[PERSON_NAME][EMAIL_ADDRESS][DOMAIN_NAME]"
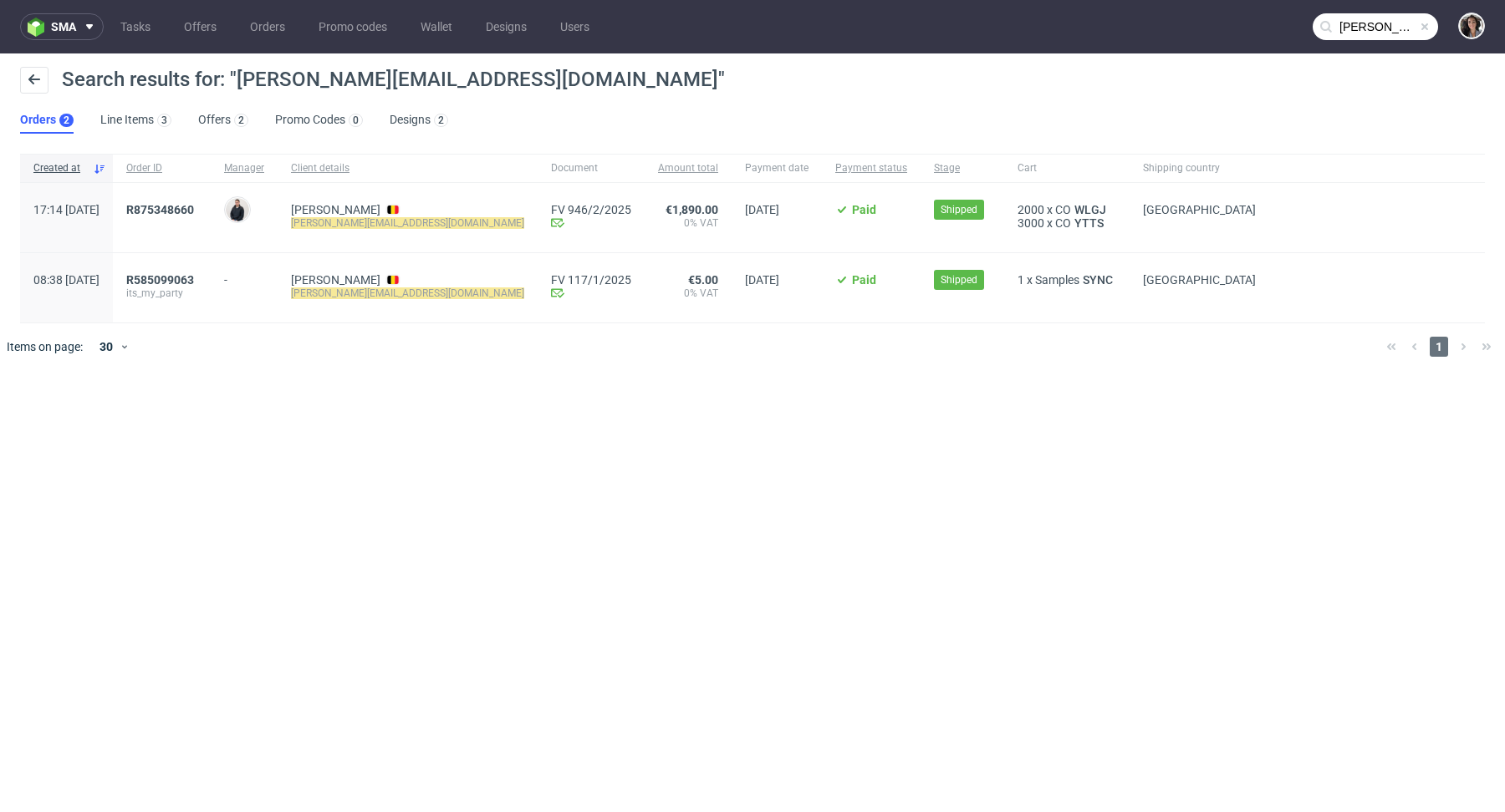
click at [210, 197] on div "R875348660" at bounding box center [162, 218] width 98 height 70
click at [194, 206] on span "R875348660" at bounding box center [160, 209] width 68 height 13
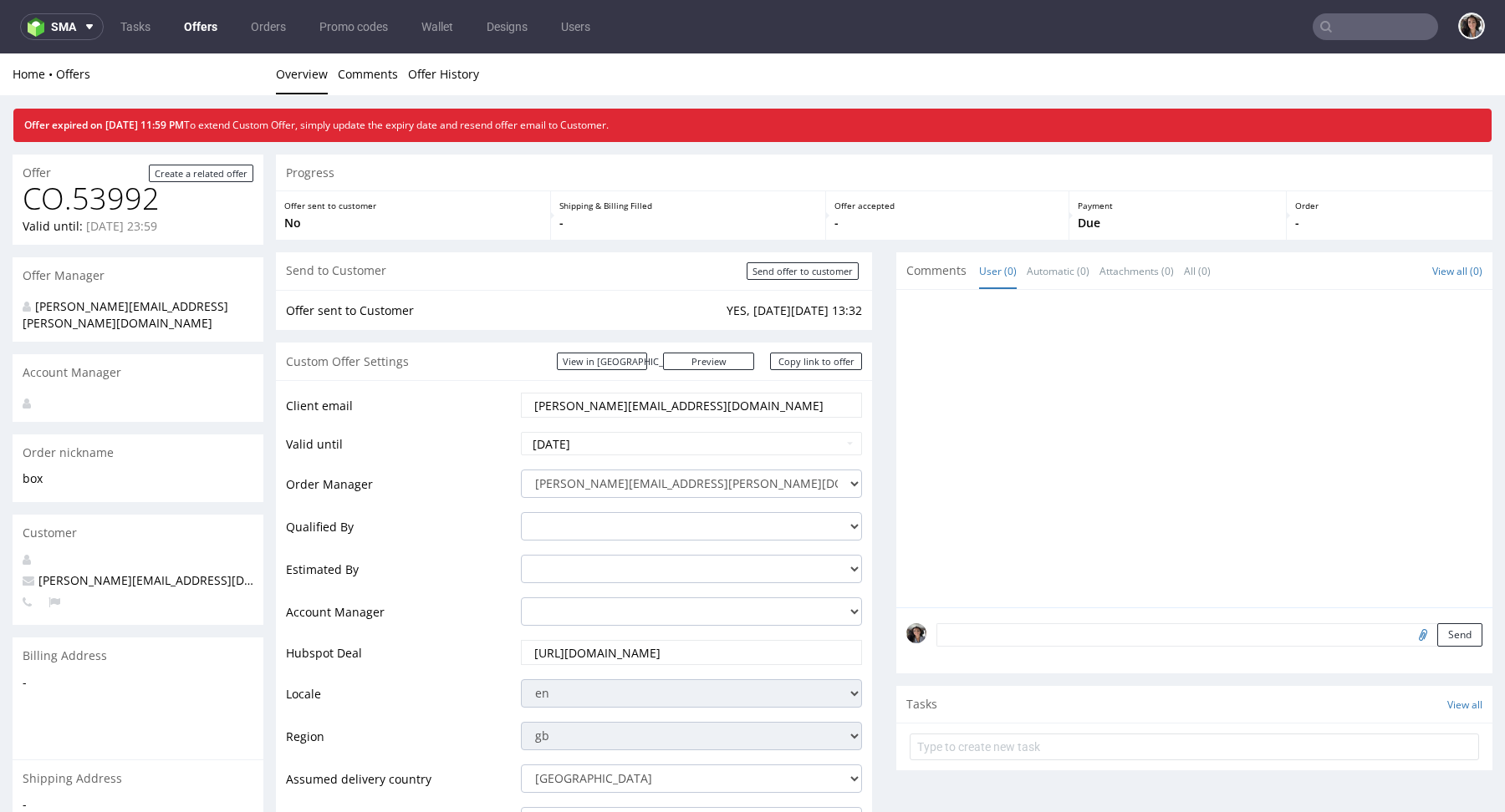
click at [201, 18] on link "Offers" at bounding box center [200, 26] width 54 height 26
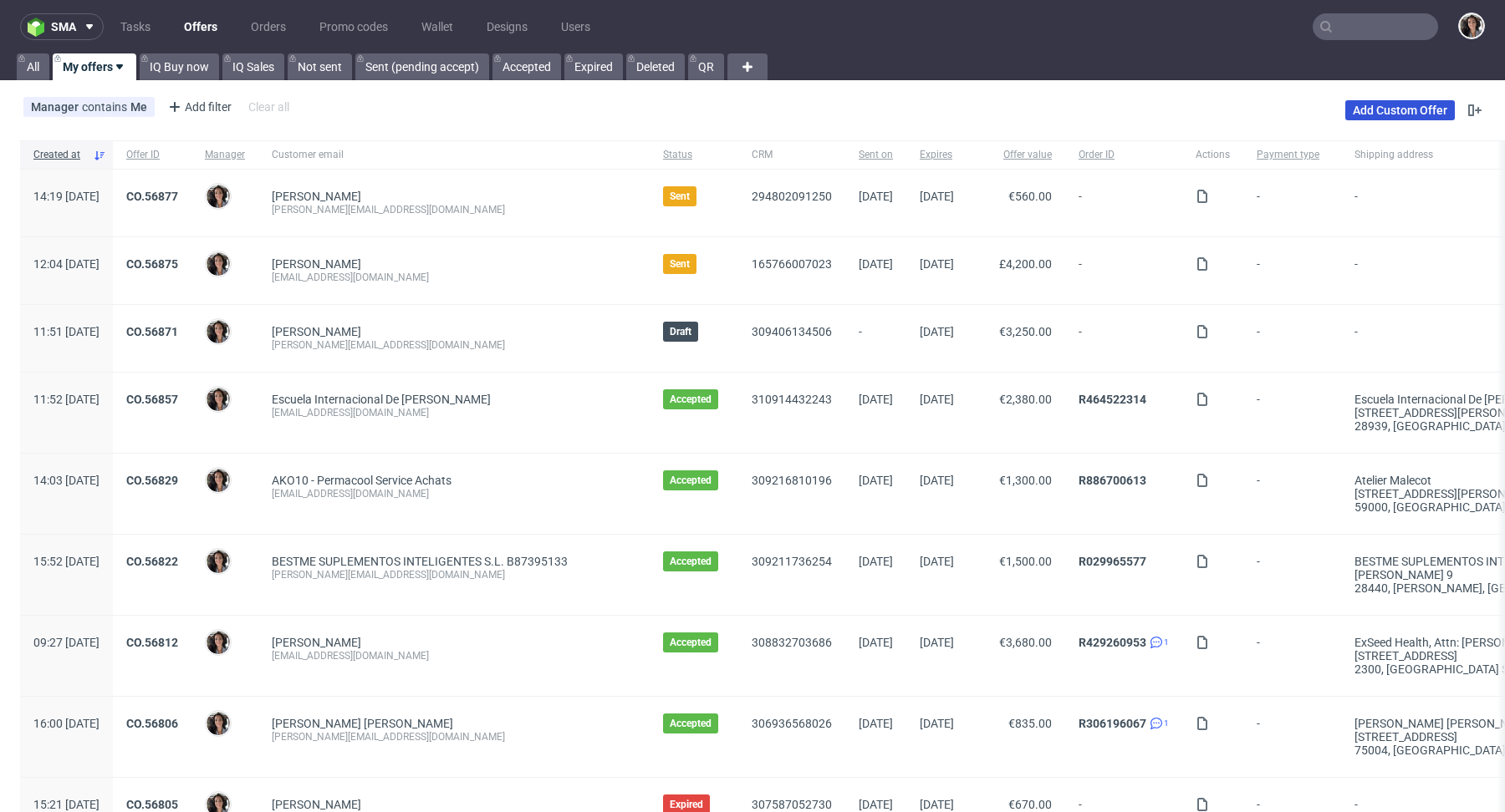
click at [1393, 102] on link "Add Custom Offer" at bounding box center [1400, 109] width 109 height 20
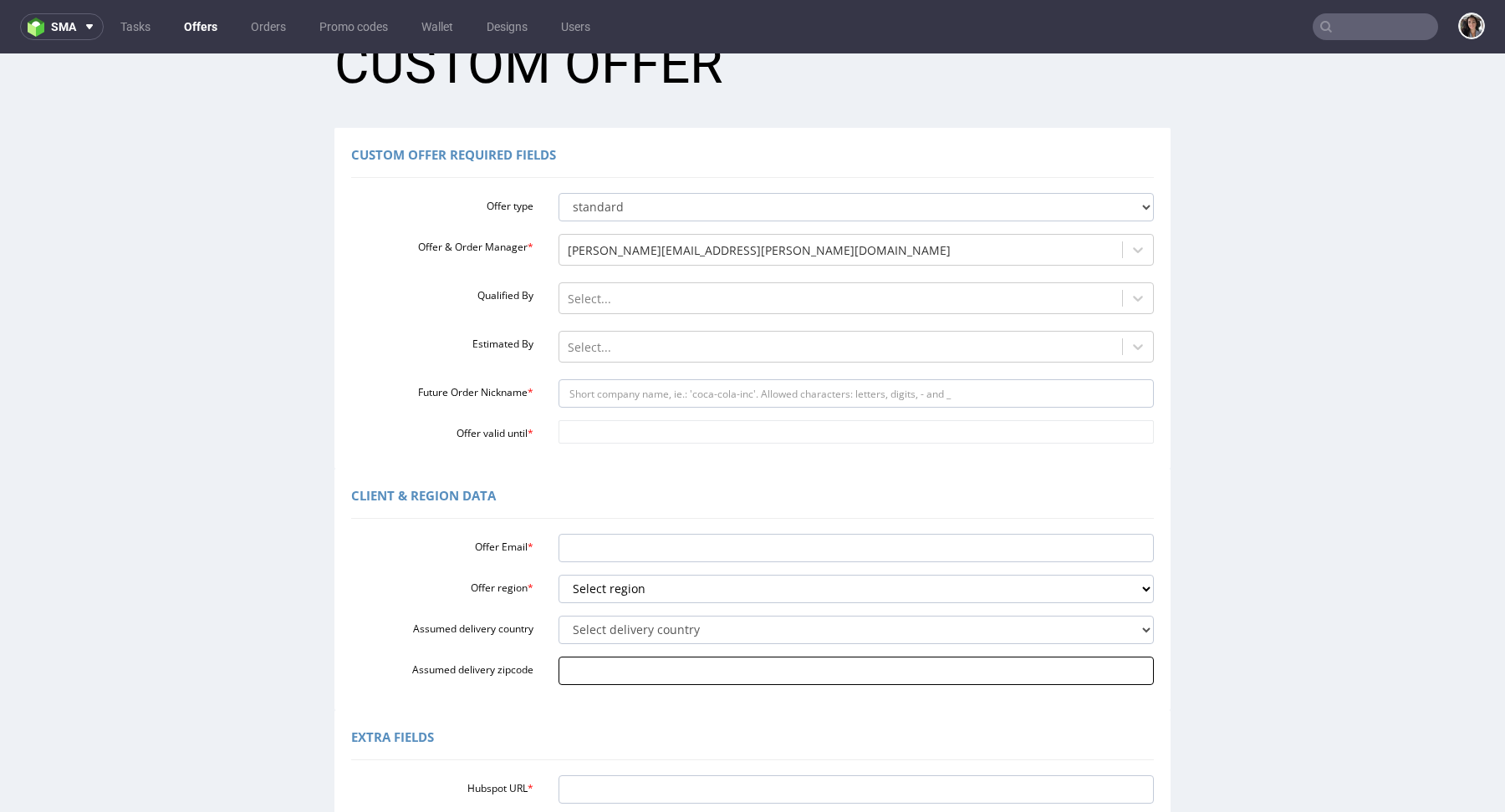
scroll to position [82, 0]
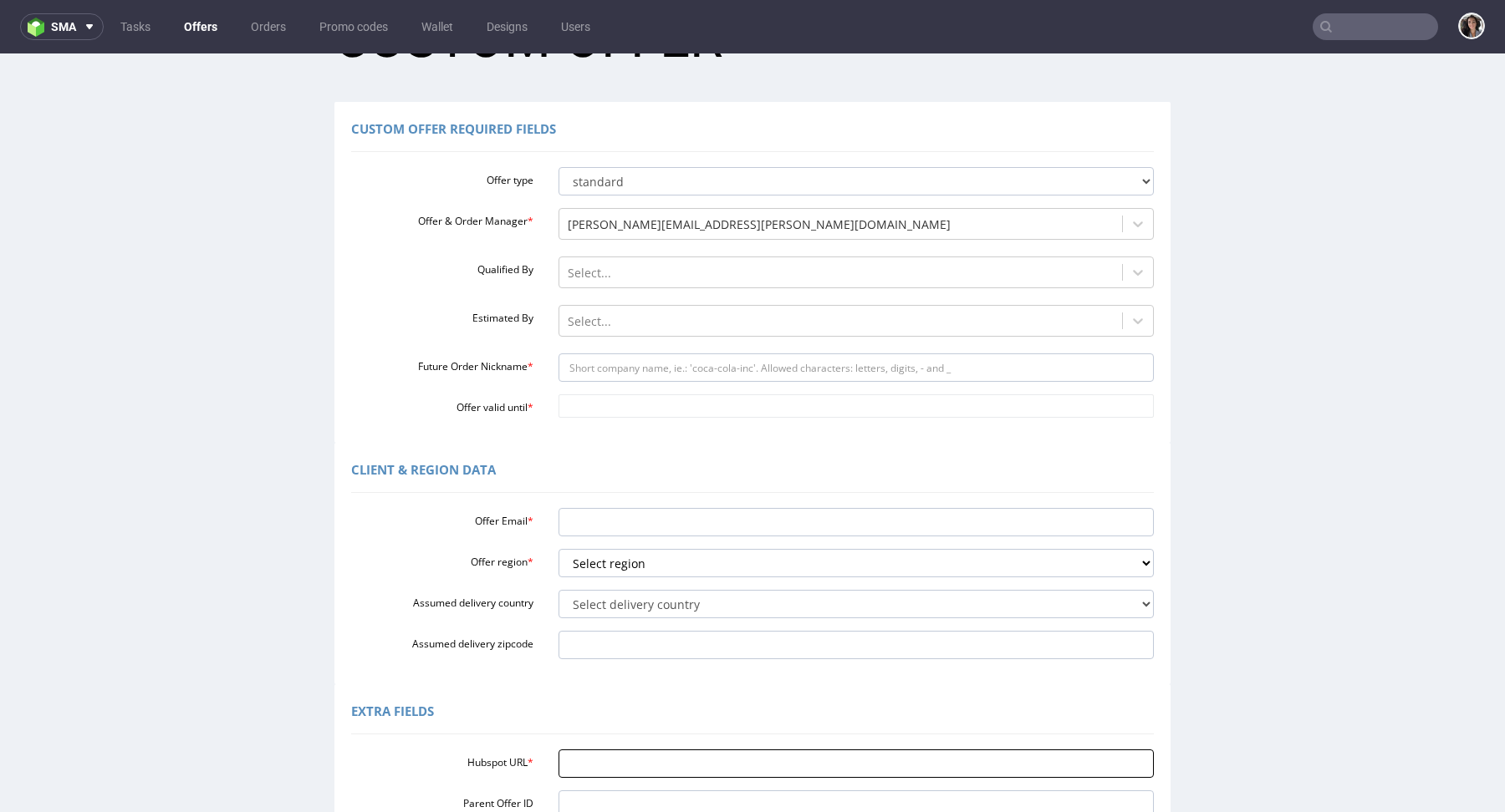
click at [598, 750] on input "Hubspot URL *" at bounding box center [857, 764] width 596 height 28
paste input "[URL][DOMAIN_NAME]"
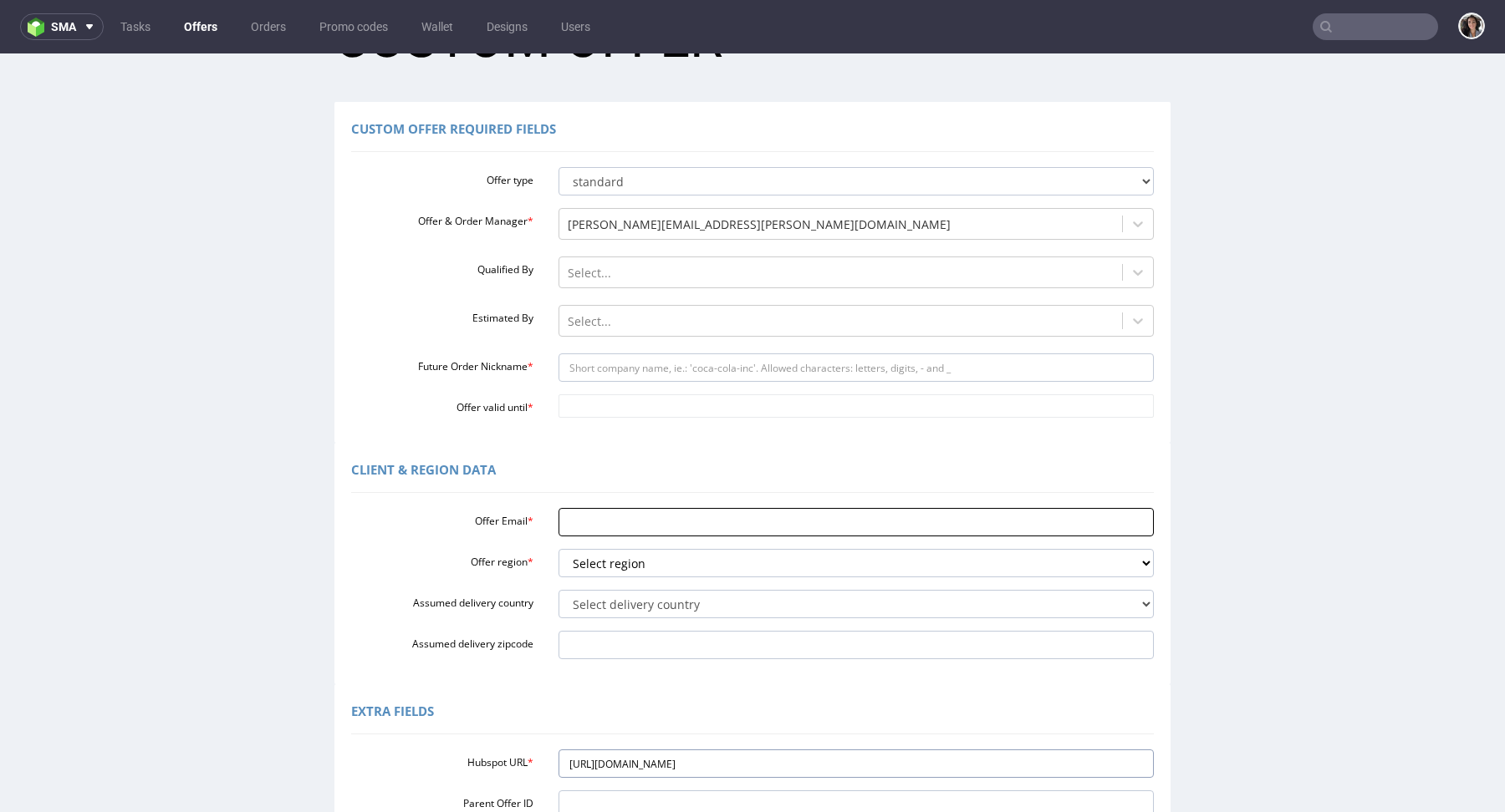
type input "[URL][DOMAIN_NAME]"
click at [620, 526] on input "Offer Email *" at bounding box center [857, 522] width 596 height 28
paste input "[EMAIL_ADDRESS][DOMAIN_NAME]"
type input "[EMAIL_ADDRESS][DOMAIN_NAME]"
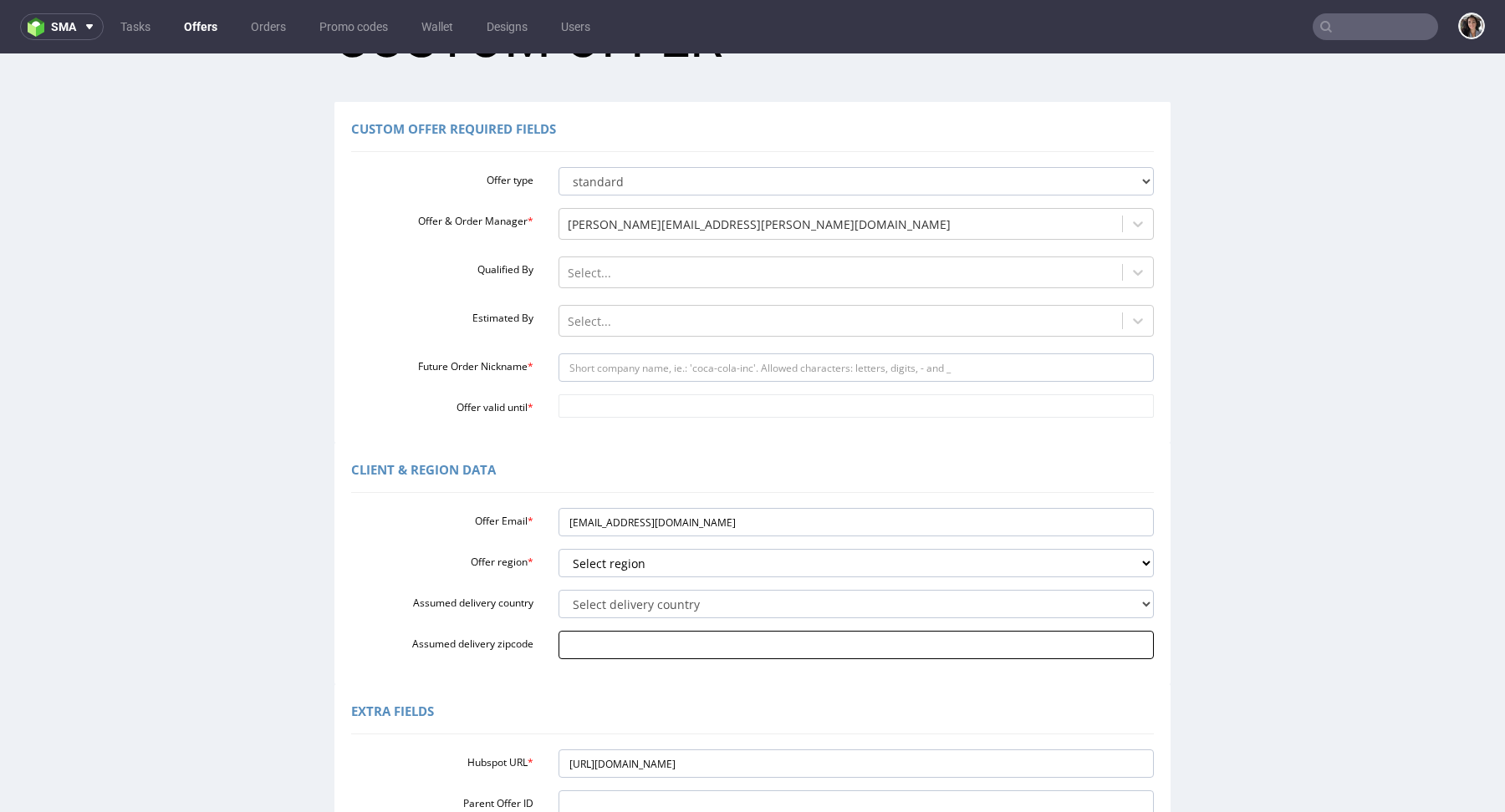
click at [610, 642] on input "Assumed delivery zipcode" at bounding box center [857, 645] width 596 height 28
paste input "Fiorano (BG) 24020"
type input "Fiorano (BG) 24020"
click at [630, 609] on select "Select delivery country [GEOGRAPHIC_DATA] [GEOGRAPHIC_DATA] [GEOGRAPHIC_DATA] […" at bounding box center [857, 605] width 596 height 28
select select "110"
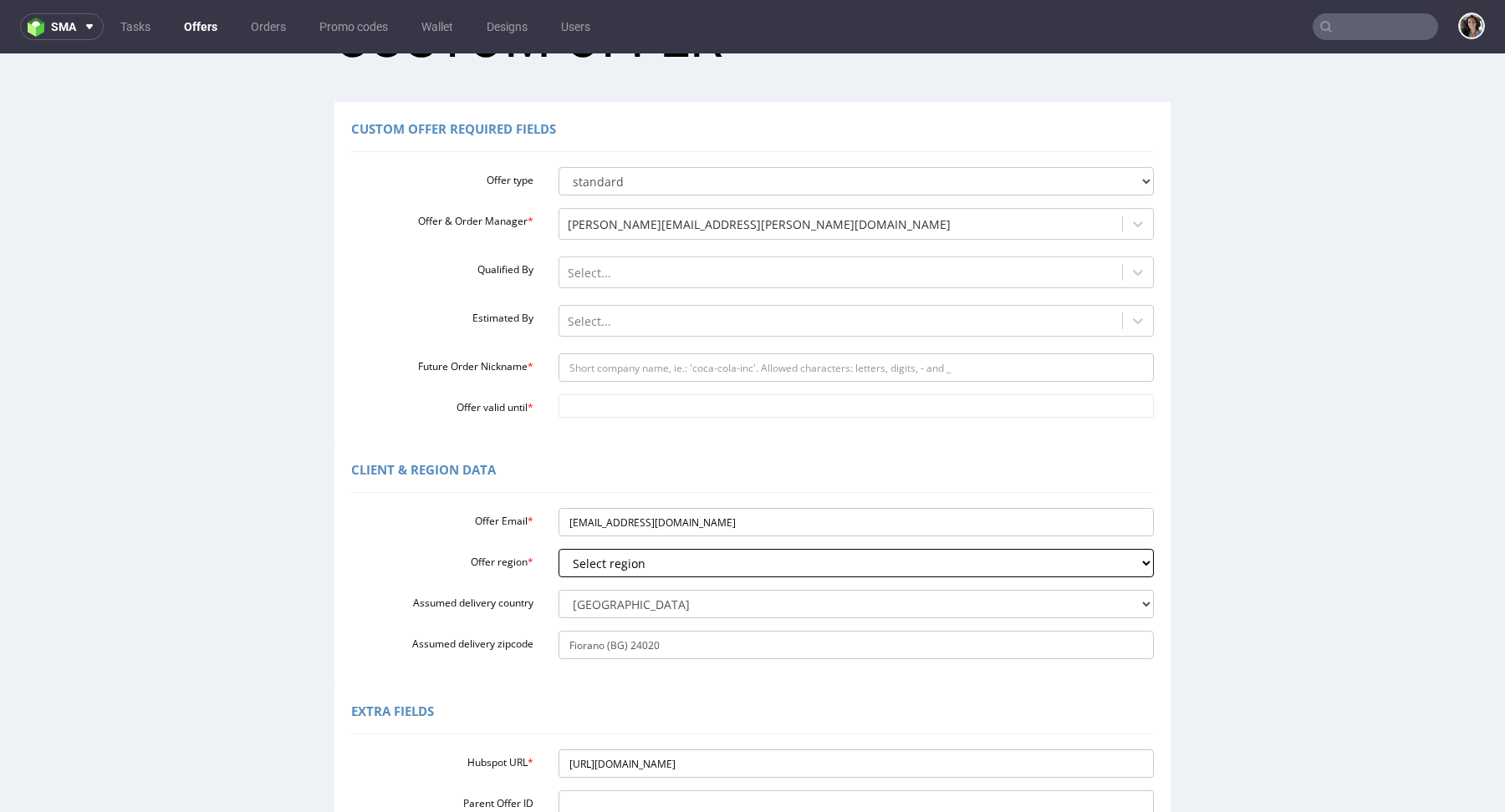
click at [606, 563] on select "Select region eu gb de pl fr it es" at bounding box center [857, 563] width 596 height 28
select select "it"
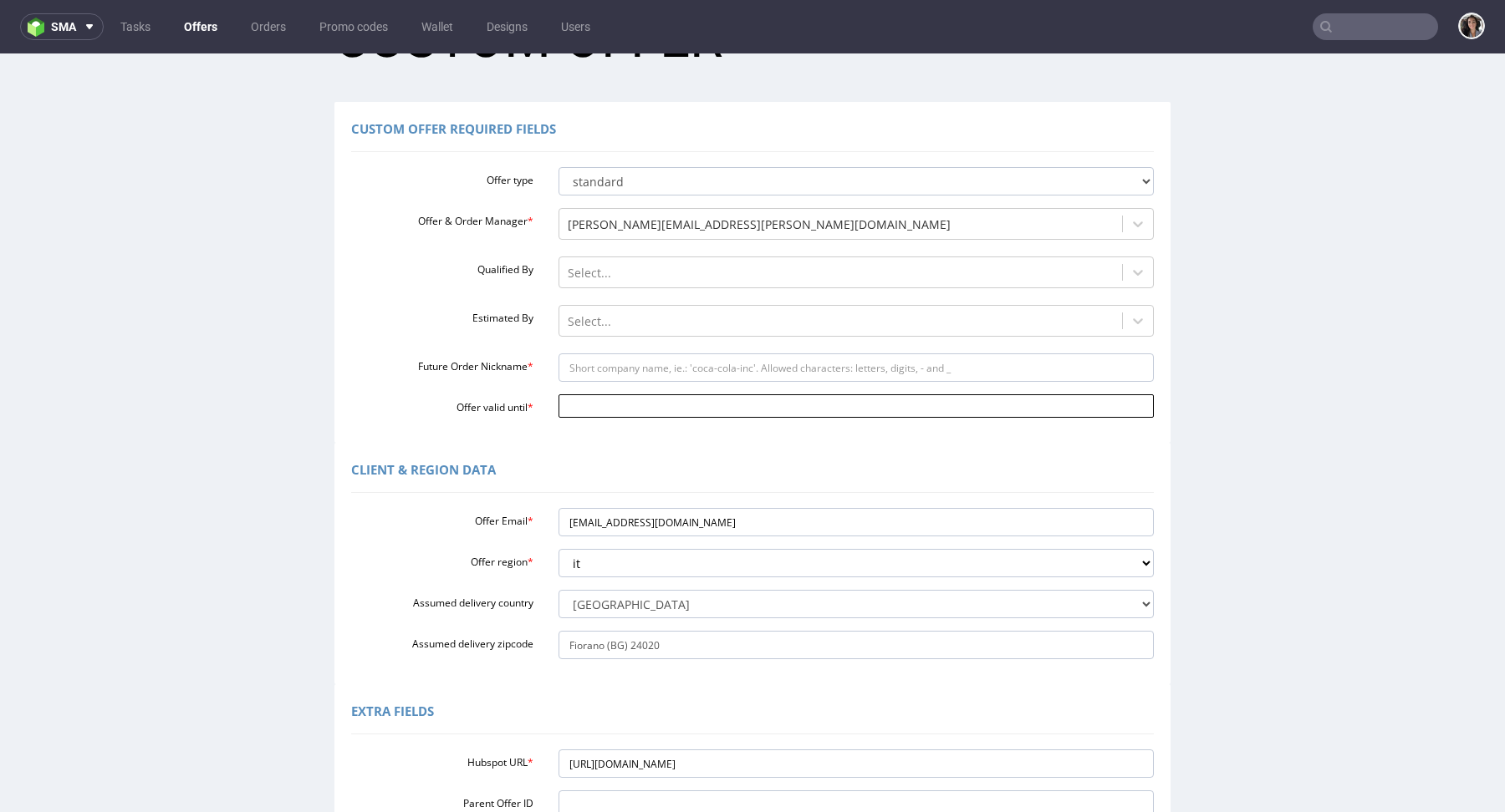
click at [655, 402] on input "Offer valid until *" at bounding box center [857, 406] width 596 height 24
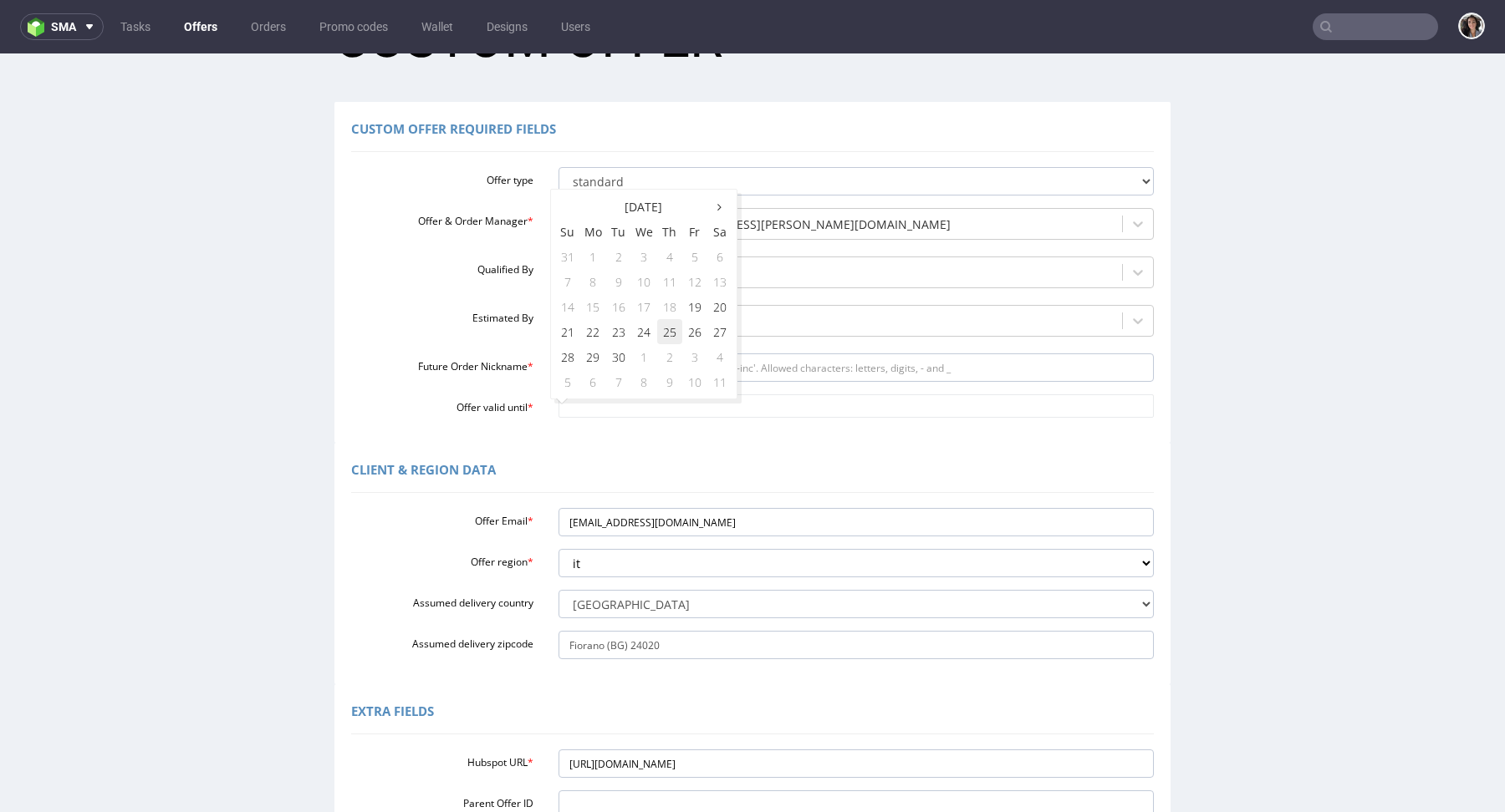
click at [672, 337] on td "25" at bounding box center [670, 332] width 25 height 25
type input "[DATE]"
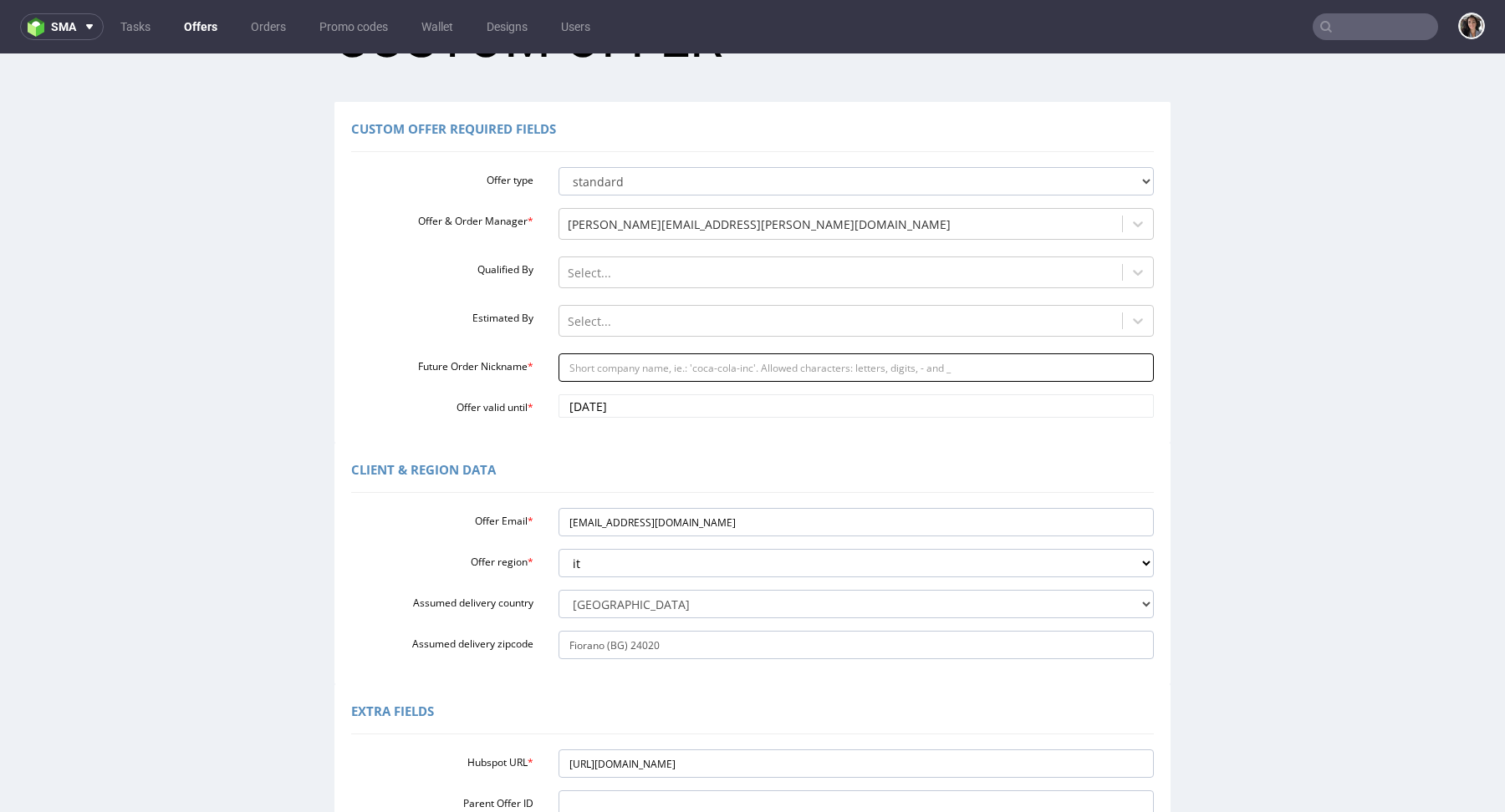
click at [642, 373] on input "Future Order Nickname *" at bounding box center [857, 368] width 596 height 28
type input "box"
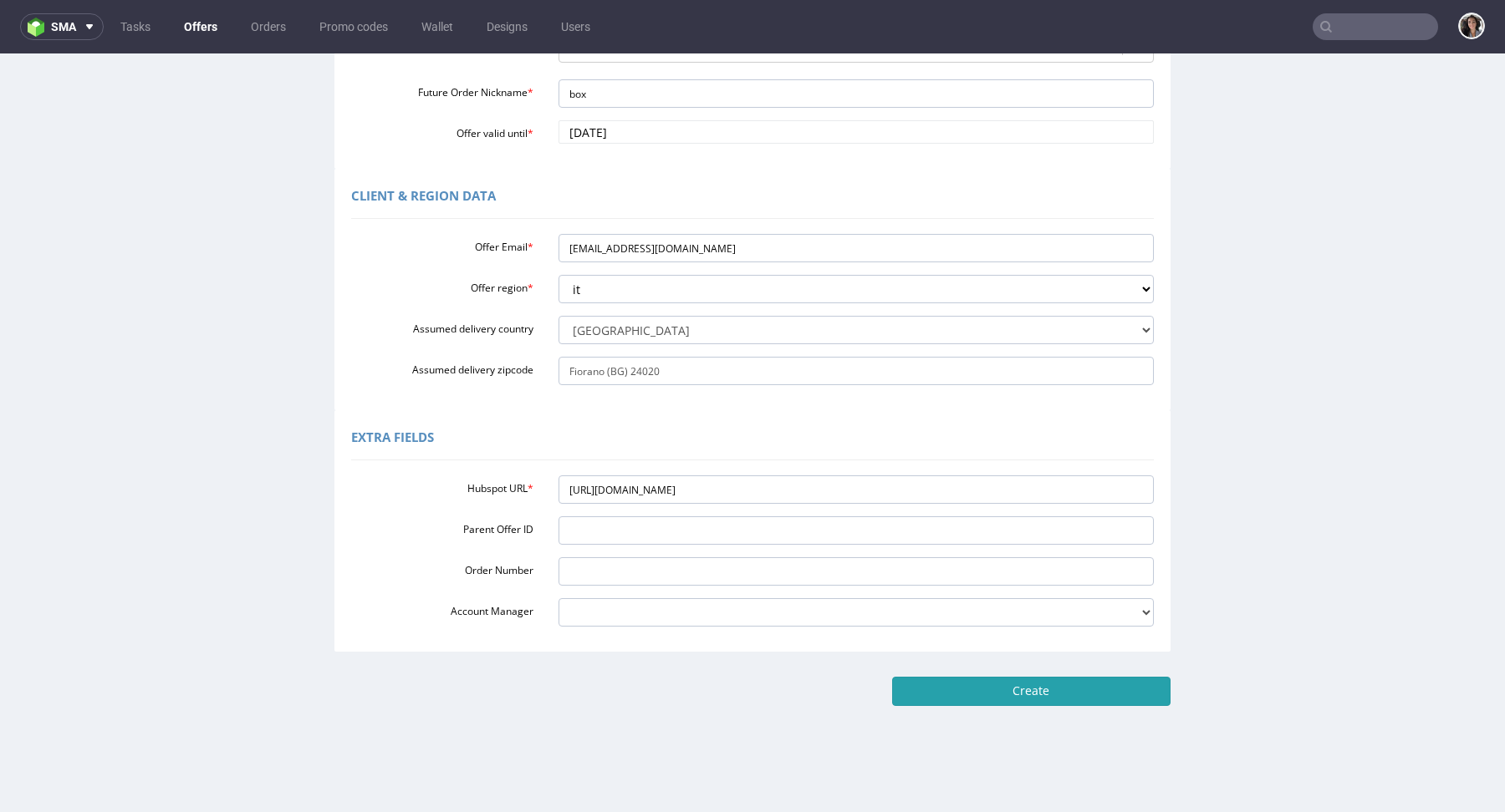
click at [1034, 694] on input "Create" at bounding box center [1031, 691] width 278 height 28
type input "Please wait..."
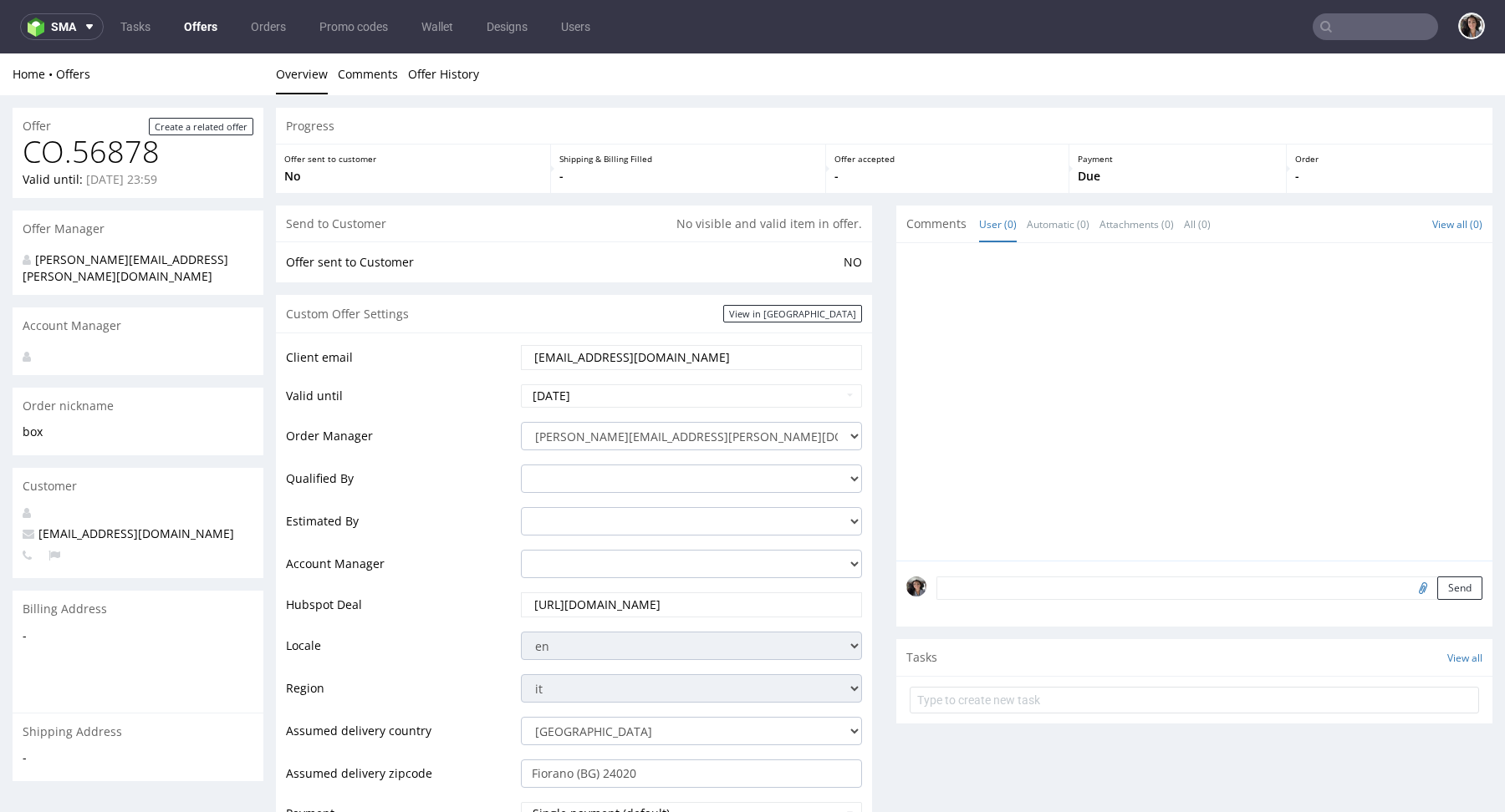
scroll to position [485, 0]
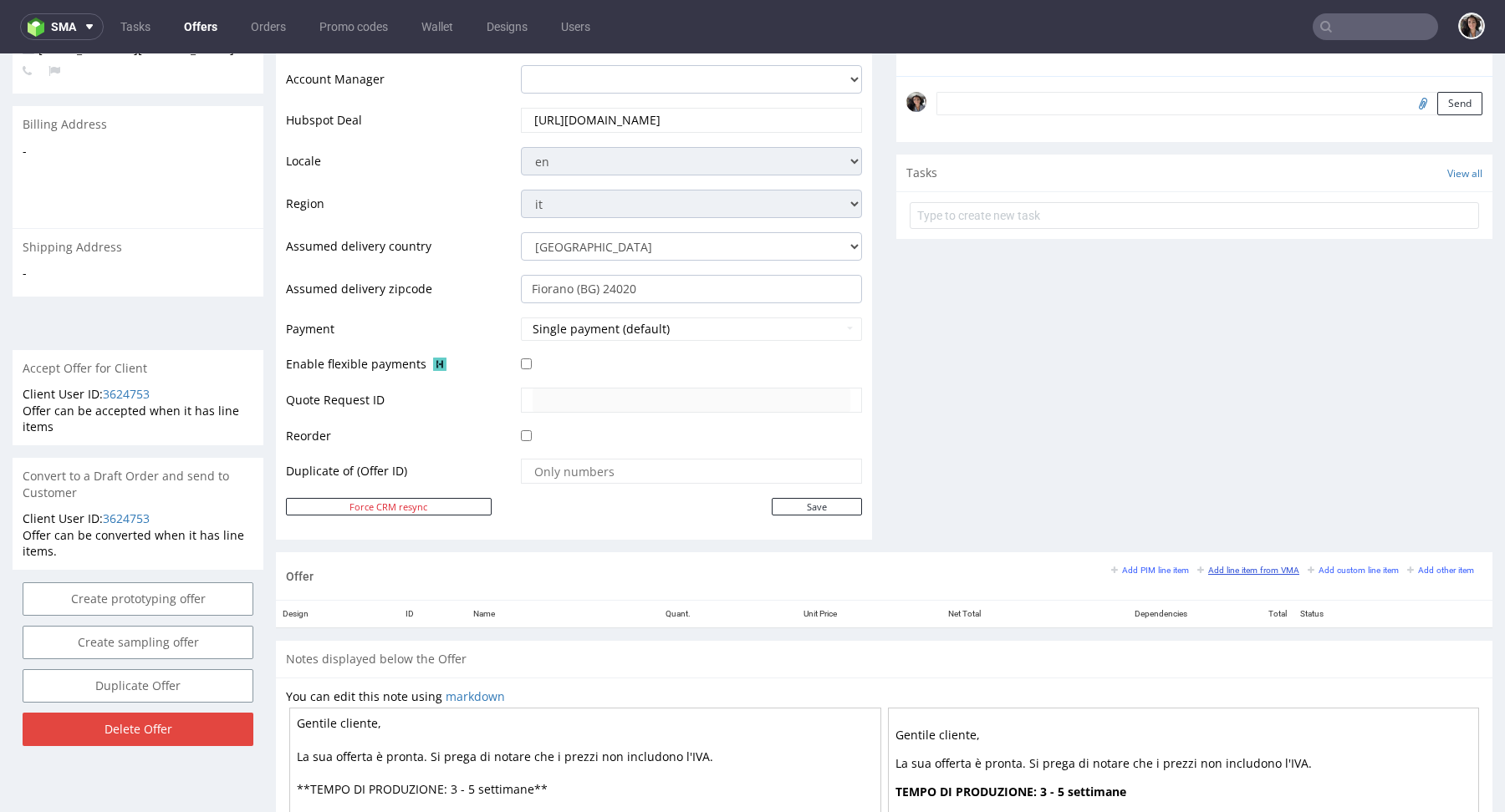
click at [1230, 566] on small "Add line item from VMA" at bounding box center [1248, 571] width 102 height 9
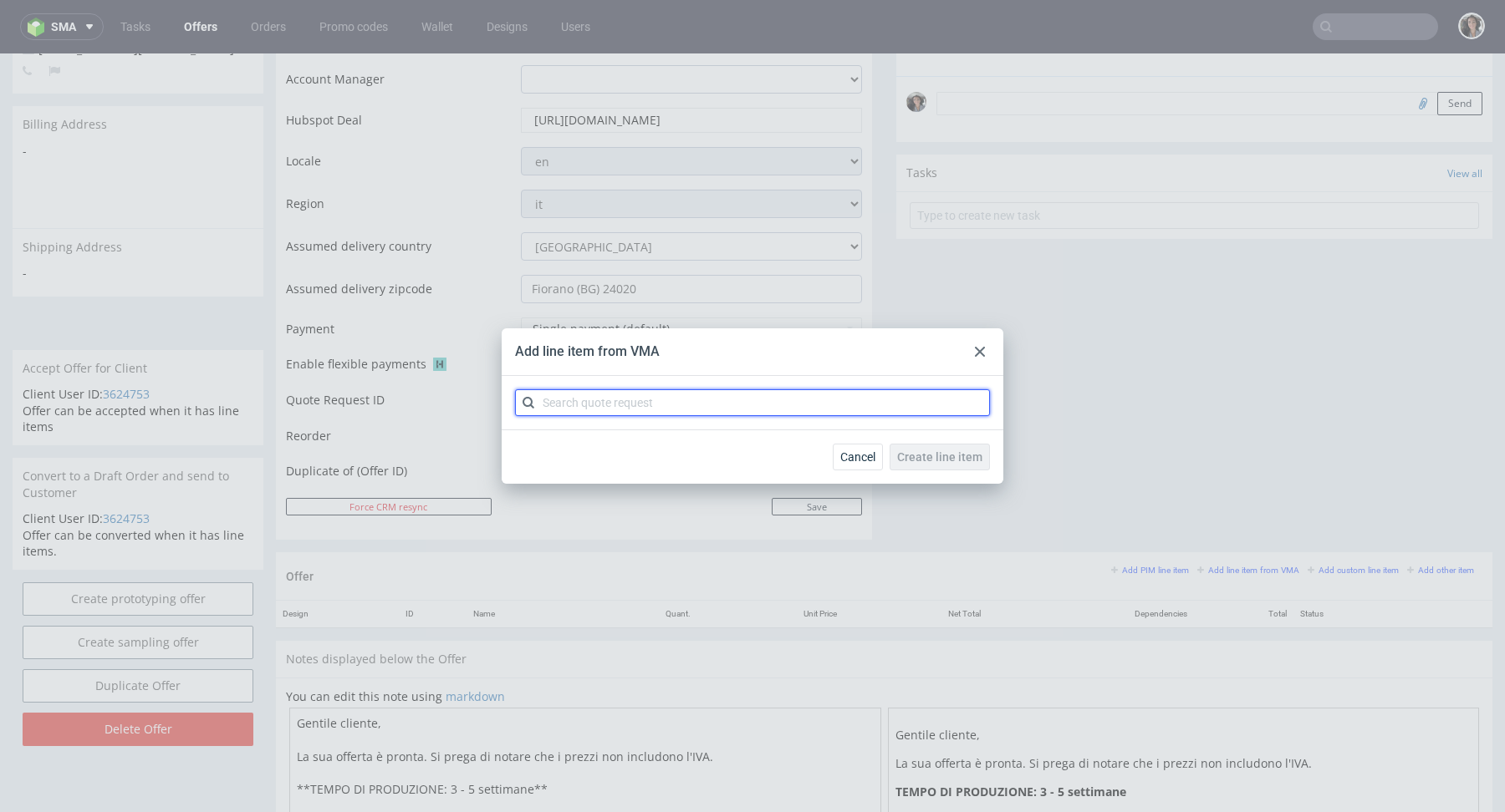
click at [804, 411] on input "text" at bounding box center [752, 403] width 475 height 26
paste input "CBLX"
type input "CBLX"
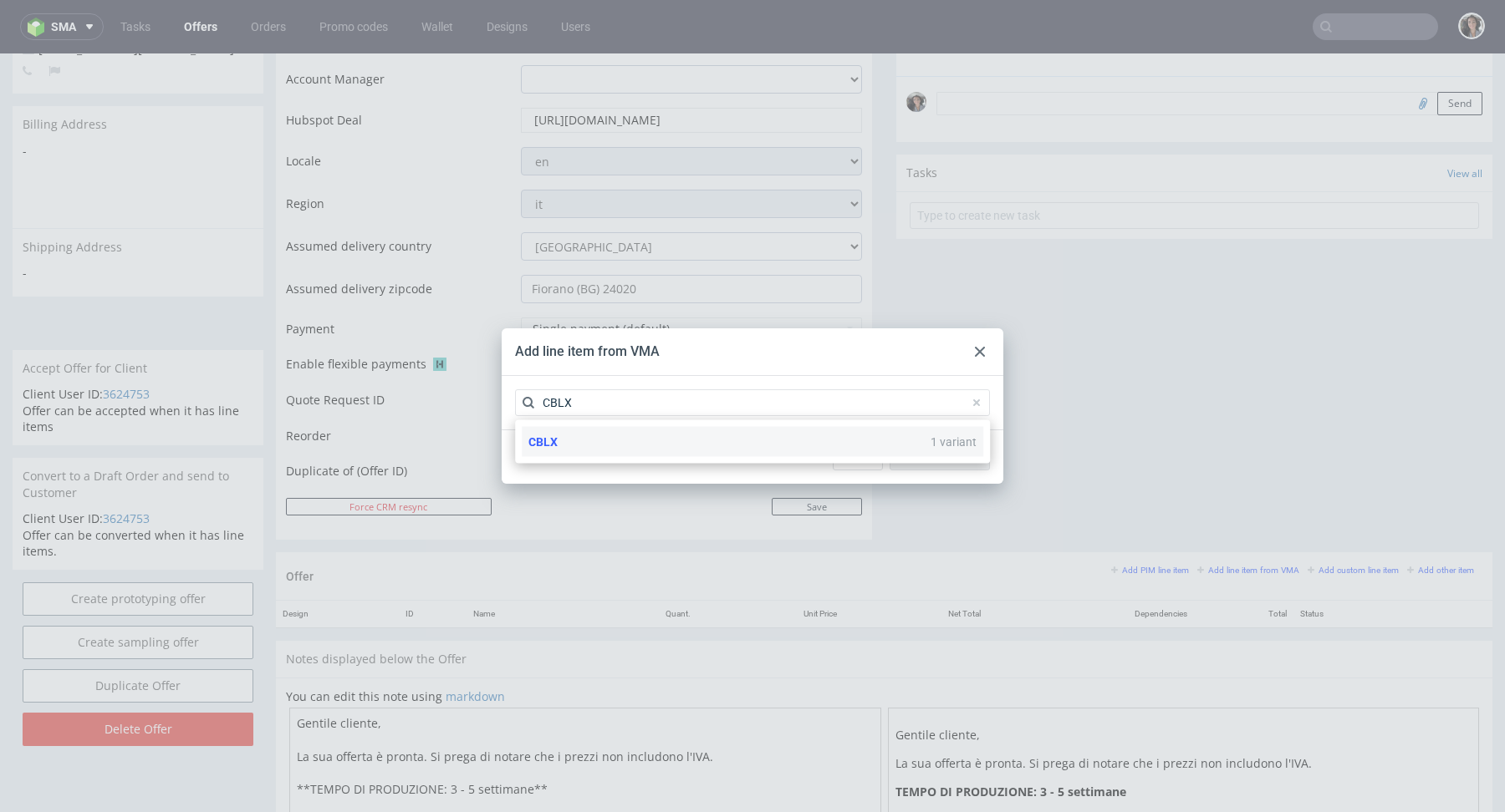
click at [558, 443] on div "CBLX 1 variant" at bounding box center [752, 442] width 461 height 30
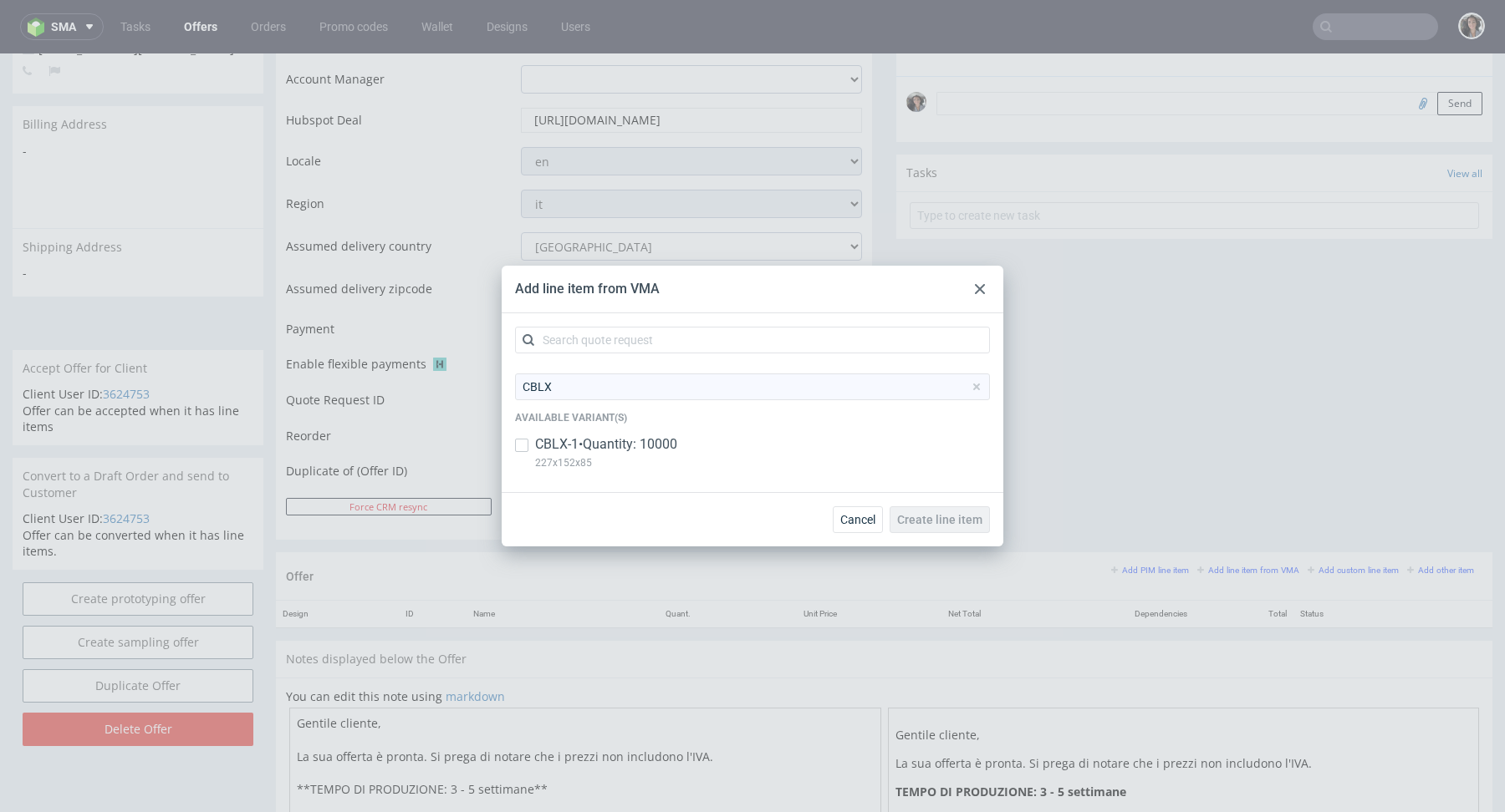
click at [567, 443] on p "CBLX-1 • Quantity: 10000" at bounding box center [606, 444] width 142 height 18
checkbox input "true"
click at [944, 517] on span "Create line item" at bounding box center [940, 520] width 85 height 11
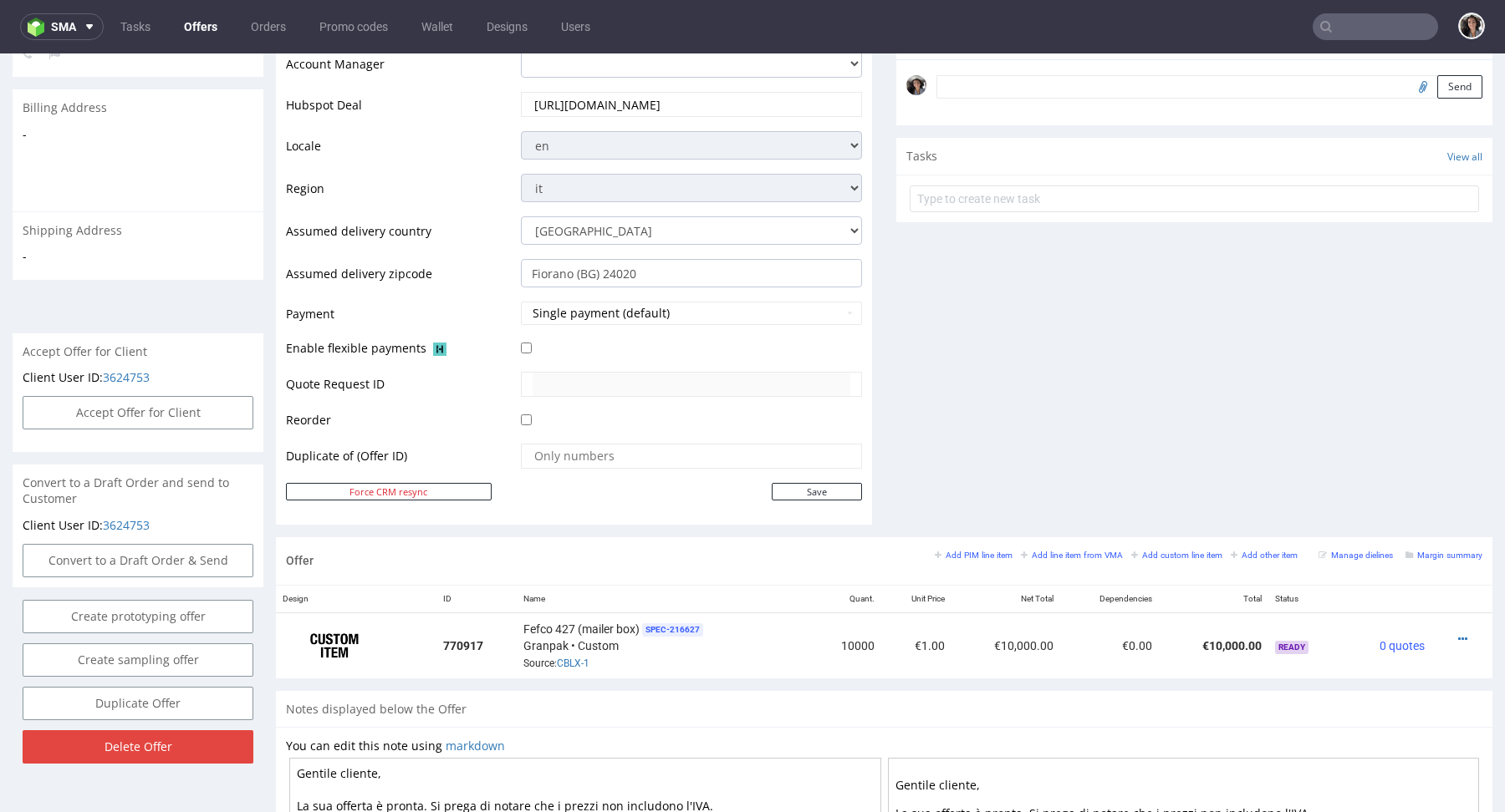
scroll to position [801, 0]
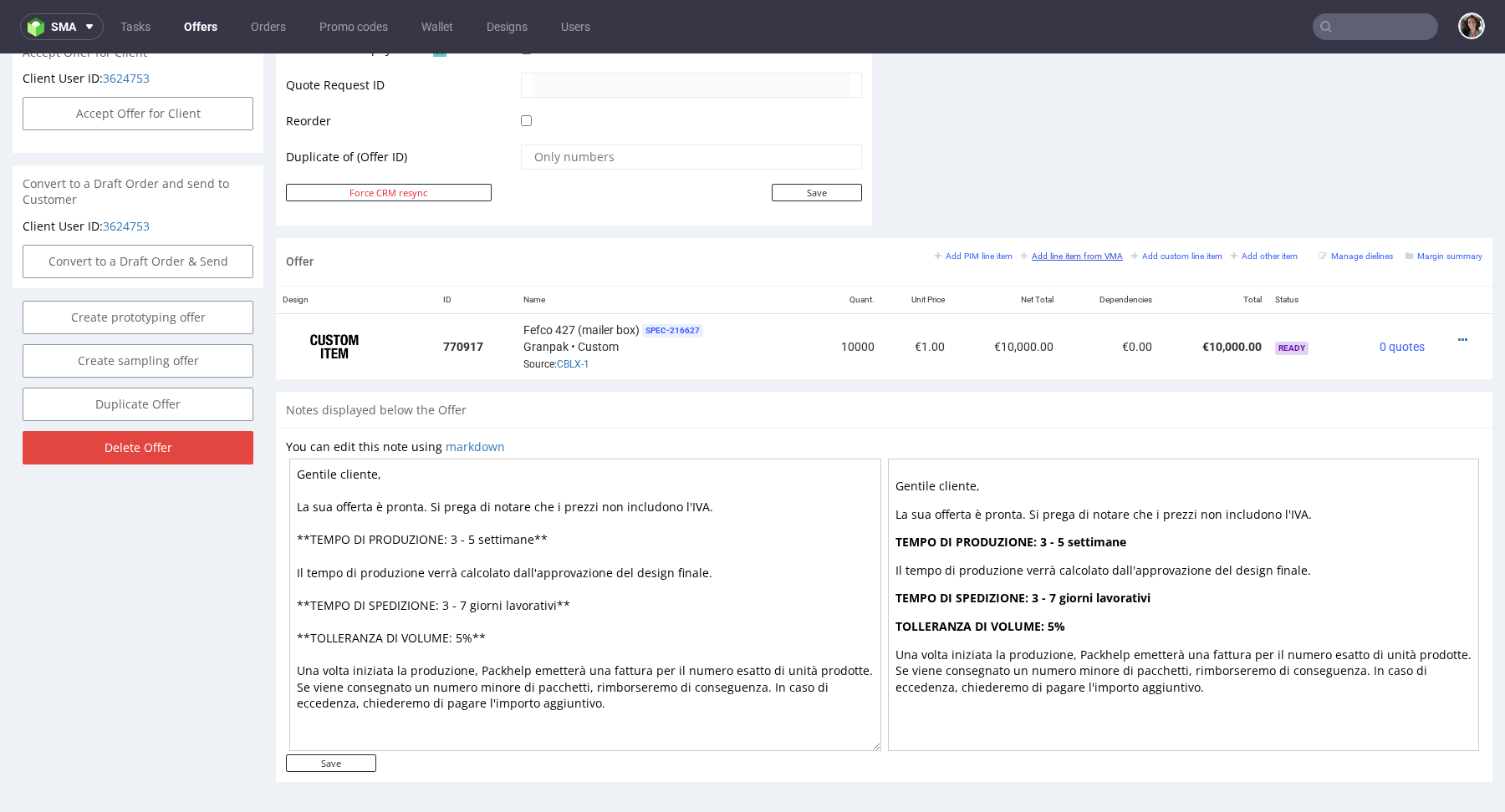
click at [1070, 255] on small "Add line item from VMA" at bounding box center [1072, 257] width 102 height 9
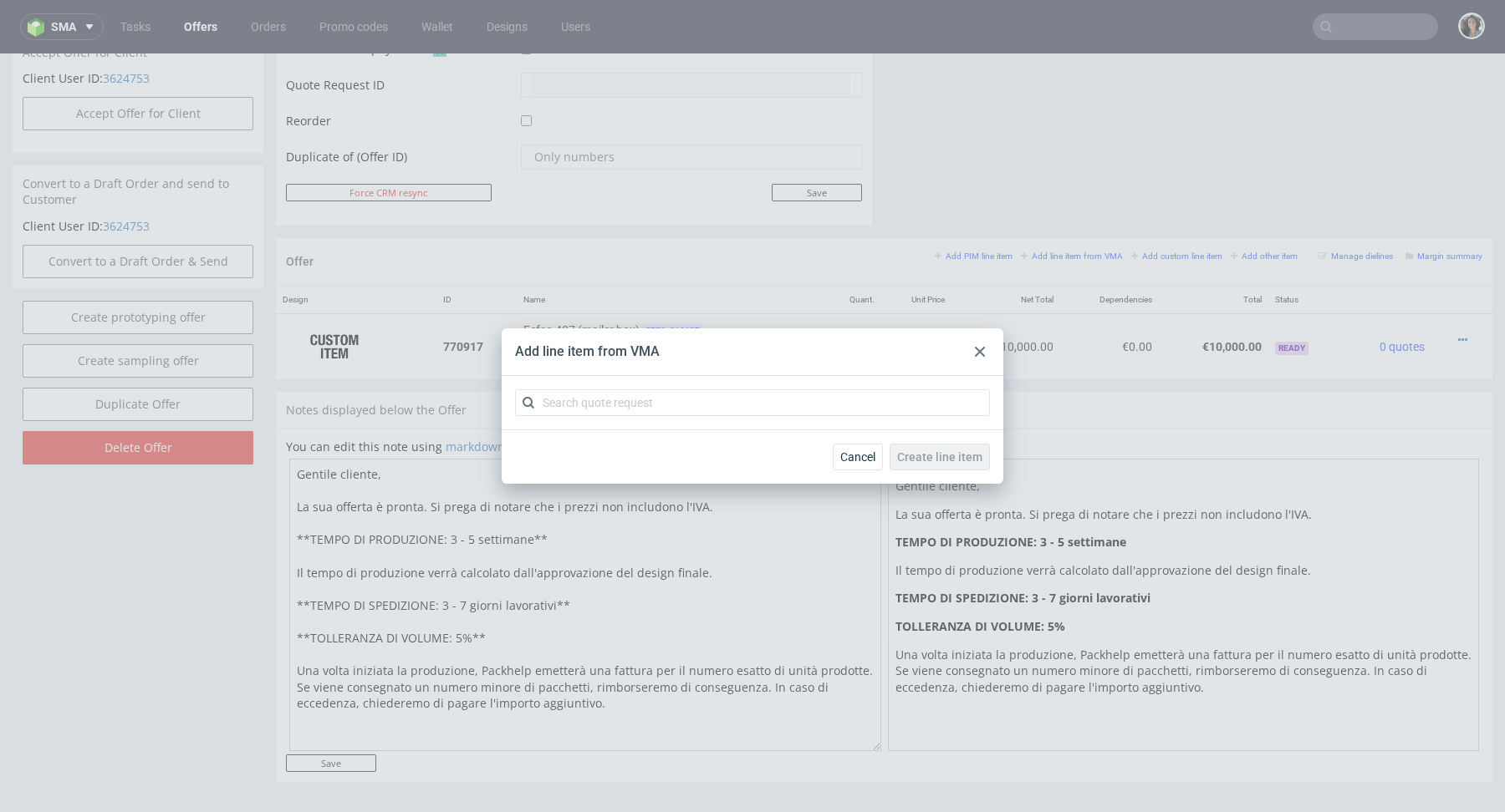
click at [977, 343] on div at bounding box center [979, 351] width 20 height 20
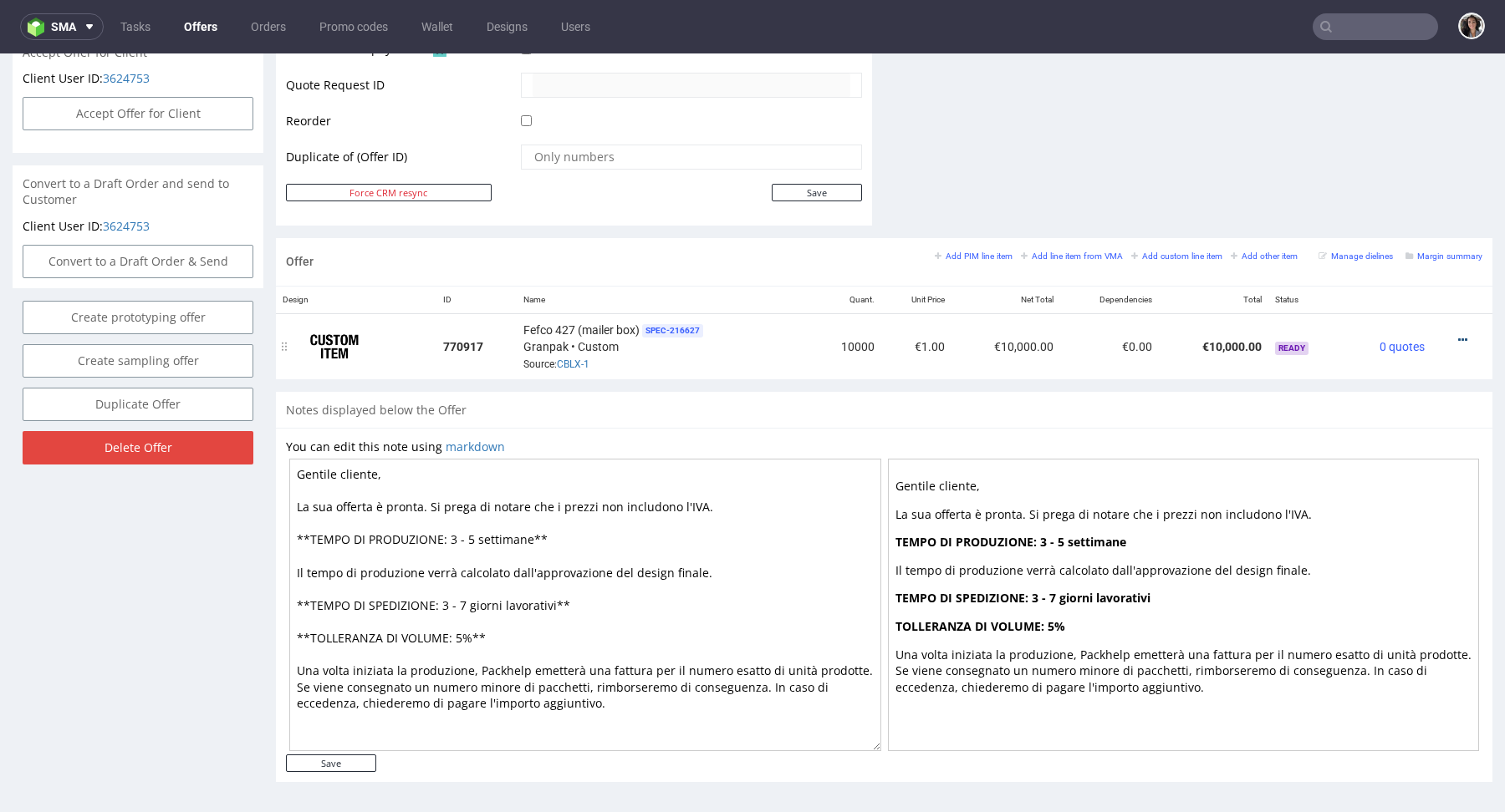
click at [1458, 334] on icon at bounding box center [1463, 340] width 9 height 11
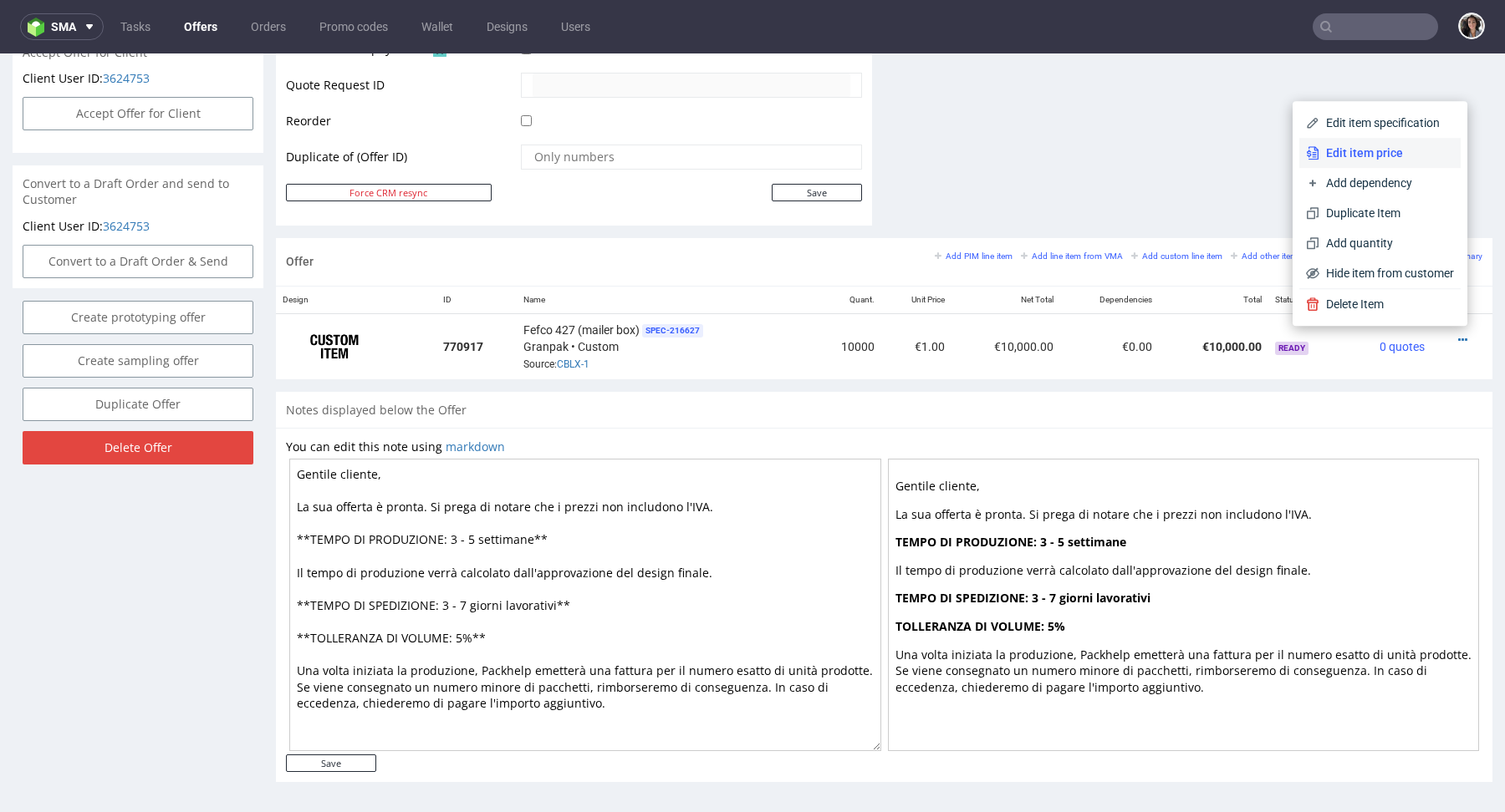
click at [1340, 143] on li "Edit item price" at bounding box center [1380, 153] width 161 height 30
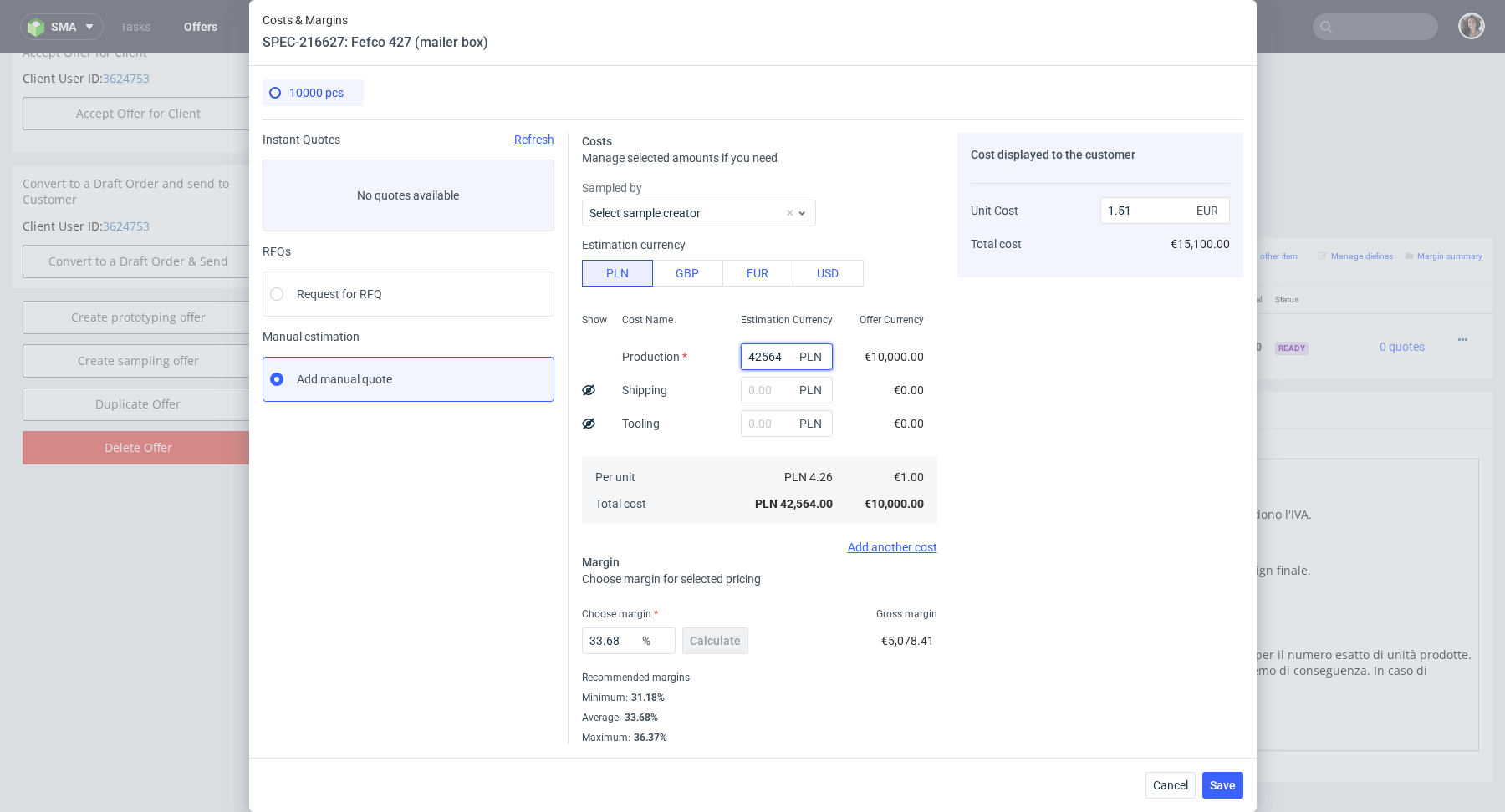
click at [782, 353] on input "42564" at bounding box center [786, 356] width 92 height 26
paste input "14400"
type input "14400"
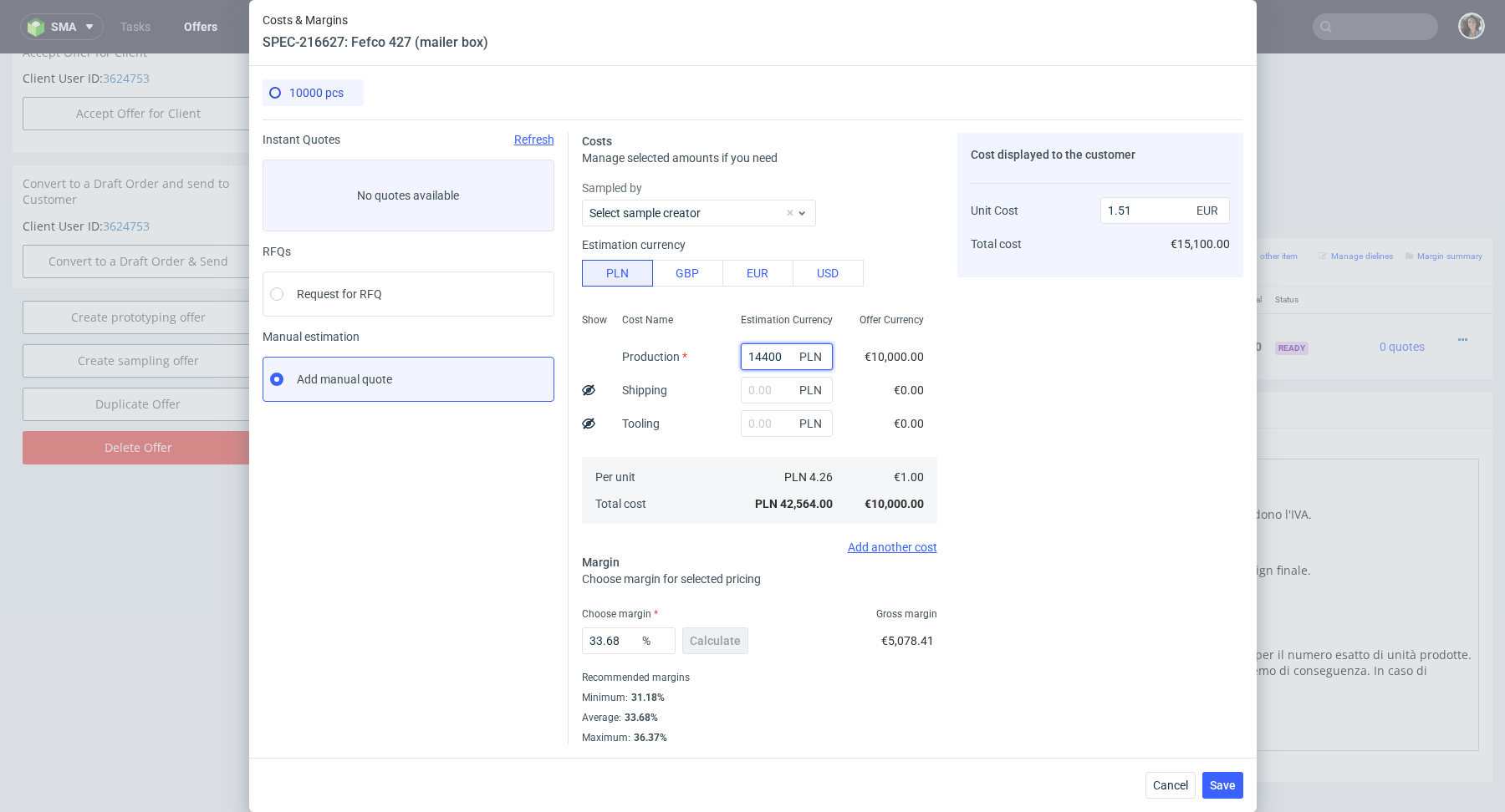
type input "0.51"
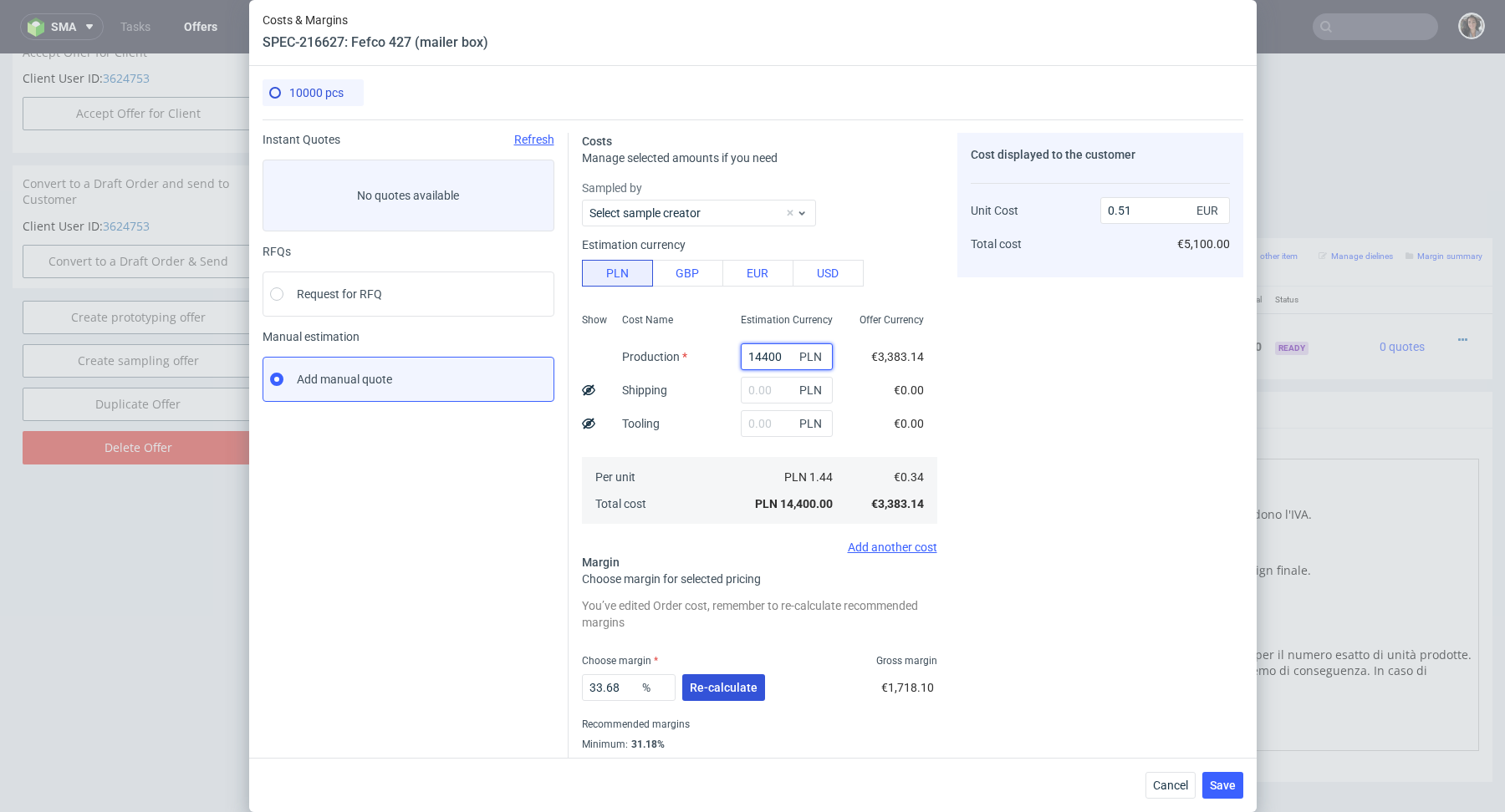
type input "14400"
click at [703, 694] on button "Re-calculate" at bounding box center [724, 688] width 83 height 26
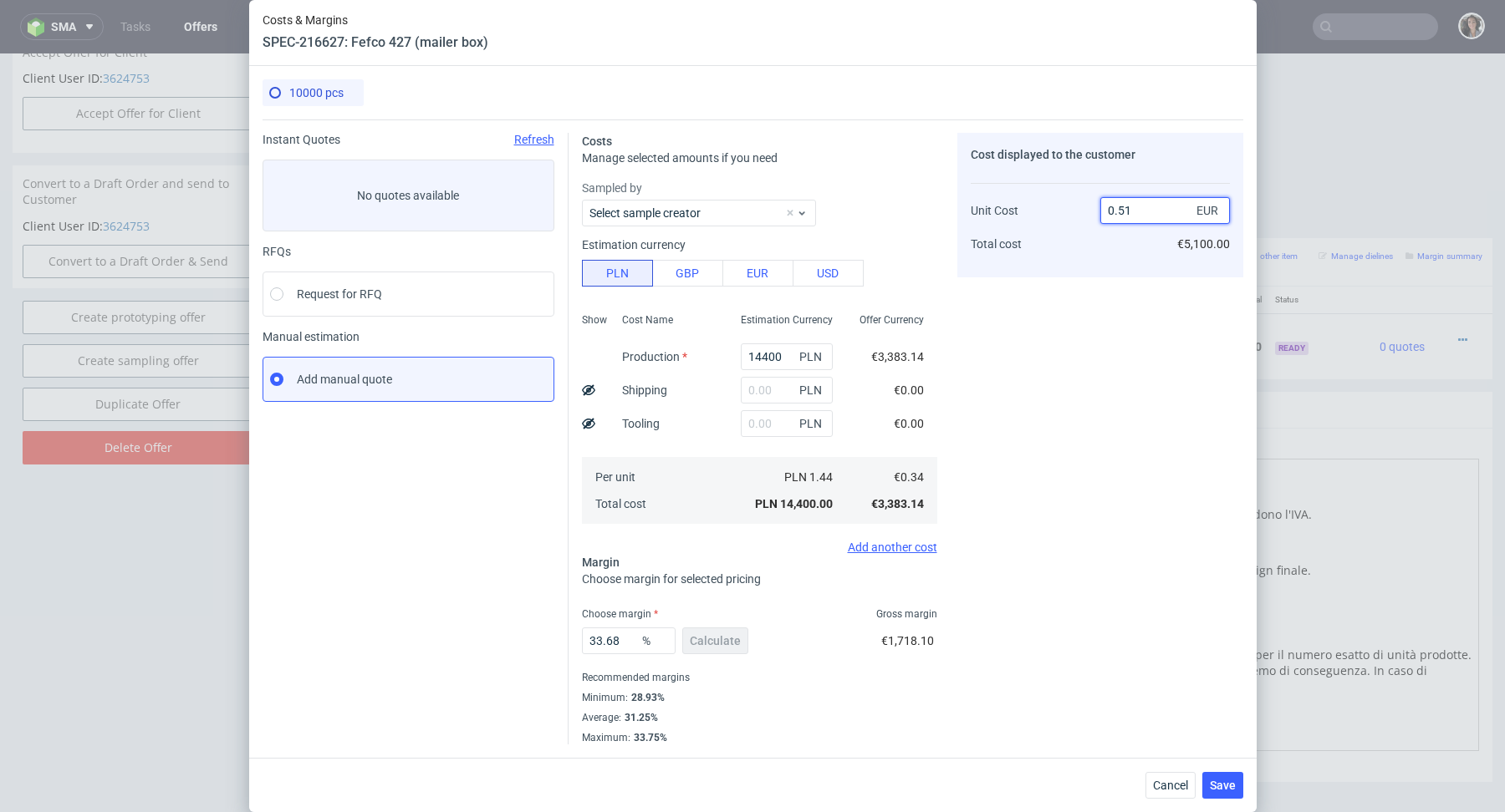
drag, startPoint x: 1138, startPoint y: 209, endPoint x: 1063, endPoint y: 209, distance: 75.0
click at [1063, 209] on div "Unit Cost Total cost 0.51 EUR €5,100.00" at bounding box center [1100, 220] width 259 height 88
type input "0.48"
type input "29.166666666666657"
type input "0.48"
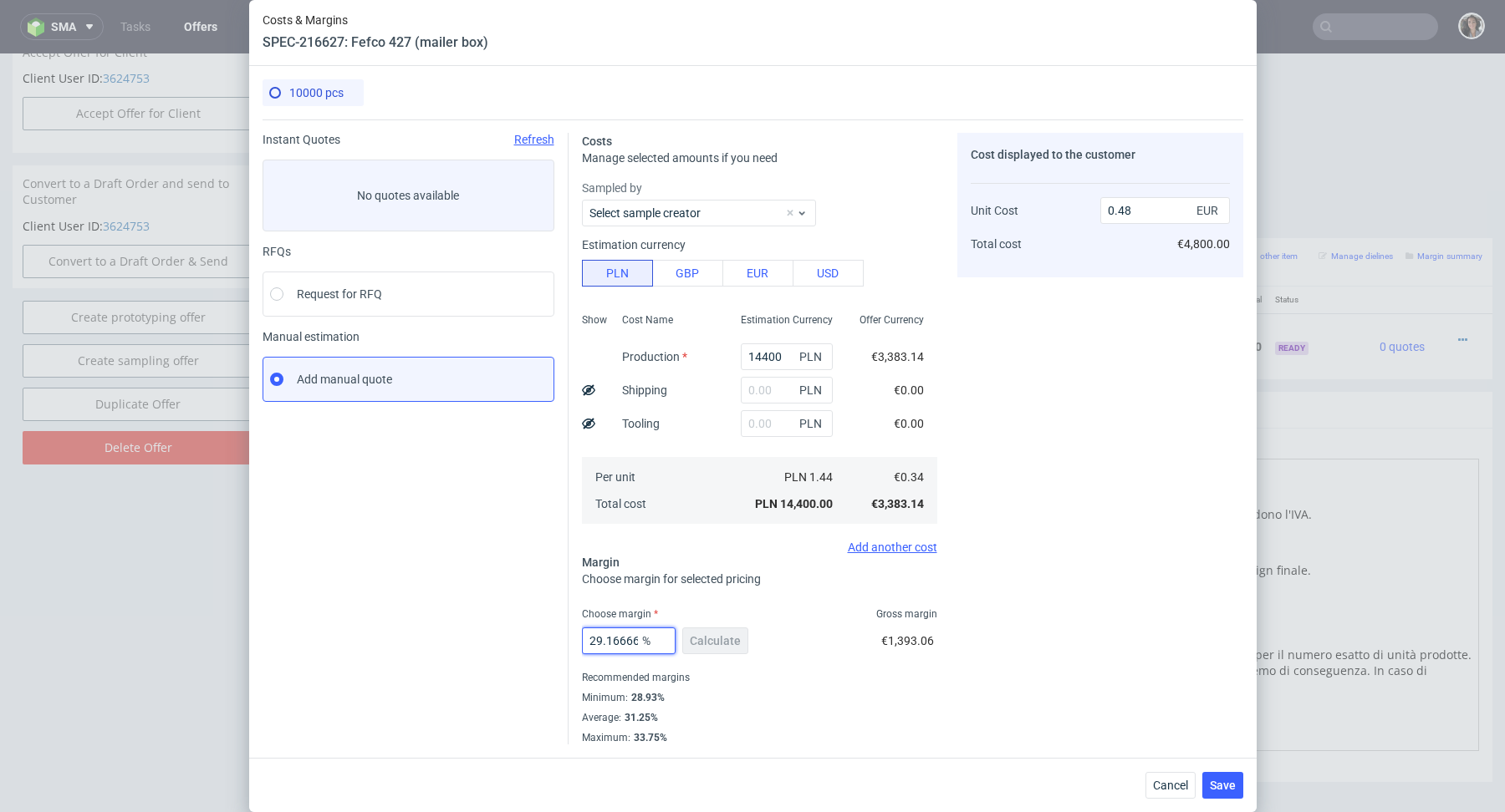
scroll to position [0, 65]
drag, startPoint x: 608, startPoint y: 640, endPoint x: 694, endPoint y: 640, distance: 86.0
click at [694, 640] on div "29.166666666666657 % Calculate" at bounding box center [667, 644] width 170 height 47
type input "23"
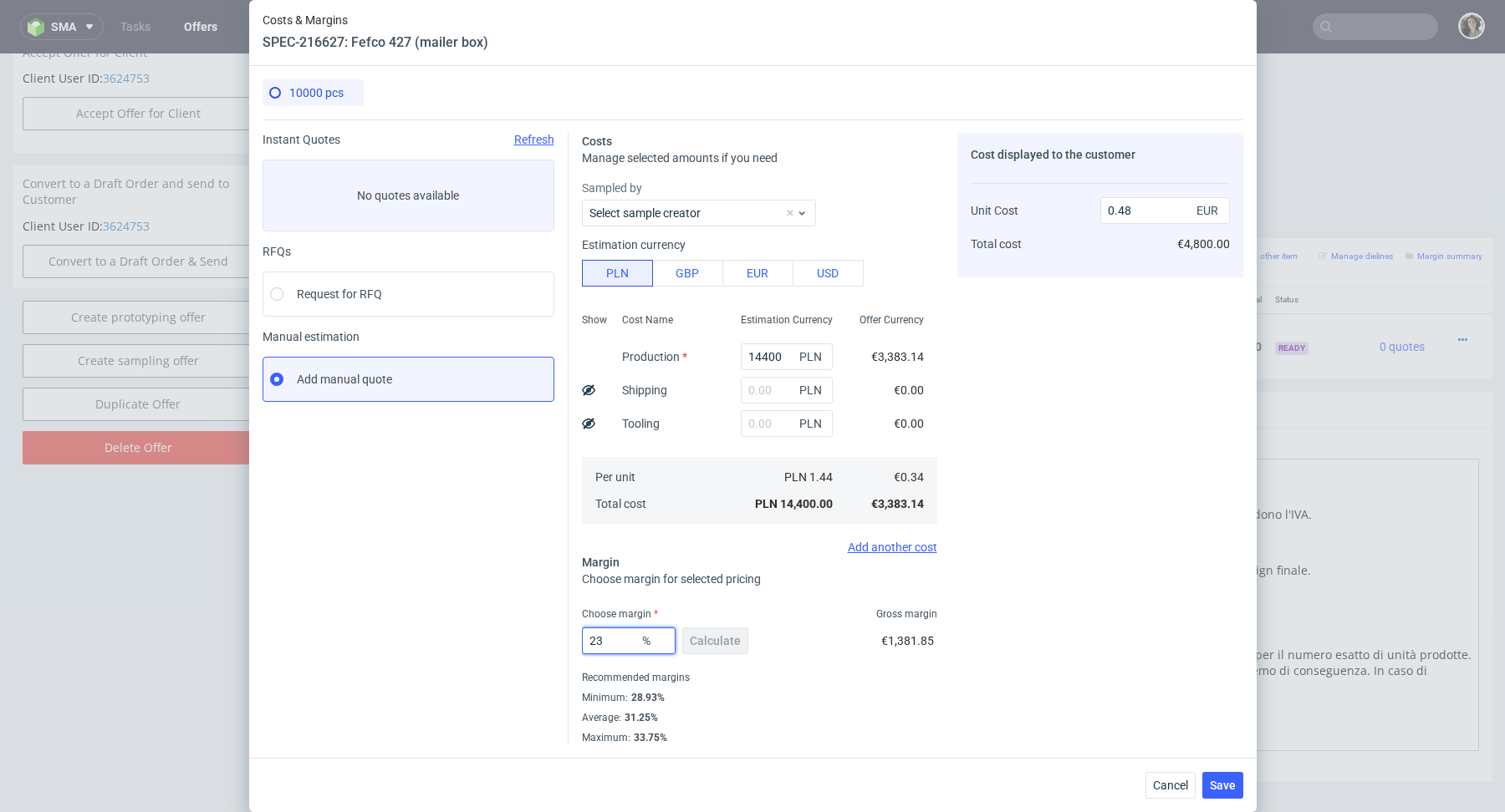
type input "0.44"
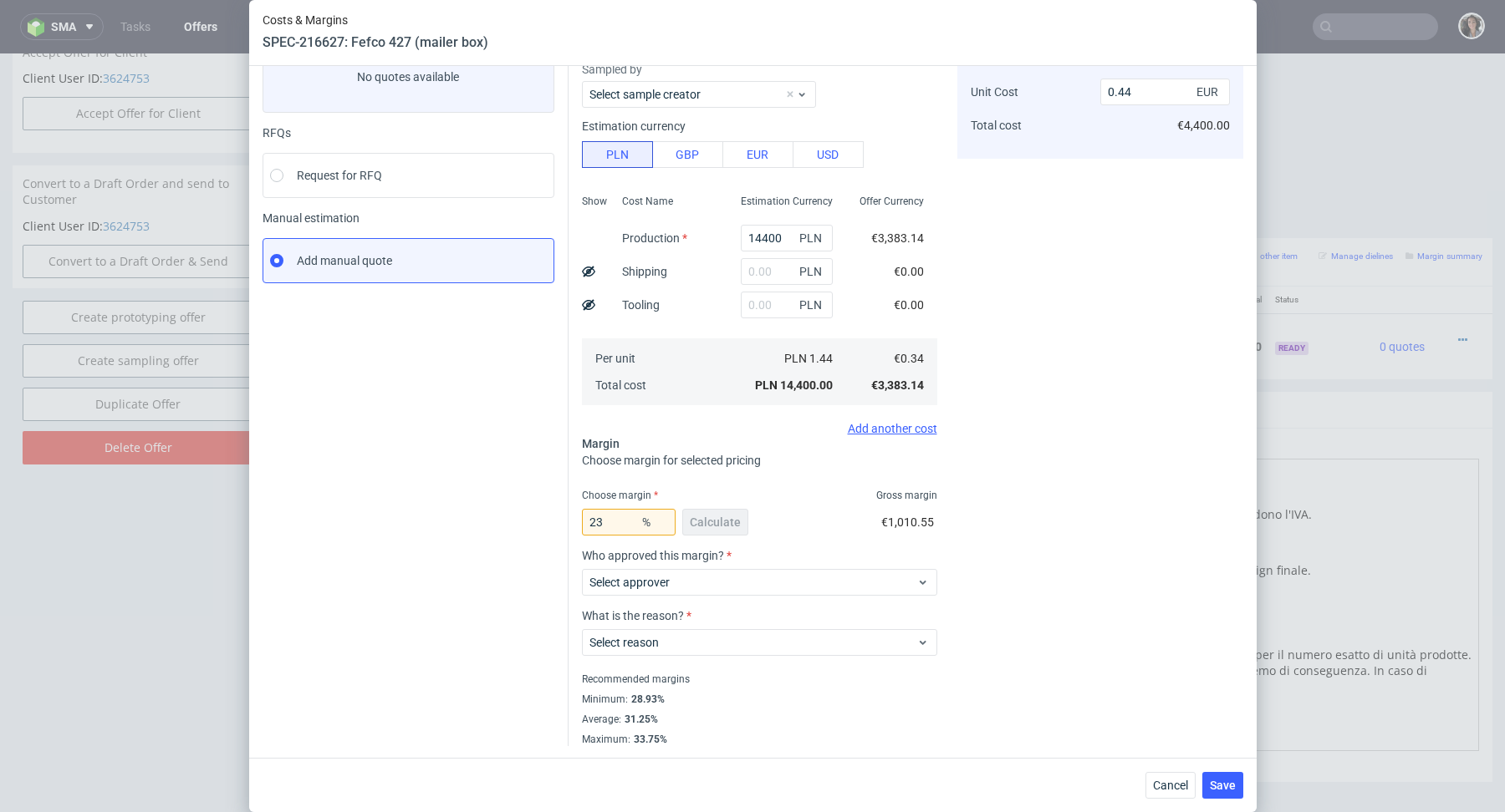
click at [550, 530] on div "Instant Quotes Refresh No quotes available RFQs Request for RFQ Manual estimati…" at bounding box center [415, 380] width 306 height 732
click at [603, 522] on input "23" at bounding box center [628, 522] width 93 height 26
type input "29"
type input "0.48"
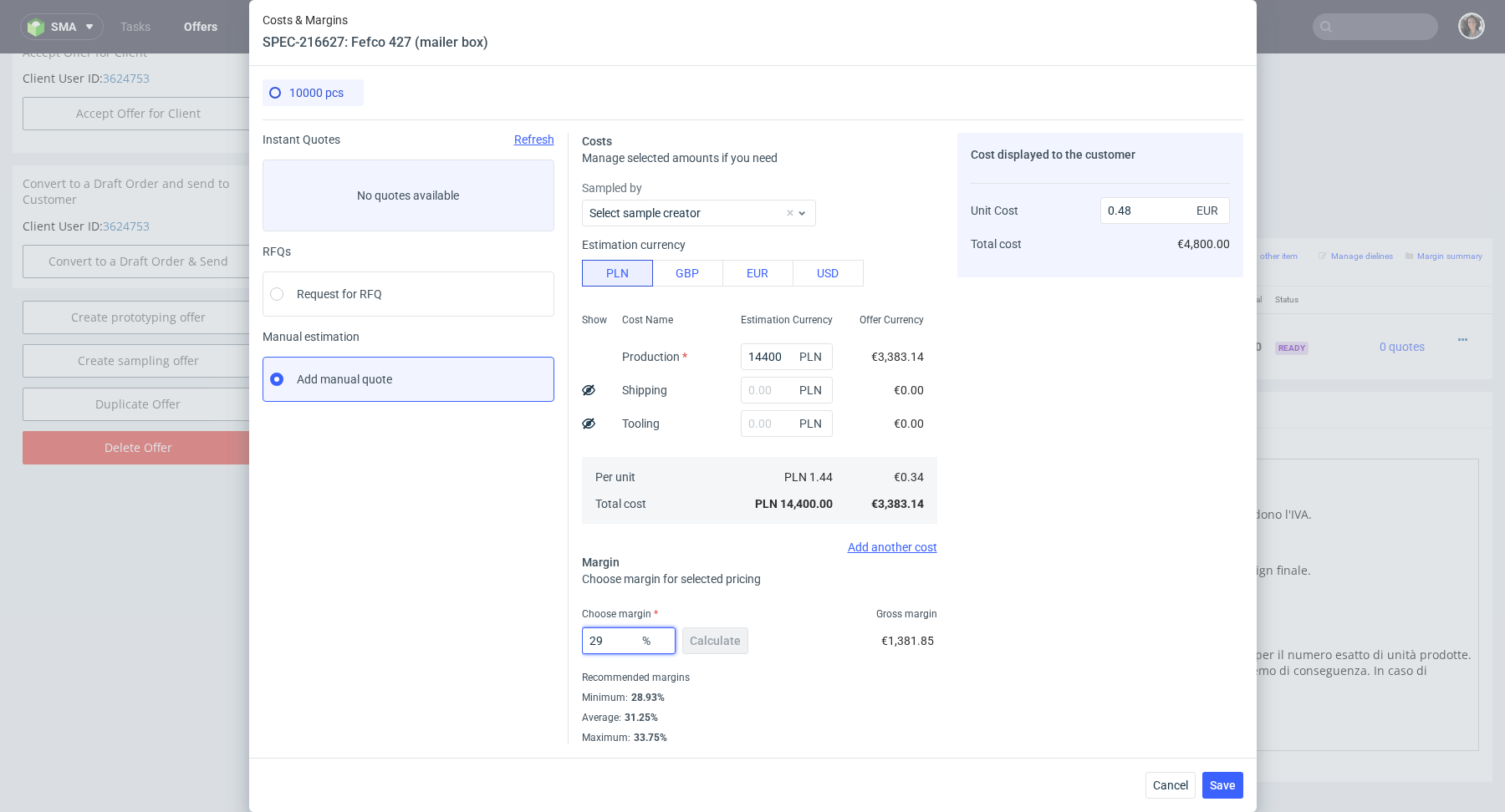
type input "2"
type input "31"
type input "0.49"
type input "30"
type input "0.48"
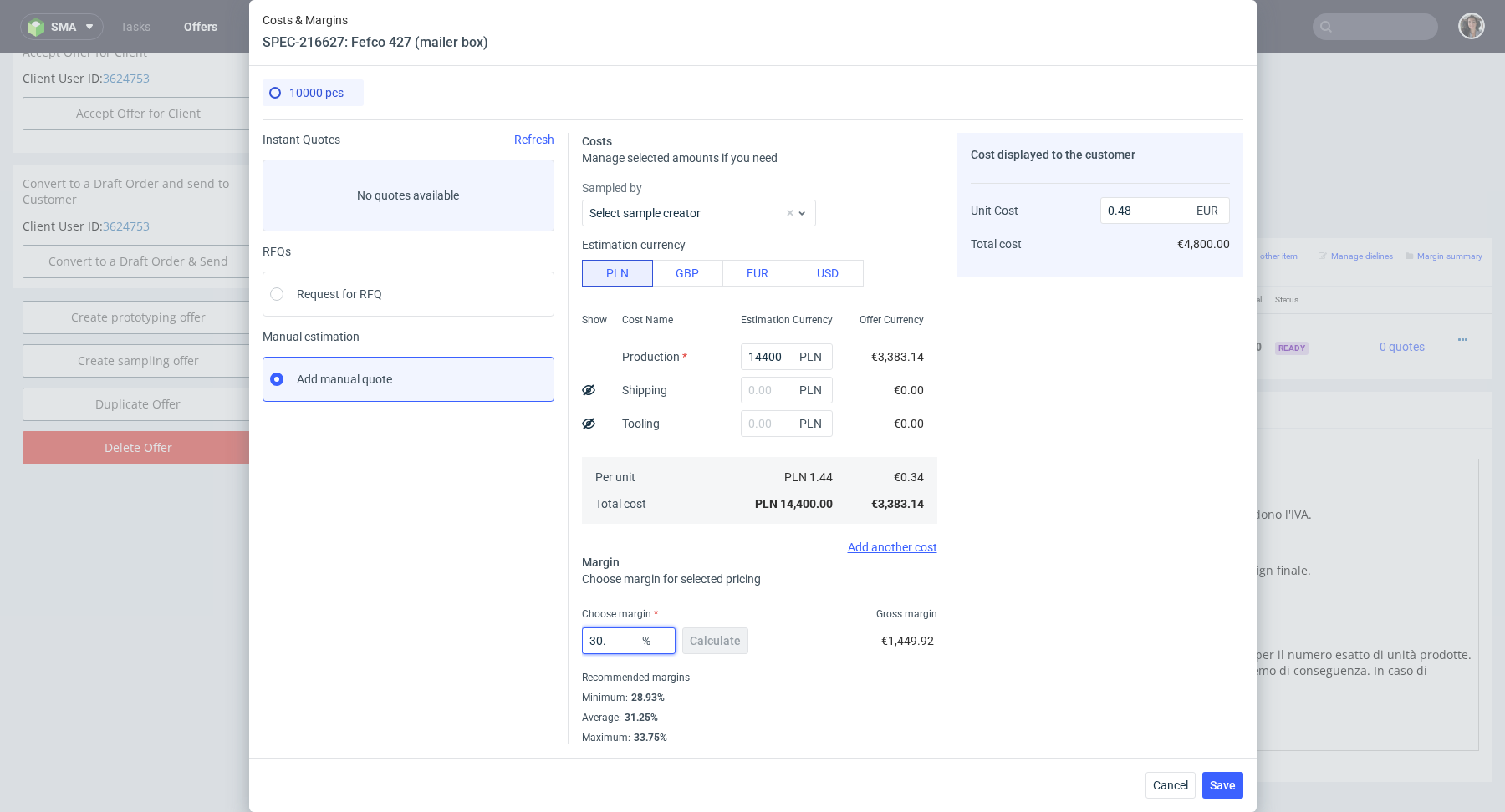
type input "30.9"
type input "0.49"
type input "30.2"
type input "0.48"
type input "30.25"
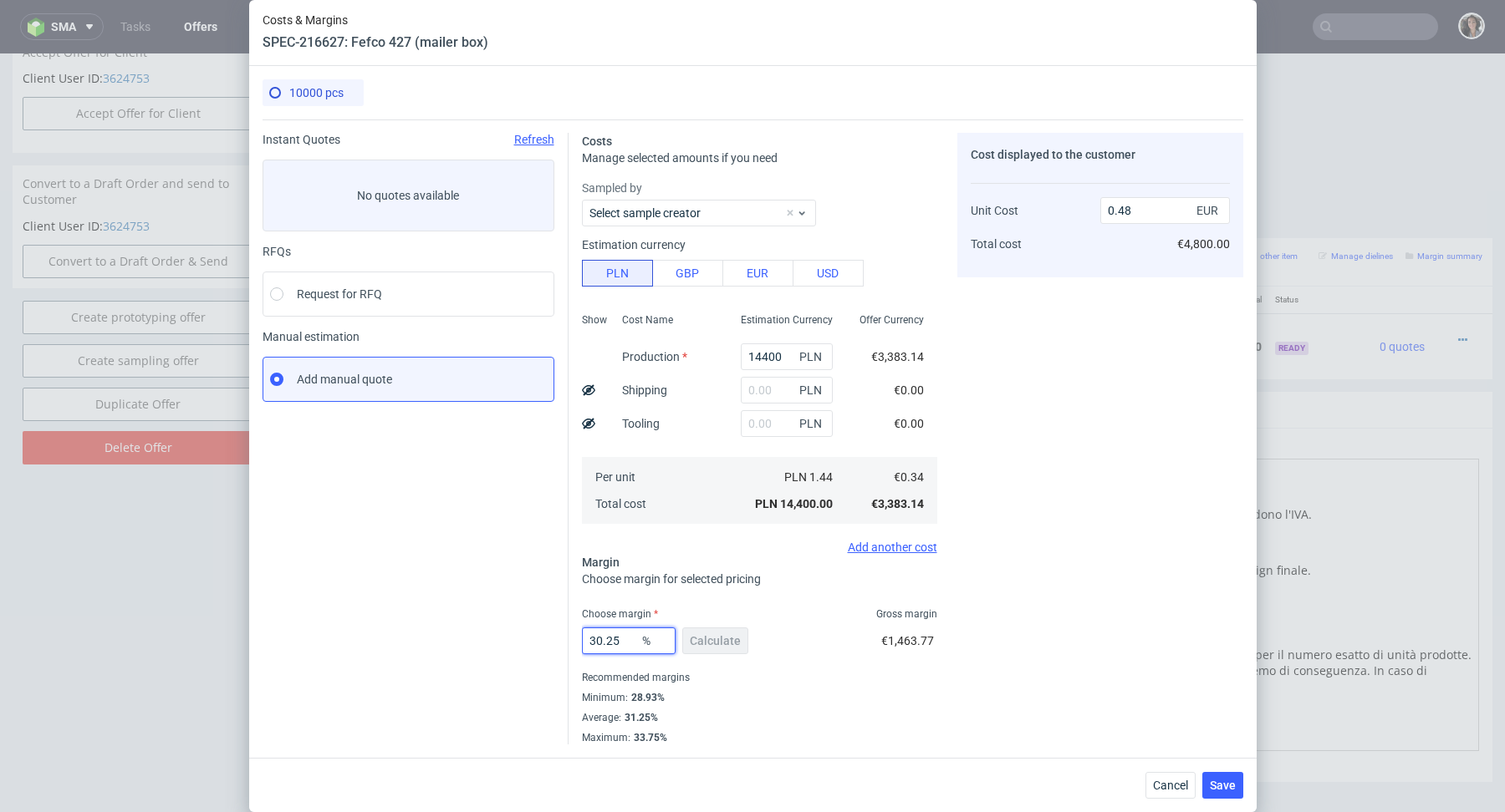
type input "0.49"
type input "30.24"
type input "0.48"
type input "30.24"
click at [1231, 787] on span "Save" at bounding box center [1222, 786] width 25 height 11
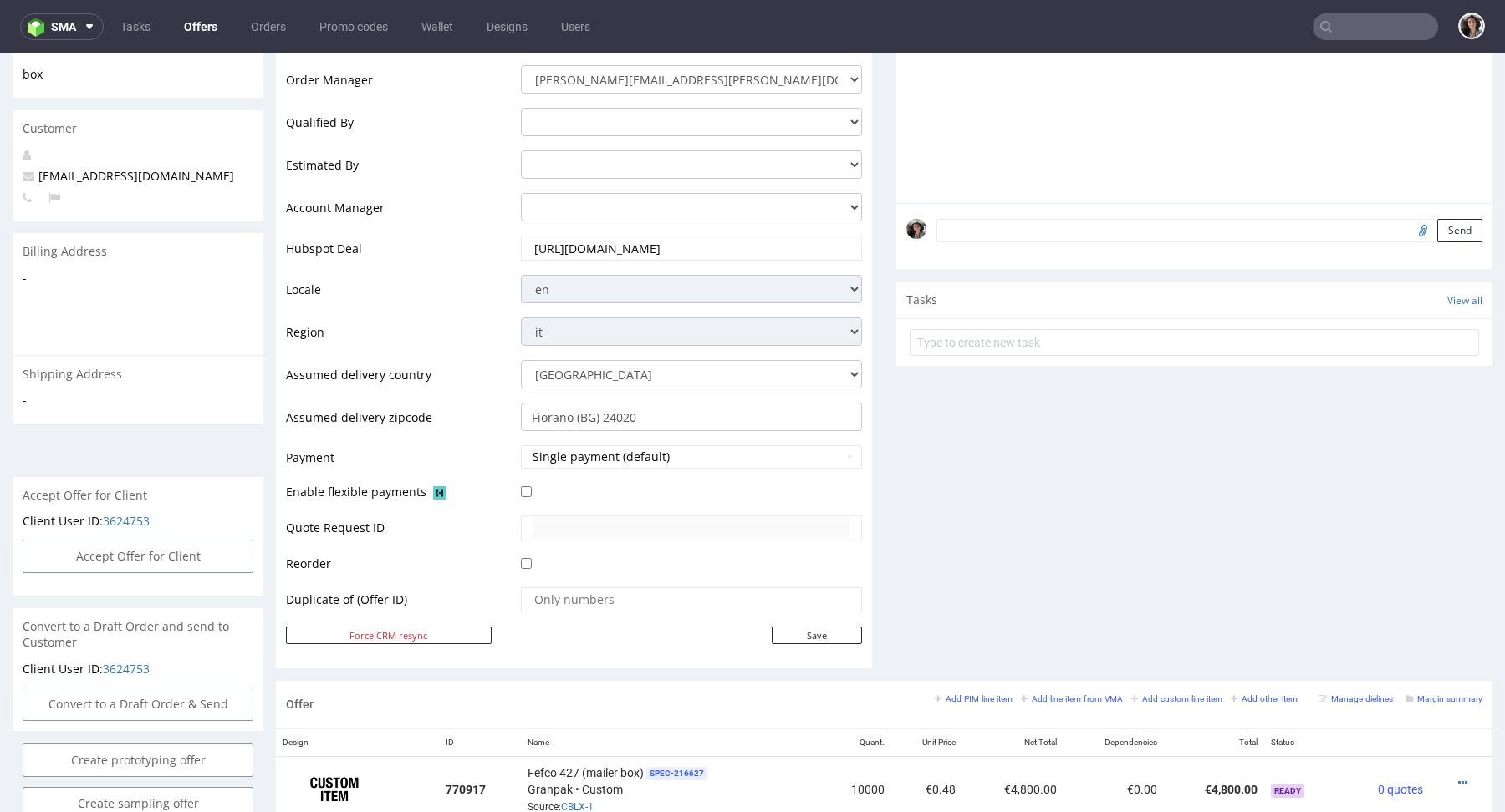
scroll to position [801, 0]
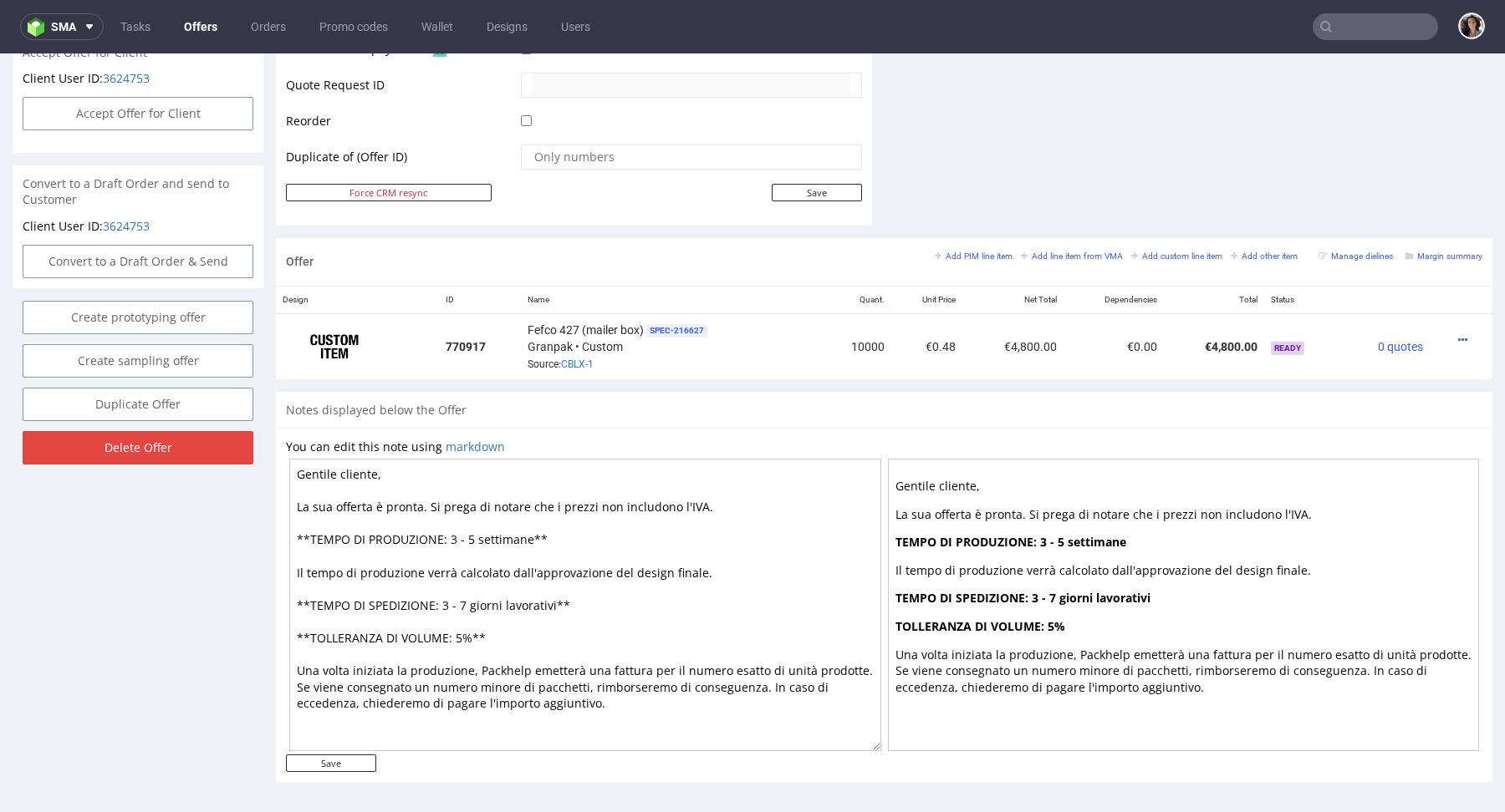
drag, startPoint x: 551, startPoint y: 601, endPoint x: 470, endPoint y: 601, distance: 81.0
click at [470, 601] on textarea "Gentile cliente, La sua offerta è pronta. Si prega di notare che i prezzi non i…" at bounding box center [585, 605] width 592 height 292
drag, startPoint x: 530, startPoint y: 539, endPoint x: 447, endPoint y: 538, distance: 83.0
click at [447, 538] on textarea "Gentile cliente, La sua offerta è pronta. Si prega di notare che i prezzi non i…" at bounding box center [585, 605] width 592 height 292
paste textarea "giorni lavorativi"
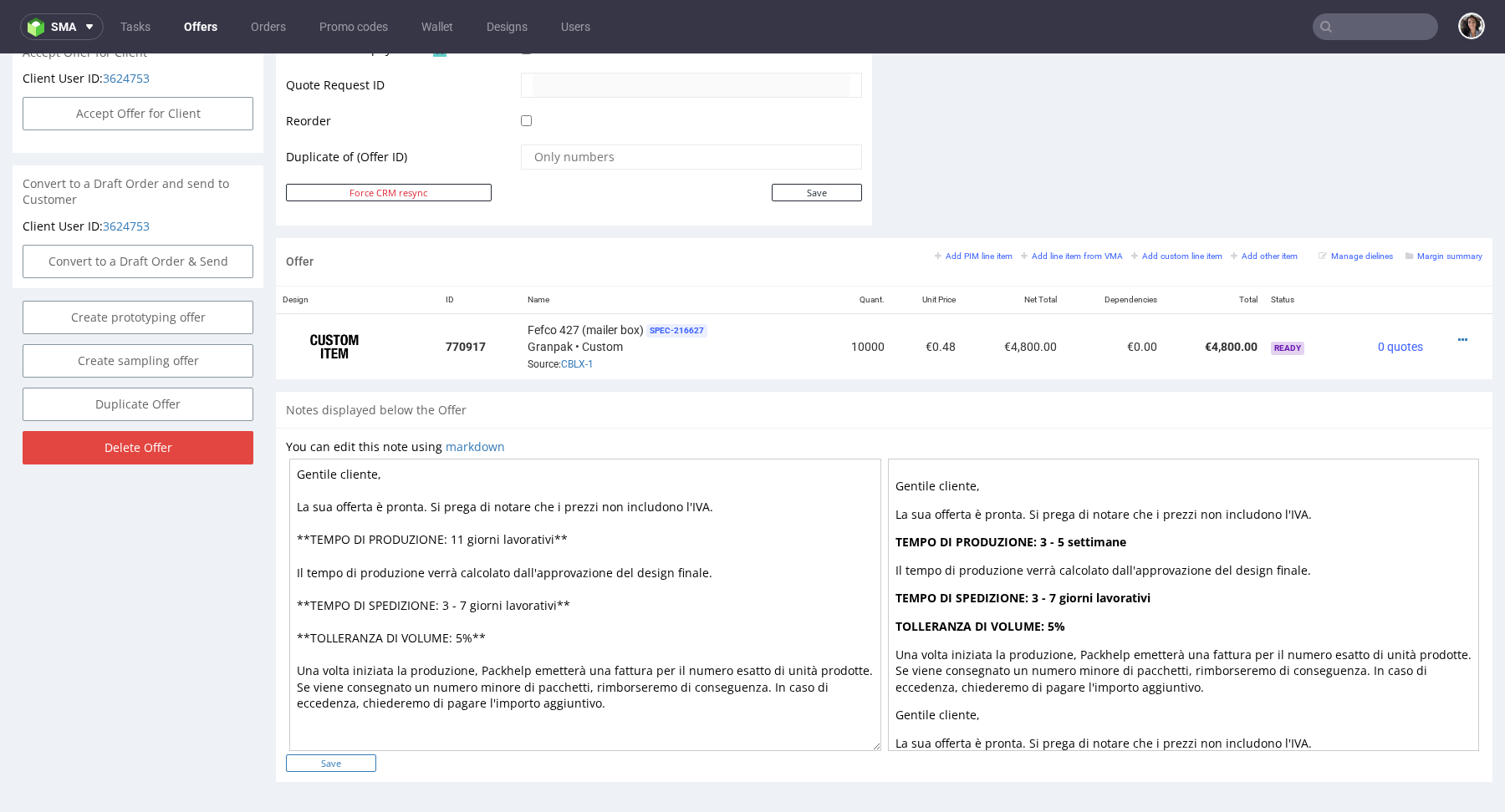
type textarea "Gentile cliente, La sua offerta è pronta. Si prega di notare che i prezzi non i…"
click at [345, 760] on input "Save" at bounding box center [331, 763] width 91 height 18
type input "In progress..."
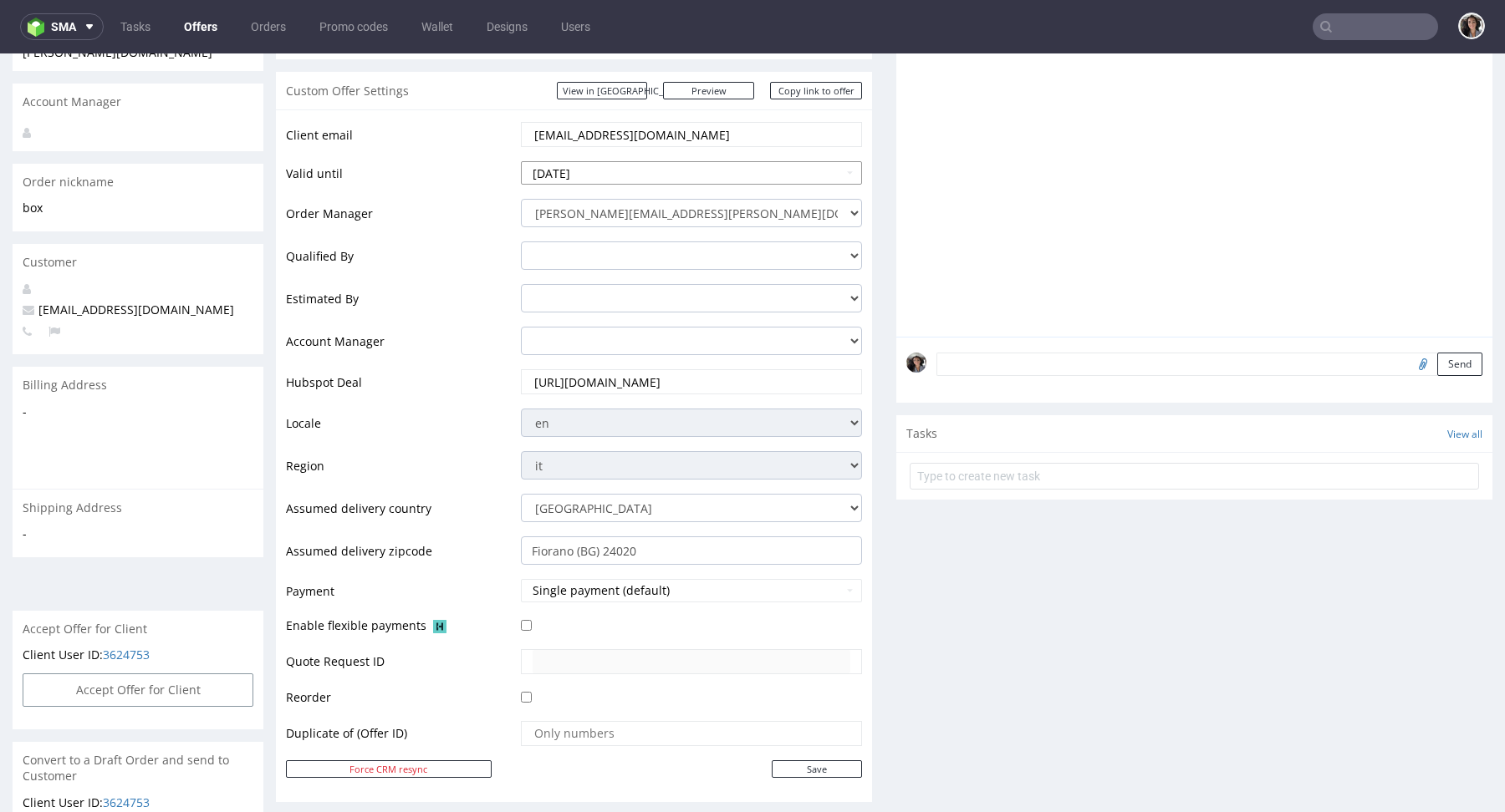
scroll to position [311, 0]
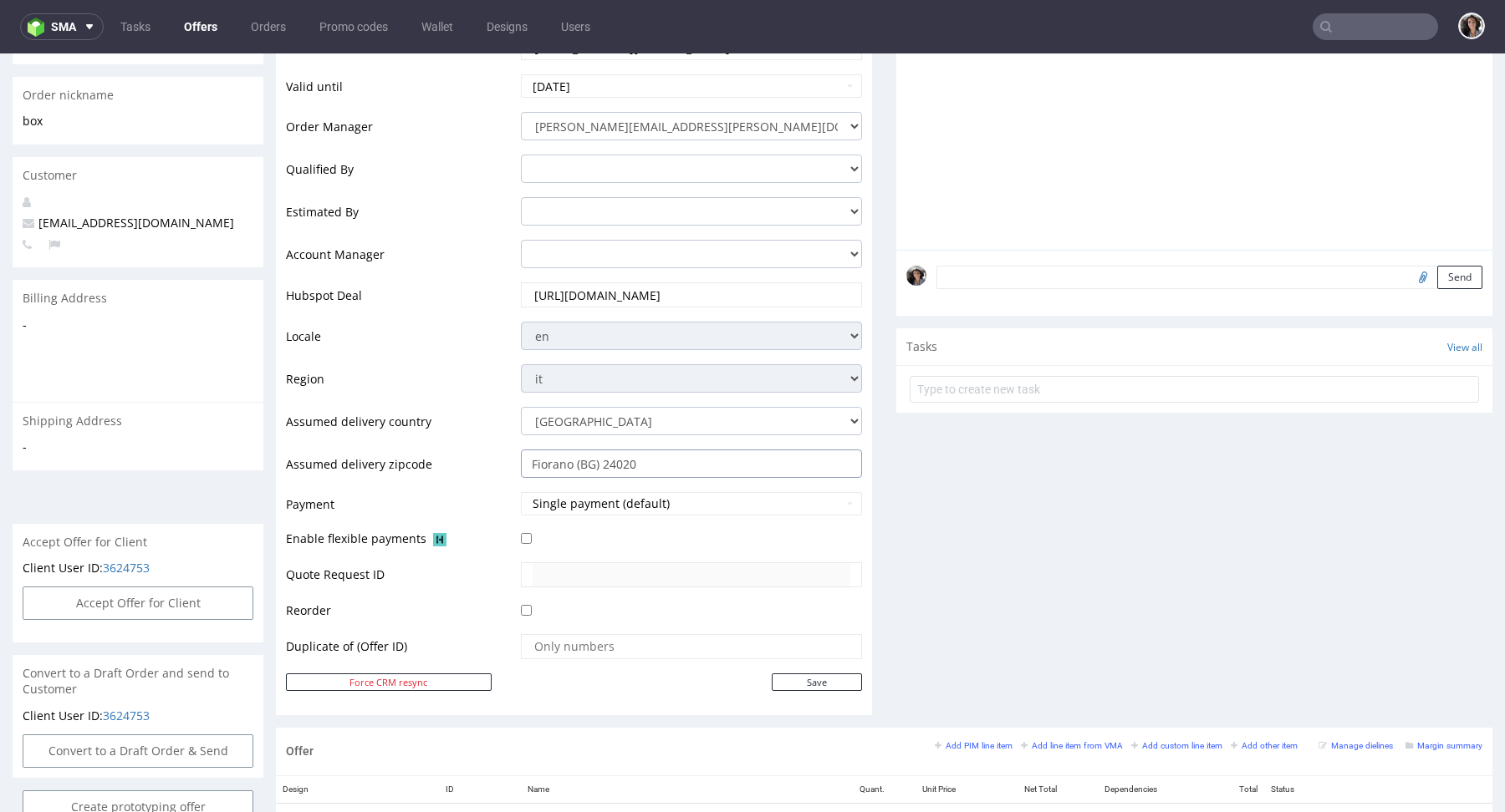
drag, startPoint x: 651, startPoint y: 466, endPoint x: 600, endPoint y: 466, distance: 51.0
click at [600, 466] on input "Fiorano (BG) 24020" at bounding box center [692, 464] width 342 height 28
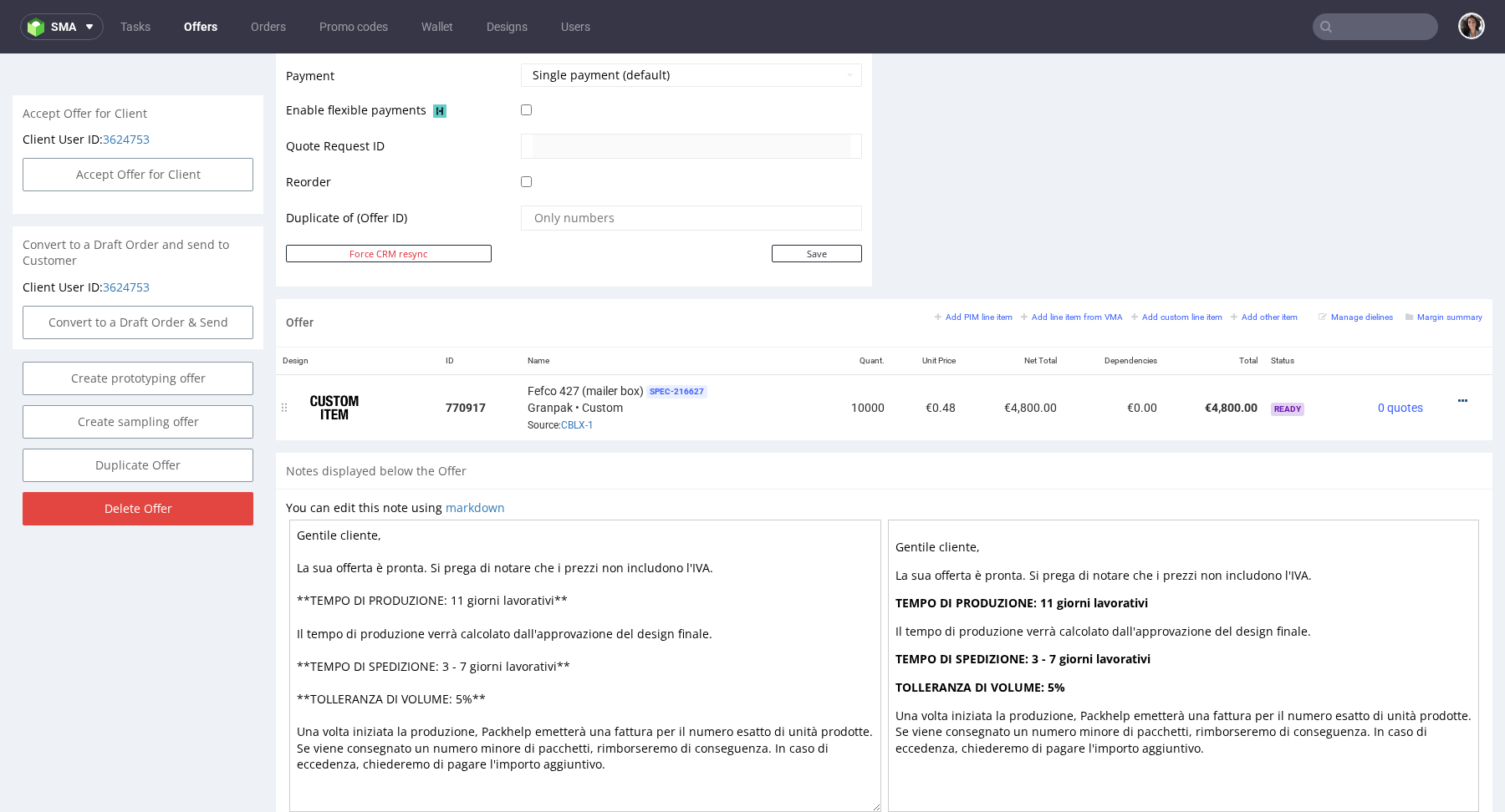
click at [1458, 399] on icon at bounding box center [1463, 401] width 9 height 11
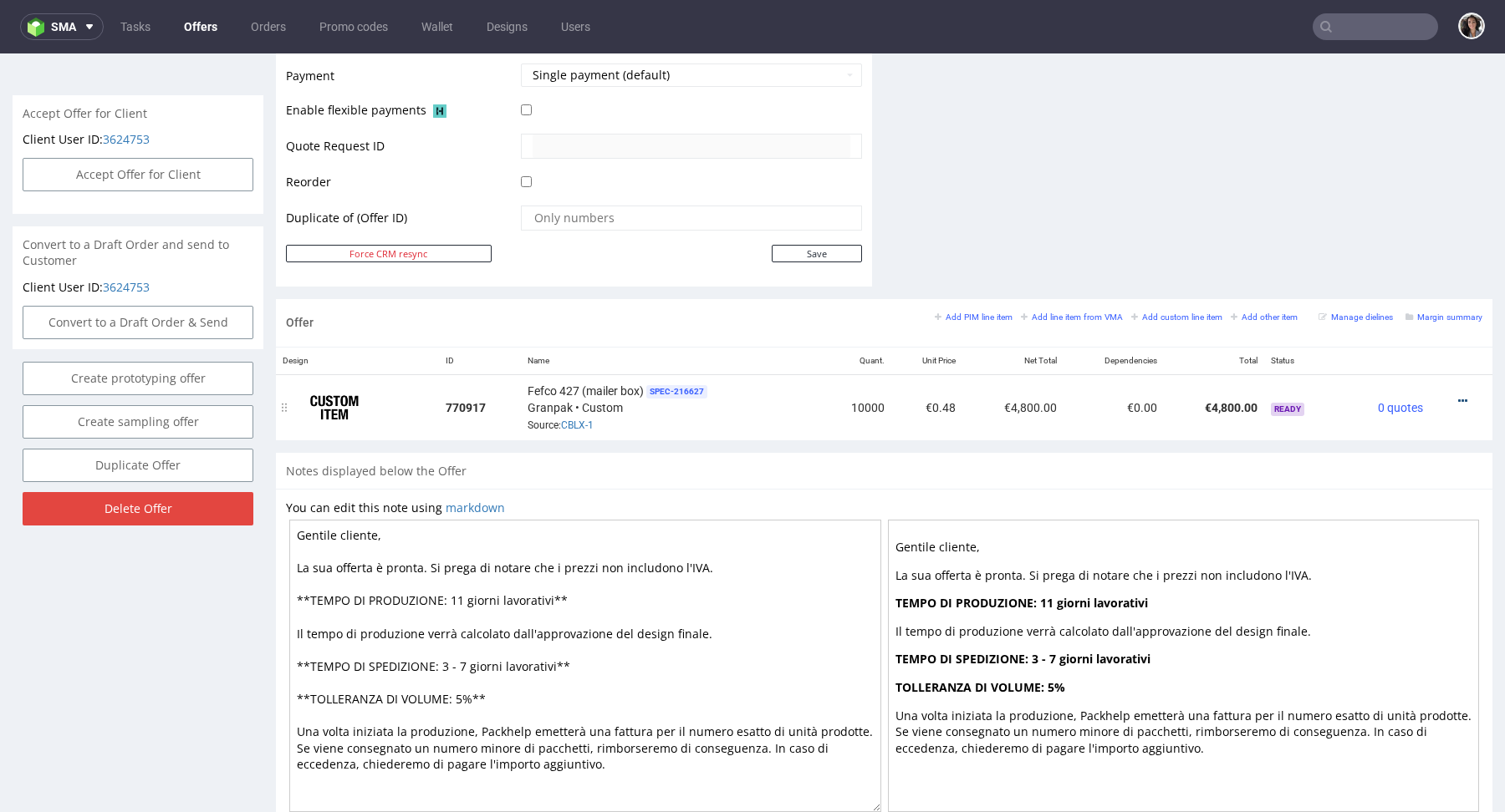
click at [1458, 395] on icon at bounding box center [1463, 401] width 9 height 11
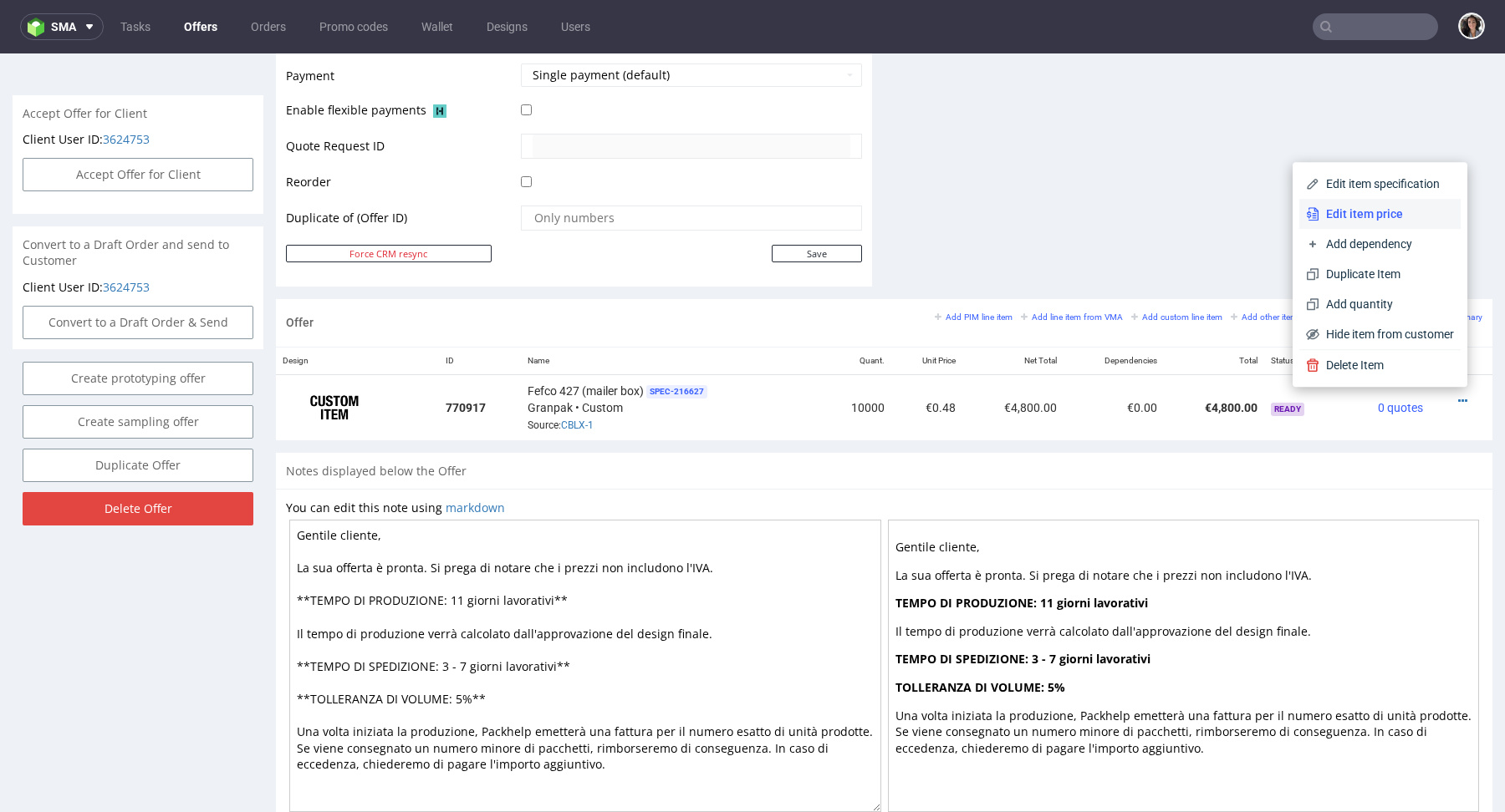
click at [1329, 209] on span "Edit item price" at bounding box center [1386, 214] width 135 height 17
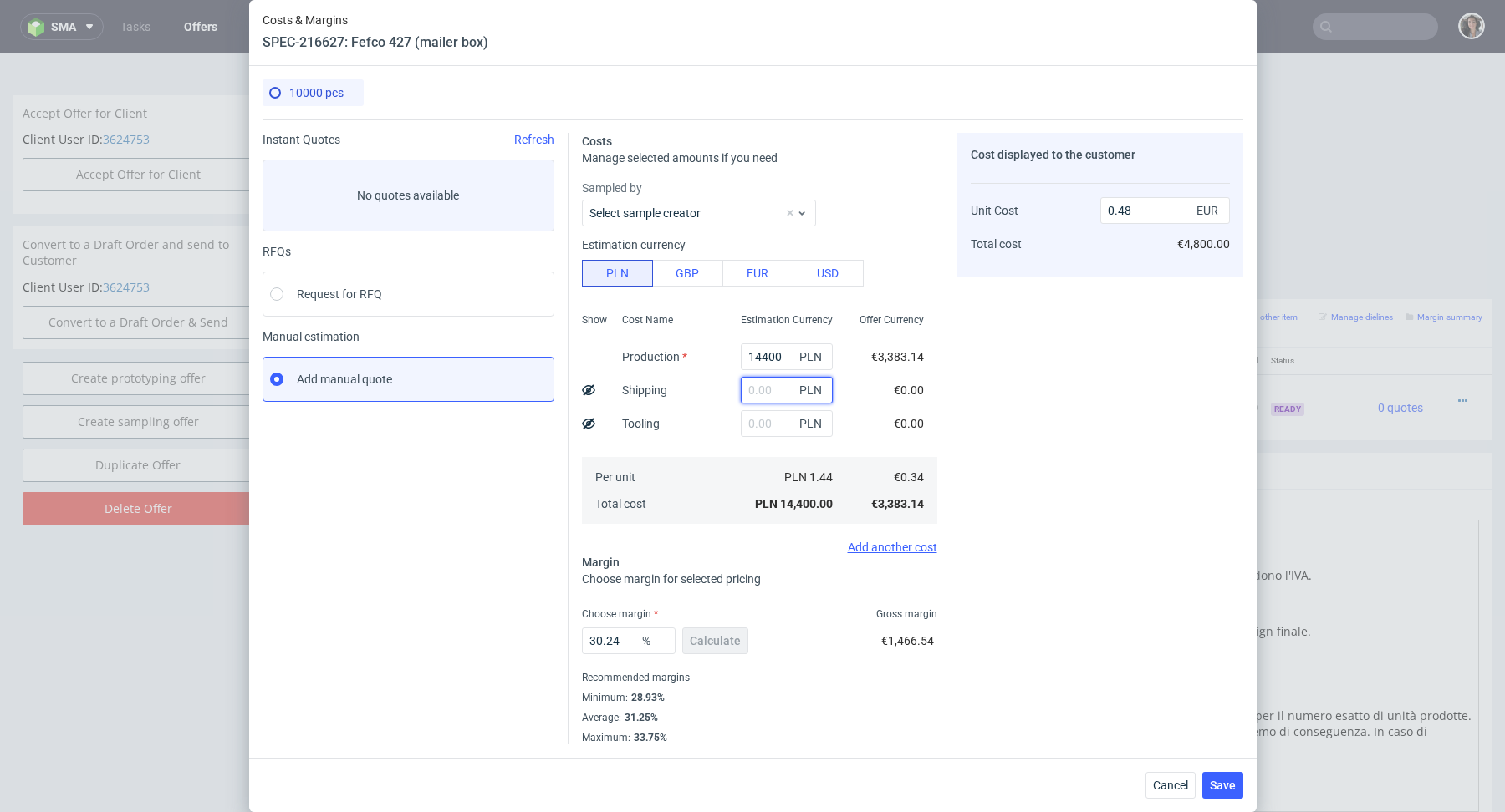
click at [768, 390] on input "text" at bounding box center [786, 390] width 92 height 26
paste input "578.58 €"
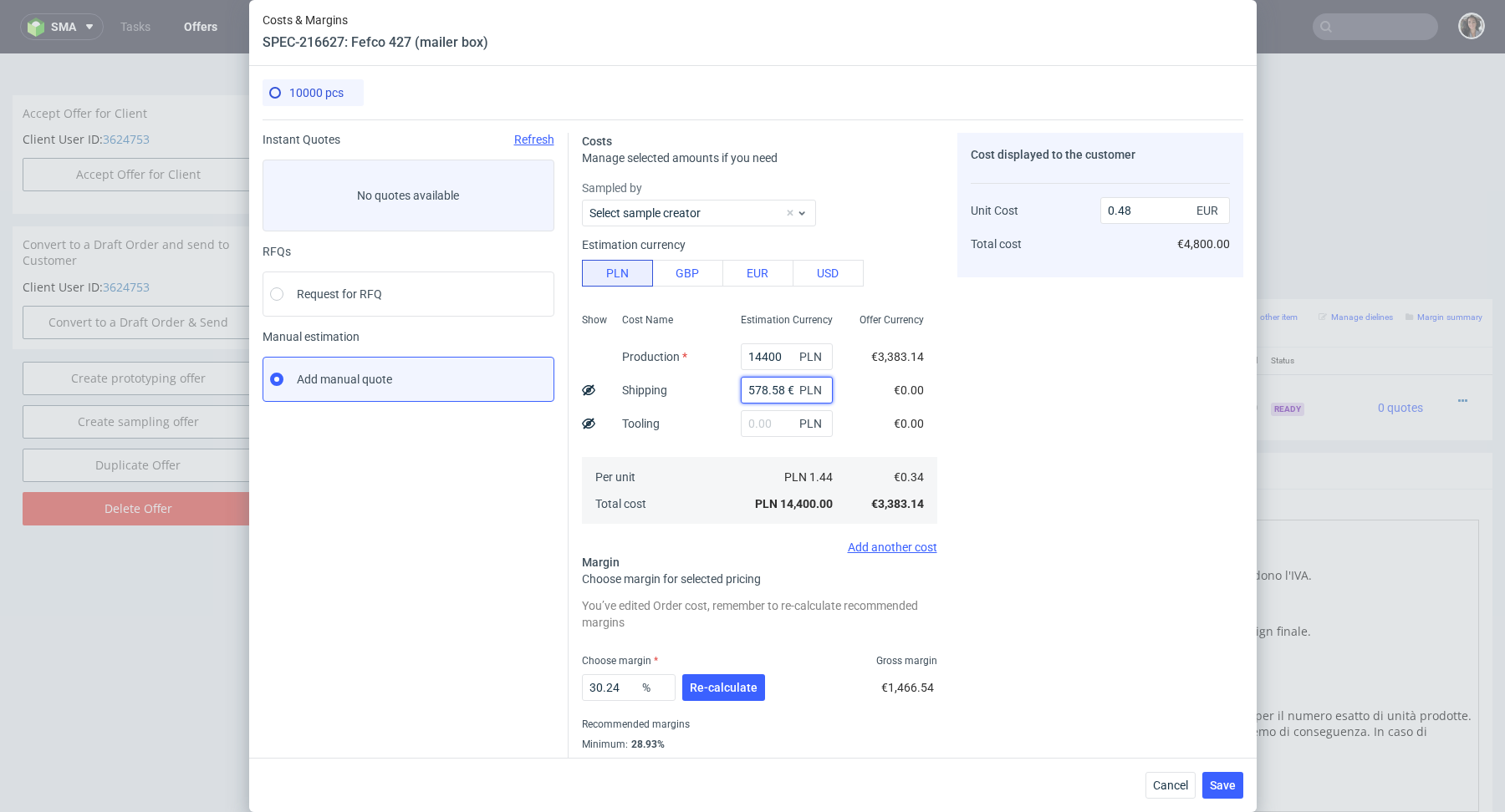
click at [793, 384] on input "578.58 €" at bounding box center [786, 390] width 92 height 26
drag, startPoint x: 793, startPoint y: 384, endPoint x: 691, endPoint y: 384, distance: 102.0
click at [692, 384] on div "Show Cost Name Production Shipping Tooling Per unit Total cost Estimation Curre…" at bounding box center [760, 417] width 356 height 221
type input "578.5"
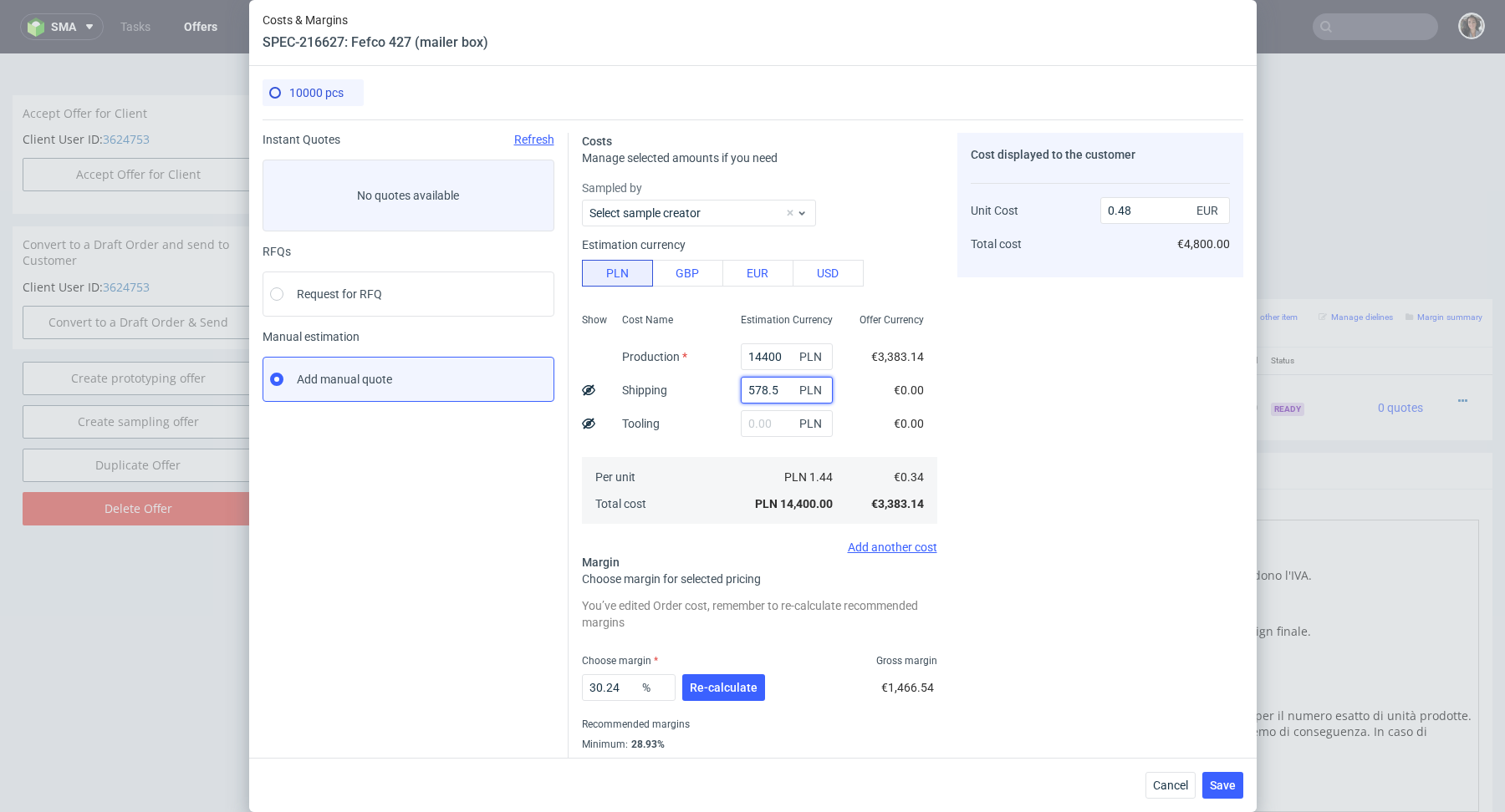
type input "0.5"
drag, startPoint x: 797, startPoint y: 391, endPoint x: 733, endPoint y: 391, distance: 64.0
click at [733, 391] on div "578.58 PLN" at bounding box center [787, 389] width 119 height 33
copy div
click at [765, 387] on input "578.58" at bounding box center [786, 390] width 92 height 26
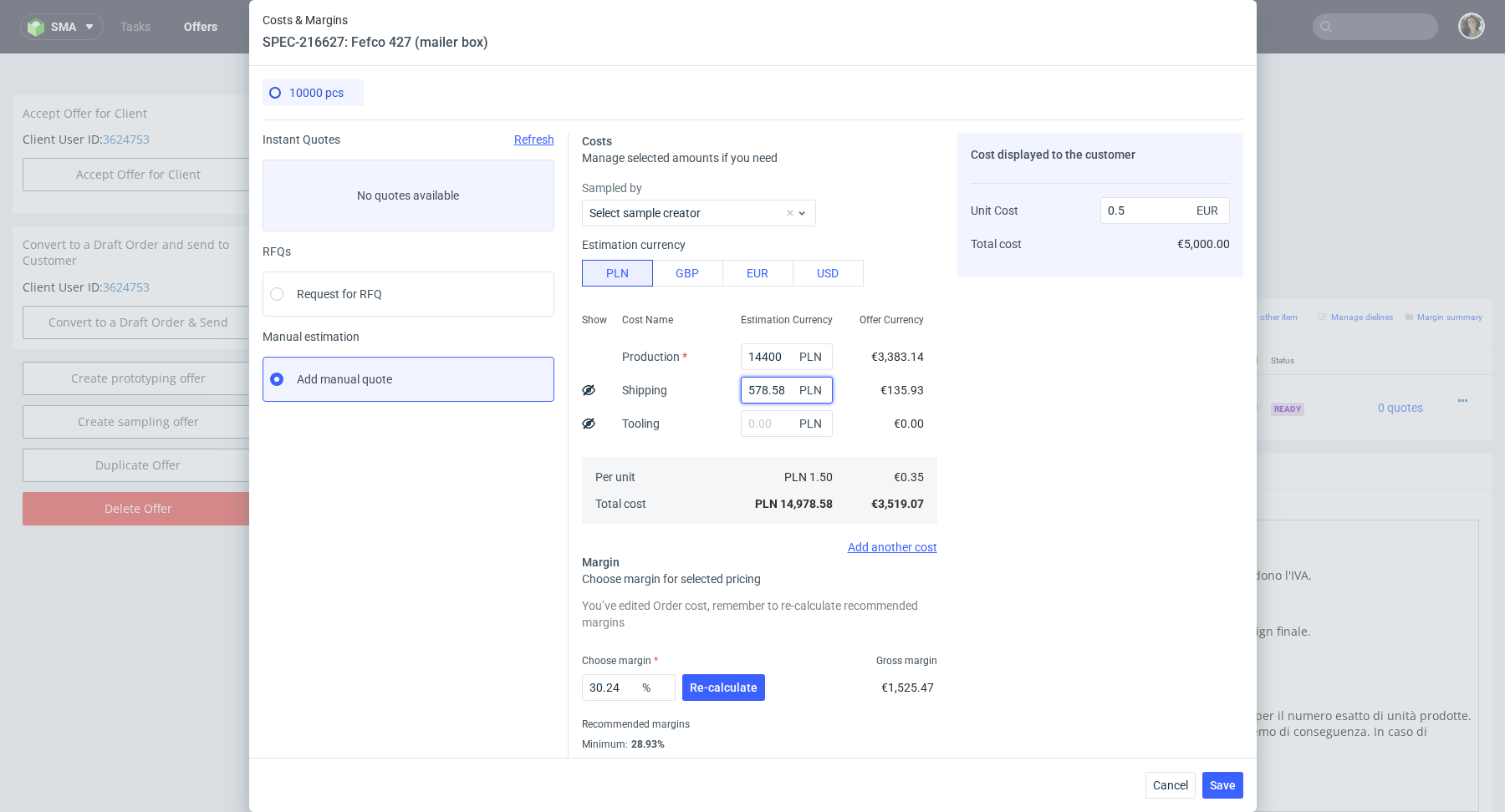
click at [765, 387] on input "578.58" at bounding box center [786, 390] width 92 height 26
type input "v"
type input "0.48"
paste input "2 465,91"
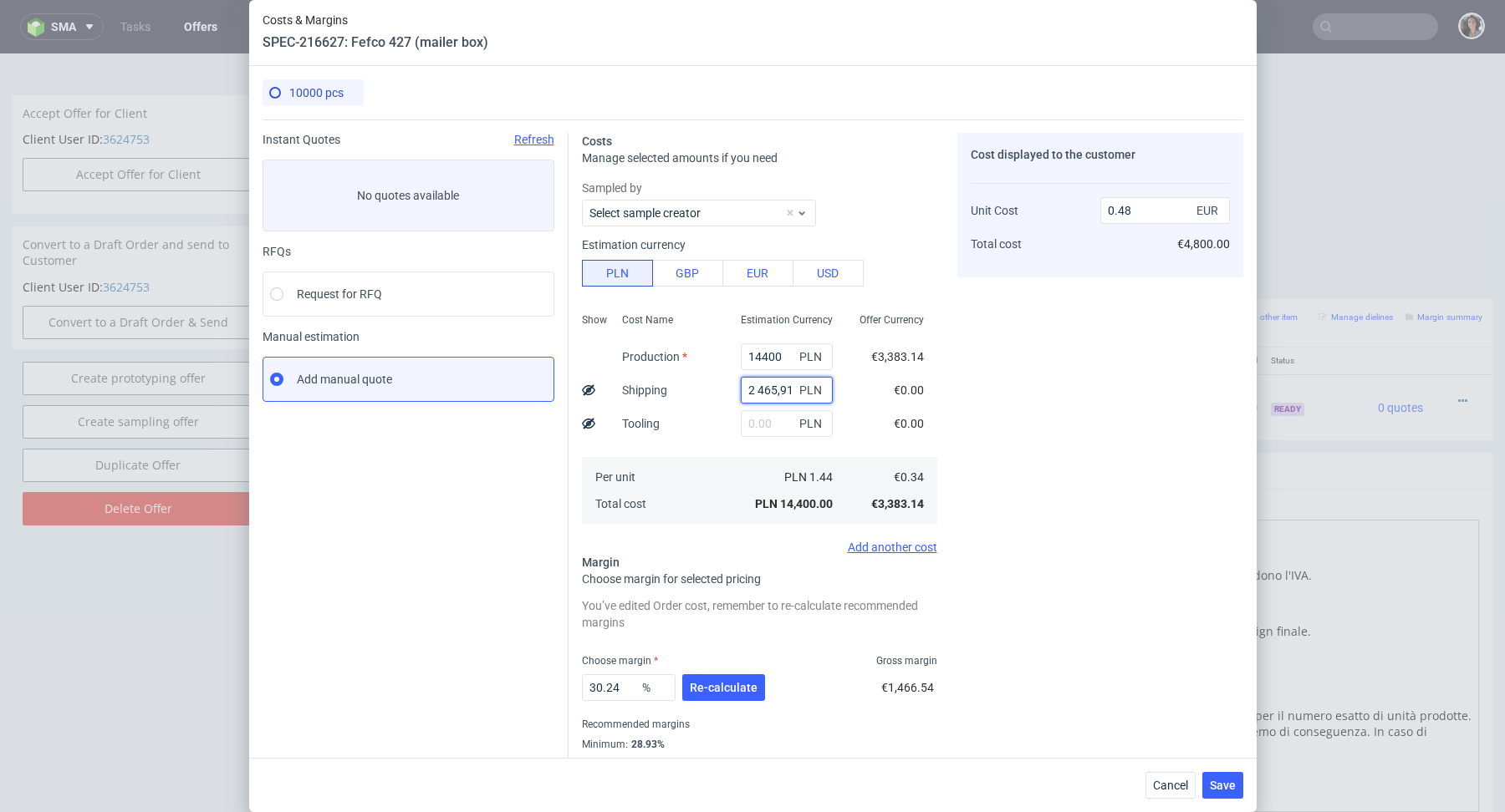
click at [760, 390] on input "2 465,91" at bounding box center [786, 390] width 92 height 26
type input "2465.91"
type input "0.57"
type input "2465.91"
click at [586, 384] on icon at bounding box center [589, 390] width 13 height 13
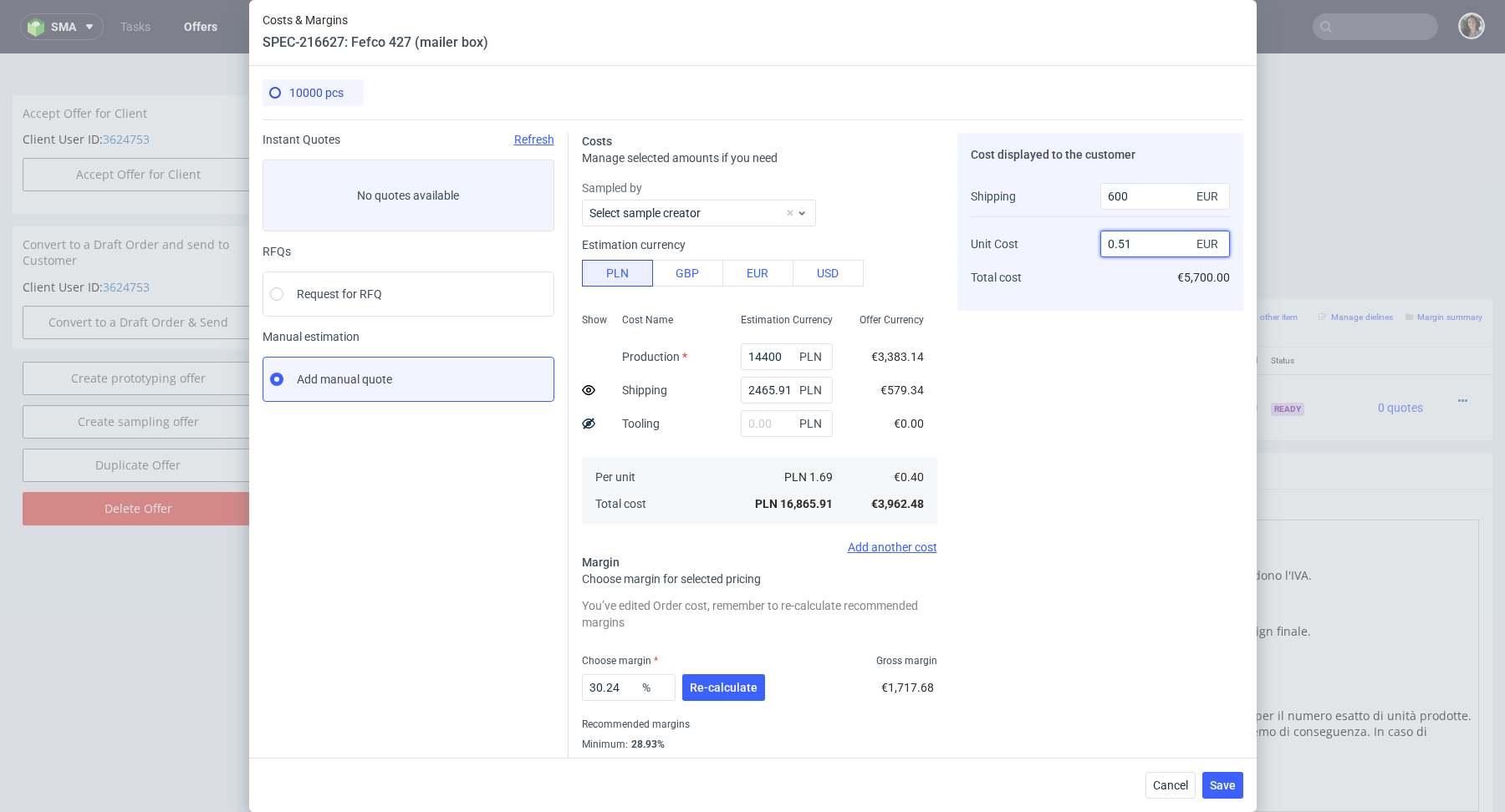
drag, startPoint x: 1118, startPoint y: 242, endPoint x: 1136, endPoint y: 242, distance: 18.0
click at [1136, 242] on input "0.51" at bounding box center [1164, 244] width 129 height 26
type input "0.48"
type input "25.925925925925924"
type input "0.48"
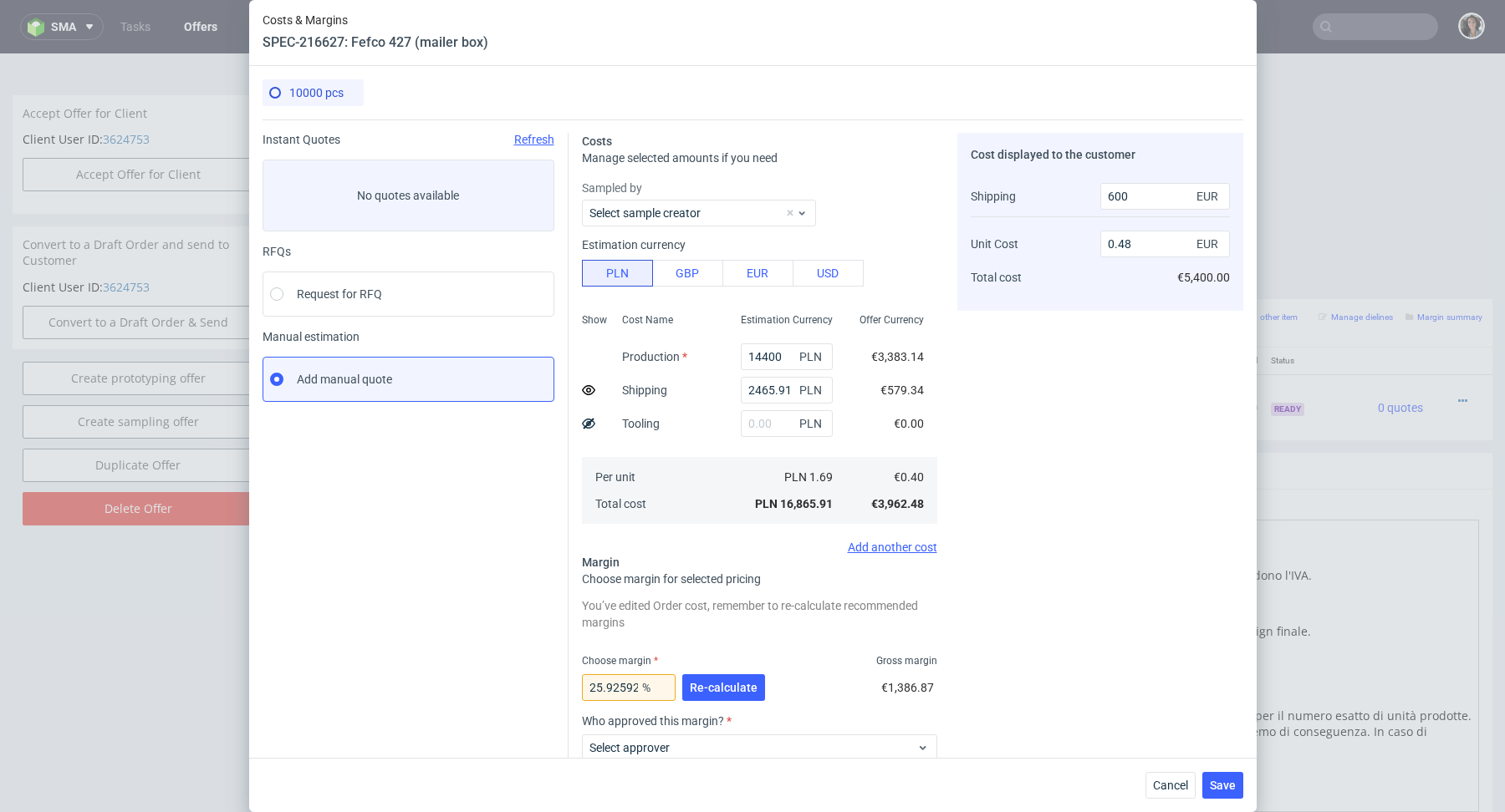
click at [1069, 355] on div "Cost displayed to the customer Shipping Unit Cost Total cost 600 EUR 0.48 EUR €…" at bounding box center [1100, 522] width 286 height 779
click at [724, 686] on span "Re-calculate" at bounding box center [724, 688] width 68 height 11
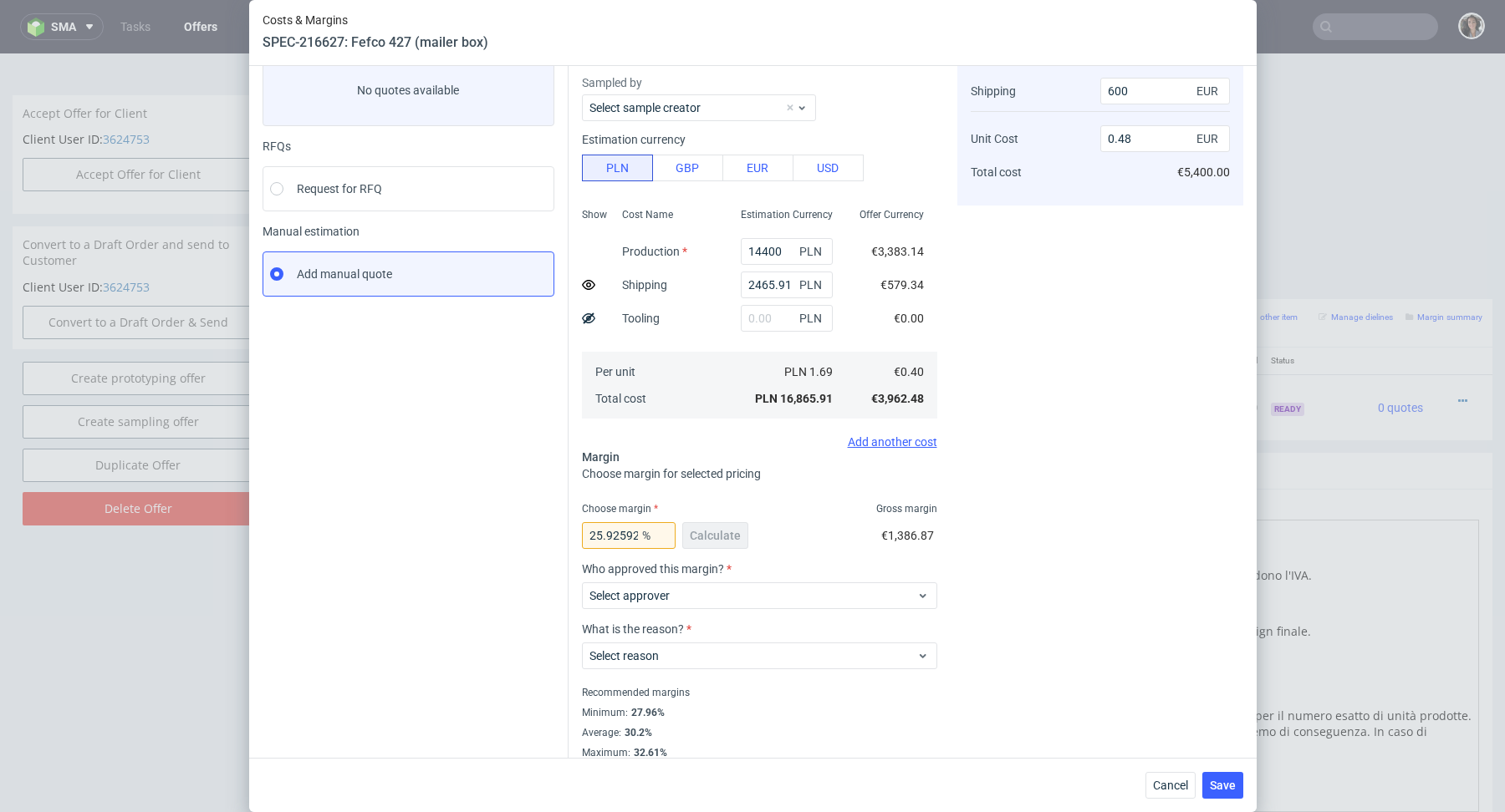
scroll to position [119, 0]
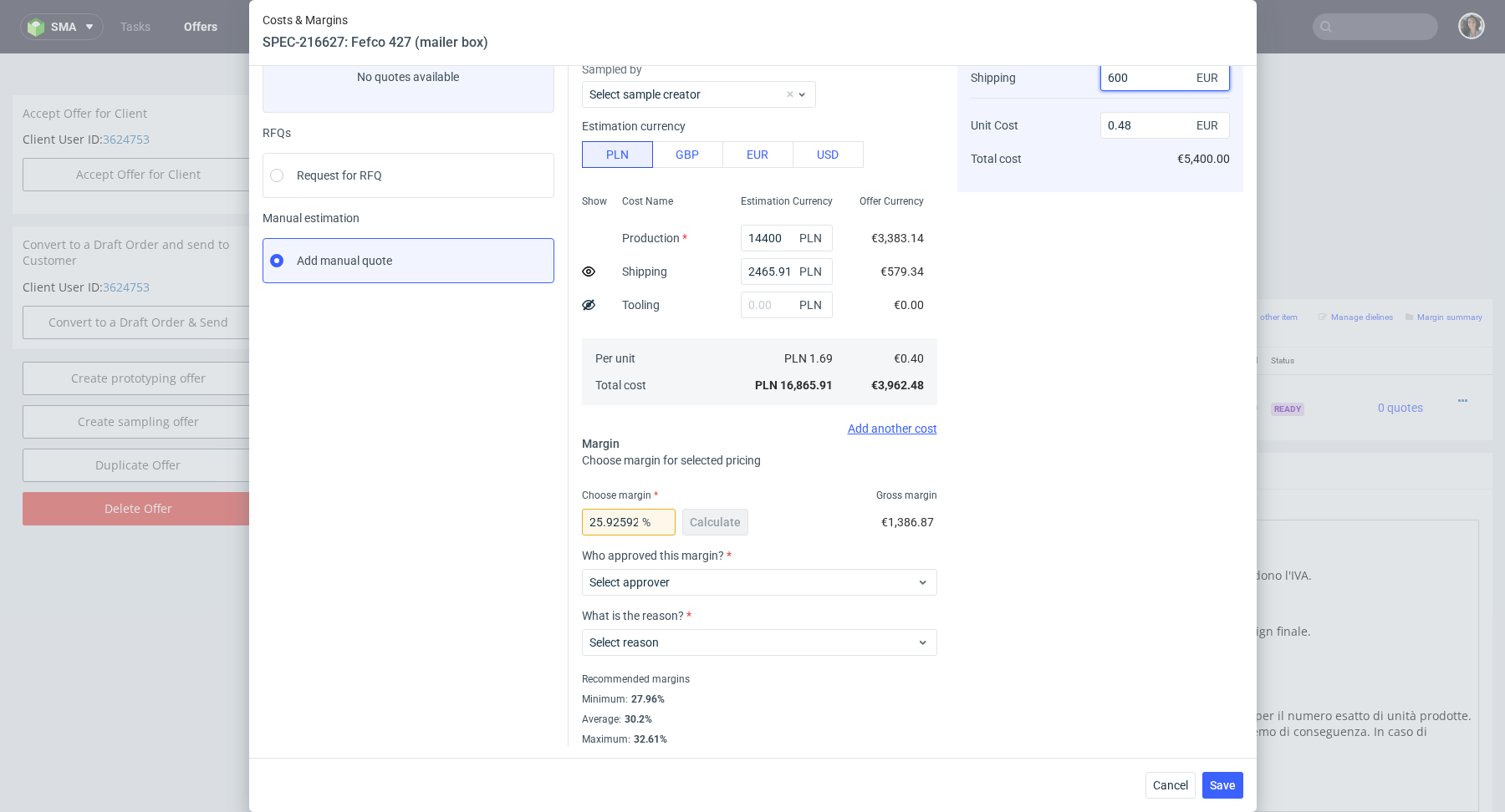
drag, startPoint x: 1159, startPoint y: 83, endPoint x: 1083, endPoint y: 82, distance: 76.0
click at [1083, 82] on div "Shipping Unit Cost Total cost 600 EUR 0.48 EUR €5,400.00" at bounding box center [1100, 118] width 259 height 121
type input "8"
type input "0.54"
type input "800"
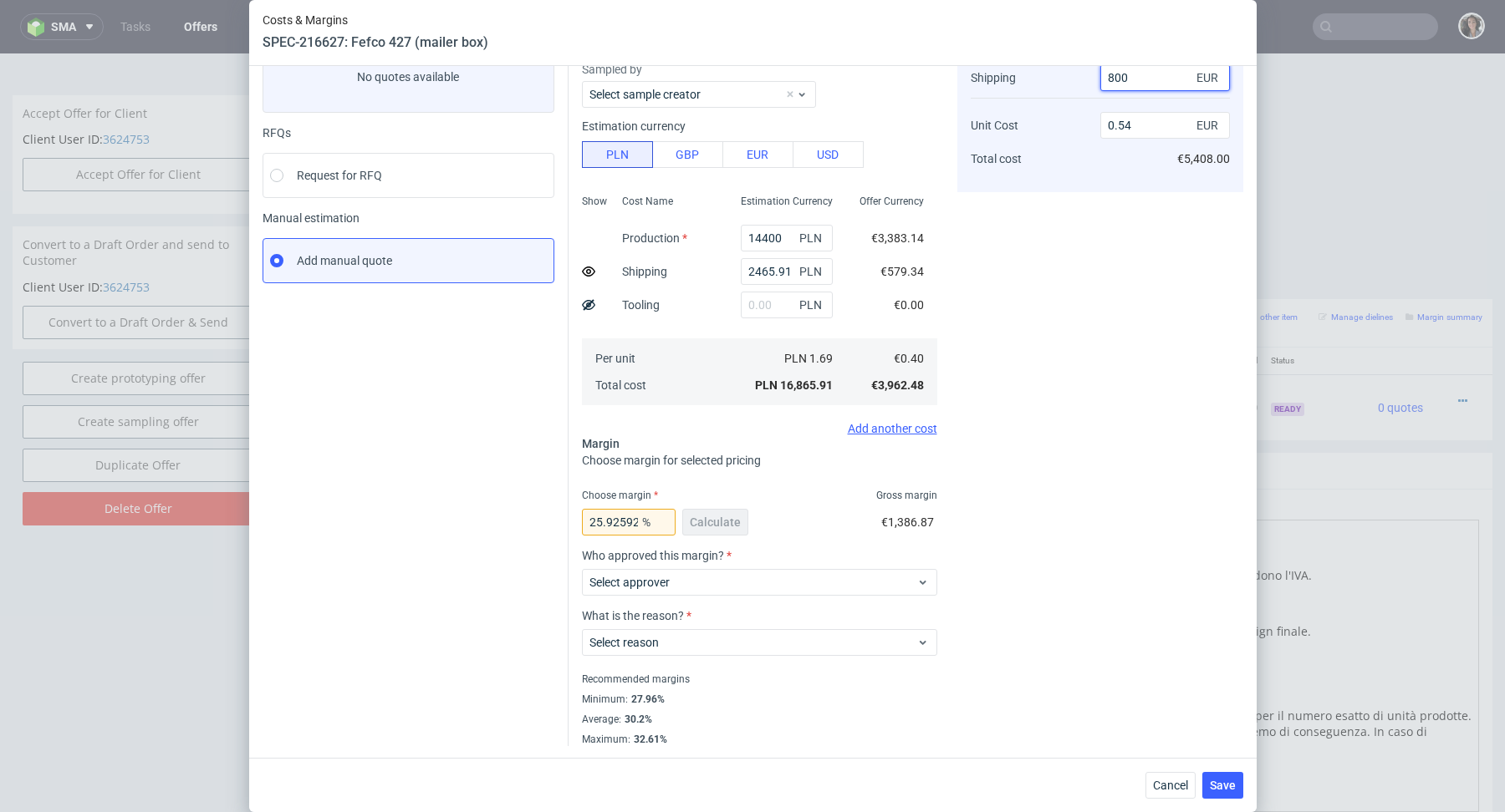
type input "0.46"
type input "800"
click at [1169, 778] on button "Cancel" at bounding box center [1170, 786] width 50 height 26
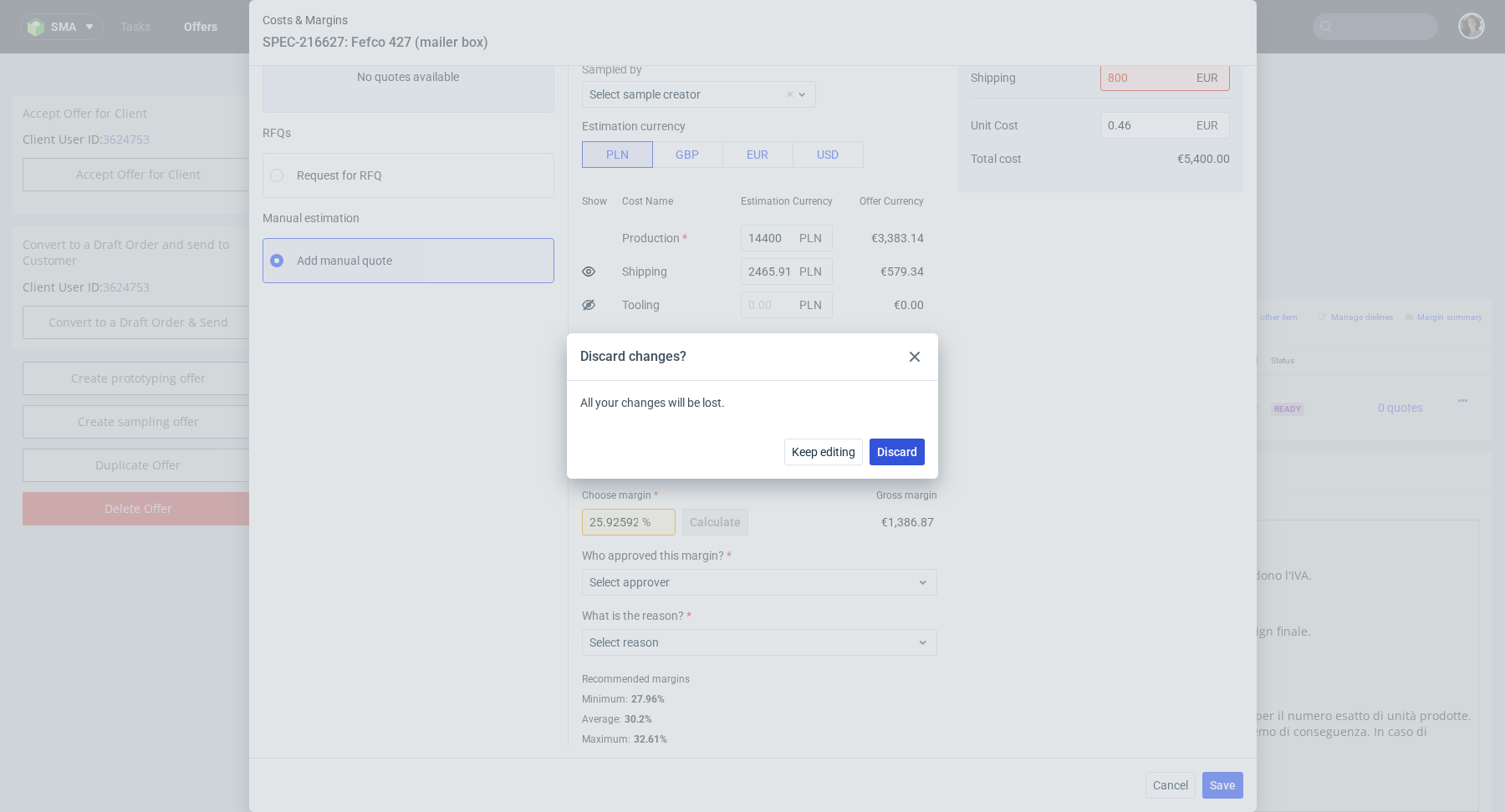
click at [898, 446] on span "Discard" at bounding box center [897, 452] width 41 height 11
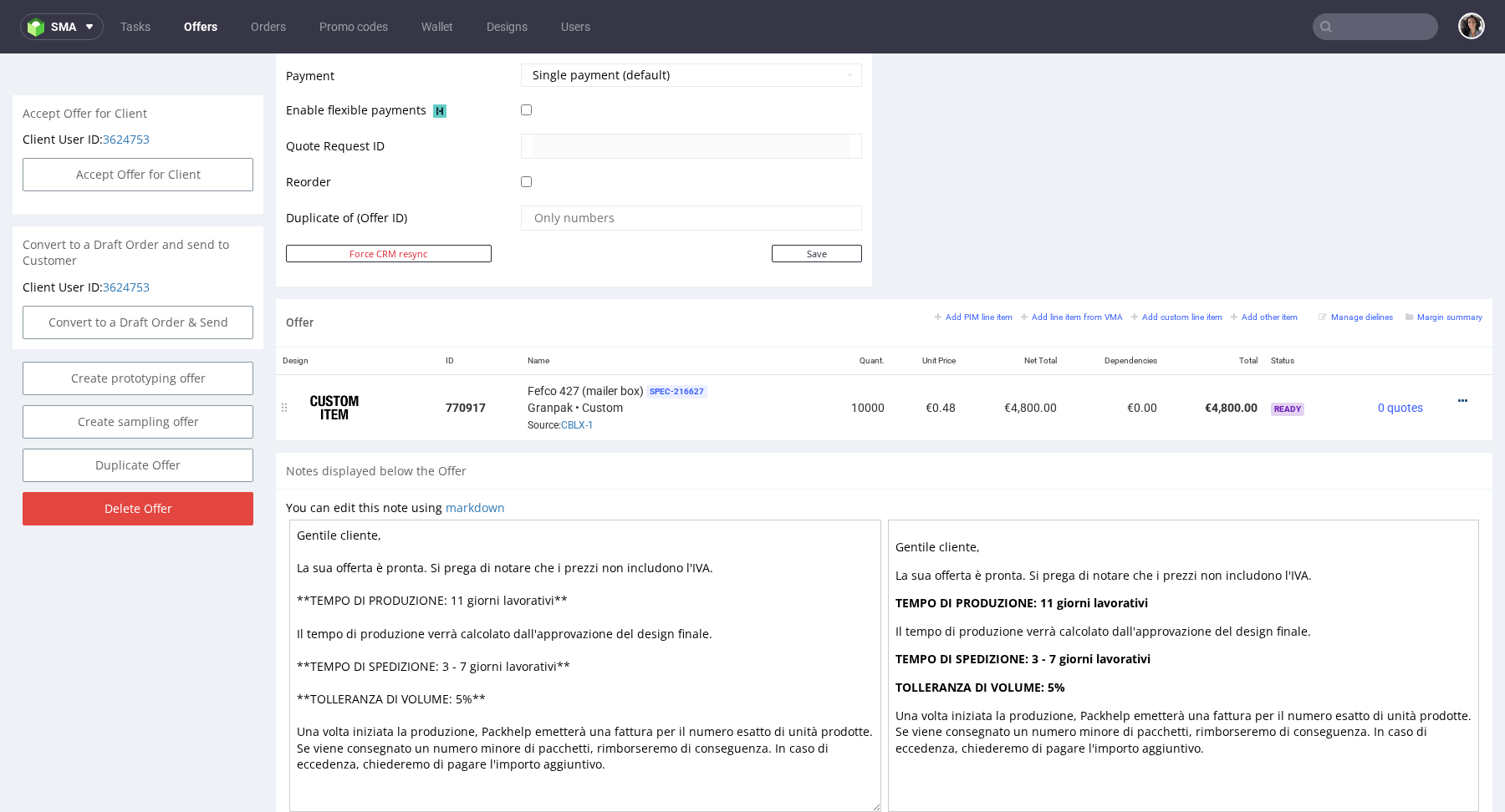
click at [1458, 401] on icon at bounding box center [1463, 401] width 9 height 11
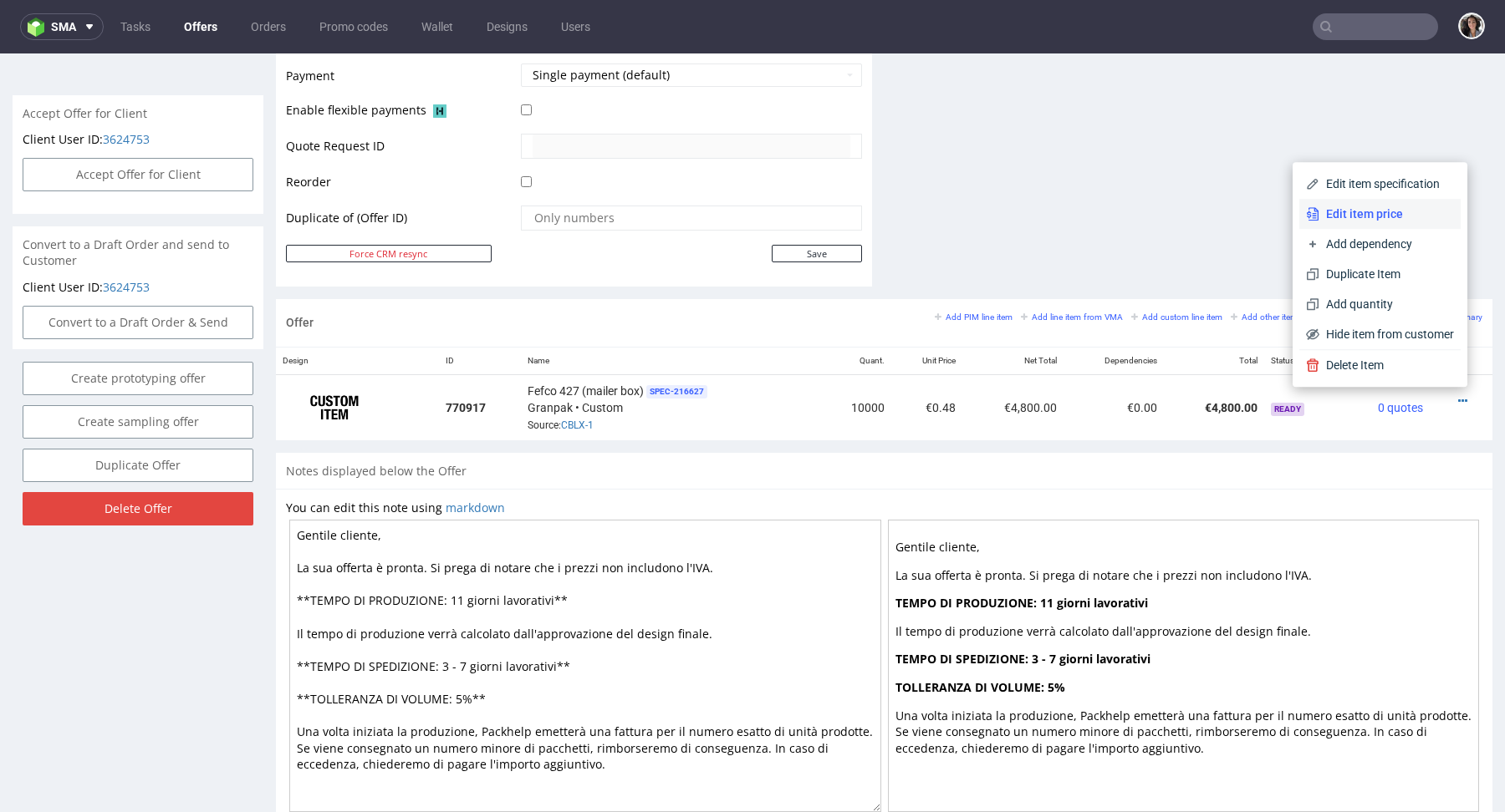
click at [1370, 209] on span "Edit item price" at bounding box center [1386, 214] width 135 height 17
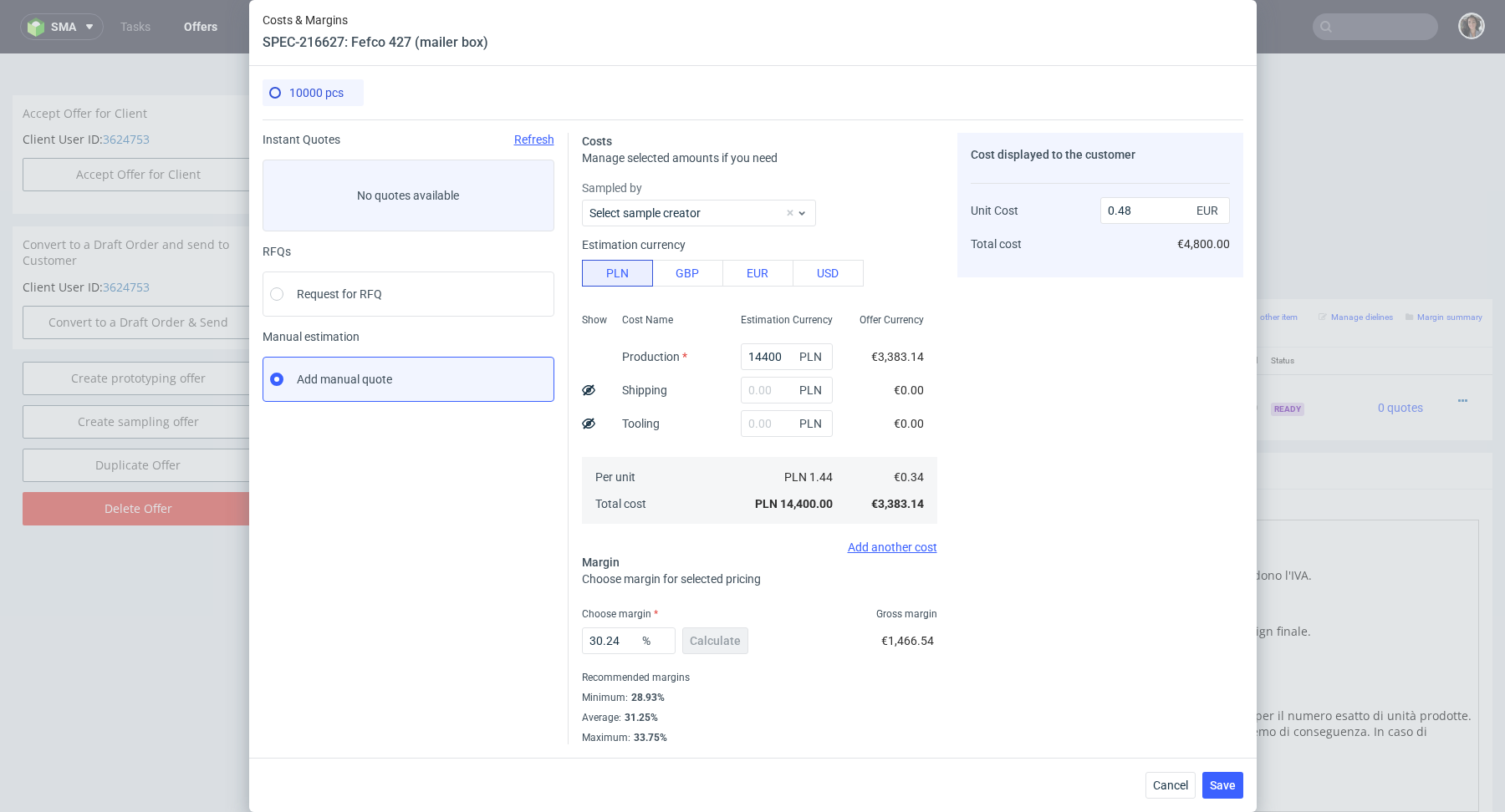
click at [1145, 784] on div "Cancel Save" at bounding box center [753, 786] width 1008 height 55
click at [1172, 784] on span "Cancel" at bounding box center [1170, 786] width 35 height 11
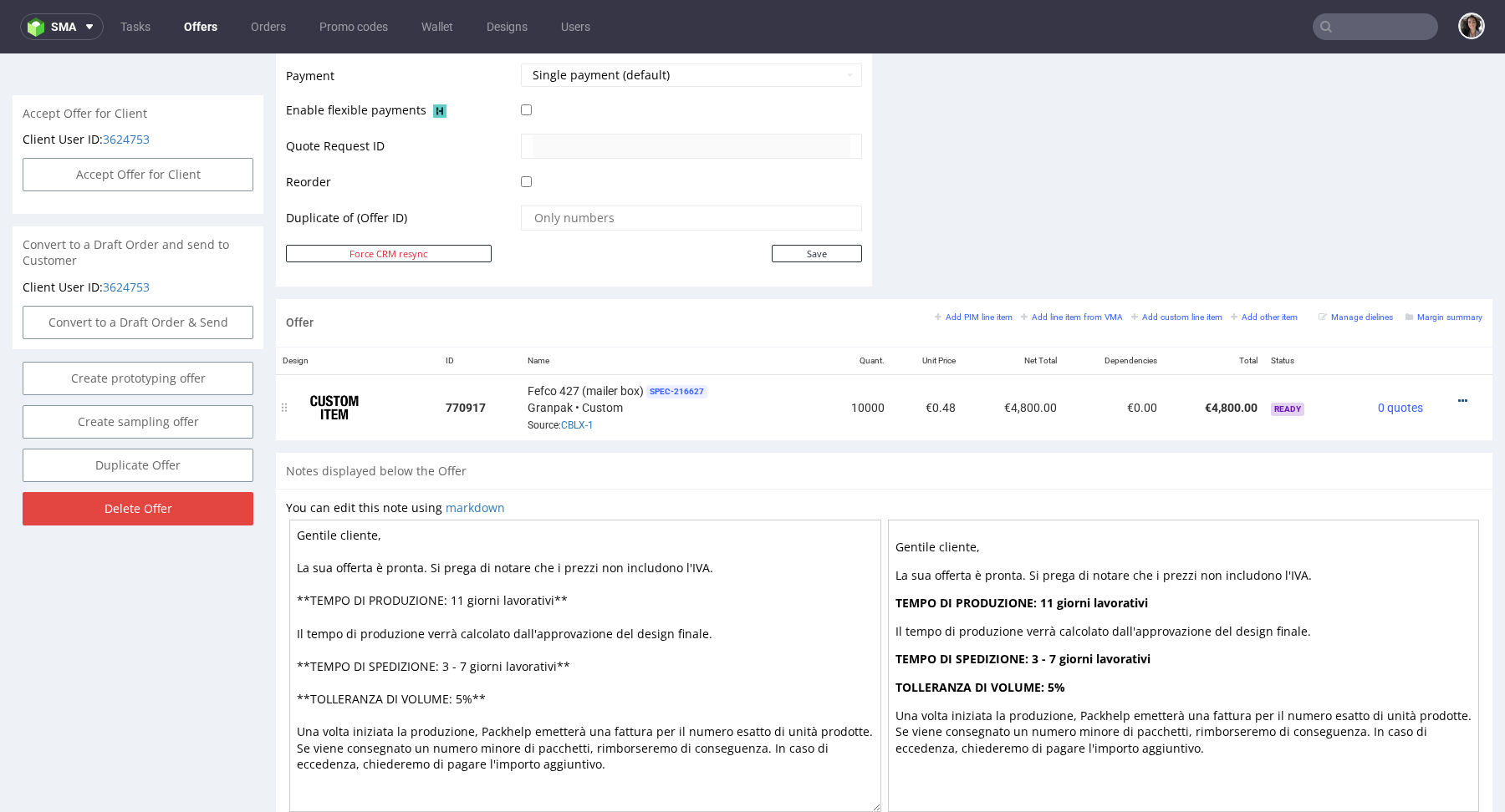
click at [1458, 396] on icon at bounding box center [1463, 401] width 9 height 11
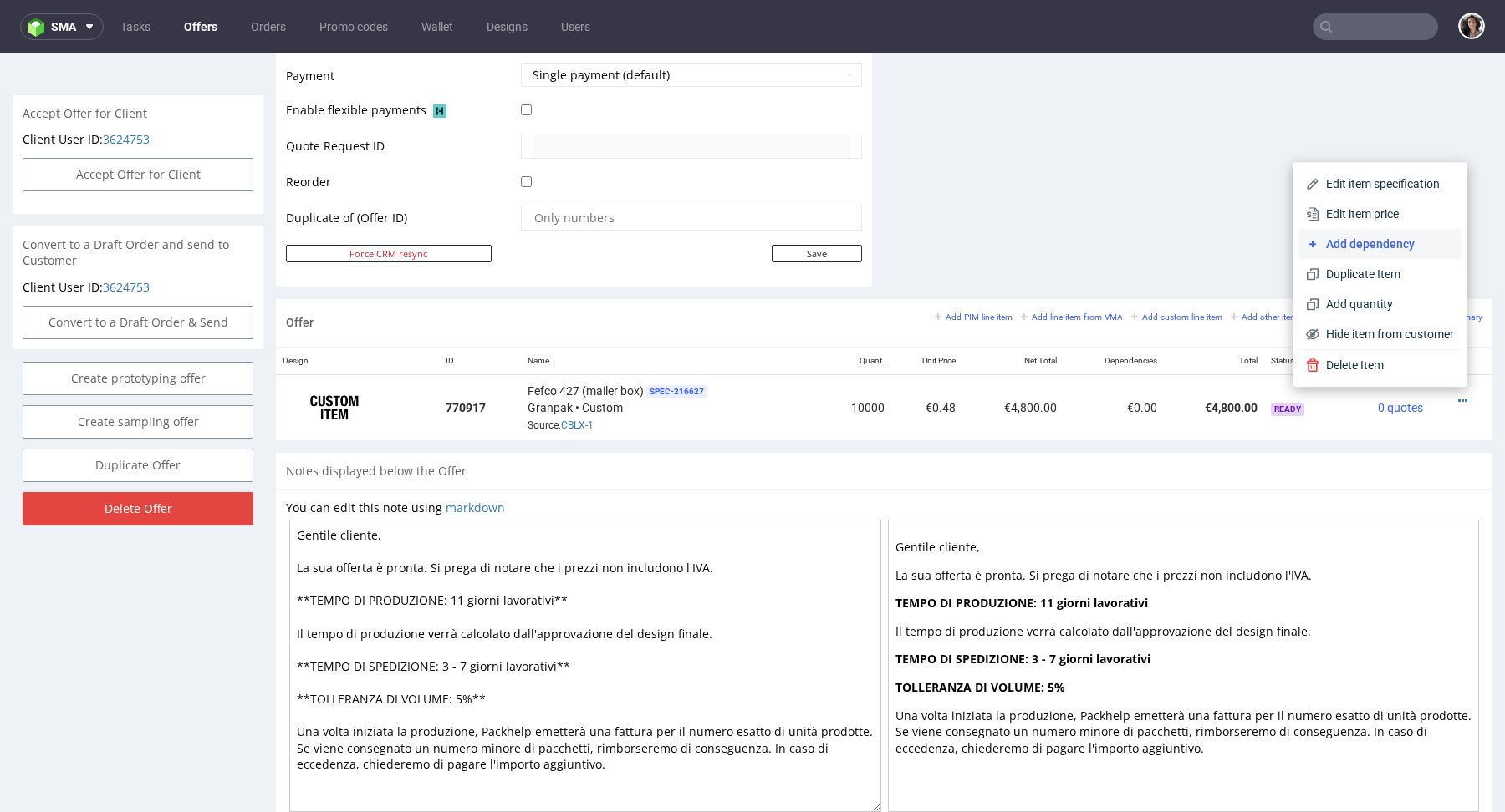
click at [1389, 241] on span "Add dependency" at bounding box center [1386, 244] width 135 height 17
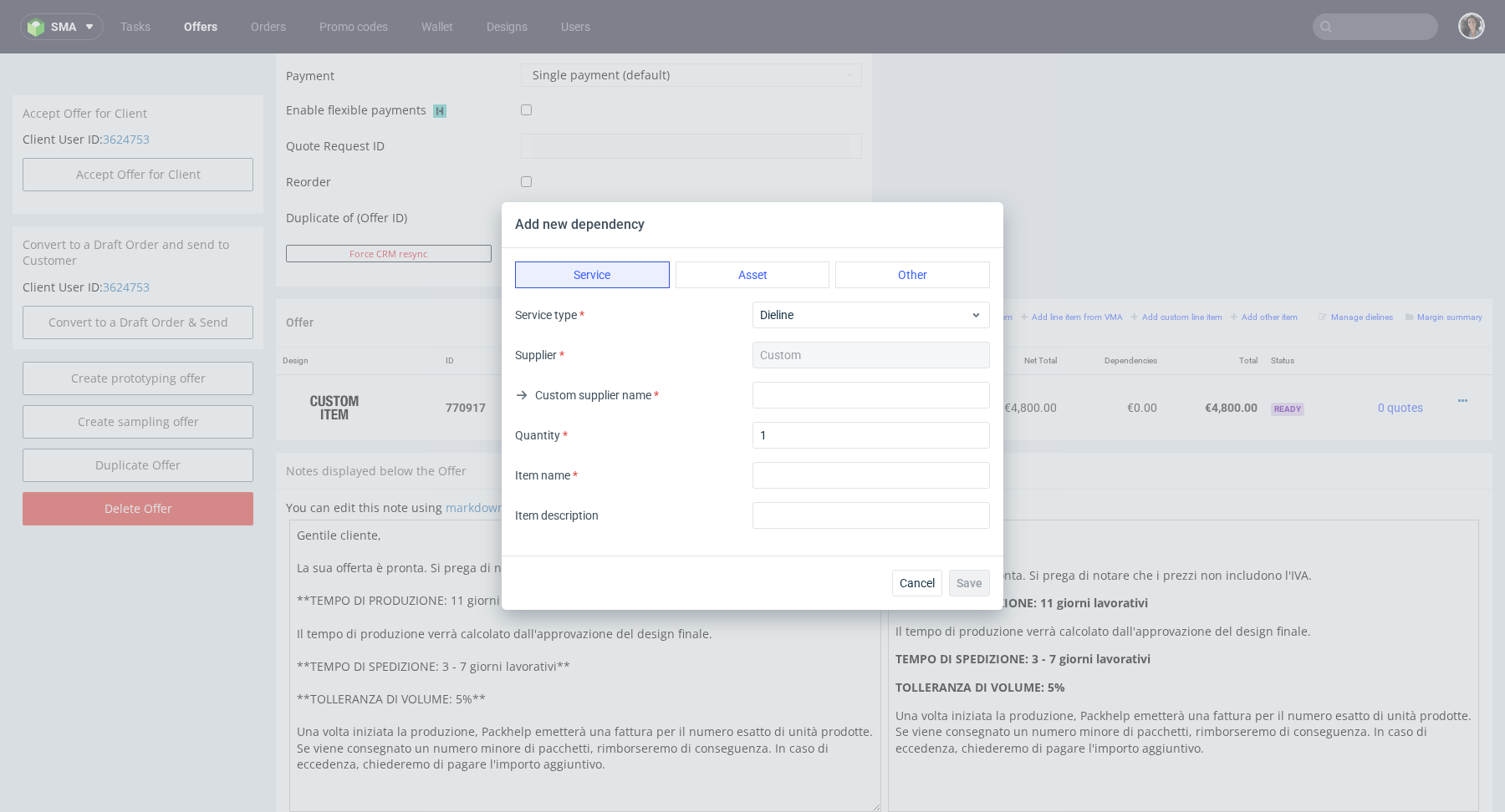
click at [878, 258] on div "Service Asset Other Service type Dieline Supplier Custom Custom supplier name Q…" at bounding box center [753, 402] width 502 height 307
click at [882, 272] on button "Other" at bounding box center [912, 274] width 155 height 26
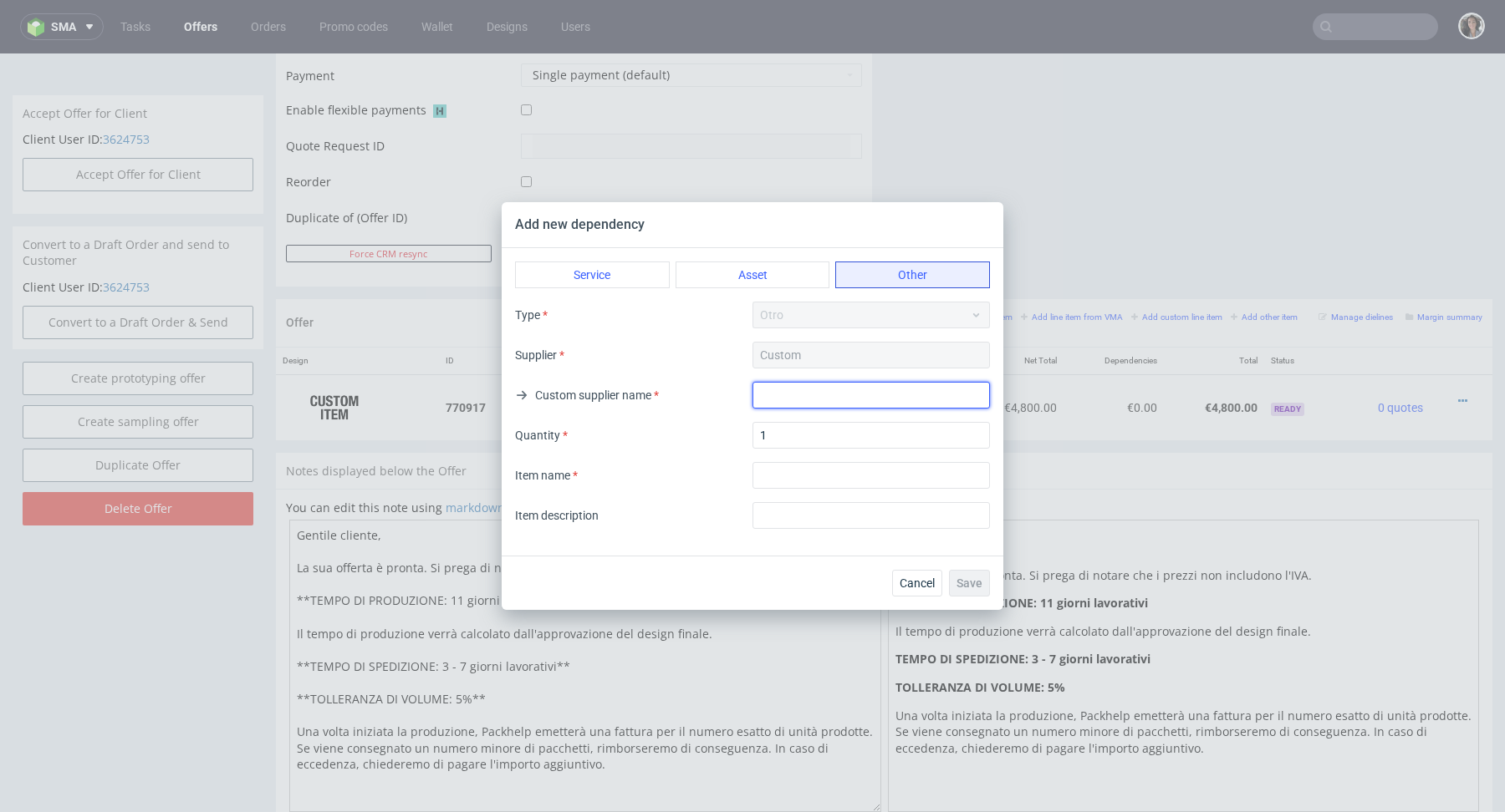
click at [796, 396] on input "text" at bounding box center [872, 395] width 238 height 26
type input "Shipping"
click at [804, 484] on input "textarea" at bounding box center [872, 475] width 238 height 26
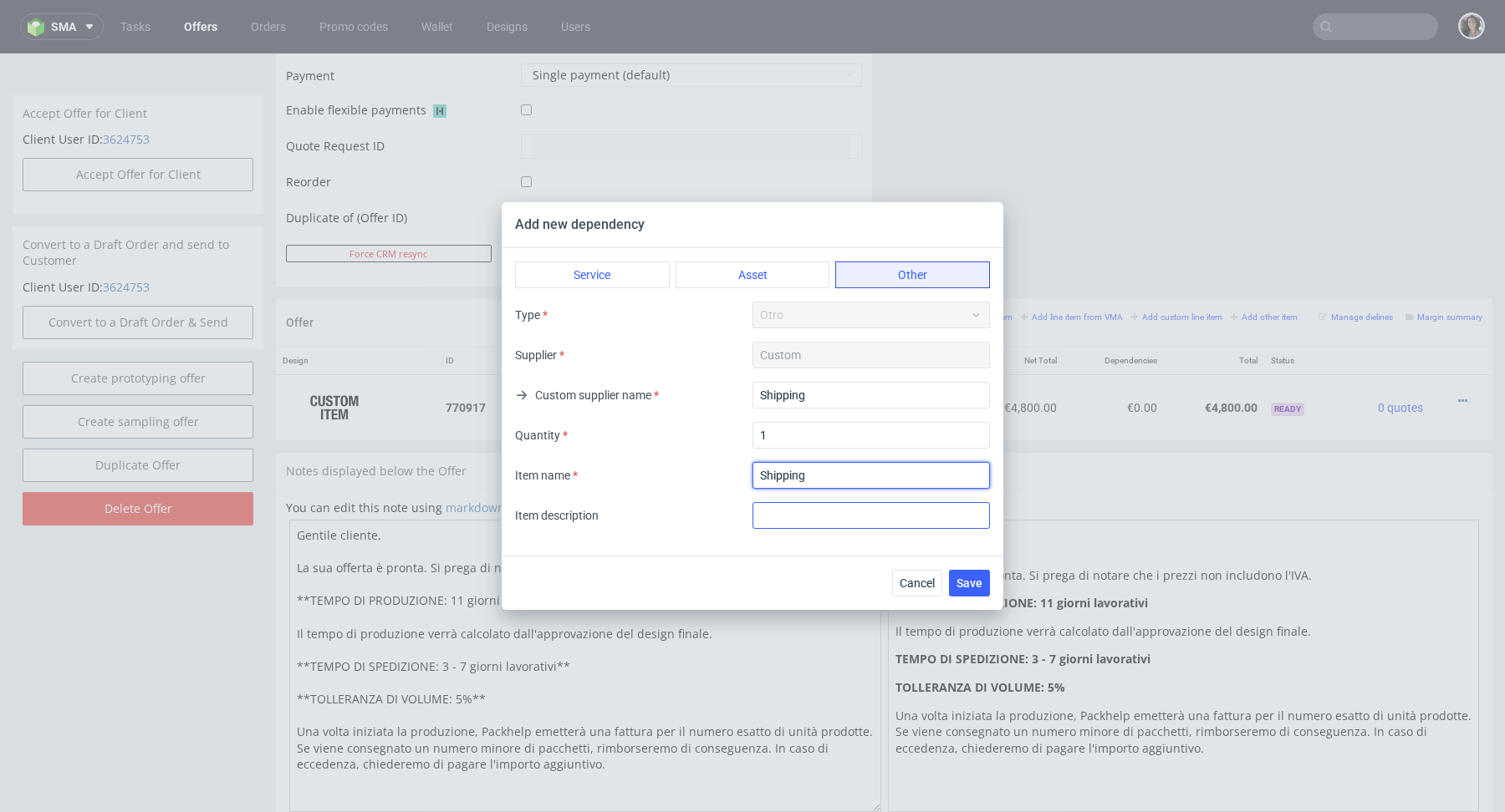
type input "Shipping"
click at [792, 516] on input "text" at bounding box center [872, 516] width 238 height 26
type input "Shipping 5 pallets"
click at [823, 481] on input "textarea" at bounding box center [872, 475] width 238 height 26
type input "Shipping 5 pallets"
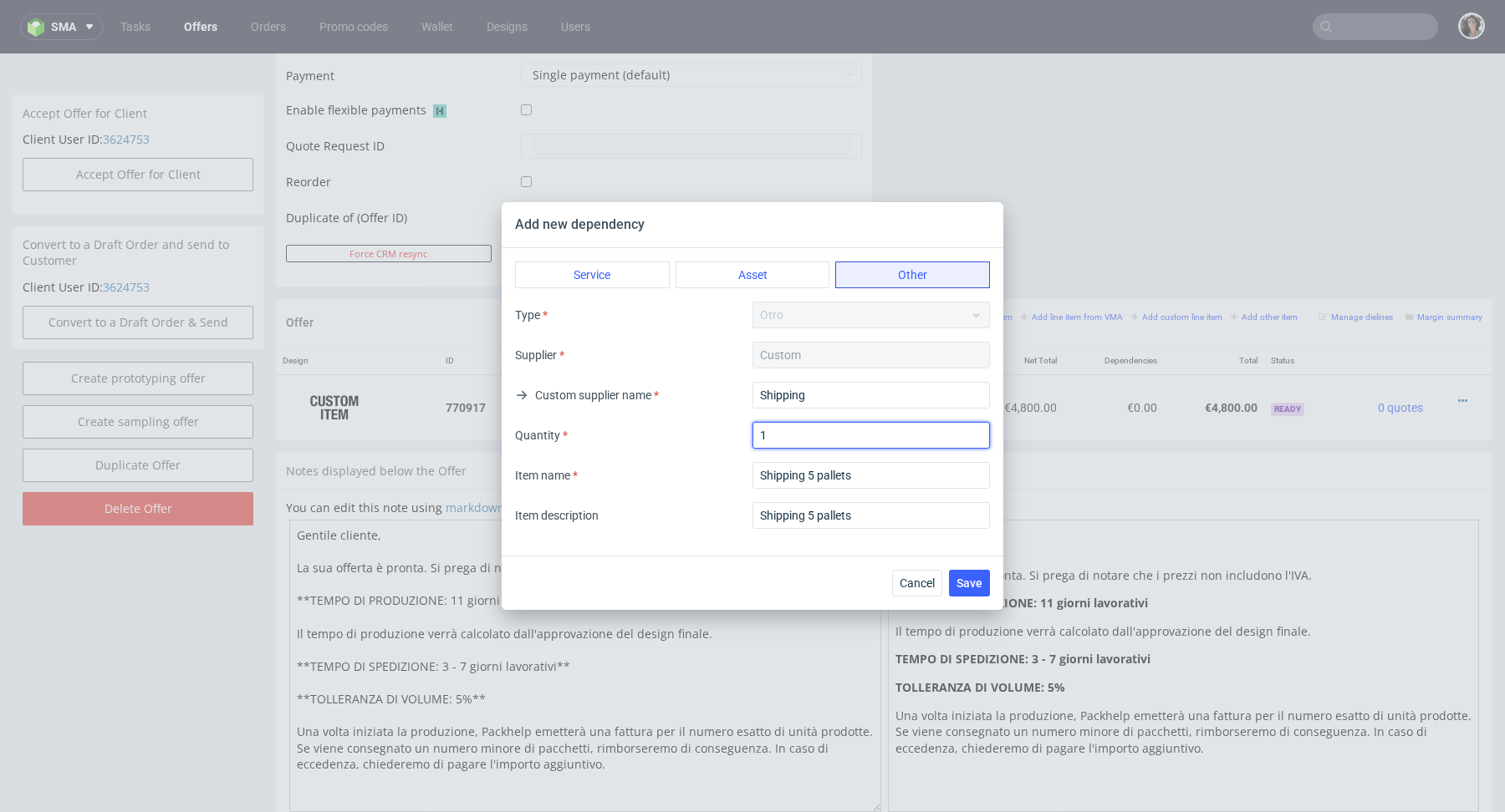
click at [822, 443] on input "1" at bounding box center [872, 436] width 238 height 26
drag, startPoint x: 814, startPoint y: 442, endPoint x: 730, endPoint y: 439, distance: 84.1
click at [730, 439] on div "Quantity 1" at bounding box center [752, 436] width 475 height 26
click at [840, 394] on input "Shipping" at bounding box center [872, 395] width 238 height 26
click at [959, 589] on button "Save" at bounding box center [969, 583] width 41 height 26
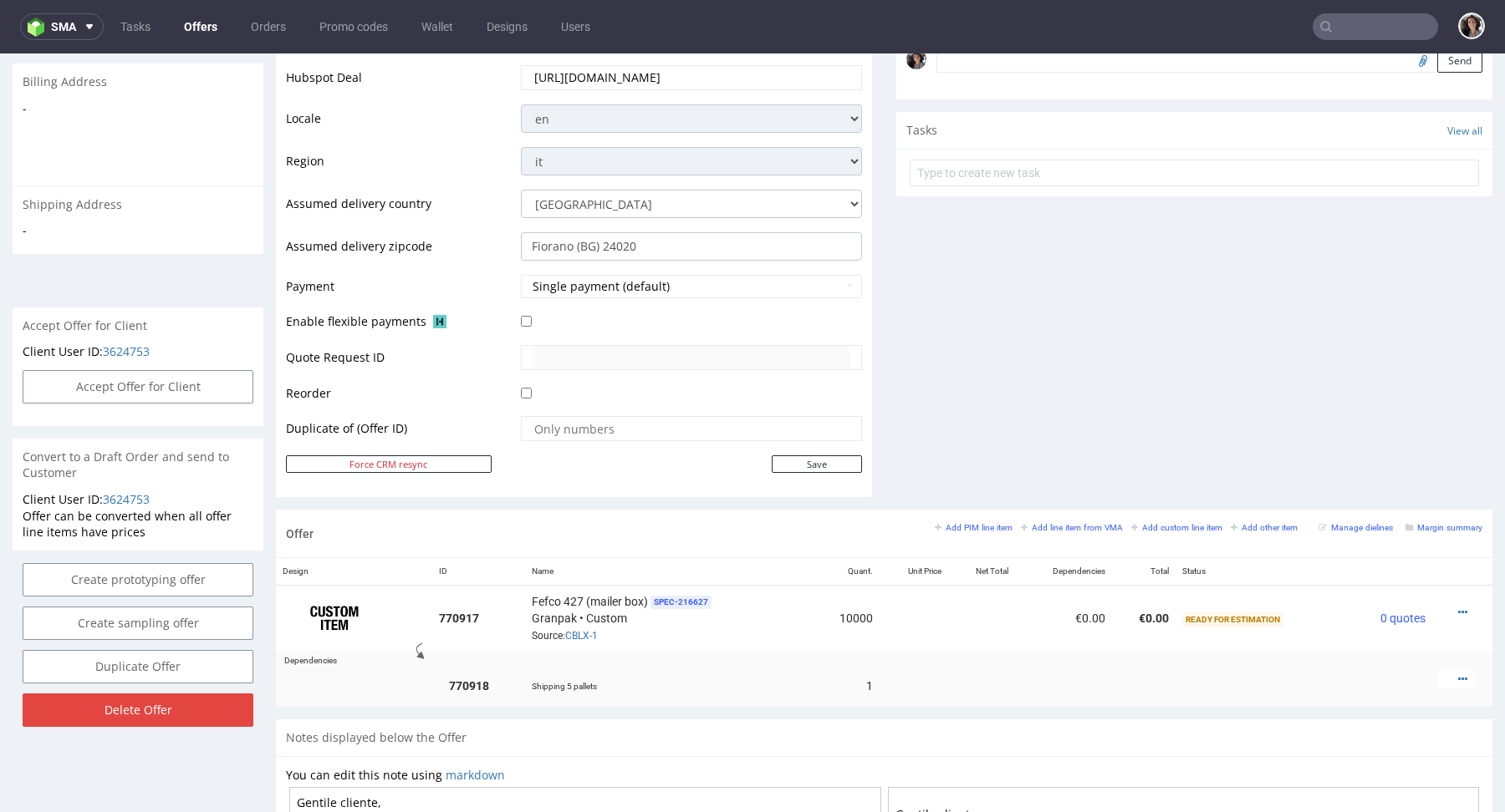
scroll to position [570, 0]
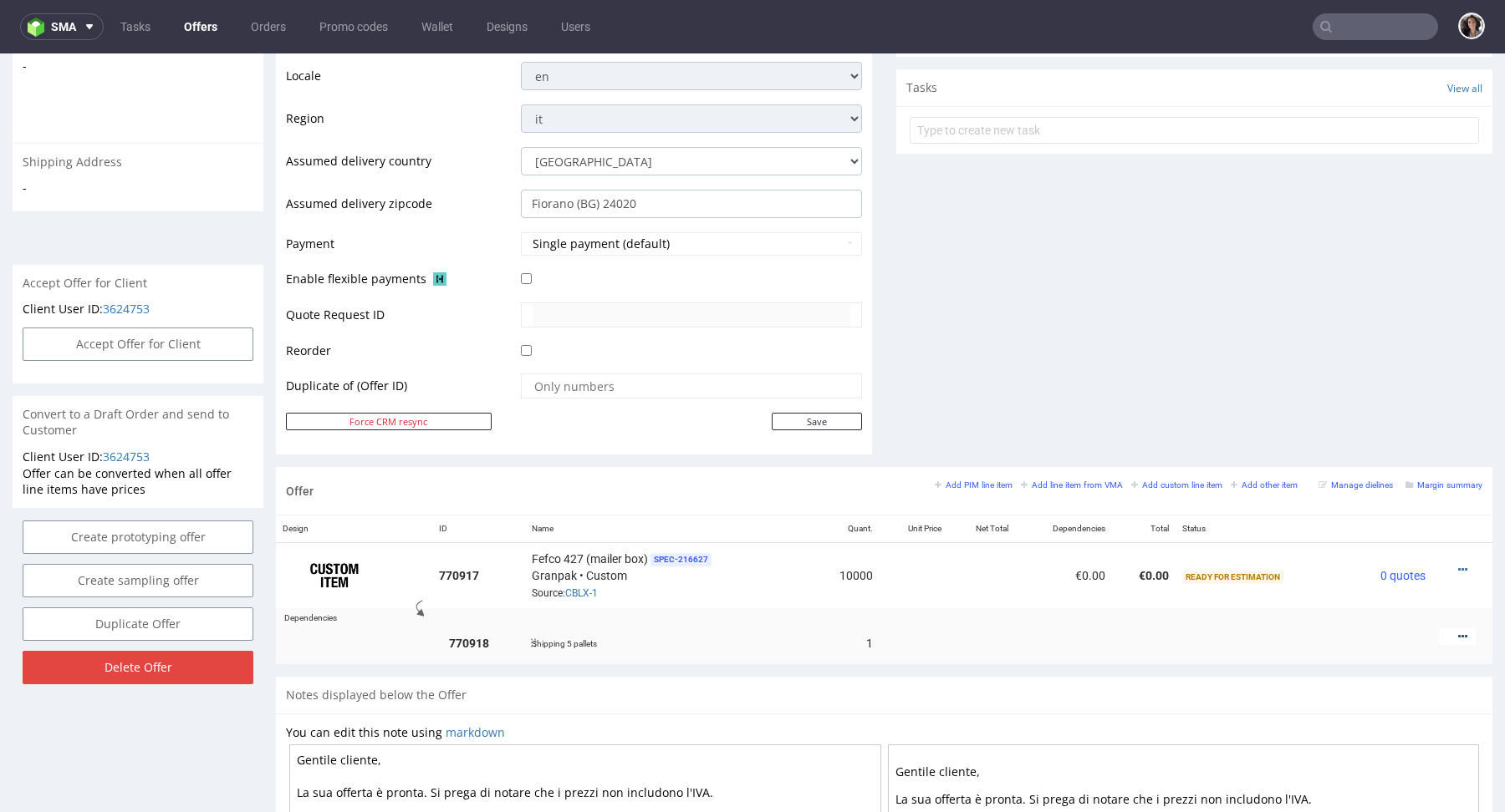
click at [1458, 631] on icon at bounding box center [1463, 637] width 9 height 11
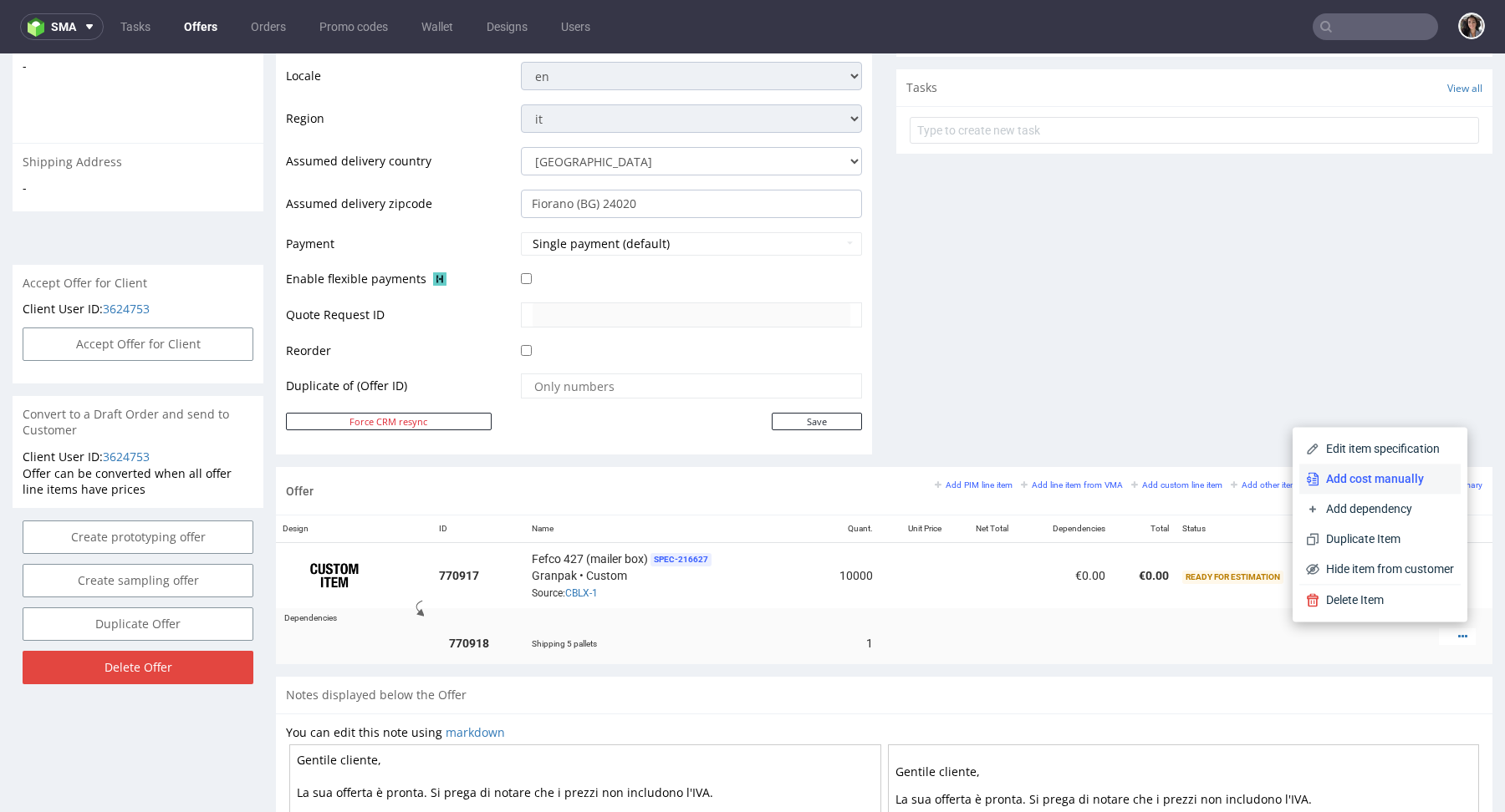
click at [1364, 469] on li "Add cost manually" at bounding box center [1380, 479] width 161 height 30
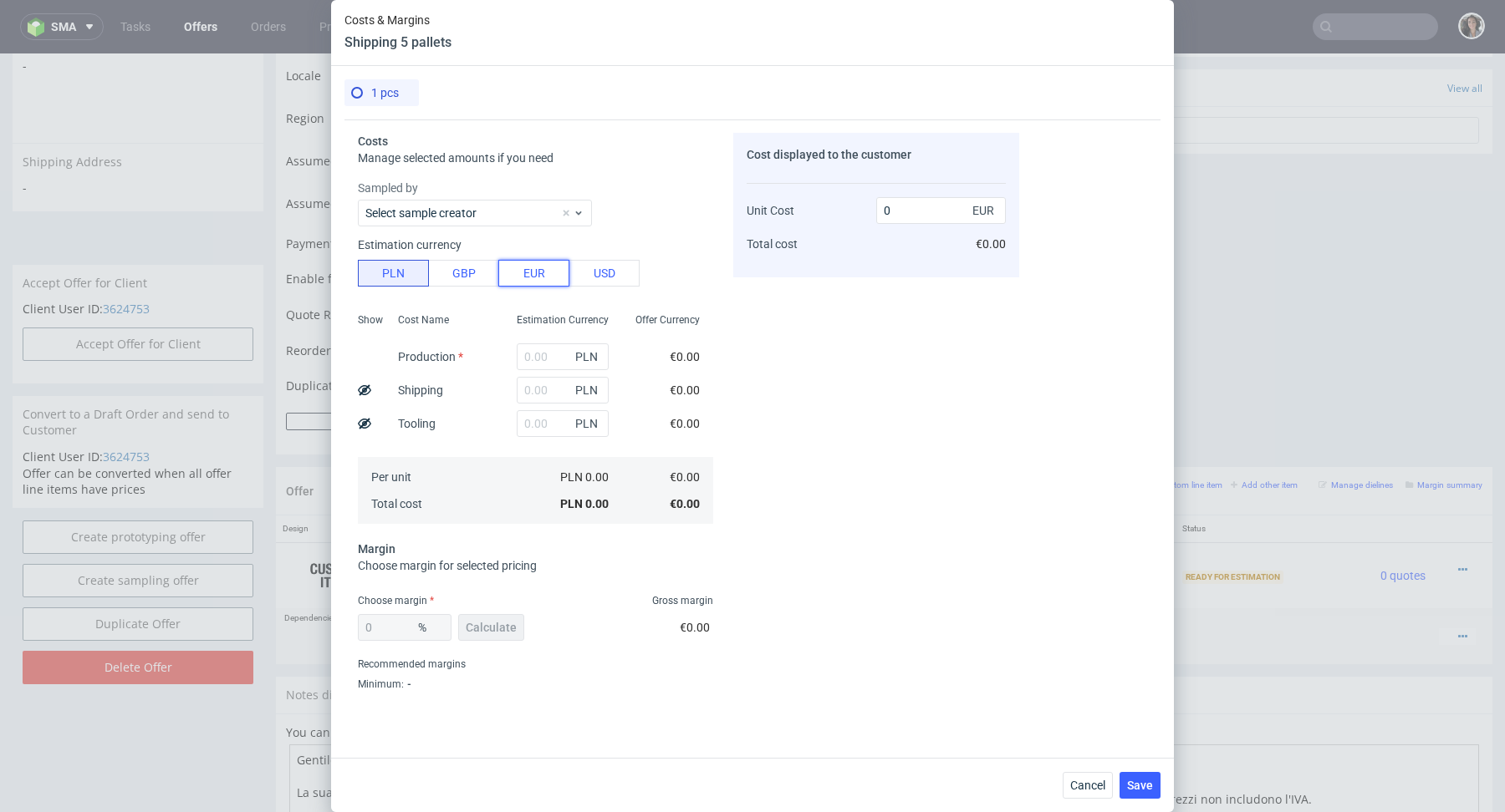
click at [529, 272] on button "EUR" at bounding box center [533, 273] width 71 height 26
click at [527, 353] on input "text" at bounding box center [562, 356] width 92 height 26
paste input "578.58 €"
type input "578.58"
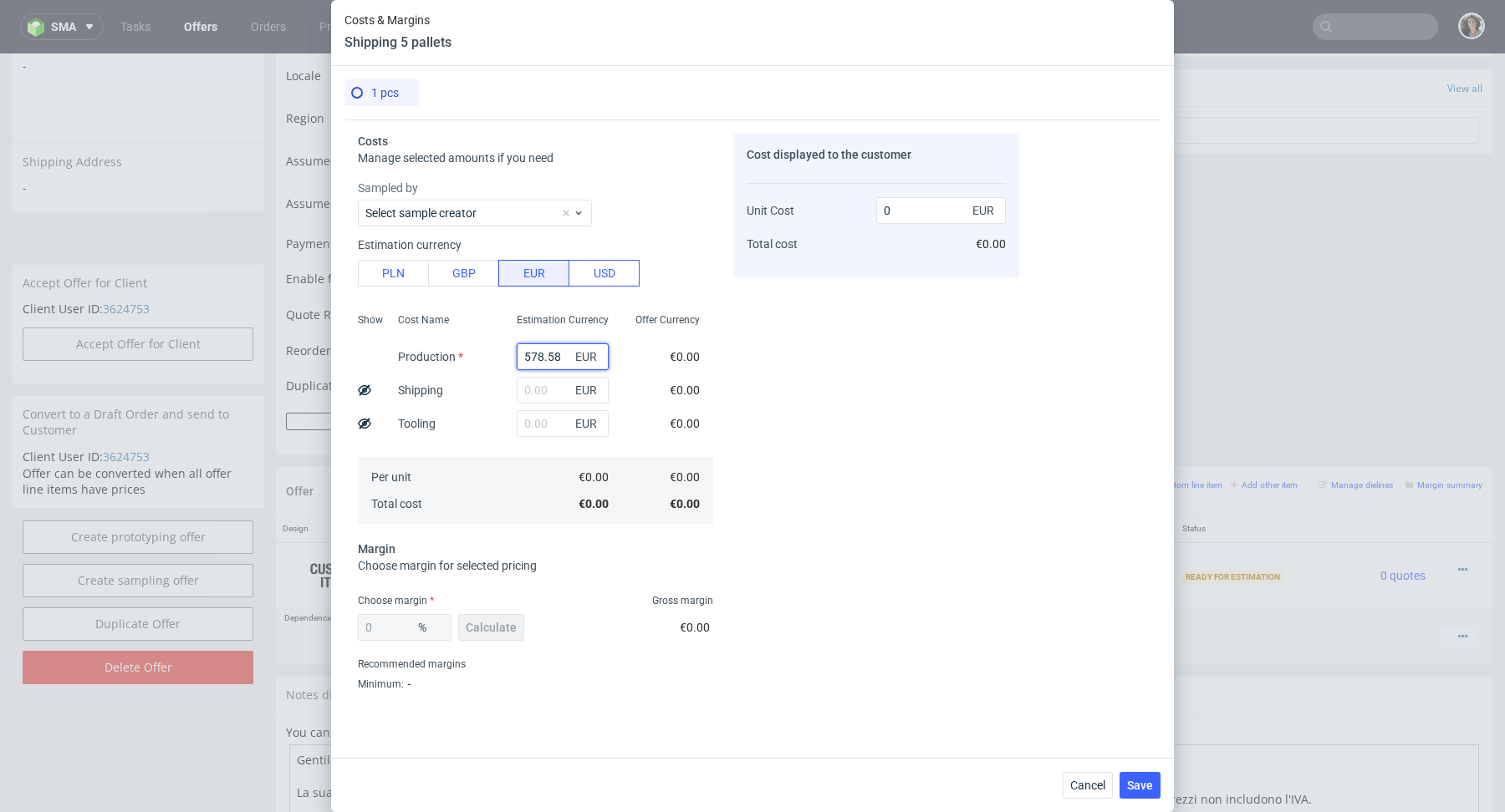
type input "578.58"
click at [477, 628] on span "Calculate" at bounding box center [492, 627] width 51 height 11
type input "43.01"
type input "1015.23"
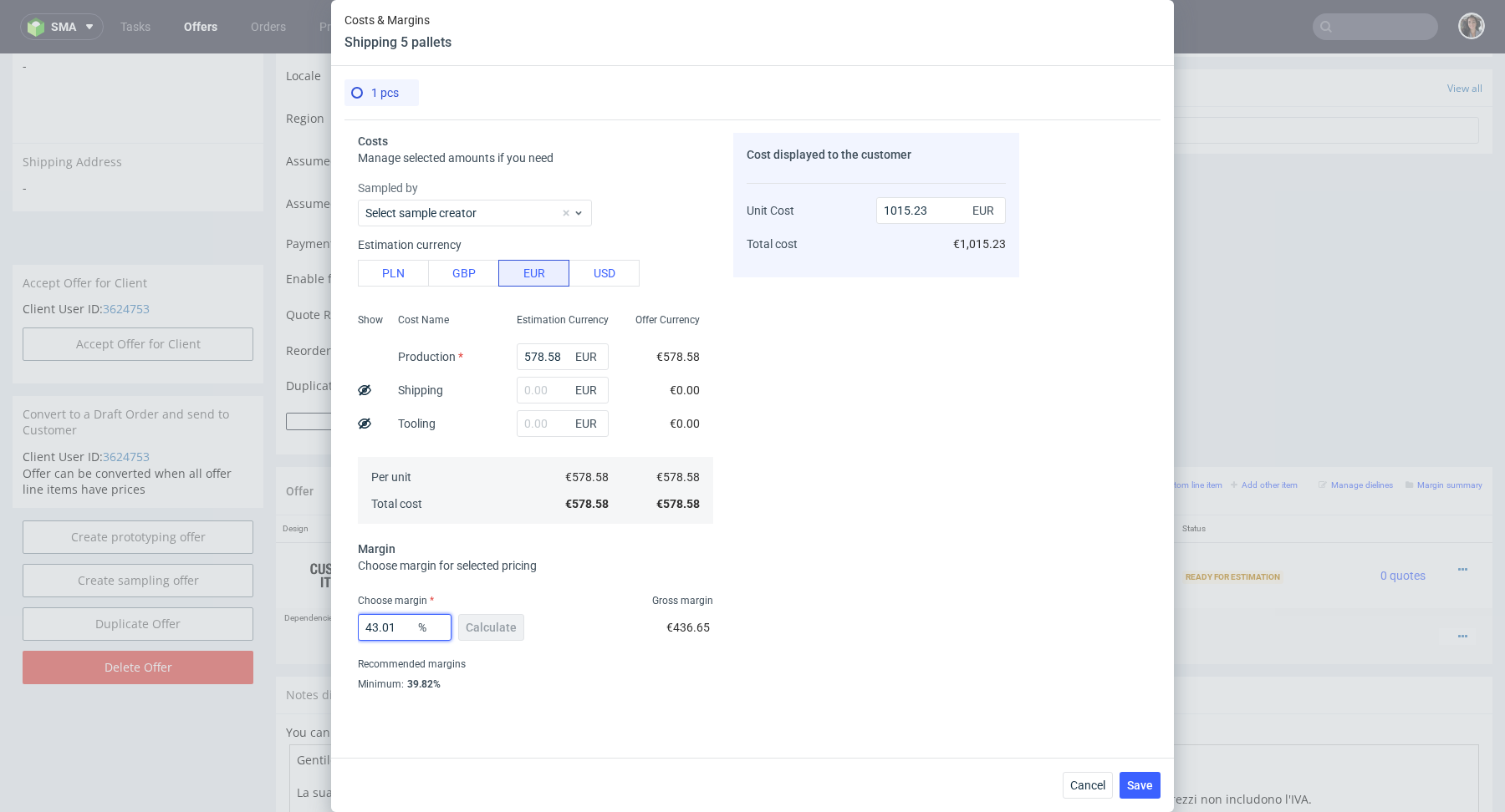
drag, startPoint x: 399, startPoint y: 627, endPoint x: 316, endPoint y: 627, distance: 83.0
click at [316, 627] on div "Costs & Margins Shipping 5 pallets 1 pcs Costs Manage selected amounts if you n…" at bounding box center [752, 406] width 1505 height 812
type input "20"
type input "723.23"
type input "20"
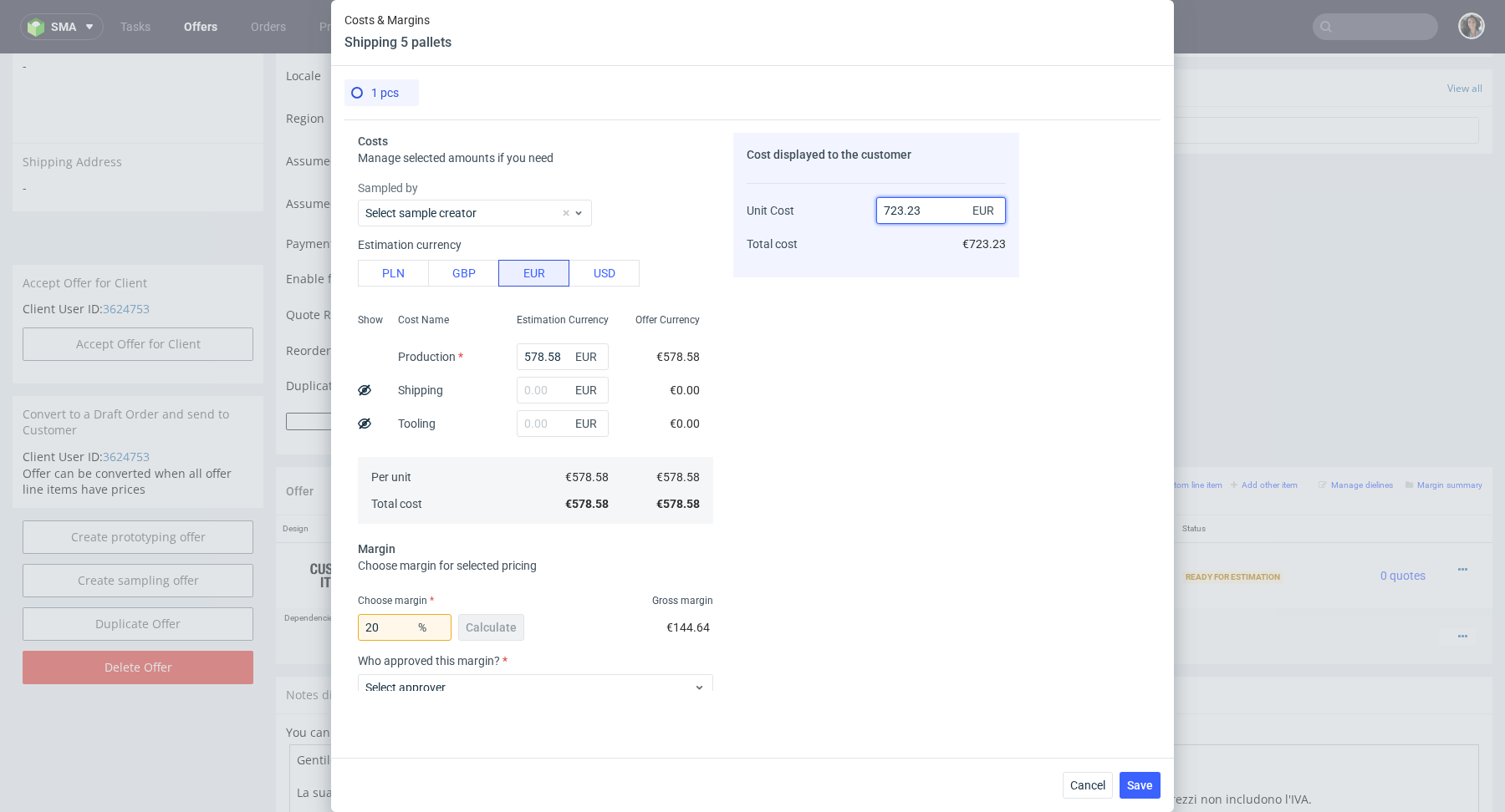
drag, startPoint x: 891, startPoint y: 209, endPoint x: 947, endPoint y: 209, distance: 56.0
click at [947, 209] on input "723.23" at bounding box center [941, 210] width 129 height 26
type input "725"
type input "20.19586206896551"
click at [906, 293] on div "Cost displayed to the customer Unit Cost Total cost 725 EUR €725.00" at bounding box center [876, 412] width 286 height 558
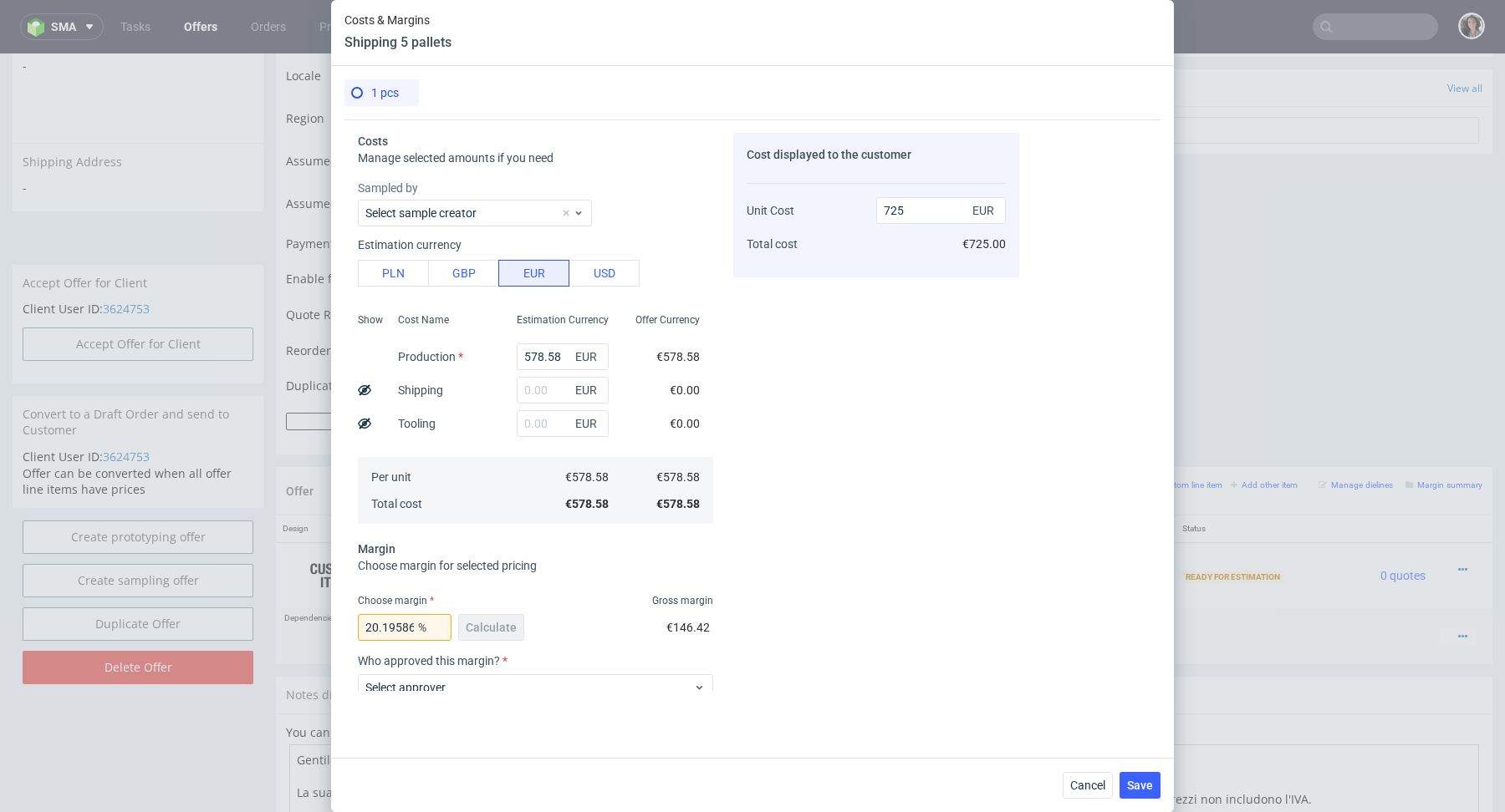
scroll to position [158, 0]
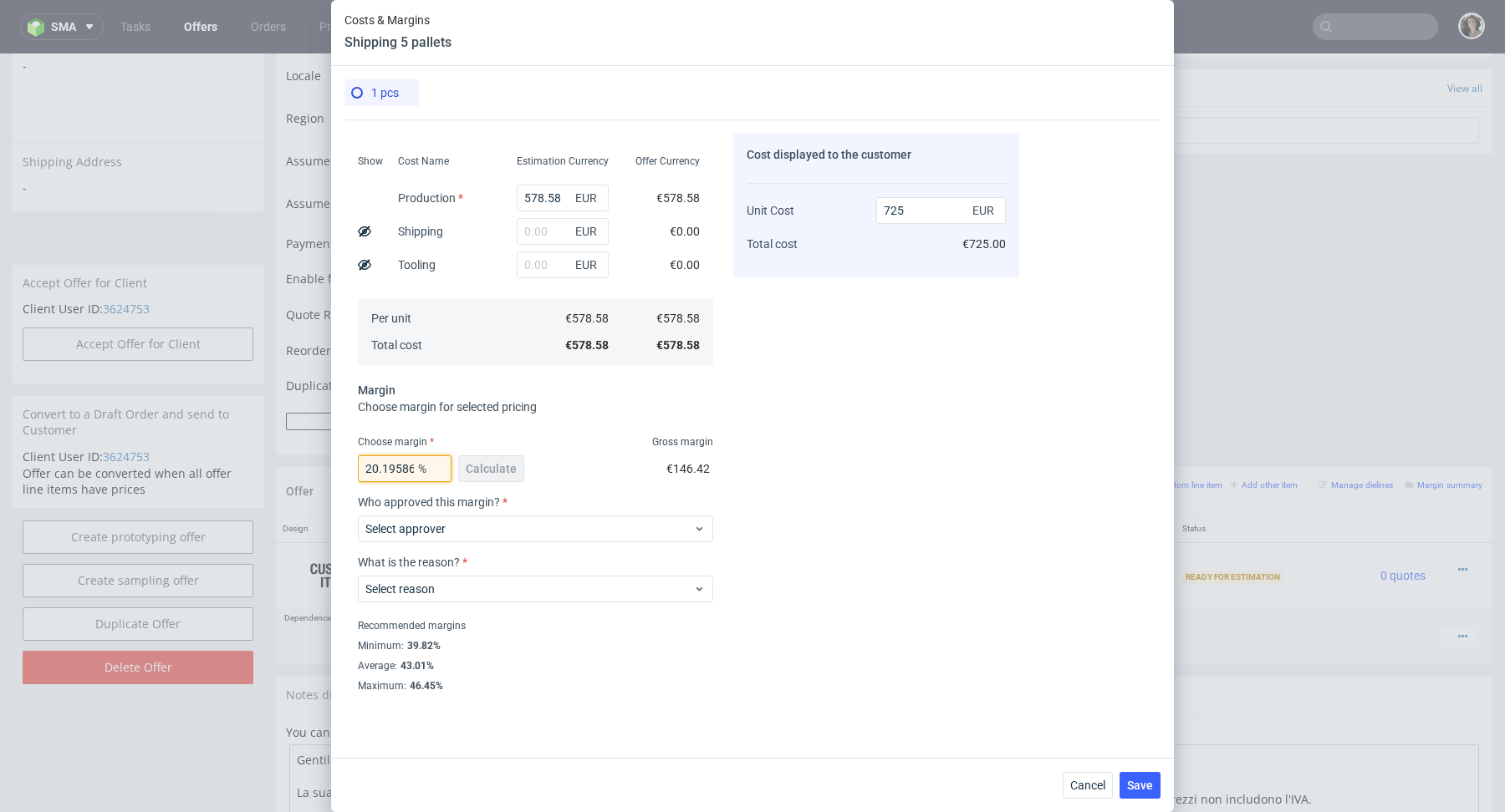
click at [377, 466] on input "20.19586206896551" at bounding box center [404, 469] width 93 height 26
drag, startPoint x: 371, startPoint y: 466, endPoint x: 450, endPoint y: 466, distance: 79.0
click at [450, 466] on input "20.19586206896551" at bounding box center [404, 469] width 93 height 26
click at [924, 209] on input "725" at bounding box center [941, 210] width 129 height 26
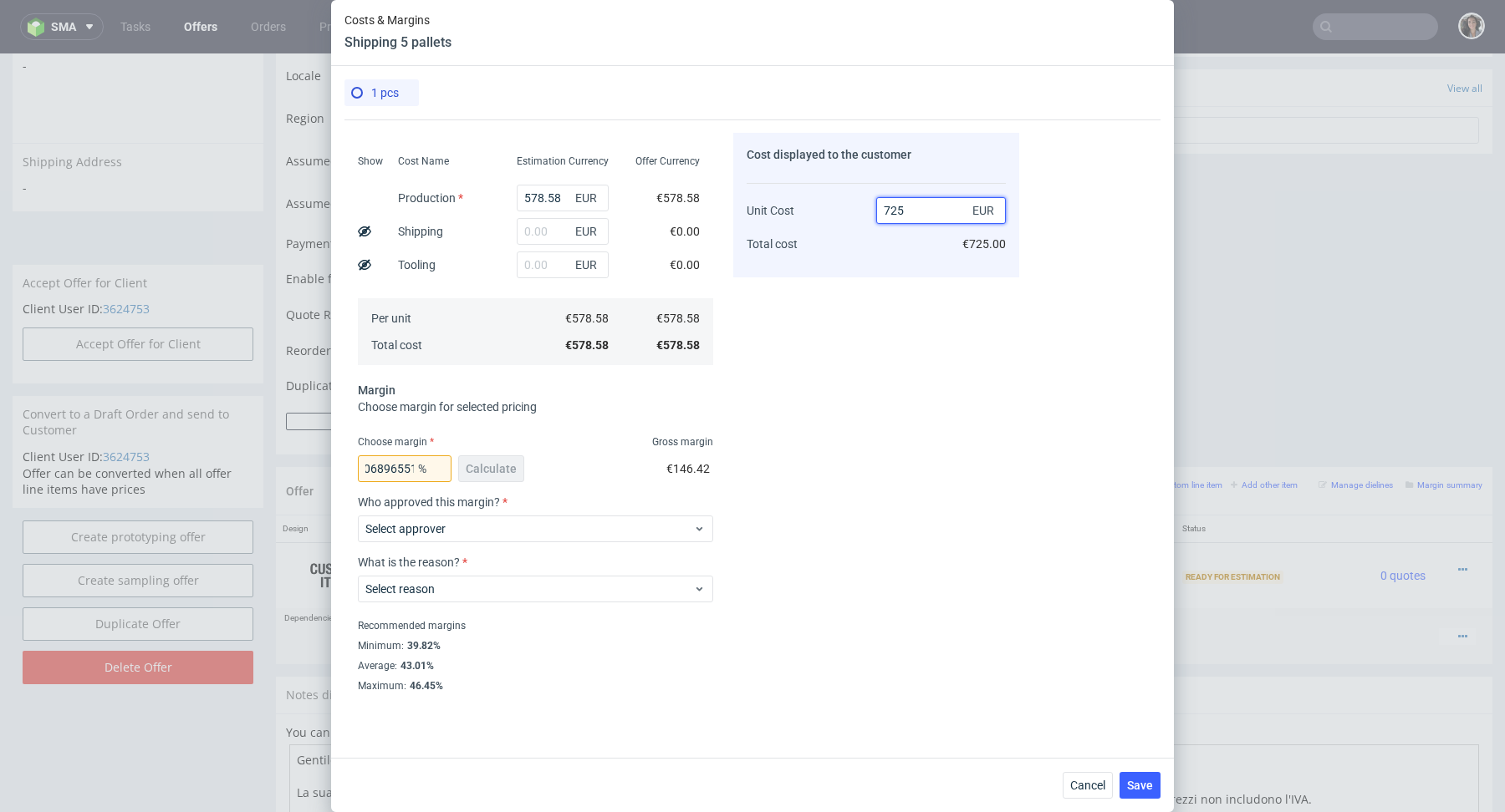
scroll to position [0, 0]
type input "730"
type input "20.742465753424653"
type input "730"
click at [863, 305] on div "Cost displayed to the customer Unit Cost Total cost 730 EUR €730.00" at bounding box center [876, 412] width 286 height 558
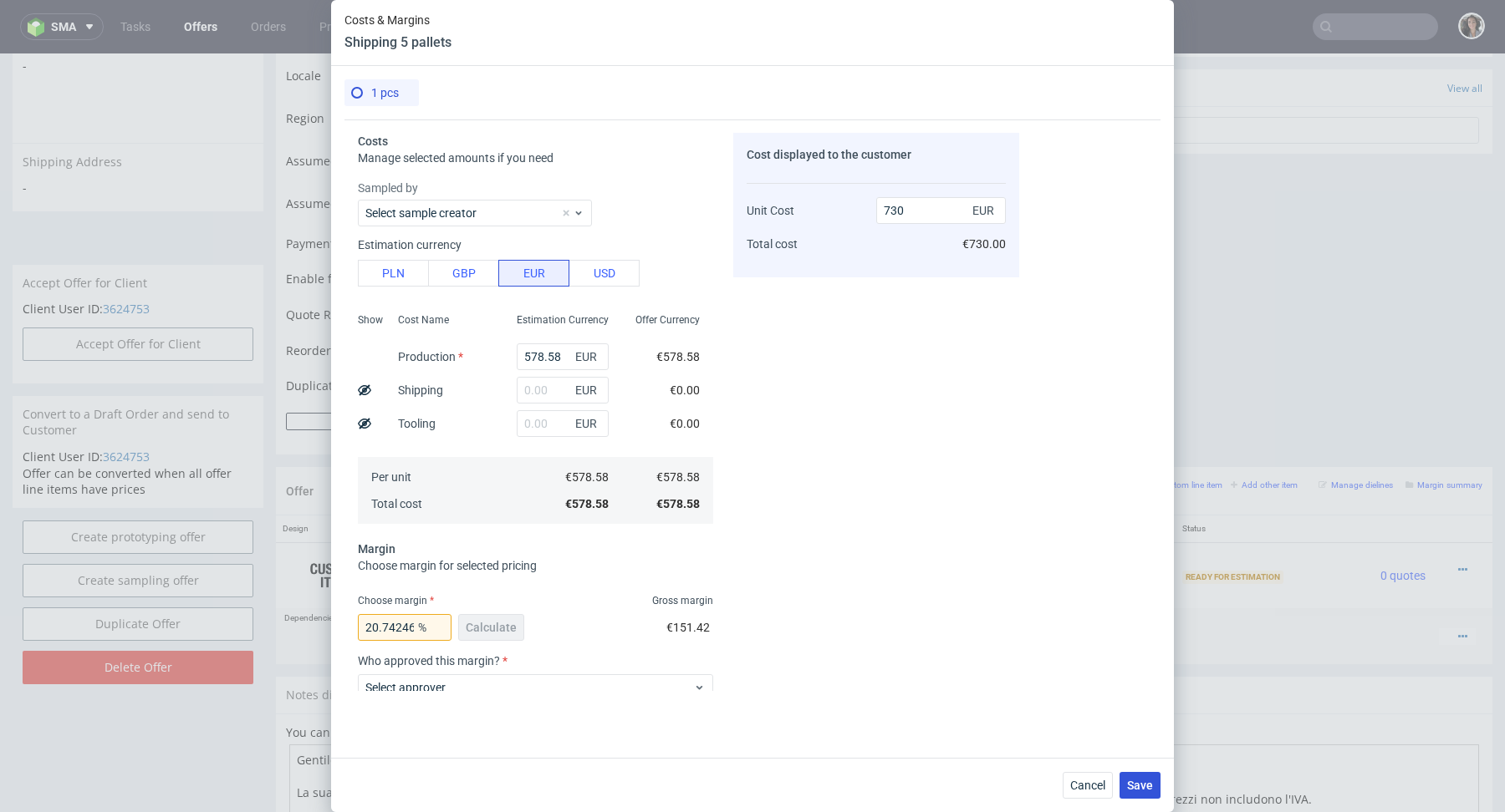
click at [1143, 788] on span "Save" at bounding box center [1140, 786] width 25 height 11
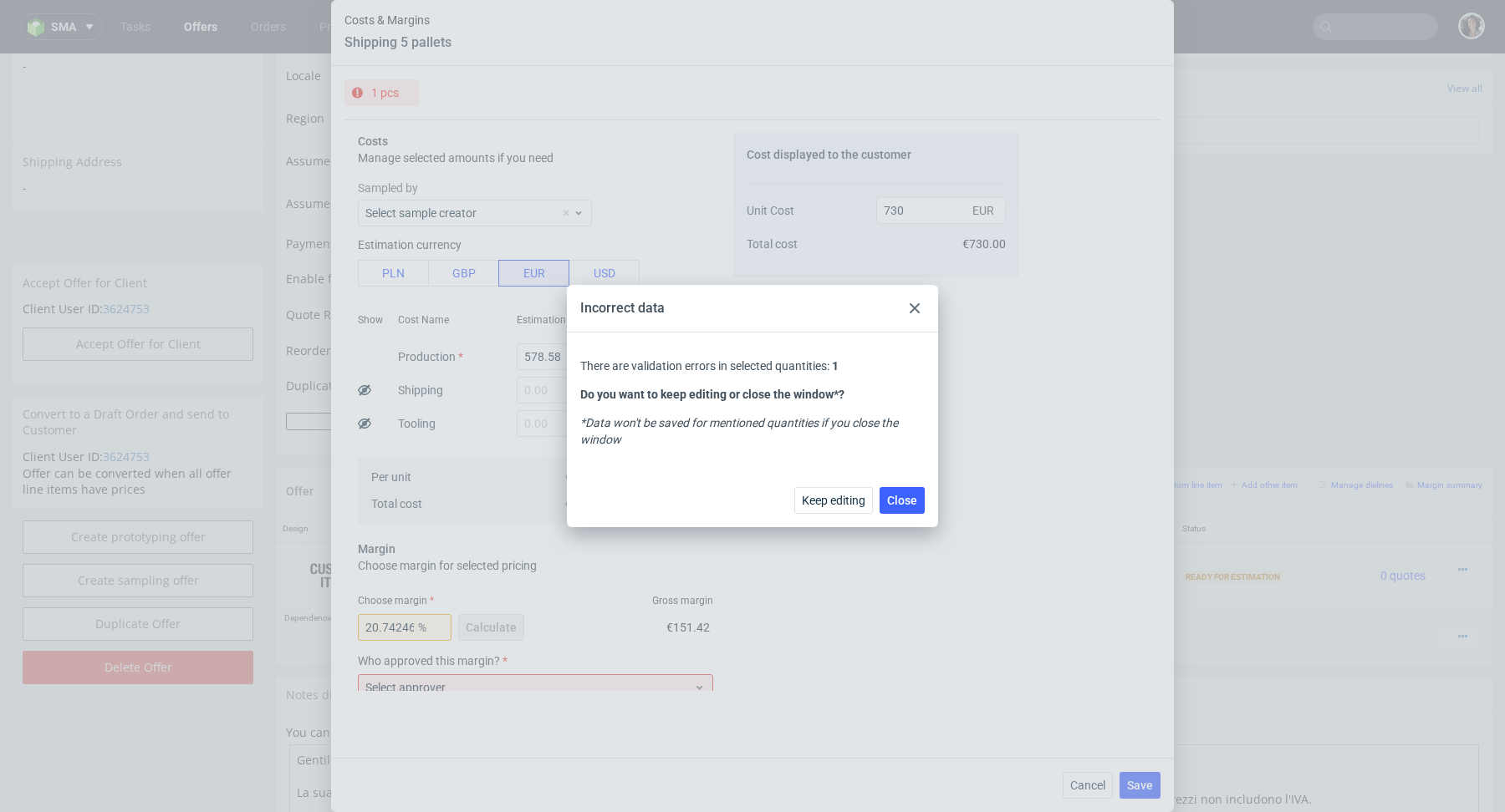
click at [909, 302] on div at bounding box center [914, 307] width 20 height 20
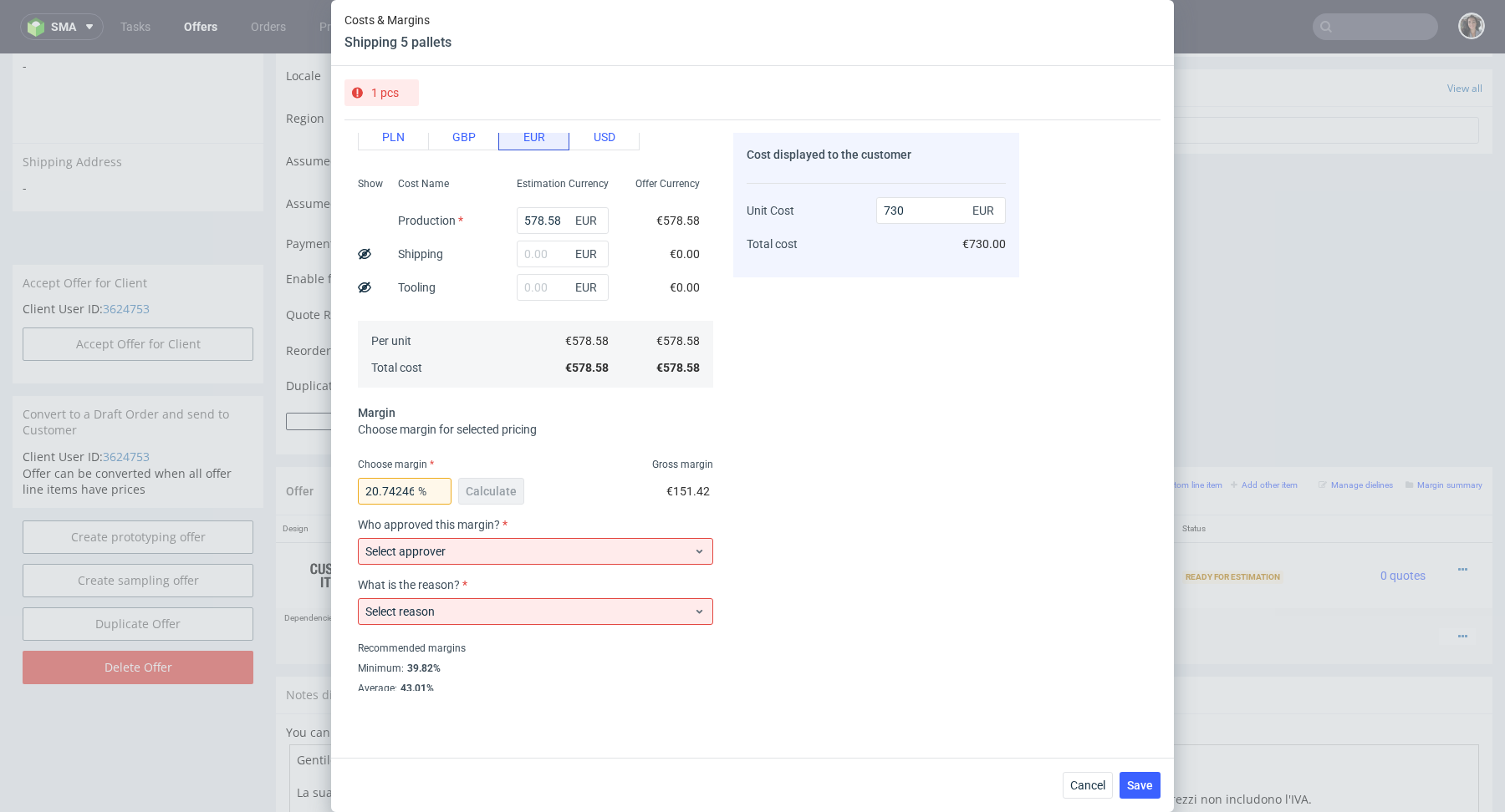
scroll to position [158, 0]
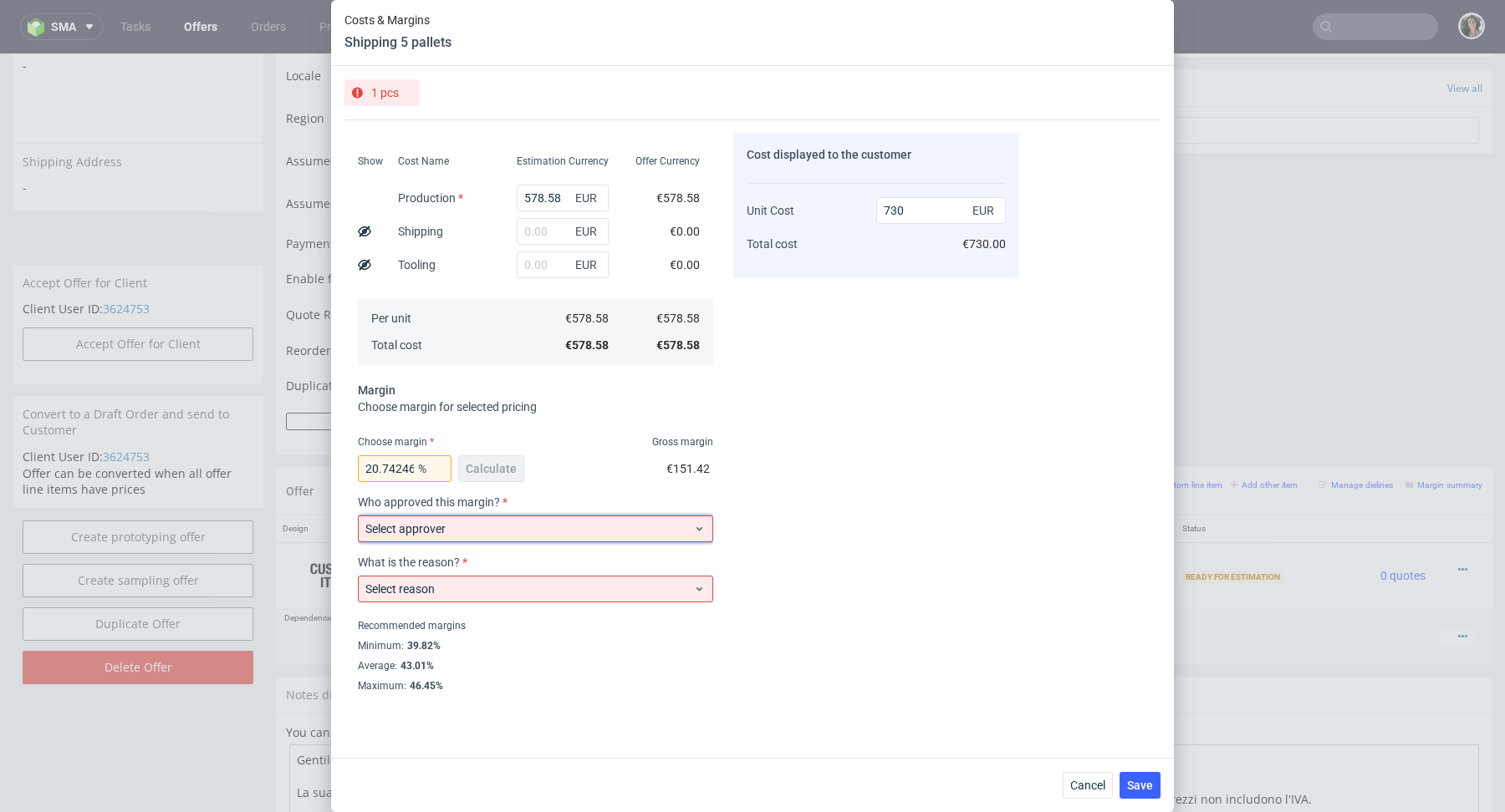
click at [446, 526] on span "Select approver" at bounding box center [528, 529] width 327 height 17
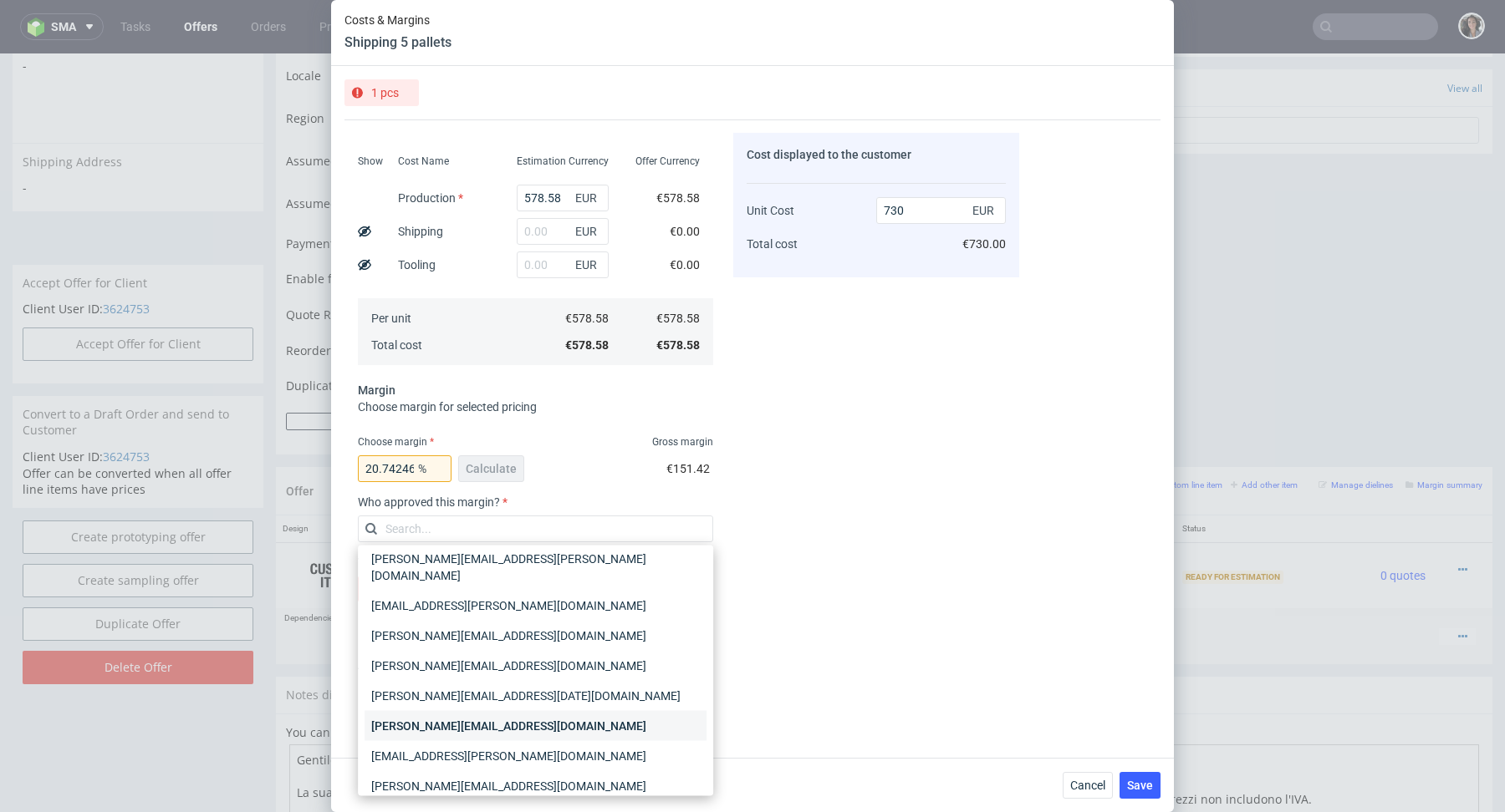
scroll to position [63, 0]
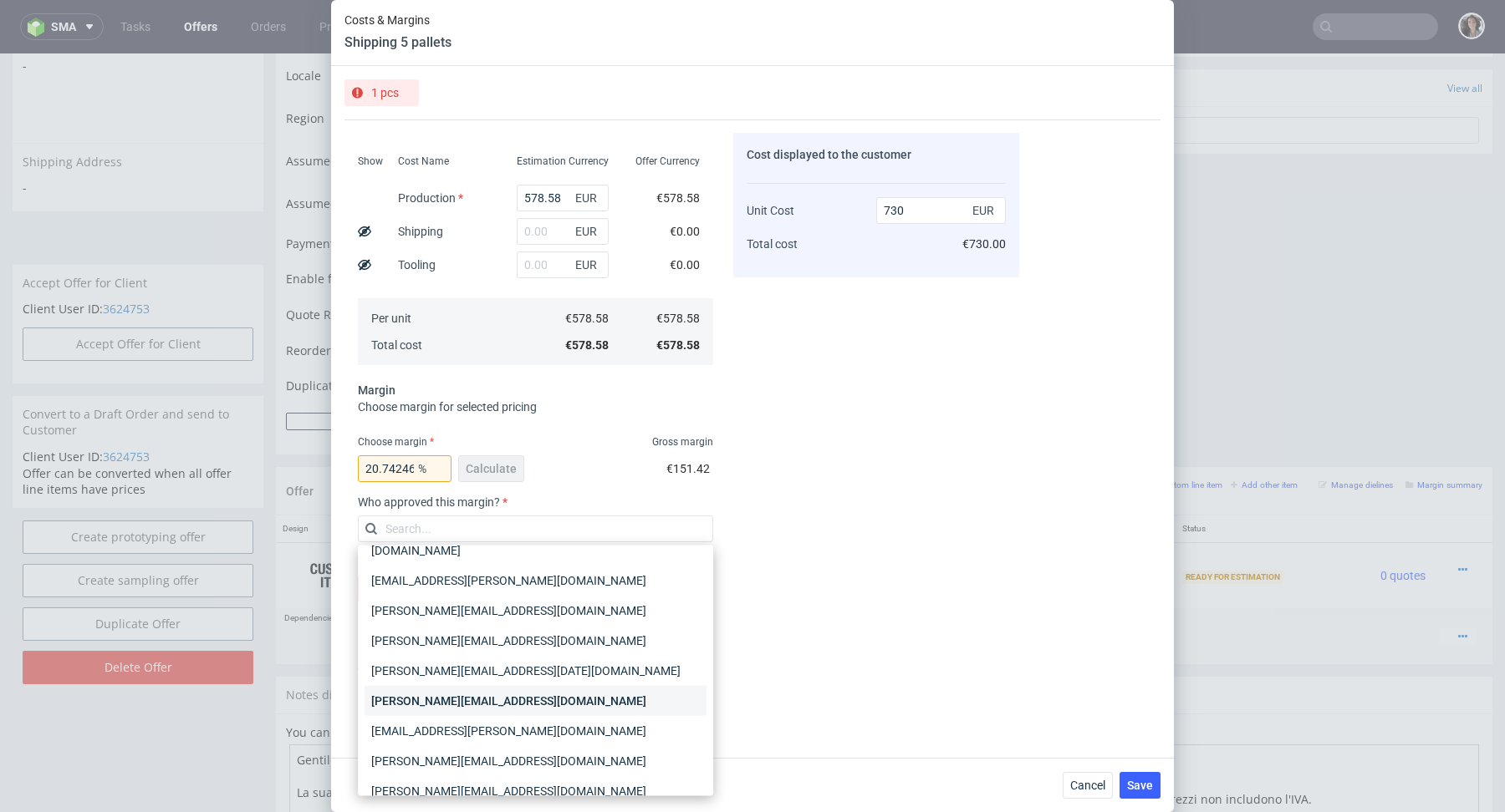
click at [410, 687] on div "[PERSON_NAME][EMAIL_ADDRESS][DOMAIN_NAME]" at bounding box center [535, 702] width 342 height 30
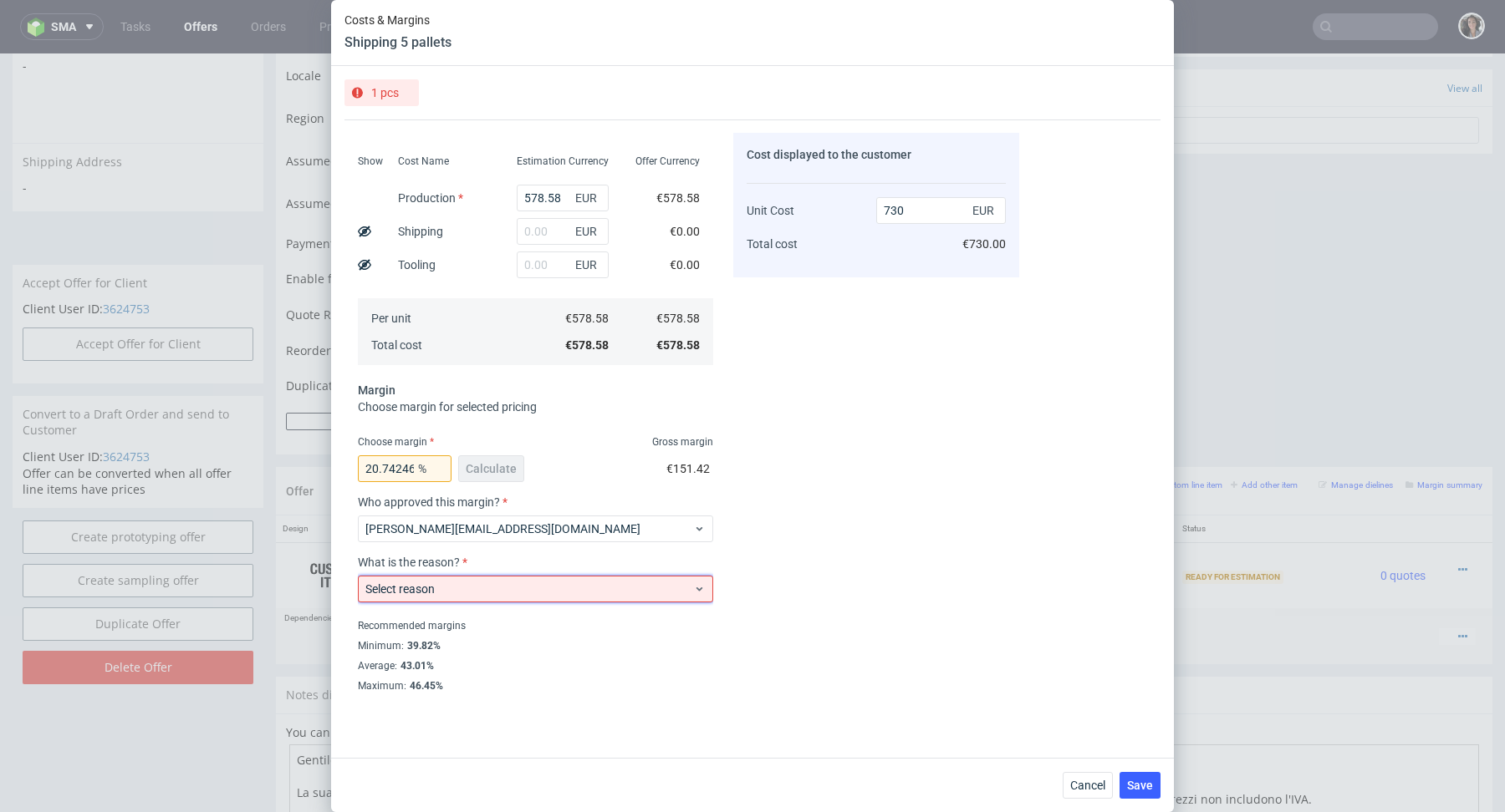
click at [429, 583] on label "Select reason" at bounding box center [400, 589] width 70 height 13
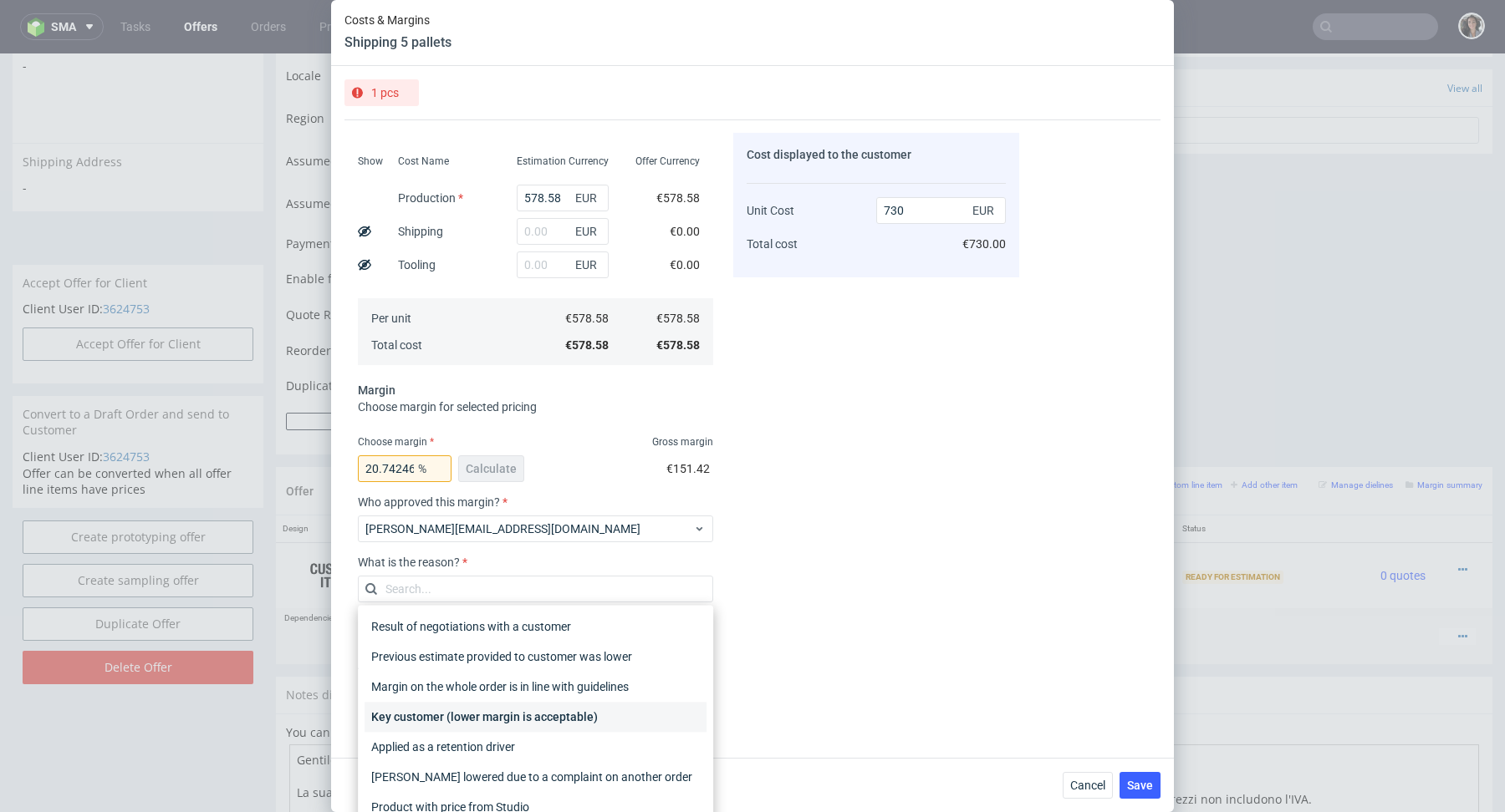
scroll to position [17, 0]
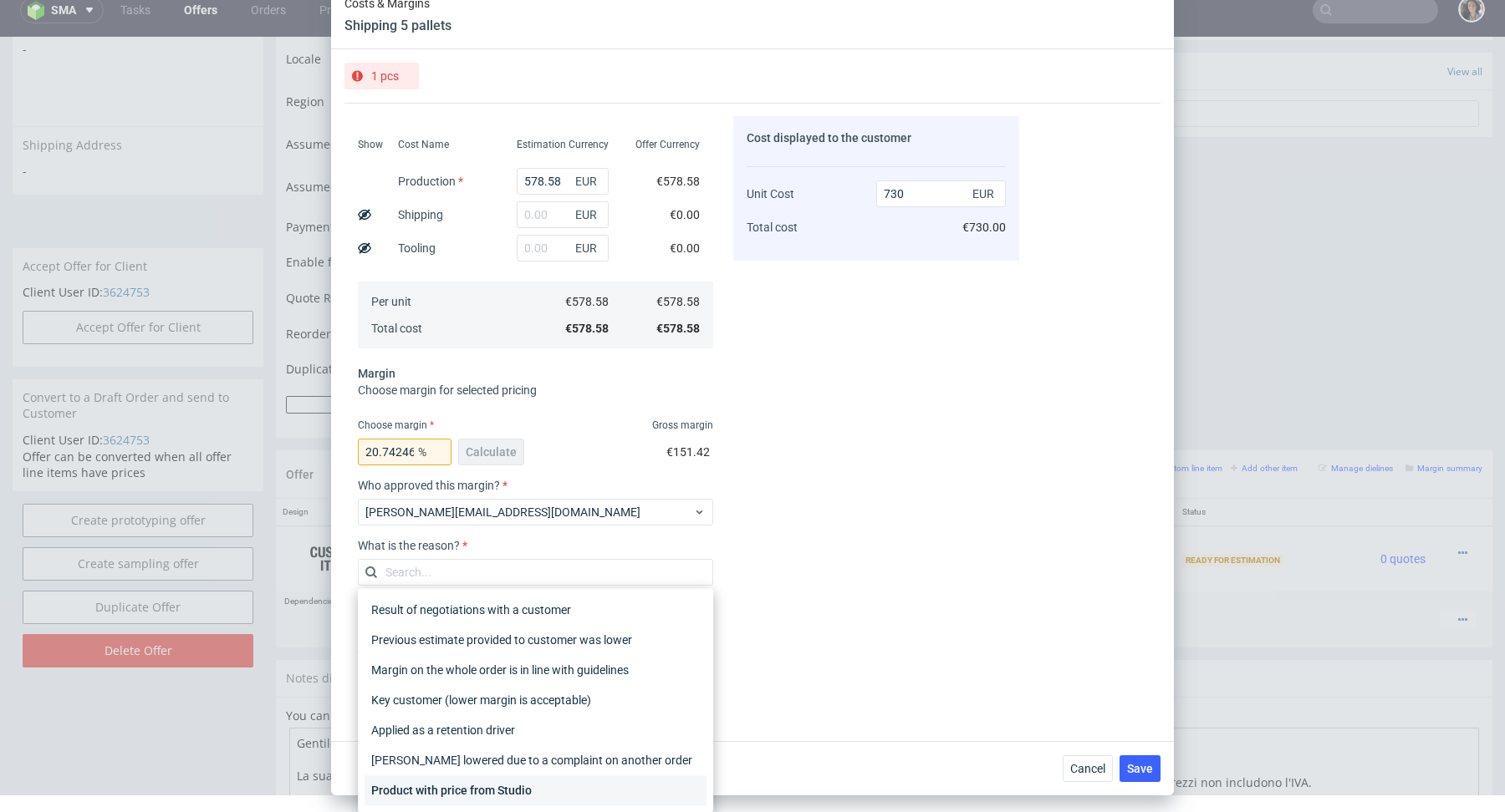
click at [451, 780] on div "Product with price from Studio" at bounding box center [535, 790] width 342 height 30
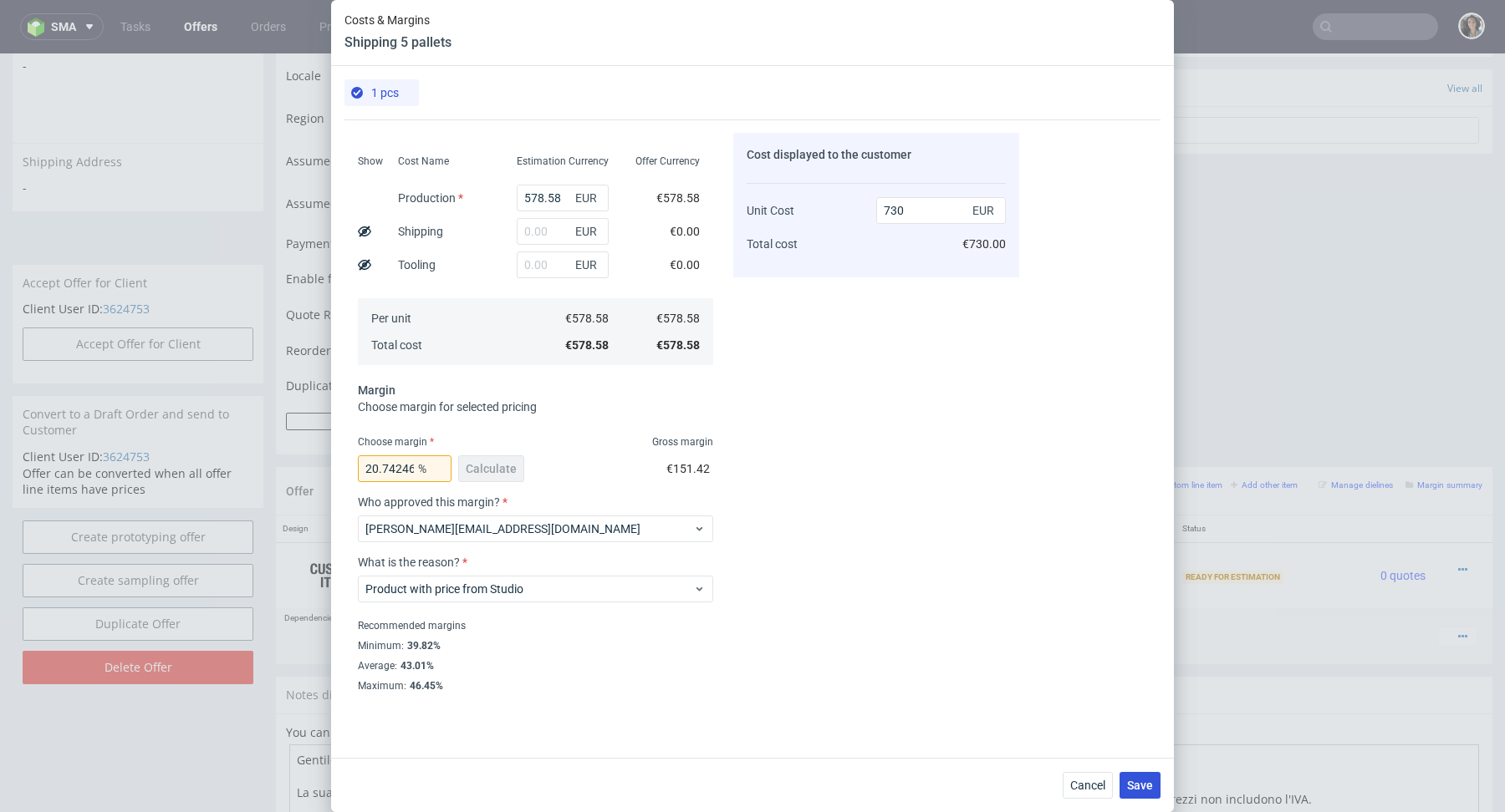
click at [1152, 775] on button "Save" at bounding box center [1140, 786] width 41 height 26
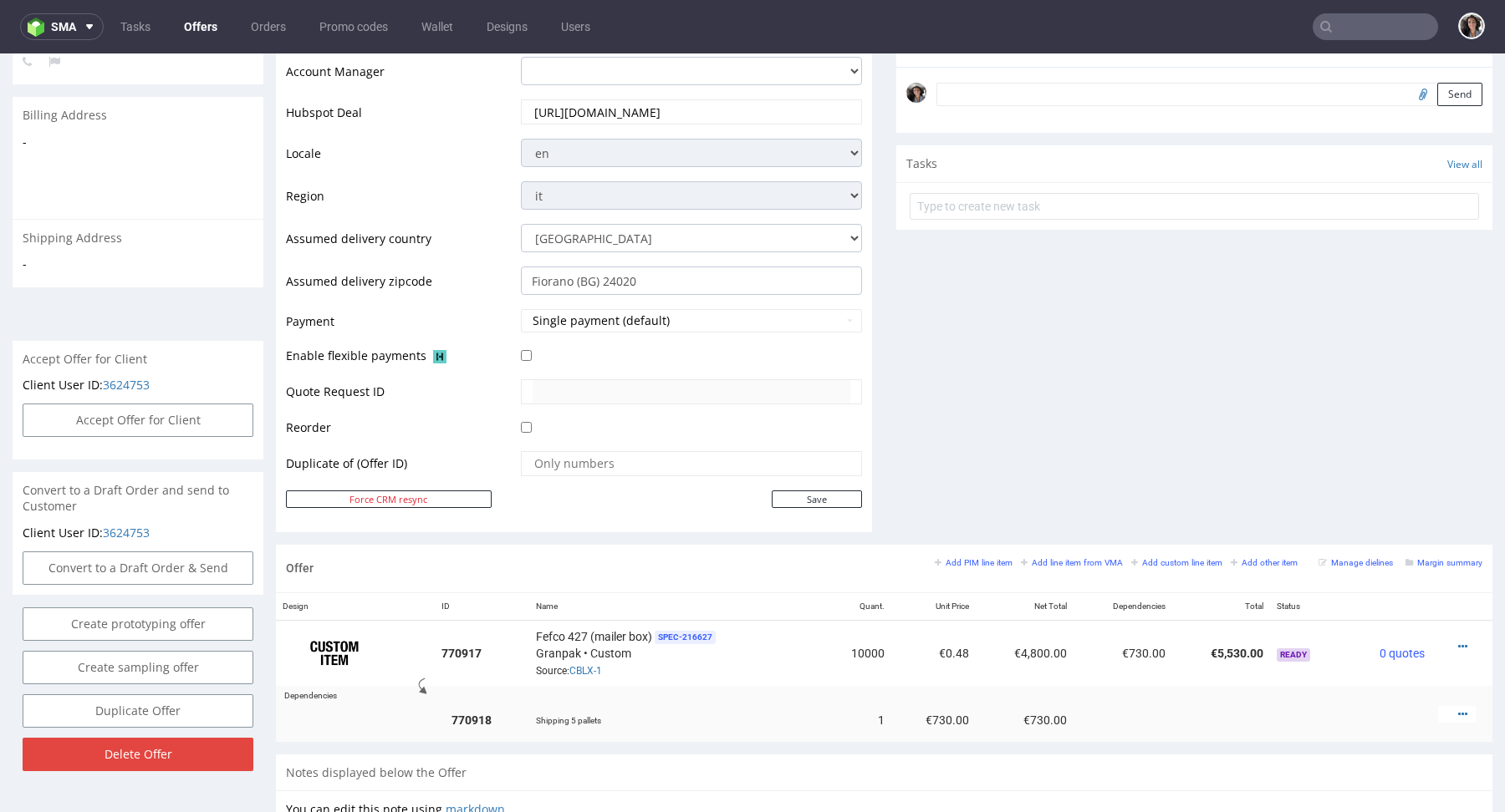
scroll to position [57, 0]
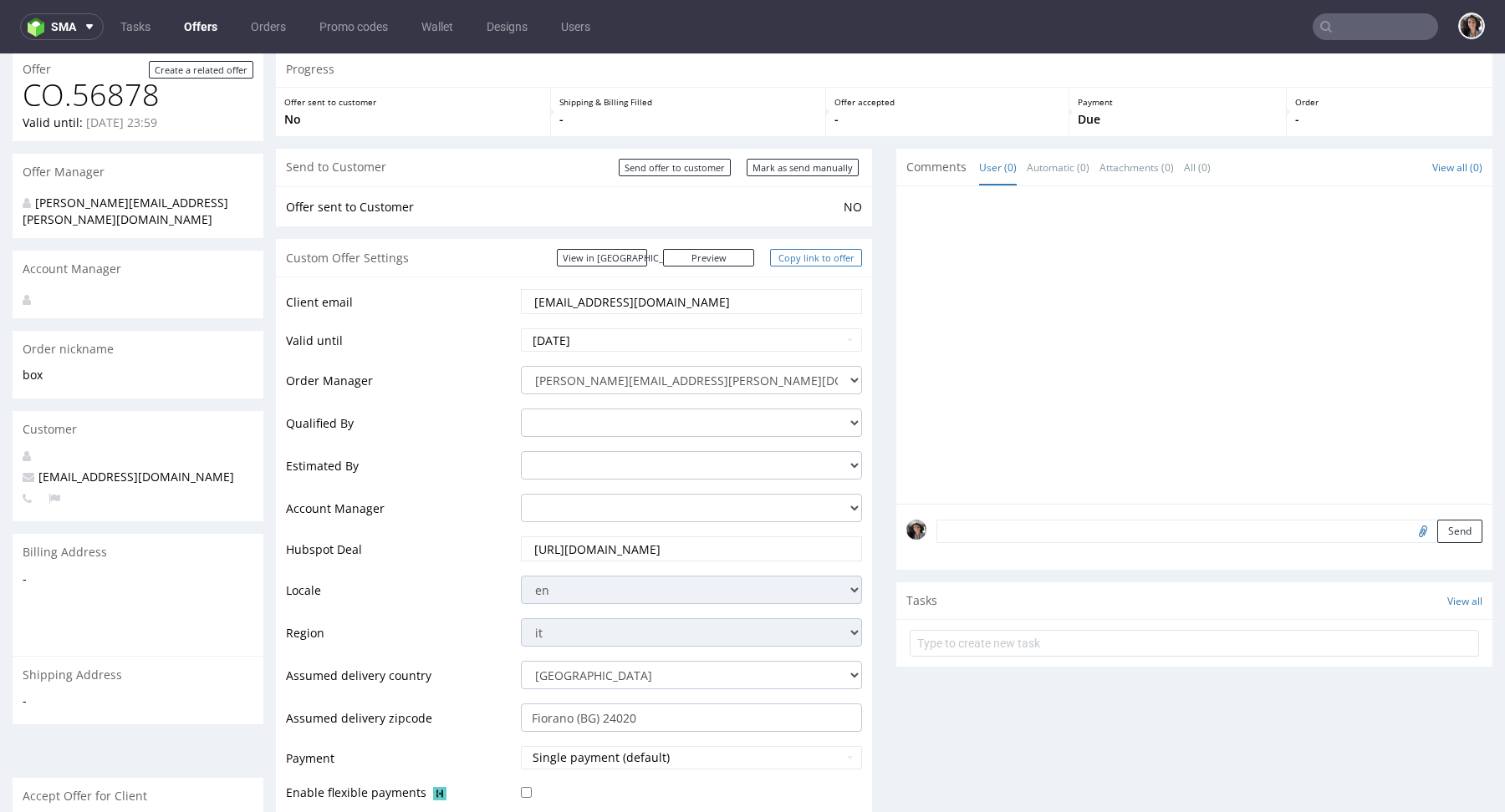
click at [826, 255] on link "Copy link to offer" at bounding box center [815, 257] width 92 height 18
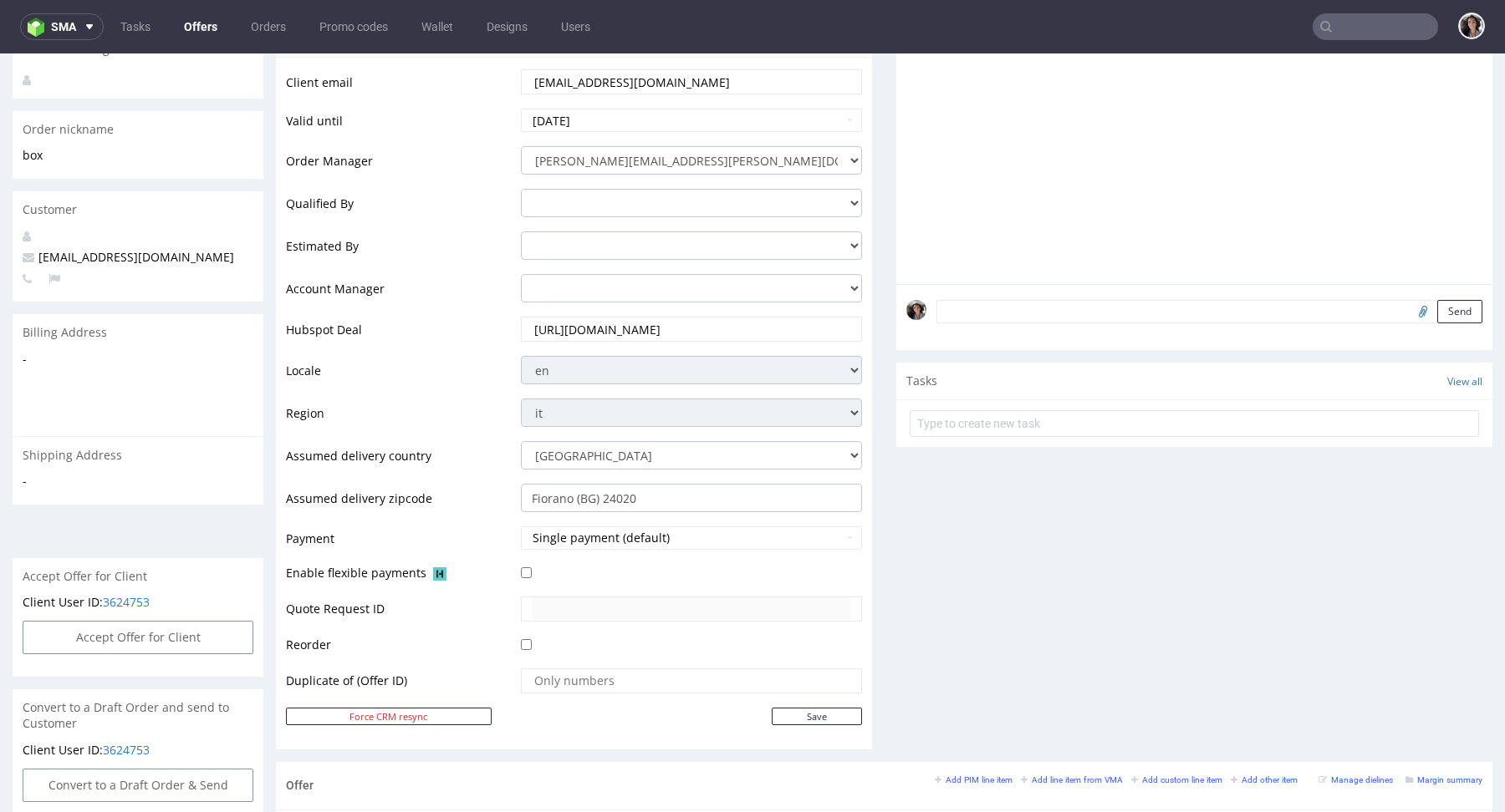
scroll to position [529, 0]
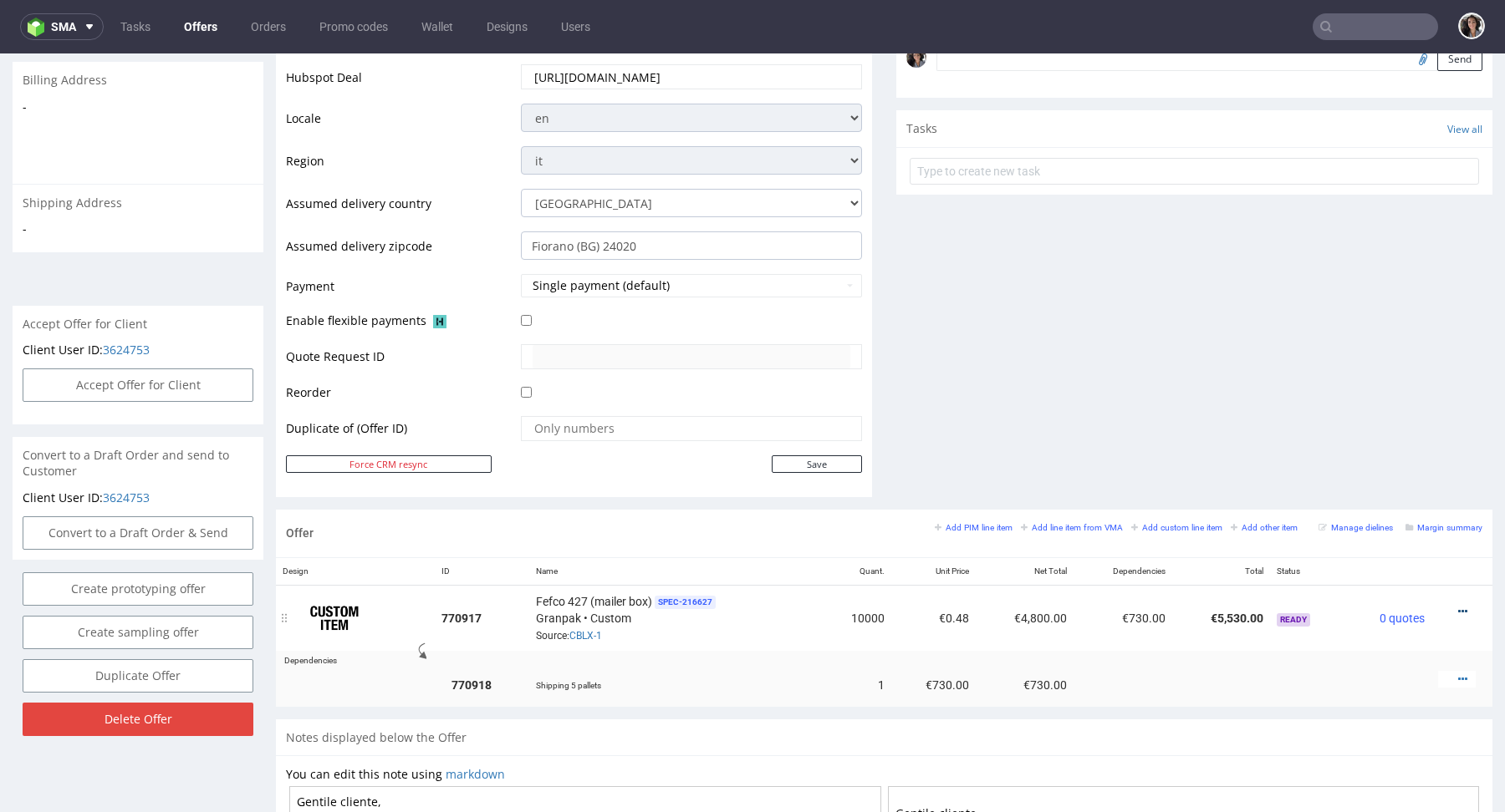
click at [1458, 605] on icon at bounding box center [1463, 611] width 9 height 11
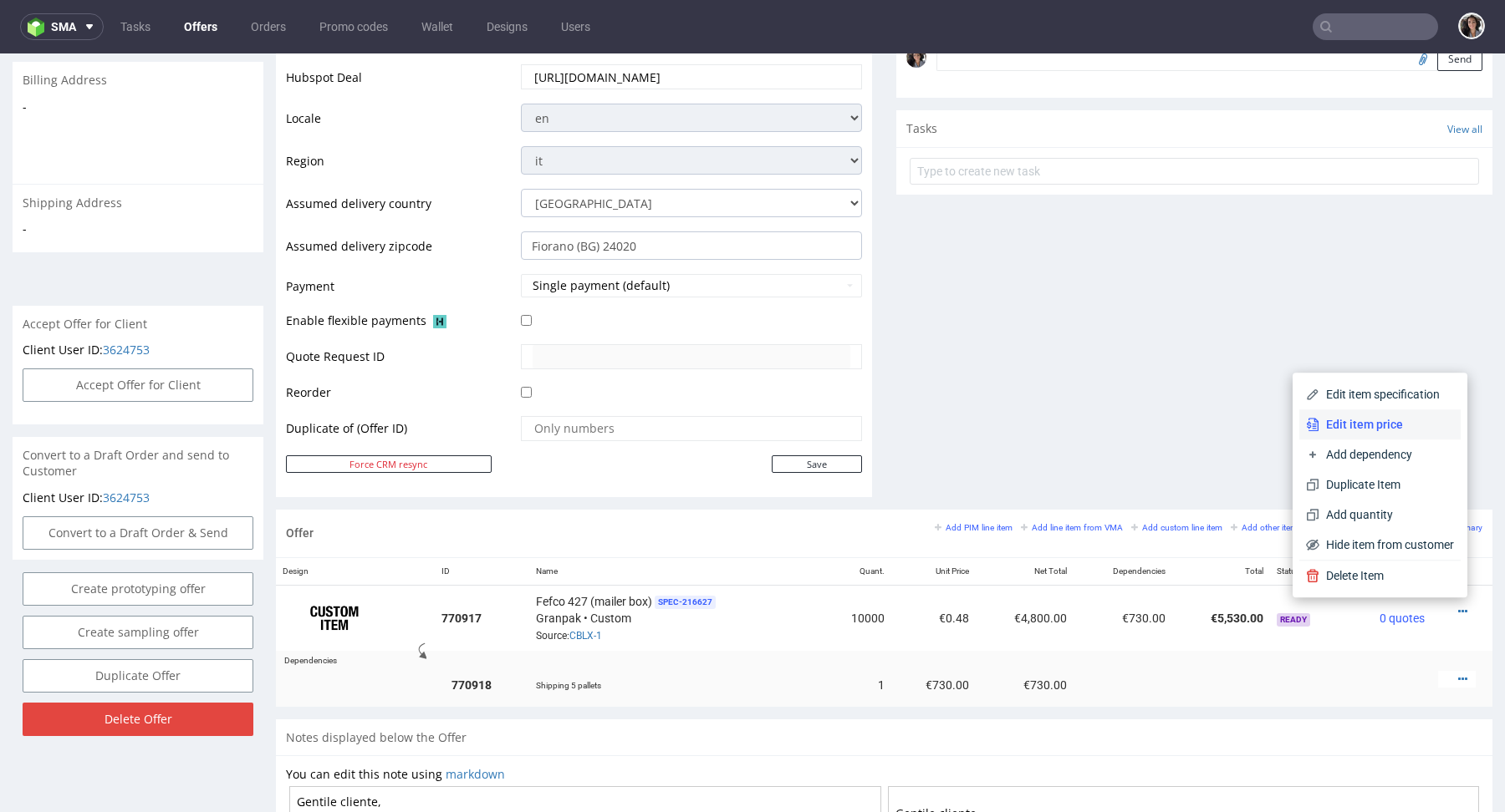
click at [1367, 429] on span "Edit item price" at bounding box center [1386, 424] width 135 height 17
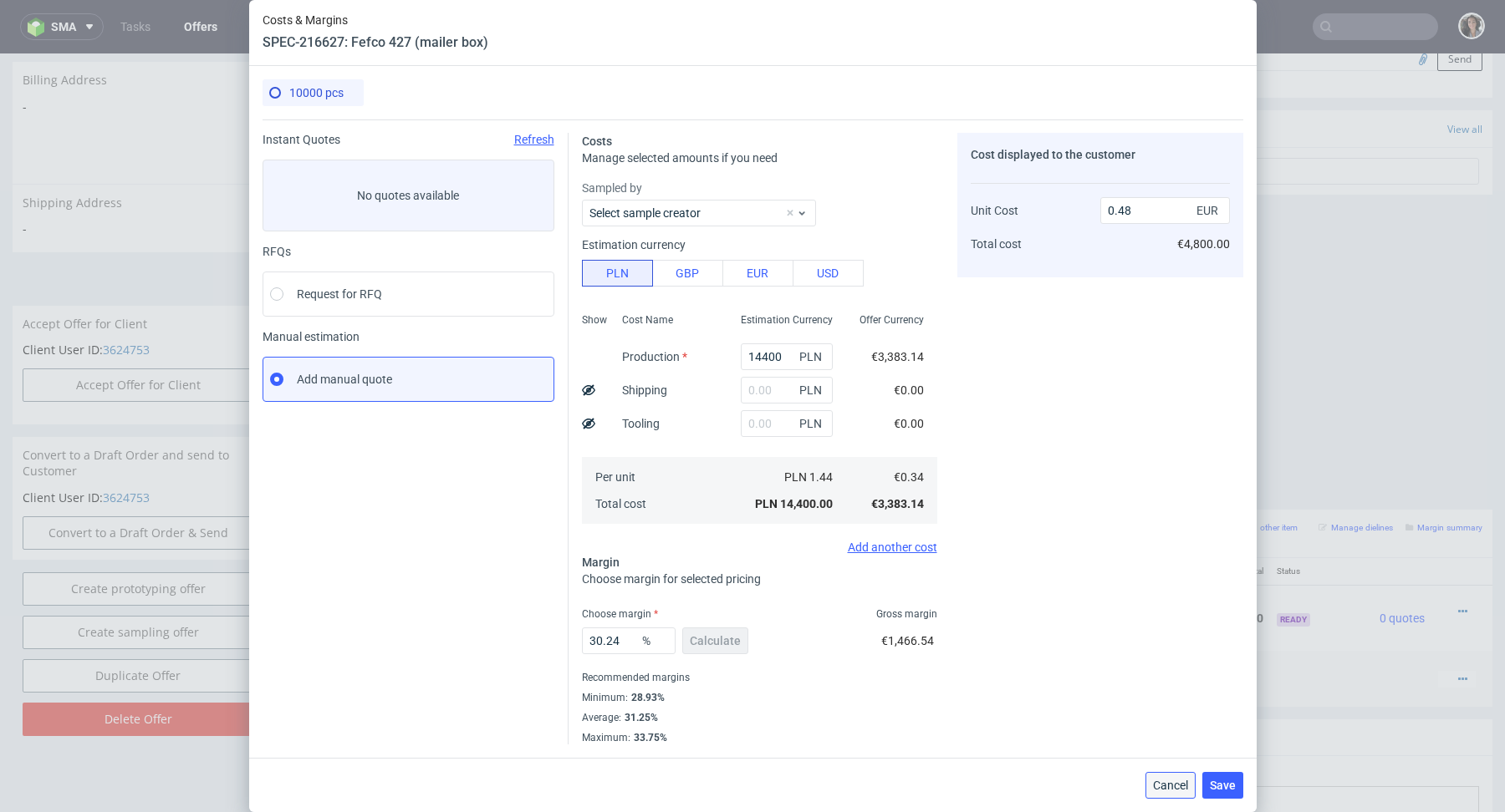
click at [1164, 782] on span "Cancel" at bounding box center [1170, 786] width 35 height 11
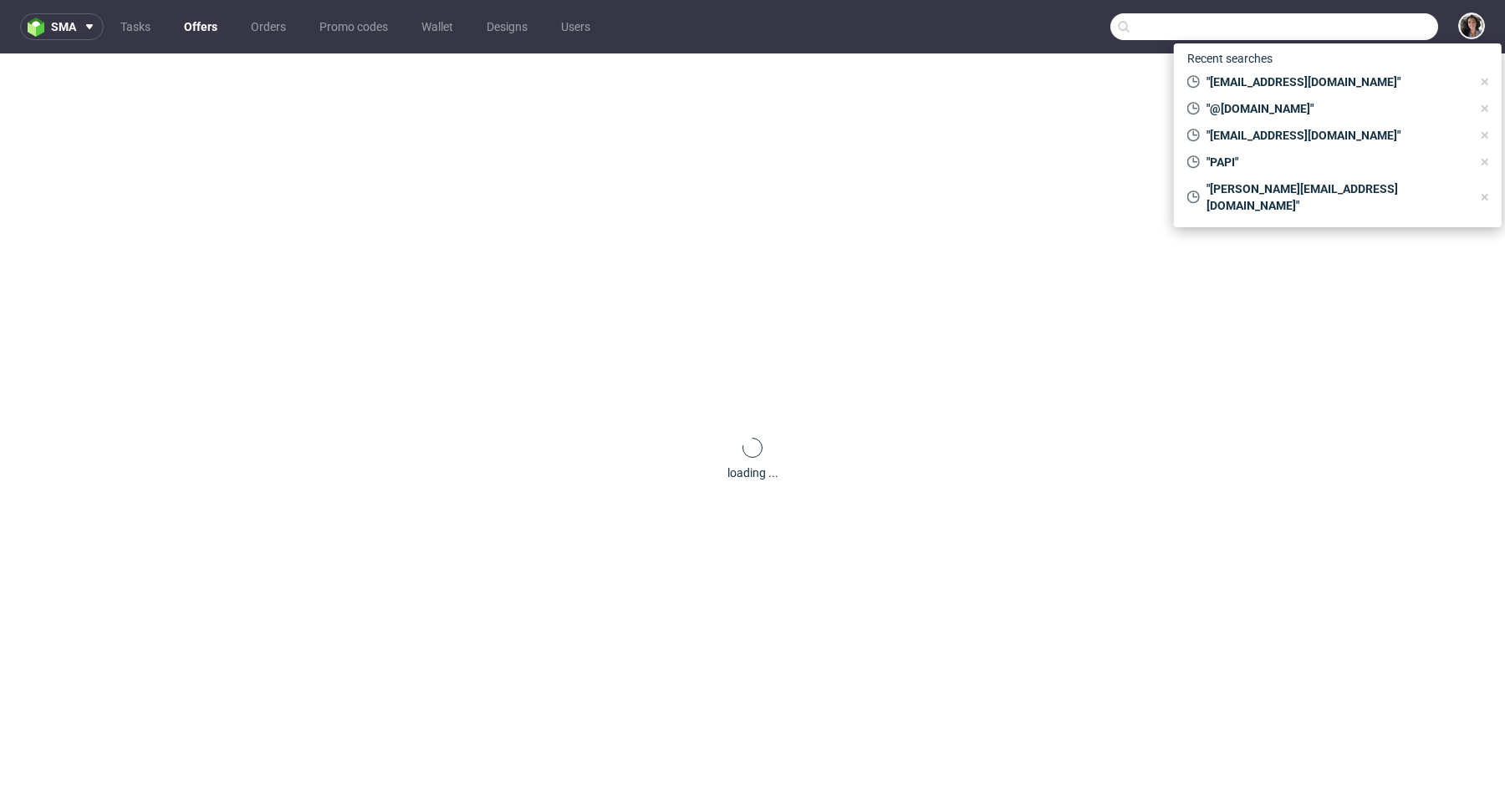
click at [1376, 25] on input "text" at bounding box center [1274, 26] width 327 height 26
paste input "[EMAIL_ADDRESS][DOMAIN_NAME]"
type input "[EMAIL_ADDRESS][DOMAIN_NAME]"
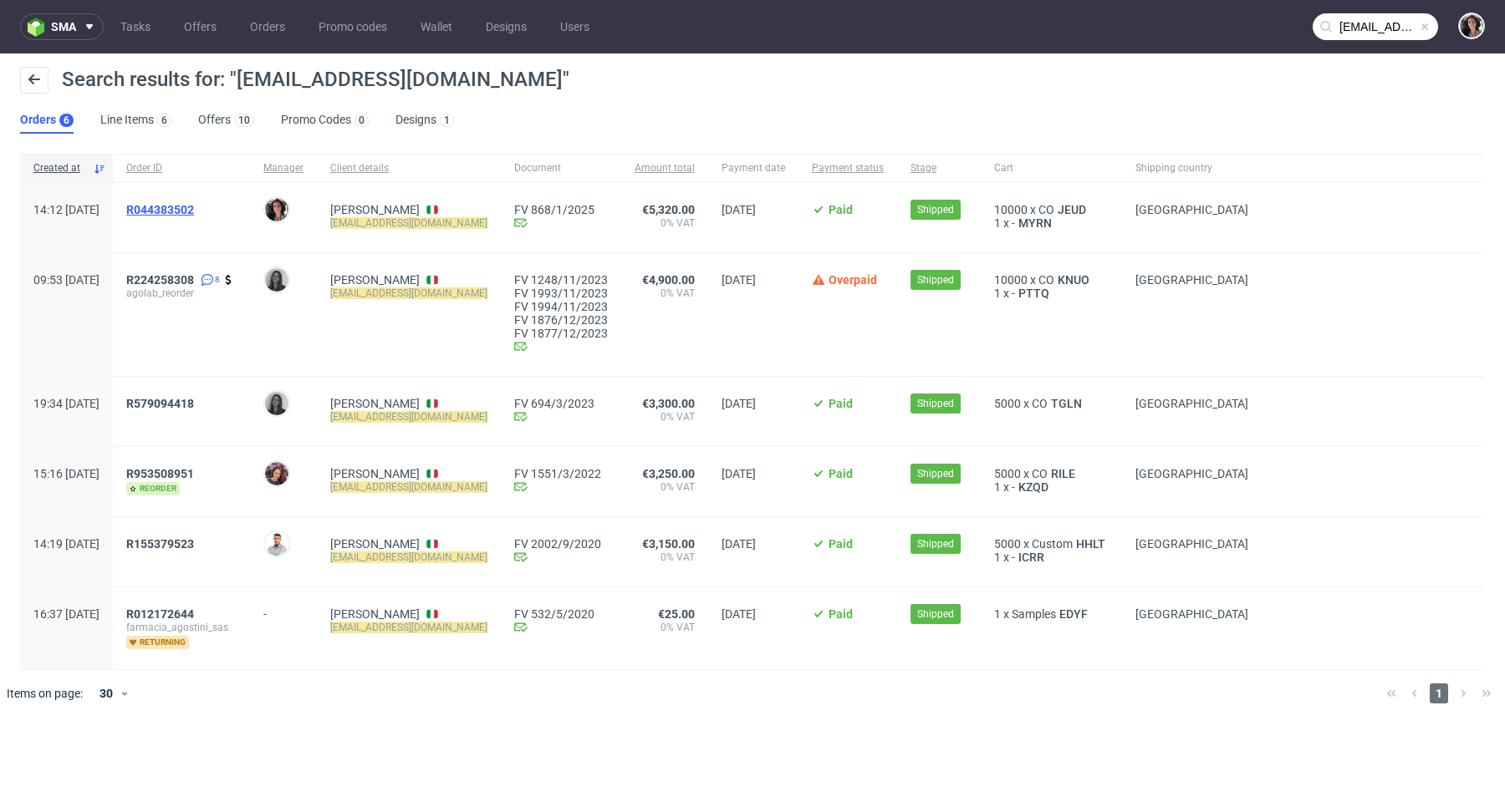
click at [194, 210] on span "R044383502" at bounding box center [160, 209] width 68 height 13
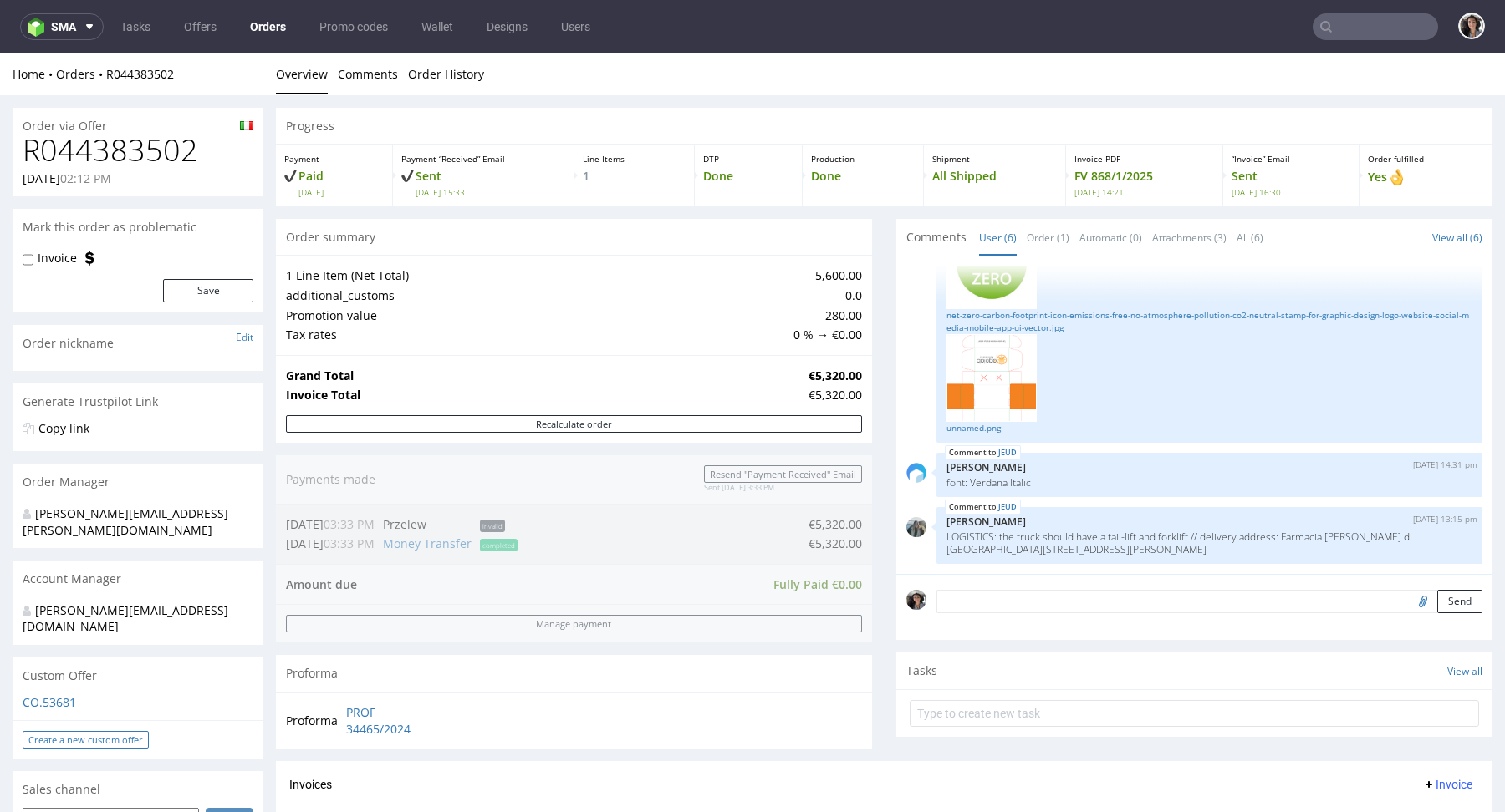
scroll to position [859, 0]
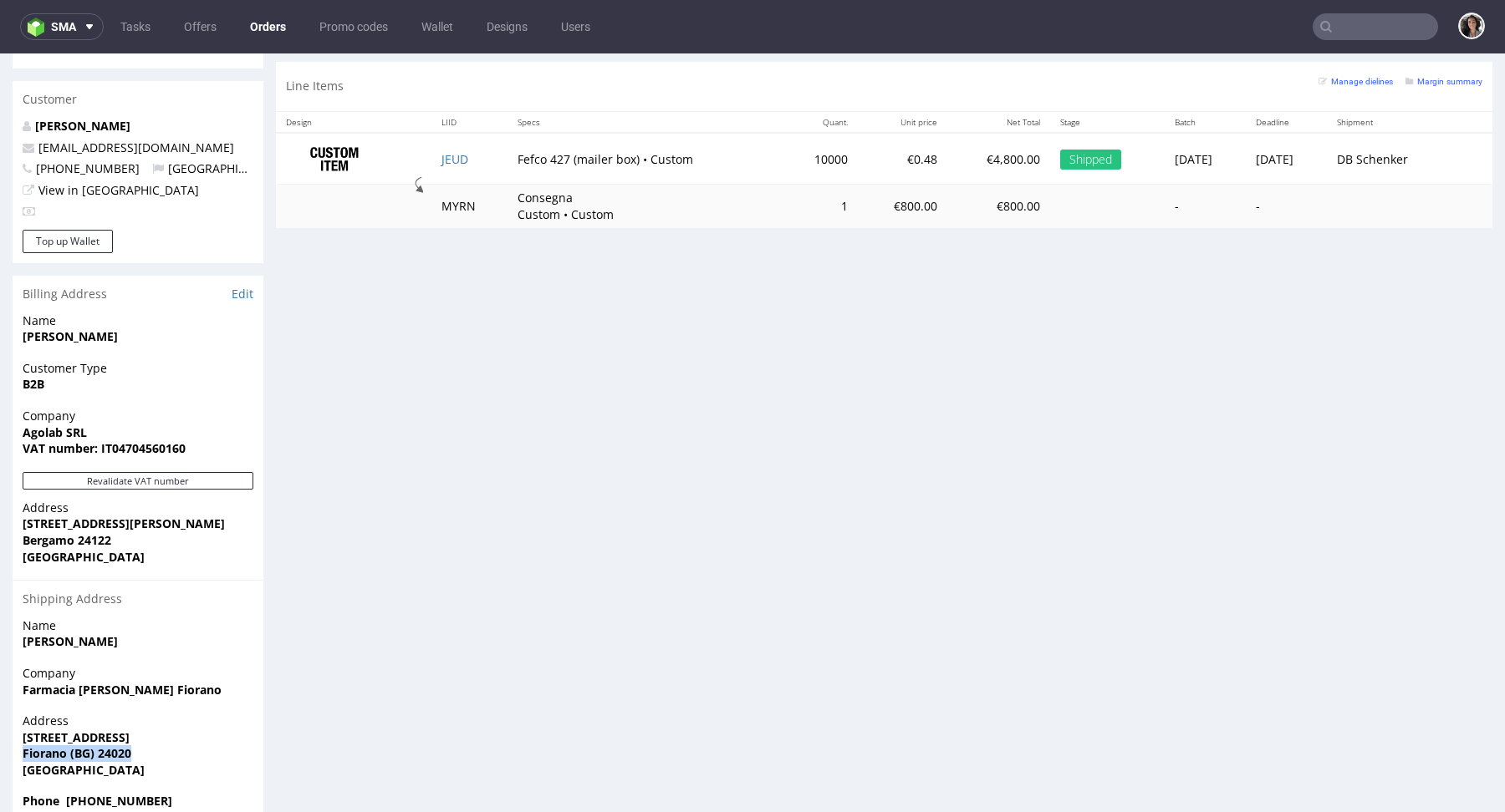
drag, startPoint x: 153, startPoint y: 721, endPoint x: 0, endPoint y: 722, distance: 153.0
click at [0, 721] on div "Order via Offer R044383502 [DATE] 02:12 PM [PERSON_NAME] this order as problema…" at bounding box center [752, 37] width 1505 height 1601
copy strong "Fiorano (BG) 24020"
